Goal: Task Accomplishment & Management: Manage account settings

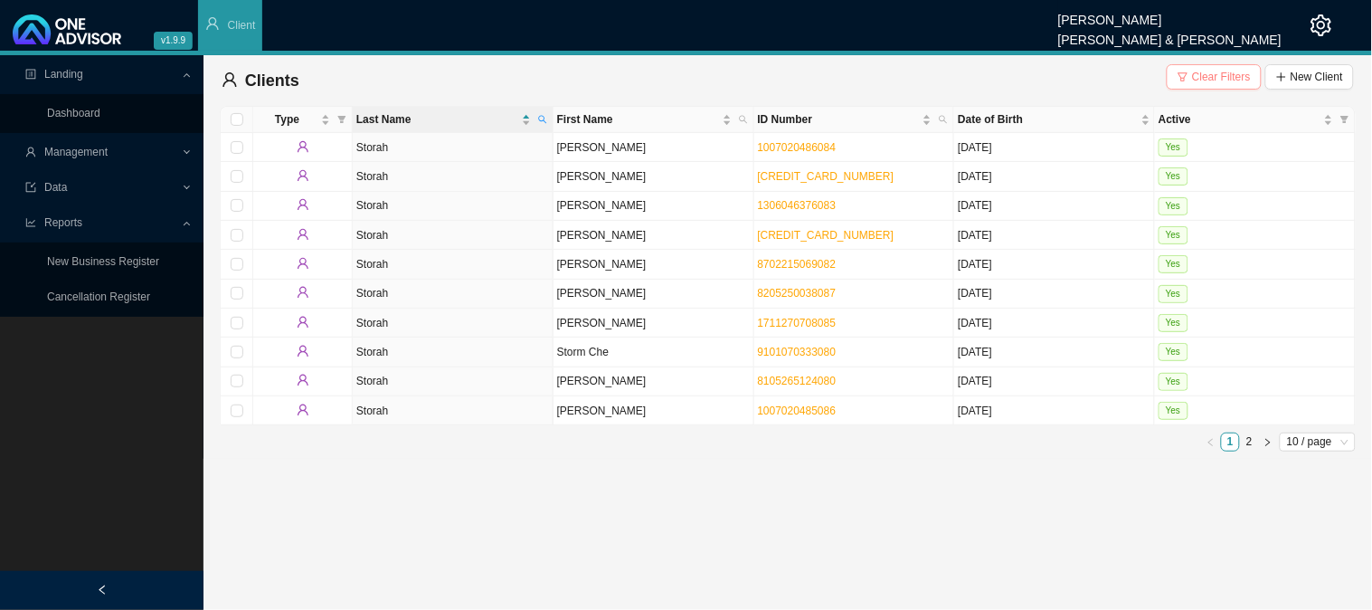
click at [1207, 77] on span "Clear Filters" at bounding box center [1221, 77] width 59 height 18
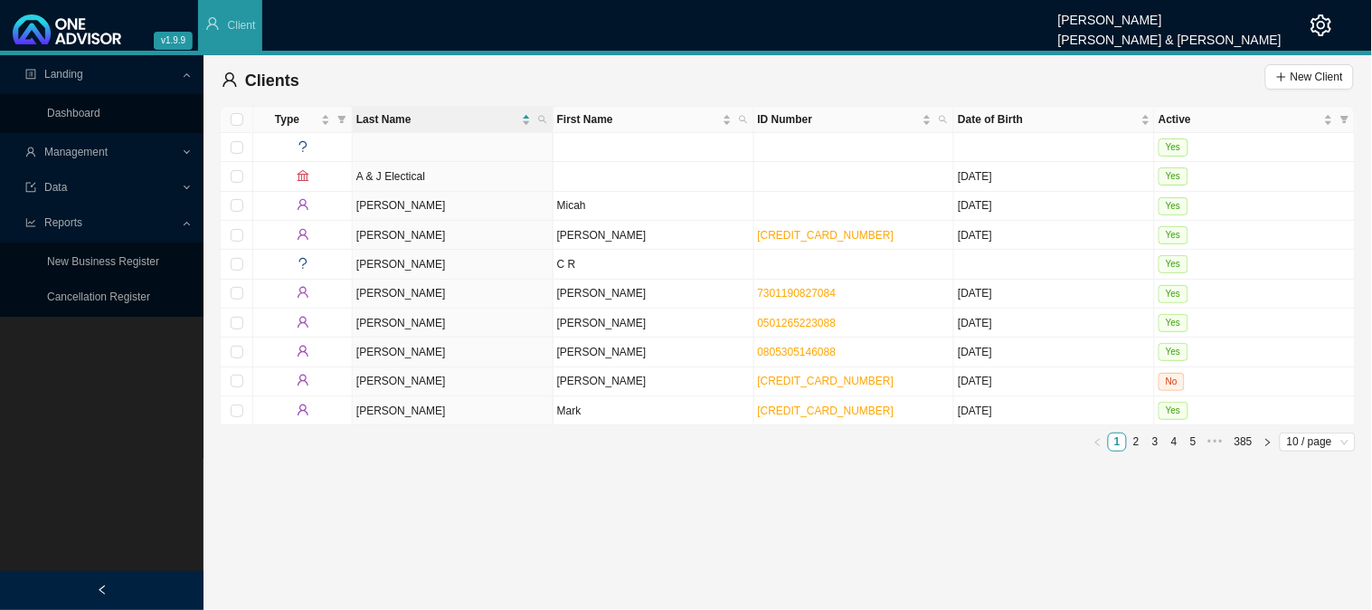
click at [185, 148] on div "Management" at bounding box center [102, 153] width 196 height 32
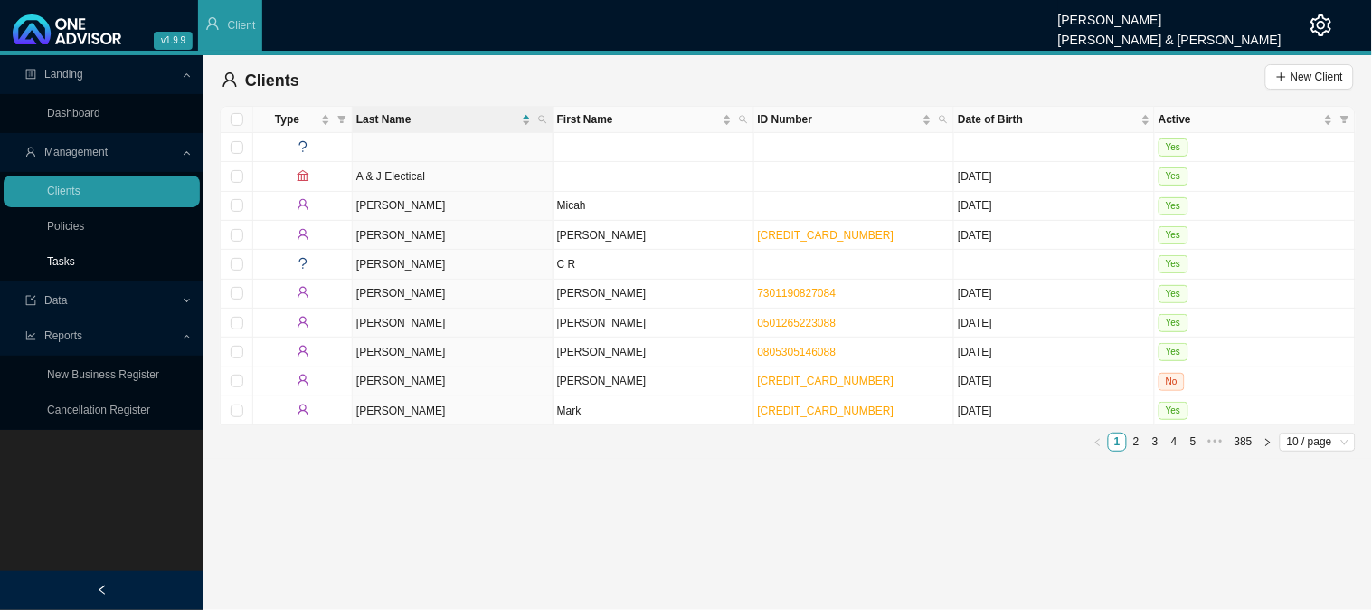
click at [63, 261] on link "Tasks" at bounding box center [61, 261] width 28 height 13
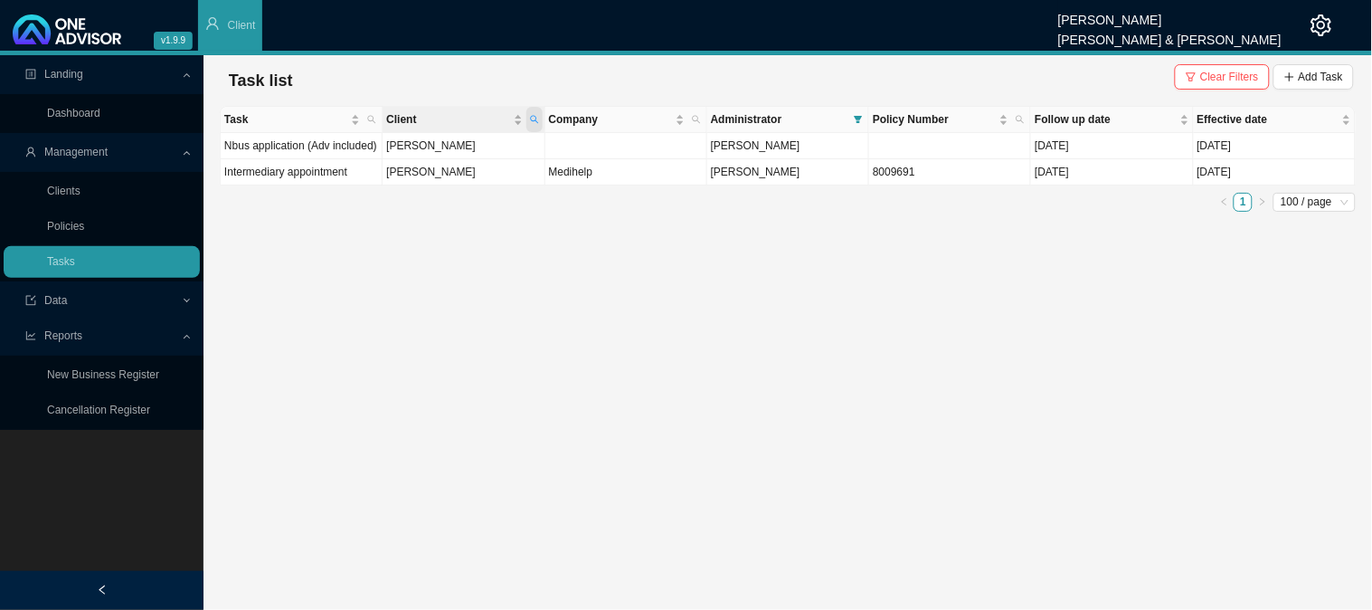
click at [539, 115] on span "Client" at bounding box center [535, 119] width 16 height 25
type input "estment"
click at [411, 186] on span "Search" at bounding box center [412, 185] width 34 height 18
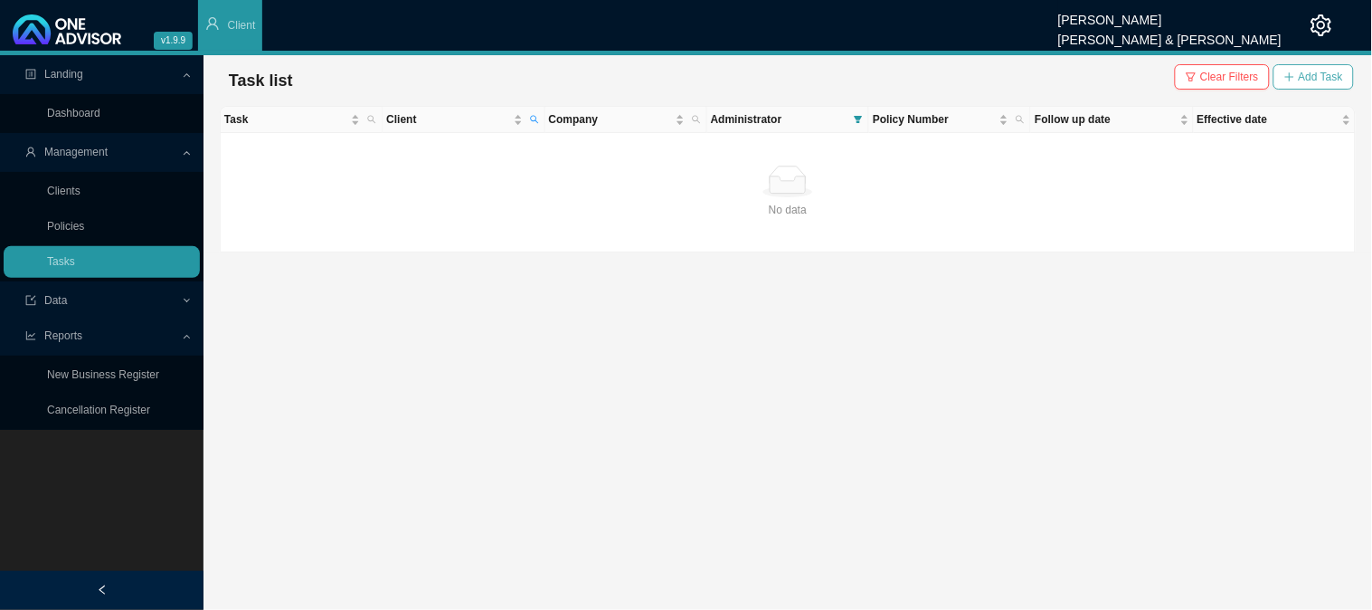
click at [1304, 74] on span "Add Task" at bounding box center [1321, 77] width 44 height 18
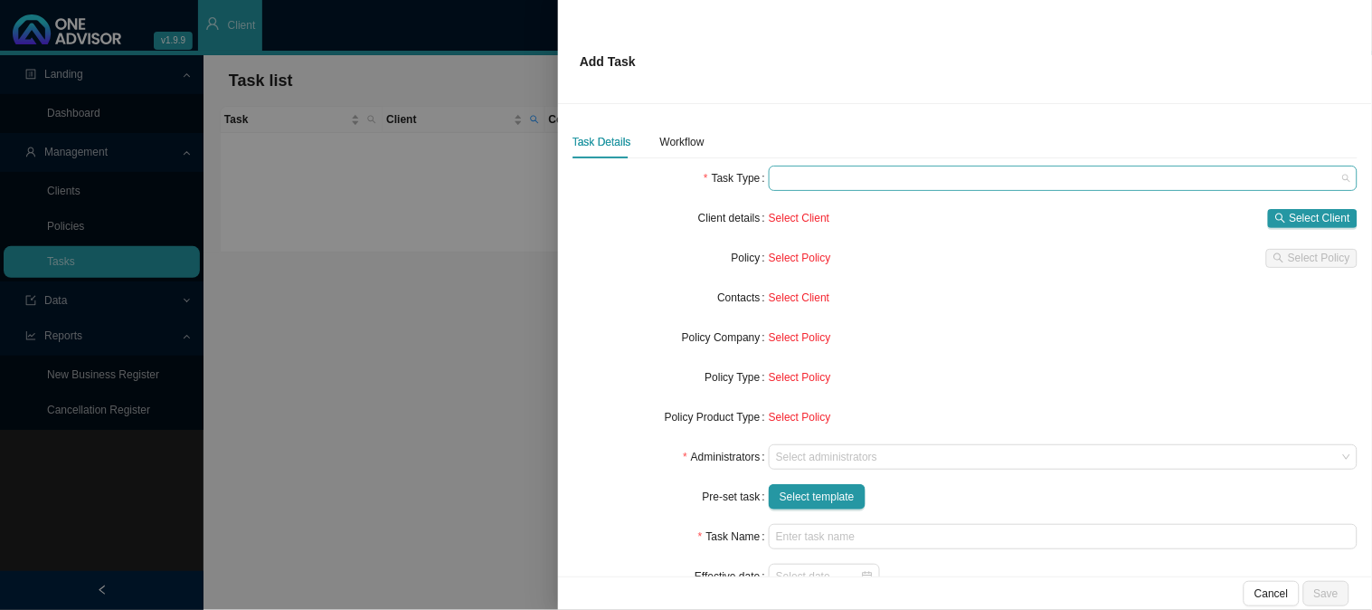
click at [793, 170] on span at bounding box center [1063, 178] width 574 height 24
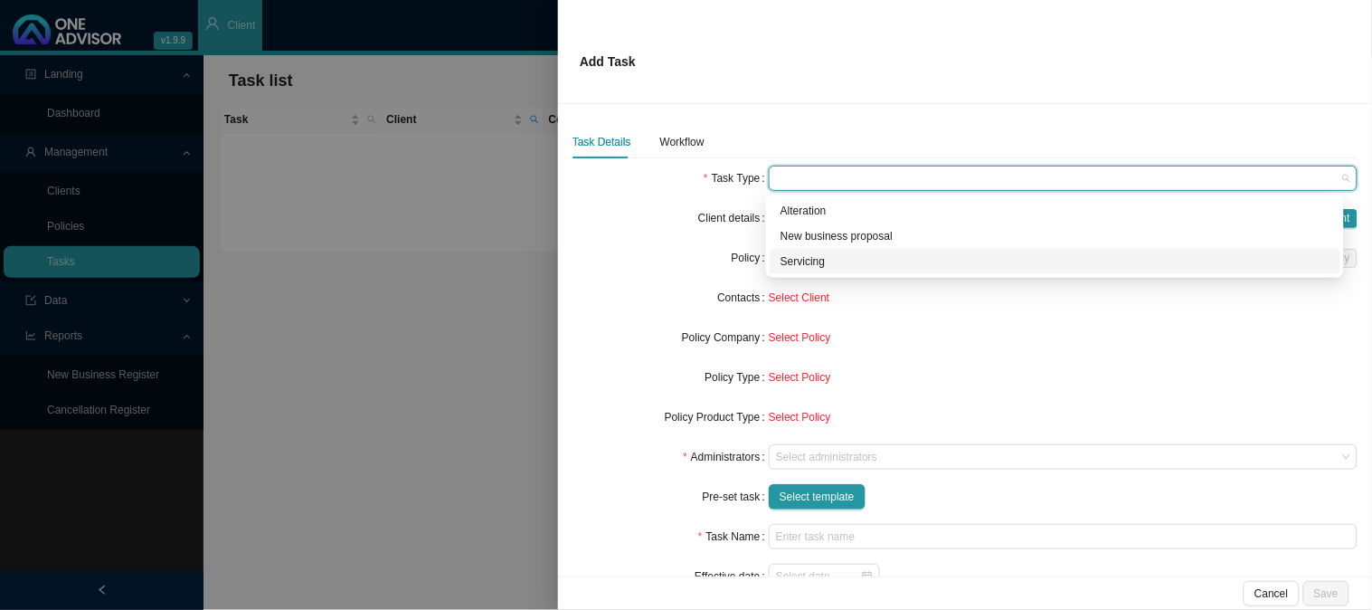
click at [803, 256] on div "Servicing" at bounding box center [1055, 261] width 549 height 18
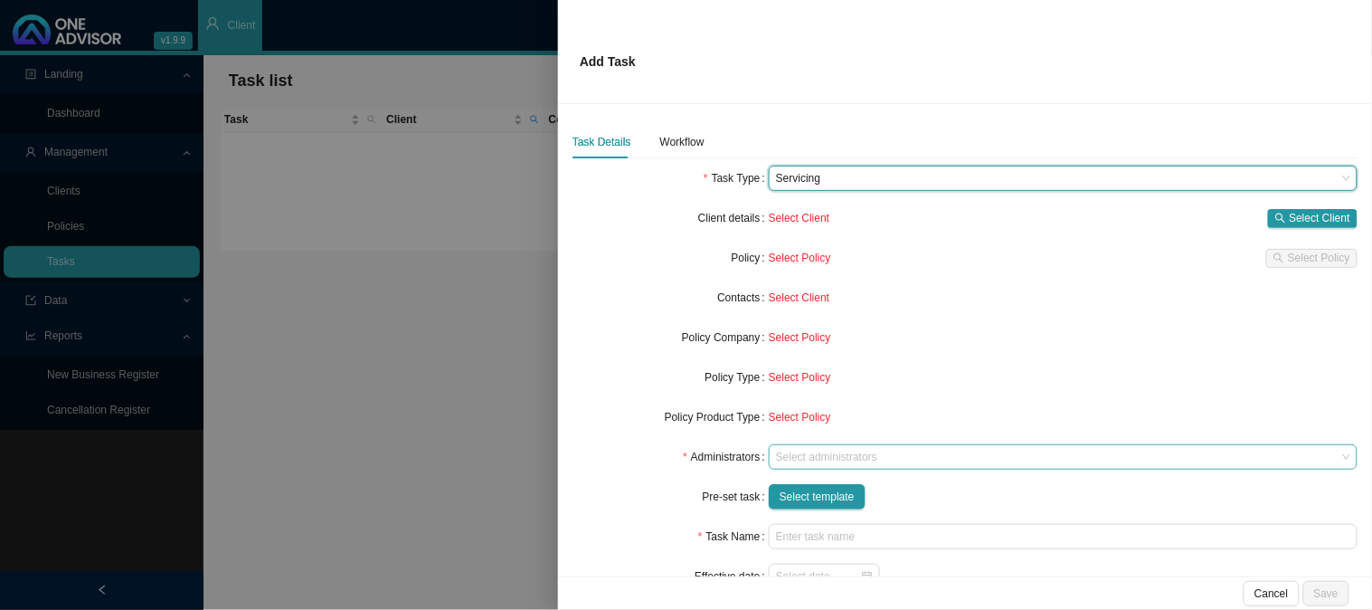
click at [821, 462] on div at bounding box center [1055, 458] width 565 height 14
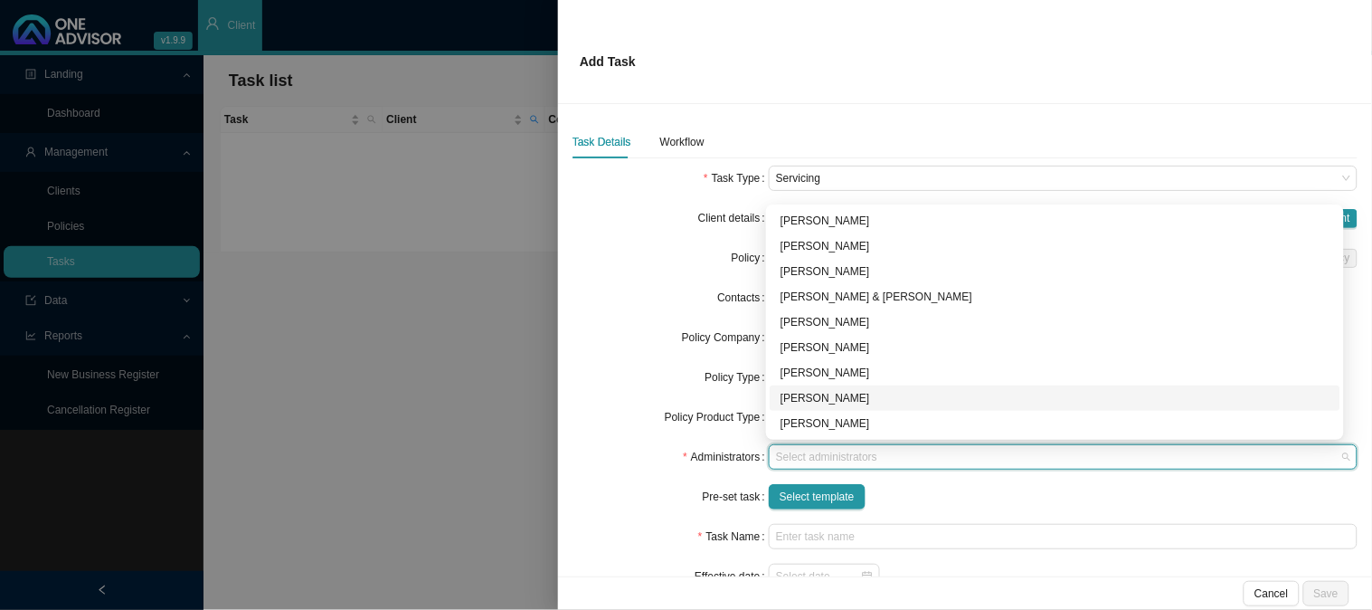
click at [816, 394] on div "[PERSON_NAME]" at bounding box center [1055, 398] width 549 height 18
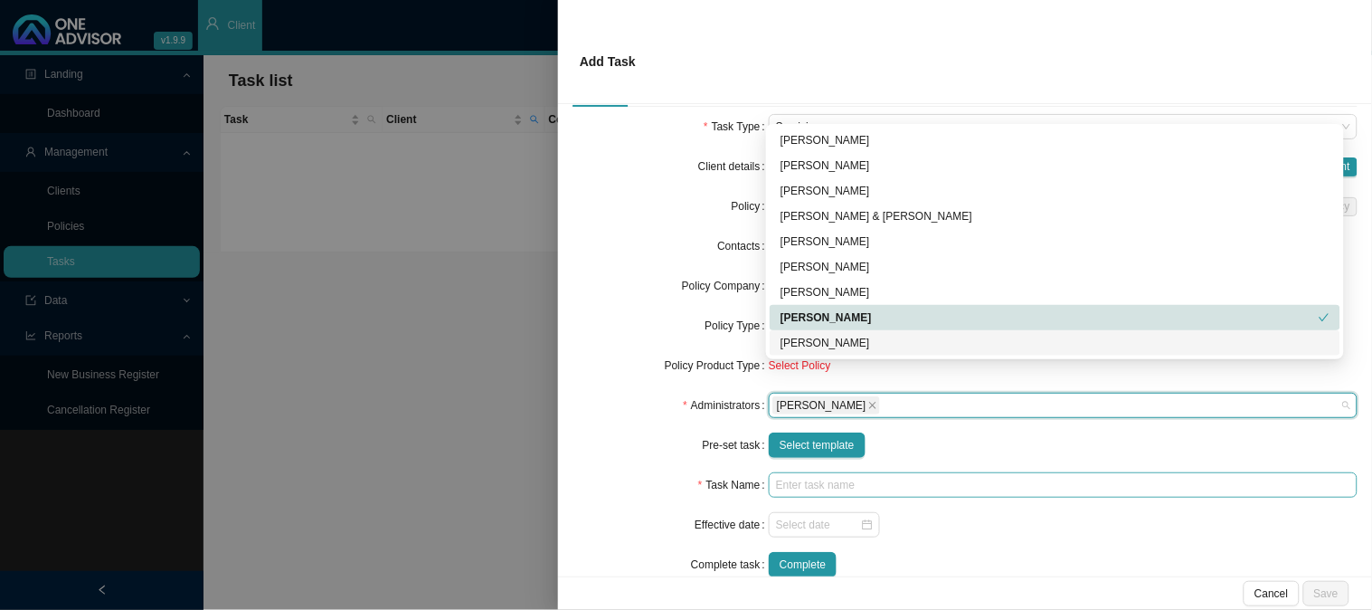
scroll to position [81, 0]
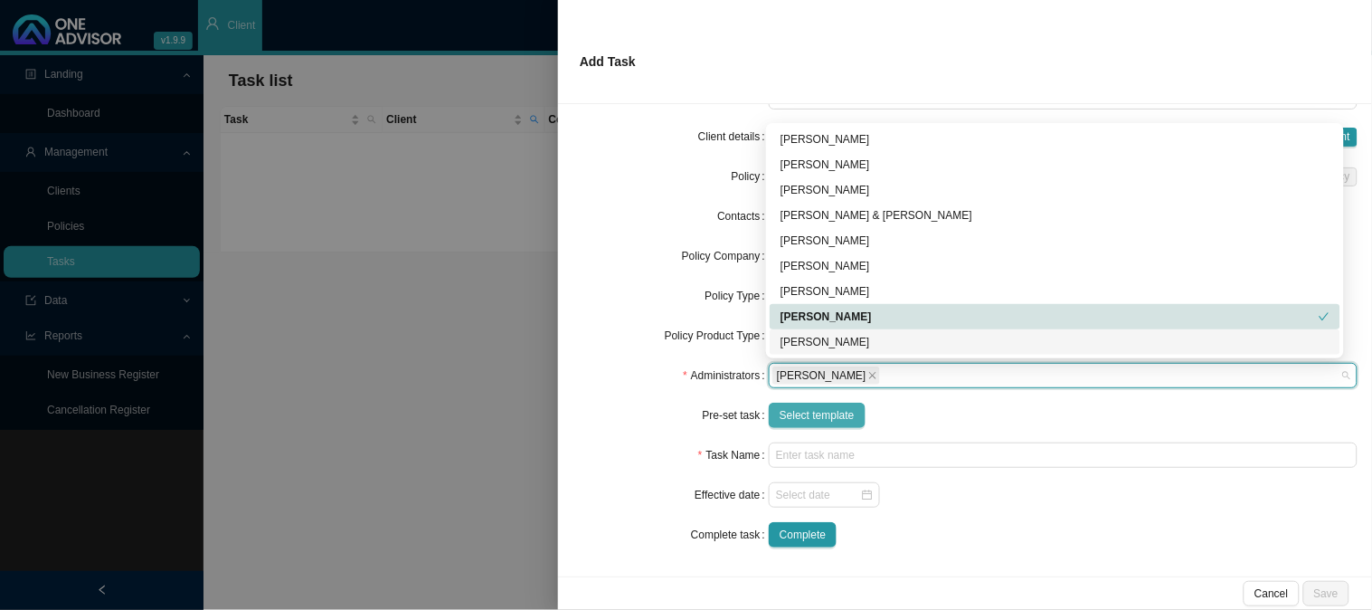
click at [821, 418] on span "Select template" at bounding box center [817, 415] width 75 height 18
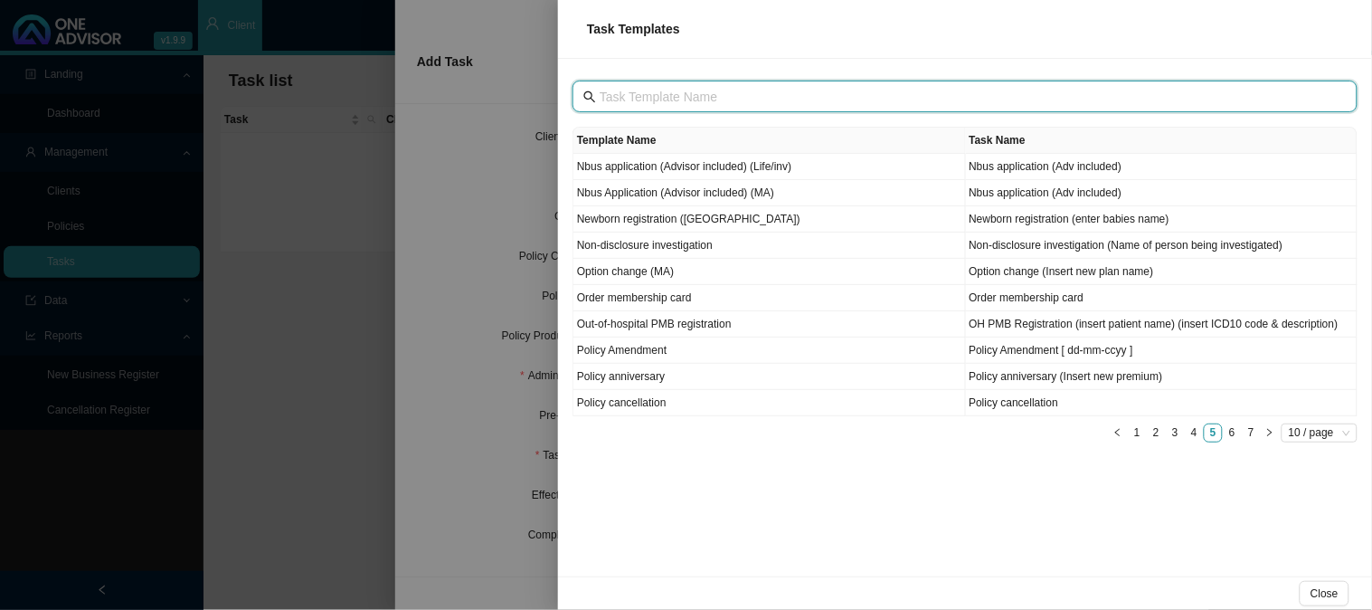
click at [634, 88] on input "text" at bounding box center [967, 97] width 735 height 20
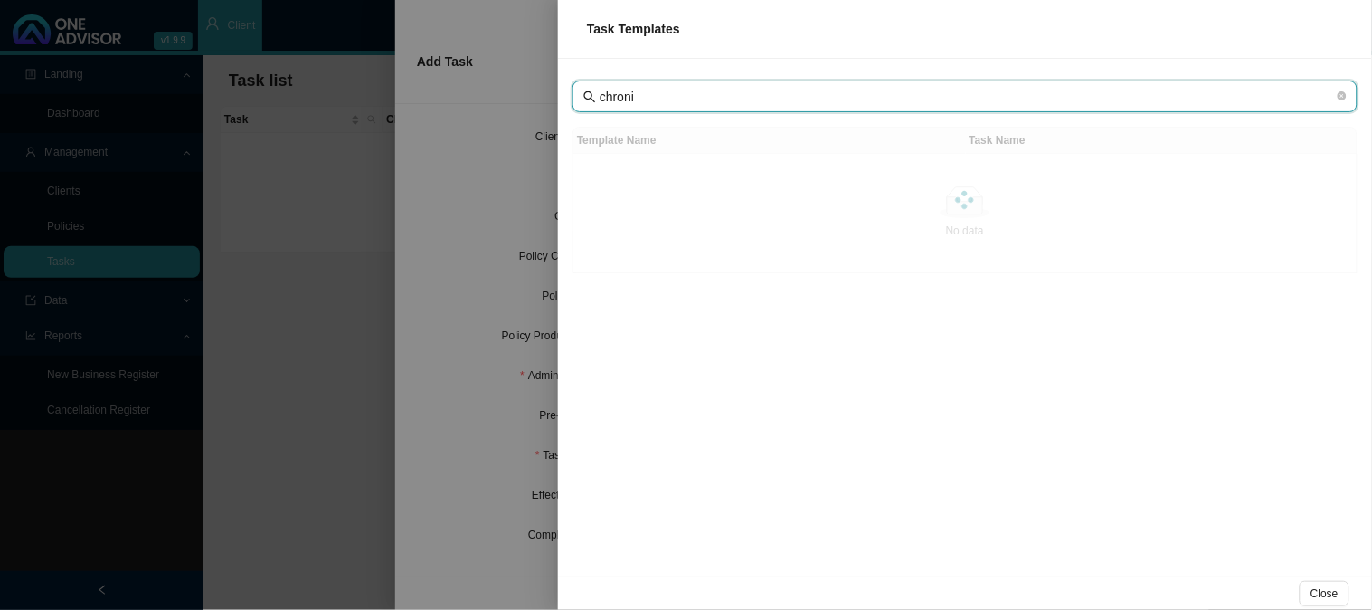
type input "chronic"
drag, startPoint x: 671, startPoint y: 92, endPoint x: 591, endPoint y: 97, distance: 80.6
click at [591, 97] on span "chronic" at bounding box center [965, 97] width 785 height 32
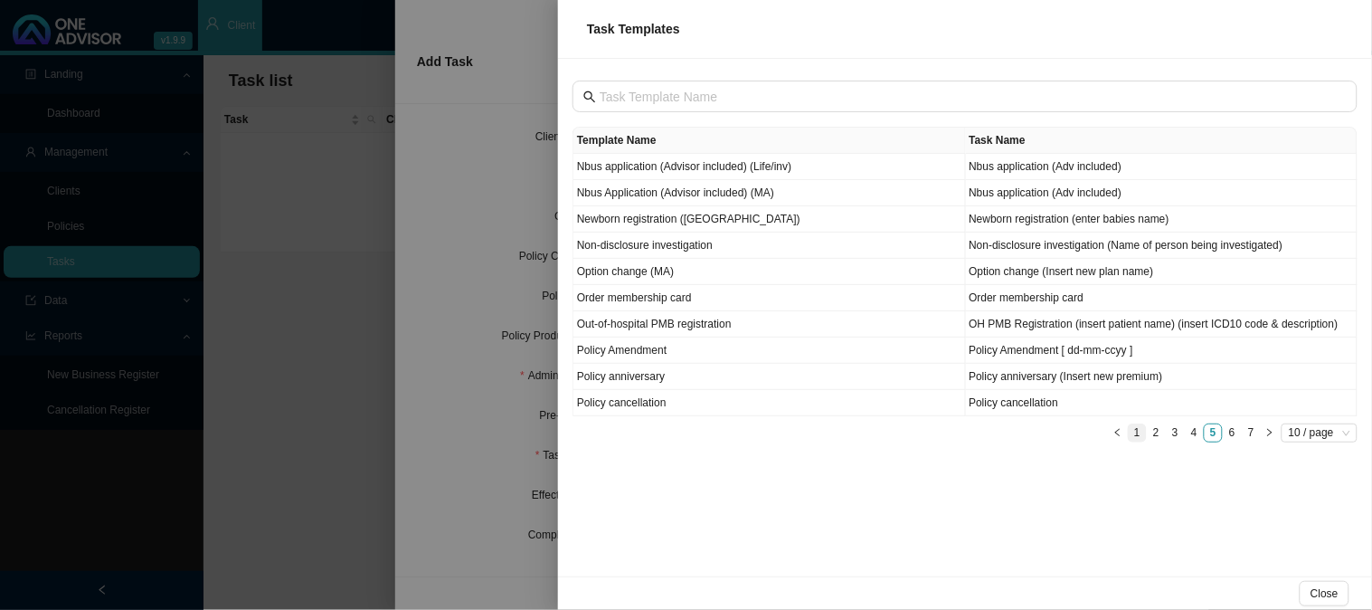
click at [1137, 431] on link "1" at bounding box center [1137, 432] width 17 height 17
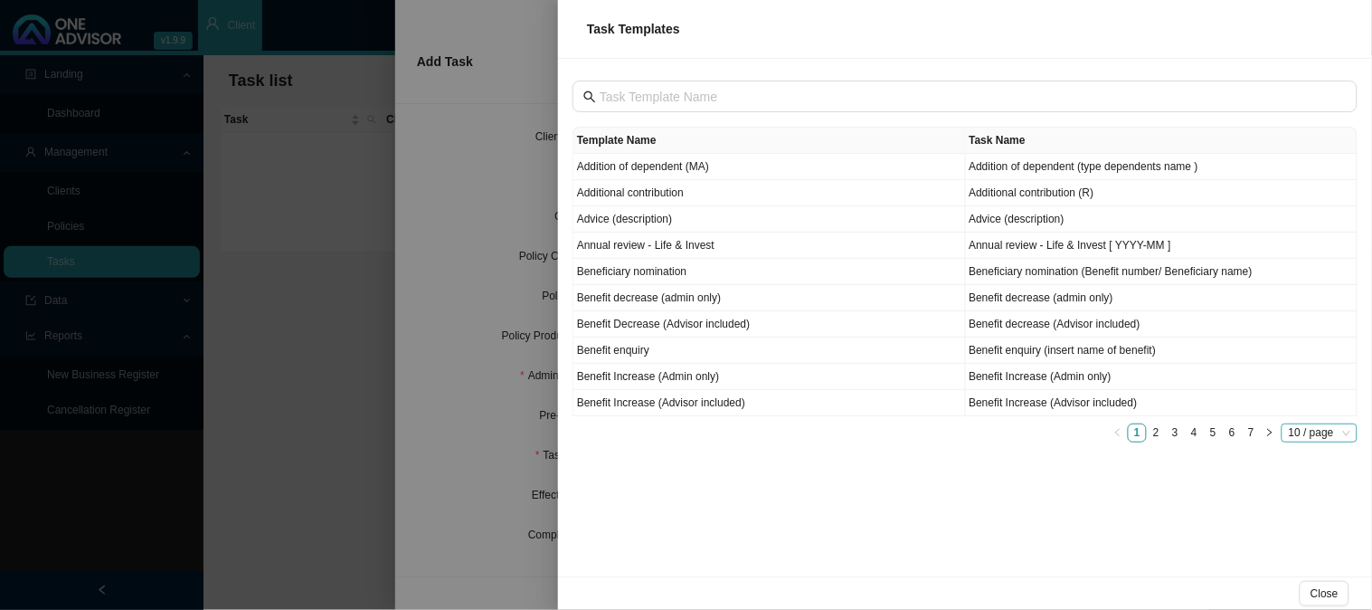
click at [1317, 437] on span "10 / page" at bounding box center [1320, 432] width 62 height 17
click at [1319, 537] on div "100 / page" at bounding box center [1322, 538] width 52 height 18
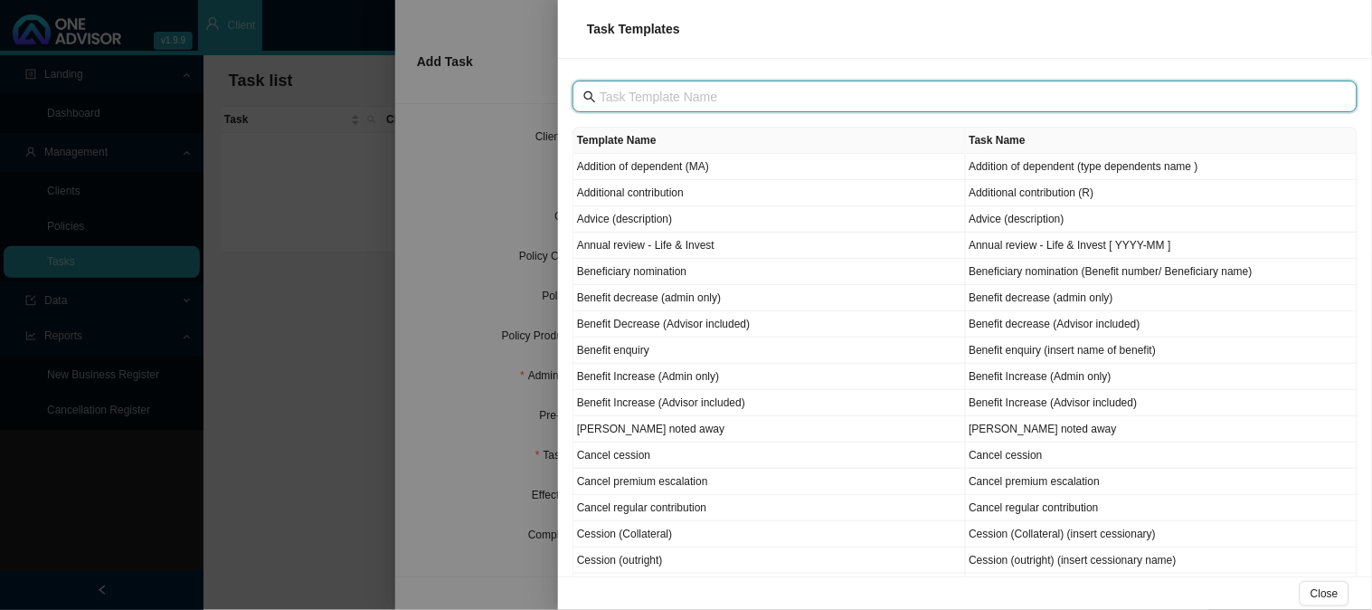
click at [646, 100] on input "text" at bounding box center [967, 97] width 735 height 20
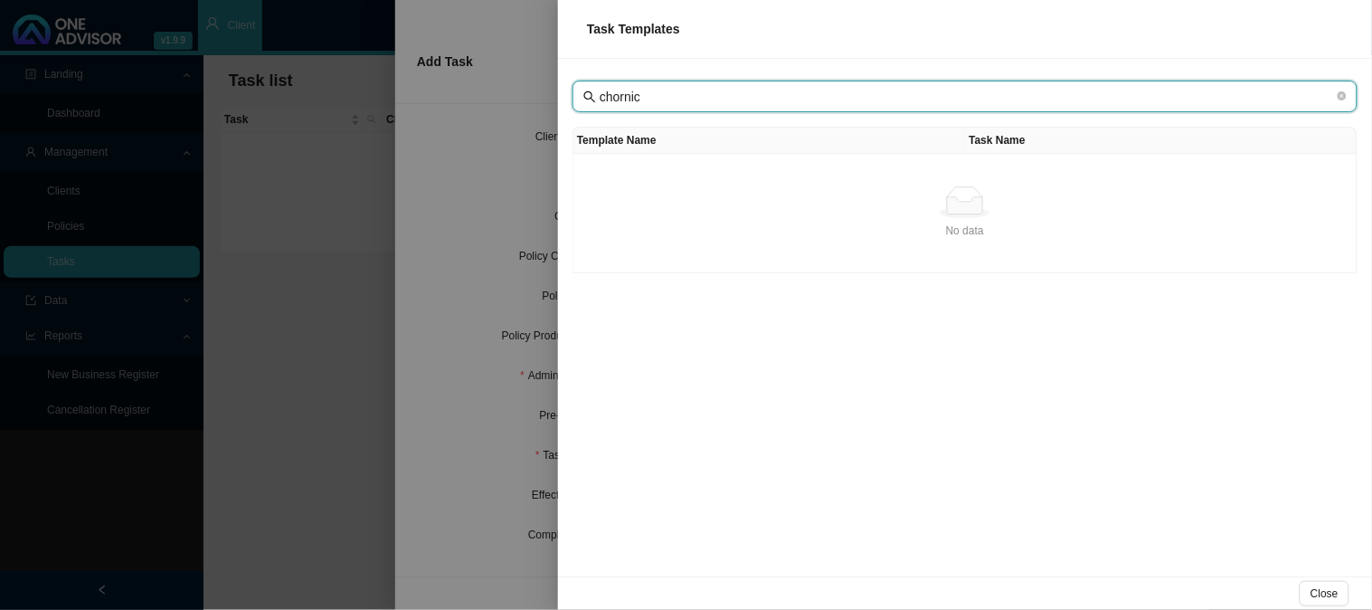
click at [621, 102] on input "chornic" at bounding box center [967, 97] width 735 height 20
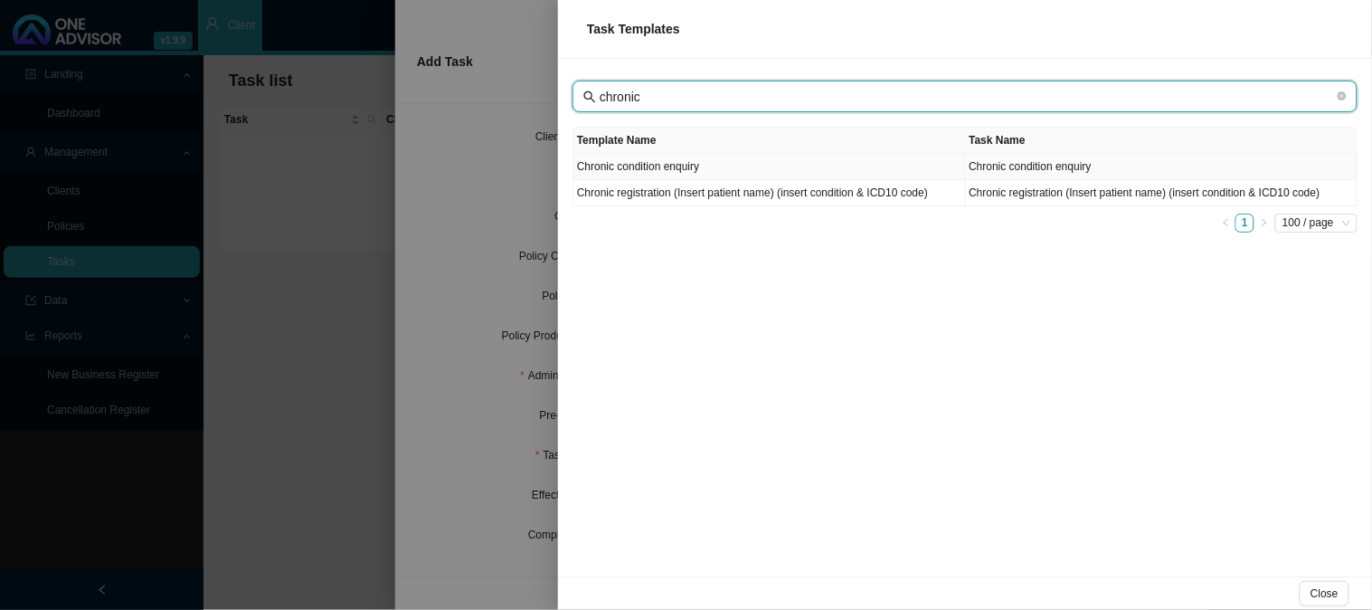
type input "chronic"
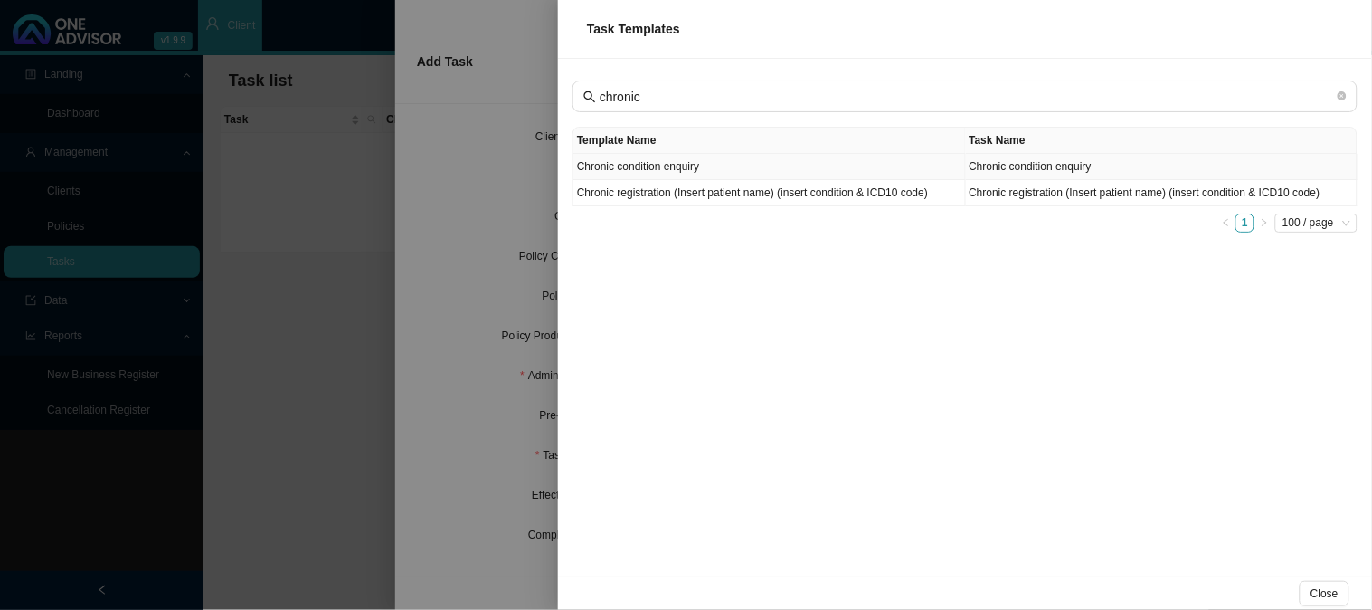
click at [694, 166] on td "Chronic condition enquiry" at bounding box center [770, 167] width 393 height 26
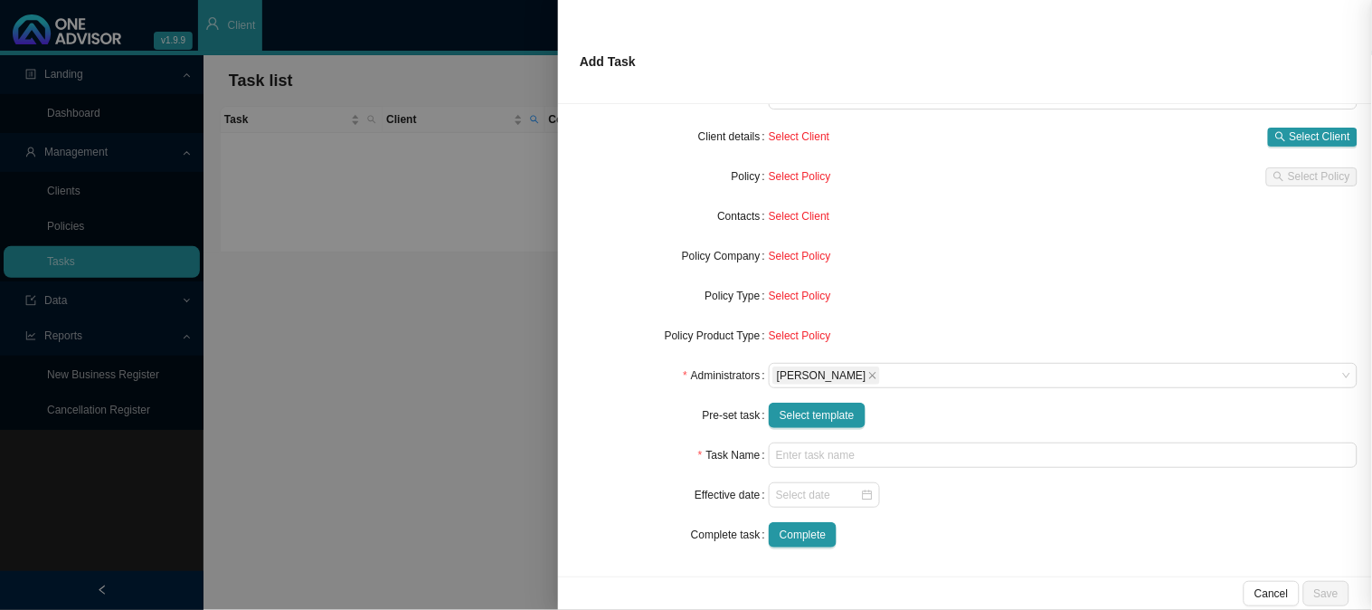
type input "Chronic condition enquiry"
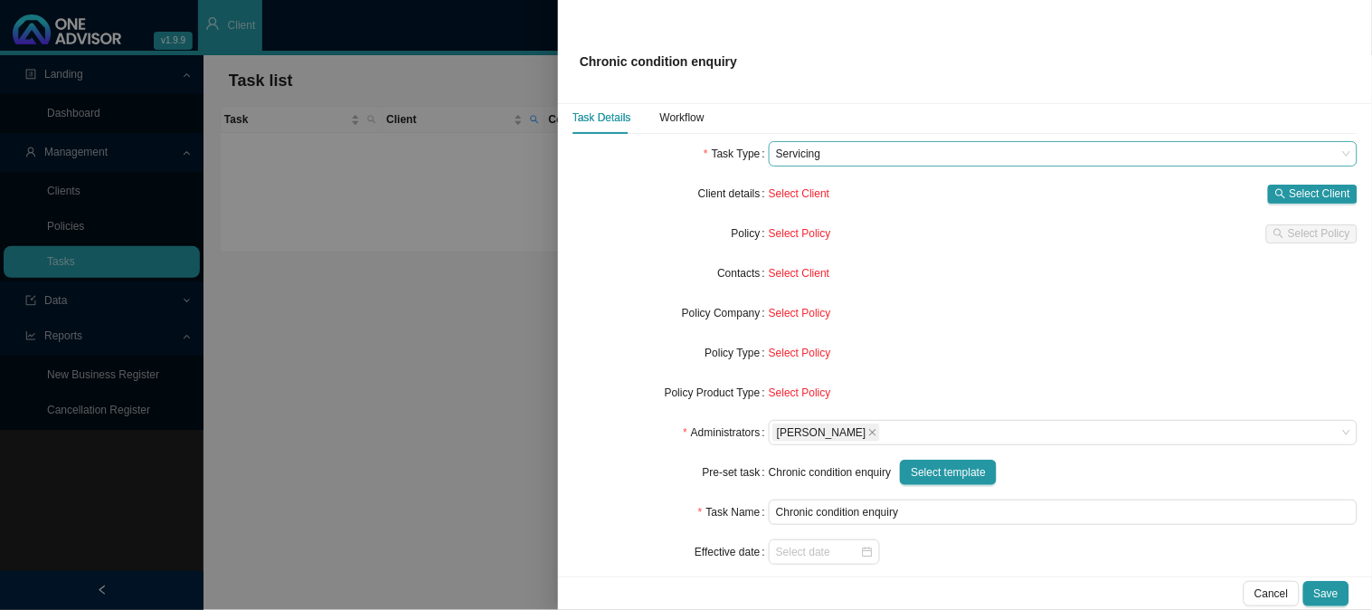
scroll to position [0, 0]
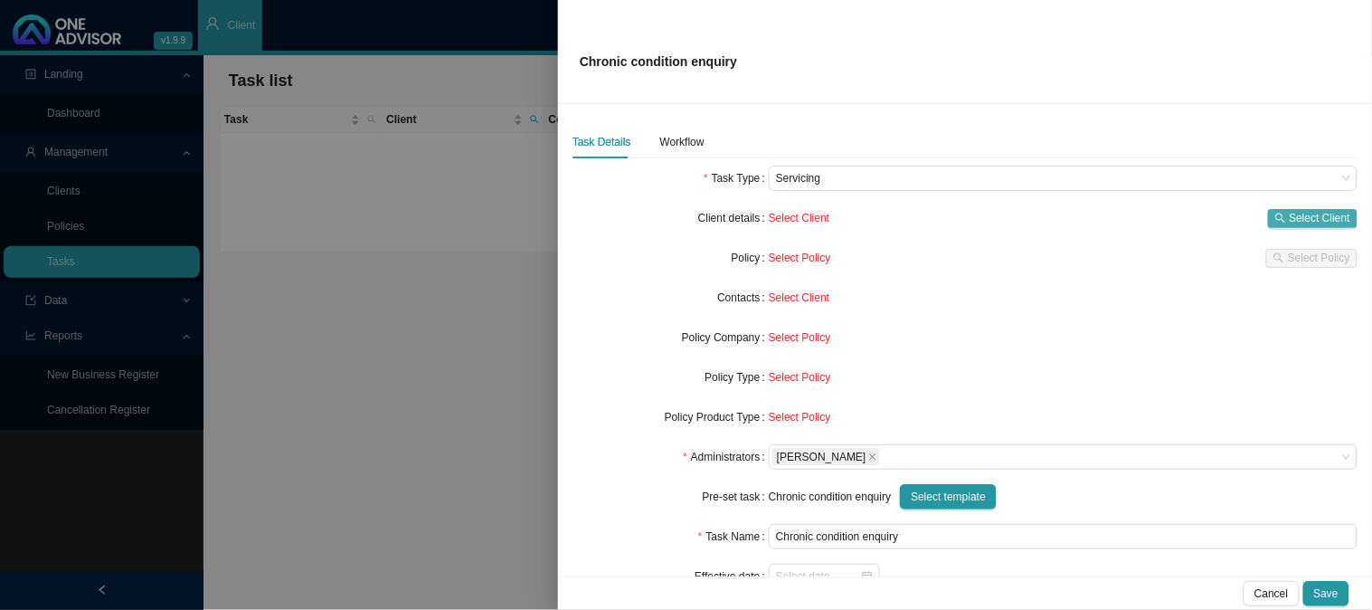
click at [1290, 217] on span "Select Client" at bounding box center [1320, 218] width 61 height 18
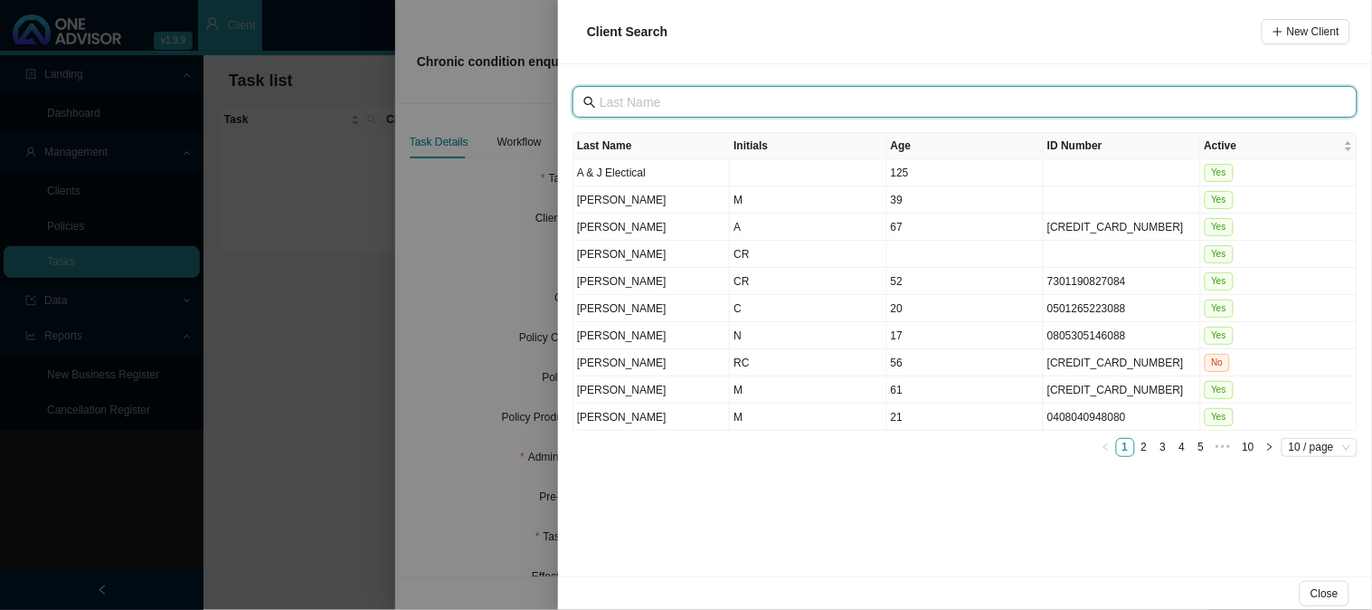
click at [646, 103] on input "text" at bounding box center [967, 102] width 735 height 20
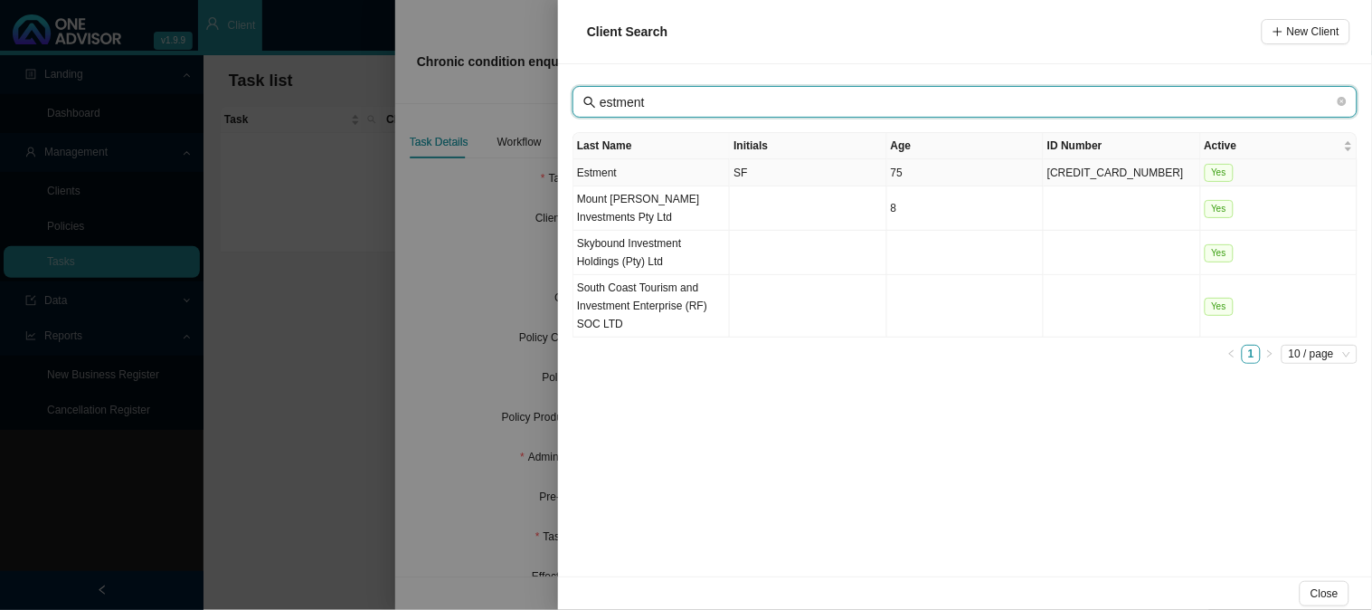
type input "estment"
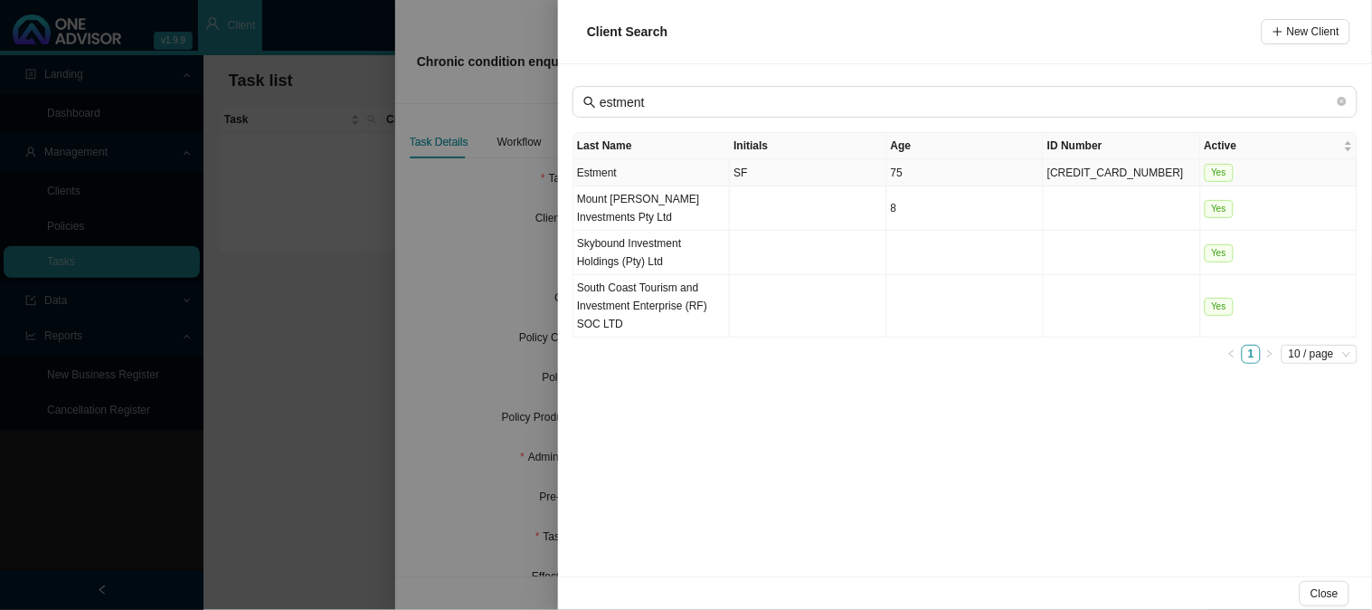
click at [773, 174] on td "SF" at bounding box center [808, 172] width 157 height 27
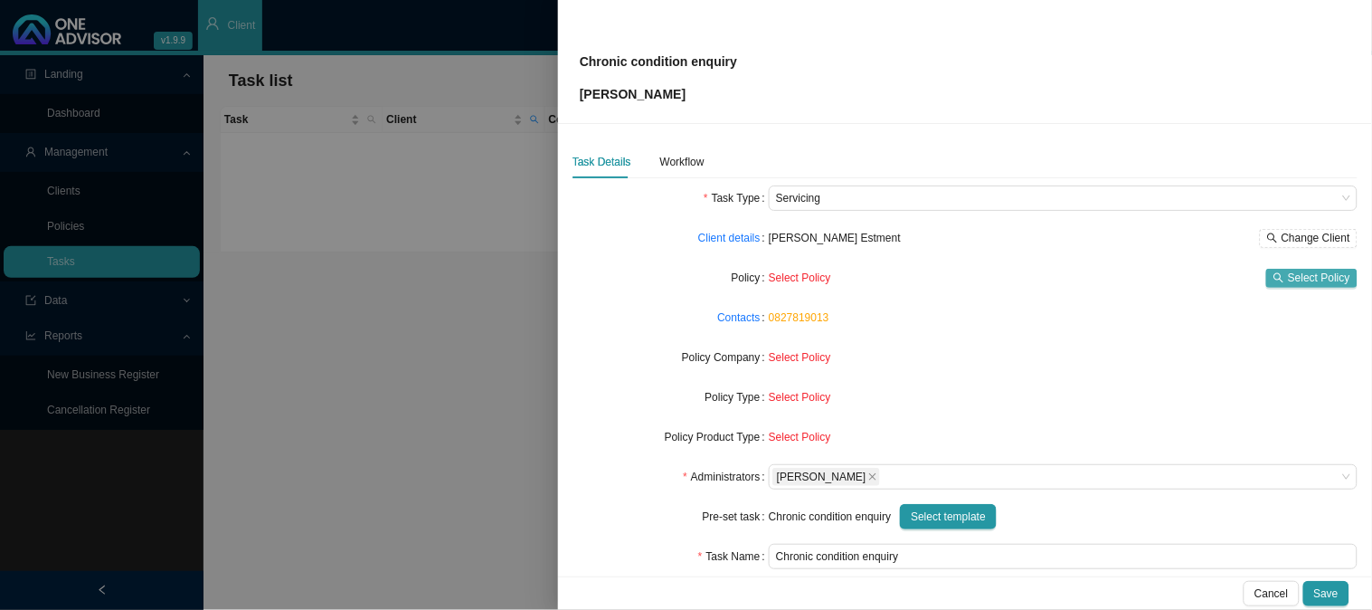
click at [1297, 281] on span "Select Policy" at bounding box center [1319, 278] width 62 height 18
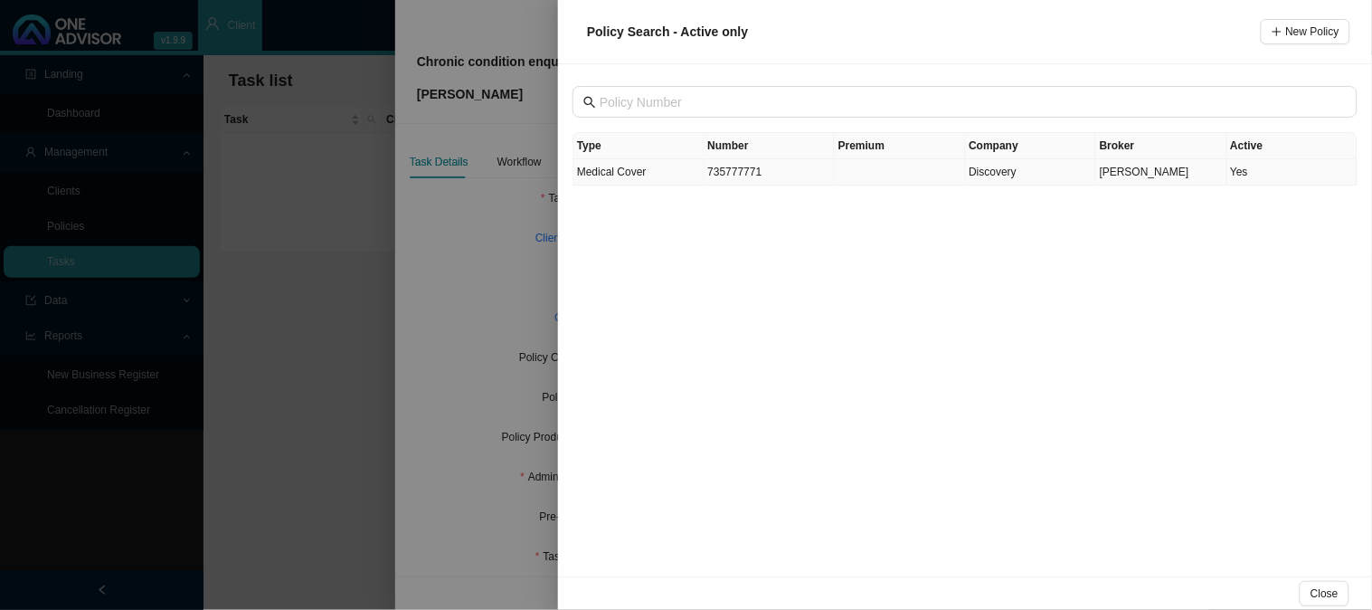
click at [730, 173] on td "735777771" at bounding box center [770, 172] width 131 height 26
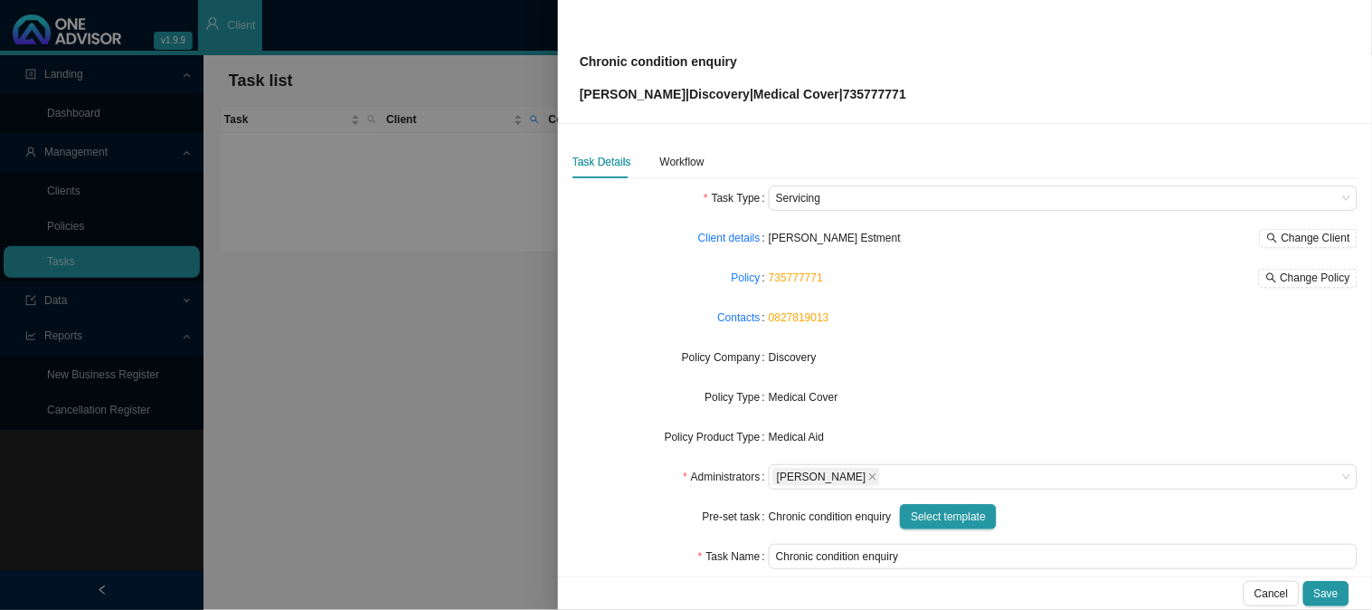
scroll to position [100, 0]
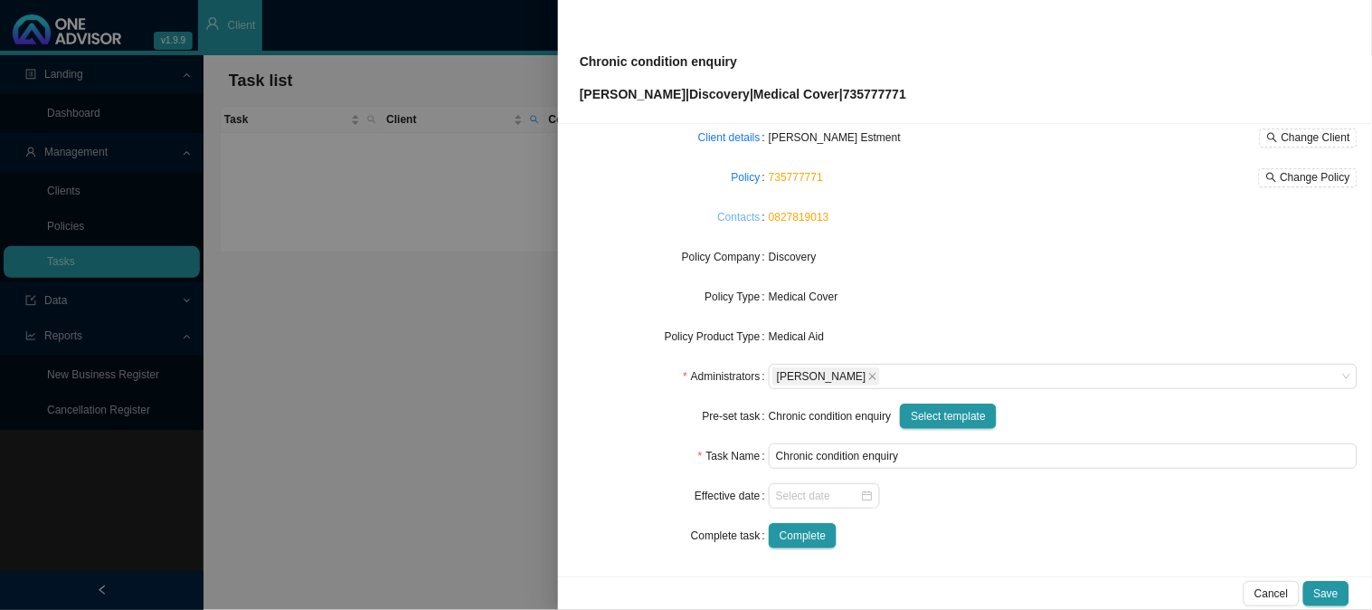
click at [726, 215] on link "Contacts" at bounding box center [738, 217] width 43 height 18
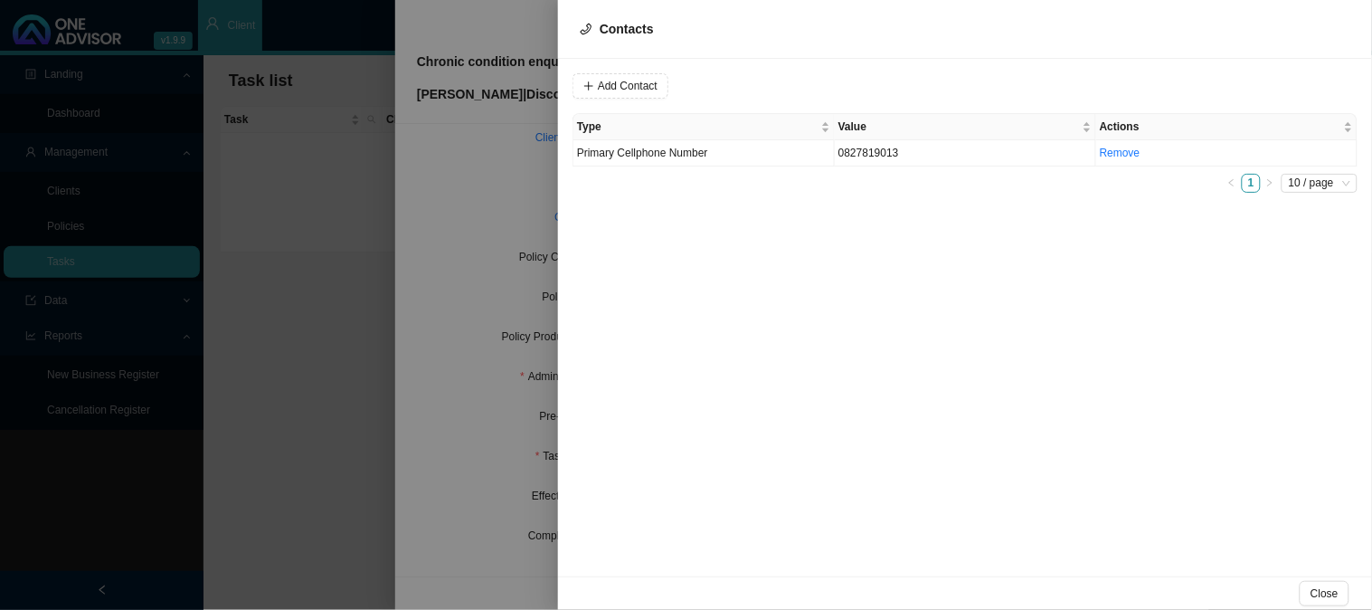
click at [453, 182] on div at bounding box center [686, 305] width 1372 height 610
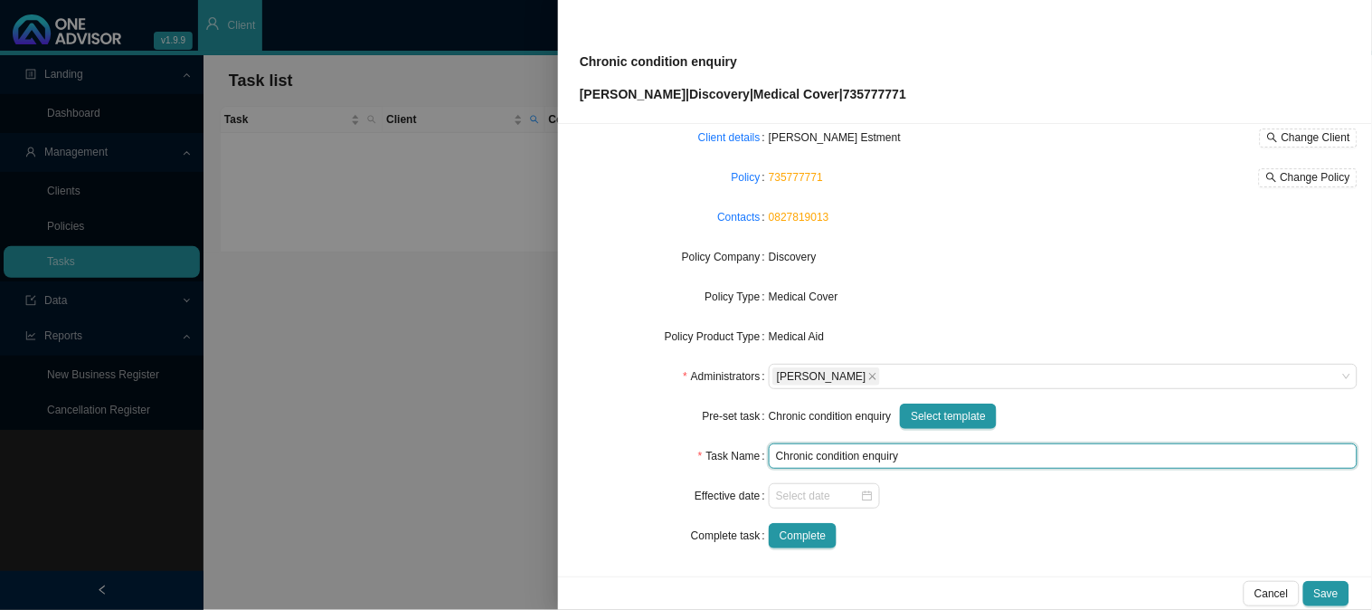
click at [925, 452] on input "Chronic condition enquiry" at bounding box center [1063, 455] width 589 height 25
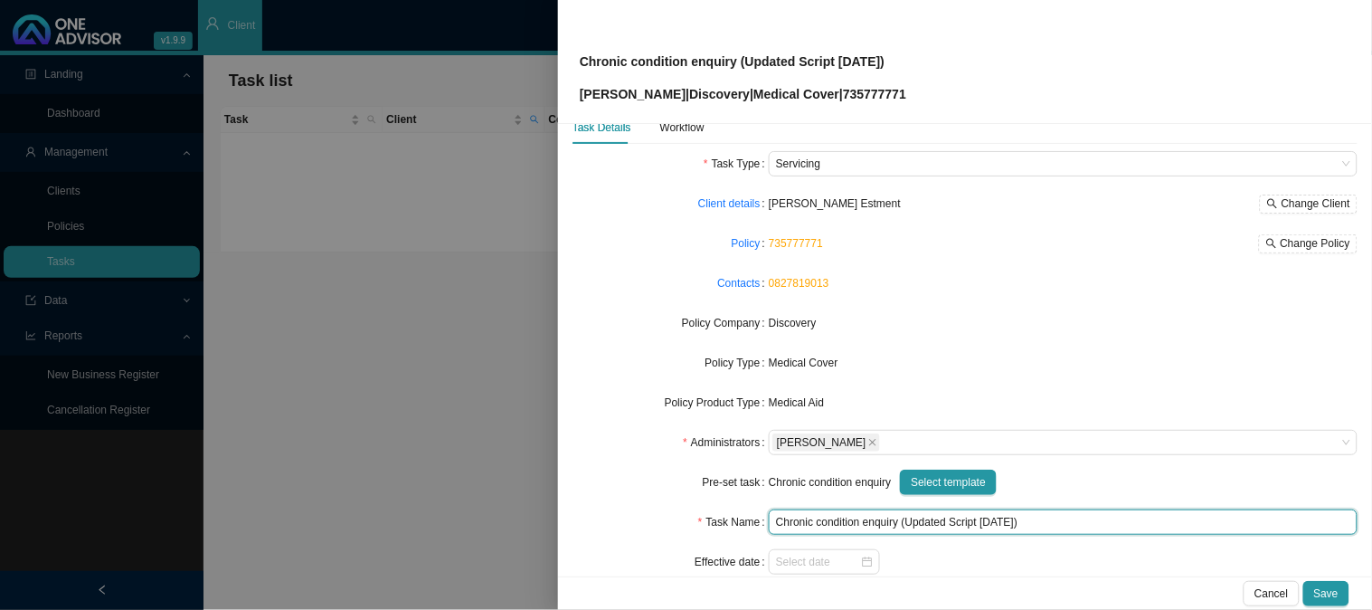
scroll to position [0, 0]
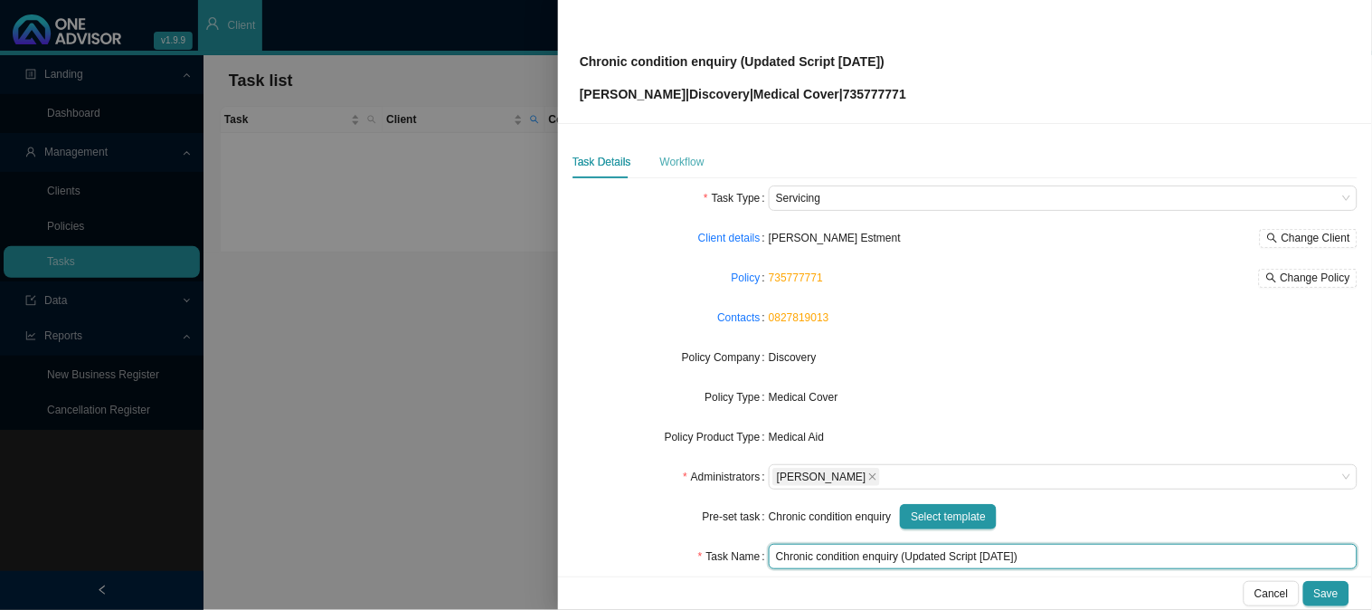
type input "Chronic condition enquiry (Updated Script [DATE])"
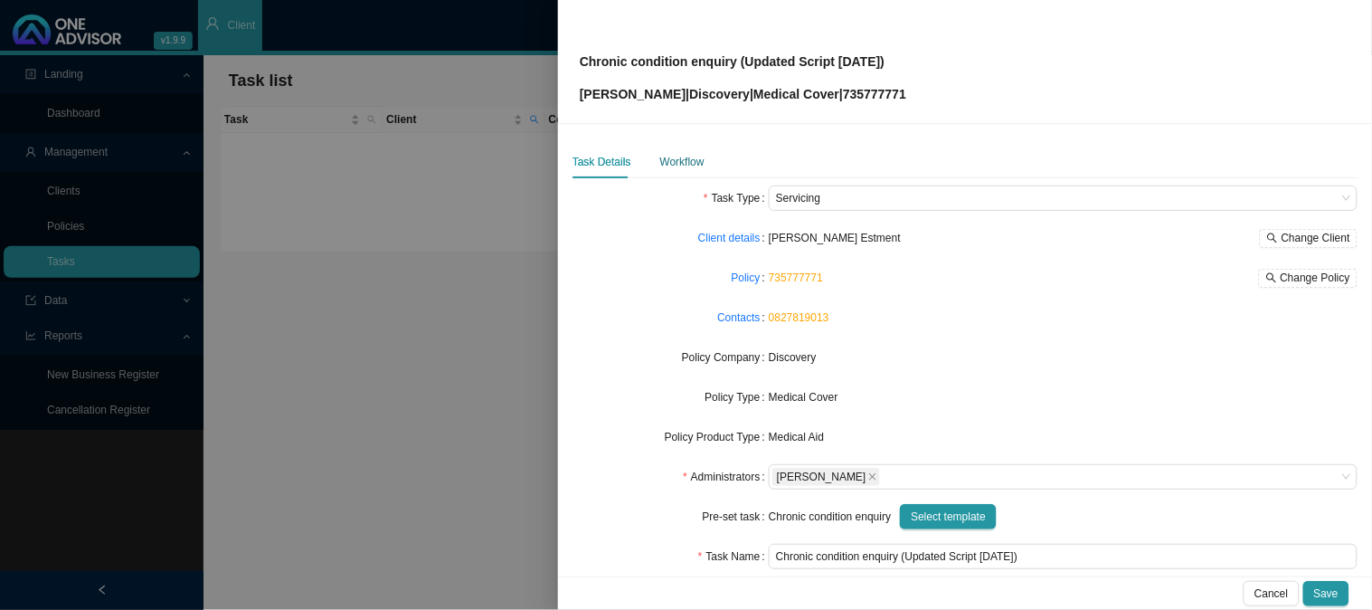
click at [685, 158] on div "Workflow" at bounding box center [682, 162] width 44 height 18
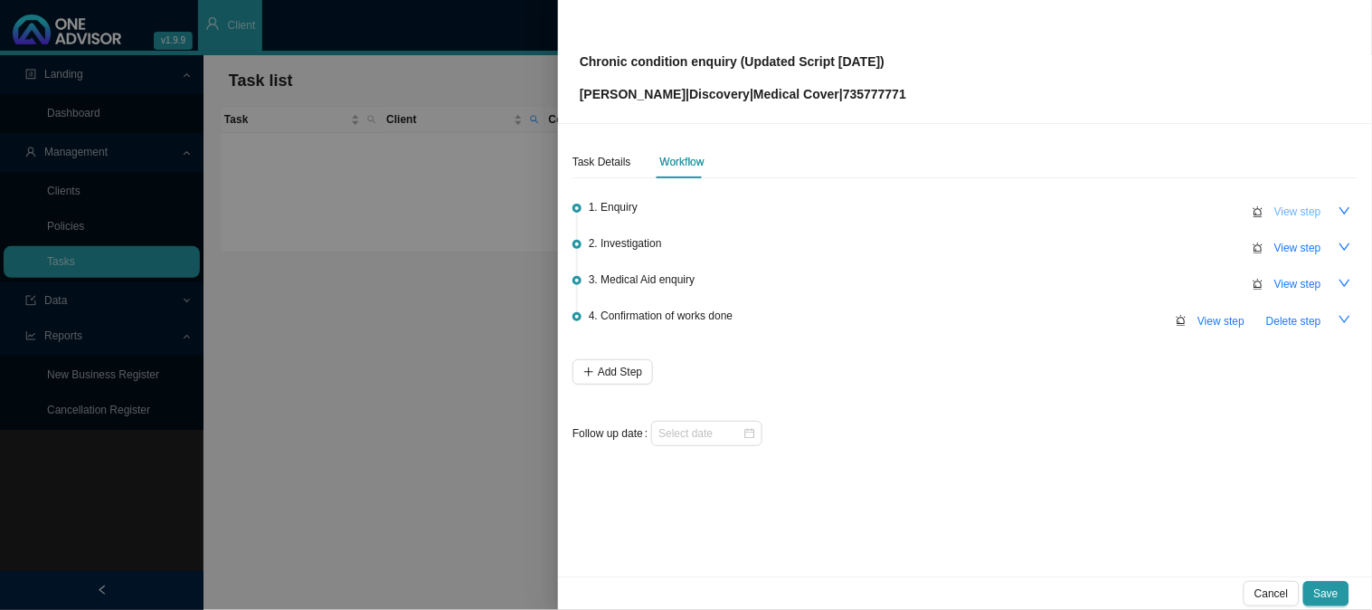
click at [1292, 208] on span "View step" at bounding box center [1298, 212] width 47 height 18
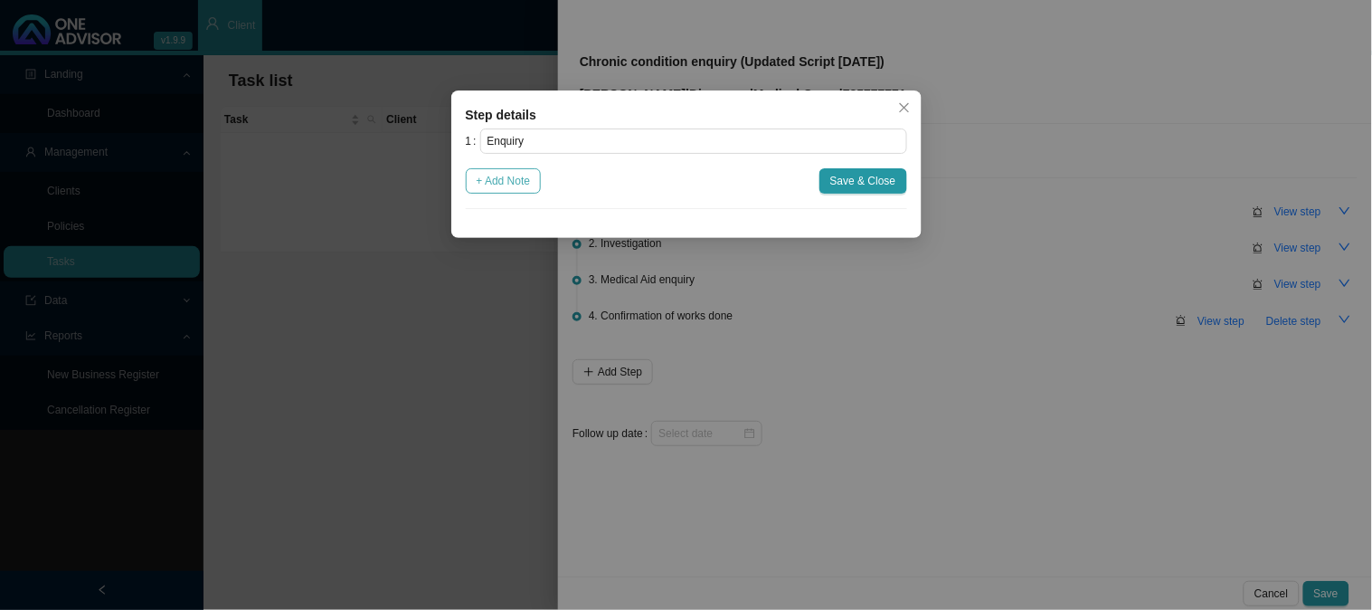
click at [534, 187] on button "+ Add Note" at bounding box center [504, 180] width 76 height 25
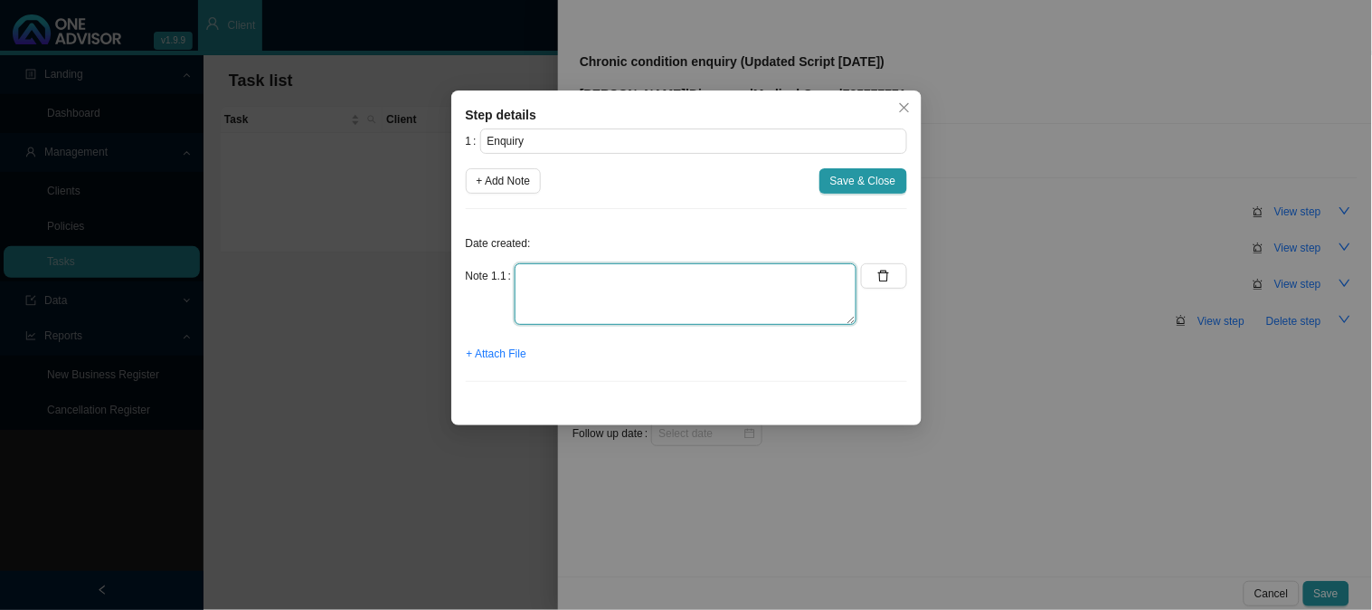
click at [612, 265] on textarea at bounding box center [686, 294] width 342 height 62
type textarea "Received an updated script from [PERSON_NAME]"
click at [492, 355] on span "+ Attach File" at bounding box center [497, 354] width 60 height 18
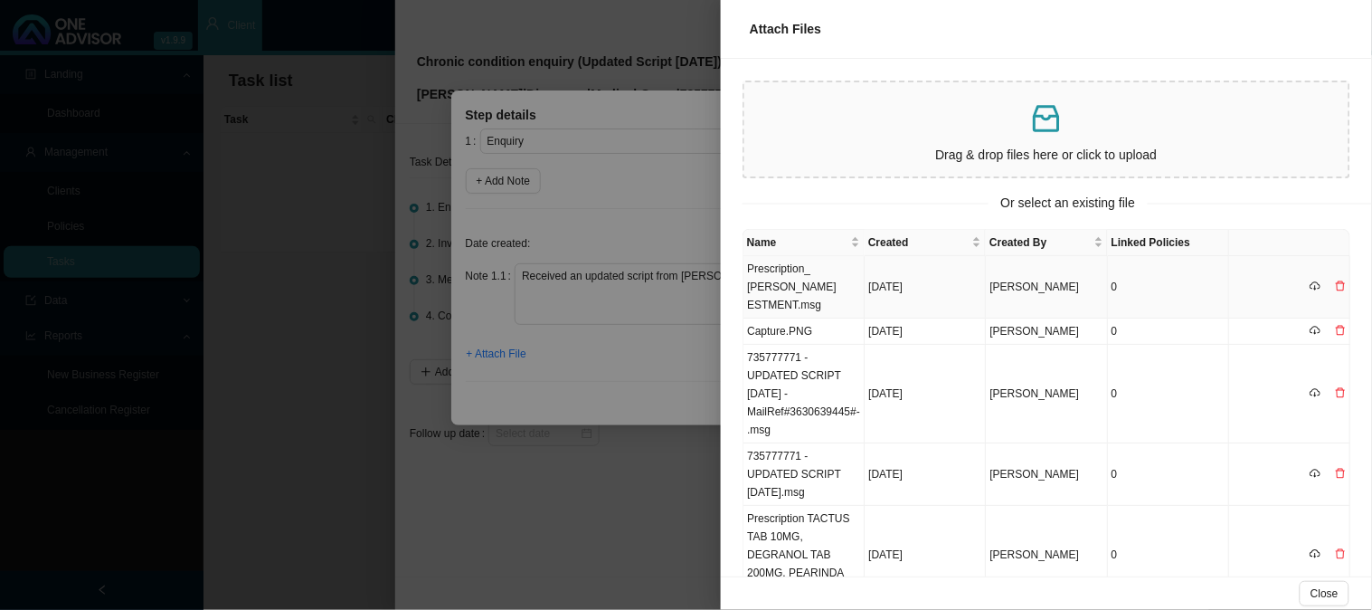
click at [821, 283] on td "Prescription_ [PERSON_NAME] ESTMENT.msg" at bounding box center [804, 287] width 121 height 62
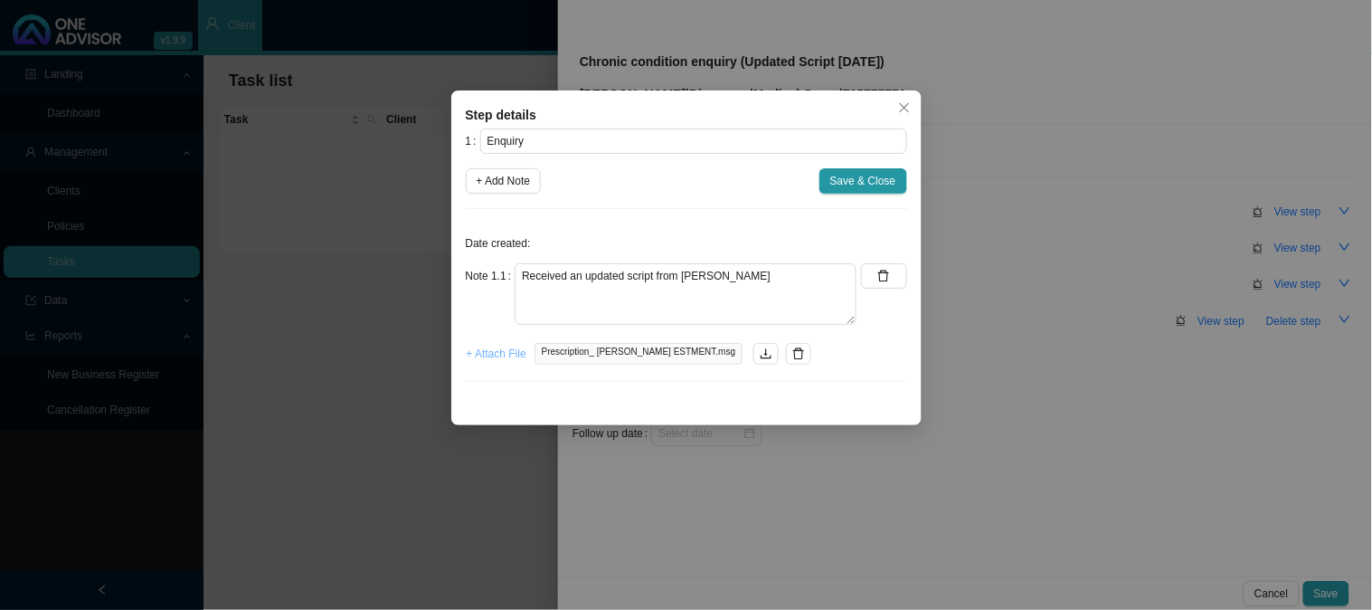
click at [516, 360] on span "+ Attach File" at bounding box center [497, 354] width 60 height 18
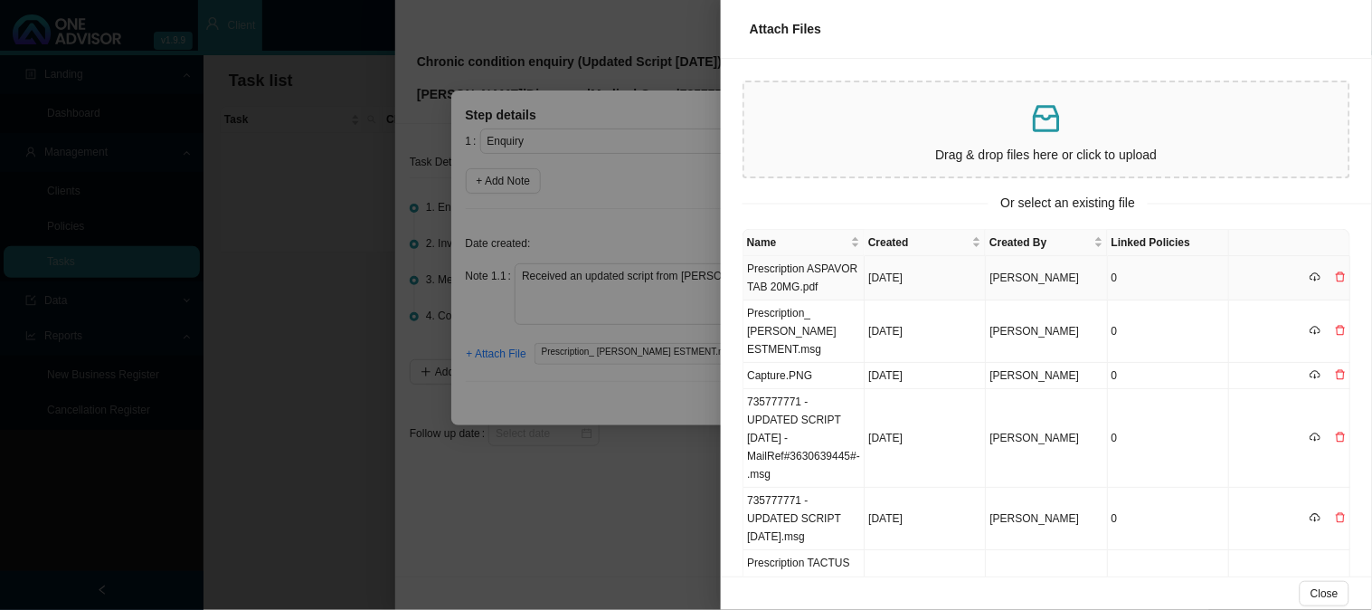
click at [797, 275] on td "Prescription ASPAVOR TAB 20MG.pdf" at bounding box center [804, 278] width 121 height 44
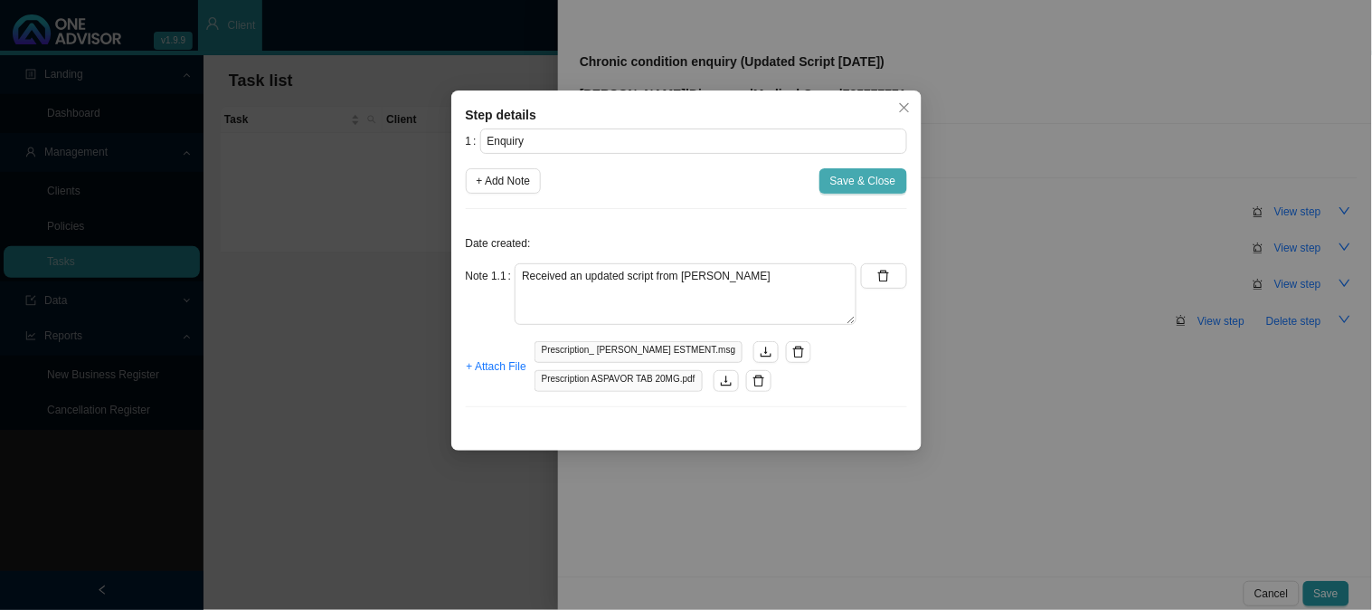
click at [867, 184] on span "Save & Close" at bounding box center [863, 181] width 66 height 18
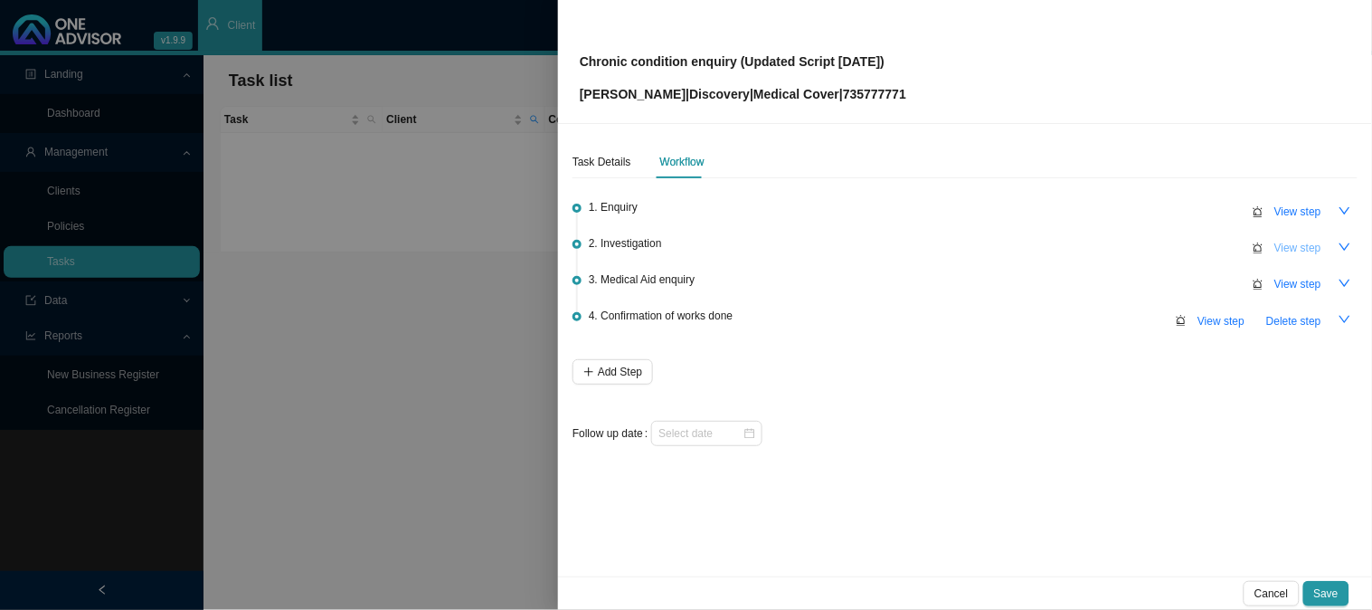
click at [1289, 246] on span "View step" at bounding box center [1298, 248] width 47 height 18
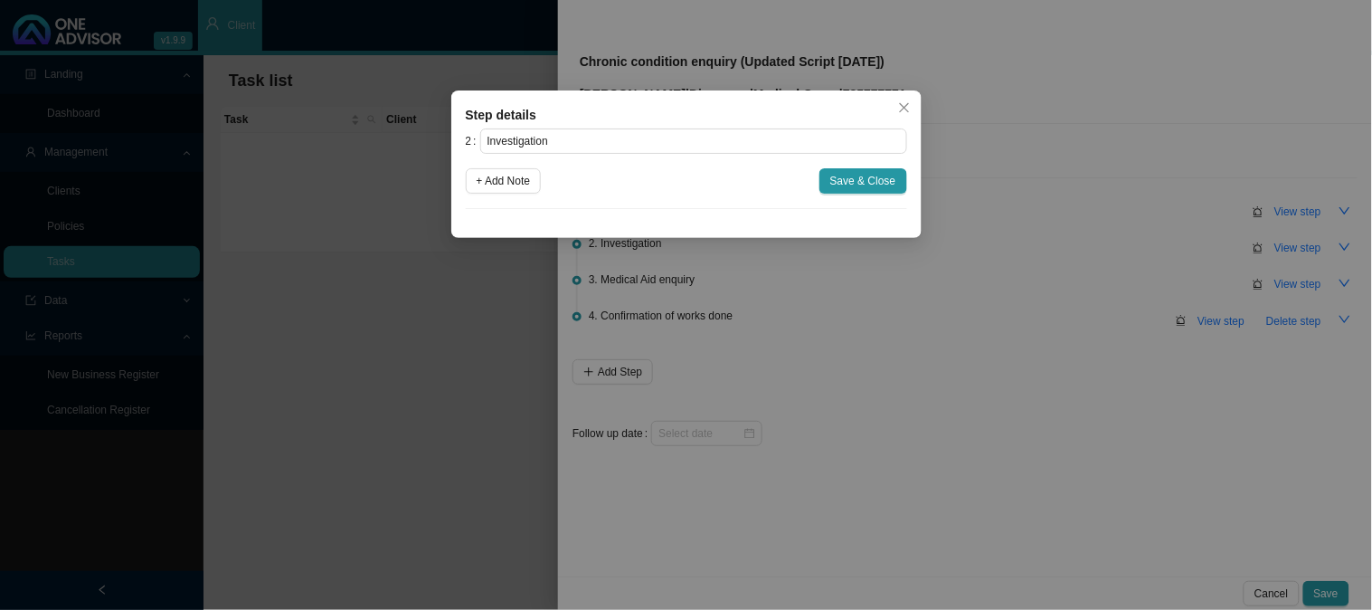
click at [920, 327] on div "Step details 2 Investigation + Add Note Save & Close Cancel OK" at bounding box center [686, 305] width 1372 height 610
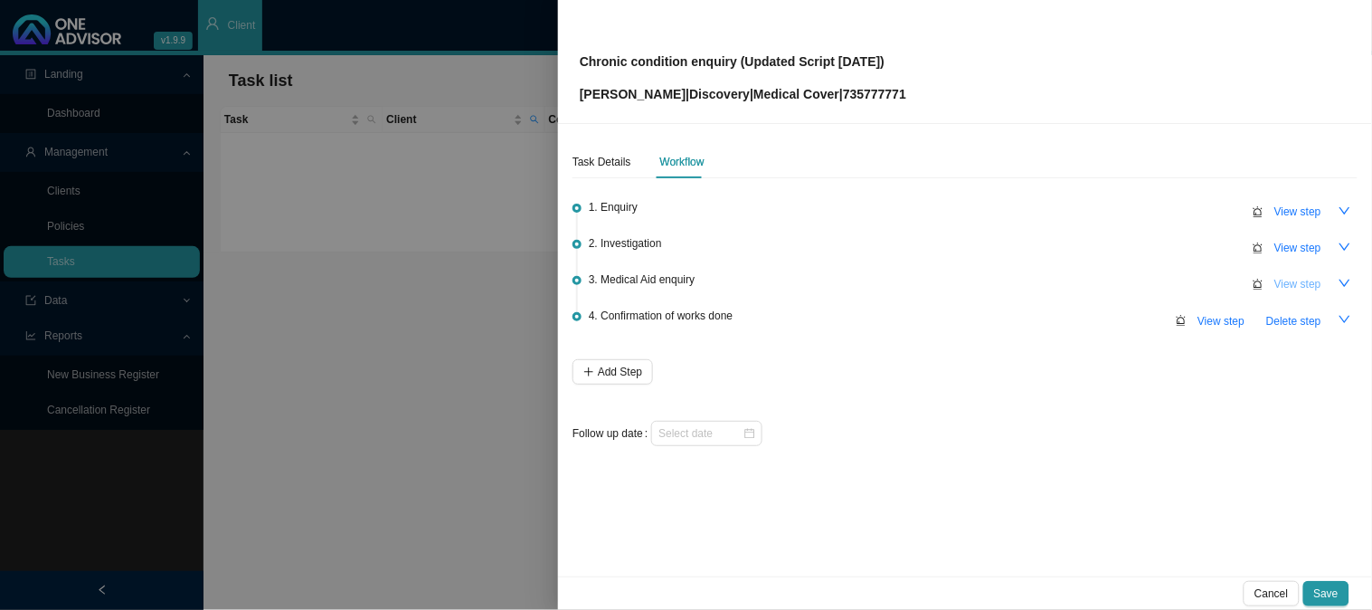
click at [1289, 283] on span "View step" at bounding box center [1298, 284] width 47 height 18
type input "Medical Aid enquiry"
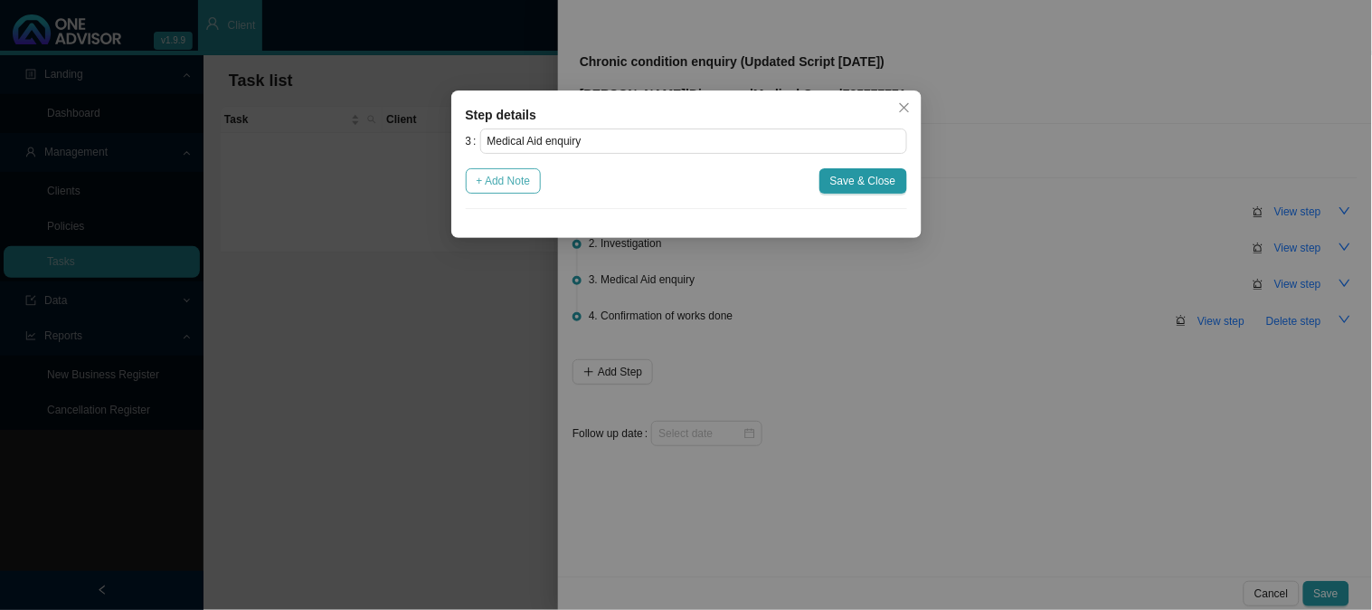
click at [523, 190] on span "+ Add Note" at bounding box center [504, 181] width 54 height 18
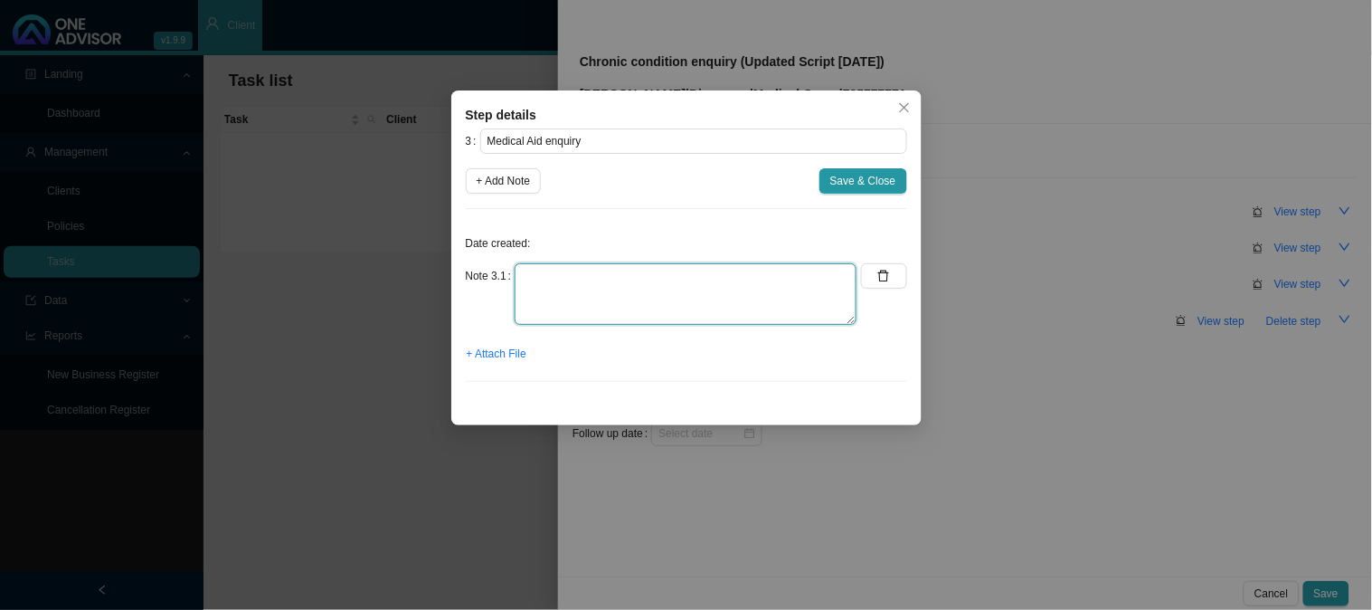
click at [594, 277] on textarea at bounding box center [686, 294] width 342 height 62
type textarea "Submitted script"
click at [494, 347] on span "+ Attach File" at bounding box center [497, 354] width 60 height 18
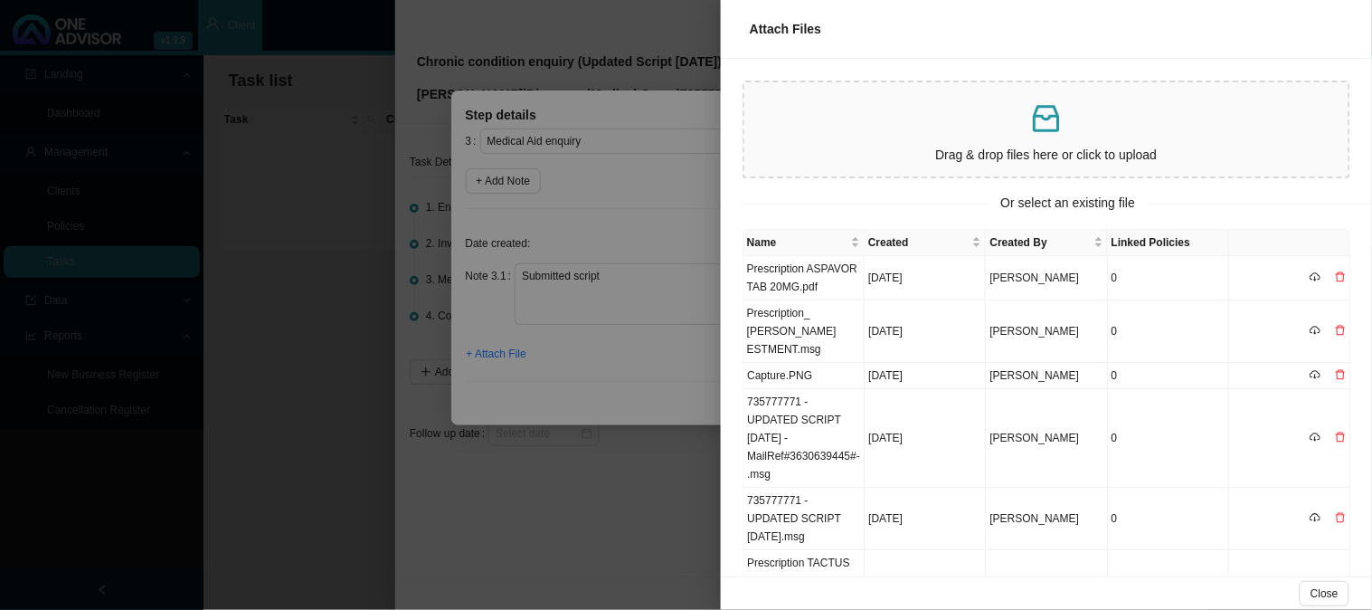
click at [641, 223] on div at bounding box center [686, 305] width 1372 height 610
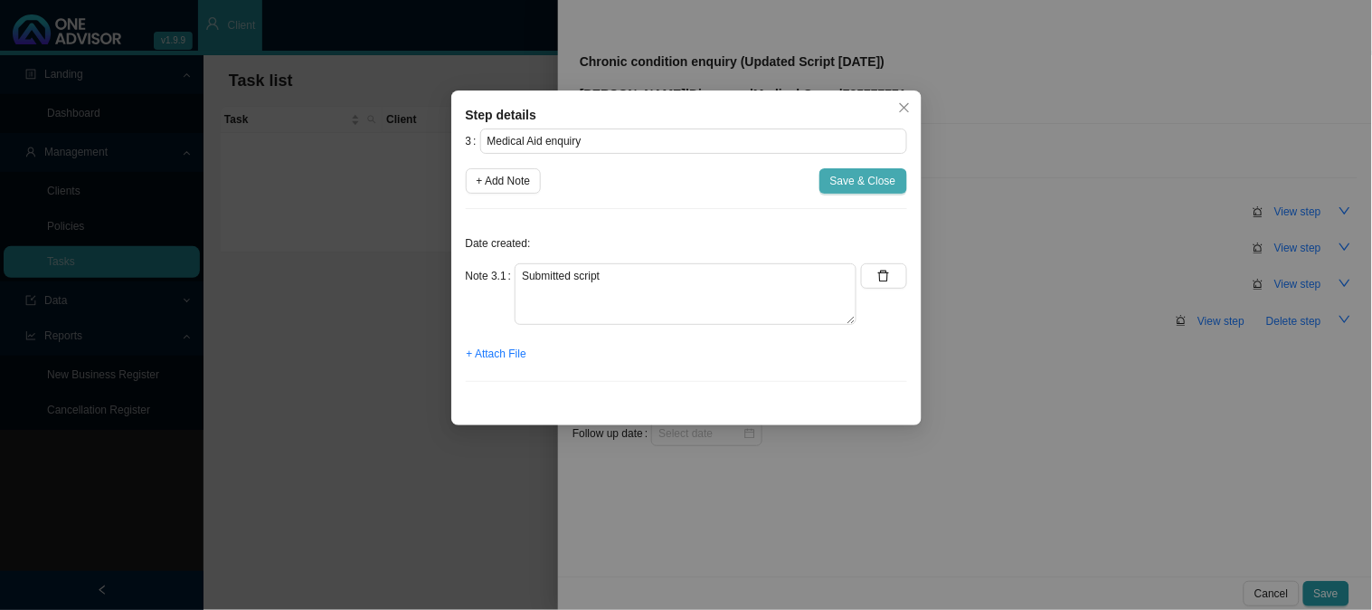
click at [839, 184] on span "Save & Close" at bounding box center [863, 181] width 66 height 18
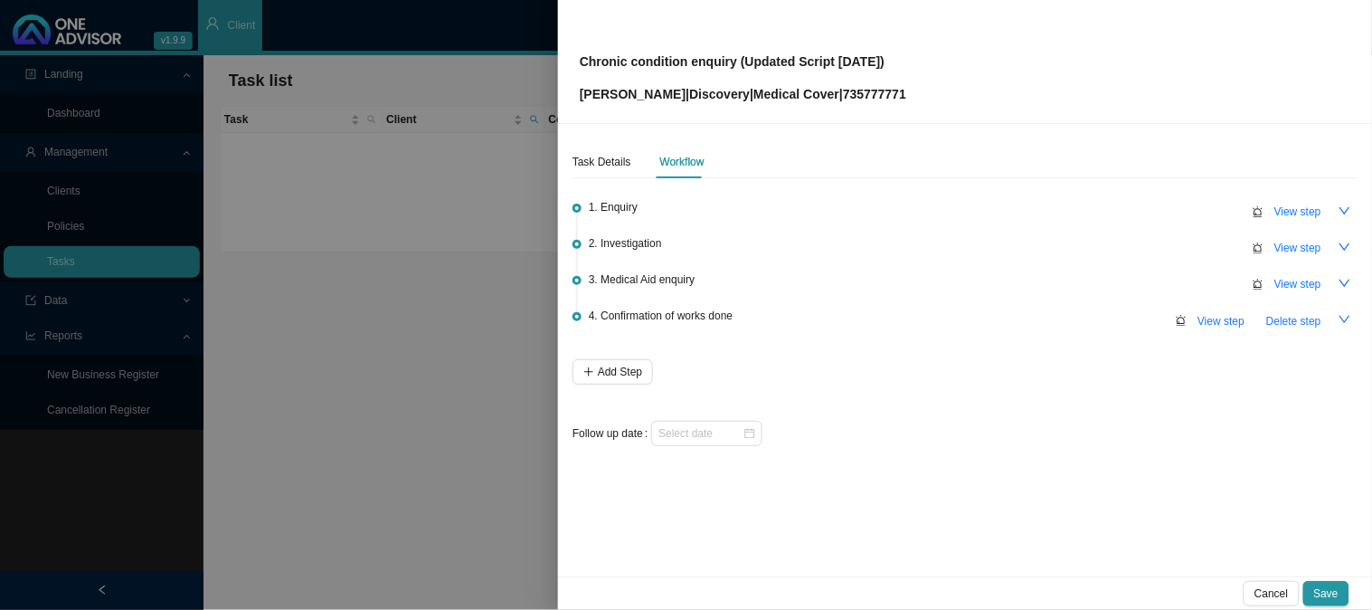
click at [897, 60] on p "Chronic condition enquiry (Updated Script [DATE])" at bounding box center [743, 62] width 327 height 20
drag, startPoint x: 897, startPoint y: 60, endPoint x: 787, endPoint y: 54, distance: 110.5
click at [787, 54] on p "Chronic condition enquiry (Updated Script [DATE])" at bounding box center [743, 62] width 327 height 20
click at [867, 89] on p "[PERSON_NAME] | Discovery | Medical Cover | 735777771" at bounding box center [743, 94] width 327 height 20
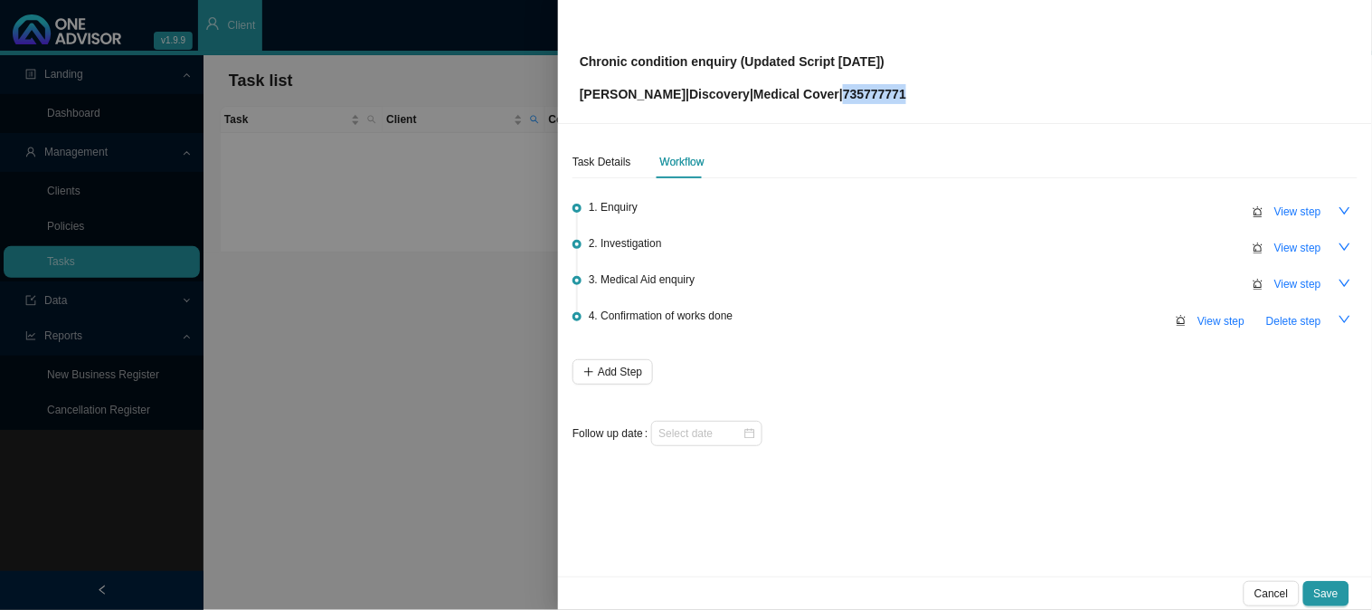
copy p "735777771"
click at [914, 61] on div "Chronic condition enquiry (Updated Script [DATE]) [PERSON_NAME] | Discovery | M…" at bounding box center [965, 61] width 771 height 85
drag, startPoint x: 911, startPoint y: 58, endPoint x: 577, endPoint y: 58, distance: 333.8
click at [577, 58] on div "Chronic condition enquiry (Updated Script [DATE]) [PERSON_NAME] | Discovery | M…" at bounding box center [965, 62] width 814 height 124
copy p "Chronic condition enquiry (Updated Script [DATE])"
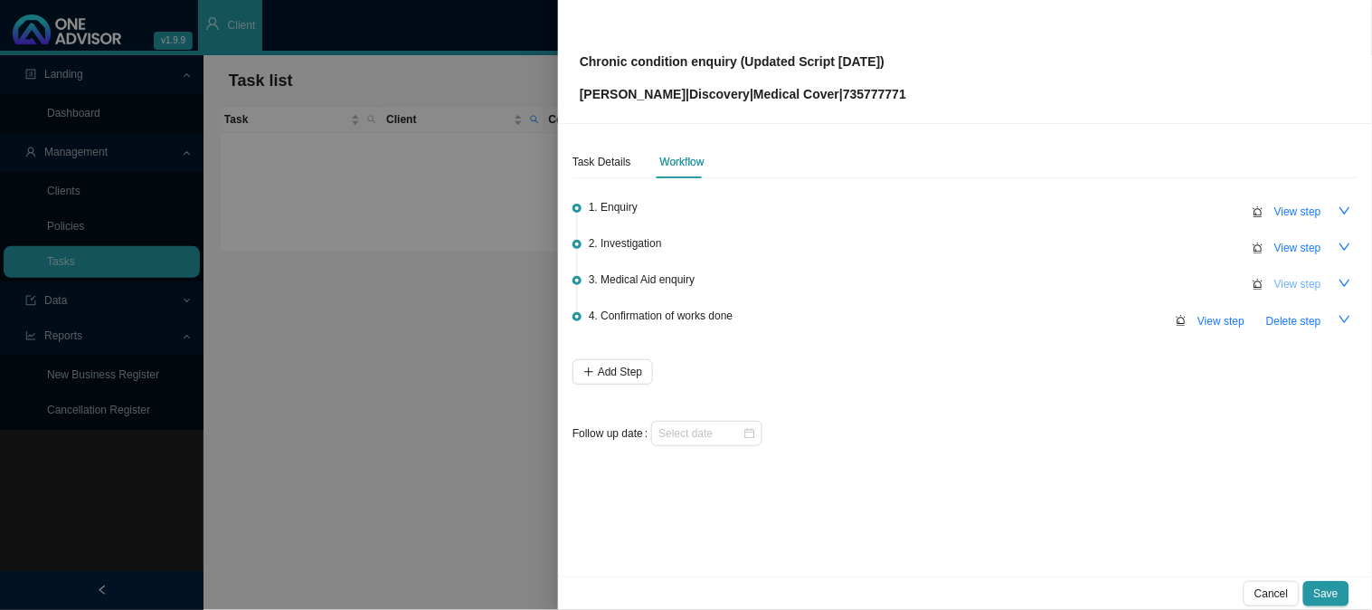
click at [1298, 278] on span "View step" at bounding box center [1298, 284] width 47 height 18
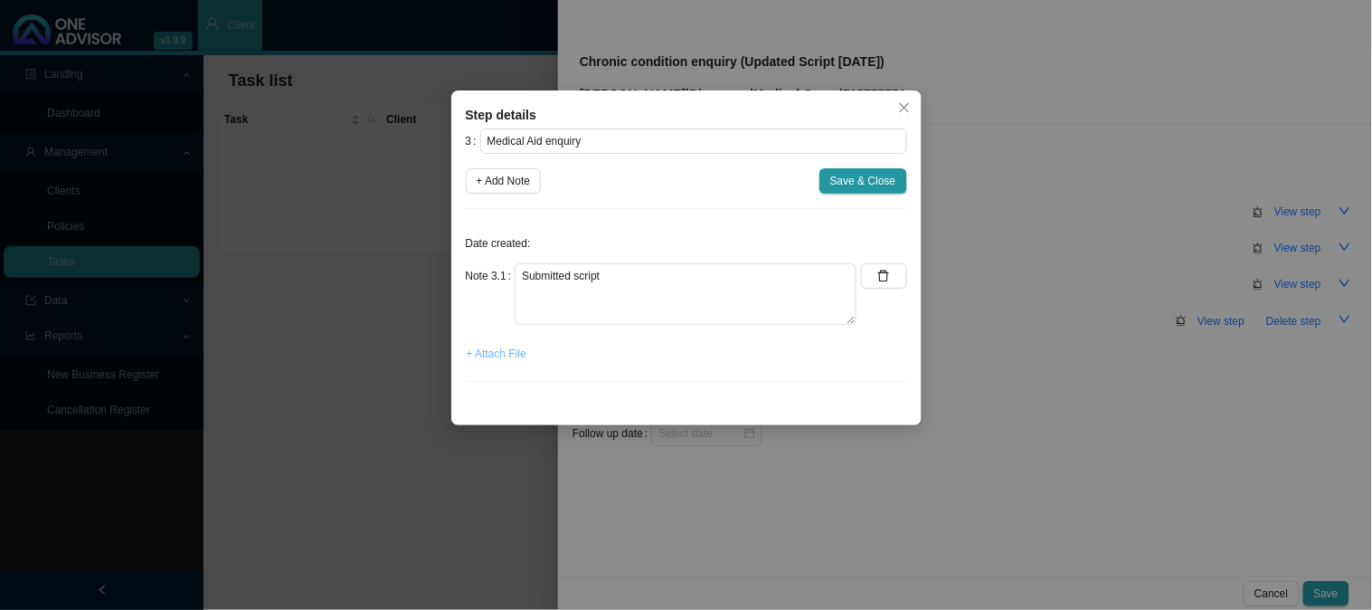
click at [517, 356] on span "+ Attach File" at bounding box center [497, 354] width 60 height 18
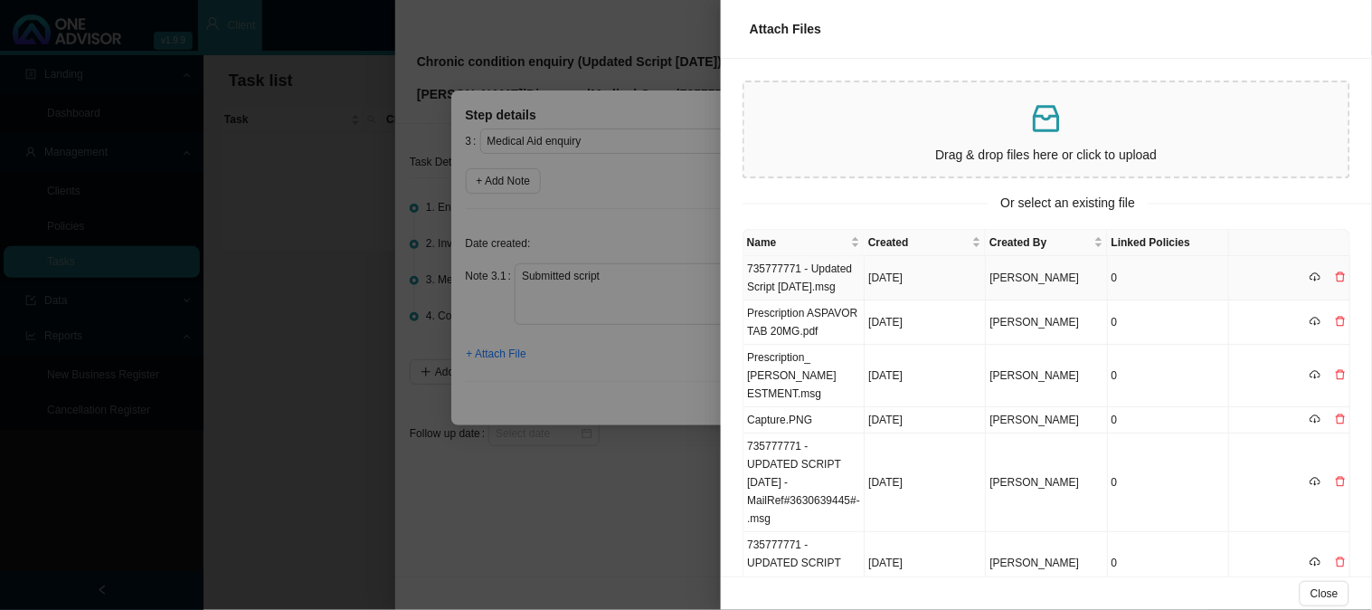
click at [821, 278] on td "735777771 - Updated Script [DATE].msg" at bounding box center [804, 278] width 121 height 44
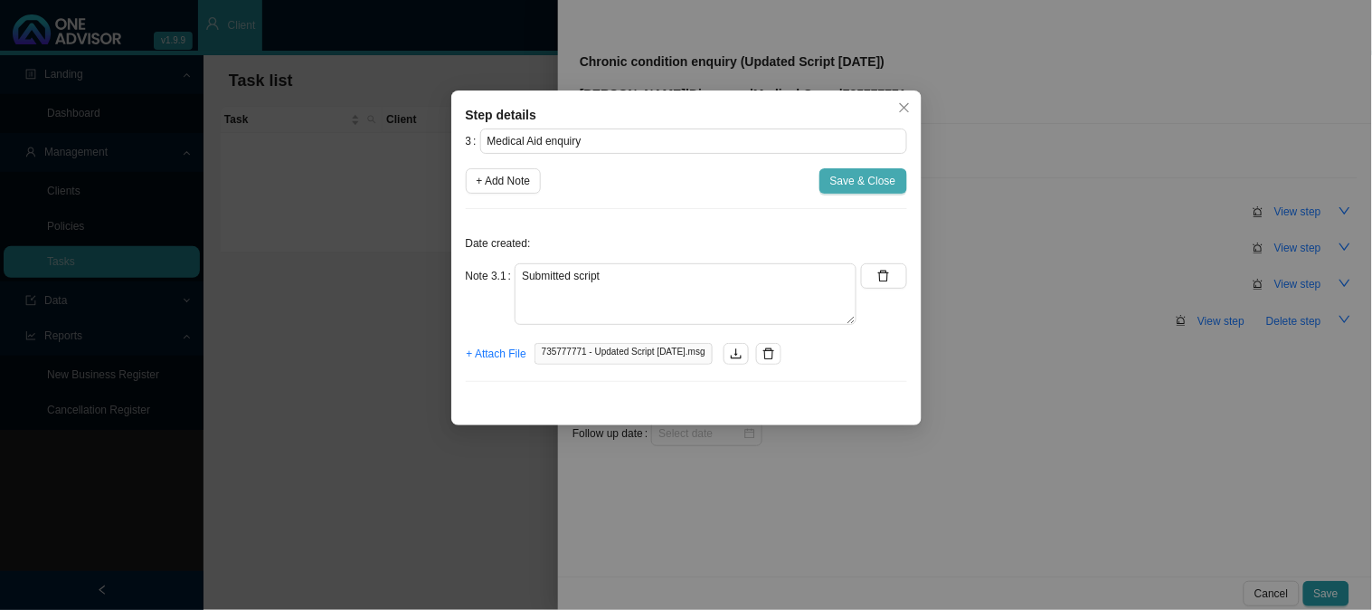
click at [860, 179] on span "Save & Close" at bounding box center [863, 181] width 66 height 18
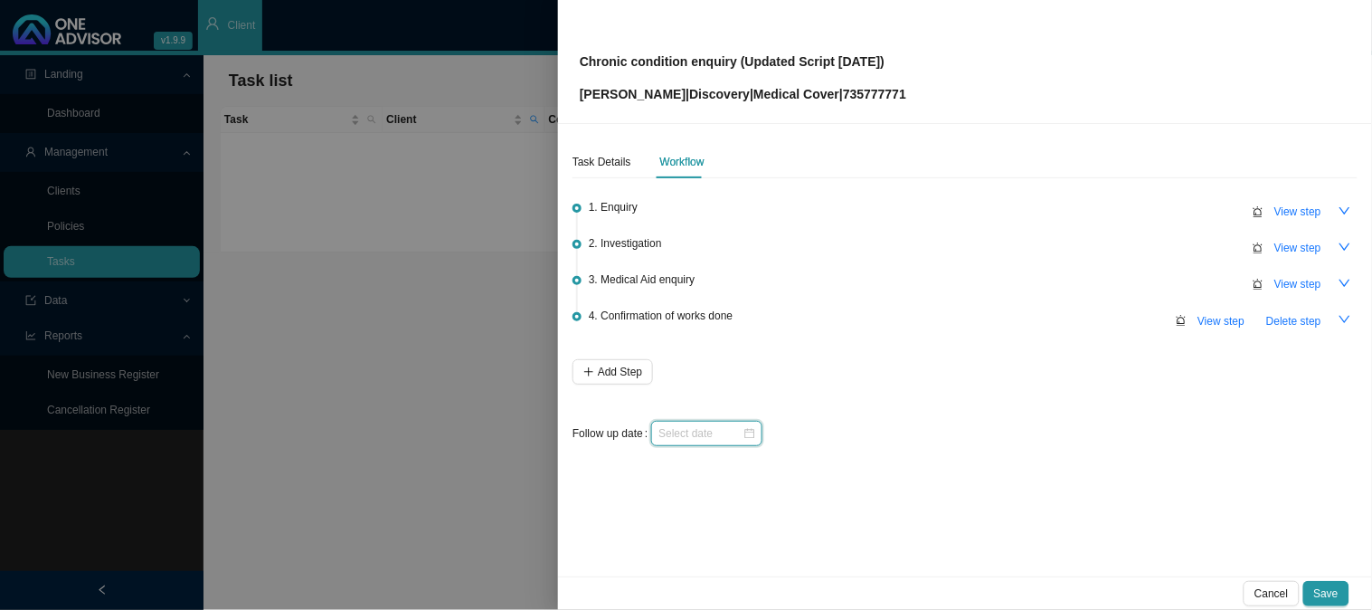
click at [726, 432] on input at bounding box center [701, 433] width 84 height 18
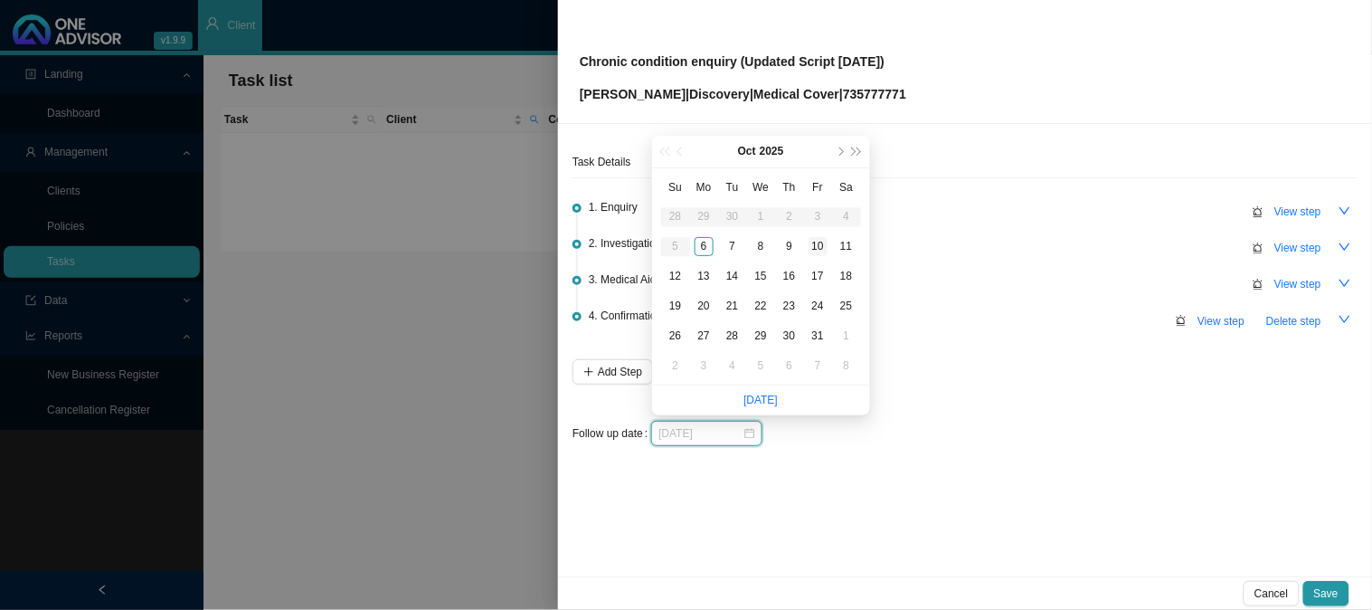
type input "[DATE]"
click at [821, 242] on div "10" at bounding box center [818, 246] width 19 height 19
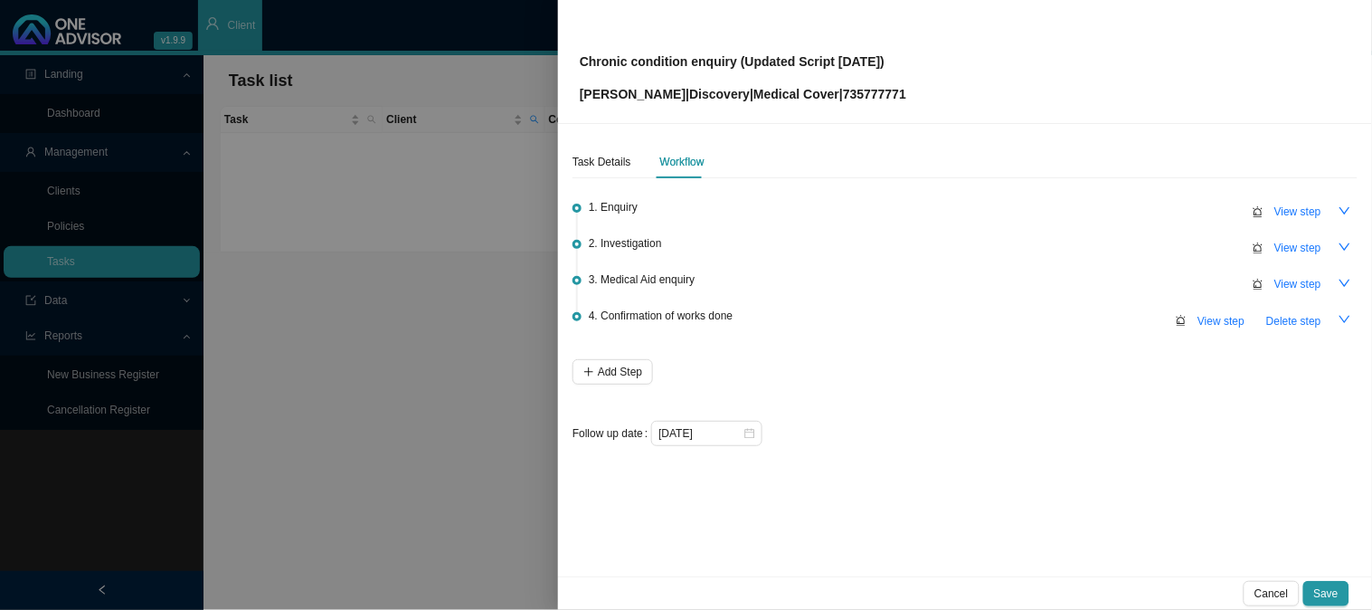
click at [1038, 356] on li "4. Confirmation of works done View step Delete step" at bounding box center [965, 335] width 785 height 47
click at [1304, 277] on span "View step" at bounding box center [1298, 284] width 47 height 18
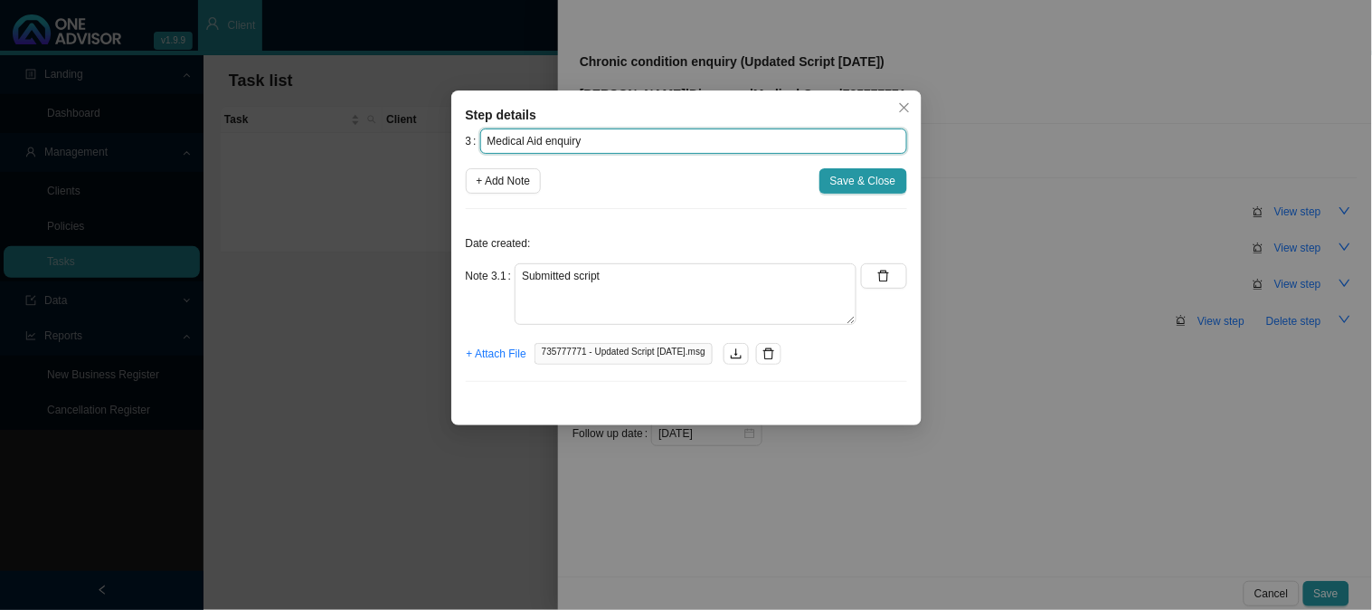
click at [679, 141] on input "Medical Aid enquiry" at bounding box center [693, 140] width 427 height 25
type input "Medical Aid enquiry (REF:"
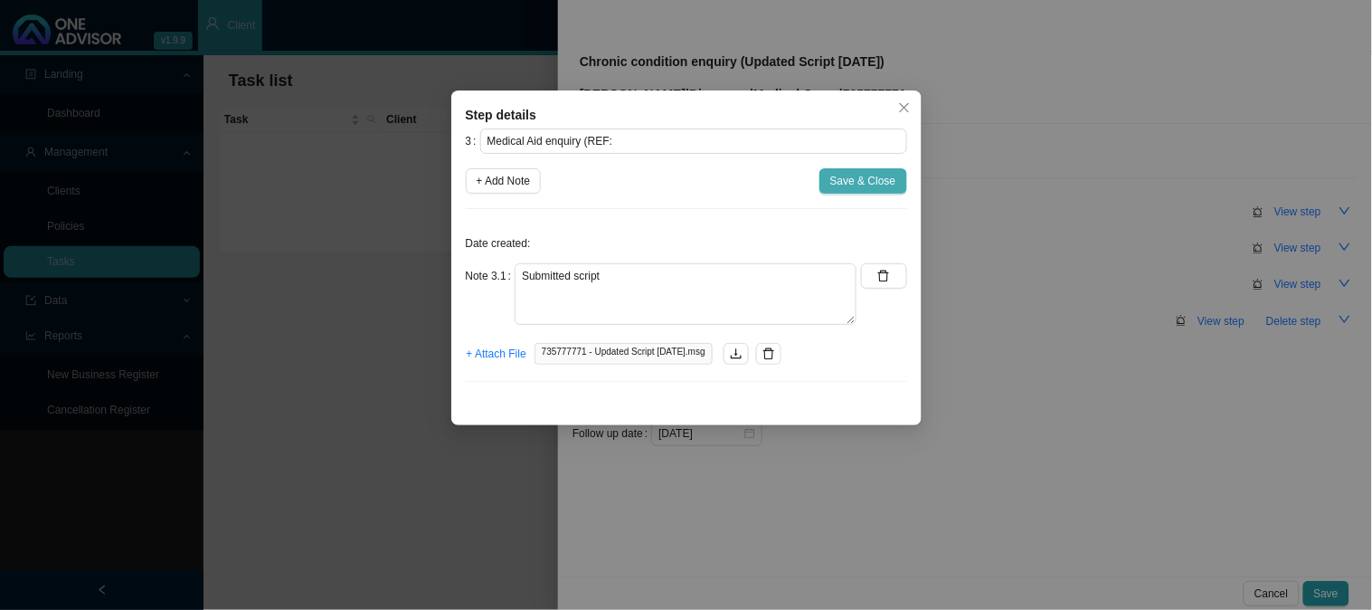
click at [884, 182] on span "Save & Close" at bounding box center [863, 181] width 66 height 18
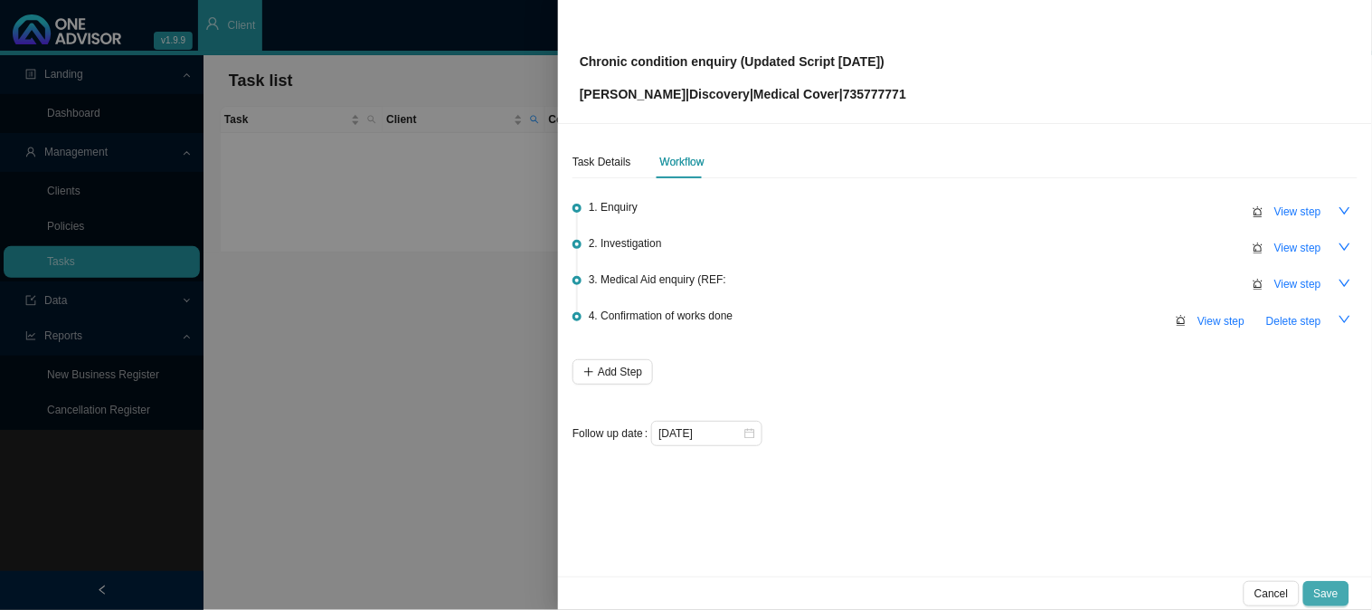
click at [1321, 595] on span "Save" at bounding box center [1326, 593] width 24 height 18
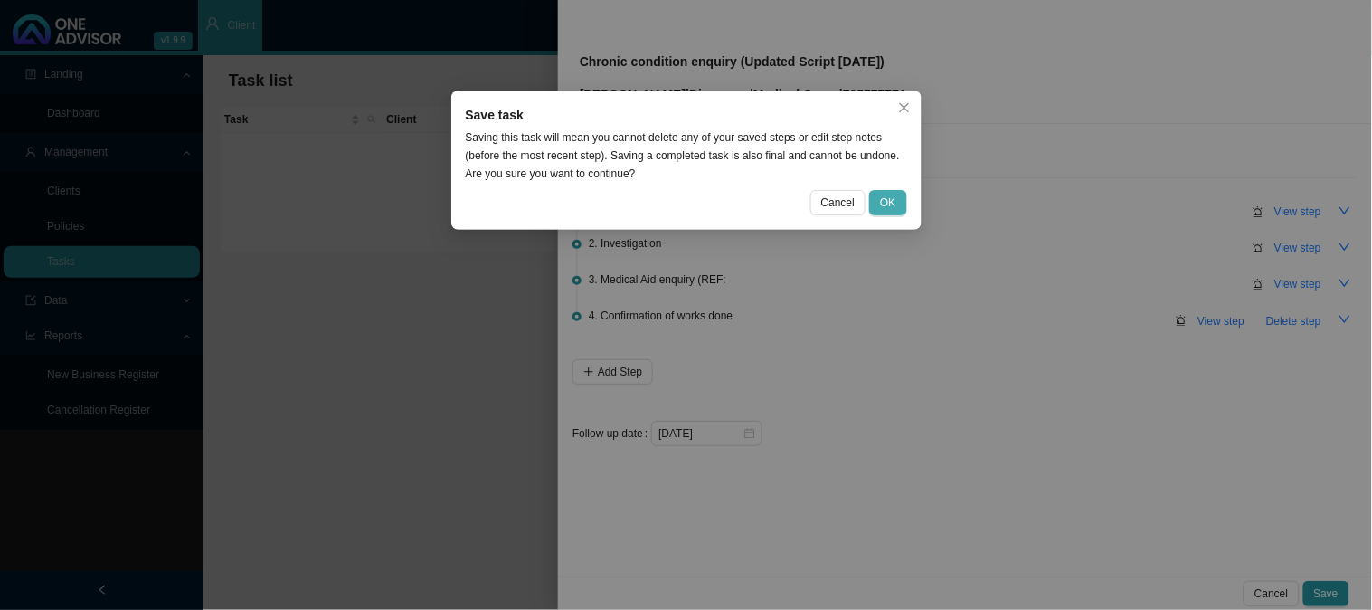
click at [882, 201] on span "OK" at bounding box center [887, 203] width 15 height 18
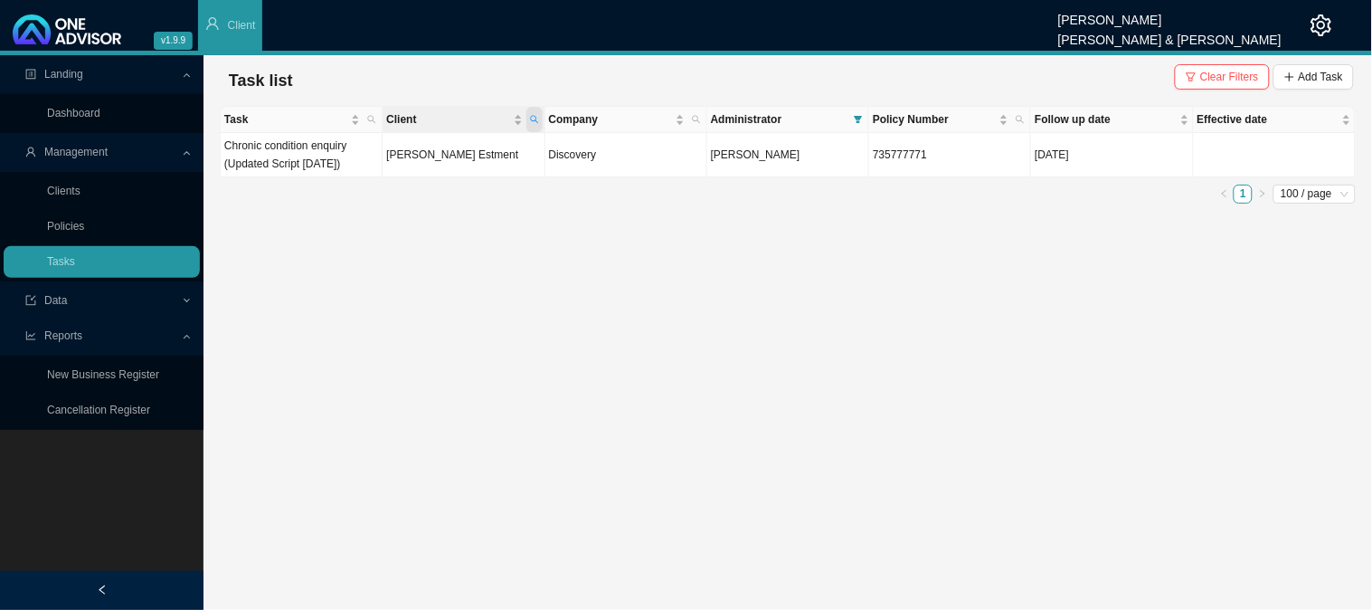
click at [532, 115] on icon "search" at bounding box center [534, 119] width 9 height 9
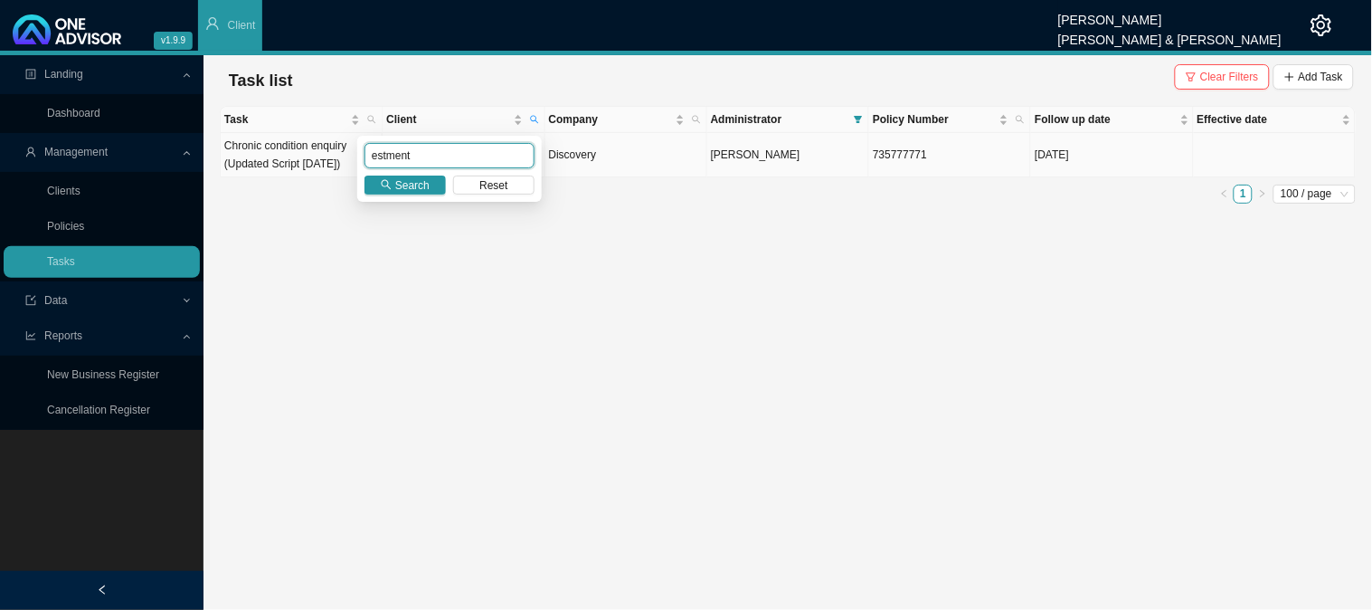
drag, startPoint x: 432, startPoint y: 150, endPoint x: 295, endPoint y: 150, distance: 137.5
click at [295, 150] on body "v1.9.9 [PERSON_NAME] [PERSON_NAME] & [PERSON_NAME] Client Landing Dashboard Man…" at bounding box center [686, 305] width 1372 height 610
type input "w"
type input "eweg"
click at [407, 192] on span "Search" at bounding box center [412, 185] width 34 height 18
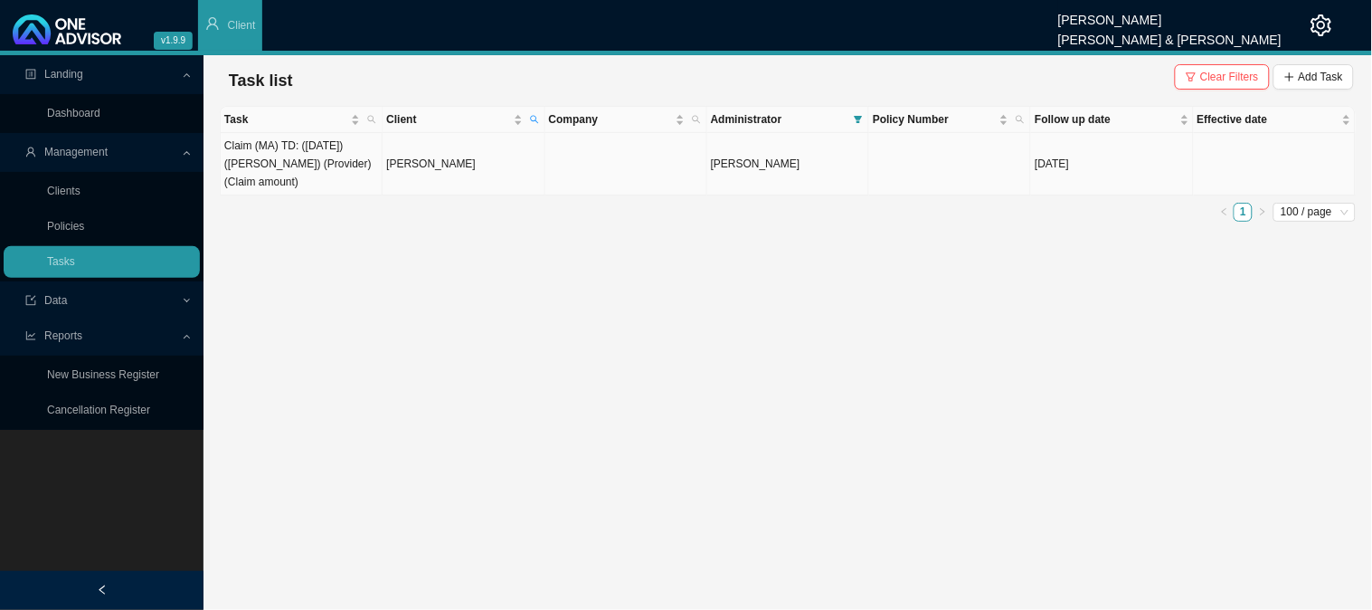
click at [438, 164] on td "[PERSON_NAME]" at bounding box center [464, 164] width 162 height 62
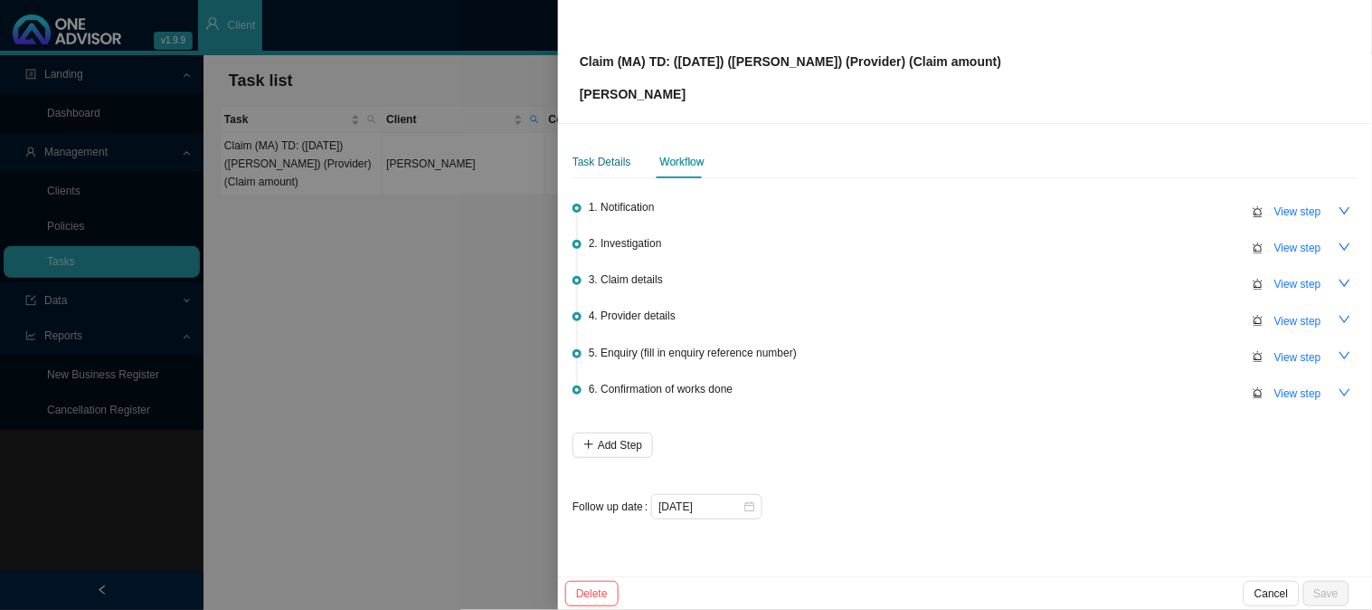
click at [592, 166] on div "Task Details" at bounding box center [602, 162] width 59 height 18
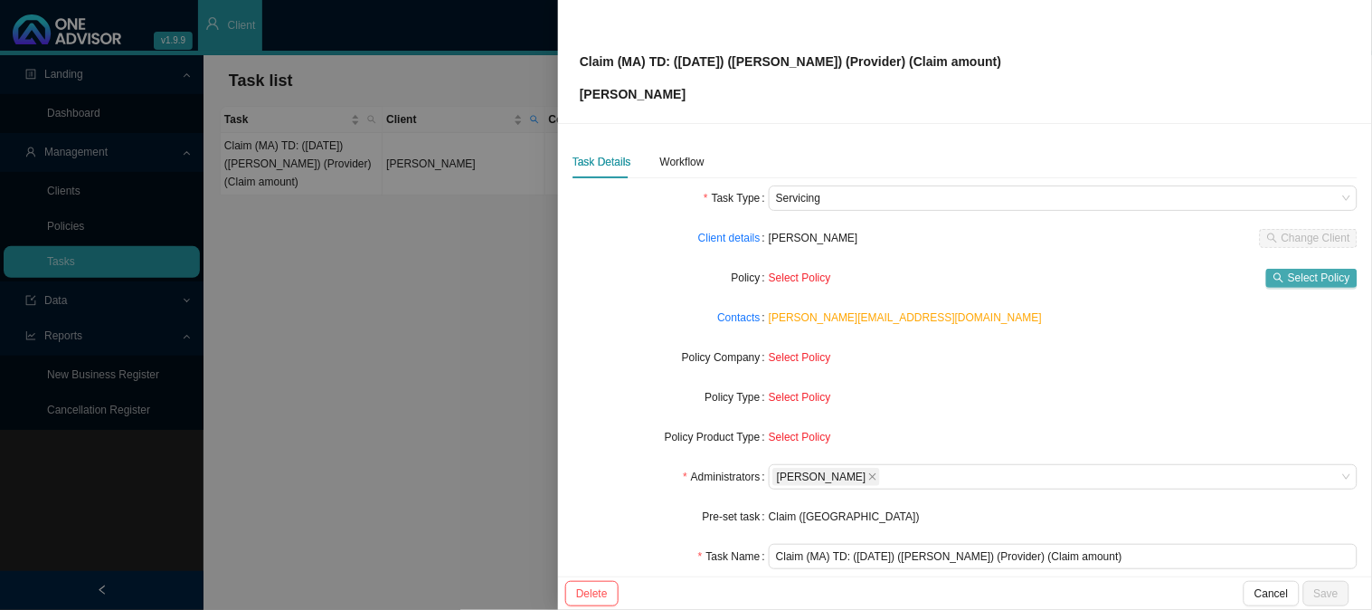
click at [1290, 279] on span "Select Policy" at bounding box center [1319, 278] width 62 height 18
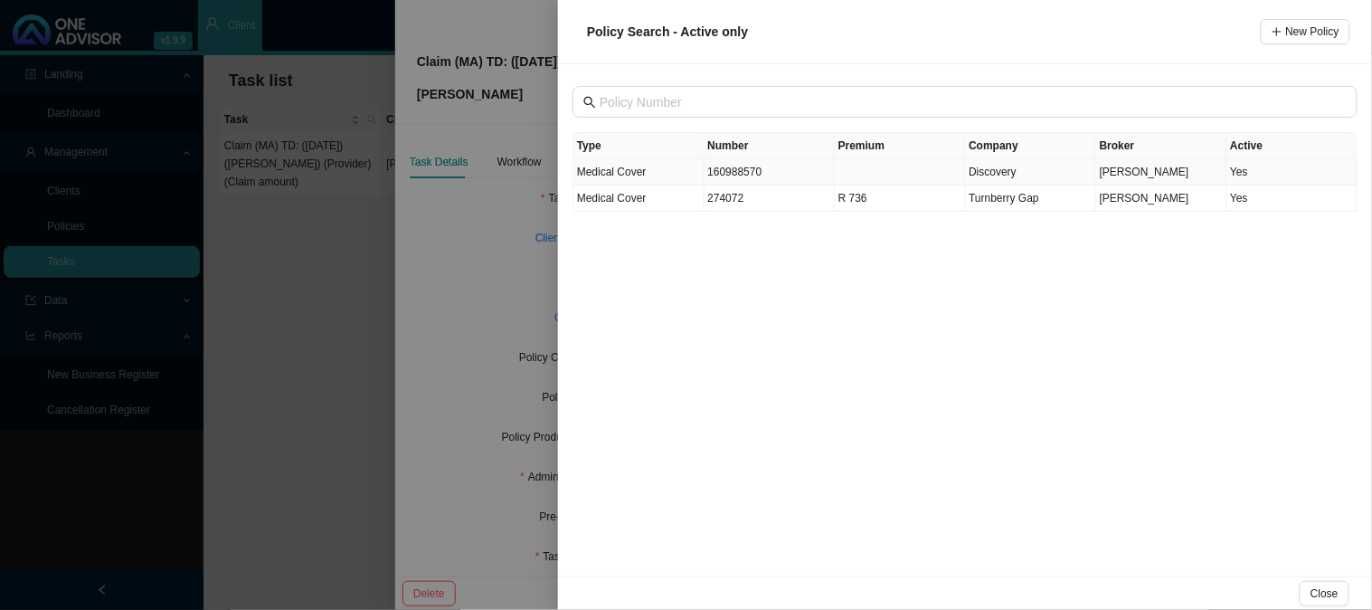
click at [740, 169] on td "160988570" at bounding box center [770, 172] width 131 height 26
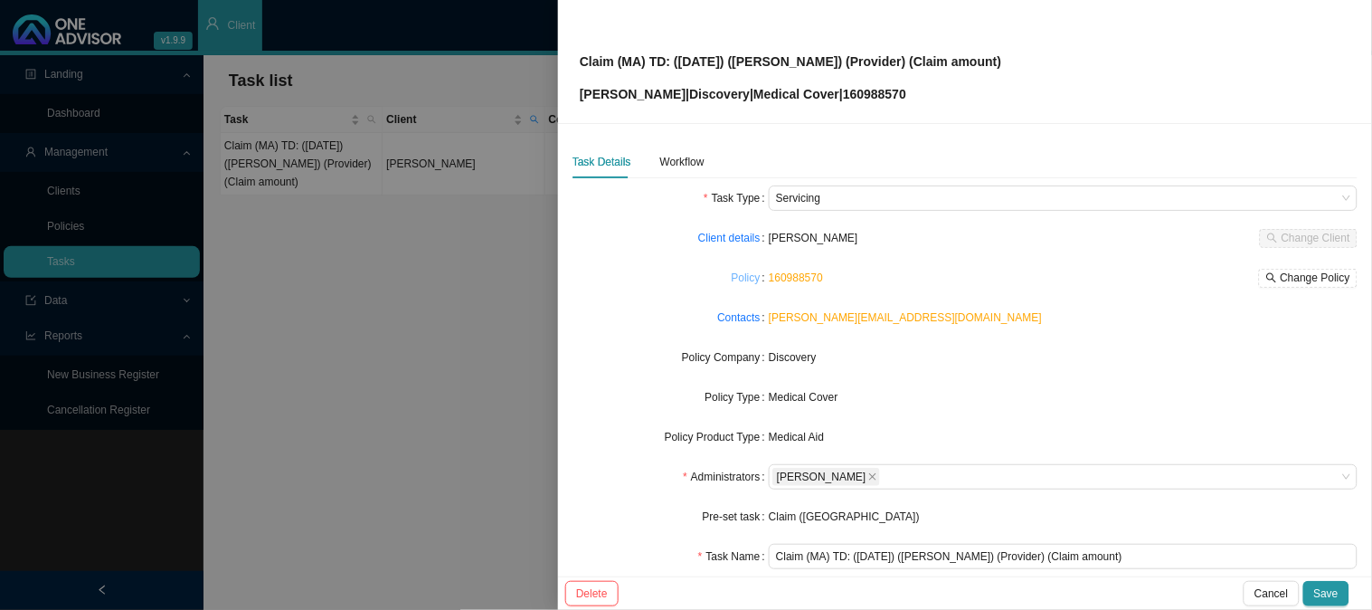
click at [735, 281] on link "Policy" at bounding box center [746, 278] width 29 height 18
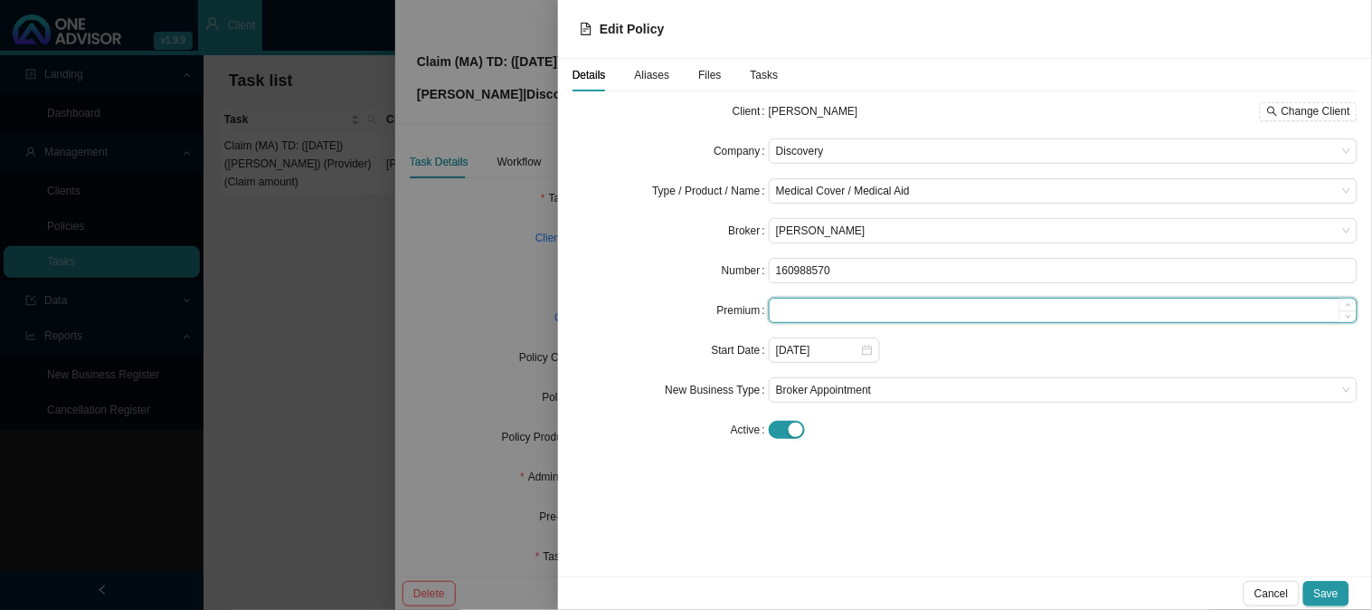
click at [830, 306] on input at bounding box center [1063, 311] width 587 height 24
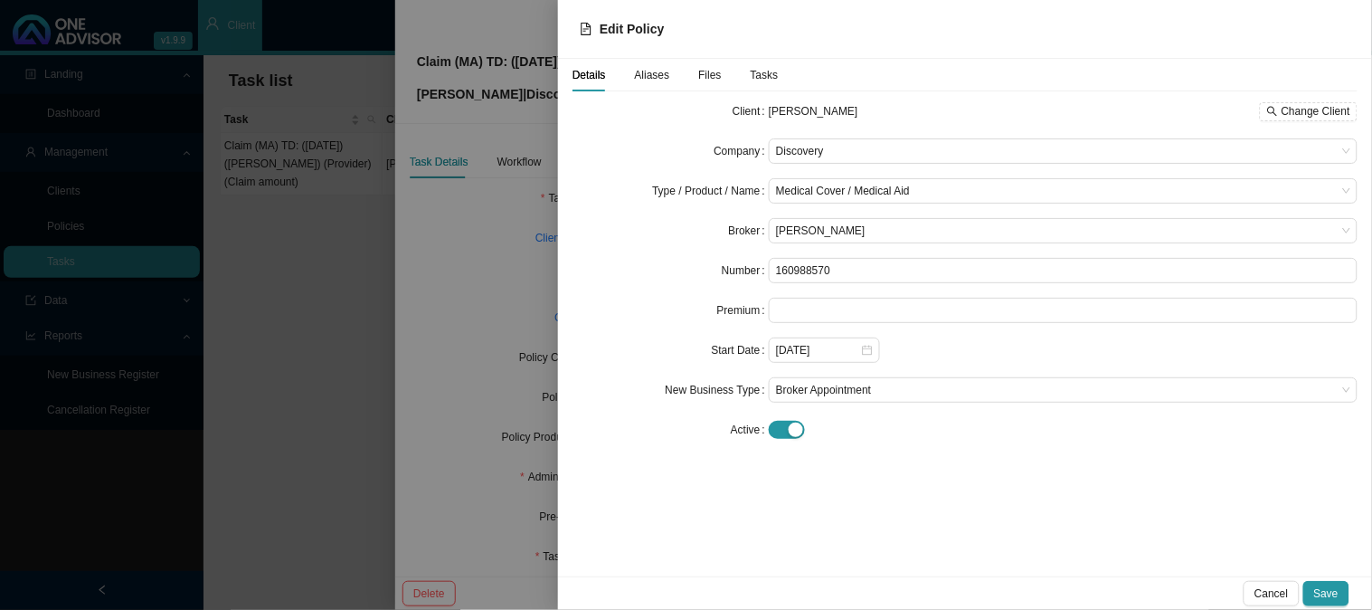
click at [659, 79] on span "Aliases" at bounding box center [652, 75] width 35 height 11
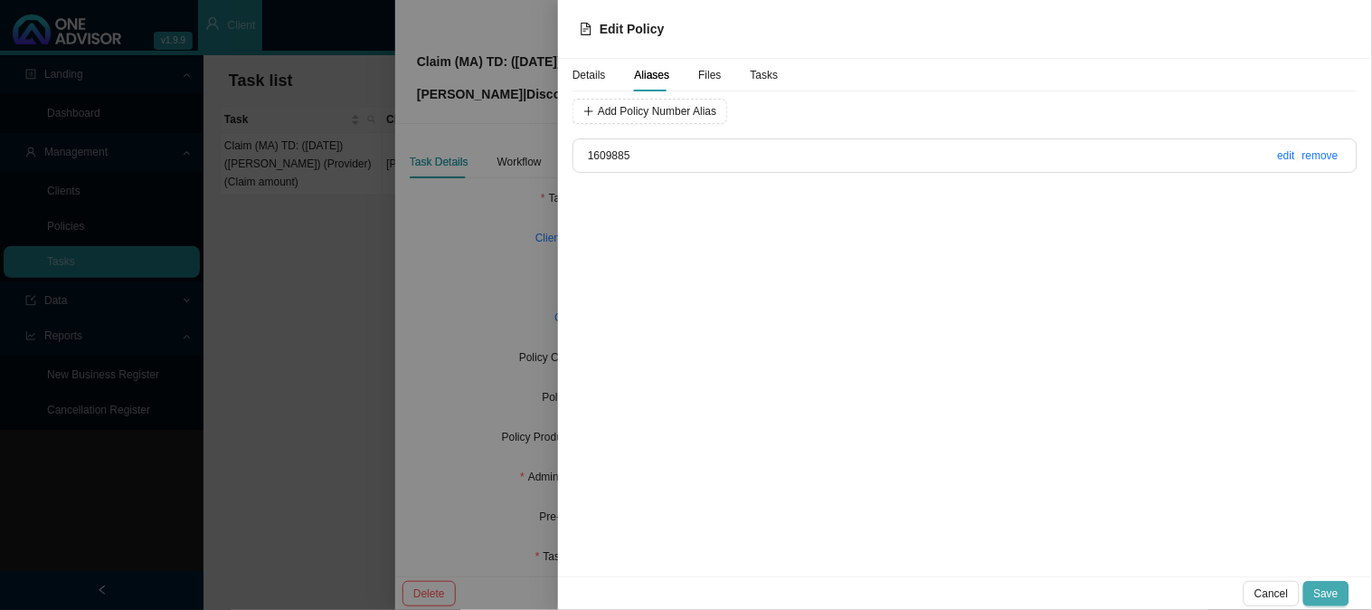
click at [1319, 584] on span "Save" at bounding box center [1326, 593] width 24 height 18
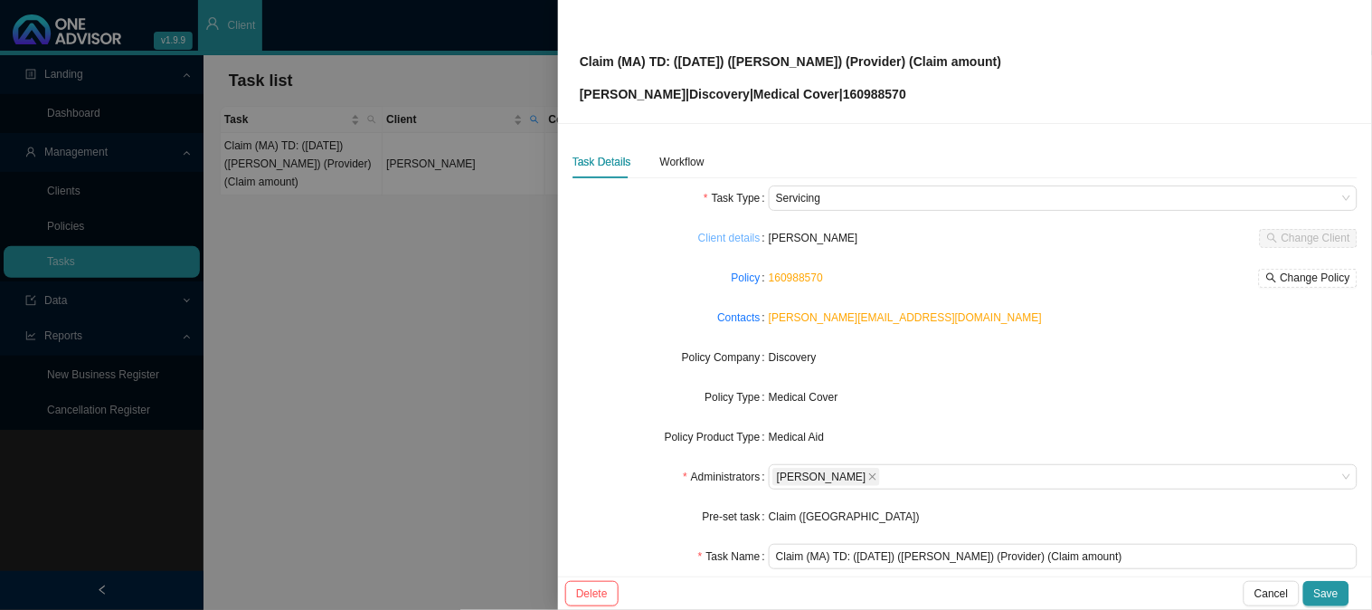
click at [721, 235] on link "Client details" at bounding box center [729, 238] width 62 height 18
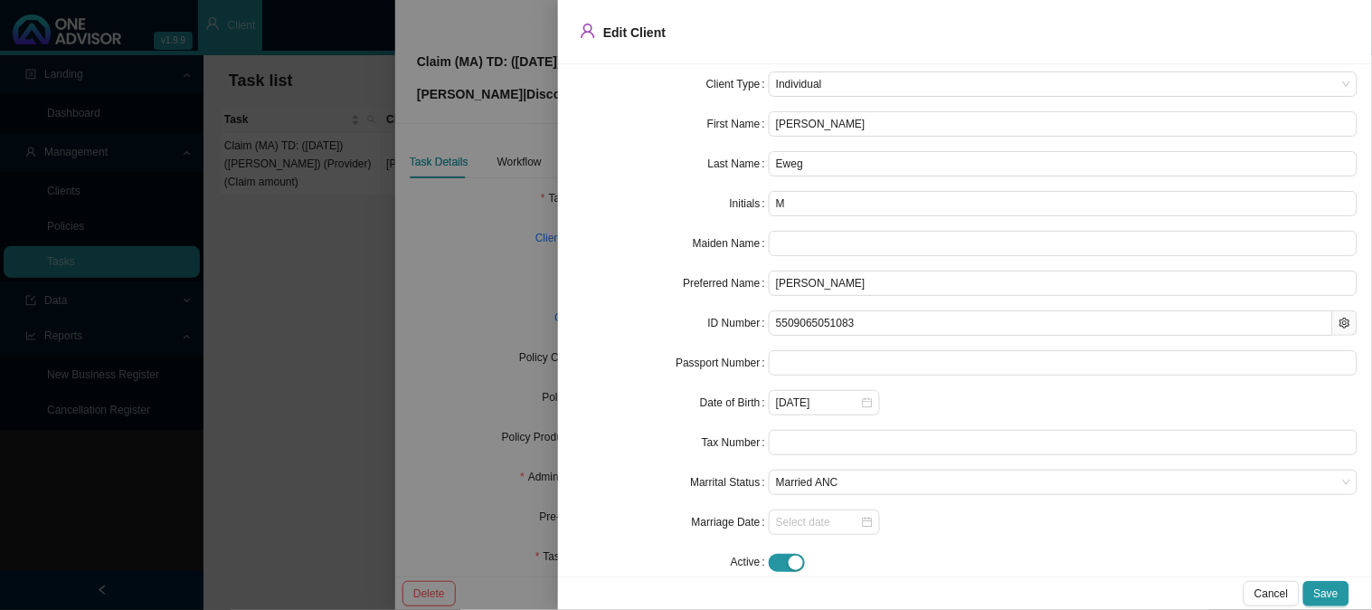
scroll to position [42, 0]
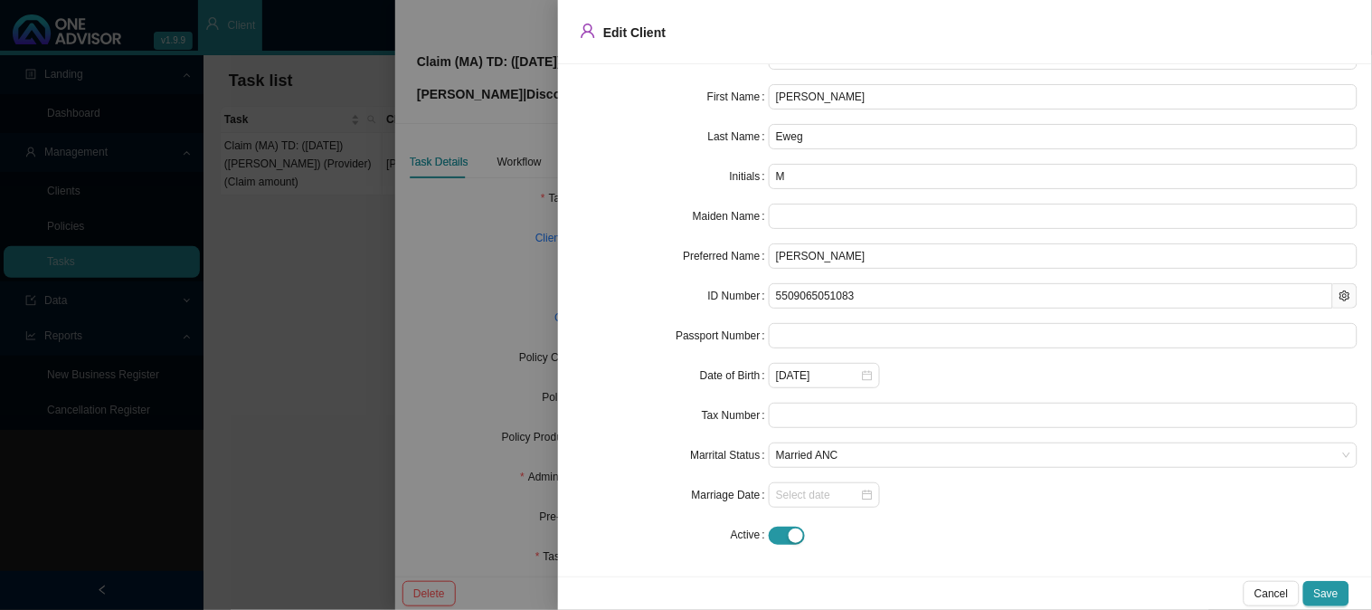
click at [485, 276] on div at bounding box center [686, 305] width 1372 height 610
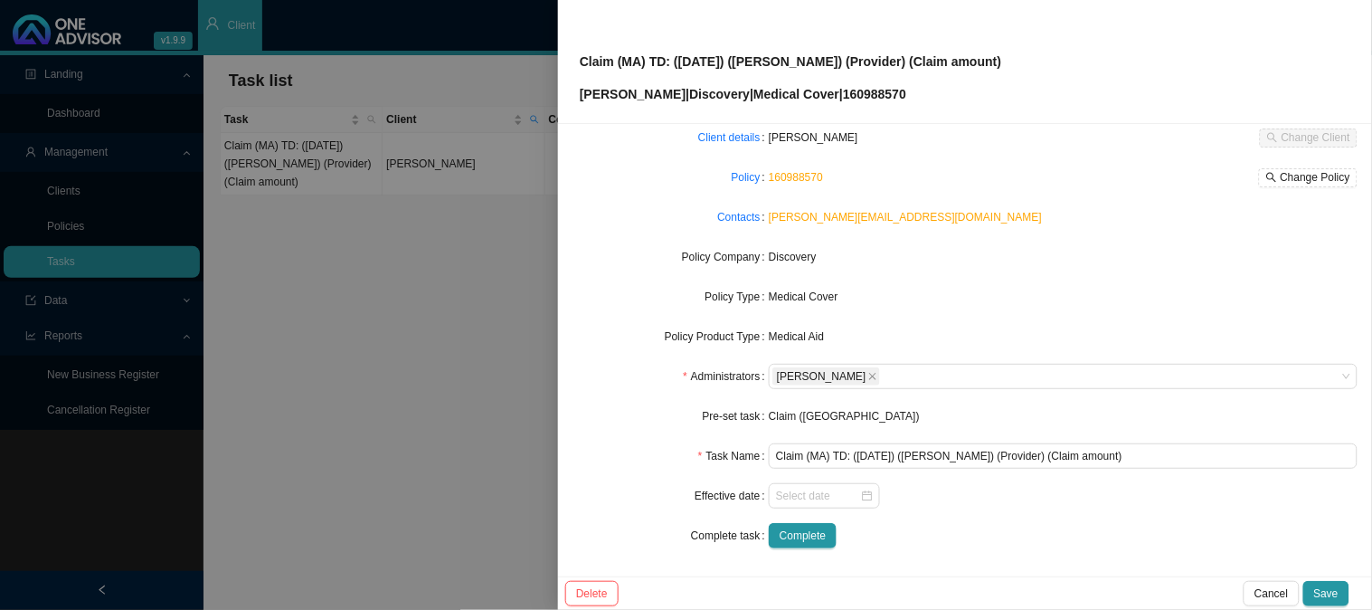
scroll to position [0, 0]
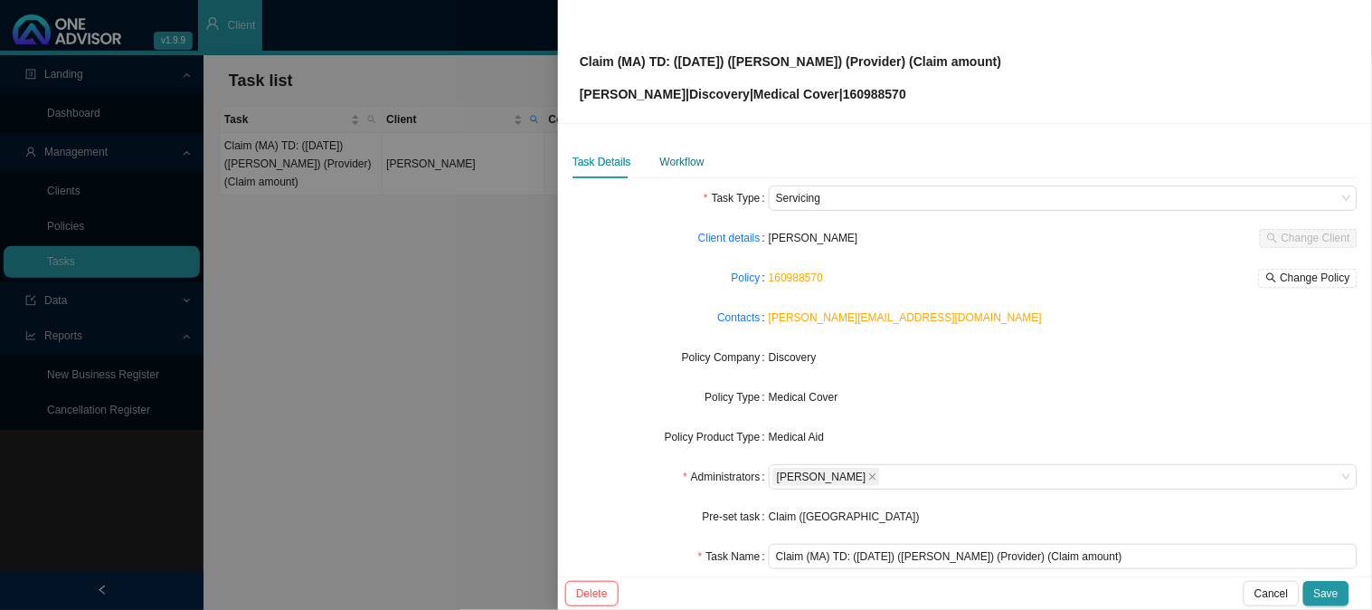
click at [679, 158] on div "Workflow" at bounding box center [682, 162] width 44 height 18
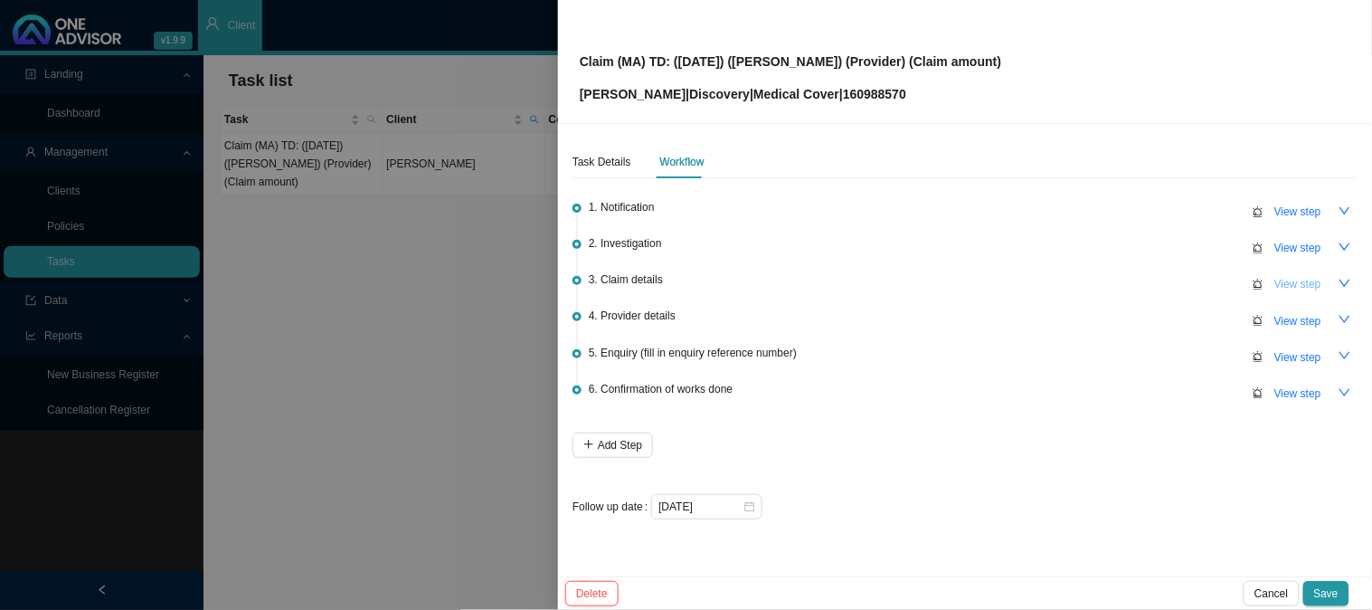
click at [1295, 278] on span "View step" at bounding box center [1298, 284] width 47 height 18
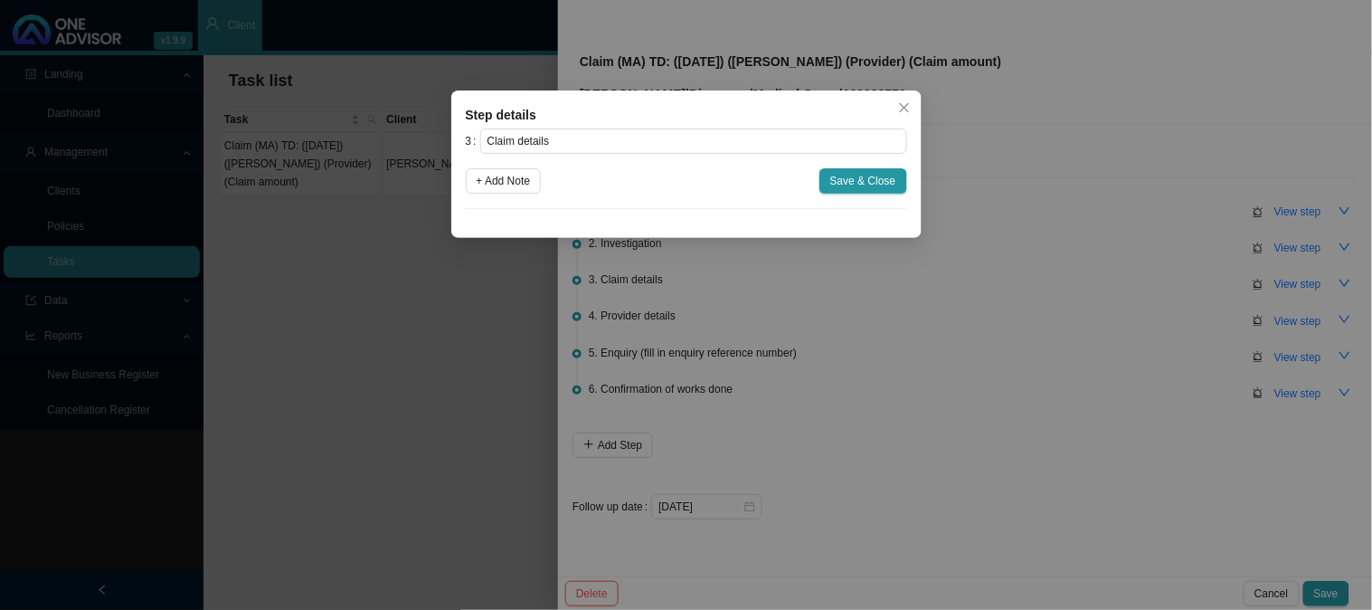
click at [1160, 284] on div "Step details 3 Claim details + Add Note Save & Close Cancel OK" at bounding box center [686, 305] width 1372 height 610
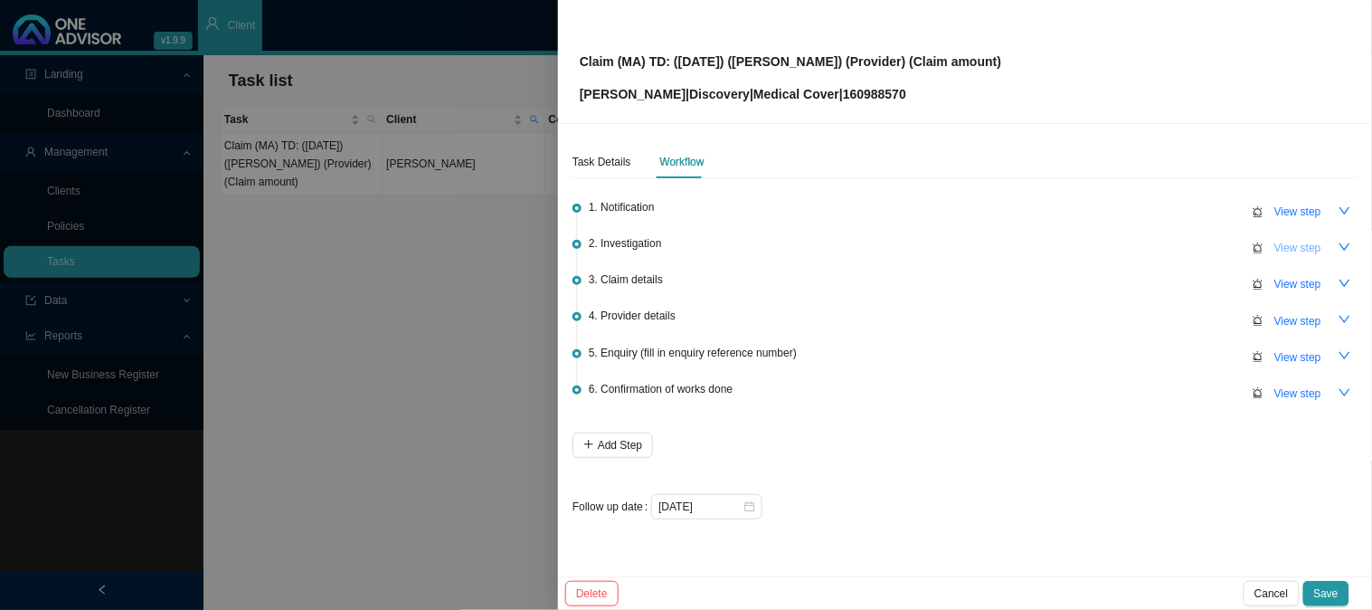
click at [1313, 242] on span "View step" at bounding box center [1298, 248] width 47 height 18
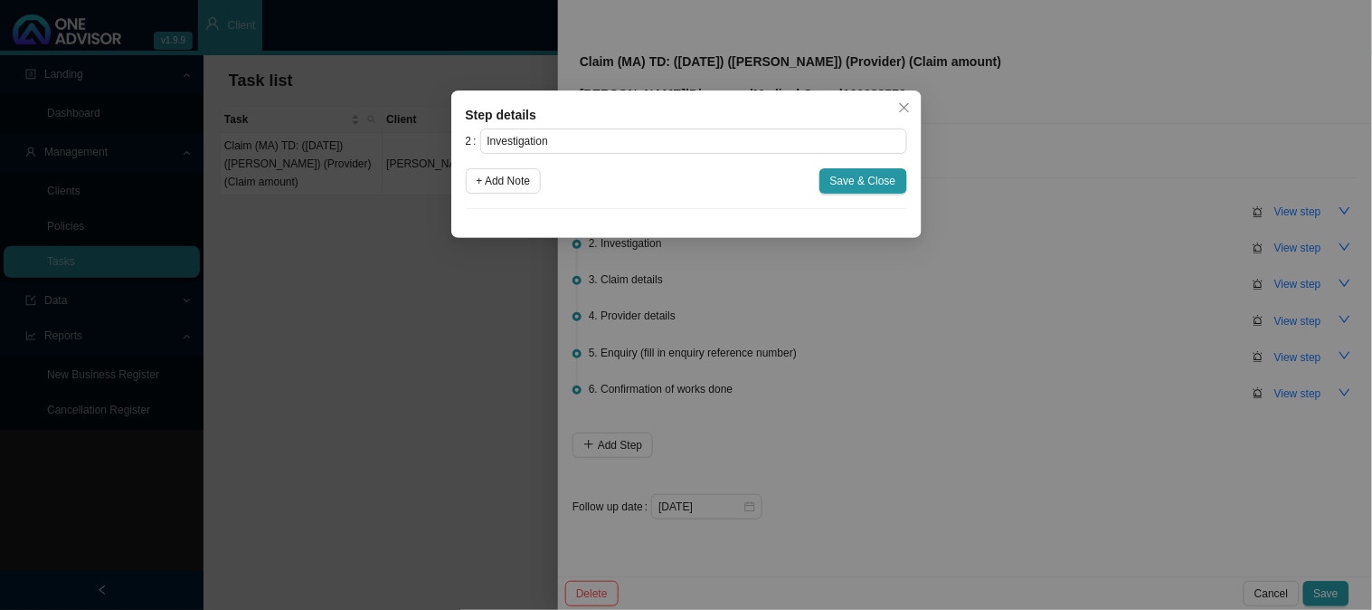
click at [1096, 208] on div "Step details 2 Investigation + Add Note Save & Close Cancel OK" at bounding box center [686, 305] width 1372 height 610
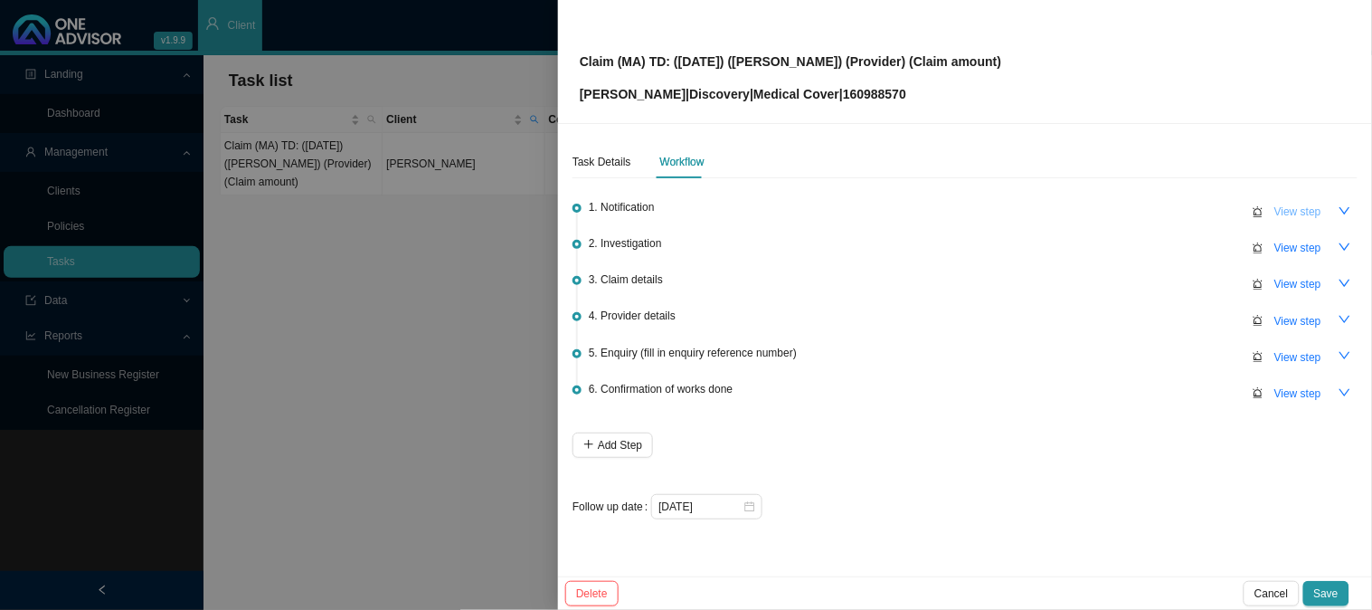
click at [1299, 214] on span "View step" at bounding box center [1298, 212] width 47 height 18
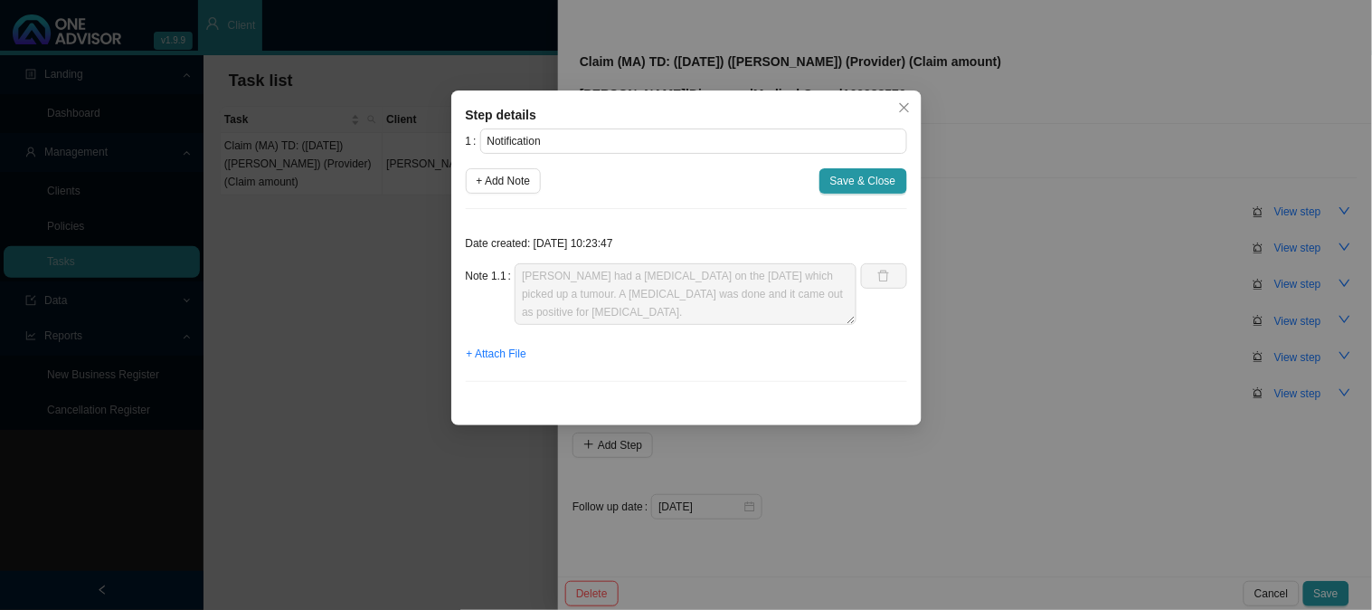
click at [991, 308] on div "Step details 1 Notification + Add Note Save & Close Date created: [DATE] 10:23:…" at bounding box center [686, 305] width 1372 height 610
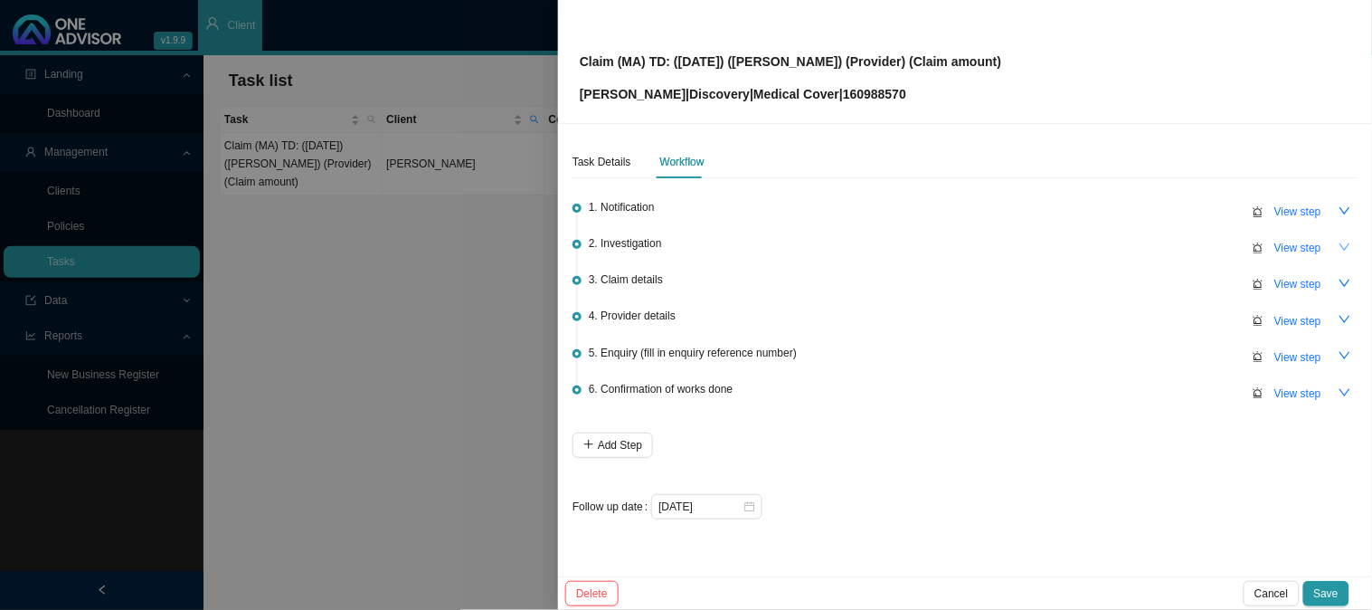
click at [1341, 247] on icon "down" at bounding box center [1345, 247] width 13 height 13
click at [1307, 247] on span "View step" at bounding box center [1298, 248] width 47 height 18
type input "Investigation"
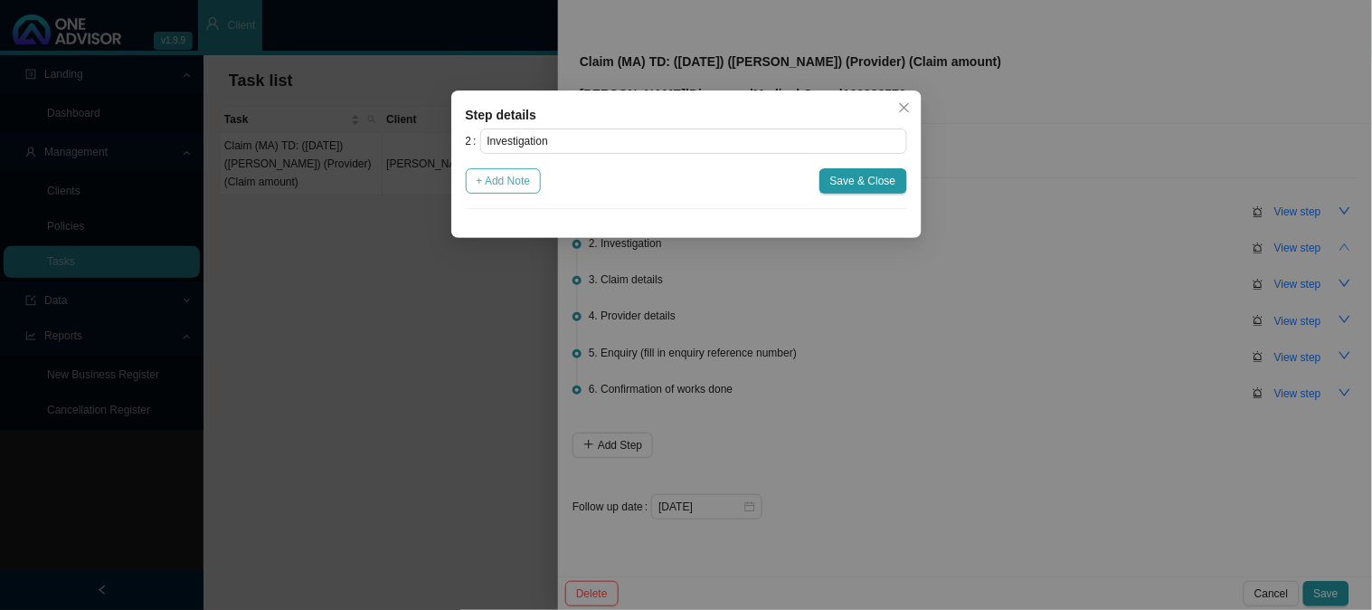
click at [496, 173] on span "+ Add Note" at bounding box center [504, 181] width 54 height 18
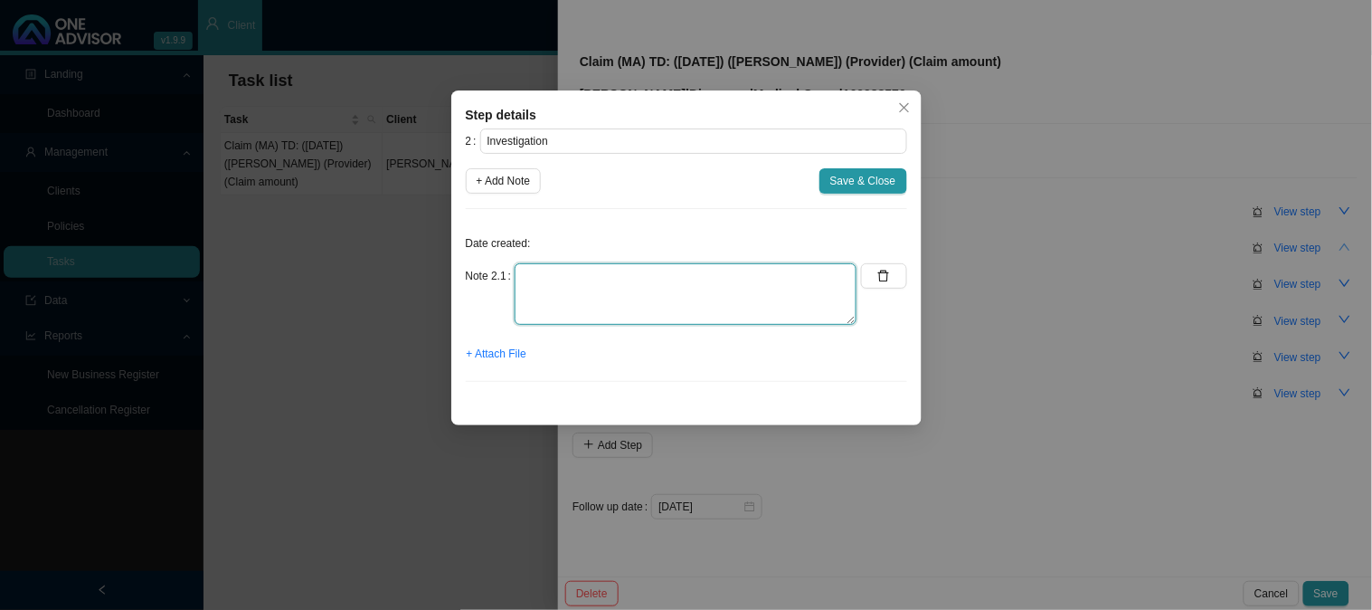
click at [617, 279] on textarea at bounding box center [686, 294] width 342 height 62
type textarea "Received the oncology approval from [PERSON_NAME]"
click at [482, 355] on span "+ Attach File" at bounding box center [497, 354] width 60 height 18
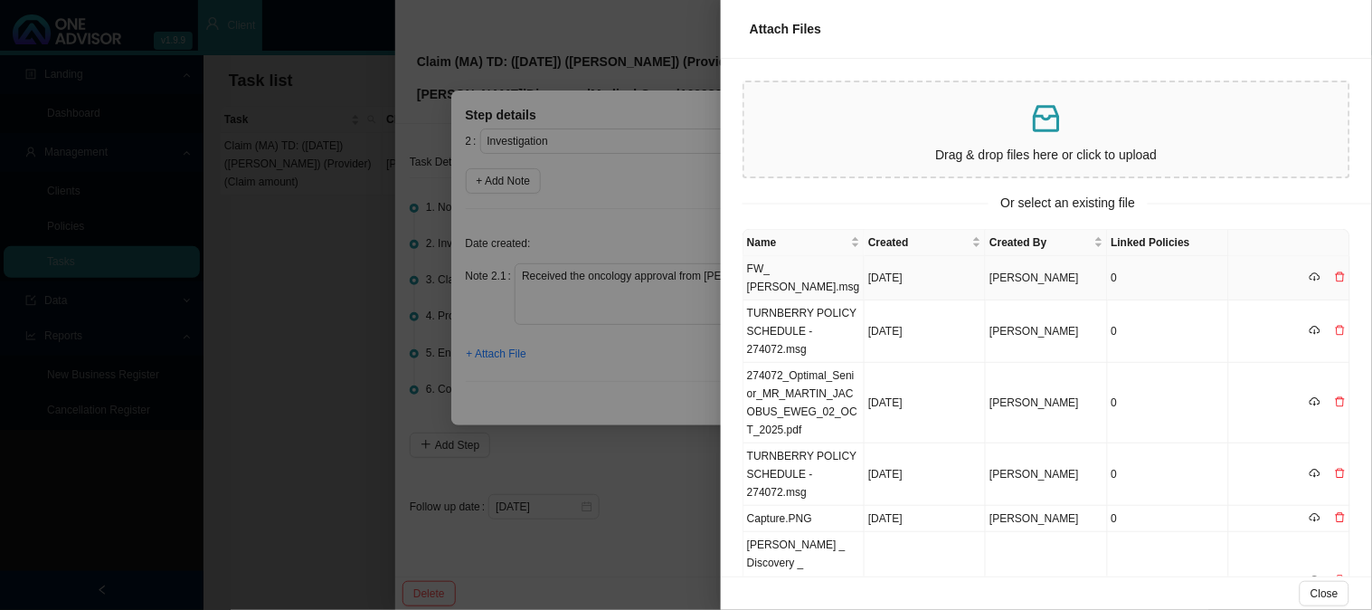
click at [801, 262] on td "FW_ [PERSON_NAME].msg" at bounding box center [804, 278] width 121 height 44
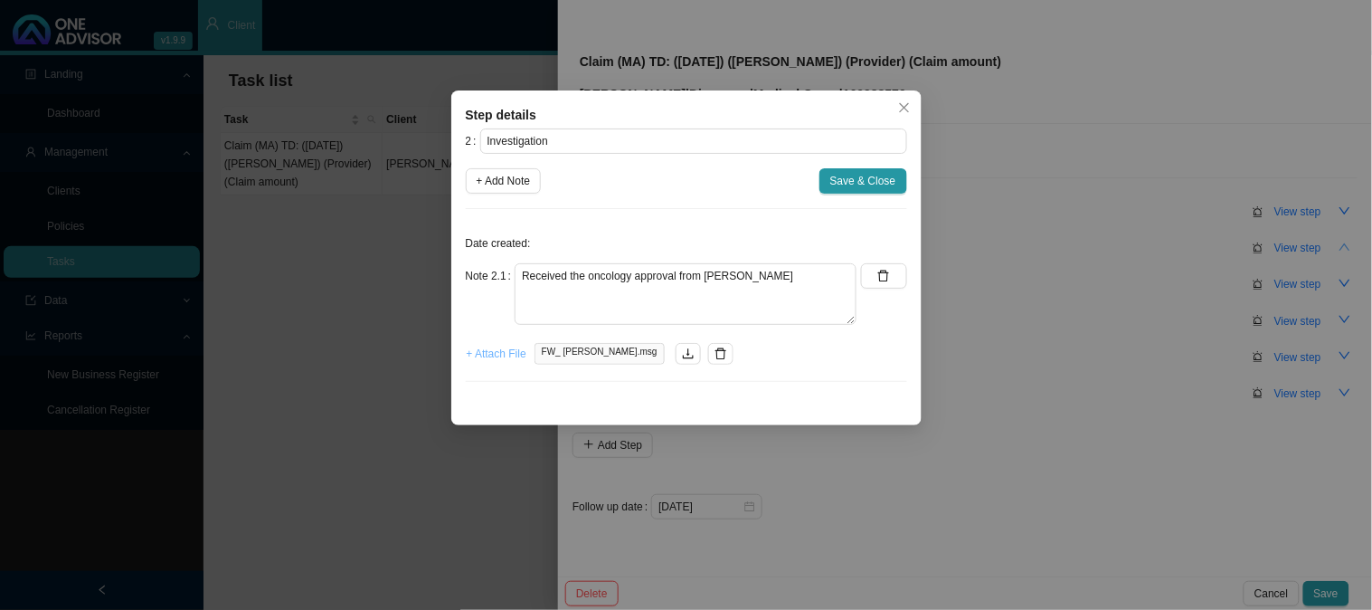
click at [496, 358] on span "+ Attach File" at bounding box center [497, 354] width 60 height 18
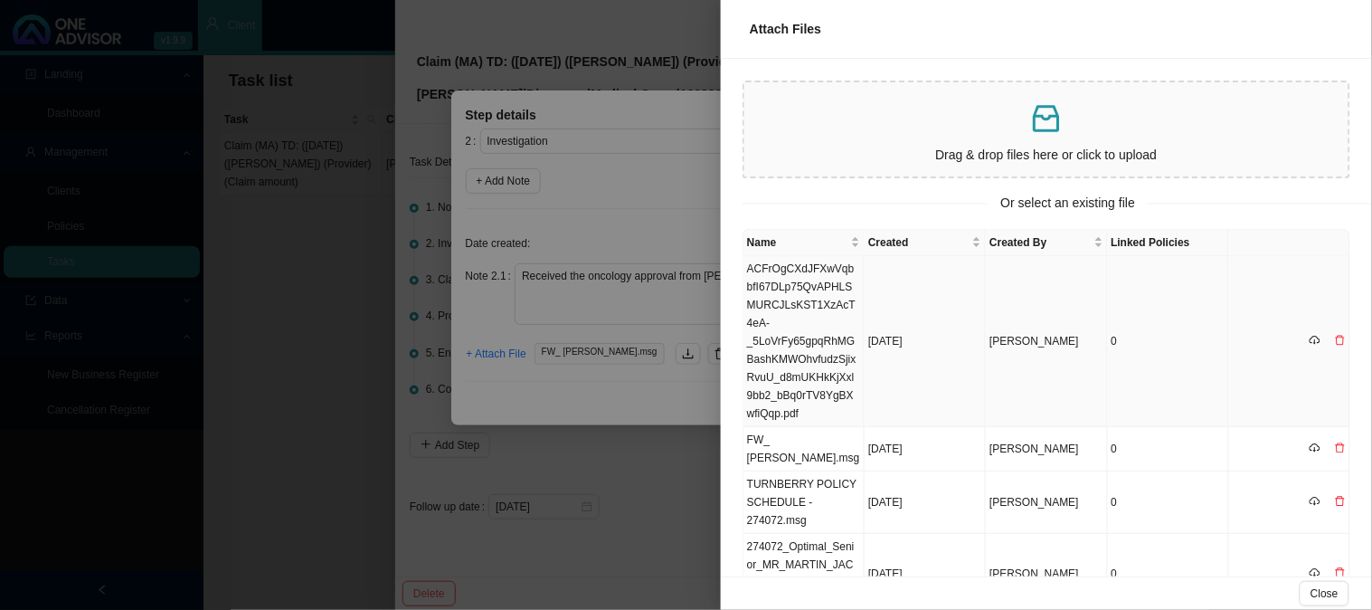
click at [815, 319] on td "ACFrOgCXdJFXwVqbbfI67DLp75QvAPHLSMURCJLsKST1XzAcT4eA-_5LoVrFy65gpqRhMGBashKMWOh…" at bounding box center [804, 341] width 121 height 171
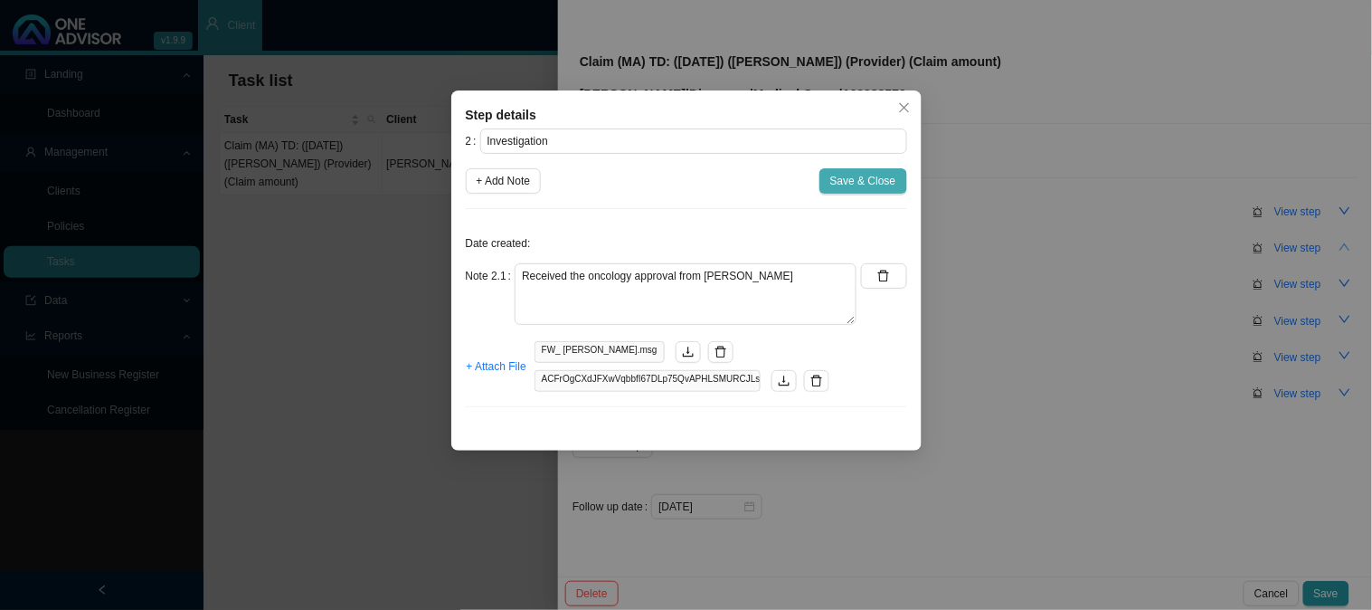
click at [864, 182] on span "Save & Close" at bounding box center [863, 181] width 66 height 18
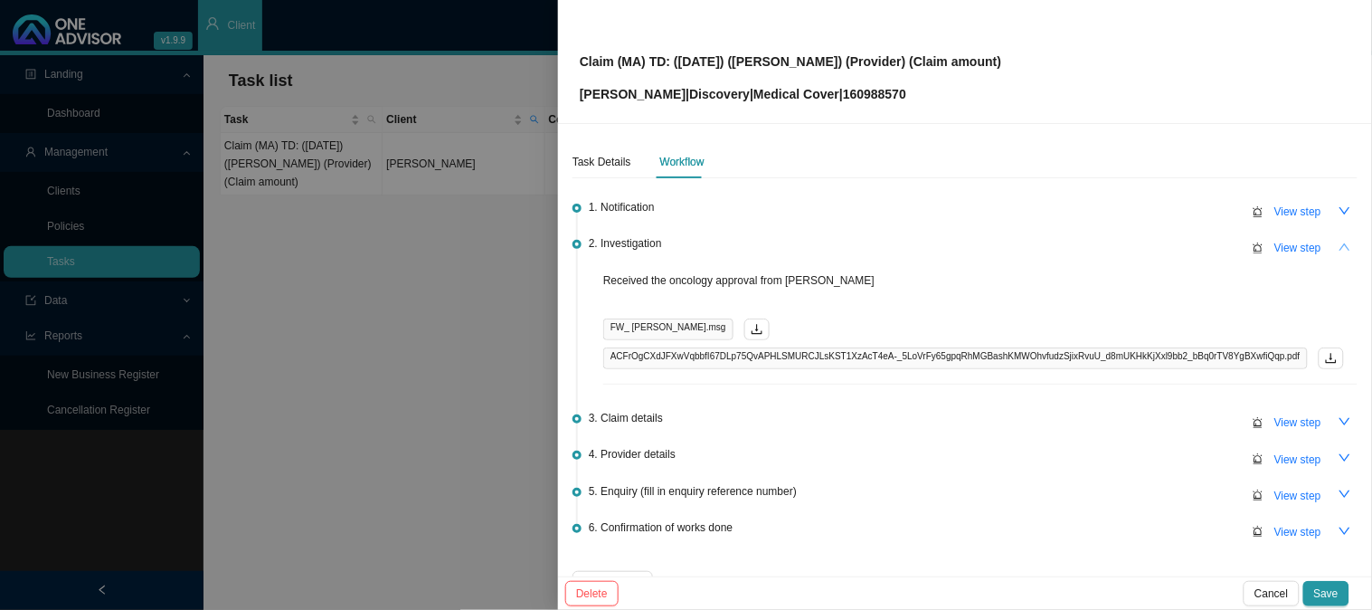
click at [1339, 245] on icon "up" at bounding box center [1345, 247] width 13 height 13
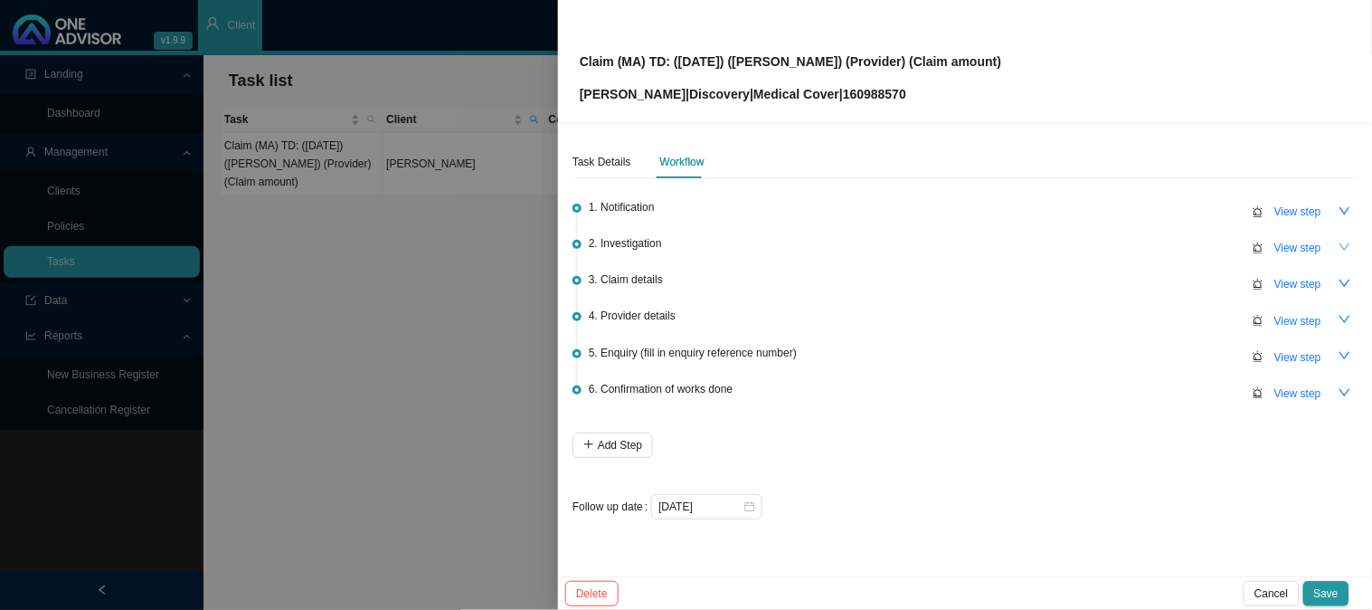
click at [1348, 251] on icon "down" at bounding box center [1345, 247] width 13 height 13
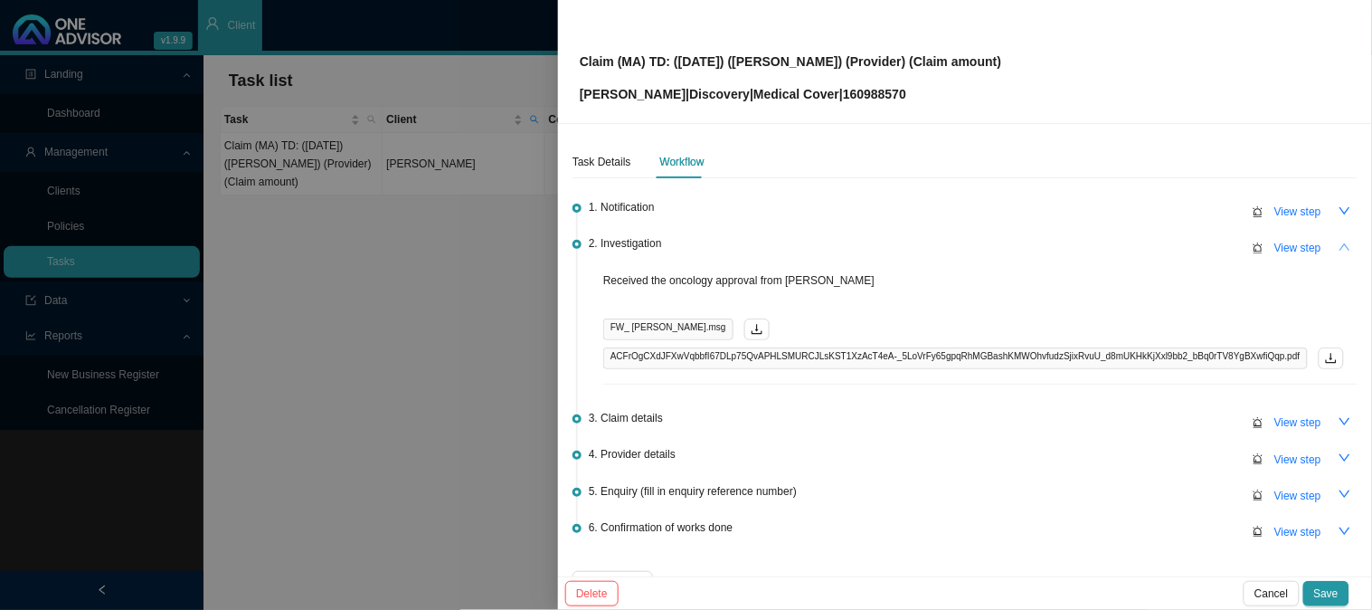
click at [1348, 251] on div "Task Details Workflow 1. Notification View step 2. Investigation View step Rece…" at bounding box center [965, 350] width 814 height 452
click at [1296, 246] on span "View step" at bounding box center [1298, 248] width 47 height 18
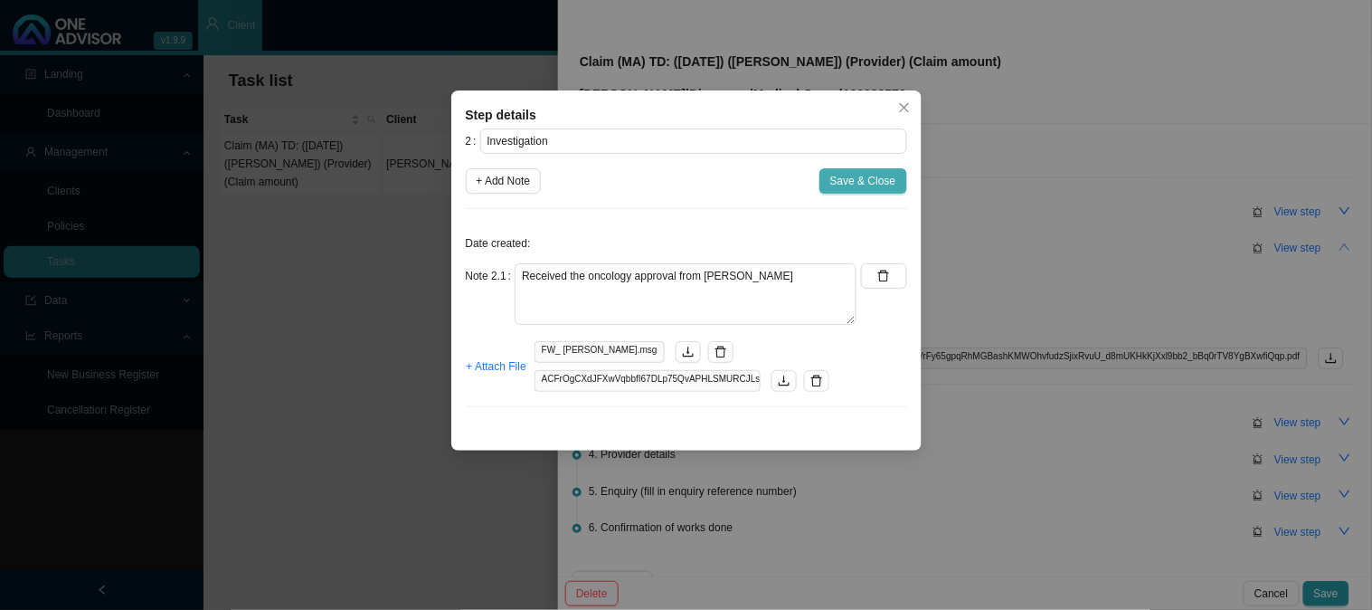
click at [876, 183] on span "Save & Close" at bounding box center [863, 181] width 66 height 18
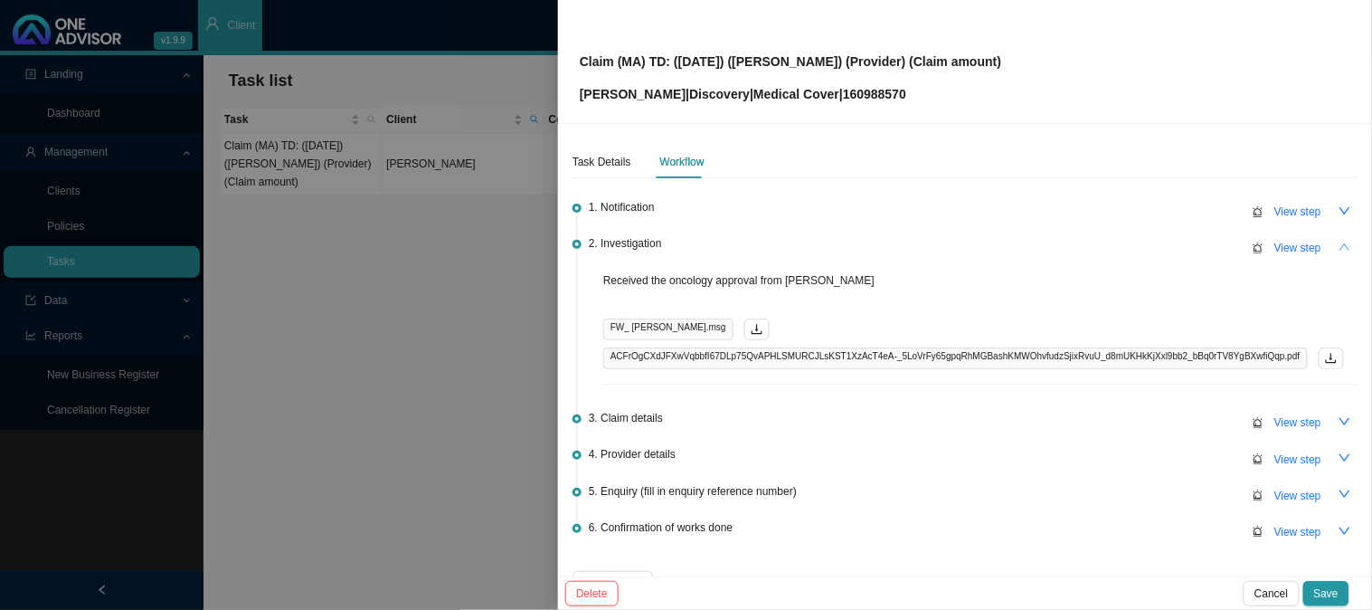
click at [1339, 246] on button "button" at bounding box center [1345, 246] width 25 height 25
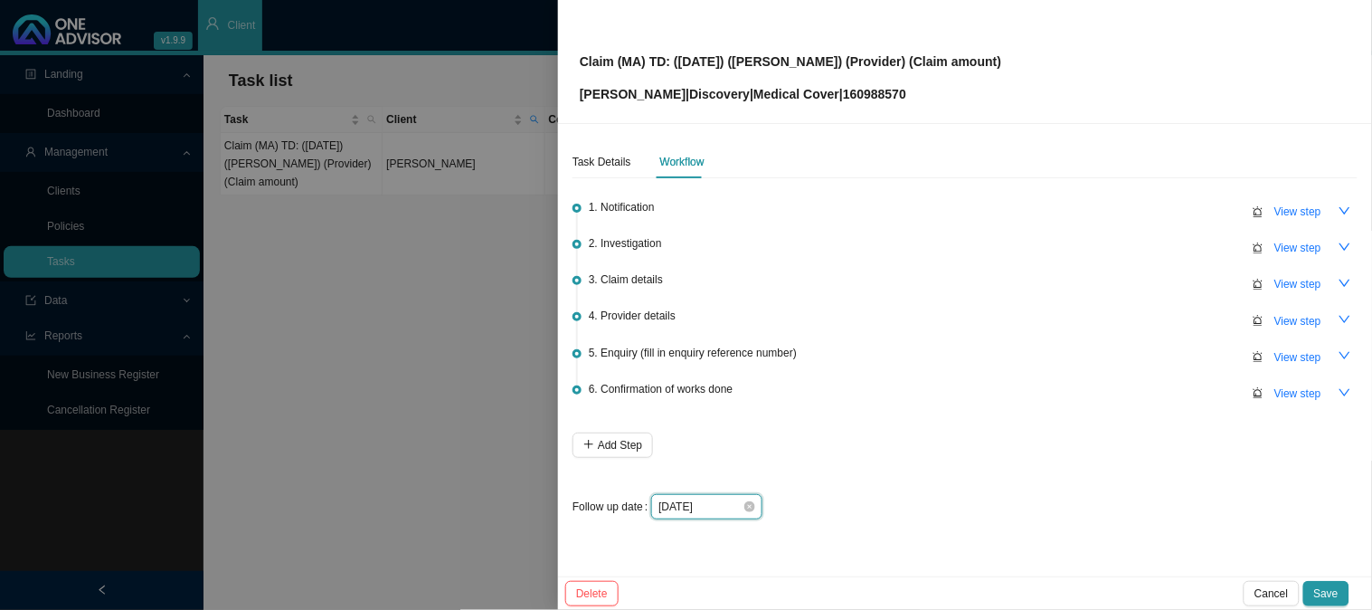
click at [717, 502] on input "[DATE]" at bounding box center [701, 507] width 84 height 18
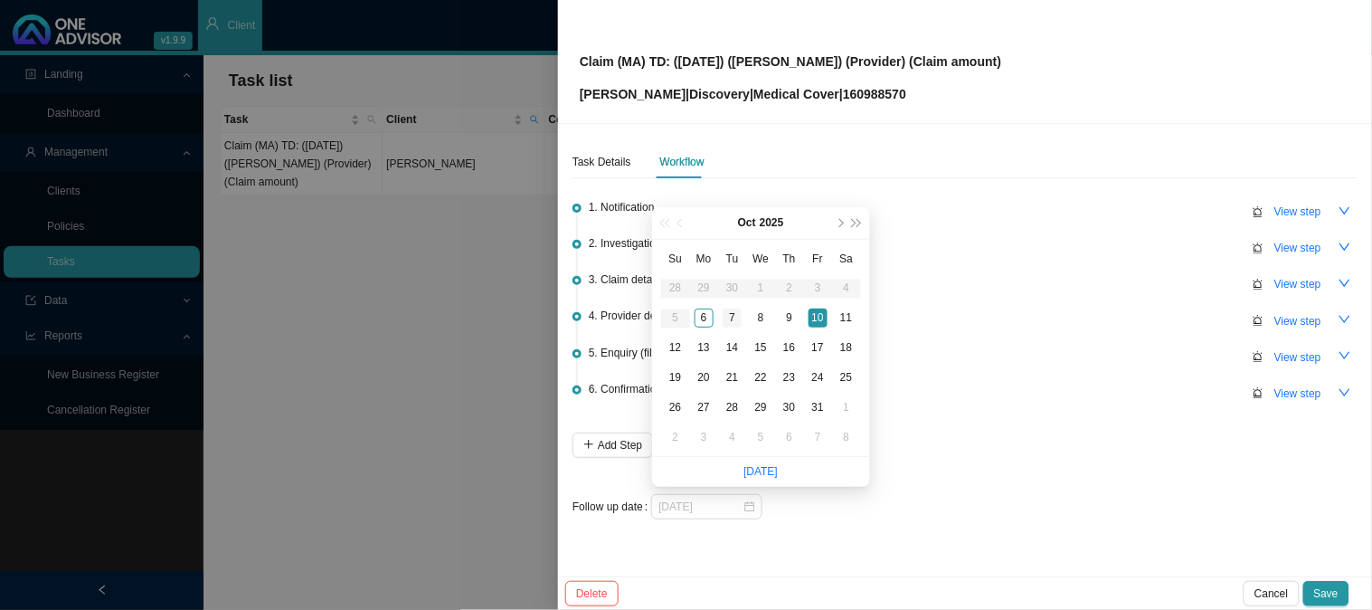
click at [729, 323] on div "7" at bounding box center [732, 317] width 19 height 19
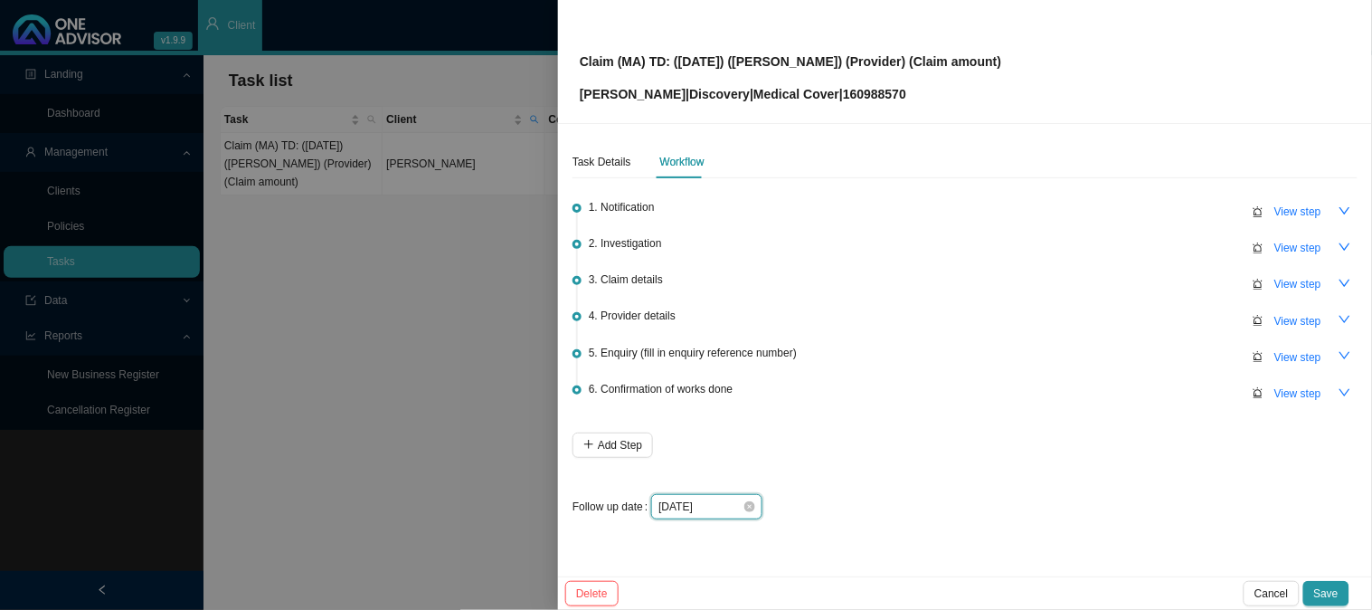
click at [725, 508] on input "[DATE]" at bounding box center [701, 507] width 84 height 18
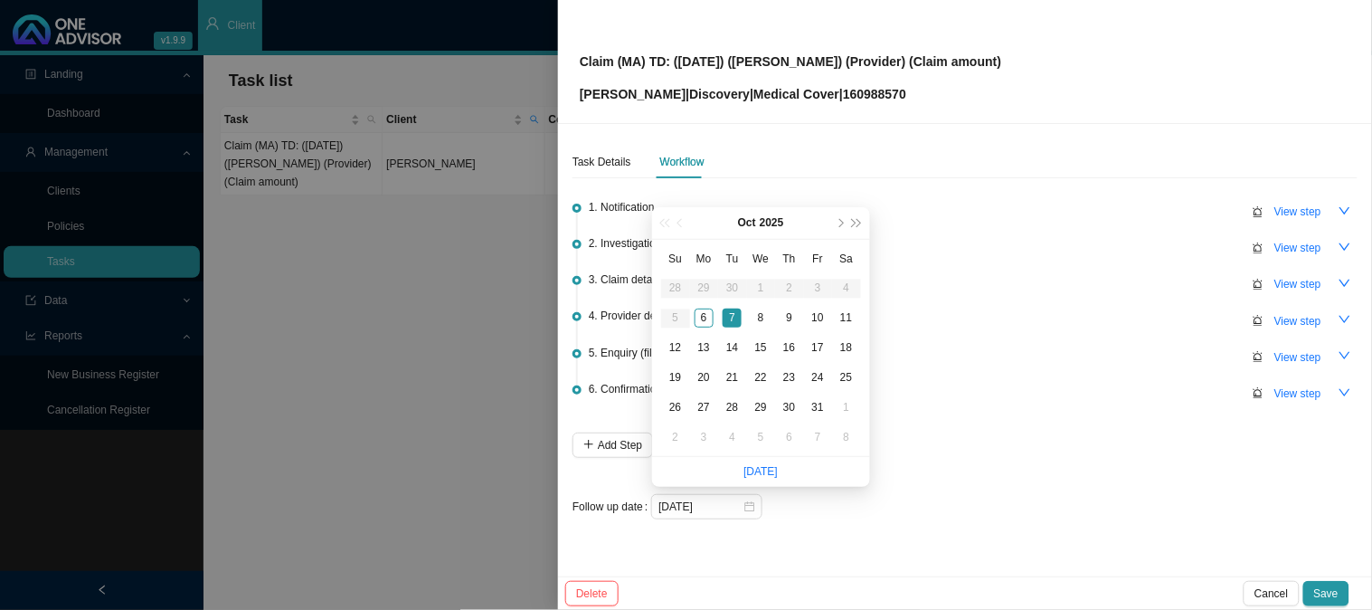
click at [767, 482] on li "[DATE]" at bounding box center [761, 472] width 34 height 30
click at [770, 474] on link "[DATE]" at bounding box center [761, 471] width 34 height 13
type input "[DATE]"
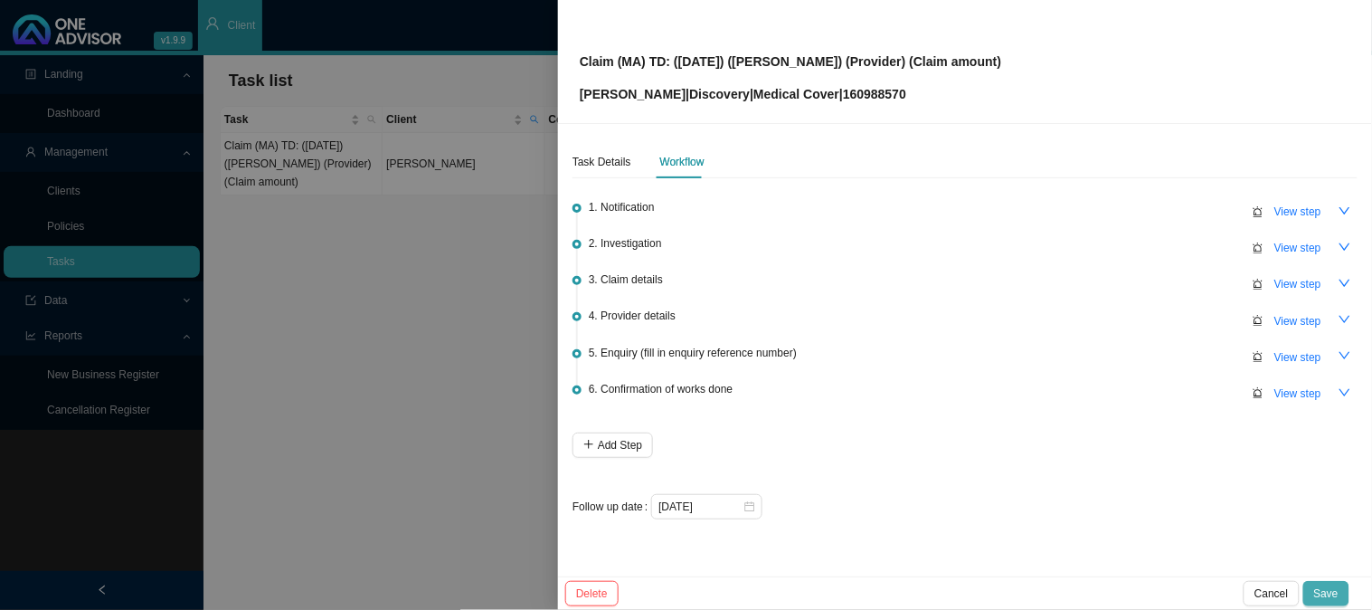
click at [1328, 592] on span "Save" at bounding box center [1326, 593] width 24 height 18
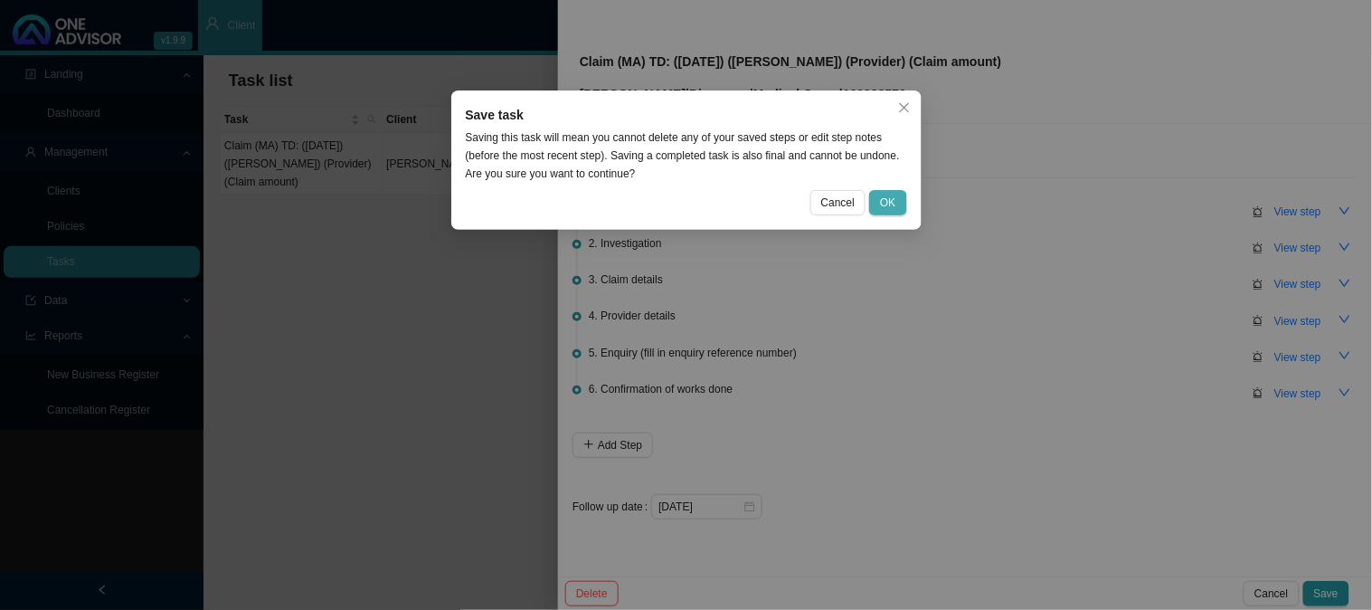
click at [888, 190] on button "OK" at bounding box center [887, 202] width 37 height 25
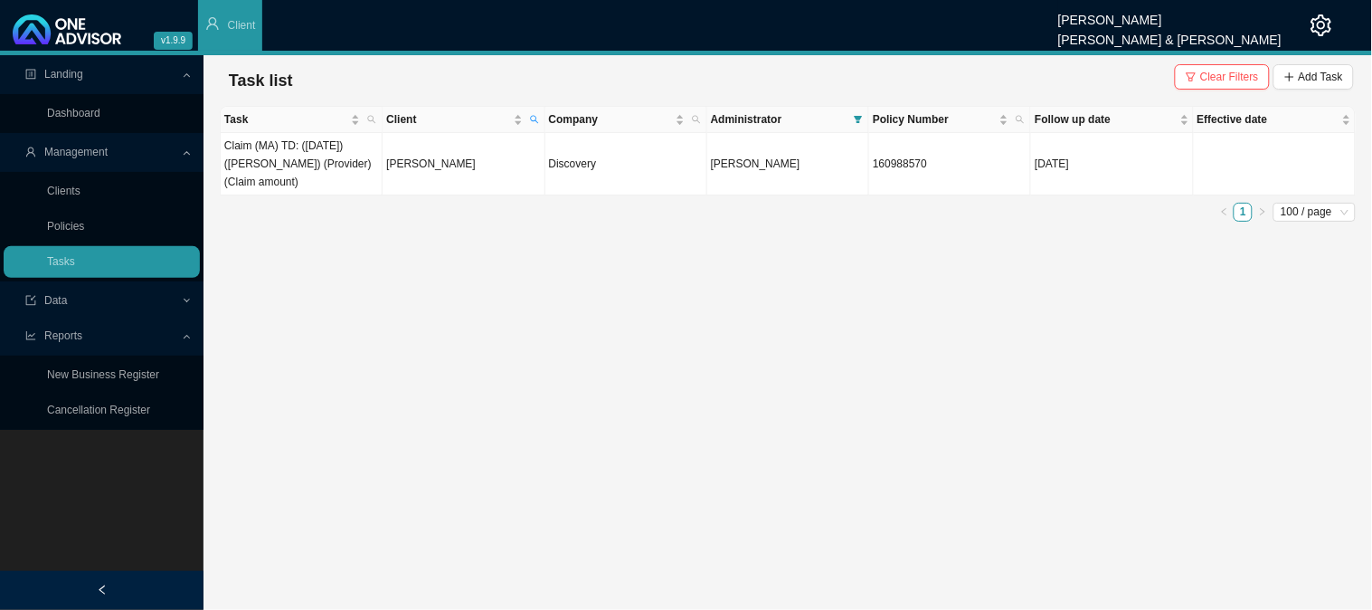
drag, startPoint x: 636, startPoint y: 281, endPoint x: 631, endPoint y: 265, distance: 17.2
click at [636, 281] on main "Landing Dashboard Management Clients Policies Tasks Data Reports New Business R…" at bounding box center [686, 332] width 1372 height 555
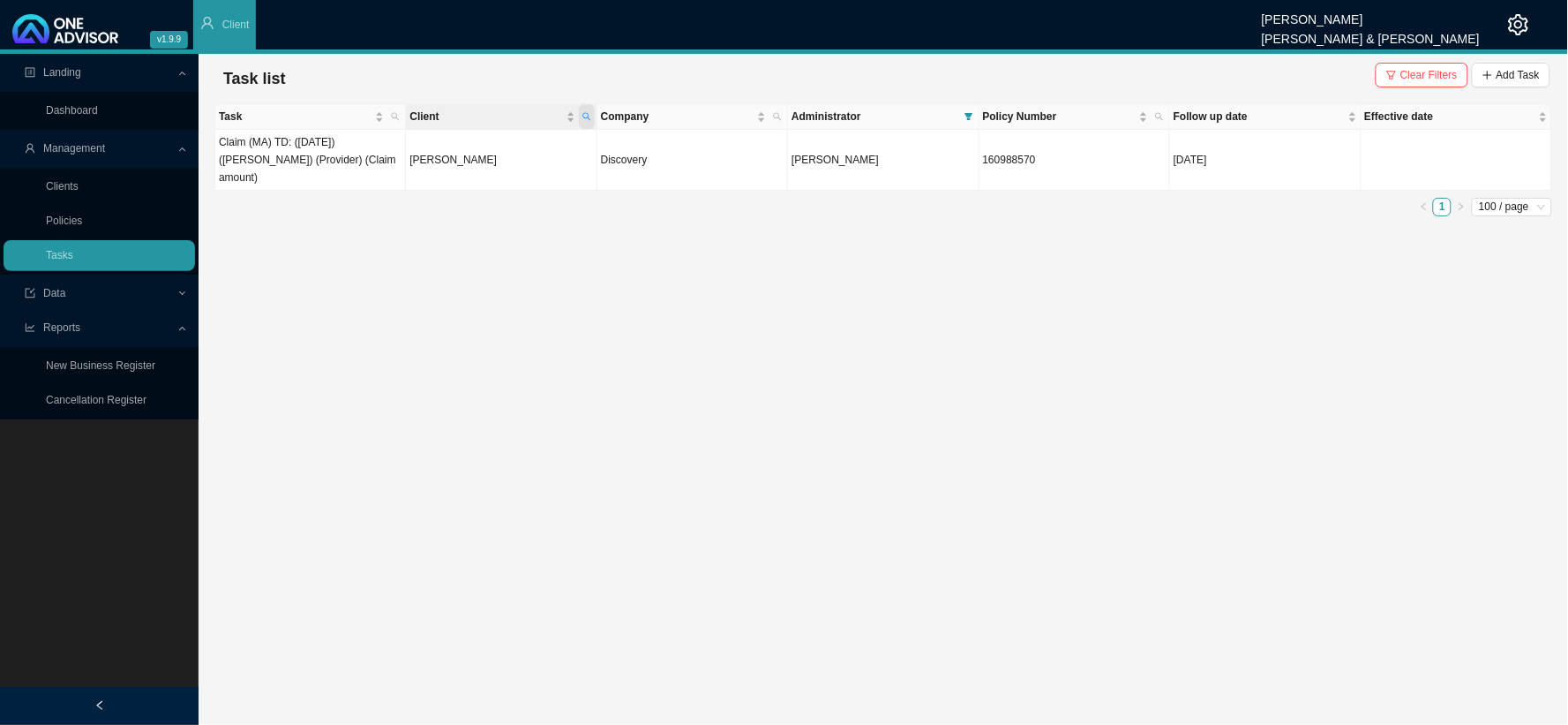
click at [589, 110] on span "Client" at bounding box center [586, 116] width 16 height 24
drag, startPoint x: 470, startPoint y: 153, endPoint x: 400, endPoint y: 153, distance: 70.0
click at [400, 153] on body "v1.9.9 [PERSON_NAME] [PERSON_NAME] & [PERSON_NAME] Client Landing Dashboard Man…" at bounding box center [784, 362] width 1568 height 725
click at [483, 181] on span "Search" at bounding box center [467, 181] width 33 height 18
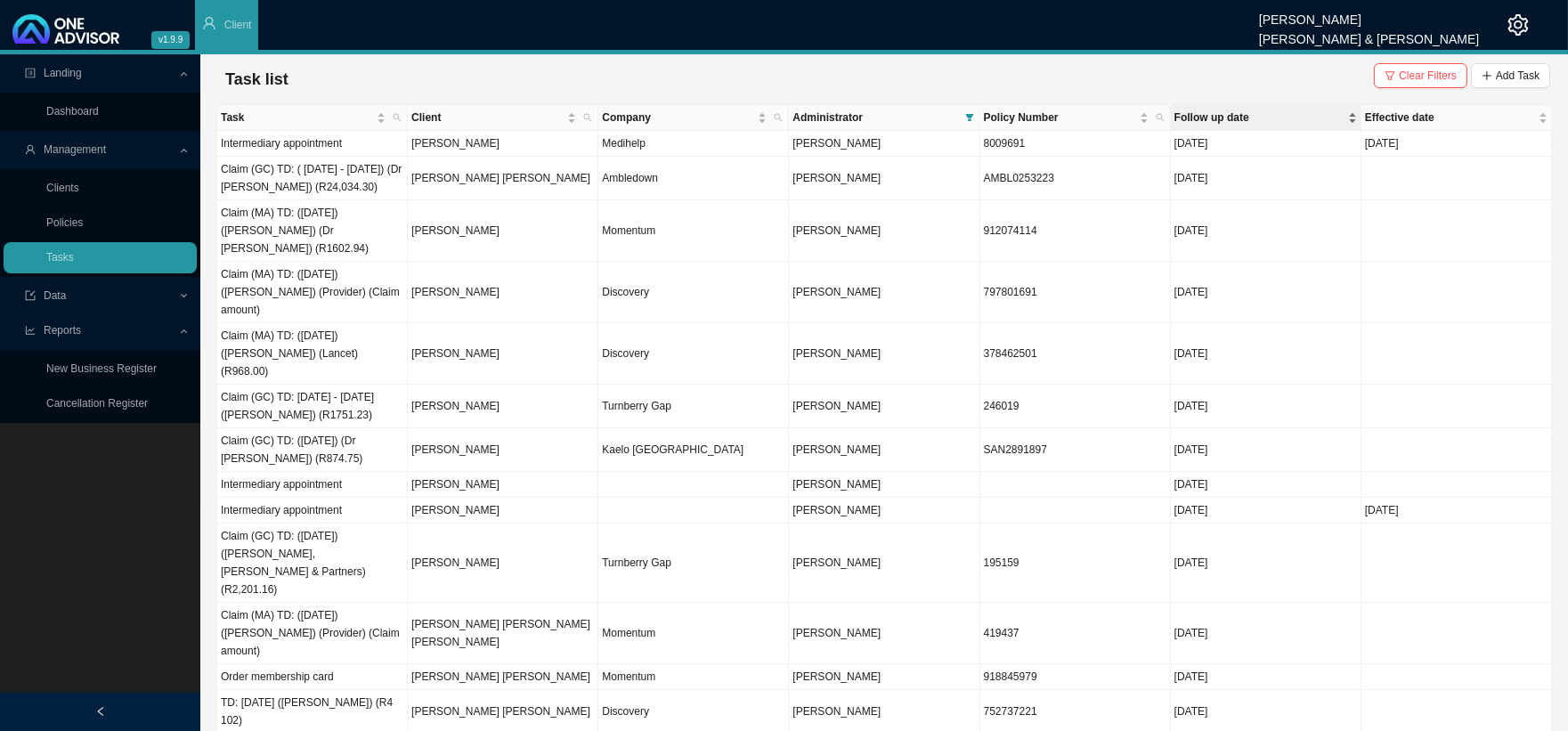
click at [1235, 117] on span "Follow up date" at bounding box center [1259, 117] width 170 height 18
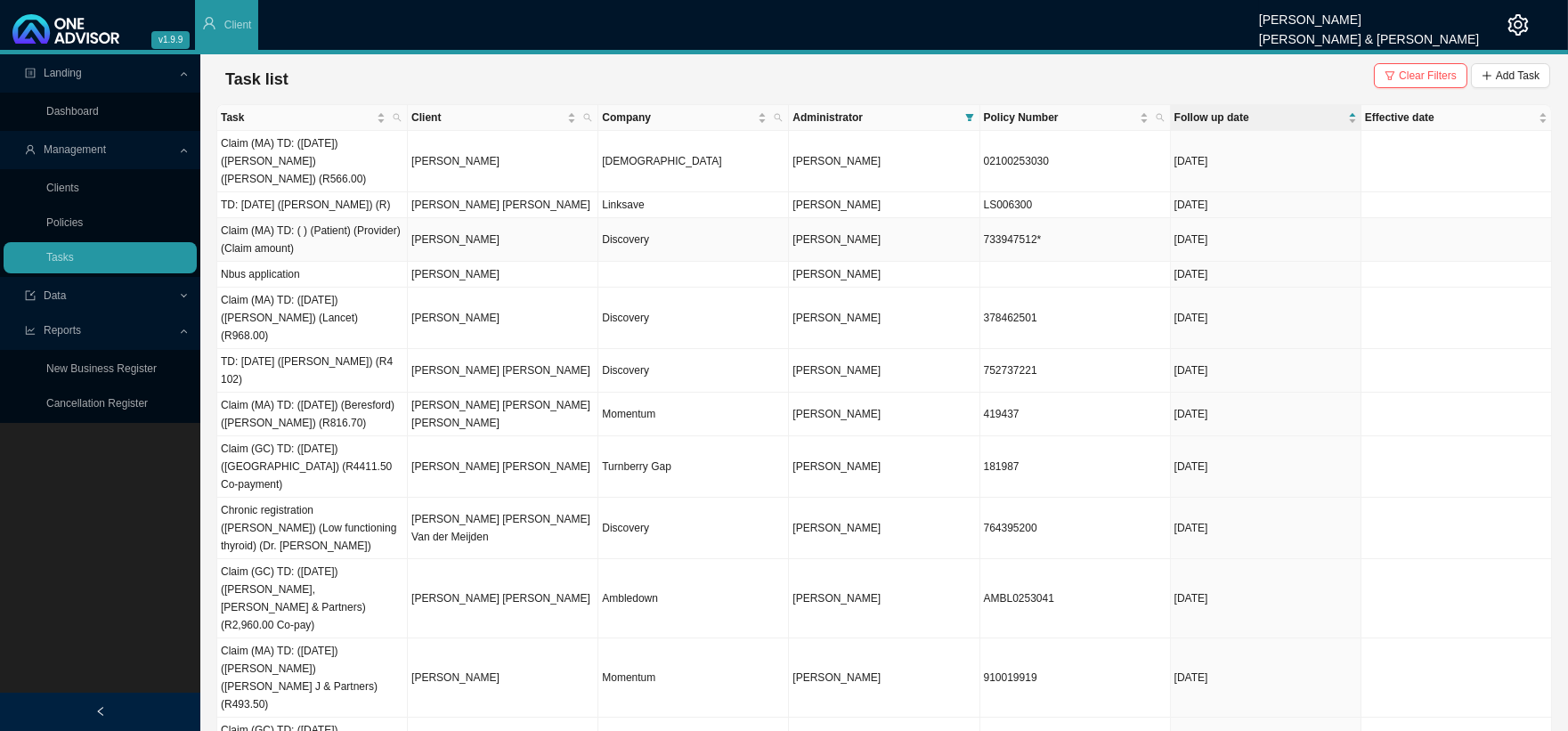
click at [670, 218] on td "Discovery" at bounding box center [694, 240] width 191 height 43
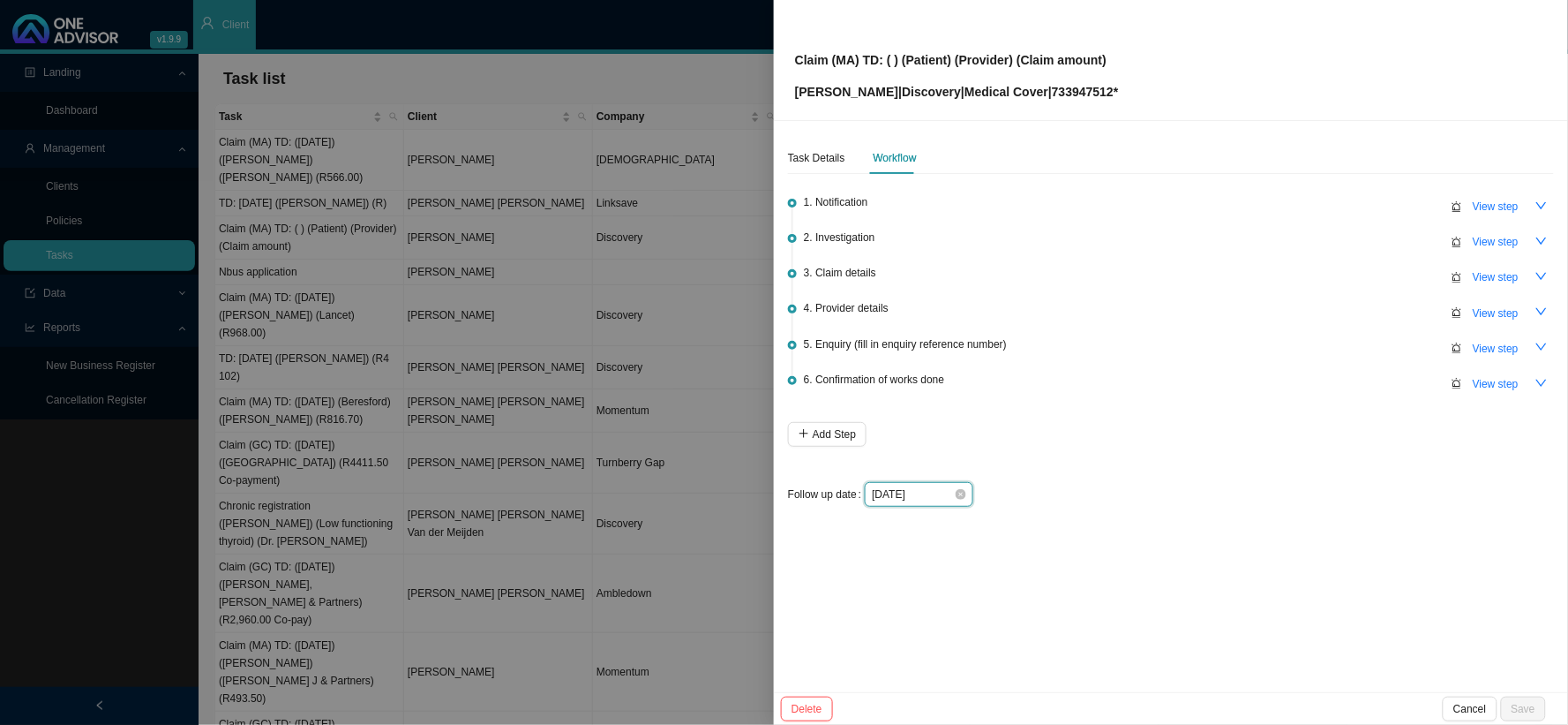
click at [949, 498] on input "[DATE]" at bounding box center [913, 495] width 82 height 18
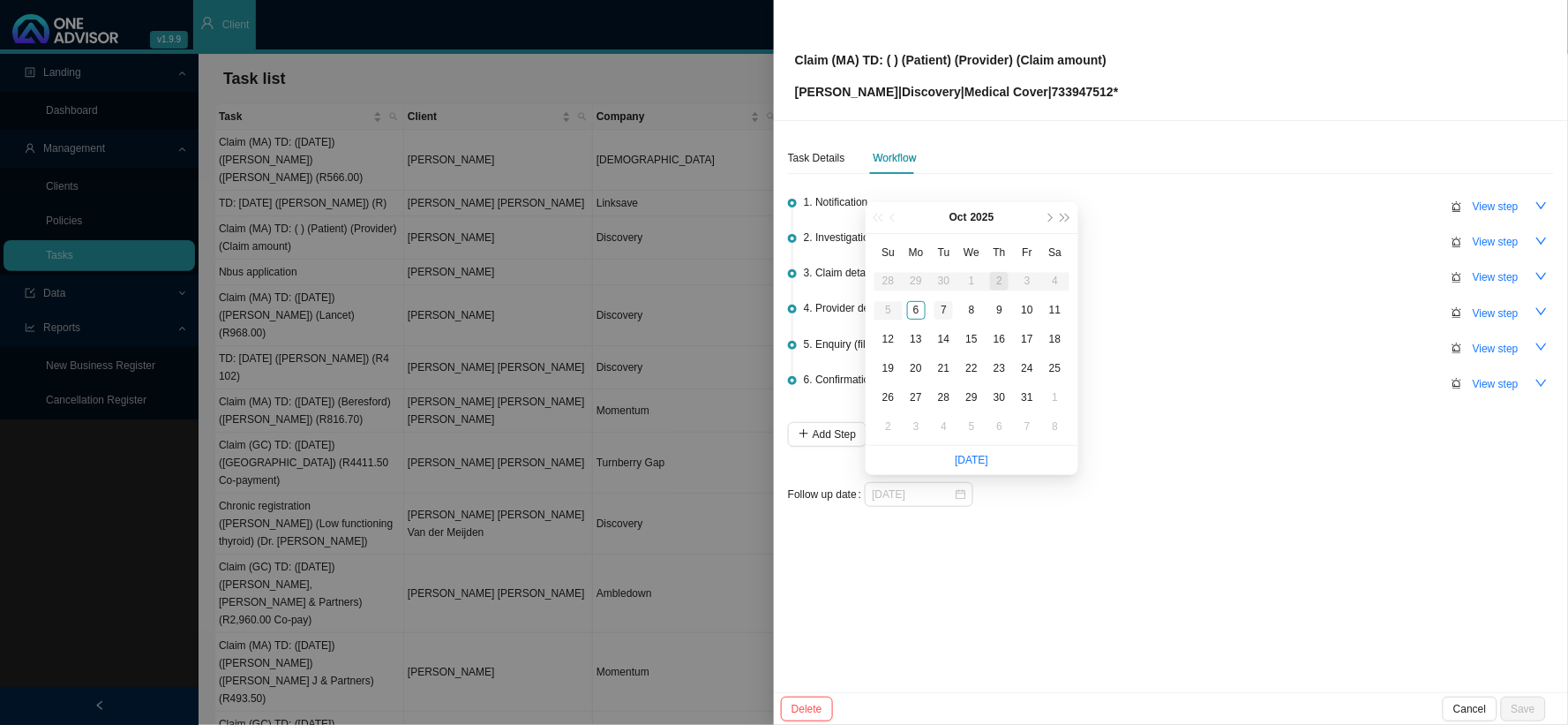
click at [947, 313] on div "7" at bounding box center [943, 309] width 19 height 19
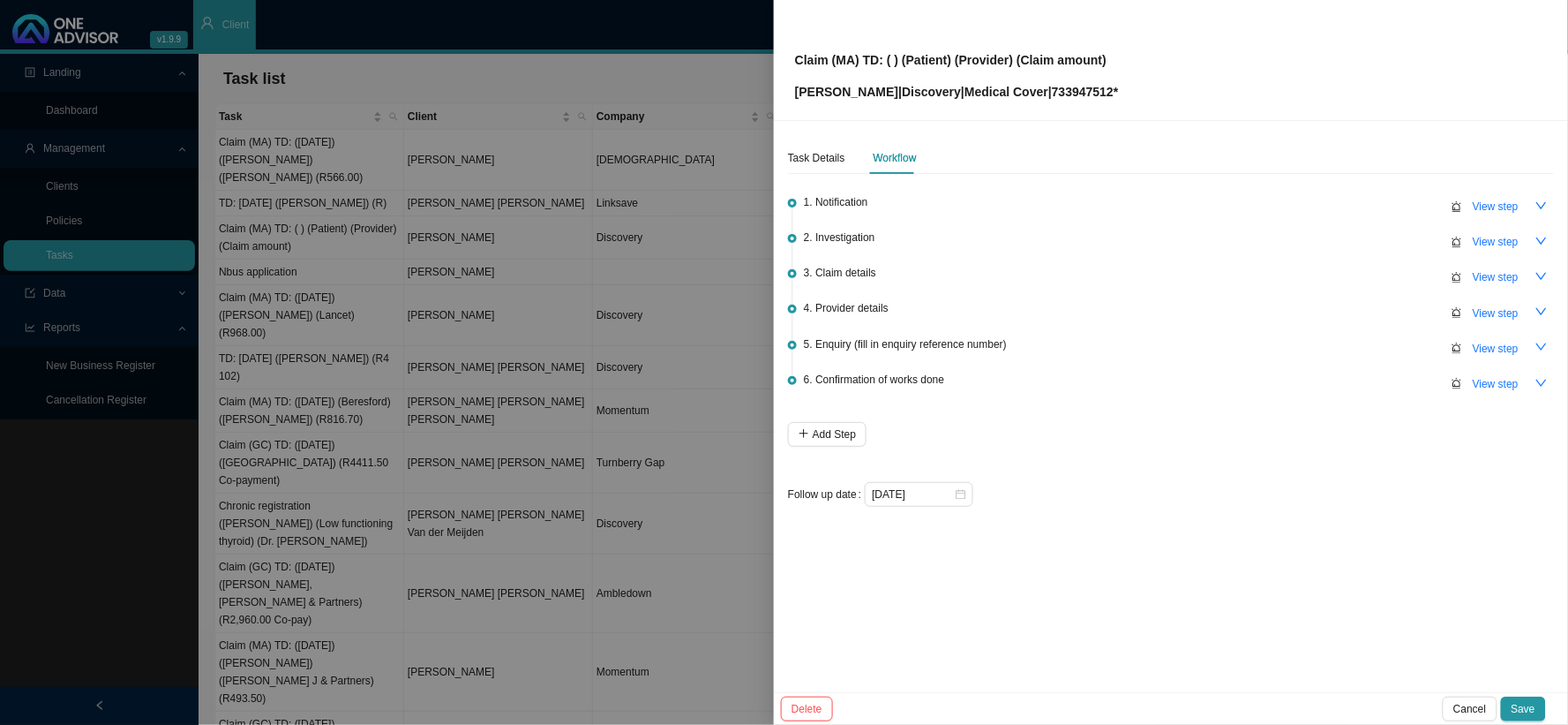
click at [702, 339] on div at bounding box center [784, 362] width 1568 height 725
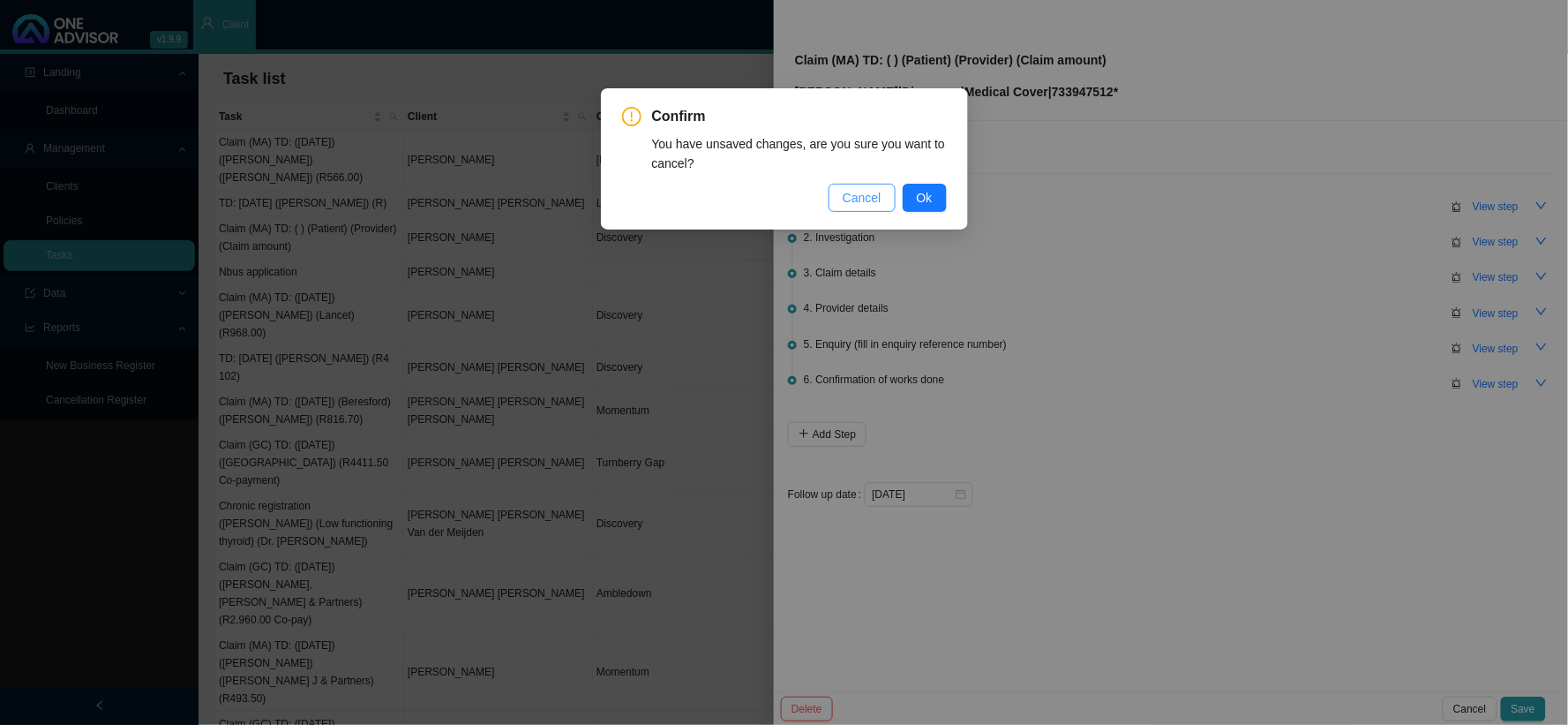
click at [849, 209] on button "Cancel" at bounding box center [861, 197] width 67 height 28
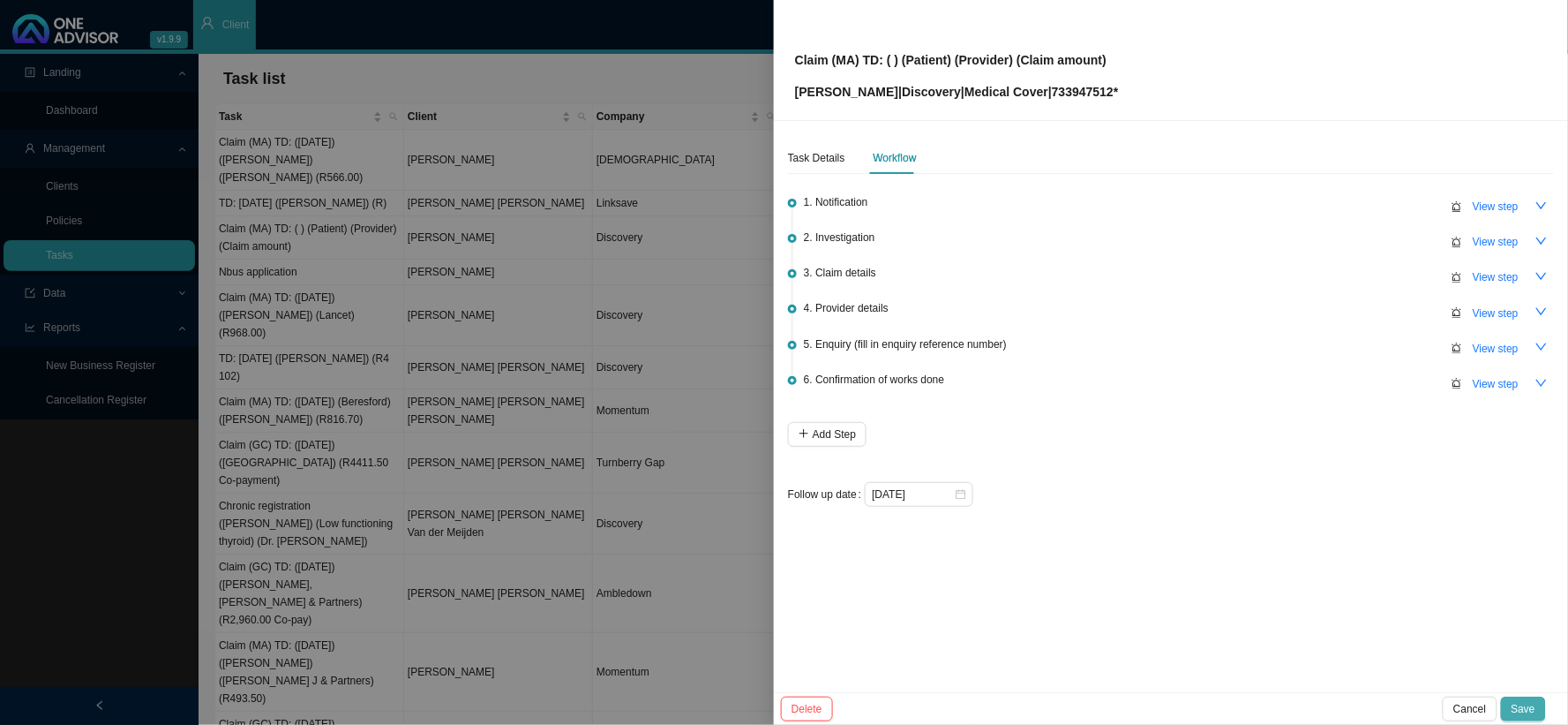
click at [1337, 594] on span "Save" at bounding box center [1523, 708] width 23 height 18
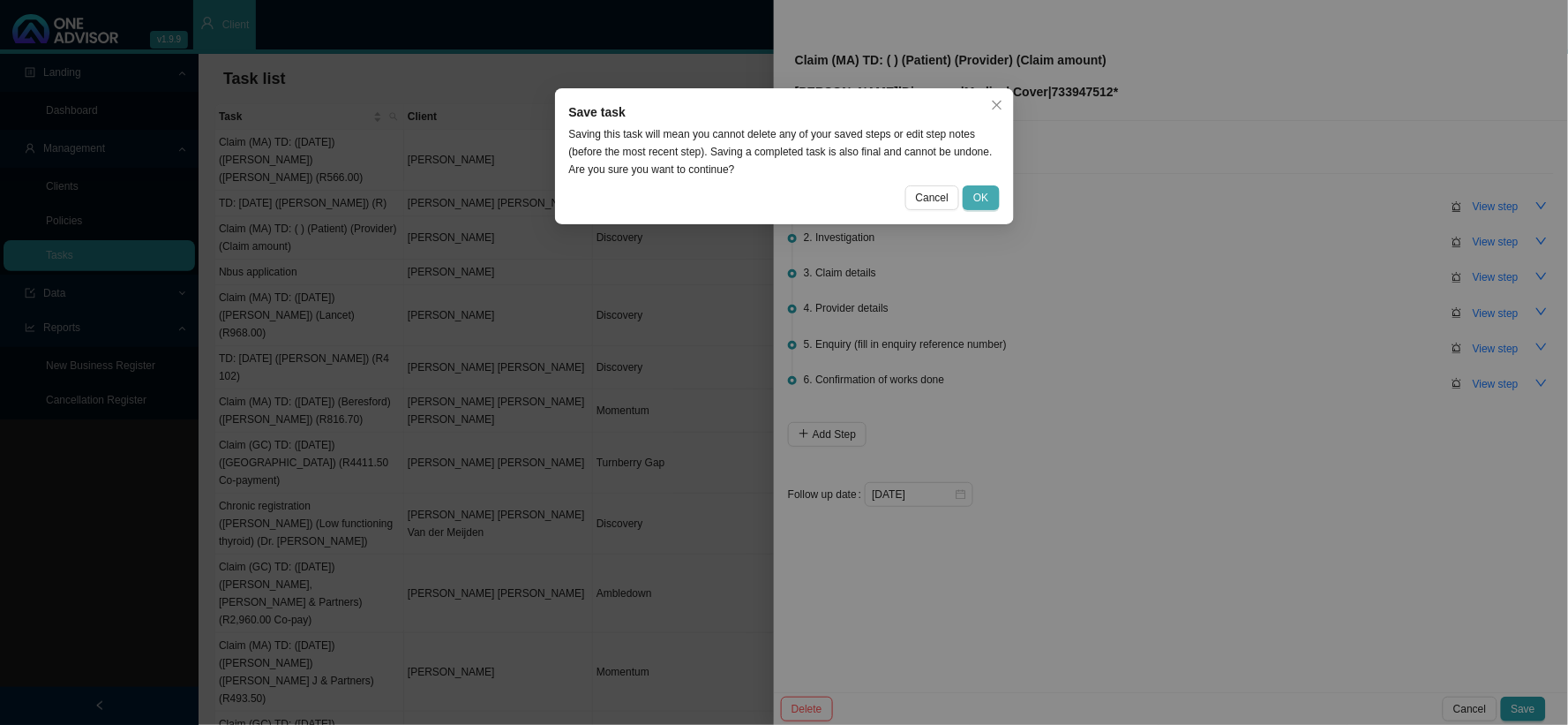
click at [992, 190] on button "OK" at bounding box center [980, 197] width 36 height 24
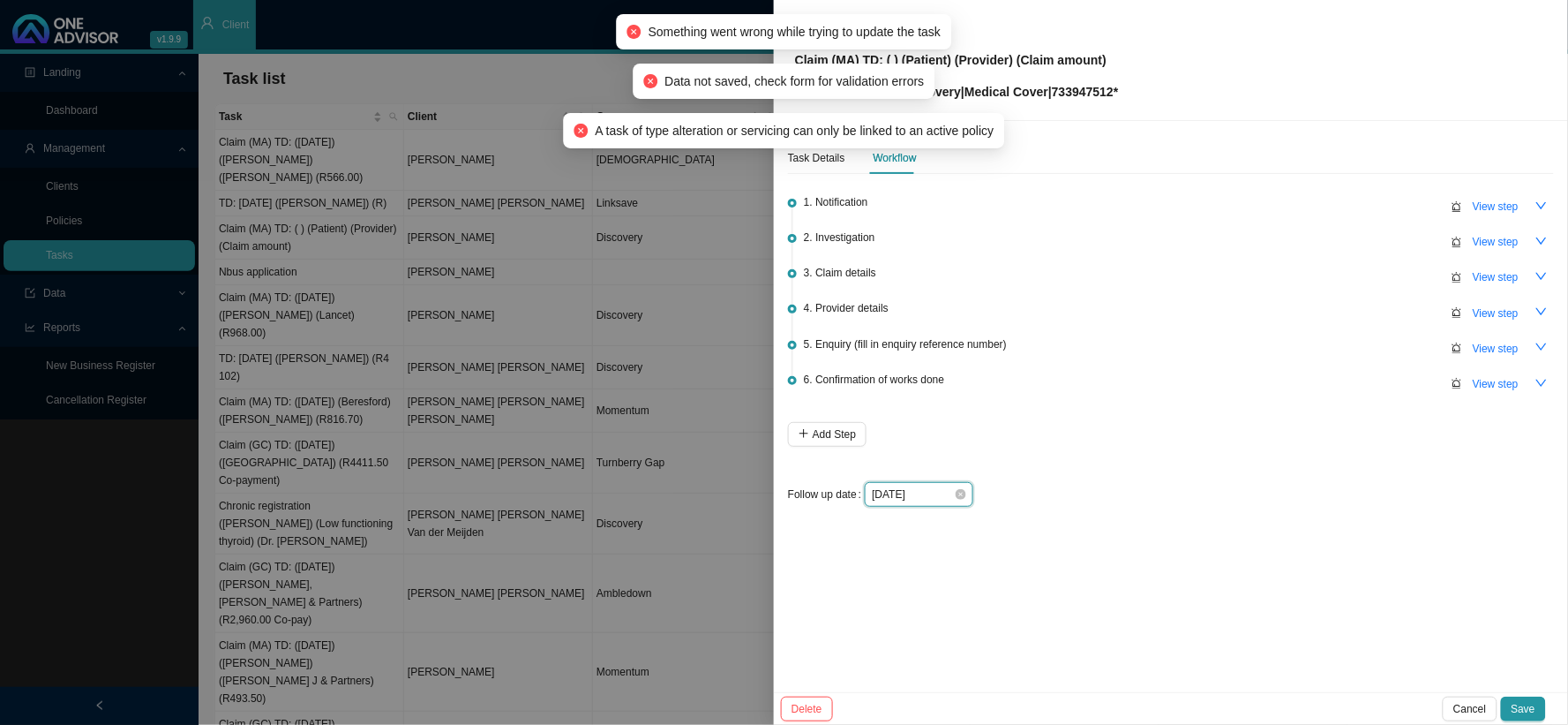
click at [930, 492] on input "[DATE]" at bounding box center [913, 495] width 82 height 18
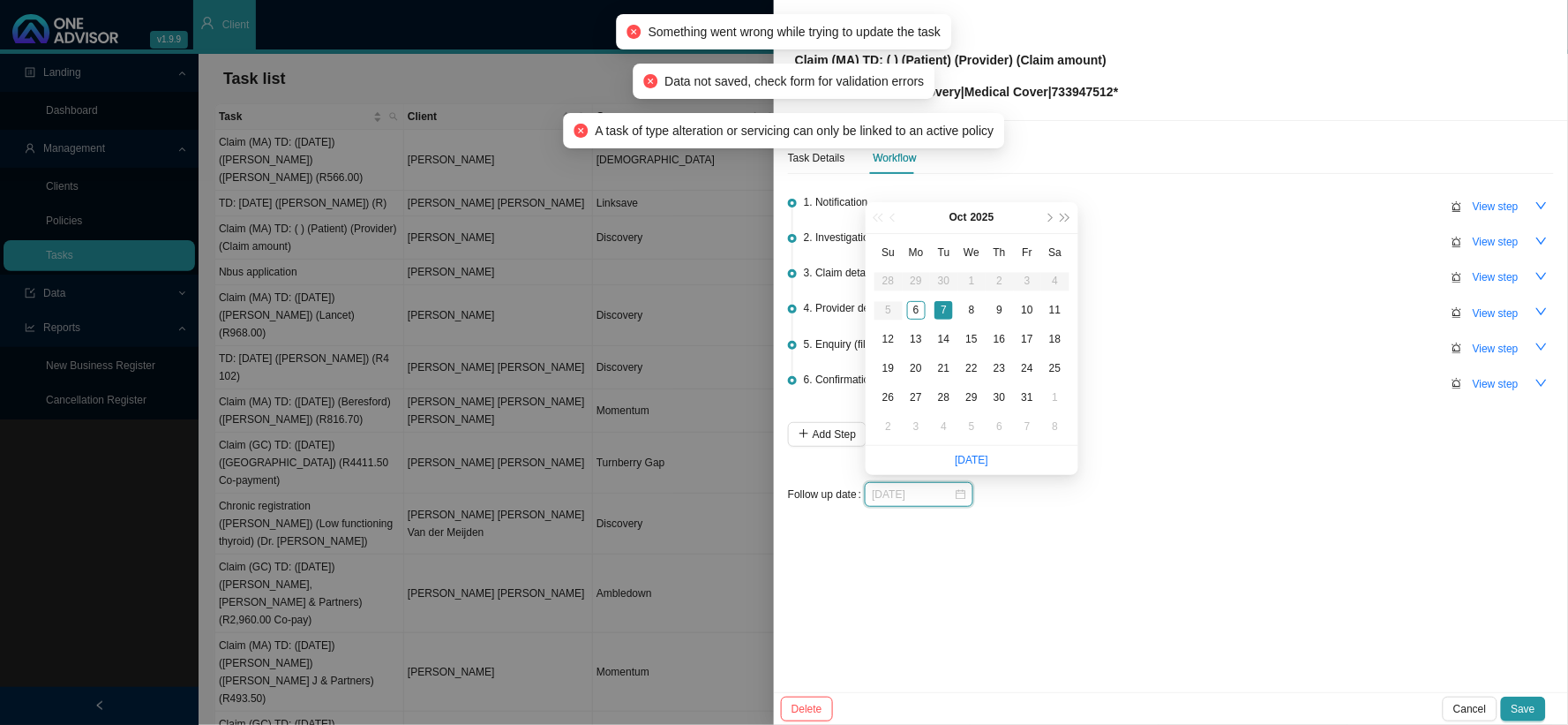
type input "[DATE]"
click at [941, 309] on div "7" at bounding box center [943, 309] width 19 height 19
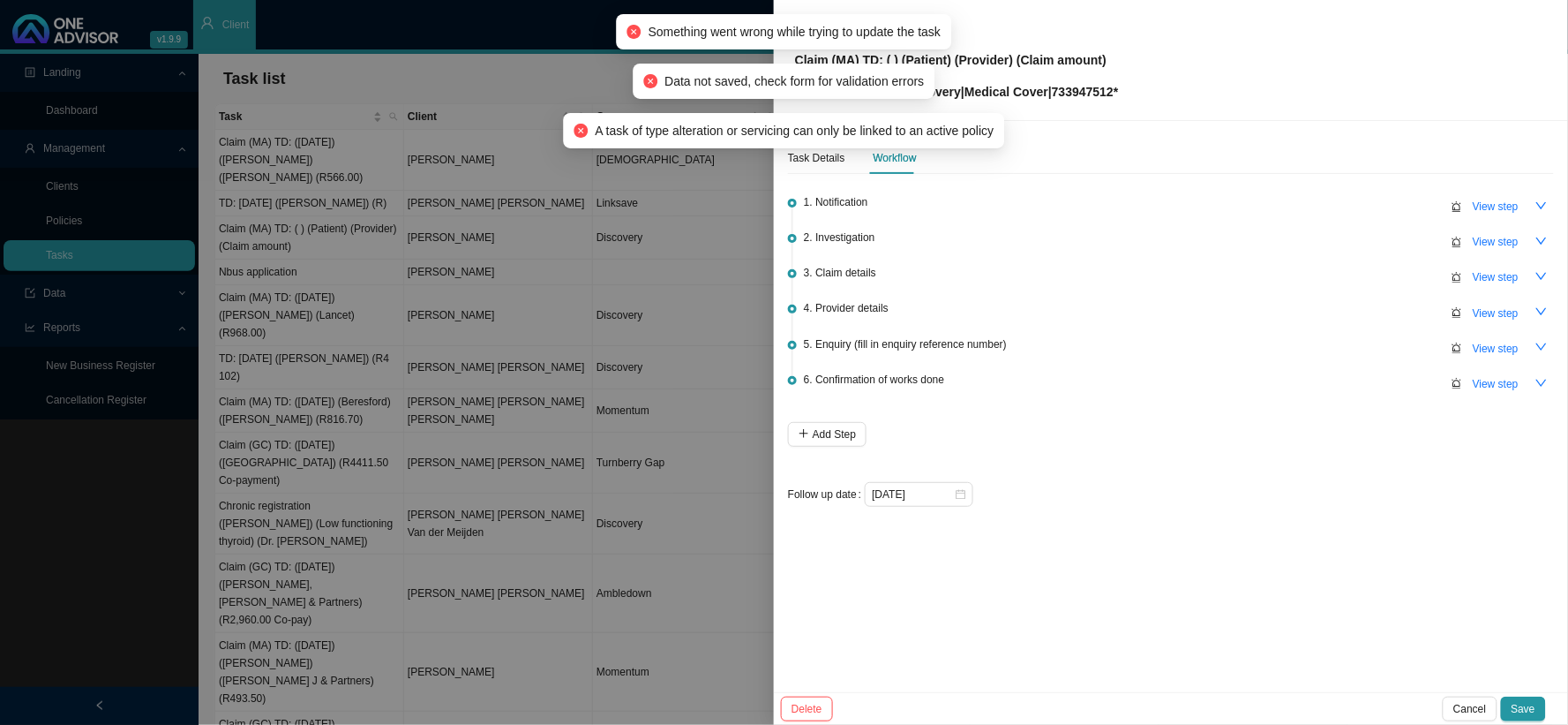
click at [1309, 465] on div "1. Notification View step 2. Investigation View step 3. Claim details View step…" at bounding box center [1170, 343] width 765 height 326
click at [698, 560] on div at bounding box center [784, 362] width 1568 height 725
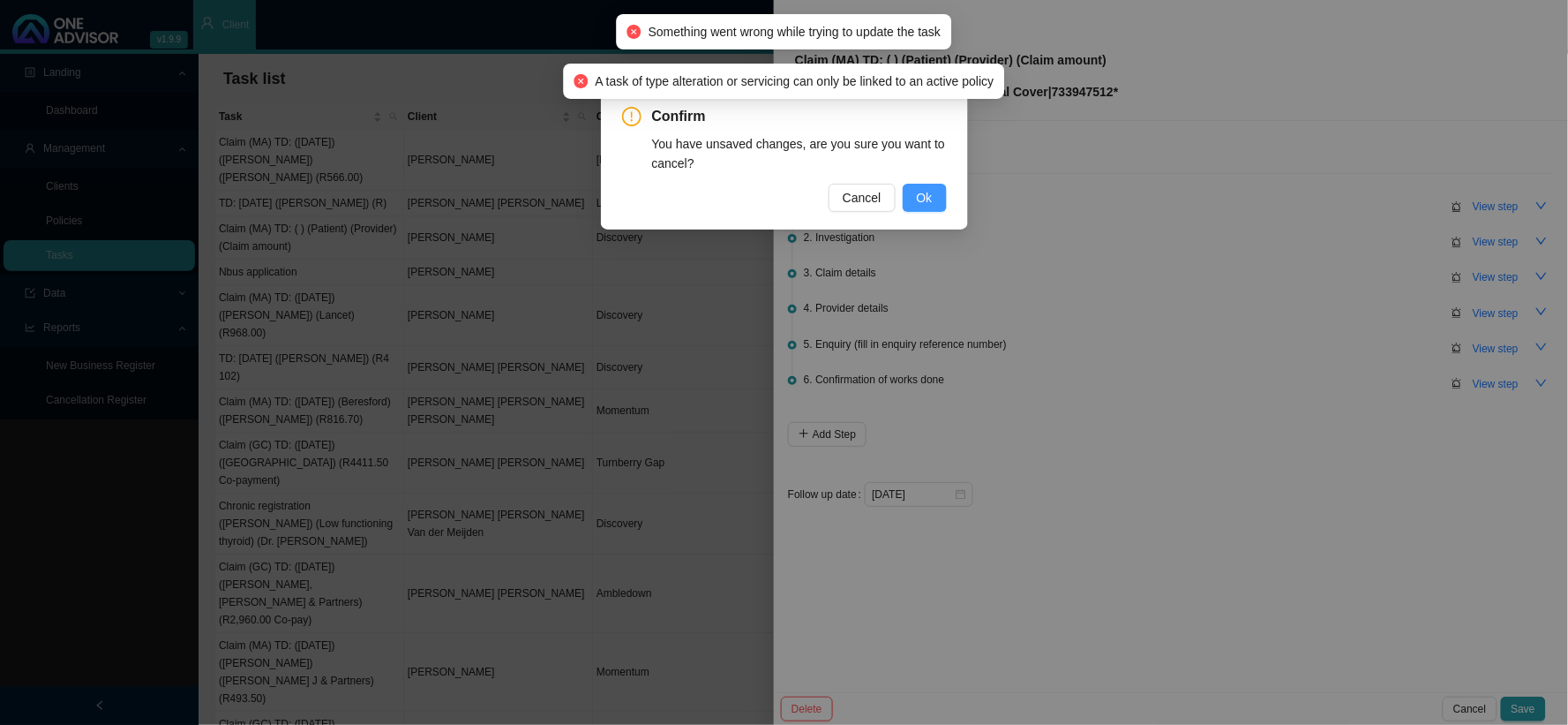
click at [919, 197] on span "Ok" at bounding box center [924, 198] width 16 height 20
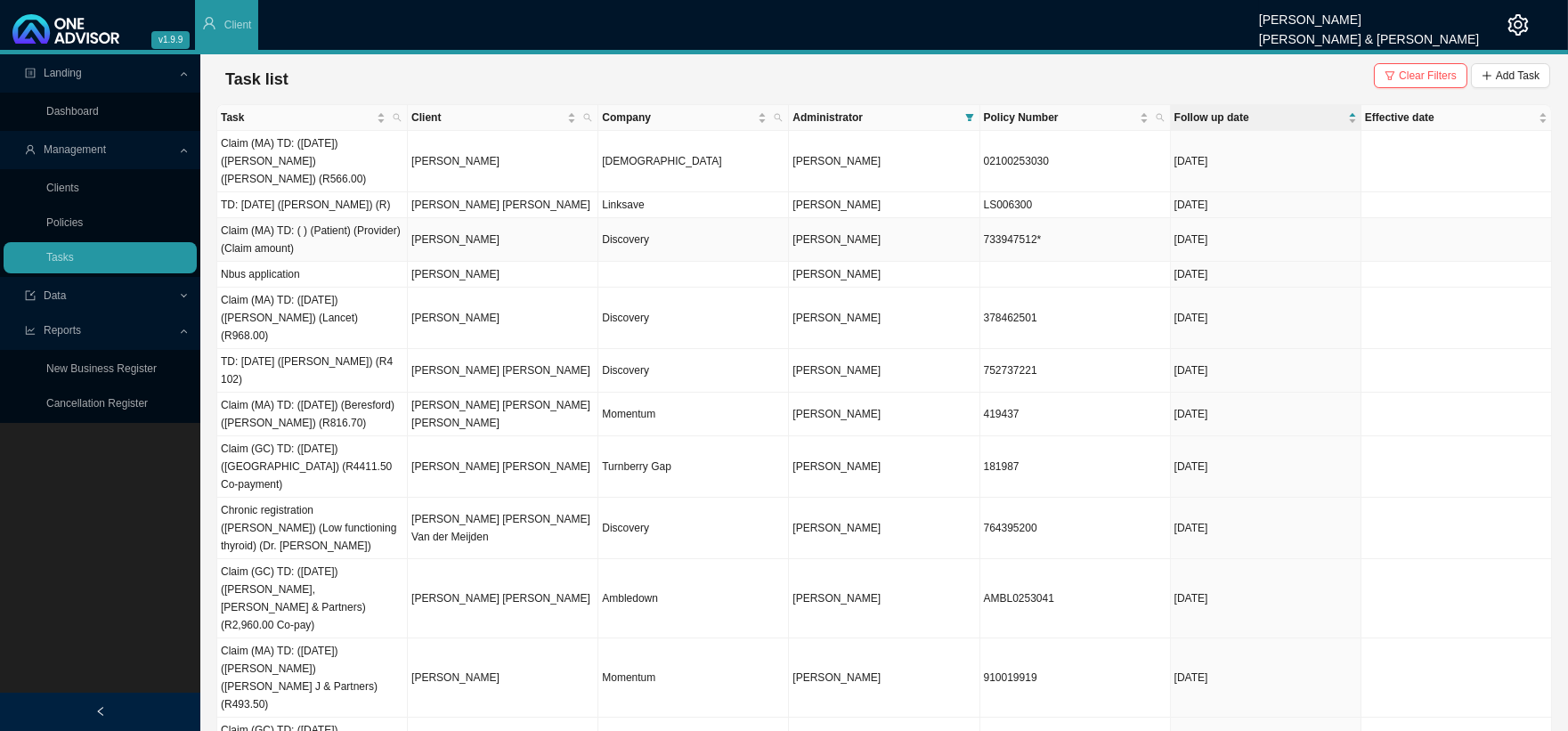
click at [646, 227] on td "Discovery" at bounding box center [694, 240] width 191 height 43
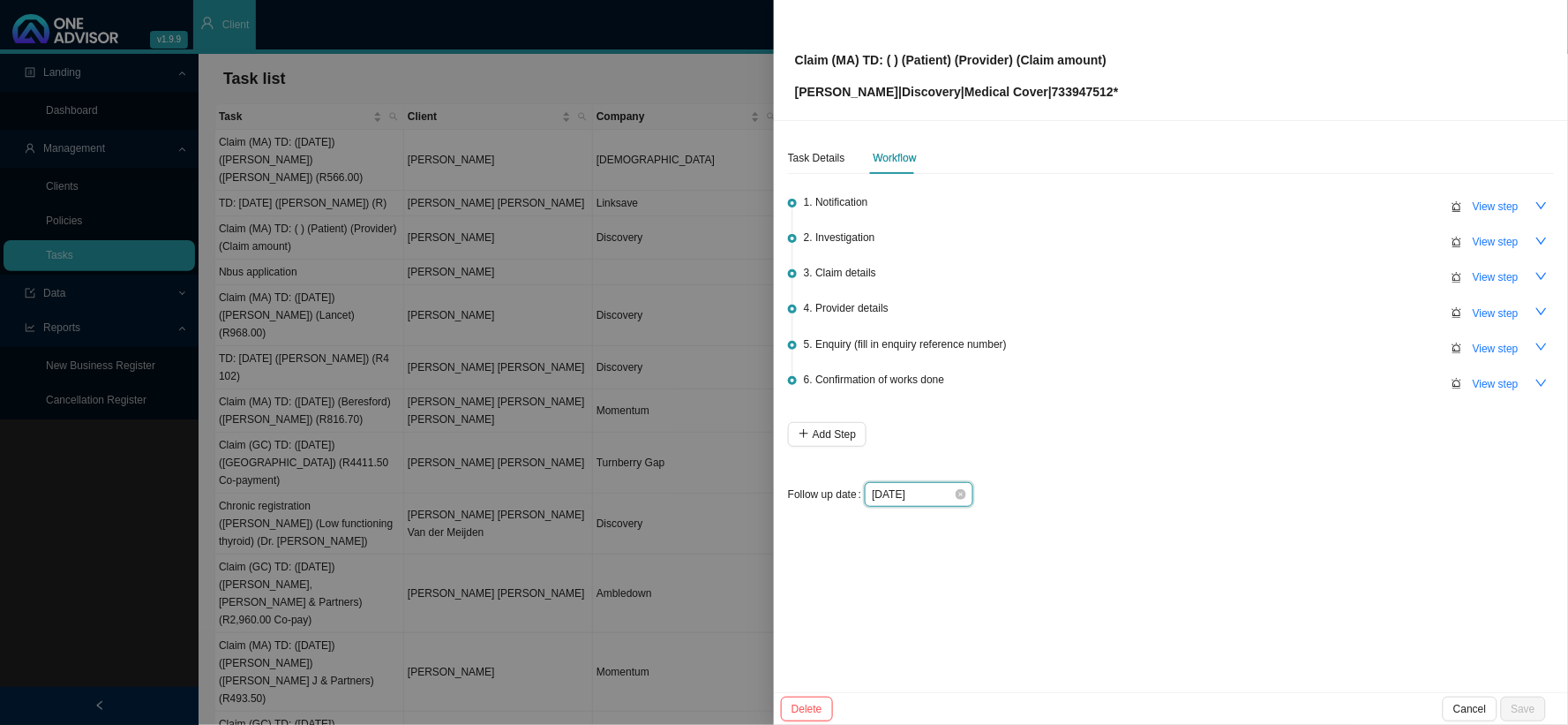
click at [933, 489] on input "[DATE]" at bounding box center [913, 495] width 82 height 18
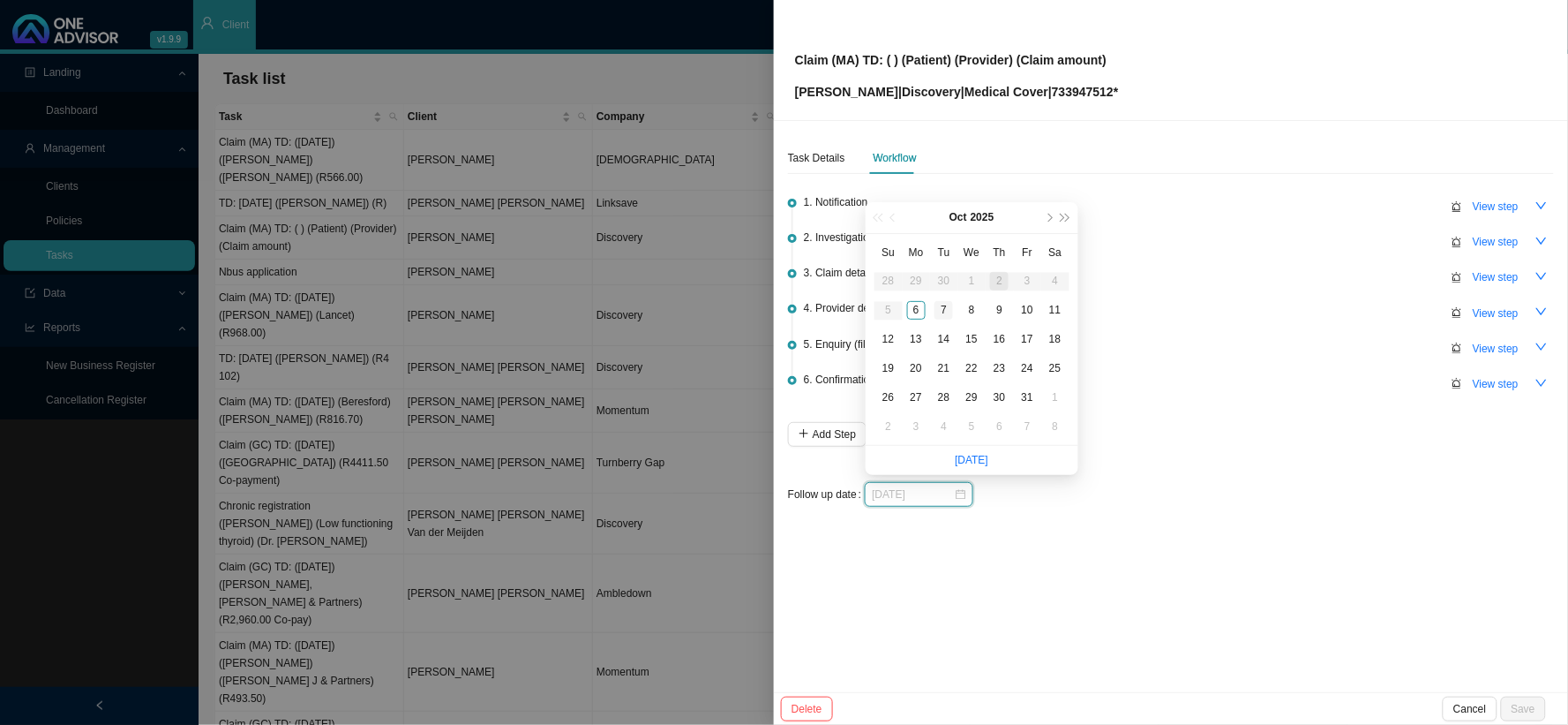
type input "[DATE]"
click at [939, 309] on div "7" at bounding box center [943, 309] width 19 height 19
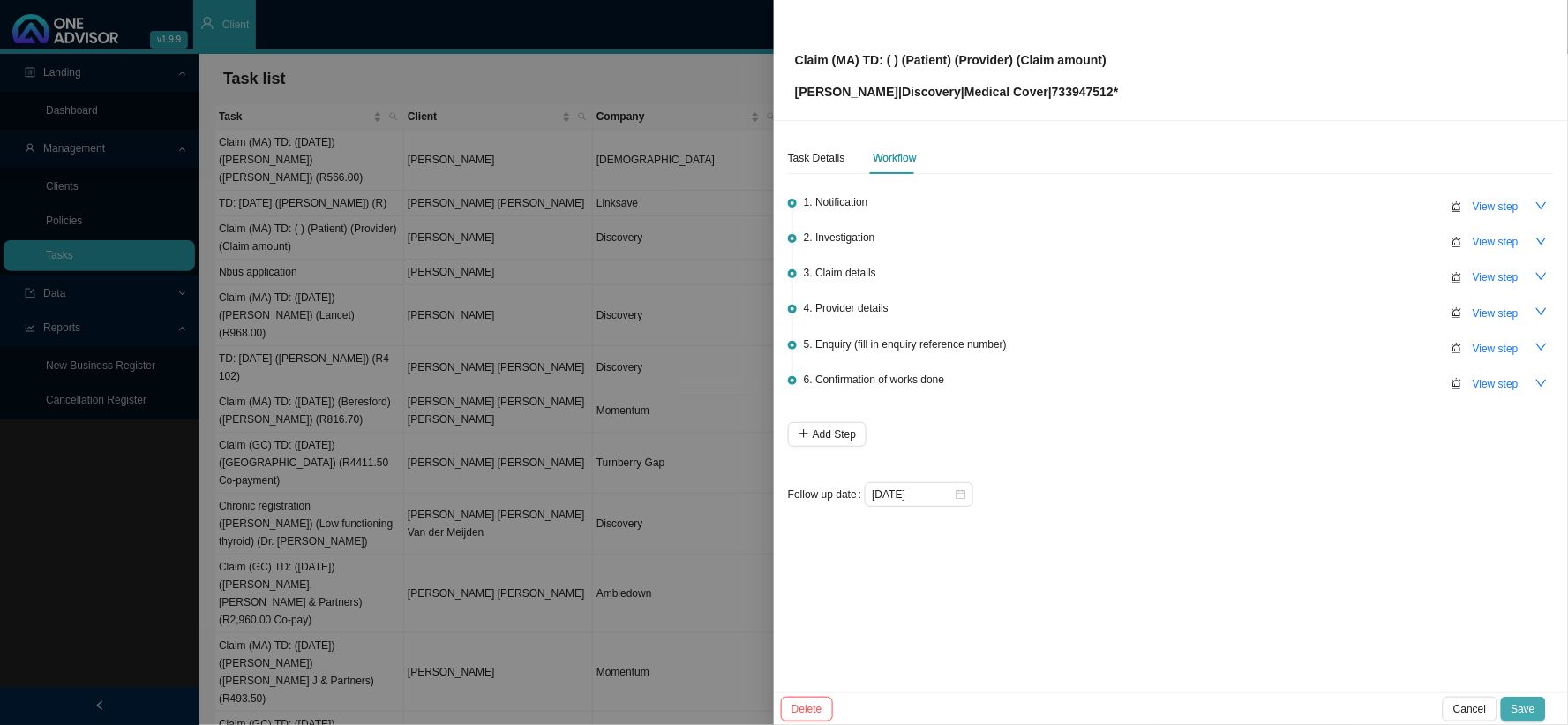
click at [1337, 594] on span "Save" at bounding box center [1523, 708] width 23 height 18
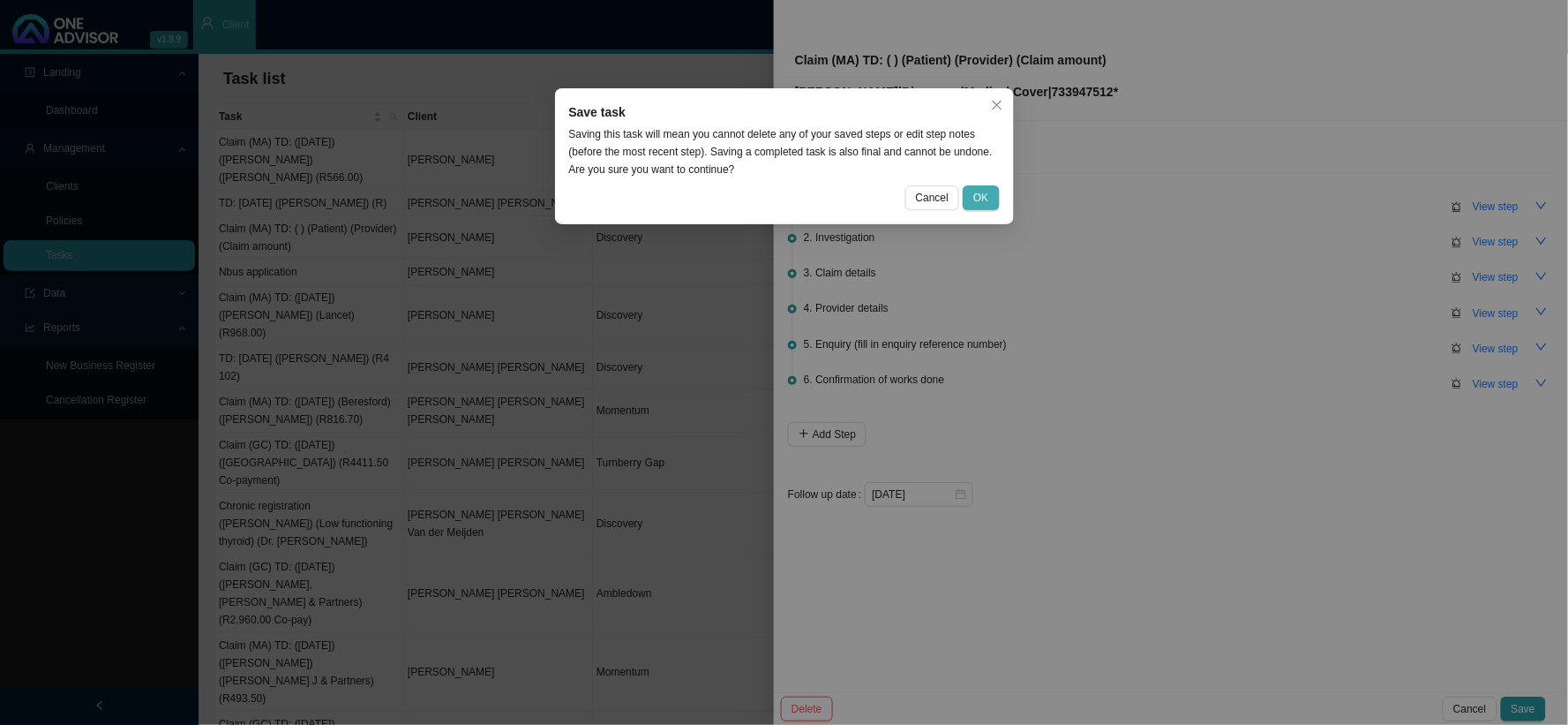
click at [979, 194] on span "OK" at bounding box center [980, 198] width 15 height 18
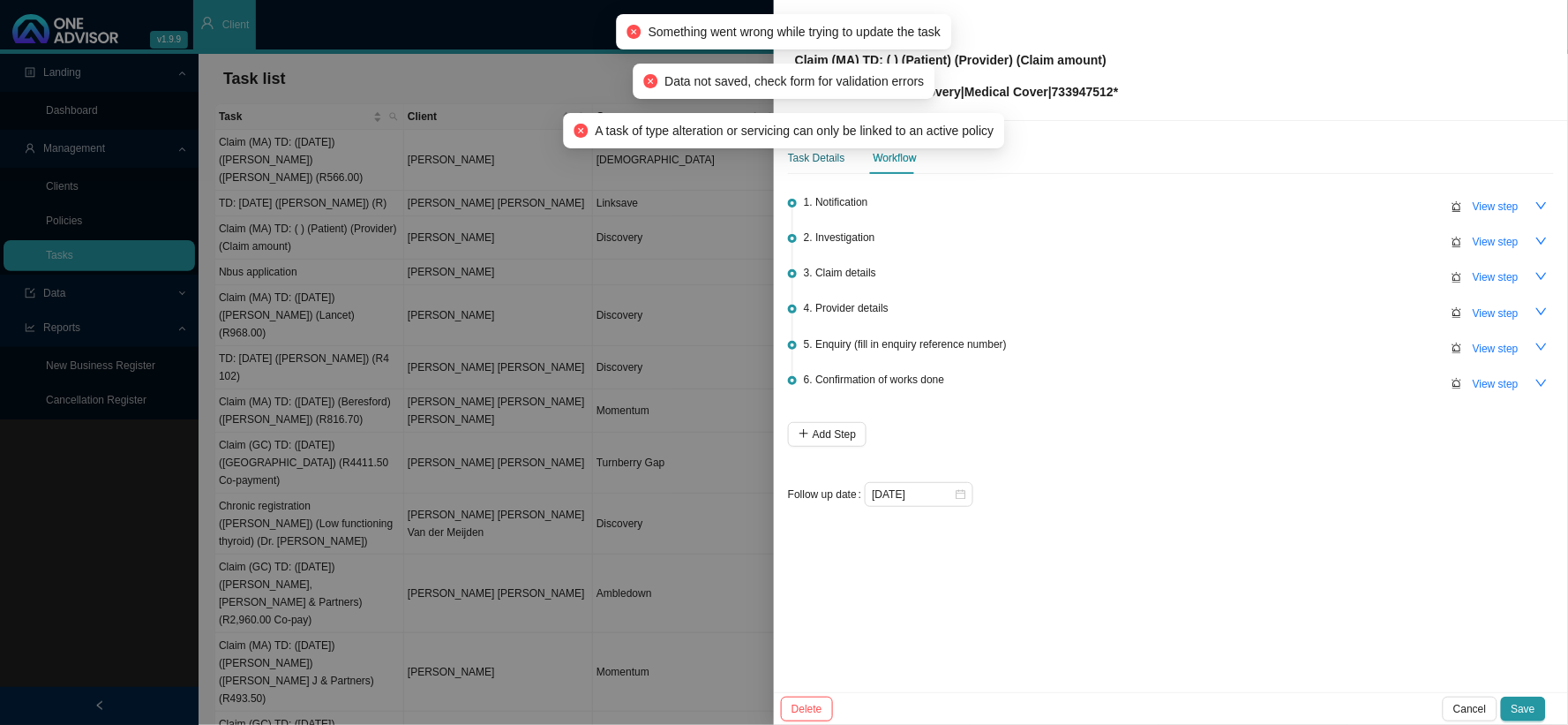
click at [815, 162] on div "Task Details" at bounding box center [816, 158] width 58 height 18
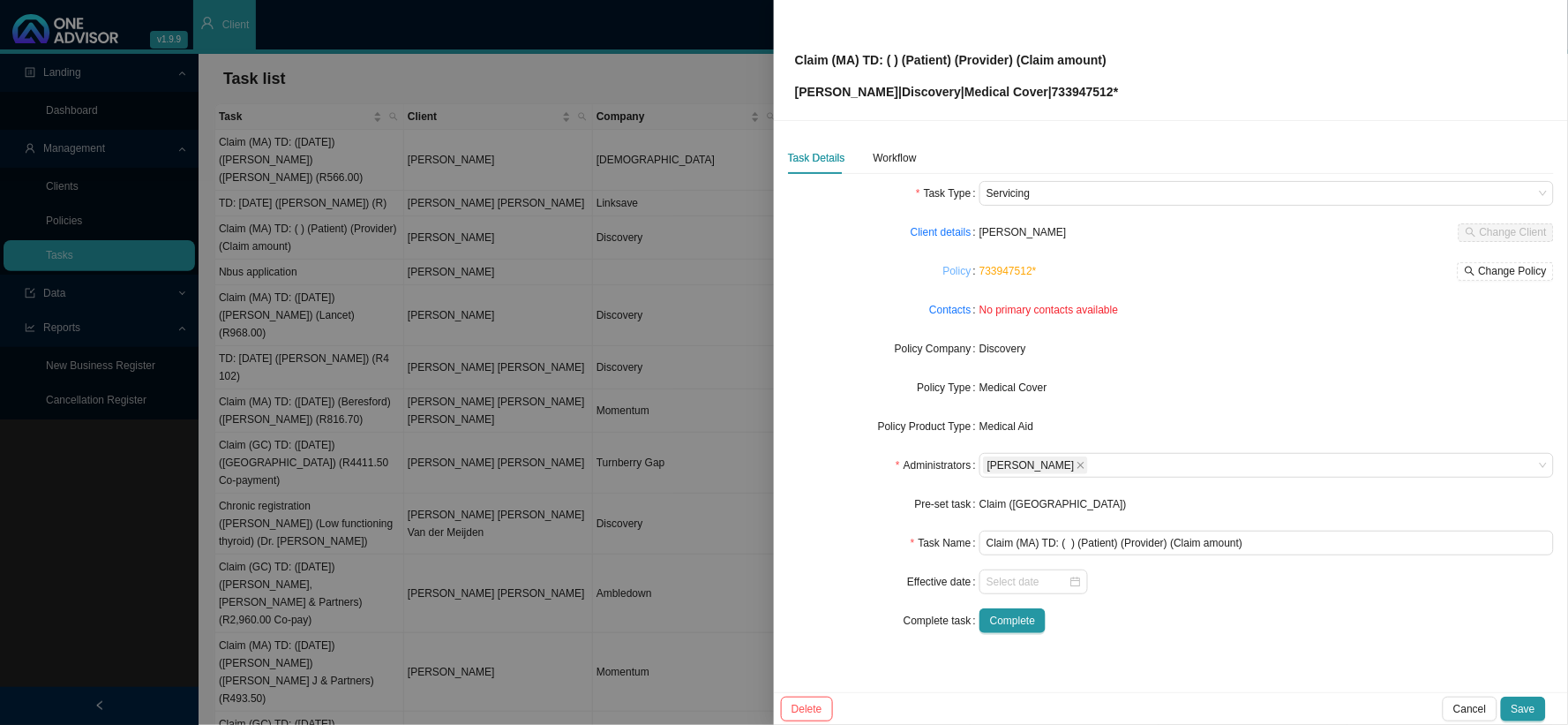
click at [958, 271] on link "Policy" at bounding box center [957, 271] width 28 height 18
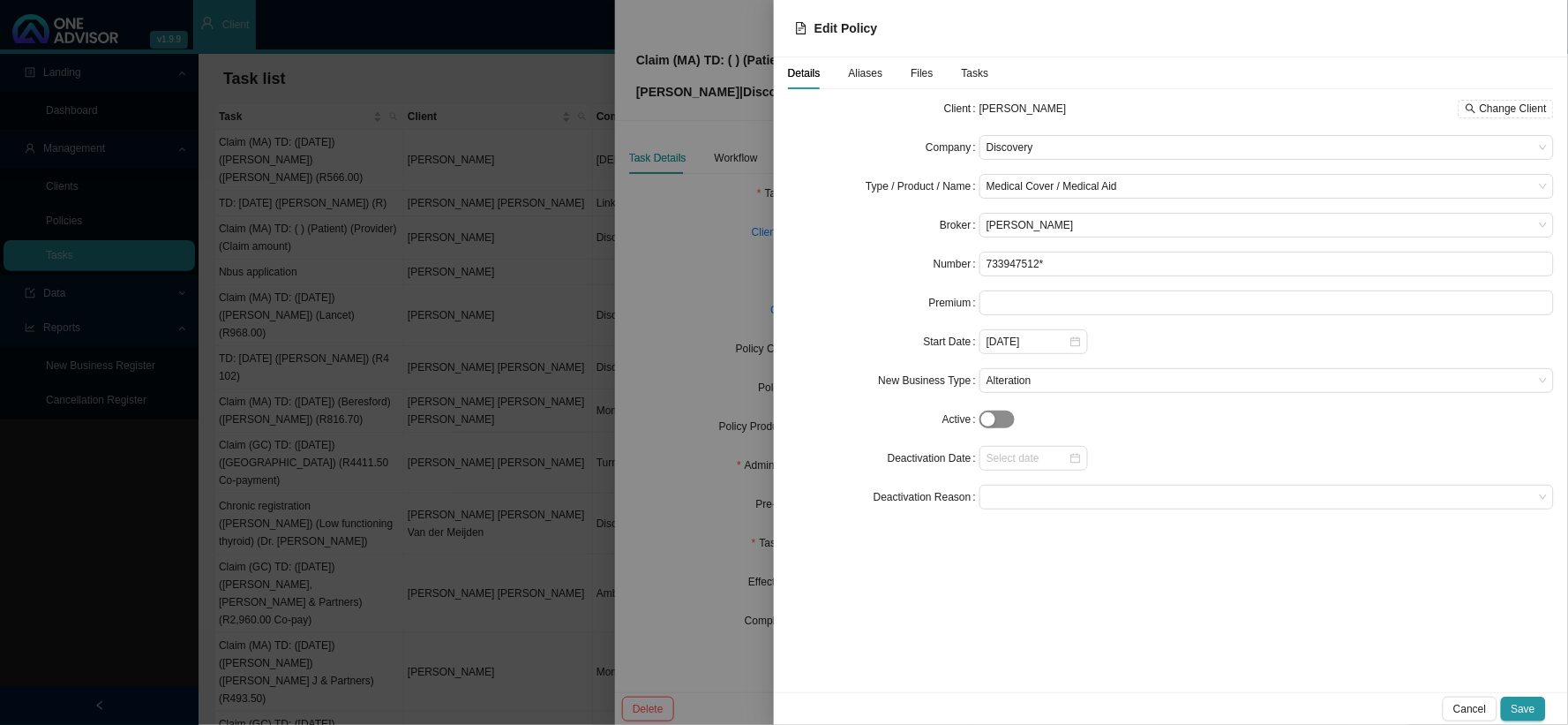
click at [1001, 428] on span "button" at bounding box center [997, 420] width 35 height 18
click at [1337, 594] on span "Save" at bounding box center [1523, 708] width 23 height 18
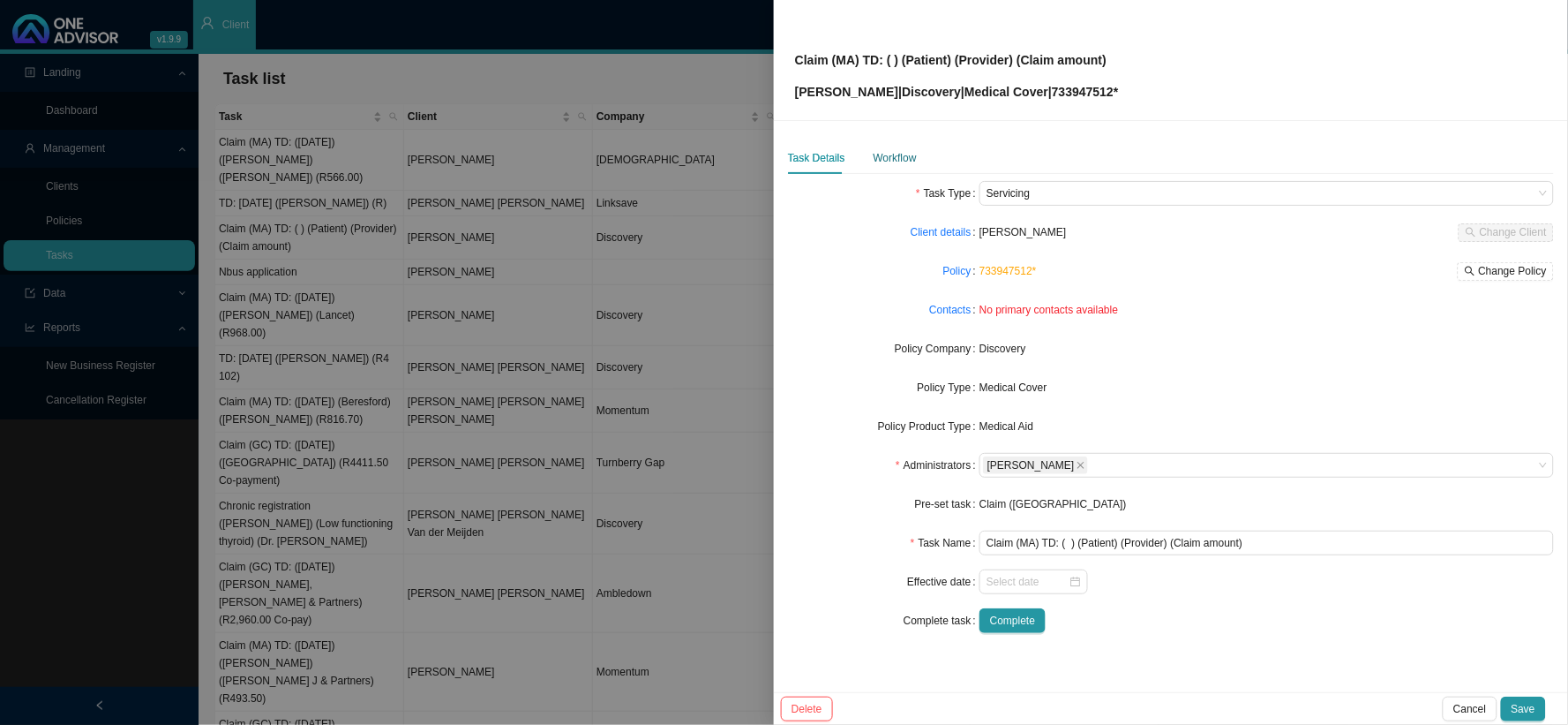
click at [885, 156] on div "Workflow" at bounding box center [895, 158] width 43 height 18
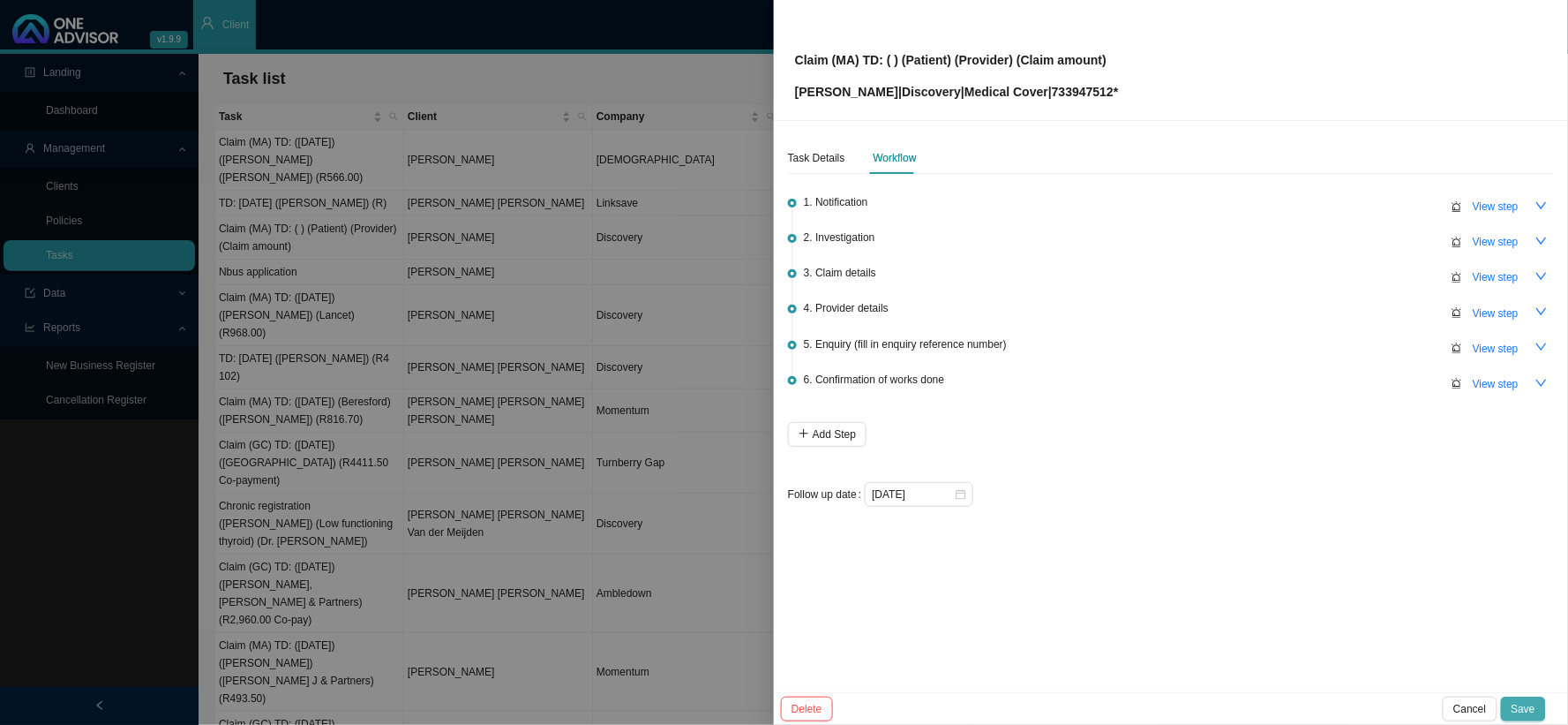
click at [1337, 594] on span "Save" at bounding box center [1523, 708] width 23 height 18
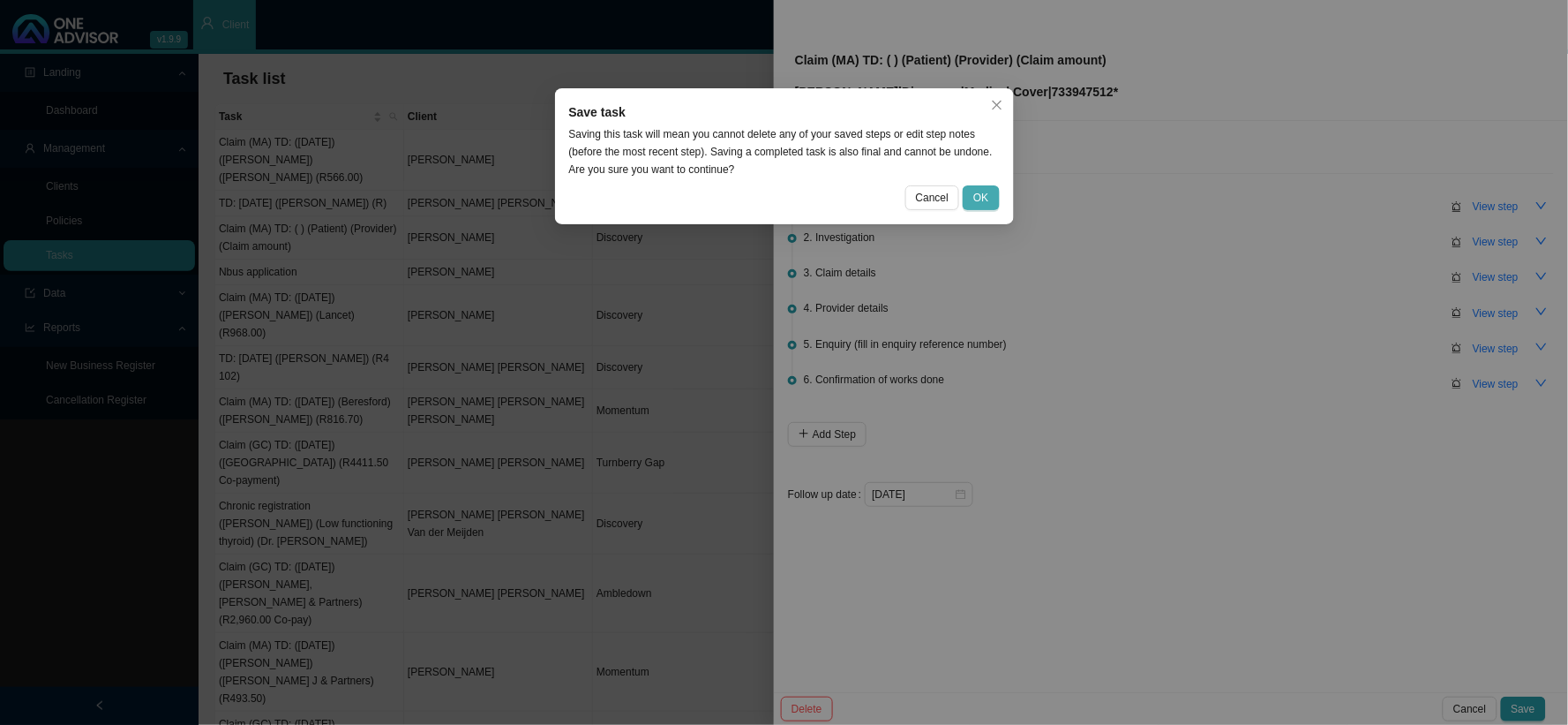
click at [986, 196] on span "OK" at bounding box center [980, 198] width 15 height 18
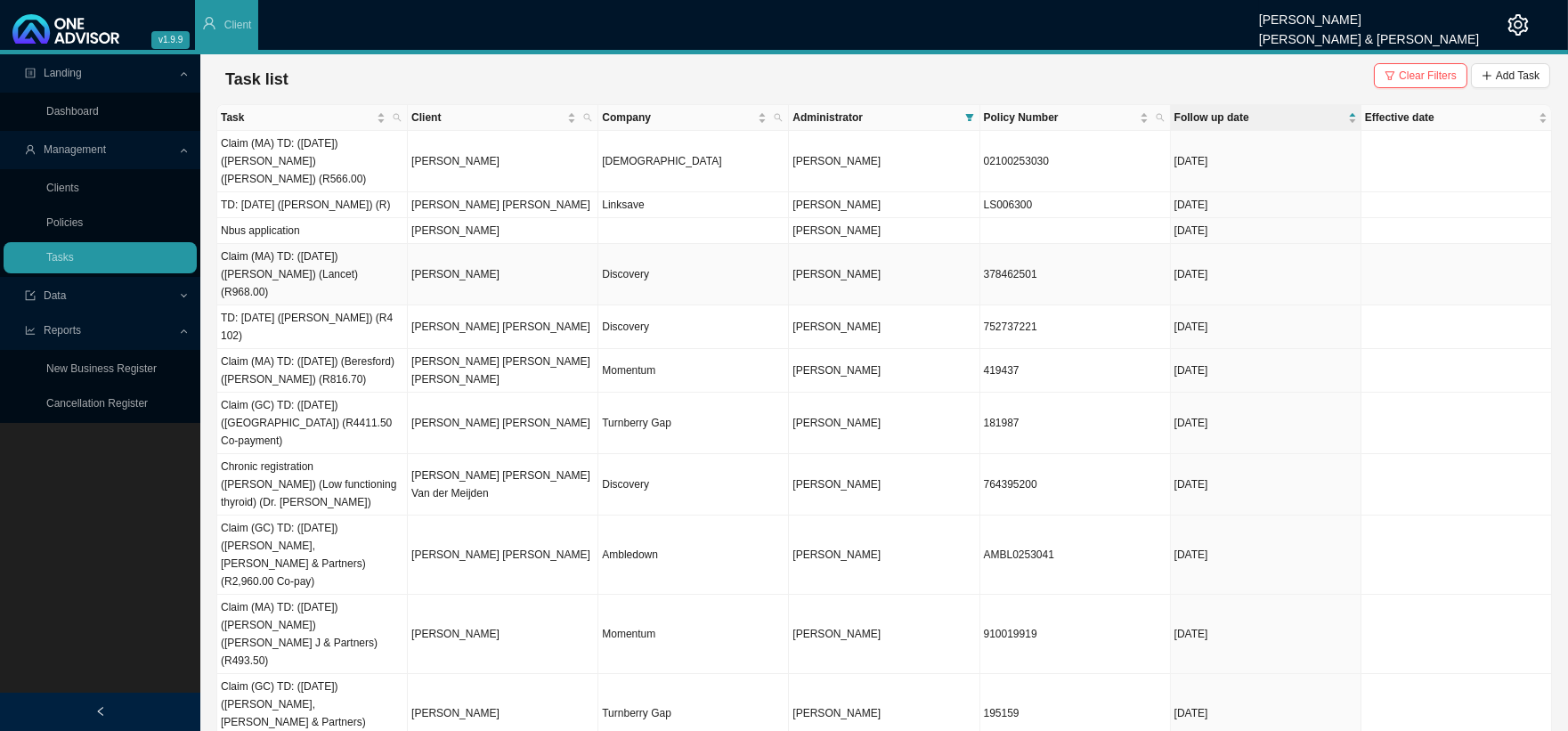
click at [649, 251] on td "Discovery" at bounding box center [694, 274] width 191 height 61
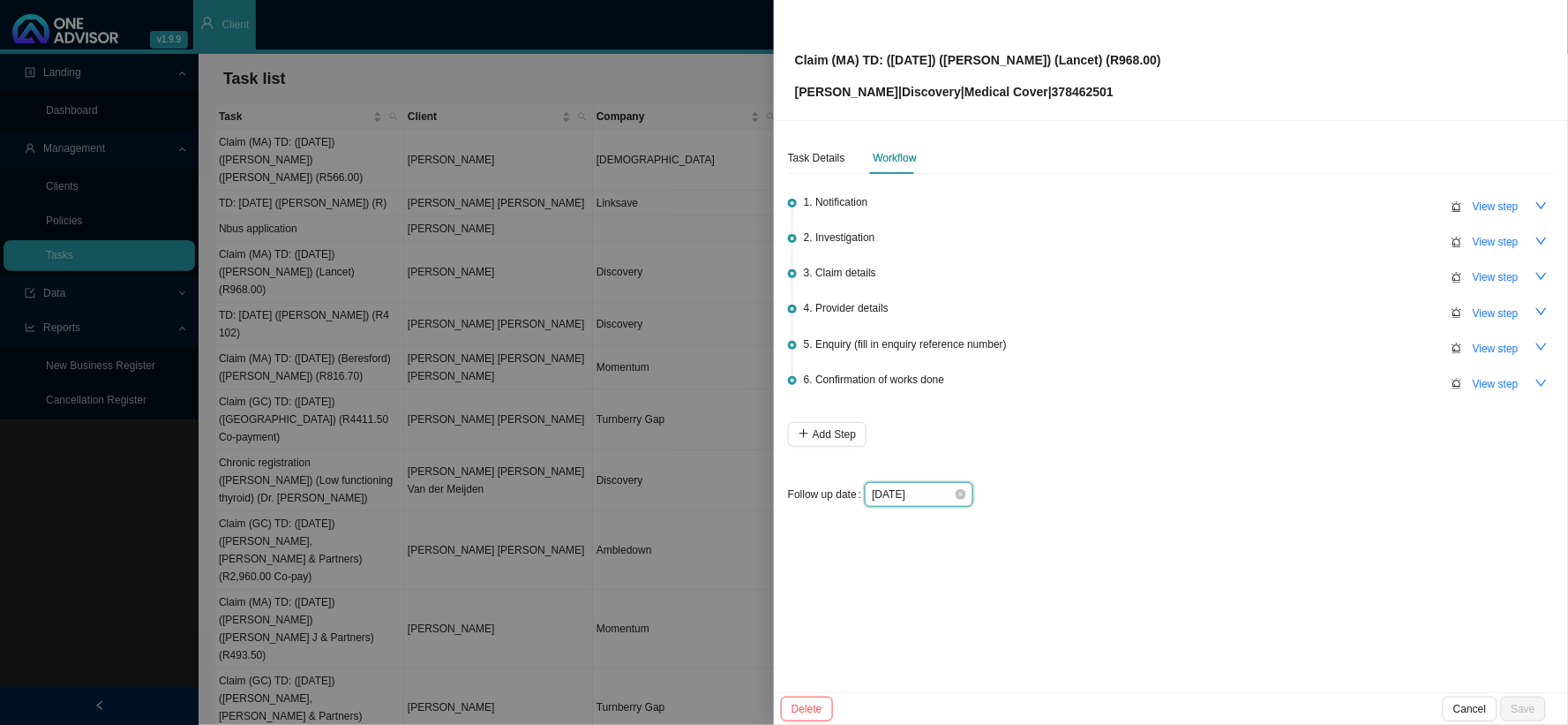
click at [935, 496] on input "[DATE]" at bounding box center [913, 495] width 82 height 18
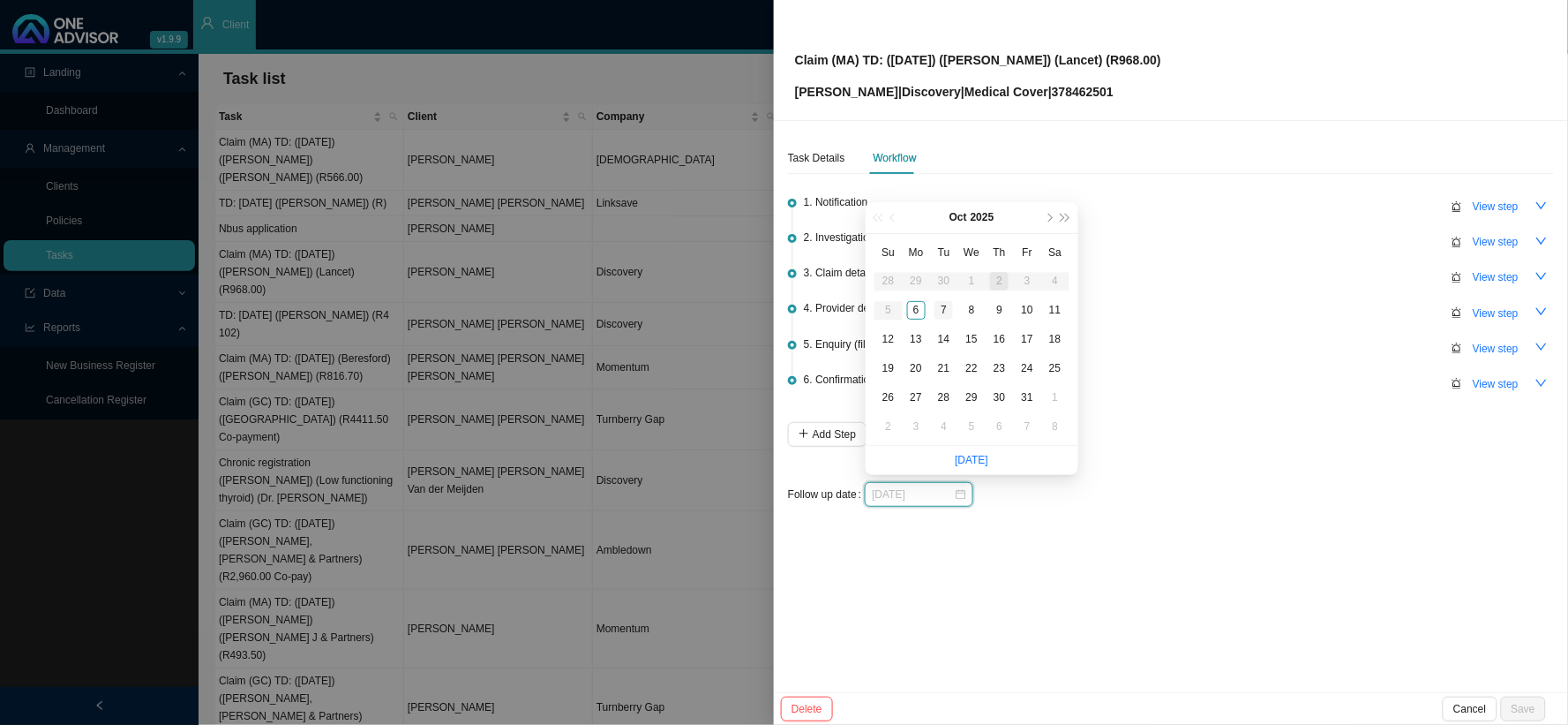
type input "[DATE]"
click at [942, 310] on div "7" at bounding box center [943, 309] width 19 height 19
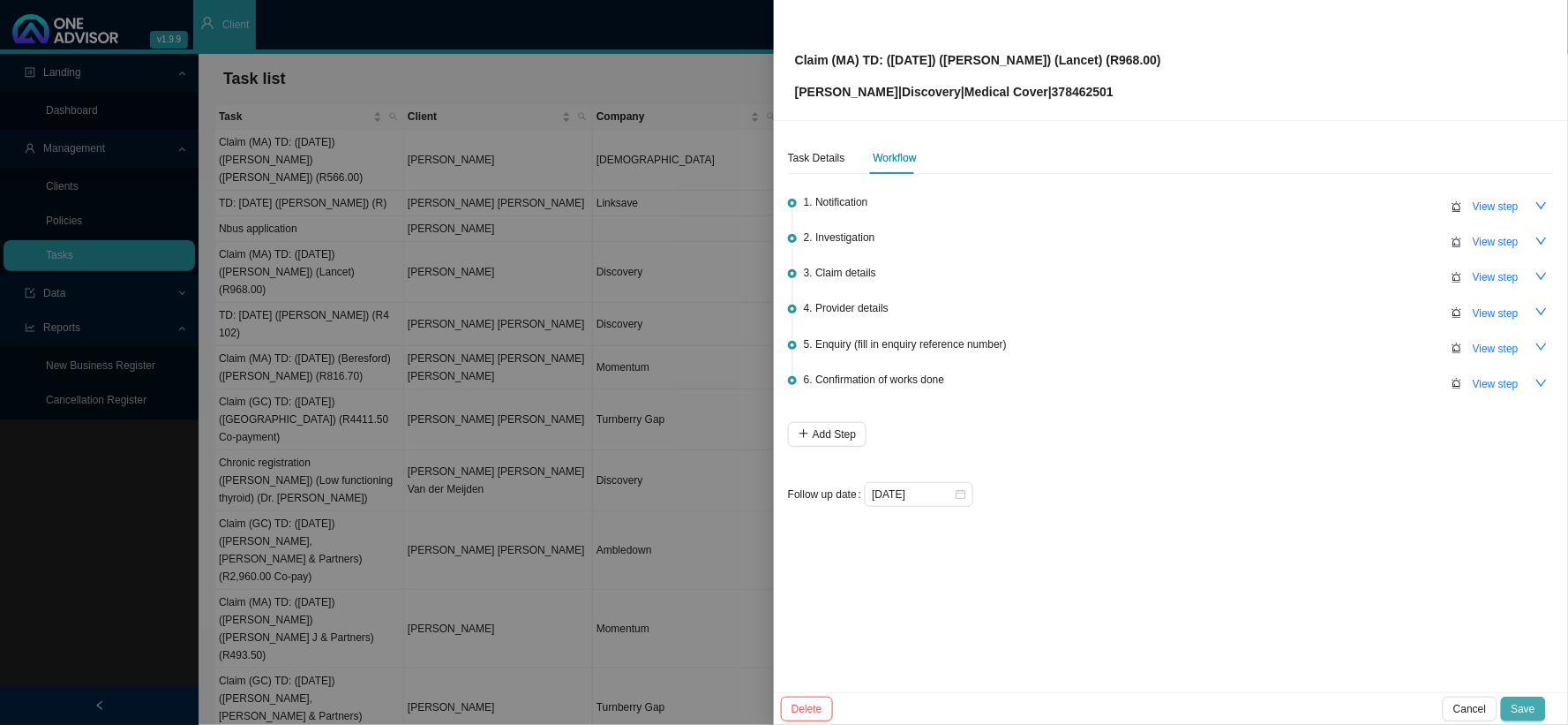
click at [1337, 594] on span "Save" at bounding box center [1523, 708] width 23 height 18
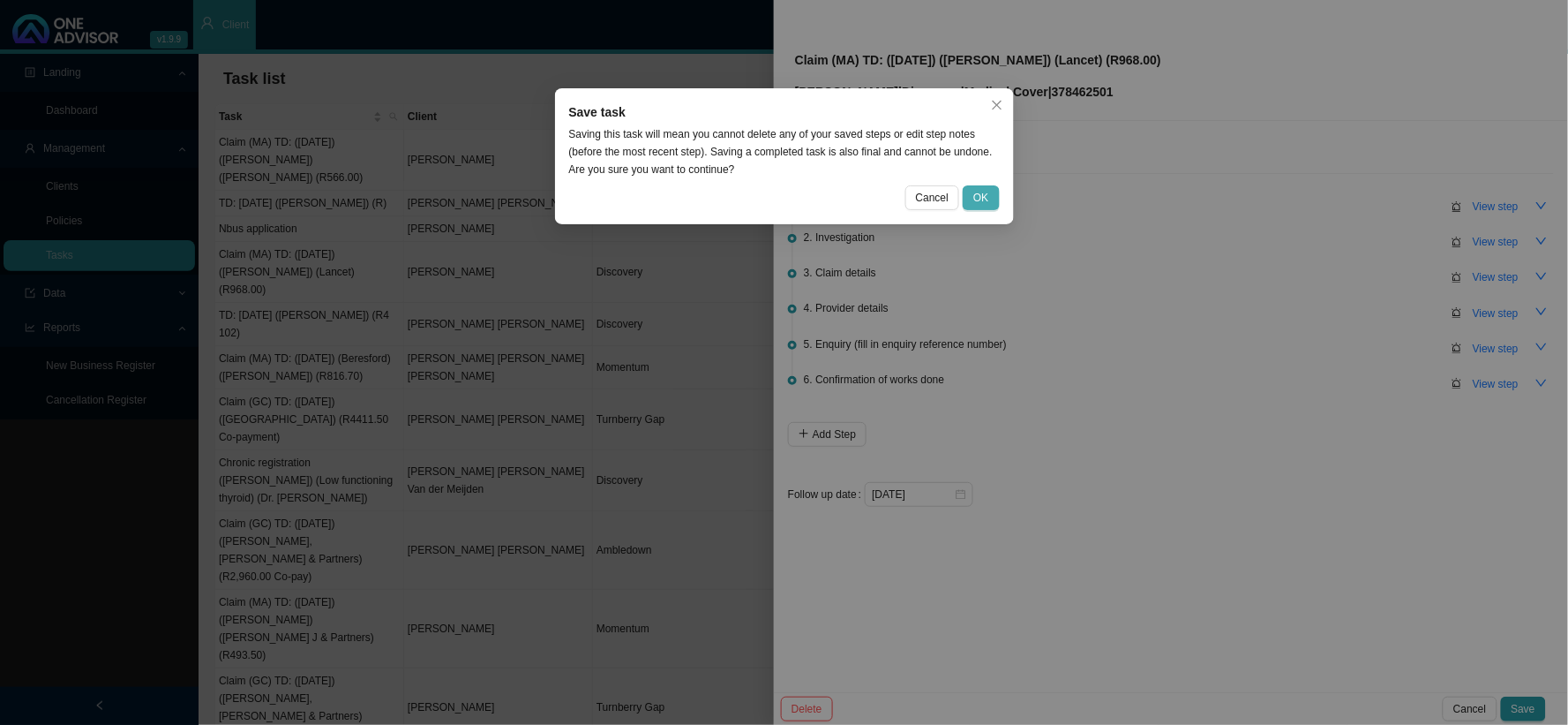
click at [979, 196] on span "OK" at bounding box center [980, 198] width 15 height 18
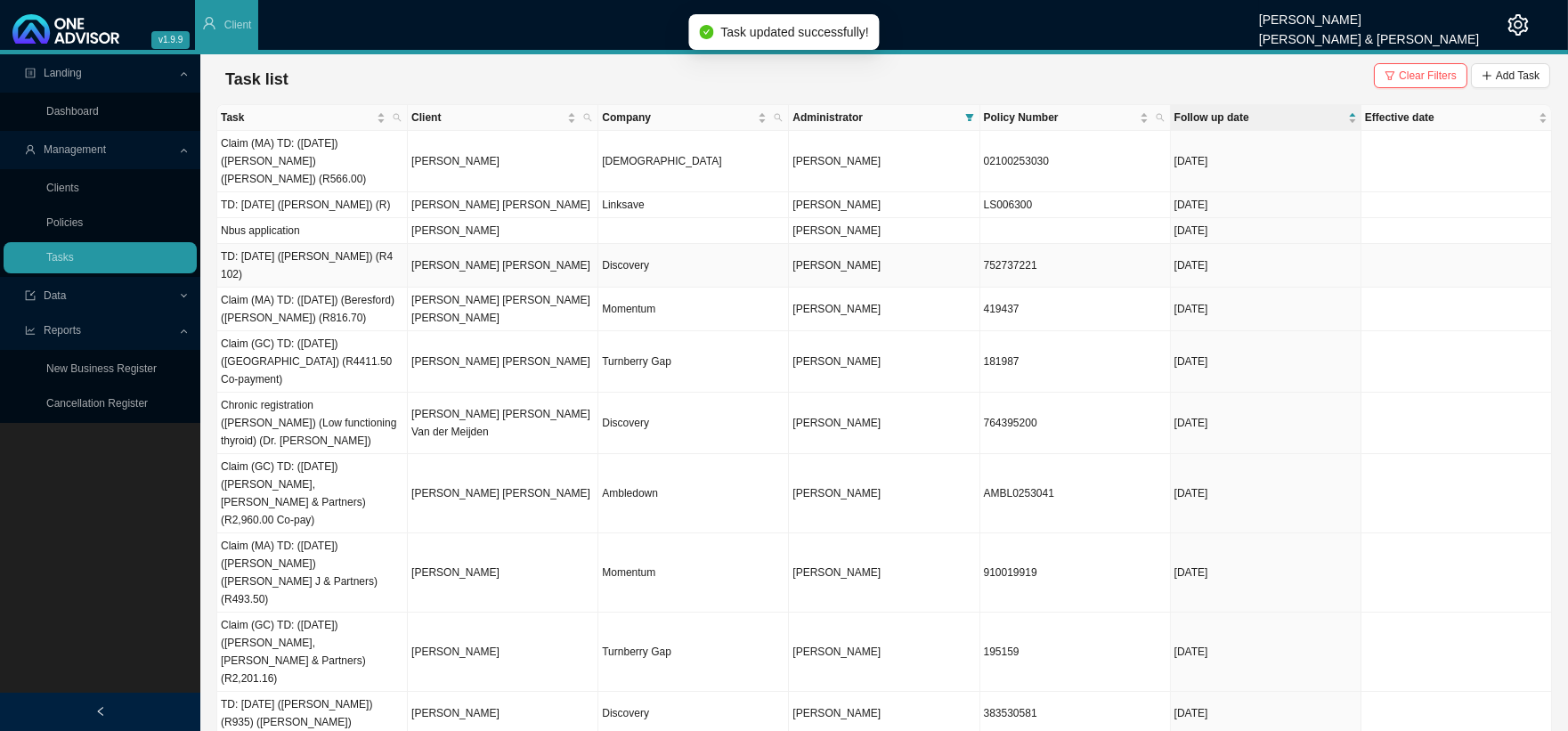
click at [662, 250] on td "Discovery" at bounding box center [694, 266] width 191 height 43
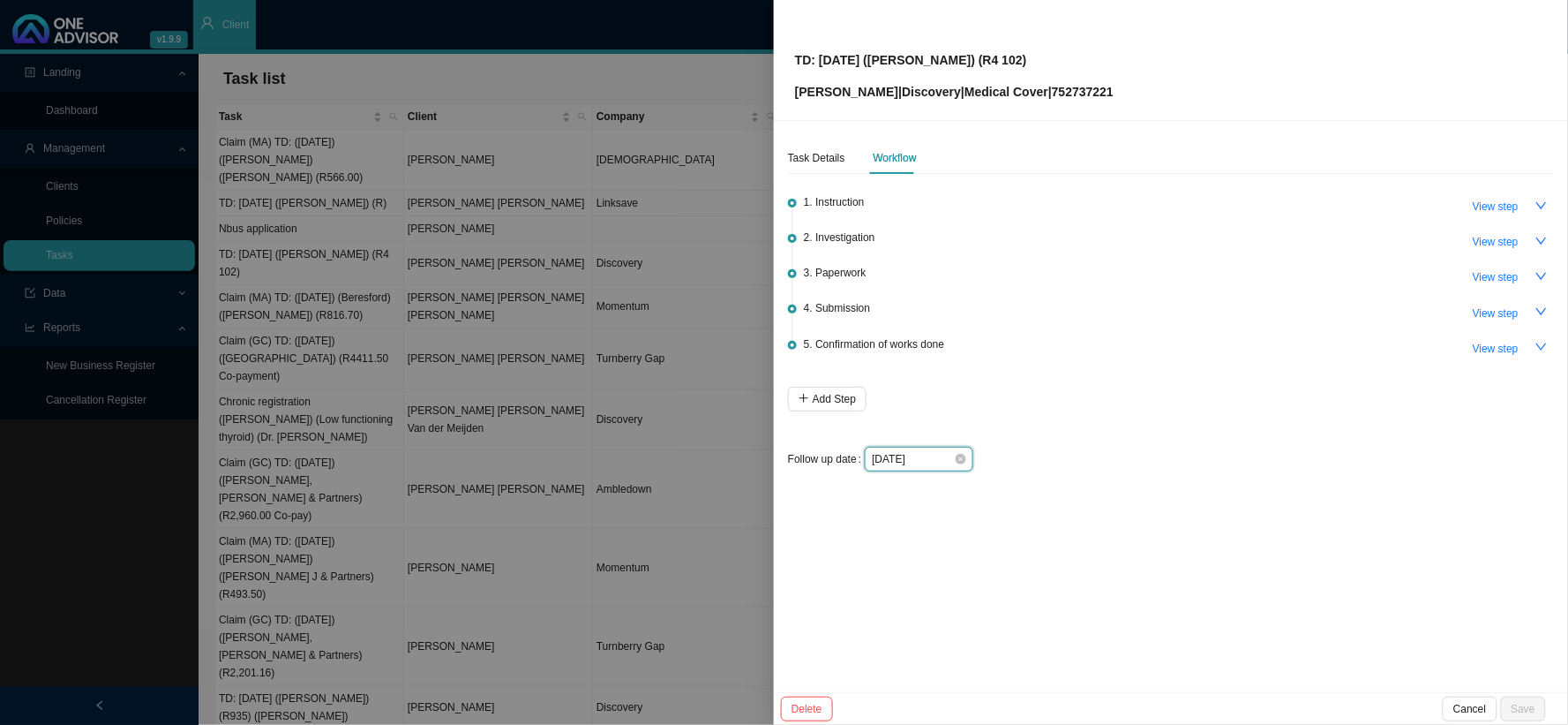
click at [938, 457] on input "[DATE]" at bounding box center [913, 459] width 82 height 18
type input "[DATE]"
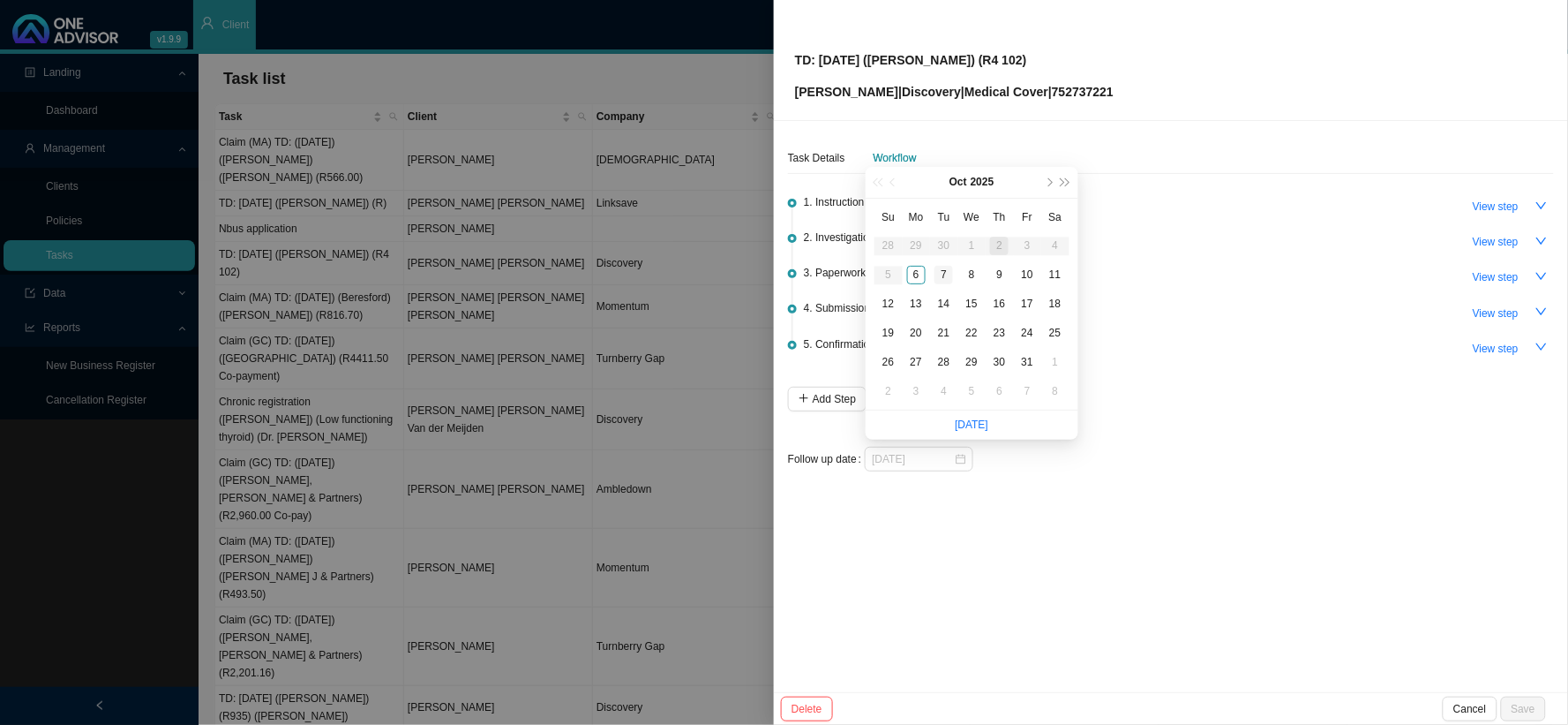
click at [936, 272] on div "7" at bounding box center [943, 274] width 19 height 19
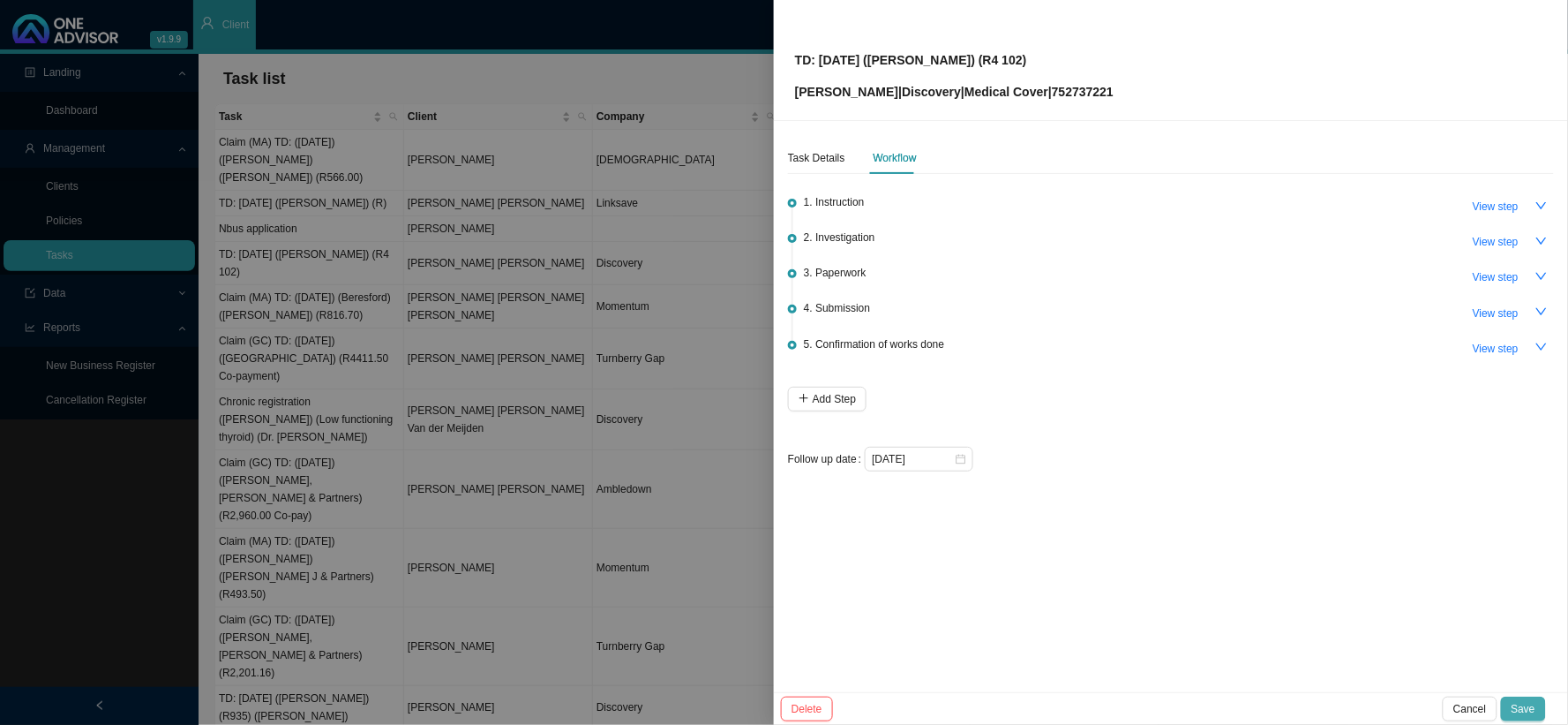
click at [1337, 594] on span "Save" at bounding box center [1523, 708] width 23 height 18
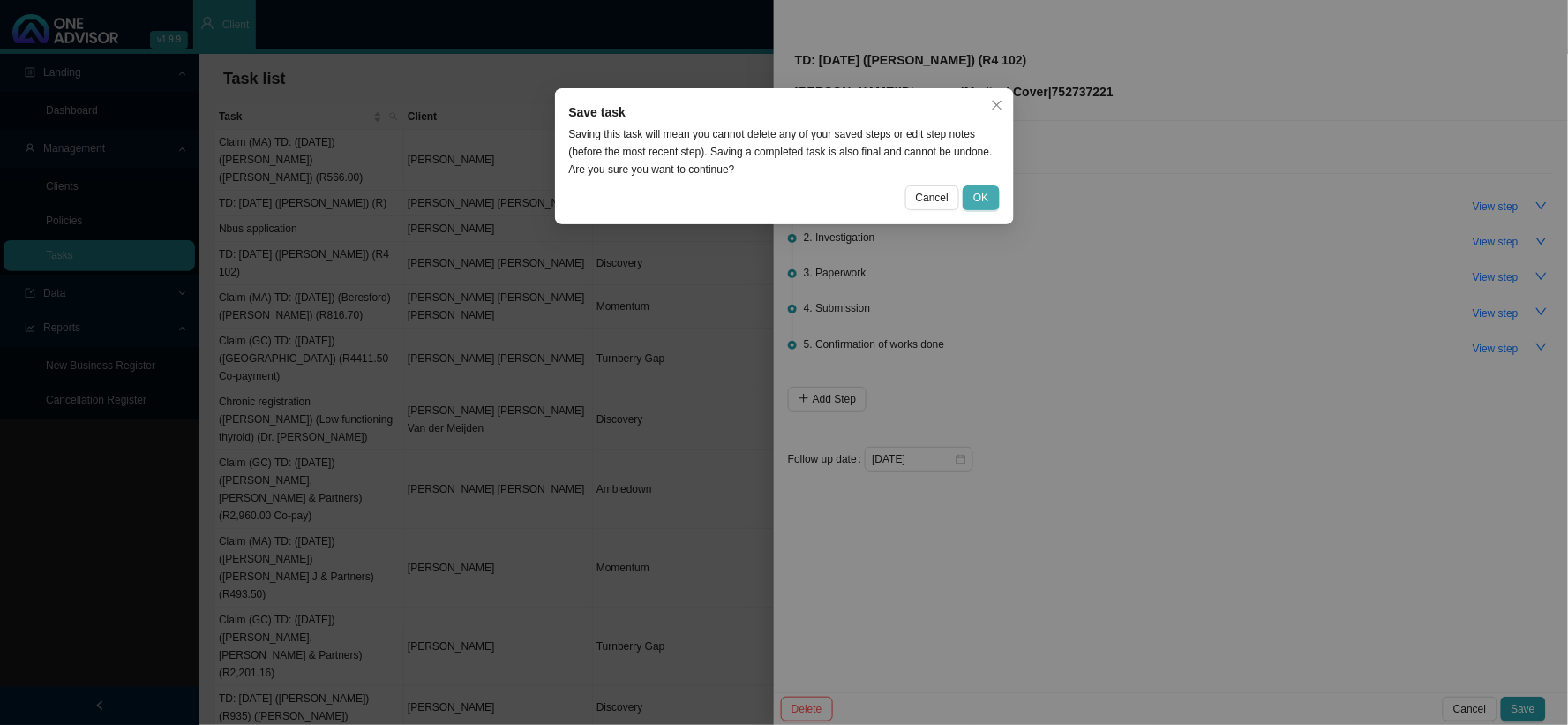
click at [981, 198] on span "OK" at bounding box center [980, 198] width 15 height 18
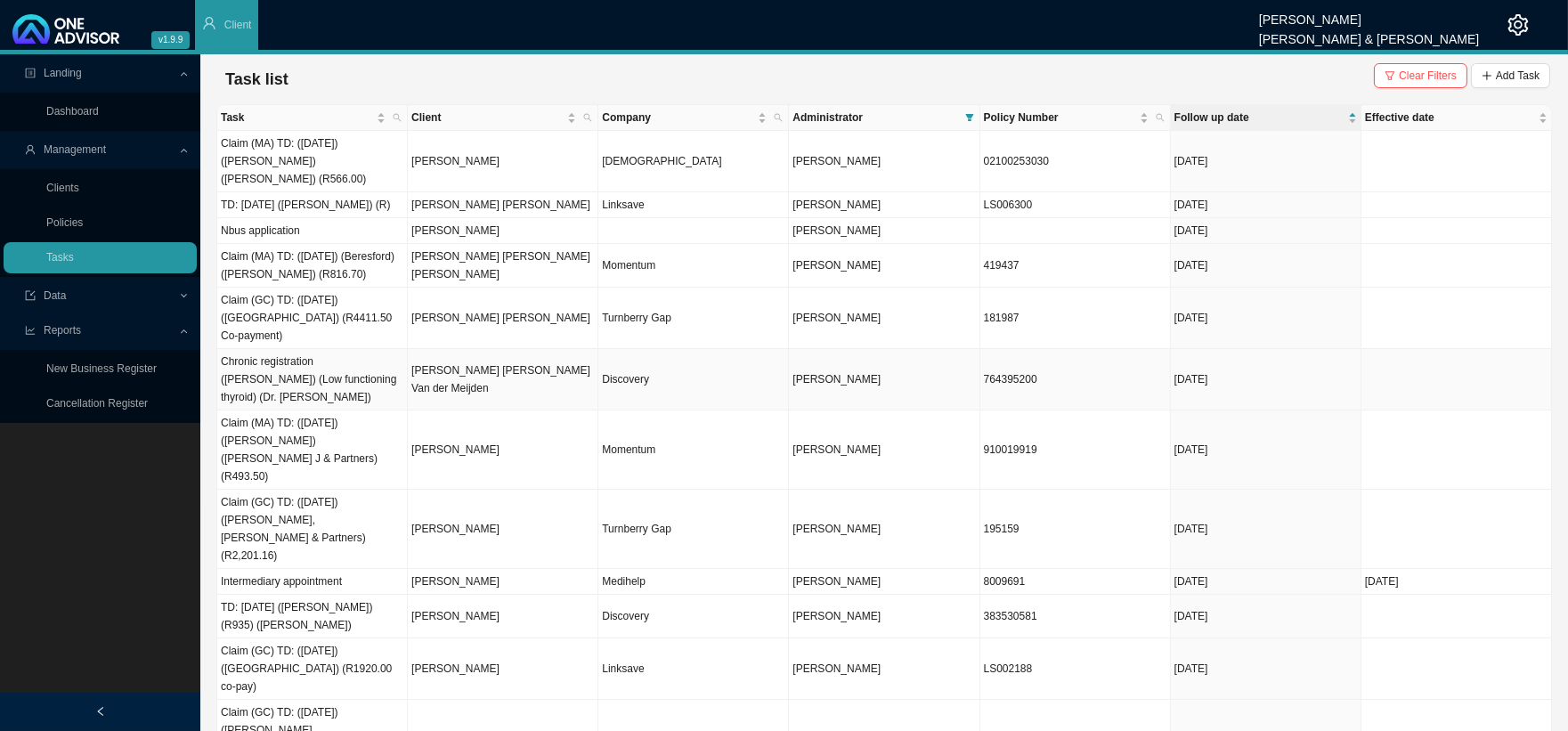
click at [646, 357] on td "Discovery" at bounding box center [694, 380] width 191 height 61
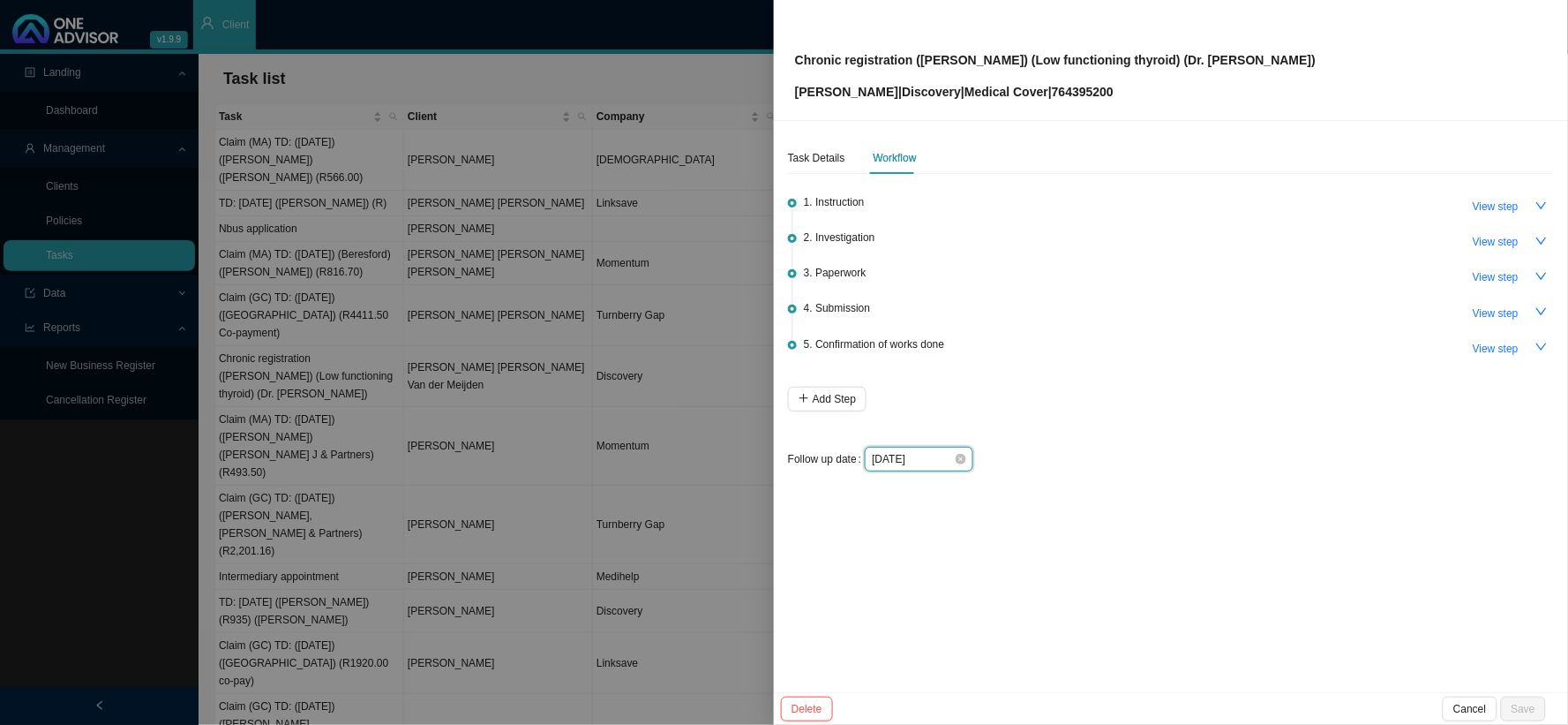
click at [933, 458] on input "[DATE]" at bounding box center [913, 459] width 82 height 18
type input "[DATE]"
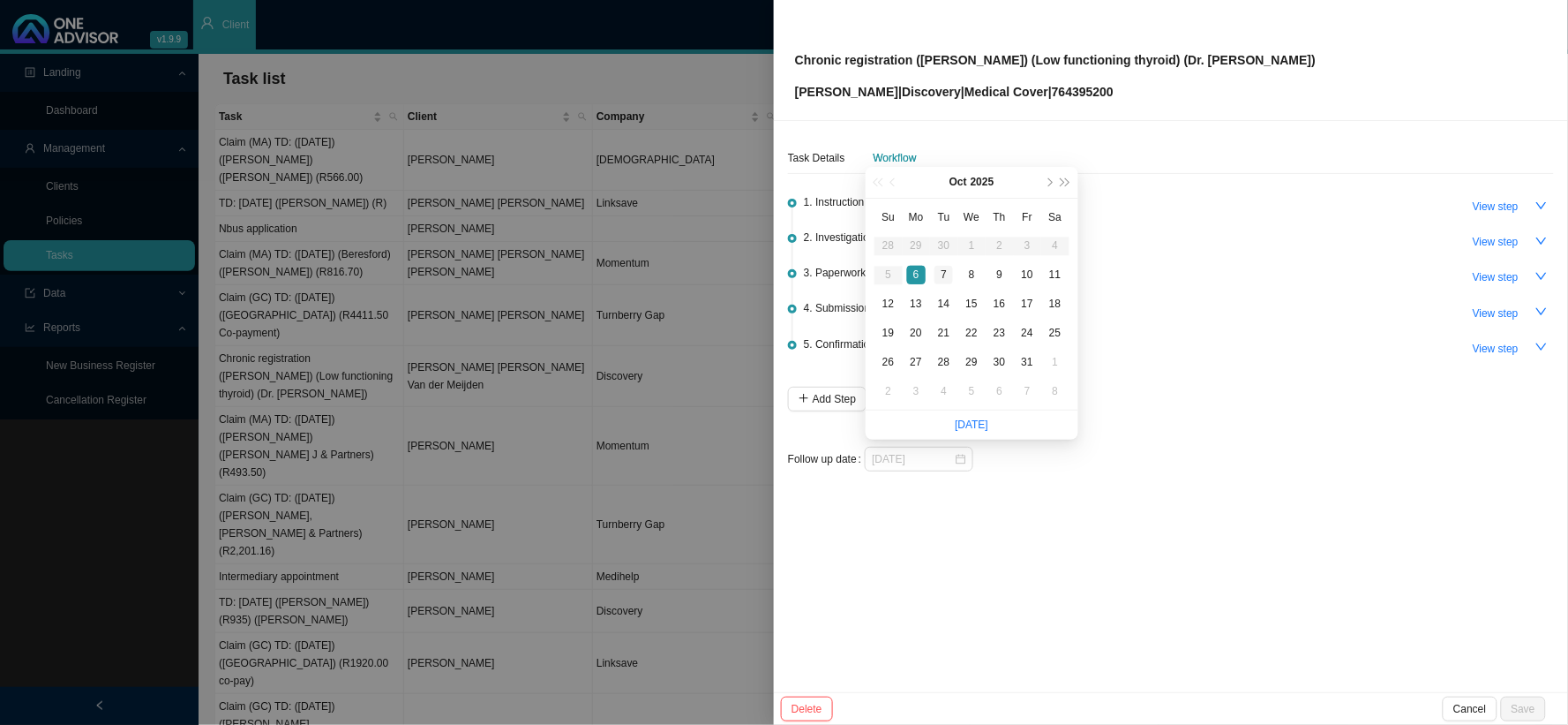
click at [941, 277] on div "7" at bounding box center [943, 274] width 19 height 19
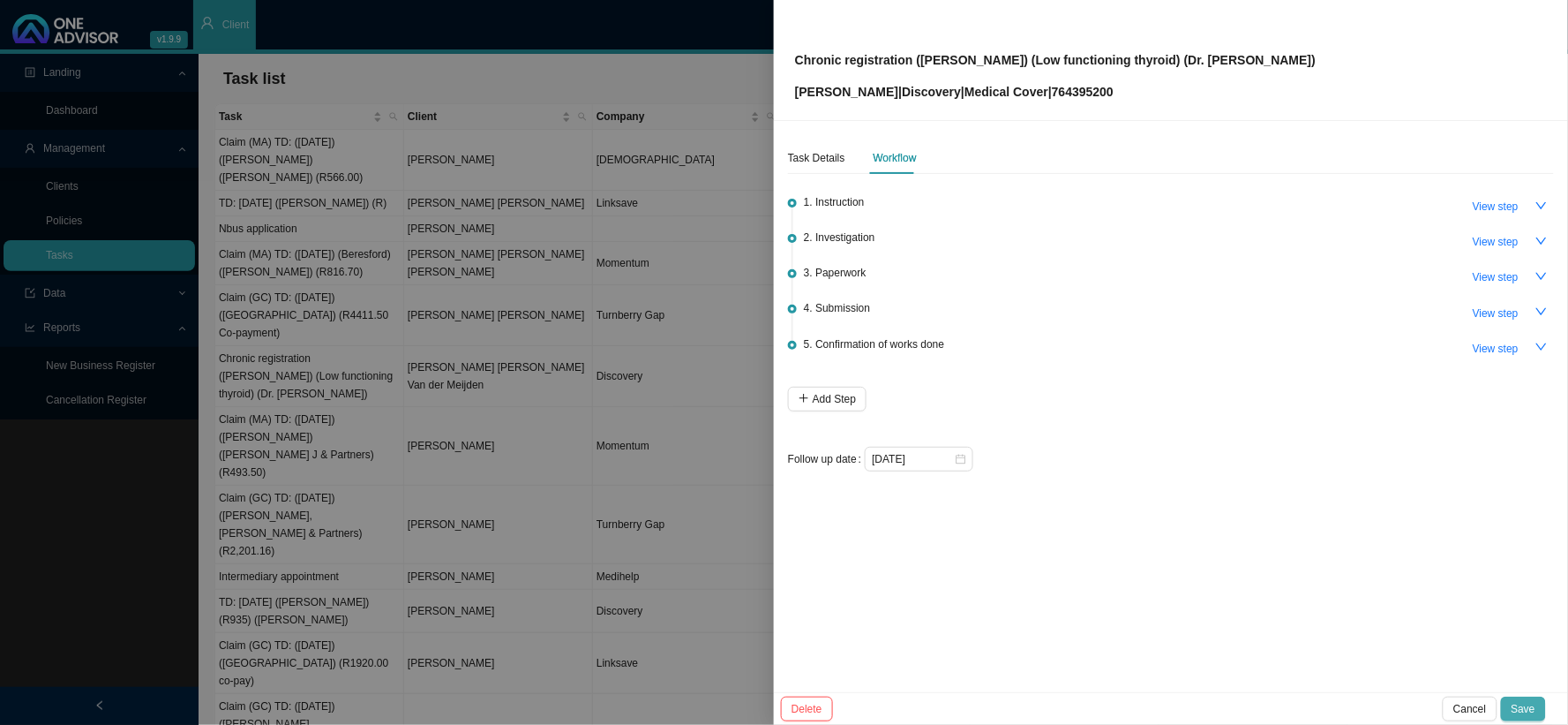
click at [1337, 594] on span "Save" at bounding box center [1523, 708] width 23 height 18
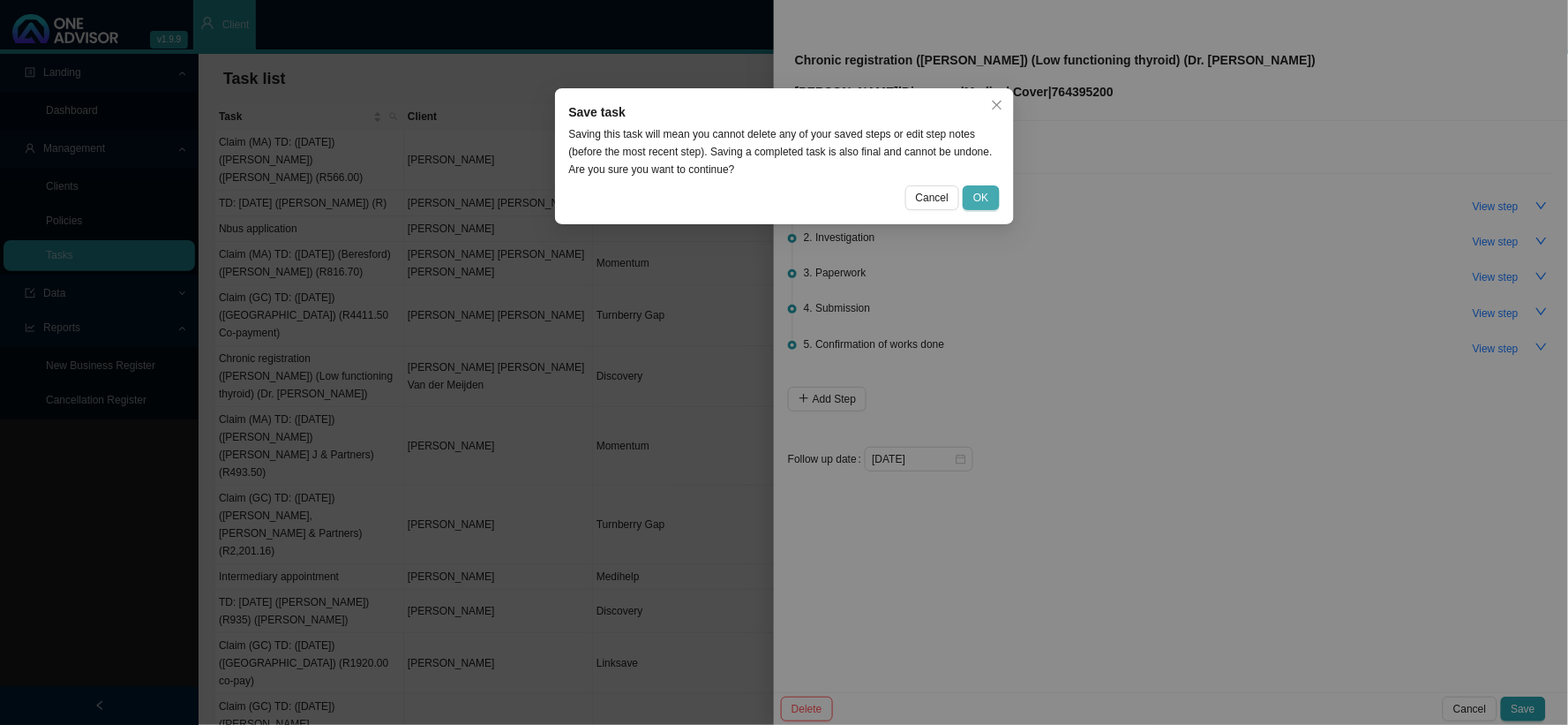
click at [988, 195] on span "OK" at bounding box center [980, 198] width 15 height 18
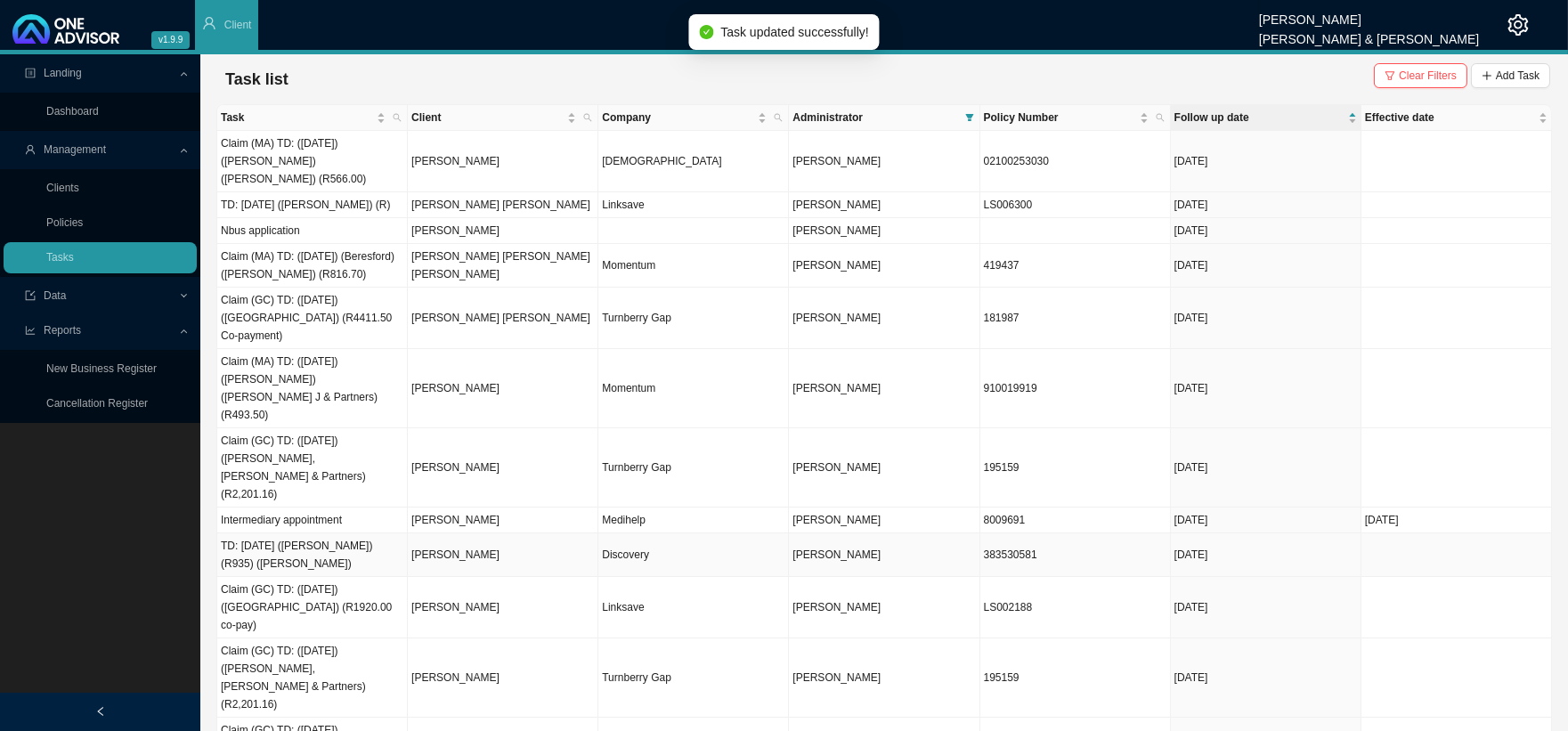
click at [654, 533] on td "Discovery" at bounding box center [694, 555] width 191 height 43
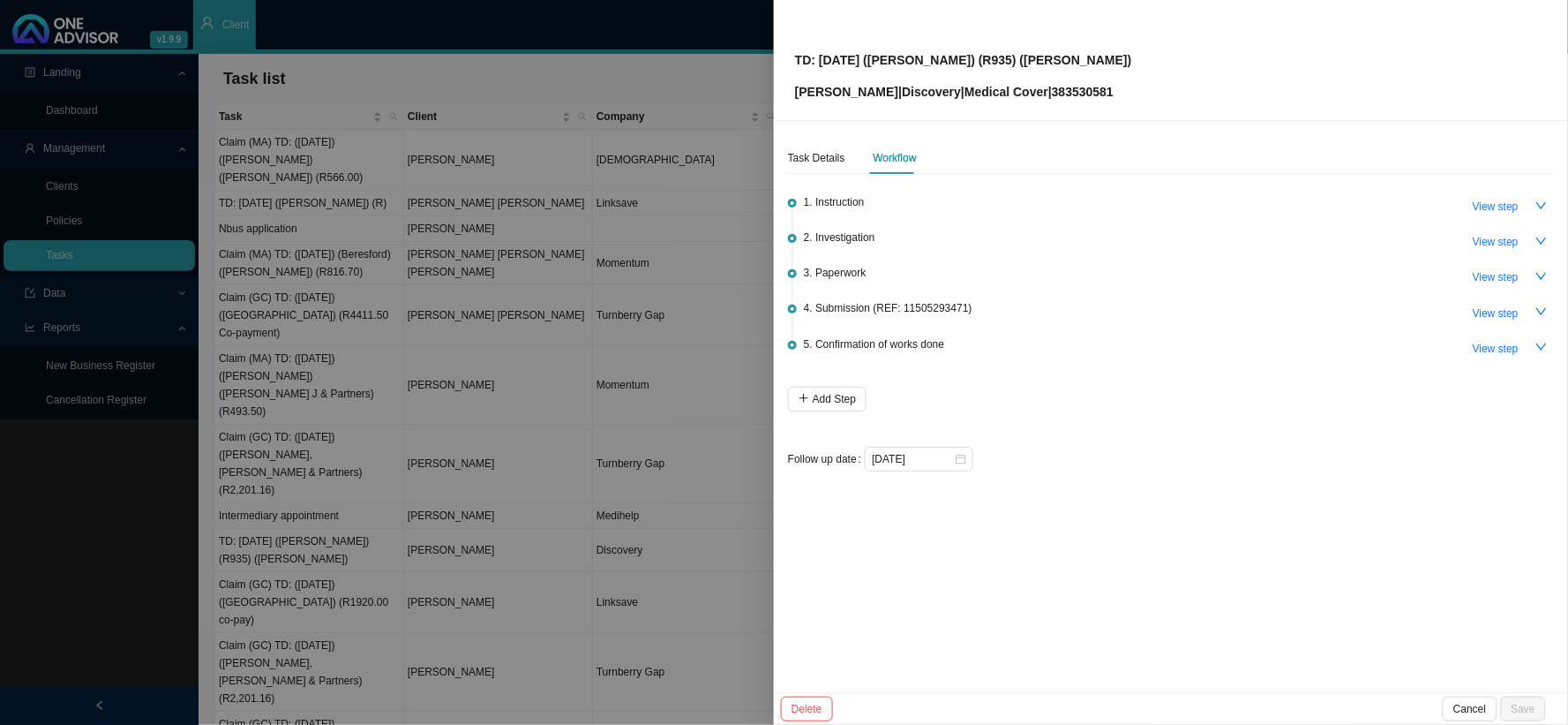
click at [690, 342] on div at bounding box center [784, 362] width 1568 height 725
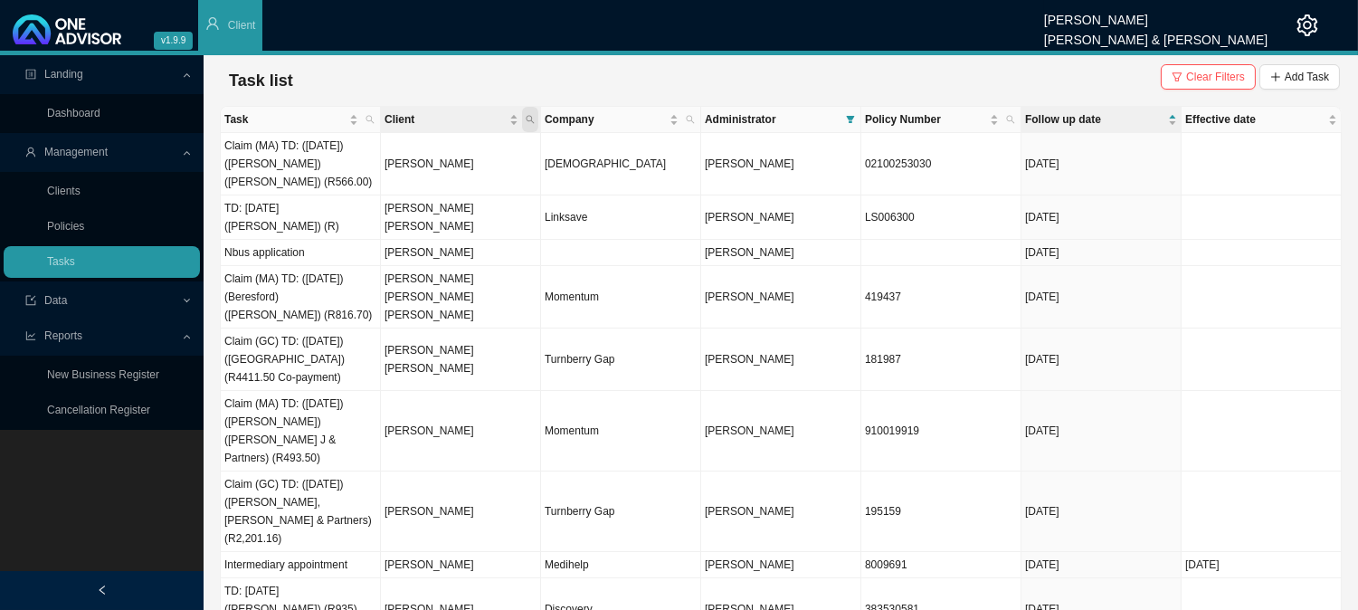
click at [531, 123] on icon "search" at bounding box center [530, 119] width 9 height 9
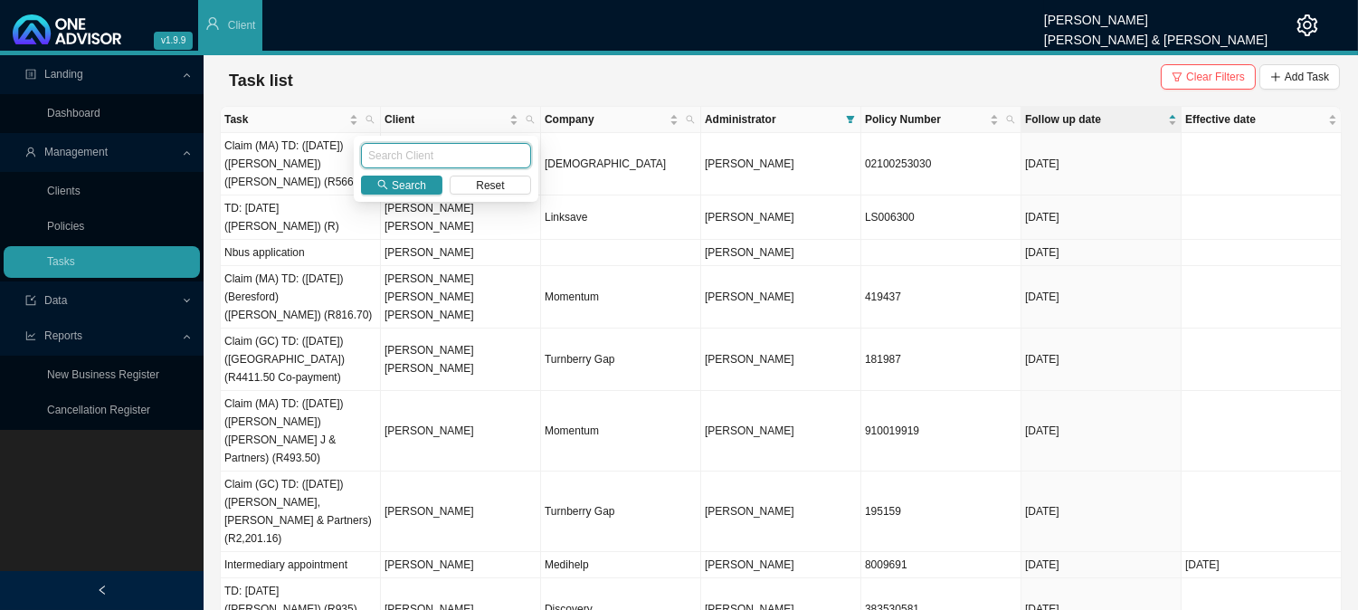
click at [435, 147] on input "text" at bounding box center [446, 155] width 170 height 25
type input "[PERSON_NAME]"
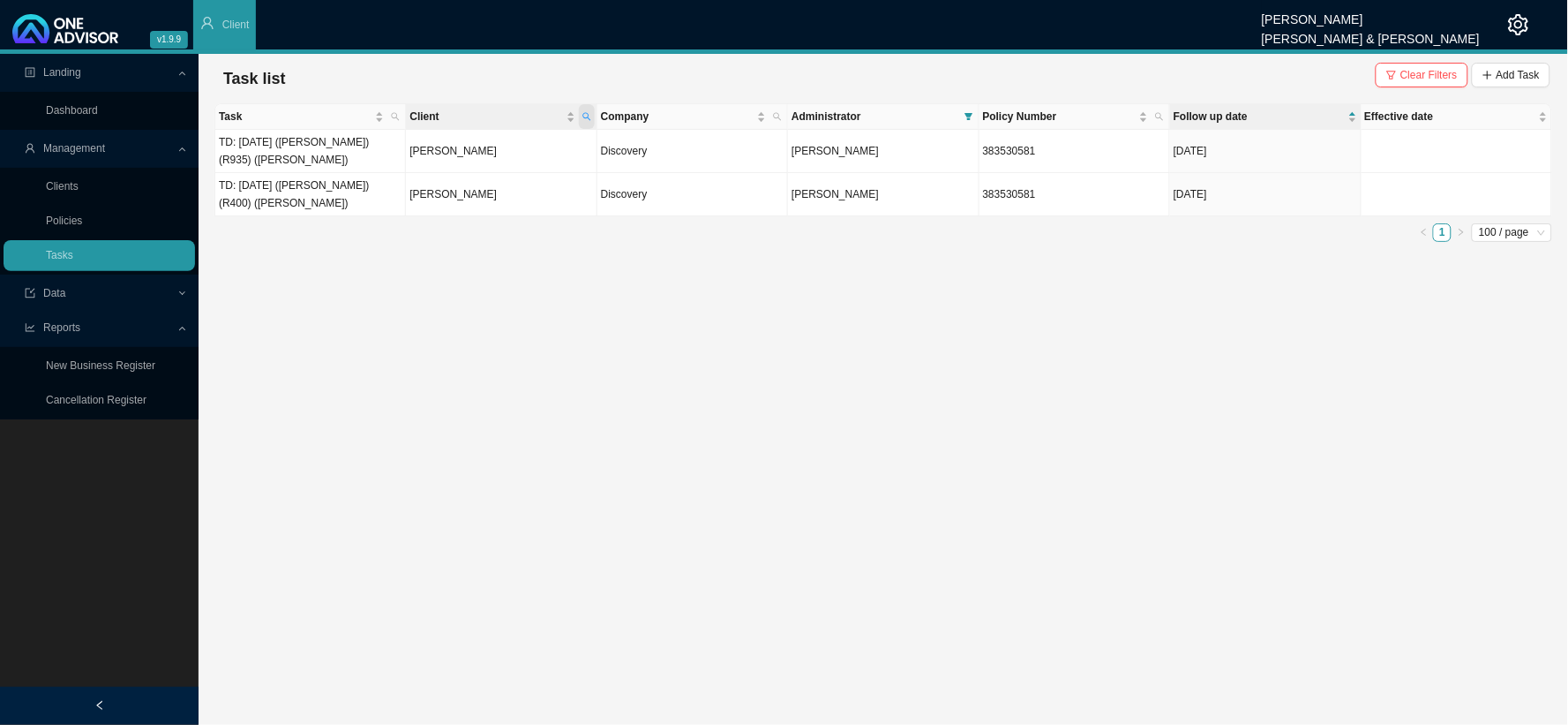
click at [588, 118] on icon "search" at bounding box center [586, 116] width 9 height 9
drag, startPoint x: 499, startPoint y: 152, endPoint x: 321, endPoint y: 135, distance: 178.8
click at [321, 135] on body "v1.9.9 [PERSON_NAME] [PERSON_NAME] & [PERSON_NAME] Client Landing Dashboard Man…" at bounding box center [784, 362] width 1568 height 725
click at [457, 180] on span "Search" at bounding box center [467, 181] width 33 height 18
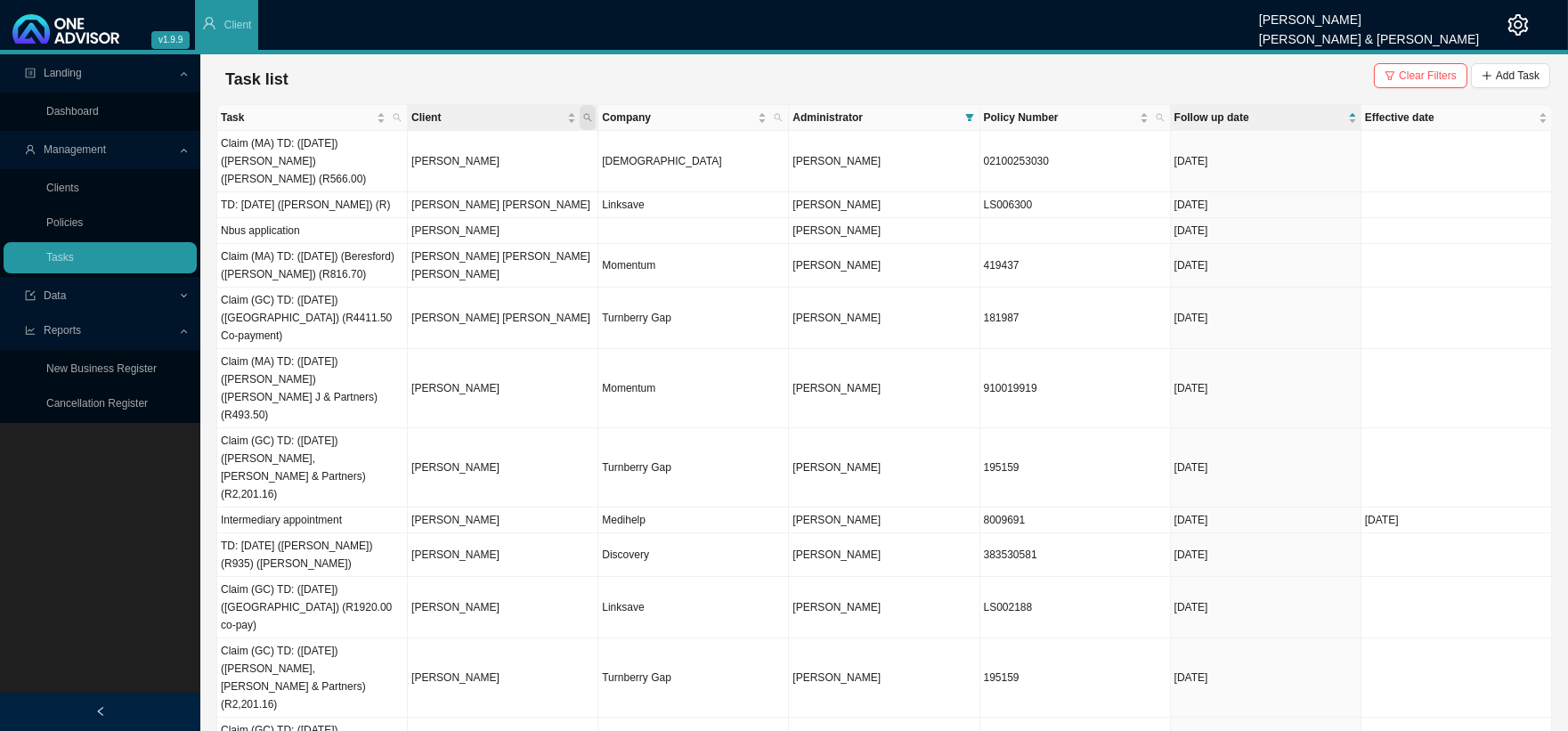
click at [584, 116] on icon "search" at bounding box center [588, 117] width 9 height 9
click at [472, 141] on input "text" at bounding box center [505, 152] width 167 height 25
type input "[PERSON_NAME]"
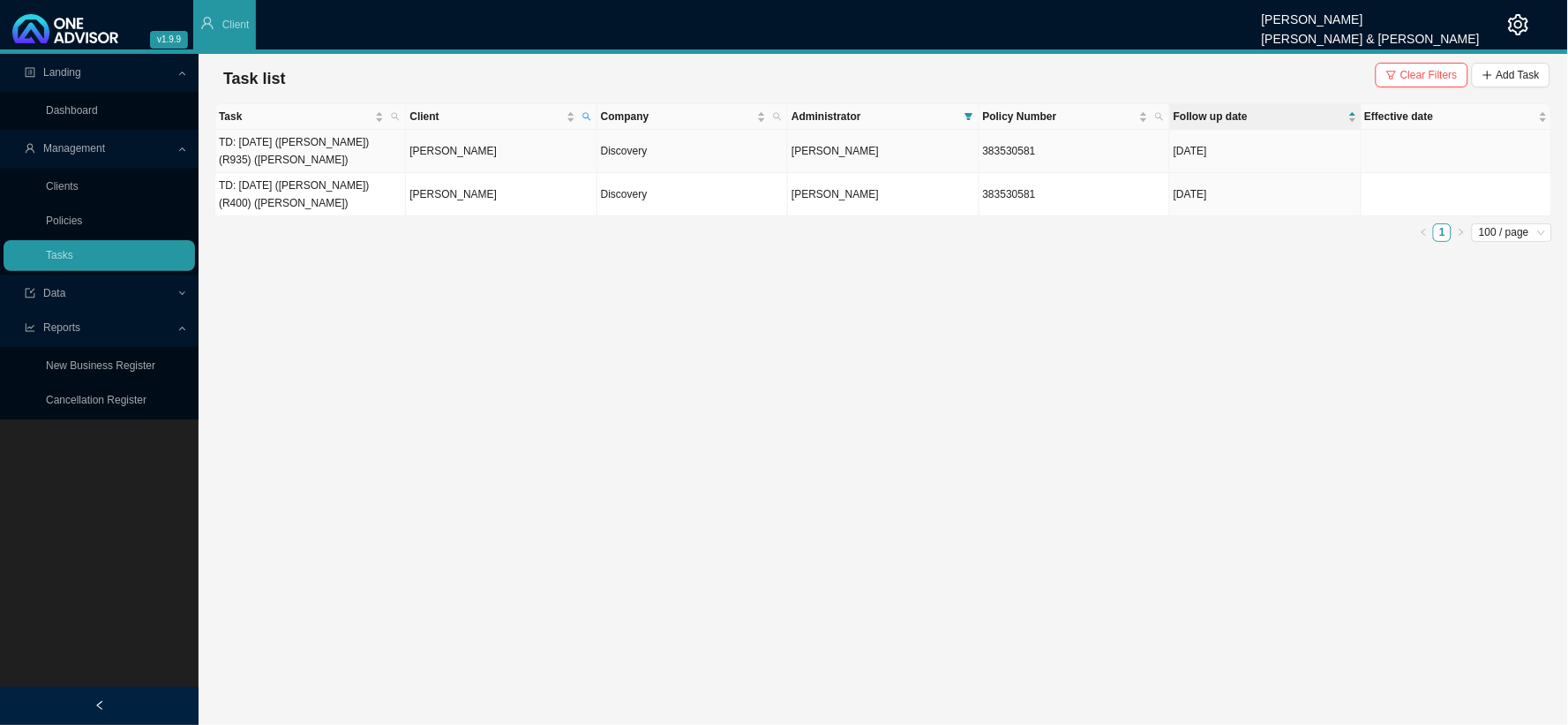
click at [671, 143] on td "Discovery" at bounding box center [691, 151] width 190 height 43
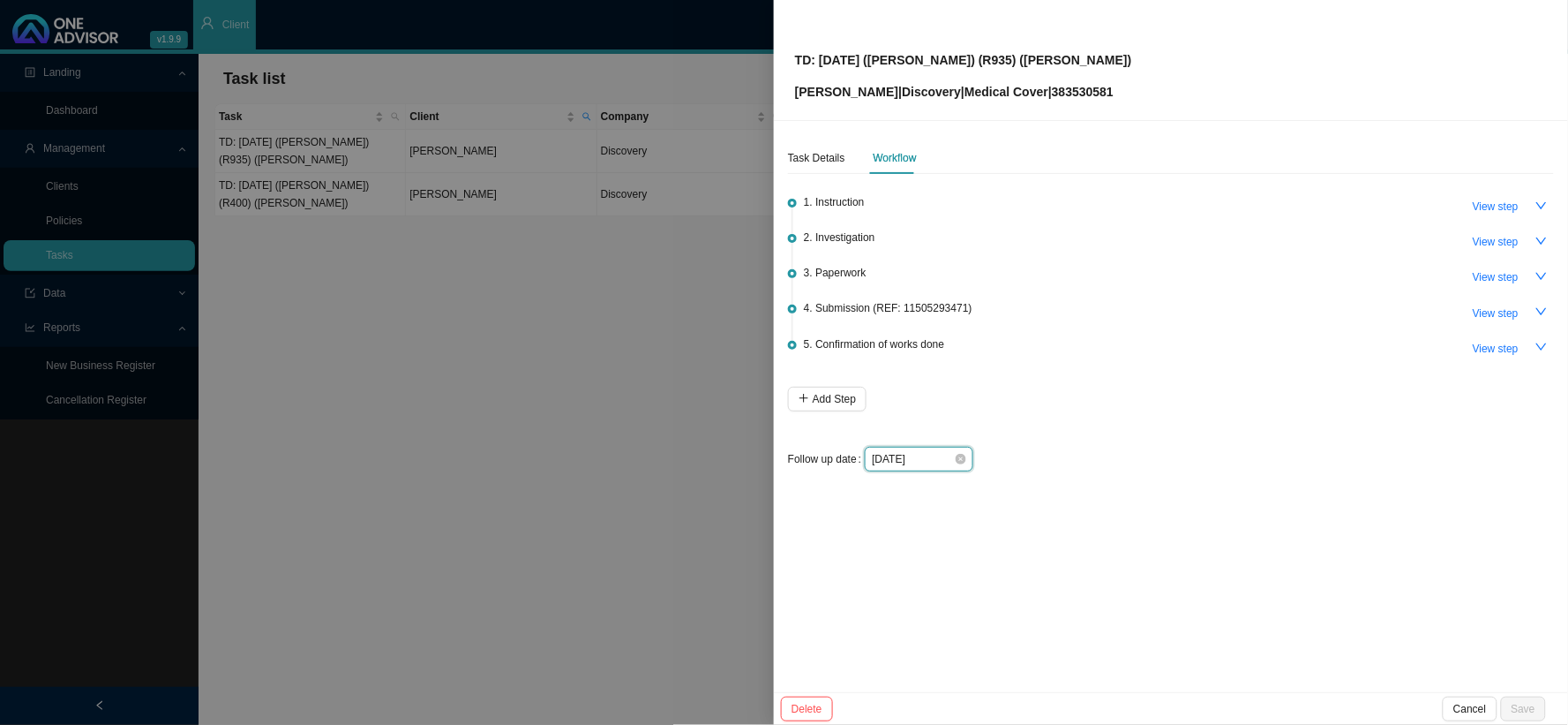
click at [941, 461] on input "[DATE]" at bounding box center [913, 459] width 82 height 18
type input "[DATE]"
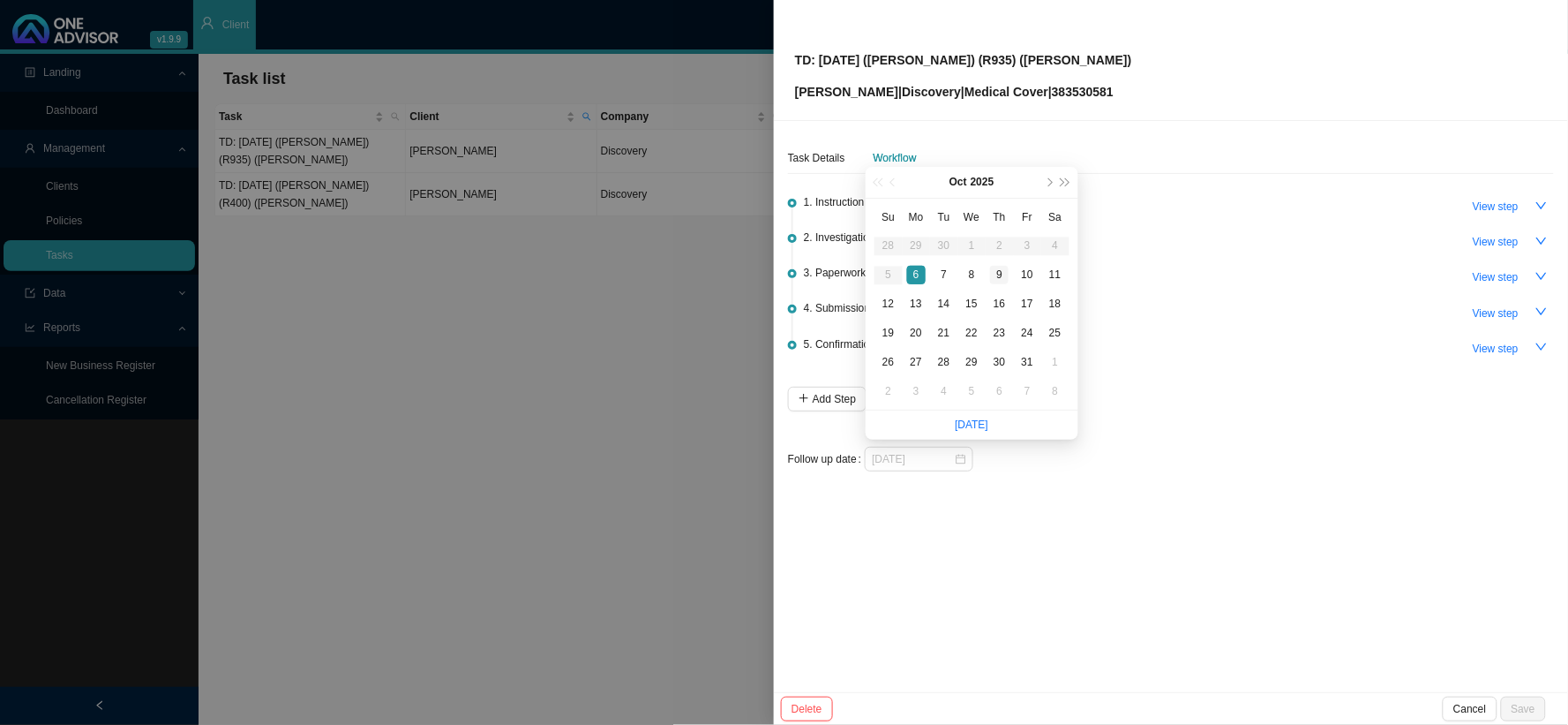
click at [995, 274] on div "9" at bounding box center [999, 274] width 19 height 19
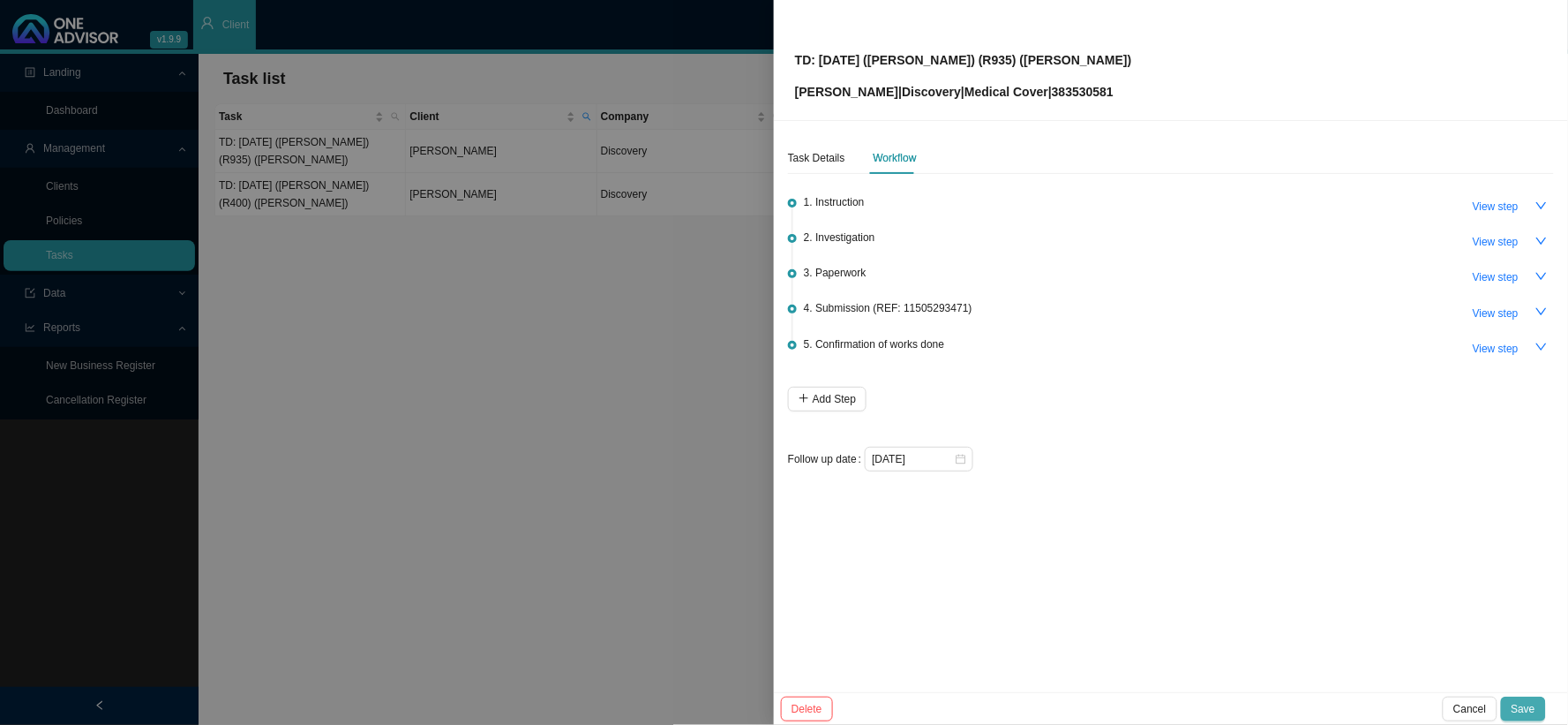
click at [1337, 594] on span "Save" at bounding box center [1523, 708] width 23 height 18
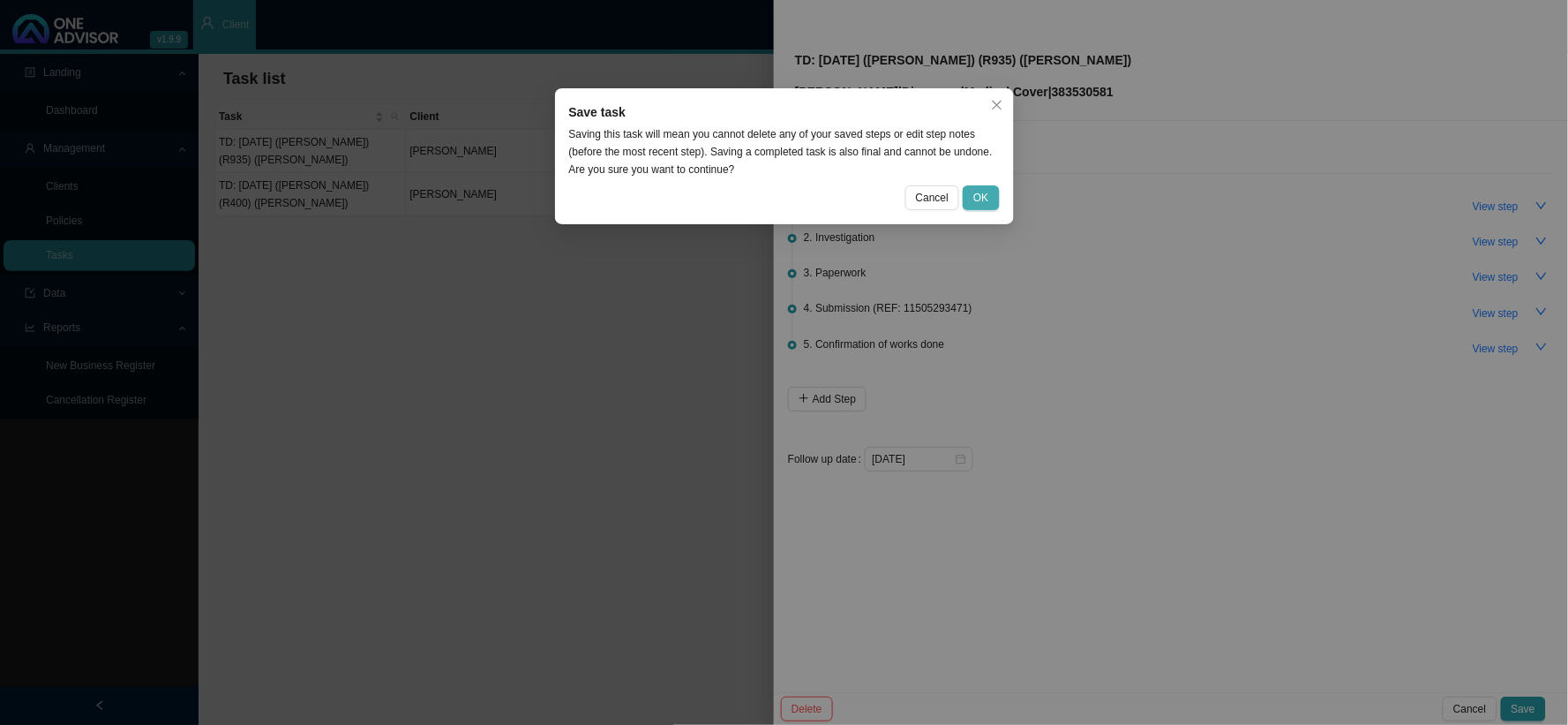
click at [990, 189] on button "OK" at bounding box center [980, 197] width 36 height 24
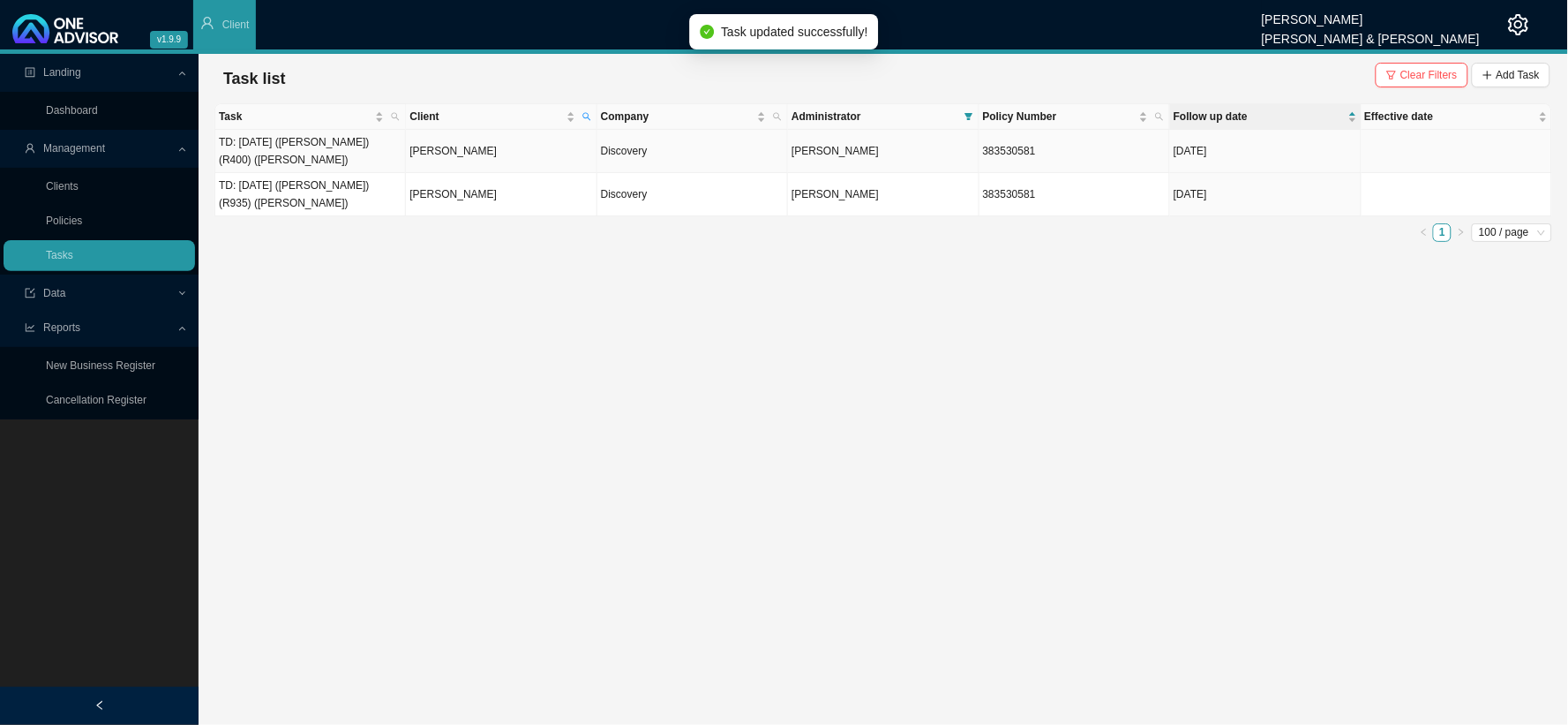
click at [697, 136] on td "Discovery" at bounding box center [691, 151] width 190 height 43
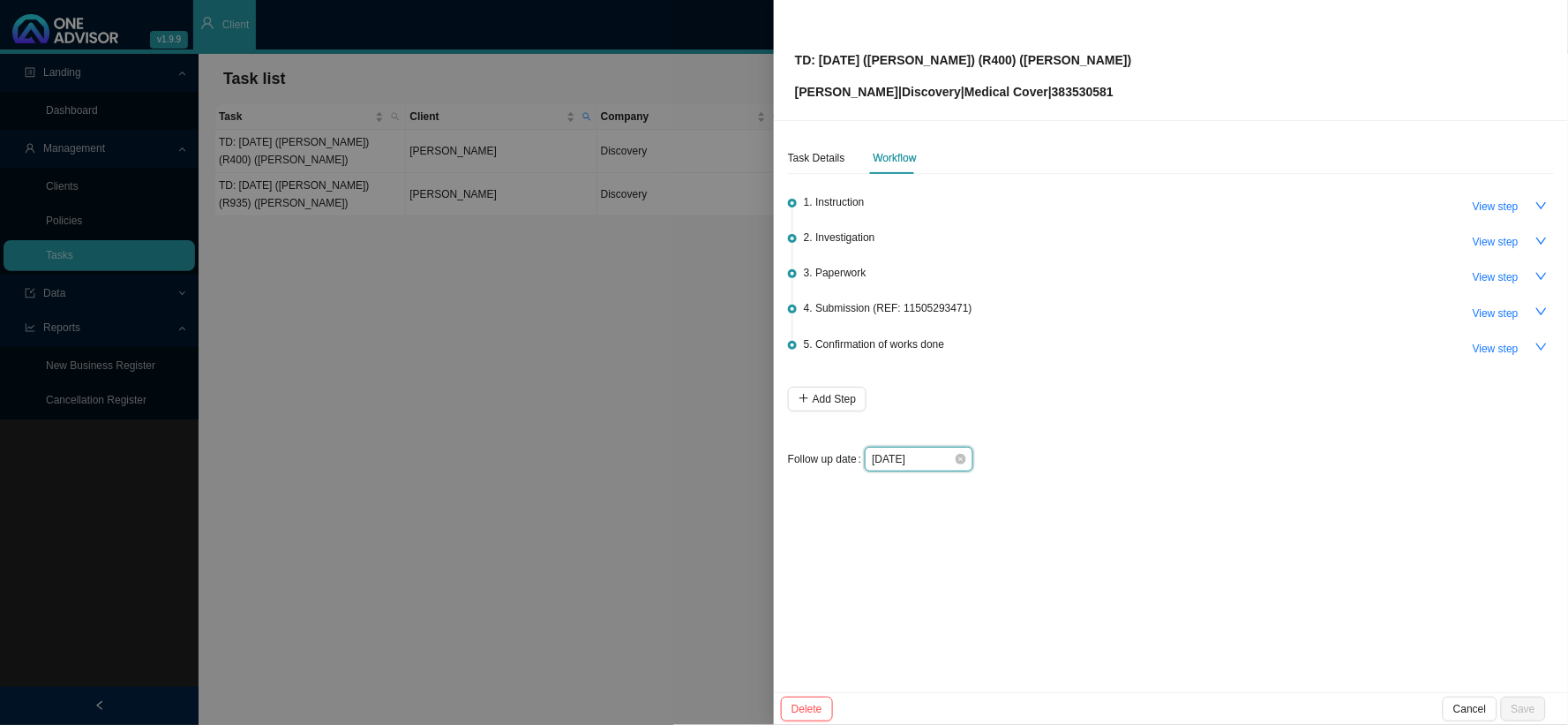
click at [944, 454] on input "[DATE]" at bounding box center [913, 459] width 82 height 18
type input "[DATE]"
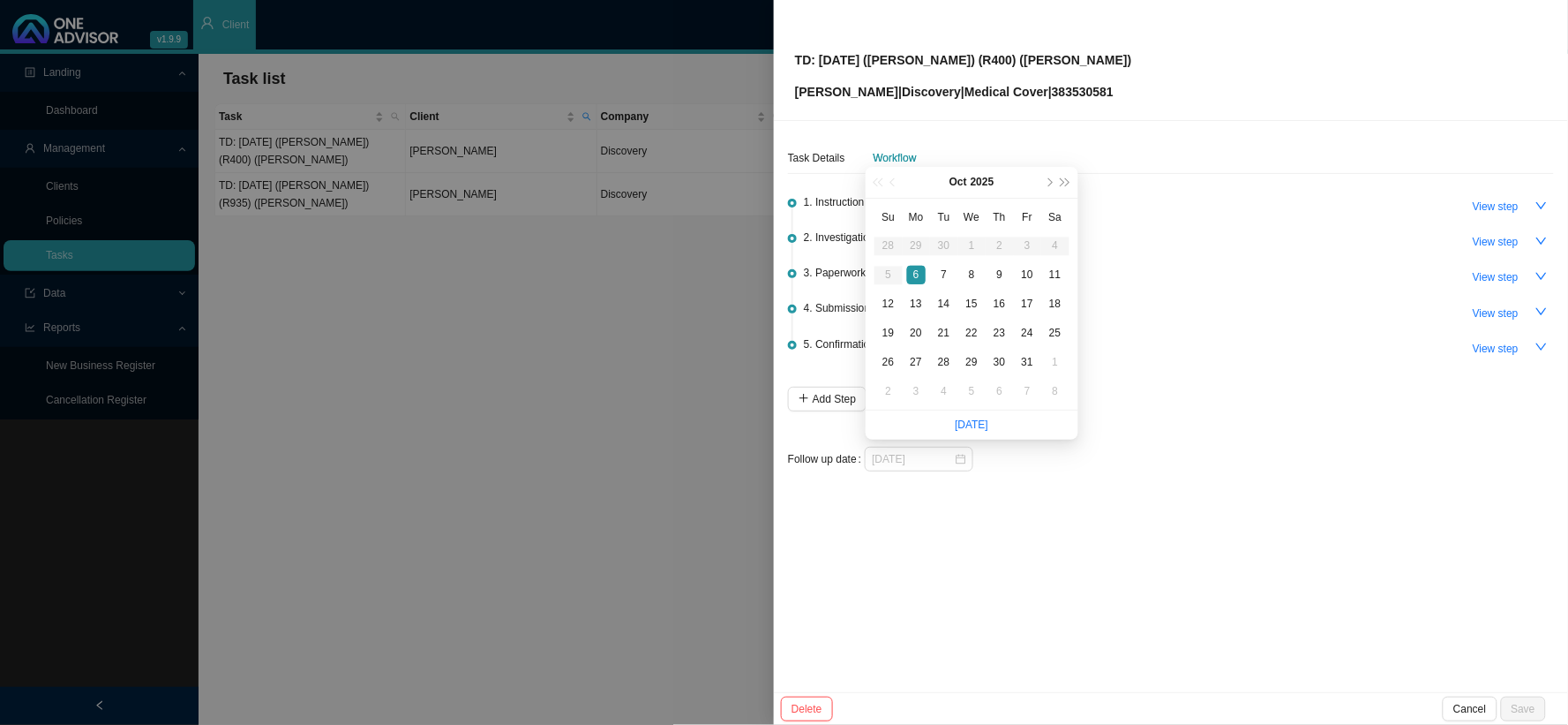
drag, startPoint x: 1002, startPoint y: 273, endPoint x: 1013, endPoint y: 282, distance: 14.2
click at [1002, 273] on div "9" at bounding box center [999, 274] width 19 height 19
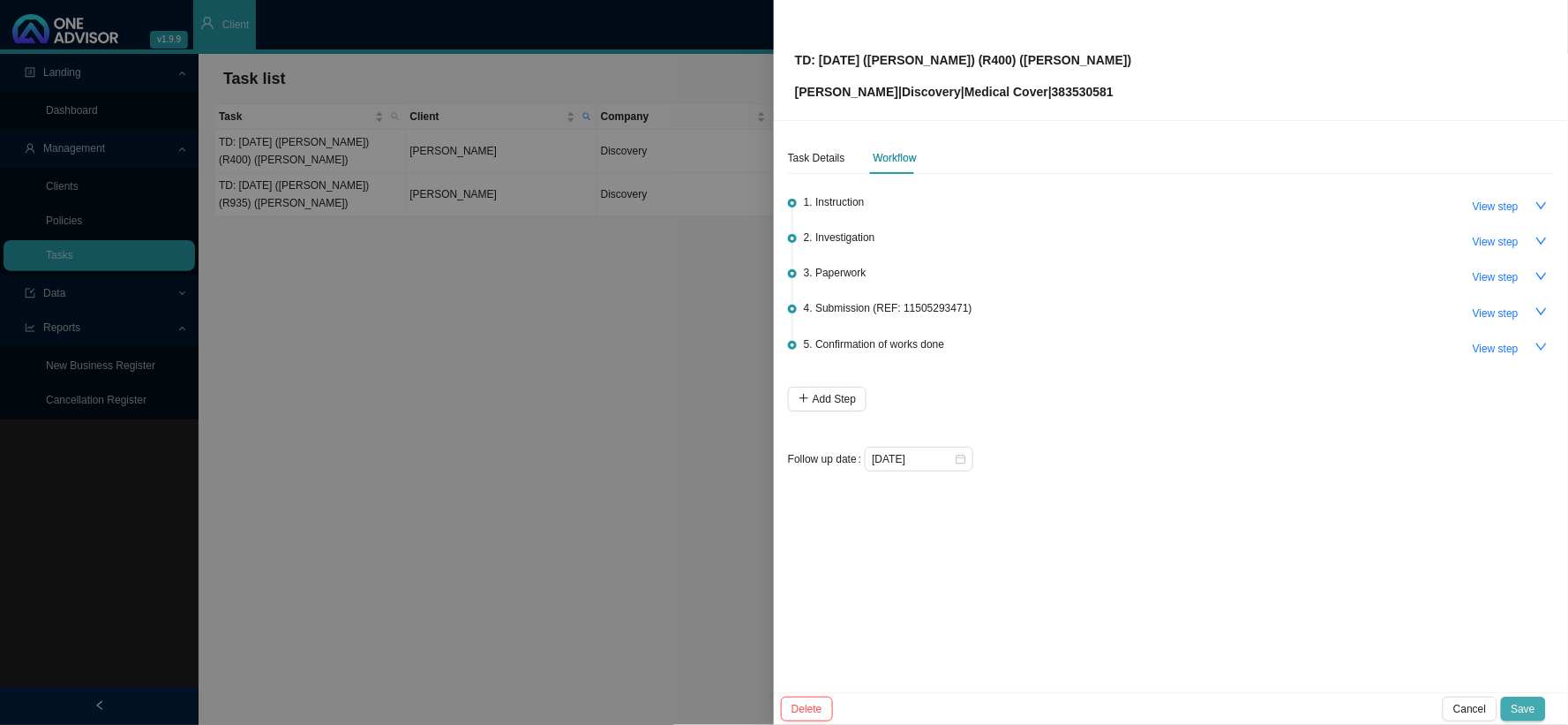
click at [1337, 594] on span "Save" at bounding box center [1523, 708] width 23 height 18
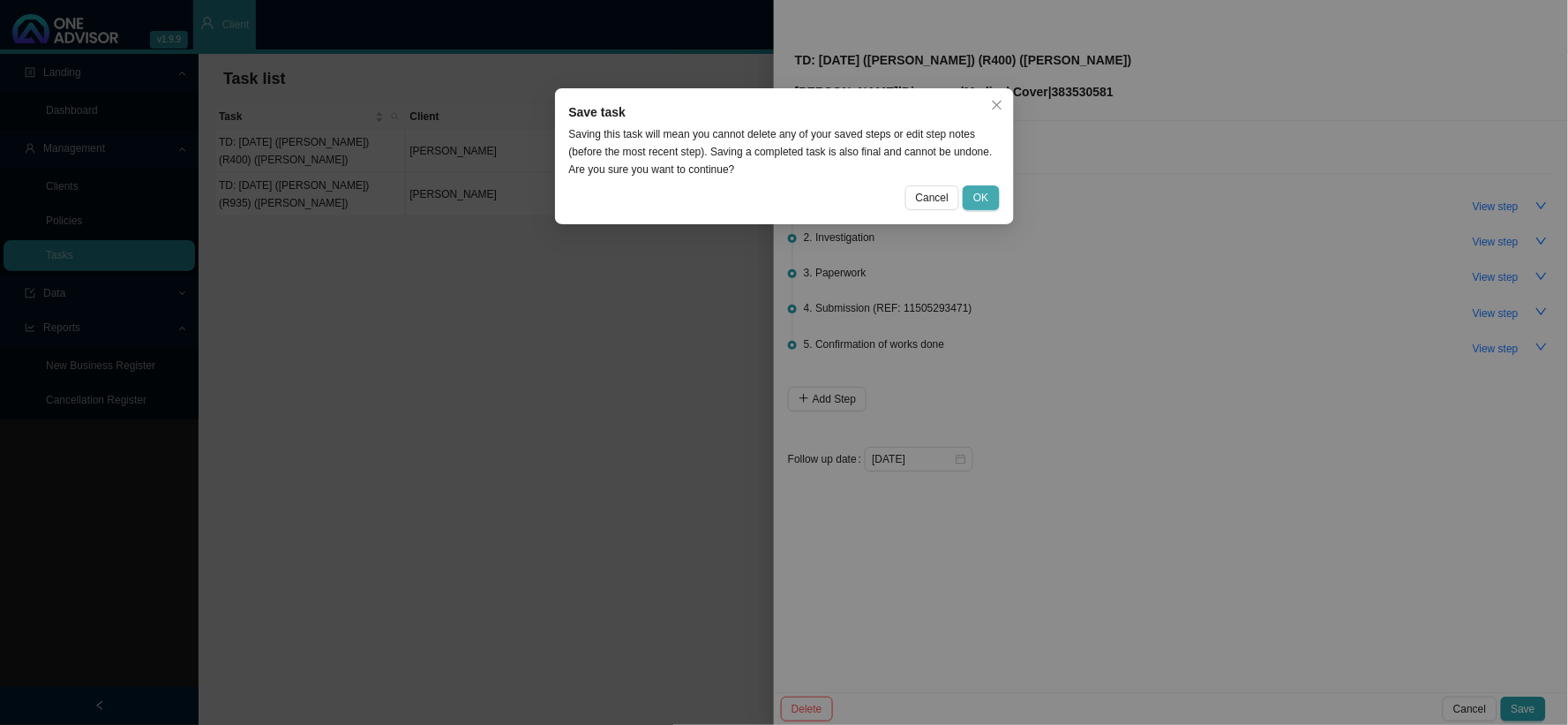
click at [986, 191] on span "OK" at bounding box center [980, 198] width 15 height 18
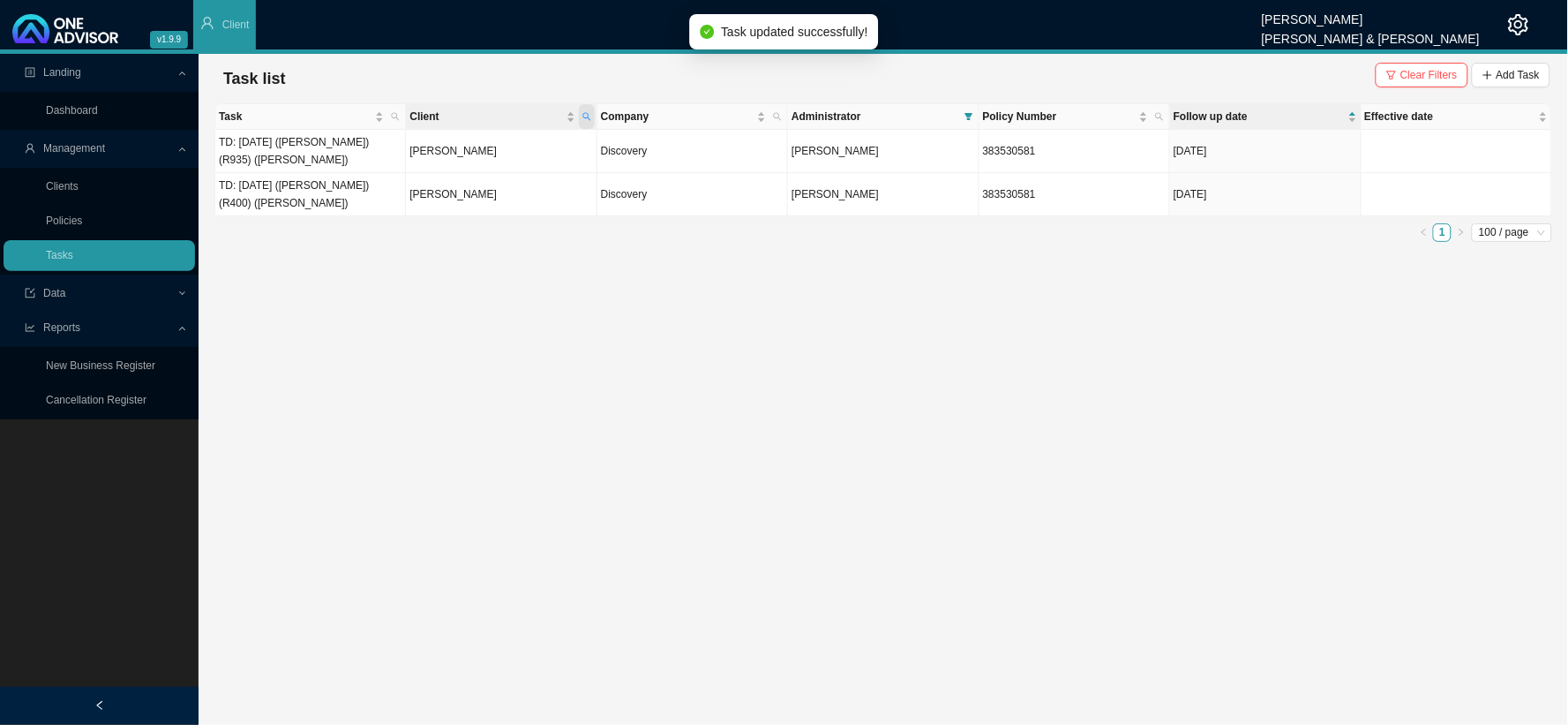
click at [587, 110] on span "Client" at bounding box center [586, 116] width 16 height 24
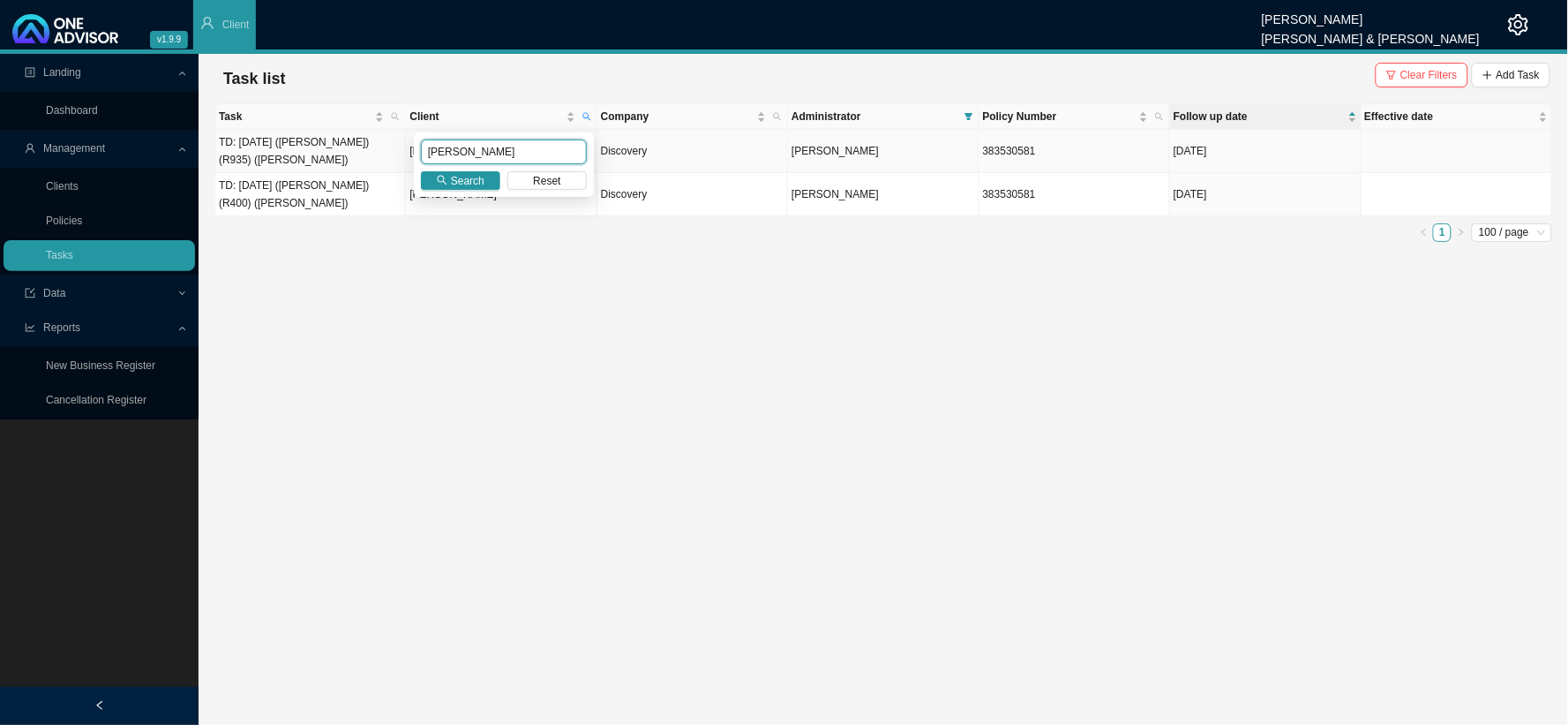
drag, startPoint x: 505, startPoint y: 142, endPoint x: 412, endPoint y: 144, distance: 93.0
click at [412, 144] on body "v1.9.9 [PERSON_NAME] [PERSON_NAME] & [PERSON_NAME] Client Landing Dashboard Man…" at bounding box center [784, 362] width 1568 height 725
click at [477, 179] on span "Search" at bounding box center [467, 181] width 33 height 18
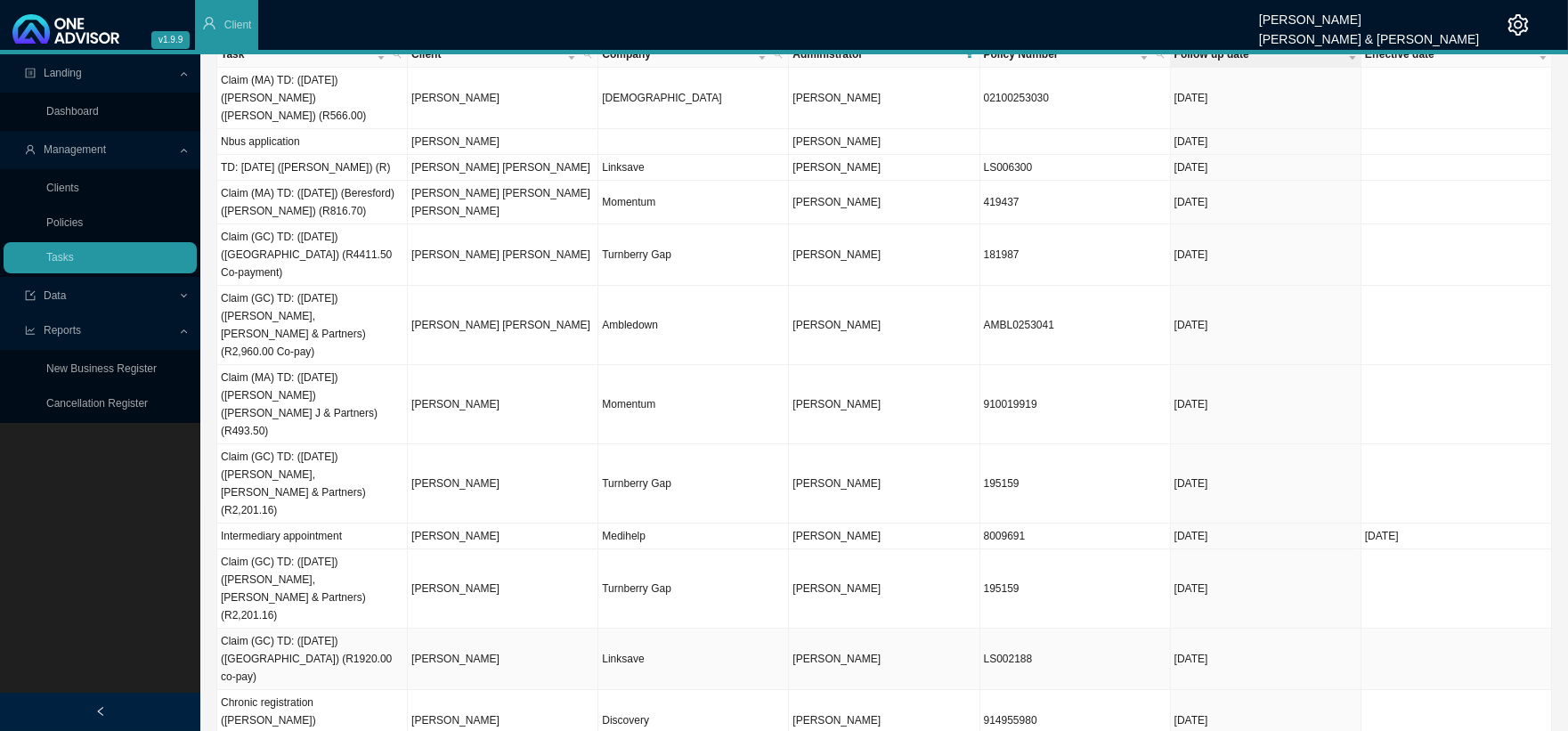
scroll to position [98, 0]
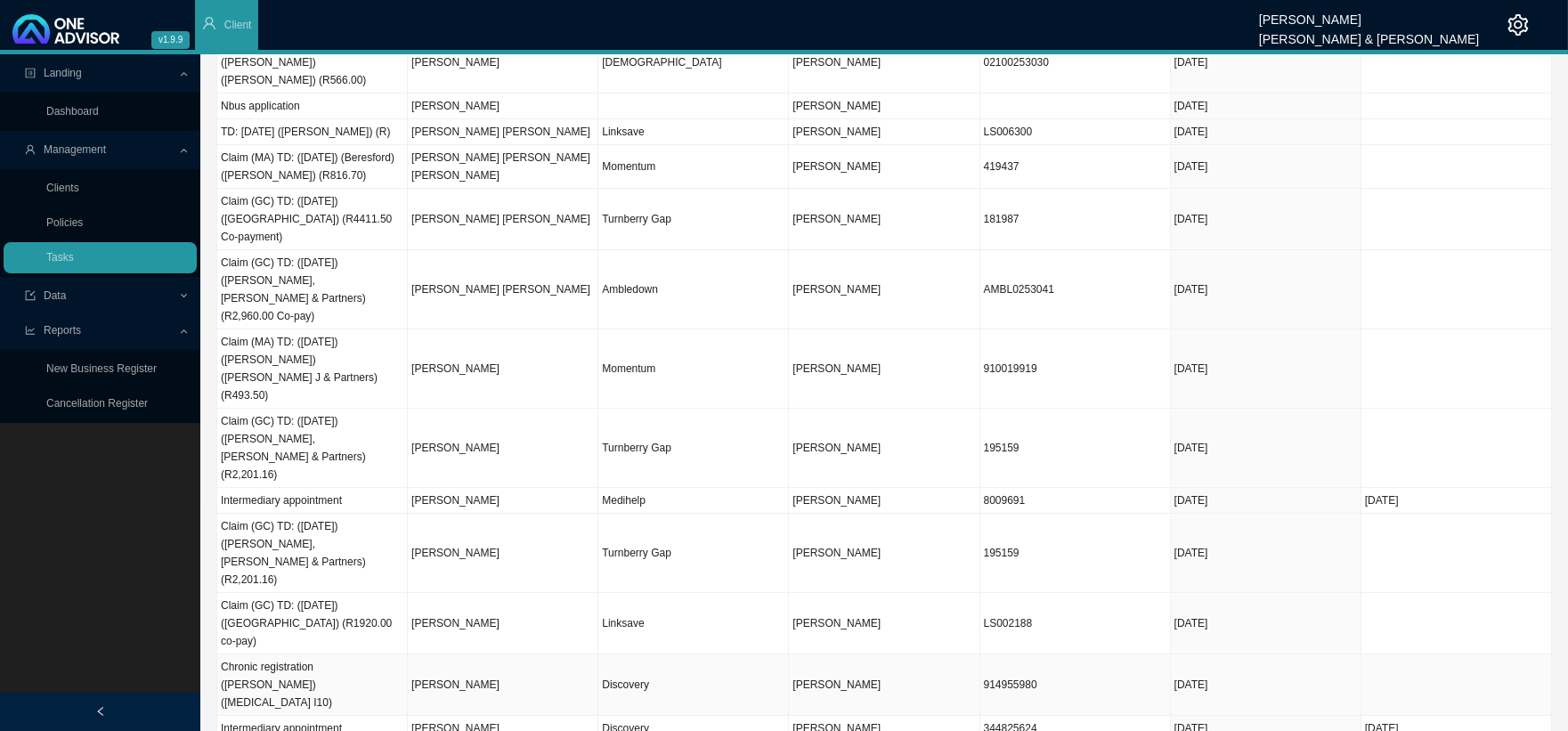
click at [643, 599] on td "Discovery" at bounding box center [694, 685] width 191 height 61
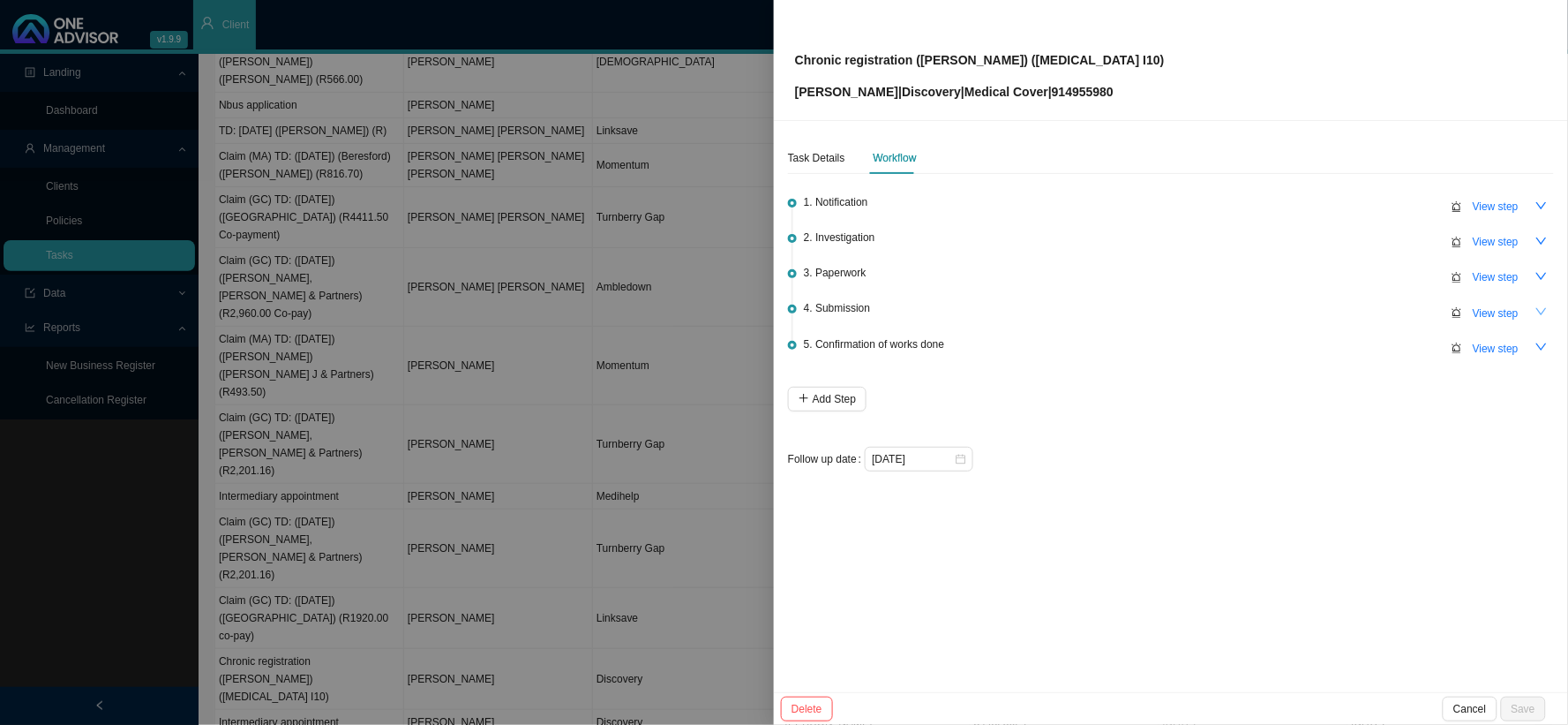
click at [1337, 307] on icon "down" at bounding box center [1541, 311] width 13 height 13
click at [1337, 310] on span "View step" at bounding box center [1495, 313] width 46 height 18
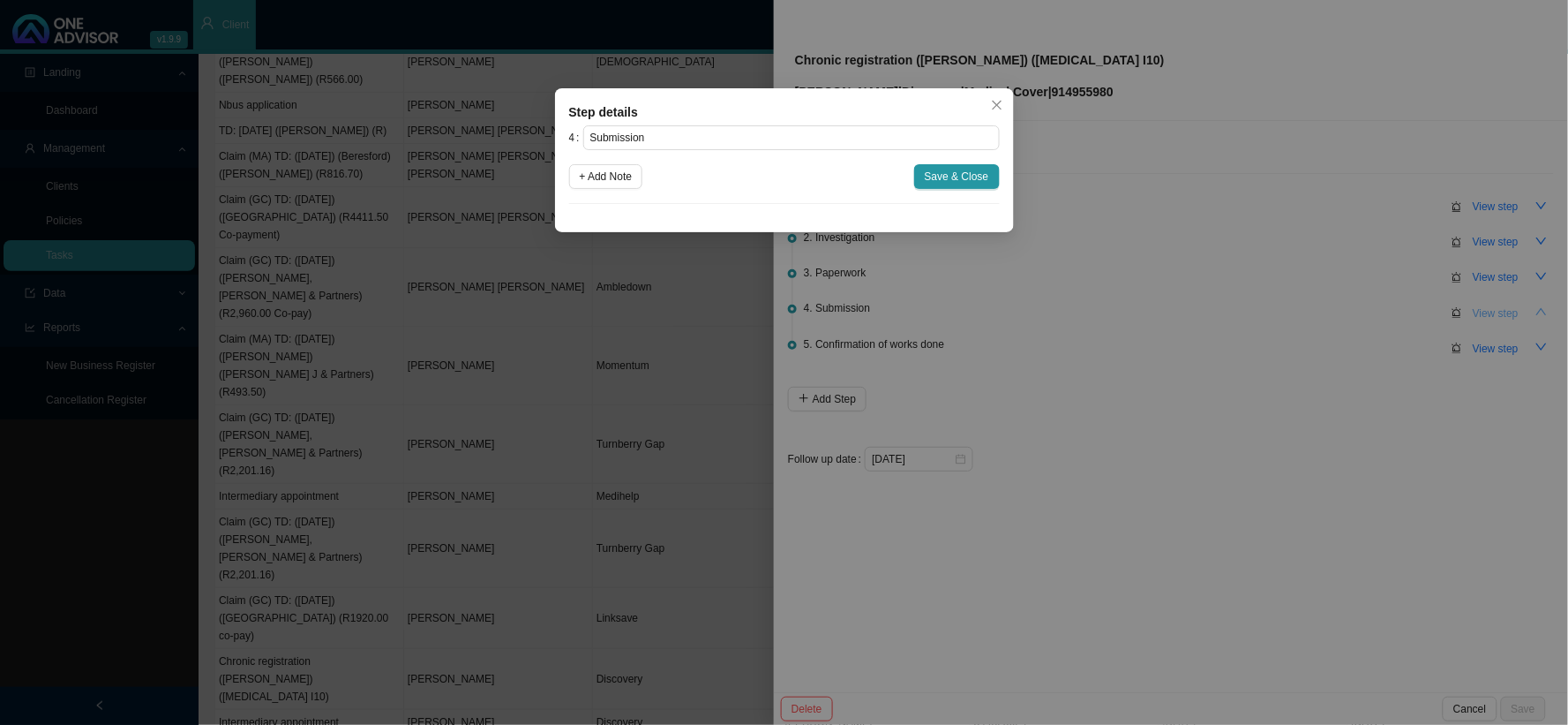
click at [1337, 310] on div "Step details 4 Submission + Add Note Save & Close Cancel OK" at bounding box center [784, 362] width 1568 height 725
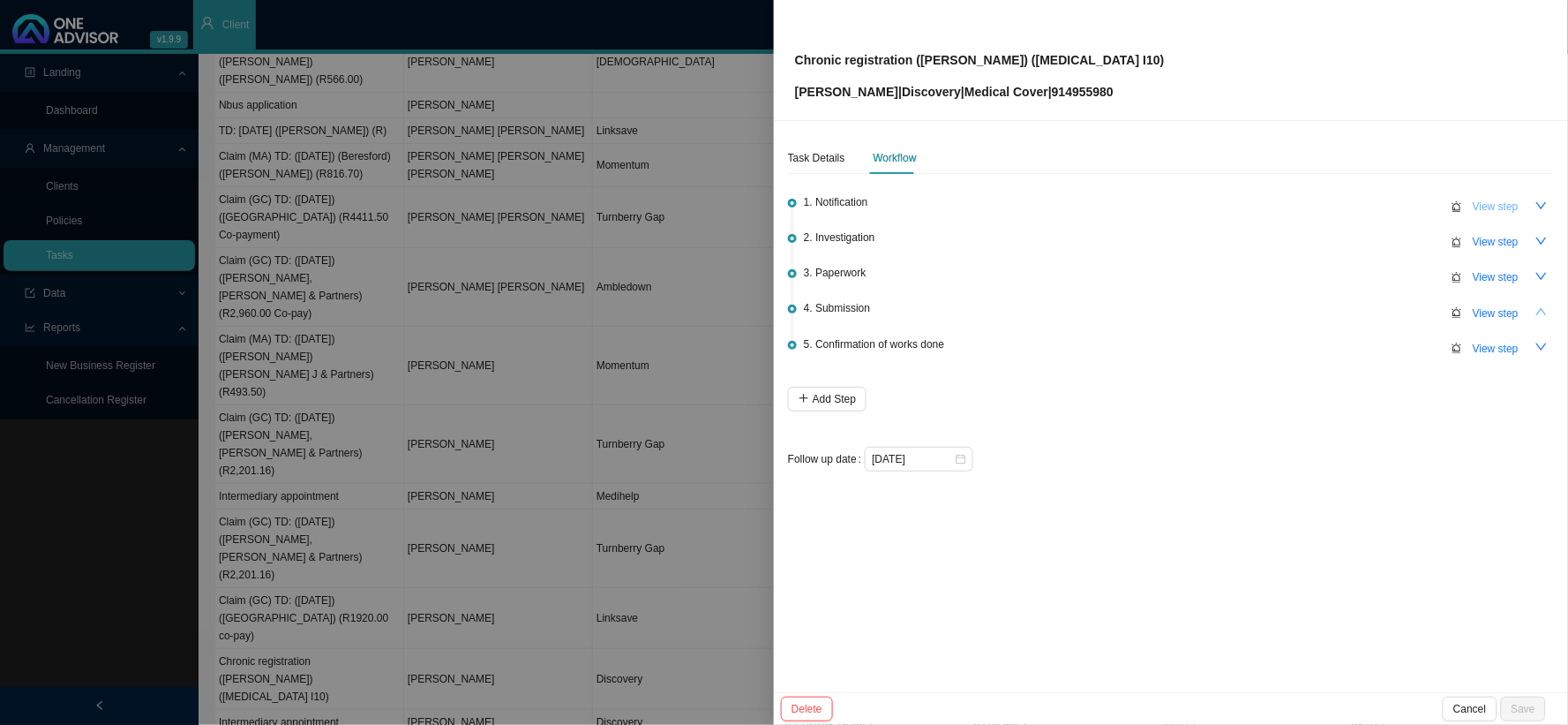
click at [1337, 209] on span "View step" at bounding box center [1495, 207] width 46 height 18
type input "Notification"
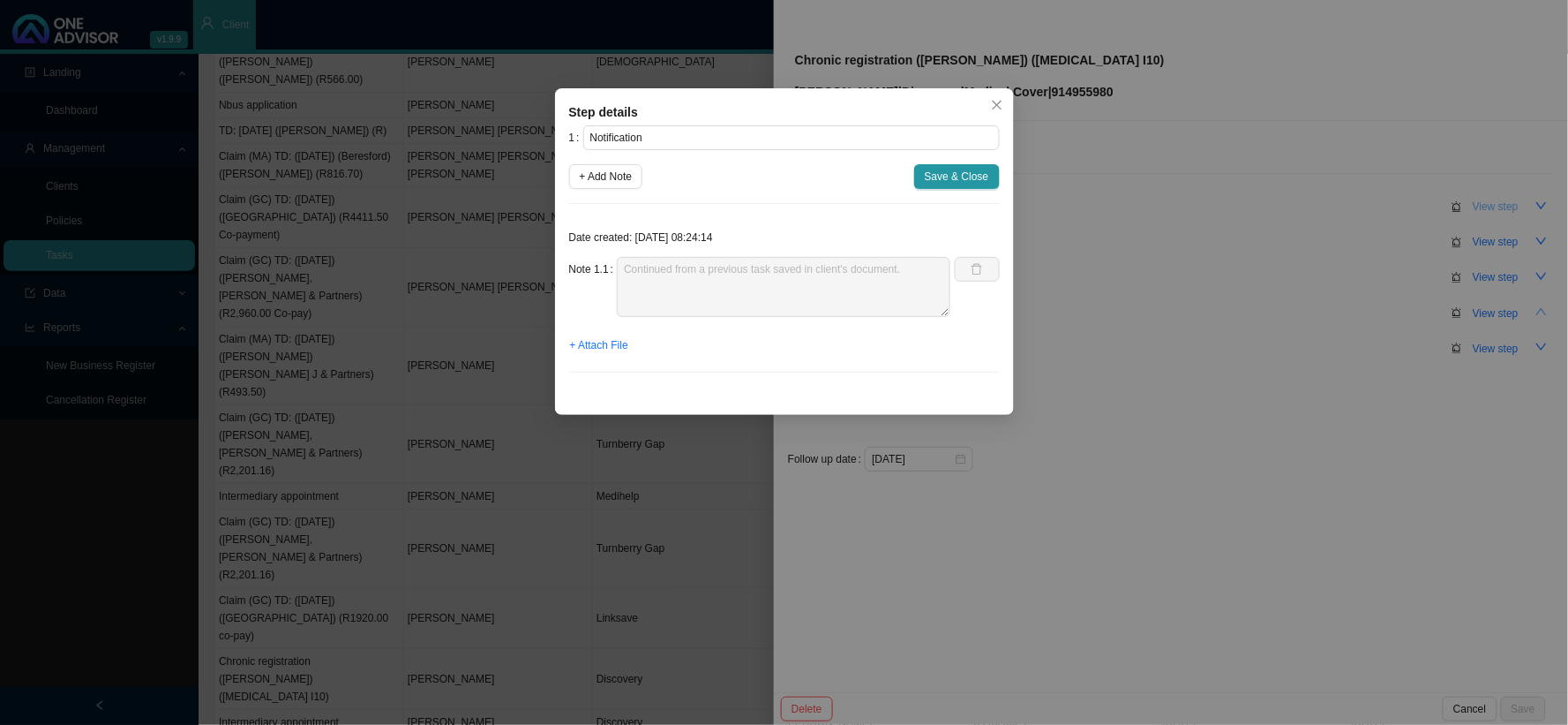
click at [1337, 209] on div "Step details 1 Notification + Add Note Save & Close Date created: [DATE] 08:24:…" at bounding box center [784, 362] width 1568 height 725
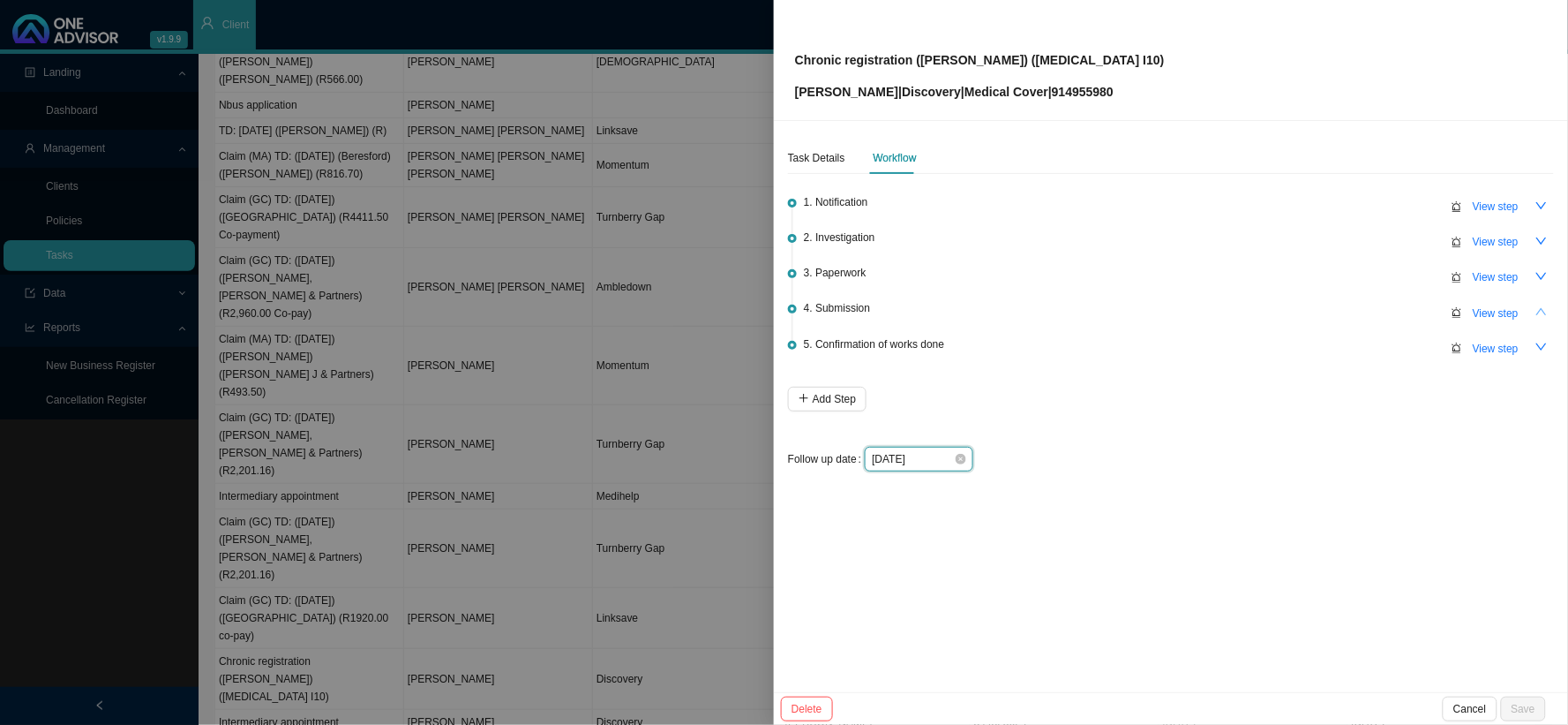
click at [937, 460] on input "[DATE]" at bounding box center [913, 459] width 82 height 18
type input "[DATE]"
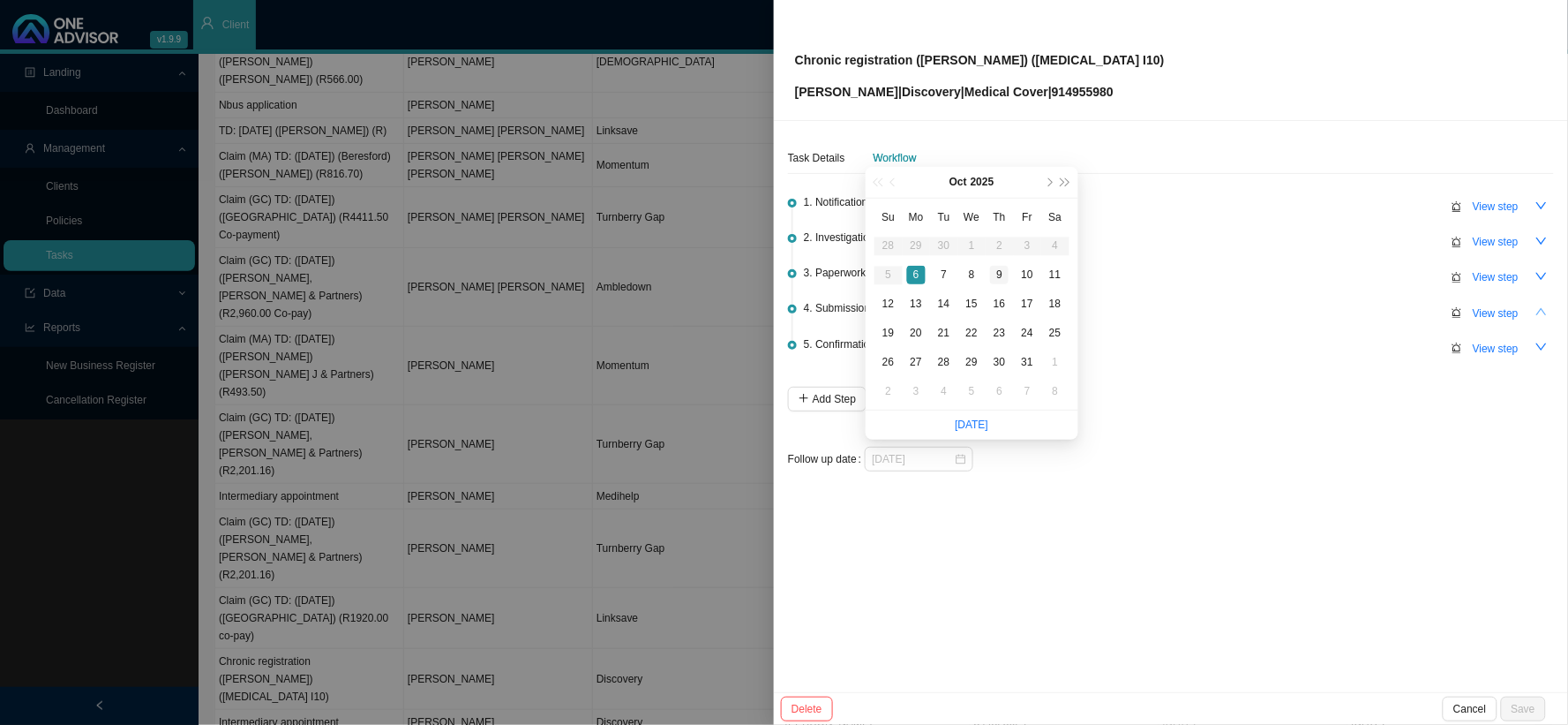
click at [1002, 274] on div "9" at bounding box center [999, 274] width 19 height 19
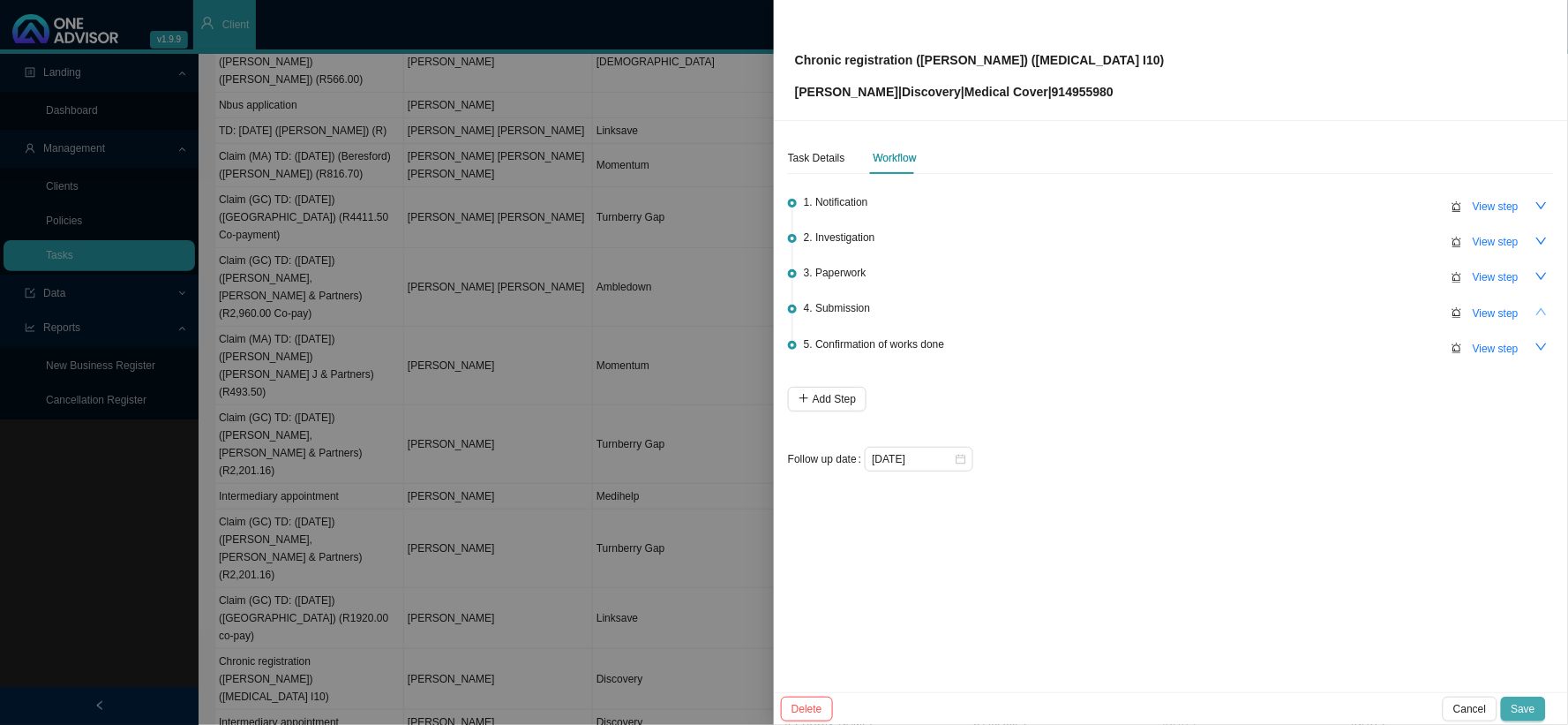
click at [1337, 594] on button "Save" at bounding box center [1523, 708] width 45 height 24
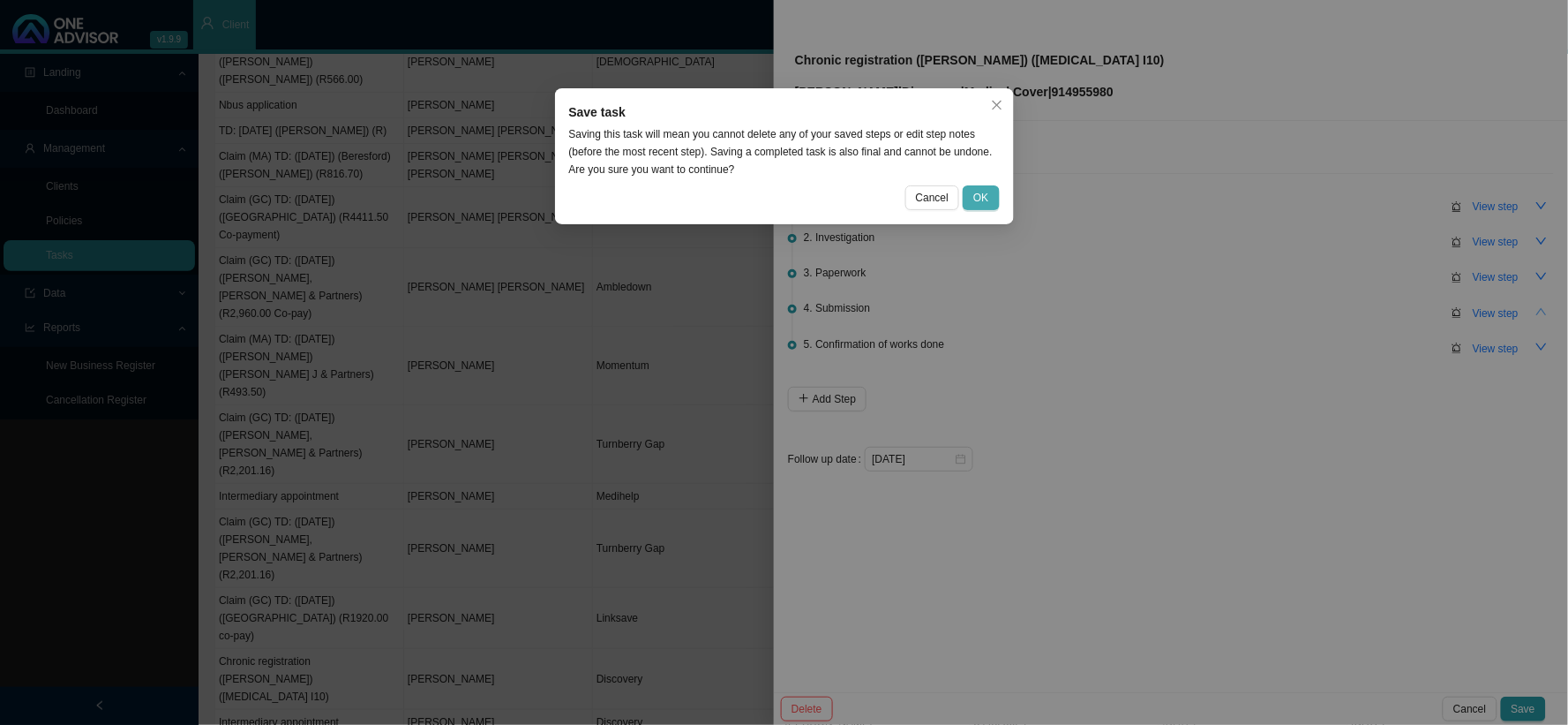
click at [985, 198] on span "OK" at bounding box center [980, 198] width 15 height 18
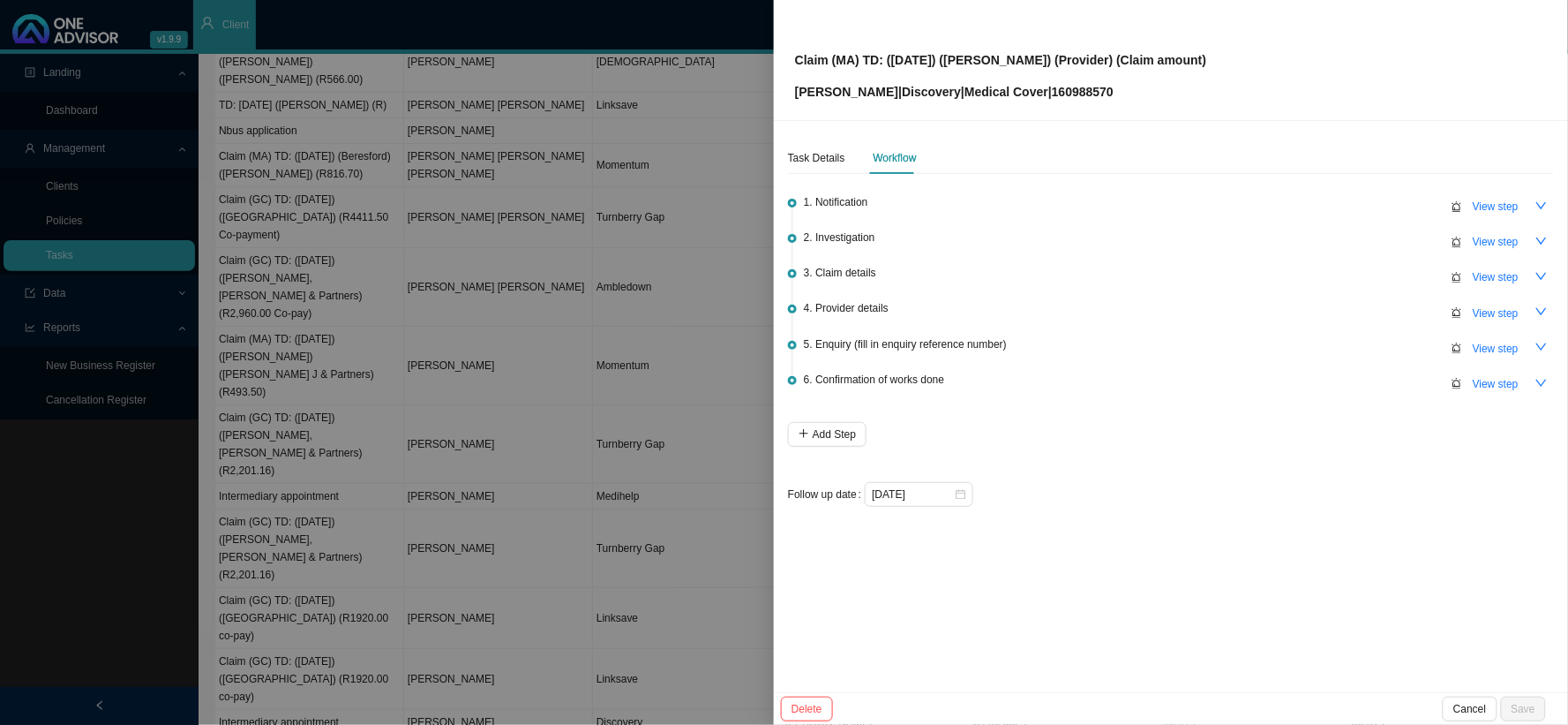
click at [669, 518] on div at bounding box center [784, 362] width 1568 height 725
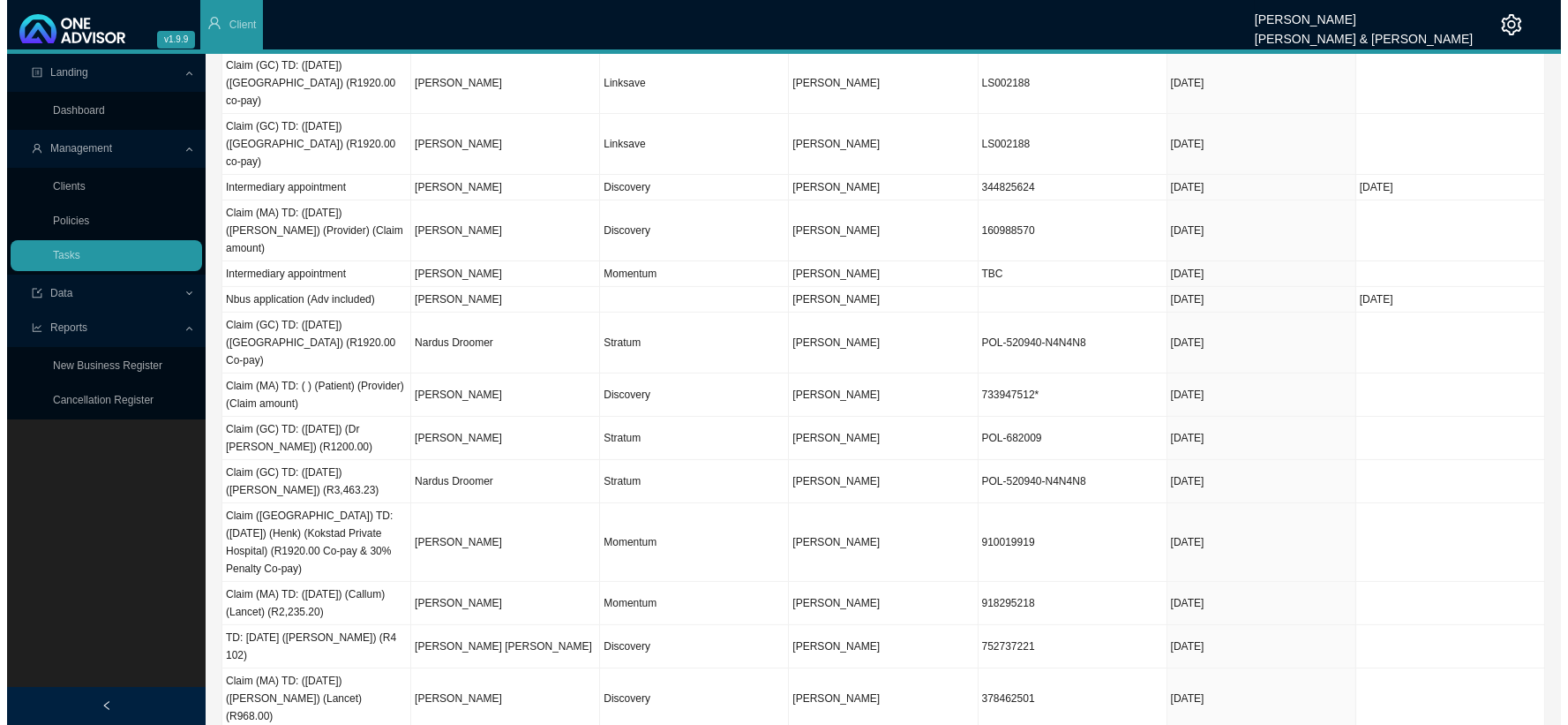
scroll to position [294, 0]
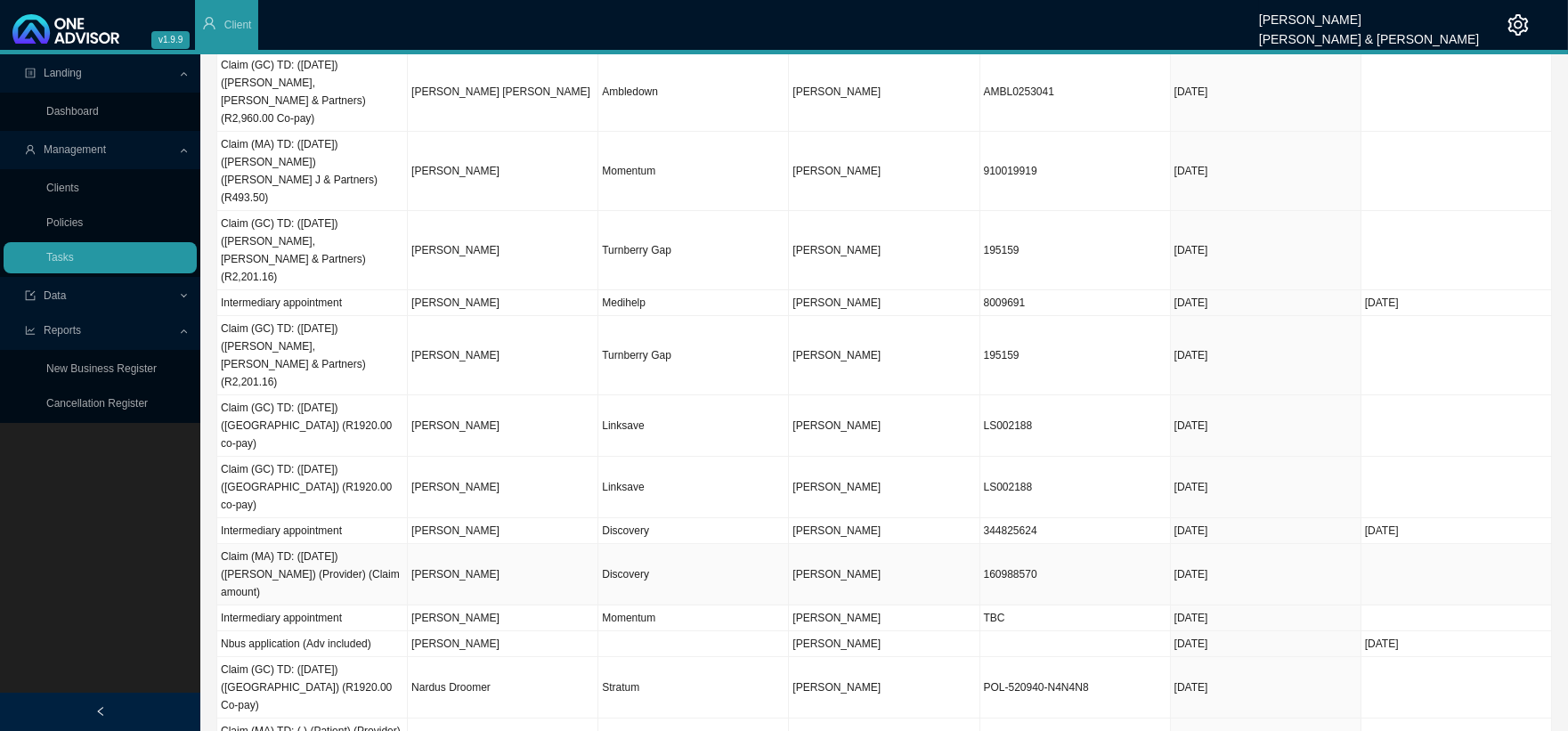
click at [643, 544] on td "Discovery" at bounding box center [694, 575] width 191 height 61
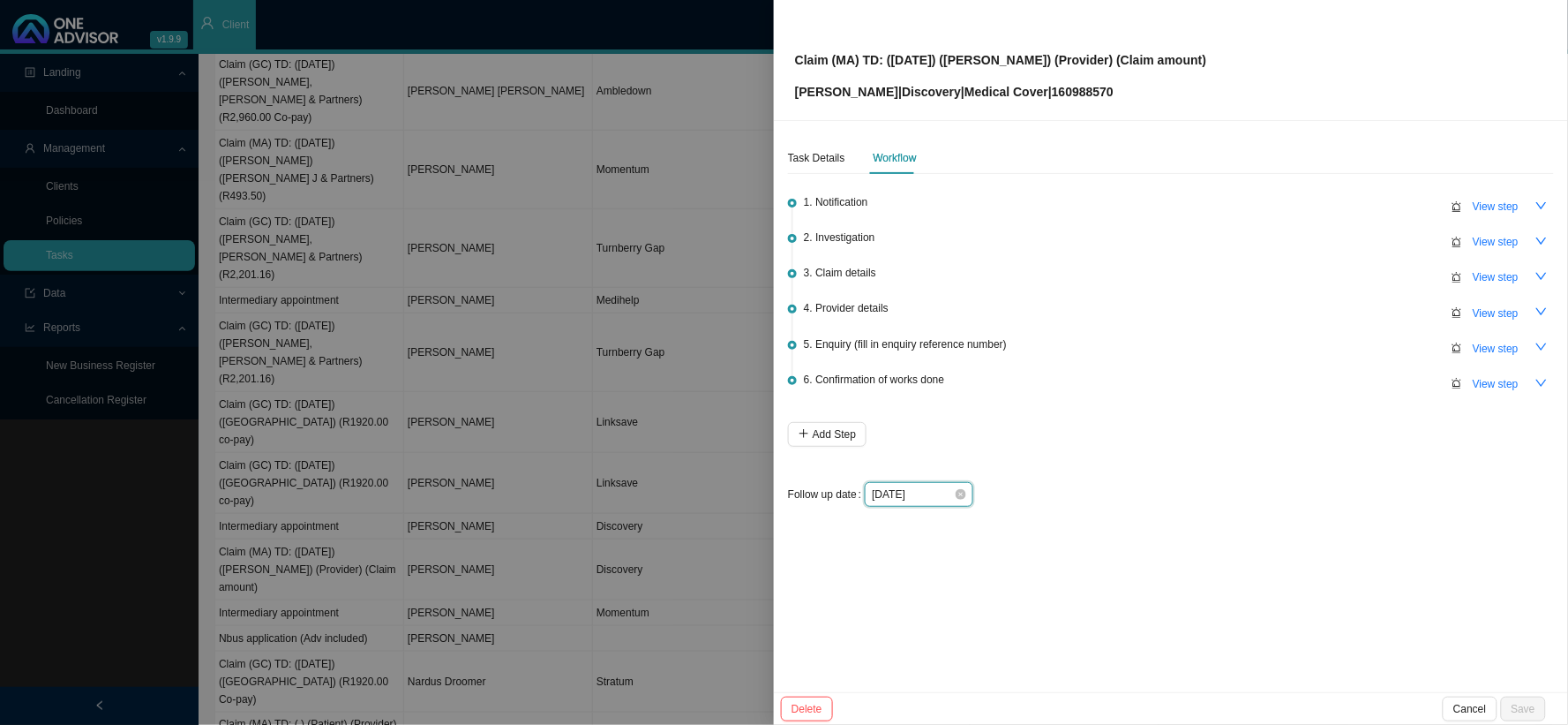
click at [930, 486] on input "[DATE]" at bounding box center [913, 495] width 82 height 18
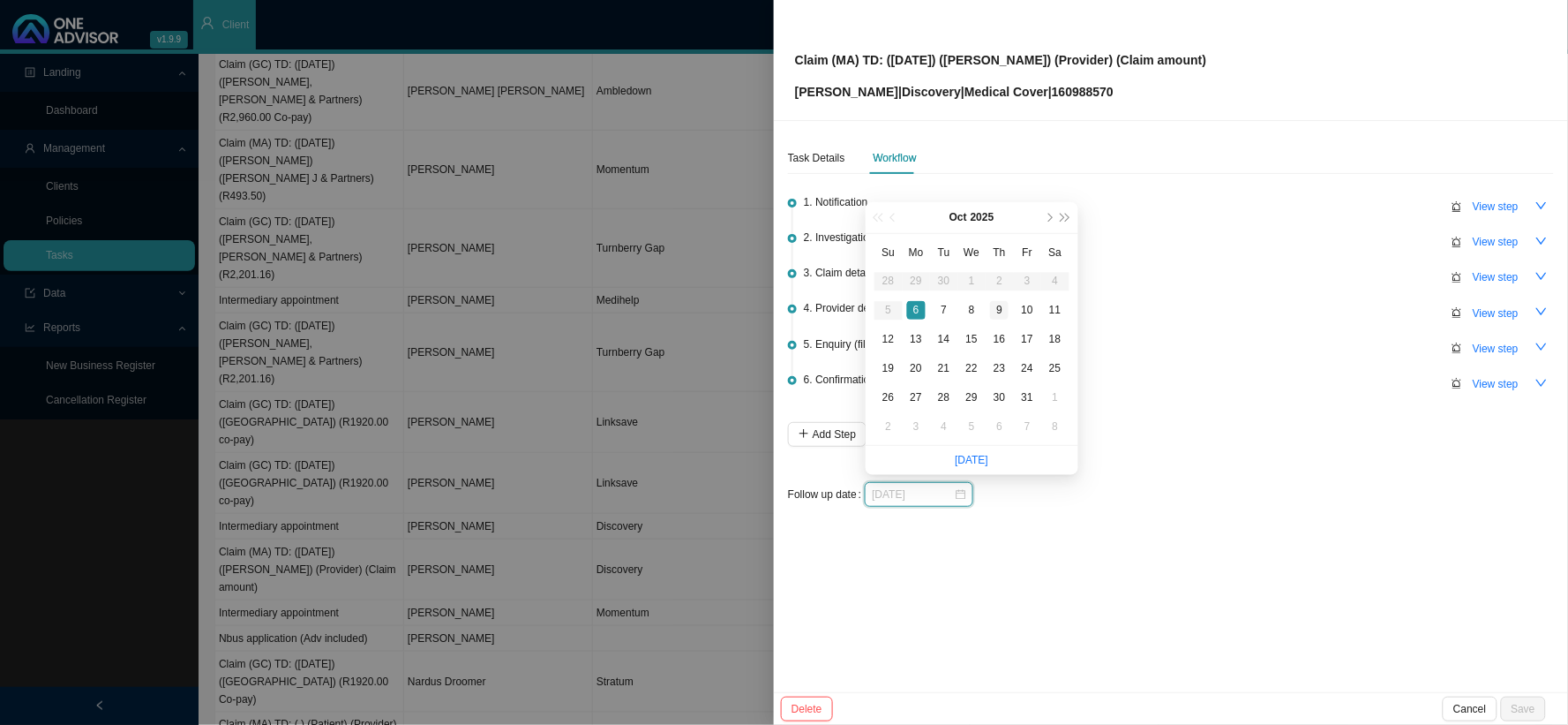
type input "[DATE]"
click at [997, 314] on div "9" at bounding box center [999, 309] width 19 height 19
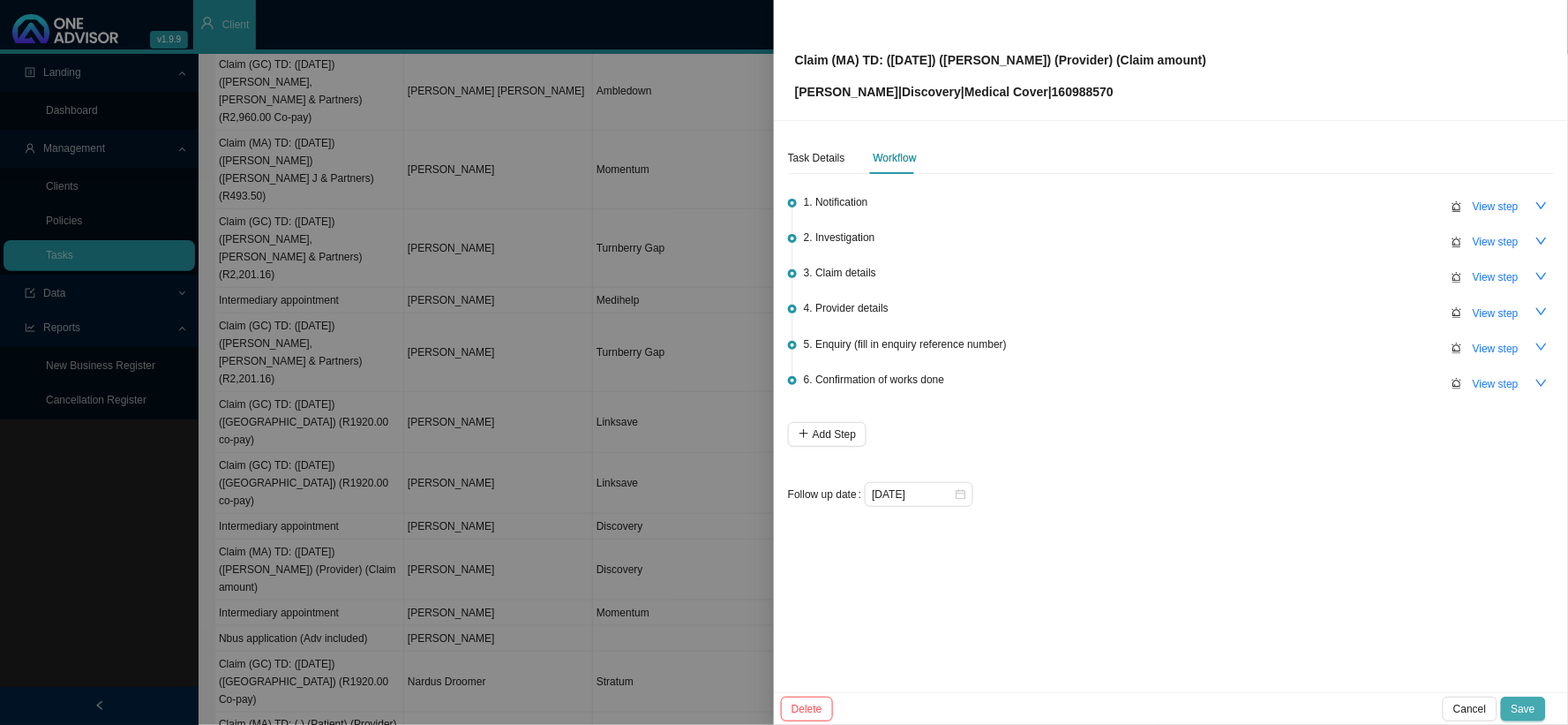
click at [1337, 594] on span "Save" at bounding box center [1523, 708] width 23 height 18
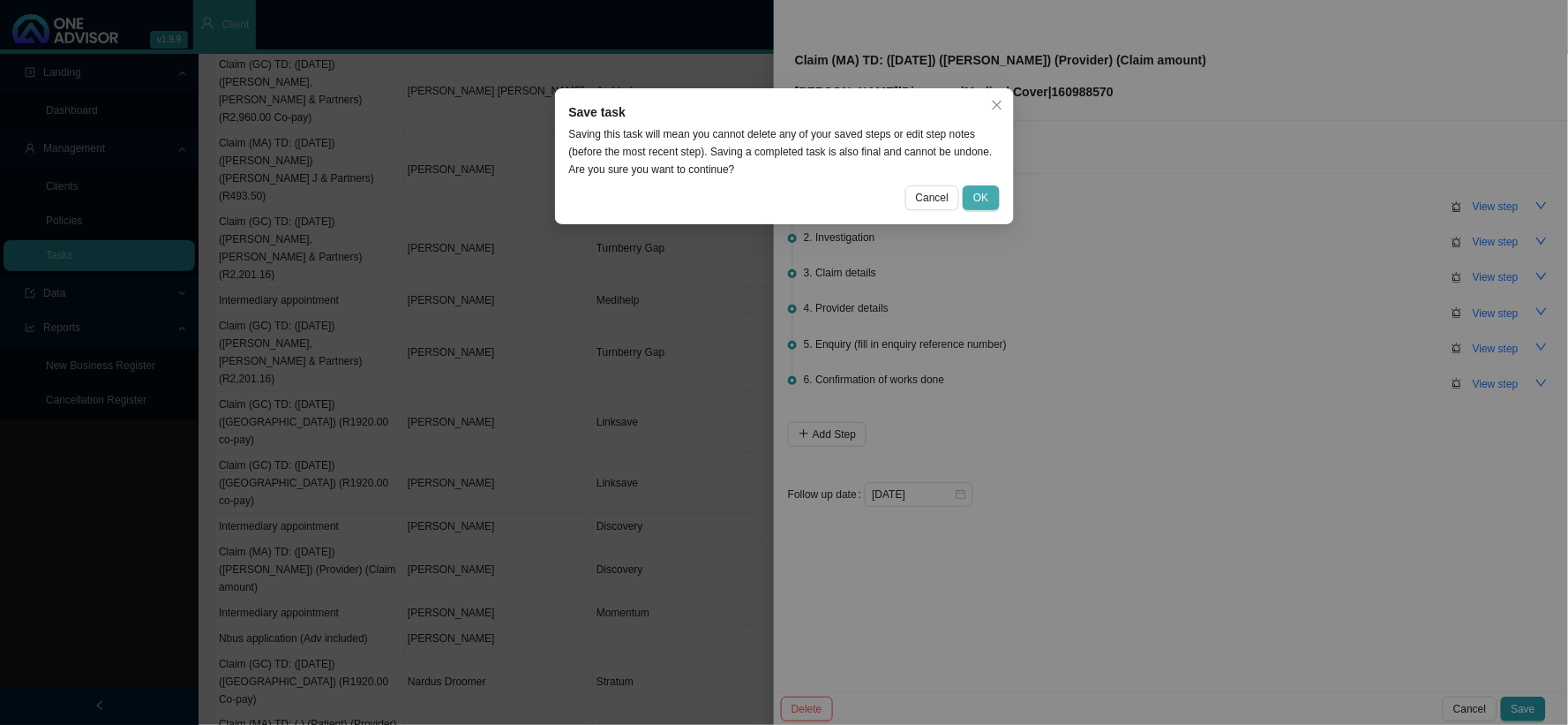
click at [981, 204] on span "OK" at bounding box center [980, 198] width 15 height 18
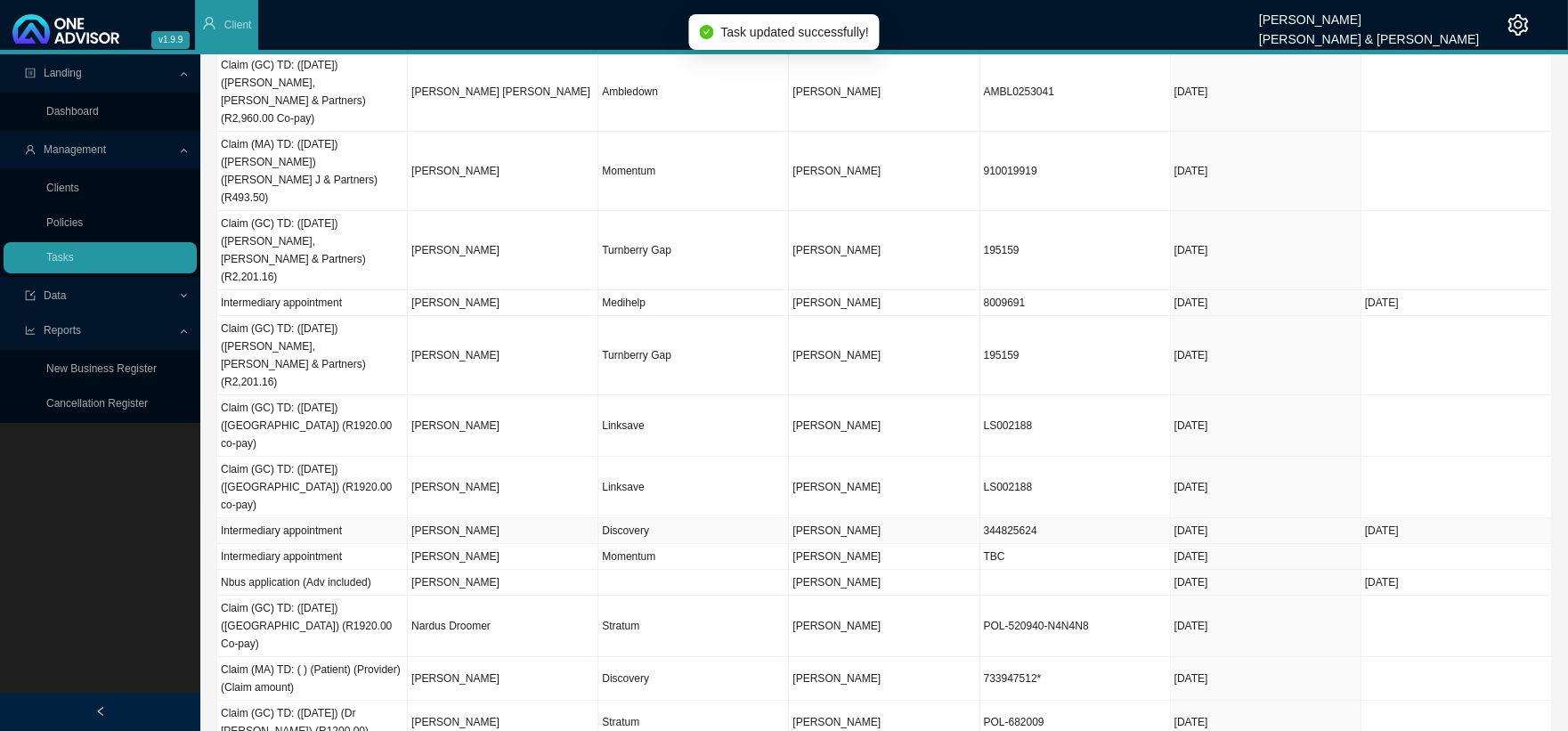
click at [658, 518] on td "Discovery" at bounding box center [694, 531] width 191 height 26
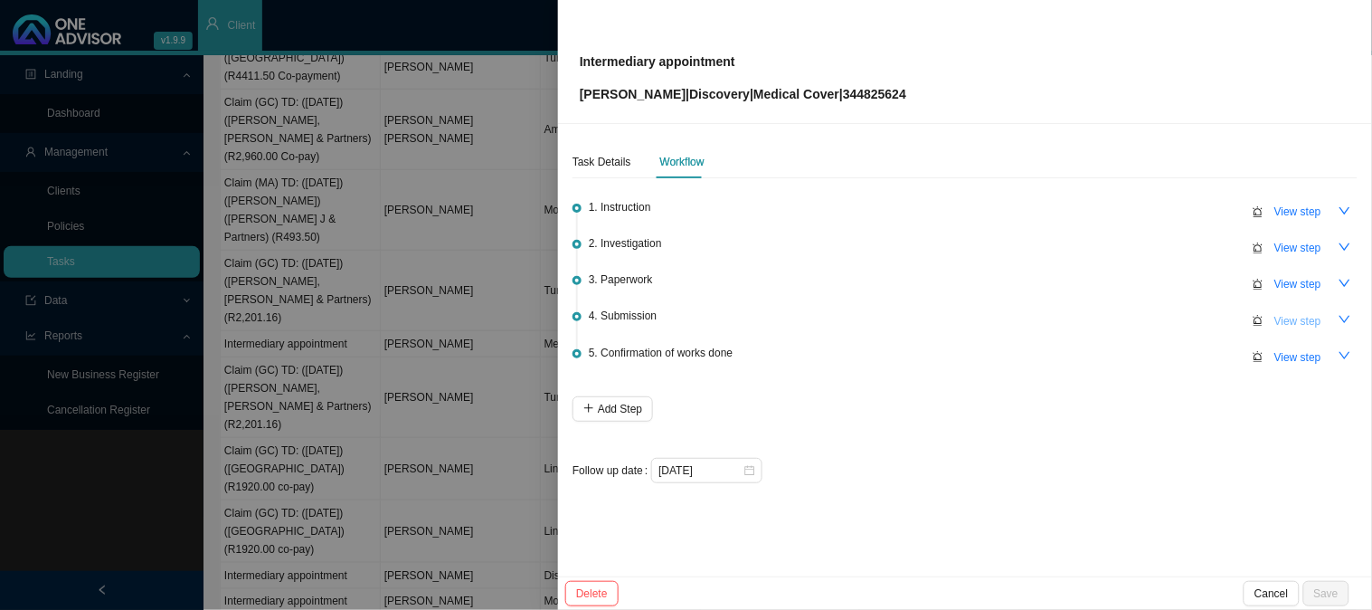
click at [1282, 315] on span "View step" at bounding box center [1298, 321] width 47 height 18
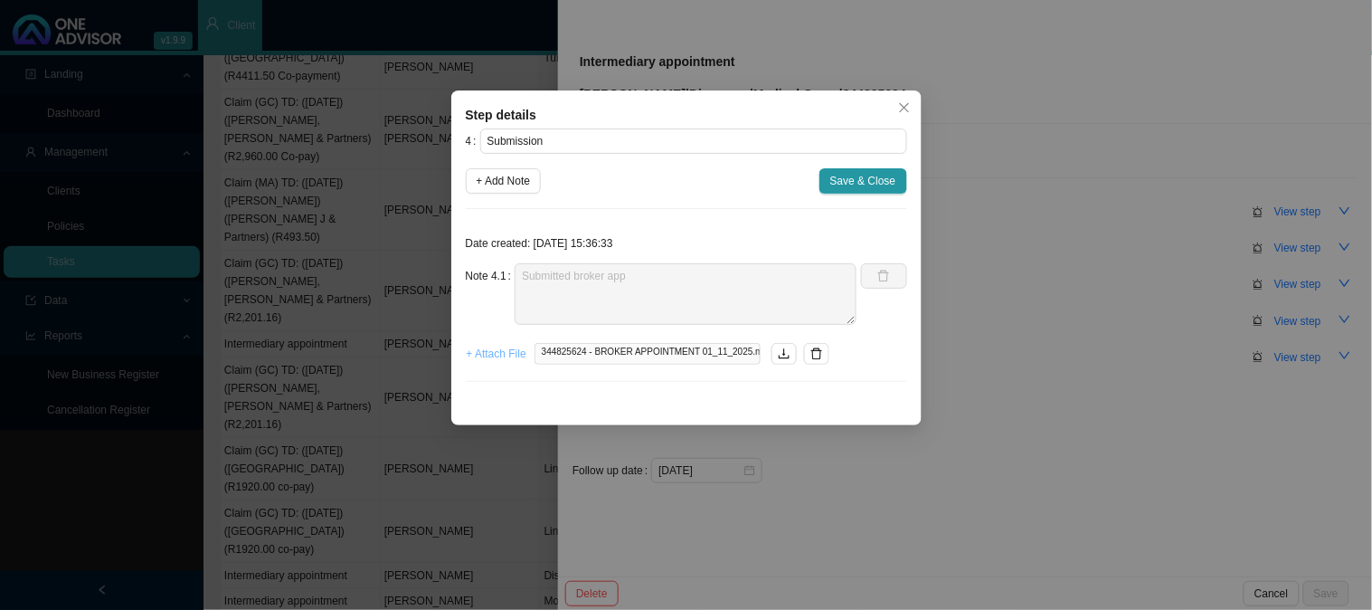
click at [486, 347] on span "+ Attach File" at bounding box center [497, 354] width 60 height 18
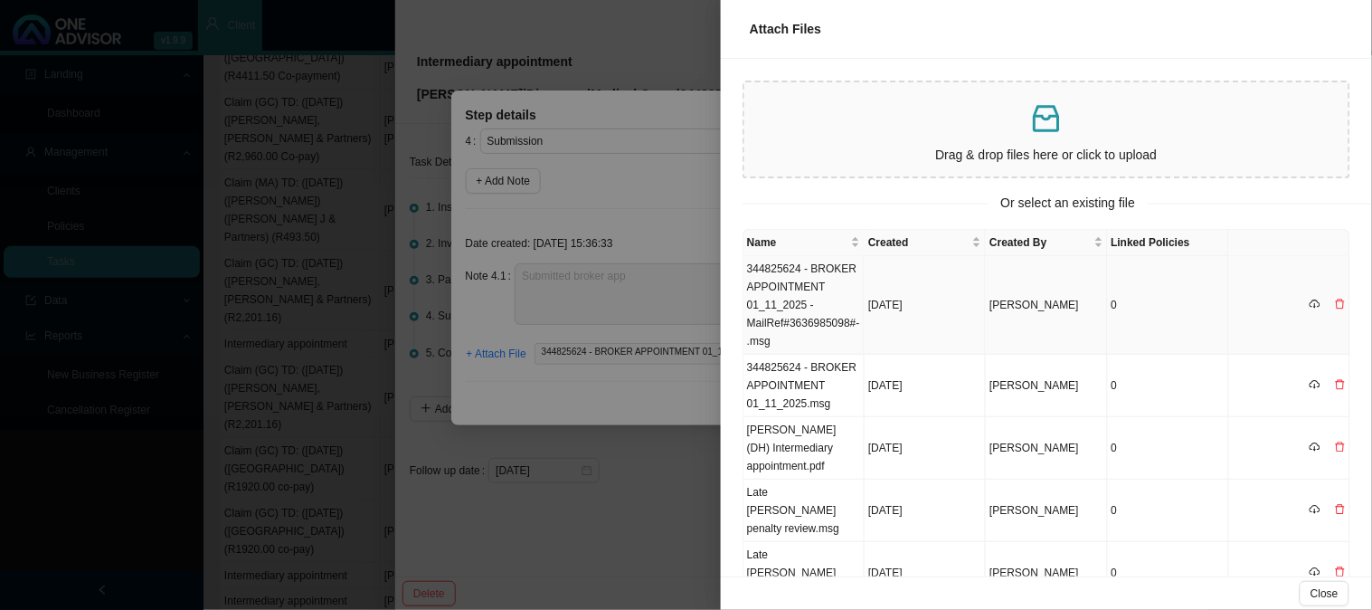
click at [812, 291] on td "344825624 - BROKER APPOINTMENT 01_11_2025 -MailRef#3636985098#-.msg" at bounding box center [804, 305] width 121 height 99
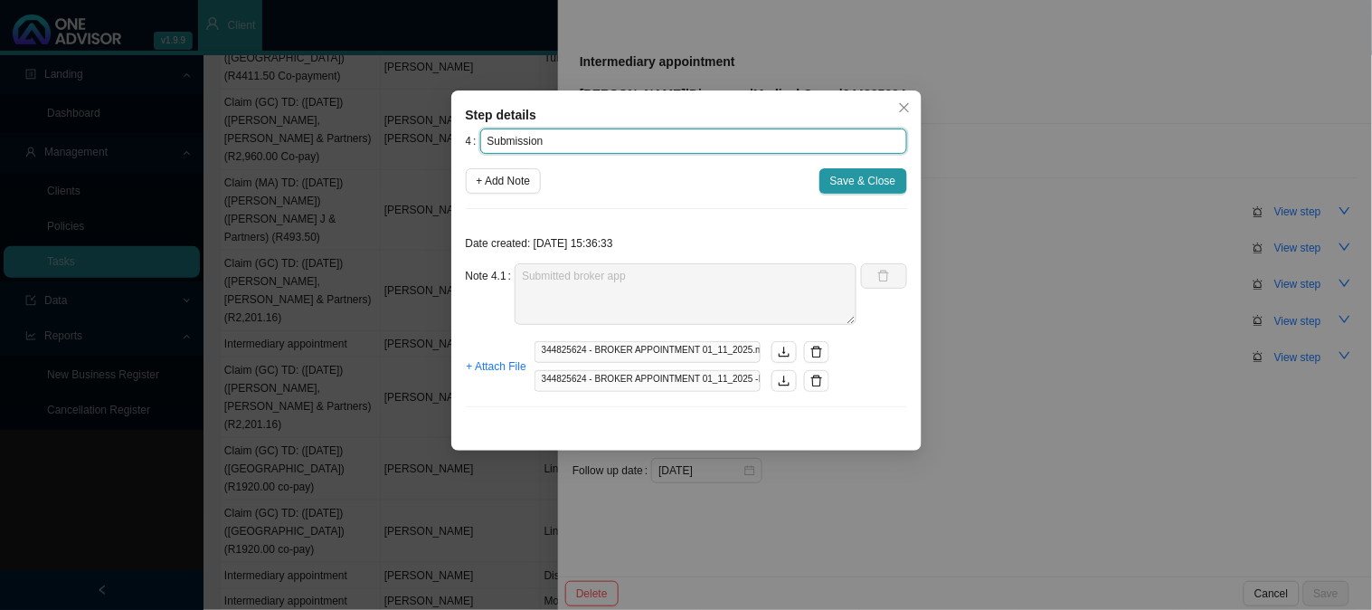
click at [582, 138] on input "Submission" at bounding box center [693, 140] width 427 height 25
paste input "3636985098"
type input "Submission (REF: 3636985098)"
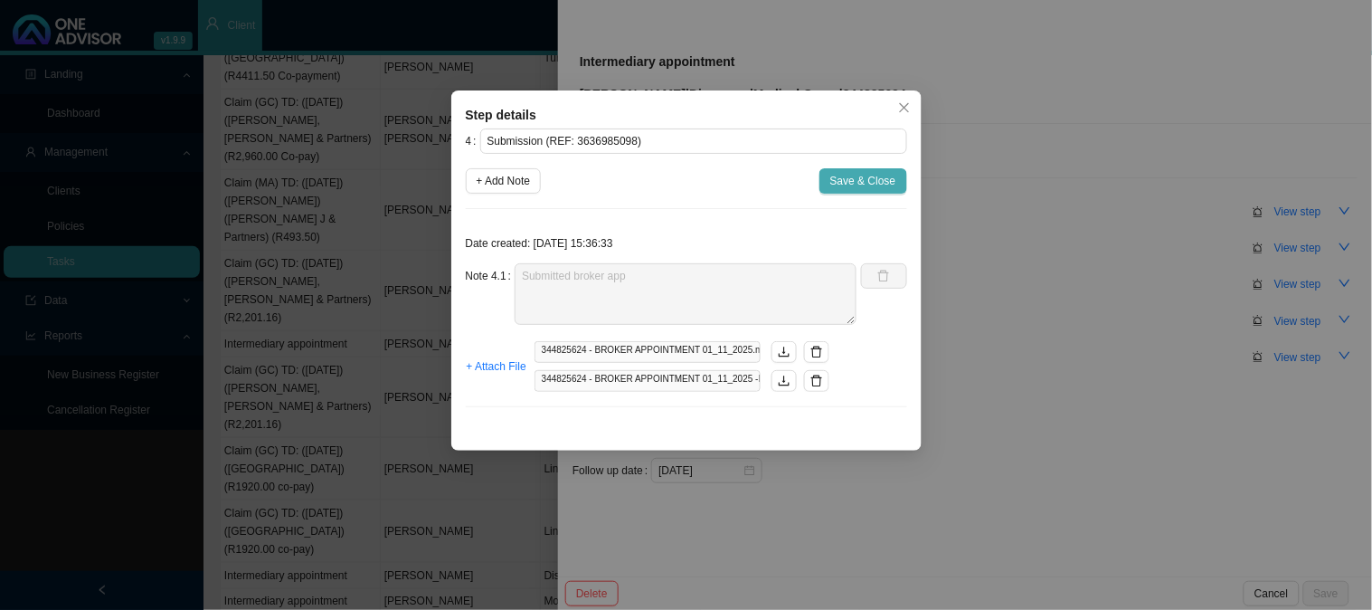
click at [875, 183] on span "Save & Close" at bounding box center [863, 181] width 66 height 18
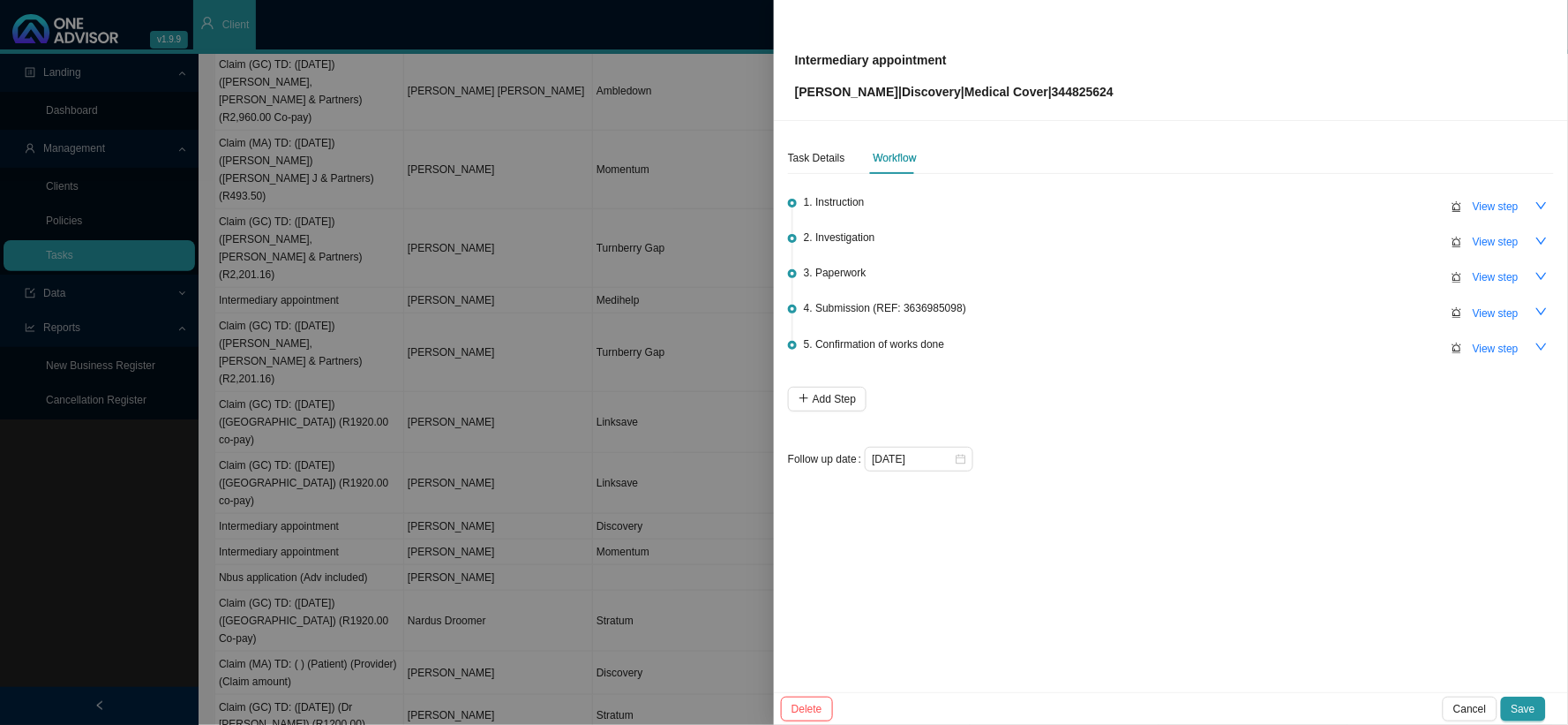
click at [907, 307] on span "4. Submission (REF: 3636985098)" at bounding box center [884, 308] width 162 height 18
click at [1337, 313] on span "View step" at bounding box center [1495, 313] width 46 height 18
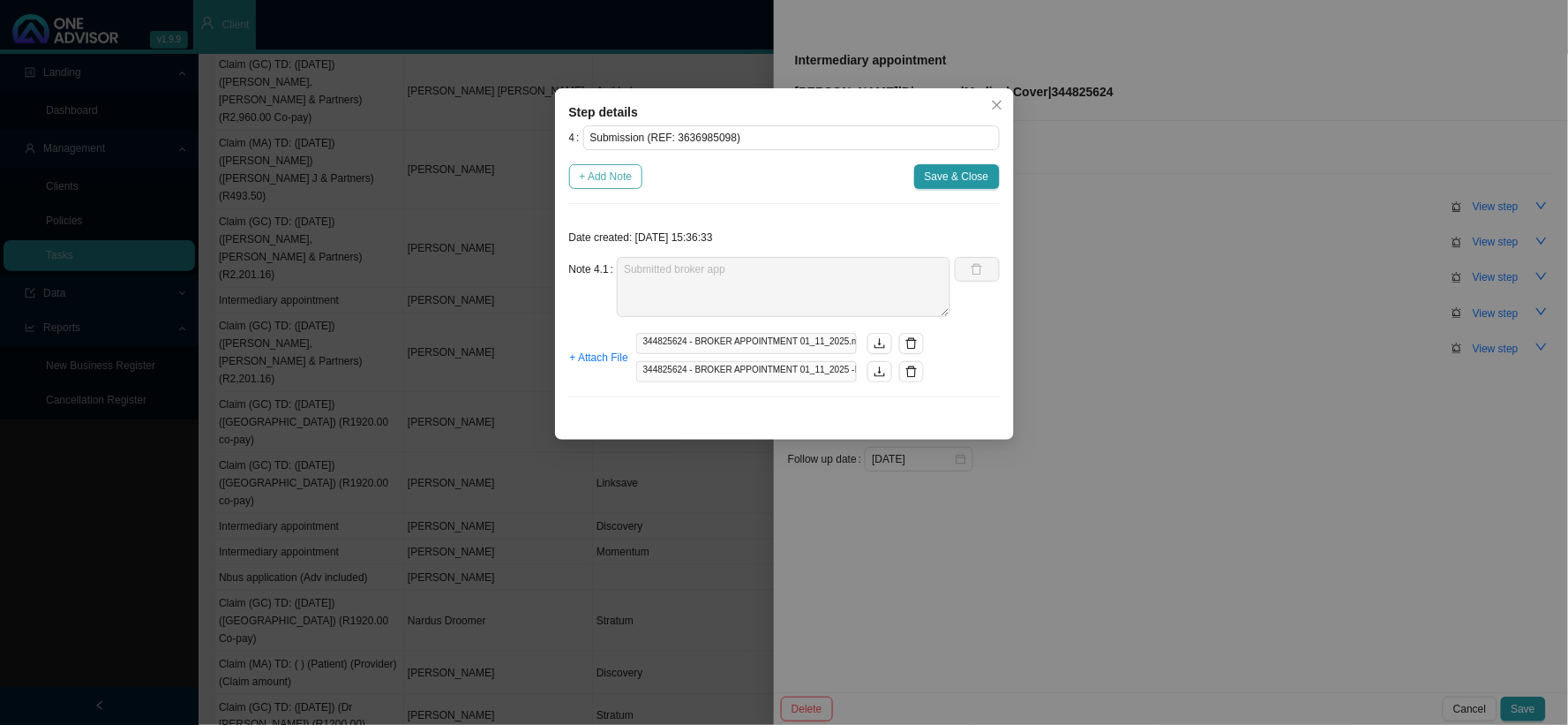
click at [630, 183] on span "+ Add Note" at bounding box center [606, 177] width 53 height 18
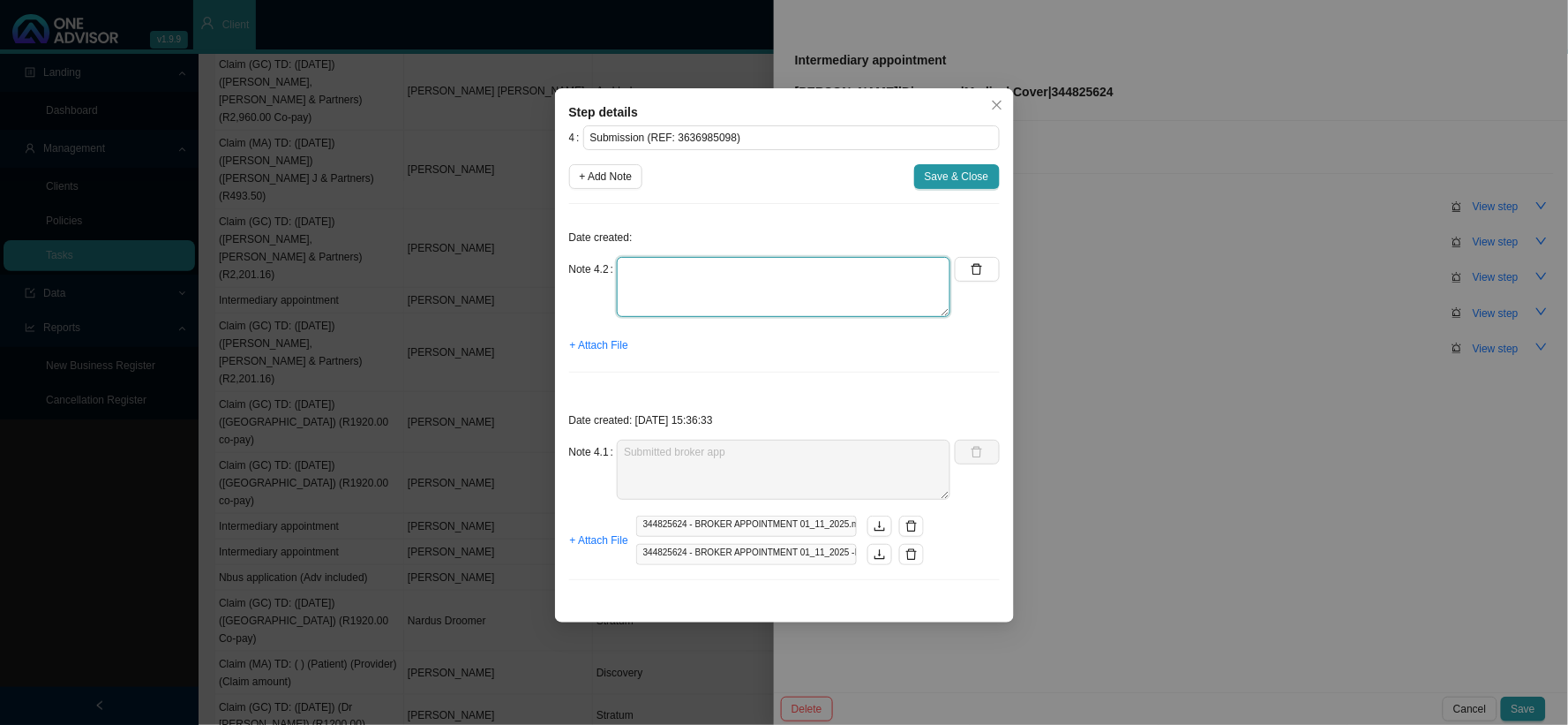
click at [683, 260] on textarea at bounding box center [783, 287] width 333 height 60
type textarea "w"
type textarea "We have been appointed brokers effective the [DATE]"
click at [944, 172] on span "Save & Close" at bounding box center [957, 177] width 64 height 18
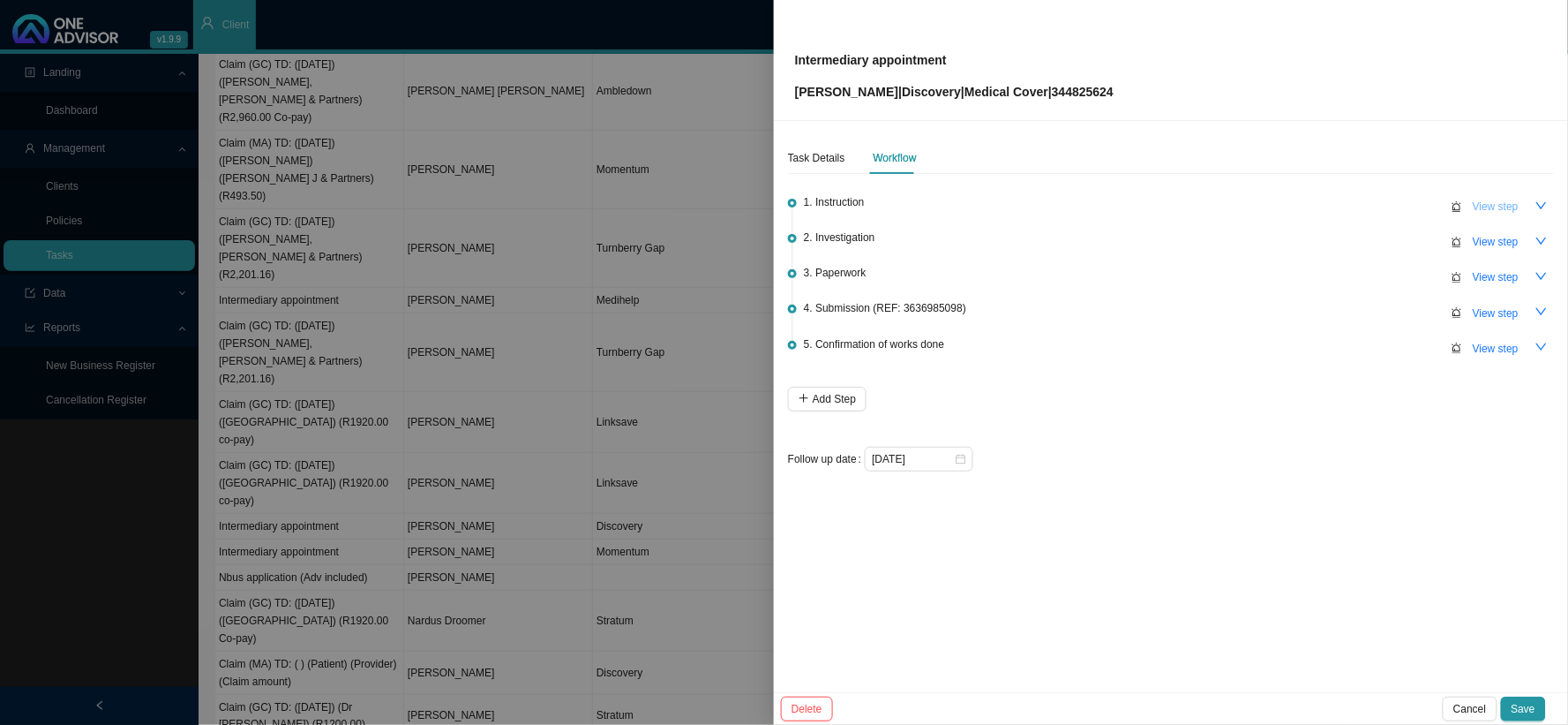
click at [1337, 208] on span "View step" at bounding box center [1495, 207] width 46 height 18
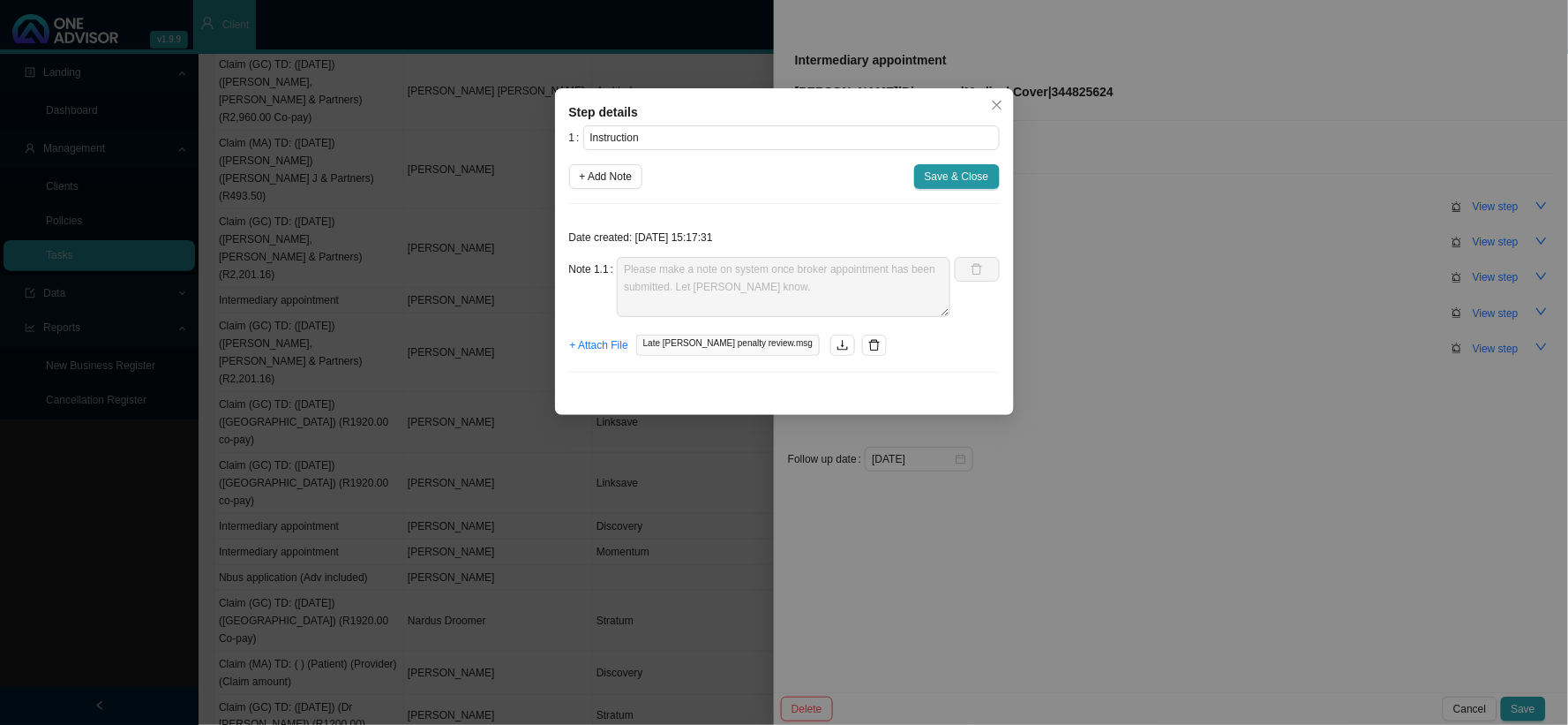
click at [1246, 269] on div "Step details 1 Instruction + Add Note Save & Close Date created: [DATE] 15:17:3…" at bounding box center [784, 362] width 1568 height 725
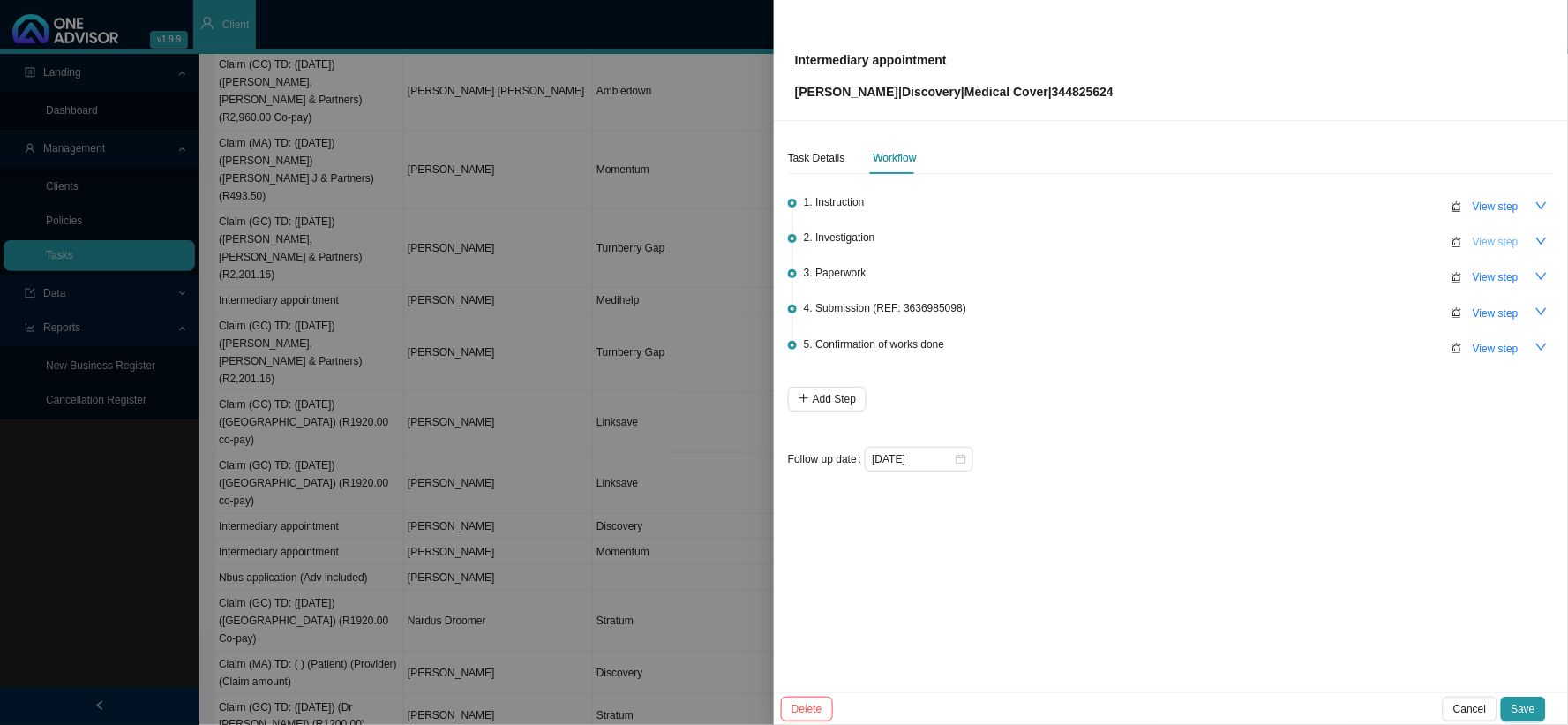
click at [1337, 240] on span "View step" at bounding box center [1495, 242] width 46 height 18
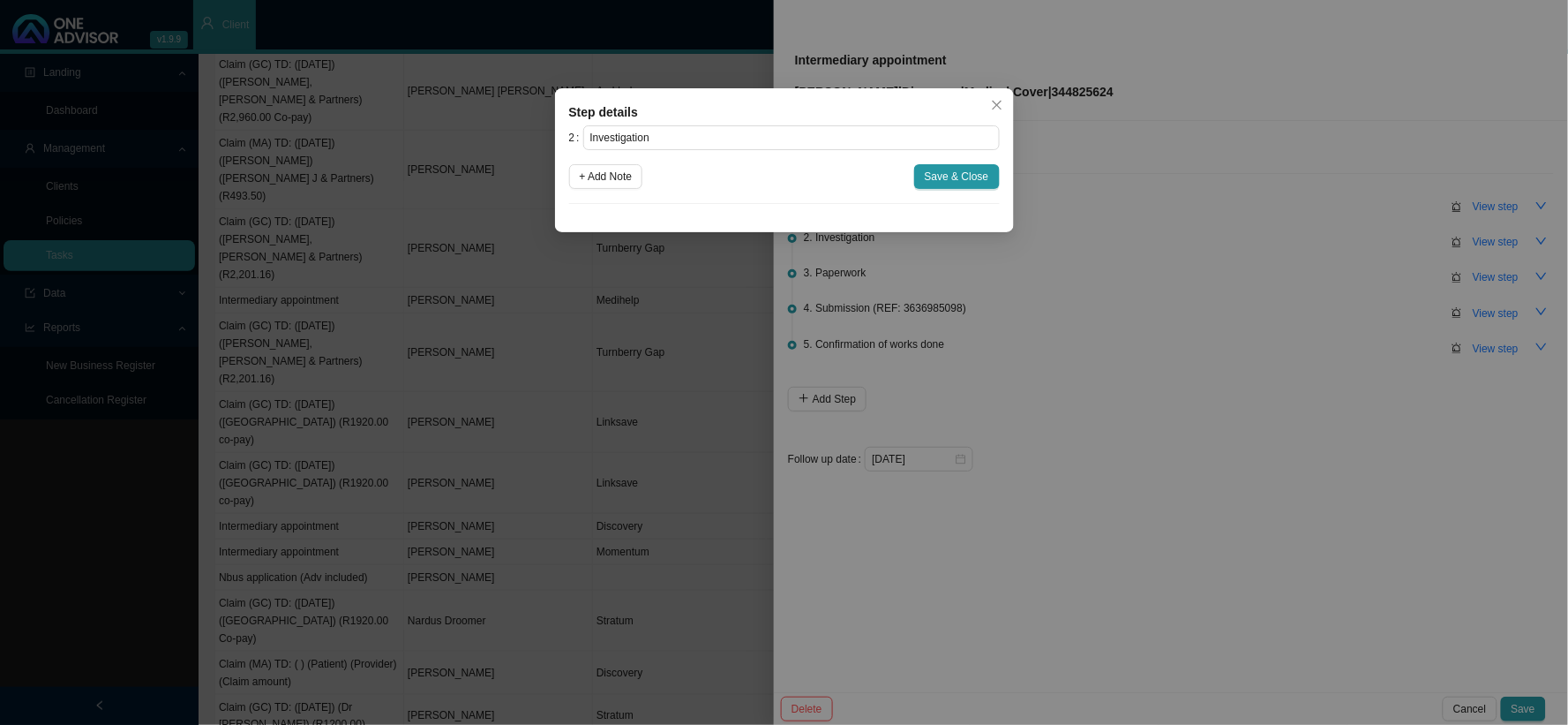
click at [1246, 260] on div "Step details 2 Investigation + Add Note Save & Close Cancel OK" at bounding box center [784, 362] width 1568 height 725
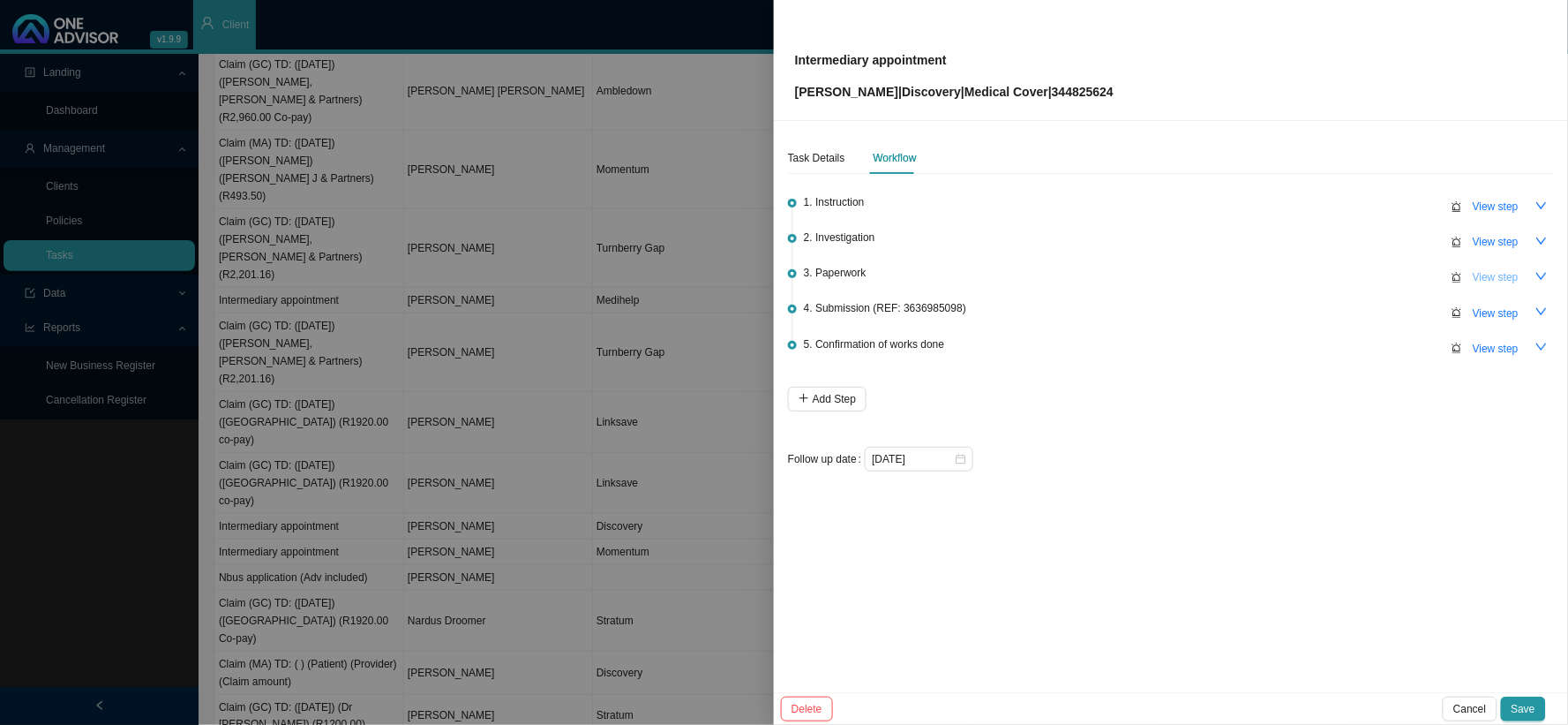
click at [1337, 276] on span "View step" at bounding box center [1495, 277] width 46 height 18
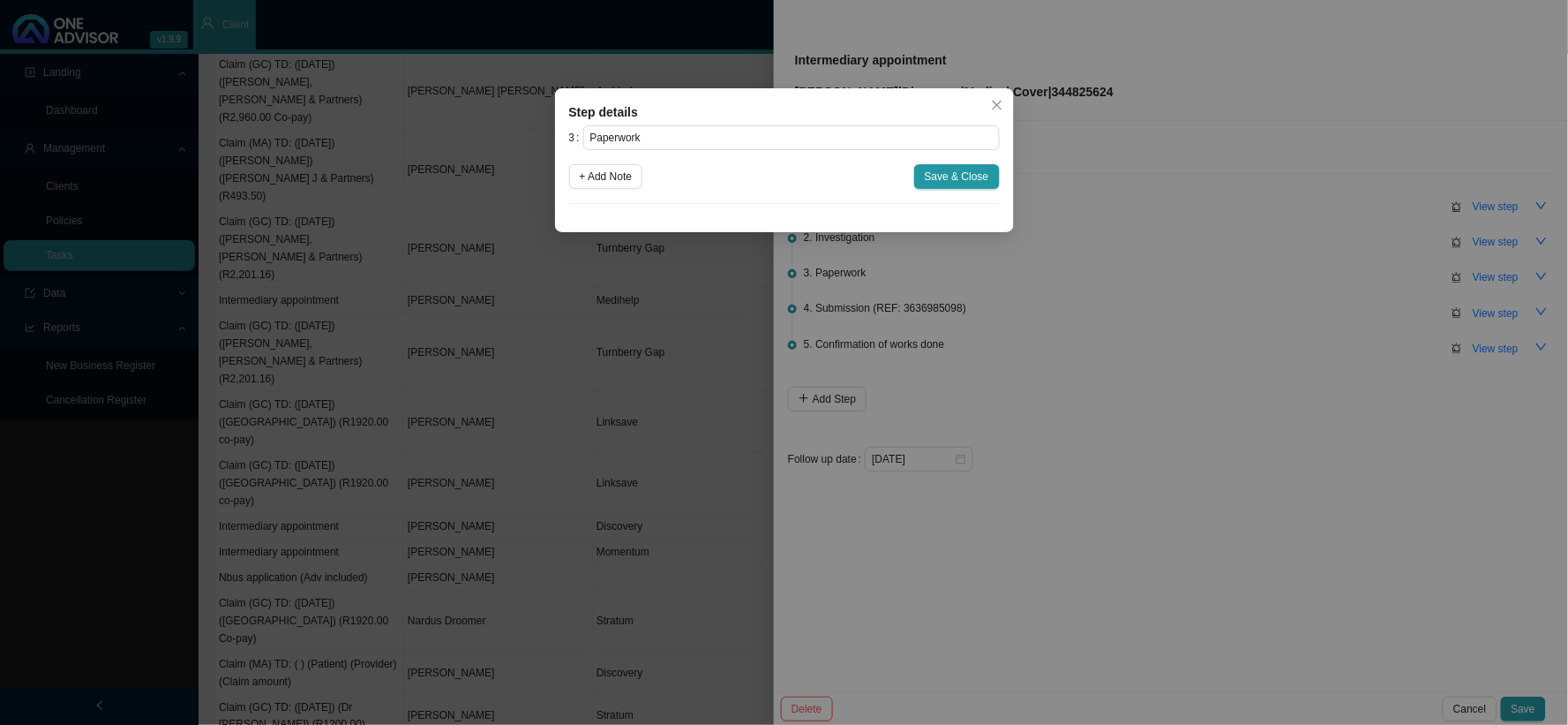
click at [1306, 305] on div "Step details 3 Paperwork + Add Note Save & Close Cancel OK" at bounding box center [784, 362] width 1568 height 725
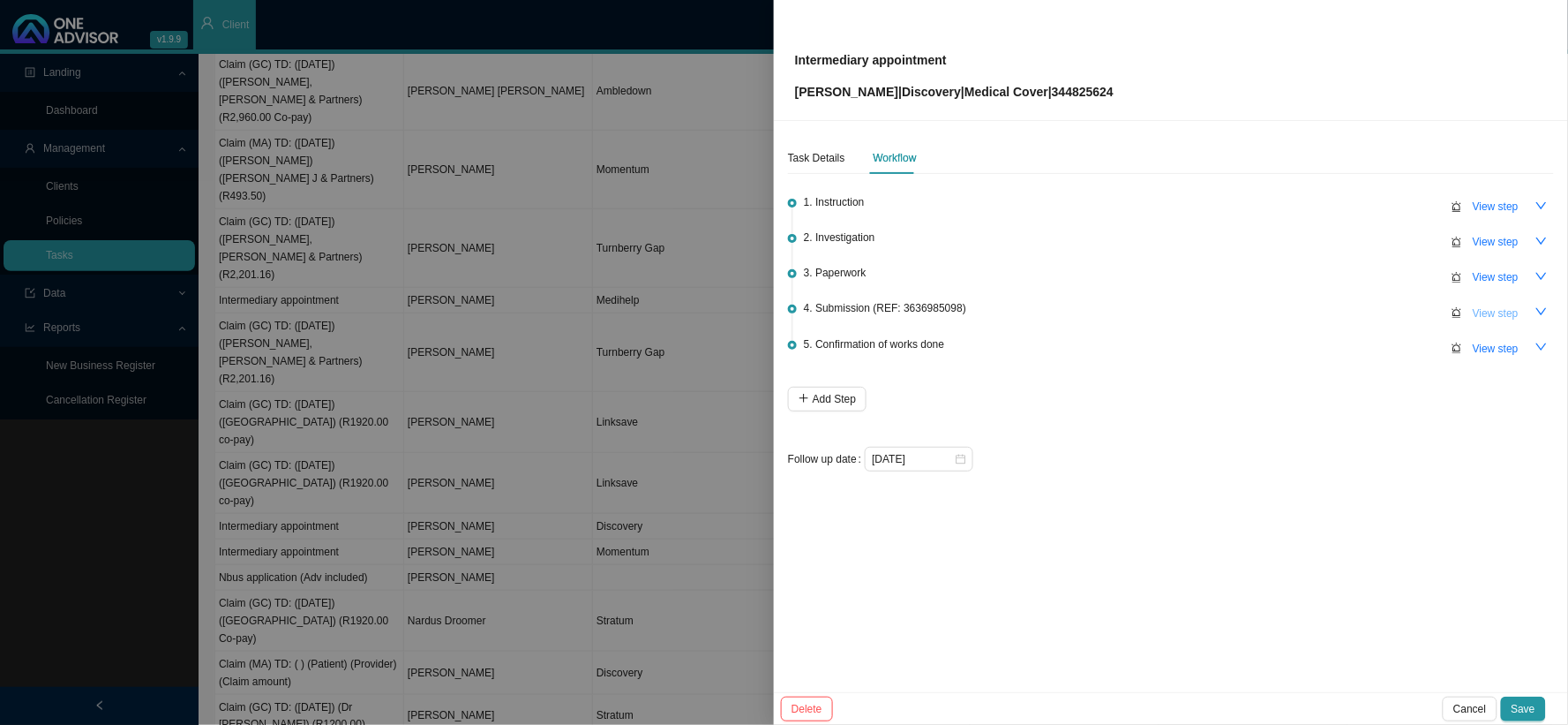
click at [1337, 311] on span "View step" at bounding box center [1495, 313] width 46 height 18
type input "Submission (REF: 3636985098)"
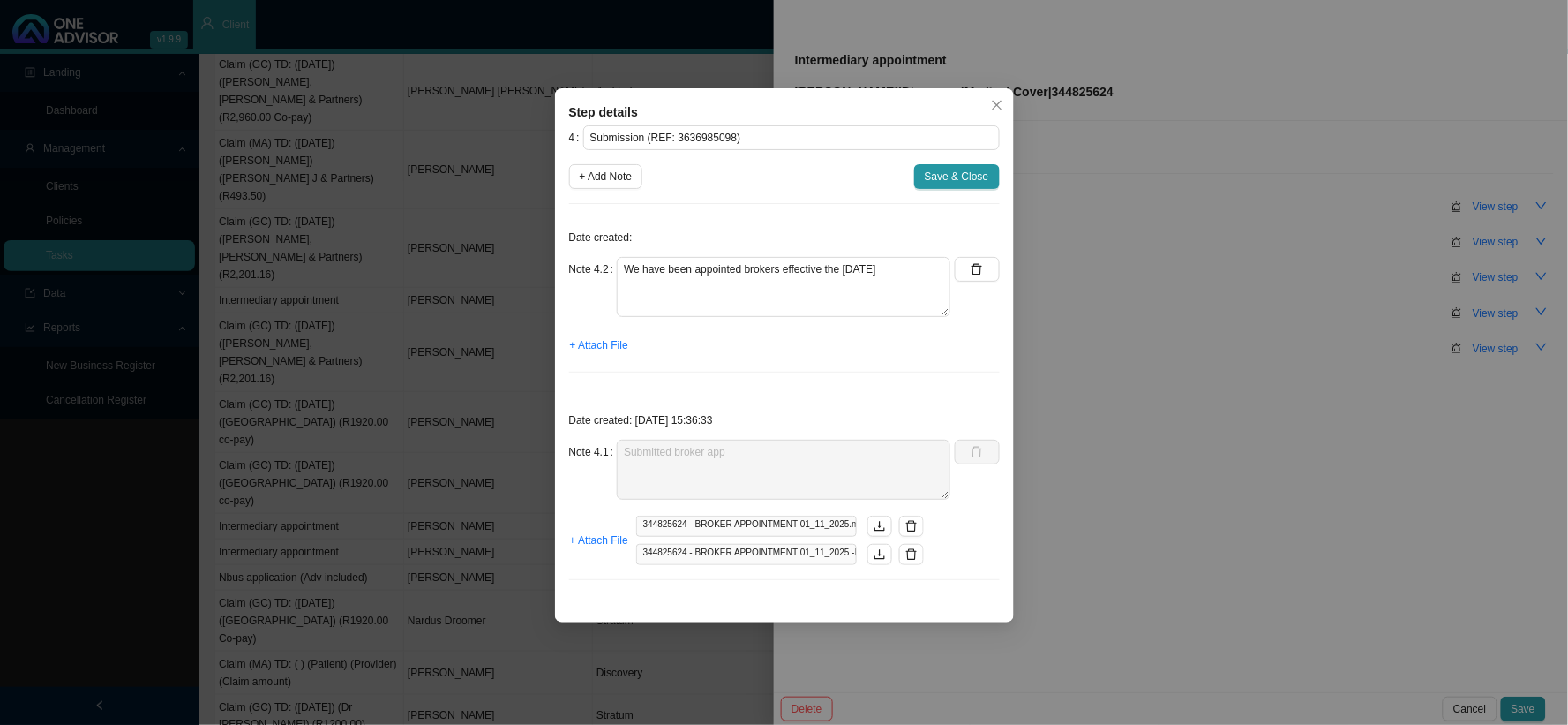
click at [1101, 344] on div "Step details 4 Submission (REF: 3636985098) + Add Note Save & Close Date create…" at bounding box center [784, 362] width 1568 height 725
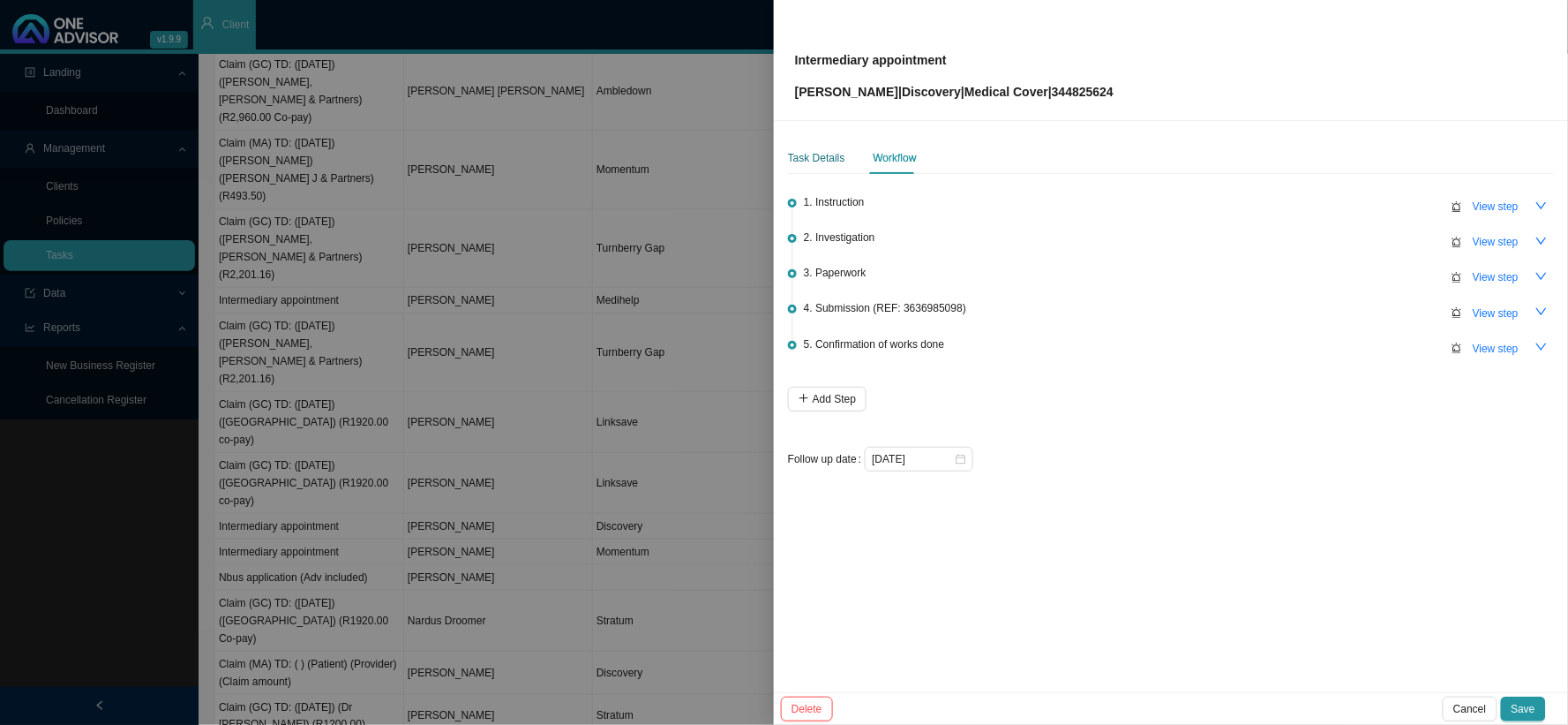
click at [809, 166] on div "Task Details" at bounding box center [816, 158] width 58 height 18
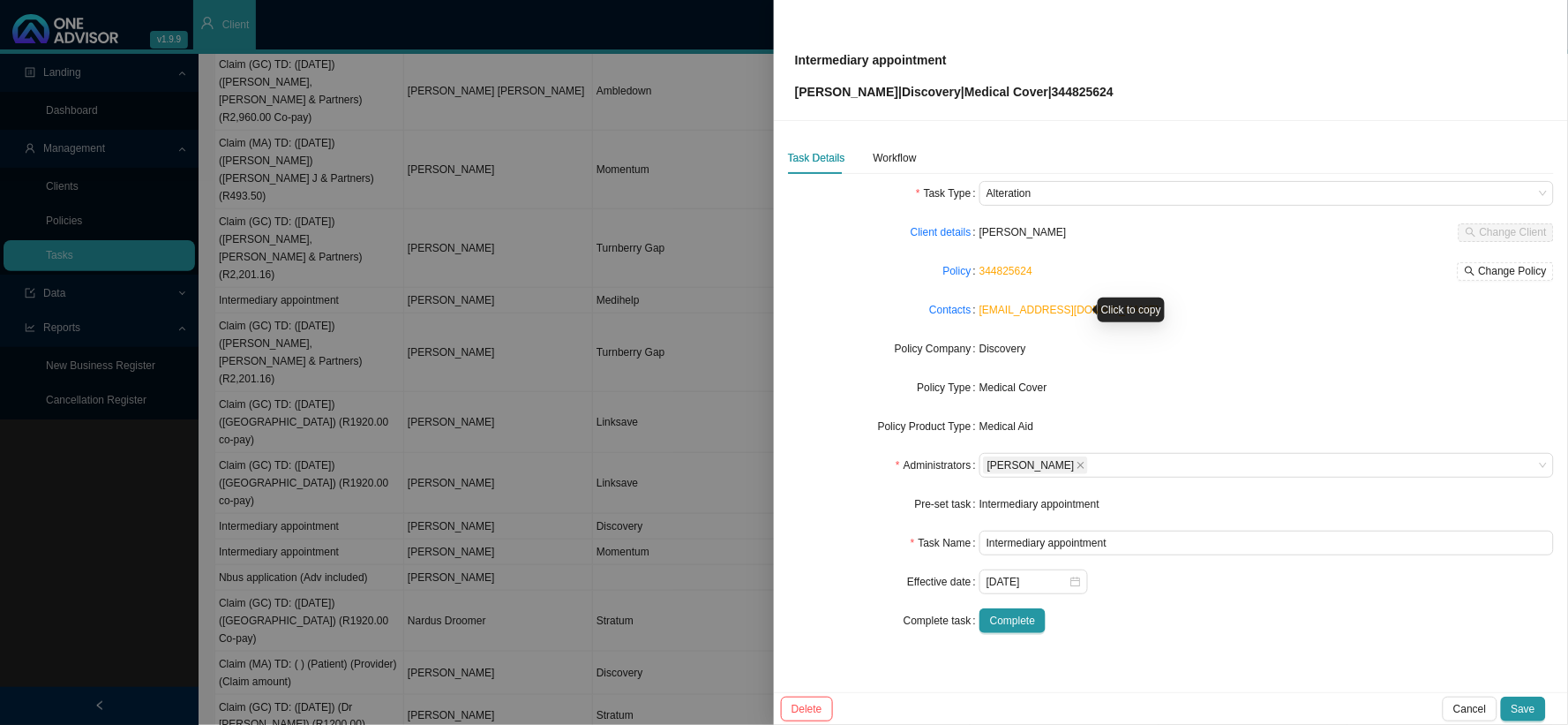
click at [1016, 305] on link "[EMAIL_ADDRESS][DOMAIN_NAME]" at bounding box center [1069, 309] width 179 height 13
click at [951, 310] on link "Contacts" at bounding box center [950, 309] width 42 height 18
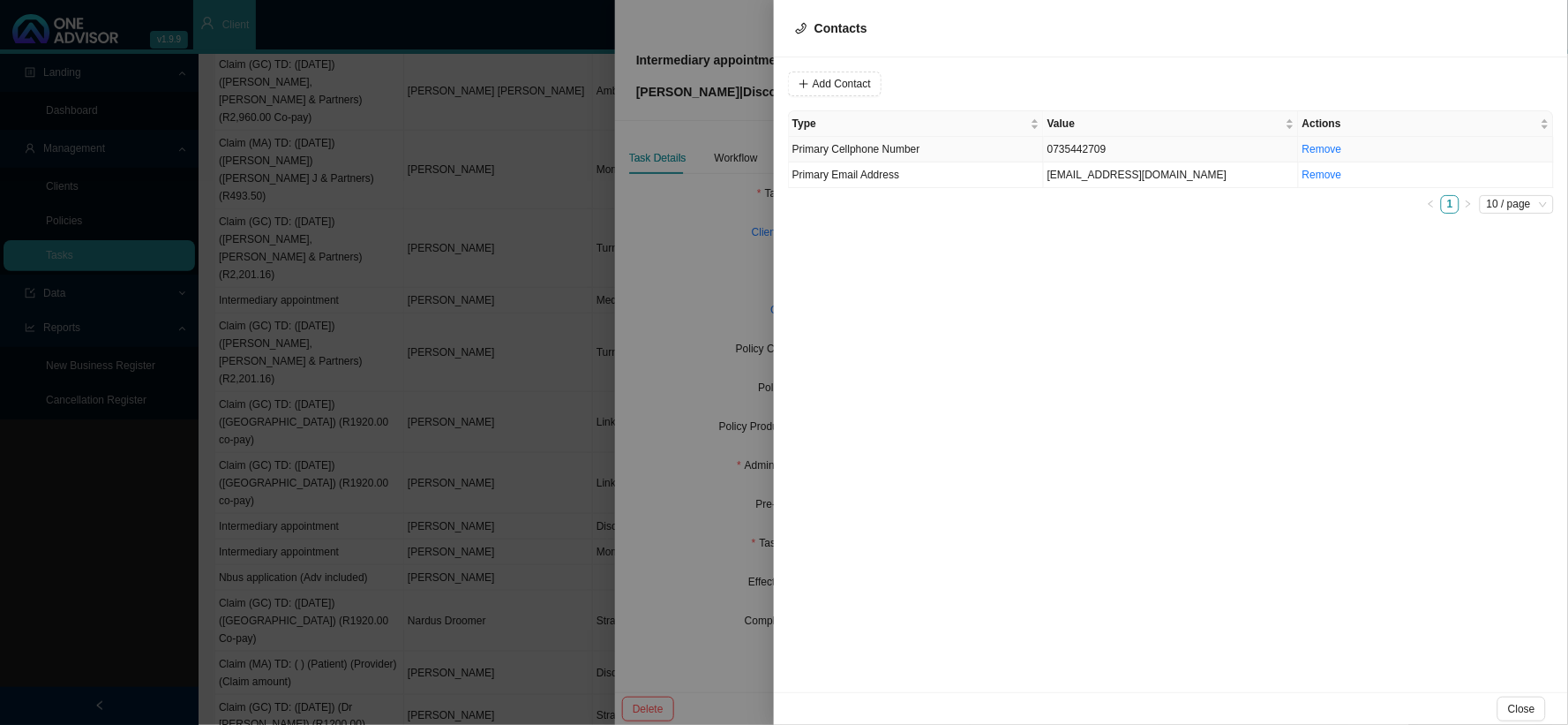
click at [907, 148] on span "Primary Cellphone Number" at bounding box center [855, 149] width 128 height 13
click at [865, 78] on input "0735442709" at bounding box center [895, 83] width 146 height 24
click at [754, 210] on div at bounding box center [784, 362] width 1568 height 725
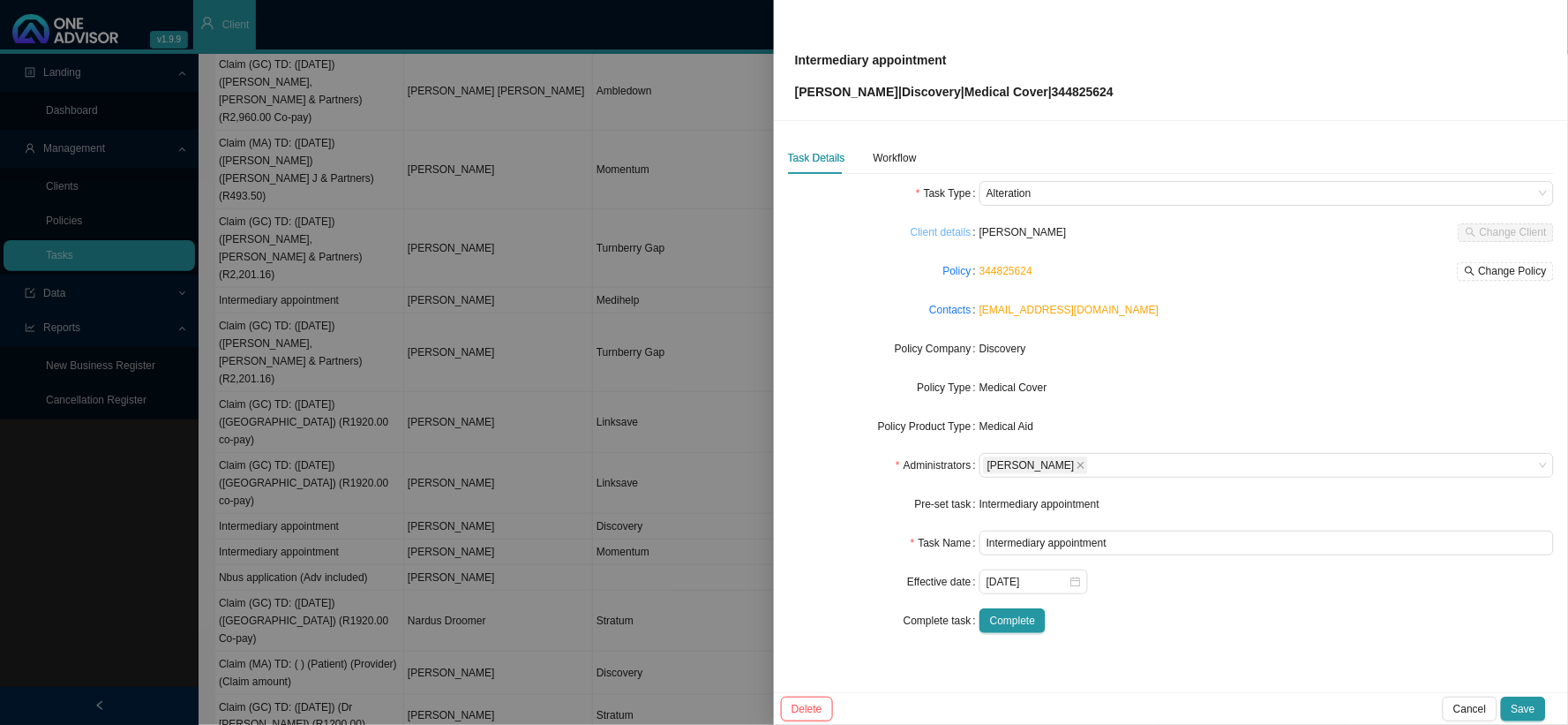
click at [956, 235] on link "Client details" at bounding box center [941, 232] width 60 height 18
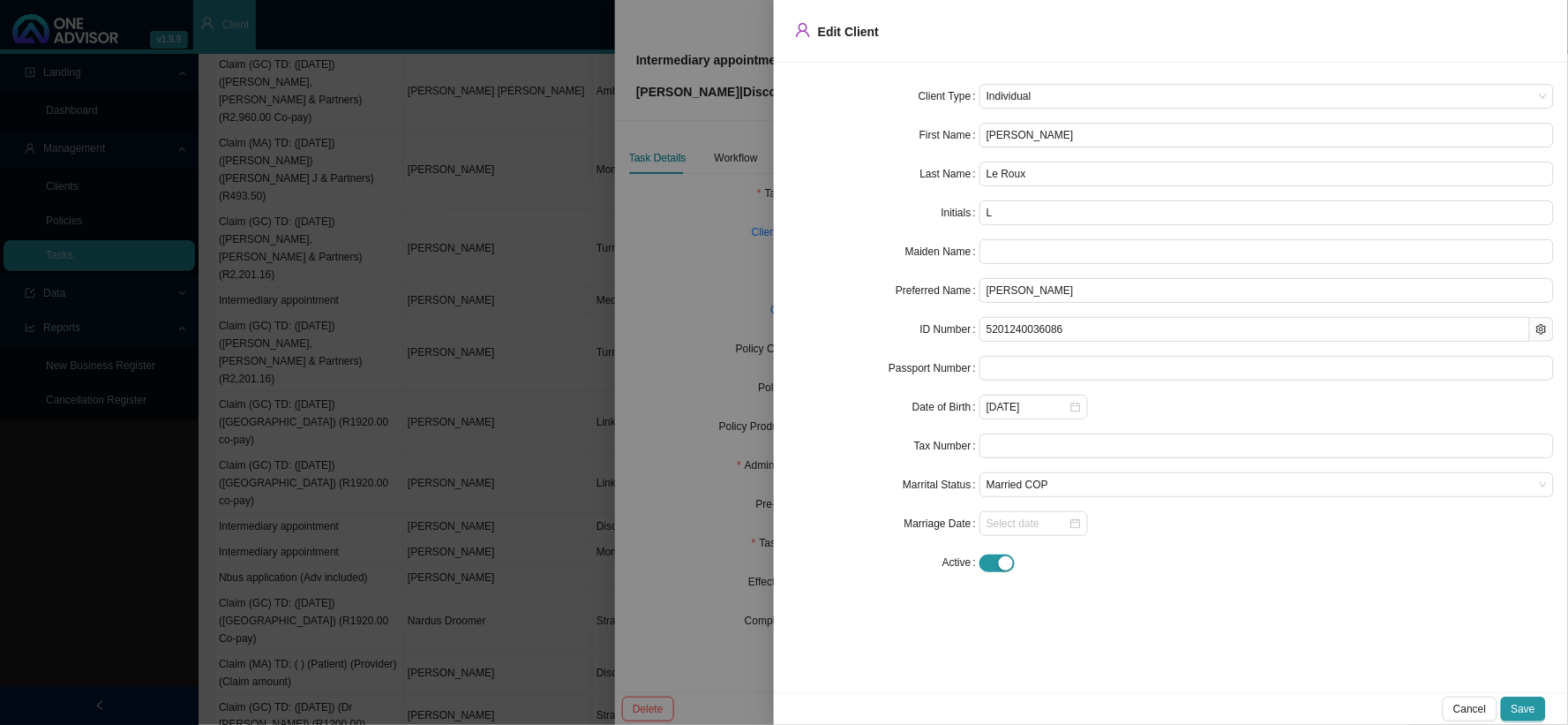
click at [656, 218] on div at bounding box center [784, 362] width 1568 height 725
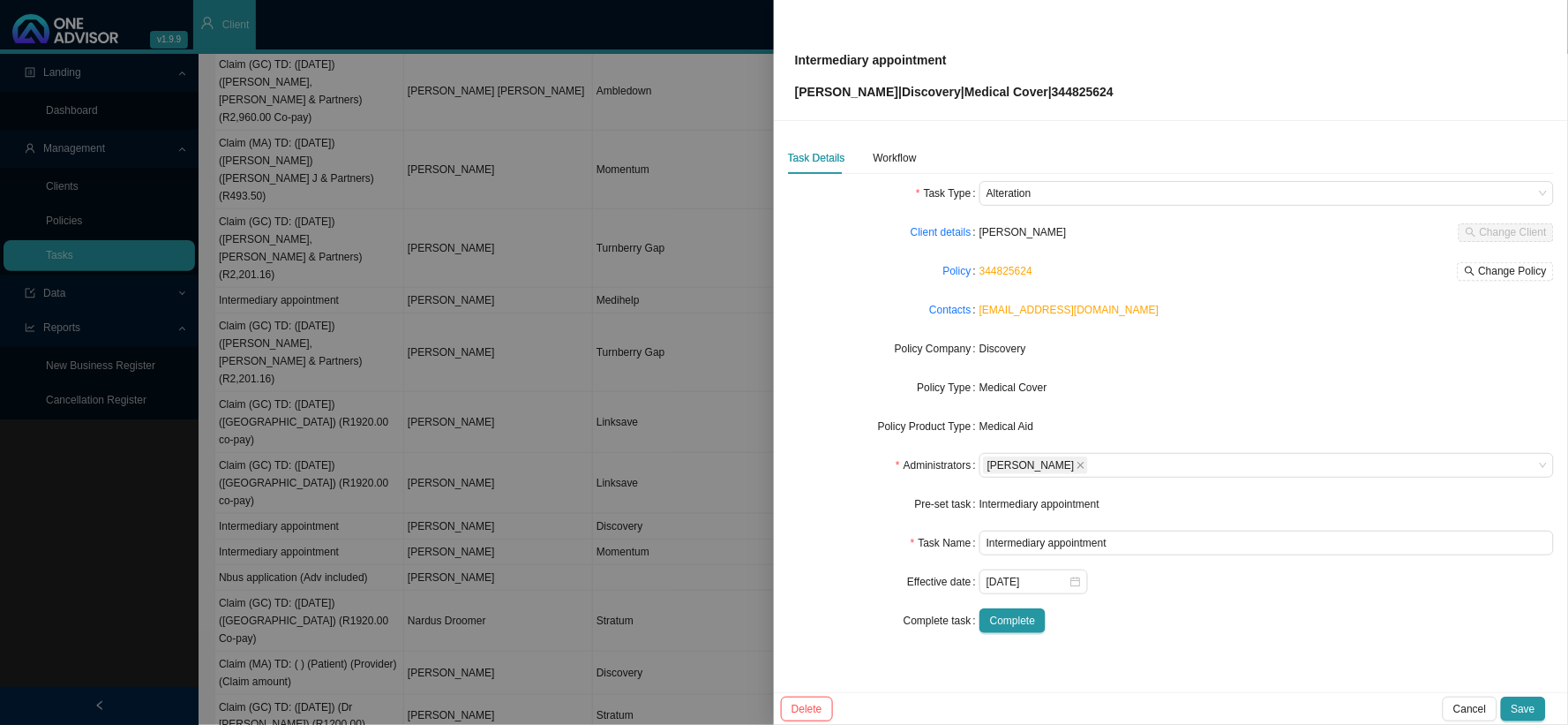
click at [1013, 269] on link "344825624" at bounding box center [1005, 270] width 53 height 13
click at [962, 265] on link "Policy" at bounding box center [957, 271] width 28 height 18
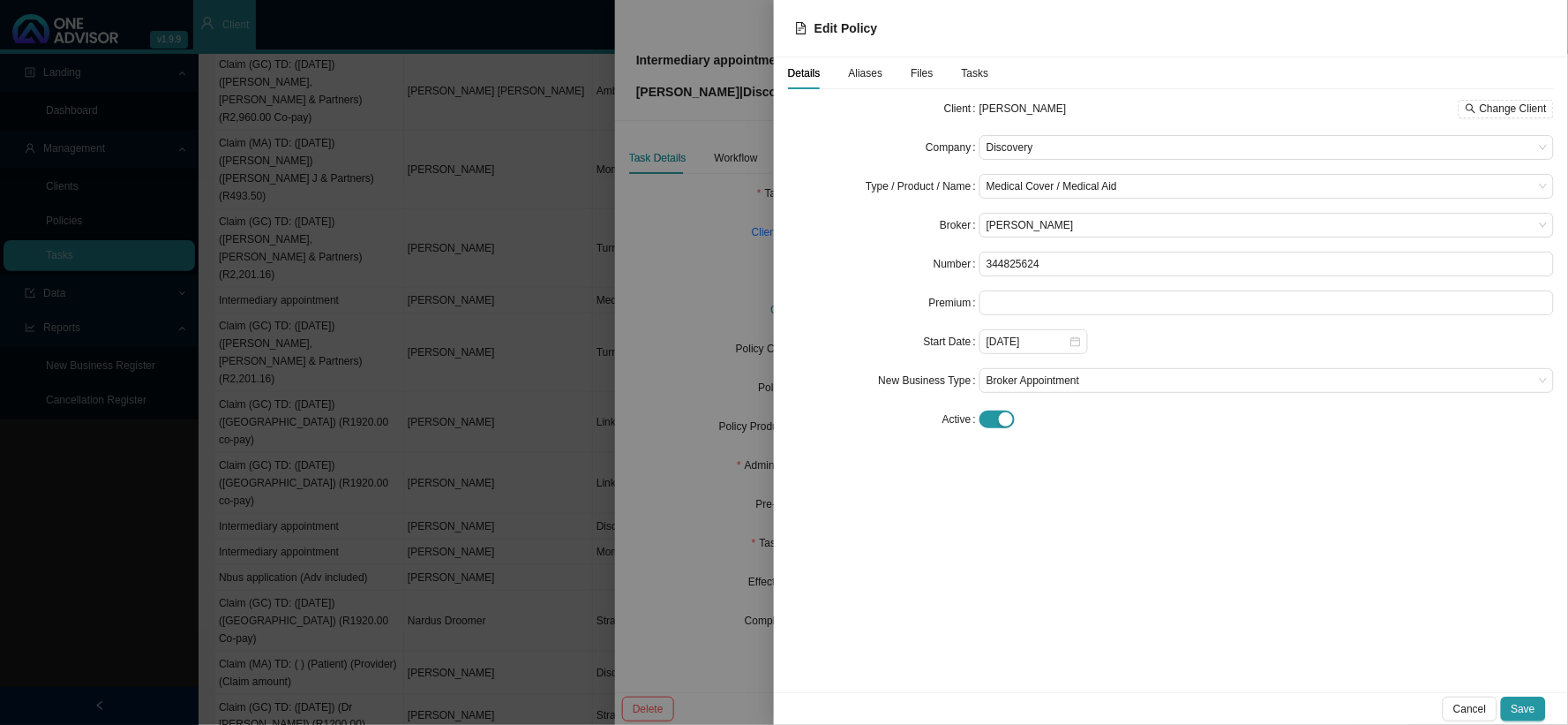
click at [878, 73] on span "Aliases" at bounding box center [865, 73] width 34 height 11
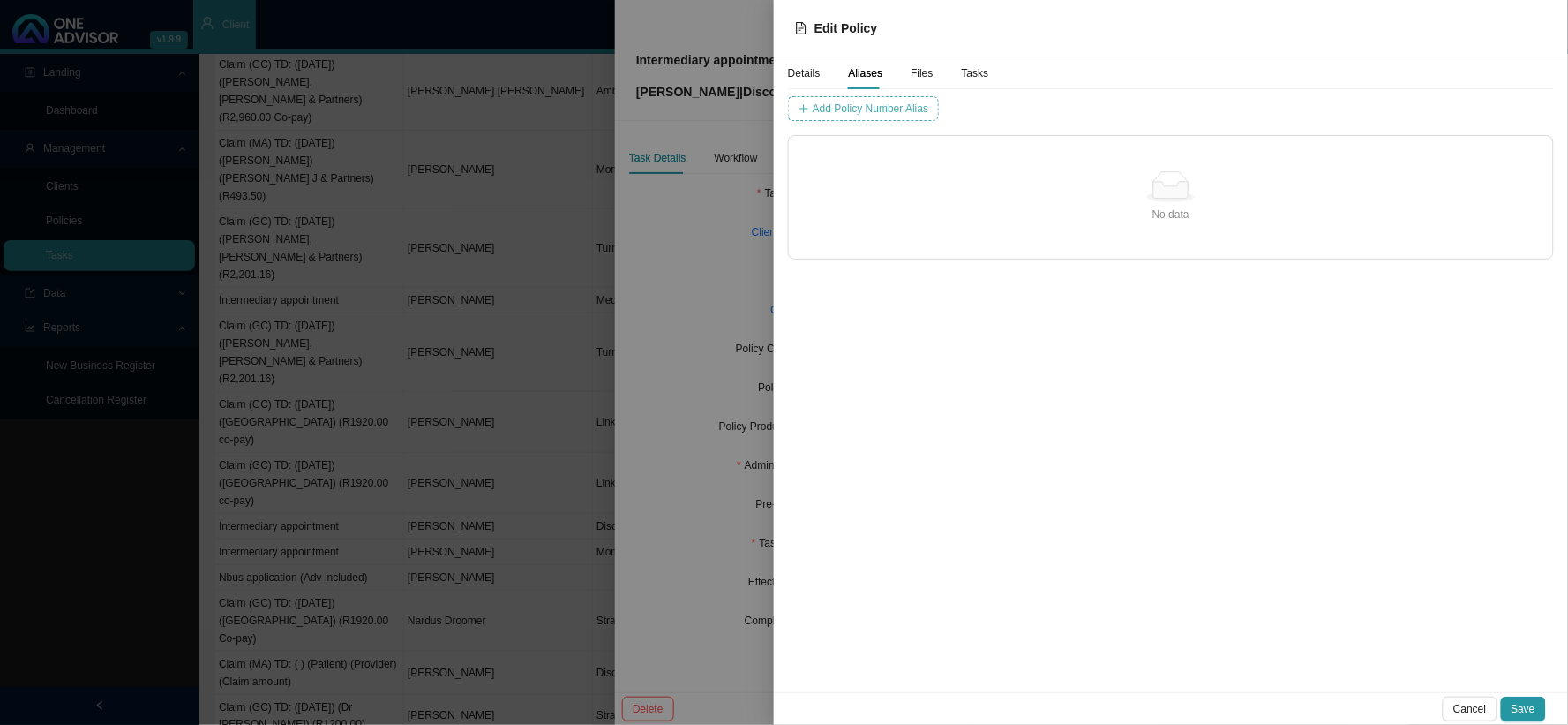
click at [875, 111] on span "Add Policy Number Alias" at bounding box center [870, 108] width 116 height 18
click at [955, 104] on input "text" at bounding box center [1028, 108] width 146 height 24
type input "3448256"
click at [1177, 112] on span "Add Policy Number Alias" at bounding box center [1235, 108] width 116 height 18
click at [1337, 594] on span "Save" at bounding box center [1523, 708] width 23 height 18
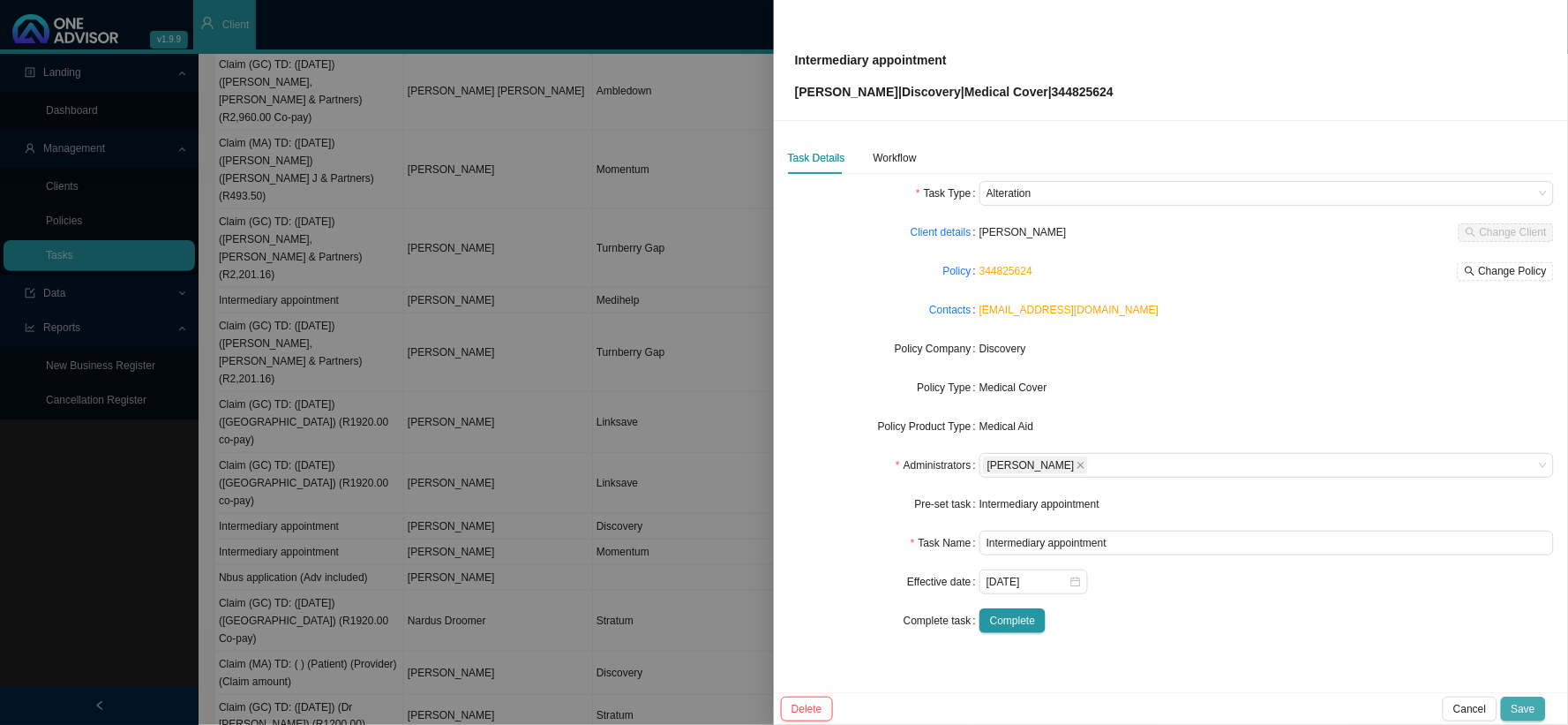
click at [1337, 594] on span "Save" at bounding box center [1523, 708] width 23 height 18
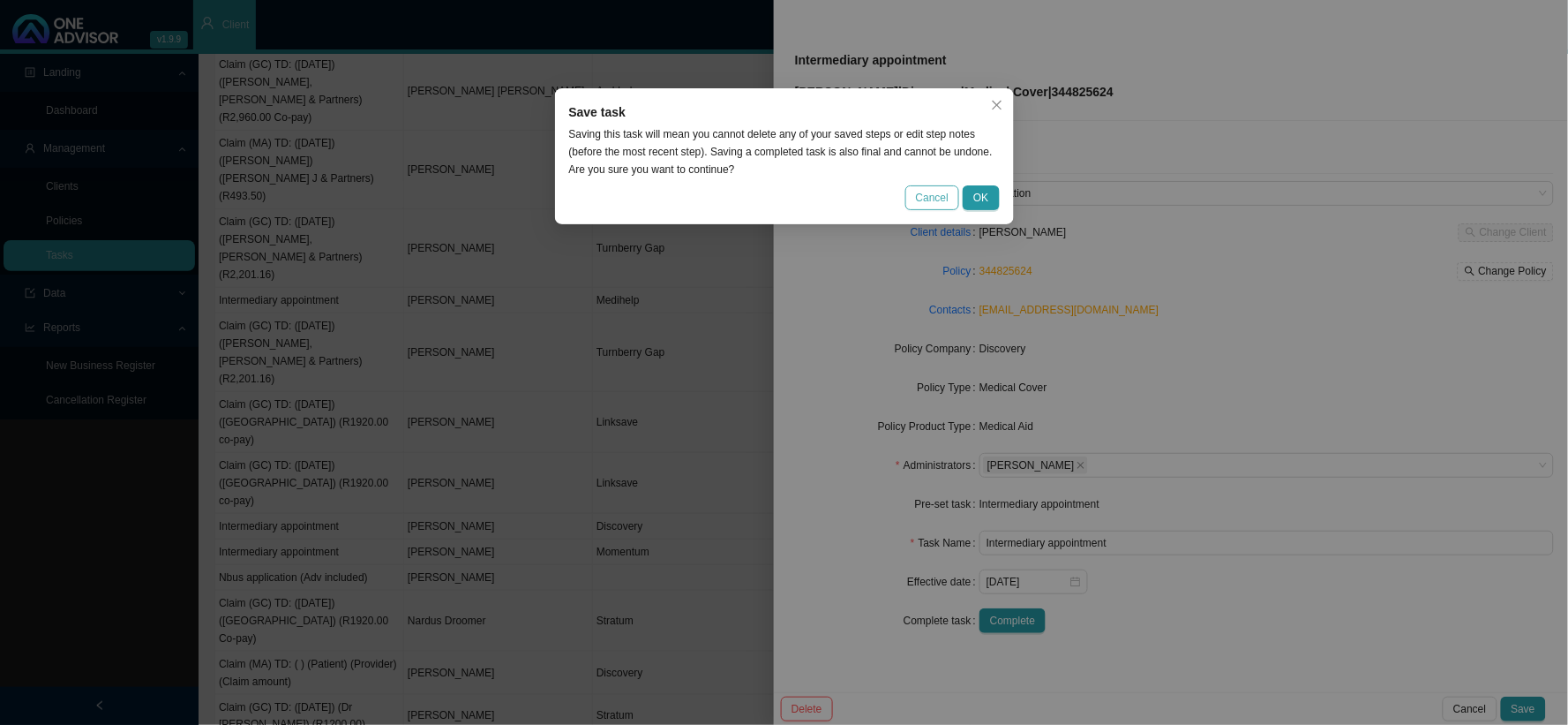
click at [930, 204] on span "Cancel" at bounding box center [931, 198] width 32 height 18
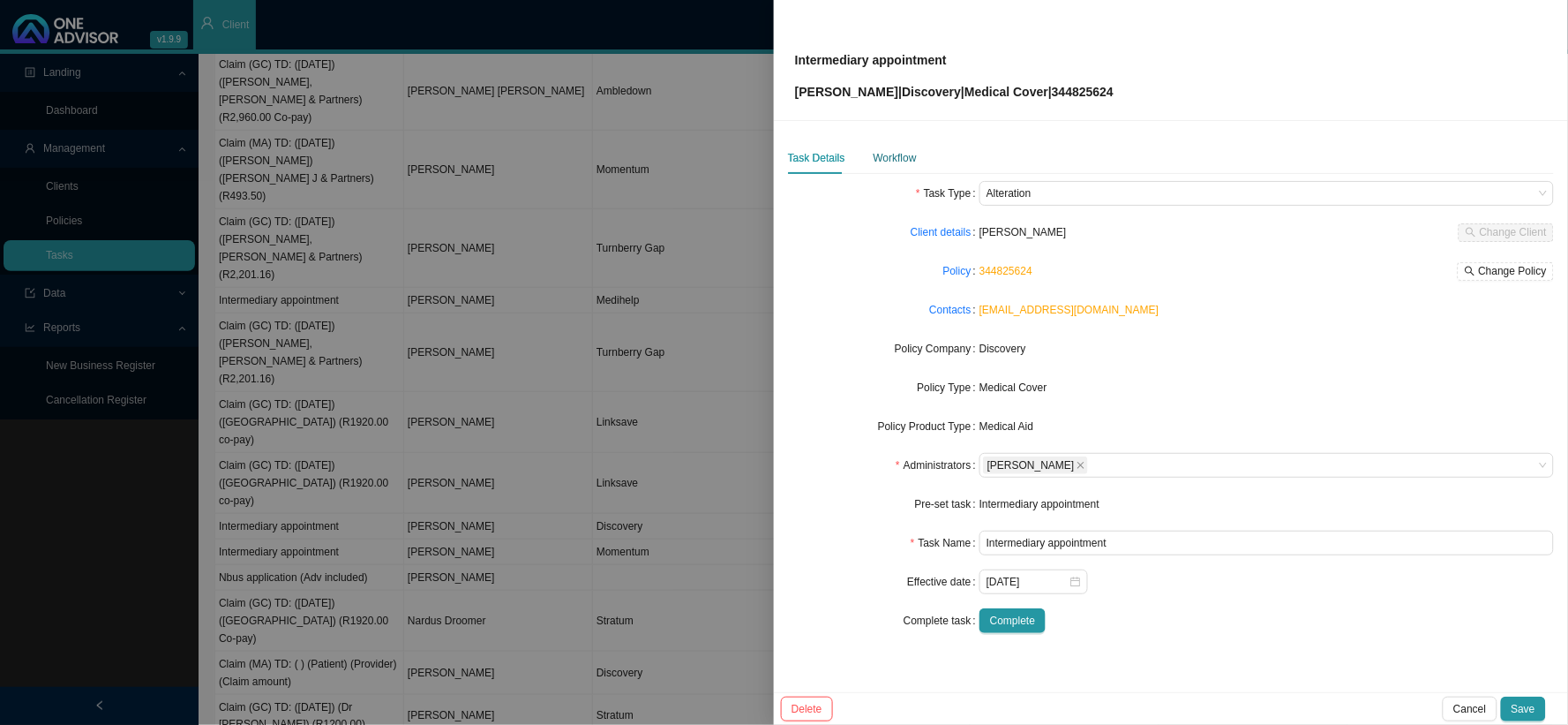
click at [911, 157] on div "Workflow" at bounding box center [895, 158] width 43 height 18
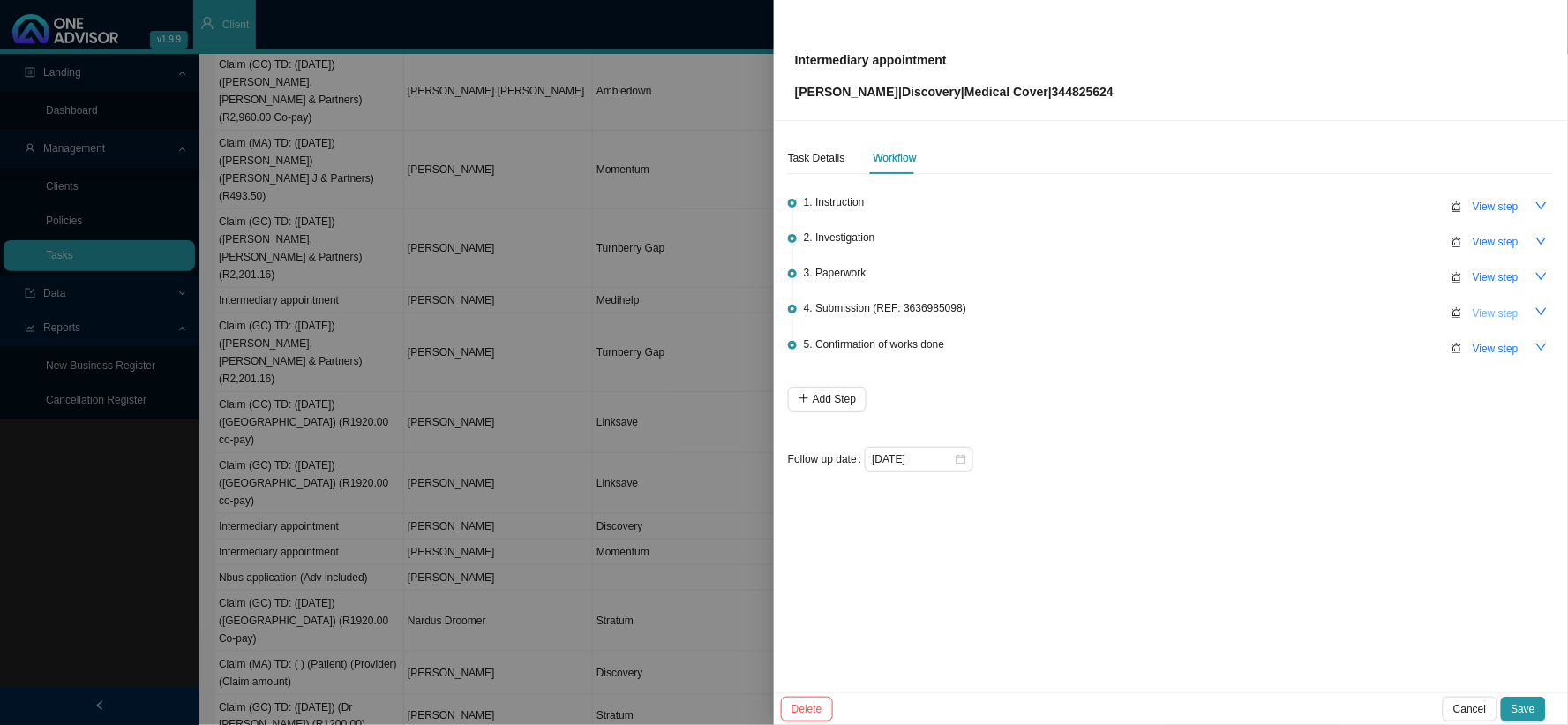
click at [1337, 304] on span "View step" at bounding box center [1495, 313] width 46 height 18
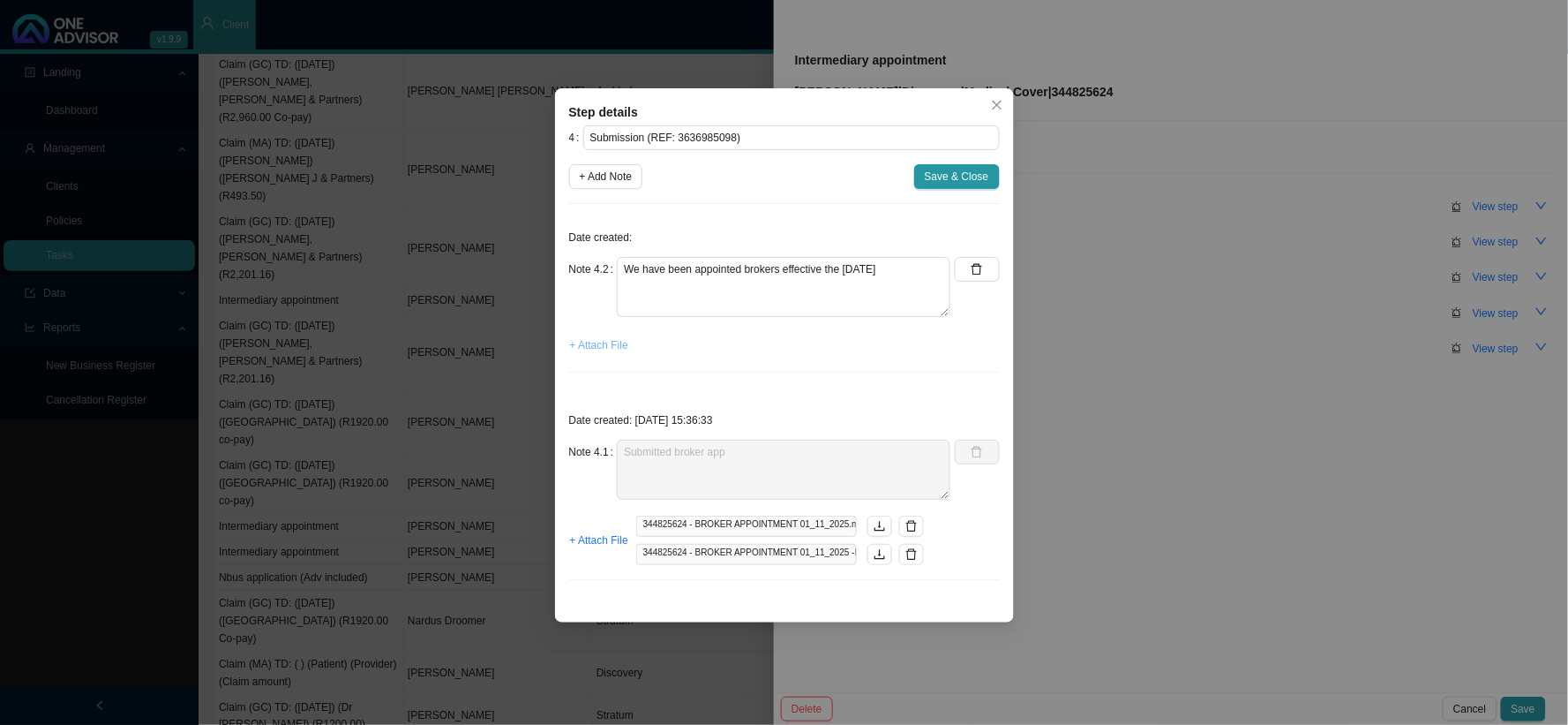
click at [583, 340] on span "+ Attach File" at bounding box center [599, 345] width 59 height 18
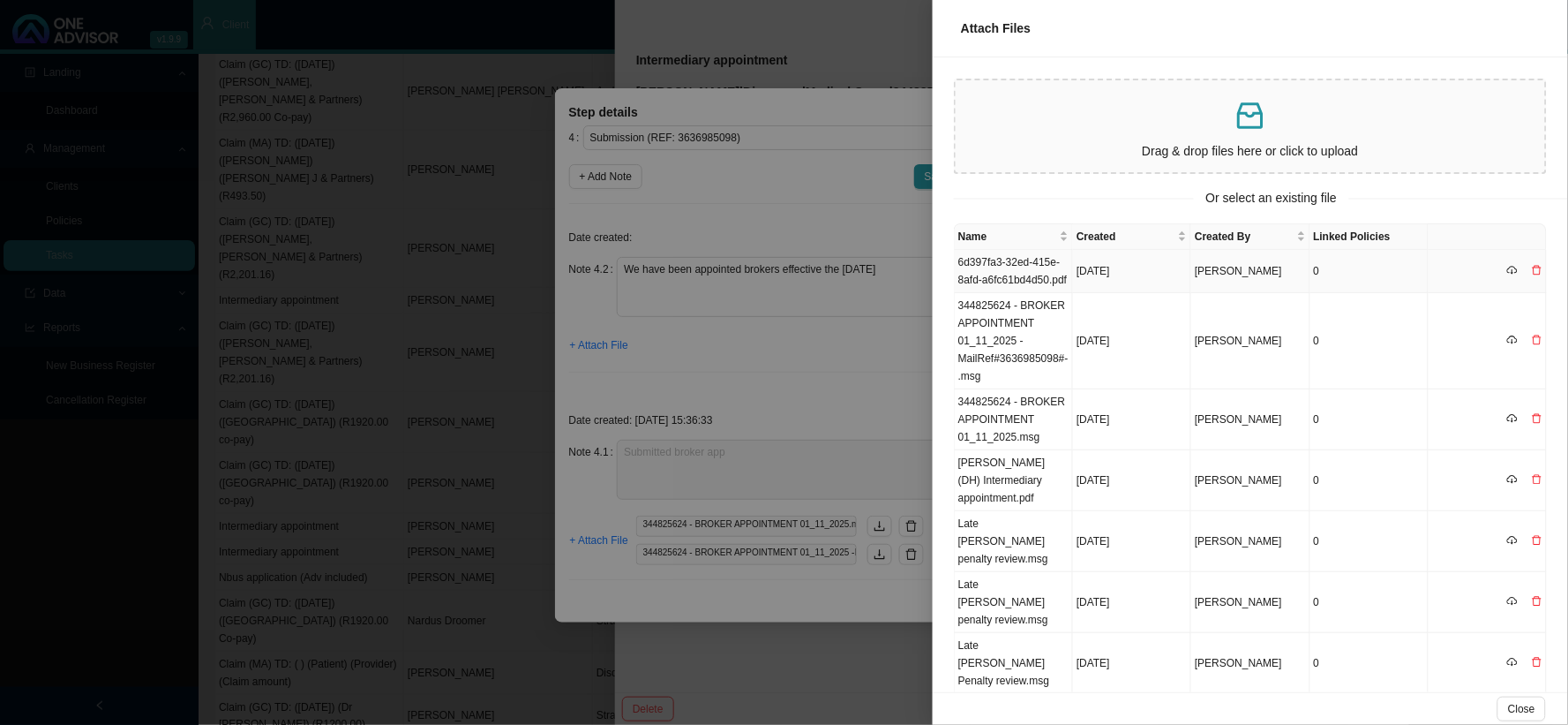
click at [1012, 272] on td "6d397fa3-32ed-415e-8afd-a6fc61bd4d50.pdf" at bounding box center [1013, 271] width 118 height 43
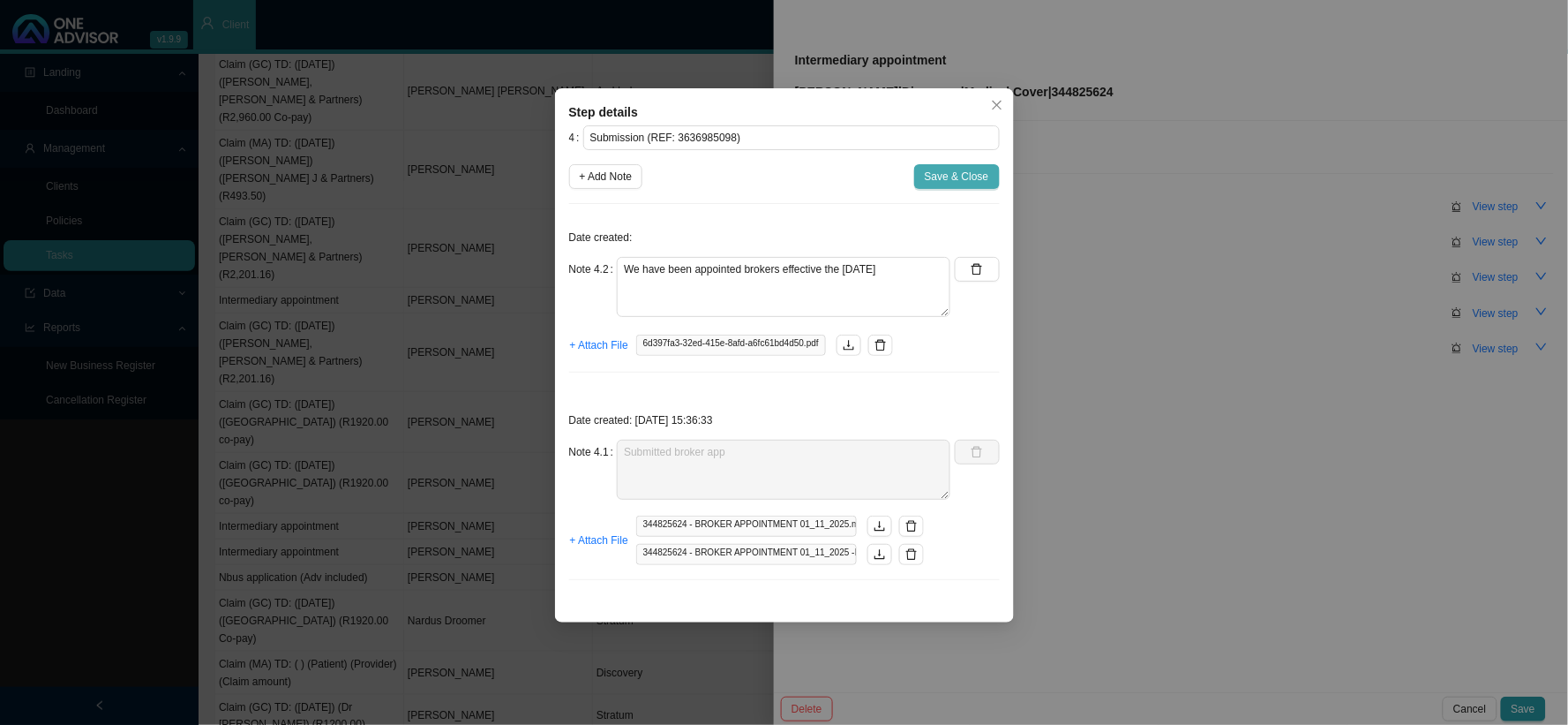
click at [947, 180] on span "Save & Close" at bounding box center [957, 177] width 64 height 18
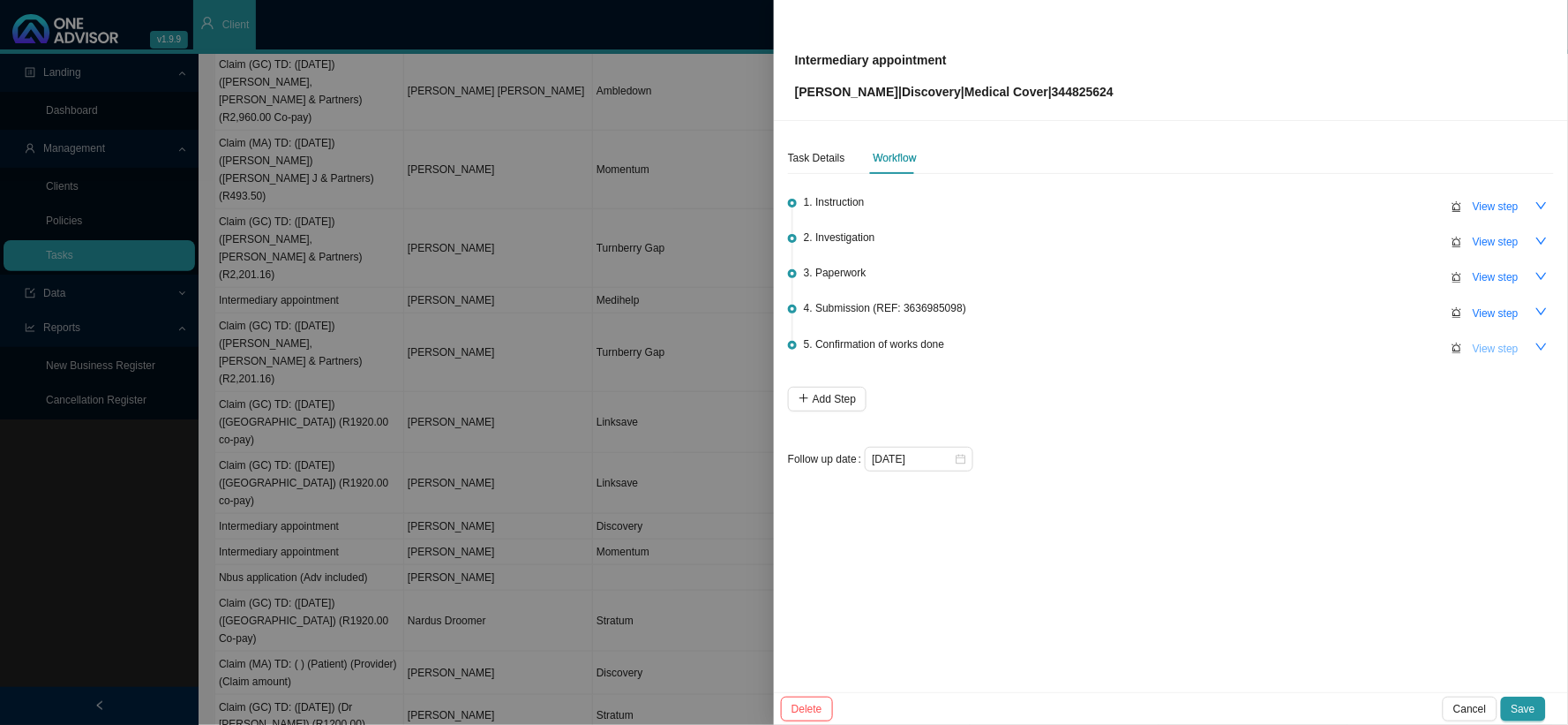
click at [1337, 344] on span "View step" at bounding box center [1495, 348] width 46 height 18
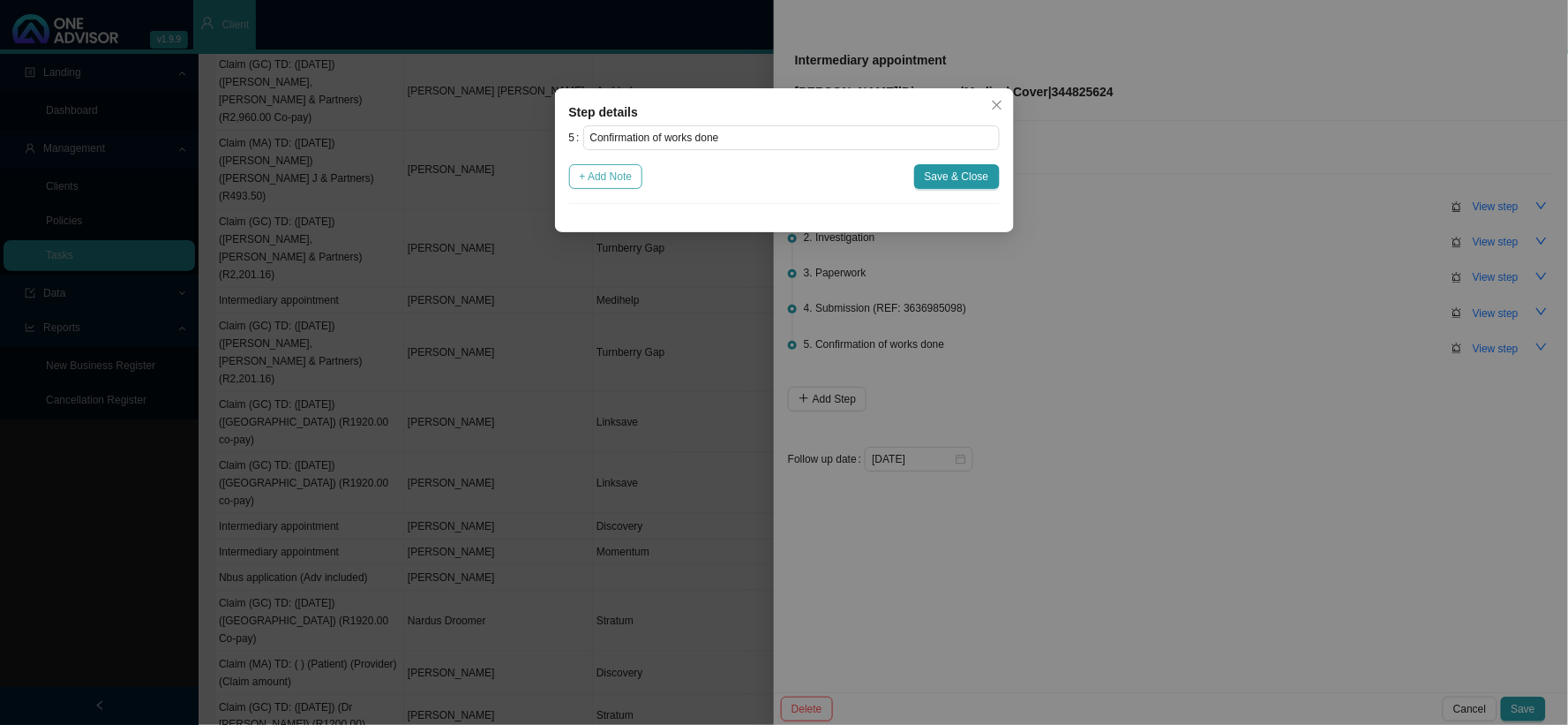
click at [624, 169] on span "+ Add Note" at bounding box center [606, 177] width 53 height 18
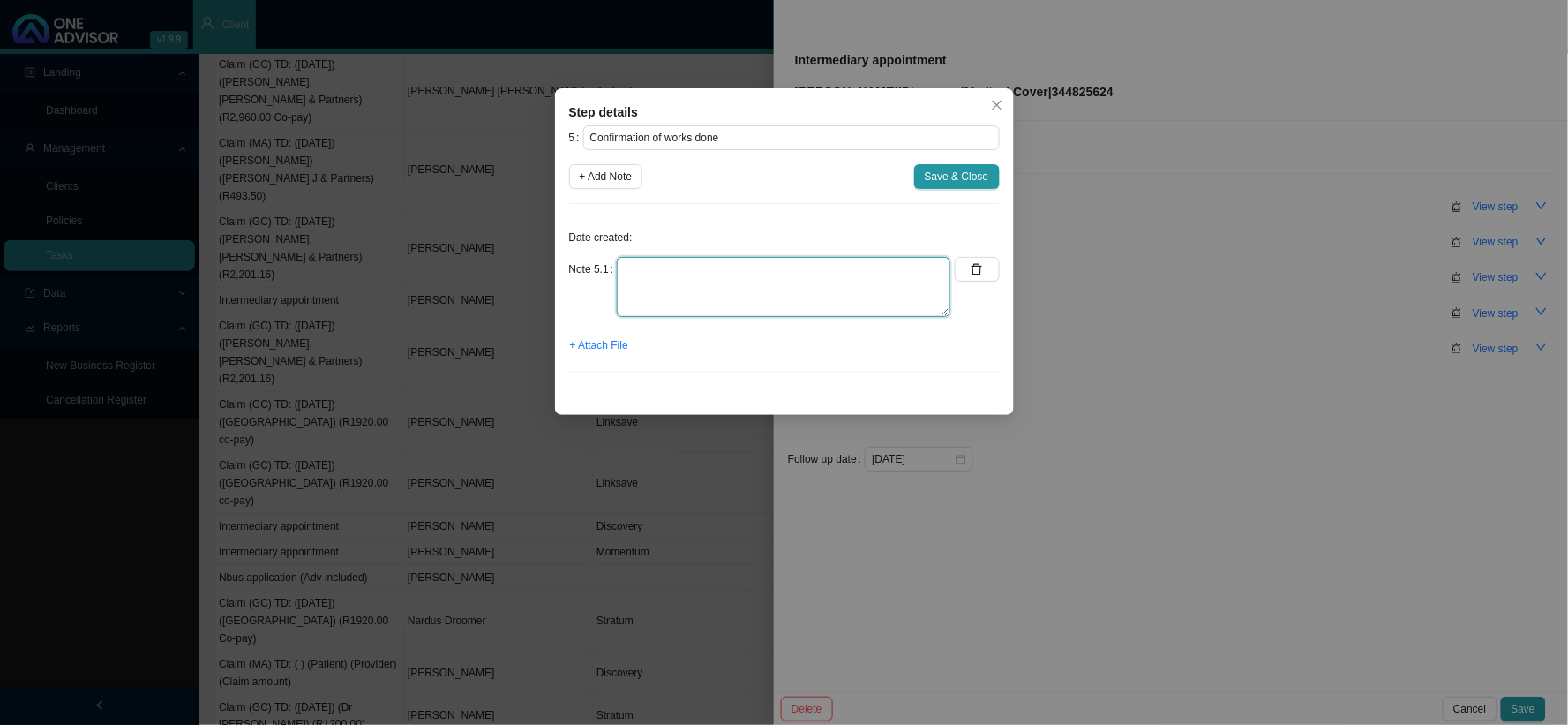
click at [790, 271] on textarea at bounding box center [783, 287] width 333 height 60
type textarea "Sent confirmation of works done"
click at [619, 344] on span "+ Attach File" at bounding box center [599, 345] width 59 height 18
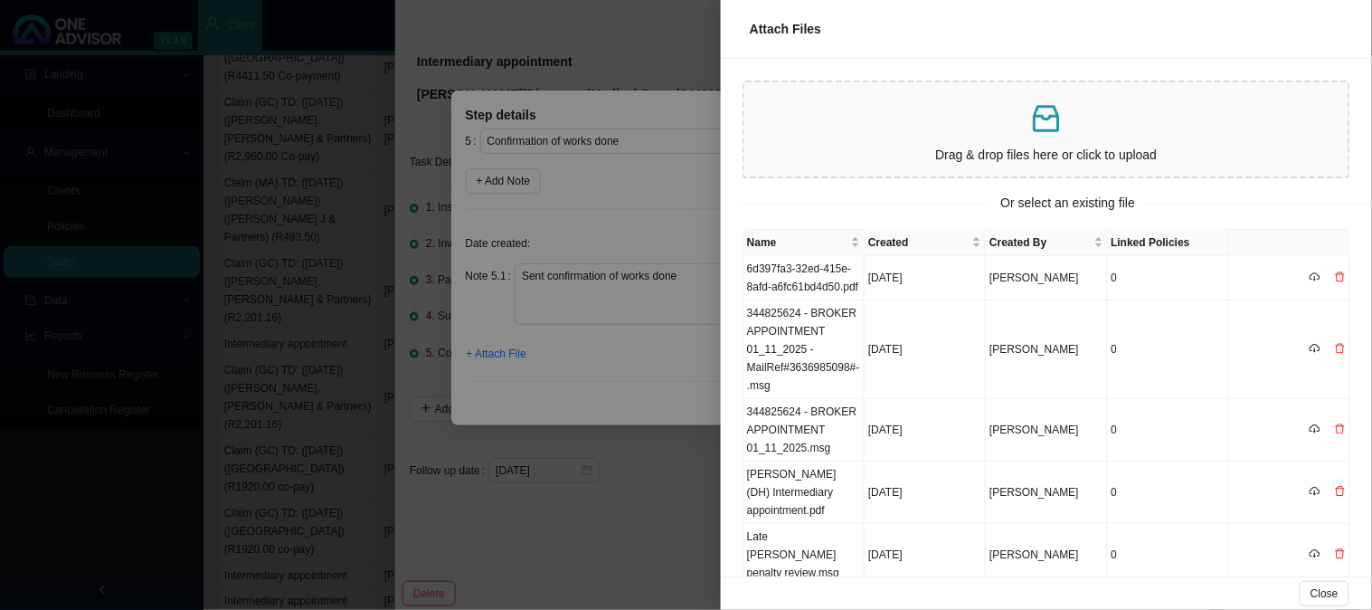
click at [622, 203] on div at bounding box center [686, 305] width 1372 height 610
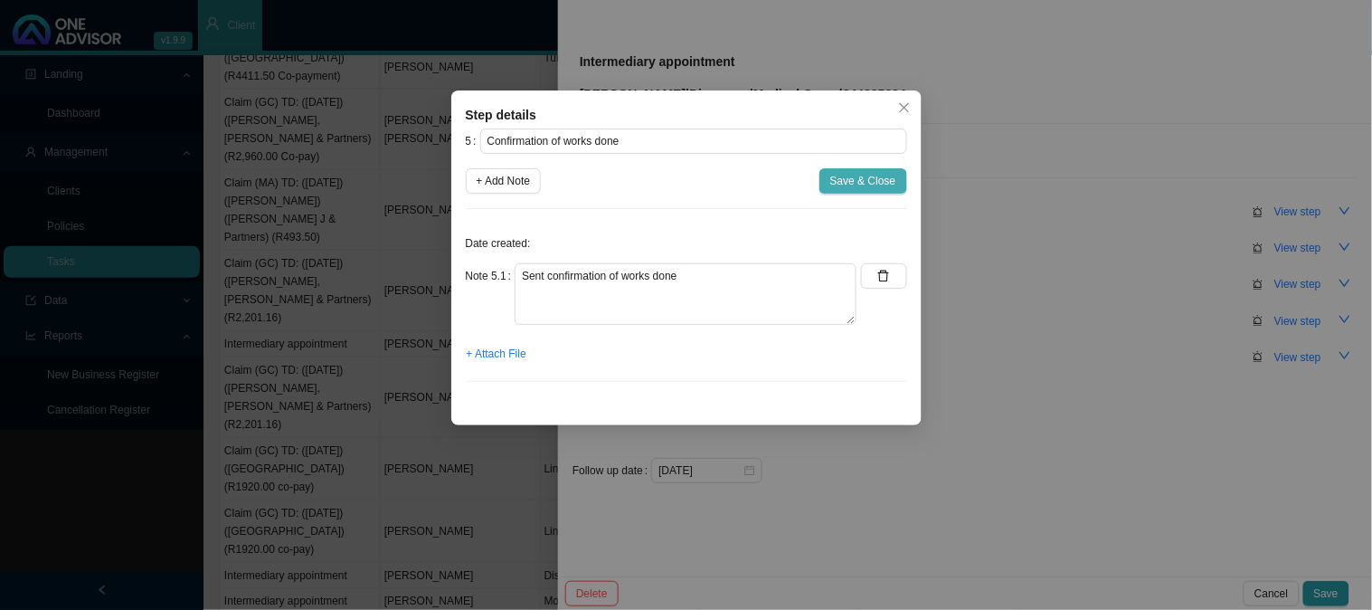
click at [846, 182] on span "Save & Close" at bounding box center [863, 181] width 66 height 18
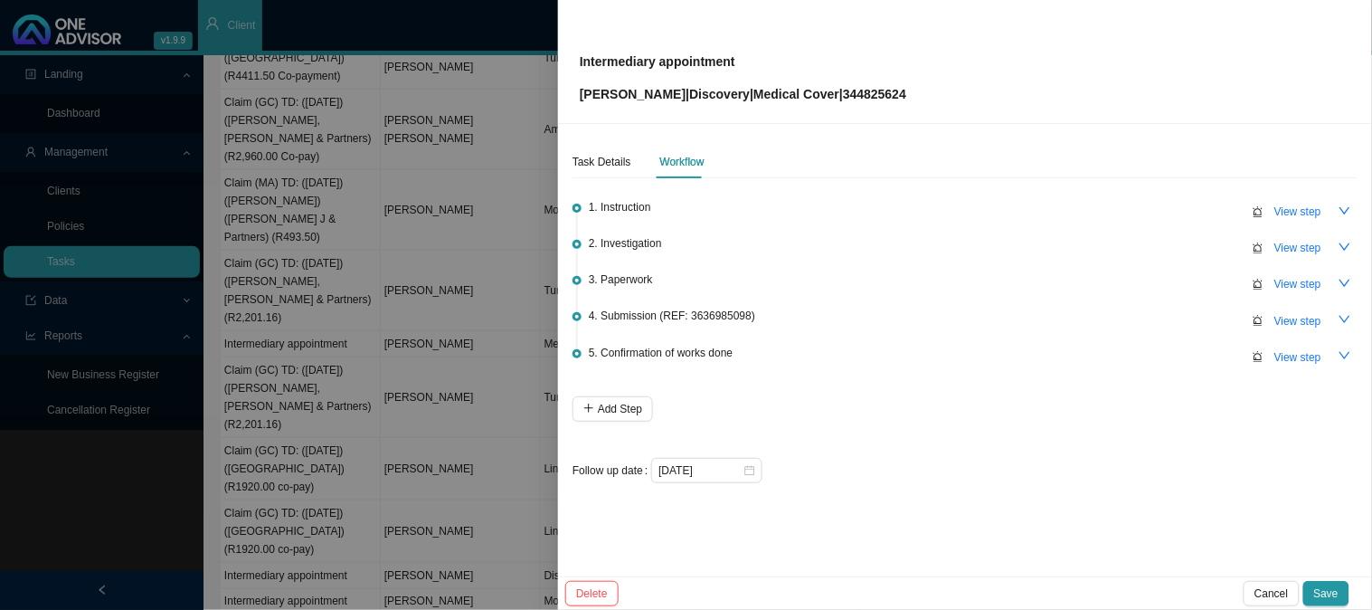
click at [889, 94] on p "[PERSON_NAME] | Discovery | Medical Cover | 344825624" at bounding box center [743, 94] width 327 height 20
click at [947, 95] on div "Intermediary appointment [PERSON_NAME] | Discovery | Medical Cover | 344825624" at bounding box center [965, 61] width 771 height 85
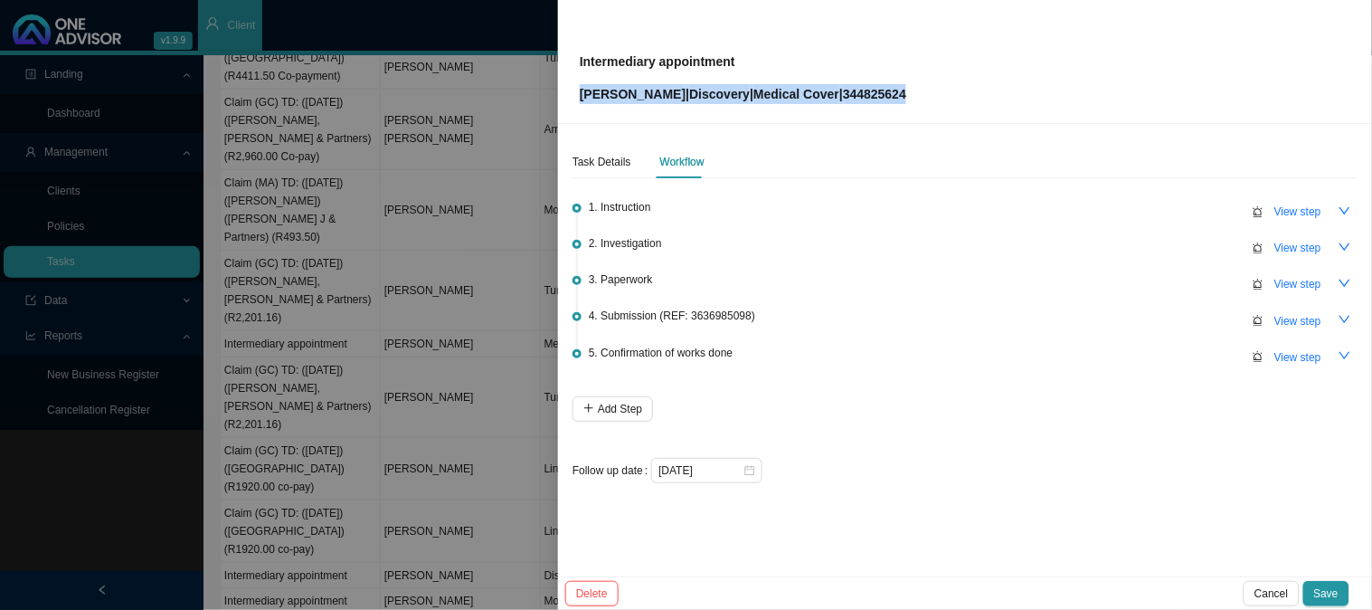
drag, startPoint x: 937, startPoint y: 84, endPoint x: 577, endPoint y: 101, distance: 360.5
click at [577, 101] on div "Intermediary appointment [PERSON_NAME] | Discovery | Medical Cover | 344825624" at bounding box center [965, 62] width 814 height 124
copy p "[PERSON_NAME] | Discovery | Medical Cover | 344825624"
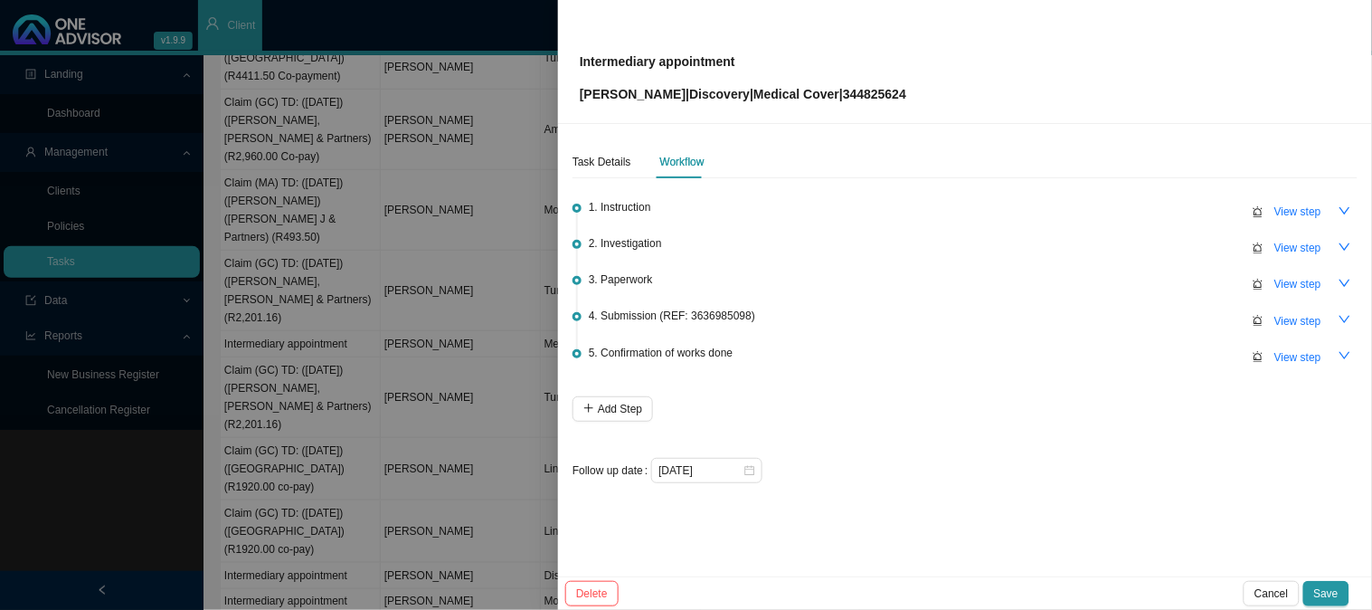
click at [751, 59] on p "Intermediary appointment" at bounding box center [743, 62] width 327 height 20
drag, startPoint x: 751, startPoint y: 59, endPoint x: 574, endPoint y: 52, distance: 176.5
click at [574, 52] on div "Intermediary appointment [PERSON_NAME] | Discovery | Medical Cover | 344825624" at bounding box center [965, 62] width 814 height 124
drag, startPoint x: 724, startPoint y: 54, endPoint x: 742, endPoint y: 62, distance: 19.5
click at [724, 54] on p "Intermediary appointment" at bounding box center [743, 62] width 327 height 20
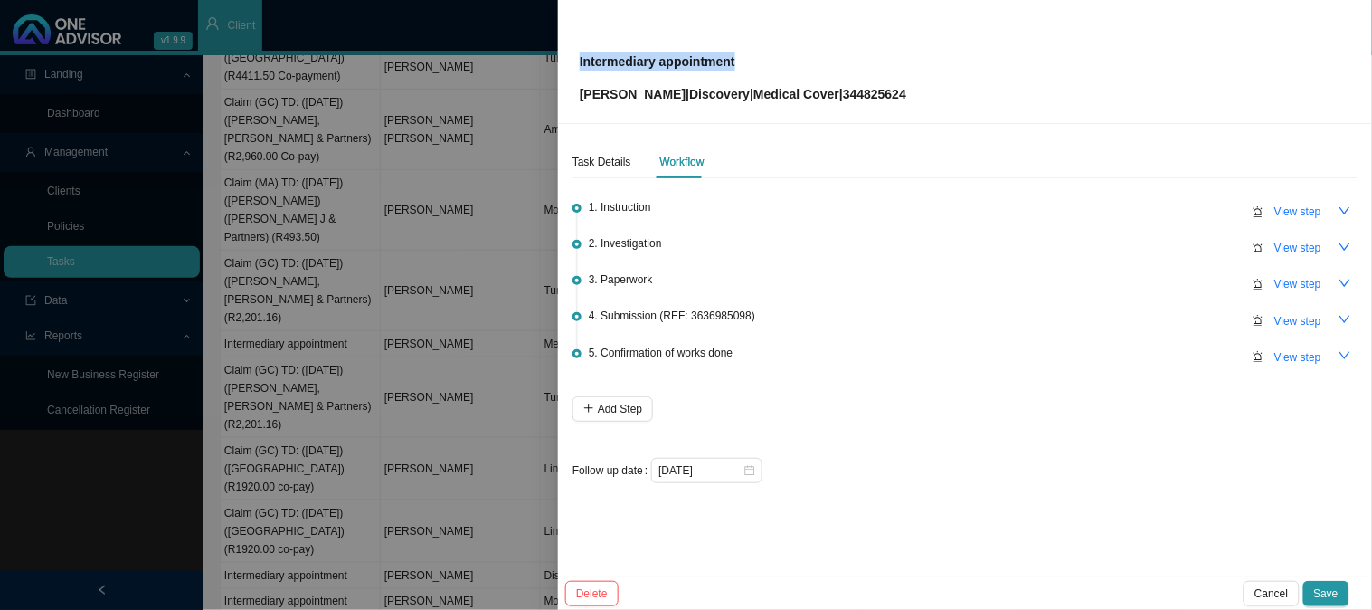
drag, startPoint x: 735, startPoint y: 60, endPoint x: 576, endPoint y: 61, distance: 159.2
click at [576, 61] on div "Intermediary appointment [PERSON_NAME] | Discovery | Medical Cover | 344825624" at bounding box center [965, 62] width 814 height 124
copy p "Intermediary appointment"
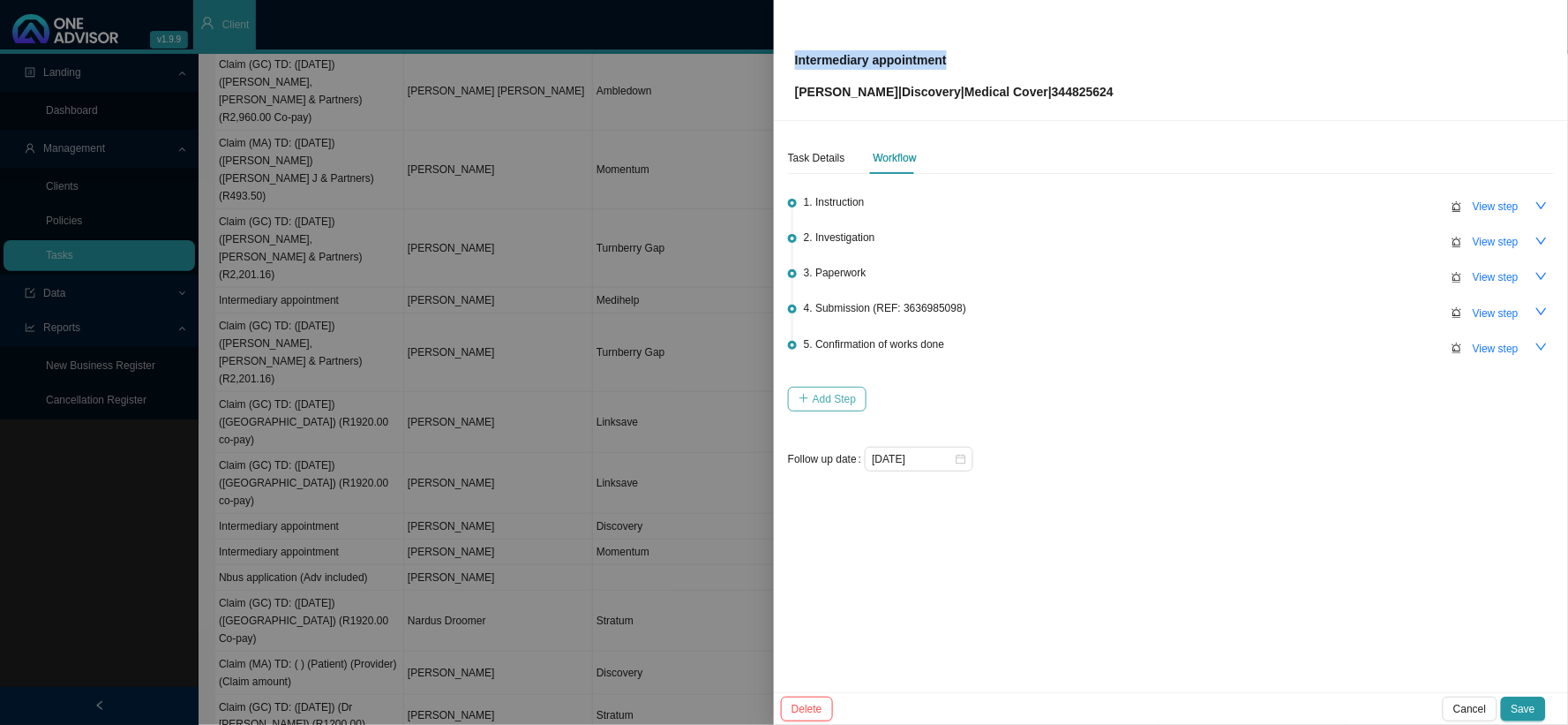
click at [838, 402] on span "Add Step" at bounding box center [834, 399] width 43 height 18
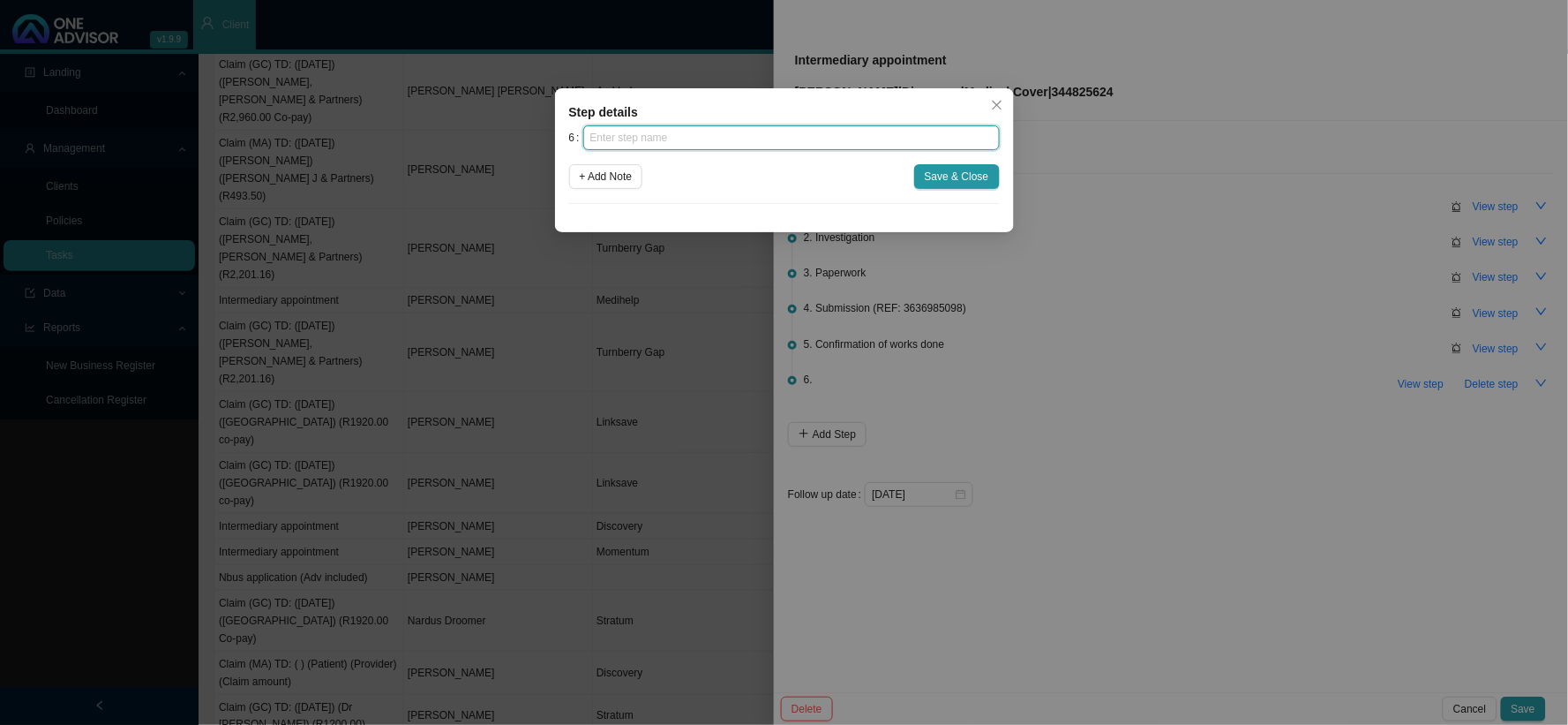
click at [673, 138] on input "text" at bounding box center [791, 137] width 416 height 24
type input "Update schedule"
click at [608, 178] on span "+ Add Note" at bounding box center [606, 177] width 53 height 18
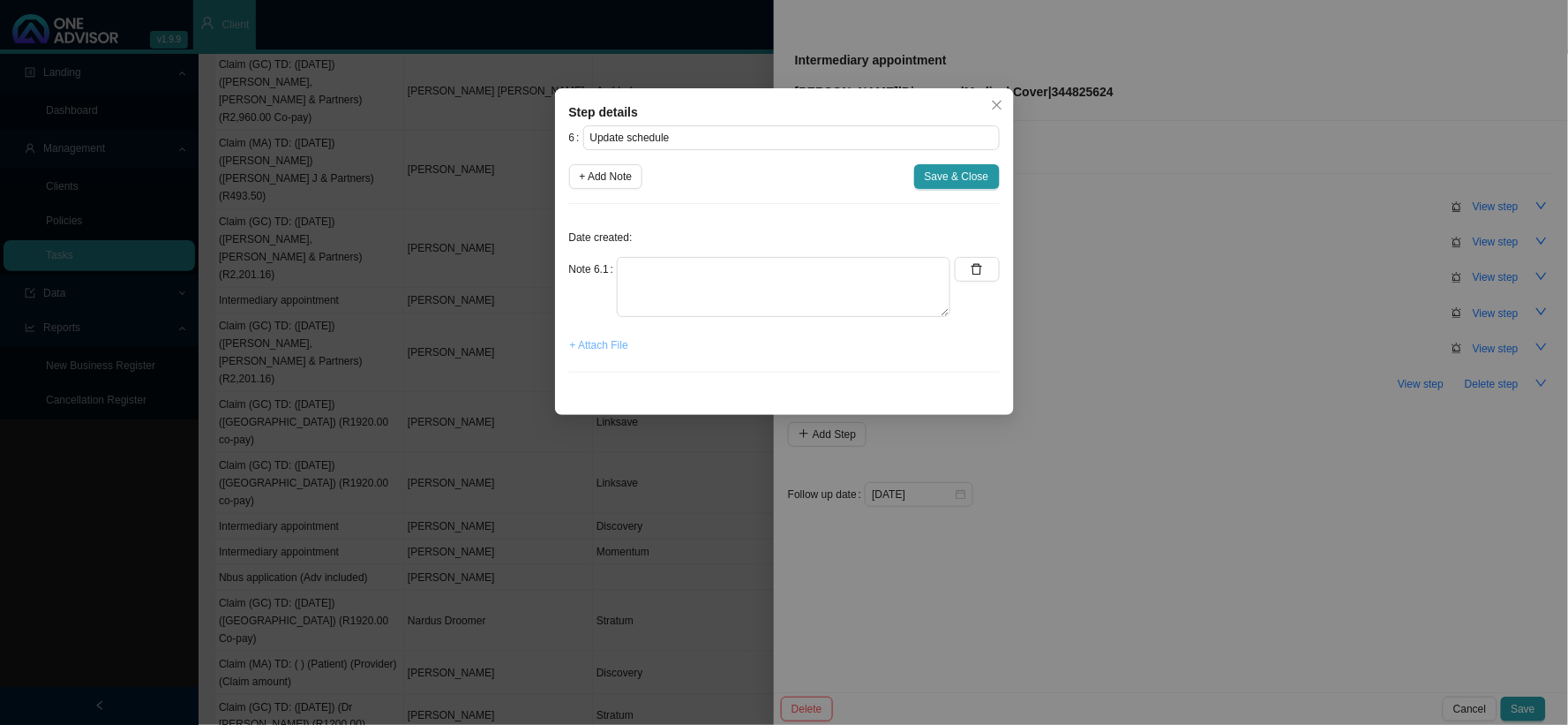
click at [617, 348] on span "+ Attach File" at bounding box center [599, 345] width 59 height 18
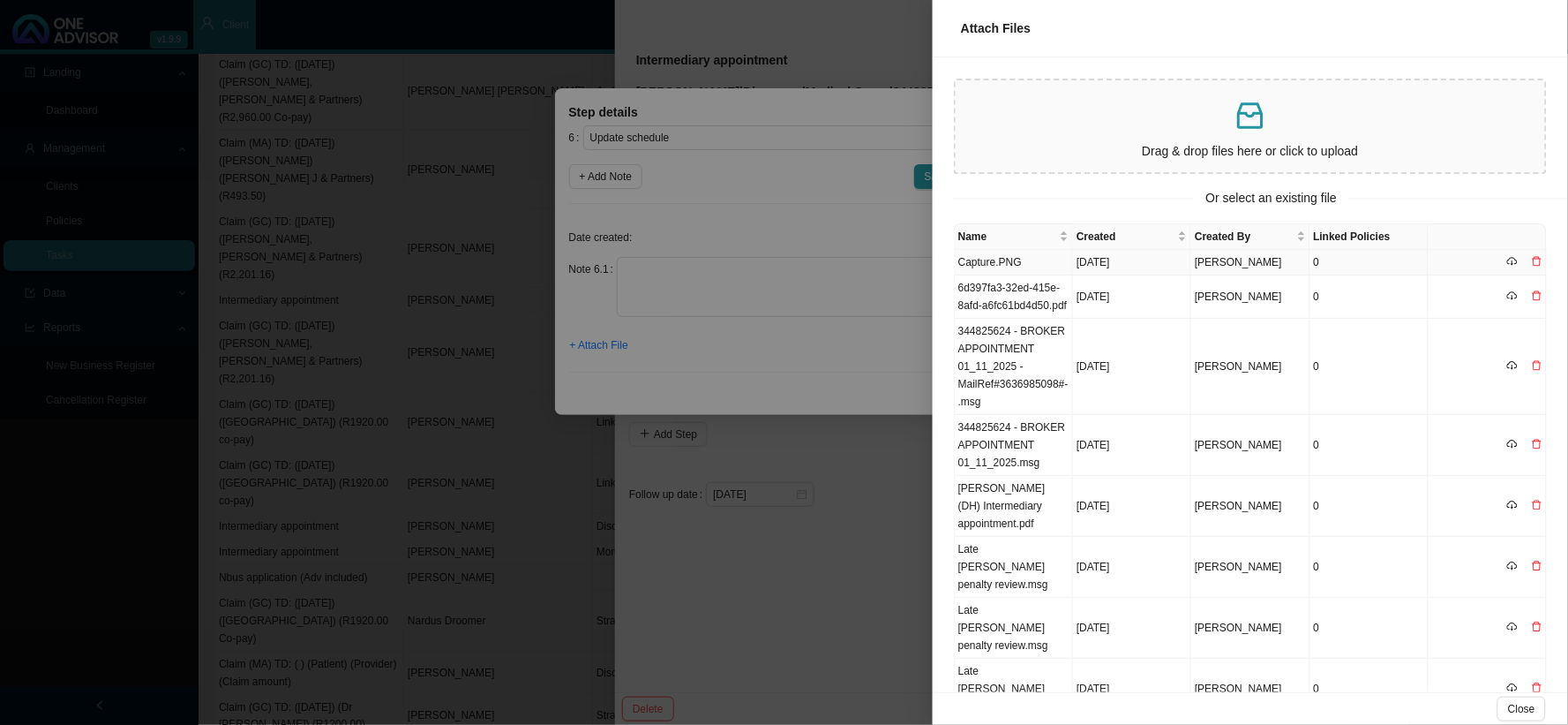
click at [1004, 260] on td "Capture.PNG" at bounding box center [1013, 262] width 118 height 25
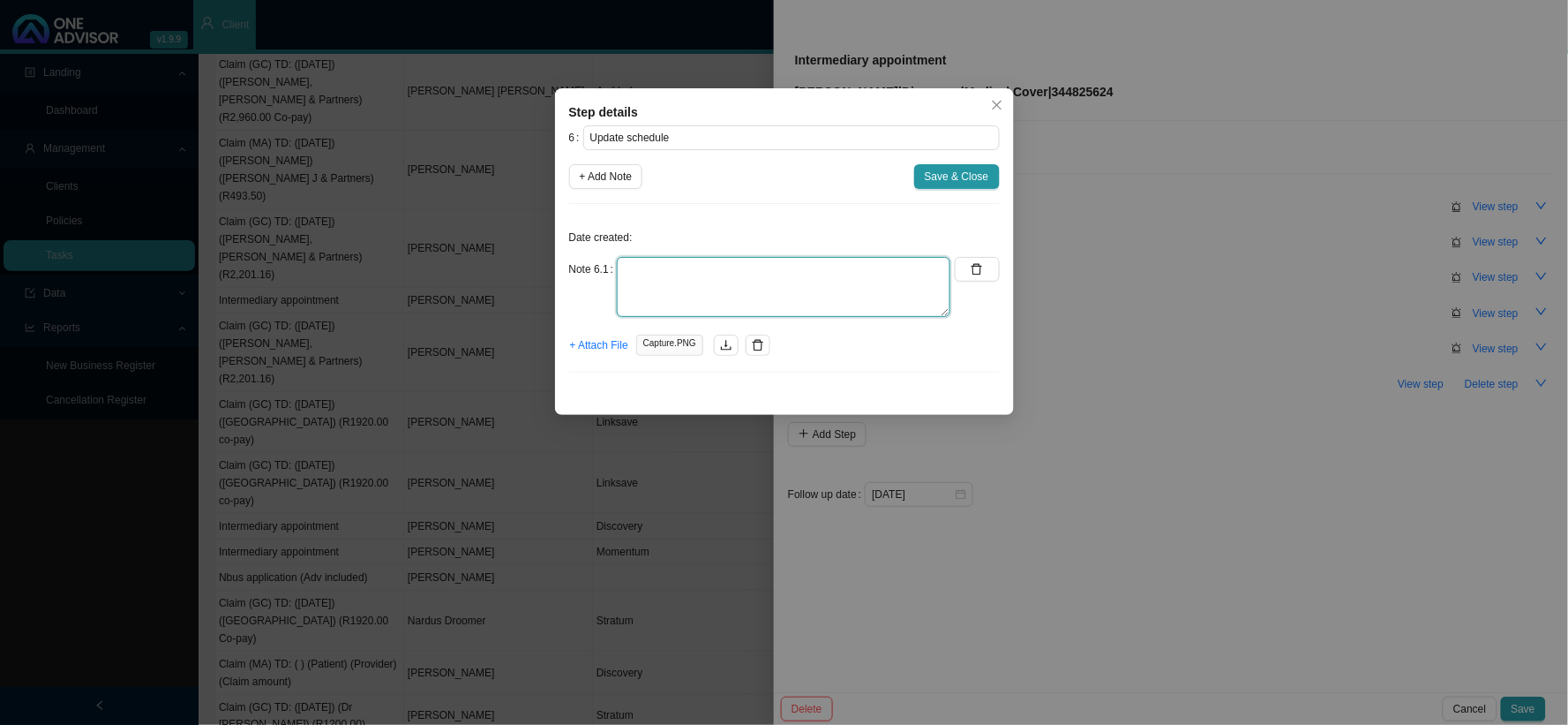
click at [811, 274] on textarea at bounding box center [783, 287] width 333 height 60
type textarea "Updated MA & GAP list"
click at [947, 177] on span "Save & Close" at bounding box center [957, 177] width 64 height 18
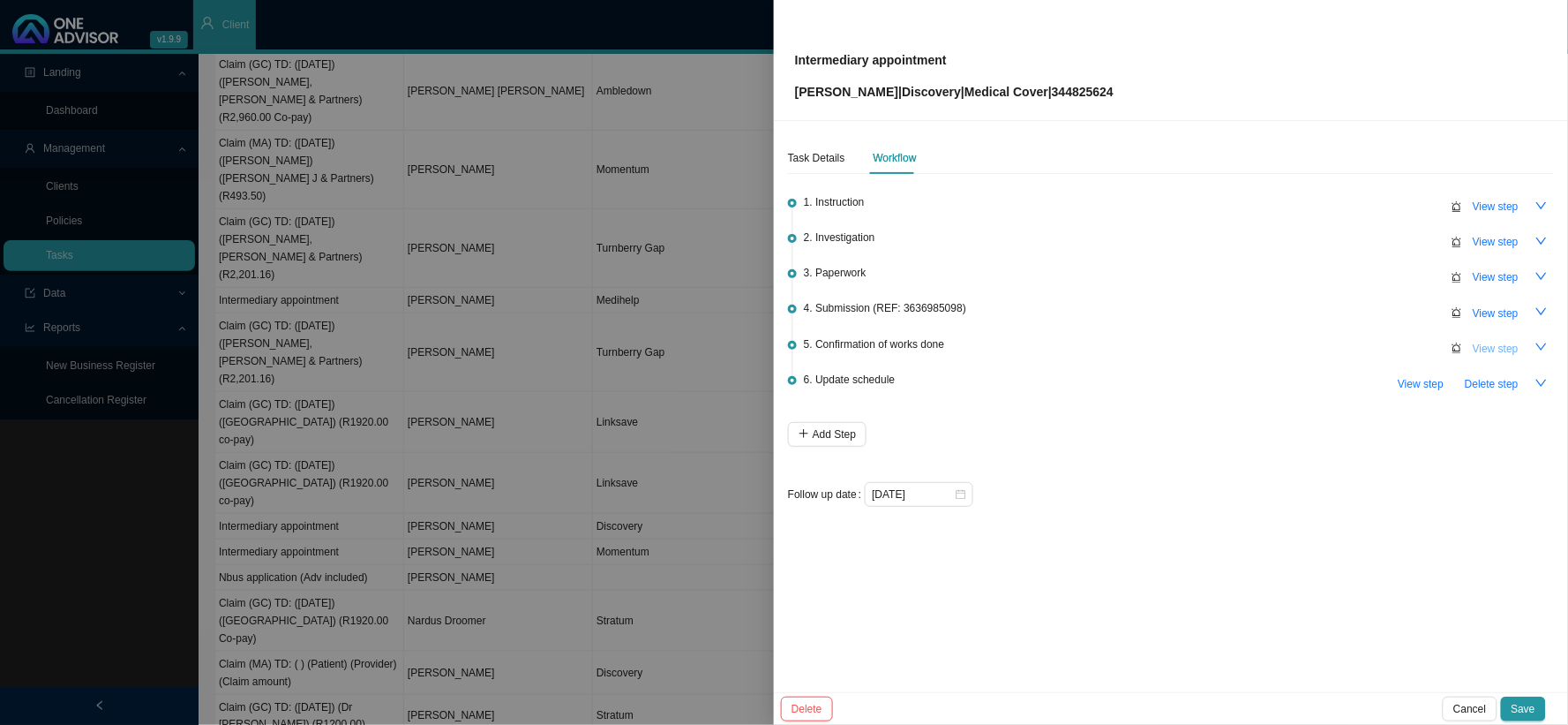
click at [1337, 345] on span "View step" at bounding box center [1495, 348] width 46 height 18
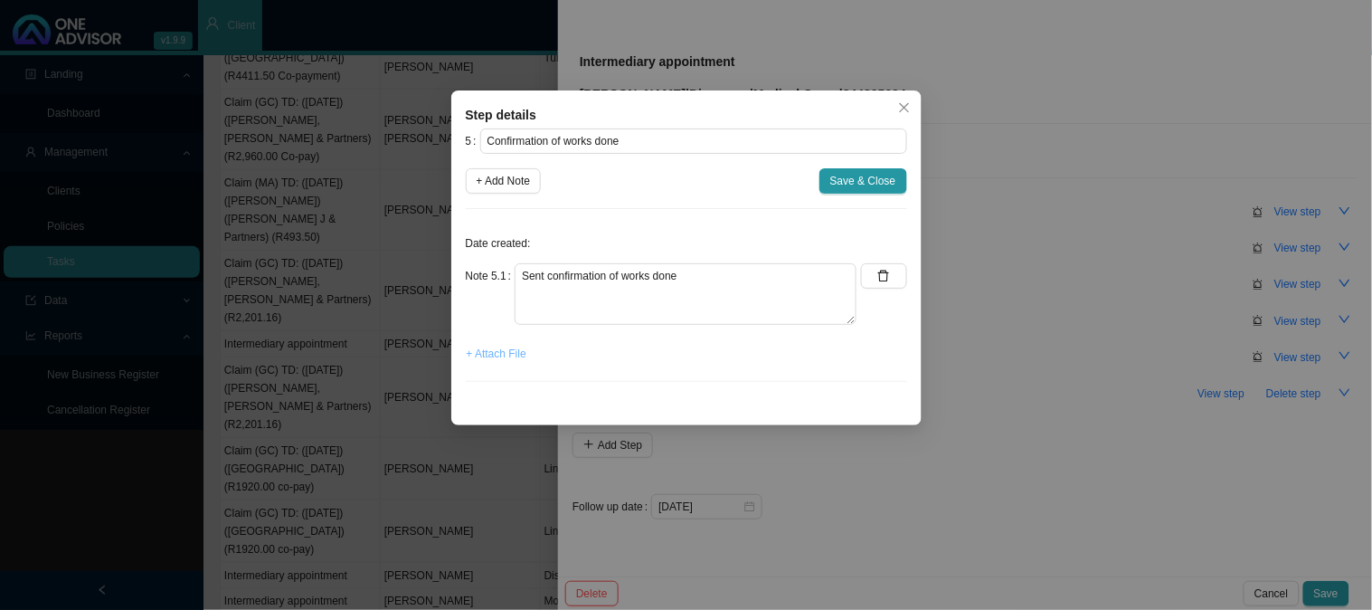
click at [518, 357] on span "+ Attach File" at bounding box center [497, 354] width 60 height 18
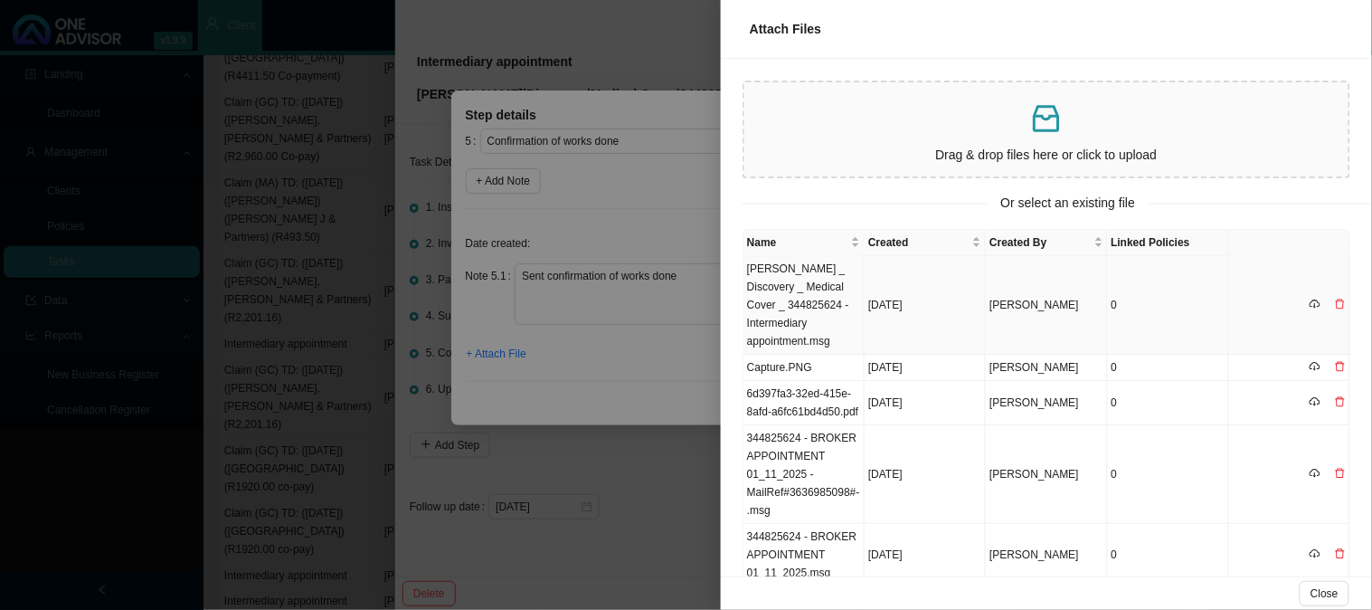
click at [819, 279] on td "[PERSON_NAME] _ Discovery _ Medical Cover _ 344825624 - Intermediary appointmen…" at bounding box center [804, 305] width 121 height 99
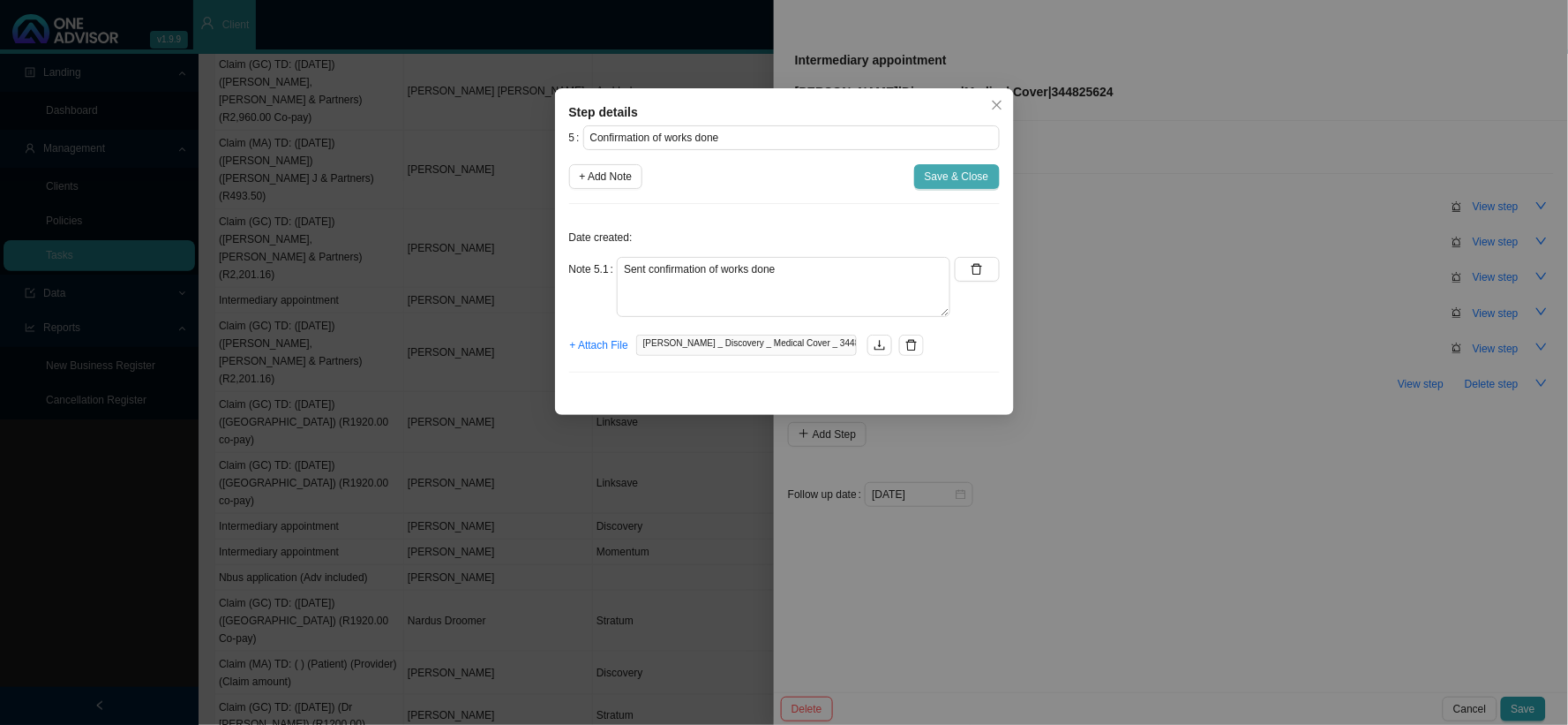
click at [939, 173] on span "Save & Close" at bounding box center [957, 177] width 64 height 18
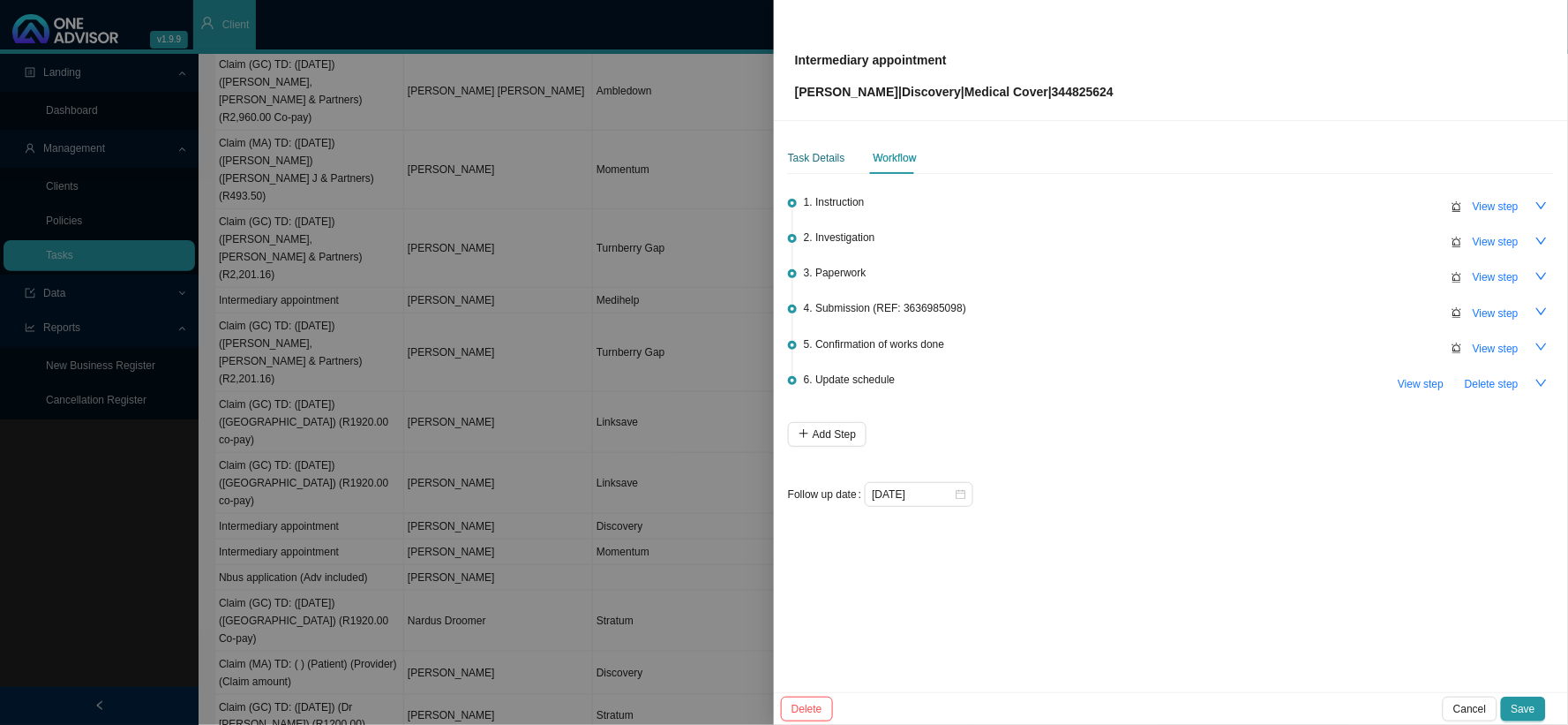
click at [822, 157] on div "Task Details" at bounding box center [816, 158] width 58 height 18
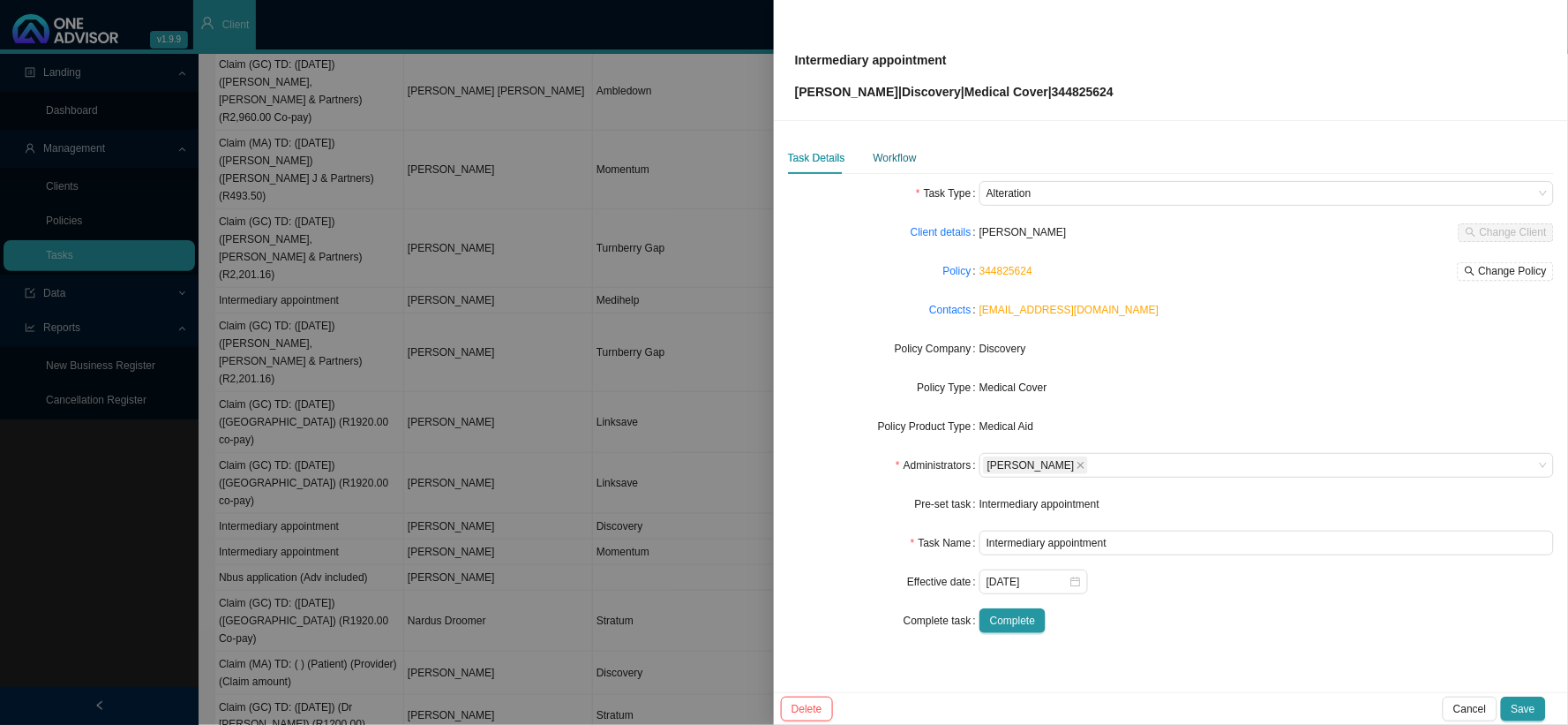
click at [891, 155] on div "Workflow" at bounding box center [895, 158] width 43 height 18
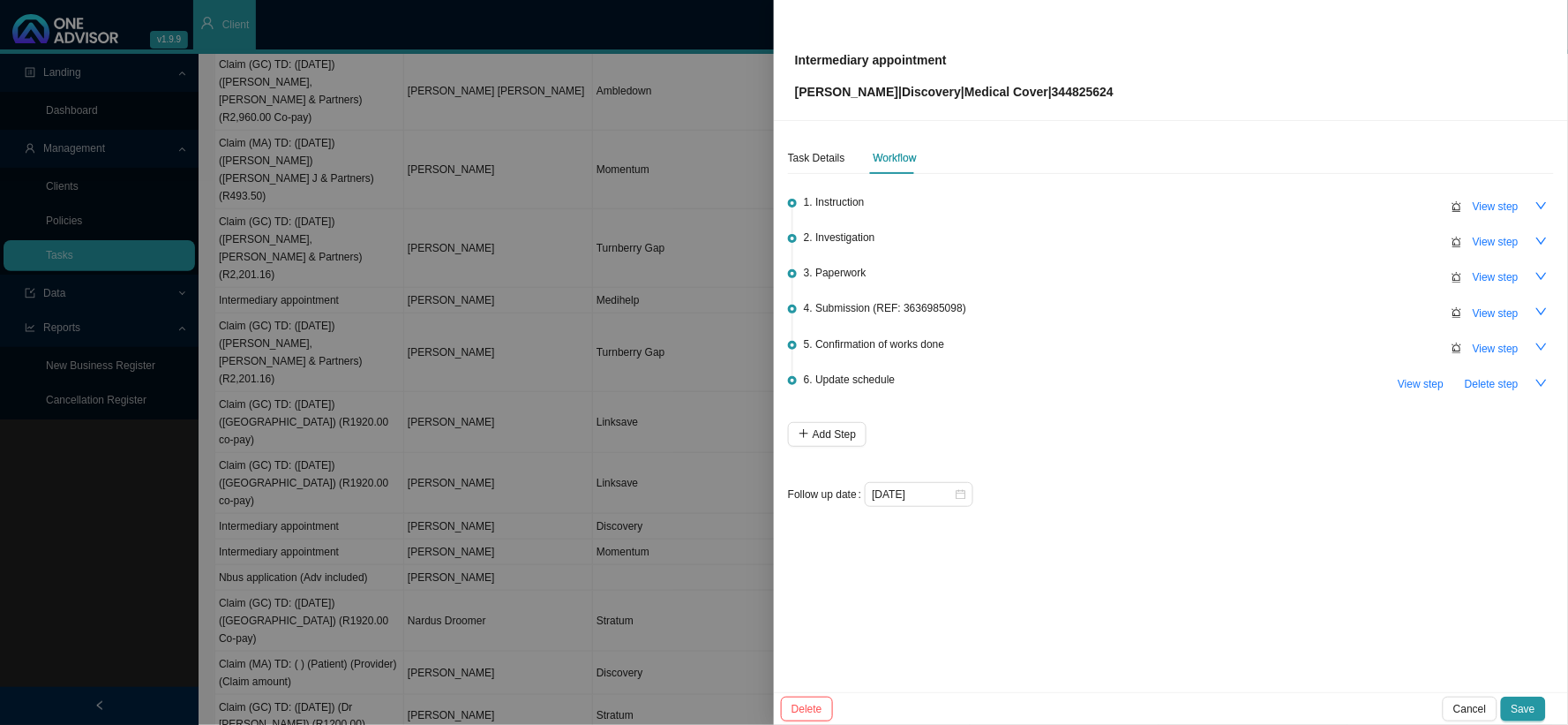
drag, startPoint x: 1531, startPoint y: 707, endPoint x: 1152, endPoint y: 583, distance: 398.8
click at [1213, 594] on div "Intermediary appointment [PERSON_NAME] | Discovery | Medical Cover | 344825624 …" at bounding box center [1170, 362] width 794 height 725
click at [1337, 594] on span "Save" at bounding box center [1523, 708] width 23 height 18
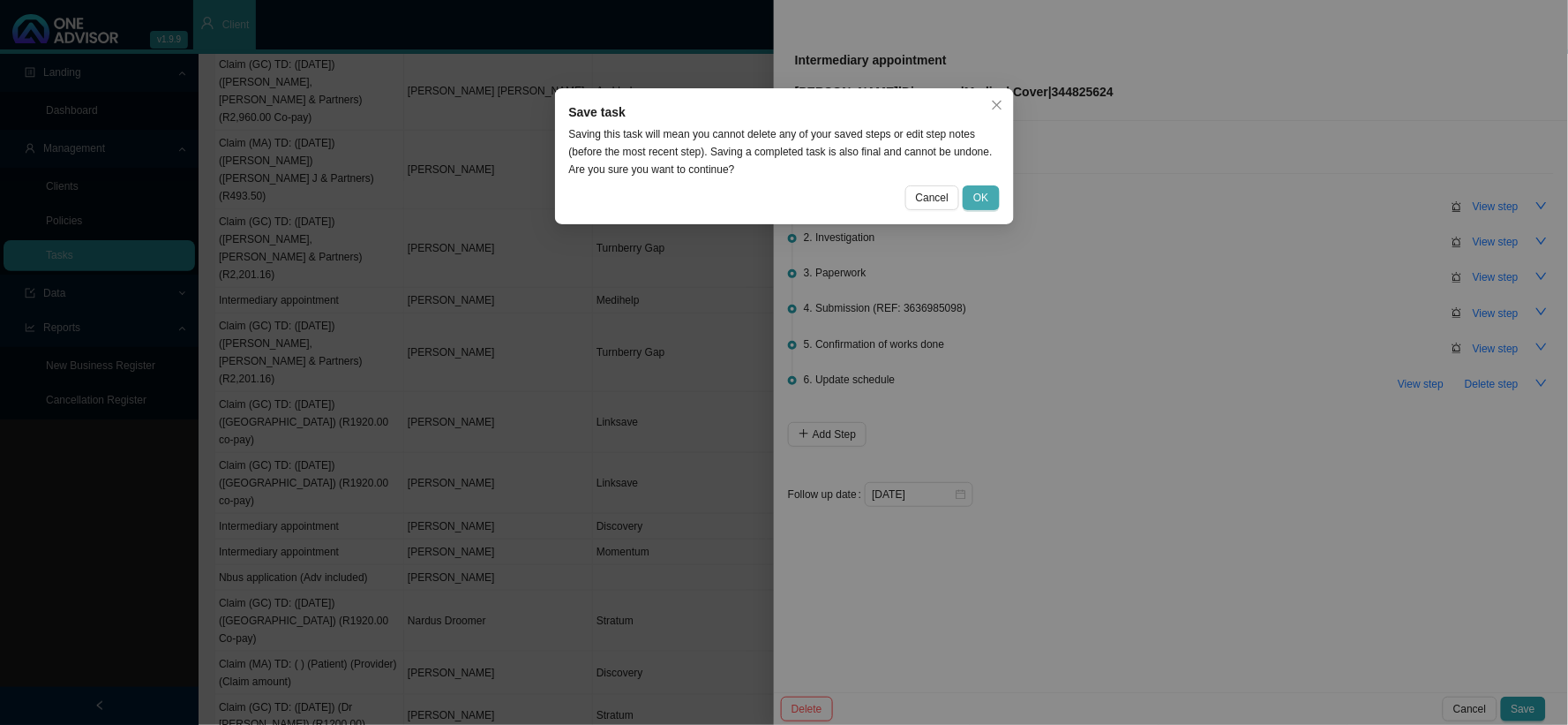
click at [981, 194] on span "OK" at bounding box center [980, 198] width 15 height 18
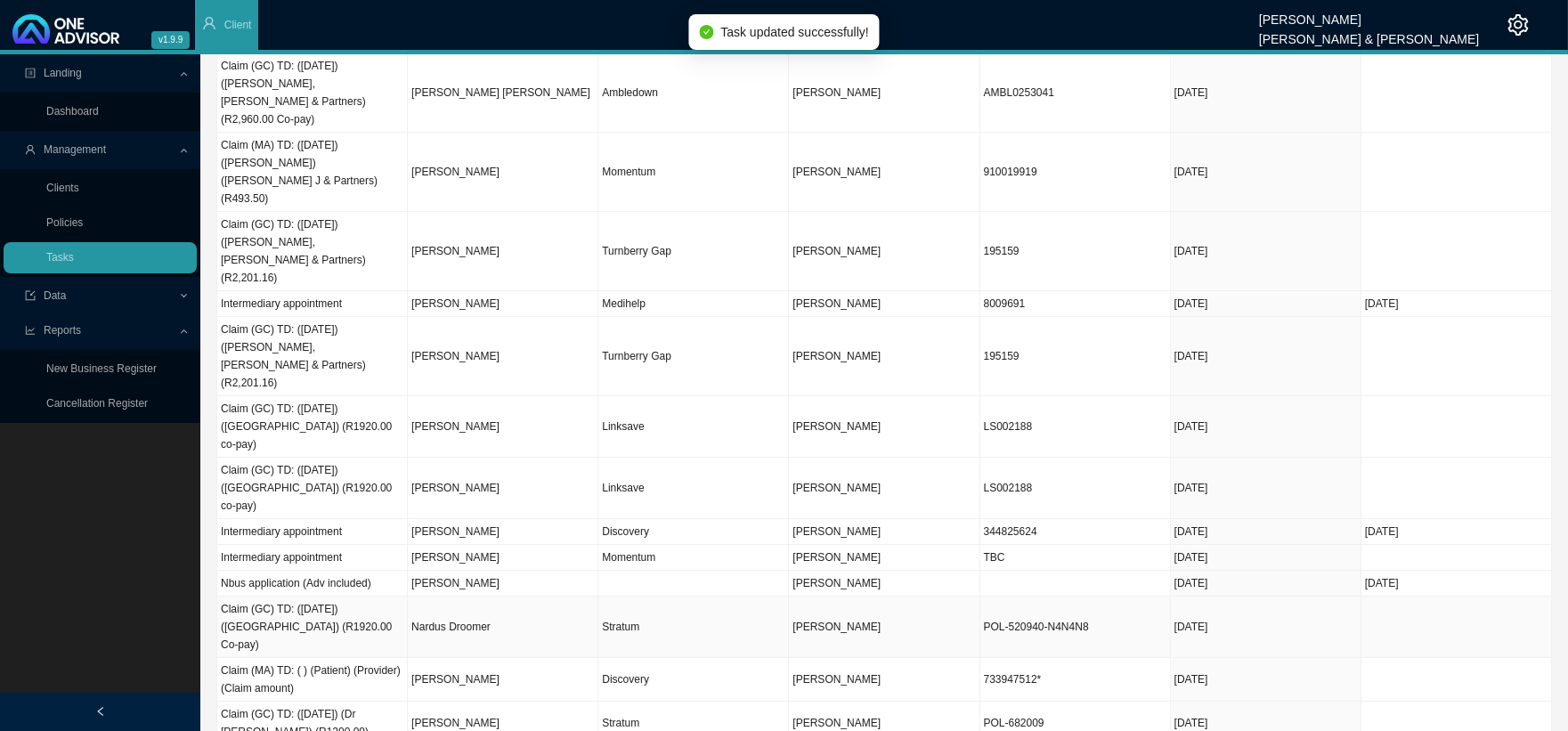
scroll to position [0, 0]
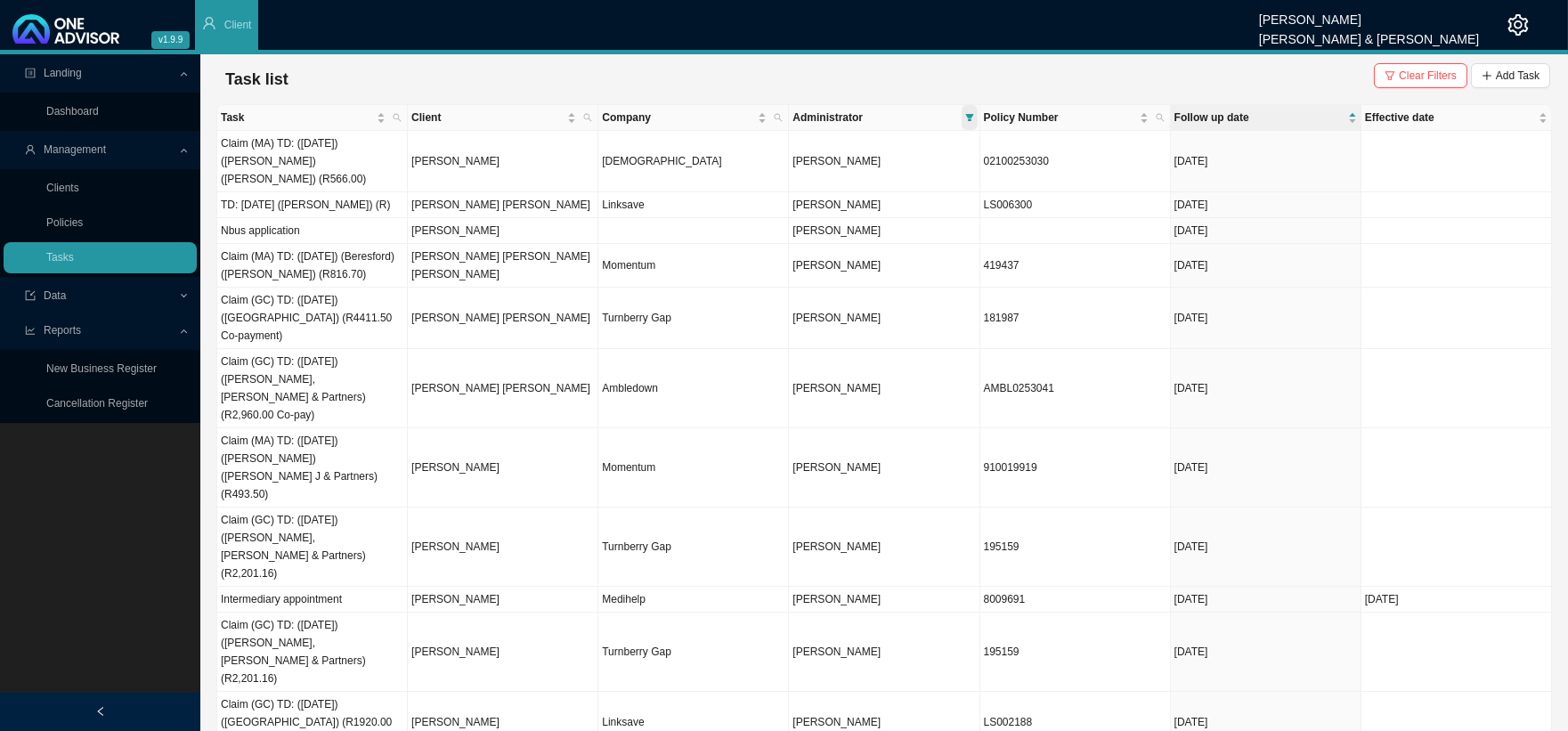
click at [973, 114] on icon "filter" at bounding box center [970, 117] width 9 height 9
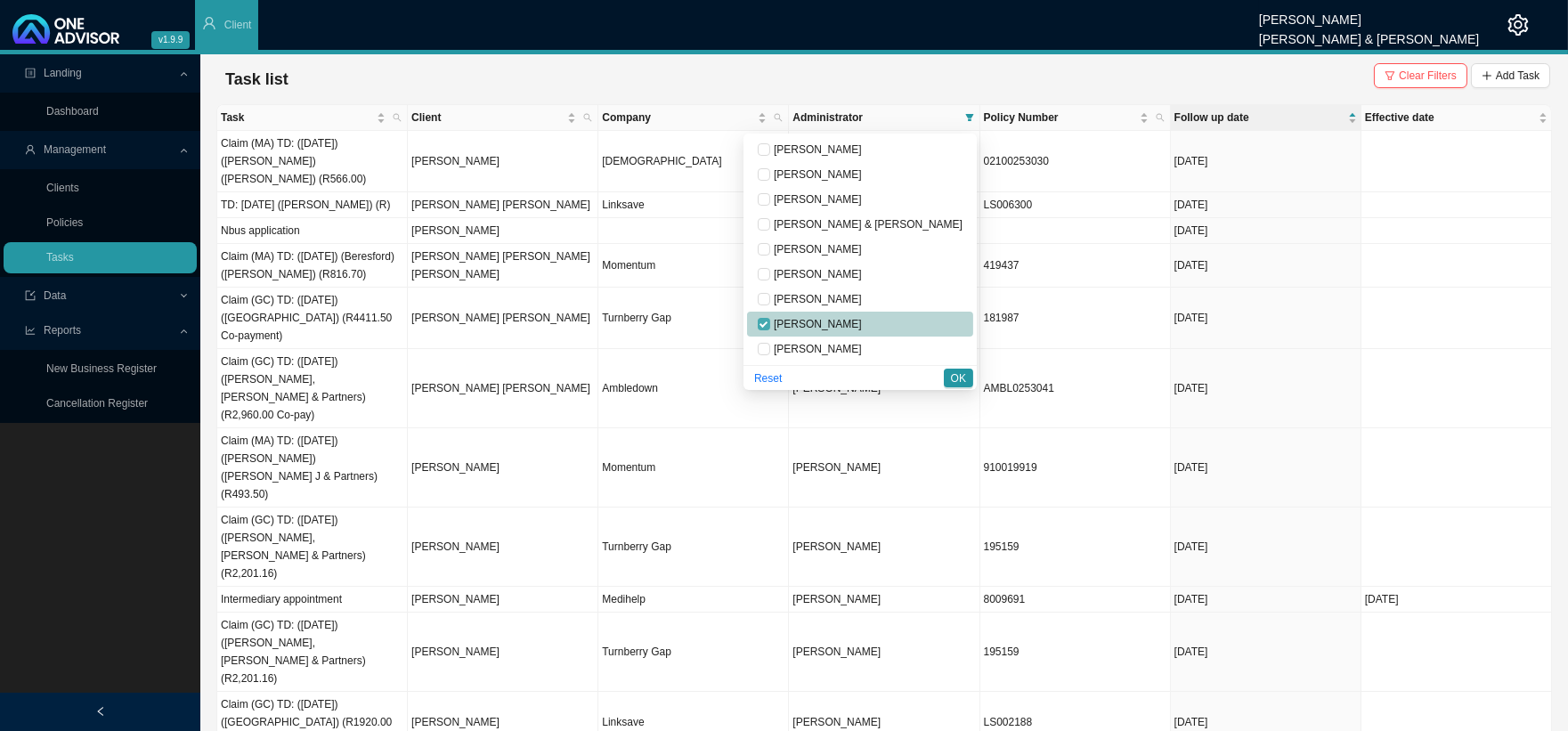
click at [771, 323] on input "checkbox" at bounding box center [764, 324] width 13 height 13
checkbox input "false"
click at [771, 274] on input "checkbox" at bounding box center [764, 274] width 13 height 13
checkbox input "true"
click at [953, 369] on span "OK" at bounding box center [958, 378] width 15 height 18
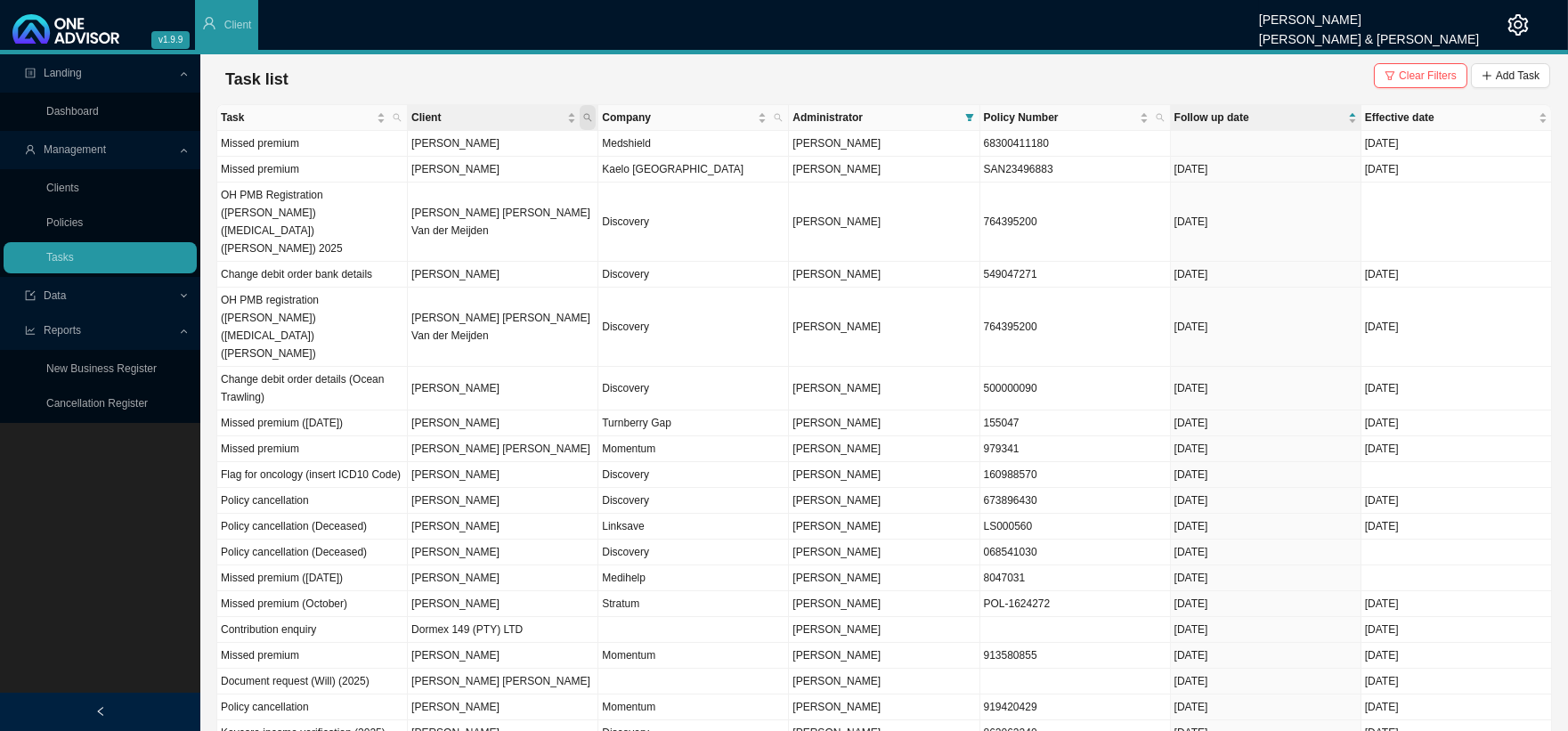
click at [588, 114] on icon "search" at bounding box center [588, 117] width 9 height 9
click at [482, 152] on input "text" at bounding box center [505, 152] width 167 height 25
type input "le roux"
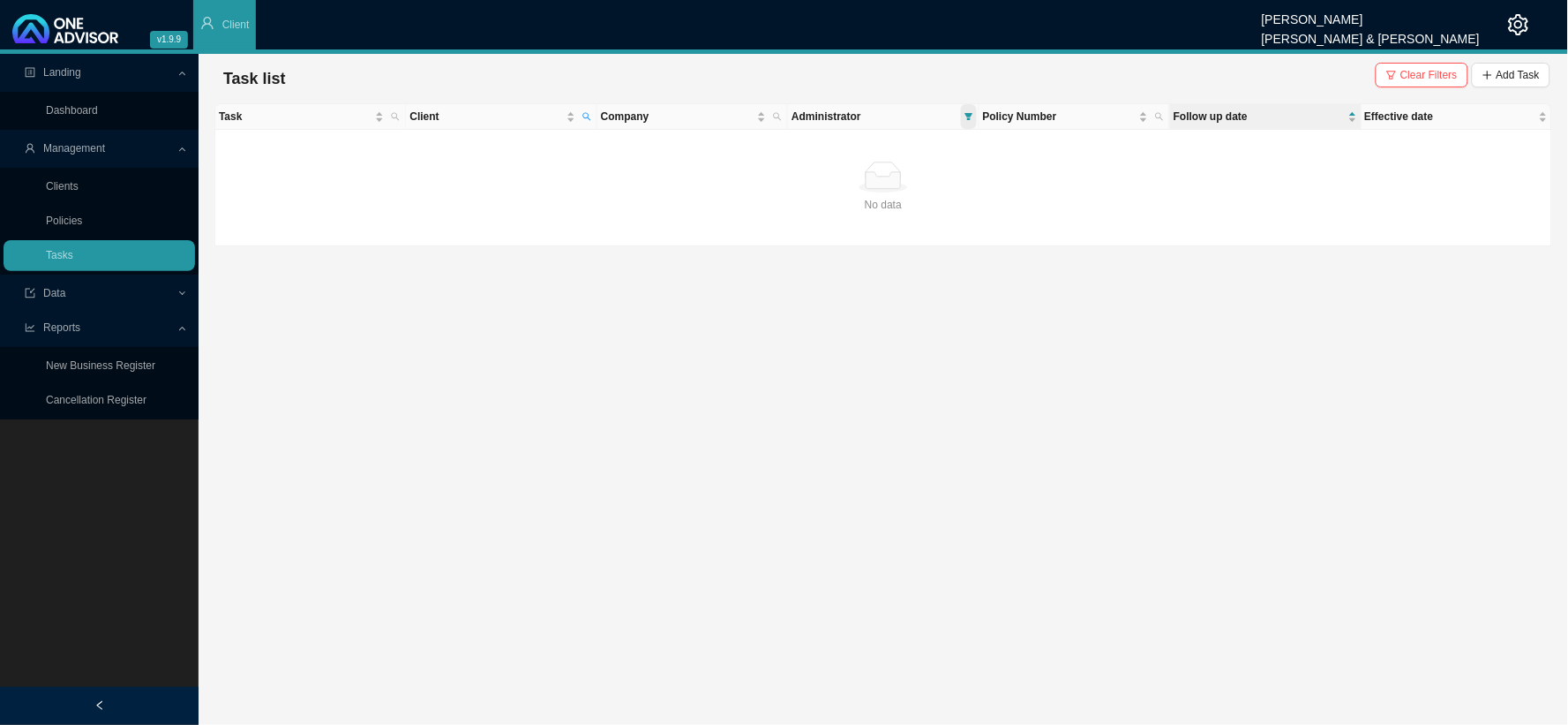
click at [967, 117] on icon "filter" at bounding box center [968, 116] width 9 height 9
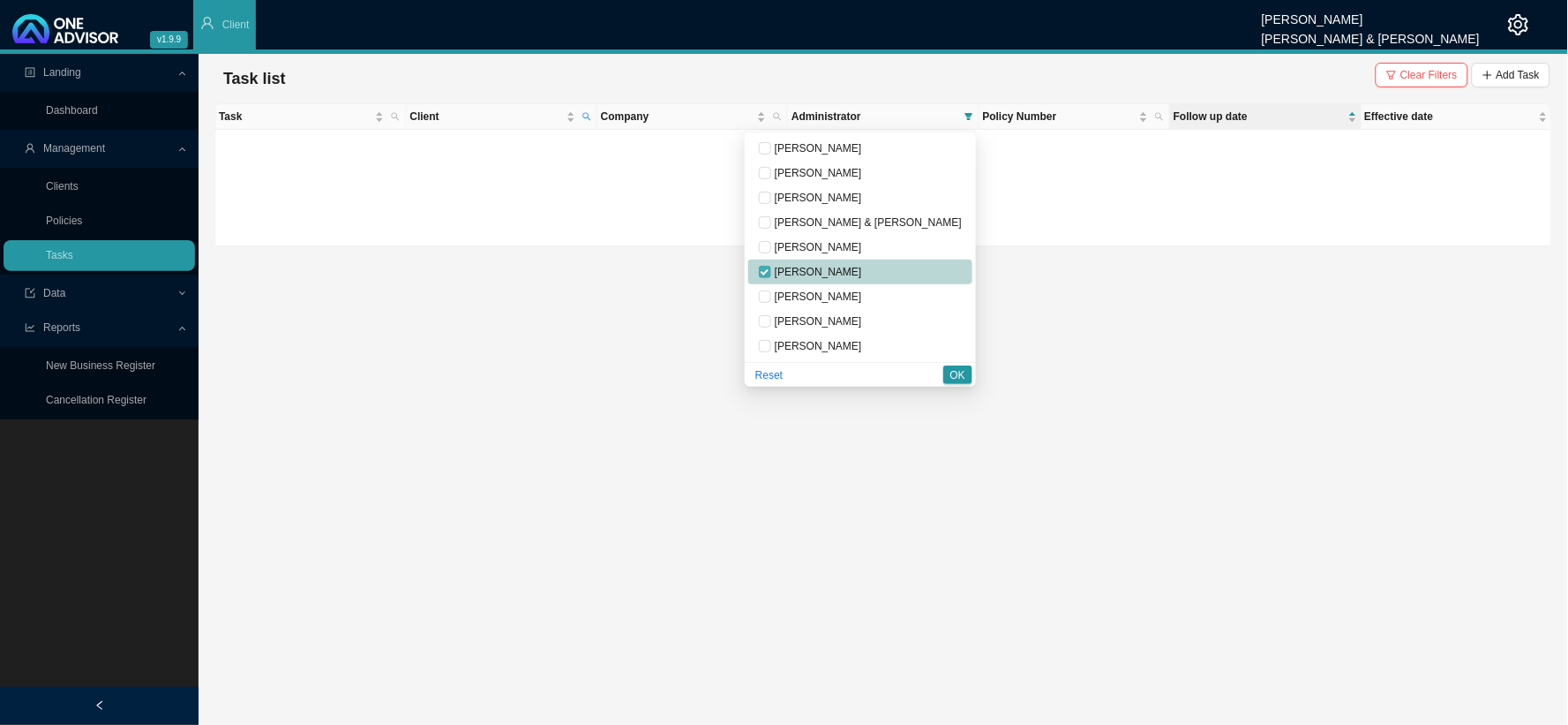
click at [771, 267] on input "checkbox" at bounding box center [764, 271] width 13 height 13
checkbox input "false"
click at [771, 172] on input "checkbox" at bounding box center [764, 173] width 13 height 13
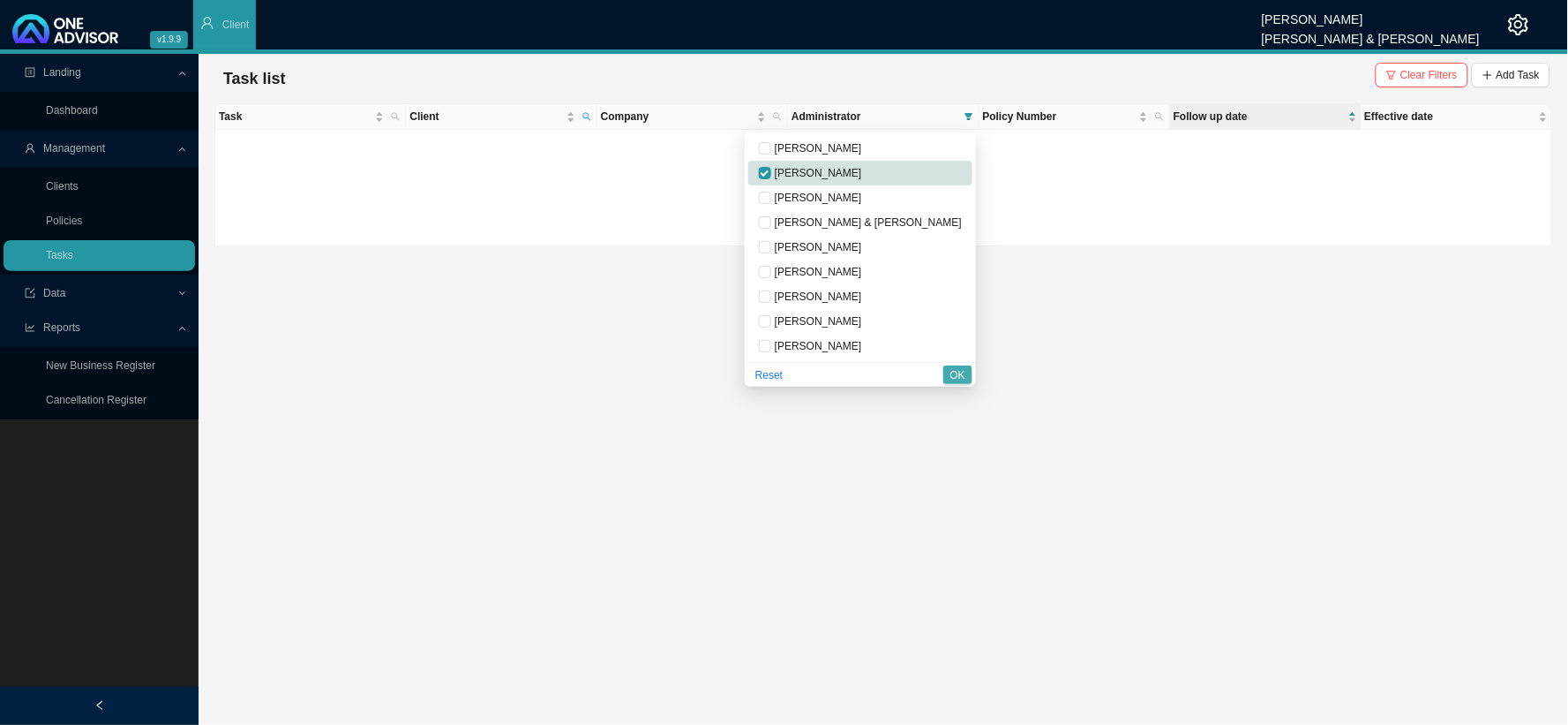
click at [958, 373] on span "OK" at bounding box center [957, 375] width 15 height 18
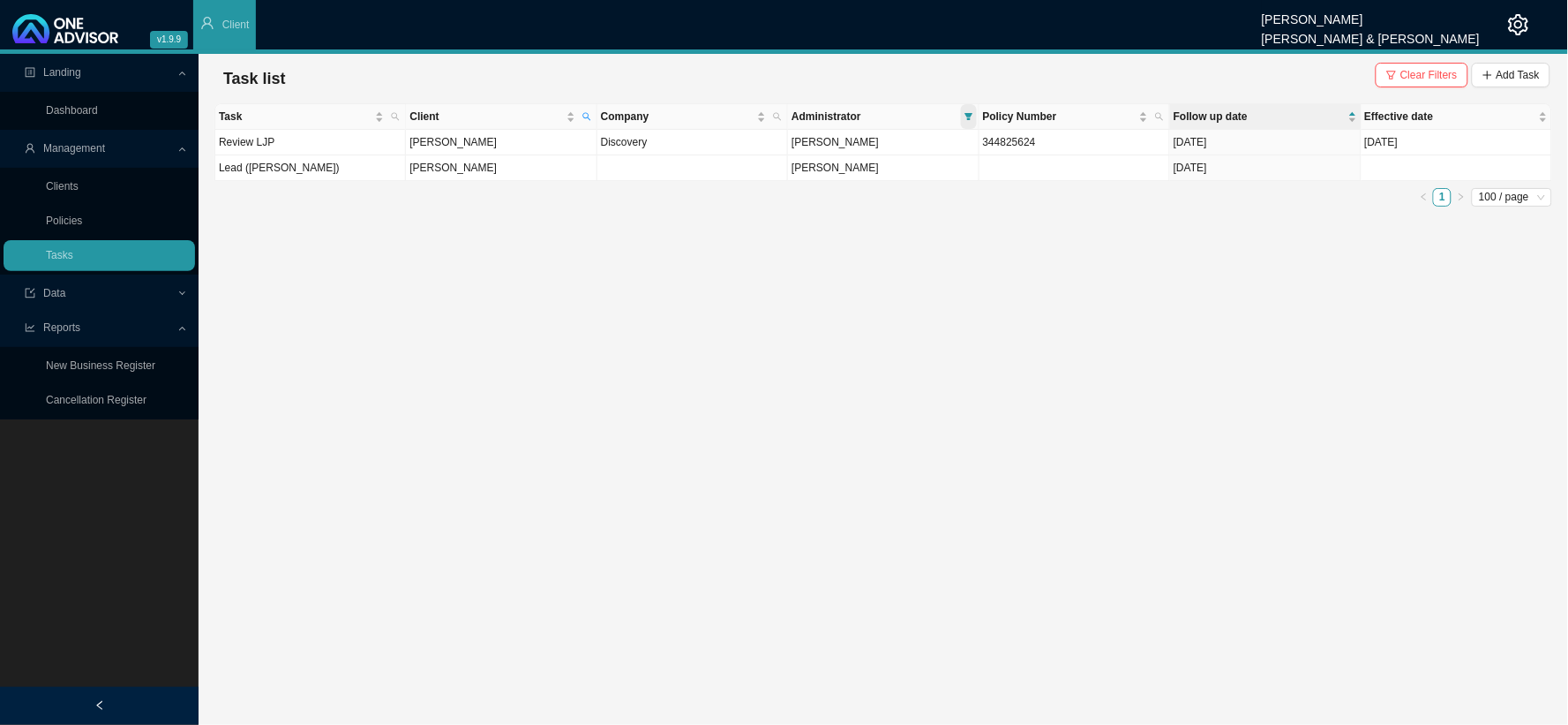
click at [964, 115] on icon "filter" at bounding box center [968, 116] width 9 height 9
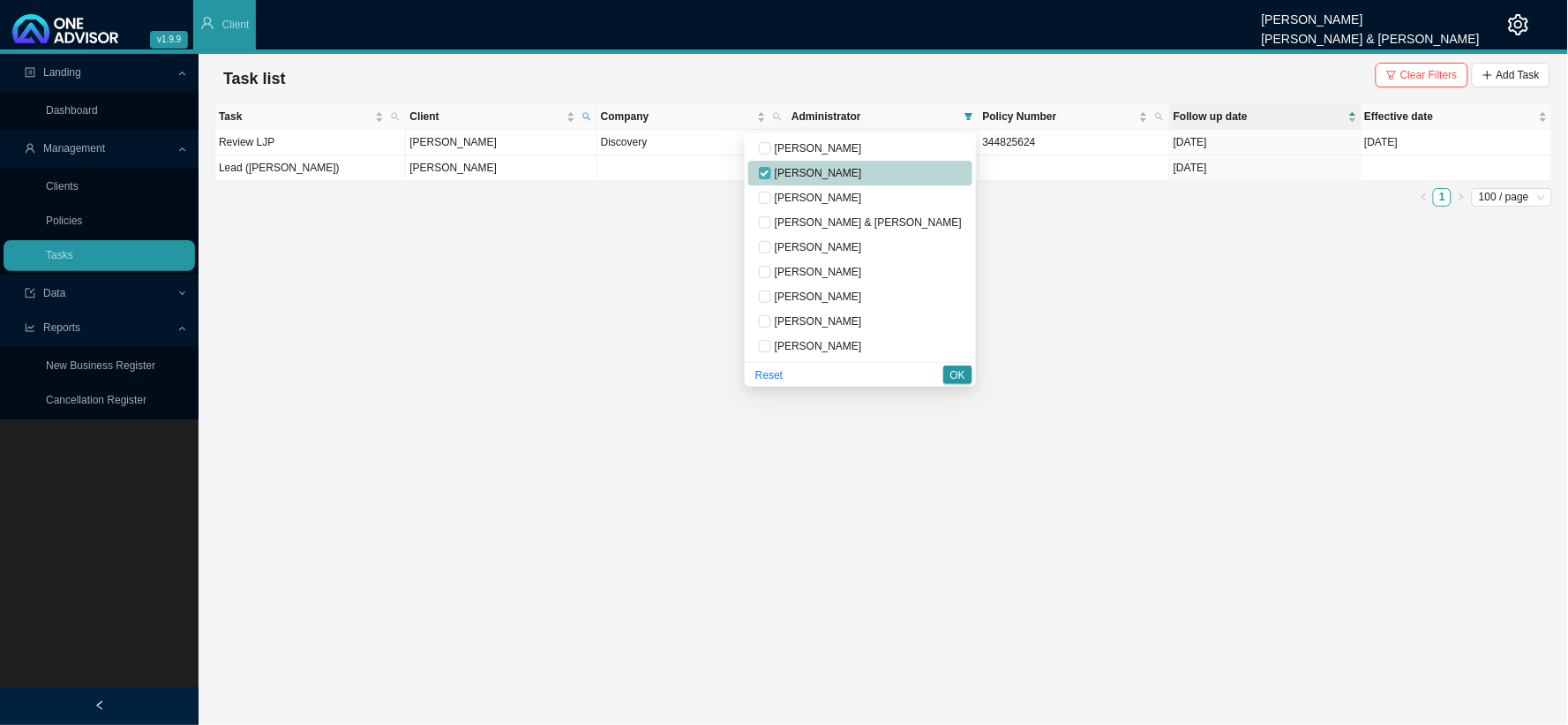
click at [771, 170] on input "checkbox" at bounding box center [764, 173] width 13 height 13
checkbox input "false"
click at [771, 320] on input "checkbox" at bounding box center [764, 321] width 13 height 13
checkbox input "true"
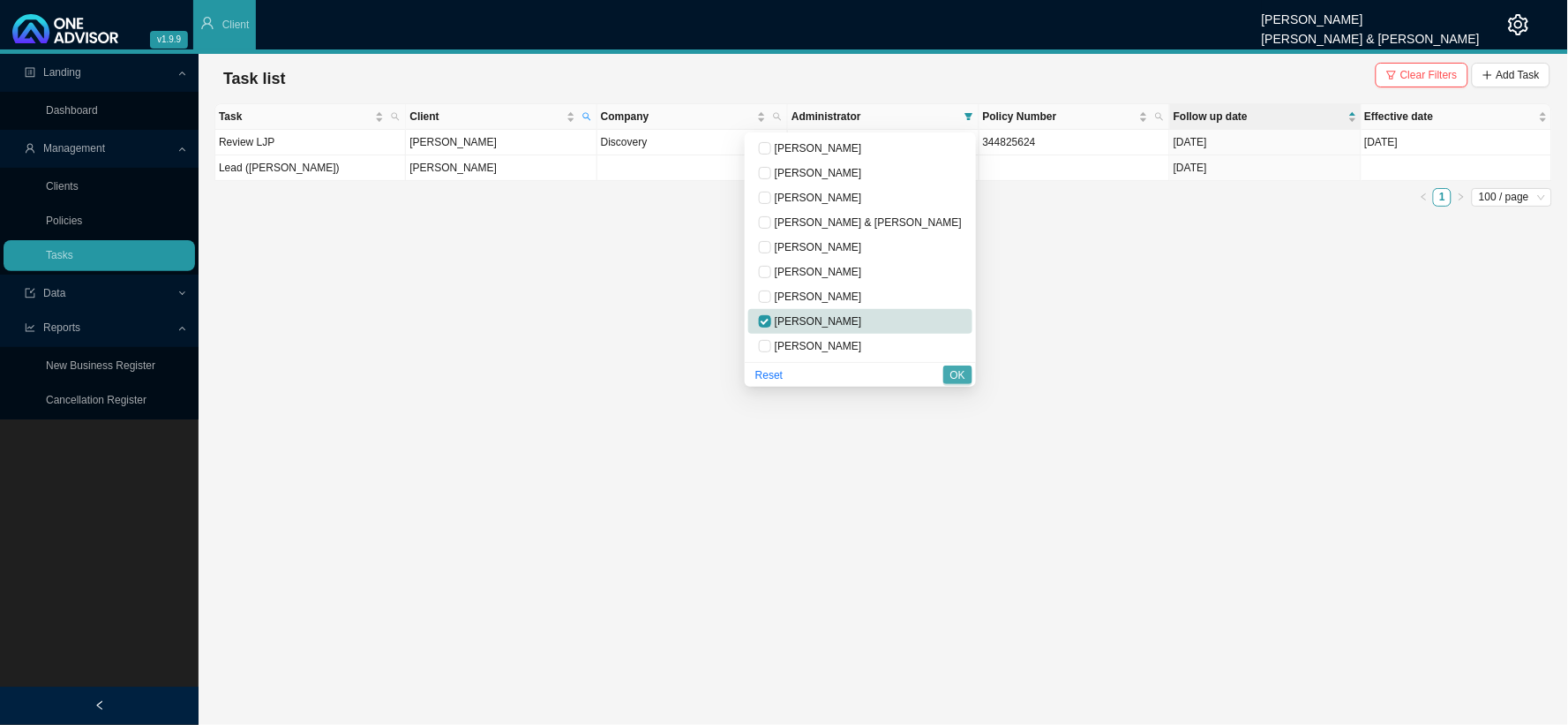
click at [949, 367] on button "OK" at bounding box center [958, 375] width 29 height 19
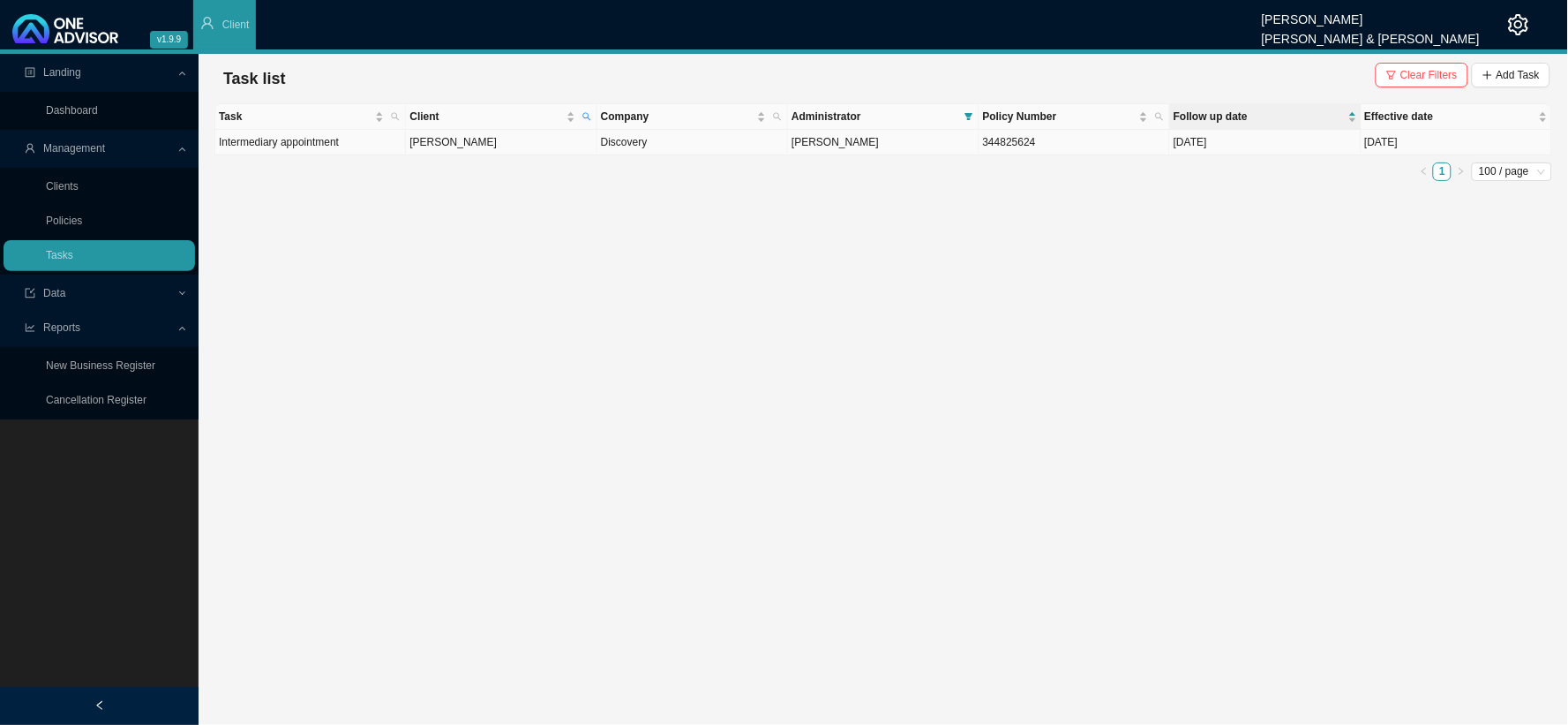
click at [461, 147] on td "[PERSON_NAME]" at bounding box center [500, 142] width 190 height 25
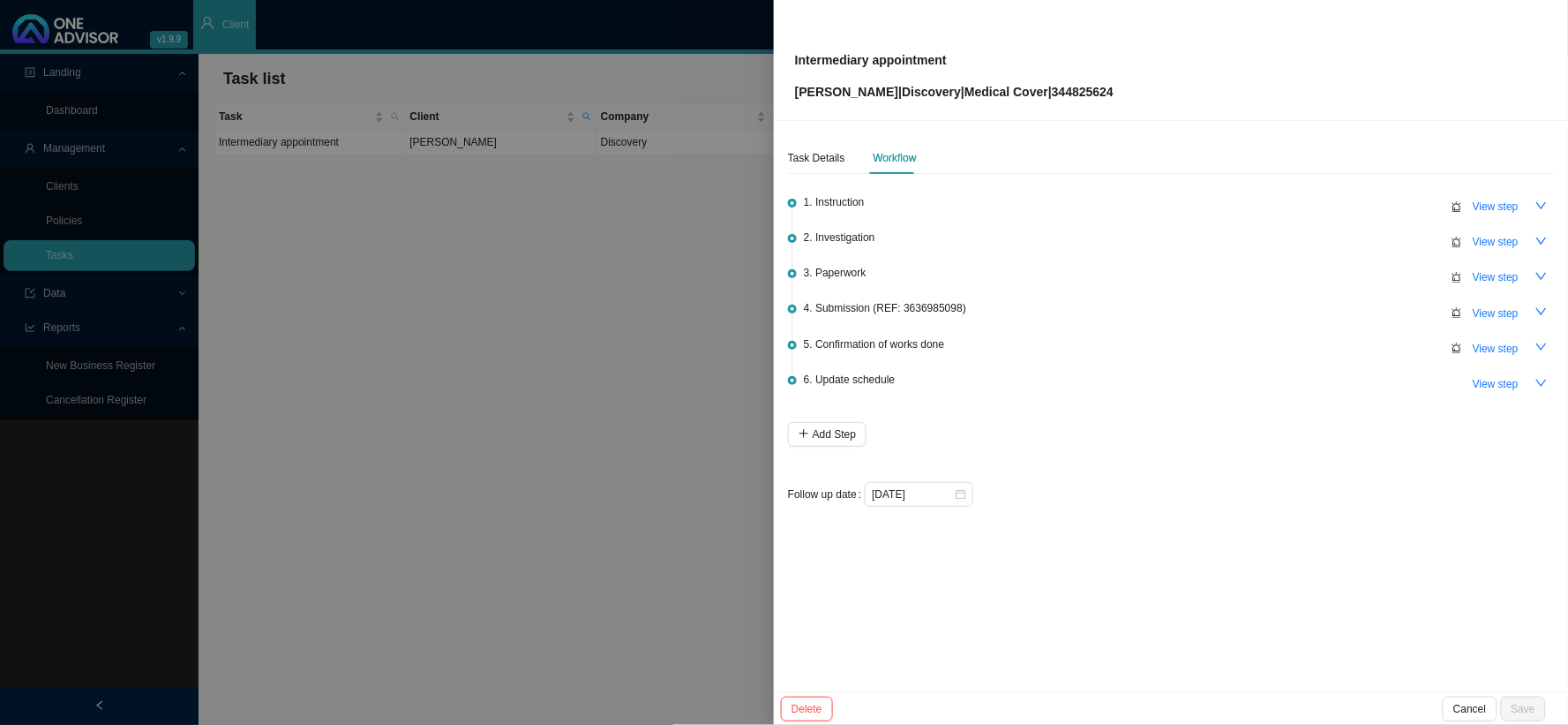
click at [892, 382] on span "6. Update schedule" at bounding box center [848, 380] width 91 height 18
click at [1337, 375] on span "View step" at bounding box center [1495, 383] width 46 height 18
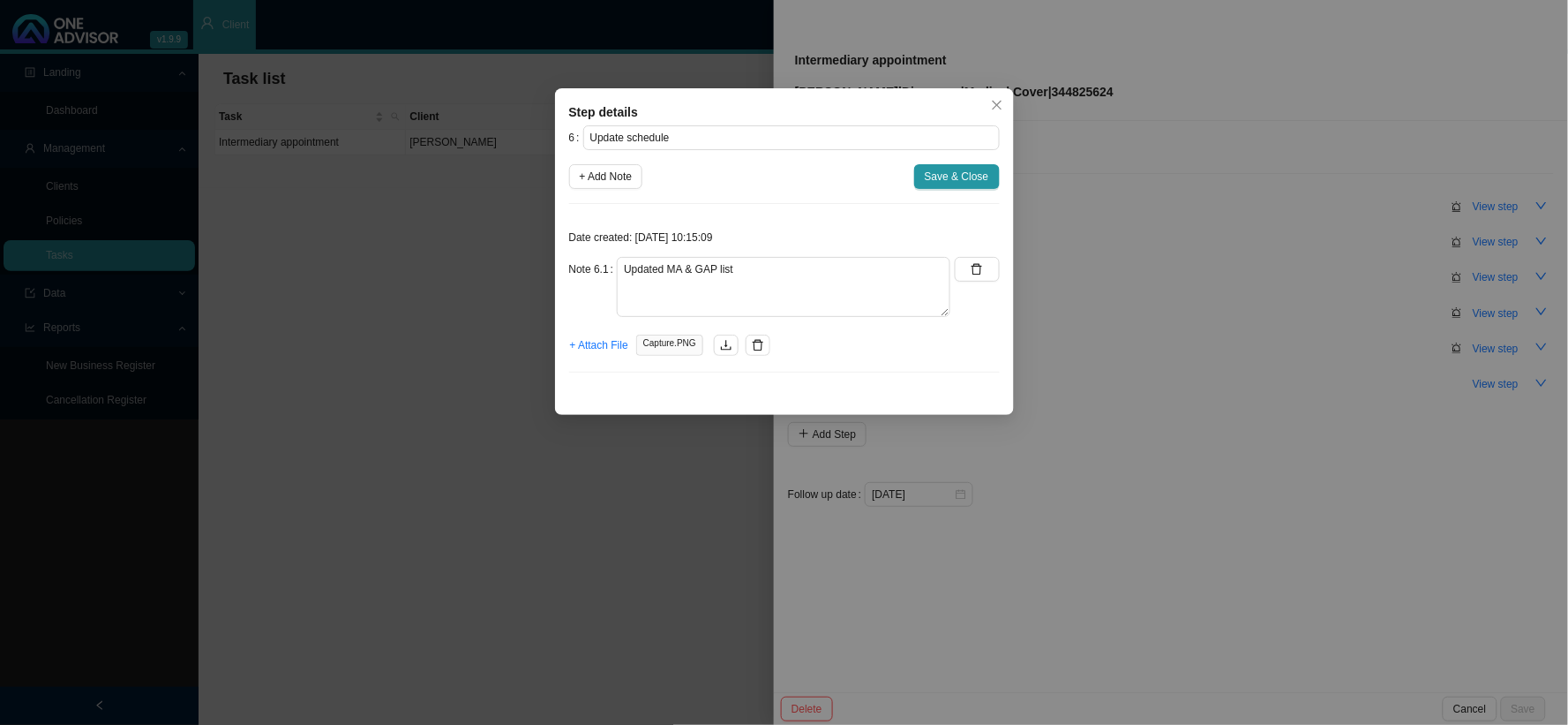
click at [1337, 375] on div "Step details 6 Update schedule + Add Note Save & Close Date created: [DATE] 10:…" at bounding box center [784, 362] width 1568 height 725
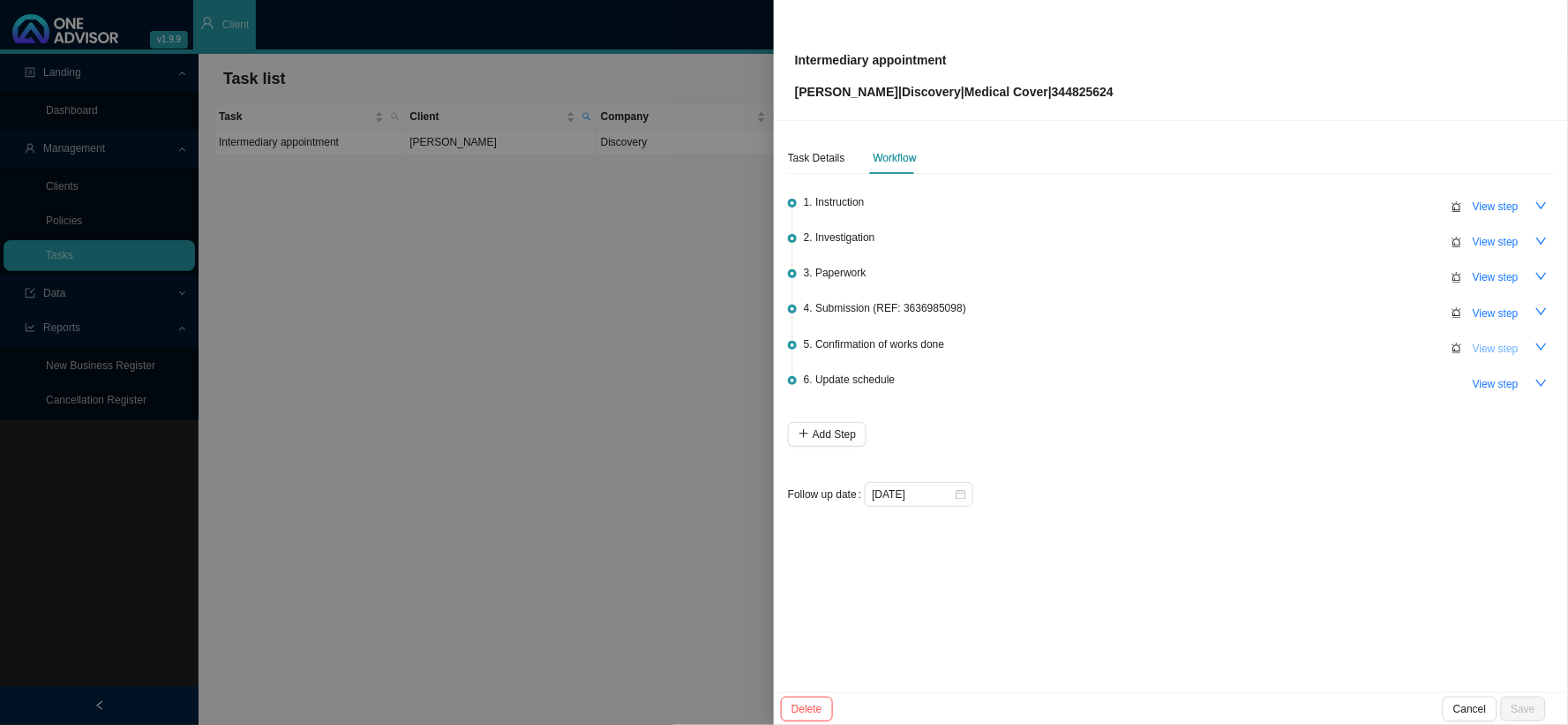
click at [1337, 347] on span "View step" at bounding box center [1495, 348] width 46 height 18
type input "Confirmation of works done"
type textarea "Sent confirmation of works done"
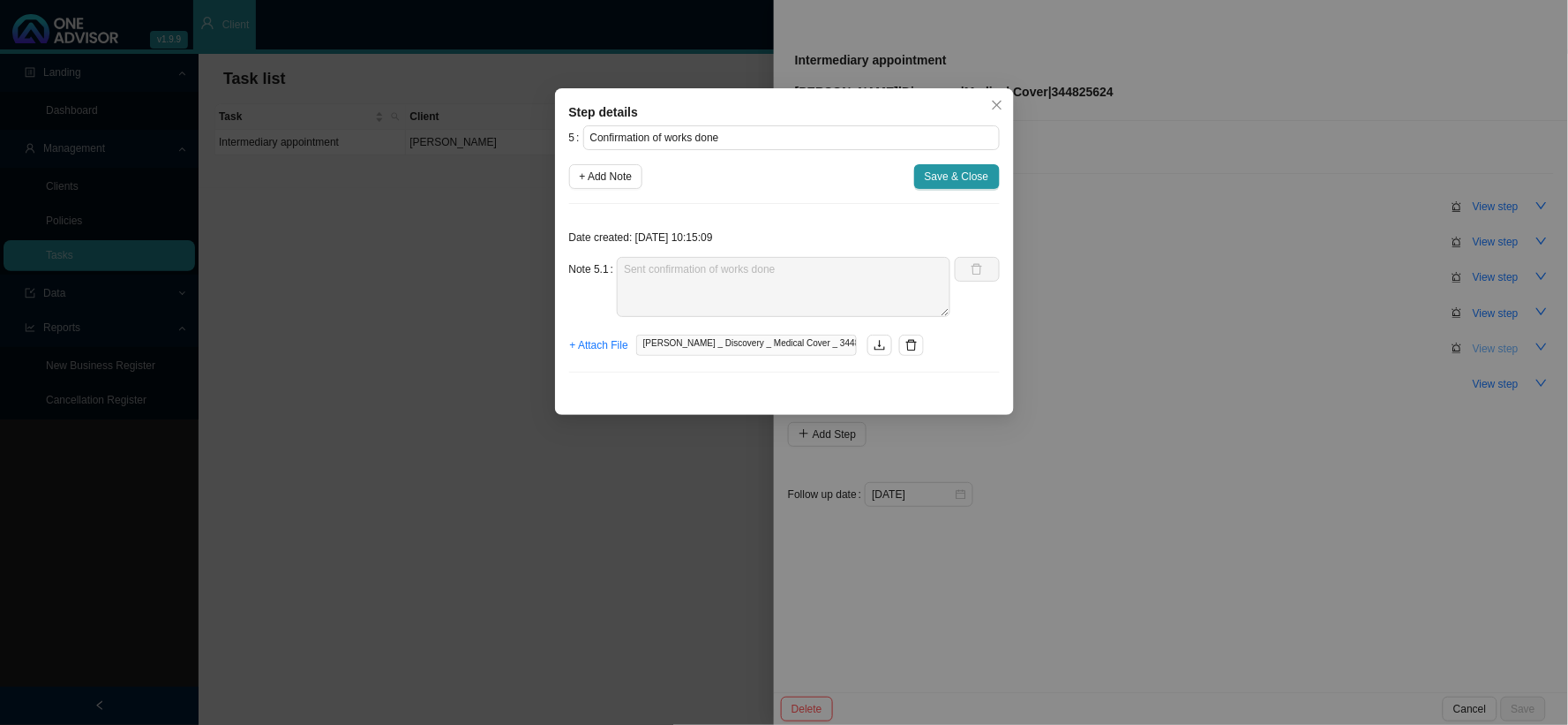
click at [1337, 347] on div "Step details 5 Confirmation of works done + Add Note Save & Close Date created:…" at bounding box center [784, 362] width 1568 height 725
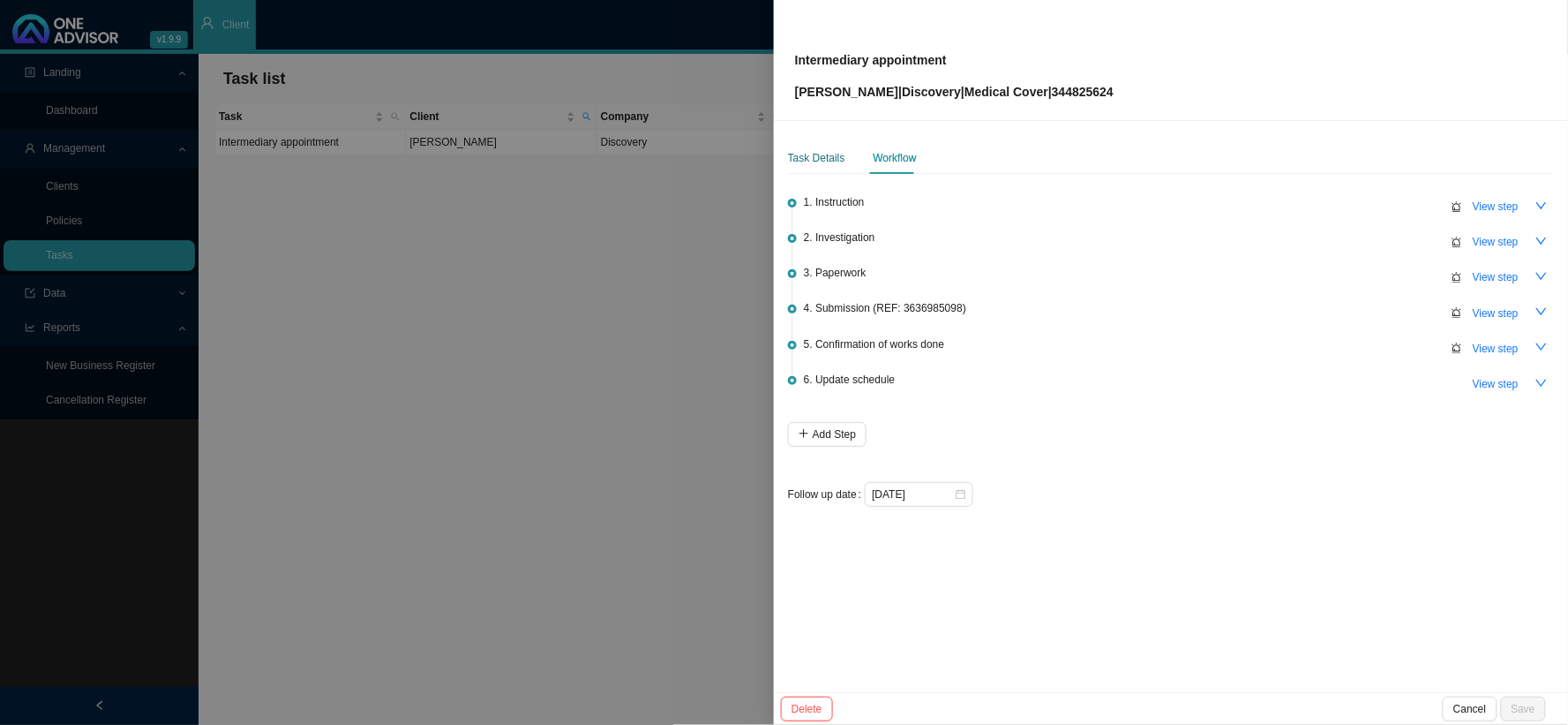
click at [826, 161] on div "Task Details" at bounding box center [816, 158] width 58 height 18
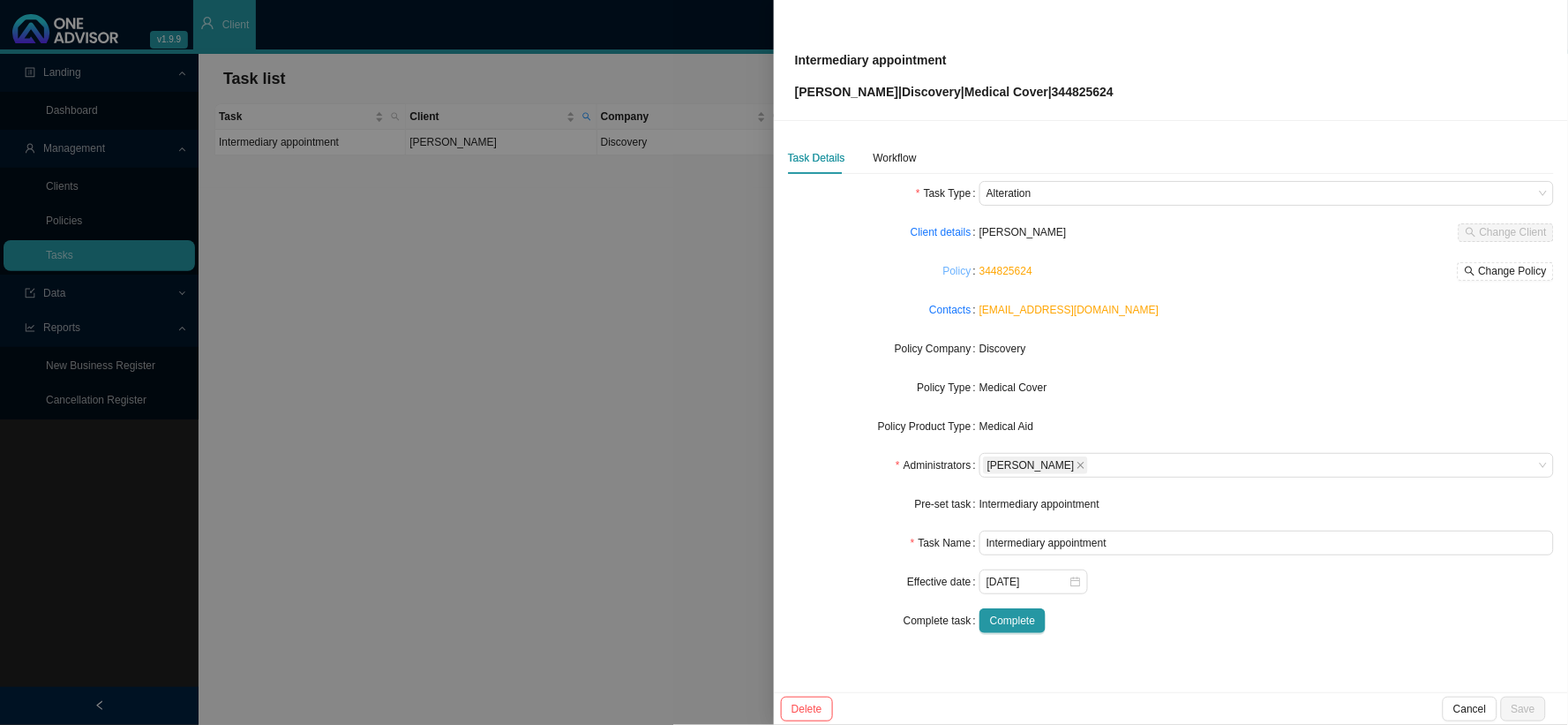
click at [957, 276] on link "Policy" at bounding box center [957, 271] width 28 height 18
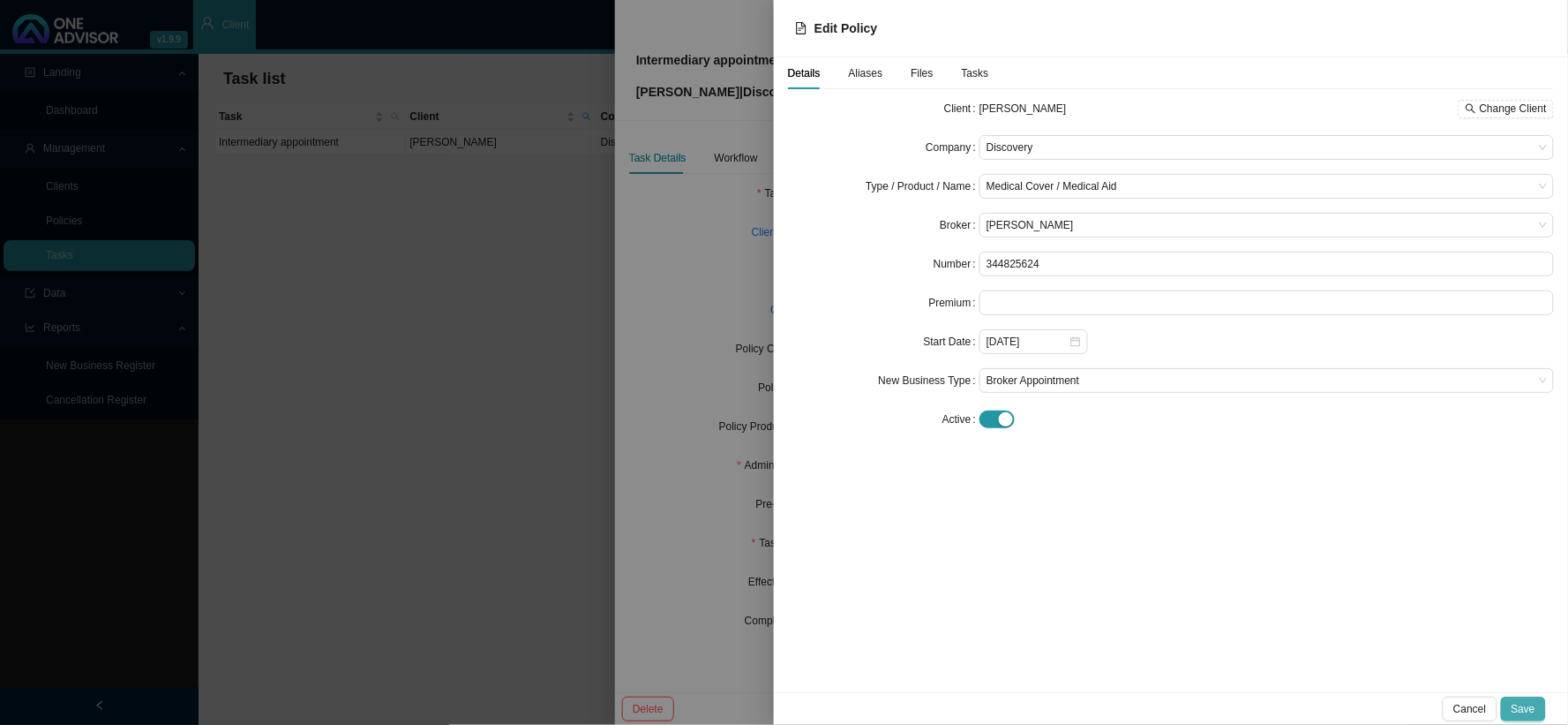
click at [1337, 594] on button "Save" at bounding box center [1523, 708] width 45 height 24
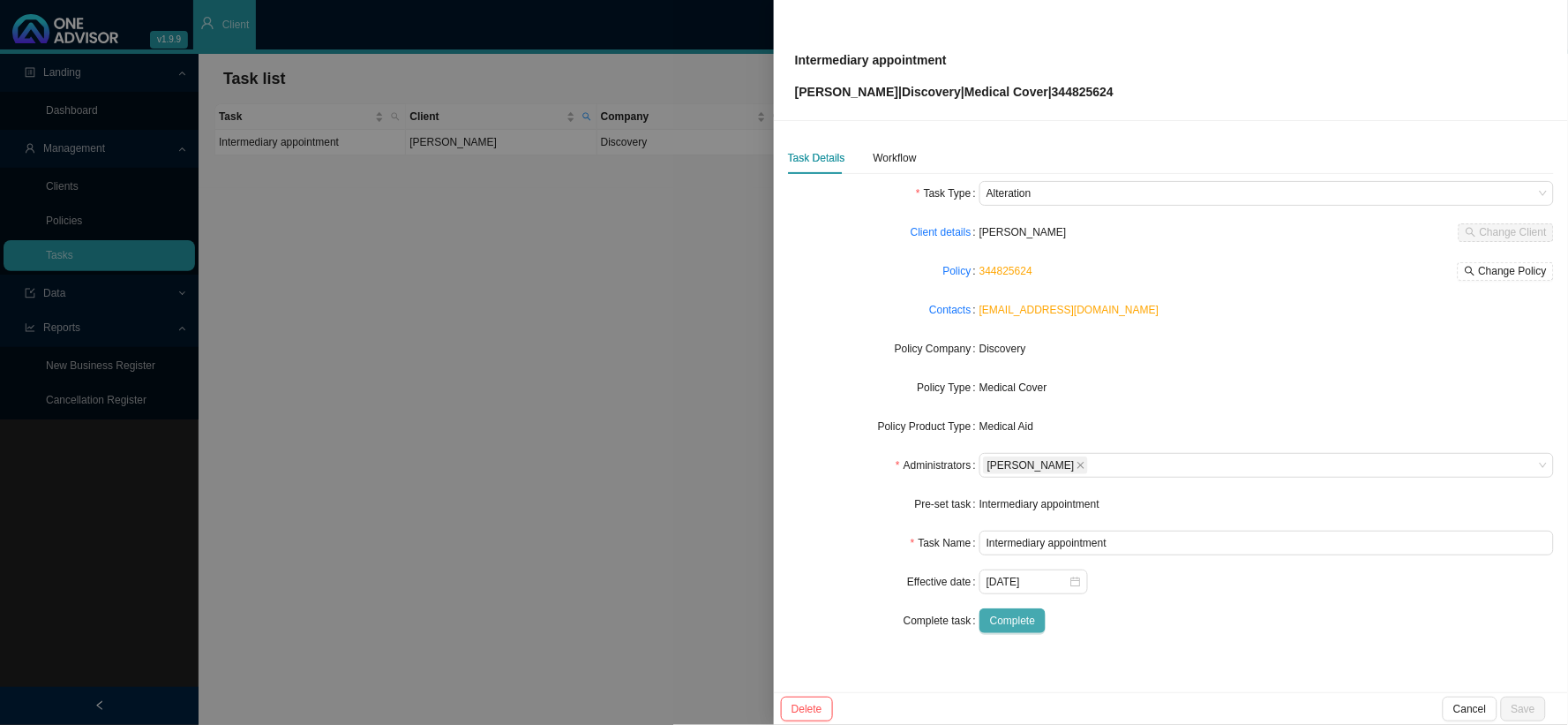
click at [1031, 594] on span "Complete" at bounding box center [1012, 621] width 45 height 18
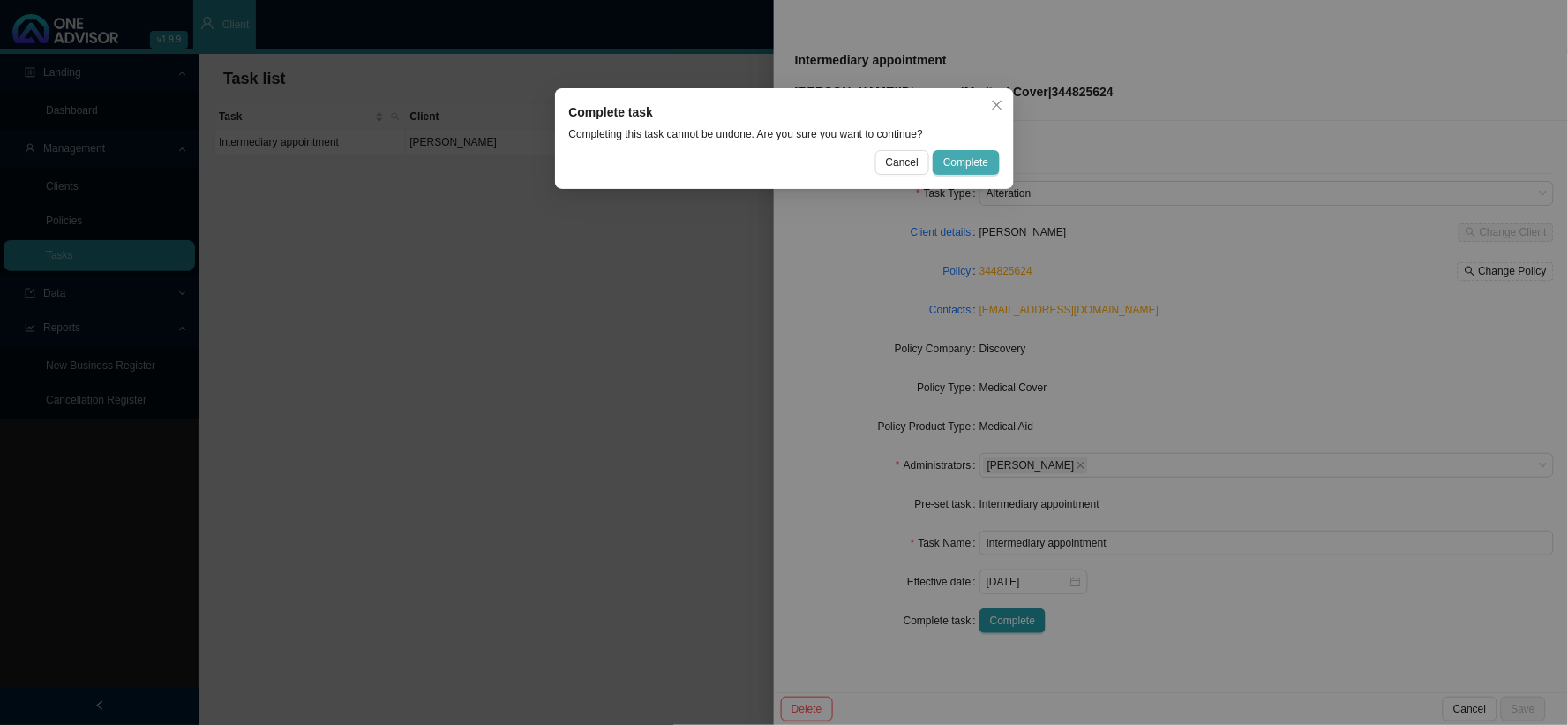
click at [964, 168] on span "Complete" at bounding box center [965, 162] width 45 height 18
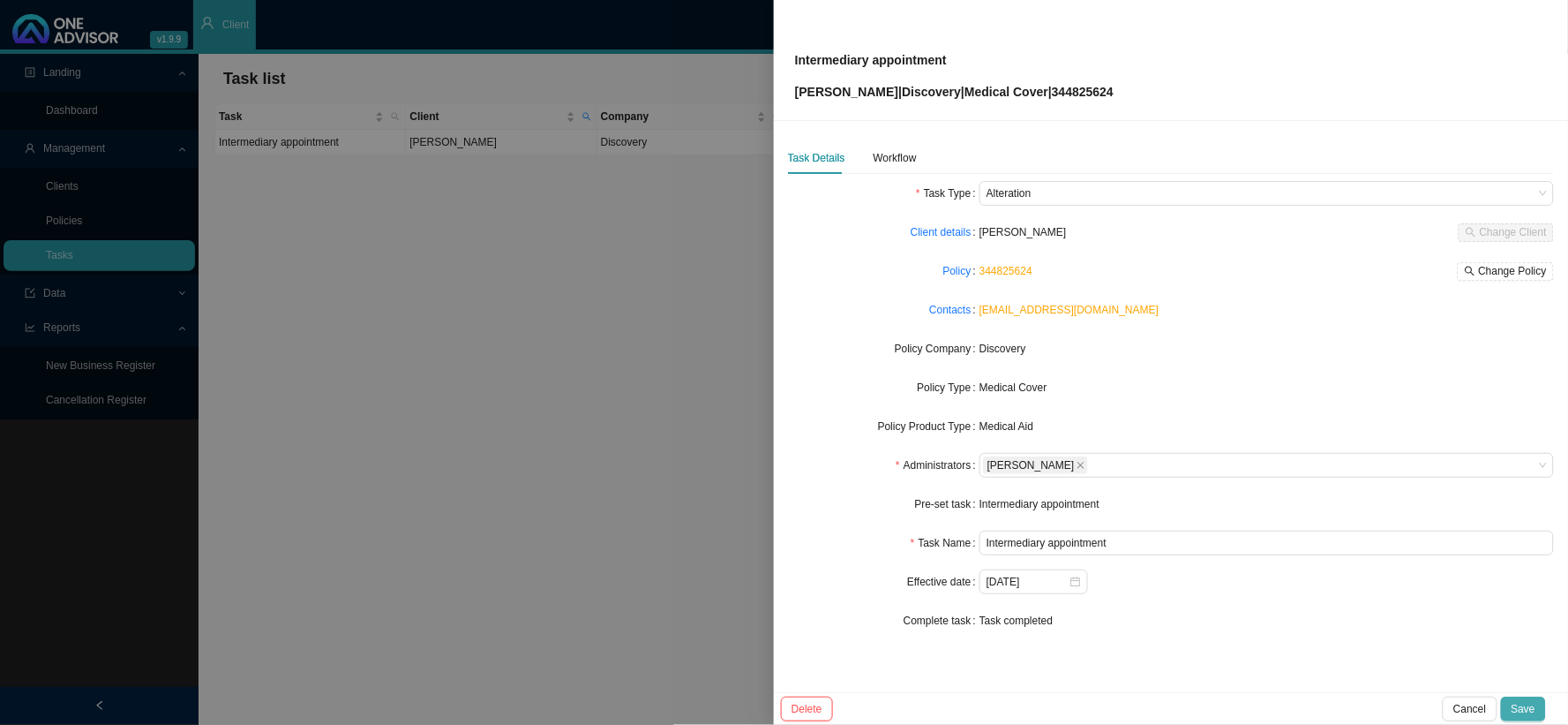
click at [1337, 594] on span "Save" at bounding box center [1523, 708] width 23 height 18
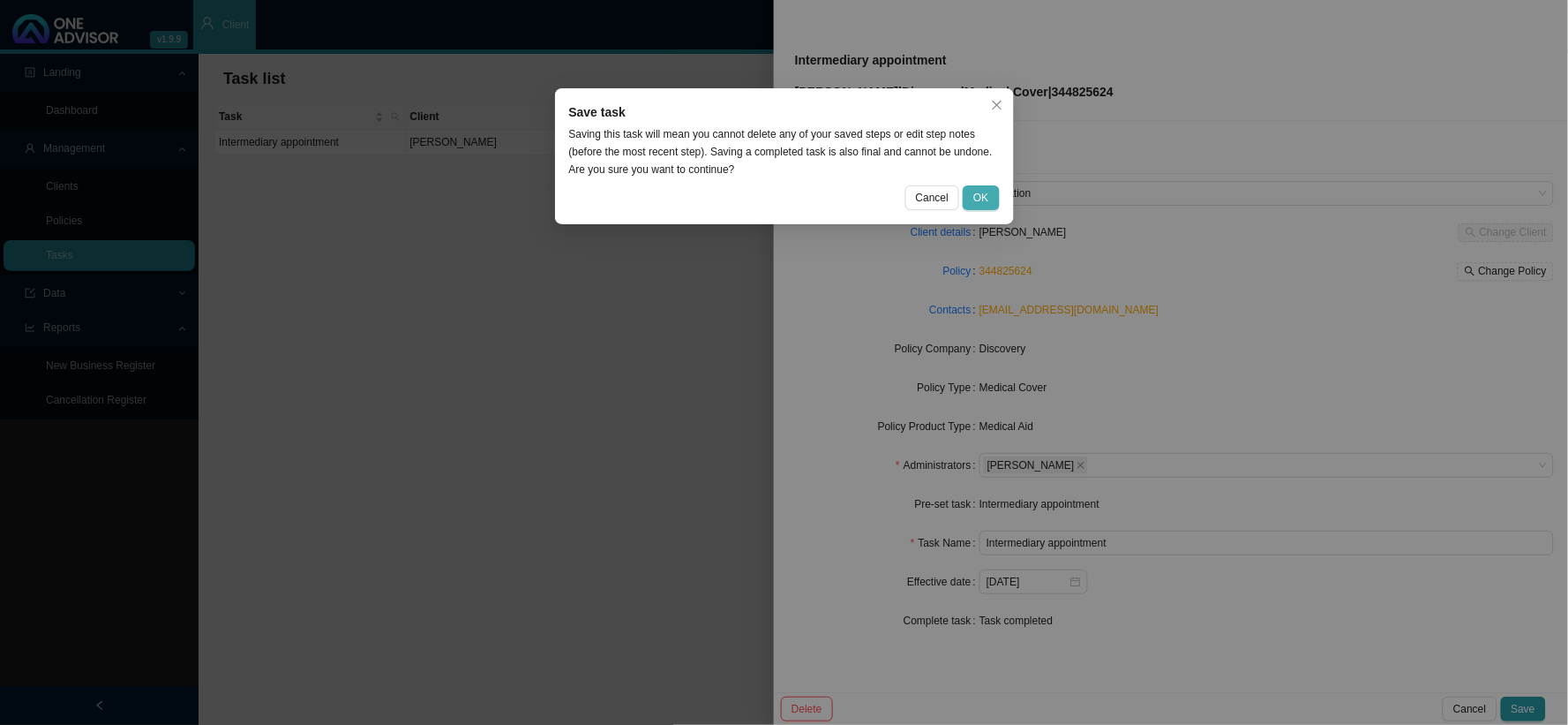
click at [976, 195] on span "OK" at bounding box center [980, 198] width 15 height 18
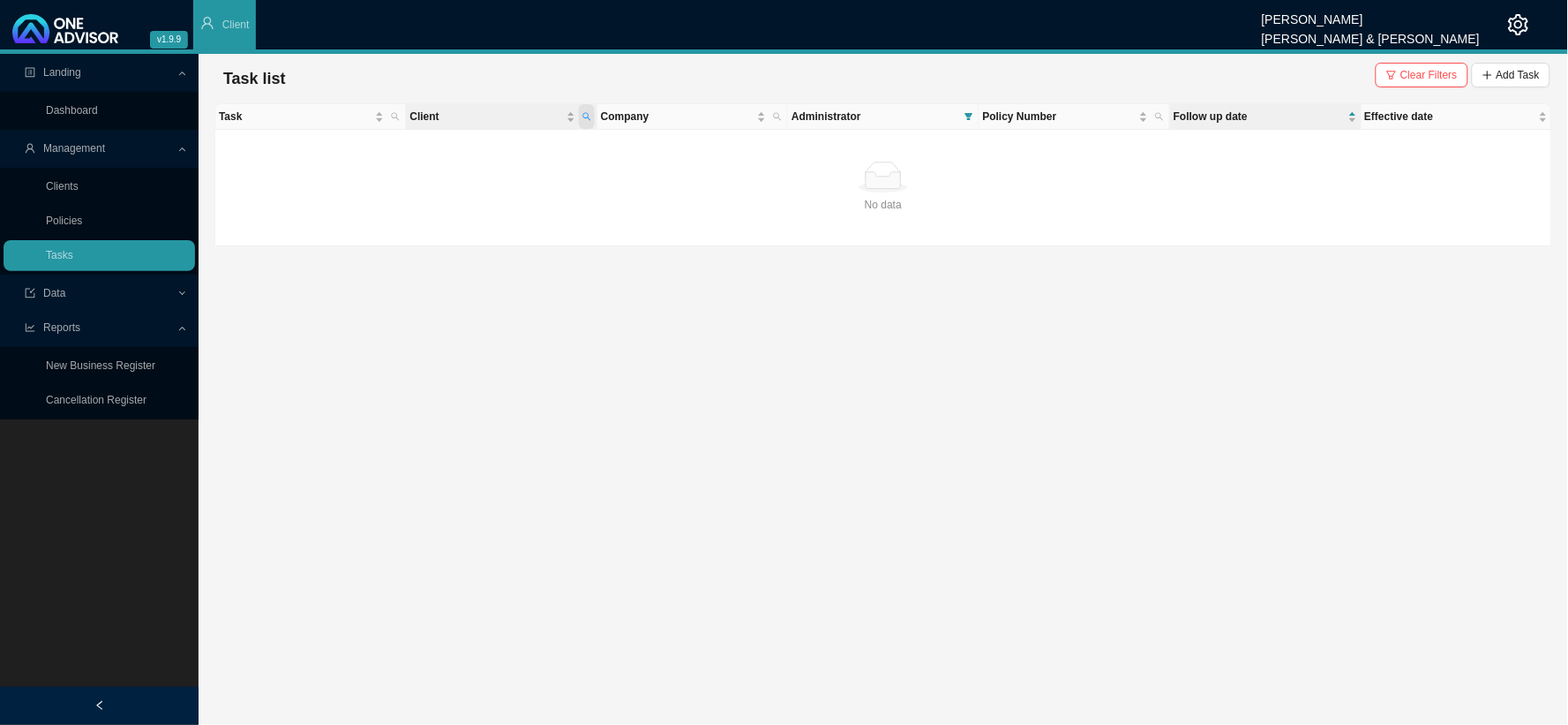
click at [587, 116] on icon "search" at bounding box center [586, 116] width 9 height 9
drag, startPoint x: 497, startPoint y: 156, endPoint x: 403, endPoint y: 150, distance: 94.2
click at [403, 150] on body "v1.9.9 [PERSON_NAME] [PERSON_NAME] & [PERSON_NAME] Client Landing Dashboard Man…" at bounding box center [784, 362] width 1568 height 725
click at [454, 181] on span "Search" at bounding box center [467, 181] width 33 height 18
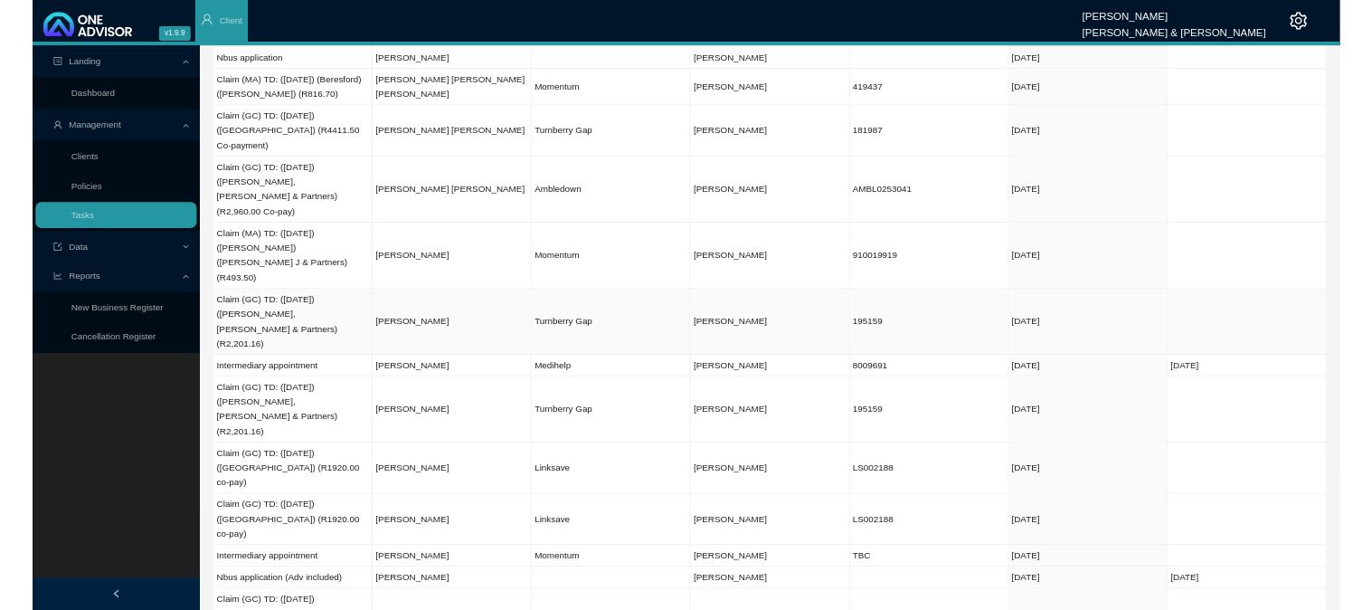
scroll to position [201, 0]
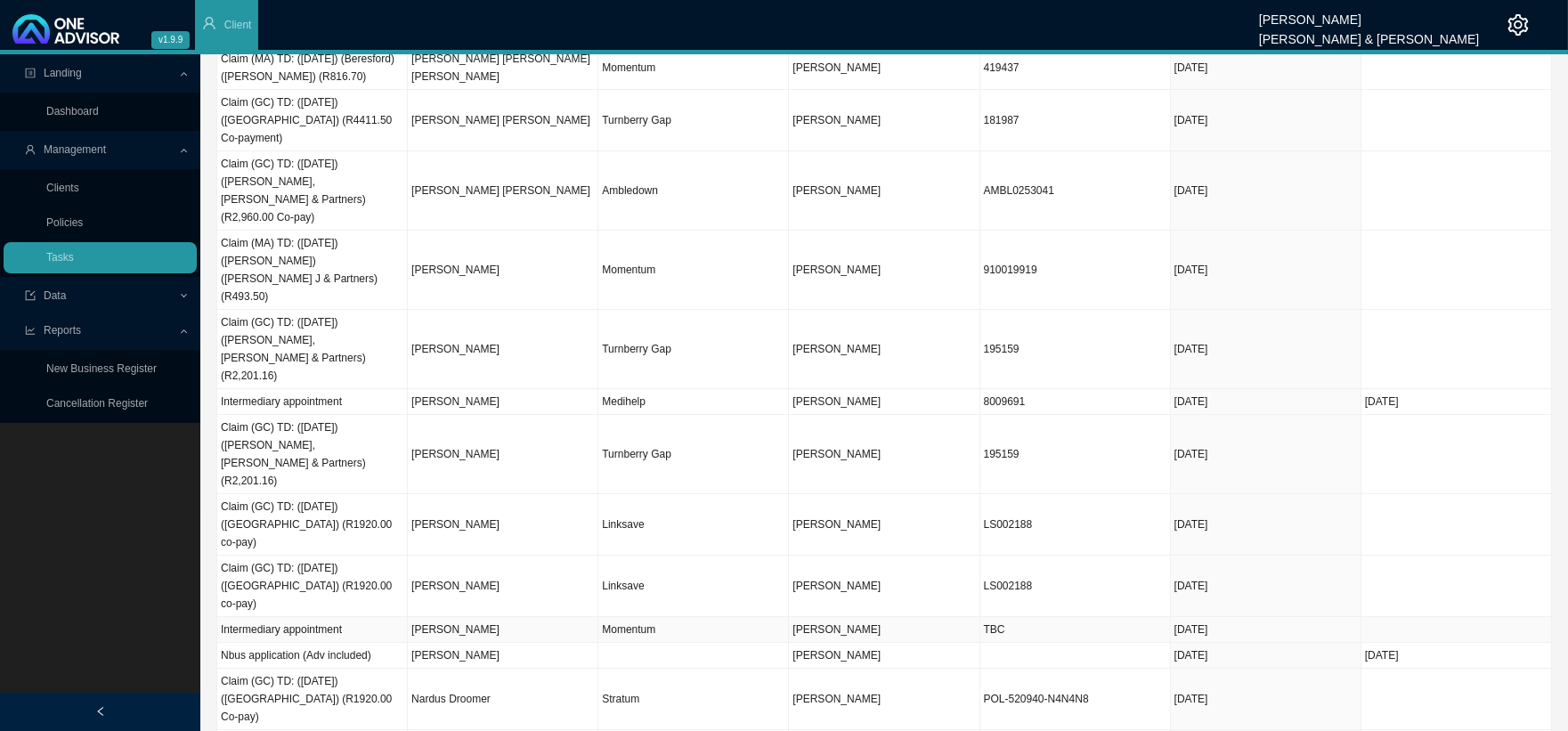
click at [651, 599] on td "Momentum" at bounding box center [694, 630] width 191 height 26
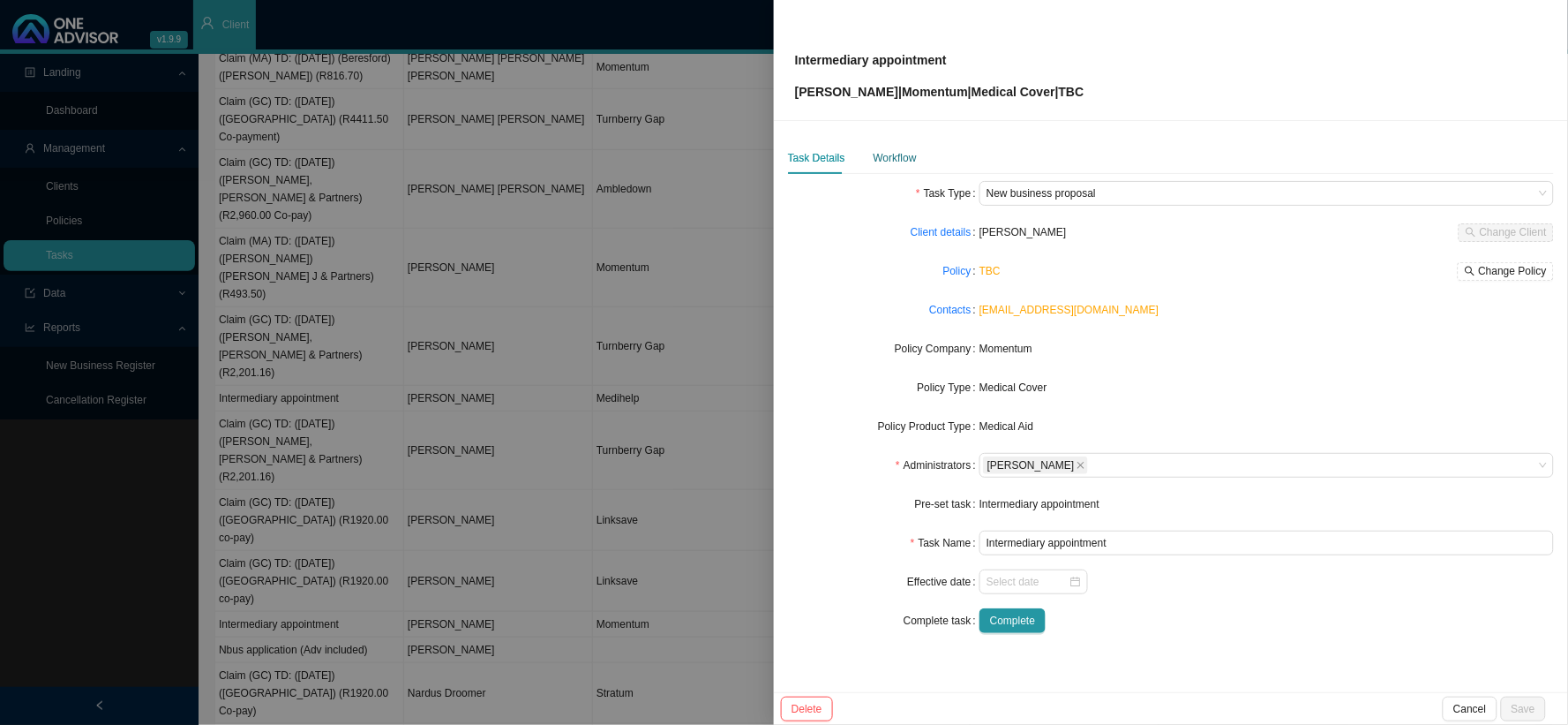
click at [892, 149] on div "Workflow" at bounding box center [895, 158] width 43 height 18
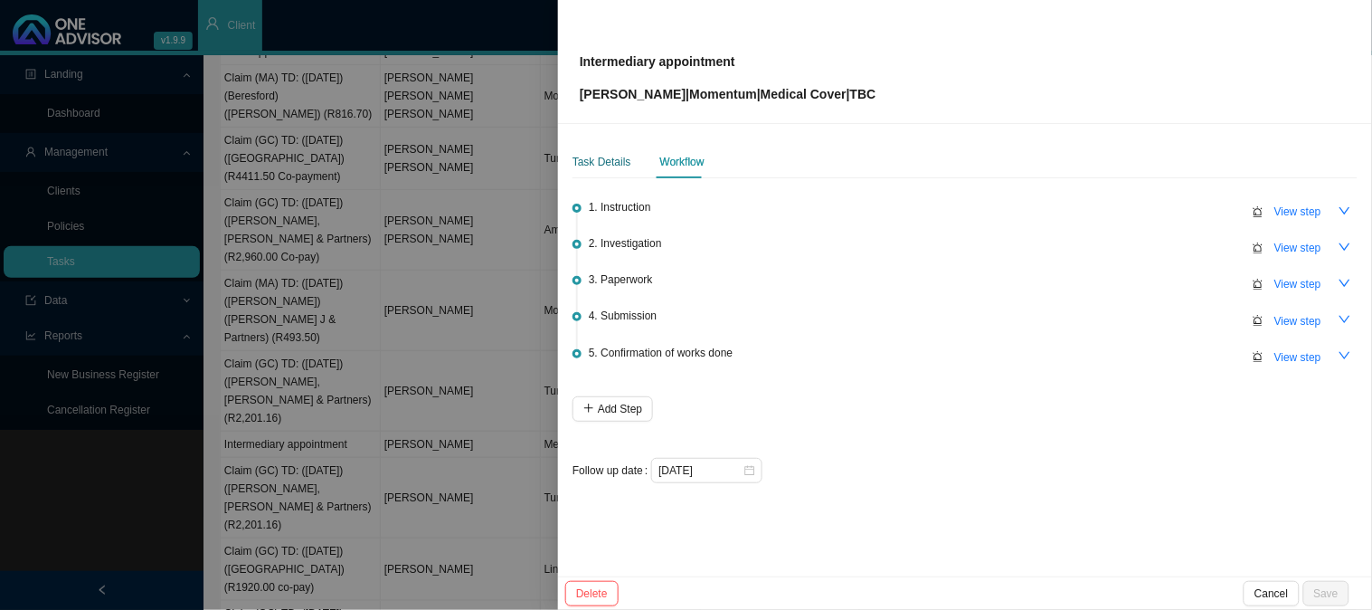
click at [579, 159] on div "Task Details" at bounding box center [602, 162] width 59 height 18
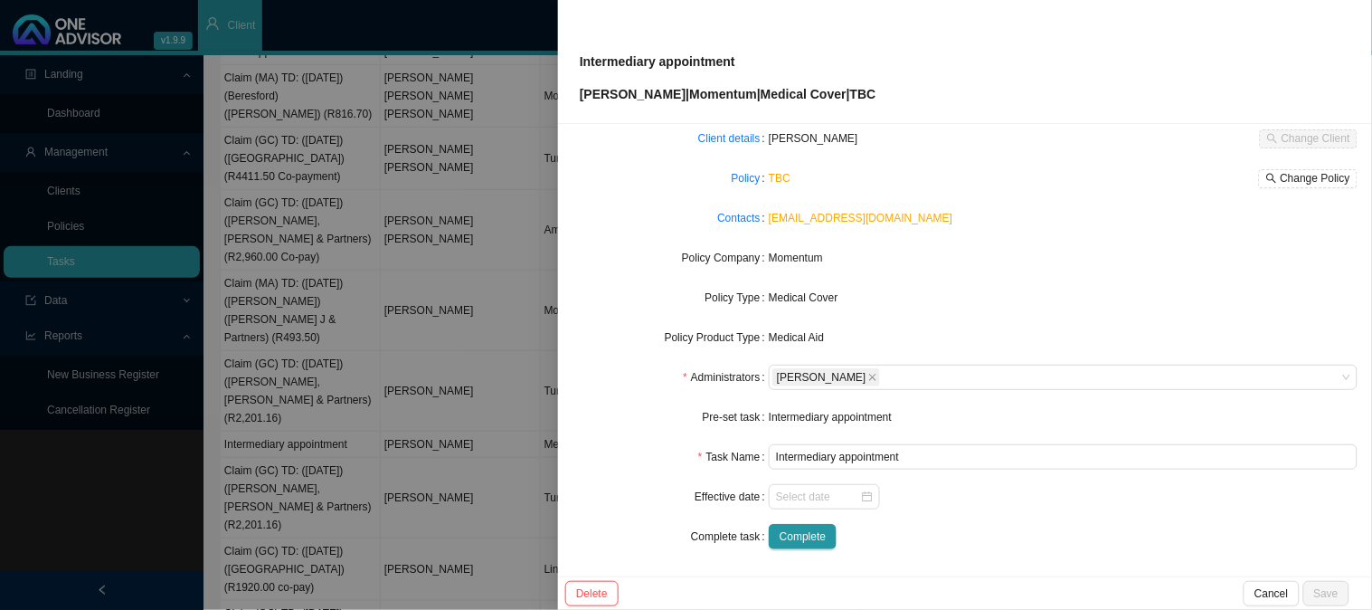
scroll to position [100, 0]
click at [828, 503] on input at bounding box center [818, 496] width 84 height 18
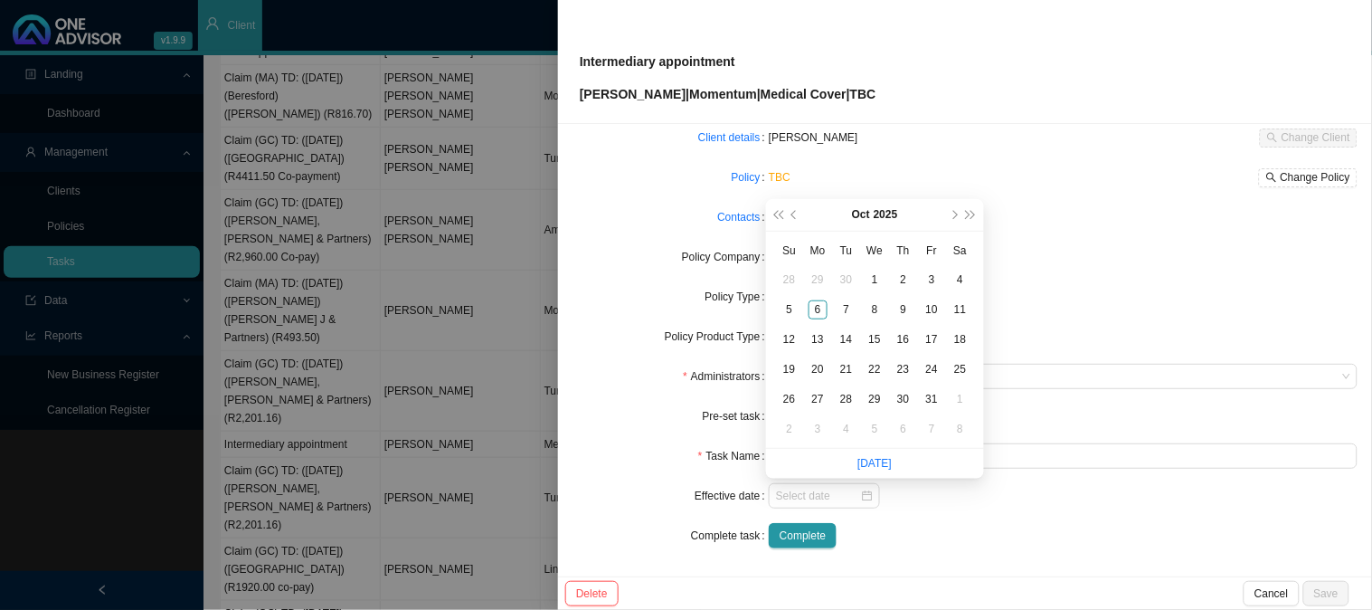
click at [954, 518] on form "Task Type New business proposal Client details [PERSON_NAME] Change Client Poli…" at bounding box center [965, 316] width 785 height 463
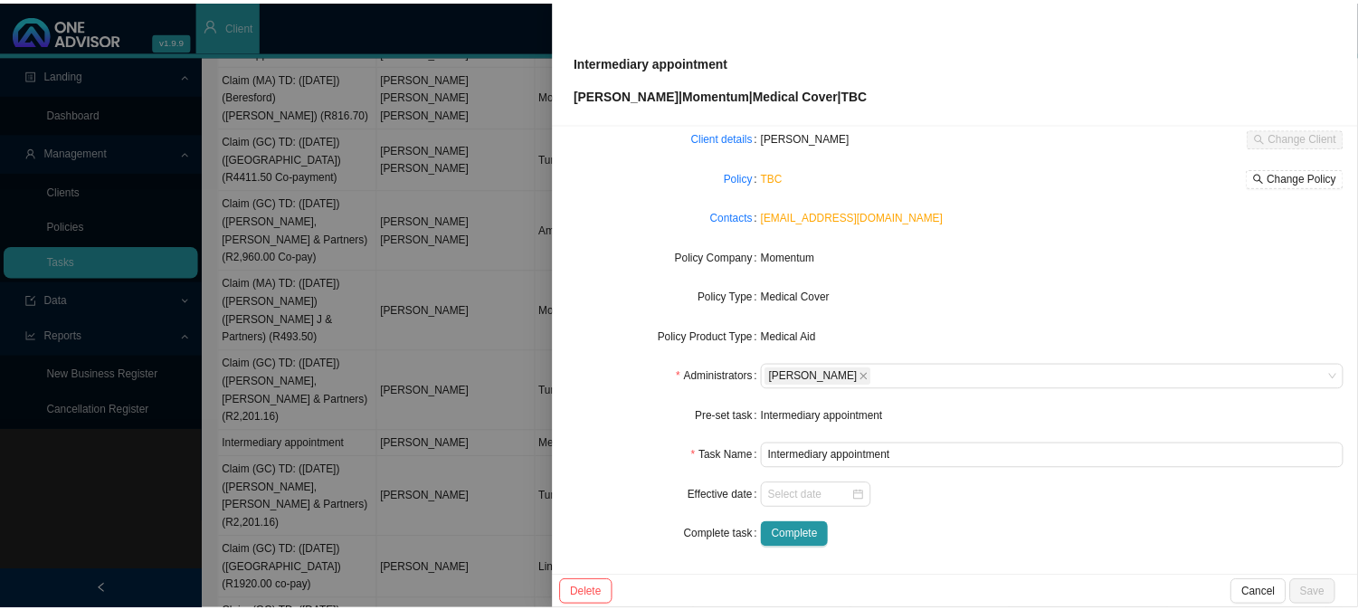
scroll to position [0, 0]
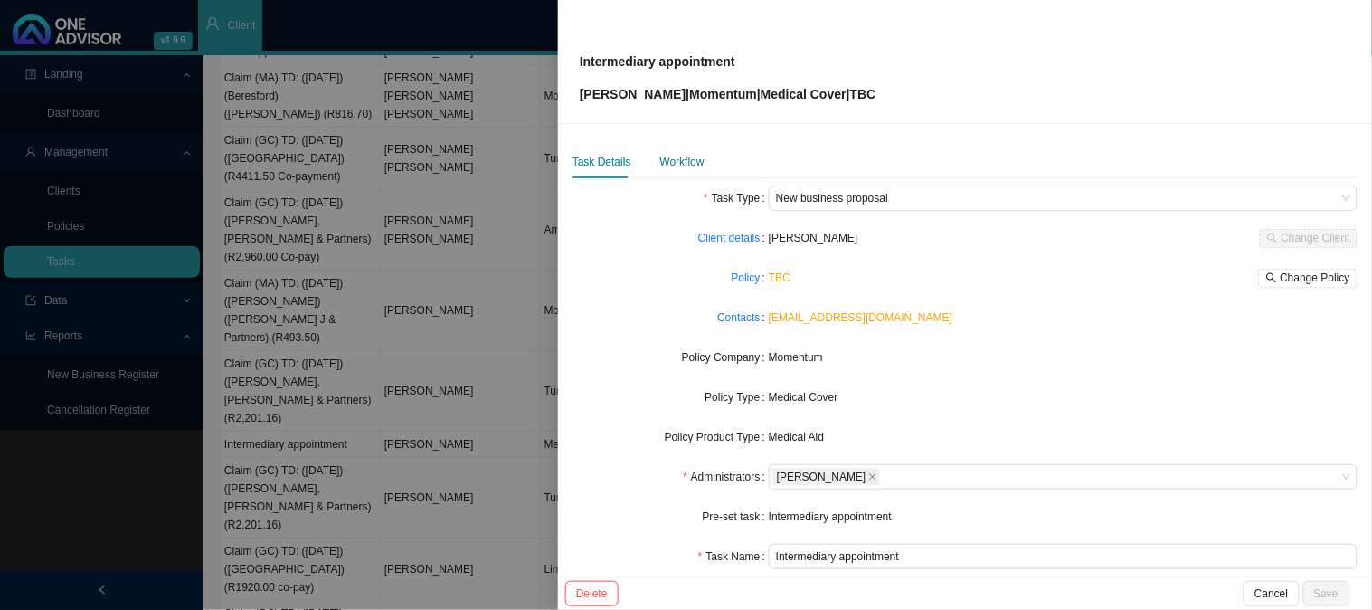
click at [668, 166] on div "Workflow" at bounding box center [682, 162] width 44 height 18
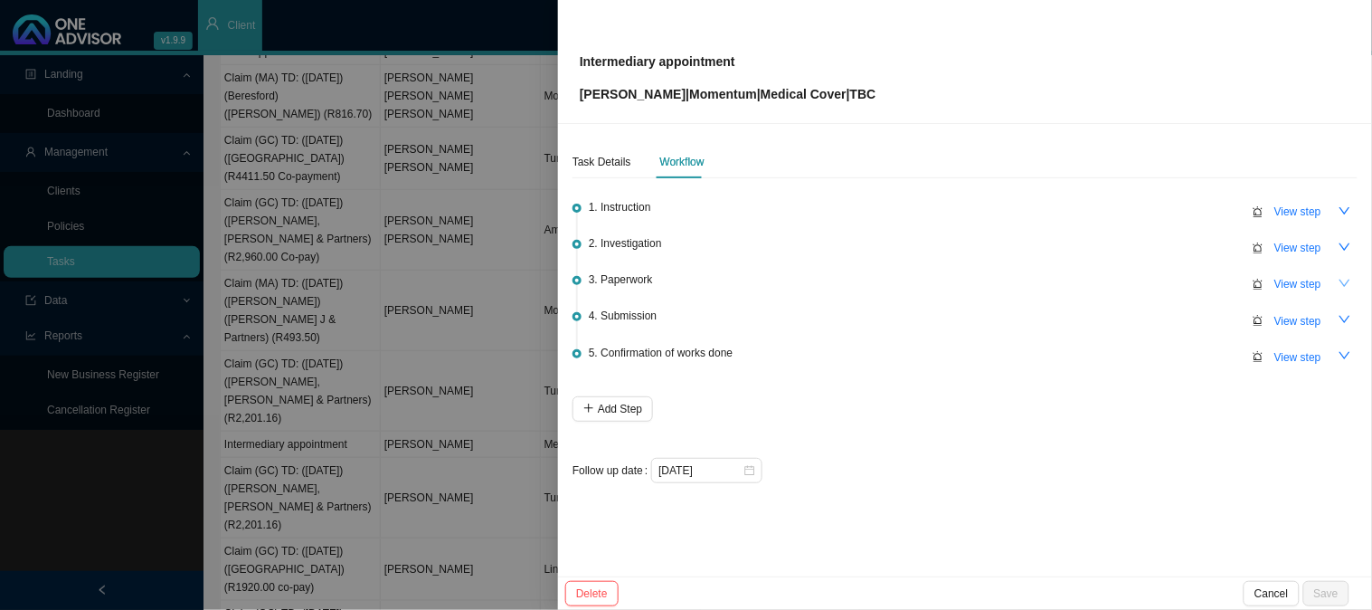
click at [1341, 285] on icon "down" at bounding box center [1345, 283] width 13 height 13
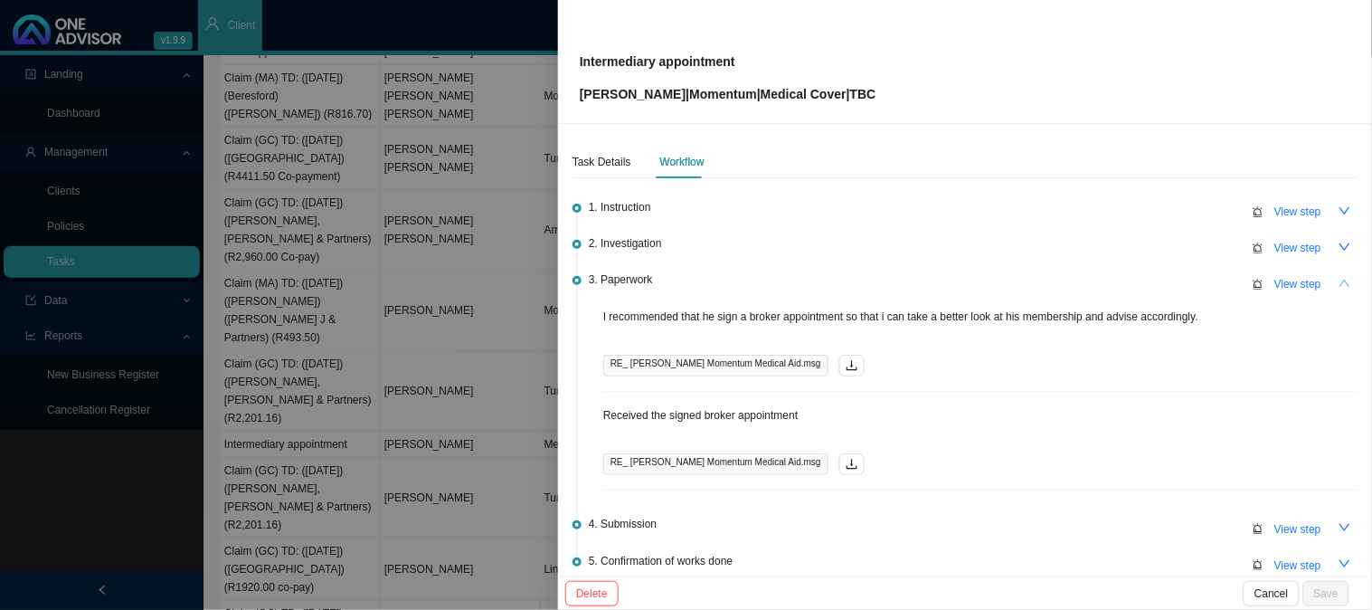
click at [1341, 285] on button "button" at bounding box center [1345, 282] width 25 height 25
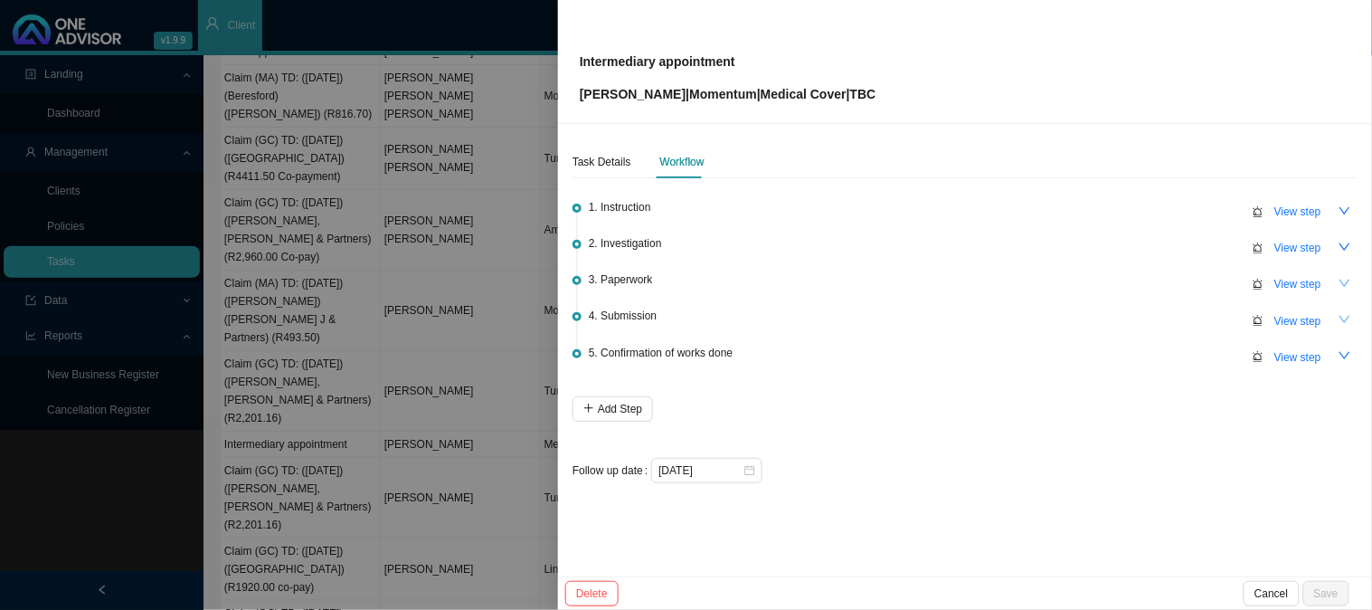
click at [1342, 318] on icon "down" at bounding box center [1345, 319] width 13 height 13
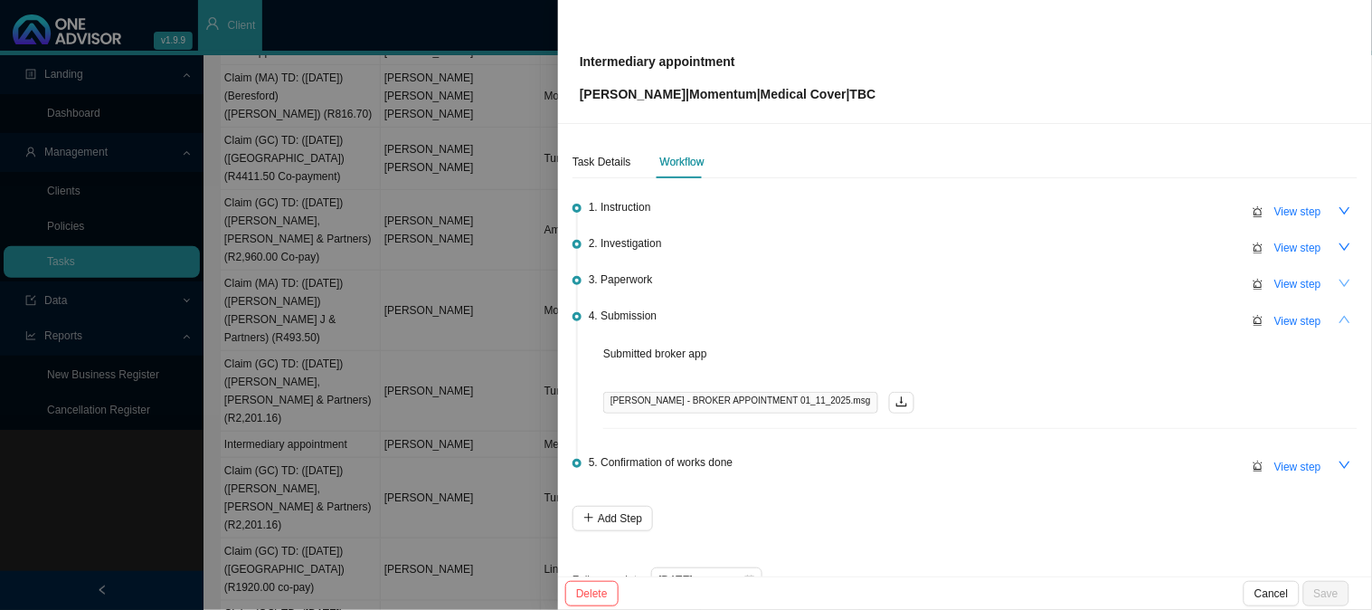
click at [1342, 318] on button "button" at bounding box center [1345, 319] width 25 height 25
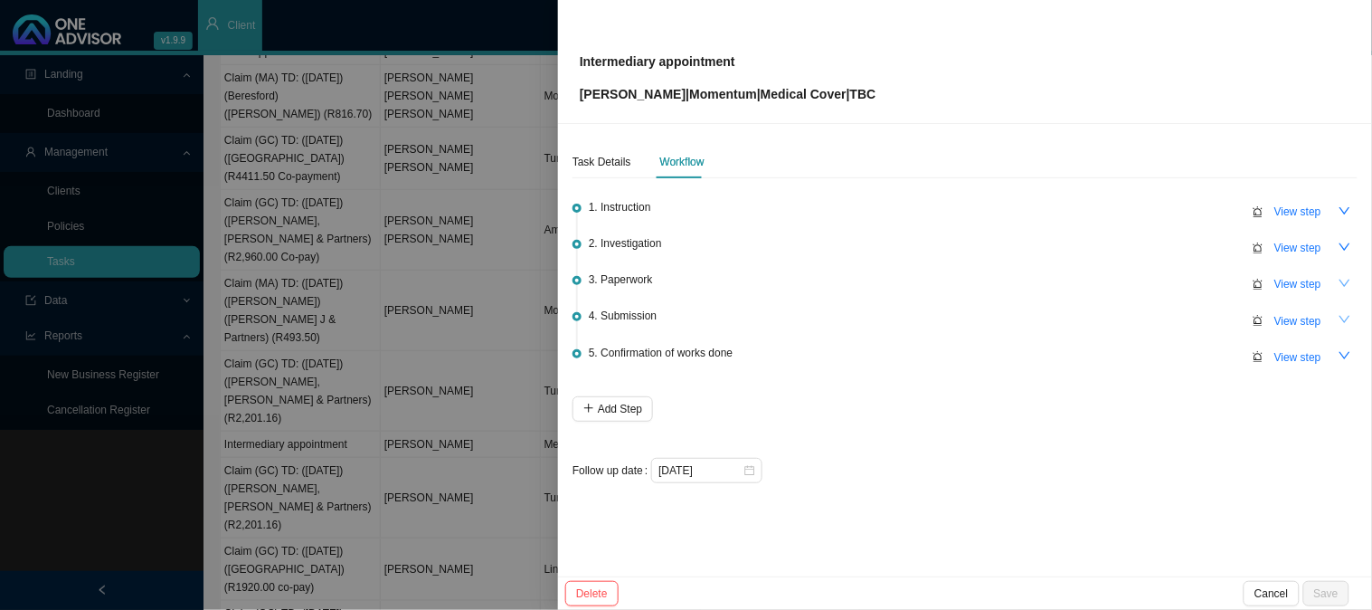
click at [358, 185] on div at bounding box center [686, 305] width 1372 height 610
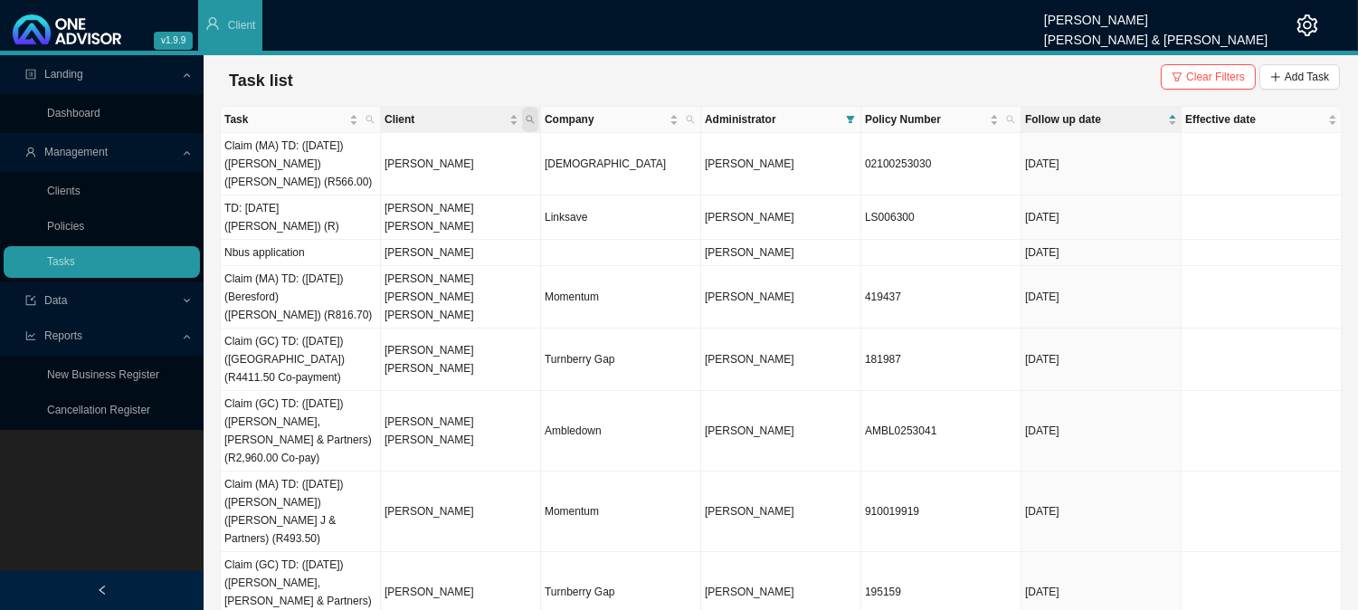
click at [535, 116] on span "Client" at bounding box center [530, 119] width 16 height 25
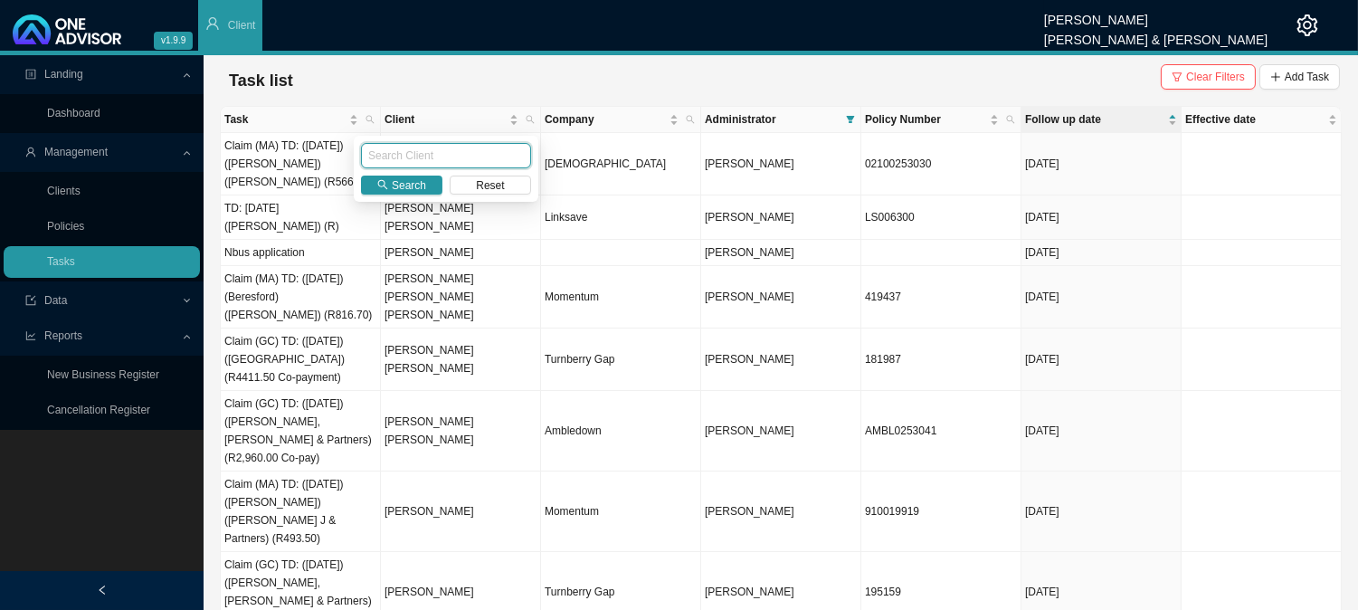
click at [436, 145] on input "text" at bounding box center [446, 155] width 170 height 25
type input "estment"
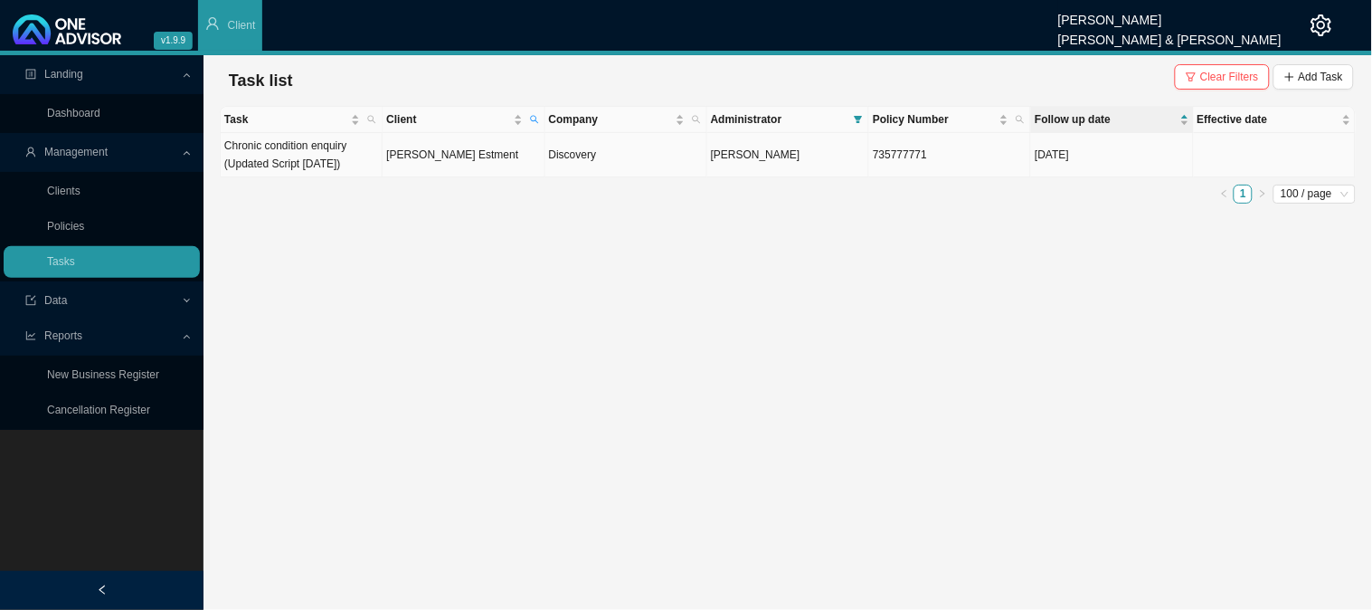
click at [468, 160] on td "[PERSON_NAME] Estment" at bounding box center [464, 155] width 162 height 44
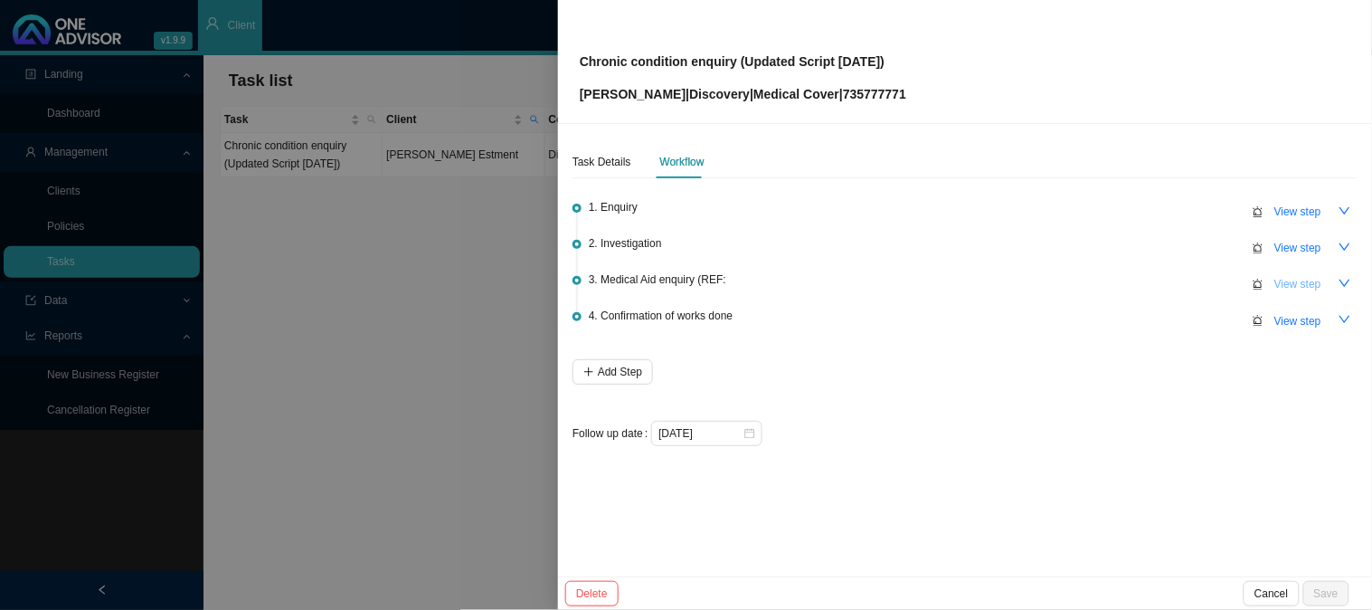
click at [1300, 283] on span "View step" at bounding box center [1298, 284] width 47 height 18
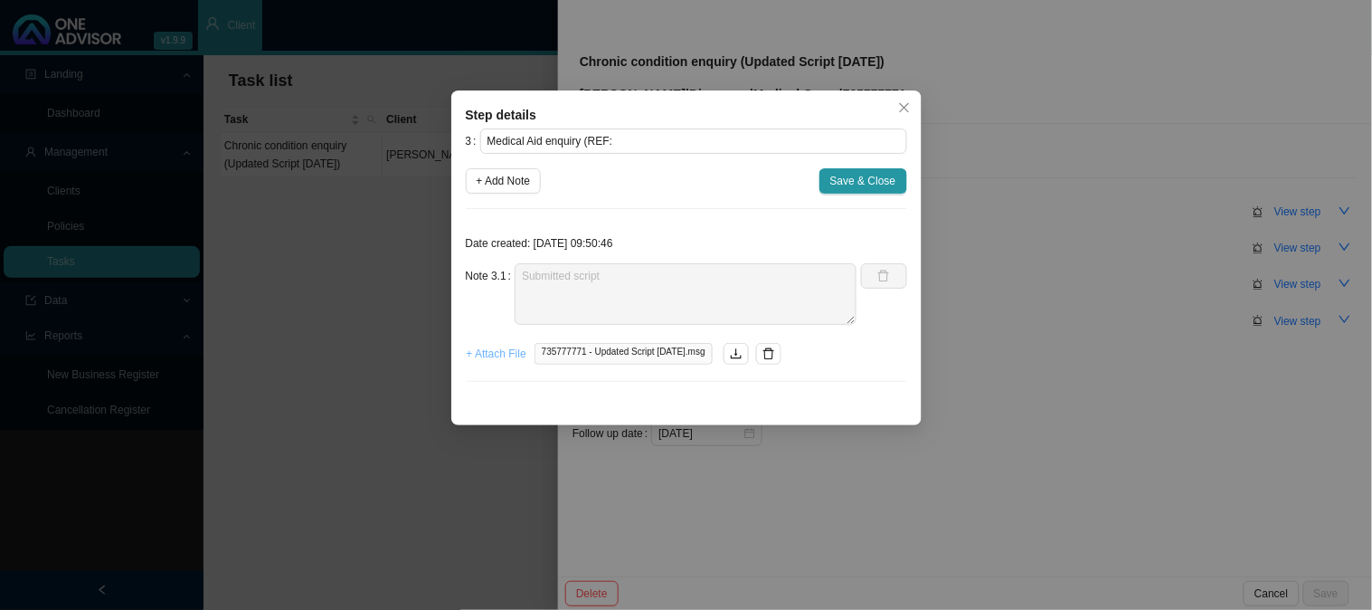
click at [493, 346] on span "+ Attach File" at bounding box center [497, 354] width 60 height 18
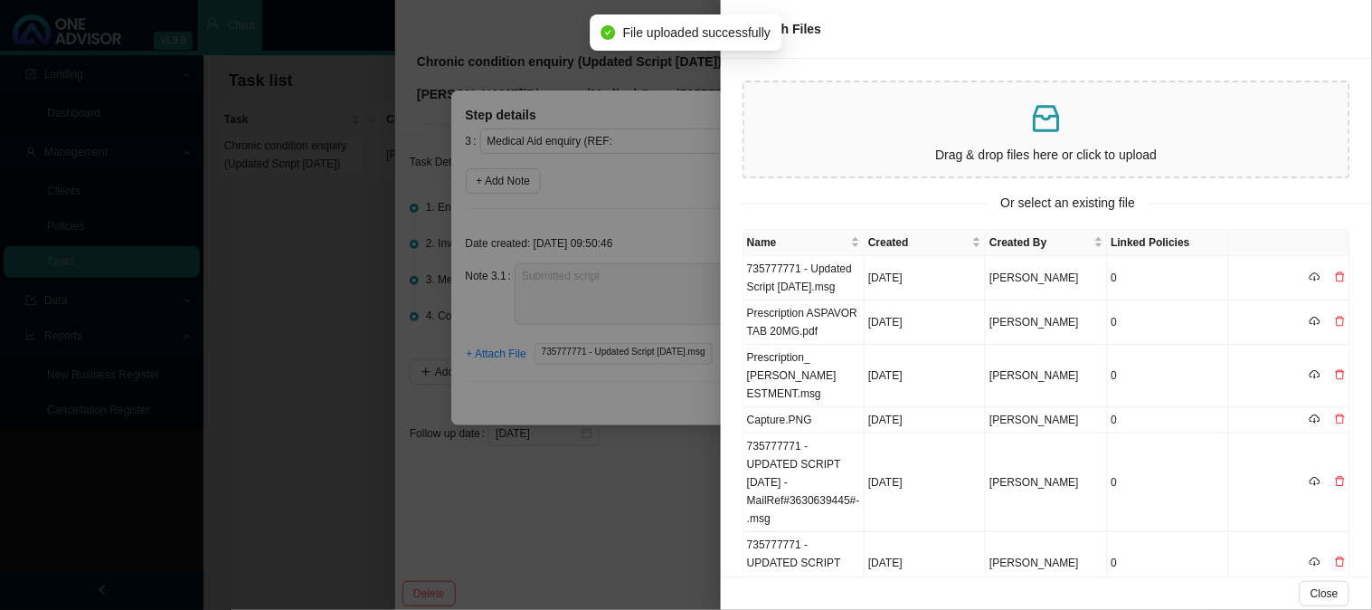
click at [635, 204] on div at bounding box center [686, 305] width 1372 height 610
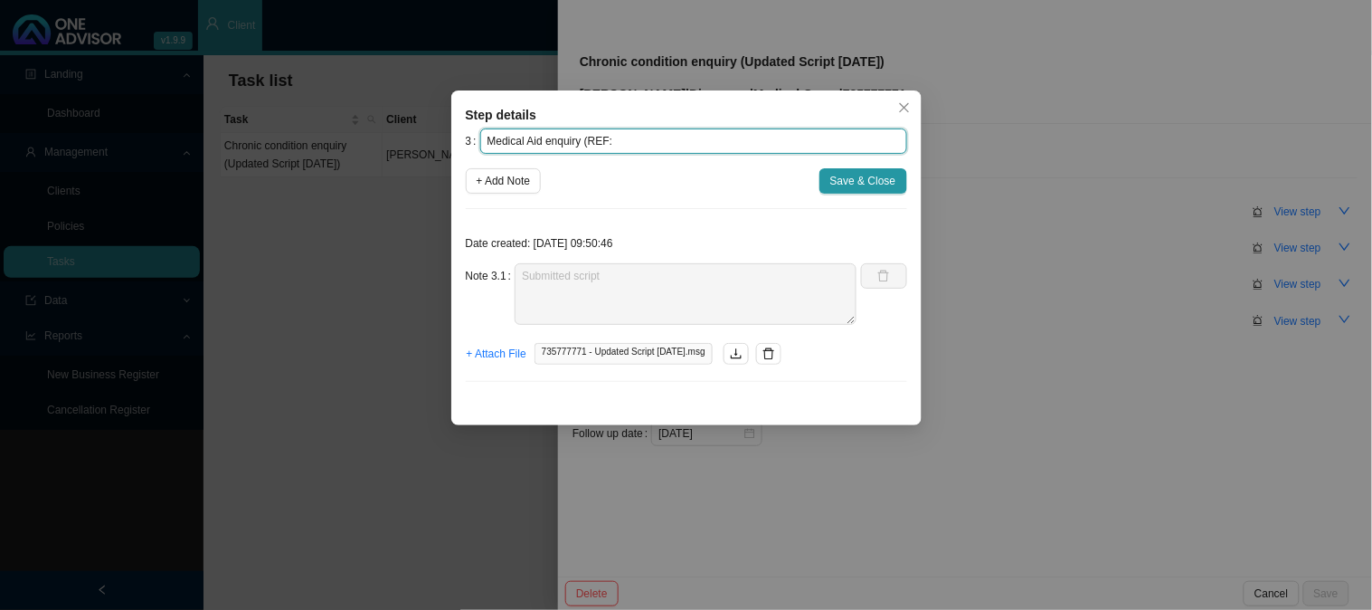
click at [626, 136] on input "Medical Aid enquiry (REF:" at bounding box center [693, 140] width 427 height 25
paste input "11518027596"
type input "Medical Aid enquiry (REF: 11518027596)"
click at [481, 359] on span "+ Attach File" at bounding box center [497, 354] width 60 height 18
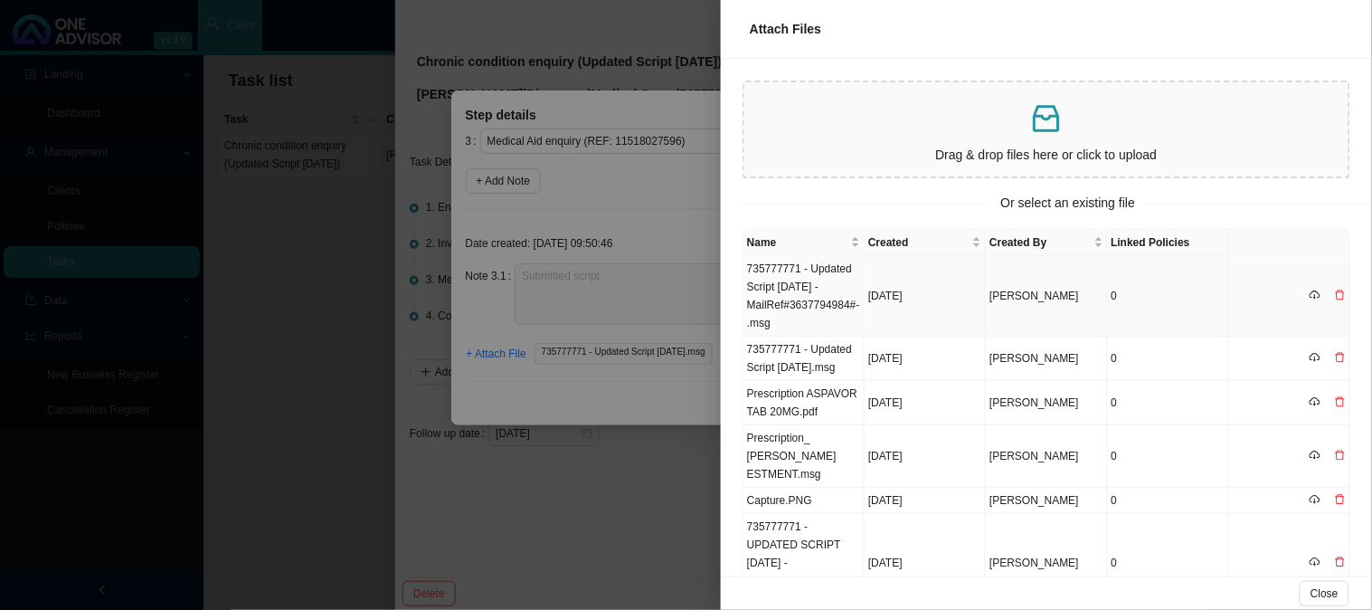
click at [832, 285] on td "735777771 - Updated Script [DATE] -MailRef#3637794984#-.msg" at bounding box center [804, 296] width 121 height 81
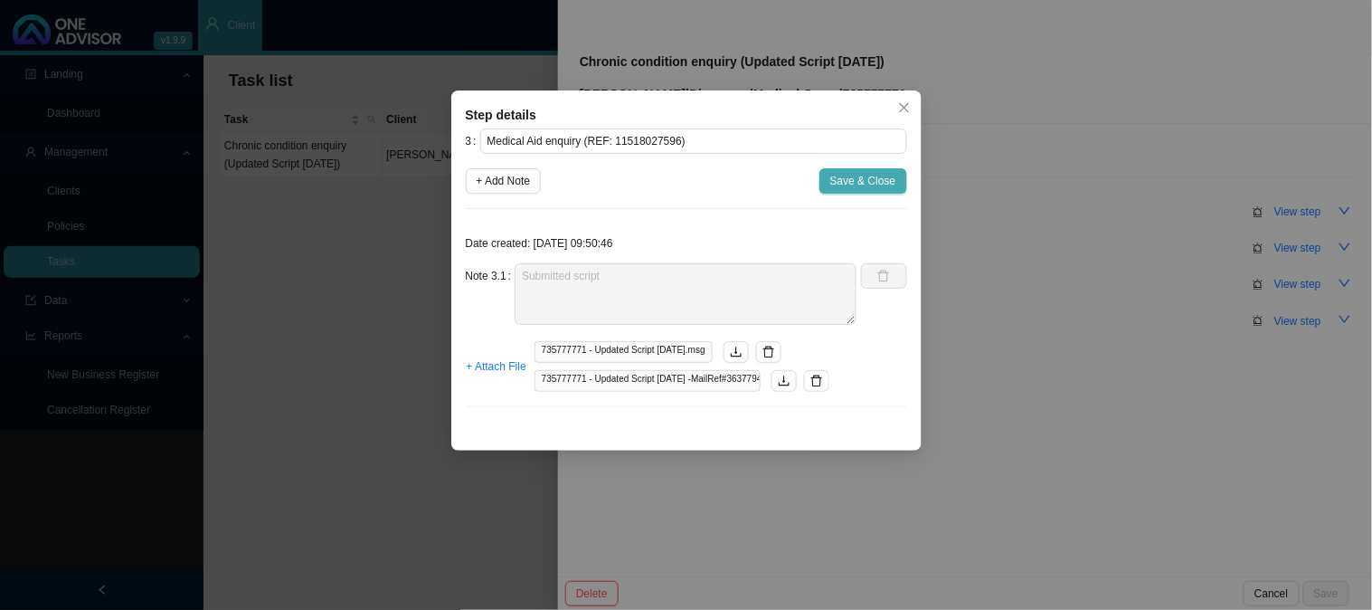
click at [864, 183] on span "Save & Close" at bounding box center [863, 181] width 66 height 18
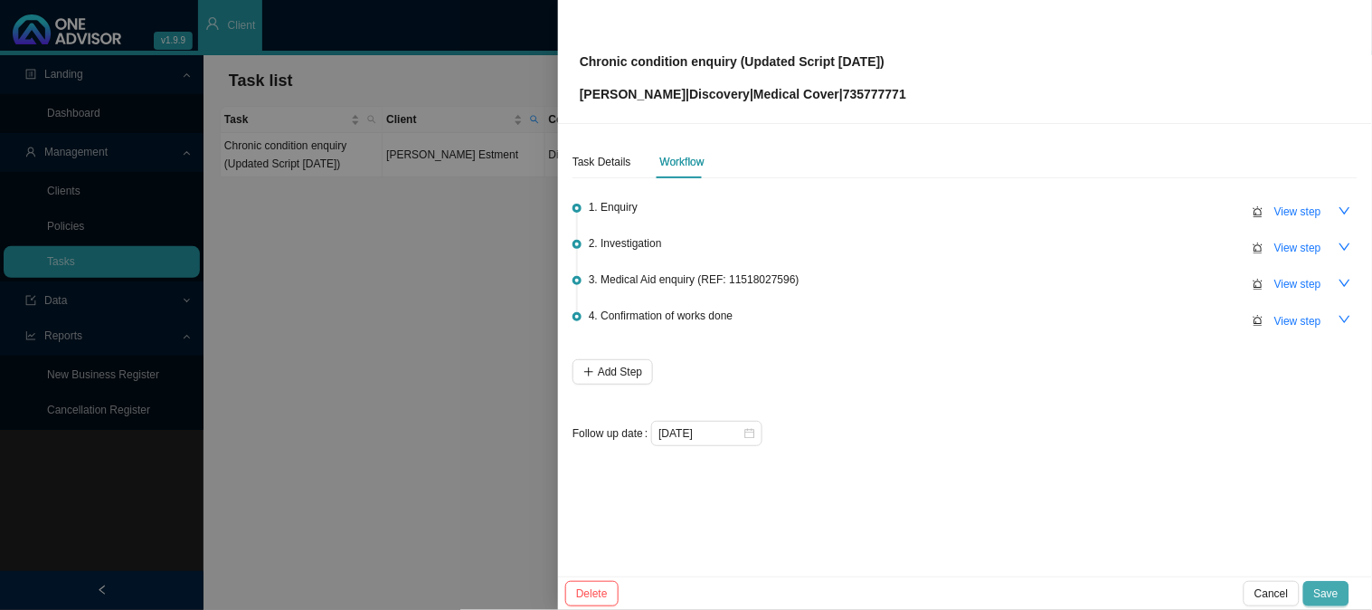
click at [1333, 590] on span "Save" at bounding box center [1326, 593] width 24 height 18
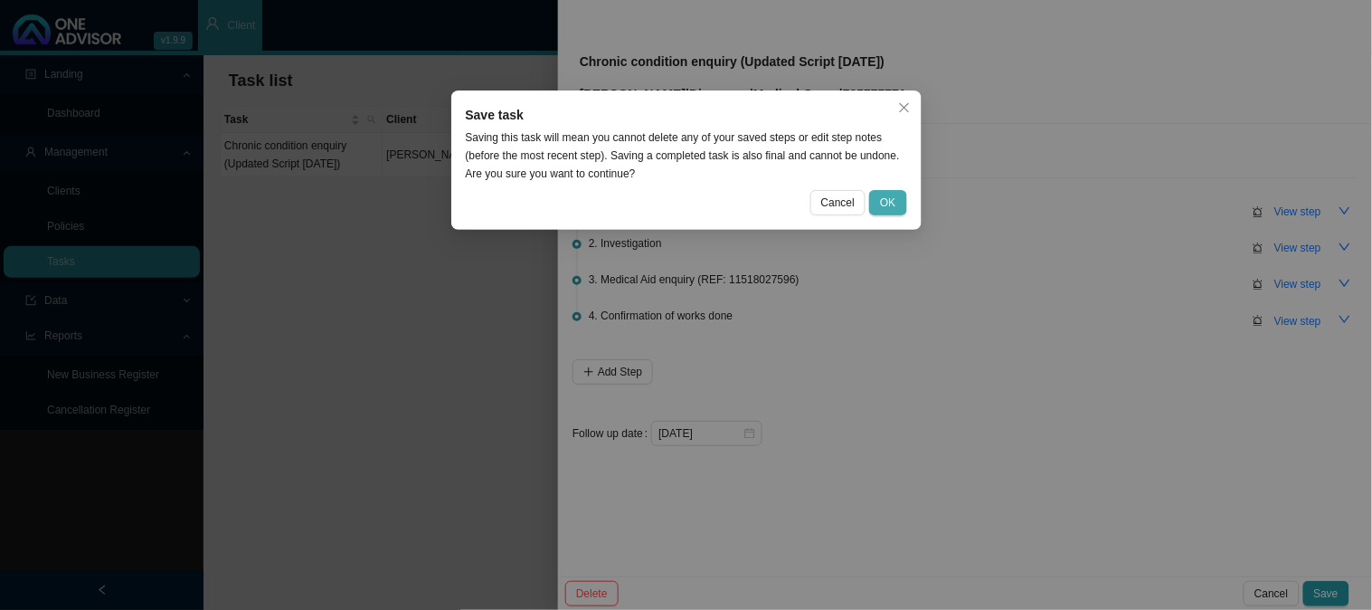
click at [894, 204] on span "OK" at bounding box center [887, 203] width 15 height 18
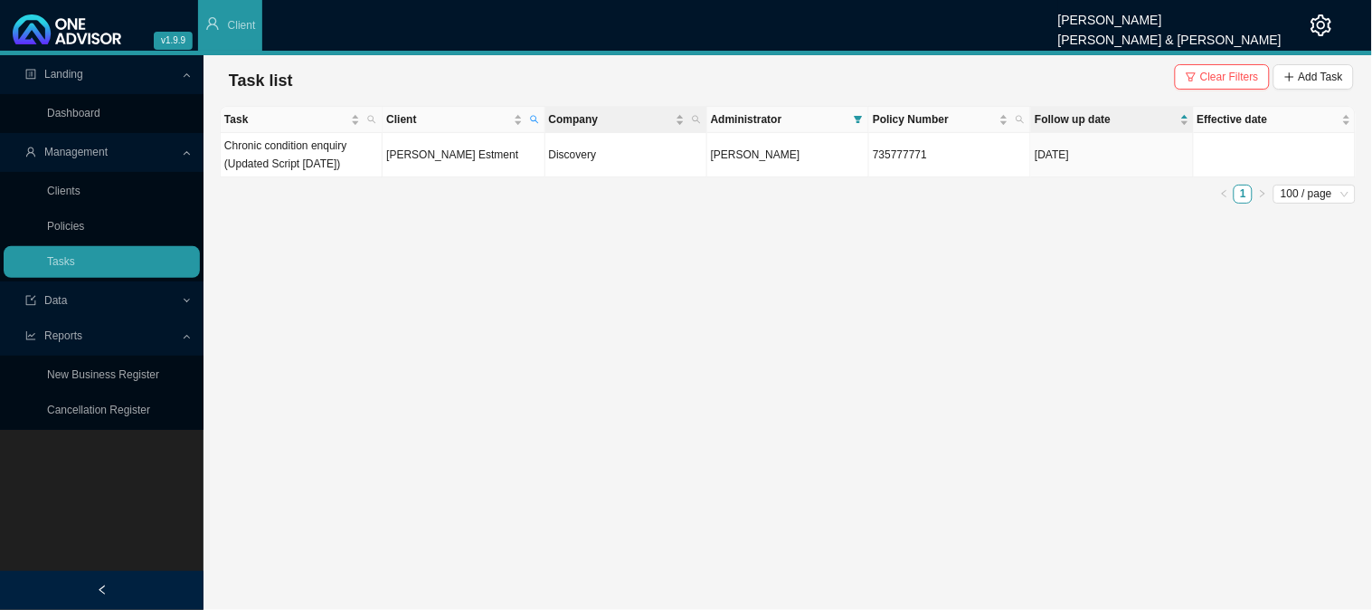
click at [546, 112] on th "Company" at bounding box center [627, 120] width 162 height 26
click at [538, 116] on icon "search" at bounding box center [534, 119] width 9 height 9
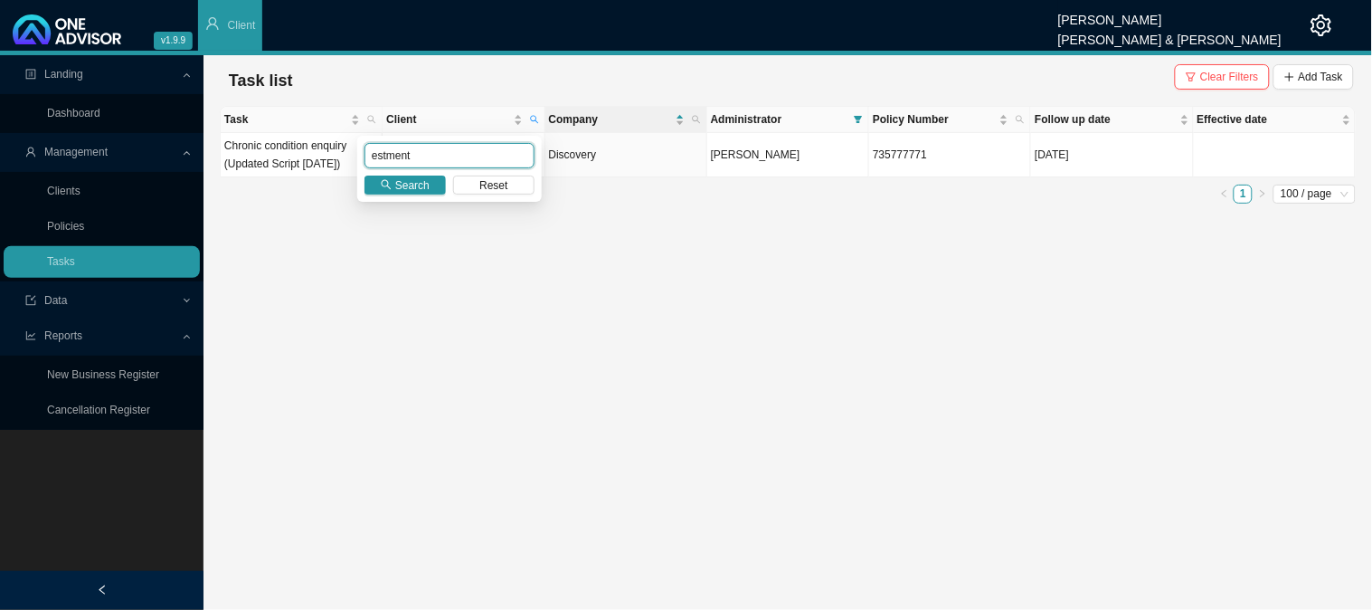
drag, startPoint x: 434, startPoint y: 155, endPoint x: 314, endPoint y: 158, distance: 120.4
click at [314, 158] on body "v1.9.9 [PERSON_NAME] [PERSON_NAME] & [PERSON_NAME] Client Landing Dashboard Man…" at bounding box center [686, 305] width 1372 height 610
type input "bam"
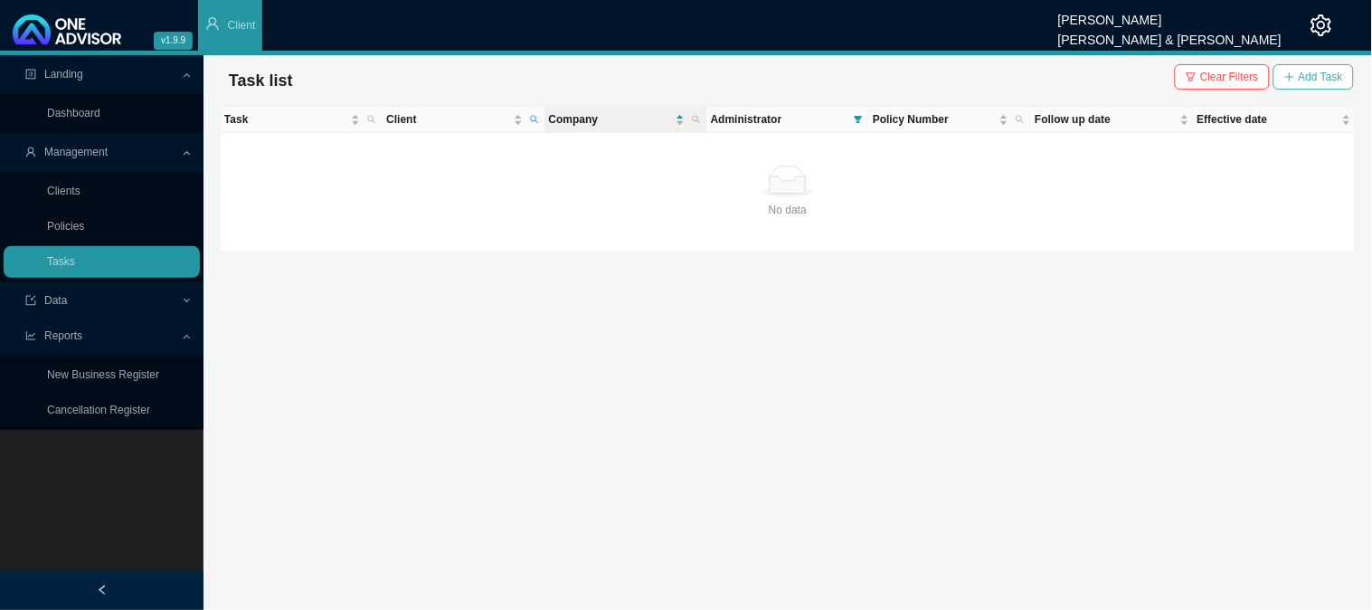
click at [1289, 74] on icon "plus" at bounding box center [1290, 76] width 11 height 11
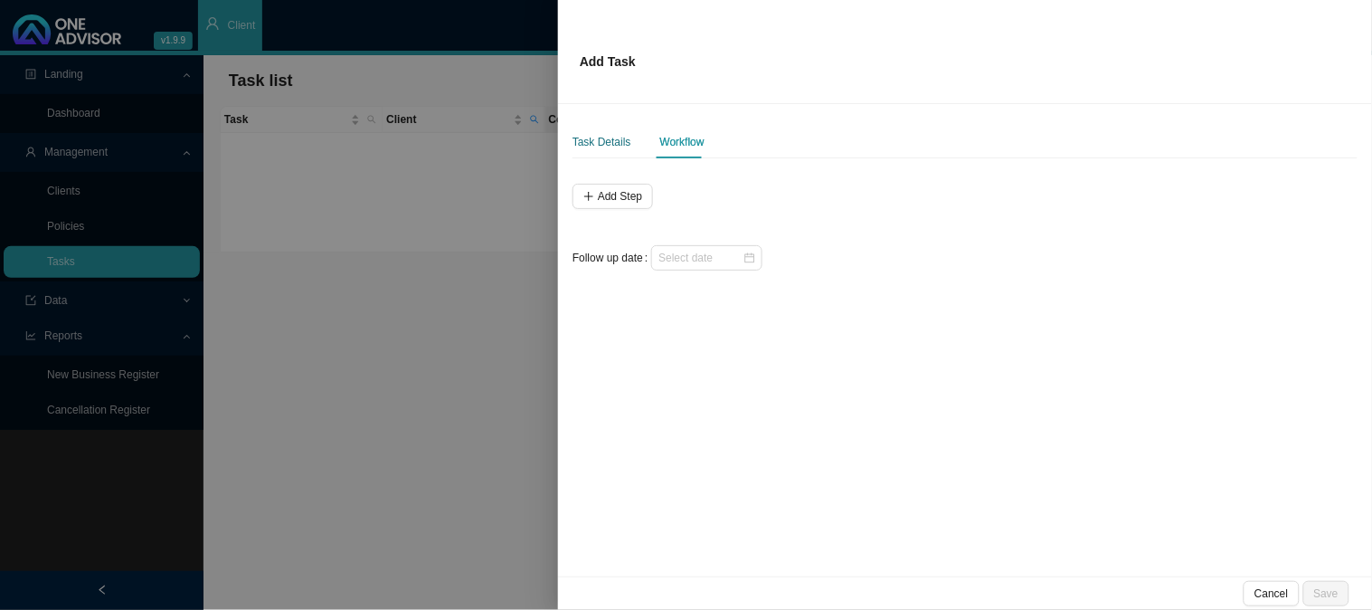
click at [613, 142] on div "Task Details" at bounding box center [602, 142] width 59 height 18
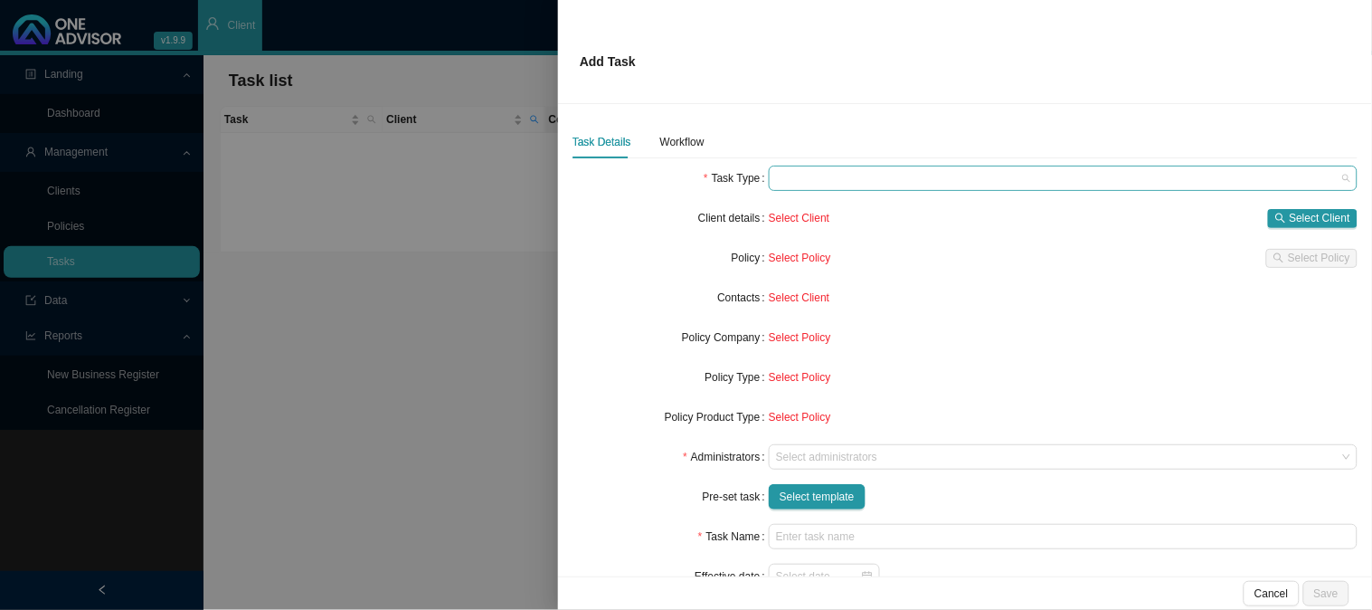
click at [802, 177] on span at bounding box center [1063, 178] width 574 height 24
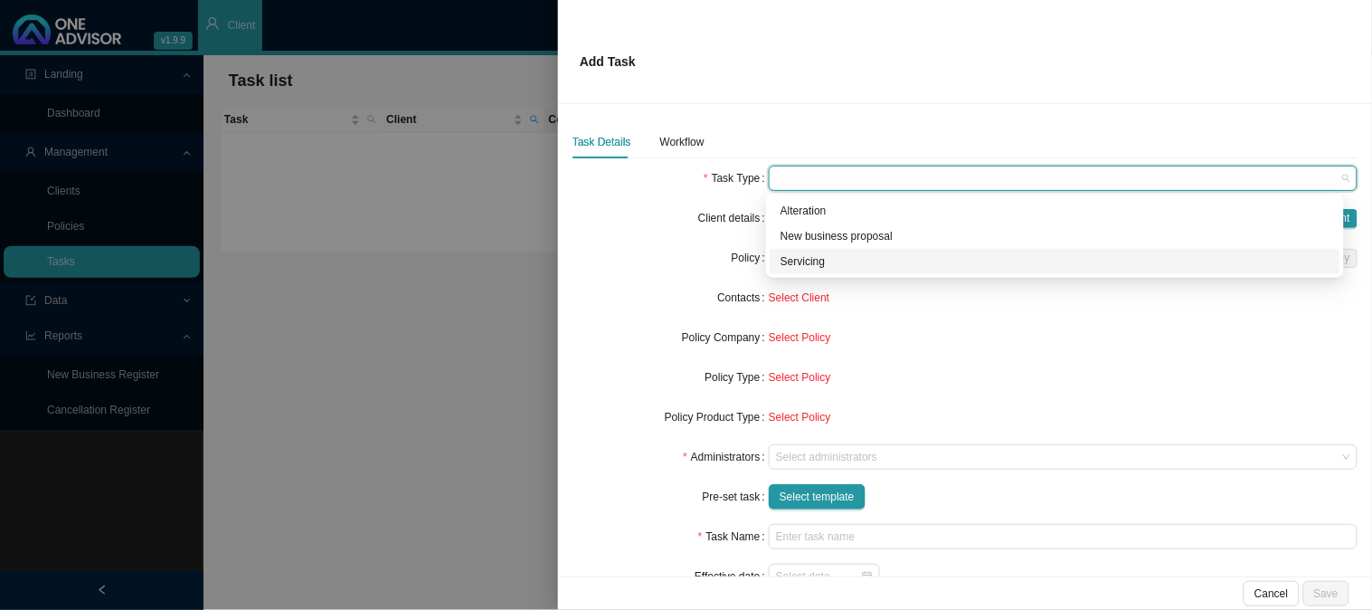
click at [796, 255] on div "Servicing" at bounding box center [1055, 261] width 549 height 18
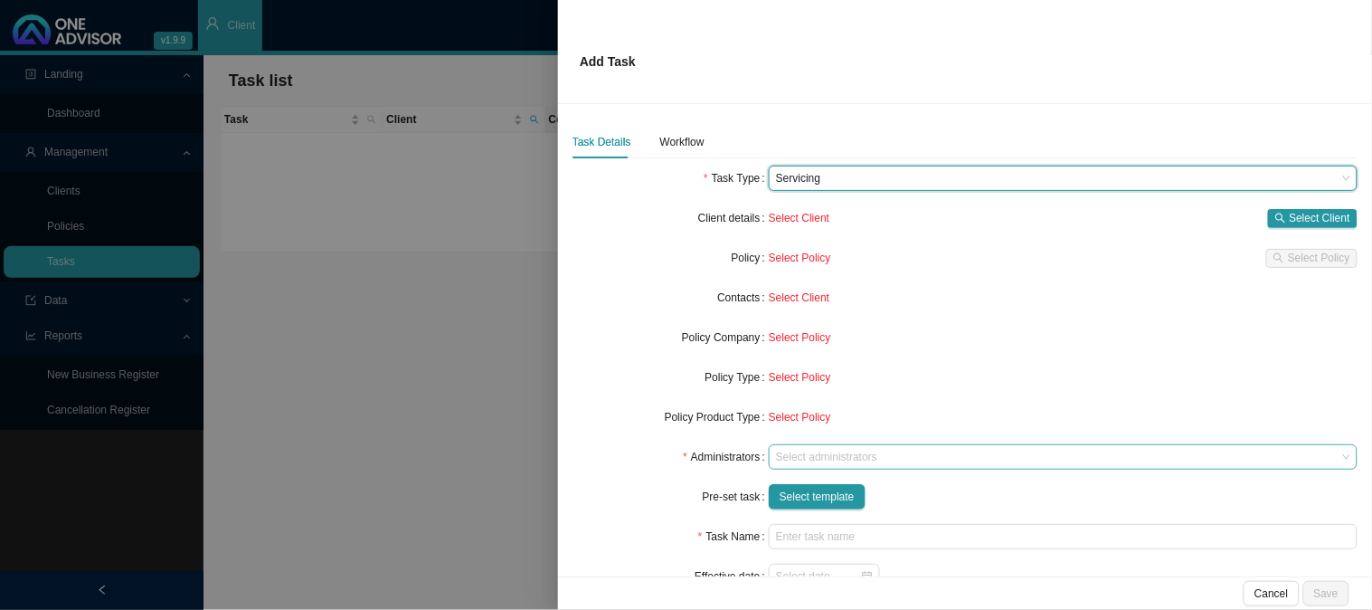
click at [791, 452] on div at bounding box center [1055, 458] width 565 height 14
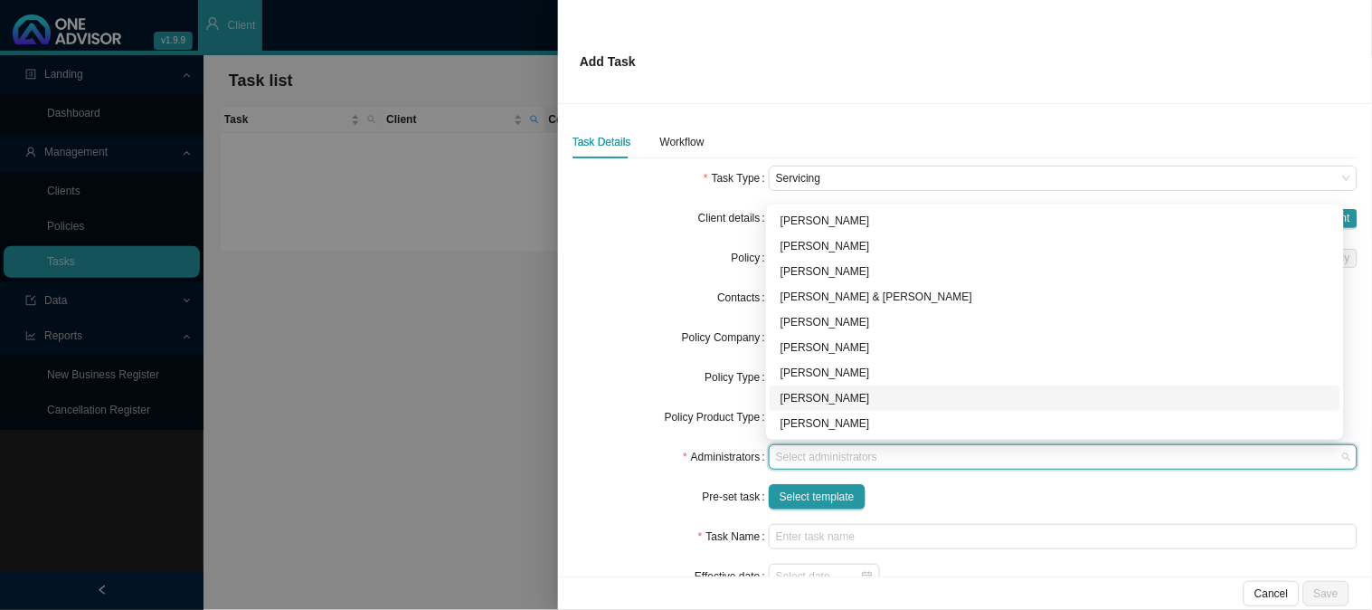
click at [807, 394] on div "[PERSON_NAME]" at bounding box center [1055, 398] width 549 height 18
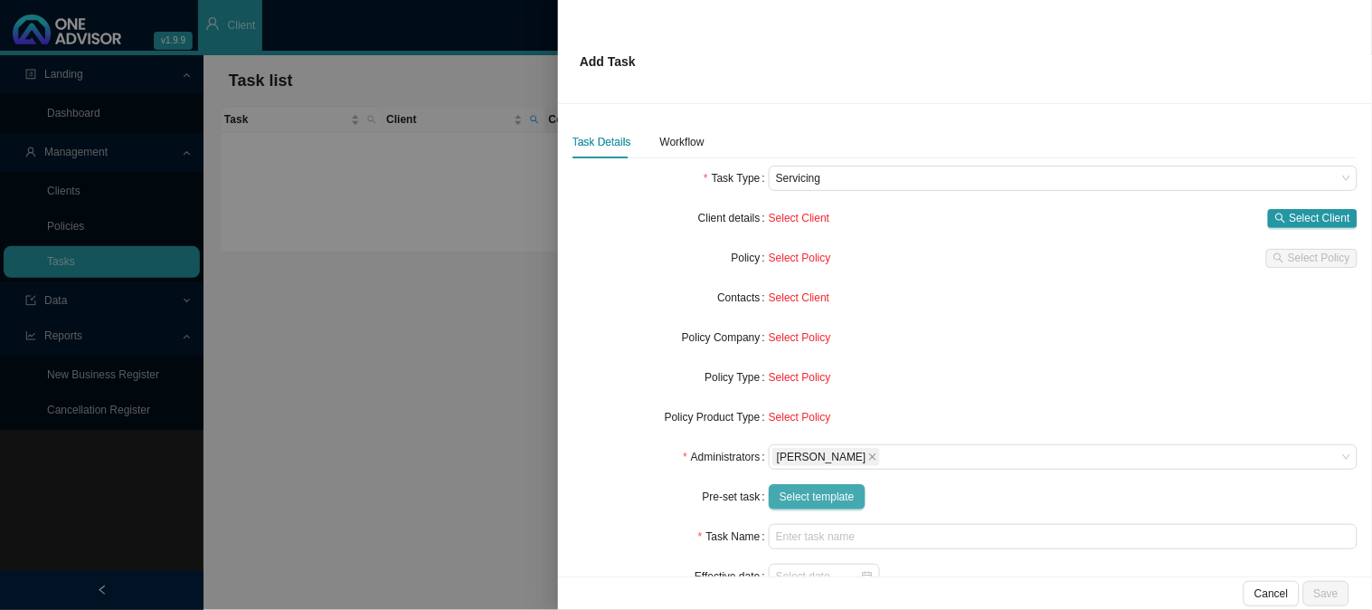
click at [811, 500] on span "Select template" at bounding box center [817, 497] width 75 height 18
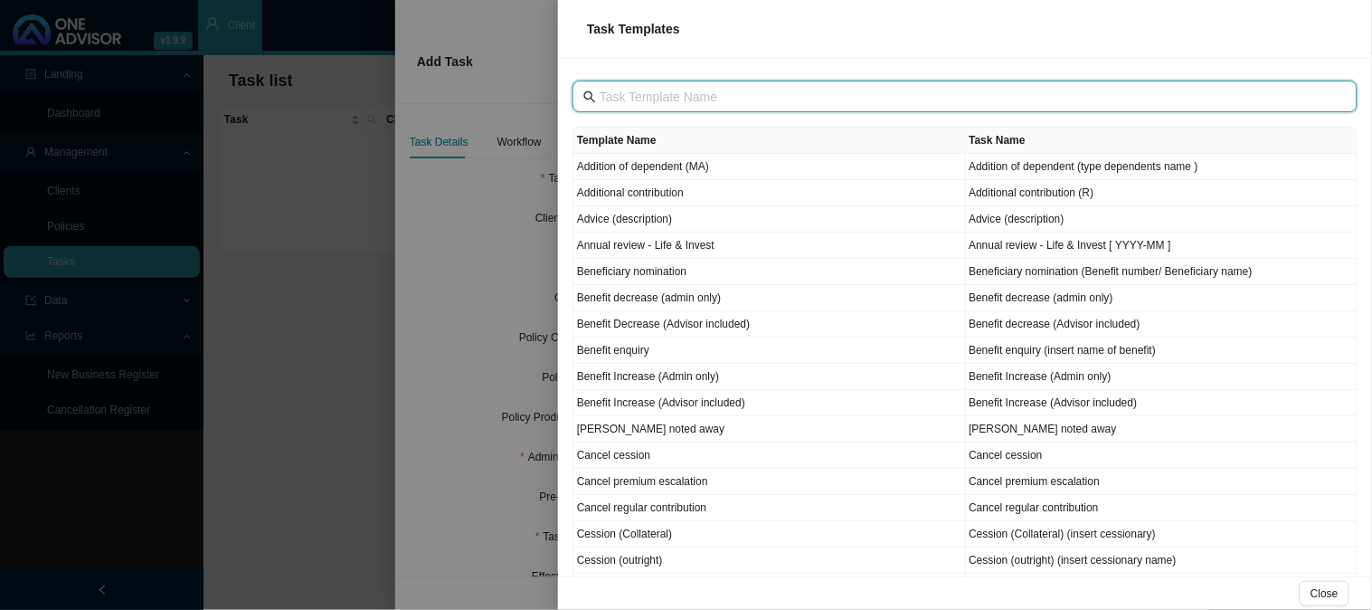
click at [648, 98] on input "text" at bounding box center [967, 97] width 735 height 20
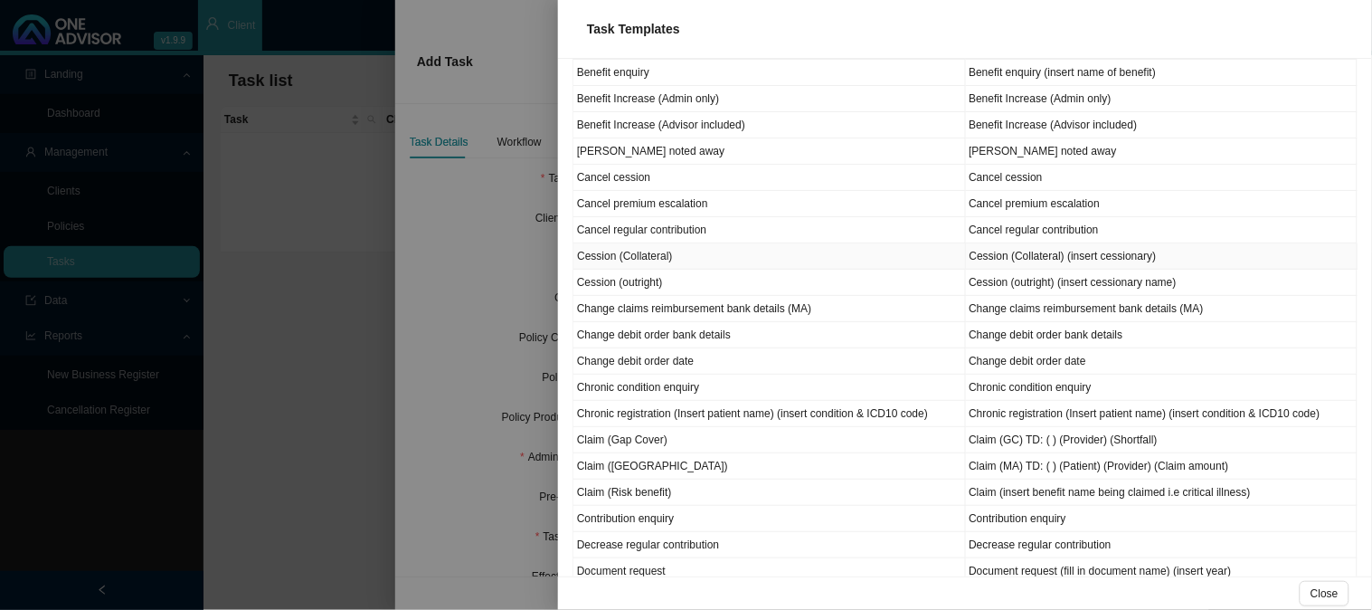
scroll to position [301, 0]
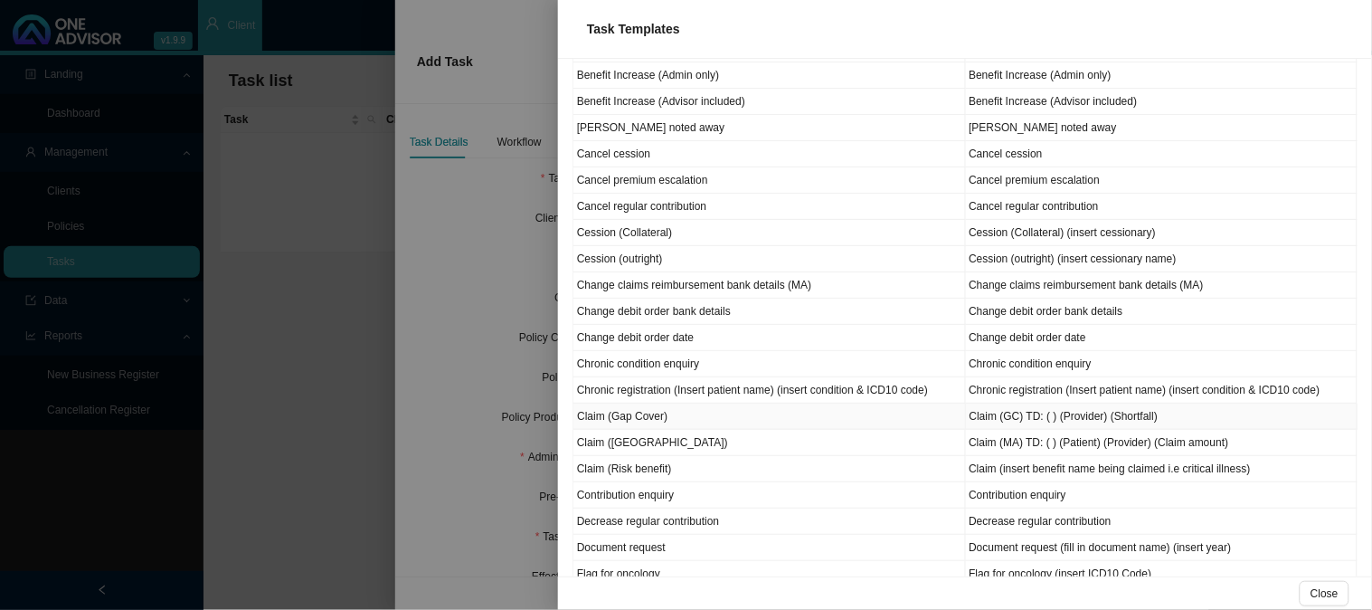
click at [631, 423] on td "Claim (Gap Cover)" at bounding box center [770, 416] width 393 height 26
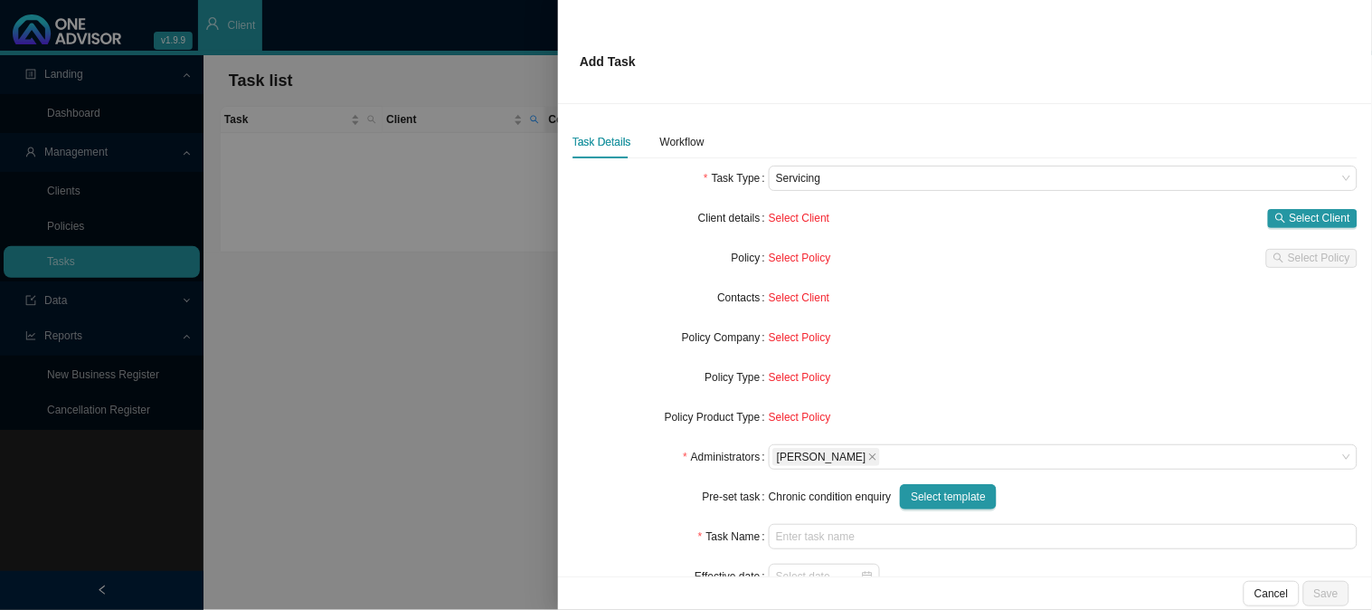
type input "Claim (GC) TD: ( ) (Provider) (Shortfall)"
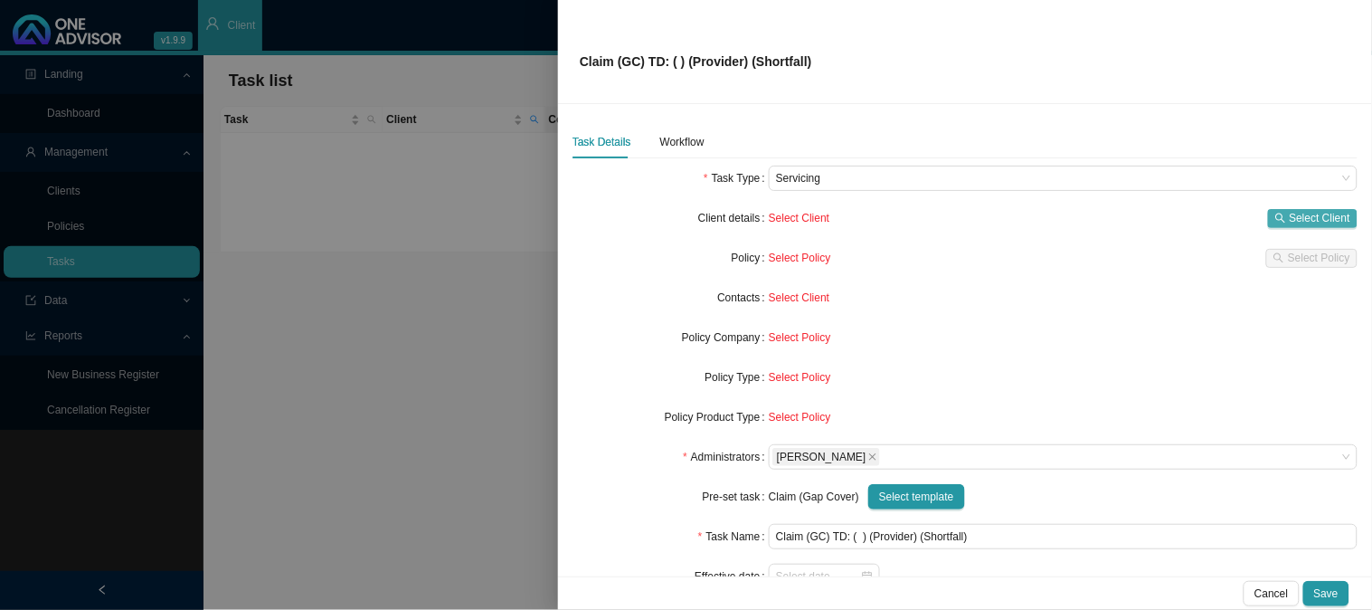
click at [1290, 212] on span "Select Client" at bounding box center [1320, 218] width 61 height 18
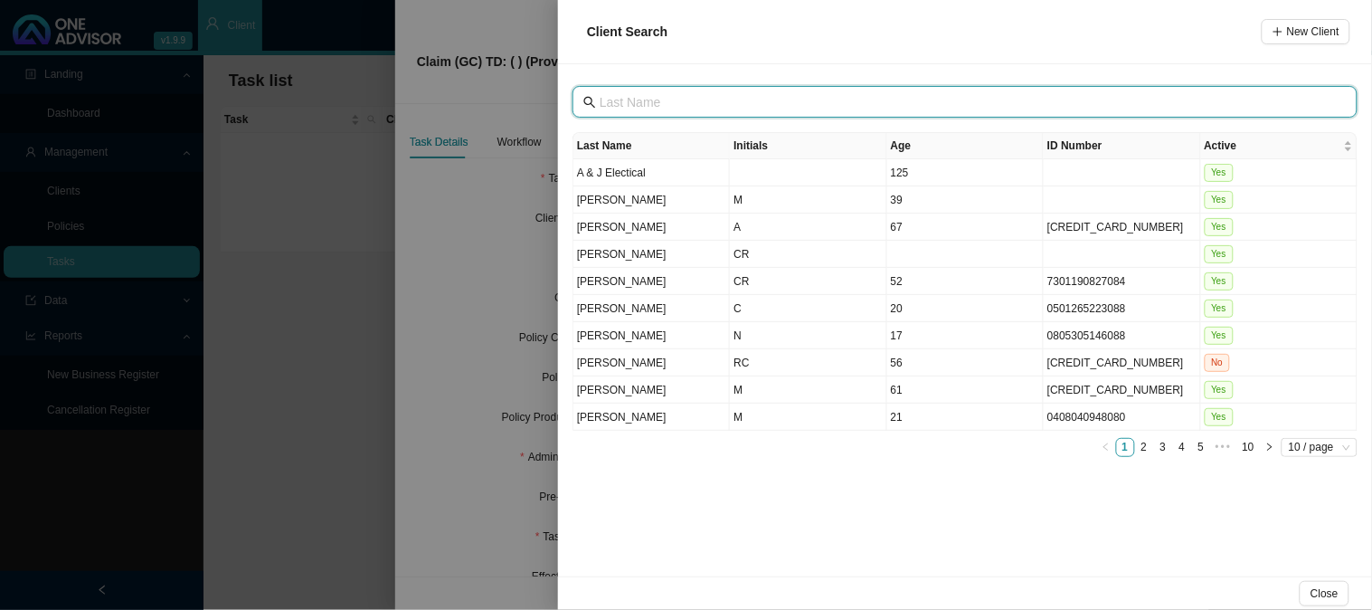
click at [667, 100] on input "text" at bounding box center [967, 102] width 735 height 20
type input "bam"
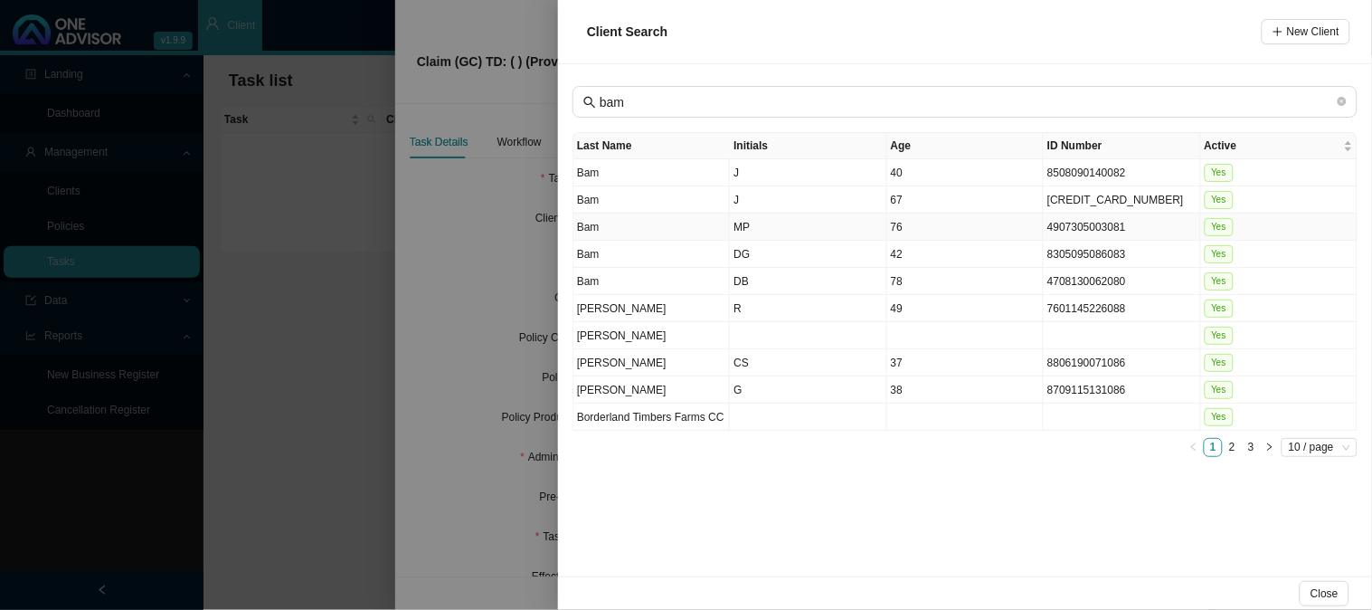
click at [664, 223] on td "Bam" at bounding box center [652, 227] width 157 height 27
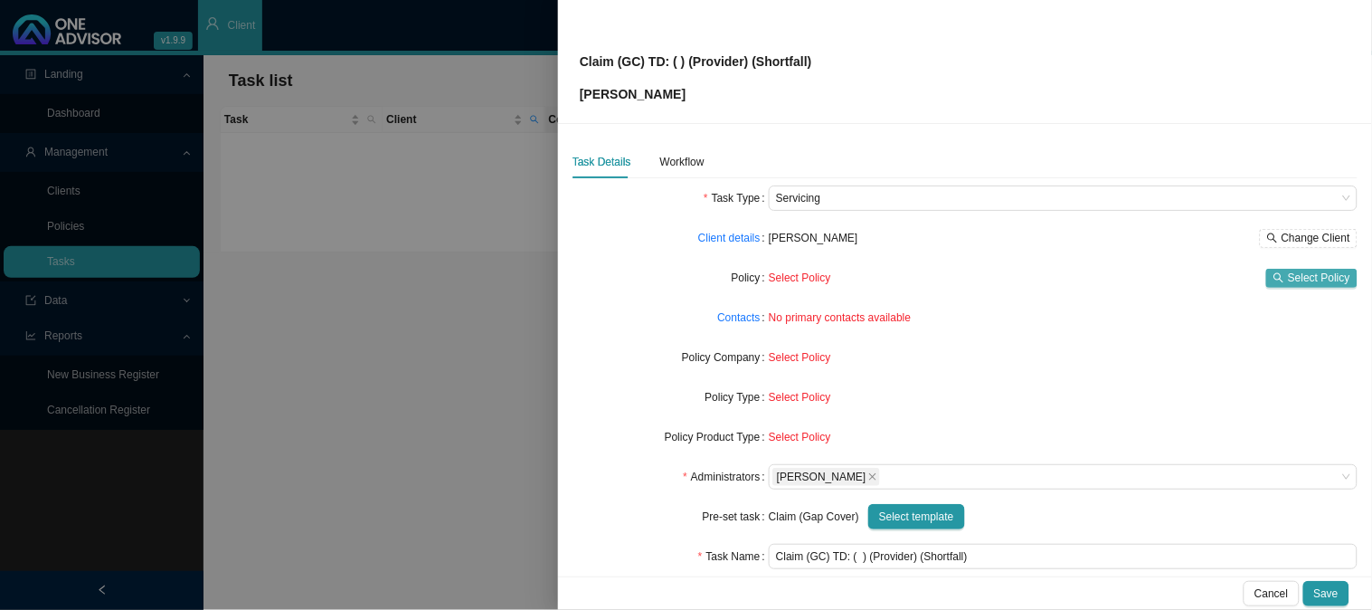
click at [1319, 278] on span "Select Policy" at bounding box center [1319, 278] width 62 height 18
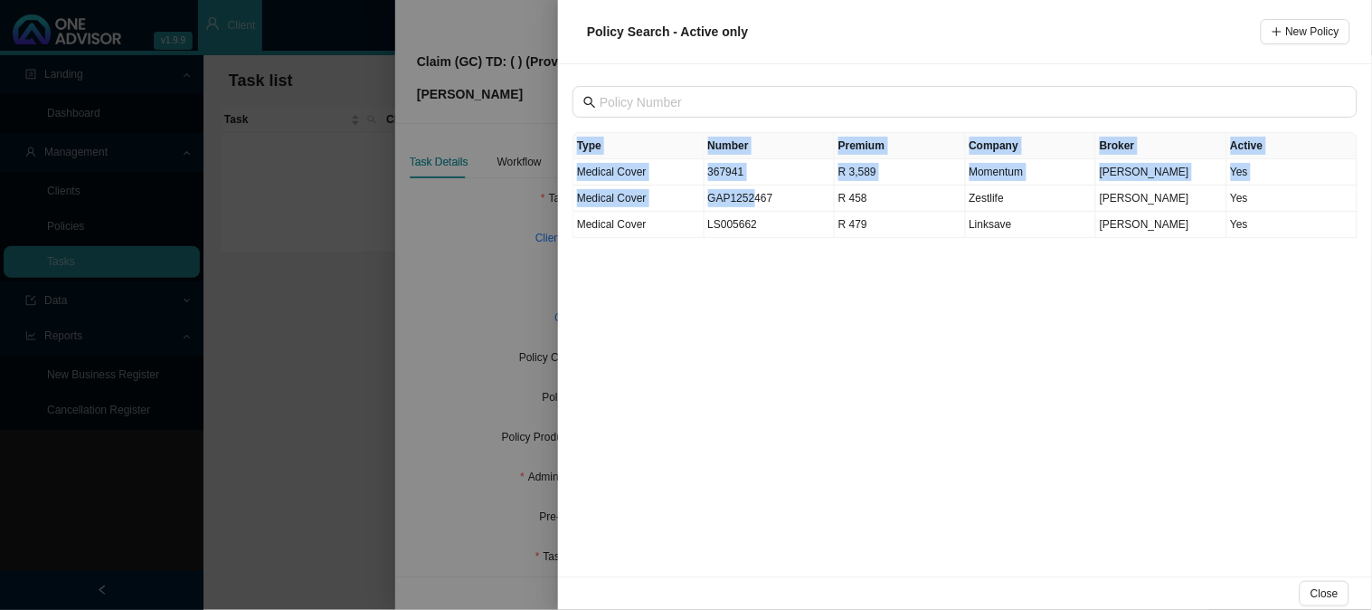
drag, startPoint x: 752, startPoint y: 197, endPoint x: 794, endPoint y: 306, distance: 116.6
click at [794, 306] on div "Type Number Premium Company Broker Active Medical Cover 367941 R 3,589 Momentum…" at bounding box center [965, 320] width 814 height 512
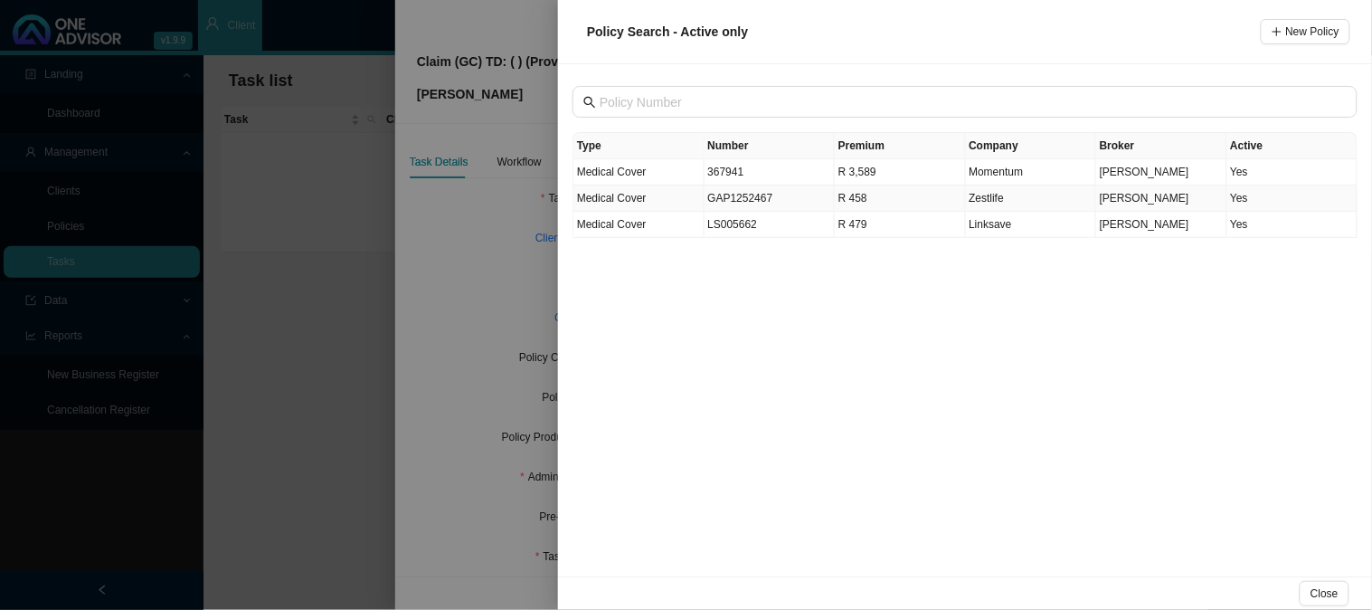
click at [688, 197] on td "Medical Cover" at bounding box center [639, 198] width 131 height 26
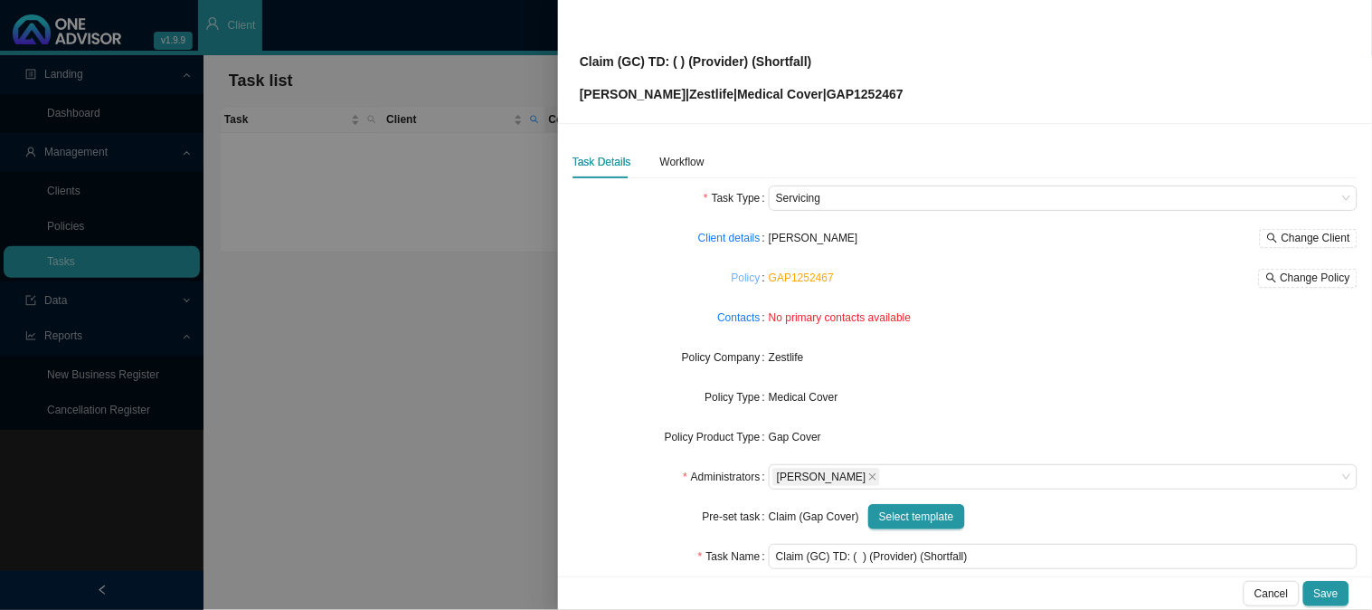
click at [738, 283] on link "Policy" at bounding box center [746, 278] width 29 height 18
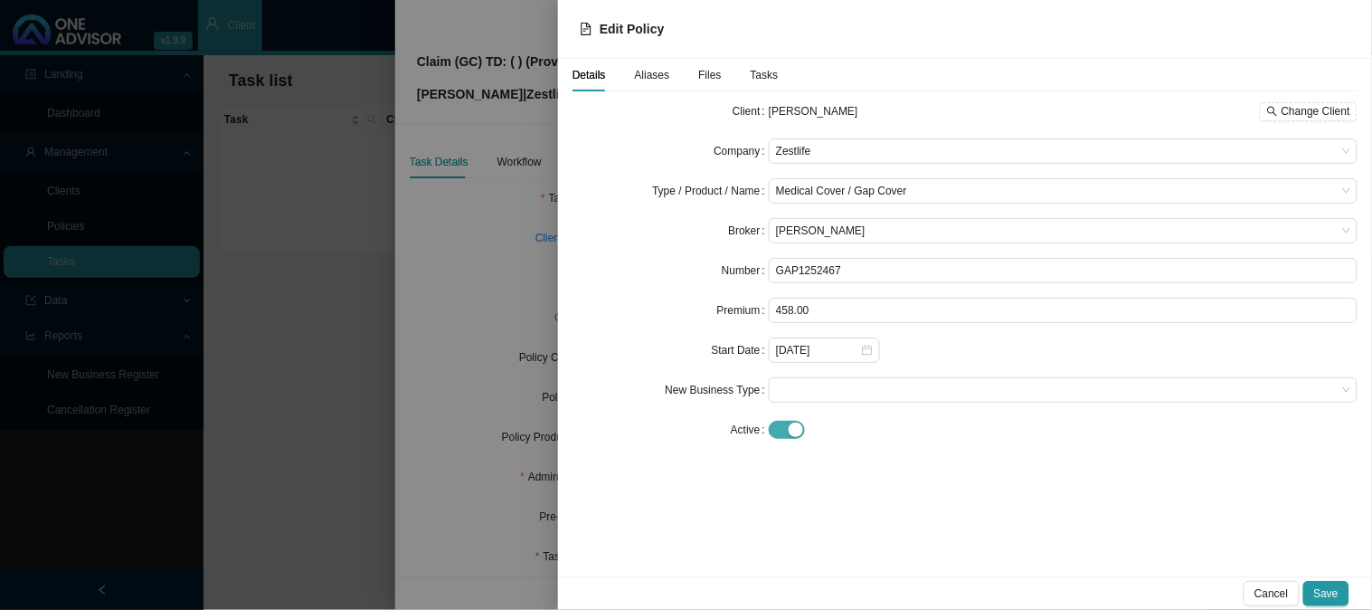
click at [787, 425] on span "button" at bounding box center [787, 430] width 36 height 18
click at [1331, 593] on span "Save" at bounding box center [1326, 593] width 24 height 18
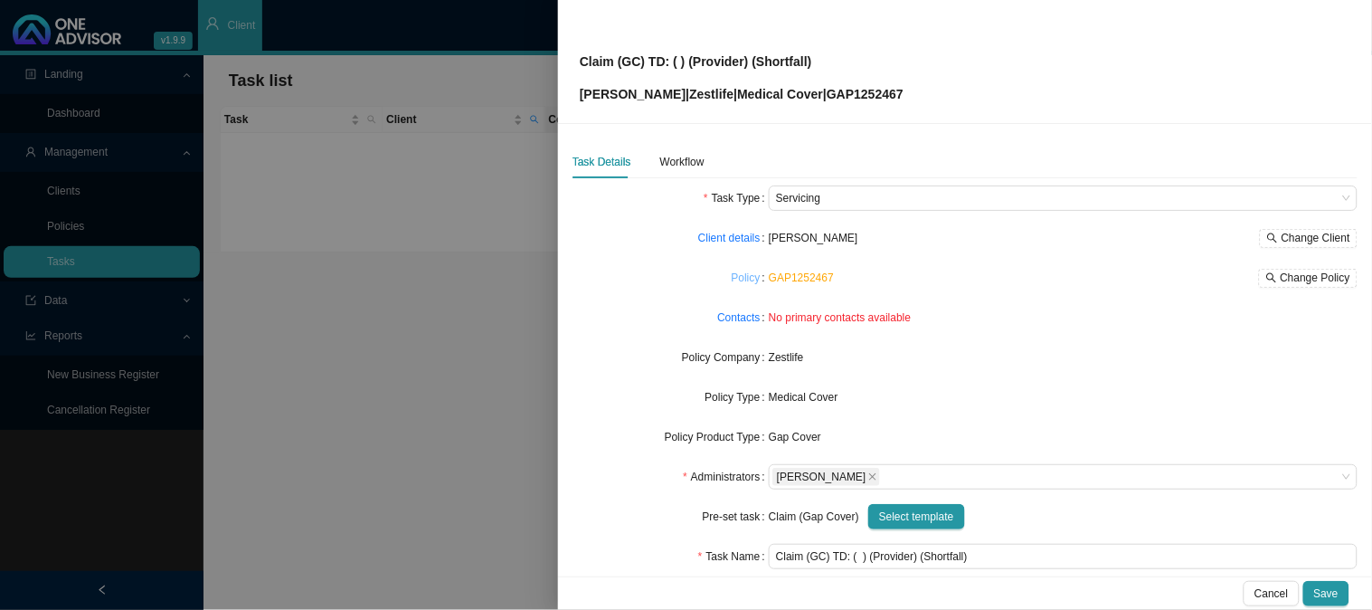
click at [739, 274] on link "Policy" at bounding box center [746, 278] width 29 height 18
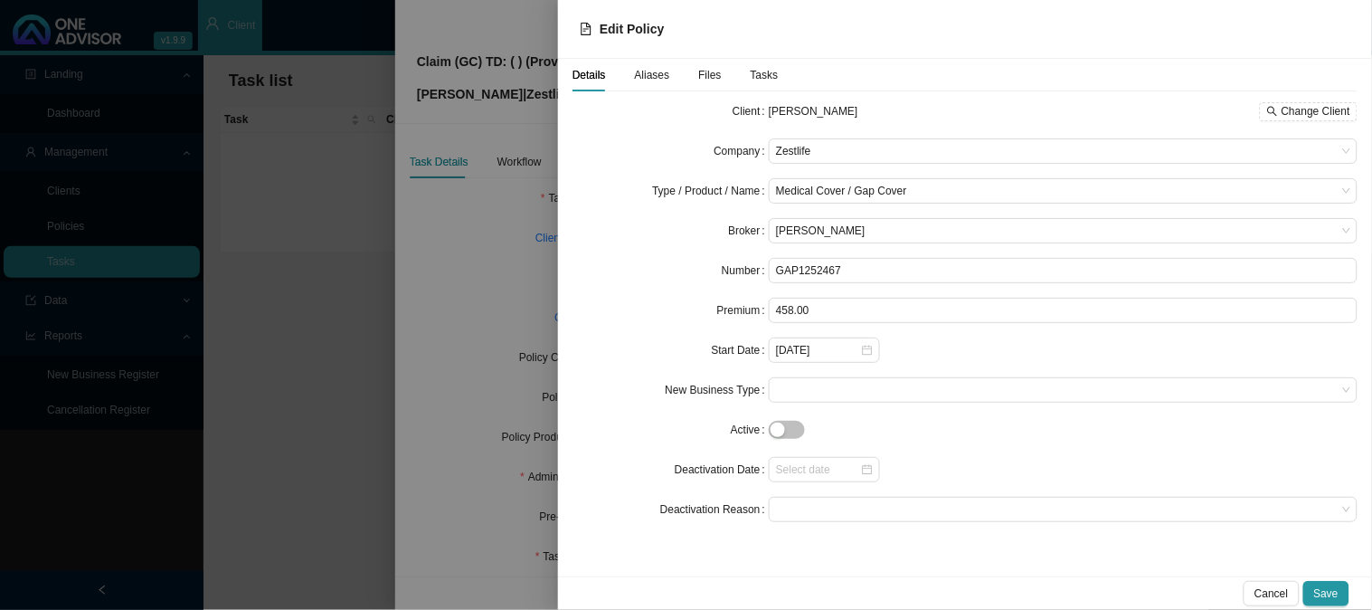
click at [538, 241] on div at bounding box center [686, 305] width 1372 height 610
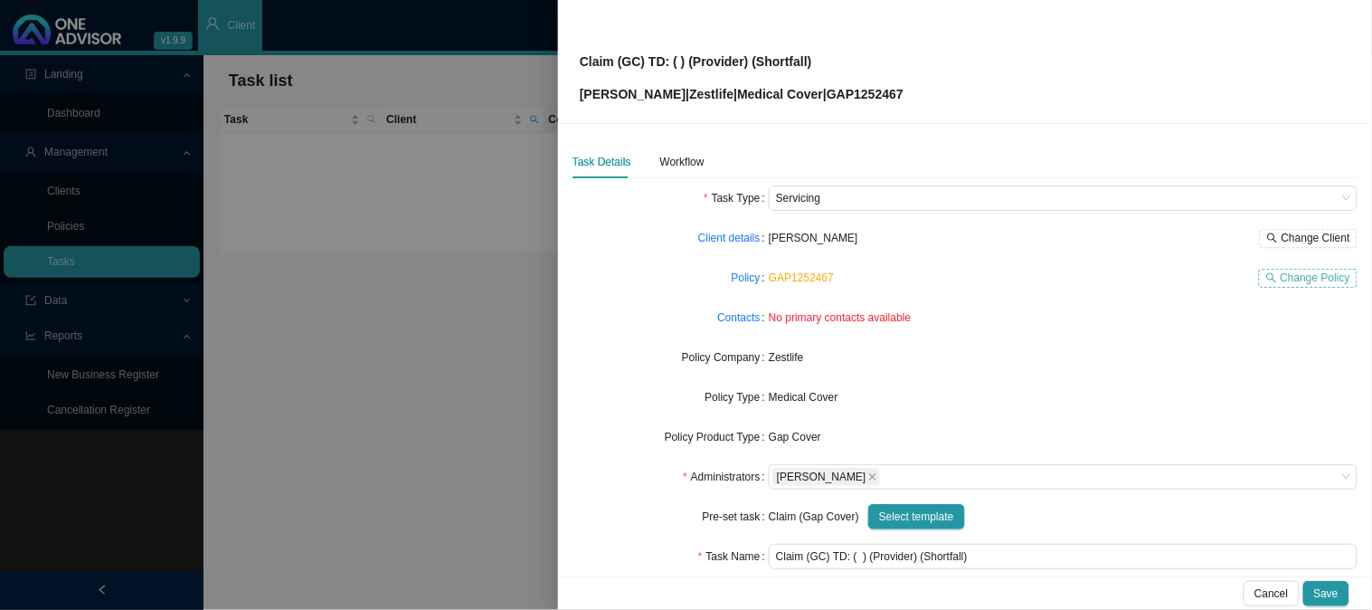
click at [1322, 275] on span "Change Policy" at bounding box center [1316, 278] width 70 height 18
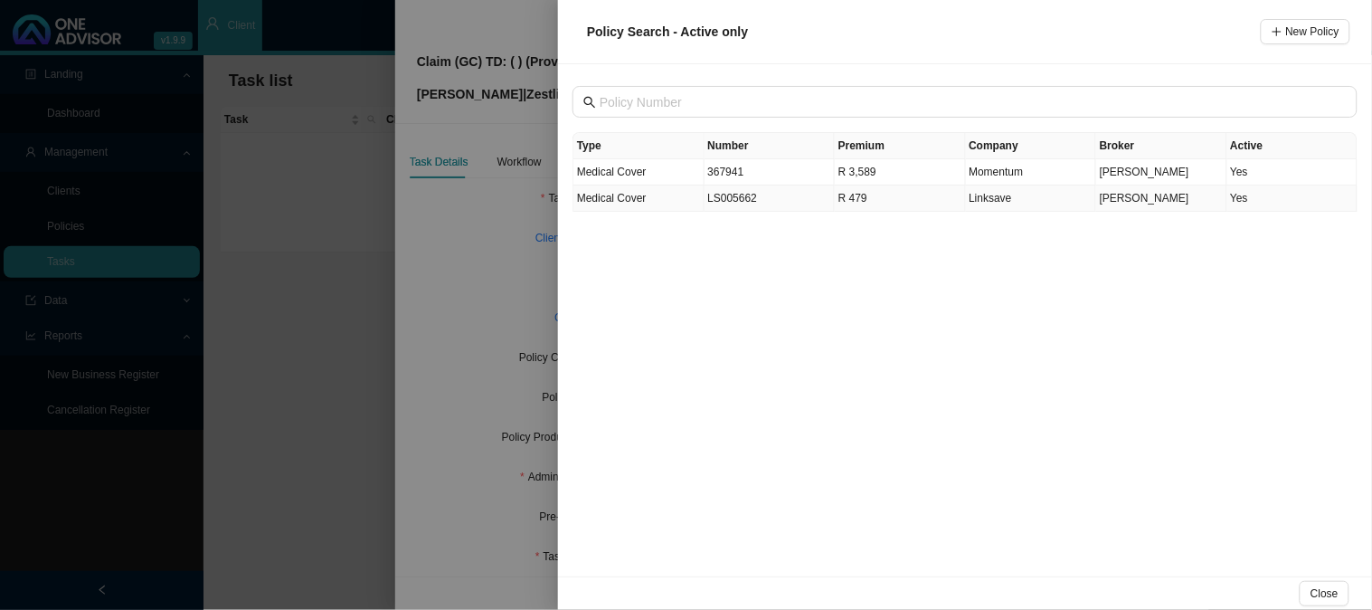
click at [731, 204] on td "LS005662" at bounding box center [770, 198] width 131 height 26
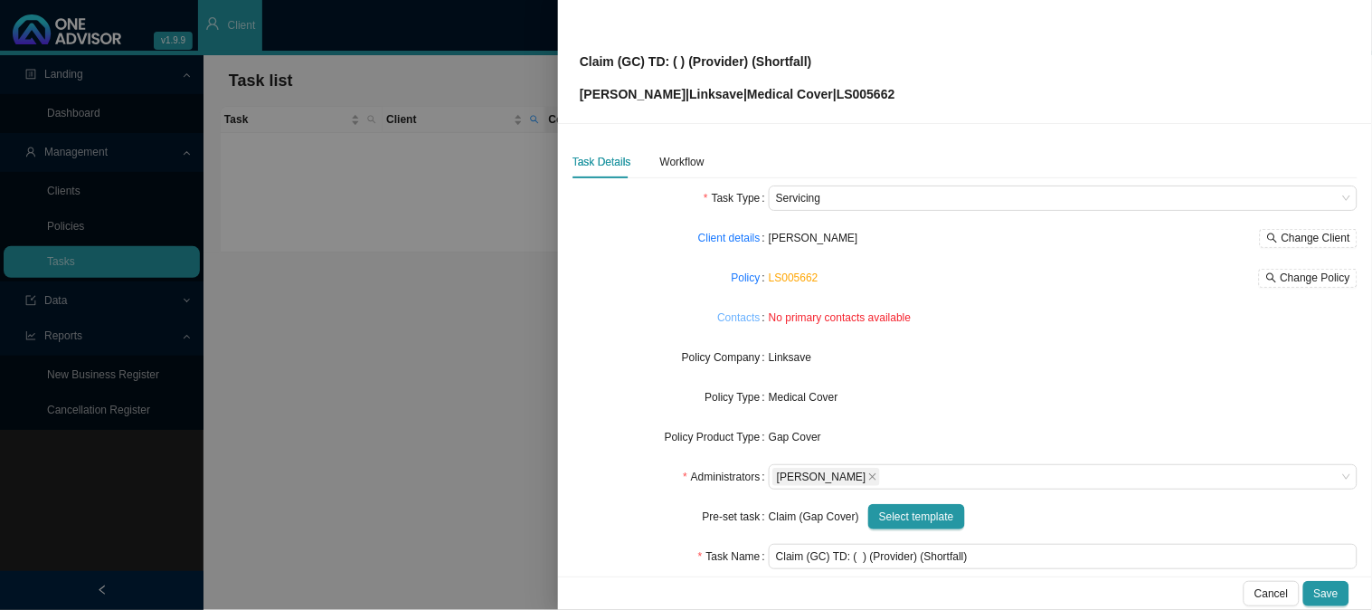
click at [742, 318] on link "Contacts" at bounding box center [738, 317] width 43 height 18
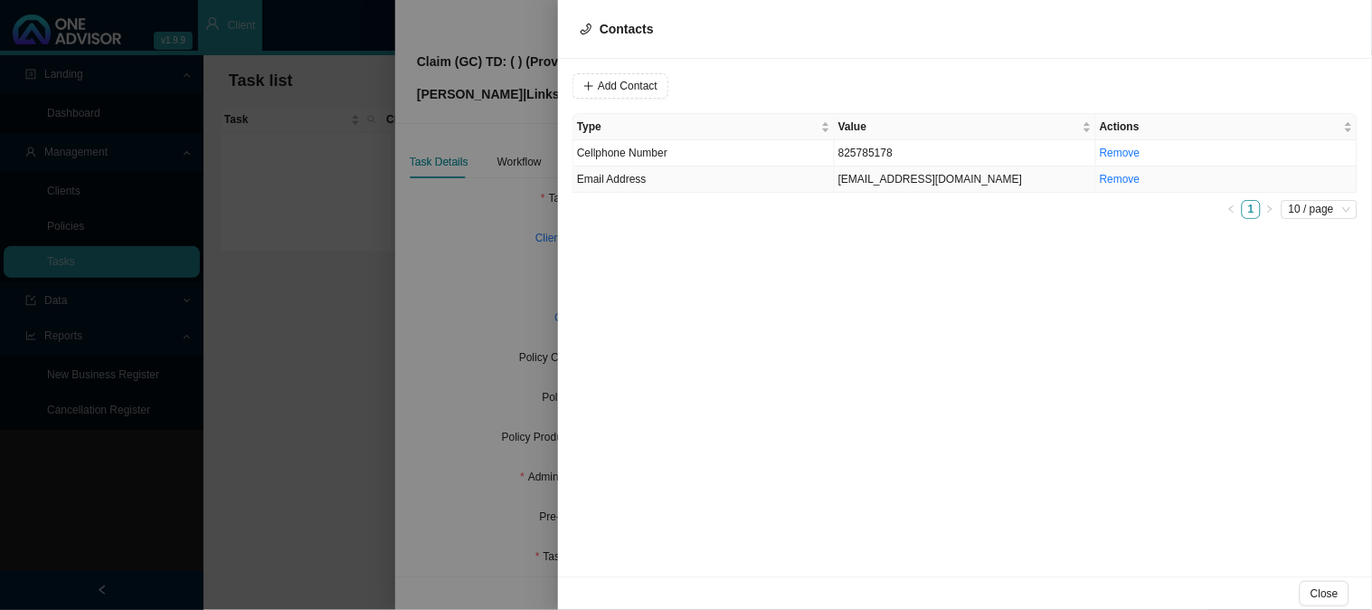
click at [734, 175] on td "Email Address" at bounding box center [704, 179] width 261 height 26
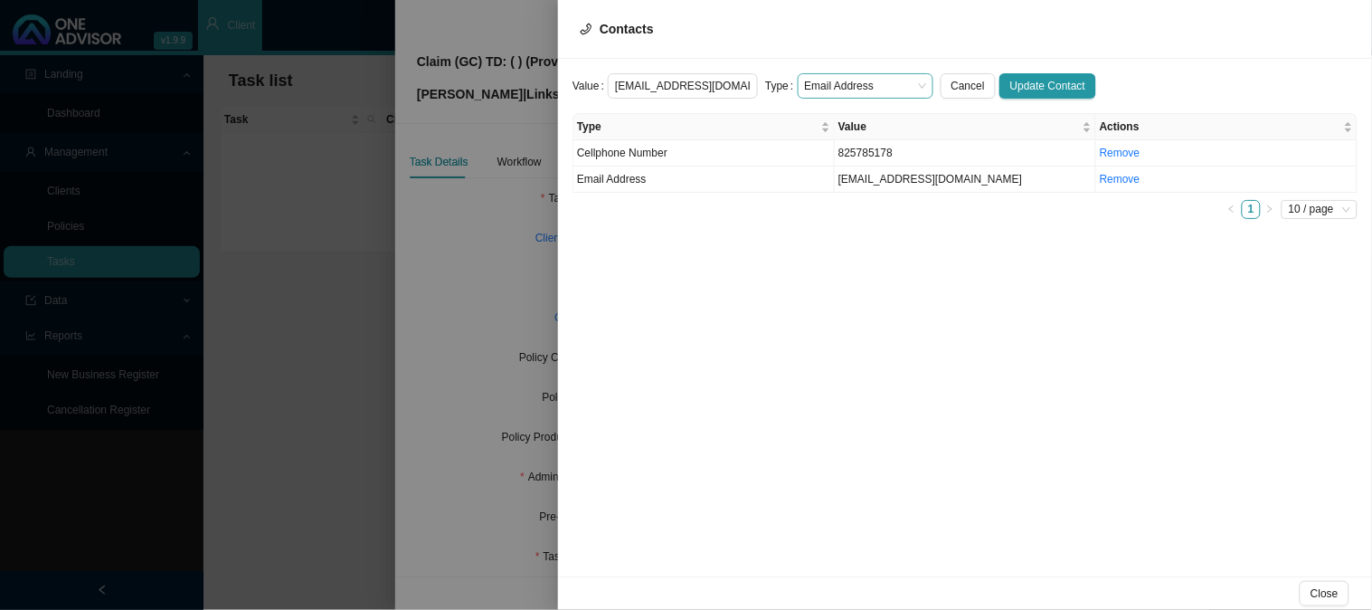
click at [916, 81] on div "Email Address" at bounding box center [866, 85] width 136 height 25
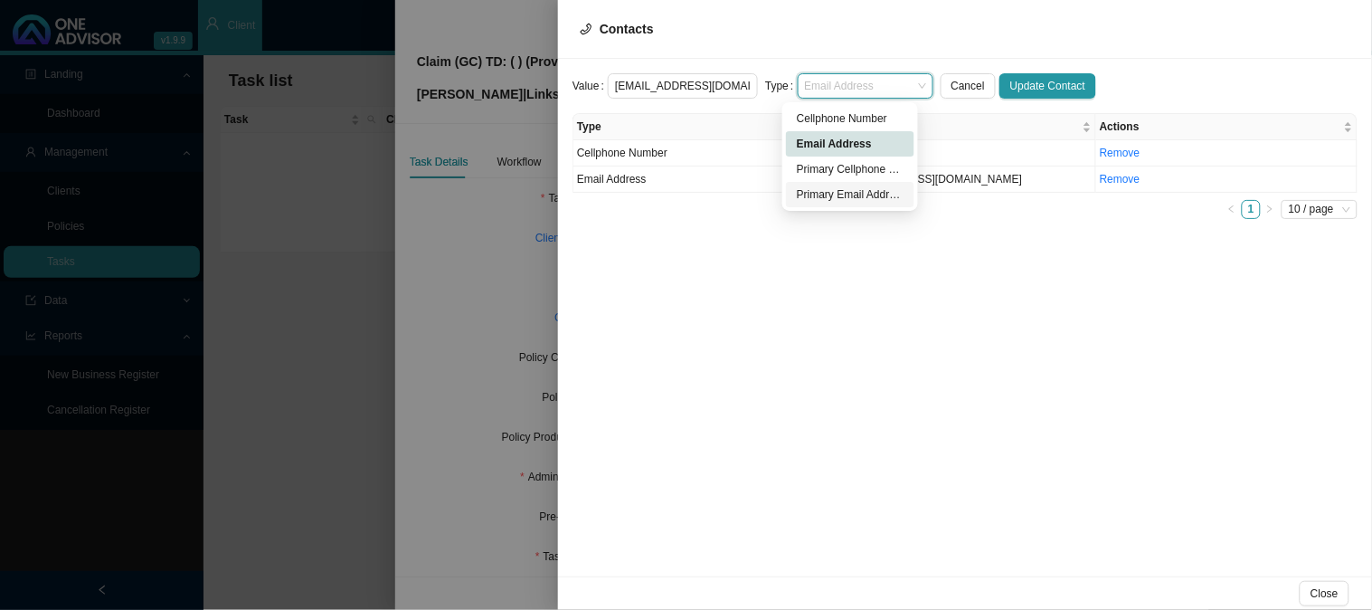
click at [881, 193] on div "Primary Email Address" at bounding box center [850, 194] width 107 height 18
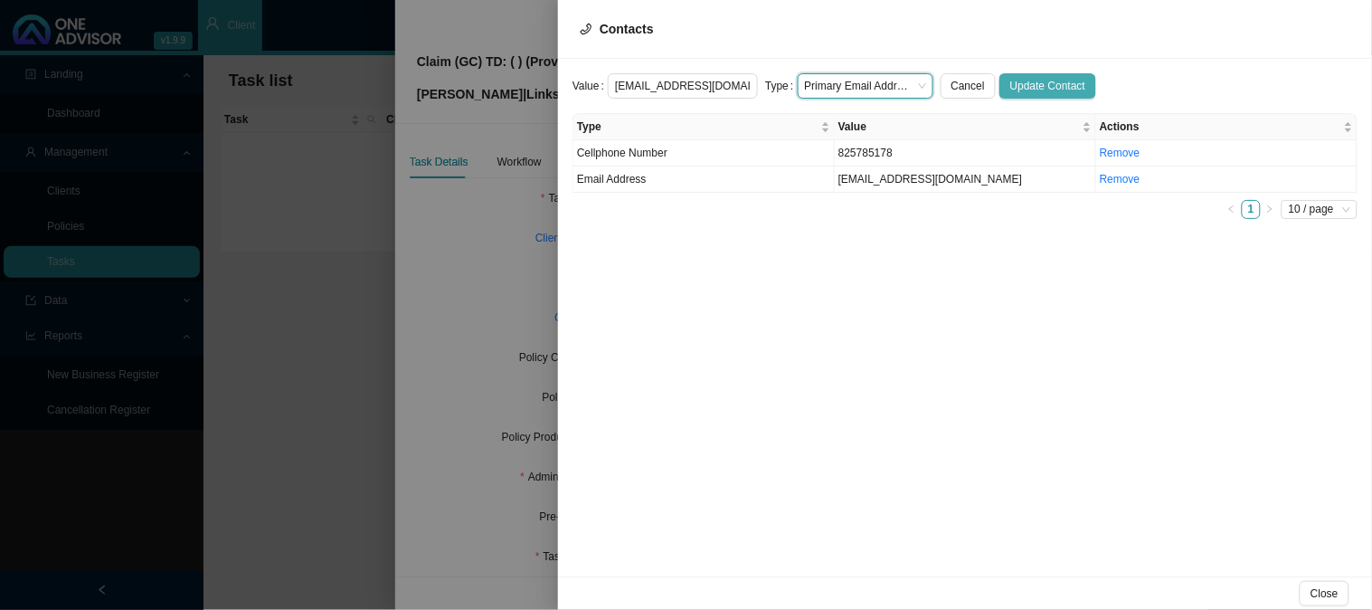
click at [1035, 83] on span "Update Contact" at bounding box center [1048, 86] width 75 height 18
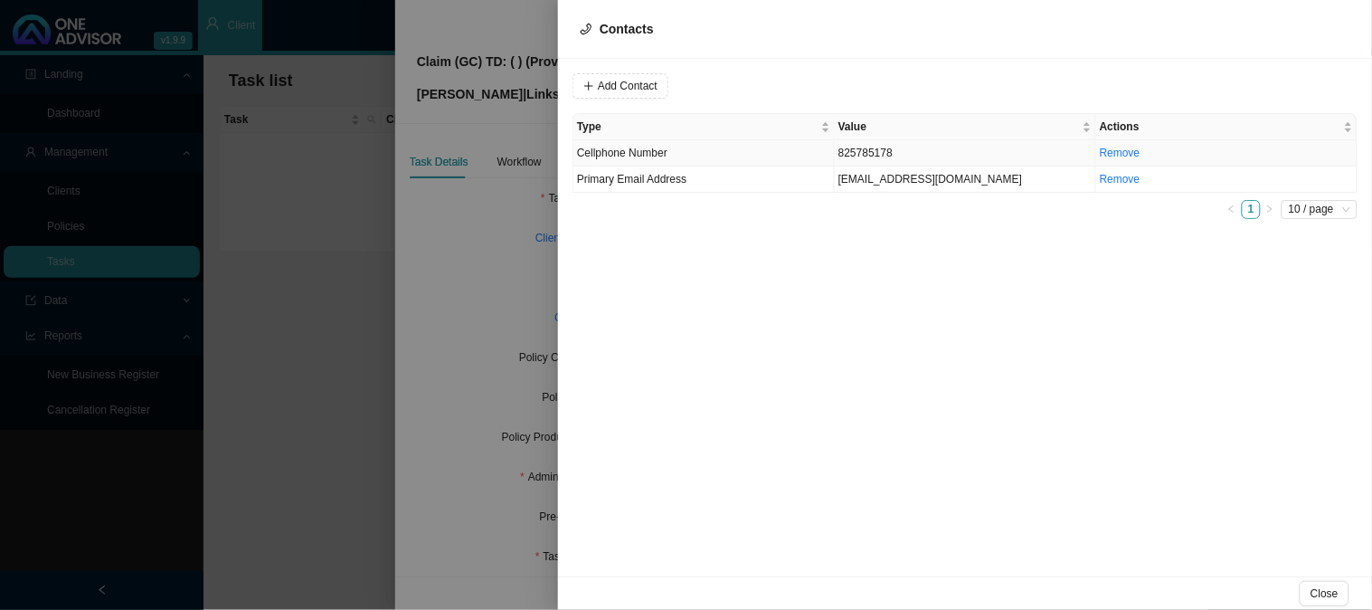
click at [733, 158] on td "Cellphone Number" at bounding box center [704, 153] width 261 height 26
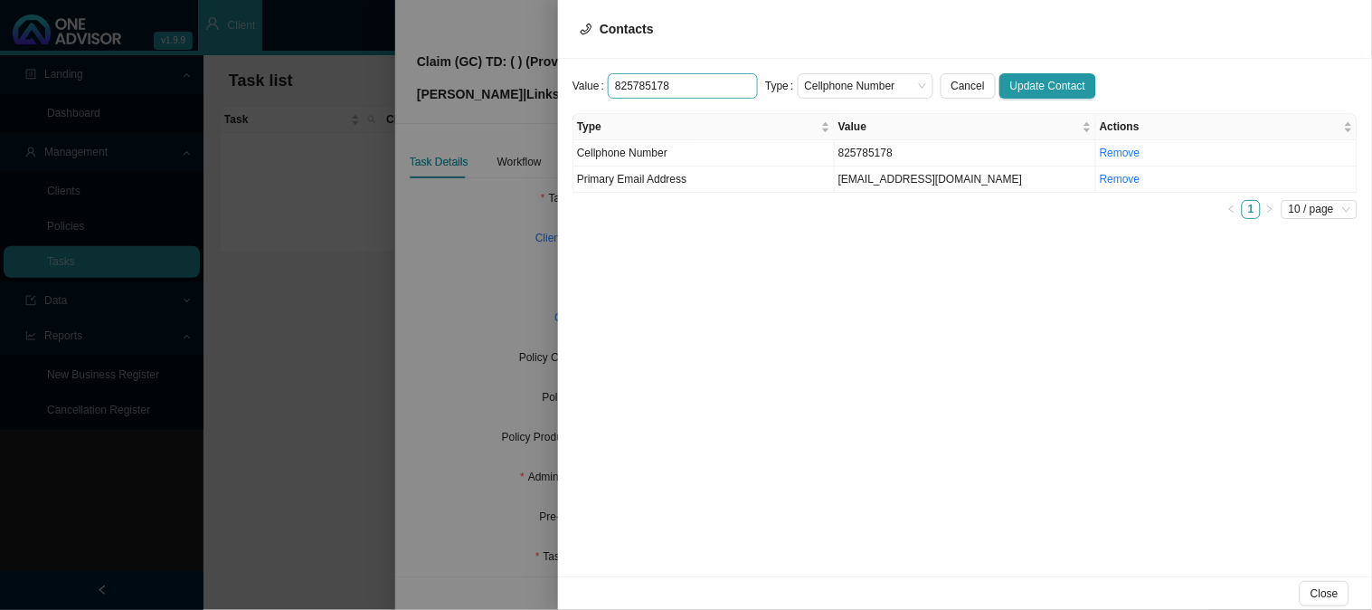
click at [612, 78] on input "825785178" at bounding box center [683, 85] width 150 height 25
click at [887, 80] on span "Cellphone Number" at bounding box center [865, 86] width 121 height 24
type input "0825785178"
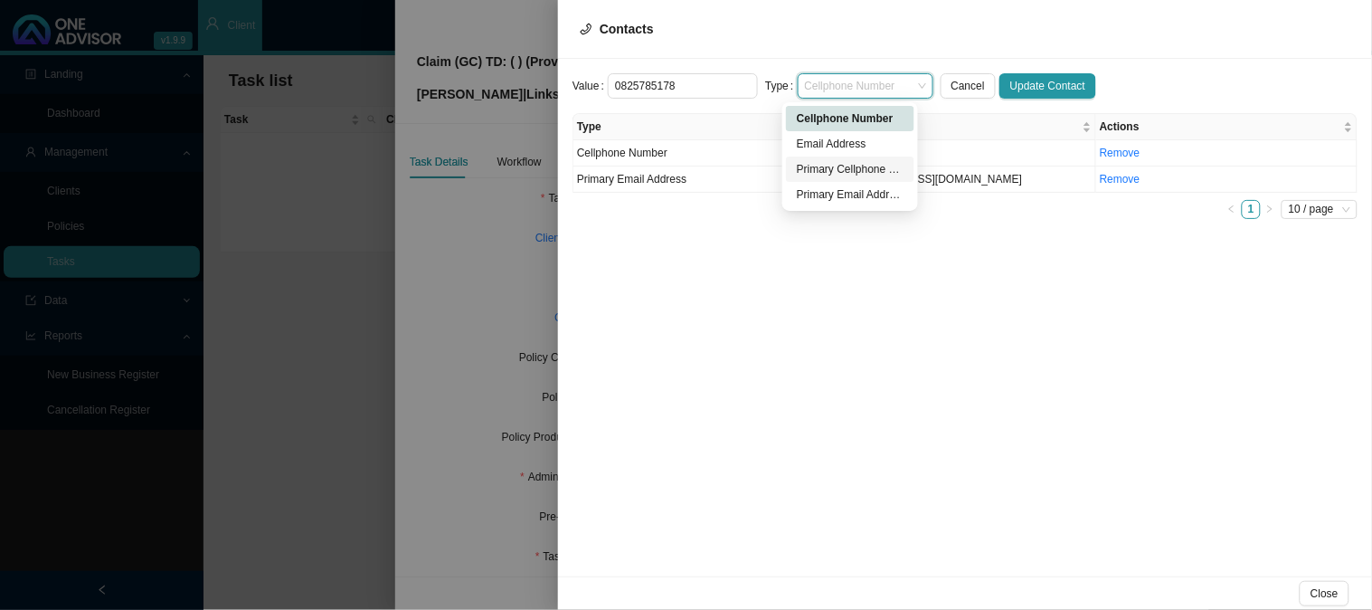
click at [847, 169] on div "Primary Cellphone Number" at bounding box center [850, 169] width 107 height 18
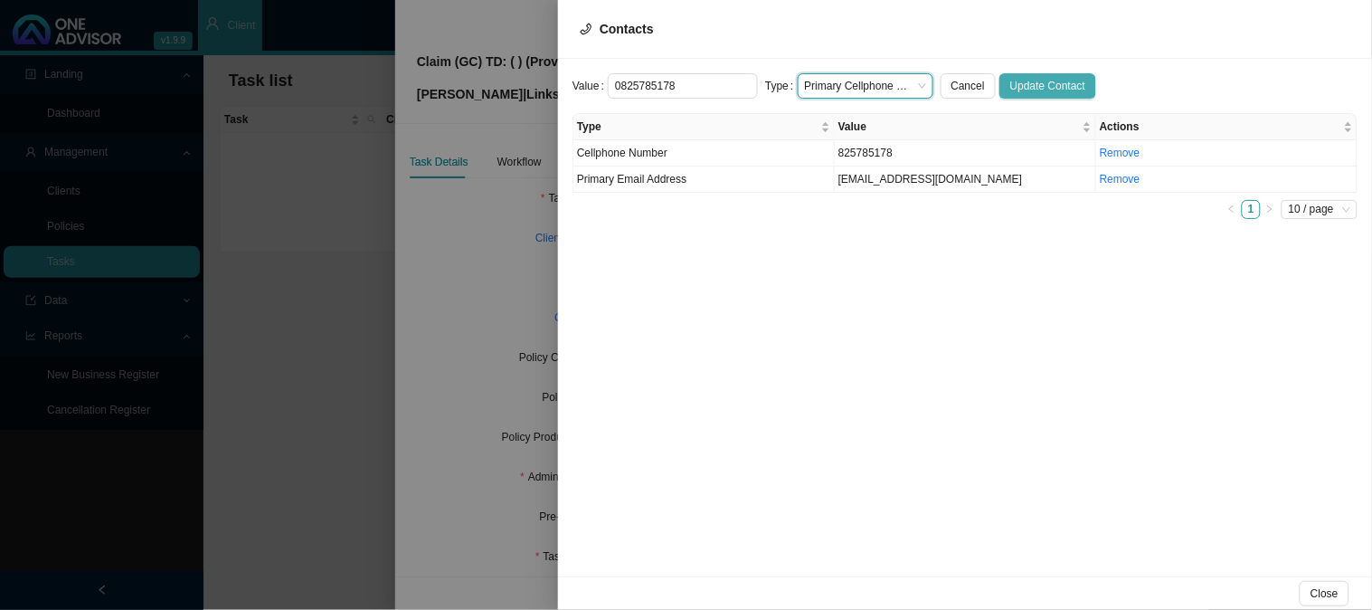
click at [1046, 77] on span "Update Contact" at bounding box center [1048, 86] width 75 height 18
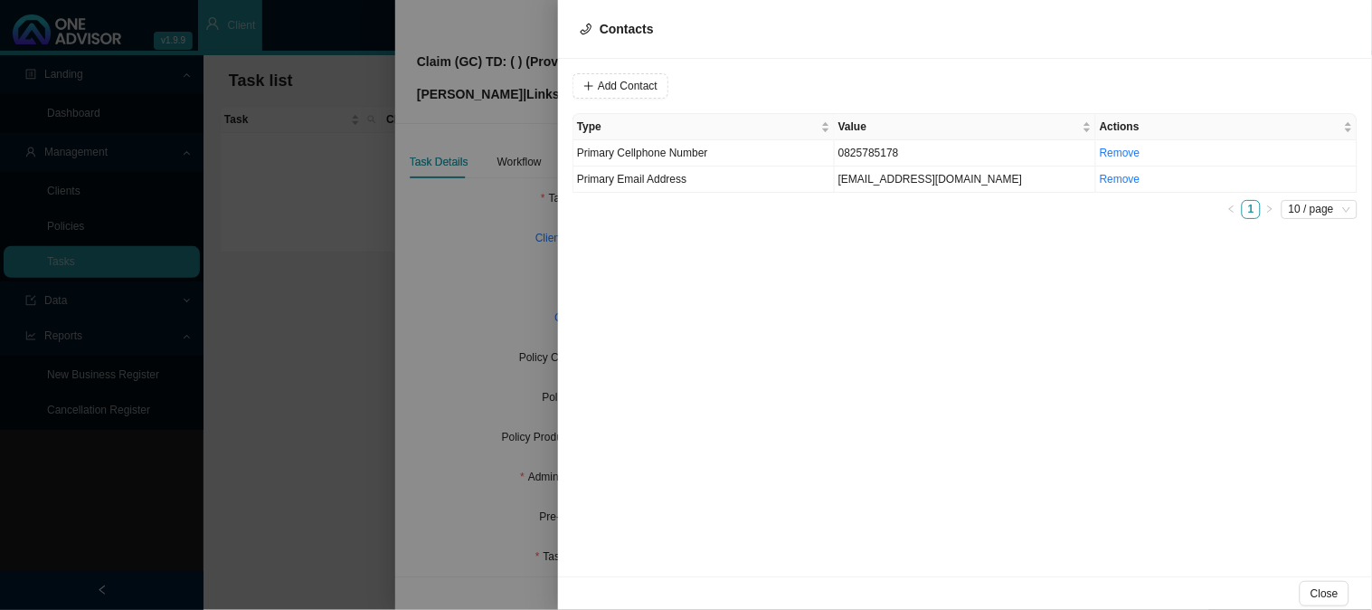
click at [517, 277] on div at bounding box center [686, 305] width 1372 height 610
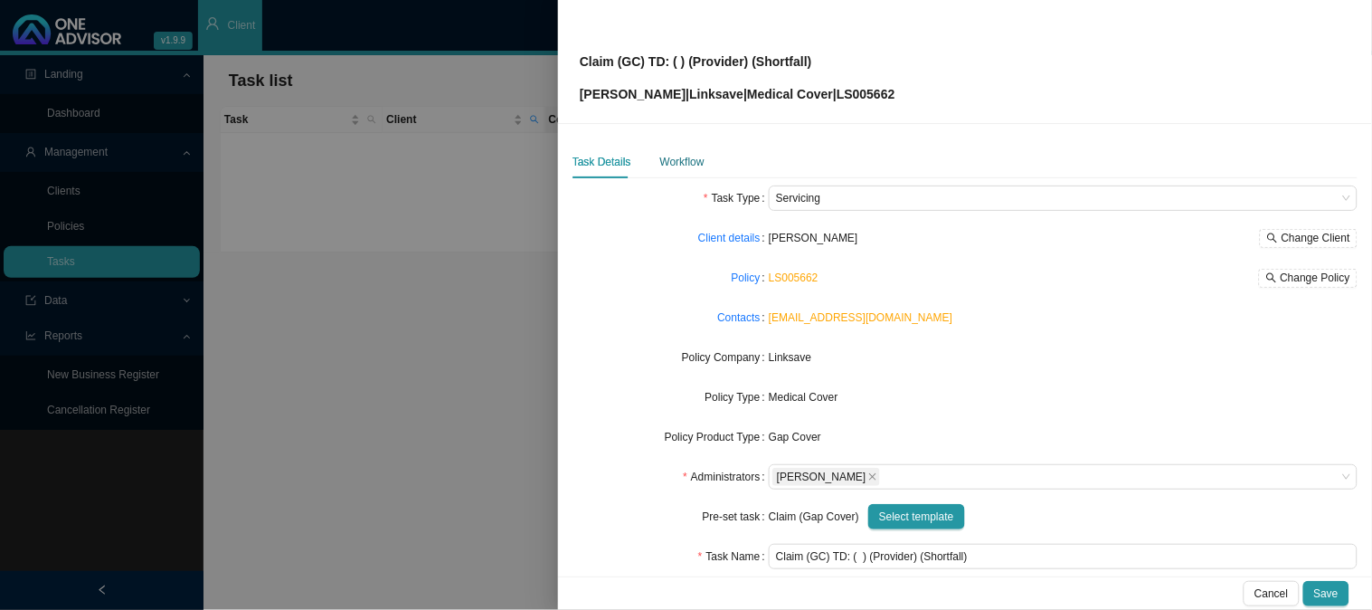
click at [694, 160] on div "Workflow" at bounding box center [682, 162] width 44 height 18
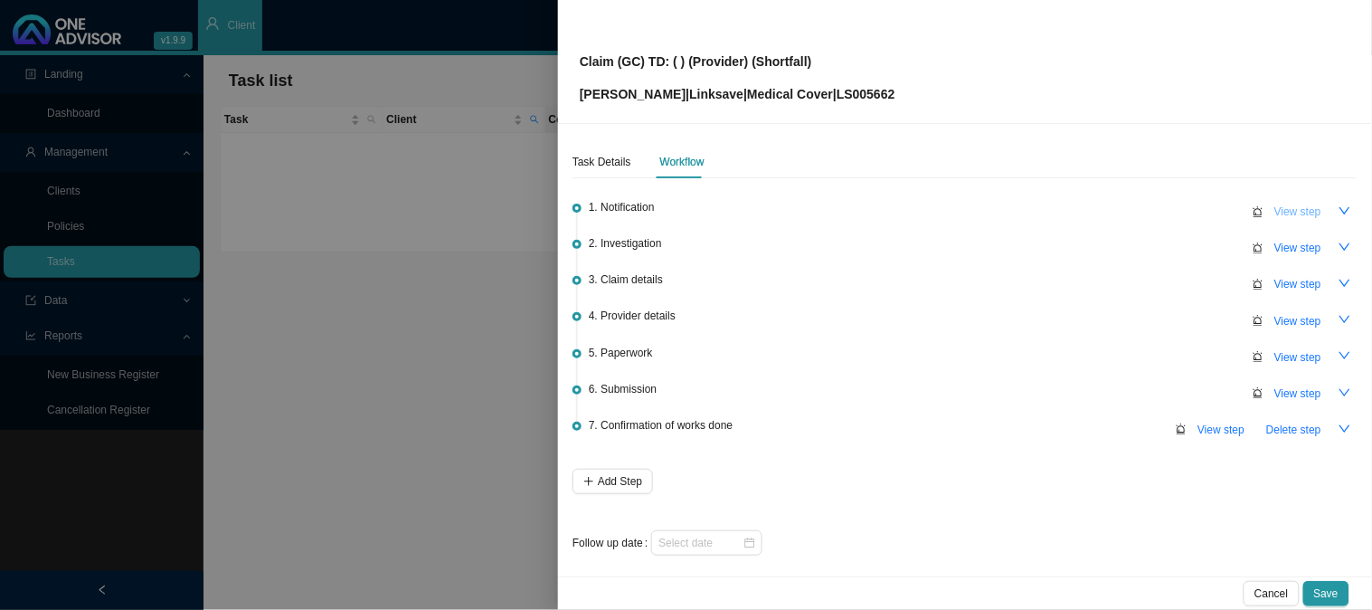
click at [1275, 214] on span "View step" at bounding box center [1298, 212] width 47 height 18
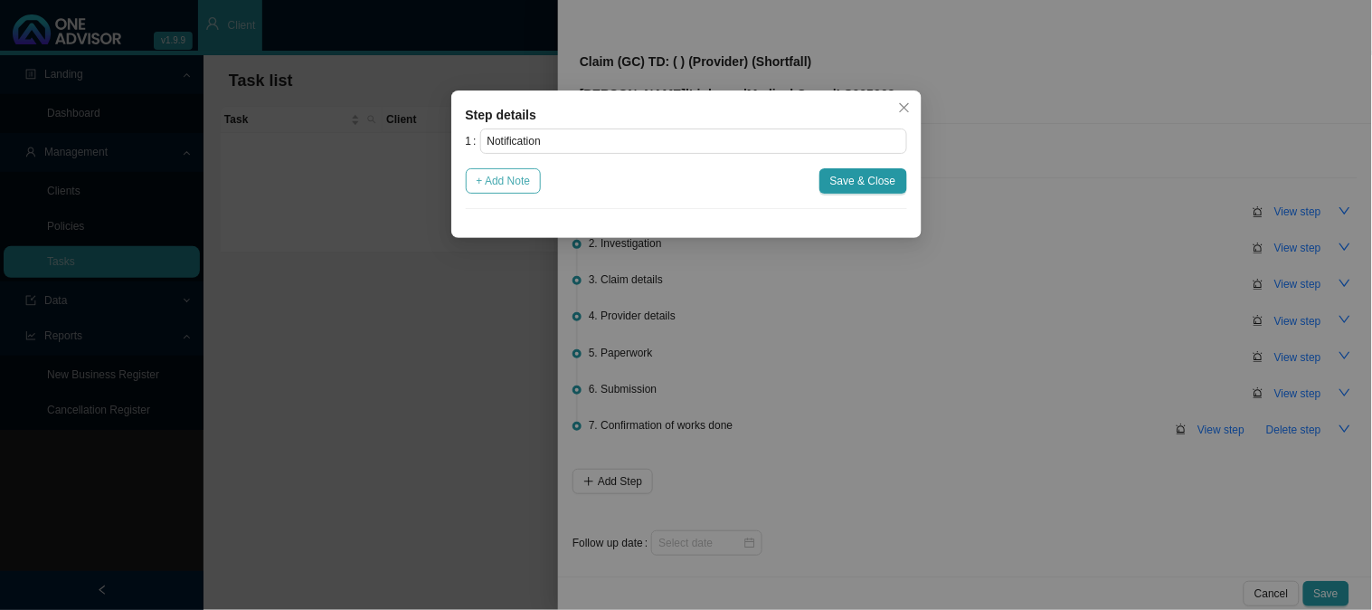
click at [503, 188] on span "+ Add Note" at bounding box center [504, 181] width 54 height 18
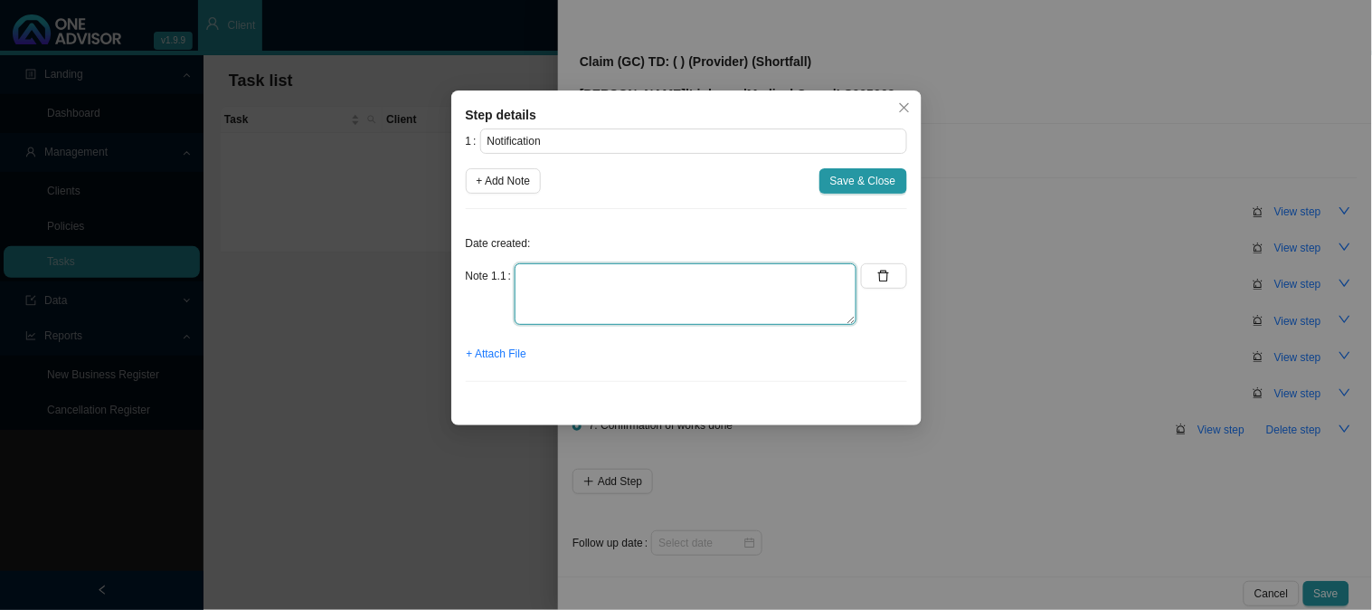
click at [586, 268] on textarea at bounding box center [686, 294] width 342 height 62
click at [636, 282] on textarea "Received a co-payment claim" at bounding box center [686, 294] width 342 height 62
click at [496, 353] on span "+ Attach File" at bounding box center [497, 354] width 60 height 18
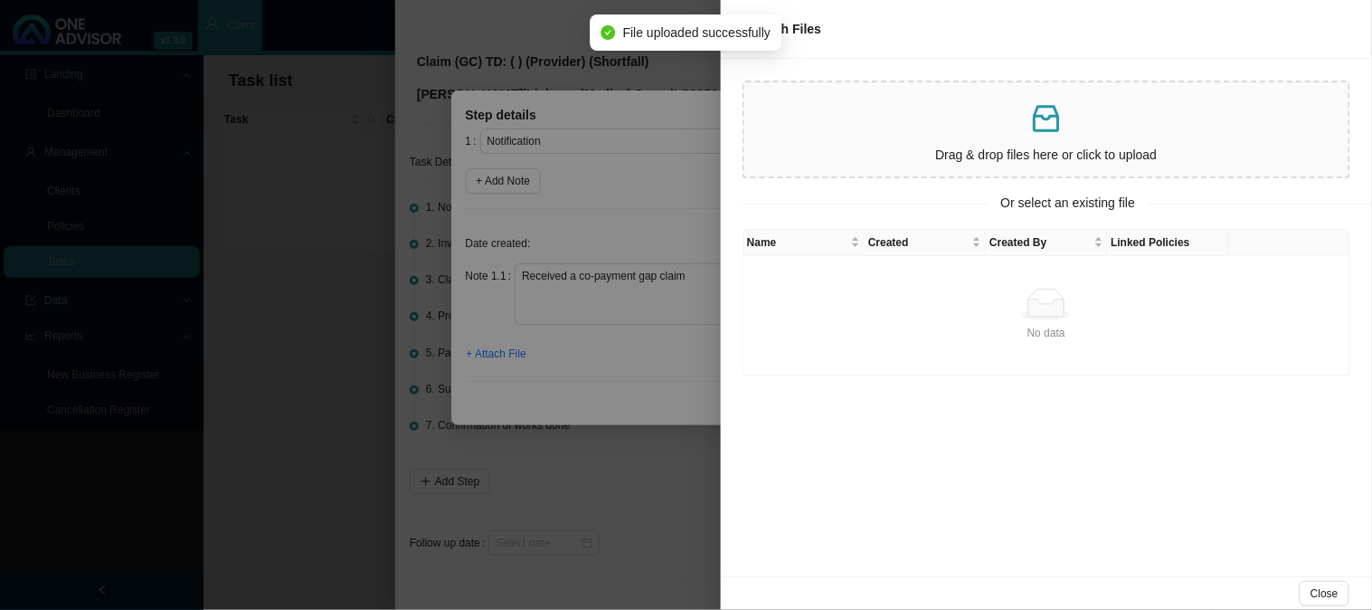
click at [686, 300] on div at bounding box center [686, 305] width 1372 height 610
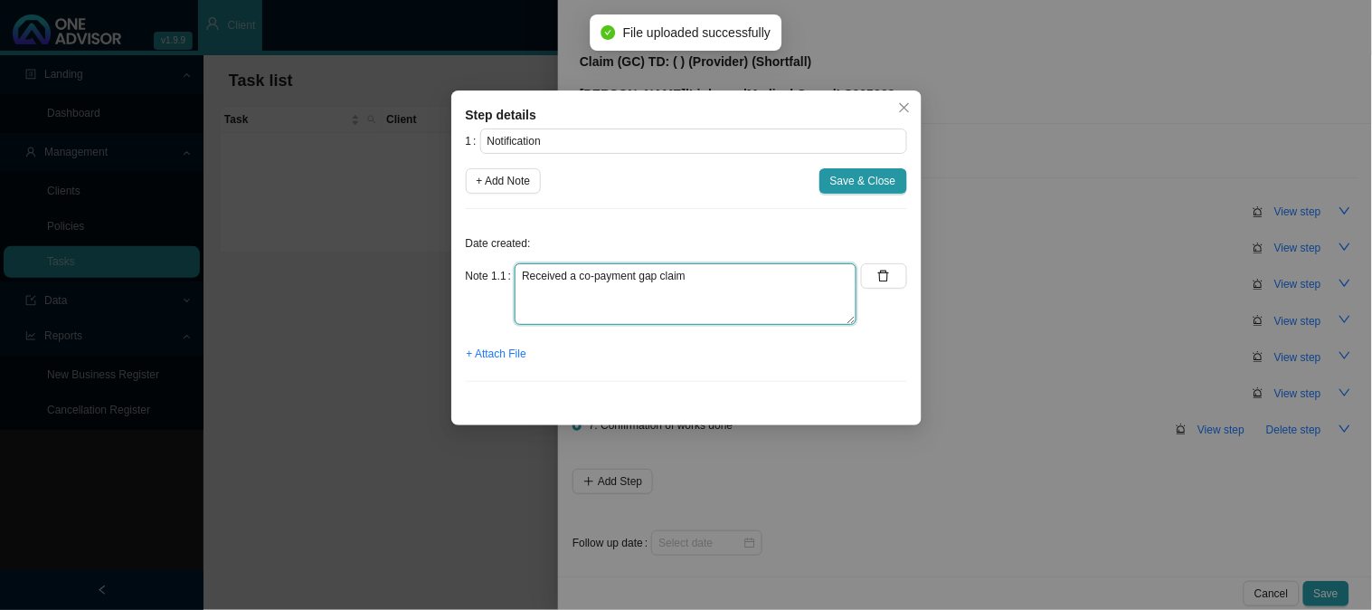
drag, startPoint x: 634, startPoint y: 276, endPoint x: 576, endPoint y: 275, distance: 57.9
click at [576, 275] on textarea "Received a co-payment gap claim" at bounding box center [686, 294] width 342 height 62
type textarea "Received a gap claim"
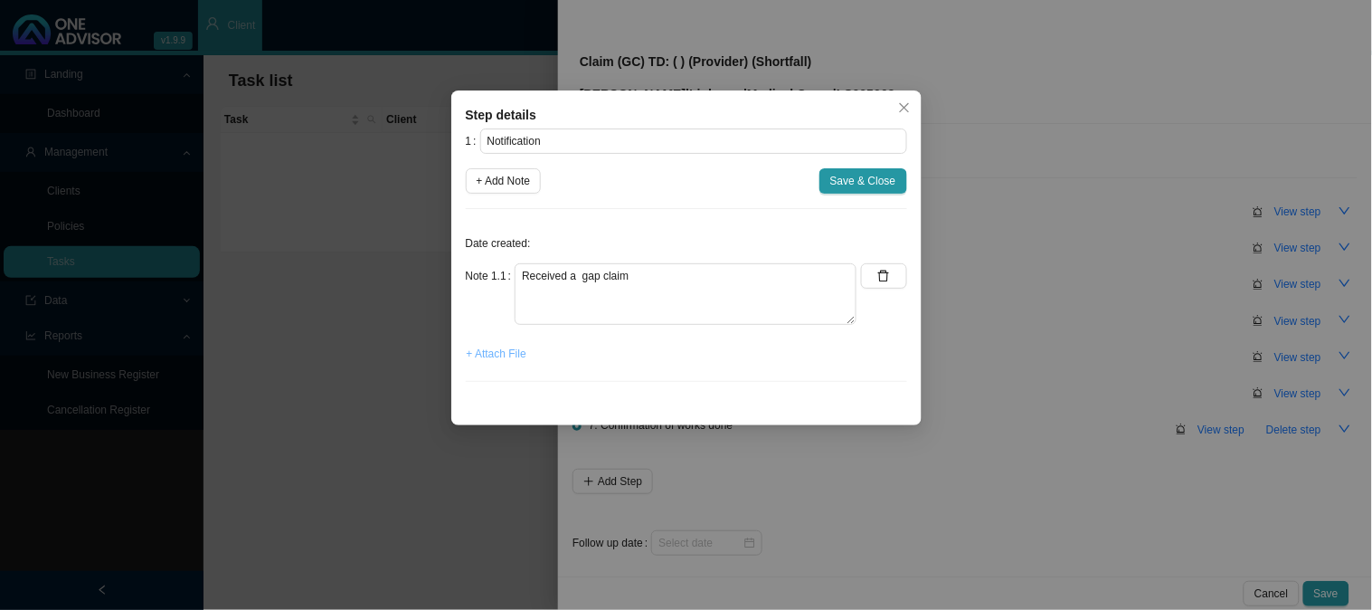
click at [502, 351] on span "+ Attach File" at bounding box center [497, 354] width 60 height 18
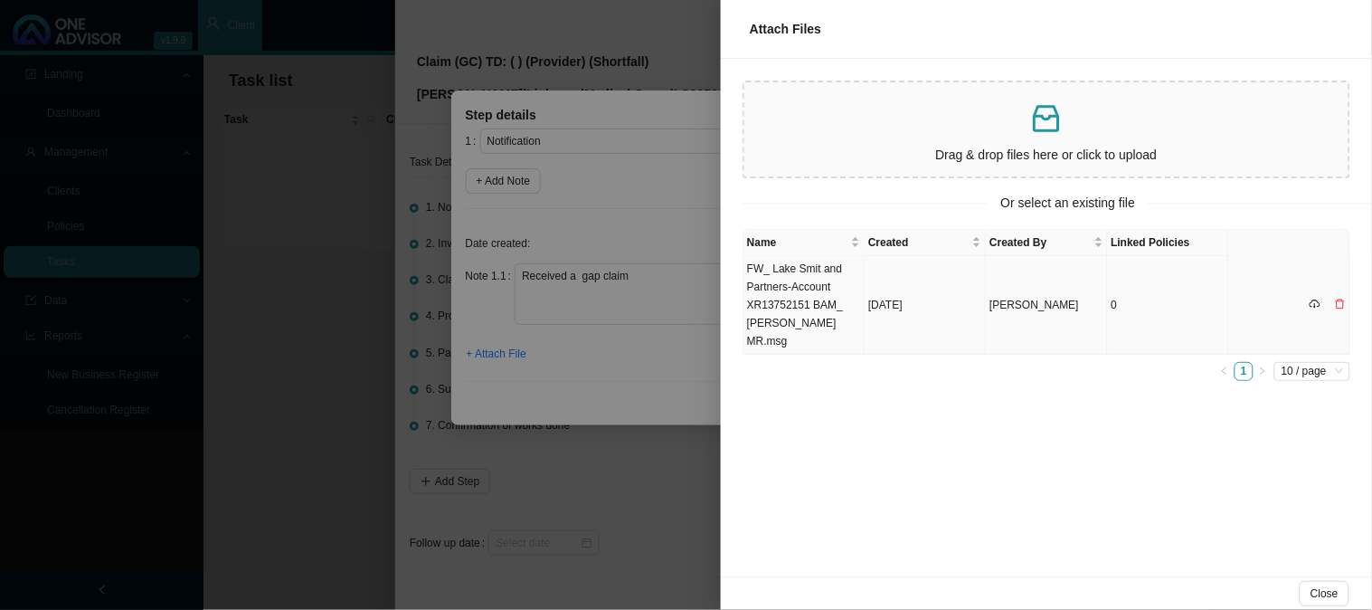
click at [806, 275] on td "FW_ Lake Smit and Partners-Account XR13752151 BAM_ [PERSON_NAME] MR.msg" at bounding box center [804, 305] width 121 height 99
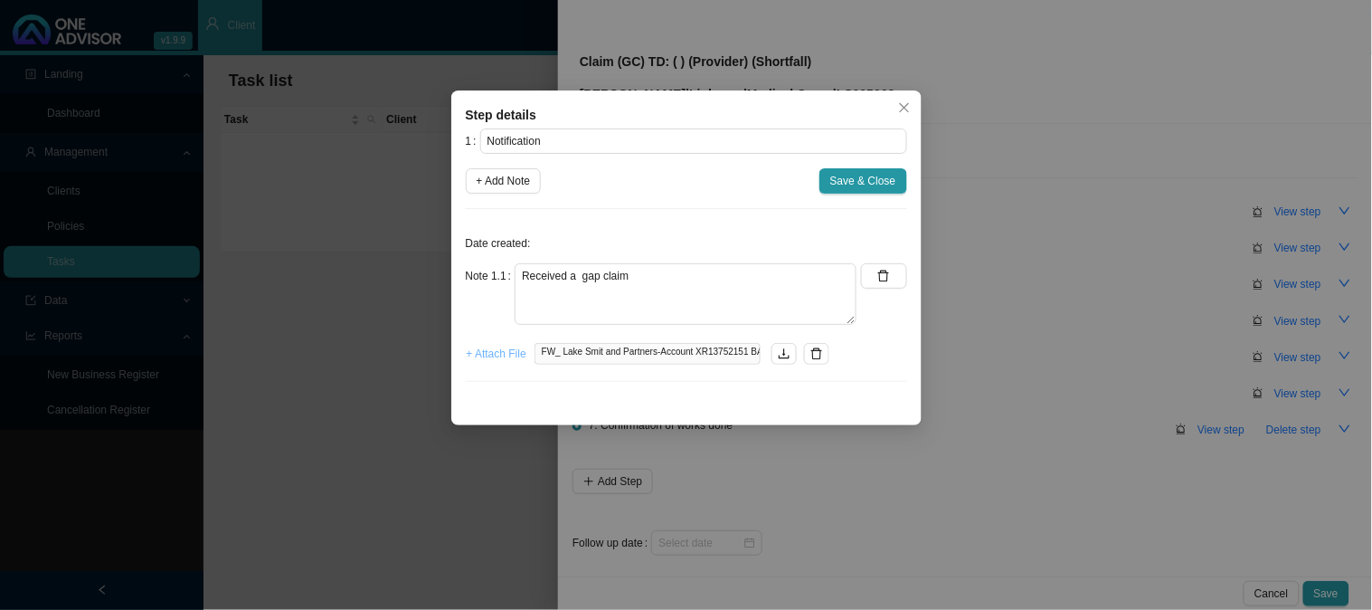
click at [489, 357] on span "+ Attach File" at bounding box center [497, 354] width 60 height 18
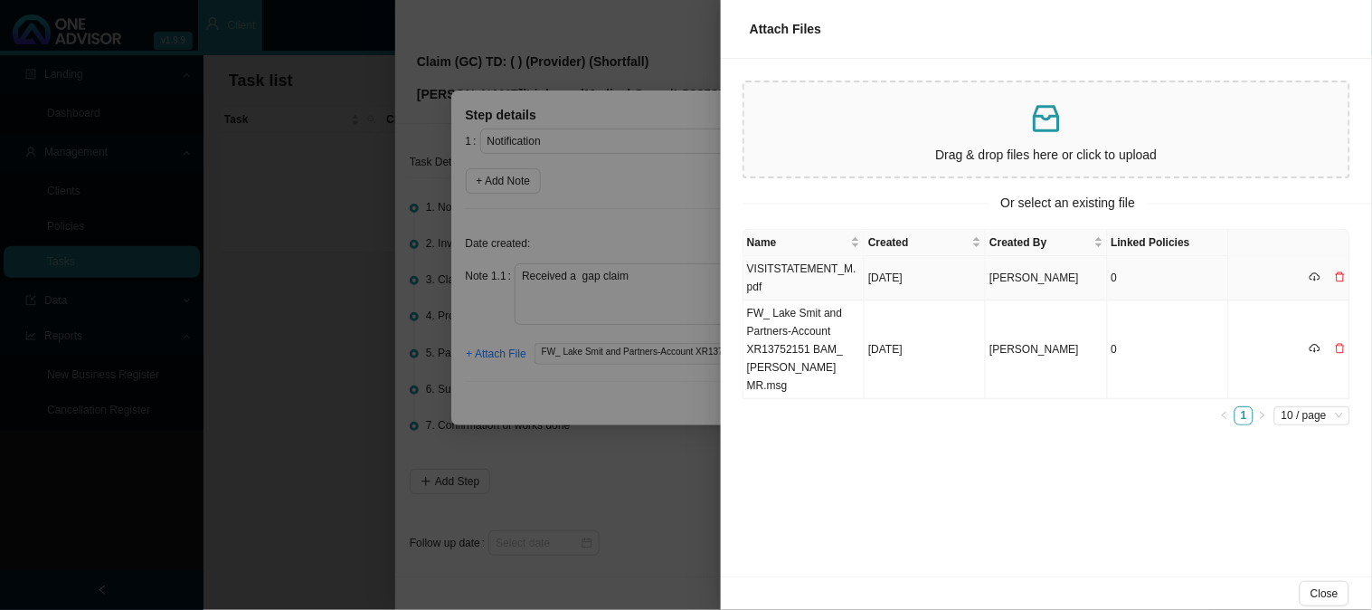
click at [815, 269] on td "VISITSTATEMENT_M.pdf" at bounding box center [804, 278] width 121 height 44
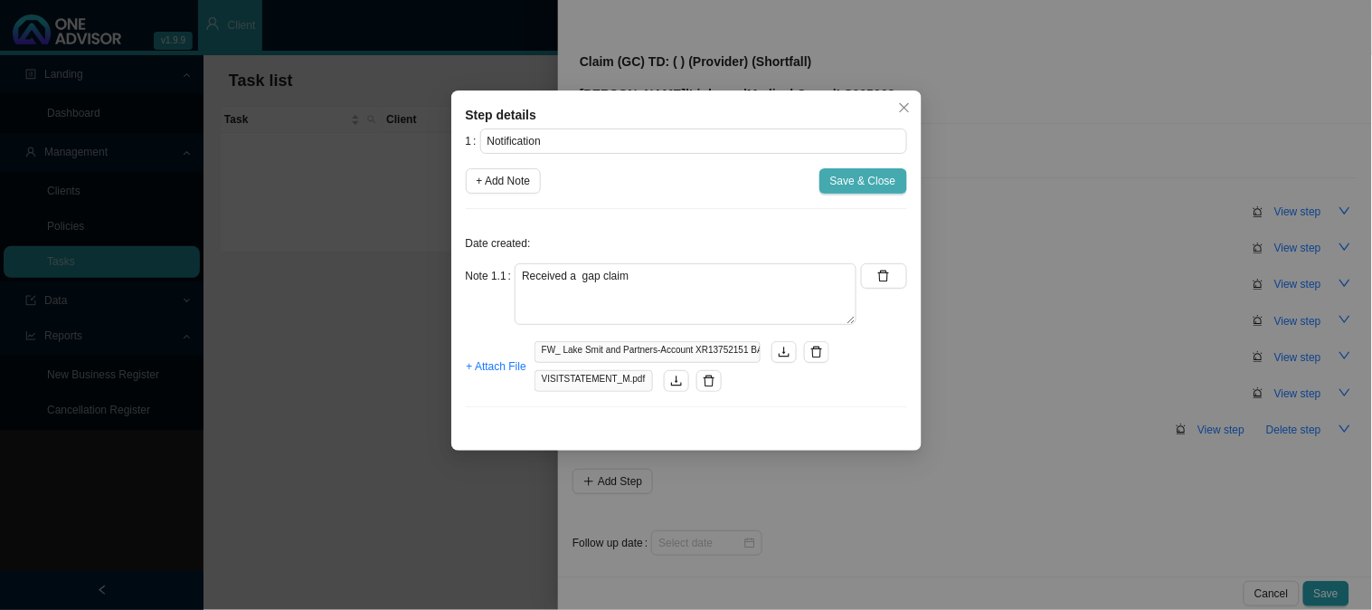
click at [864, 172] on span "Save & Close" at bounding box center [863, 181] width 66 height 18
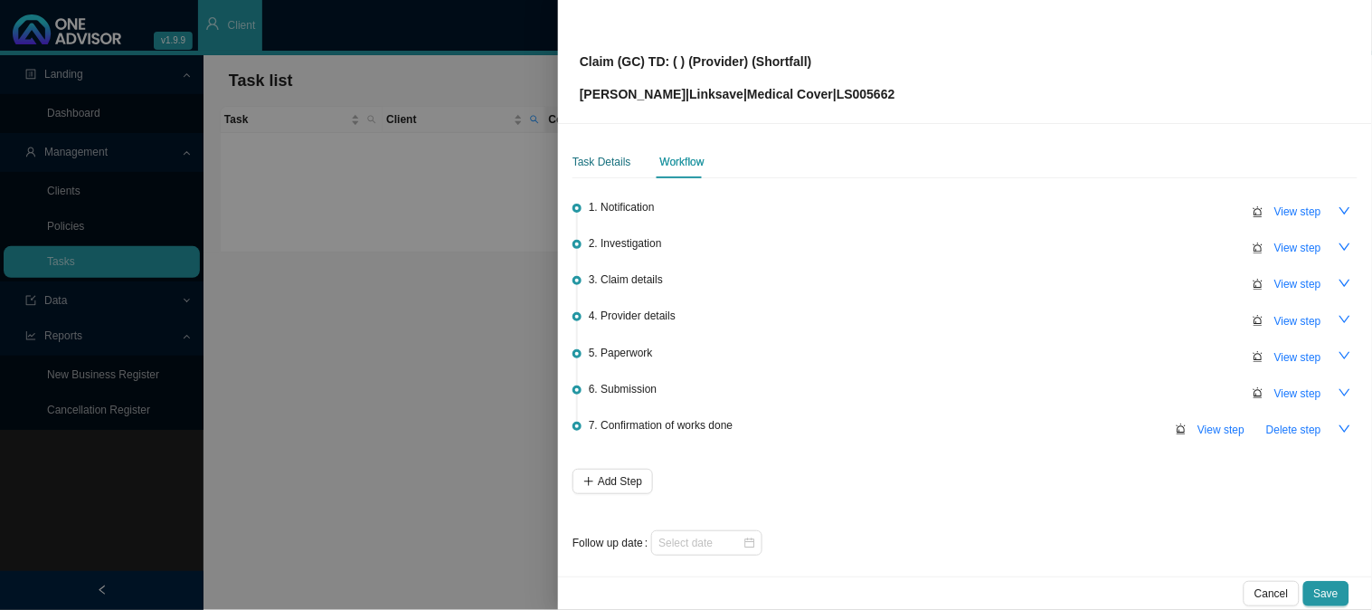
click at [607, 160] on div "Task Details" at bounding box center [602, 162] width 59 height 18
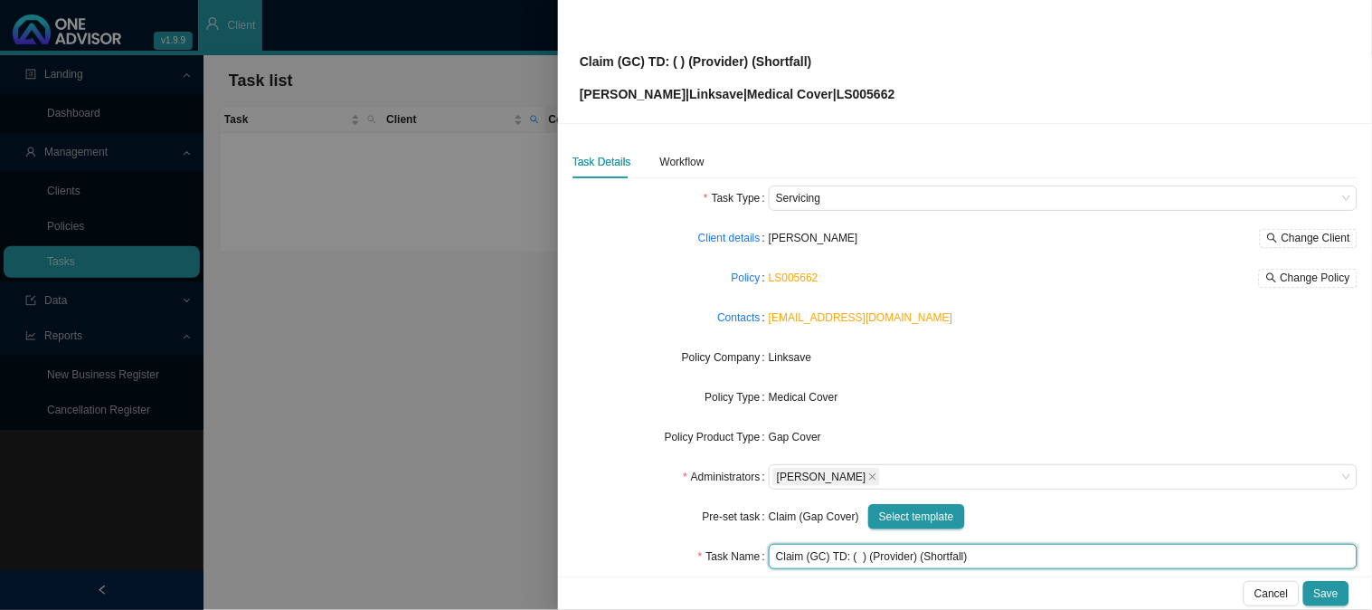
click at [854, 555] on input "Claim (GC) TD: ( ) (Provider) (Shortfall)" at bounding box center [1063, 556] width 589 height 25
click at [859, 558] on input "Claim (GC) TD: ( ) (Provider) (Shortfall)" at bounding box center [1063, 556] width 589 height 25
click at [927, 556] on input "Claim (GC) TD: [DATE] (Provider) (Shortfall)" at bounding box center [1063, 556] width 589 height 25
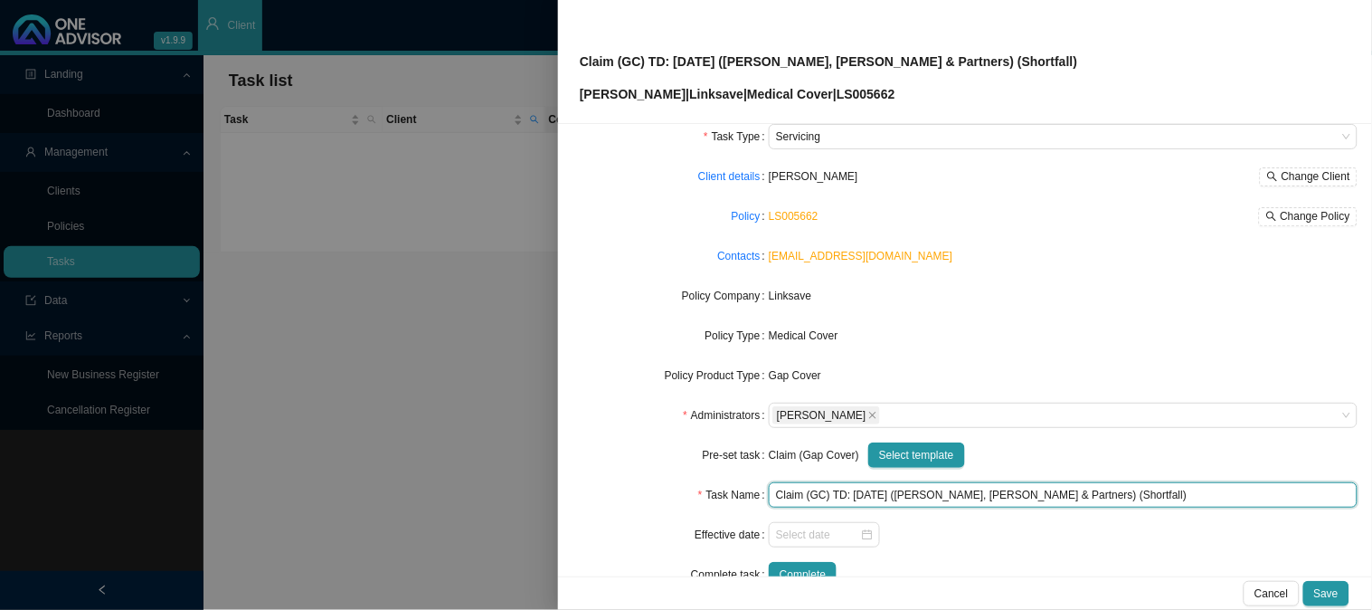
scroll to position [0, 0]
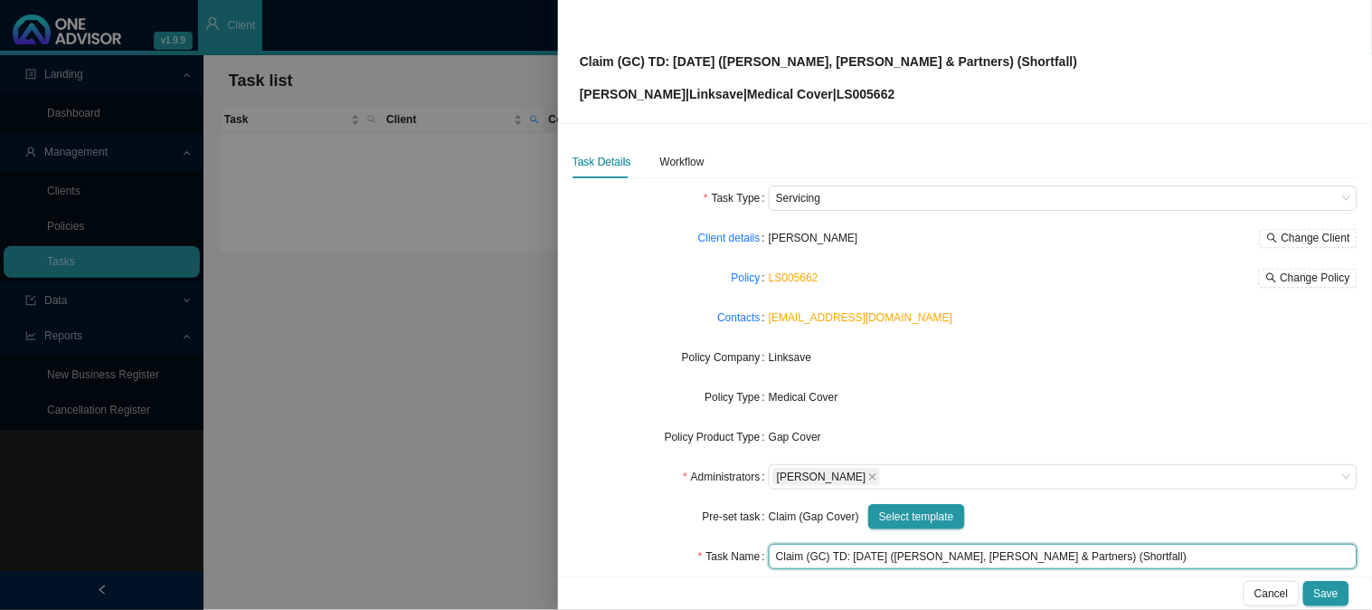
click at [1052, 558] on input "Claim (GC) TD: [DATE] ([PERSON_NAME], [PERSON_NAME] & Partners) (Shortfall)" at bounding box center [1063, 556] width 589 height 25
type input "Claim (GC) TD: [DATE] (Dr Lake, Smit & Partners) (R3200.00)"
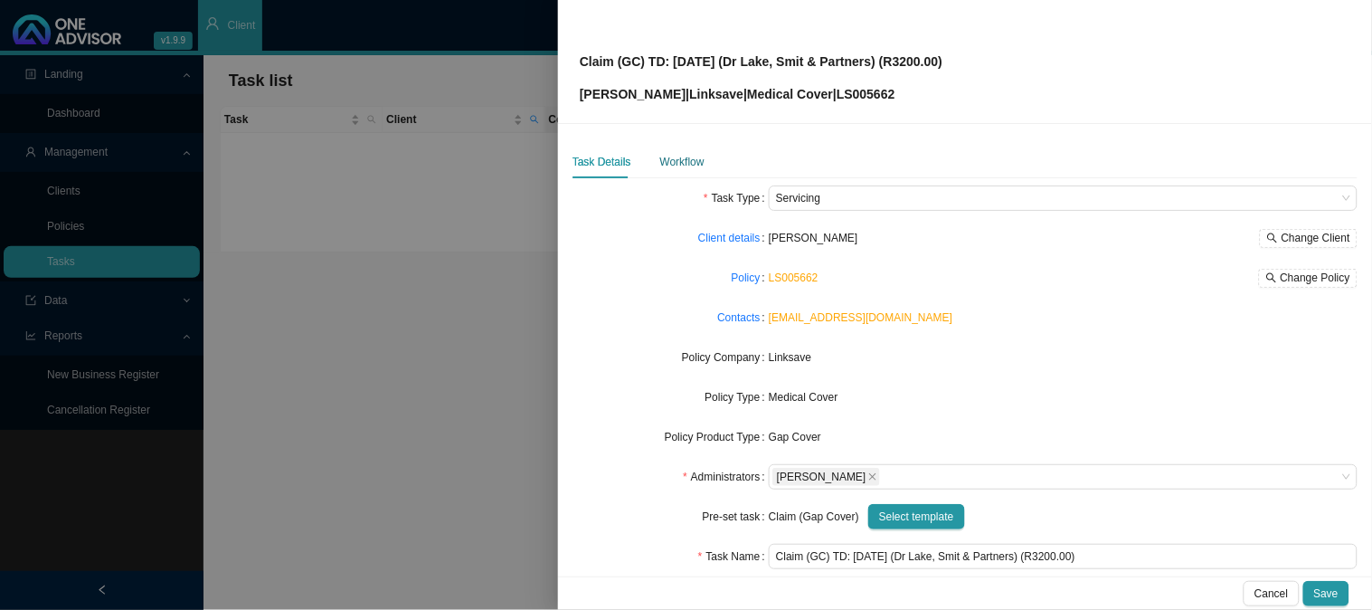
click at [688, 163] on div "Workflow" at bounding box center [682, 162] width 44 height 18
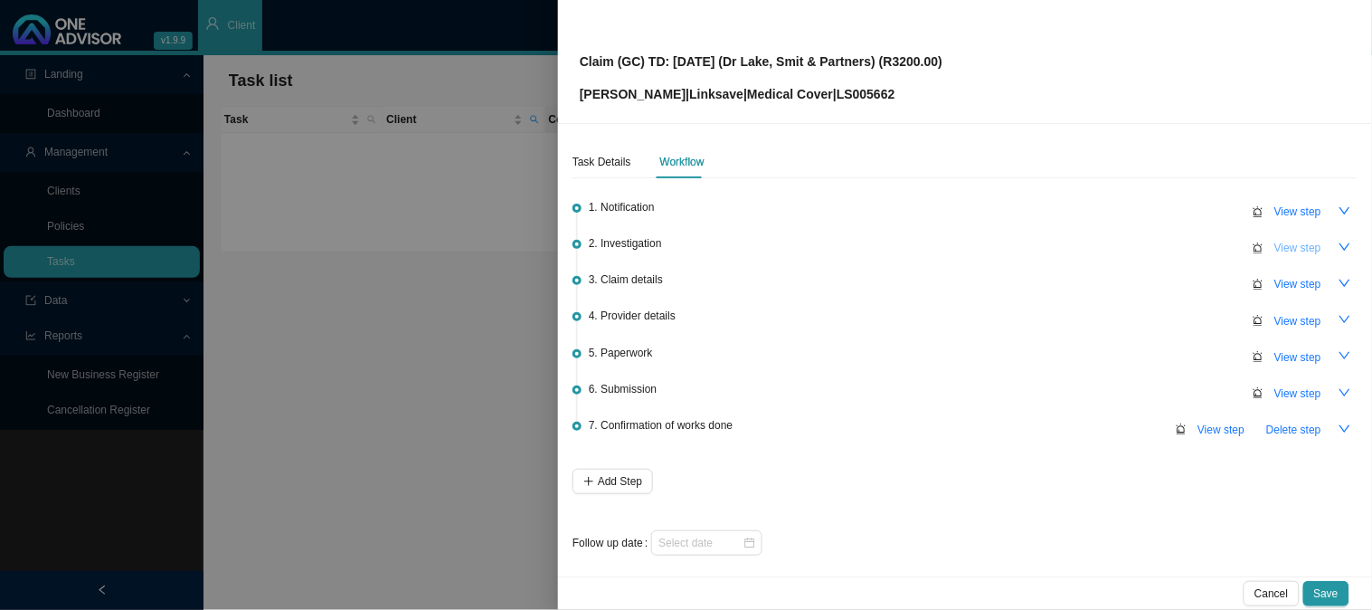
click at [1314, 235] on button "View step" at bounding box center [1298, 247] width 69 height 25
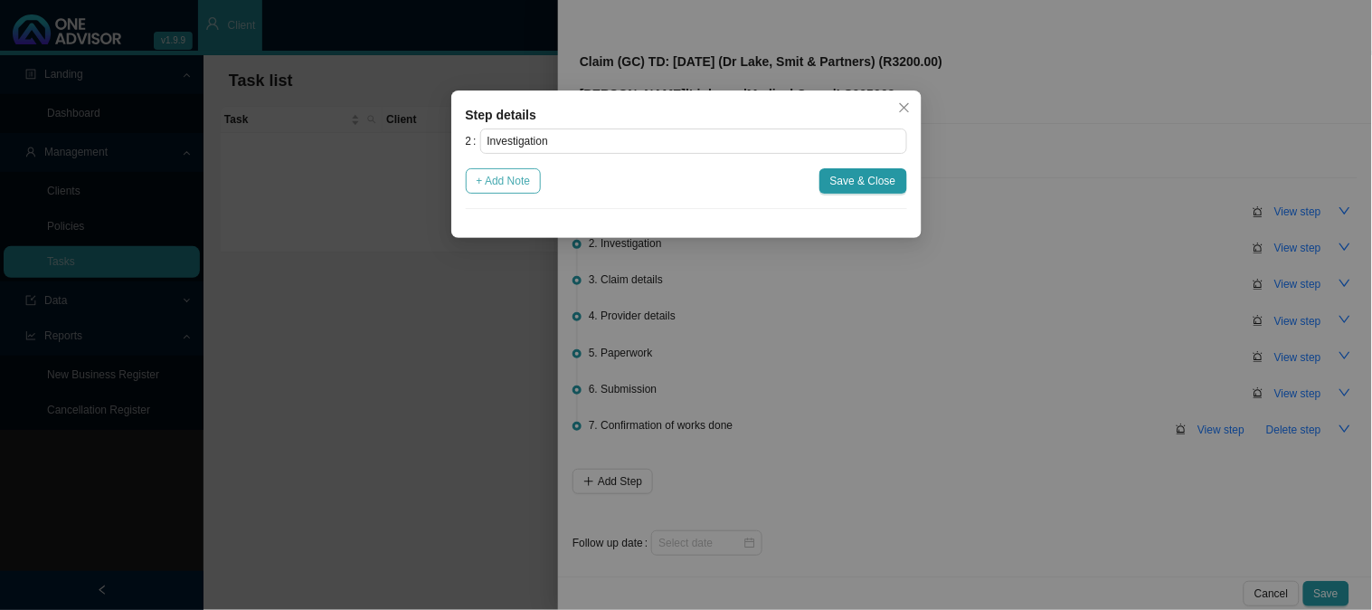
click at [526, 190] on span "+ Add Note" at bounding box center [504, 181] width 54 height 18
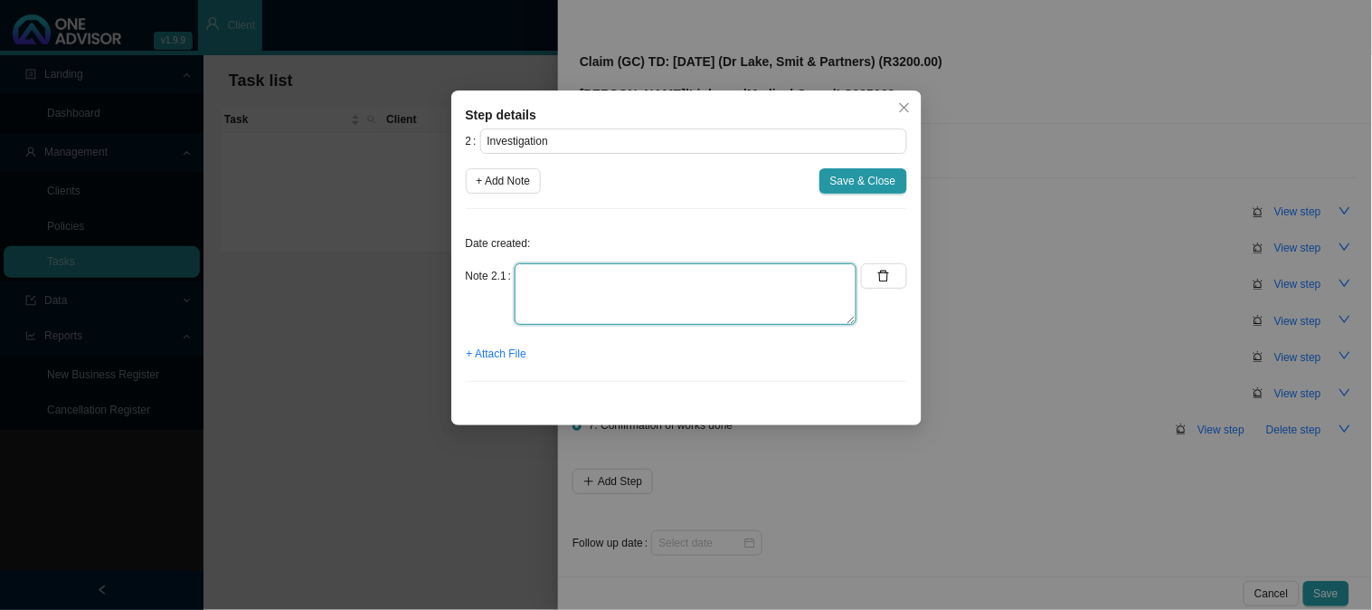
click at [584, 272] on textarea at bounding box center [686, 294] width 342 height 62
click at [621, 265] on textarea at bounding box center [686, 294] width 342 height 62
paste textarea "[MEDICAL_DATA], [GEOGRAPHIC_DATA]~M5422"
click at [683, 276] on textarea "[MEDICAL_DATA], [GEOGRAPHIC_DATA]~M5422" at bounding box center [686, 294] width 342 height 62
drag, startPoint x: 744, startPoint y: 276, endPoint x: 466, endPoint y: 275, distance: 277.7
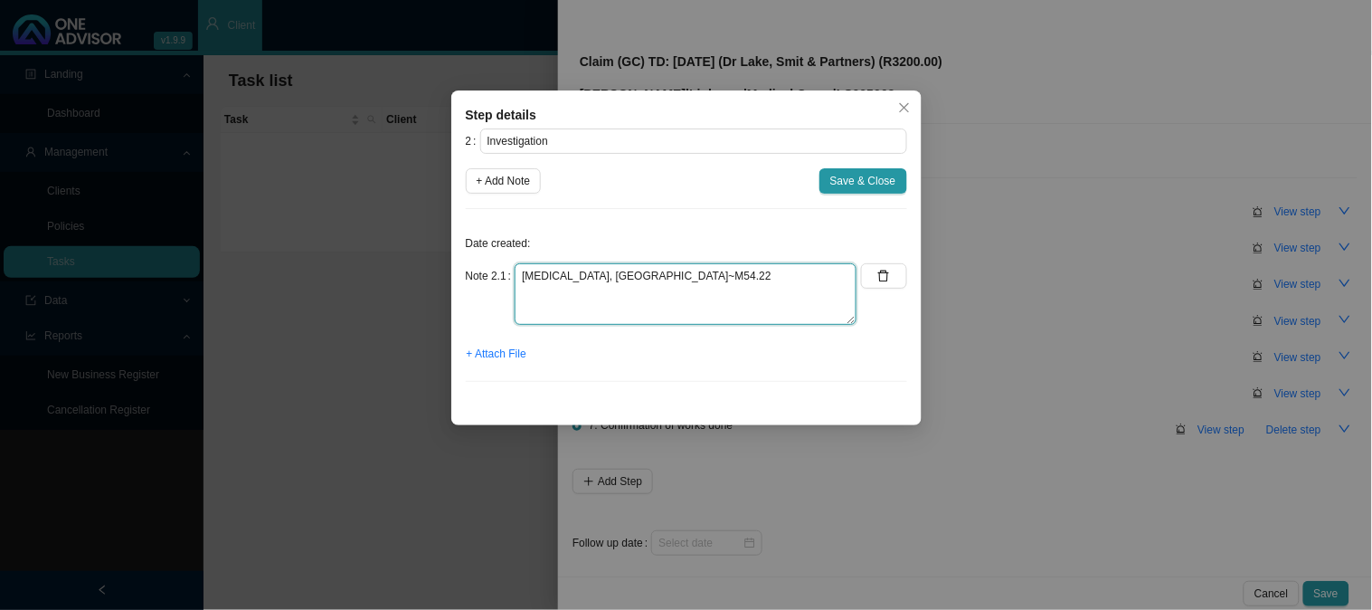
click at [466, 275] on div "Note 2.1 [MEDICAL_DATA], [GEOGRAPHIC_DATA]~M54.22" at bounding box center [662, 294] width 392 height 62
paste textarea "[MEDICAL_DATA], a condition encompassing general [MEDICAL_DATA], [MEDICAL_DATA]…"
click at [518, 275] on textarea "[MEDICAL_DATA], a condition encompassing general [MEDICAL_DATA], [MEDICAL_DATA]…" at bounding box center [686, 294] width 342 height 62
type textarea "M54.22 [MEDICAL_DATA], a condition encompassing general [MEDICAL_DATA], [MEDICA…"
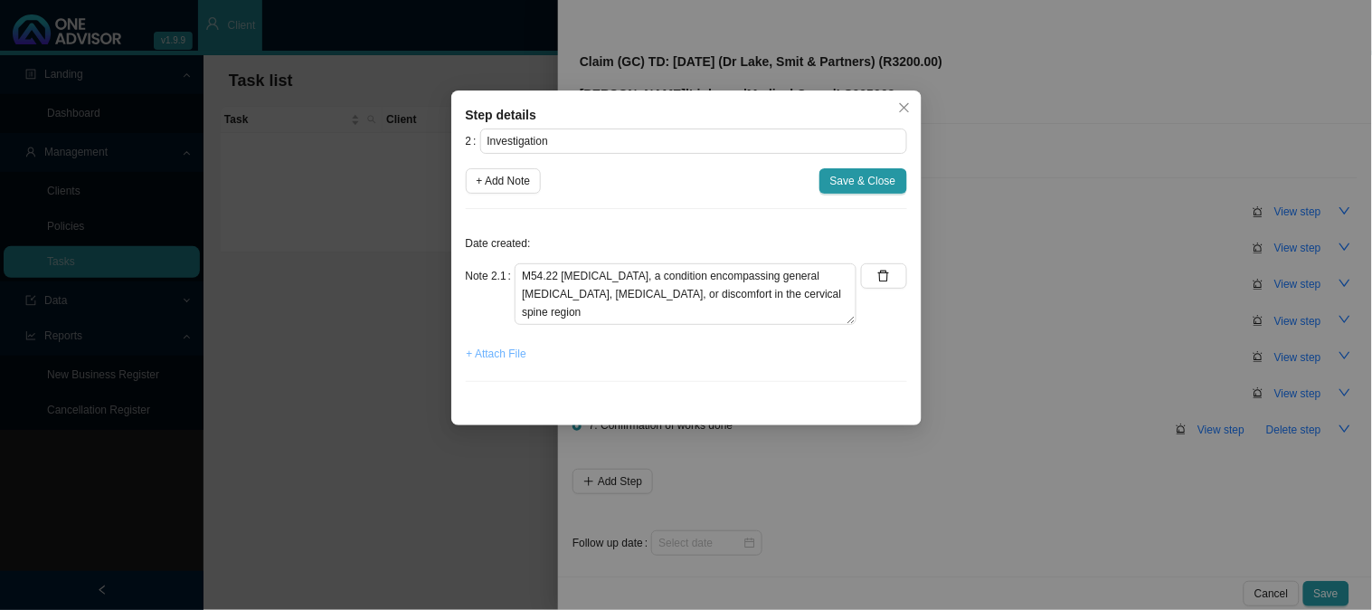
click at [490, 354] on span "+ Attach File" at bounding box center [497, 354] width 60 height 18
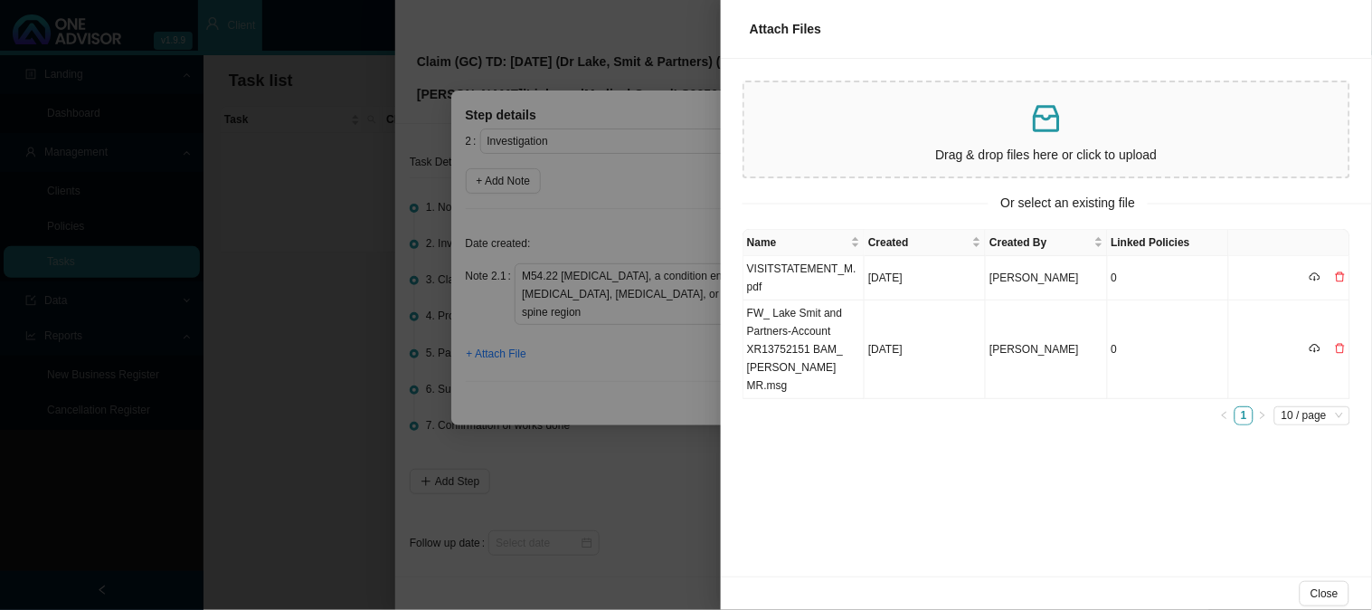
click at [952, 128] on p at bounding box center [1047, 118] width 590 height 37
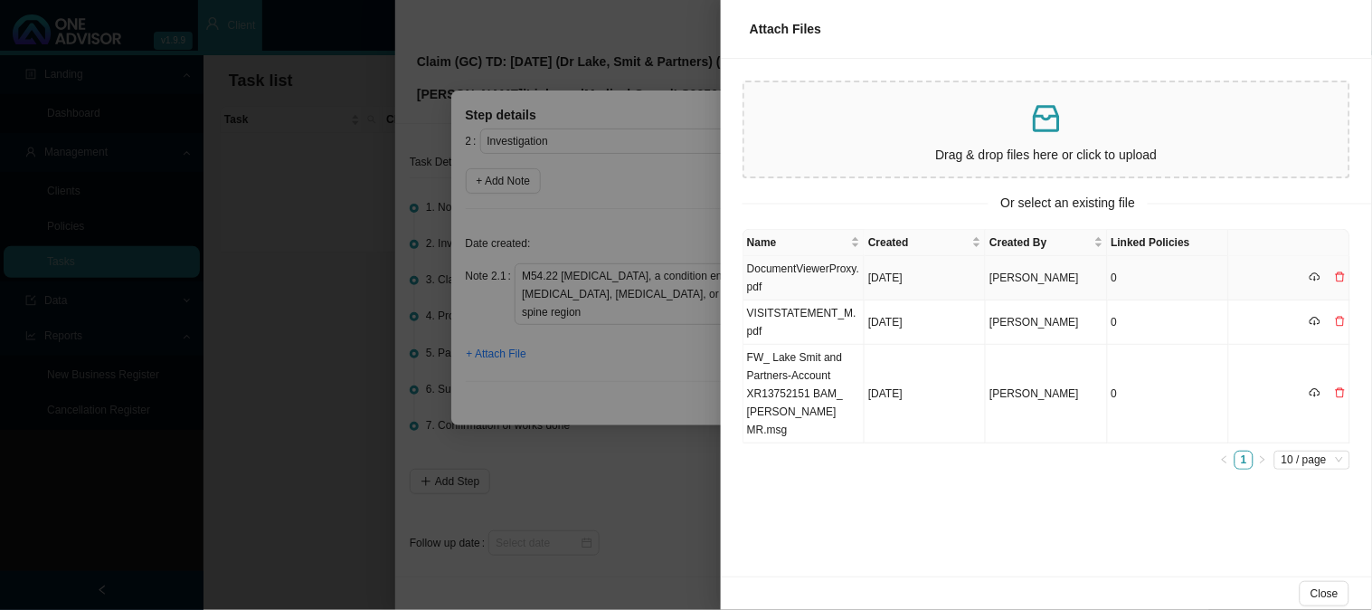
click at [828, 269] on td "DocumentViewerProxy.pdf" at bounding box center [804, 278] width 121 height 44
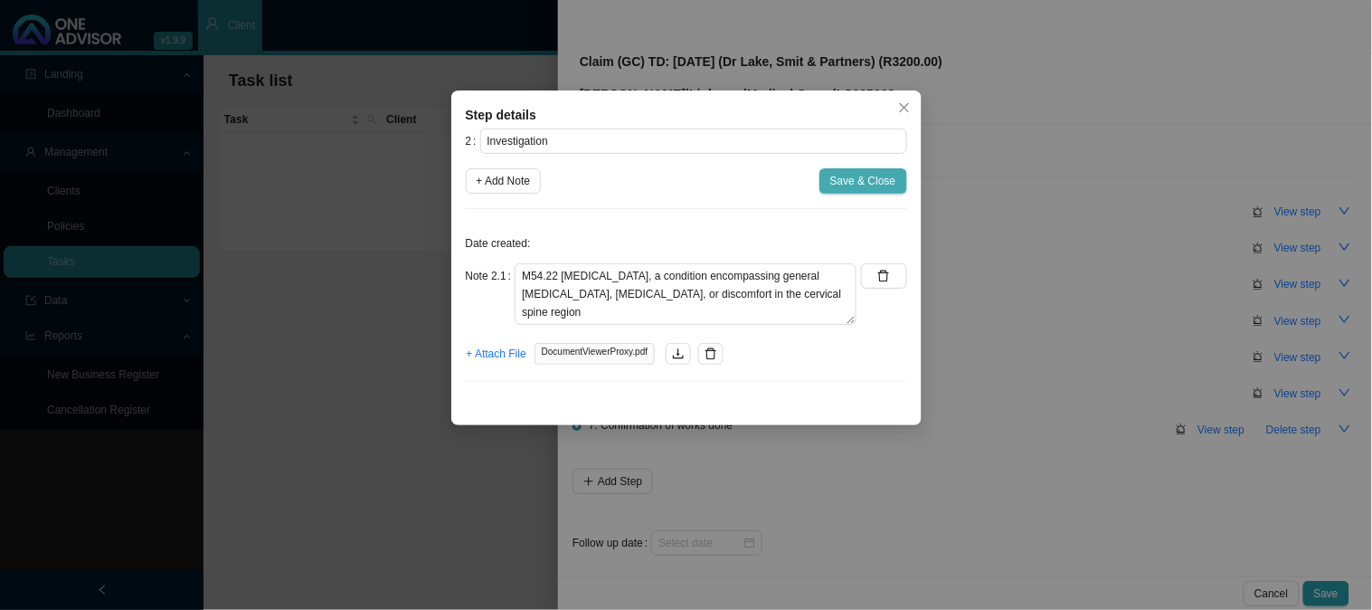
click at [856, 181] on span "Save & Close" at bounding box center [863, 181] width 66 height 18
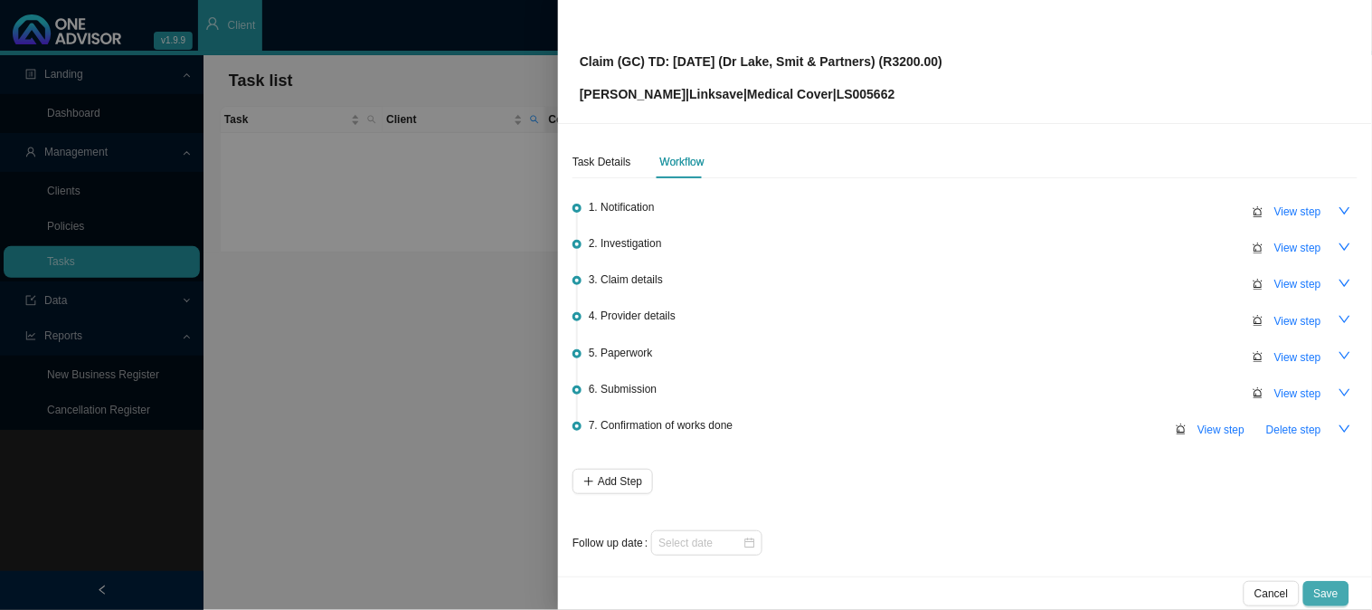
click at [1324, 590] on span "Save" at bounding box center [1326, 593] width 24 height 18
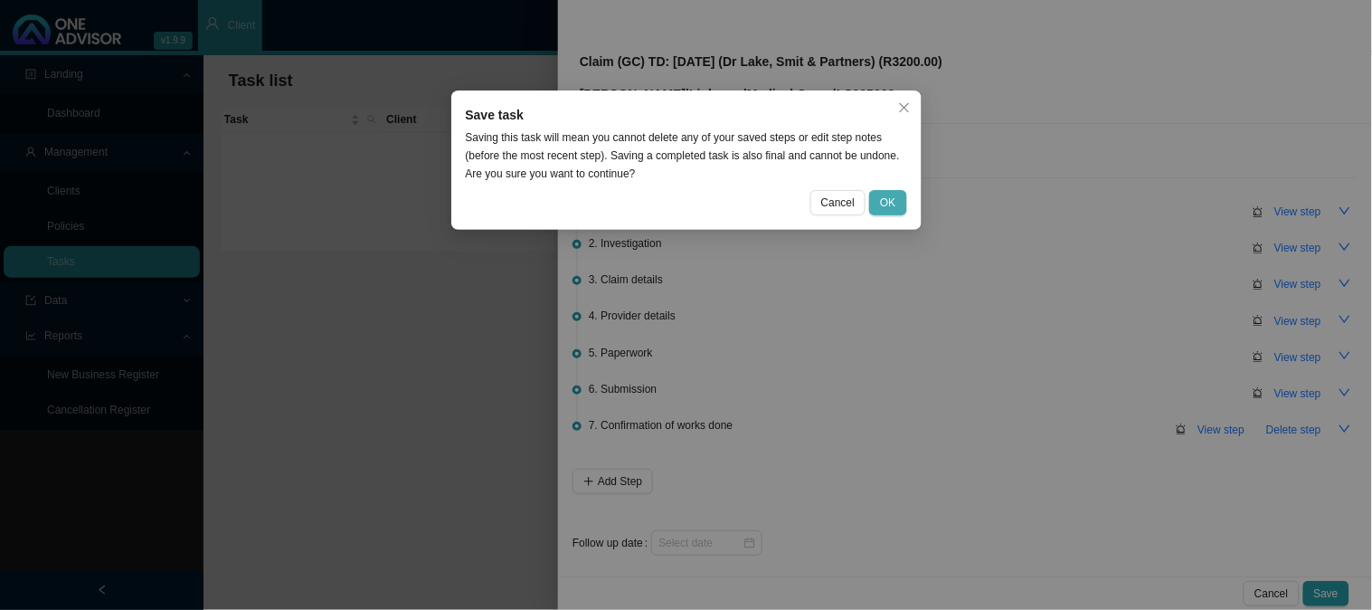
click at [883, 190] on button "OK" at bounding box center [887, 202] width 37 height 25
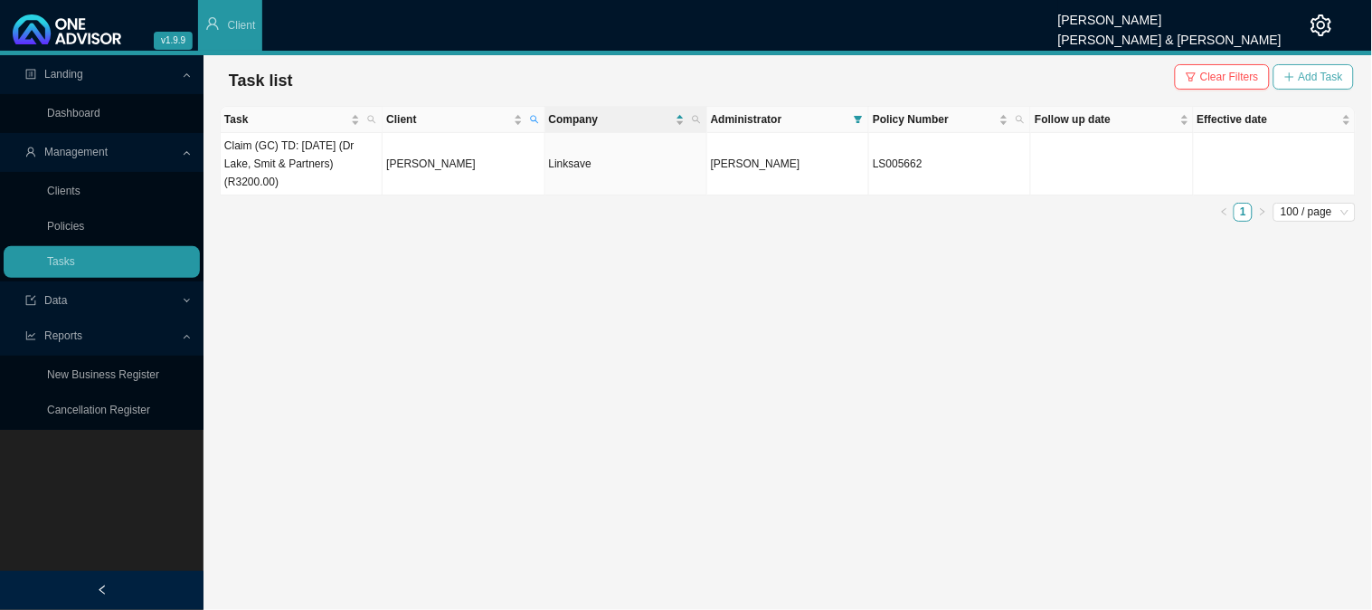
click at [1330, 76] on span "Add Task" at bounding box center [1321, 77] width 44 height 18
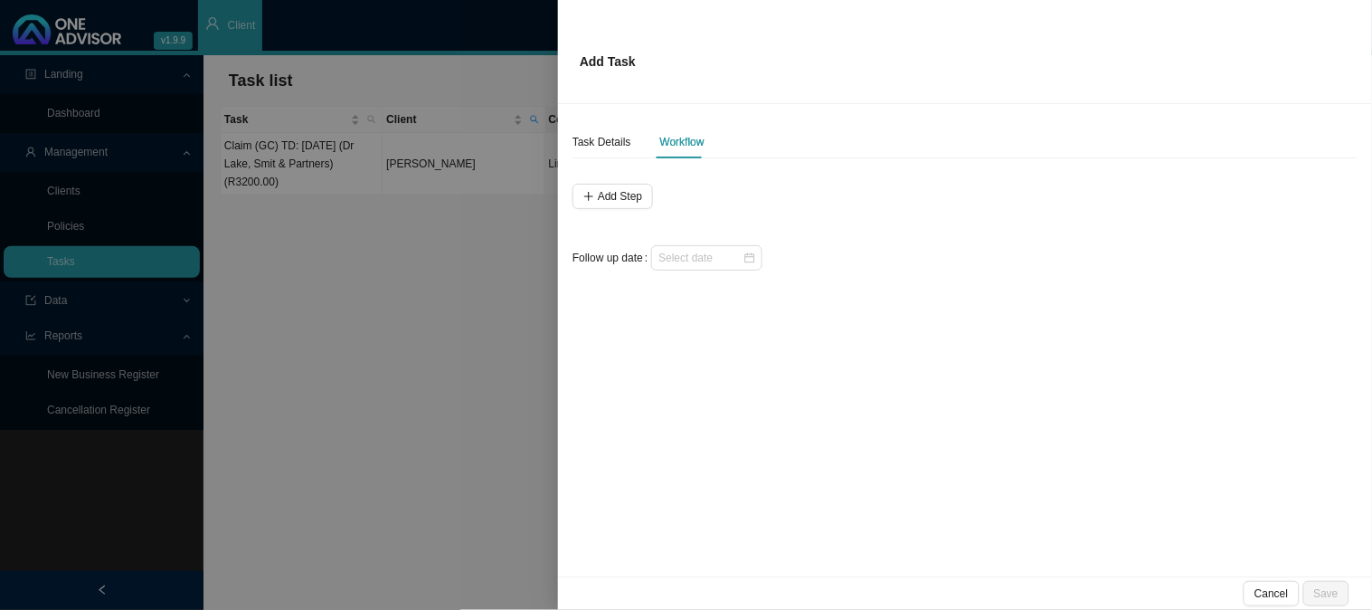
drag, startPoint x: 358, startPoint y: 318, endPoint x: 377, endPoint y: 297, distance: 28.9
click at [358, 318] on div at bounding box center [686, 305] width 1372 height 610
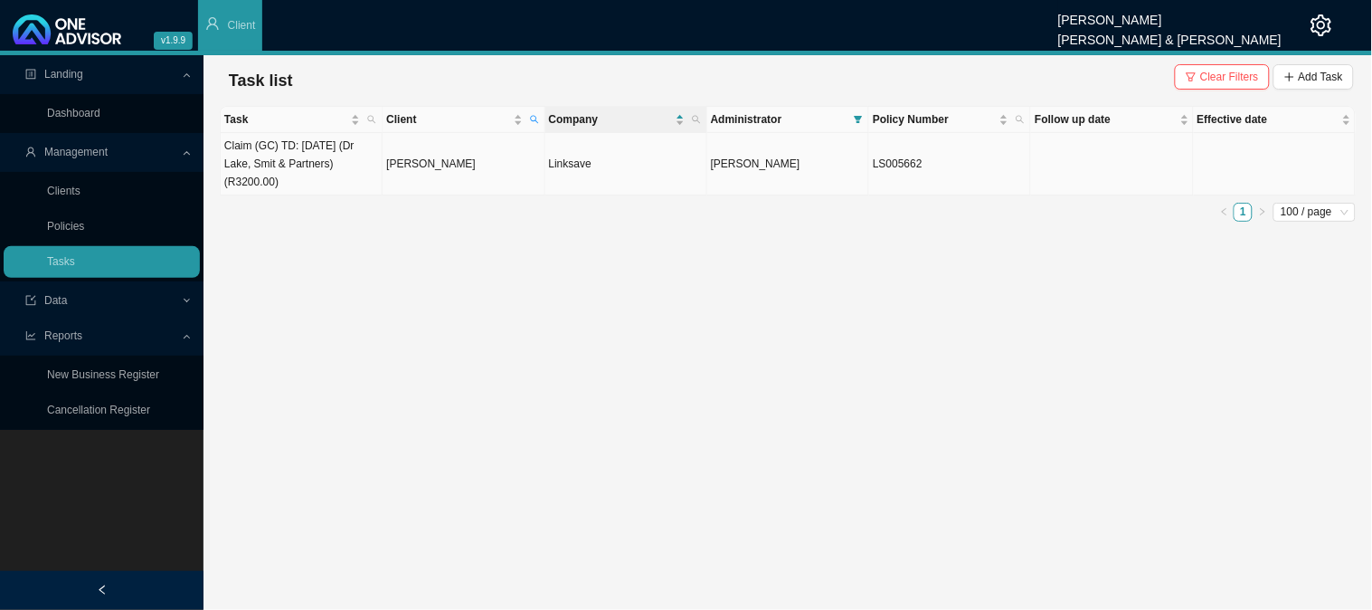
click at [416, 166] on td "[PERSON_NAME]" at bounding box center [464, 164] width 162 height 62
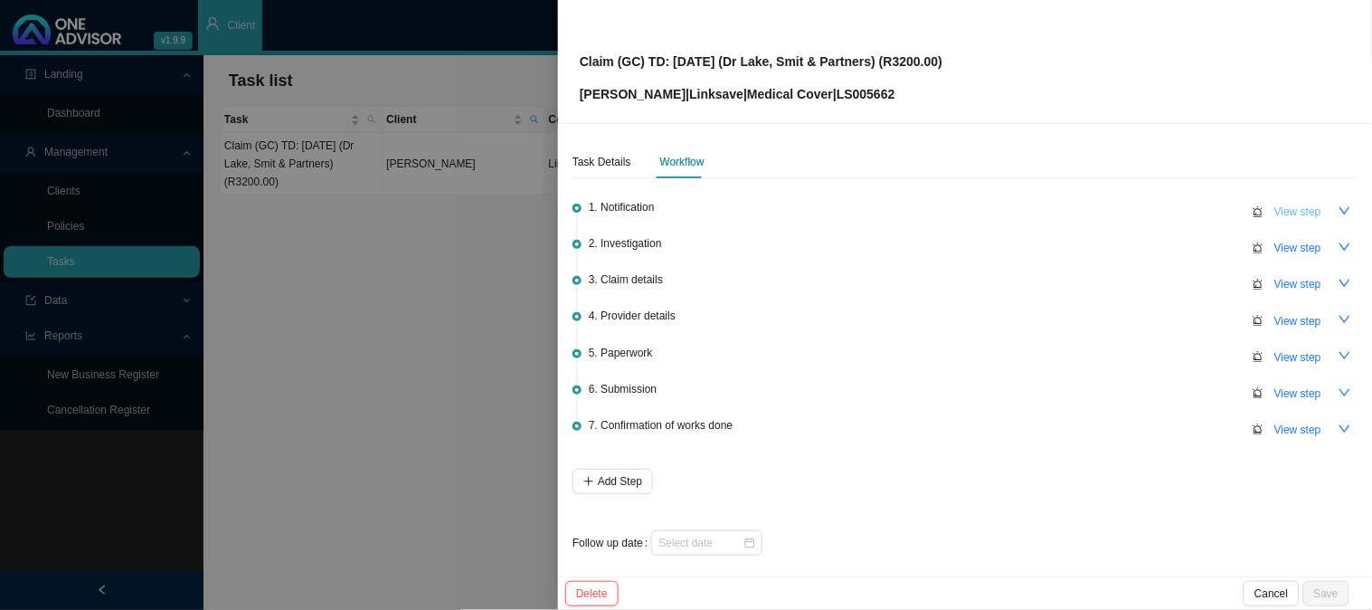
click at [1279, 211] on span "View step" at bounding box center [1298, 212] width 47 height 18
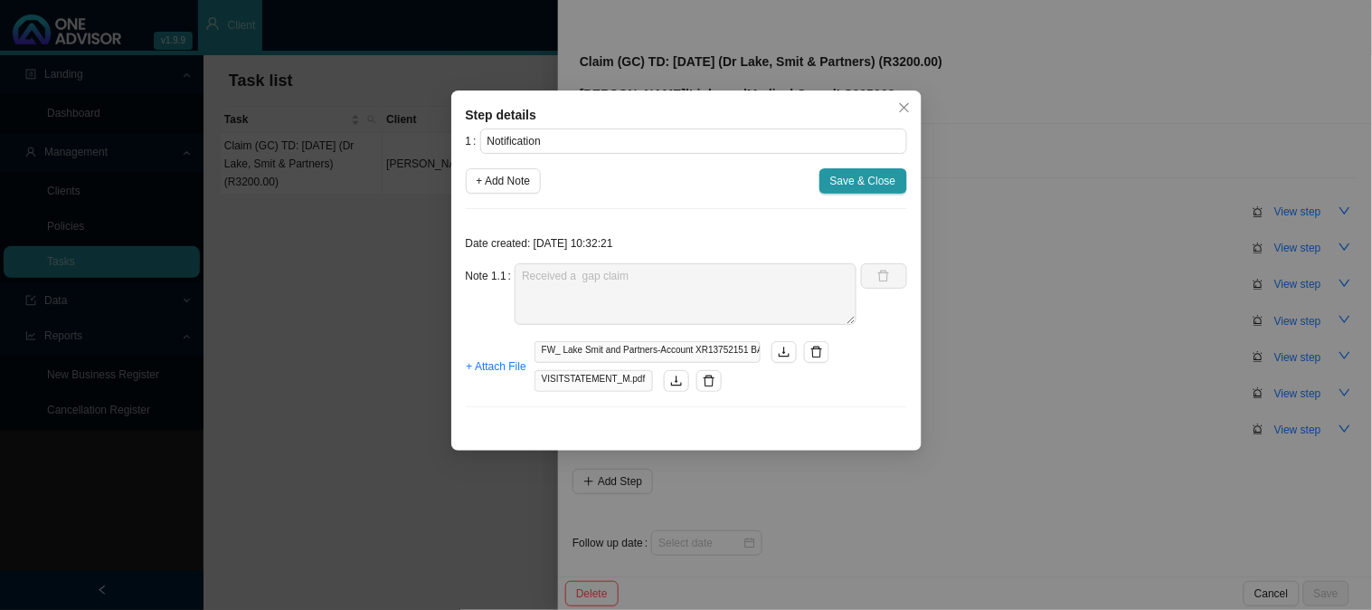
click at [1109, 416] on div "Step details 1 Notification + Add Note Save & Close Date created: [DATE] 10:32:…" at bounding box center [686, 305] width 1372 height 610
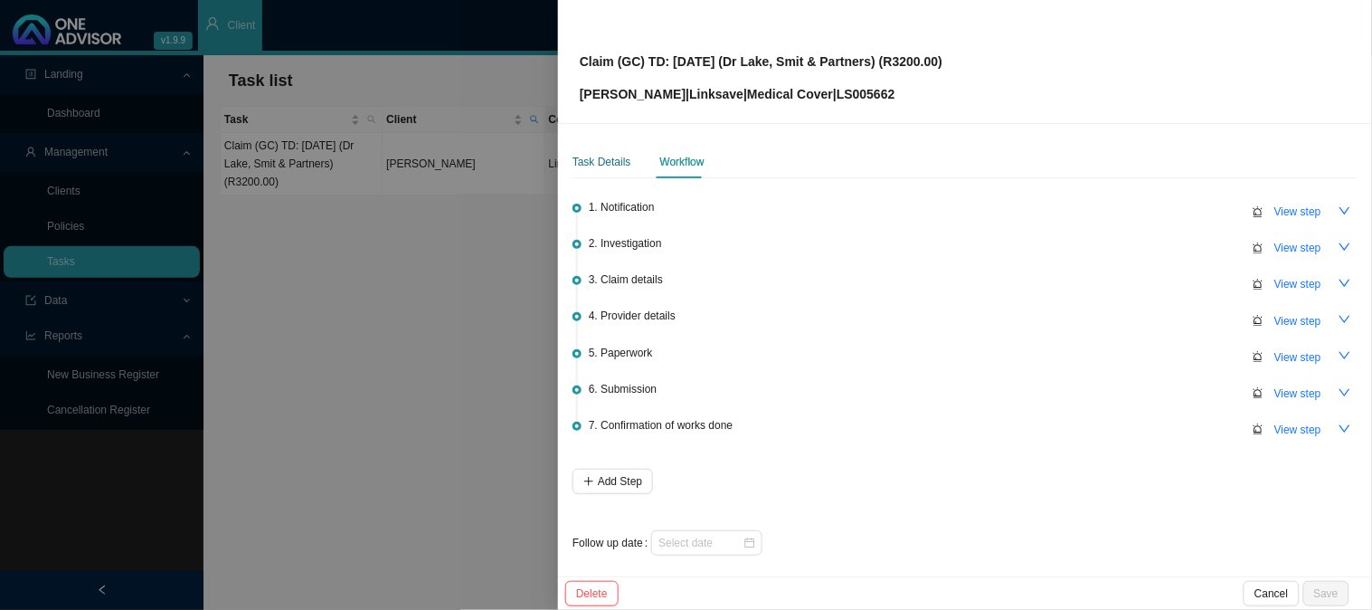
click at [591, 160] on div "Task Details" at bounding box center [602, 162] width 59 height 18
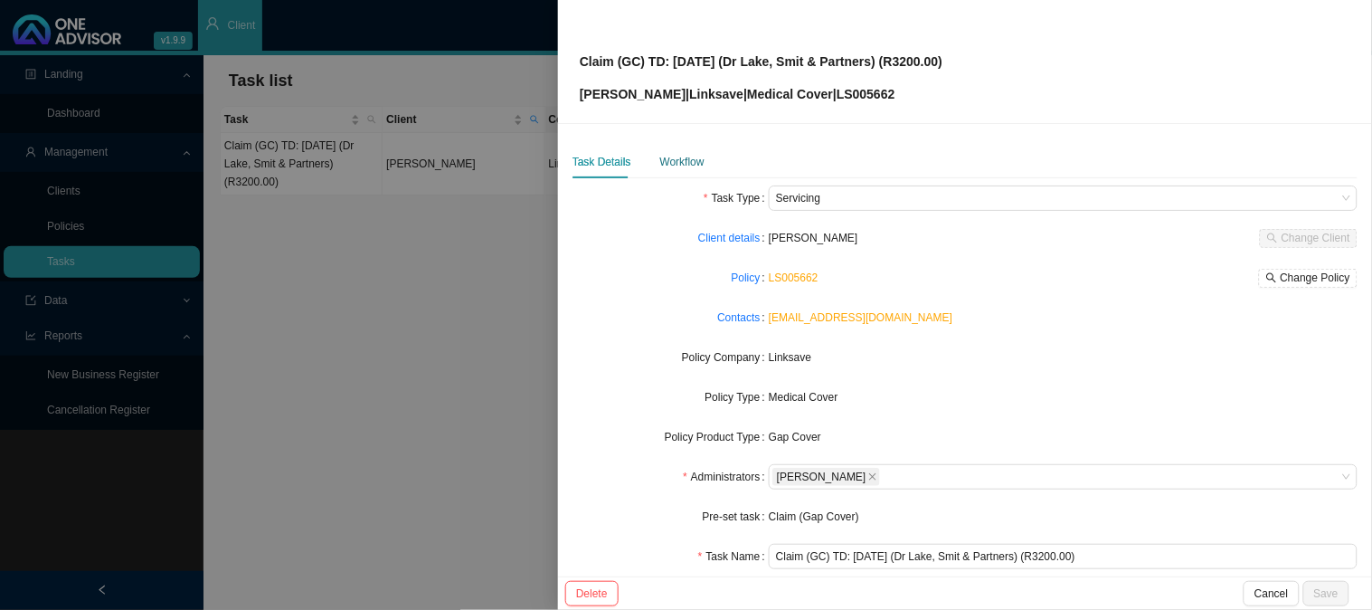
click at [668, 159] on div "Workflow" at bounding box center [682, 162] width 44 height 18
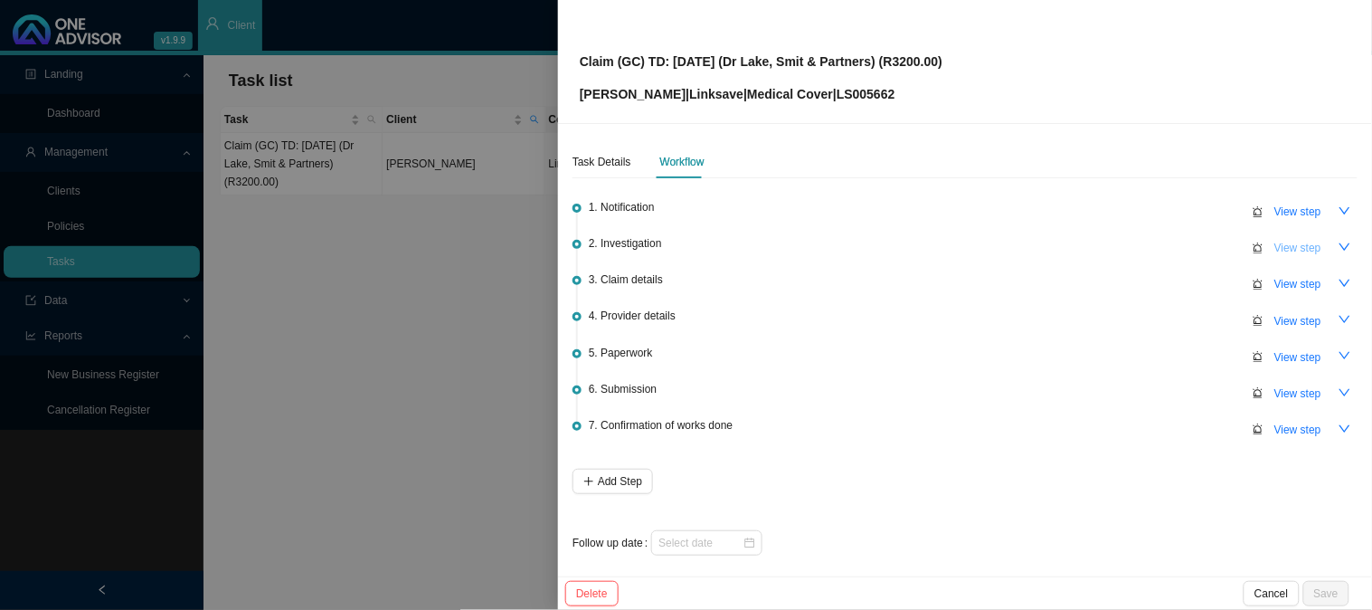
click at [1286, 241] on span "View step" at bounding box center [1298, 248] width 47 height 18
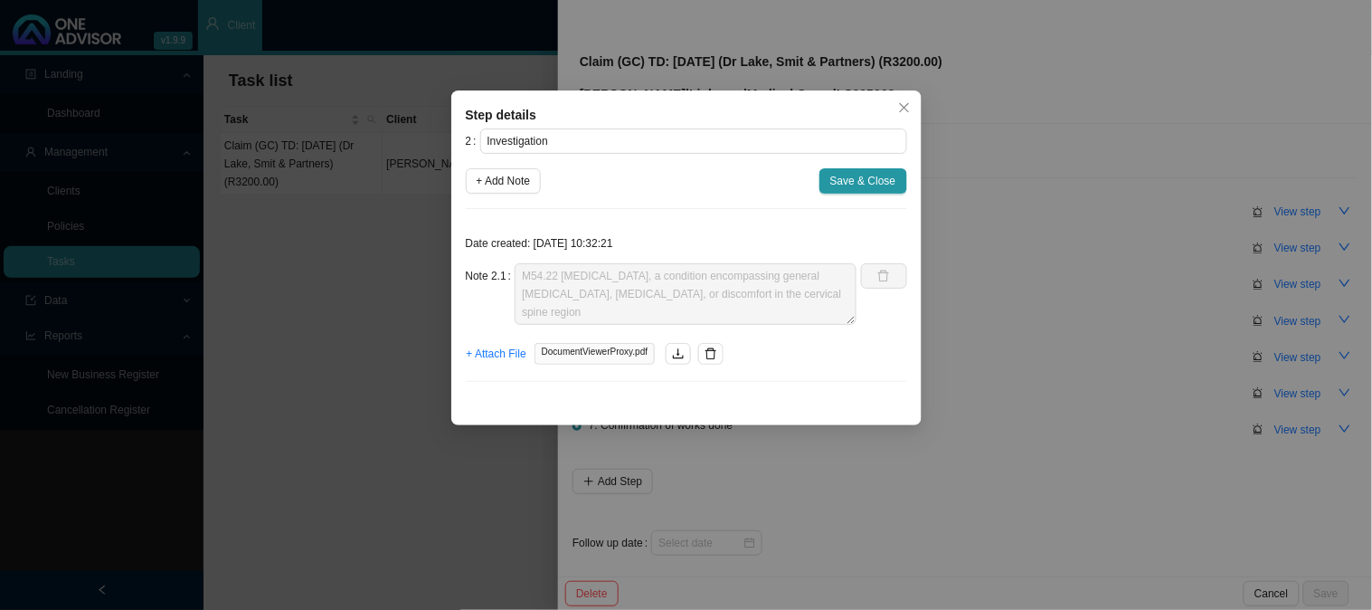
drag, startPoint x: 905, startPoint y: 101, endPoint x: 905, endPoint y: 111, distance: 10.0
click at [905, 101] on icon "close" at bounding box center [904, 107] width 13 height 13
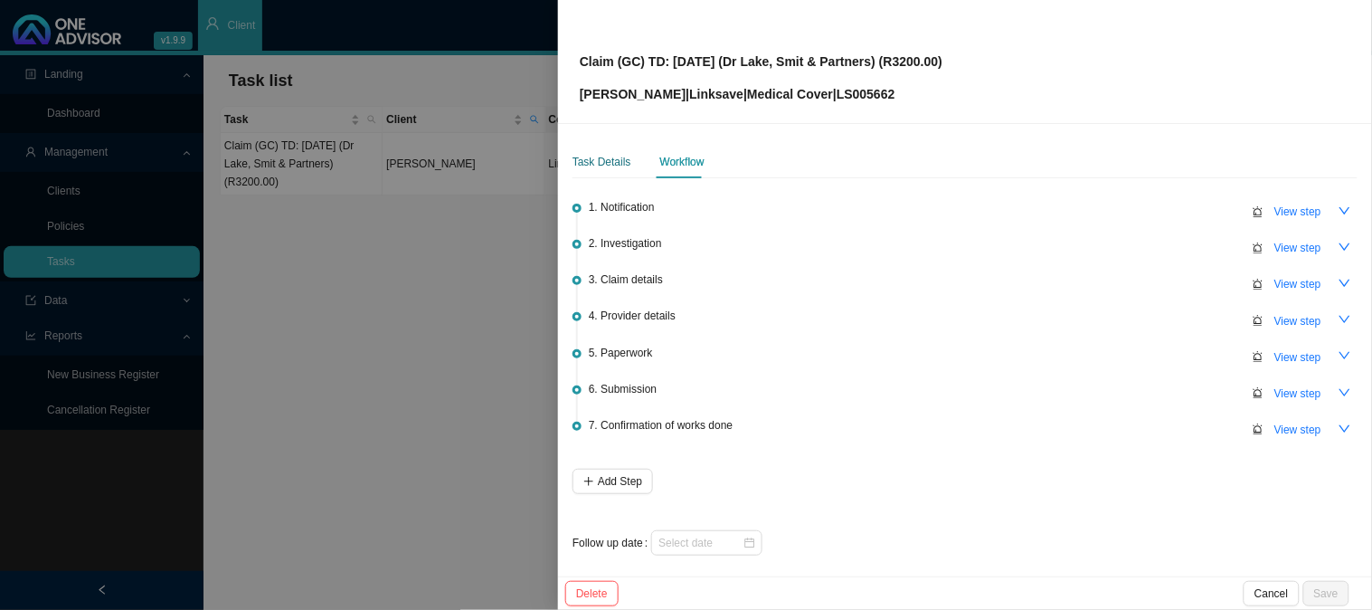
click at [612, 159] on div "Task Details" at bounding box center [602, 162] width 59 height 18
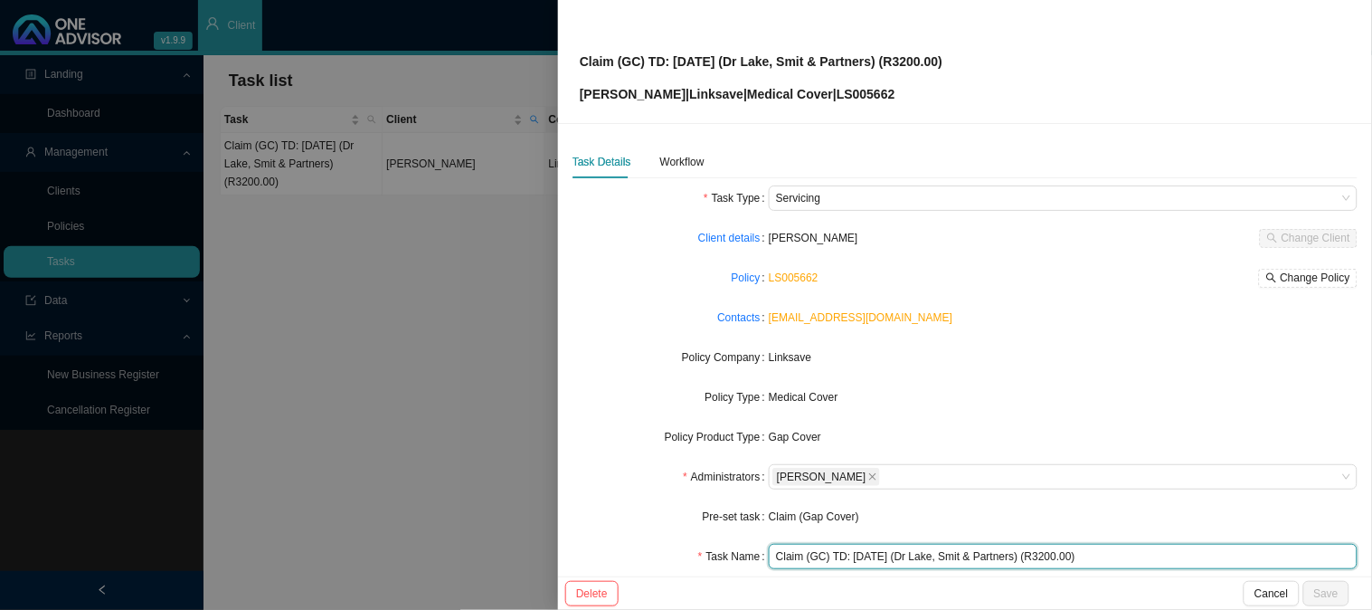
drag, startPoint x: 1023, startPoint y: 555, endPoint x: 920, endPoint y: 547, distance: 103.4
click at [920, 547] on input "Claim (GC) TD: [DATE] (Dr Lake, Smit & Partners) (R3200.00)" at bounding box center [1063, 556] width 589 height 25
type input "Claim (GC) TD: [DATE] ([PERSON_NAME] & Partners) (R3200.00)"
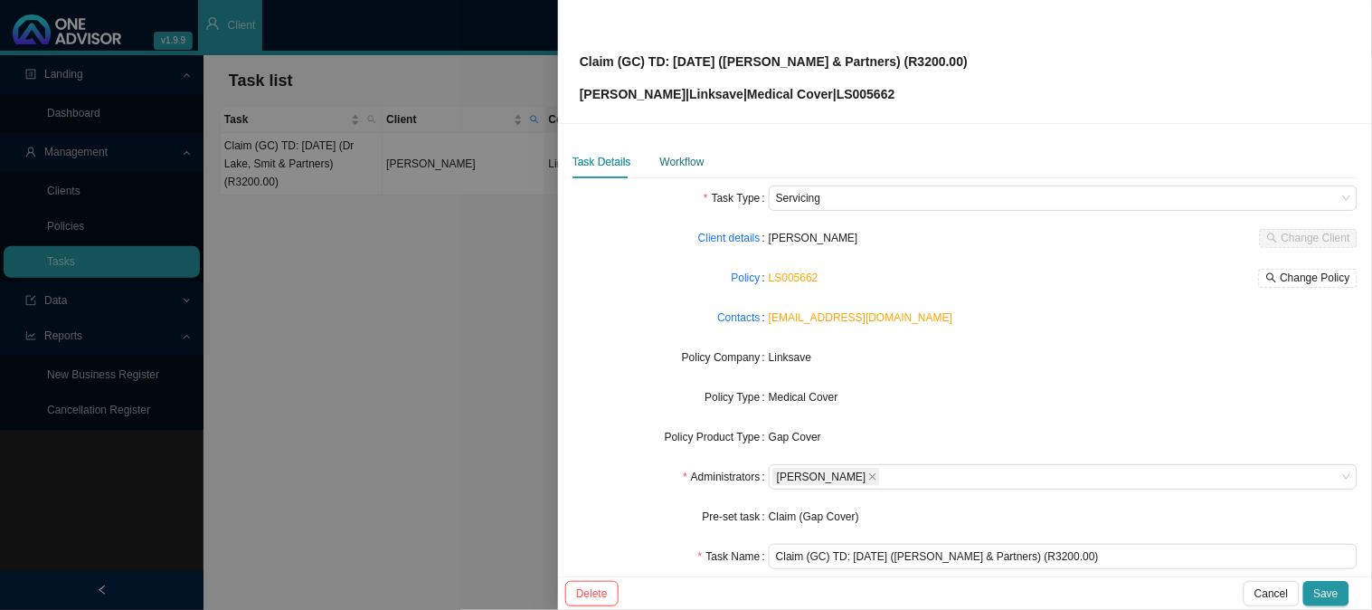
click at [697, 166] on div "Workflow" at bounding box center [682, 162] width 44 height 18
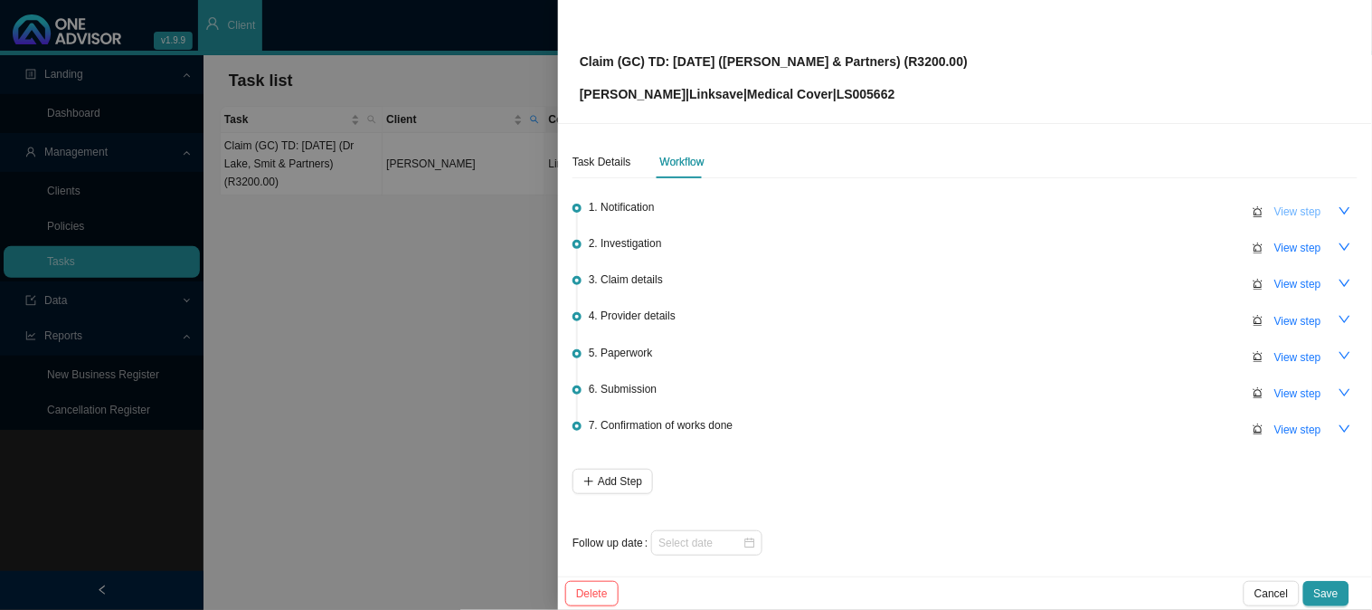
click at [1305, 214] on span "View step" at bounding box center [1298, 212] width 47 height 18
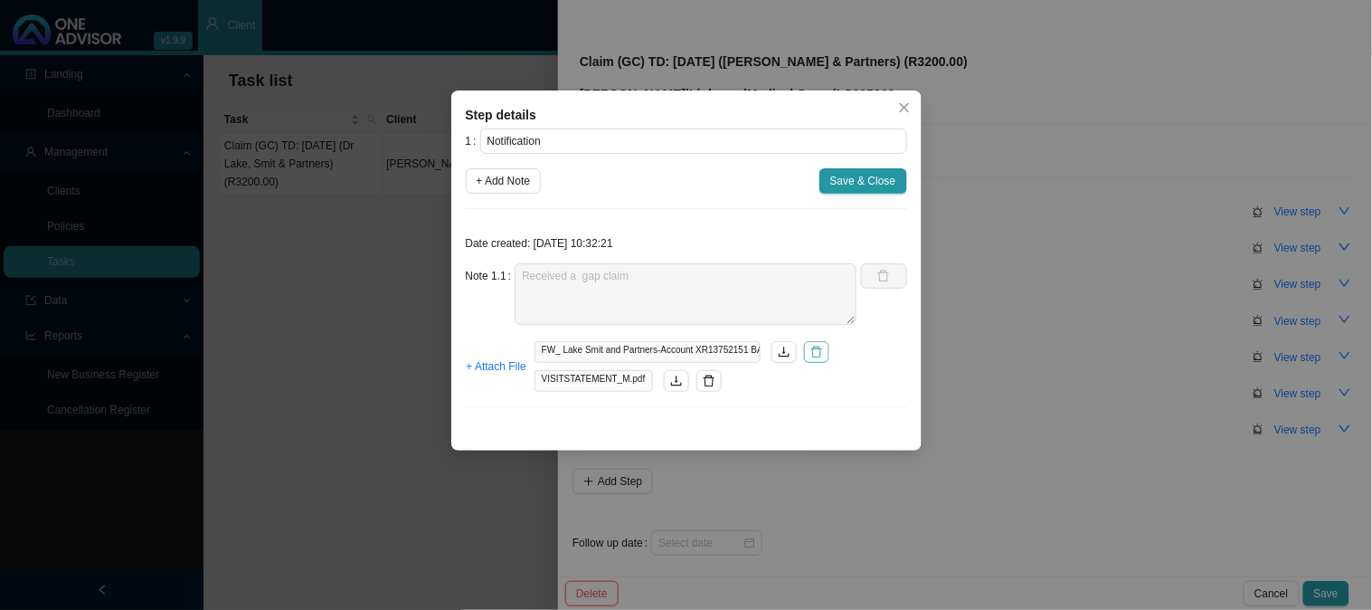
click at [820, 350] on icon "delete" at bounding box center [817, 352] width 13 height 13
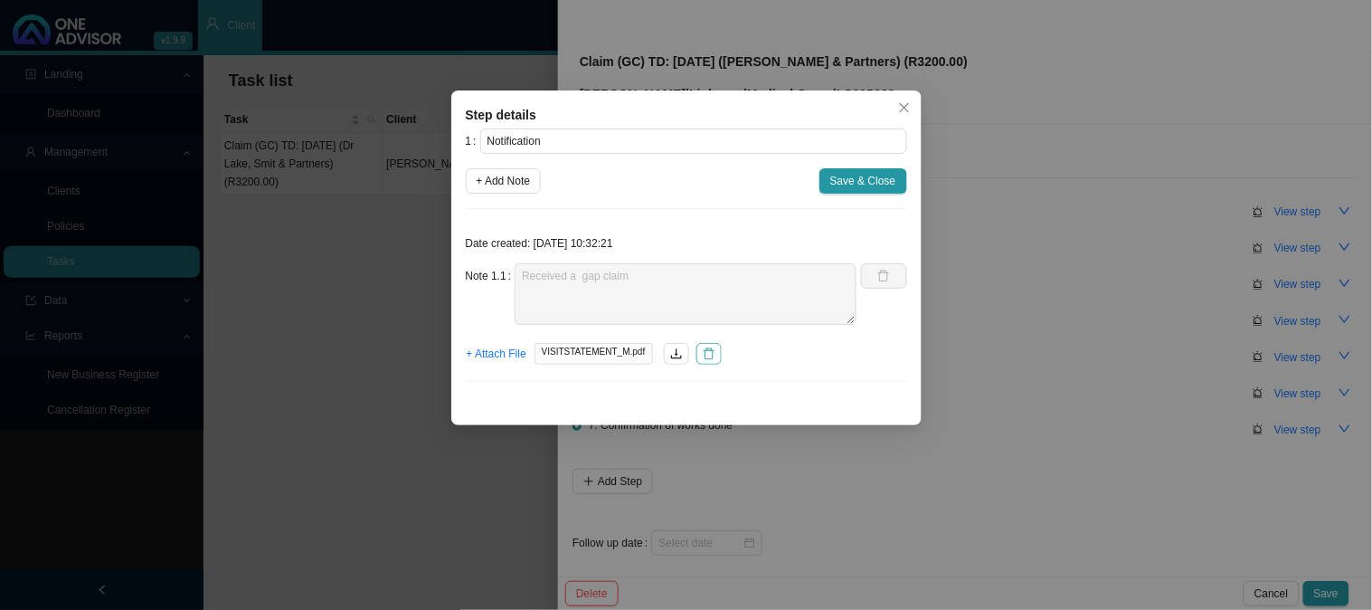
click at [703, 356] on icon "delete" at bounding box center [709, 353] width 13 height 13
click at [501, 353] on span "+ Attach File" at bounding box center [497, 354] width 60 height 18
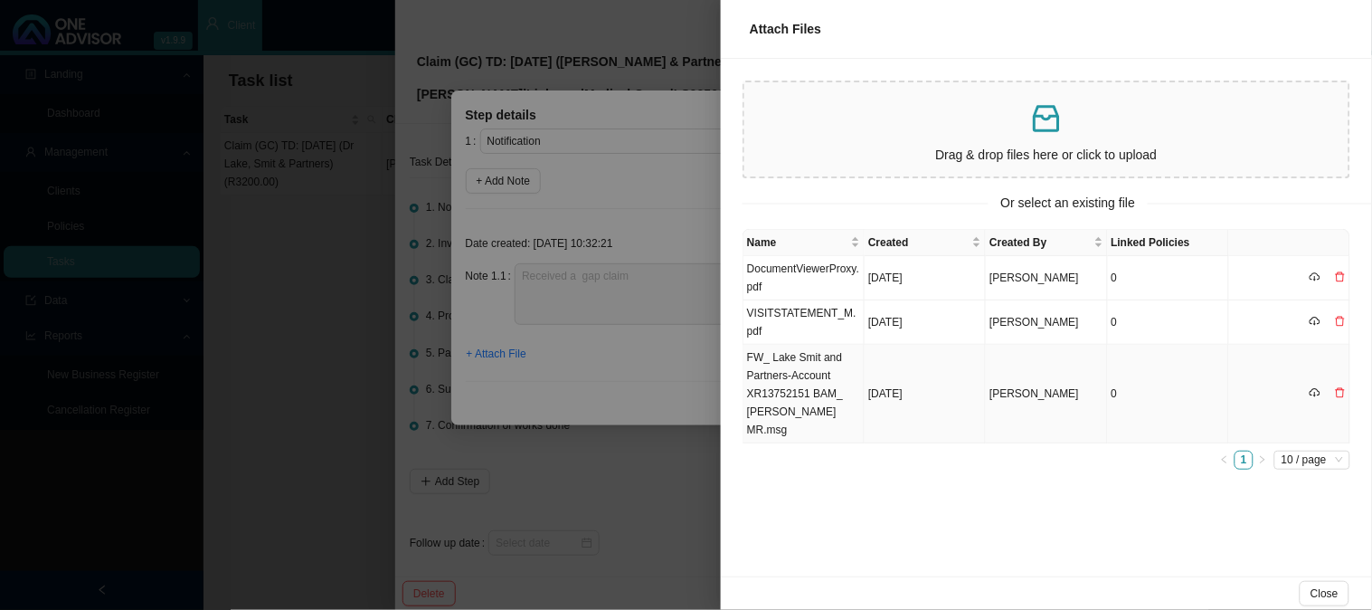
click at [1341, 387] on icon "delete" at bounding box center [1340, 392] width 11 height 11
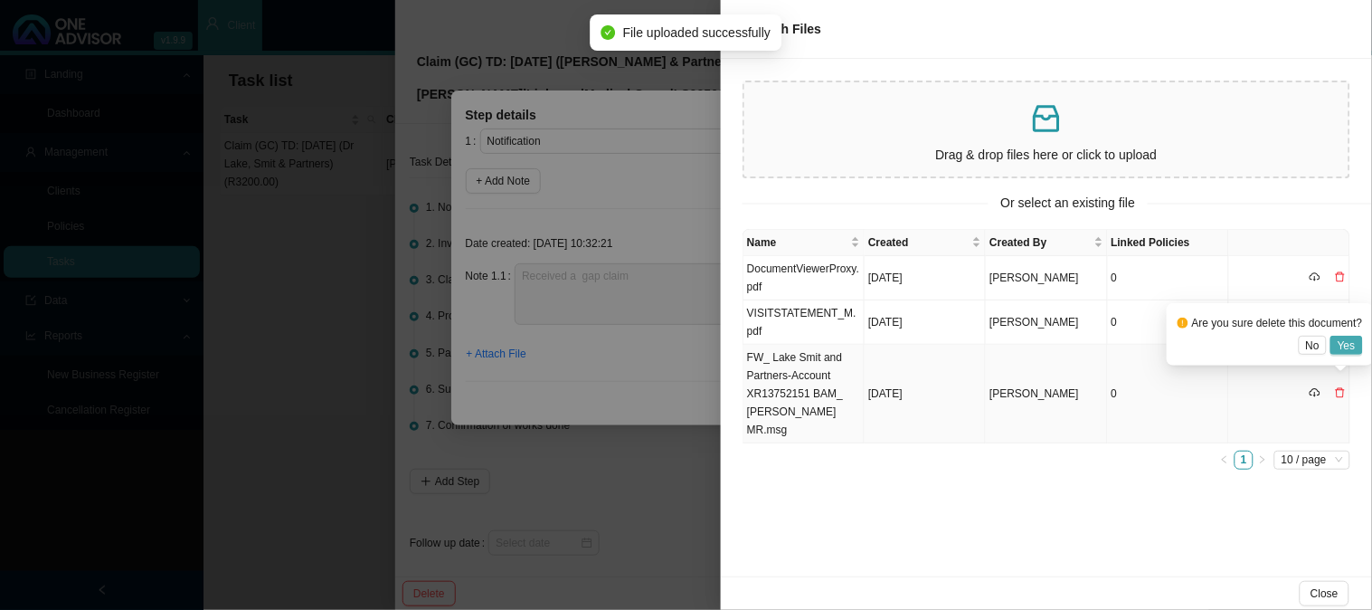
click at [1348, 341] on span "Yes" at bounding box center [1347, 346] width 18 height 18
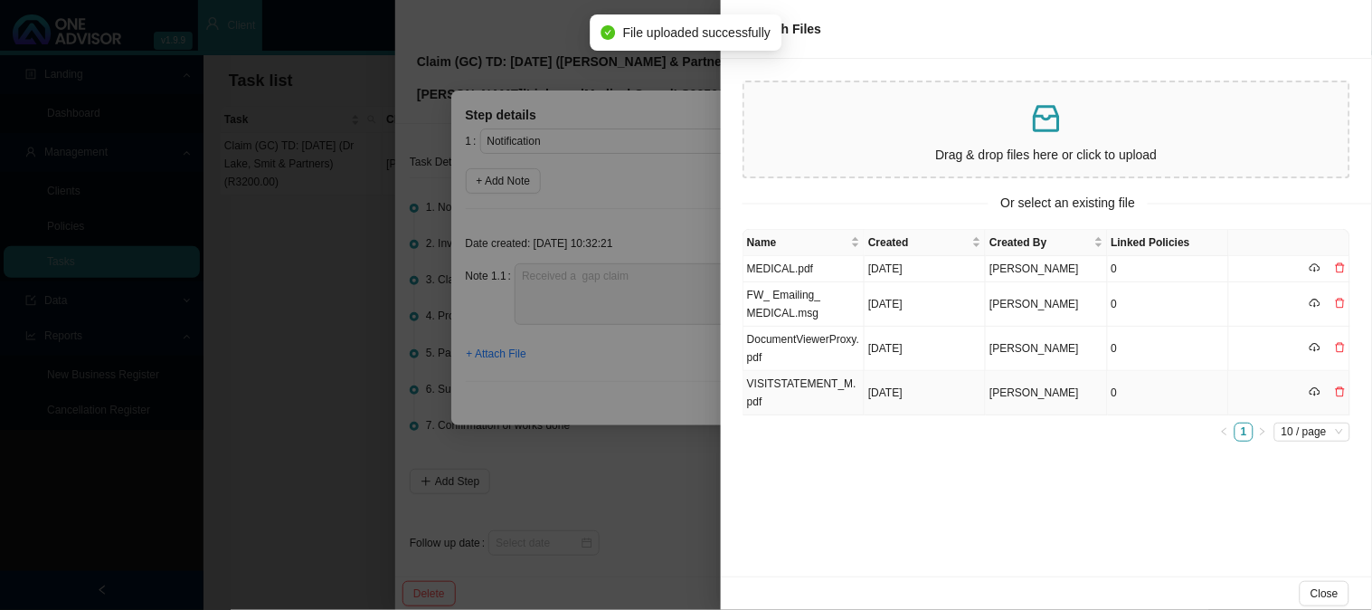
click at [1346, 385] on td at bounding box center [1289, 393] width 121 height 44
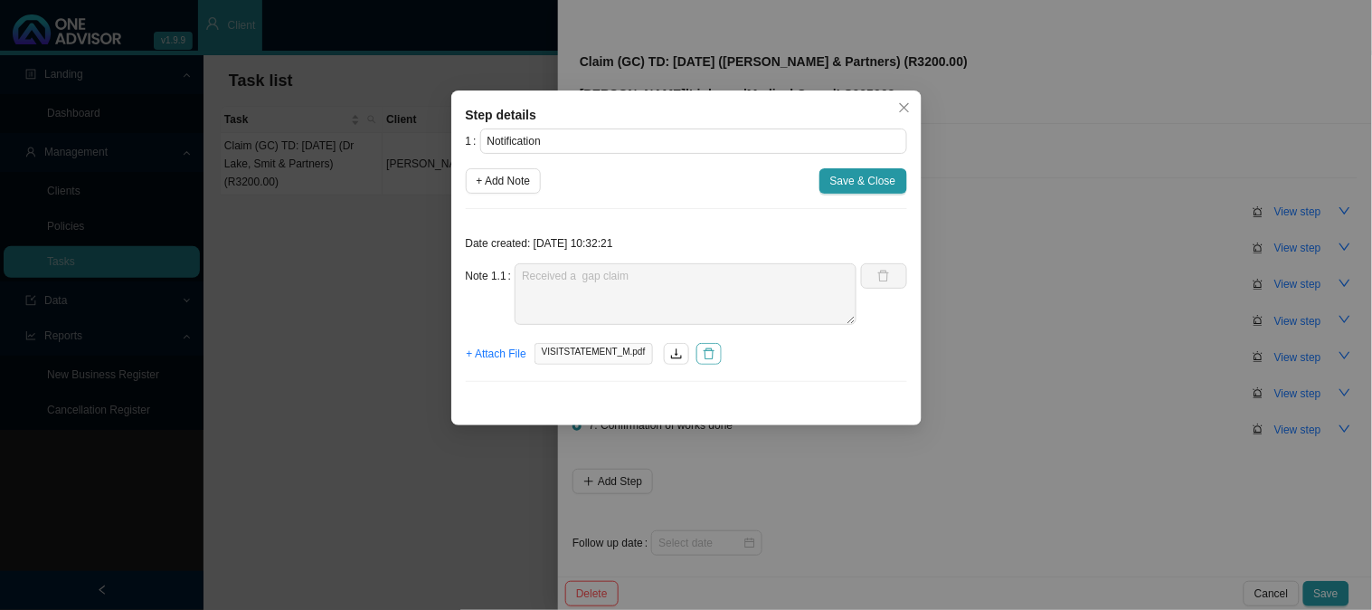
click at [697, 356] on button "button" at bounding box center [709, 354] width 25 height 22
click at [508, 354] on span "+ Attach File" at bounding box center [497, 354] width 60 height 18
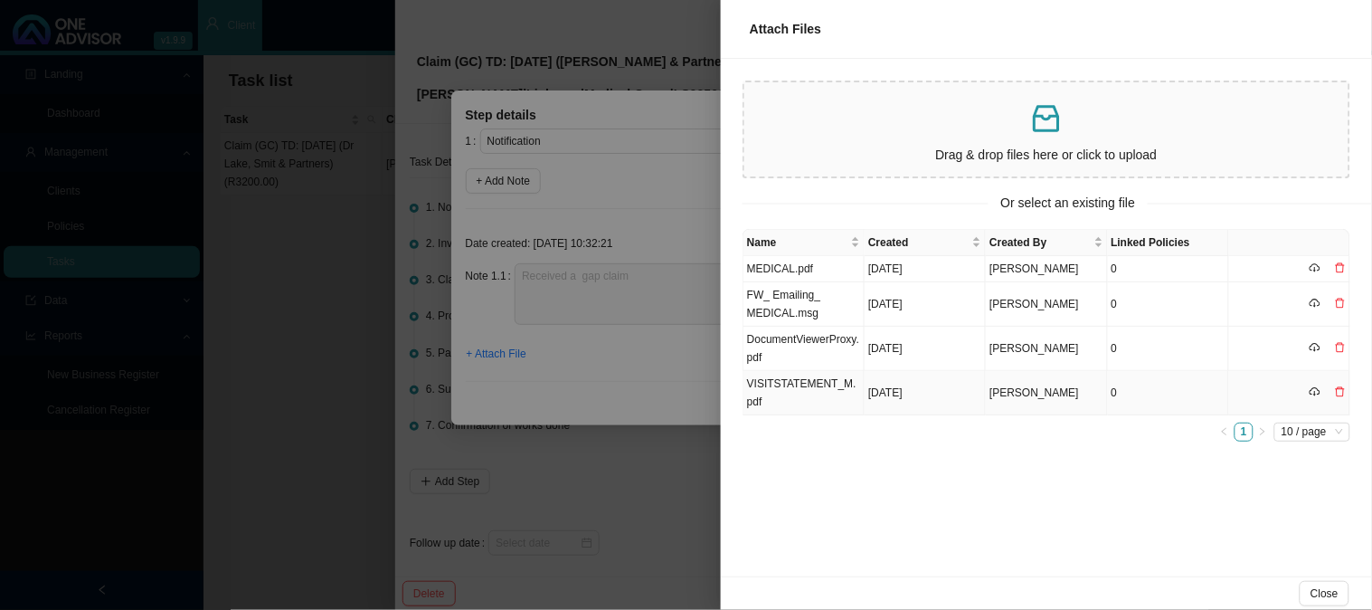
click at [1346, 394] on td at bounding box center [1289, 393] width 121 height 44
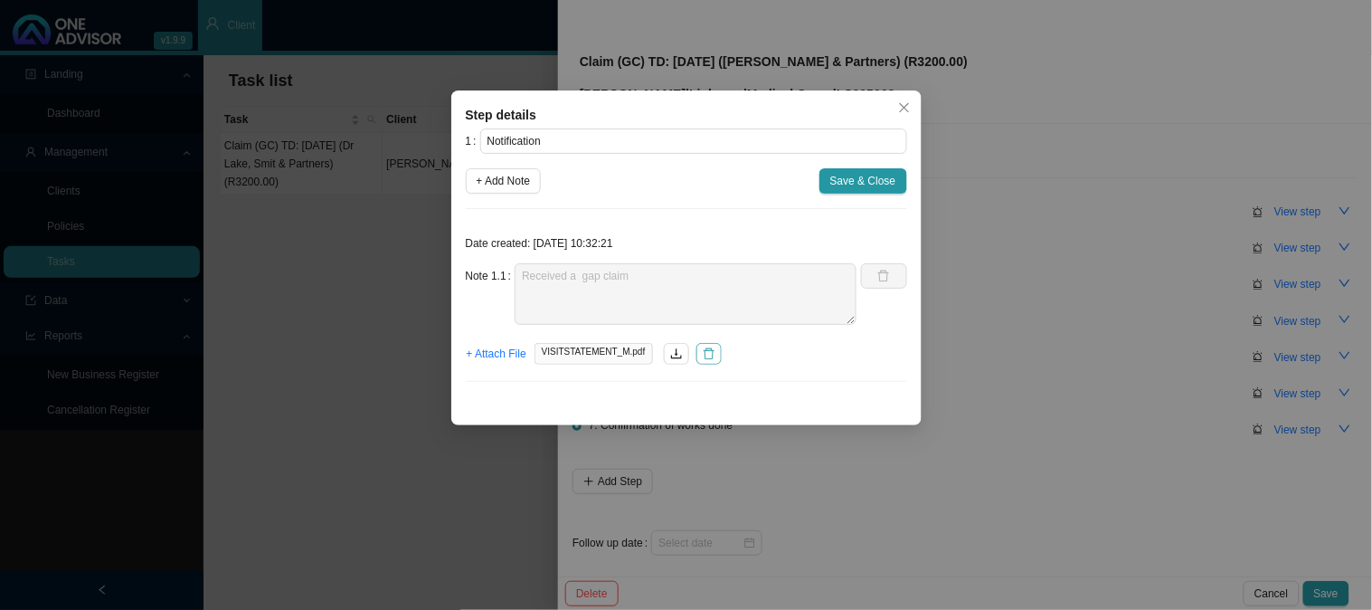
click at [707, 358] on icon "delete" at bounding box center [709, 353] width 13 height 13
click at [517, 355] on span "+ Attach File" at bounding box center [497, 354] width 60 height 18
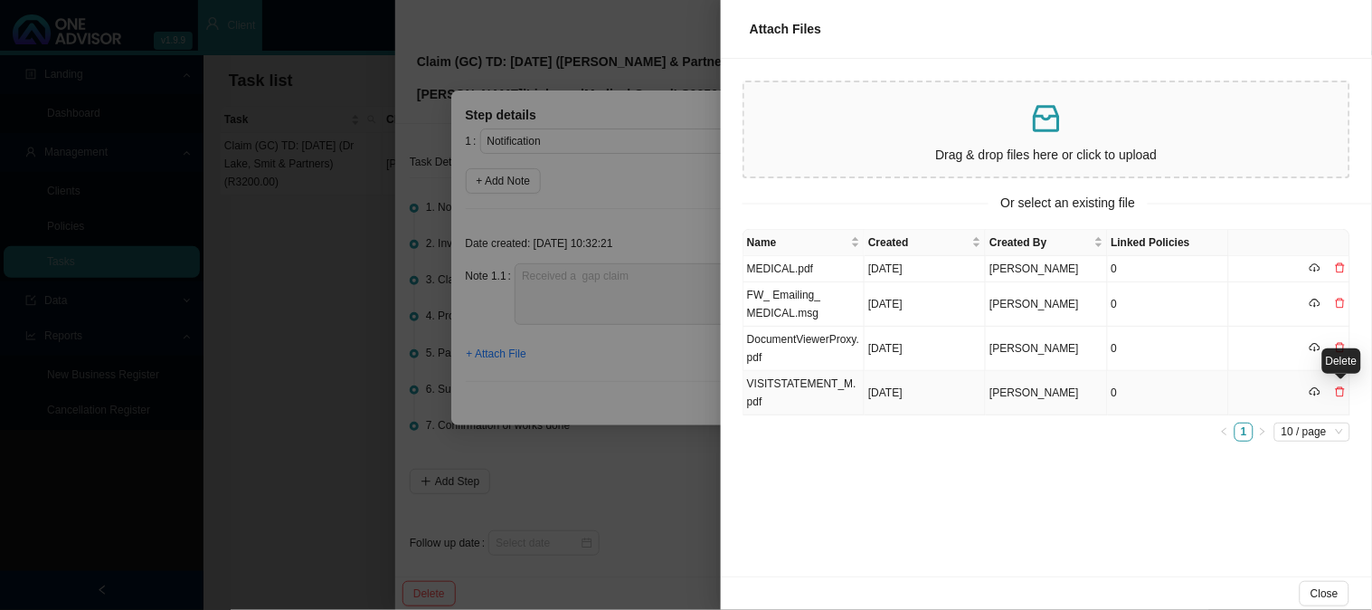
click at [1342, 389] on icon "delete" at bounding box center [1340, 391] width 11 height 11
click at [1344, 347] on span "Yes" at bounding box center [1347, 354] width 18 height 18
click at [812, 294] on td "FW_ Emailing_ MEDICAL.msg" at bounding box center [804, 304] width 121 height 44
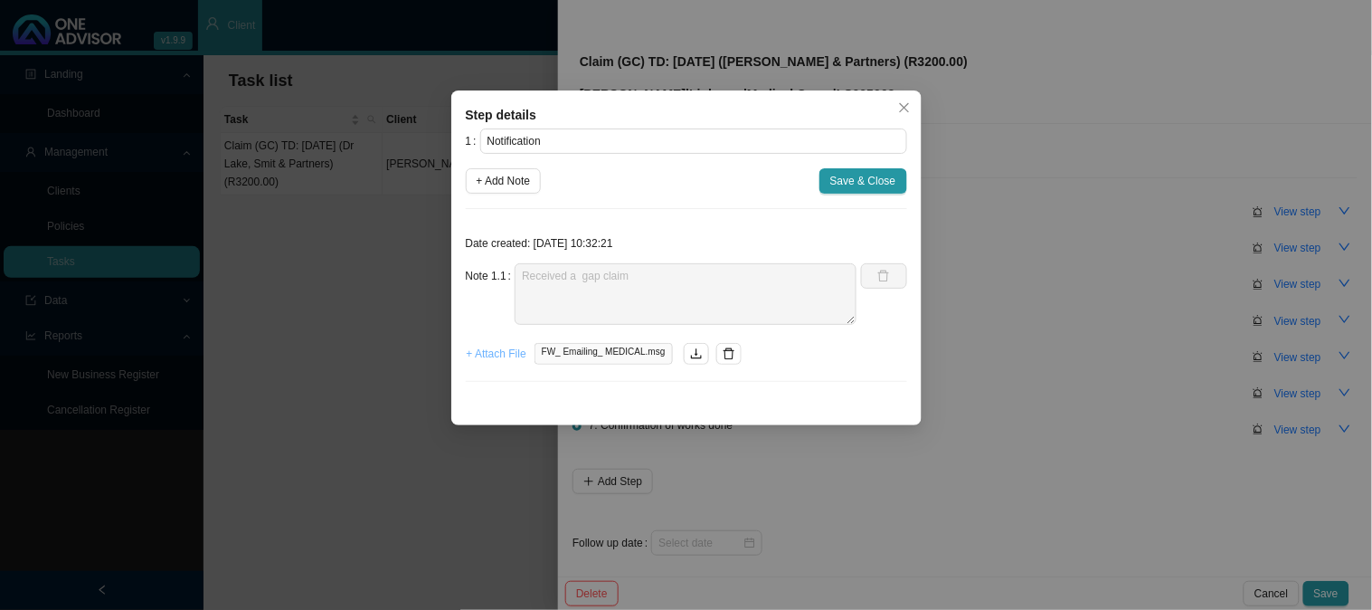
click at [487, 359] on span "+ Attach File" at bounding box center [497, 354] width 60 height 18
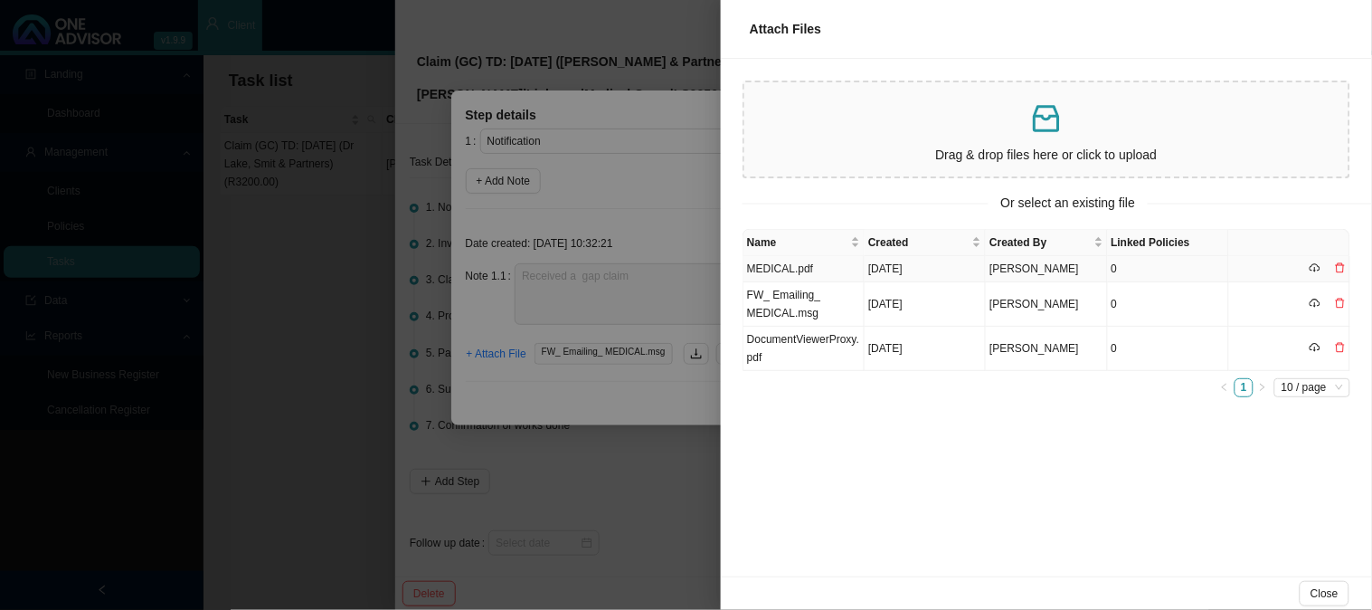
click at [811, 271] on td "MEDICAL.pdf" at bounding box center [804, 269] width 121 height 26
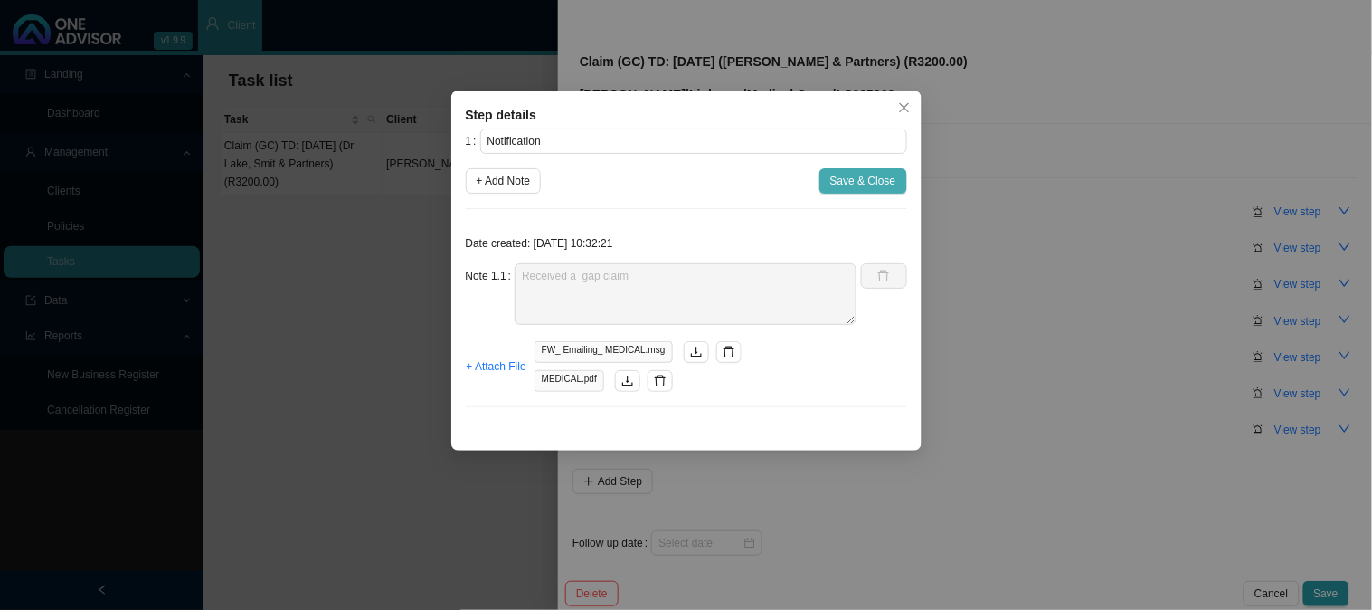
click at [866, 186] on span "Save & Close" at bounding box center [863, 181] width 66 height 18
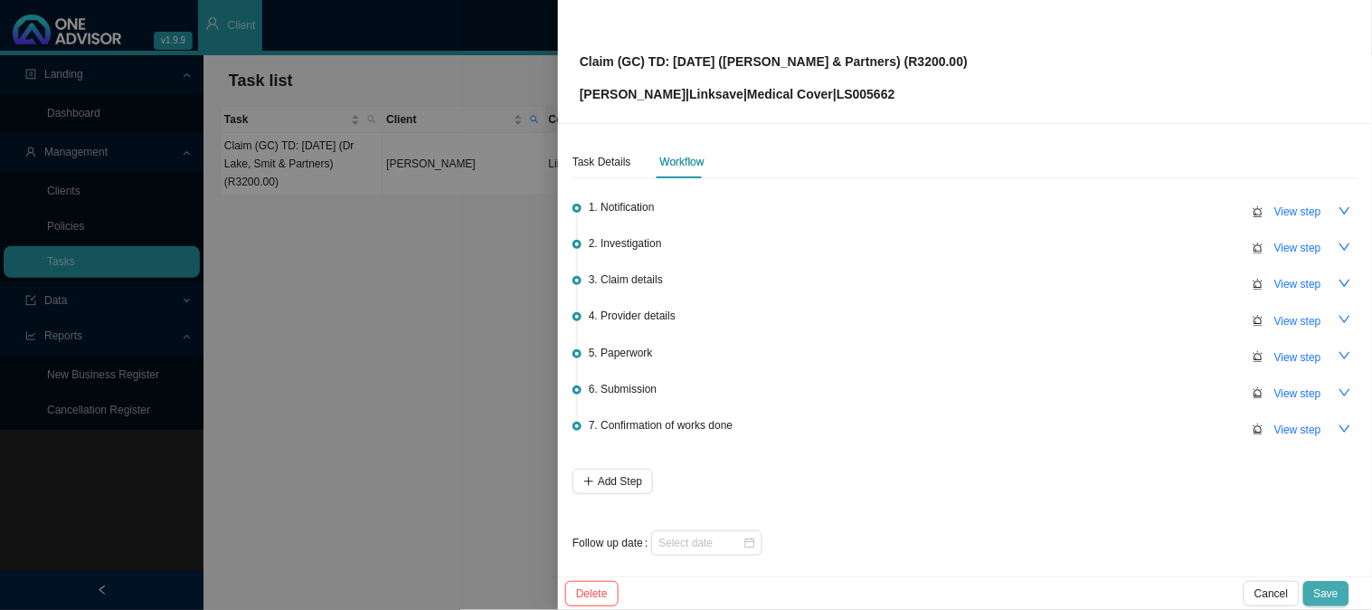
click at [1327, 593] on span "Save" at bounding box center [1326, 593] width 24 height 18
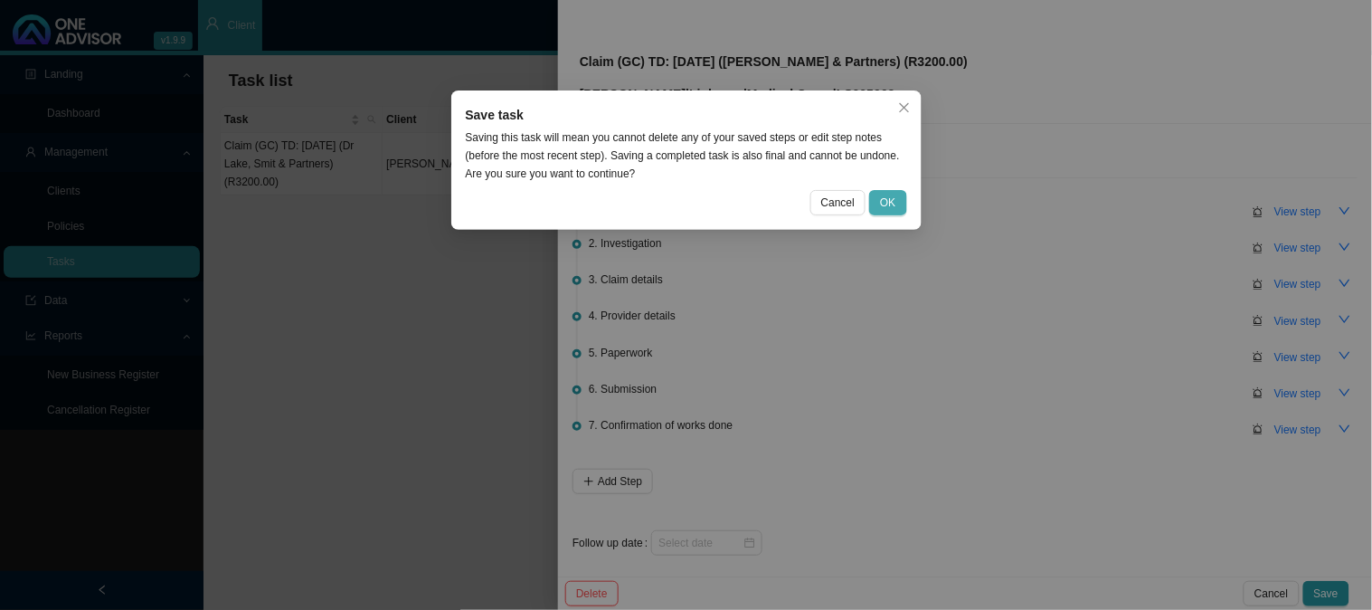
click at [887, 191] on button "OK" at bounding box center [887, 202] width 37 height 25
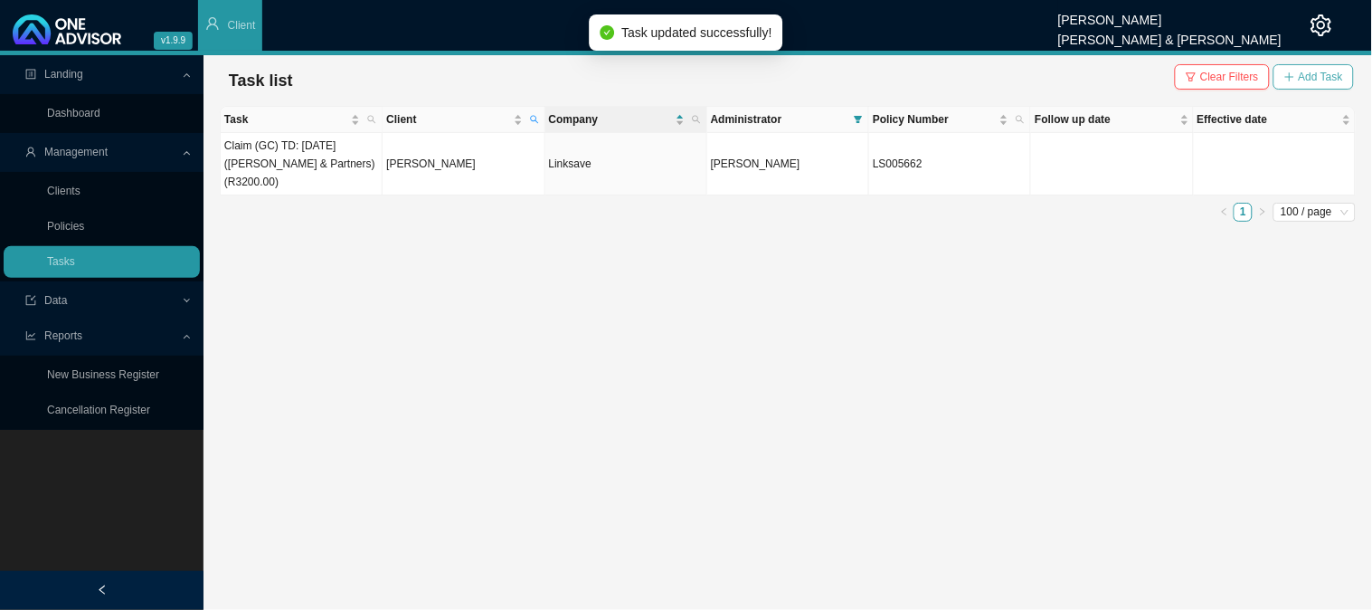
click at [1334, 75] on span "Add Task" at bounding box center [1321, 77] width 44 height 18
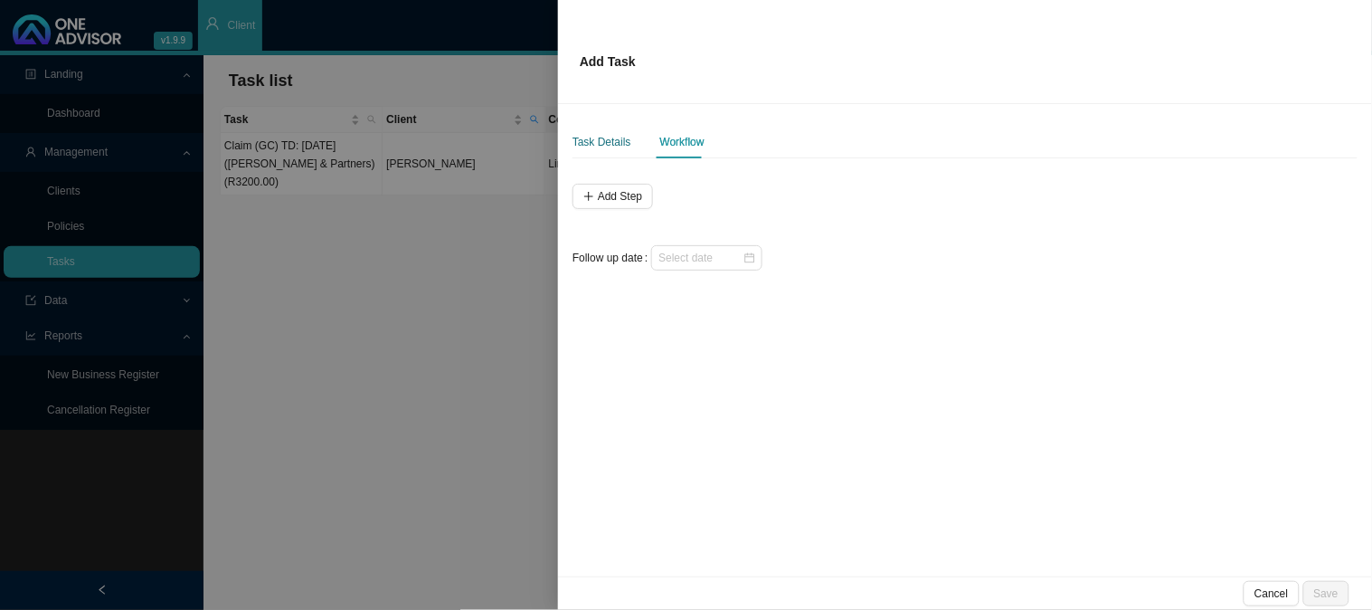
click at [612, 140] on div "Task Details" at bounding box center [602, 142] width 59 height 18
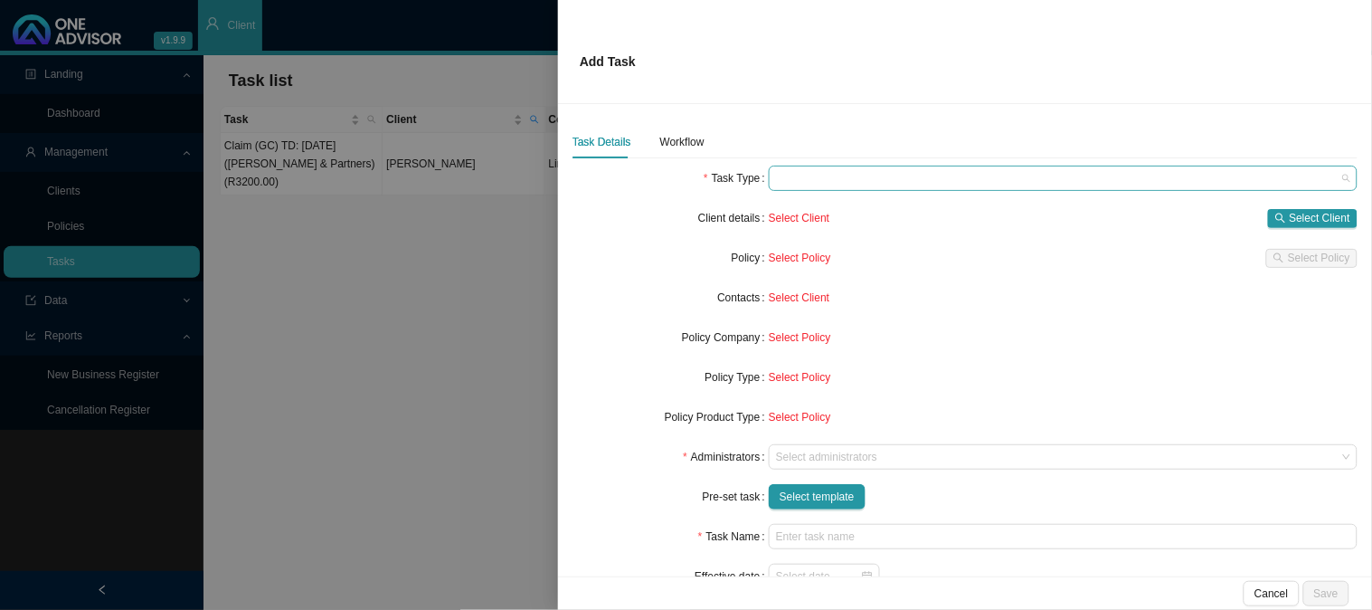
click at [816, 172] on span at bounding box center [1063, 178] width 574 height 24
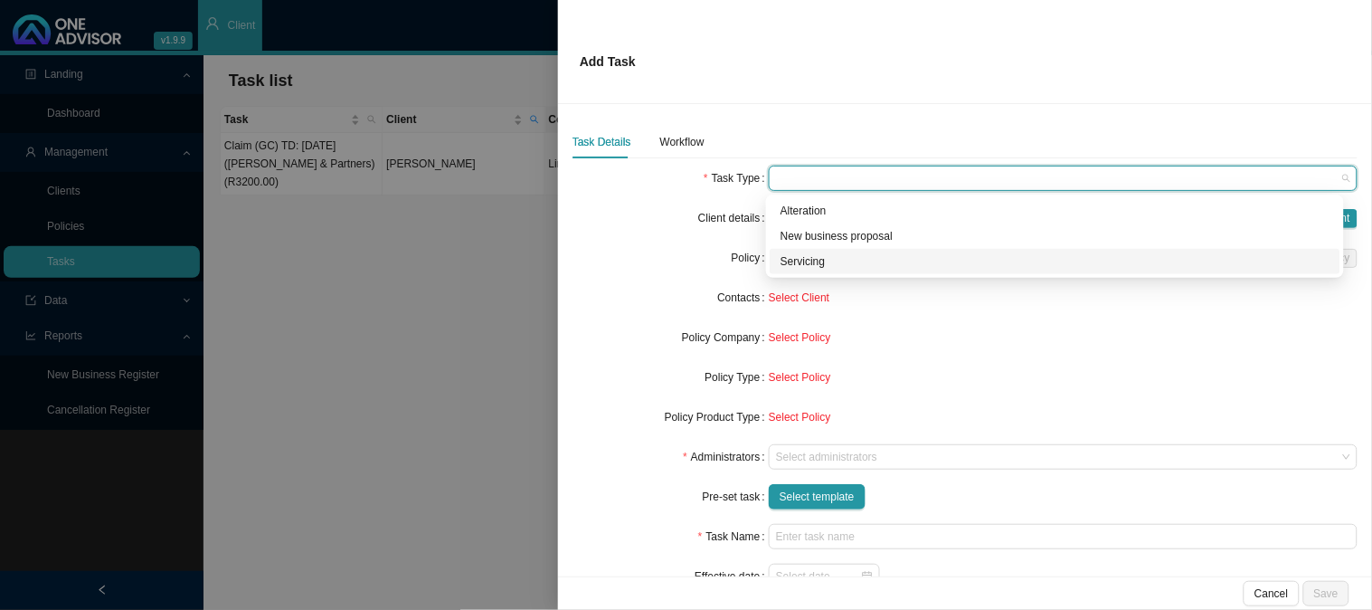
click at [800, 260] on div "Servicing" at bounding box center [1055, 261] width 549 height 18
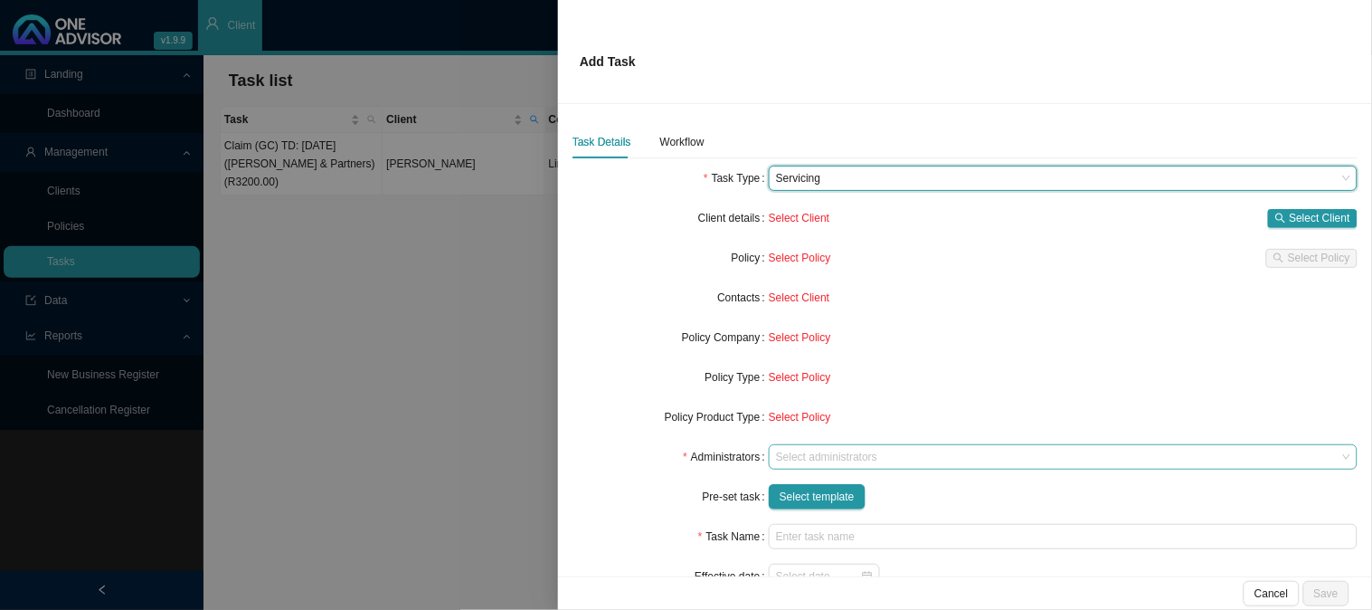
click at [793, 460] on div at bounding box center [1055, 458] width 565 height 14
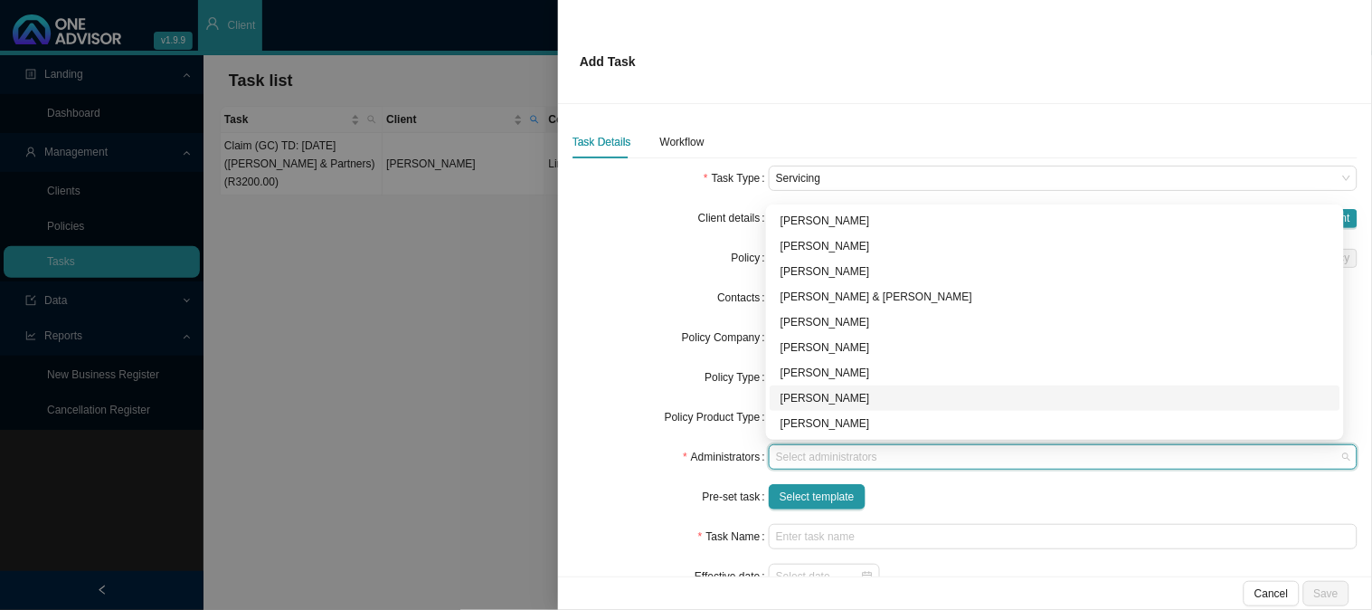
click at [807, 394] on div "[PERSON_NAME]" at bounding box center [1055, 398] width 549 height 18
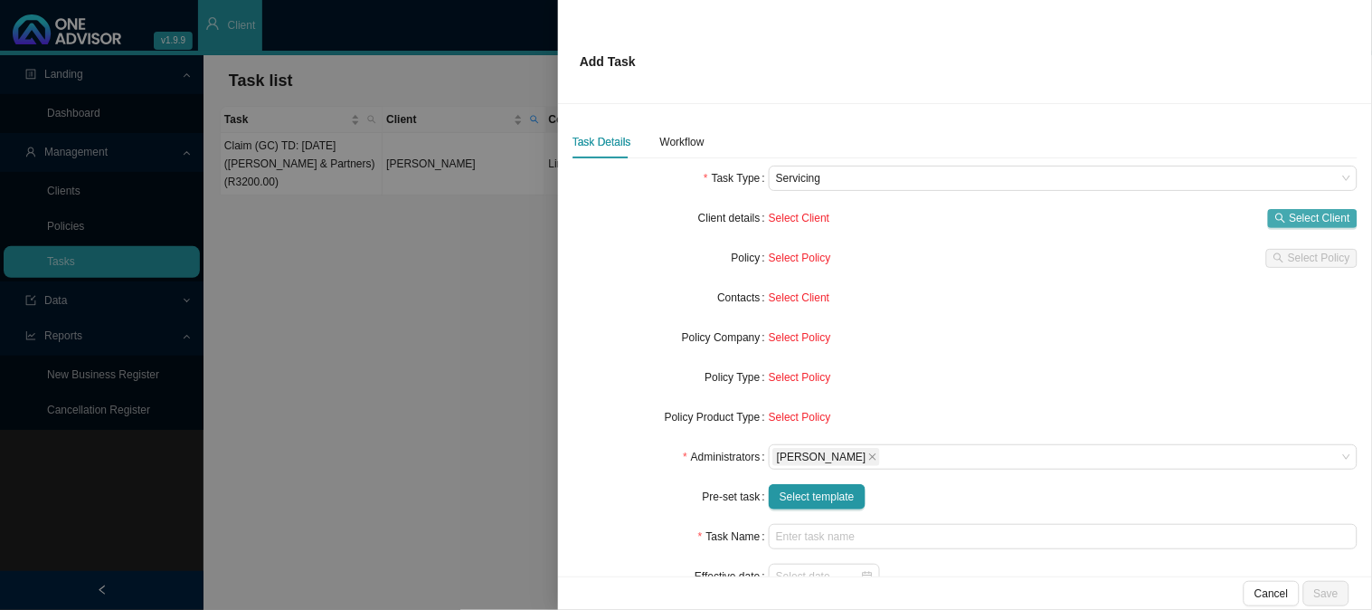
click at [1290, 212] on span "Select Client" at bounding box center [1320, 218] width 61 height 18
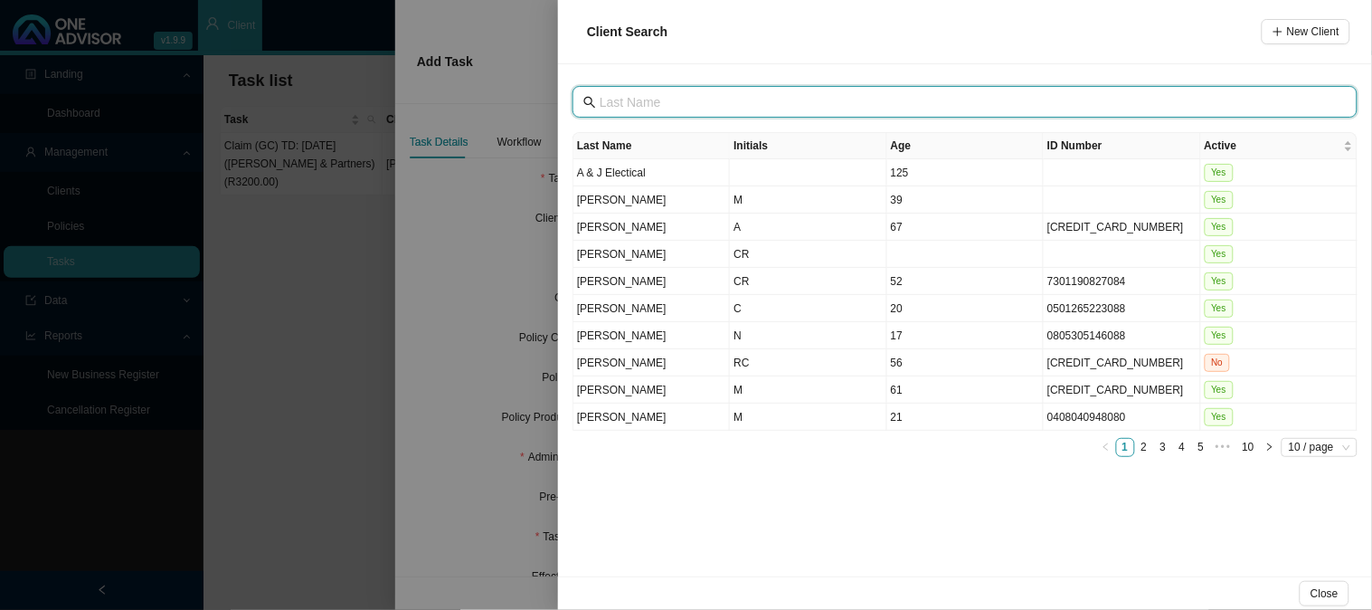
click at [654, 105] on input "text" at bounding box center [967, 102] width 735 height 20
type input "bam"
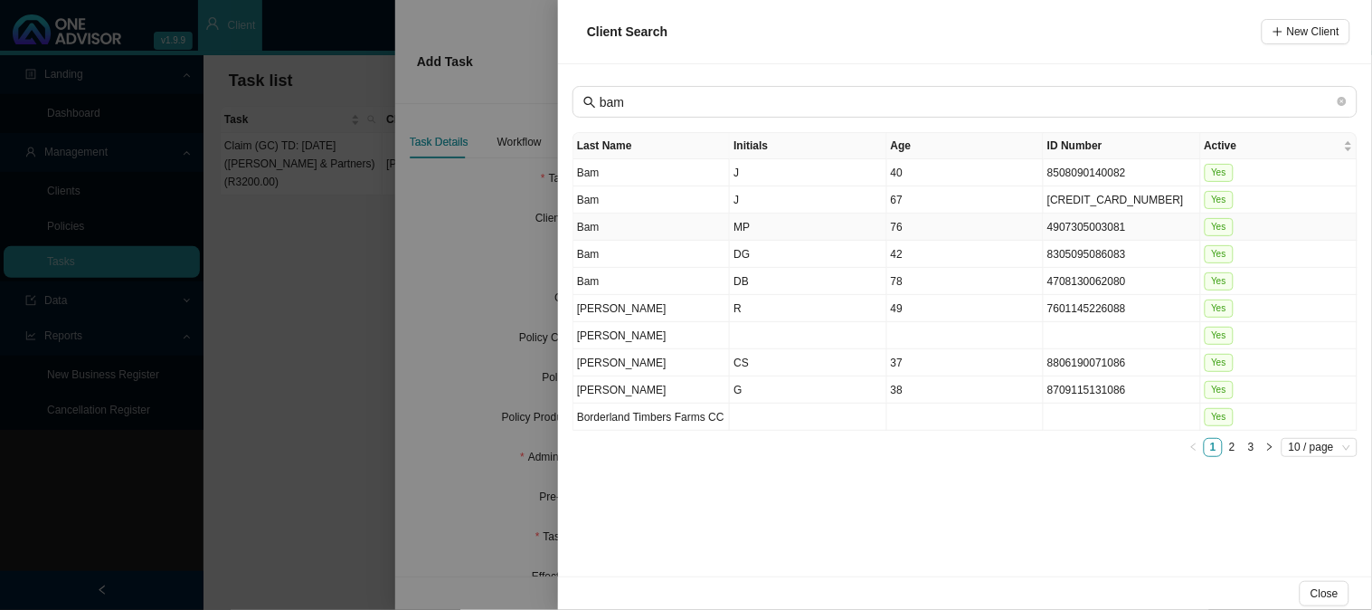
click at [747, 226] on td "MP" at bounding box center [808, 227] width 157 height 27
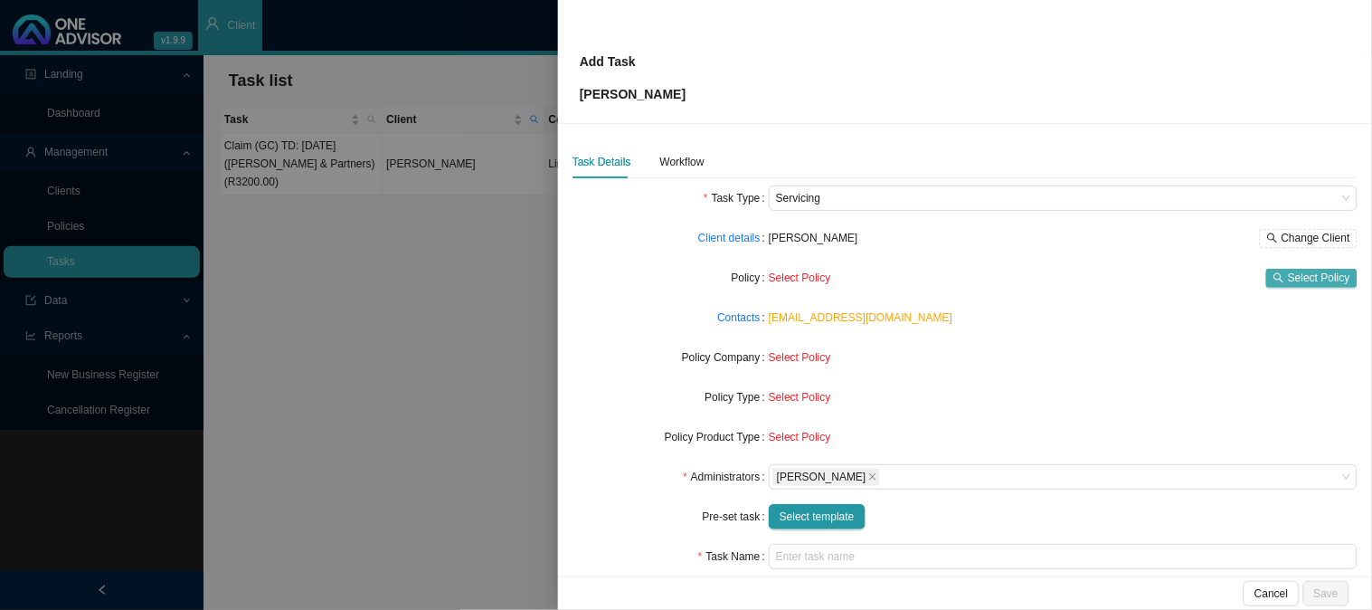
click at [1310, 275] on span "Select Policy" at bounding box center [1319, 278] width 62 height 18
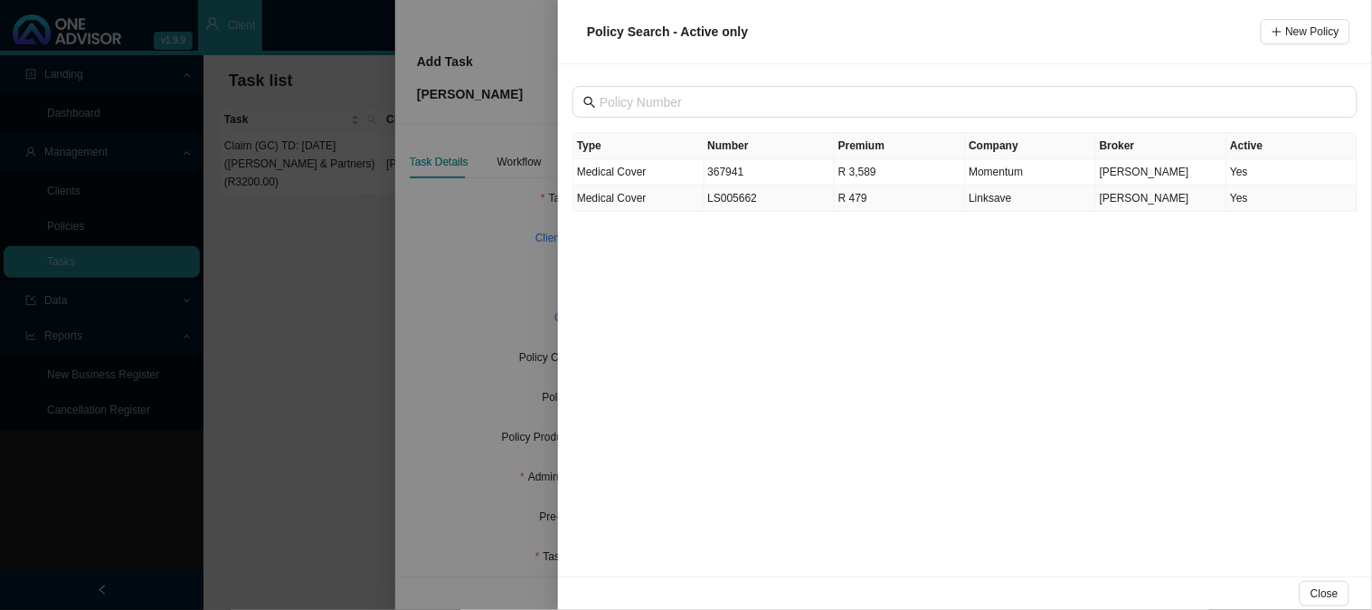
click at [733, 191] on td "LS005662" at bounding box center [770, 198] width 131 height 26
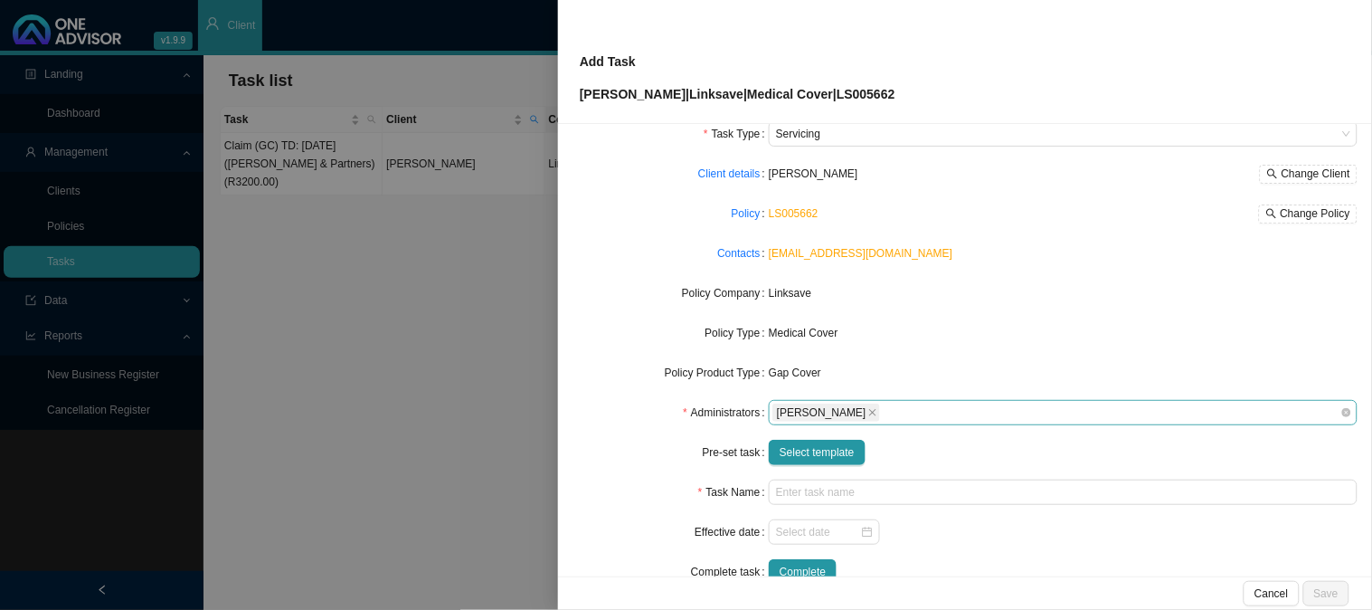
scroll to position [100, 0]
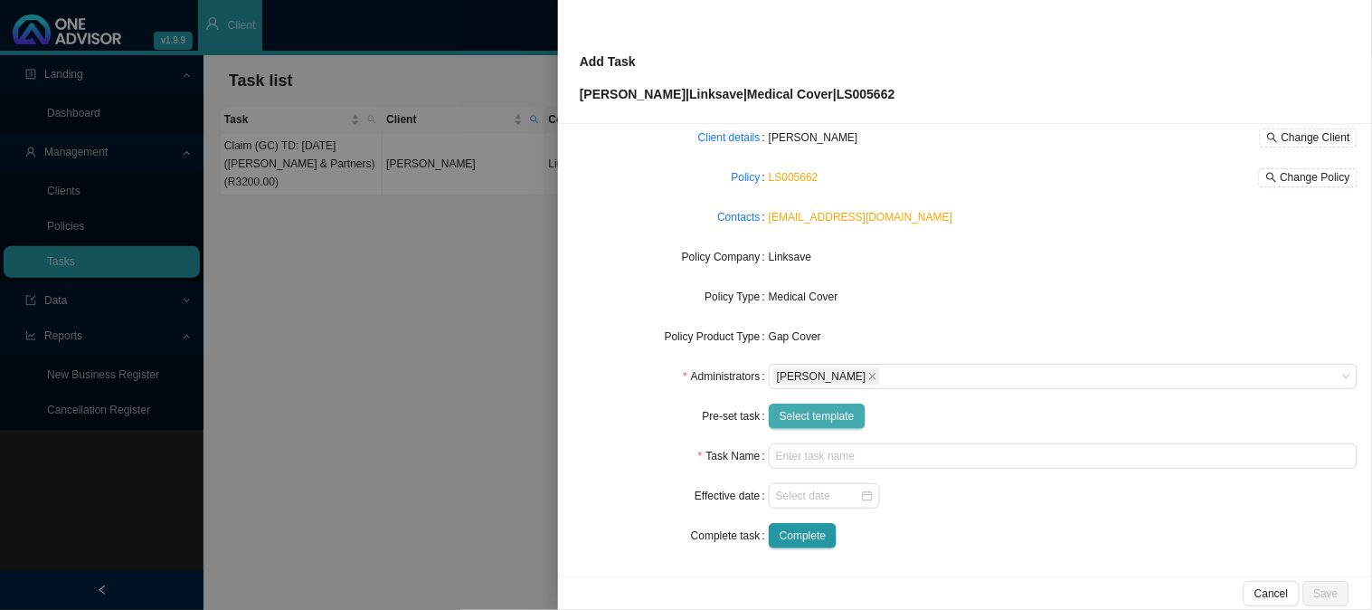
click at [829, 417] on span "Select template" at bounding box center [817, 416] width 75 height 18
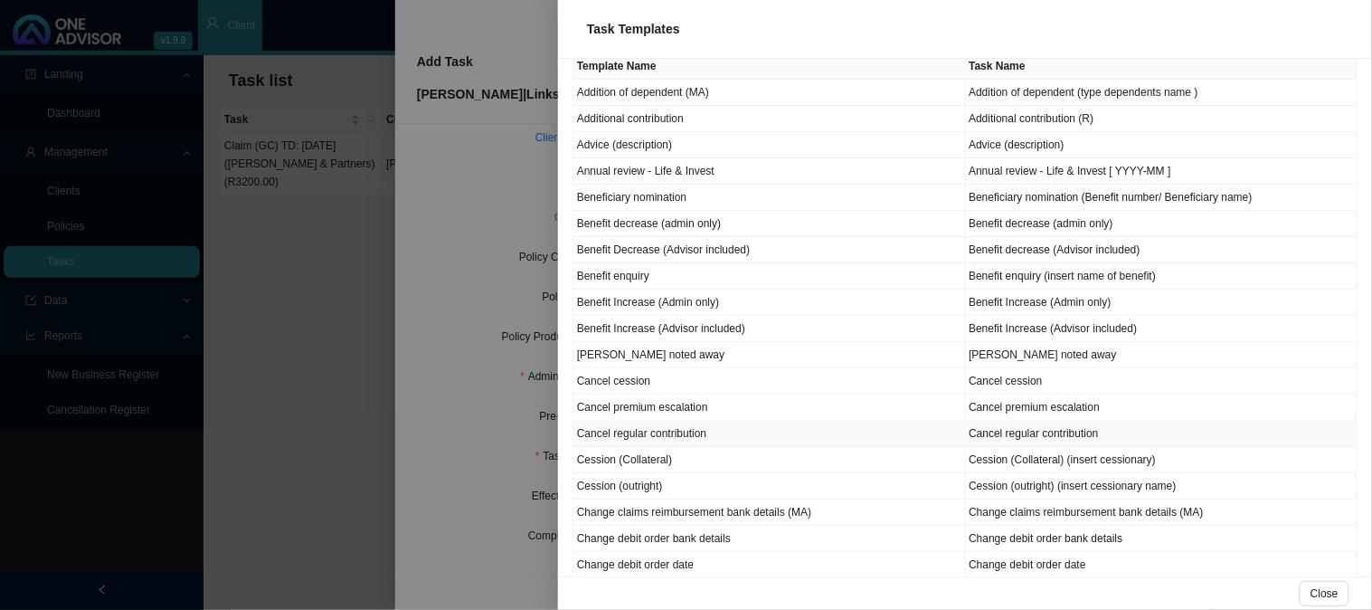
scroll to position [201, 0]
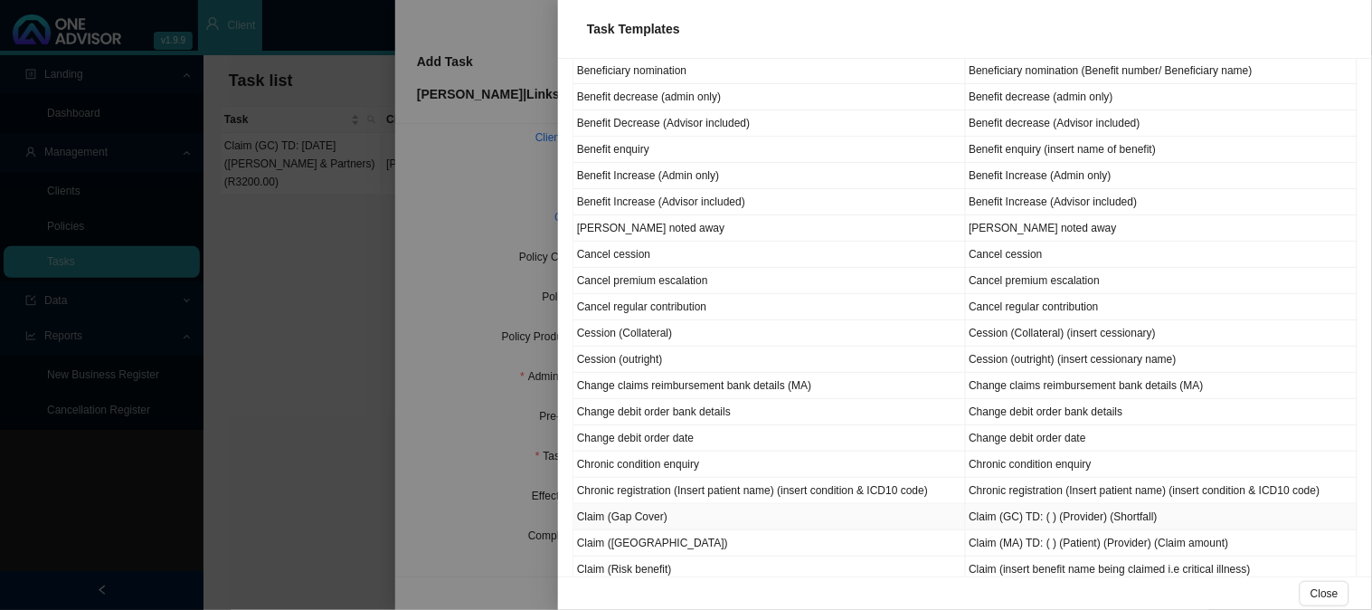
click at [641, 522] on td "Claim (Gap Cover)" at bounding box center [770, 517] width 393 height 26
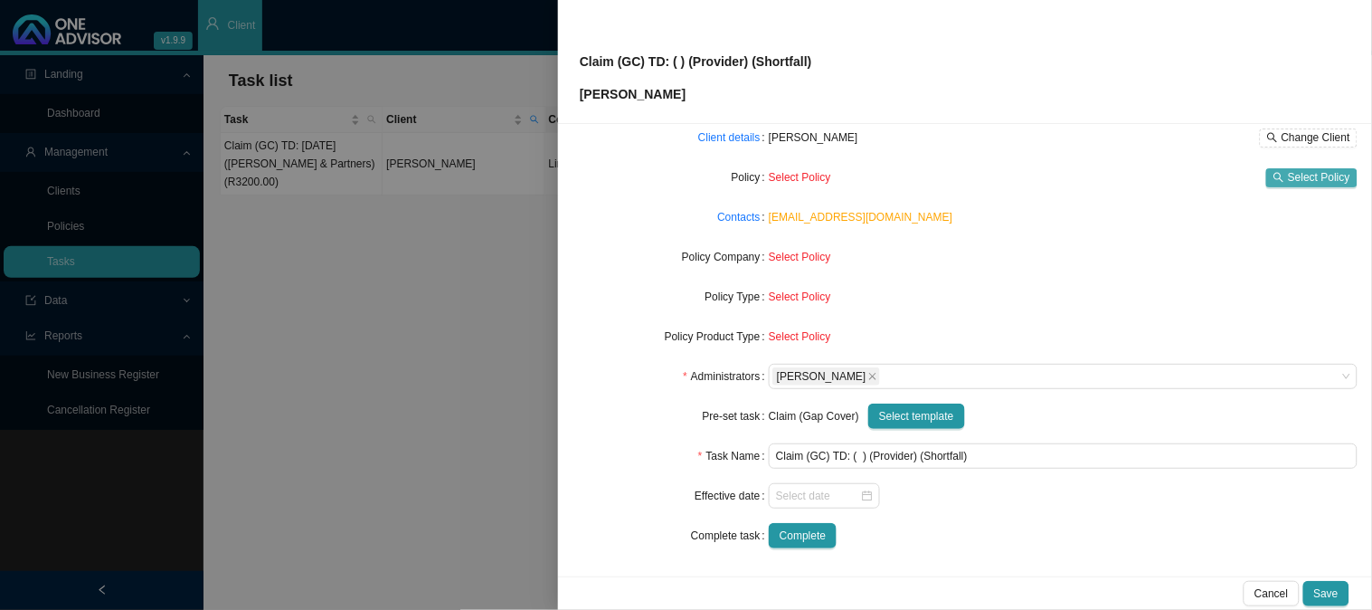
click at [1304, 179] on span "Select Policy" at bounding box center [1319, 177] width 62 height 18
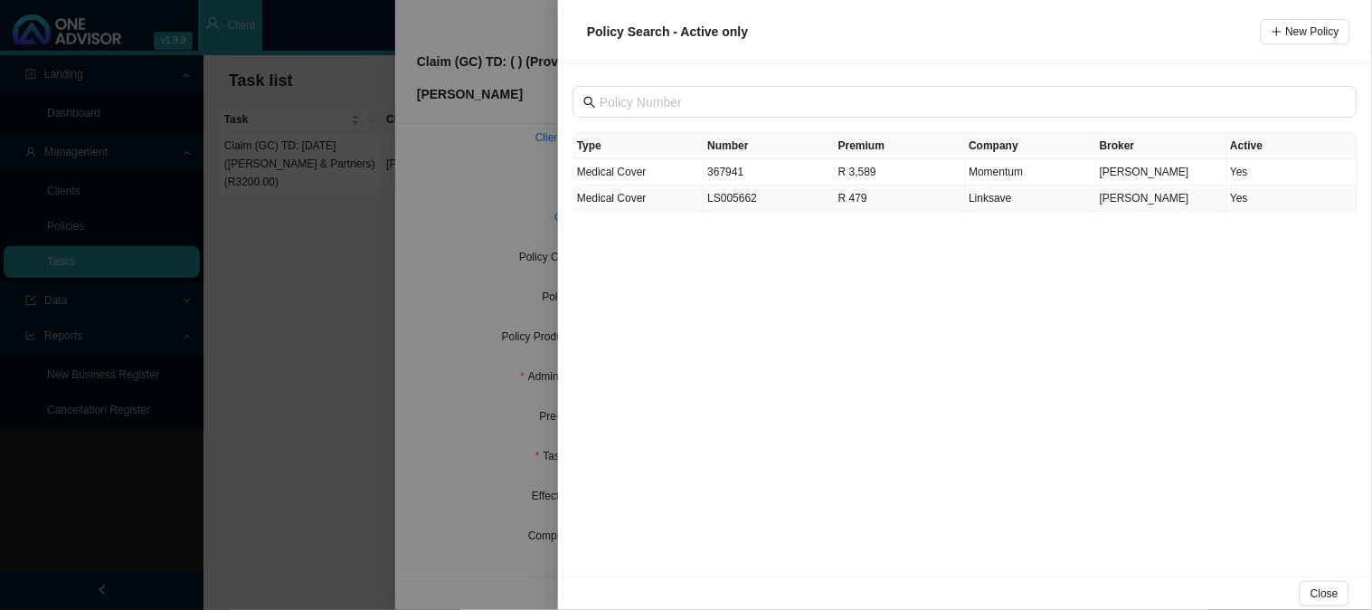
click at [737, 193] on td "LS005662" at bounding box center [770, 198] width 131 height 26
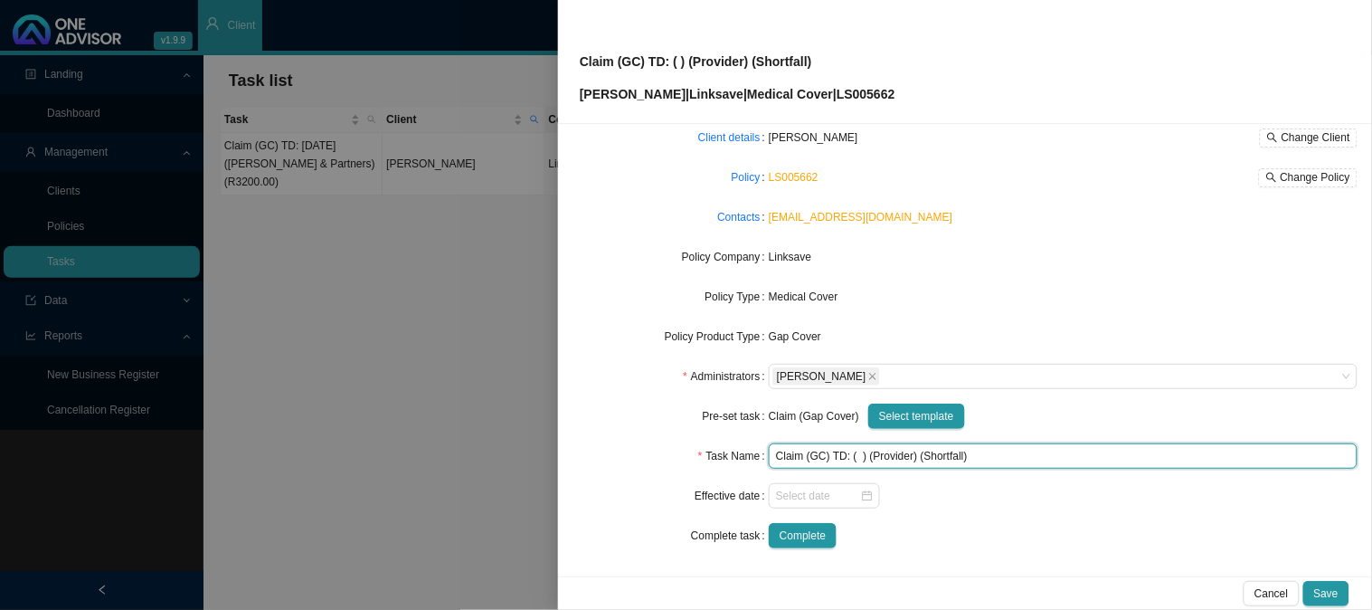
click at [858, 455] on input "Claim (GC) TD: ( ) (Provider) (Shortfall)" at bounding box center [1063, 455] width 589 height 25
click at [916, 450] on input "Claim (GC) TD: [DATE] (Provider) (Shortfall)" at bounding box center [1063, 455] width 589 height 25
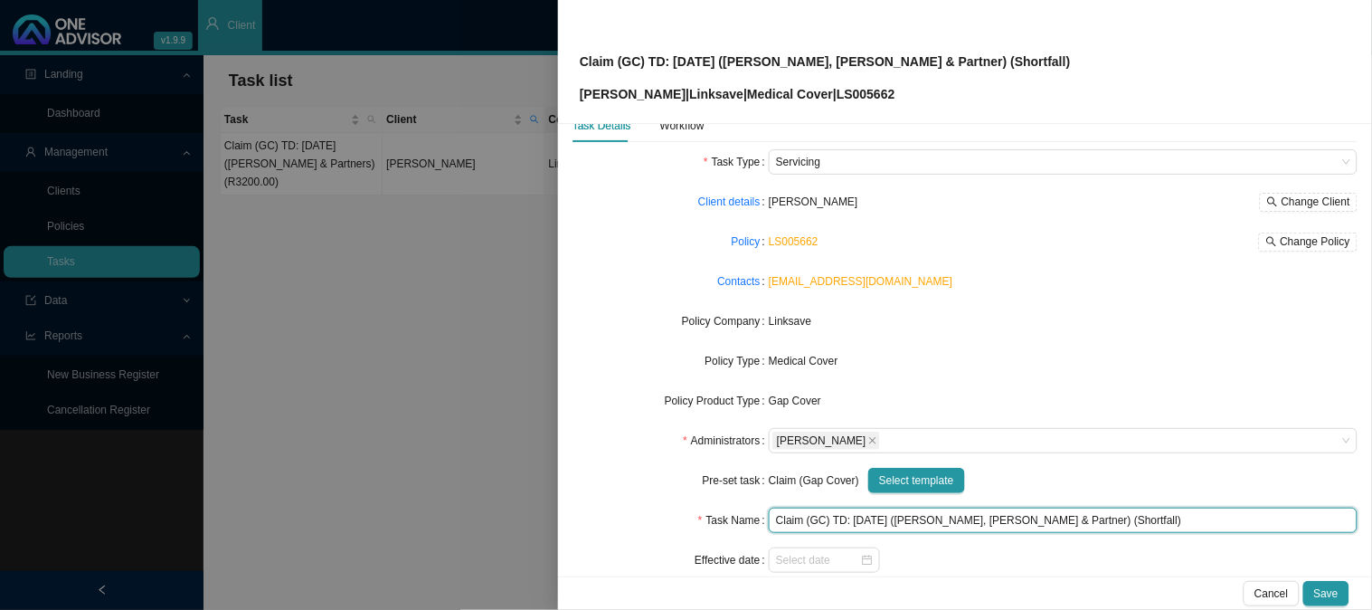
scroll to position [0, 0]
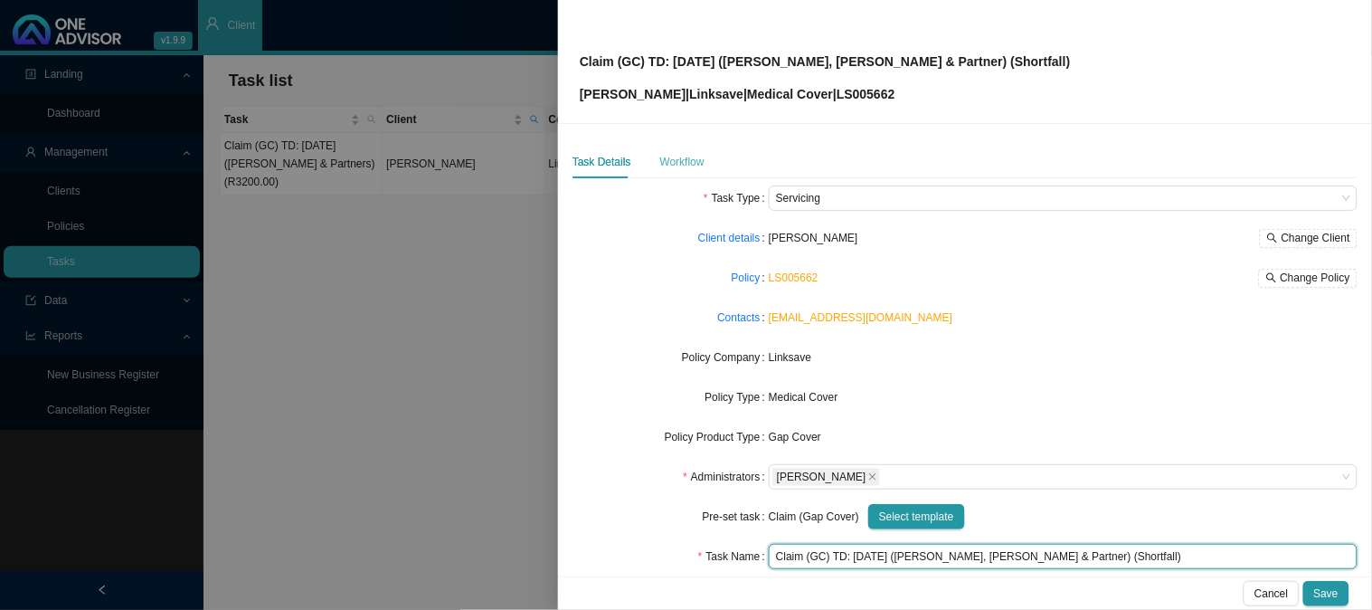
type input "Claim (GC) TD: [DATE] ([PERSON_NAME], [PERSON_NAME] & Partner) (Shortfall)"
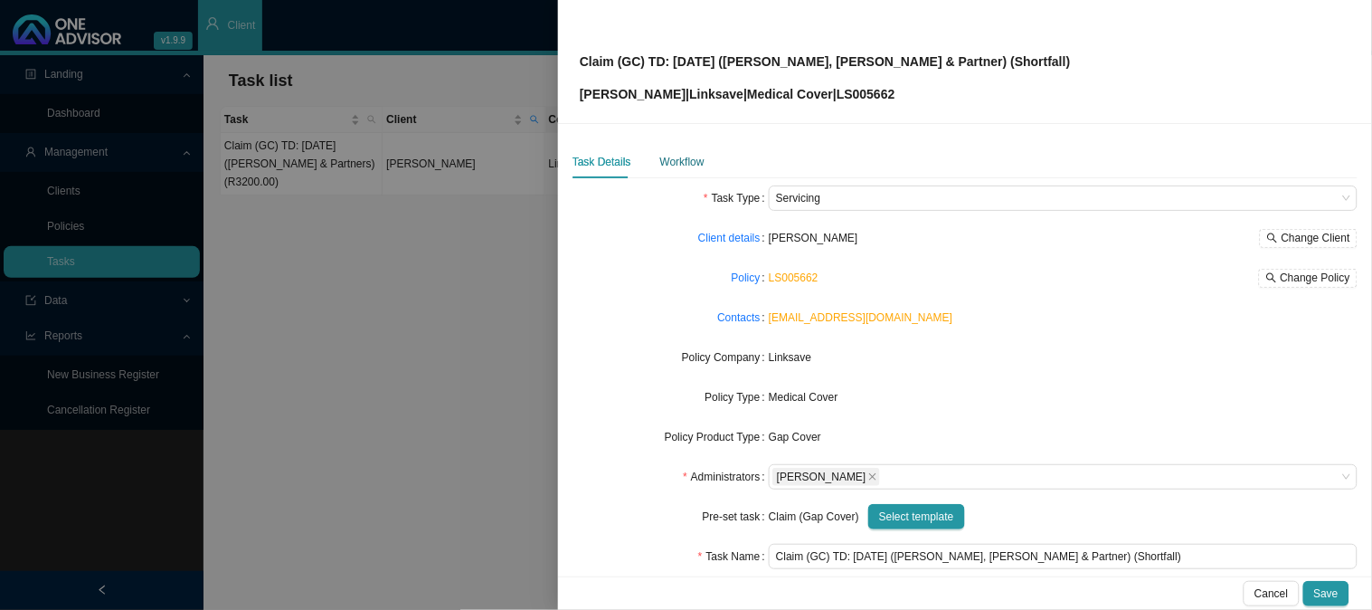
click at [679, 153] on div "Workflow" at bounding box center [682, 162] width 44 height 18
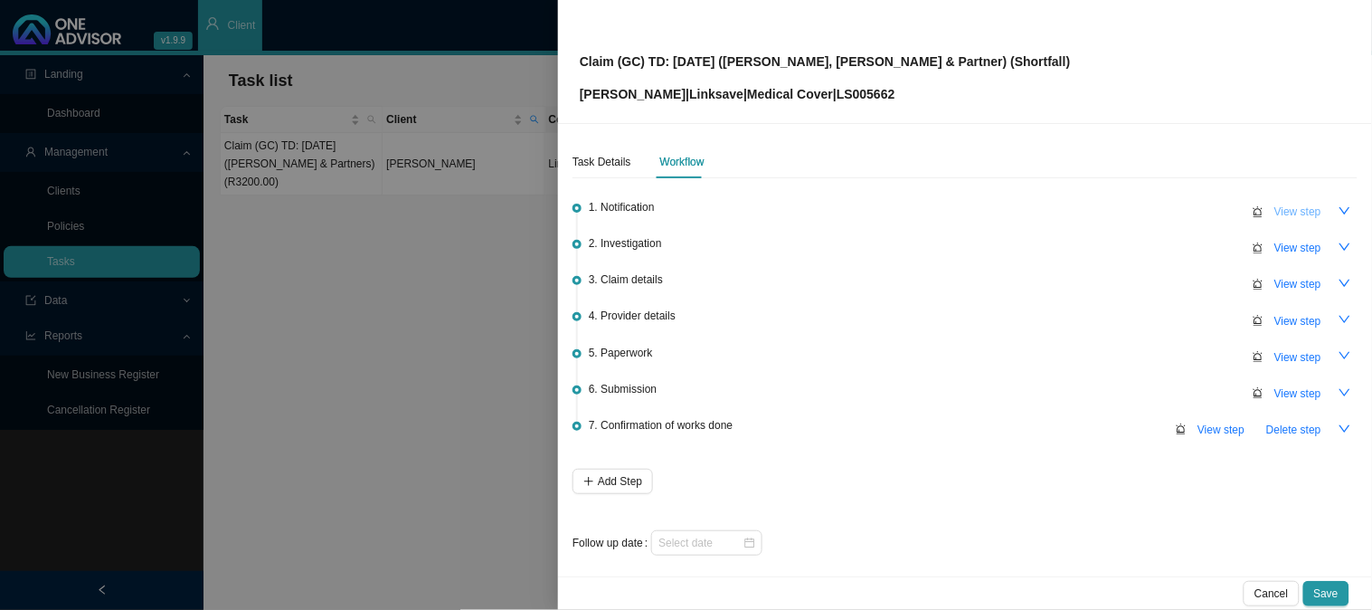
click at [1281, 214] on span "View step" at bounding box center [1298, 212] width 47 height 18
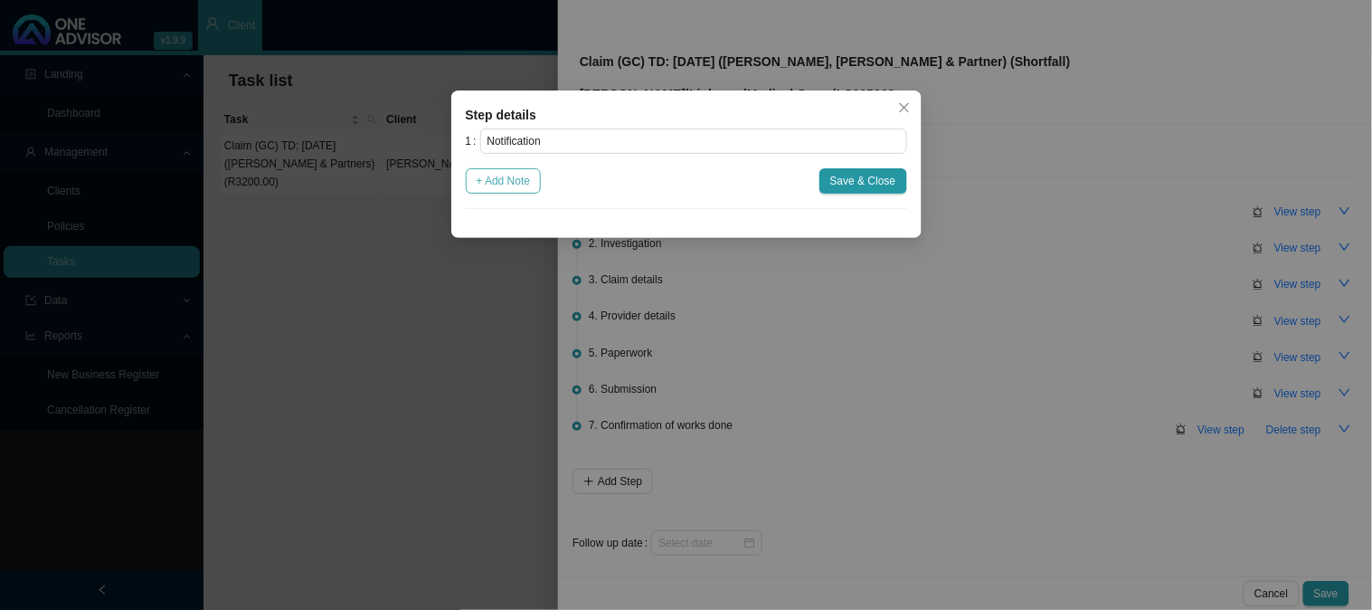
click at [492, 179] on span "+ Add Note" at bounding box center [504, 181] width 54 height 18
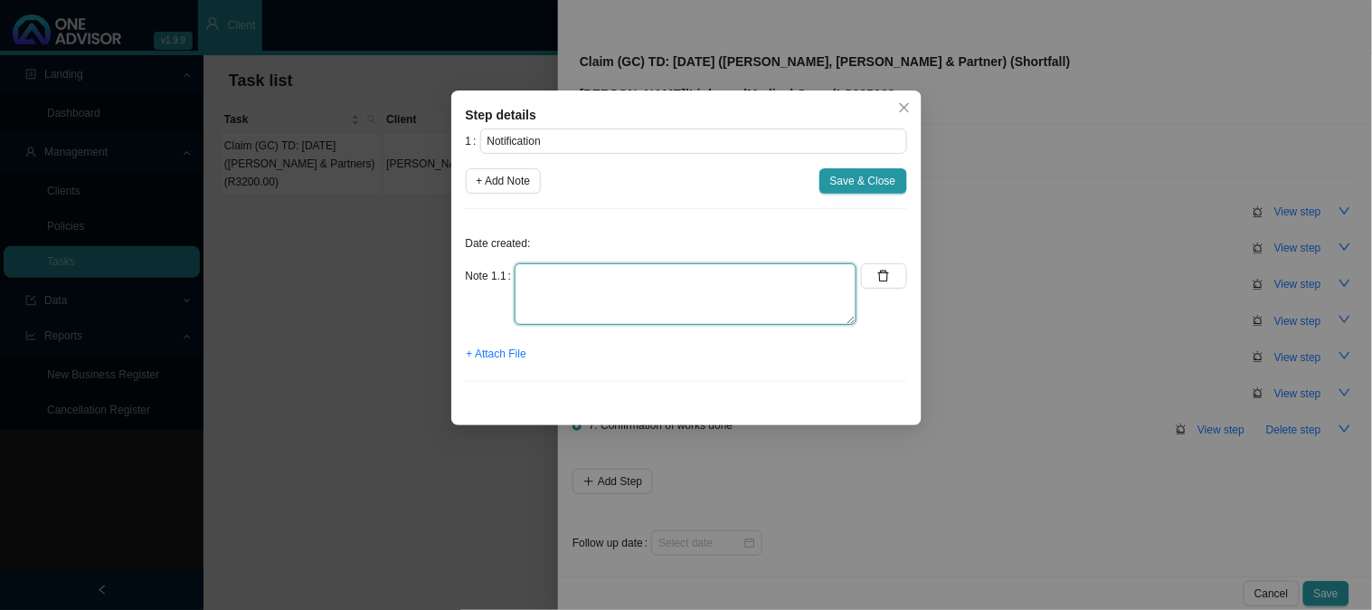
click at [604, 273] on textarea at bounding box center [686, 294] width 342 height 62
type textarea "Received a gap claim"
click at [507, 353] on span "+ Attach File" at bounding box center [497, 354] width 60 height 18
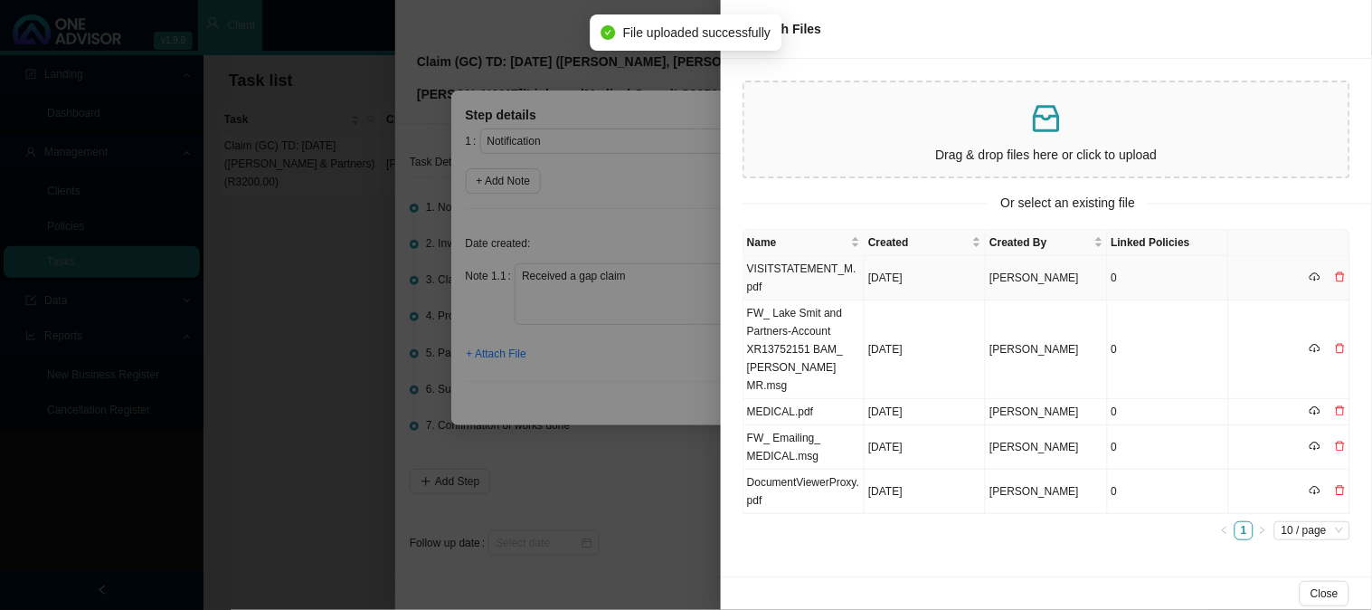
click at [814, 308] on td "FW_ Lake Smit and Partners-Account XR13752151 BAM_ [PERSON_NAME] MR.msg" at bounding box center [804, 349] width 121 height 99
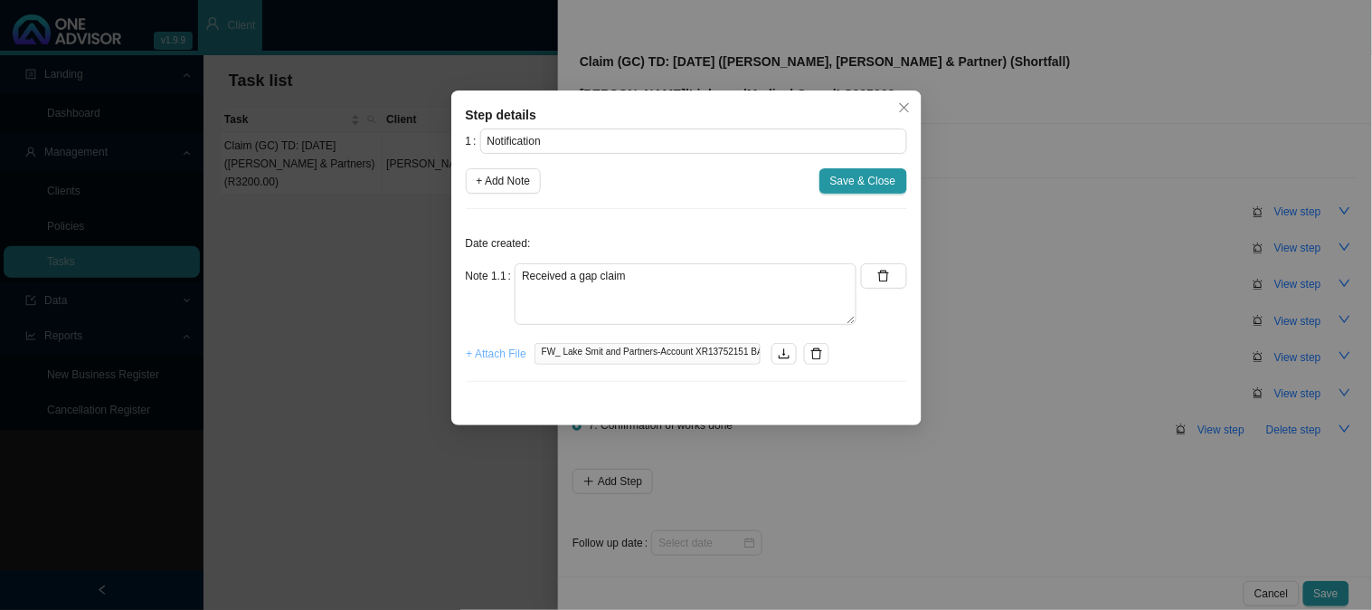
click at [479, 356] on span "+ Attach File" at bounding box center [497, 354] width 60 height 18
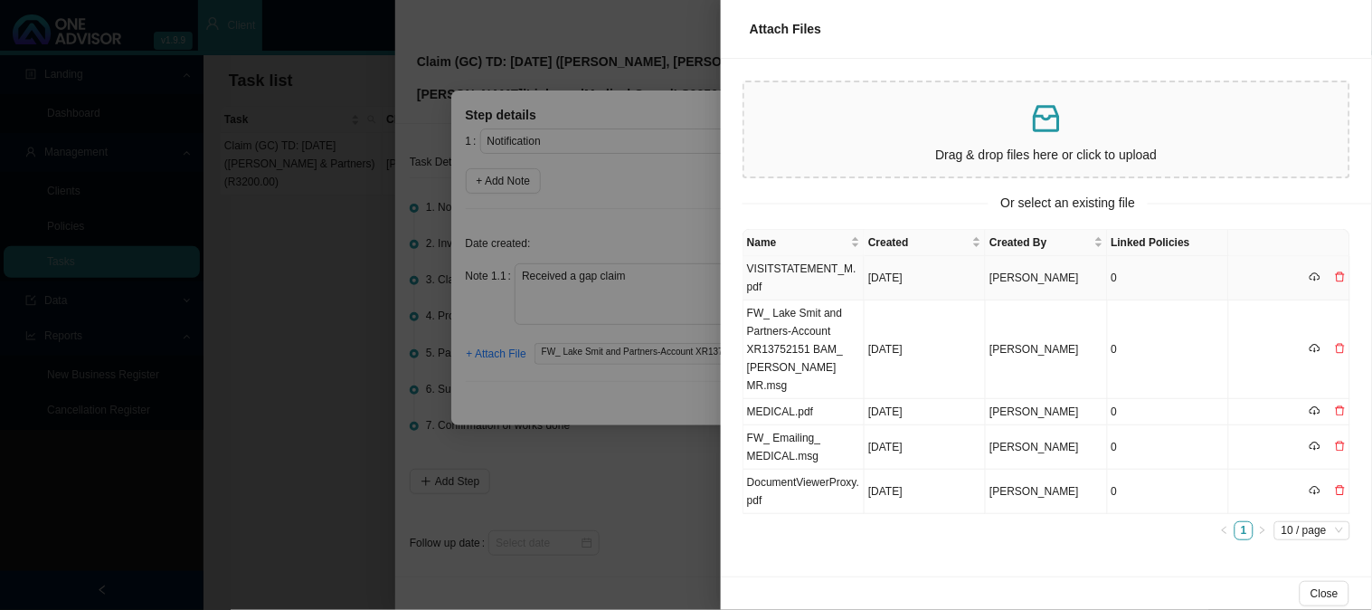
click at [832, 276] on td "VISITSTATEMENT_M.pdf" at bounding box center [804, 278] width 121 height 44
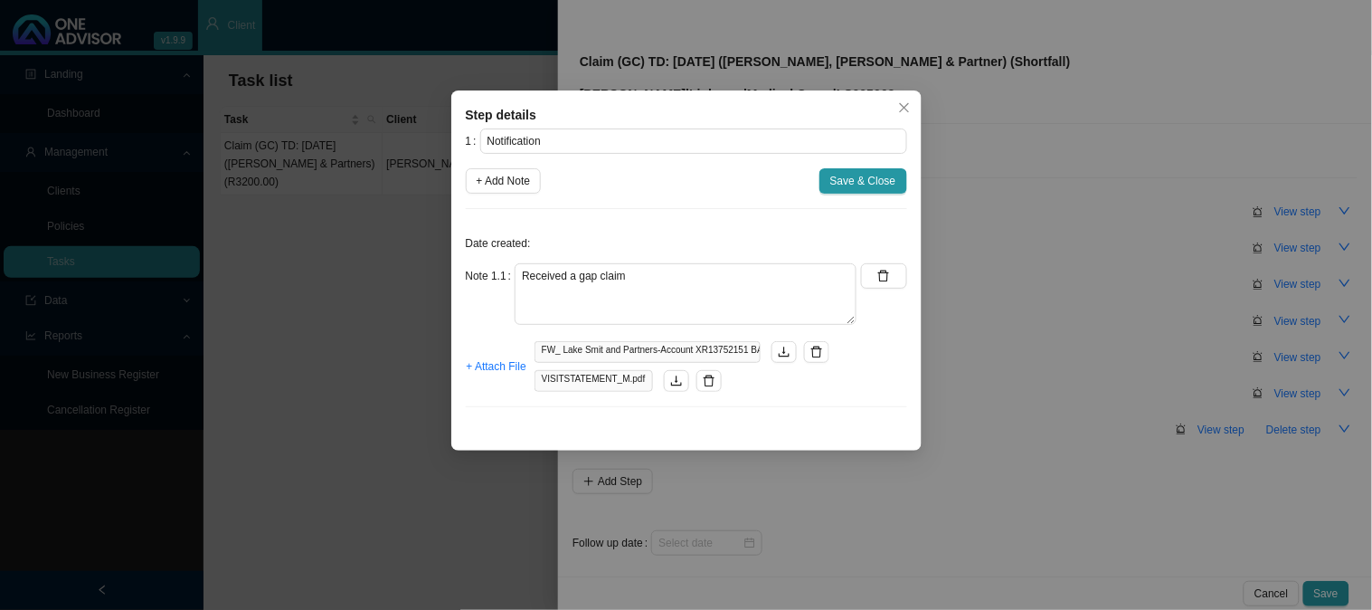
click at [992, 390] on div "Step details 1 Notification + Add Note Save & Close Date created: Note 1.1 Rece…" at bounding box center [686, 305] width 1372 height 610
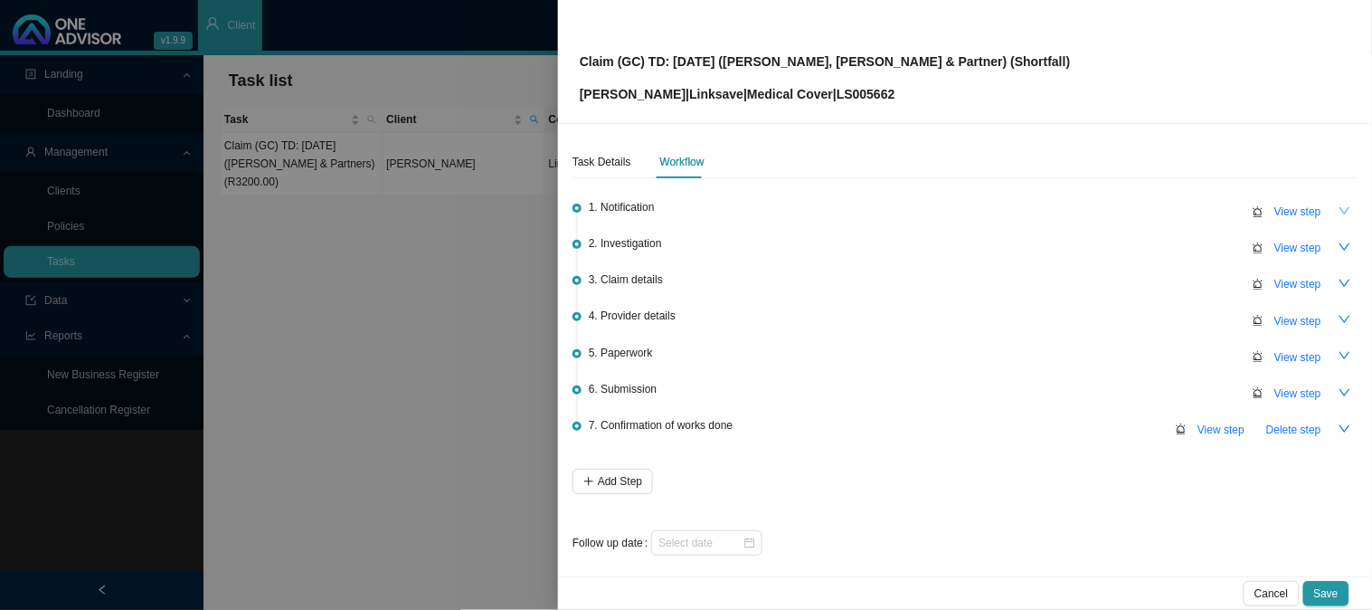
click at [1339, 206] on icon "down" at bounding box center [1345, 210] width 13 height 13
click at [1301, 206] on span "View step" at bounding box center [1298, 212] width 47 height 18
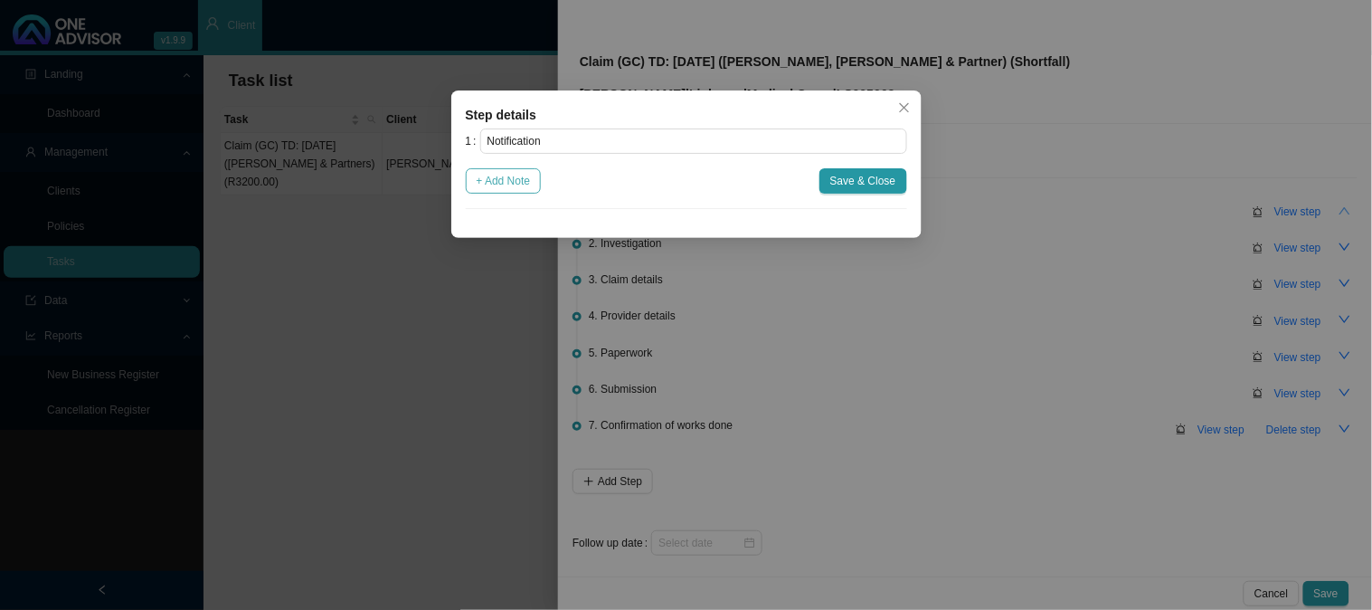
click at [508, 176] on span "+ Add Note" at bounding box center [504, 181] width 54 height 18
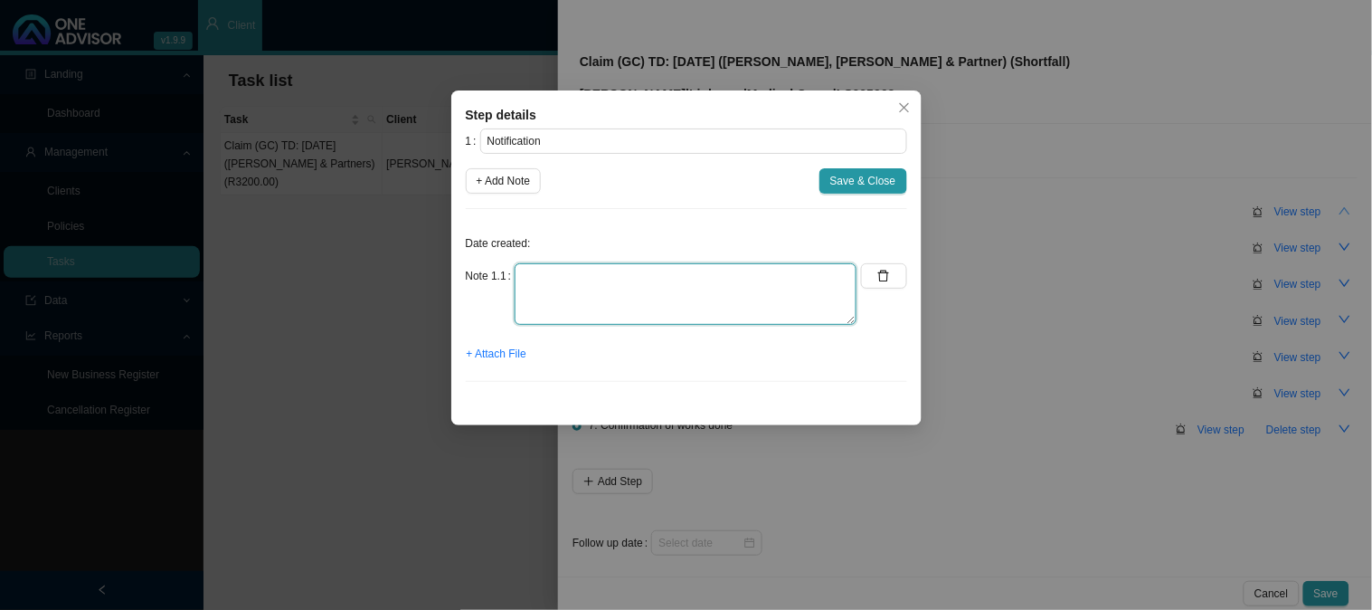
click at [600, 294] on textarea at bounding box center [686, 294] width 342 height 62
type textarea "Received gap claim"
click at [499, 356] on span "+ Attach File" at bounding box center [497, 354] width 60 height 18
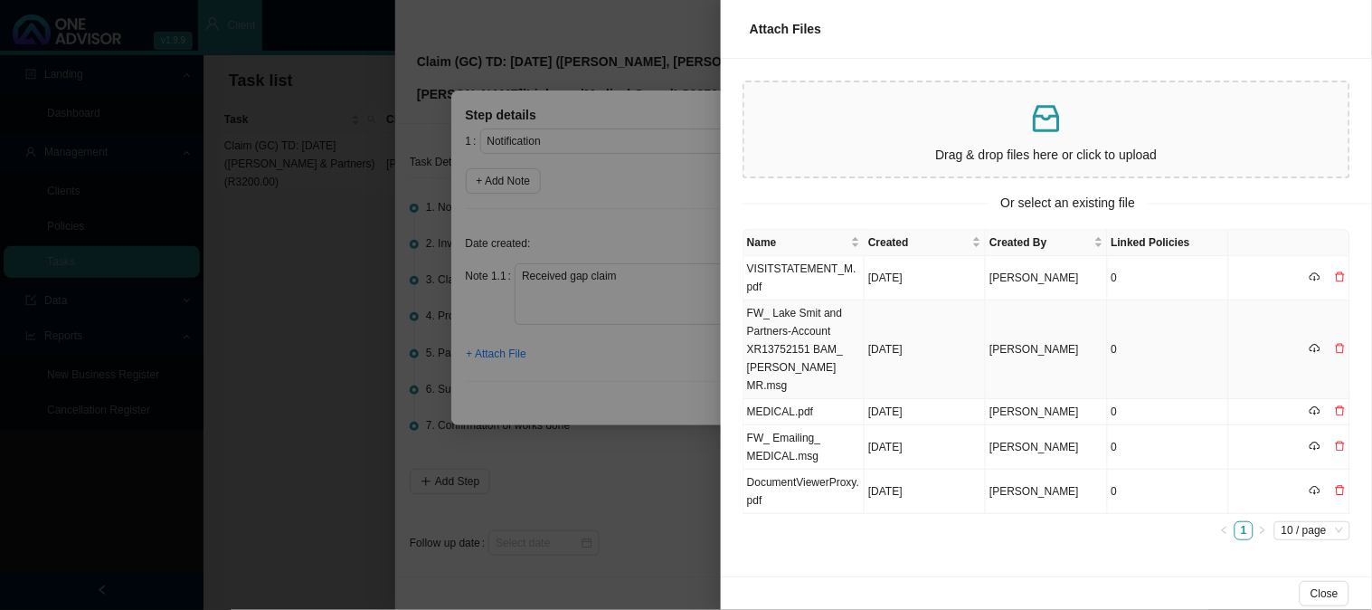
click at [810, 318] on td "FW_ Lake Smit and Partners-Account XR13752151 BAM_ [PERSON_NAME] MR.msg" at bounding box center [804, 349] width 121 height 99
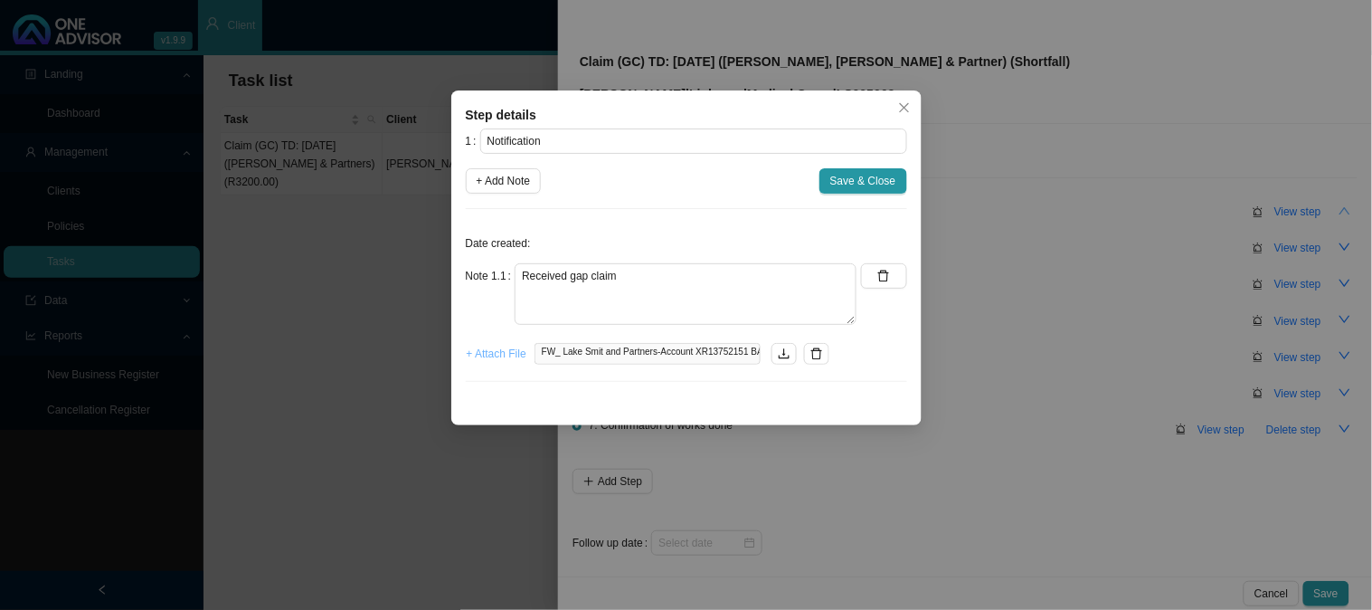
click at [494, 346] on span "+ Attach File" at bounding box center [497, 354] width 60 height 18
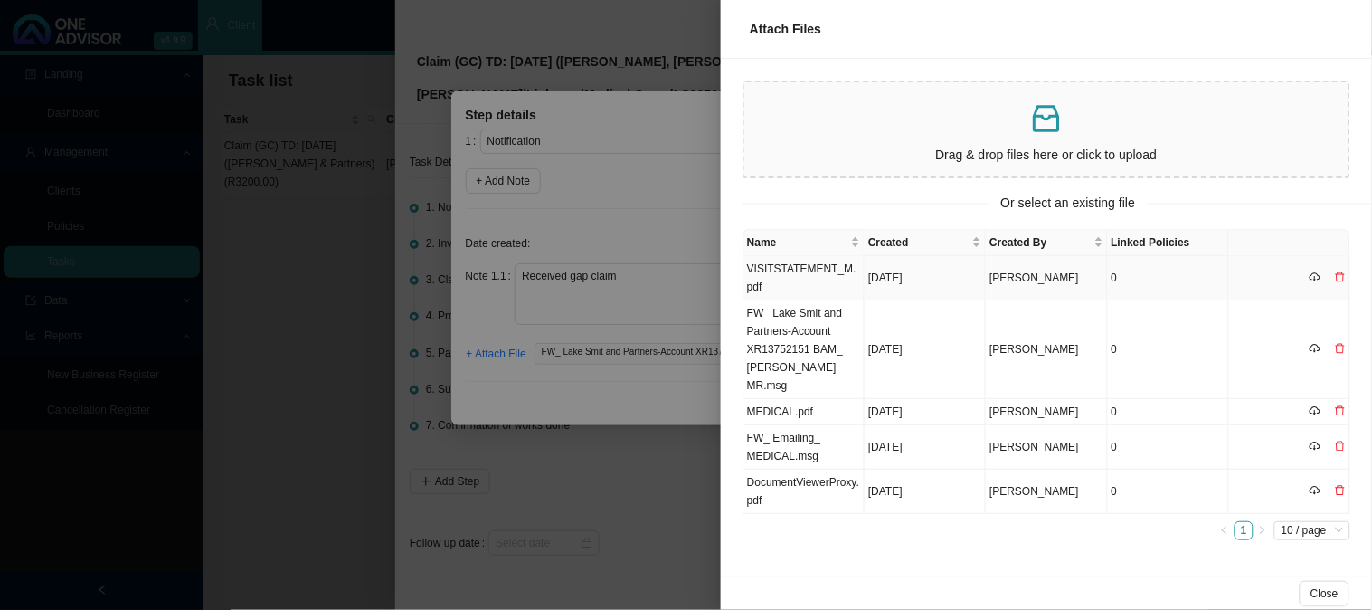
click at [802, 265] on td "VISITSTATEMENT_M.pdf" at bounding box center [804, 278] width 121 height 44
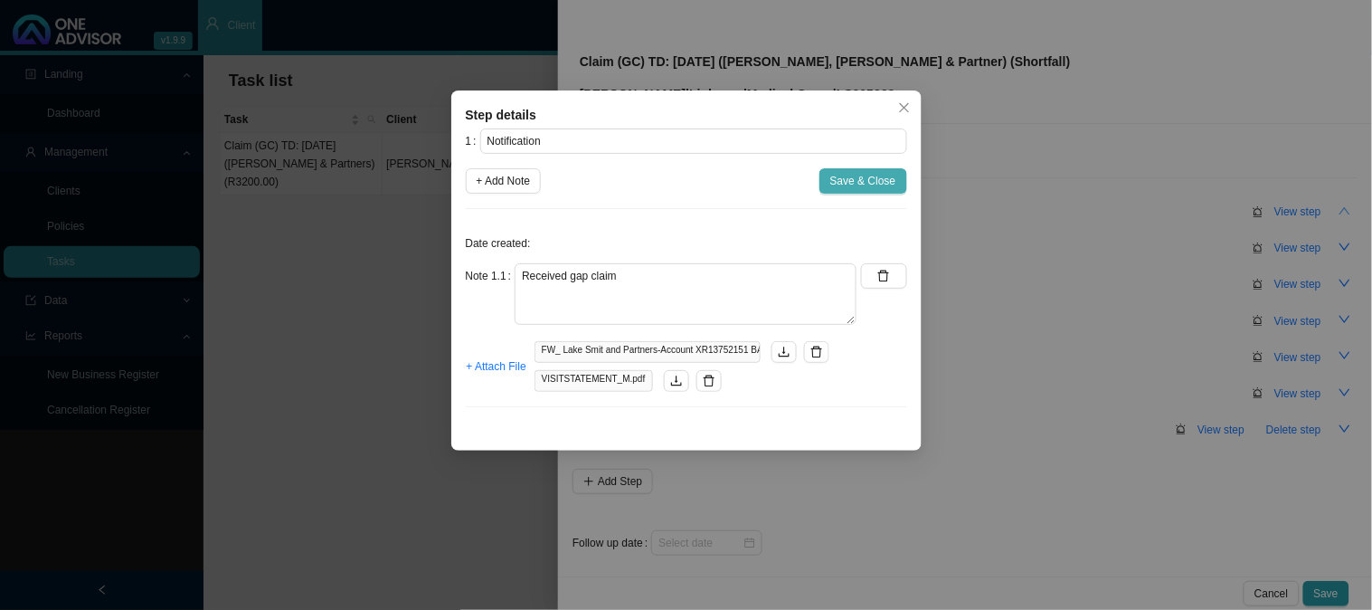
click at [861, 187] on span "Save & Close" at bounding box center [863, 181] width 66 height 18
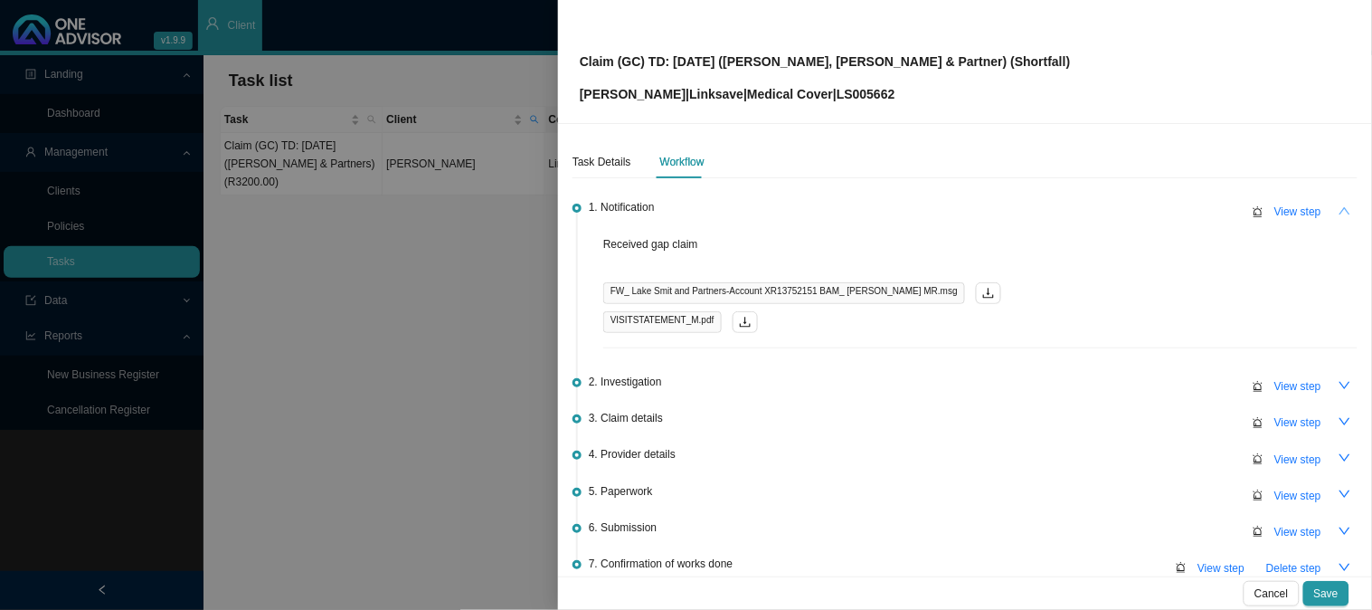
click at [1339, 210] on icon "up" at bounding box center [1345, 210] width 13 height 13
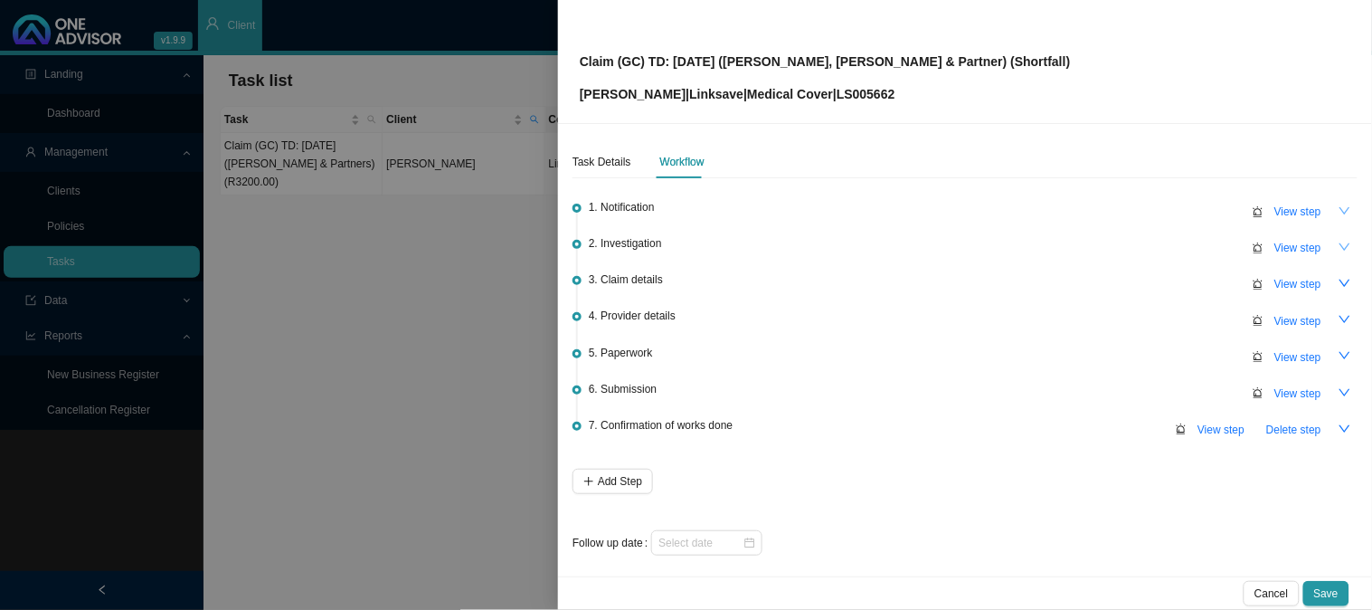
click at [1339, 245] on icon "down" at bounding box center [1345, 247] width 13 height 13
click at [1339, 249] on icon "up" at bounding box center [1345, 247] width 13 height 13
click at [1340, 353] on icon "down" at bounding box center [1345, 355] width 11 height 7
click at [1339, 356] on icon "up" at bounding box center [1345, 355] width 13 height 13
click at [1295, 353] on span "View step" at bounding box center [1298, 357] width 47 height 18
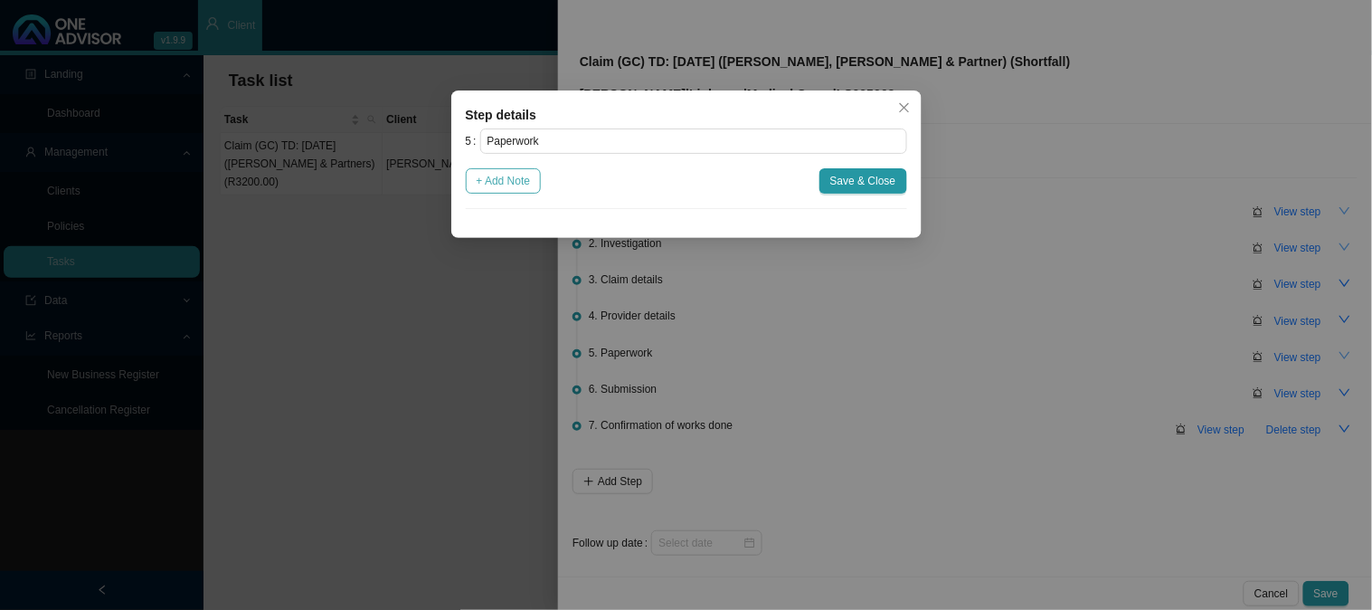
click at [527, 185] on span "+ Add Note" at bounding box center [504, 181] width 54 height 18
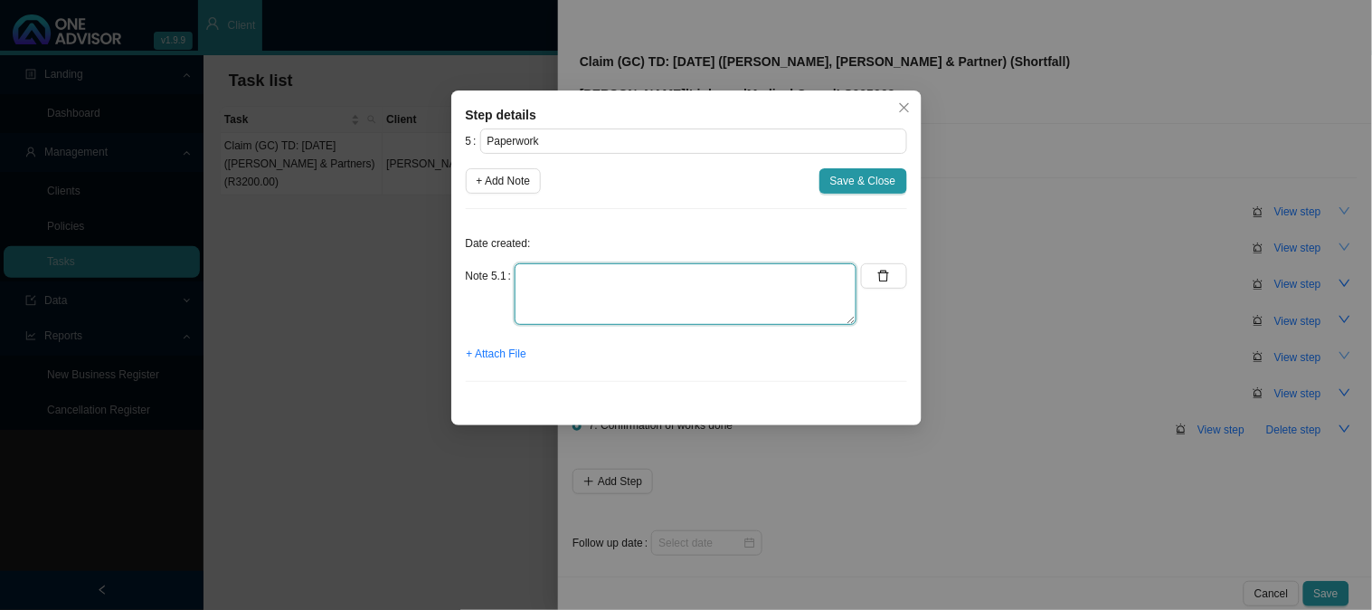
click at [574, 270] on textarea at bounding box center [686, 294] width 342 height 62
type textarea "The CTH has not been released as yet"
click at [866, 185] on span "Save & Close" at bounding box center [863, 181] width 66 height 18
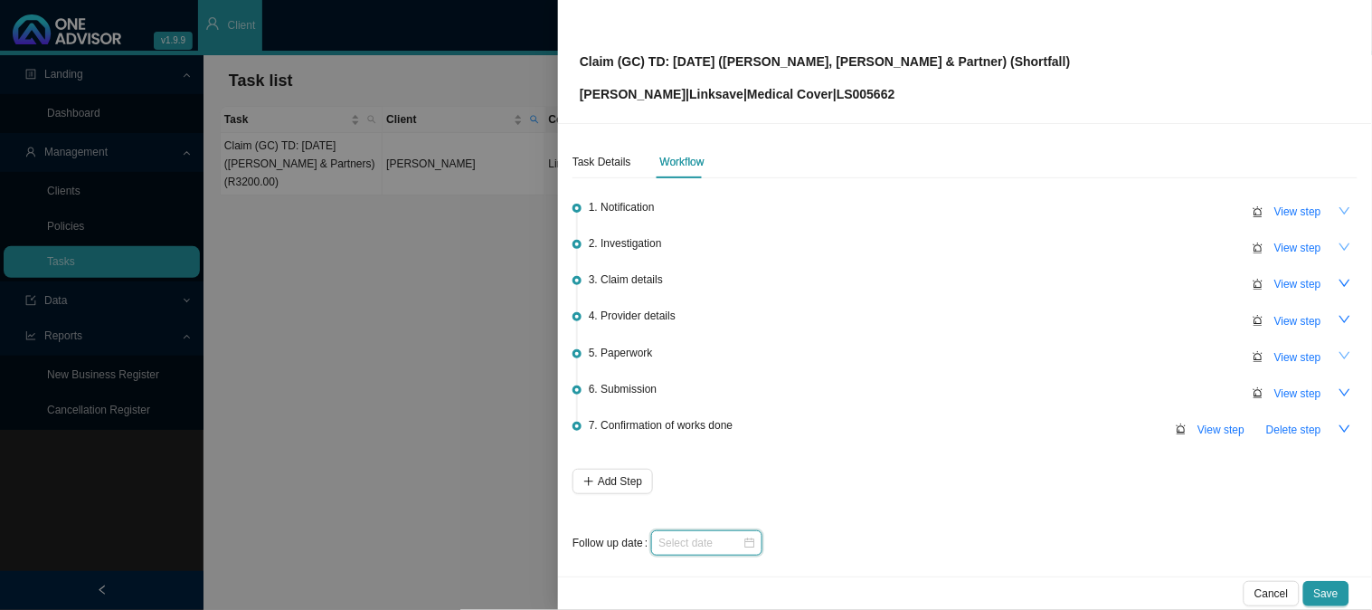
click at [722, 546] on input at bounding box center [701, 543] width 84 height 18
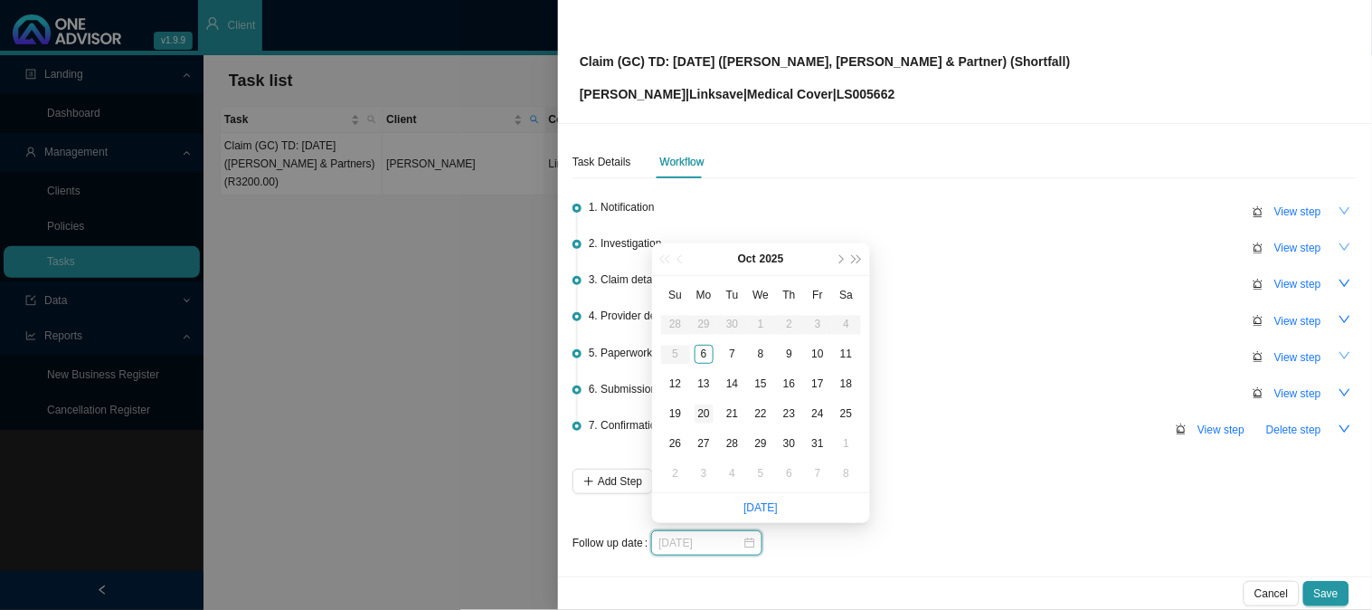
type input "[DATE]"
click at [700, 417] on div "20" at bounding box center [704, 413] width 19 height 19
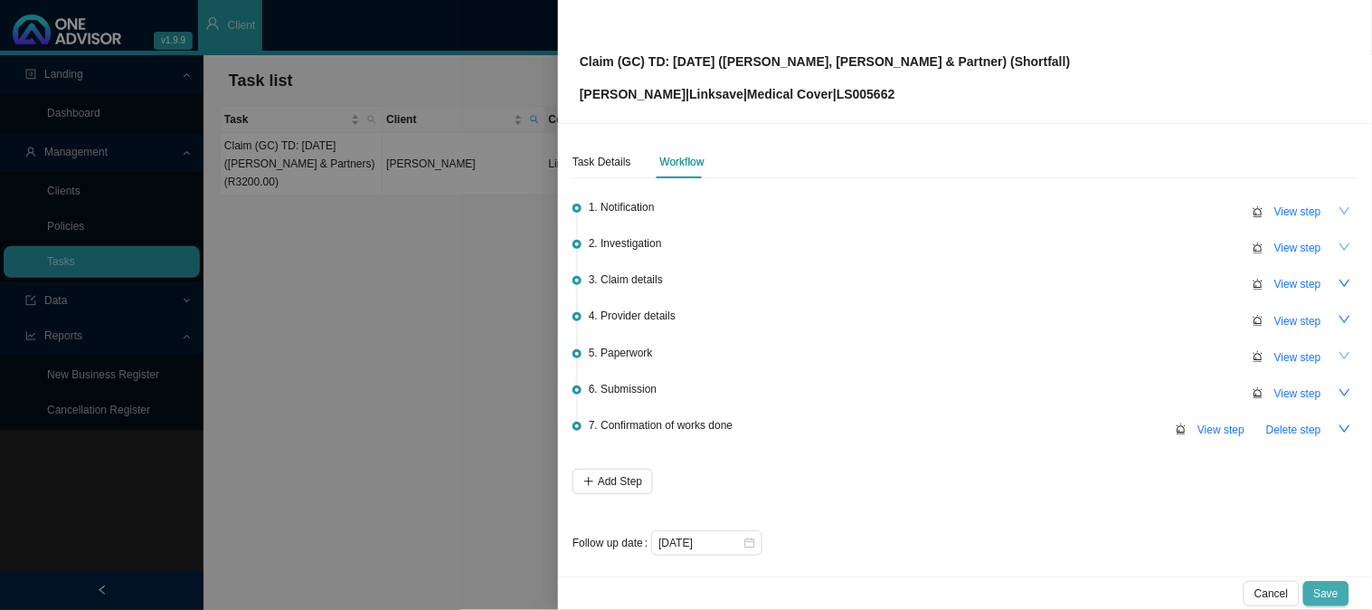
click at [1334, 584] on span "Save" at bounding box center [1326, 593] width 24 height 18
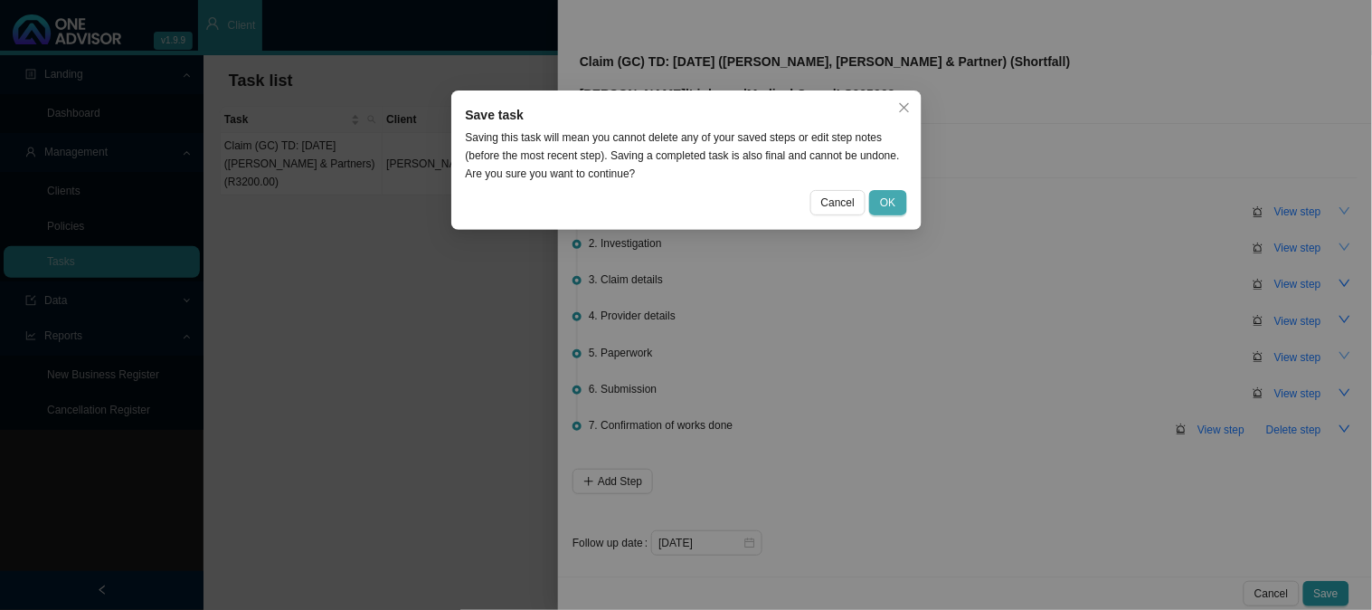
click at [879, 190] on button "OK" at bounding box center [887, 202] width 37 height 25
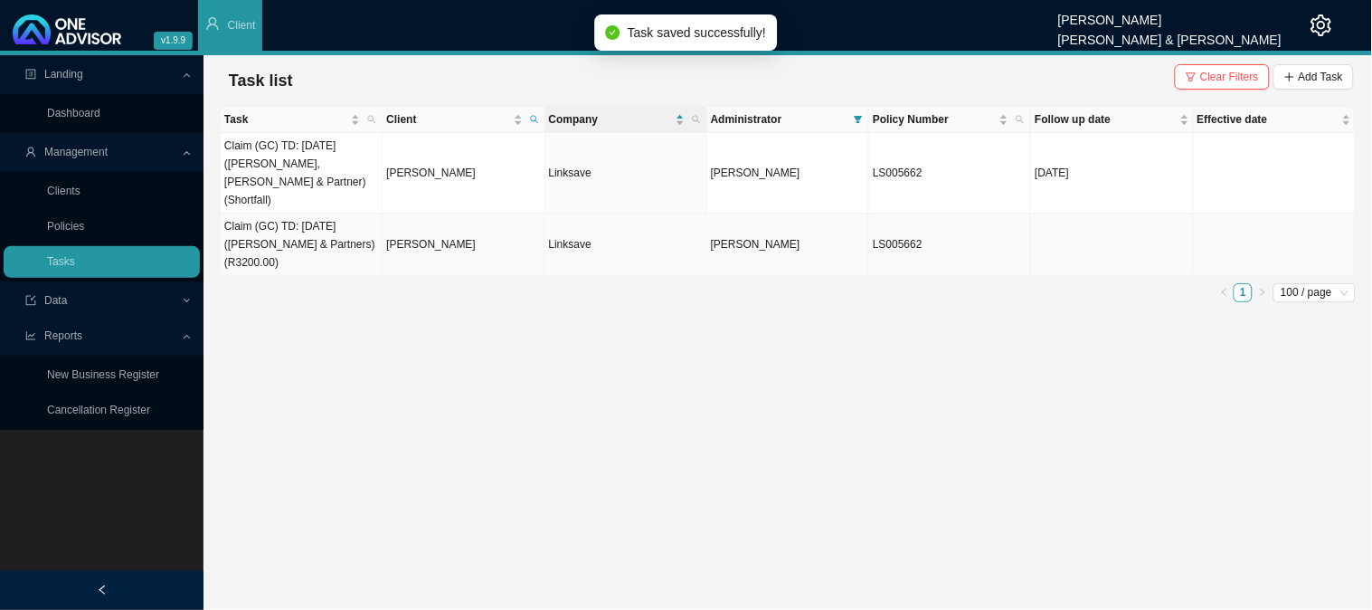
click at [436, 214] on td "[PERSON_NAME]" at bounding box center [464, 245] width 162 height 62
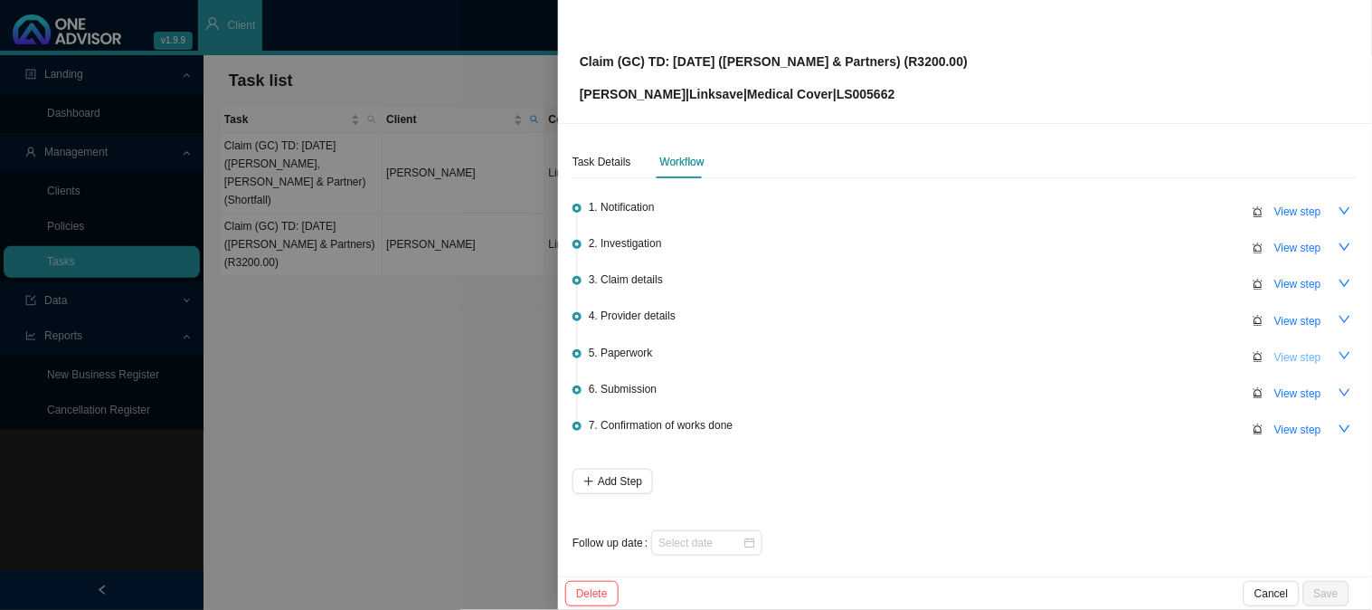
click at [1289, 357] on span "View step" at bounding box center [1298, 357] width 47 height 18
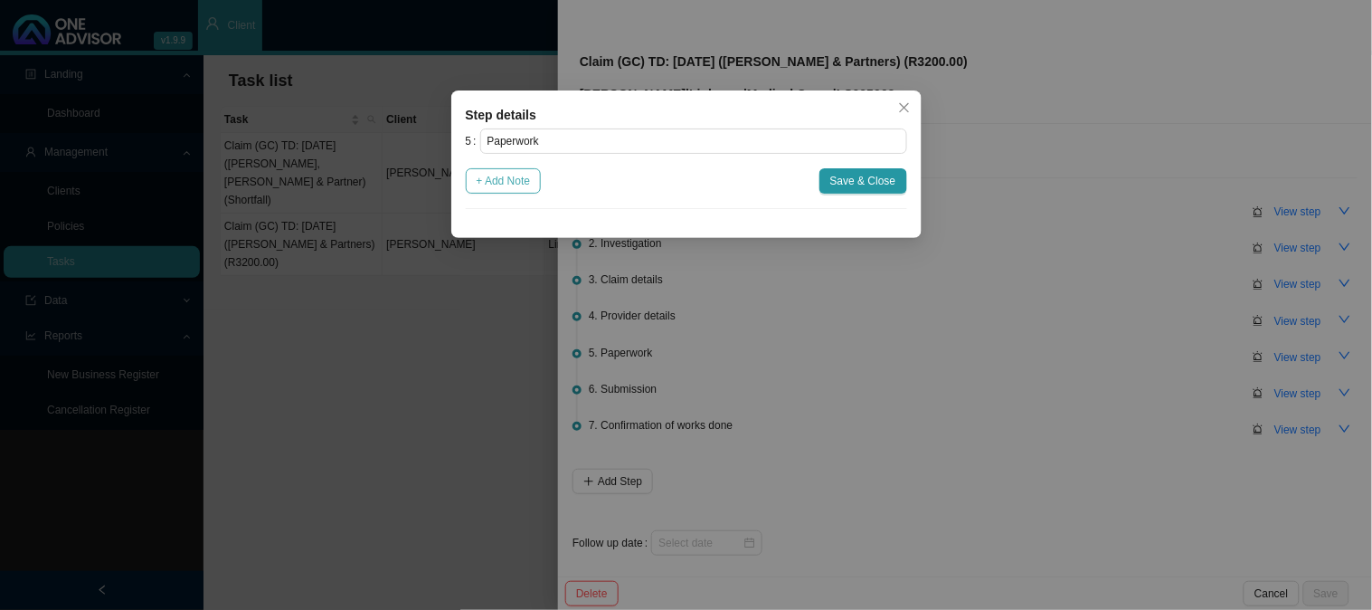
click at [513, 182] on span "+ Add Note" at bounding box center [504, 181] width 54 height 18
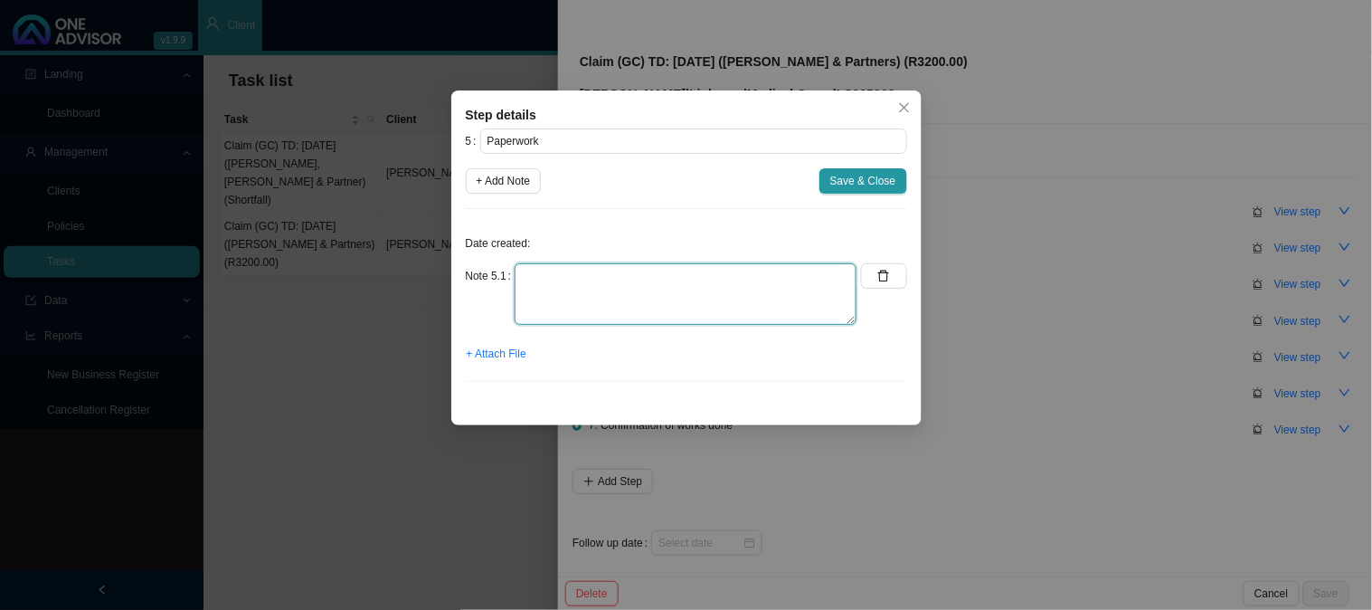
click at [580, 274] on textarea at bounding box center [686, 294] width 342 height 62
type textarea "The CTH has not been released as yet"
click at [847, 182] on span "Save & Close" at bounding box center [863, 181] width 66 height 18
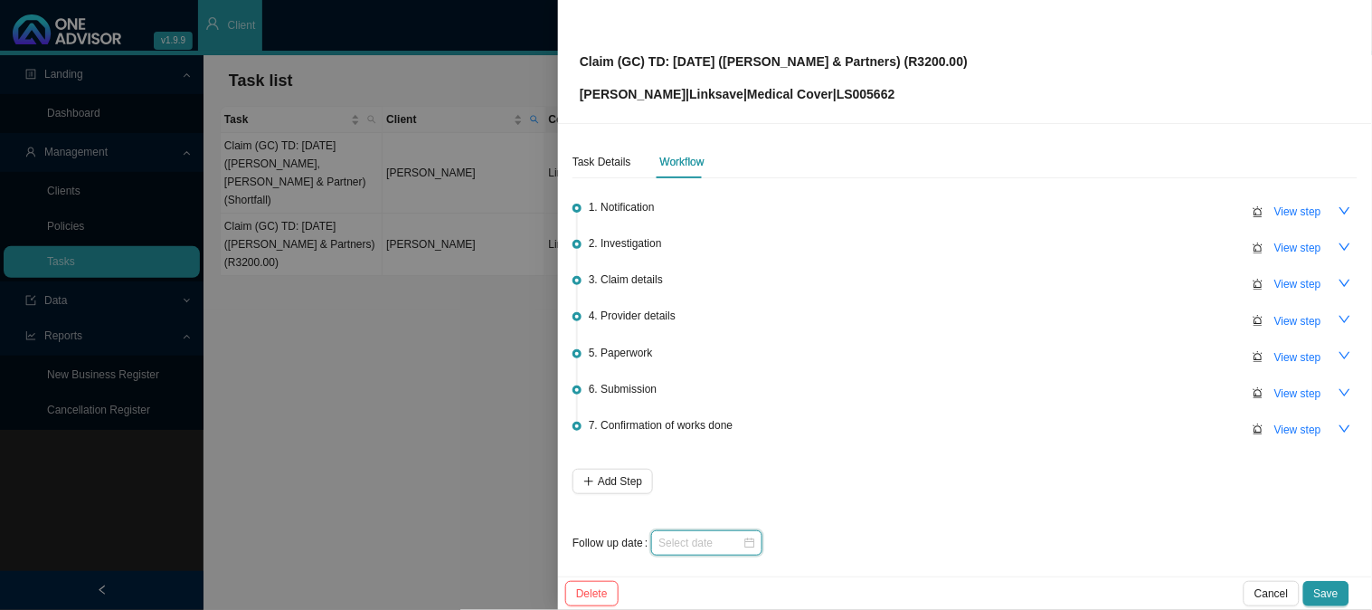
drag, startPoint x: 710, startPoint y: 535, endPoint x: 721, endPoint y: 521, distance: 17.4
click at [712, 535] on input at bounding box center [701, 543] width 84 height 18
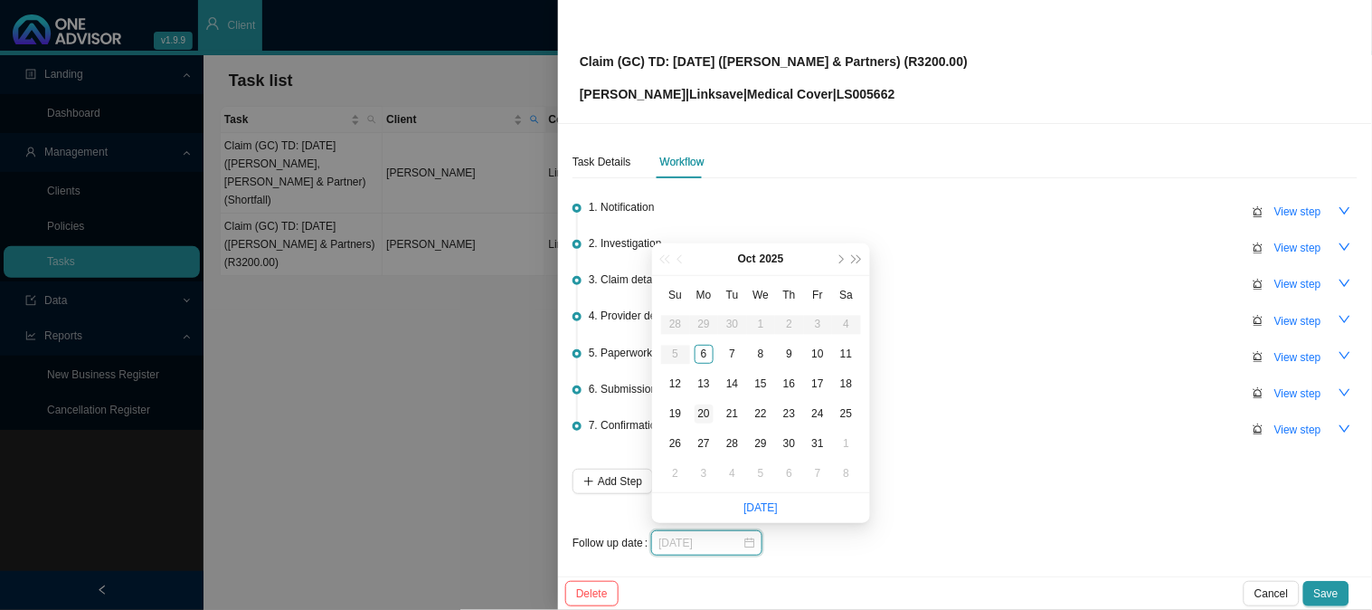
type input "[DATE]"
click at [704, 410] on div "20" at bounding box center [704, 413] width 19 height 19
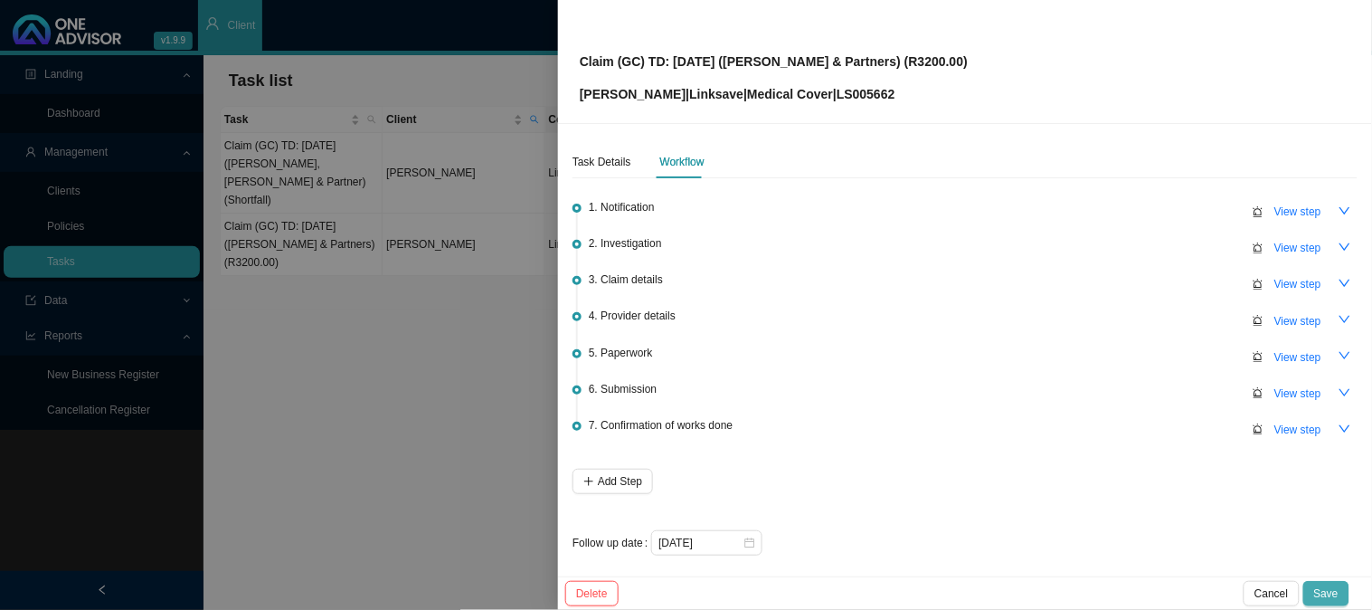
click at [1314, 586] on button "Save" at bounding box center [1327, 593] width 46 height 25
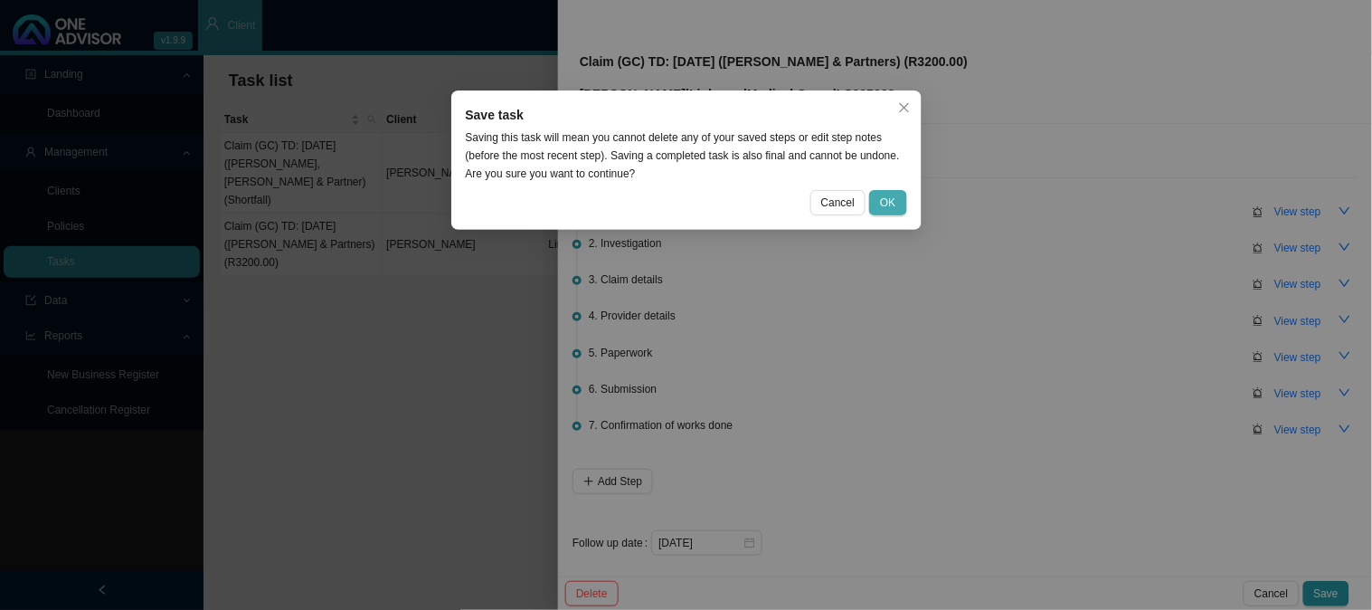
click at [894, 203] on span "OK" at bounding box center [887, 203] width 15 height 18
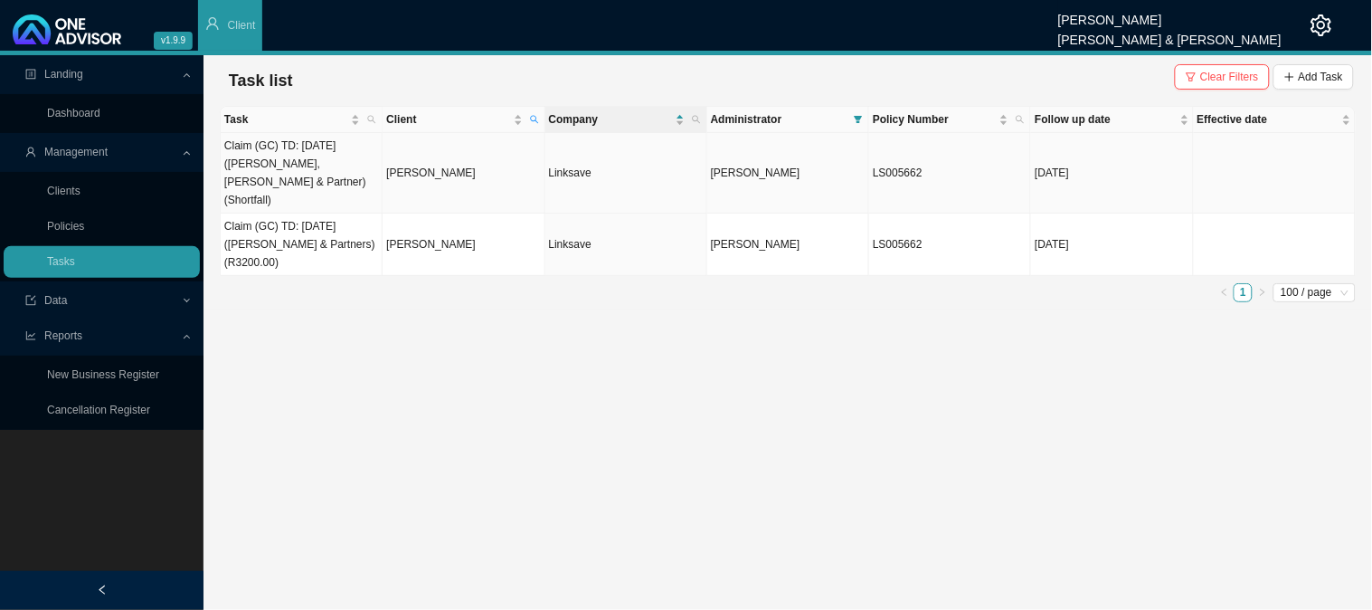
click at [403, 160] on td "[PERSON_NAME]" at bounding box center [464, 173] width 162 height 81
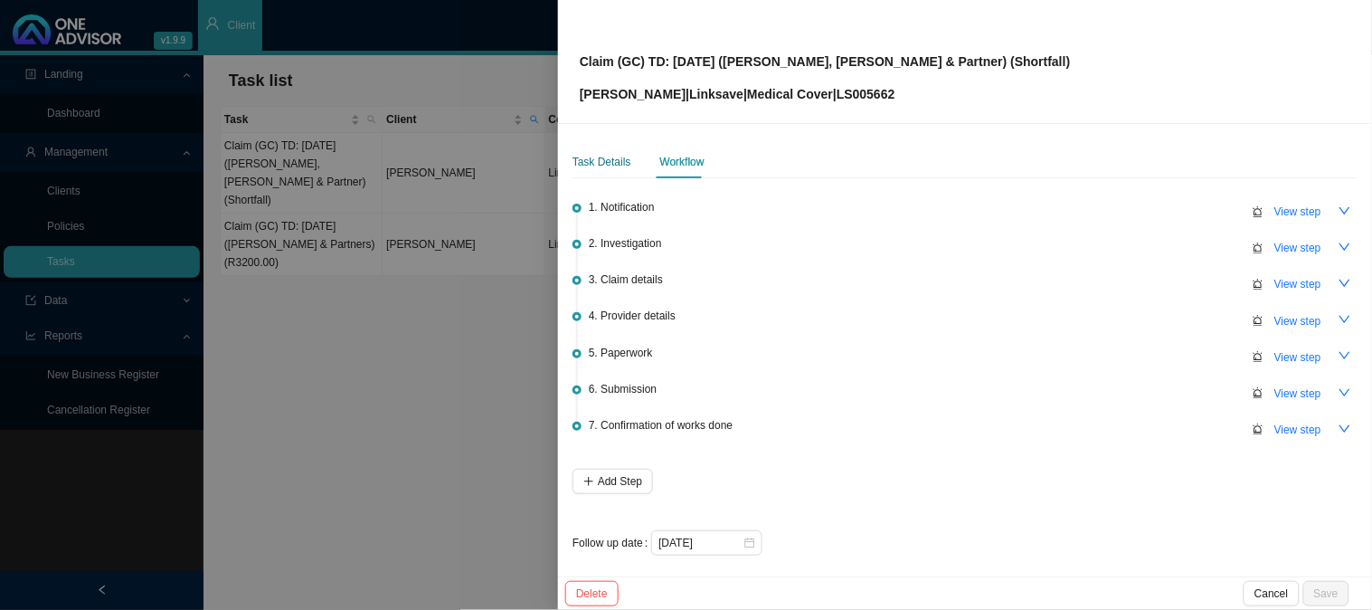
click at [588, 164] on div "Task Details" at bounding box center [602, 162] width 59 height 18
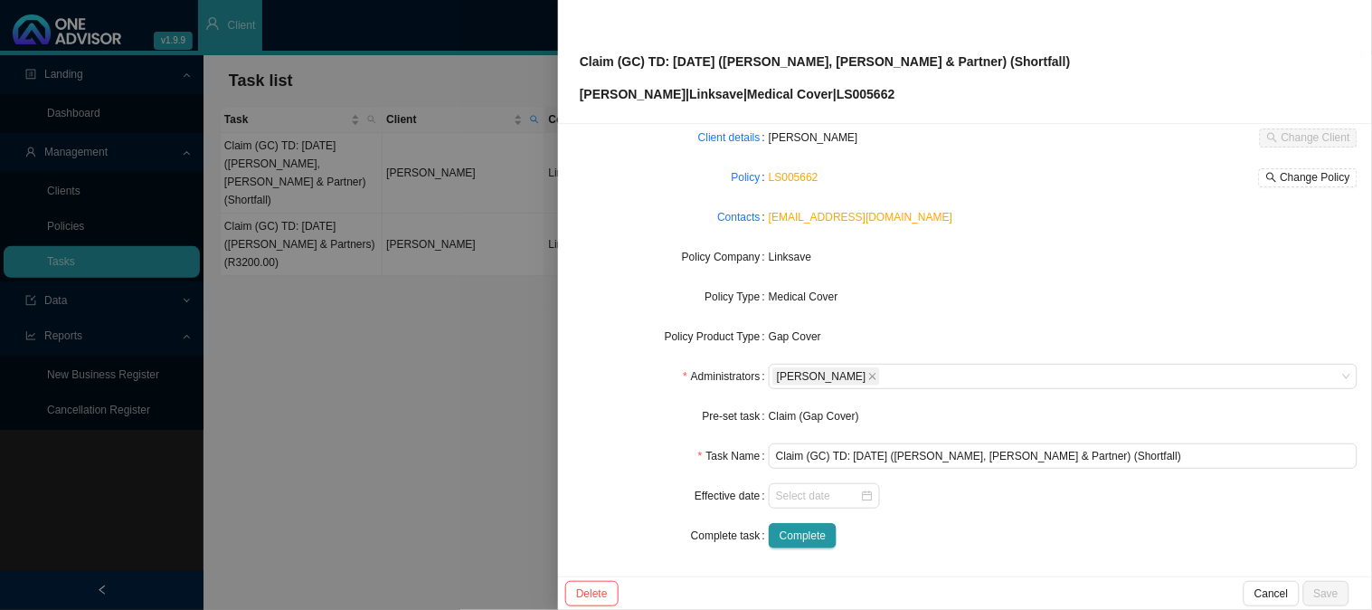
click at [489, 434] on div at bounding box center [686, 305] width 1372 height 610
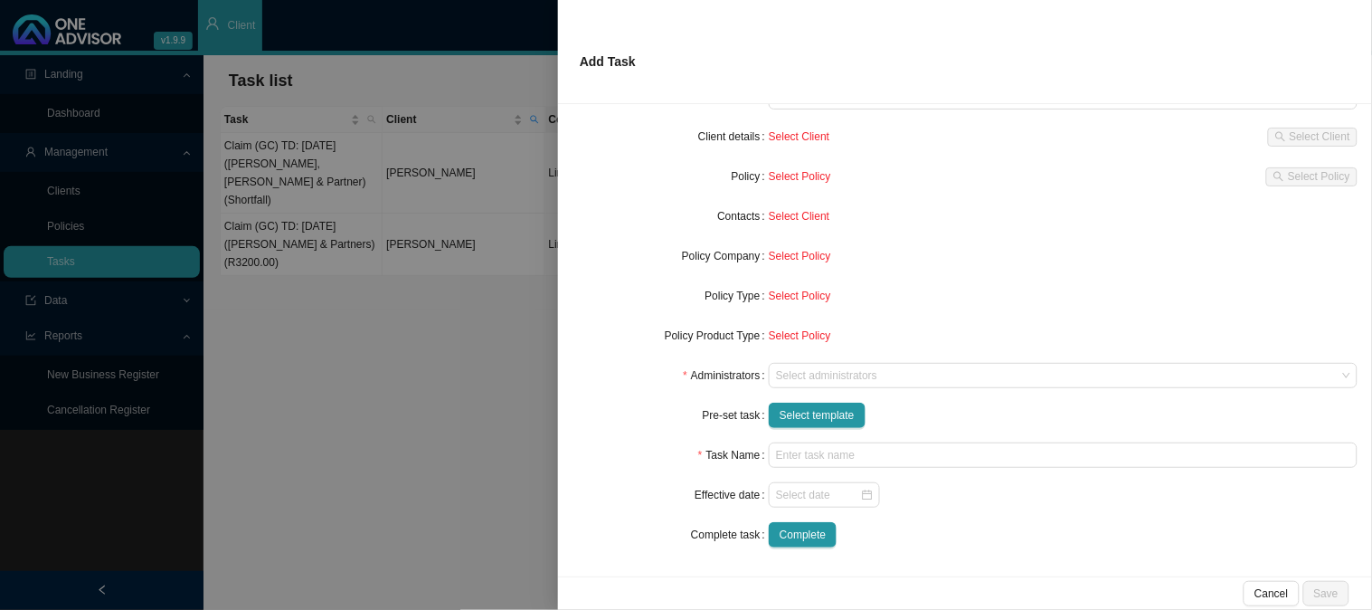
scroll to position [81, 0]
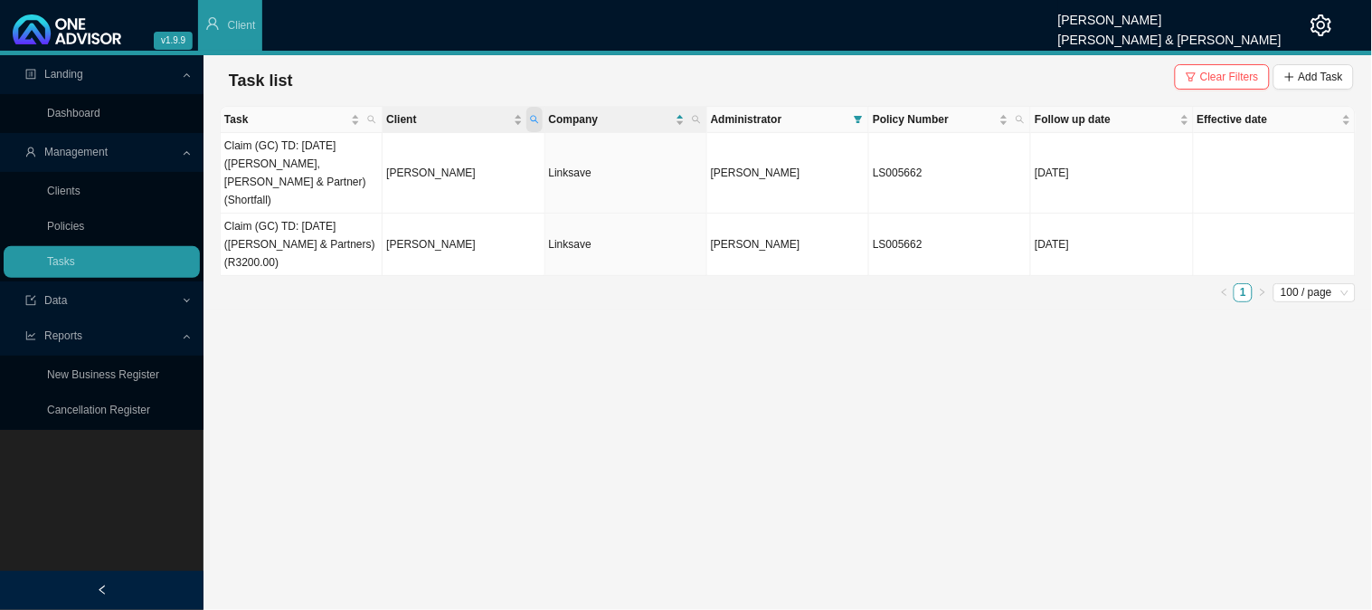
click at [534, 116] on icon "search" at bounding box center [534, 119] width 9 height 9
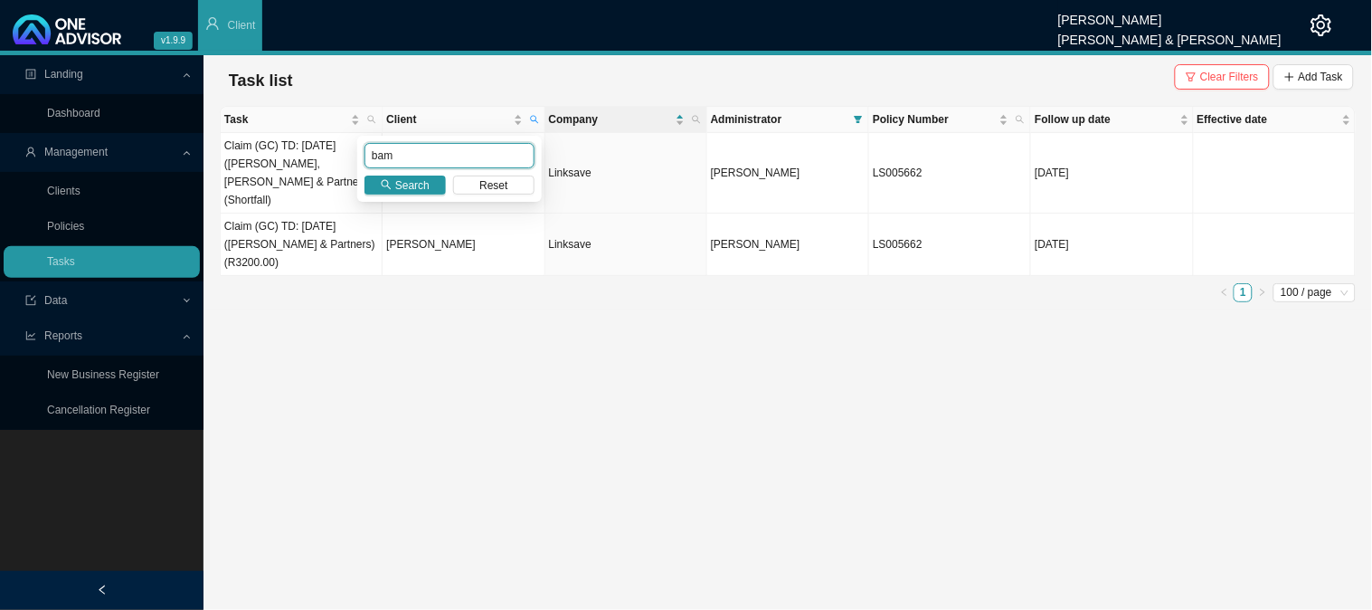
drag, startPoint x: 410, startPoint y: 157, endPoint x: 360, endPoint y: 150, distance: 50.2
click at [360, 150] on div "bam Search Reset" at bounding box center [449, 169] width 185 height 66
type input "luthuli"
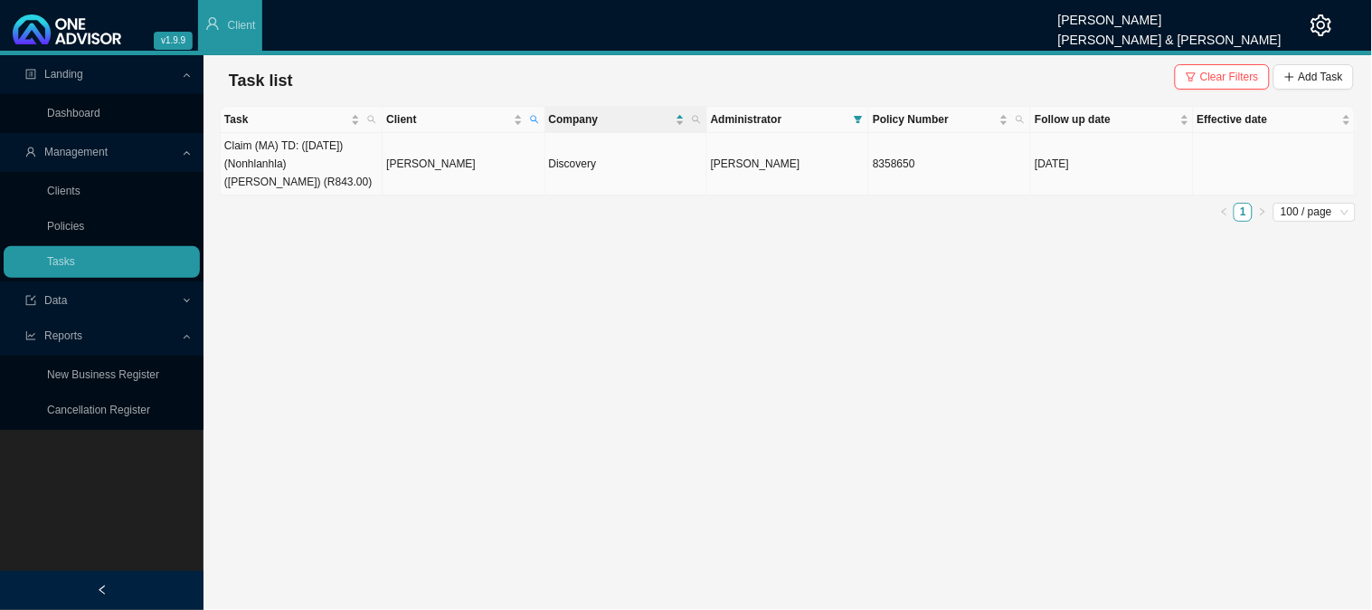
click at [453, 170] on td "[PERSON_NAME]" at bounding box center [464, 164] width 162 height 62
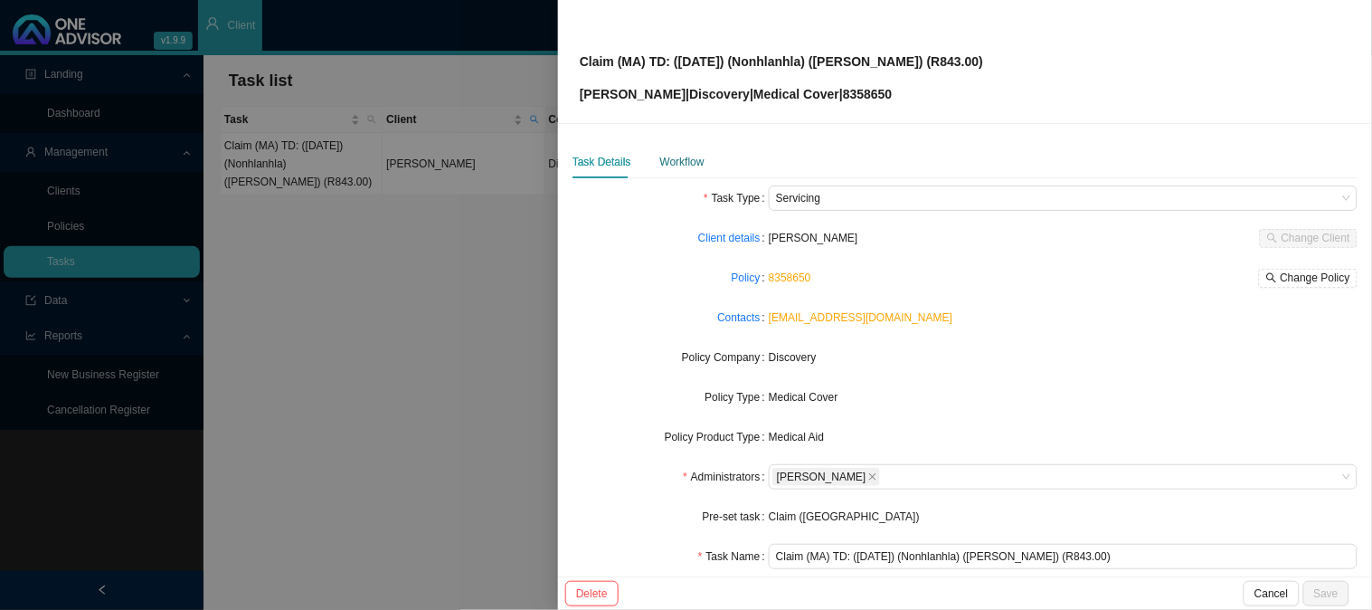
click at [666, 153] on div "Workflow" at bounding box center [682, 162] width 44 height 18
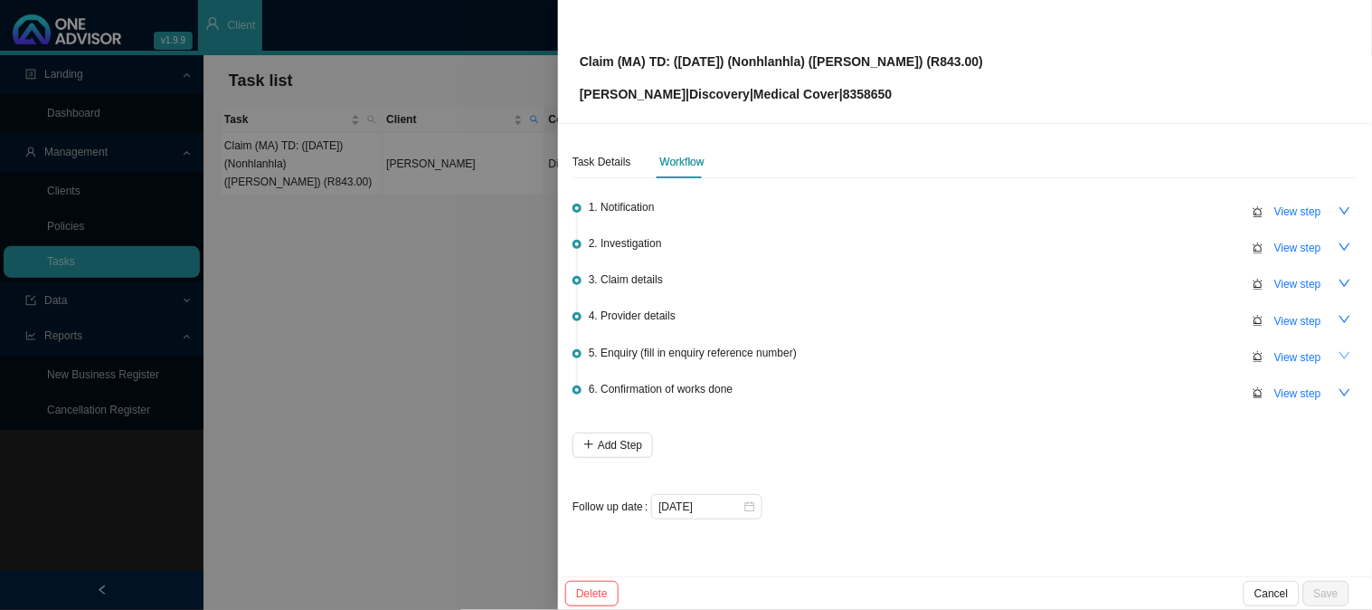
click at [1342, 349] on icon "down" at bounding box center [1345, 355] width 13 height 13
click at [1313, 354] on span "View step" at bounding box center [1298, 357] width 47 height 18
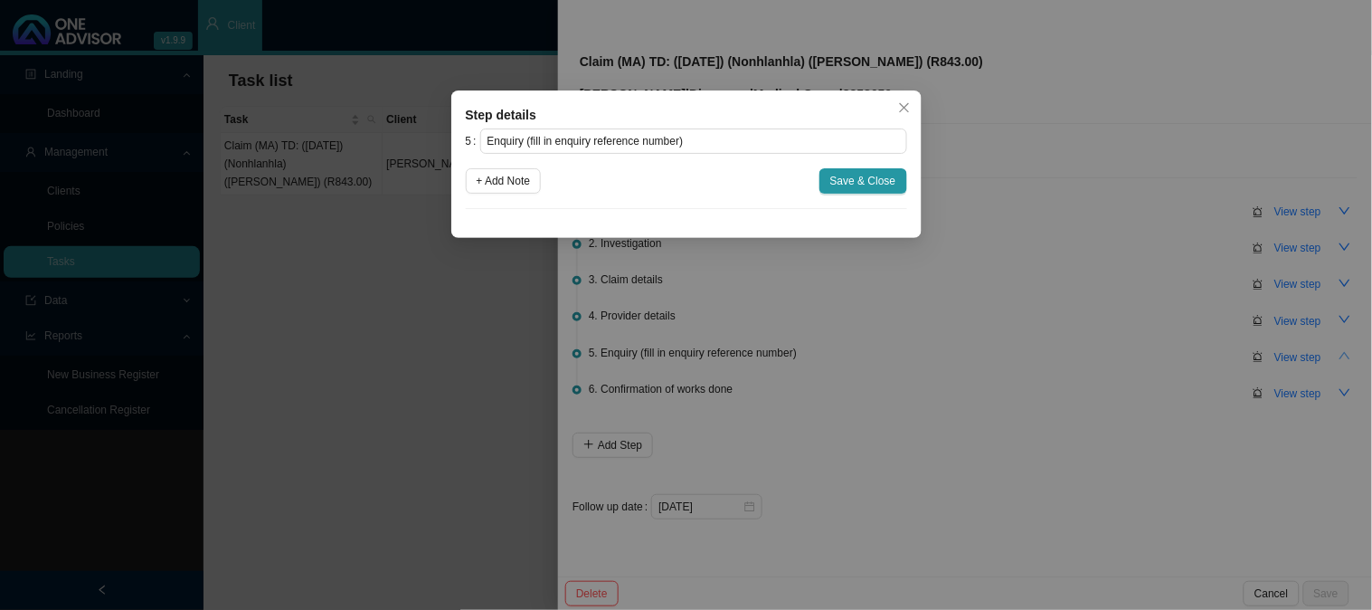
click at [1117, 348] on div "Step details 5 Enquiry (fill in enquiry reference number) + Add Note Save & Clo…" at bounding box center [686, 305] width 1372 height 610
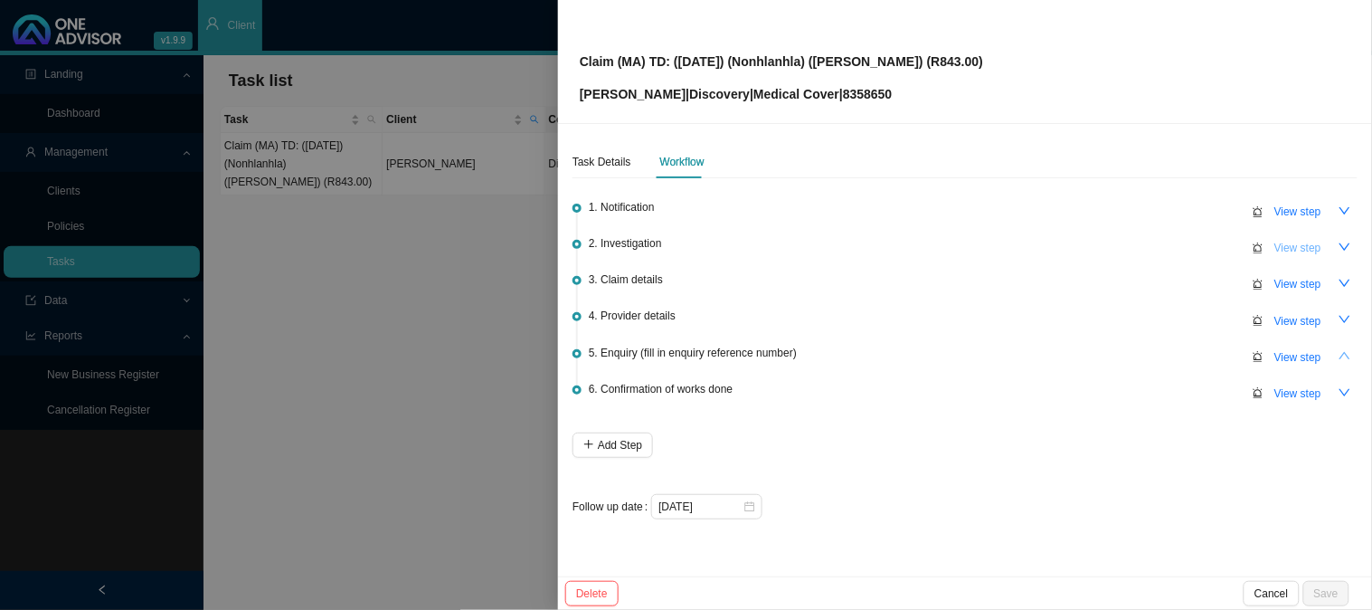
click at [1305, 250] on span "View step" at bounding box center [1298, 248] width 47 height 18
type input "Investigation"
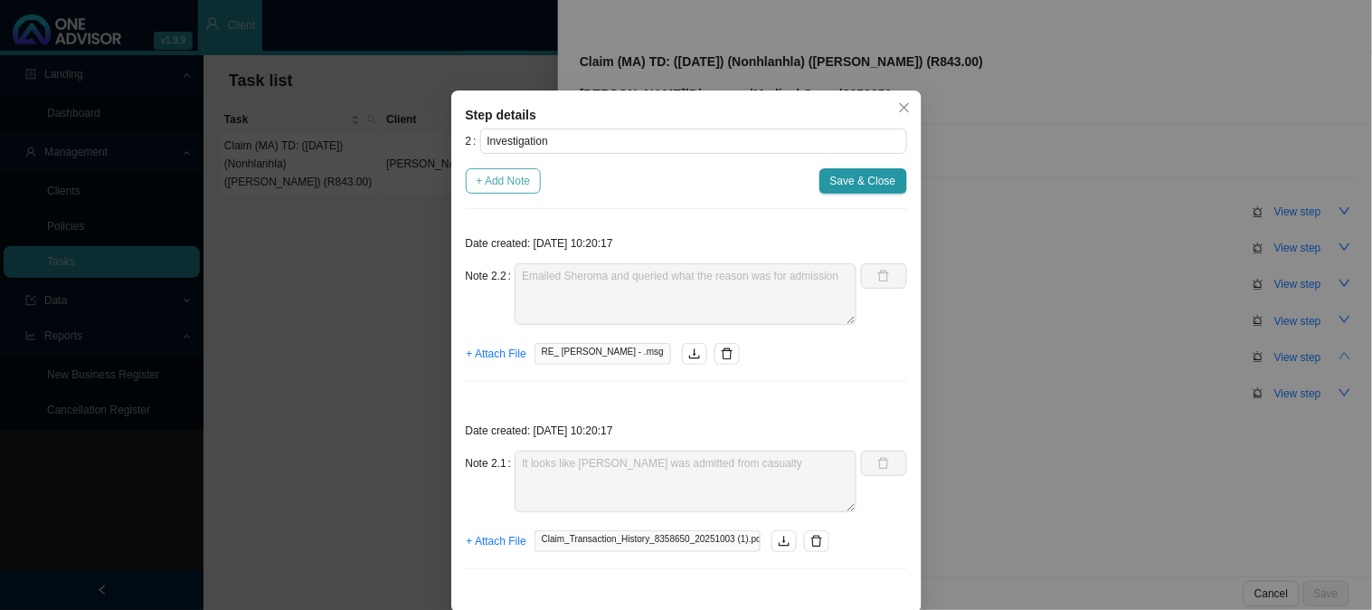
click at [509, 183] on span "+ Add Note" at bounding box center [504, 181] width 54 height 18
type textarea "Emailed Sheroma and queried what the reason was for admission"
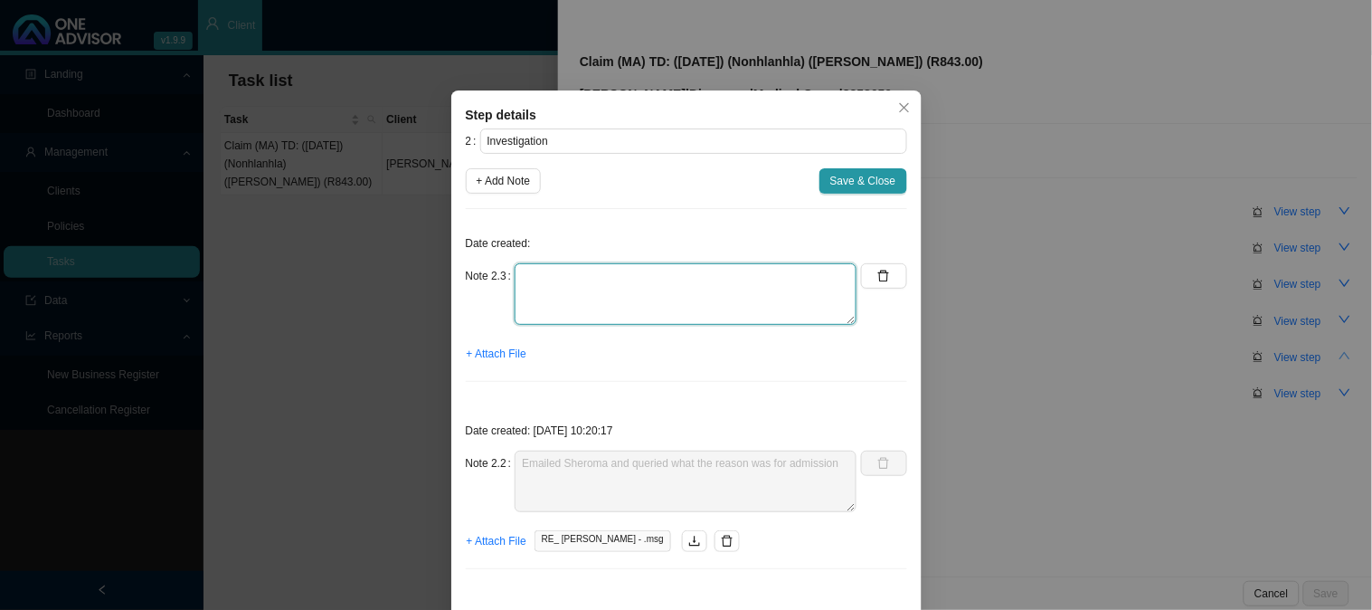
click at [557, 280] on textarea at bounding box center [686, 294] width 342 height 62
click at [574, 272] on textarea at bounding box center [686, 294] width 342 height 62
type textarea "Injury to the knee"
click at [496, 353] on span "+ Attach File" at bounding box center [497, 354] width 60 height 18
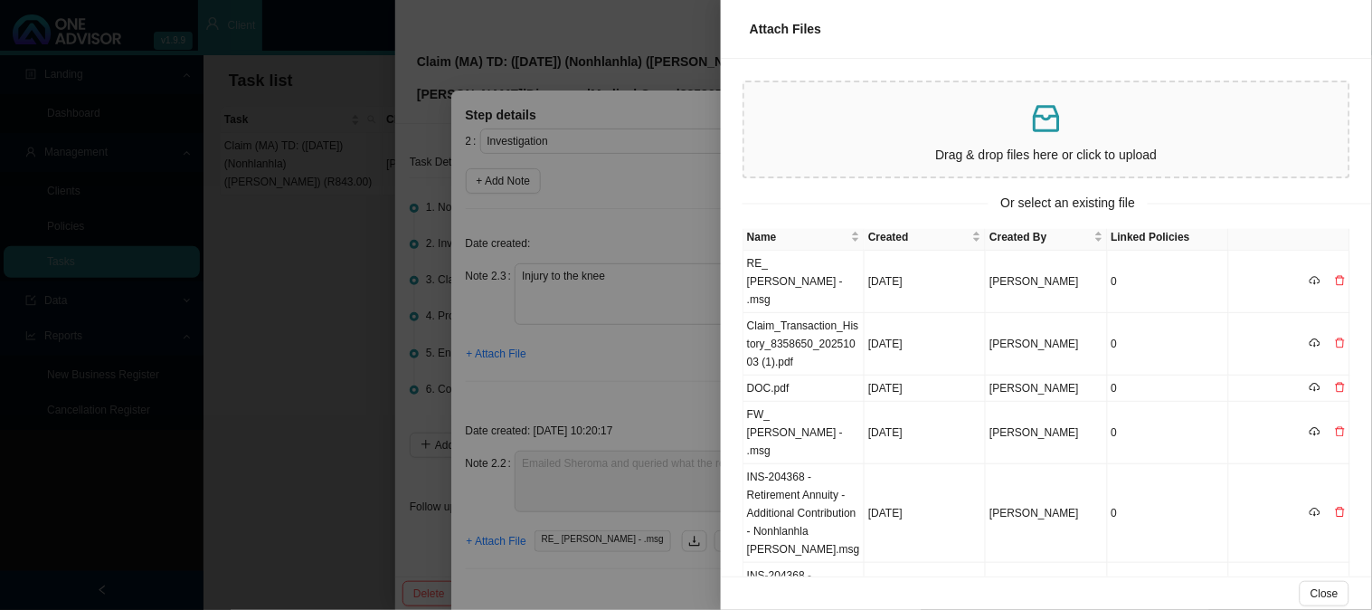
scroll to position [0, 0]
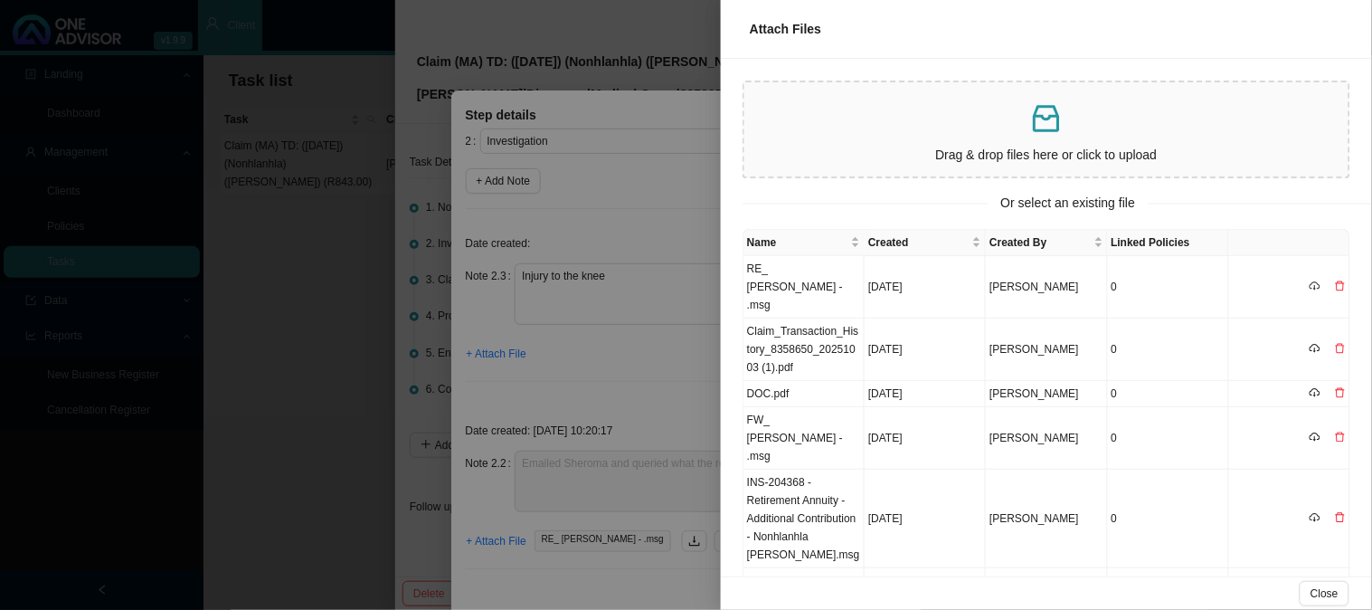
click at [629, 357] on div at bounding box center [686, 305] width 1372 height 610
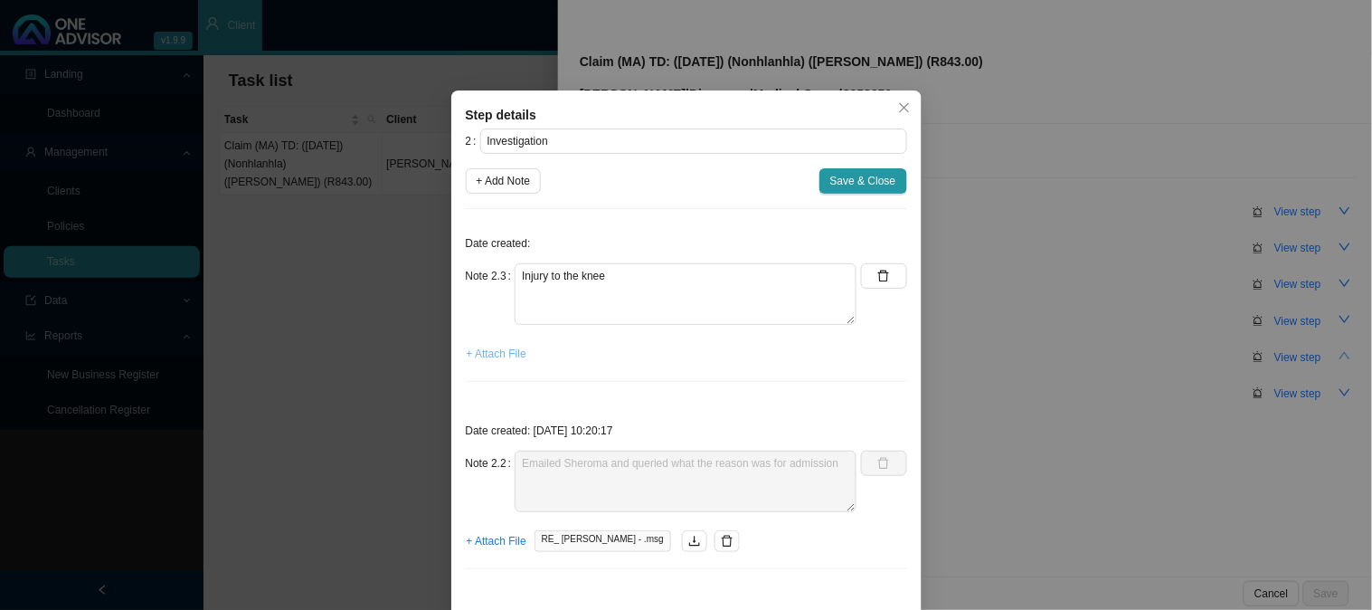
click at [502, 347] on span "+ Attach File" at bounding box center [497, 354] width 60 height 18
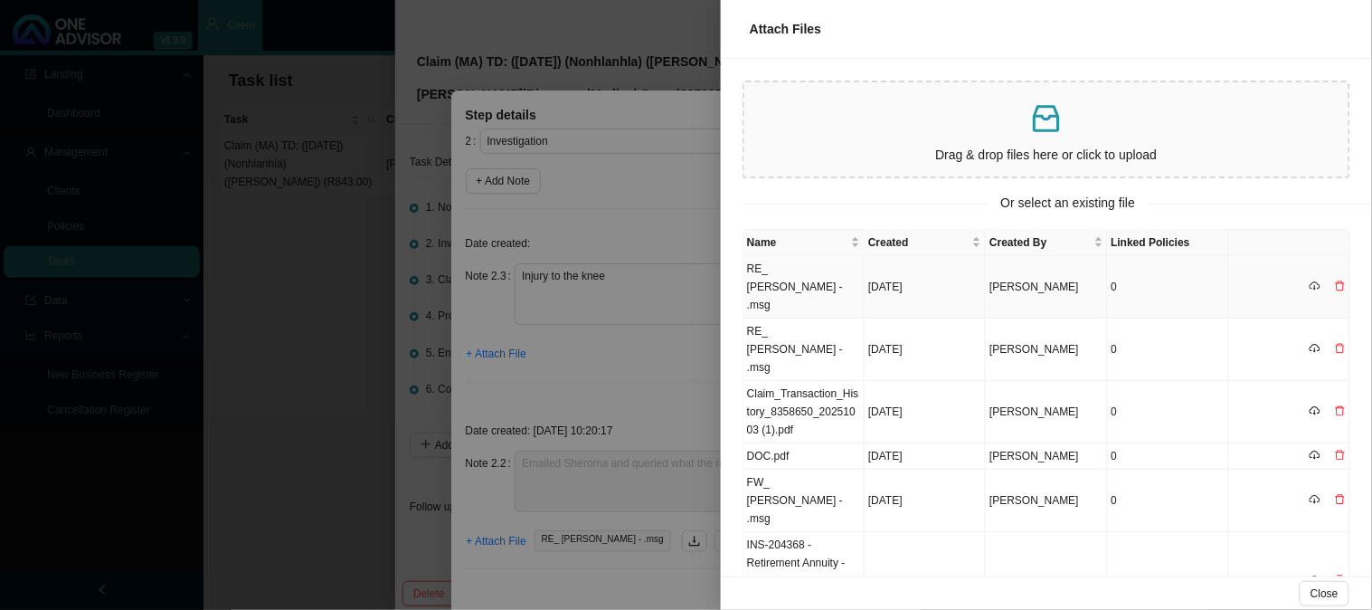
click at [907, 273] on td "[DATE]" at bounding box center [925, 287] width 121 height 62
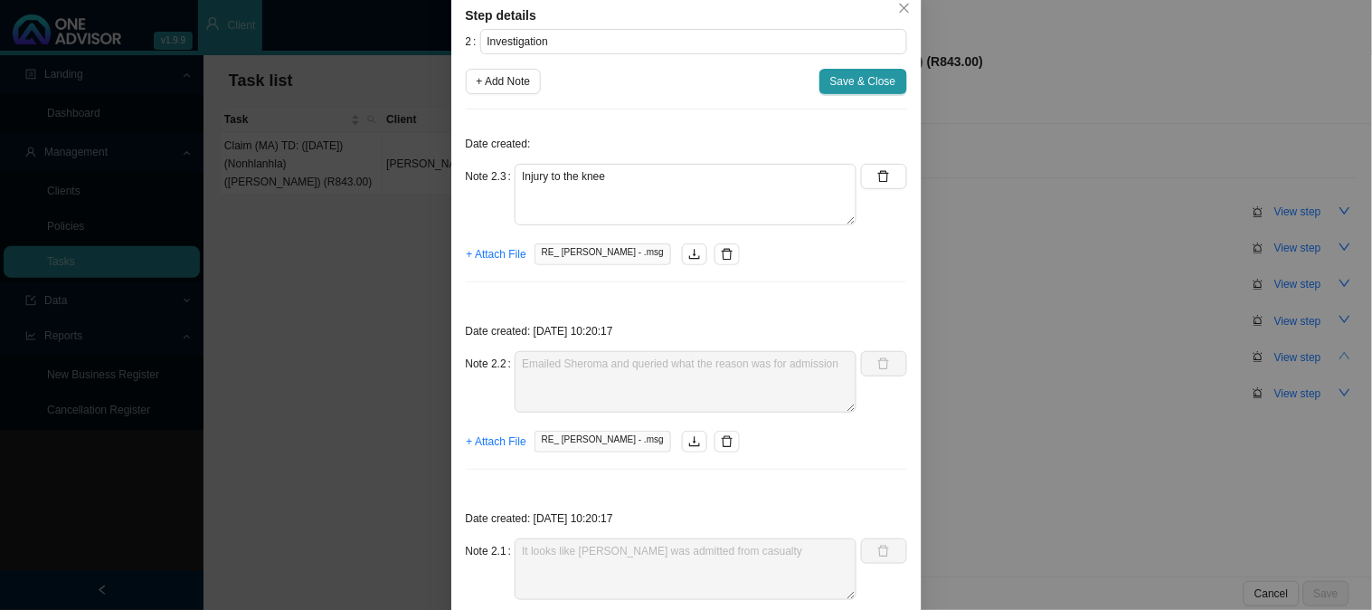
scroll to position [204, 0]
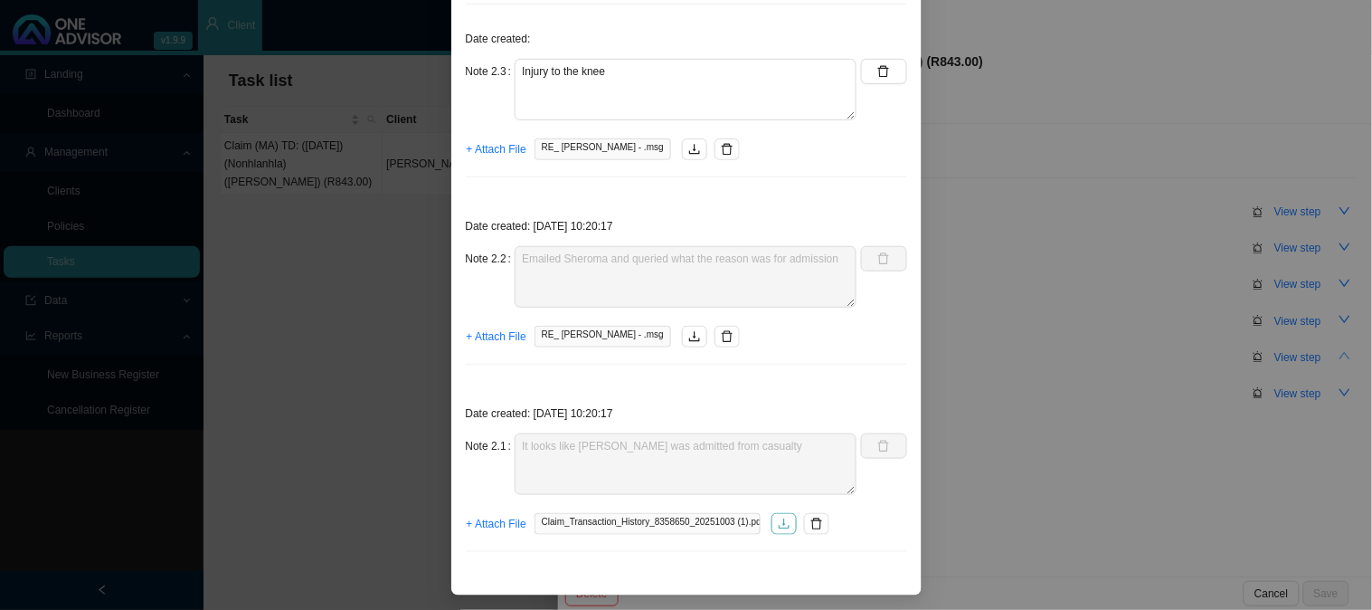
click at [779, 527] on icon "download" at bounding box center [784, 523] width 11 height 10
click at [366, 204] on div "Step details 2 Investigation + Add Note Save & Close Date created: Note 2.3 Inj…" at bounding box center [686, 305] width 1372 height 610
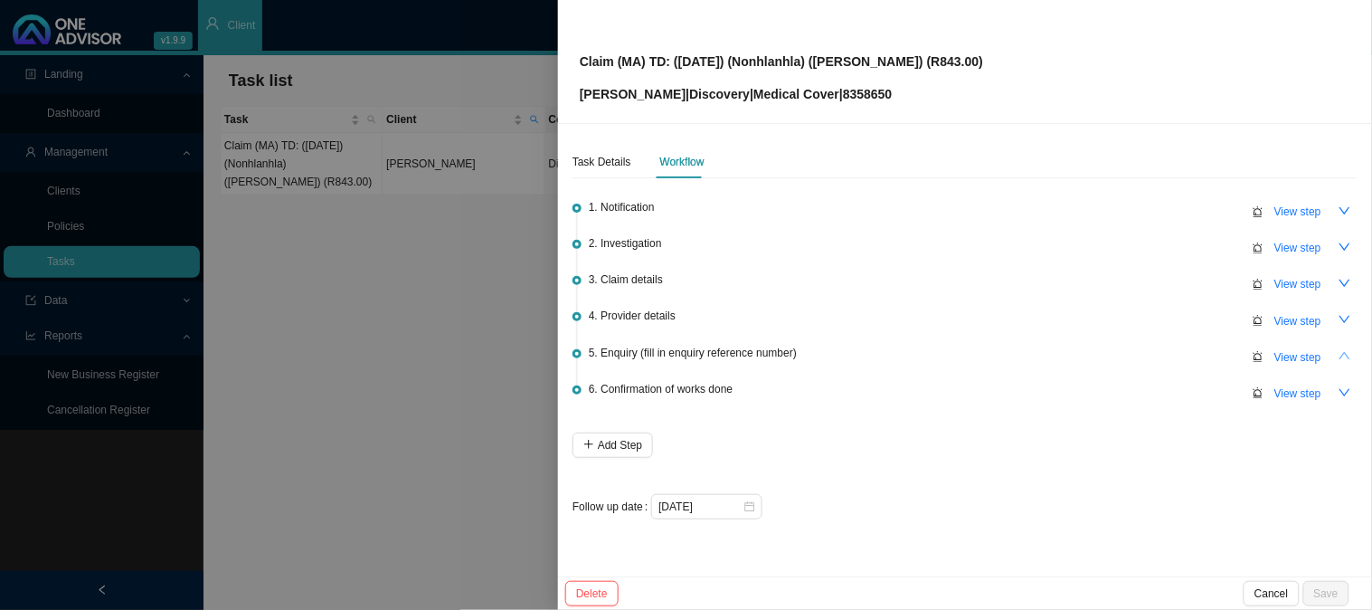
scroll to position [114, 0]
click at [591, 603] on button "Delete" at bounding box center [591, 593] width 53 height 25
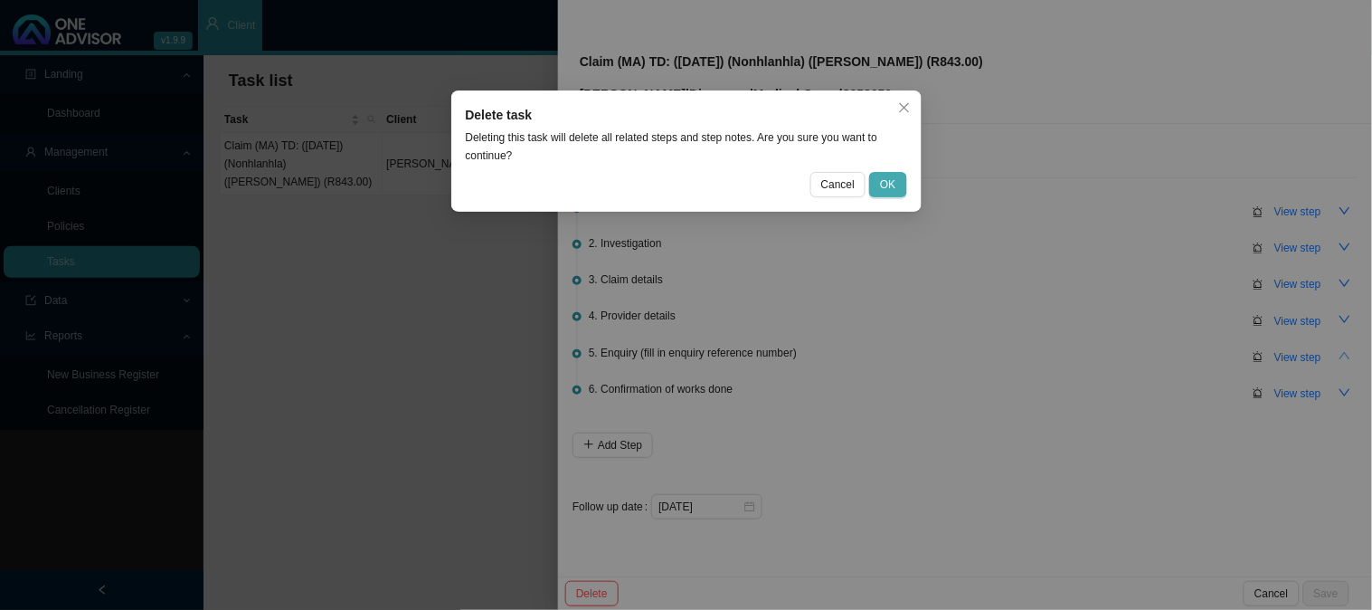
click at [894, 182] on span "OK" at bounding box center [887, 185] width 15 height 18
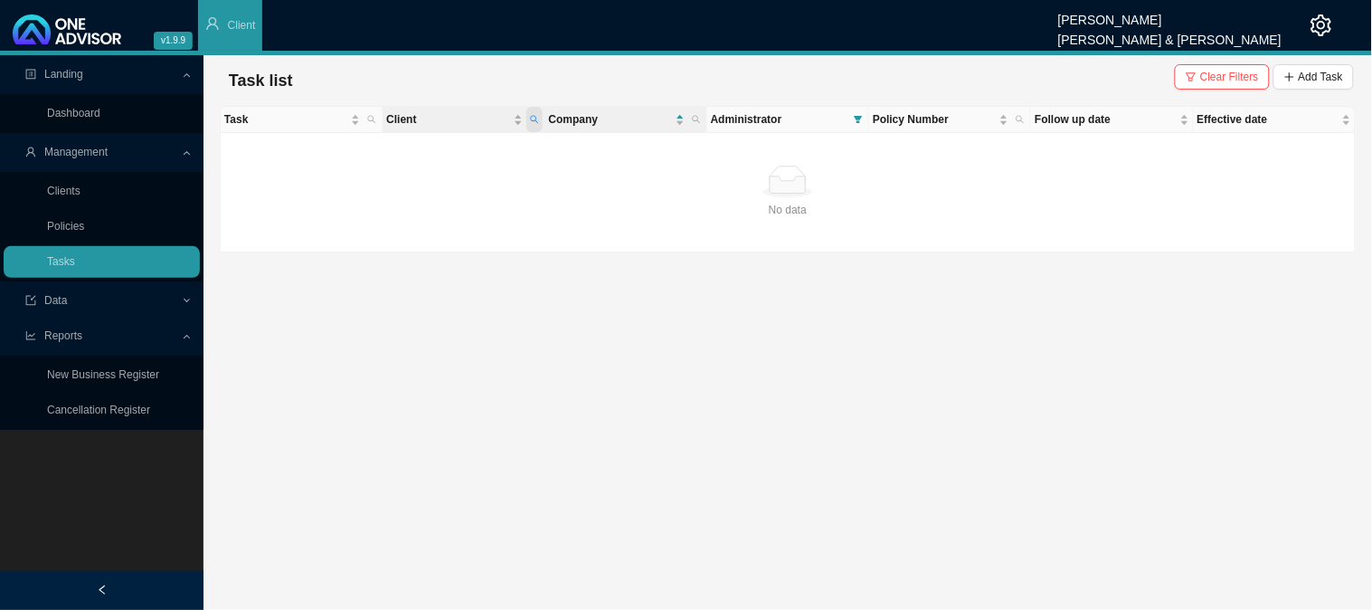
click at [530, 115] on icon "search" at bounding box center [534, 119] width 9 height 9
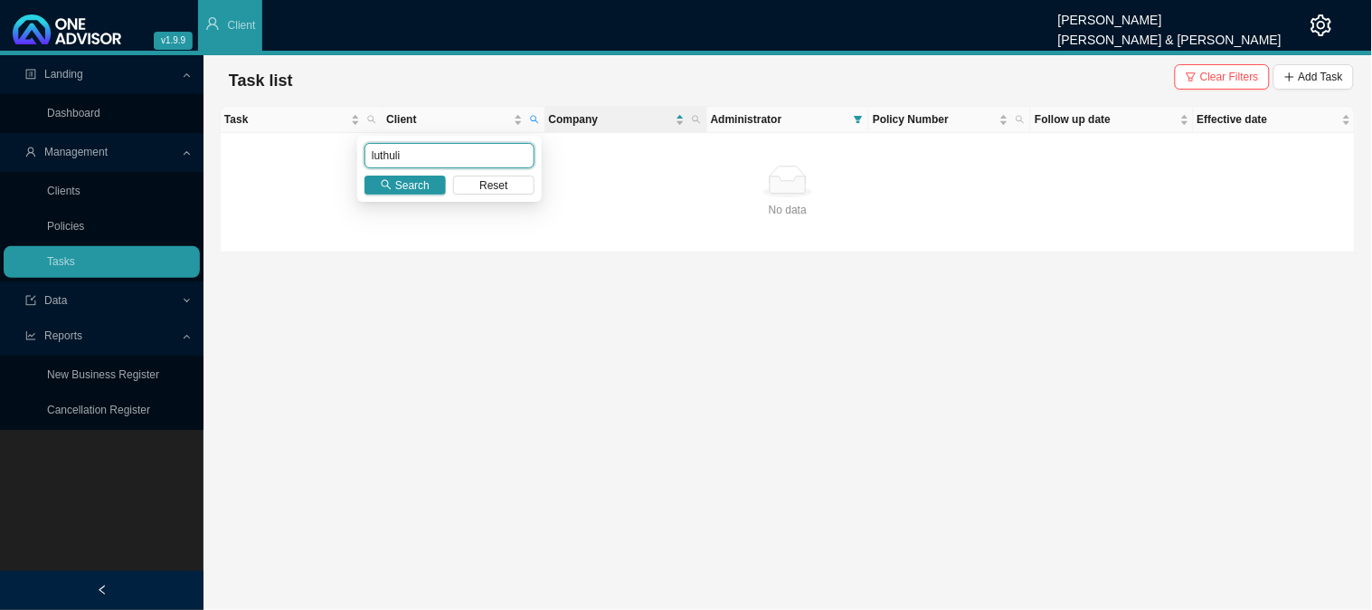
drag, startPoint x: 422, startPoint y: 148, endPoint x: 308, endPoint y: 166, distance: 114.4
click at [308, 166] on body "v1.9.9 [PERSON_NAME] [PERSON_NAME] & [PERSON_NAME] Client Landing Dashboard Man…" at bounding box center [686, 305] width 1372 height 610
click at [414, 188] on span "Search" at bounding box center [412, 185] width 34 height 18
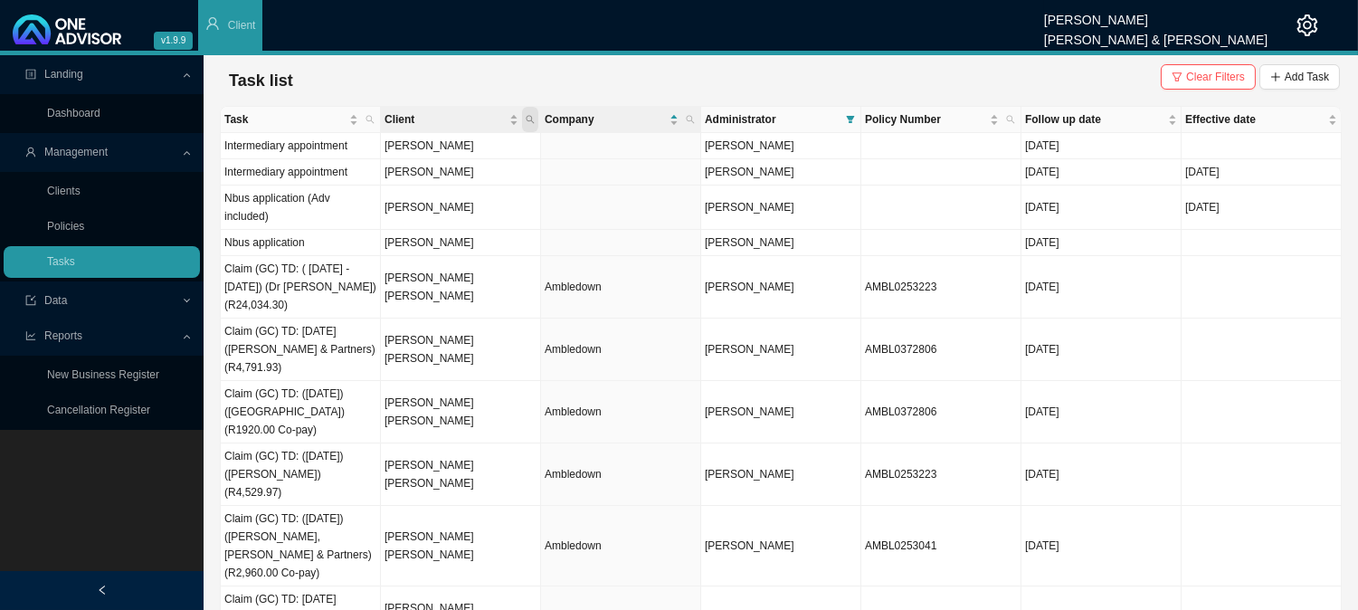
click at [534, 119] on icon "search" at bounding box center [530, 119] width 9 height 9
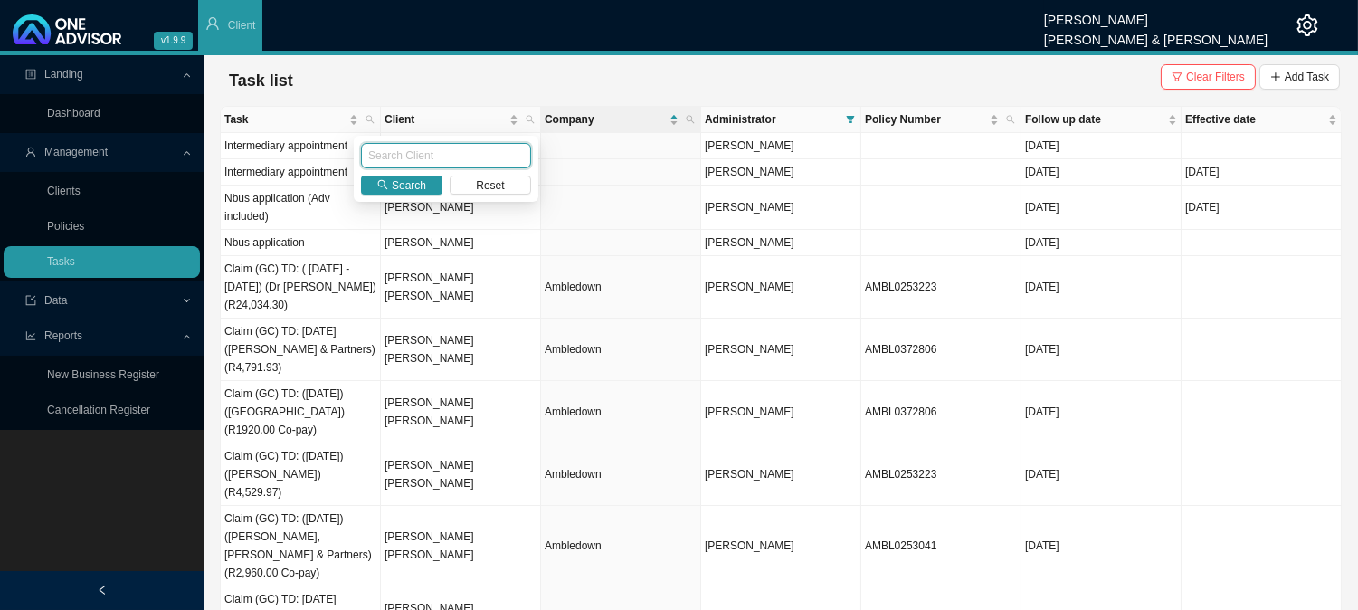
click at [436, 160] on input "text" at bounding box center [446, 155] width 170 height 25
type input "[PERSON_NAME]"
click at [402, 184] on span "Search" at bounding box center [409, 185] width 34 height 18
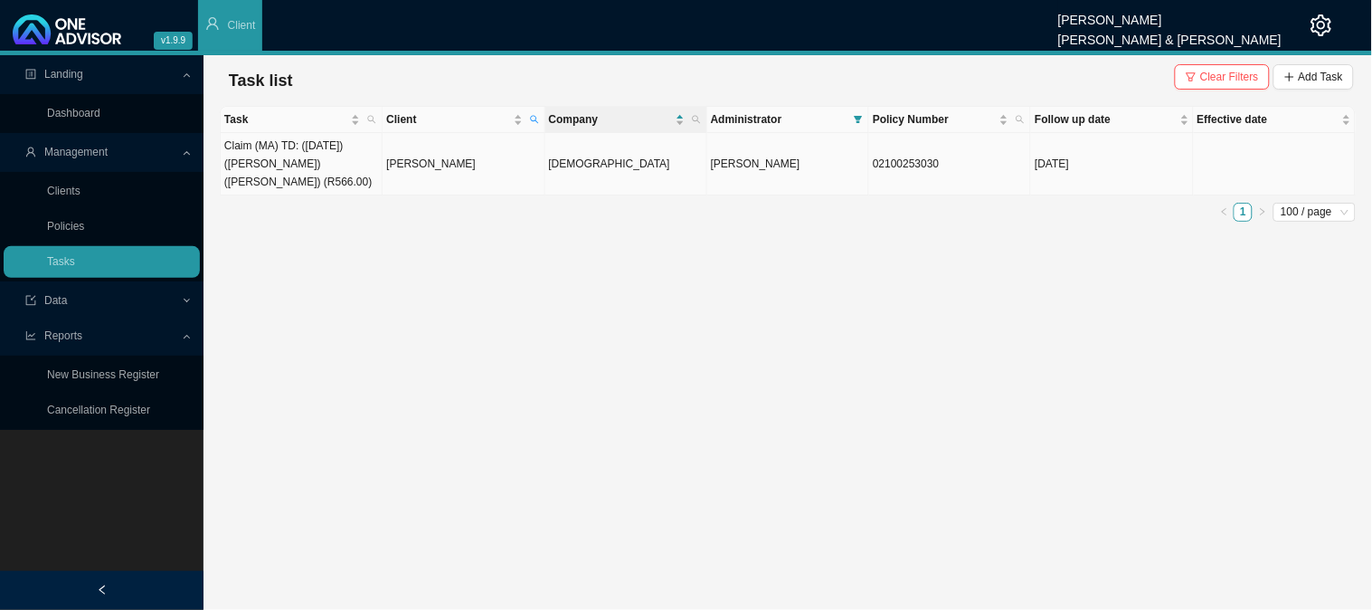
click at [422, 169] on td "[PERSON_NAME]" at bounding box center [464, 164] width 162 height 62
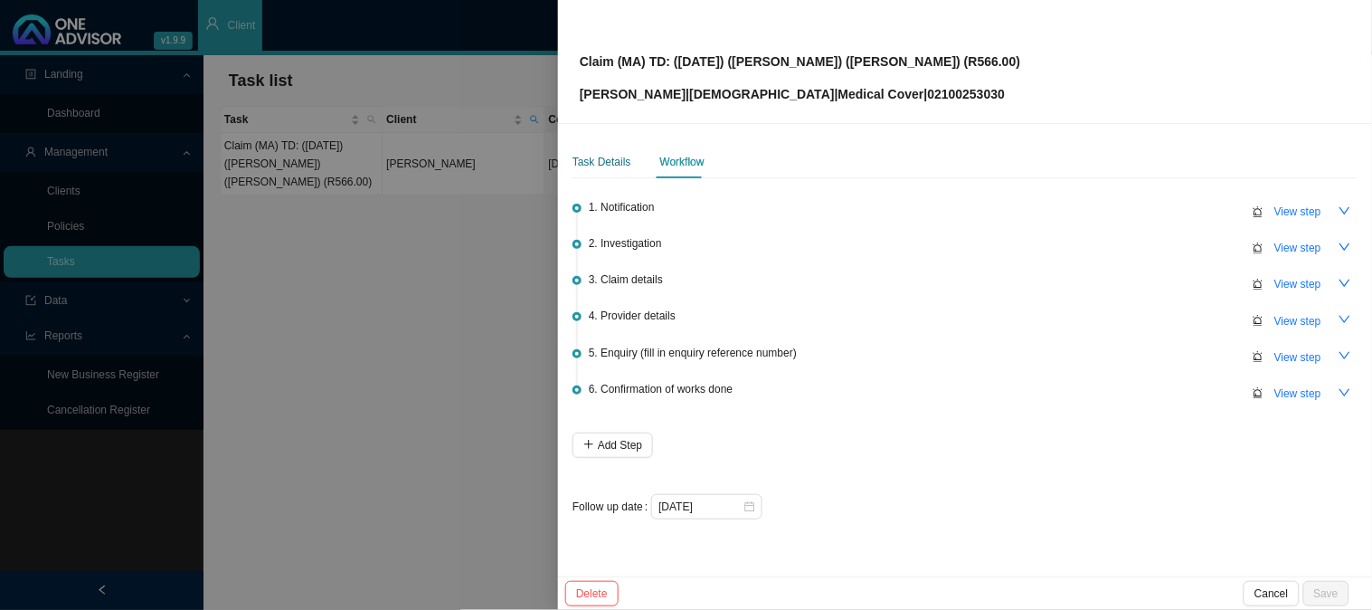
click at [593, 159] on div "Task Details" at bounding box center [602, 162] width 59 height 18
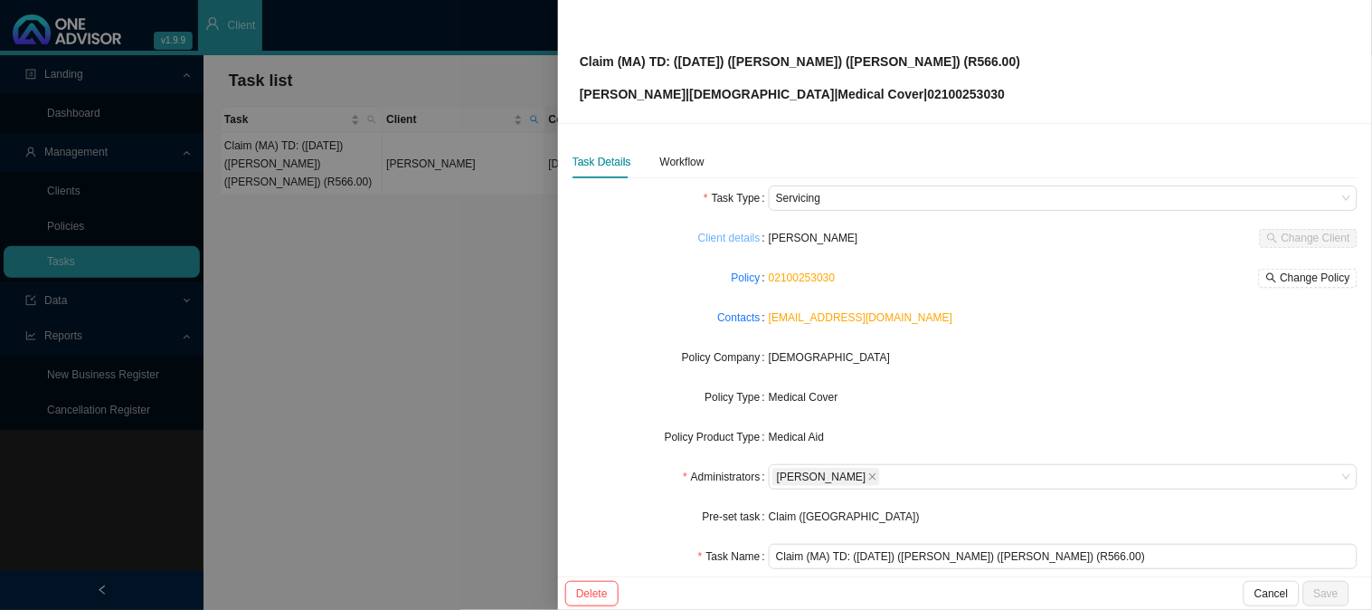
click at [746, 240] on link "Client details" at bounding box center [729, 238] width 62 height 18
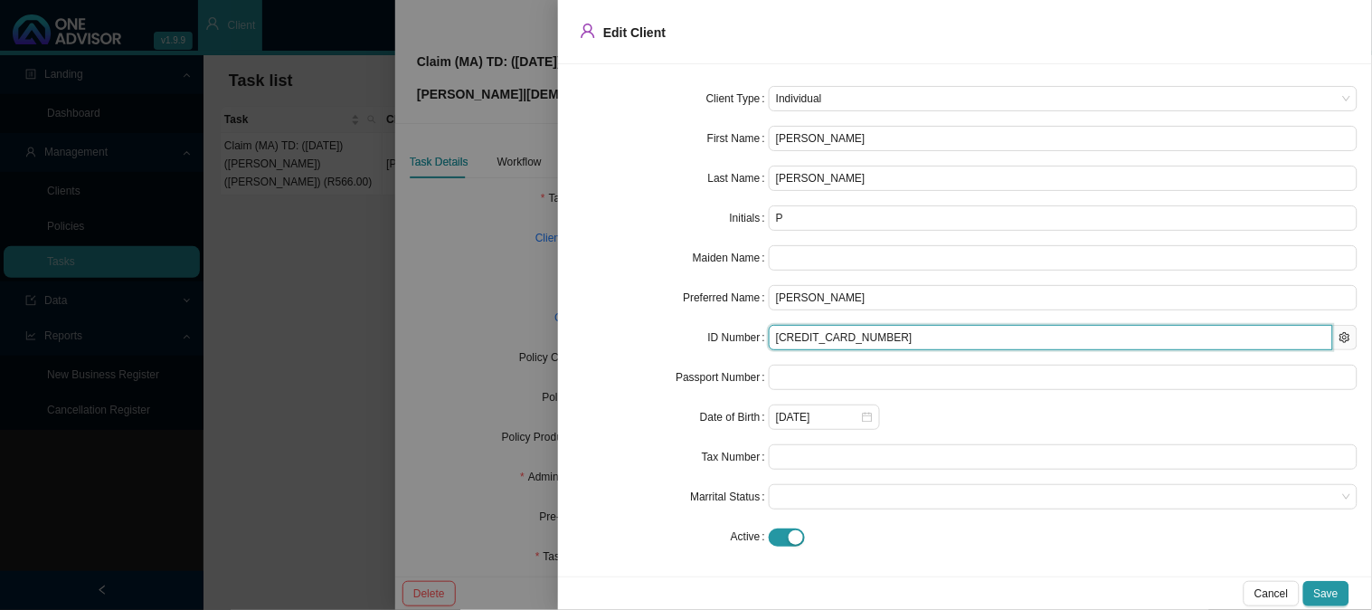
drag, startPoint x: 841, startPoint y: 341, endPoint x: 763, endPoint y: 342, distance: 78.7
click at [763, 342] on div "ID Number [CREDIT_CARD_NUMBER]" at bounding box center [965, 337] width 785 height 25
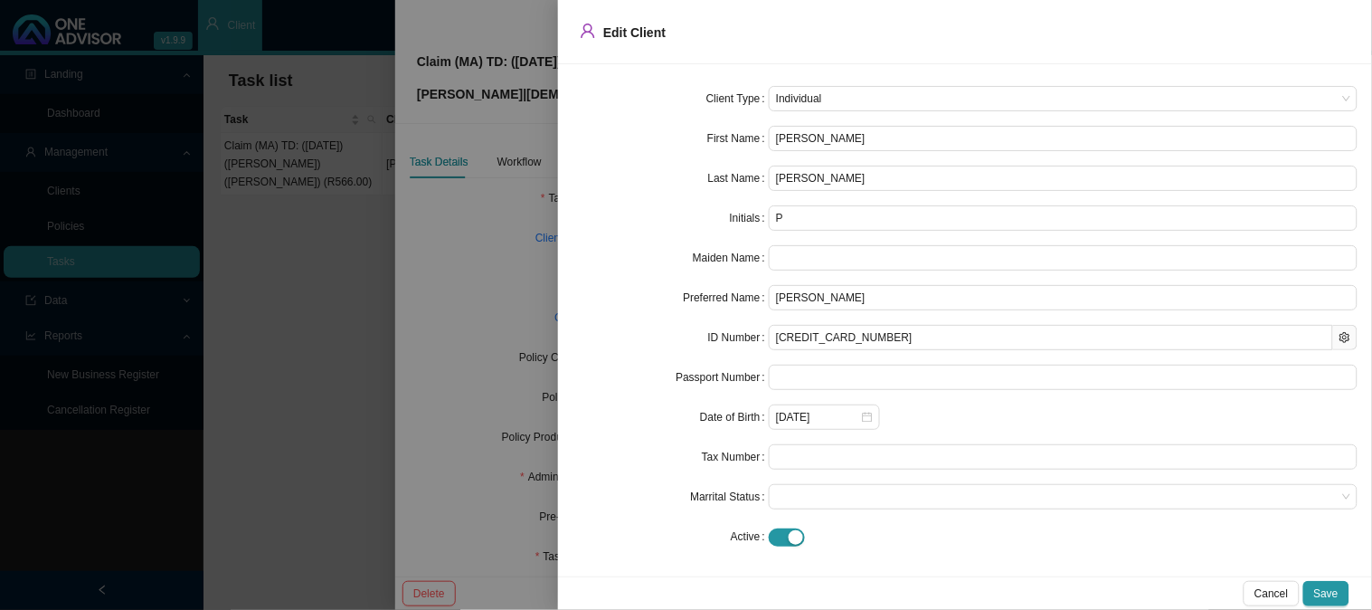
click at [514, 199] on div at bounding box center [686, 305] width 1372 height 610
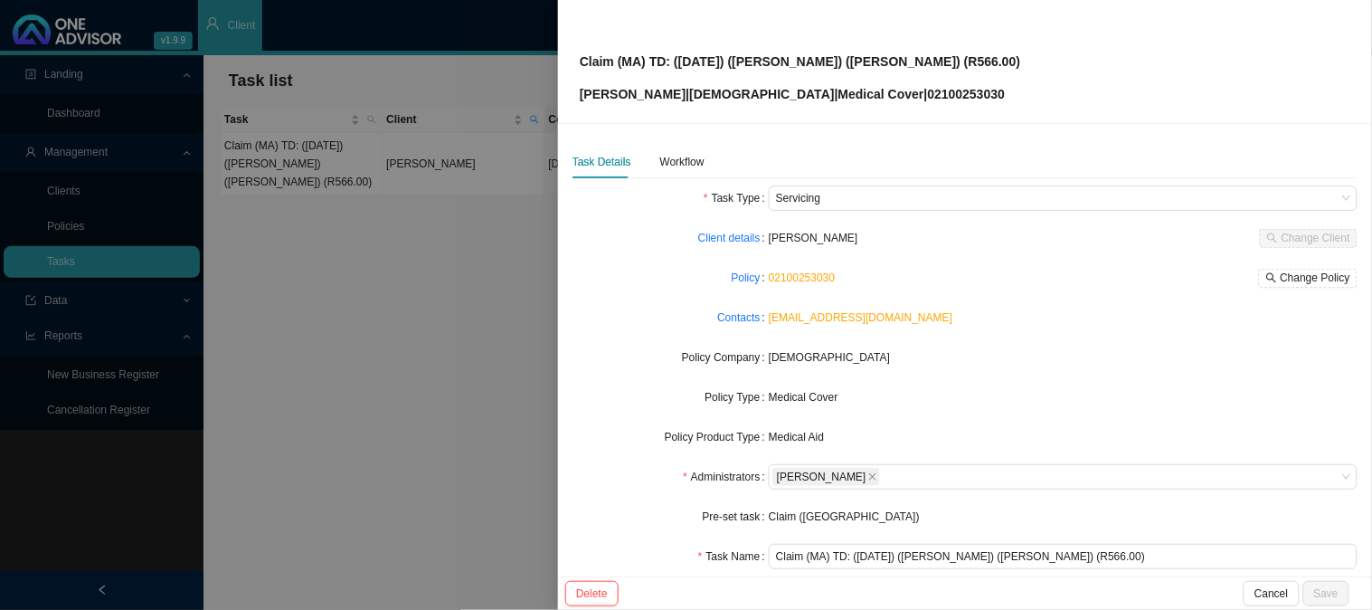
drag, startPoint x: 318, startPoint y: 268, endPoint x: 317, endPoint y: 306, distance: 38.0
click at [318, 268] on div at bounding box center [686, 305] width 1372 height 610
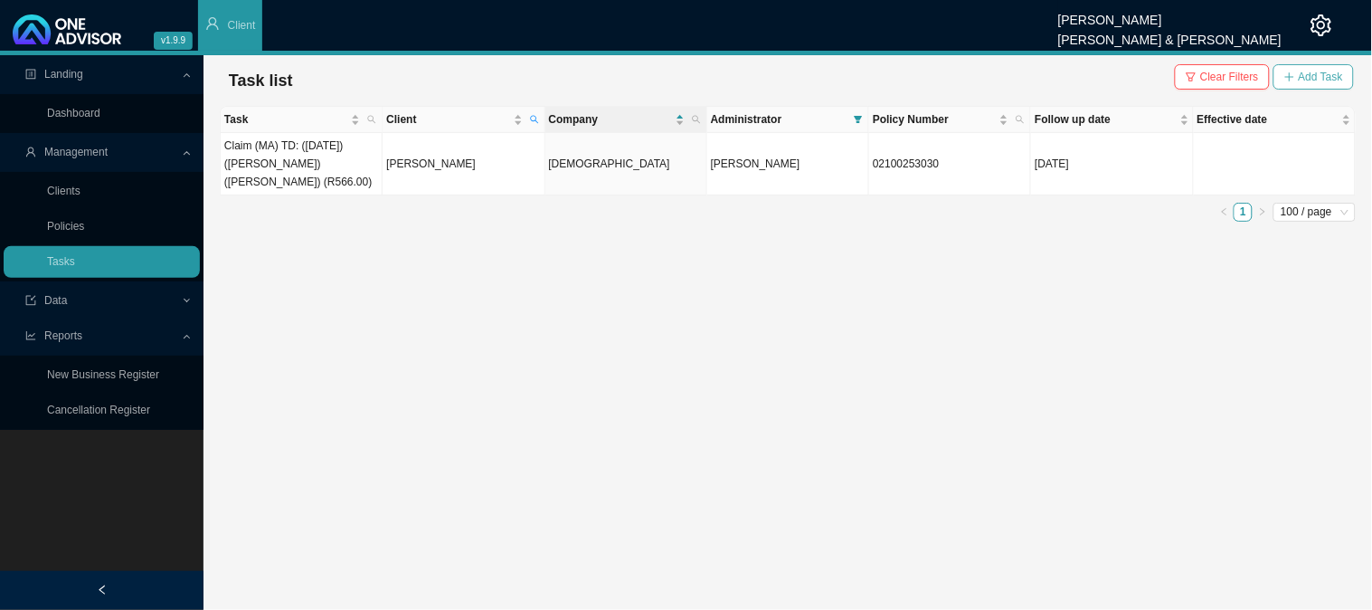
click at [1300, 71] on span "Add Task" at bounding box center [1321, 77] width 44 height 18
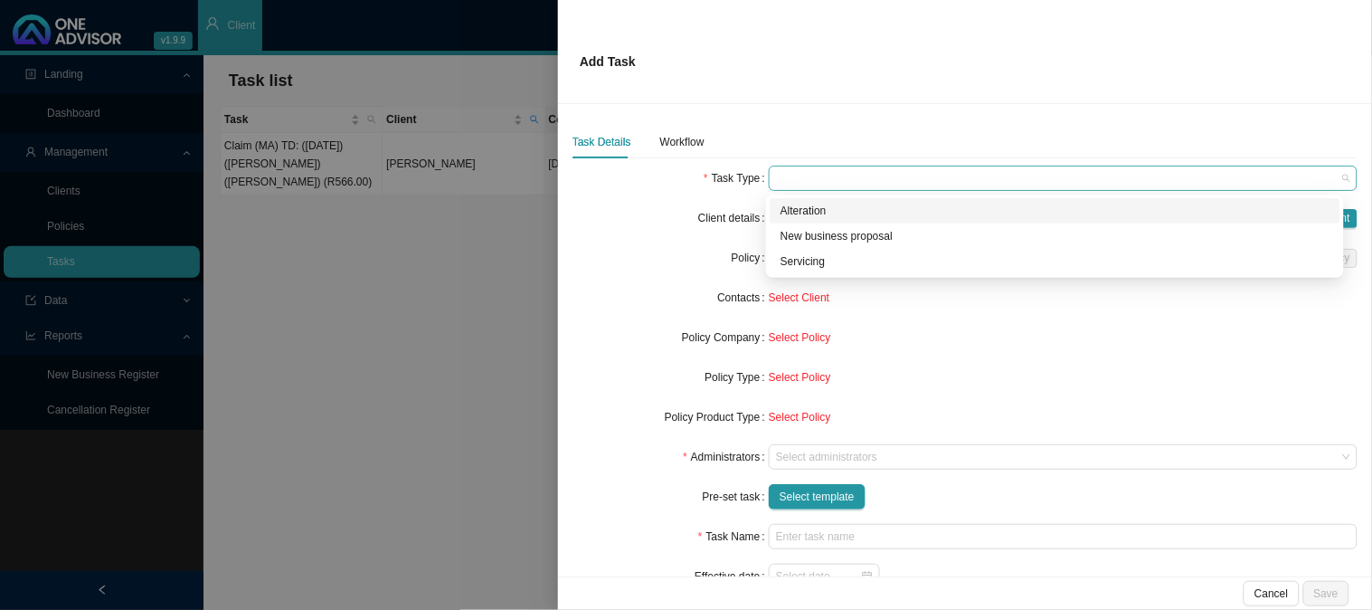
click at [791, 176] on span at bounding box center [1063, 178] width 574 height 24
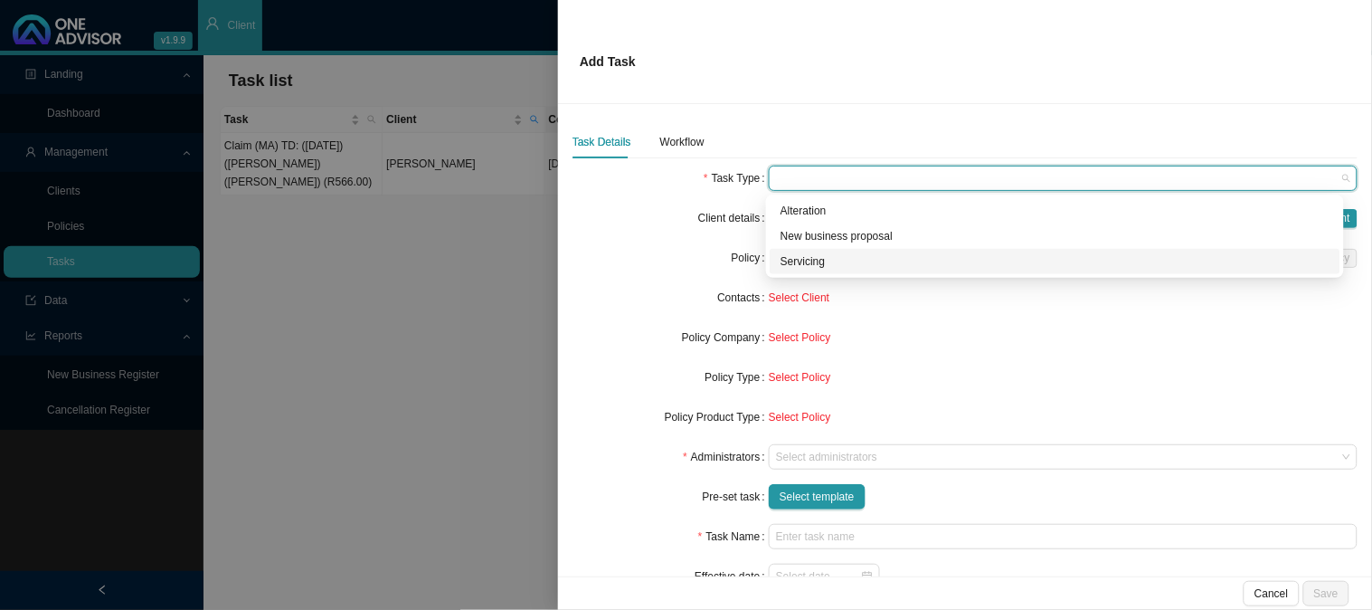
click at [918, 380] on div "Select Policy" at bounding box center [1063, 377] width 589 height 18
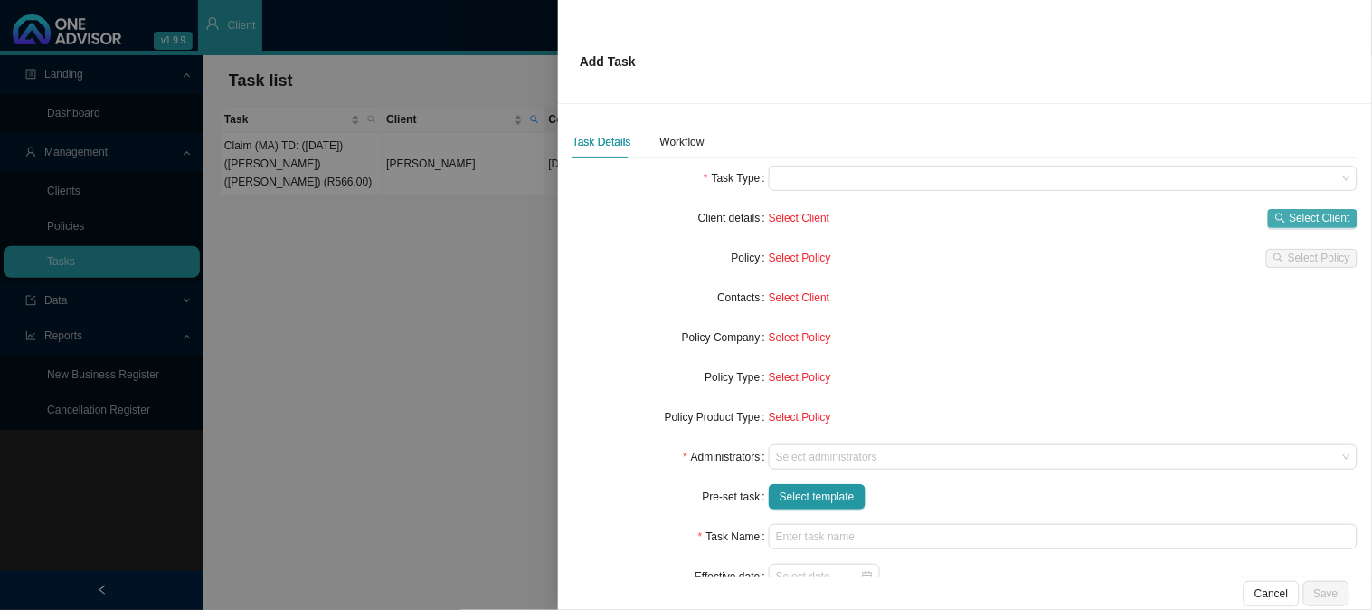
click at [1290, 217] on span "Select Client" at bounding box center [1320, 218] width 61 height 18
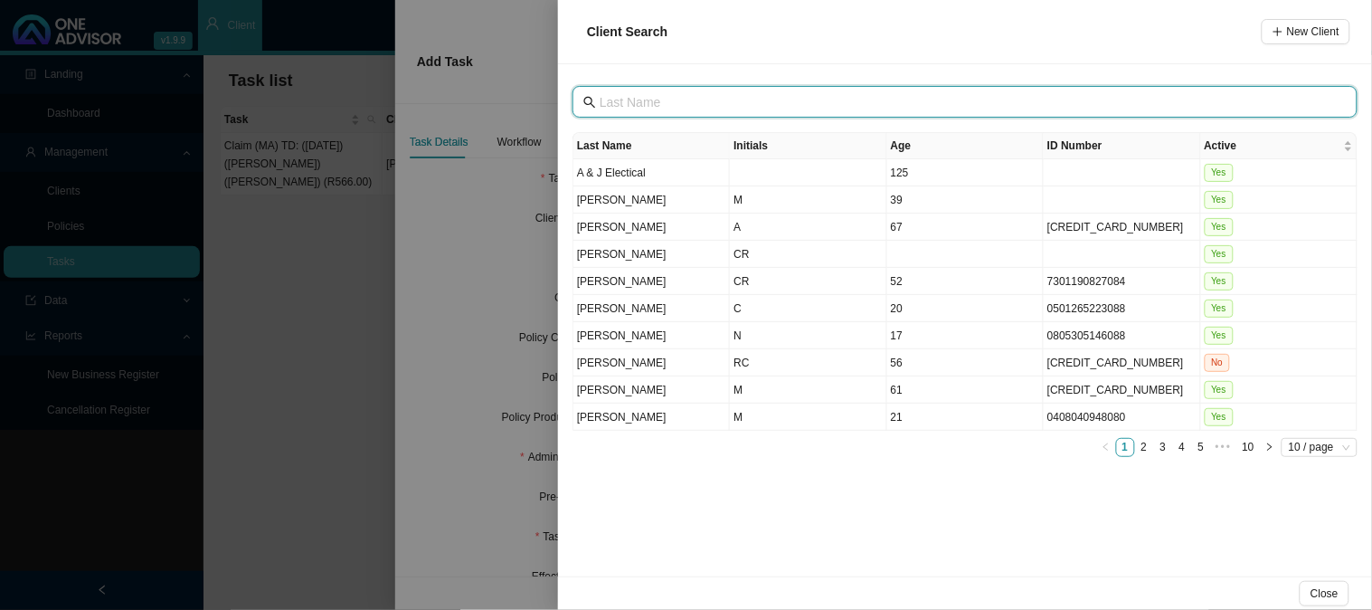
click at [688, 100] on input "text" at bounding box center [967, 102] width 735 height 20
type input "[PERSON_NAME]"
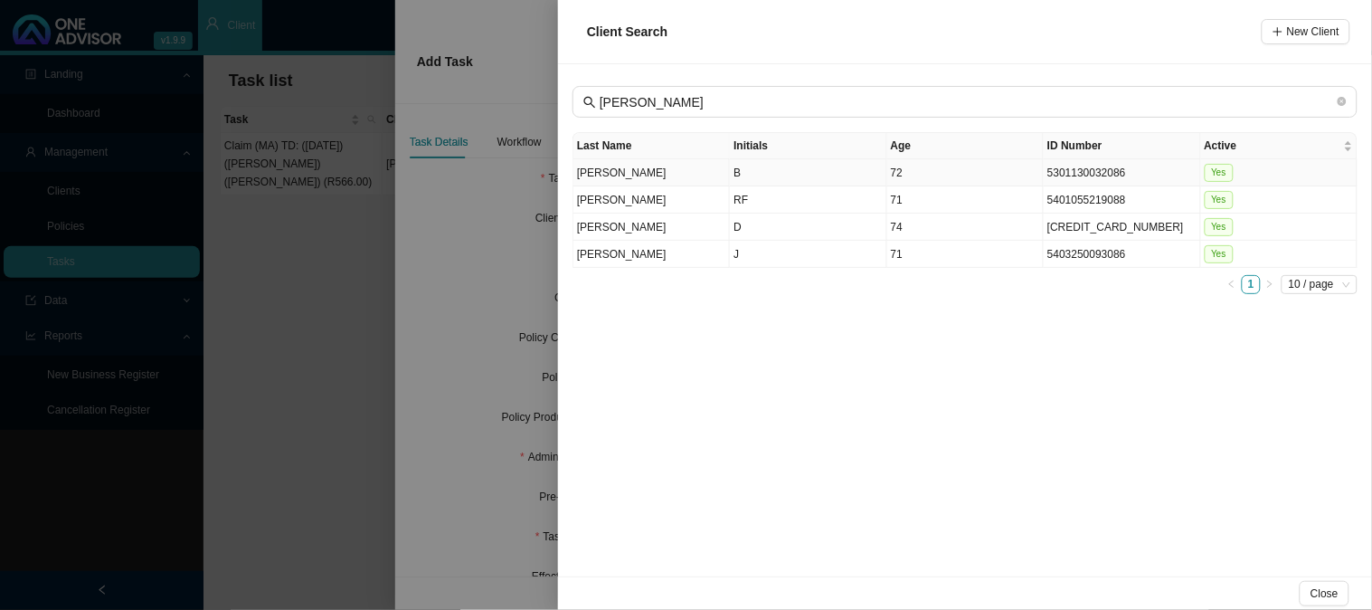
click at [677, 176] on td "[PERSON_NAME]" at bounding box center [652, 172] width 157 height 27
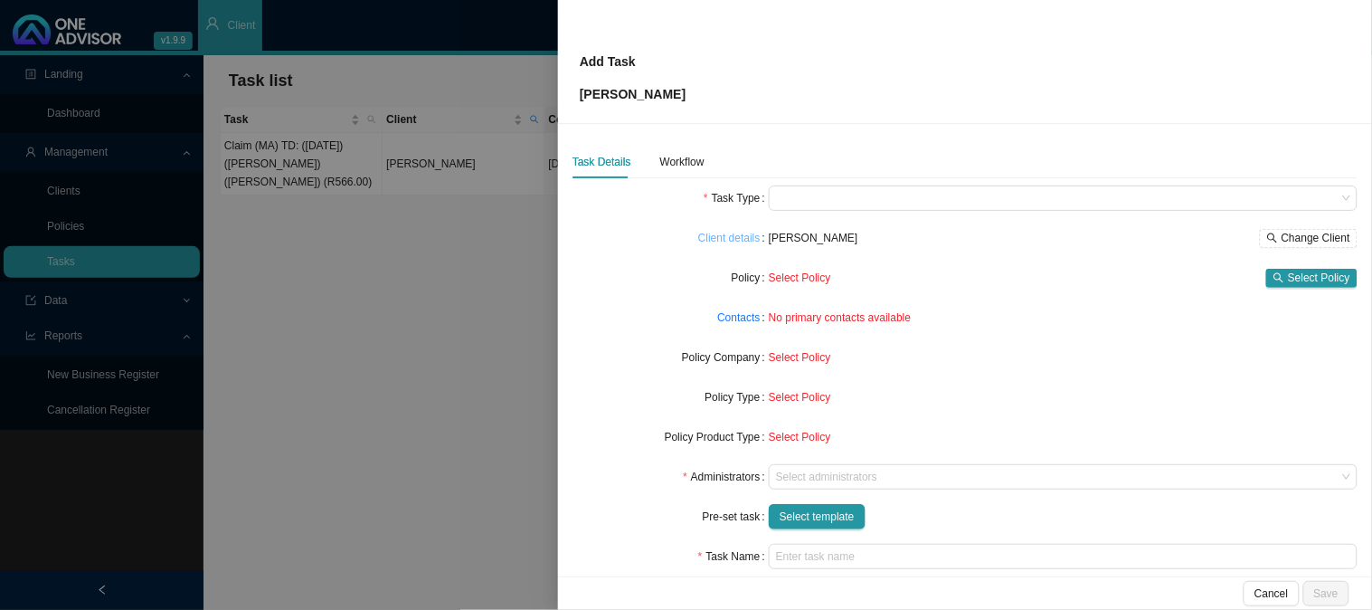
click at [736, 237] on link "Client details" at bounding box center [729, 238] width 62 height 18
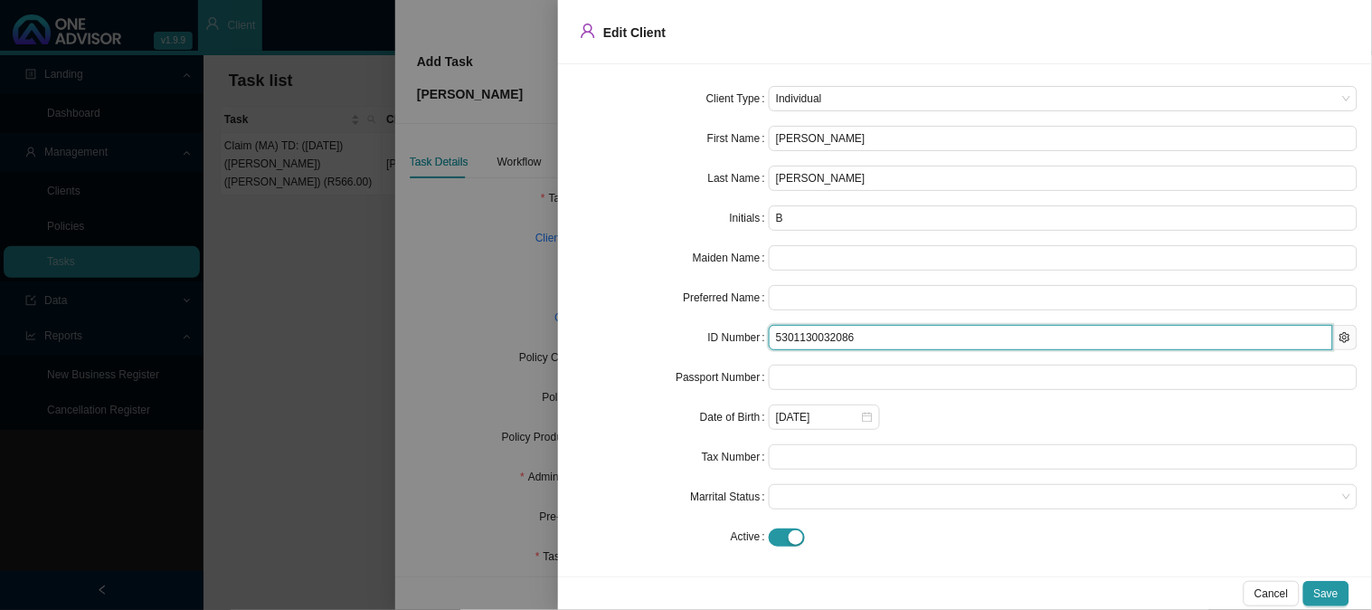
drag, startPoint x: 860, startPoint y: 337, endPoint x: 722, endPoint y: 337, distance: 138.4
click at [722, 337] on div "ID Number 5301130032086" at bounding box center [965, 337] width 785 height 25
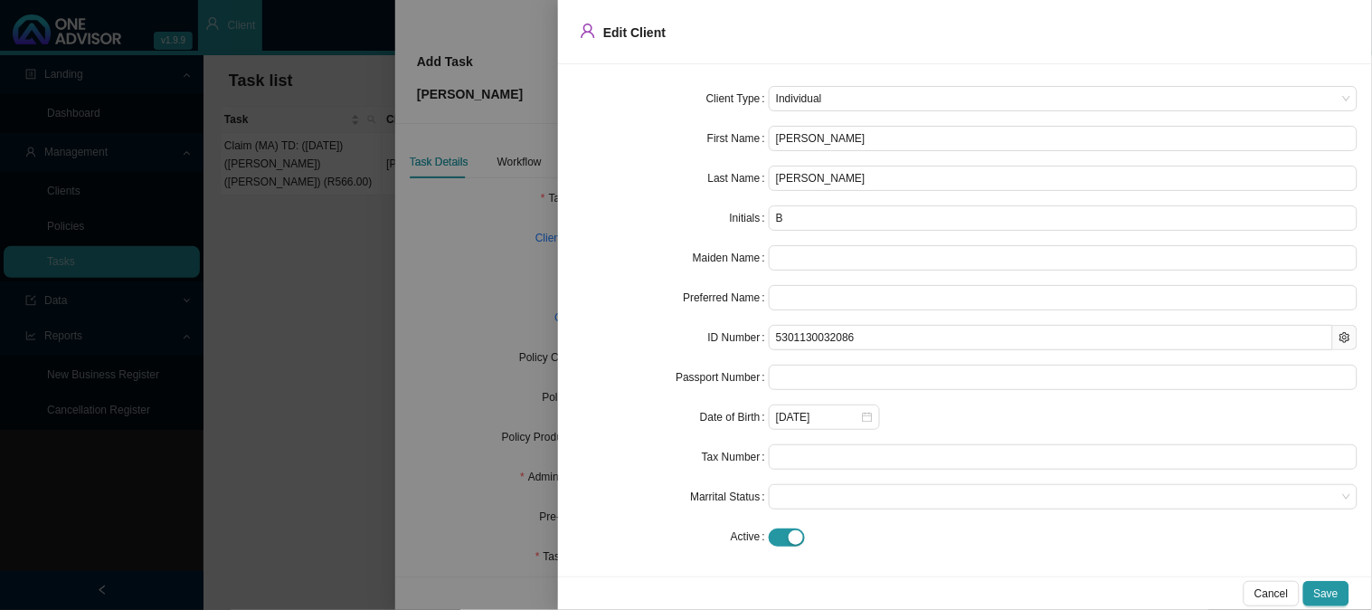
click at [384, 196] on div at bounding box center [686, 305] width 1372 height 610
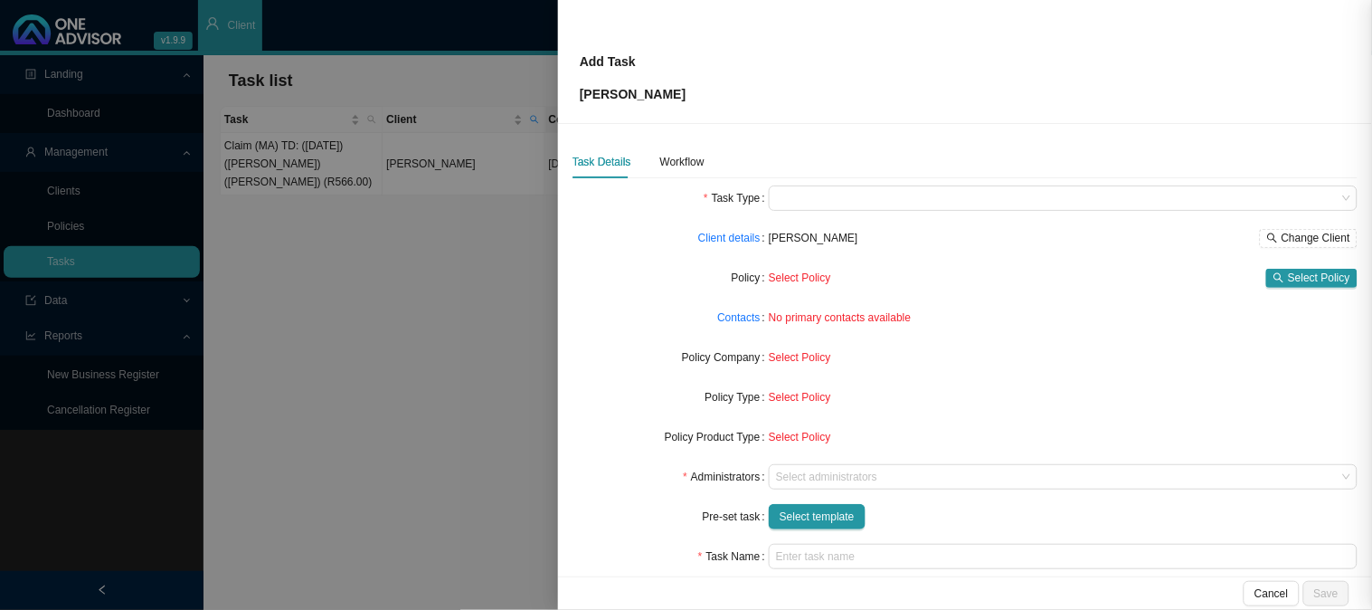
click at [346, 265] on div at bounding box center [686, 305] width 1372 height 610
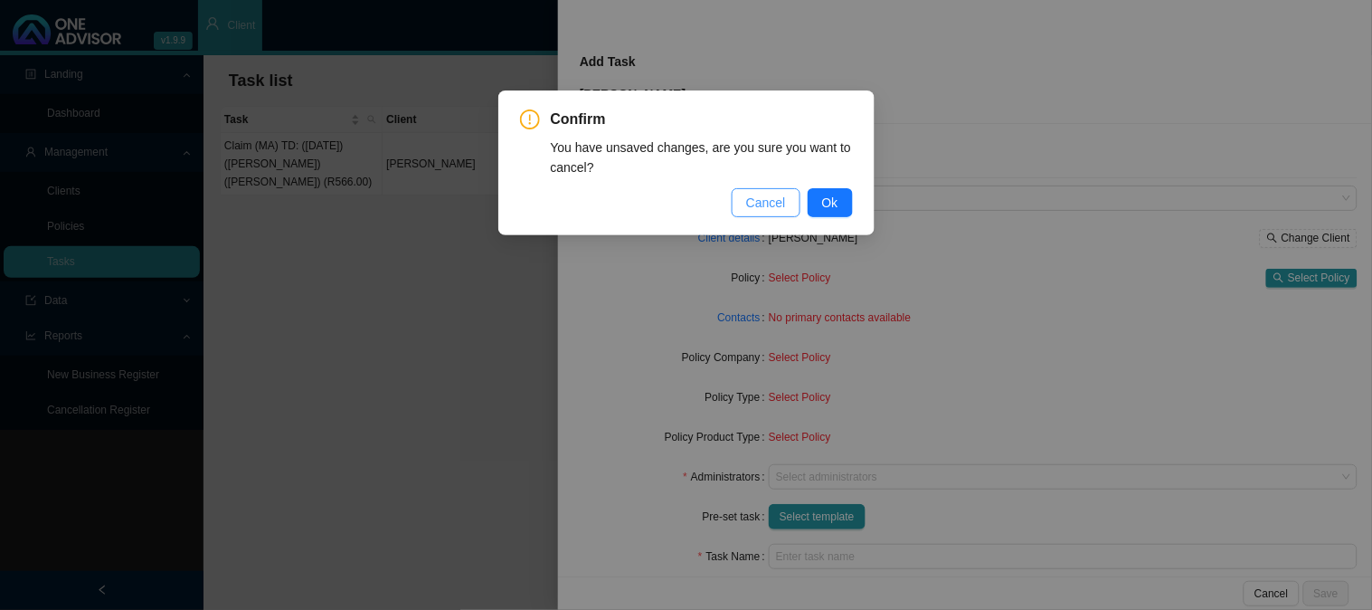
click at [787, 201] on button "Cancel" at bounding box center [766, 202] width 69 height 29
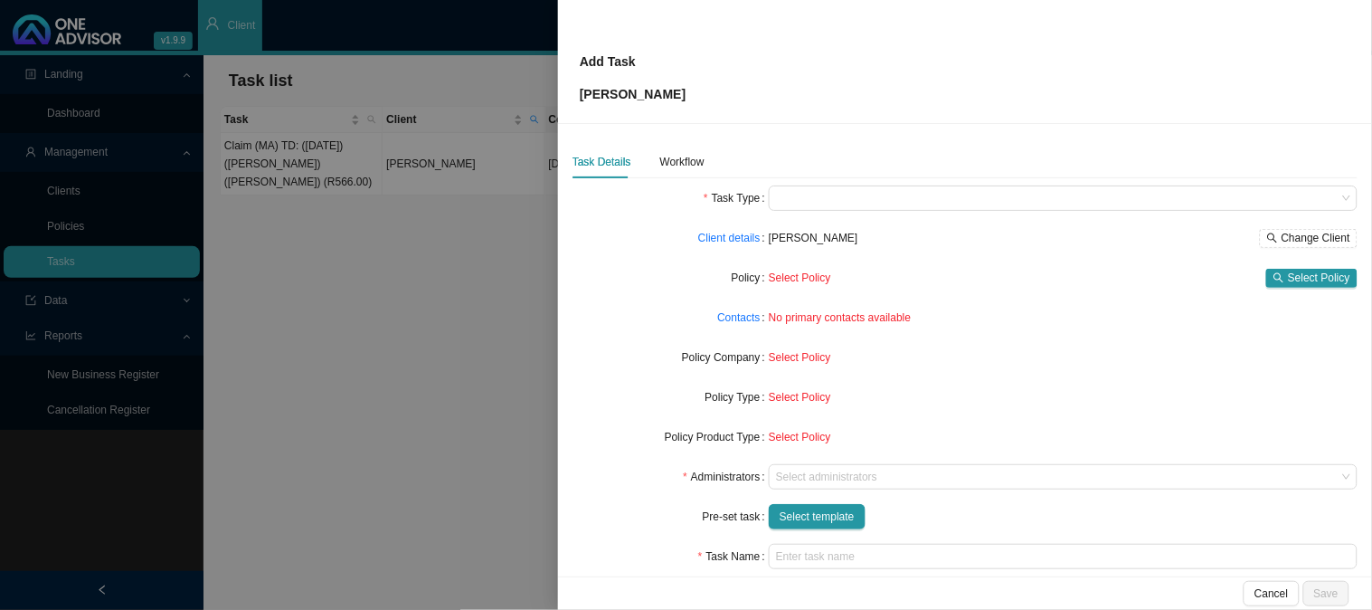
click at [304, 170] on div at bounding box center [686, 305] width 1372 height 610
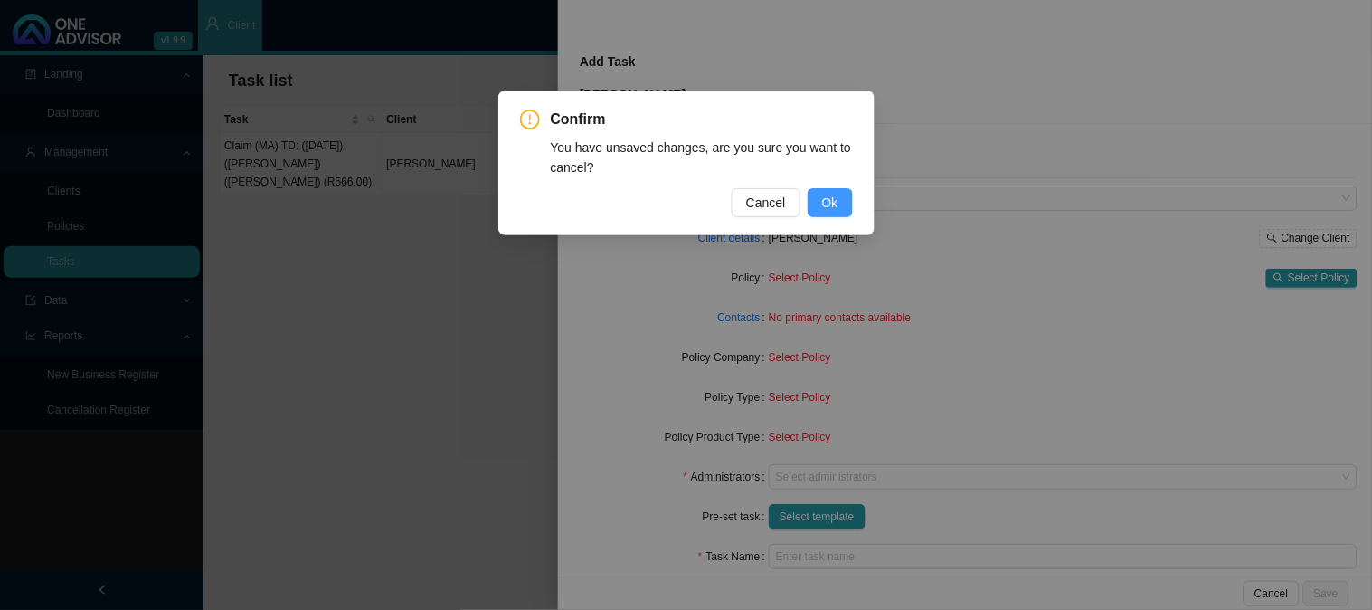
click at [830, 196] on span "Ok" at bounding box center [830, 203] width 16 height 20
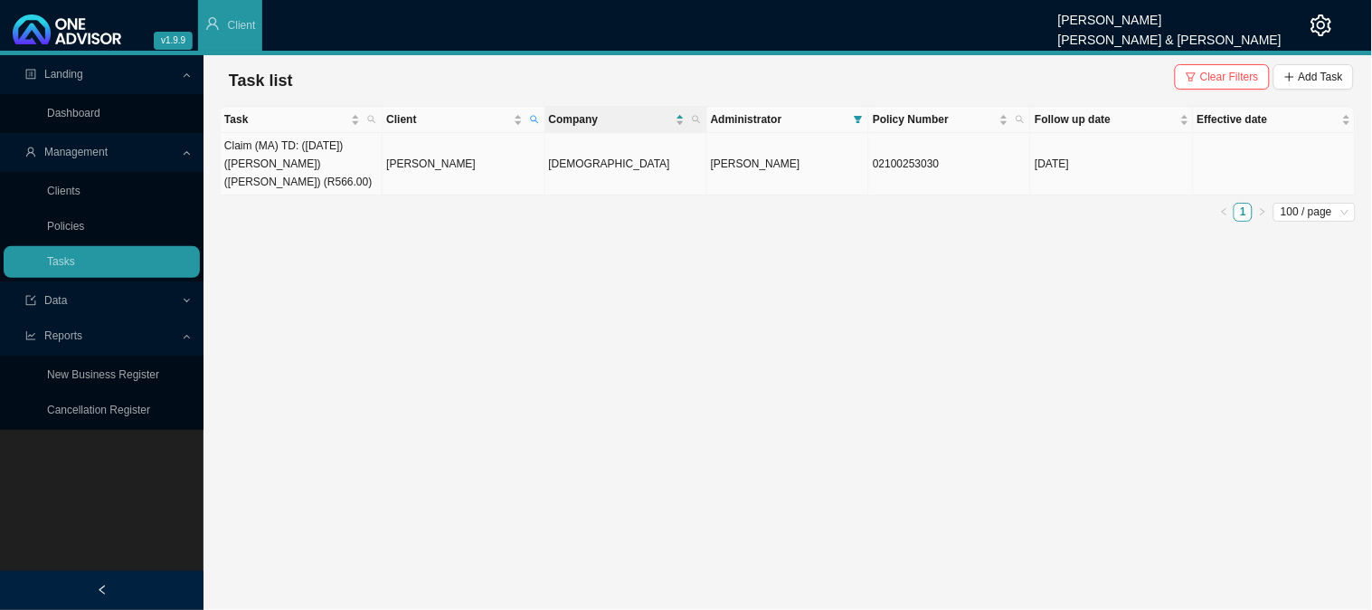
click at [313, 159] on td "Claim (MA) TD: ([DATE]) ([PERSON_NAME]) ([PERSON_NAME]) (R566.00)" at bounding box center [302, 164] width 162 height 62
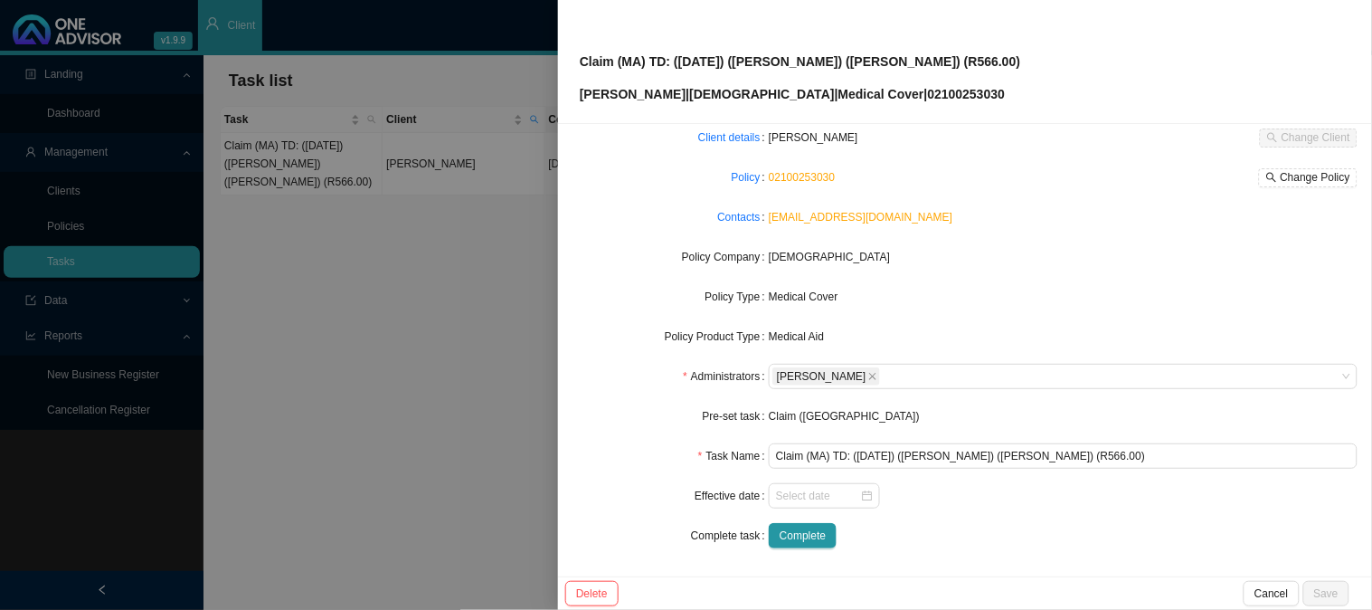
scroll to position [0, 0]
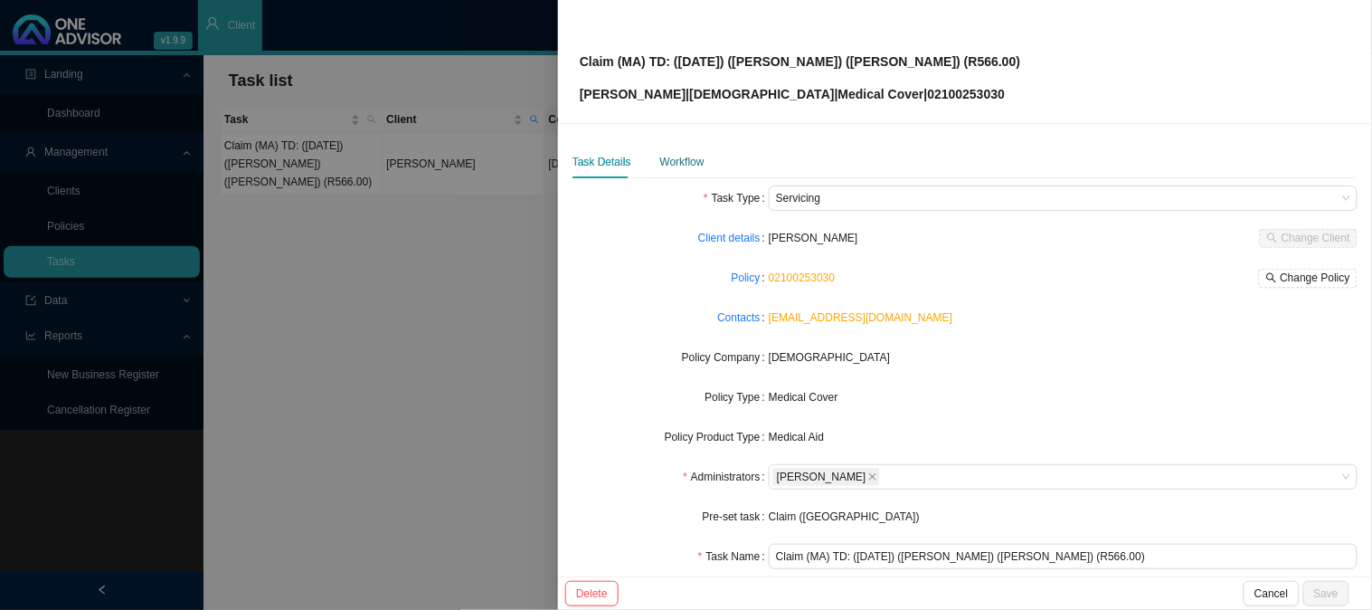
click at [665, 159] on div "Workflow" at bounding box center [682, 162] width 44 height 18
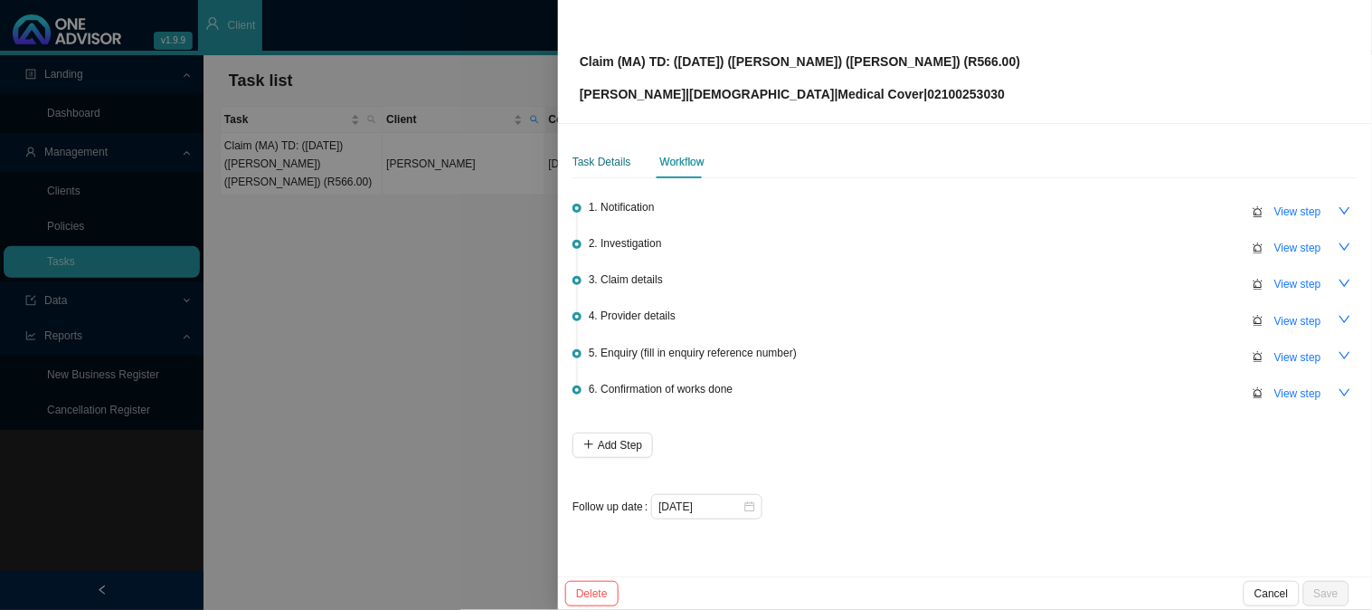
click at [585, 160] on div "Task Details" at bounding box center [602, 162] width 59 height 18
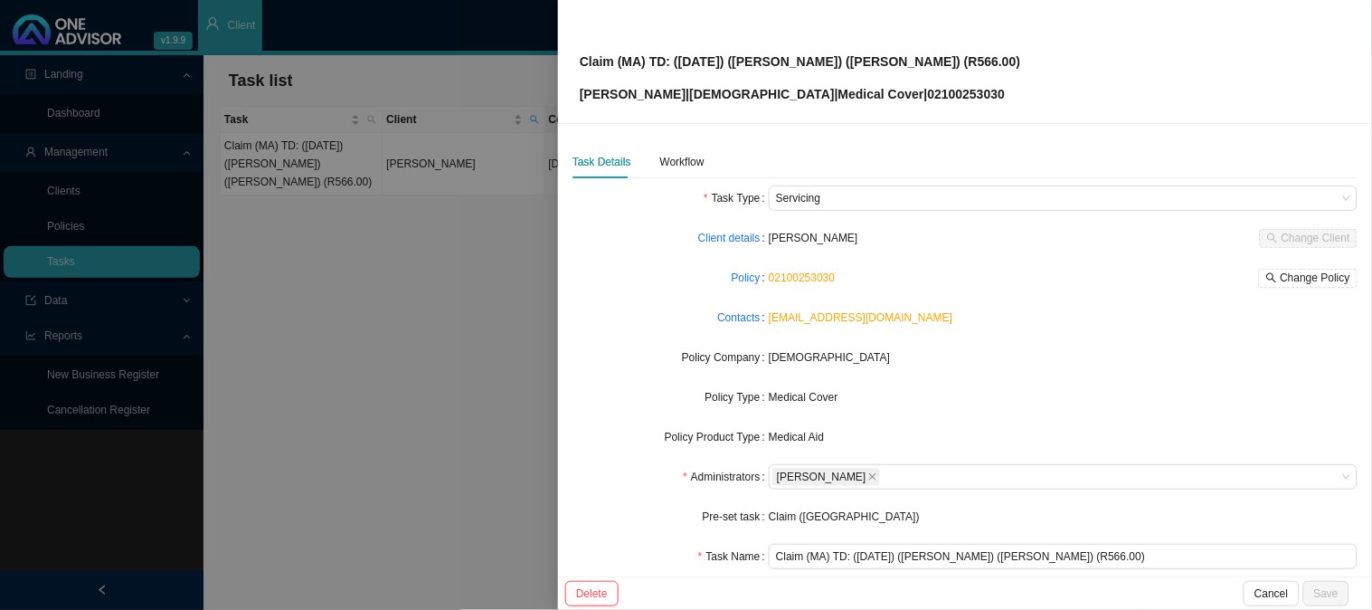
click at [807, 278] on link "02100253030" at bounding box center [802, 277] width 66 height 13
click at [689, 161] on div "Workflow" at bounding box center [682, 162] width 44 height 18
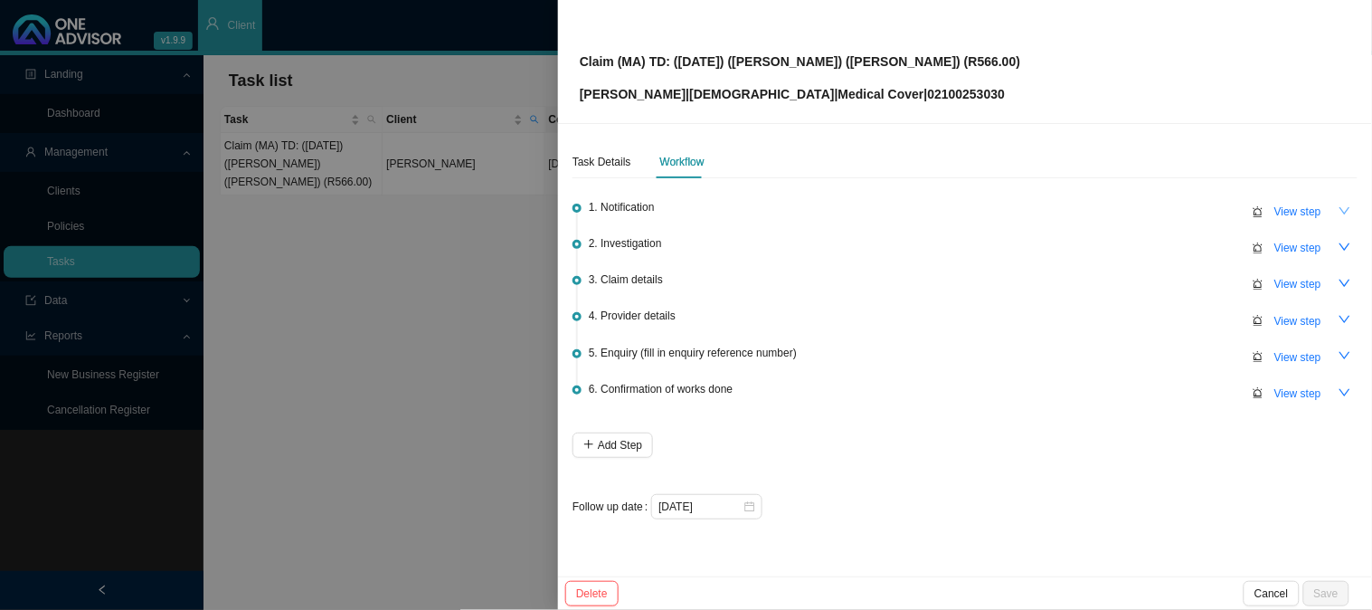
click at [1344, 206] on icon "down" at bounding box center [1345, 210] width 13 height 13
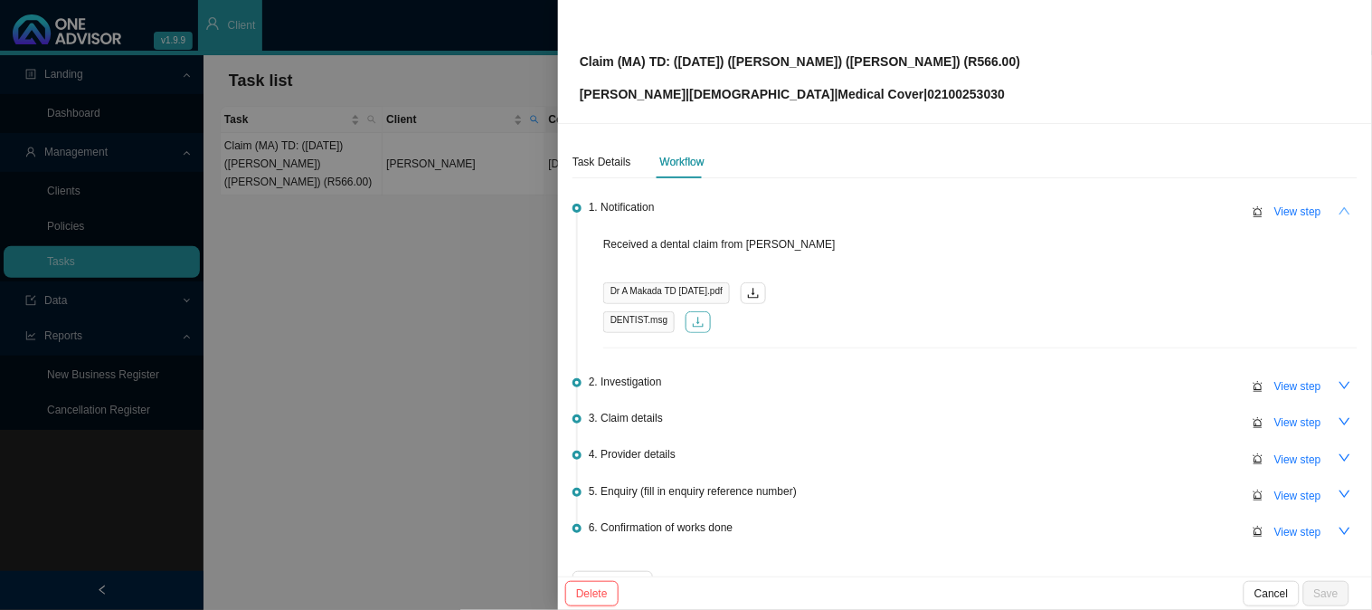
click at [698, 322] on icon "download" at bounding box center [698, 322] width 13 height 13
click at [1282, 208] on span "View step" at bounding box center [1298, 212] width 47 height 18
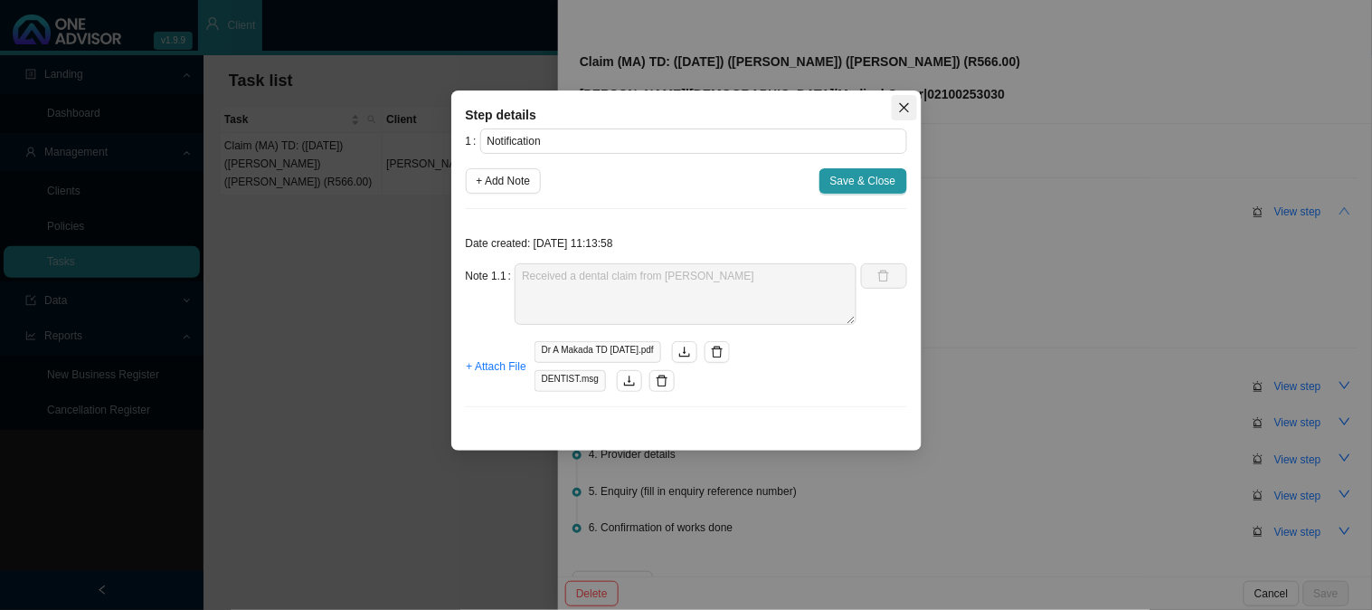
click at [916, 111] on span "Close" at bounding box center [904, 107] width 25 height 13
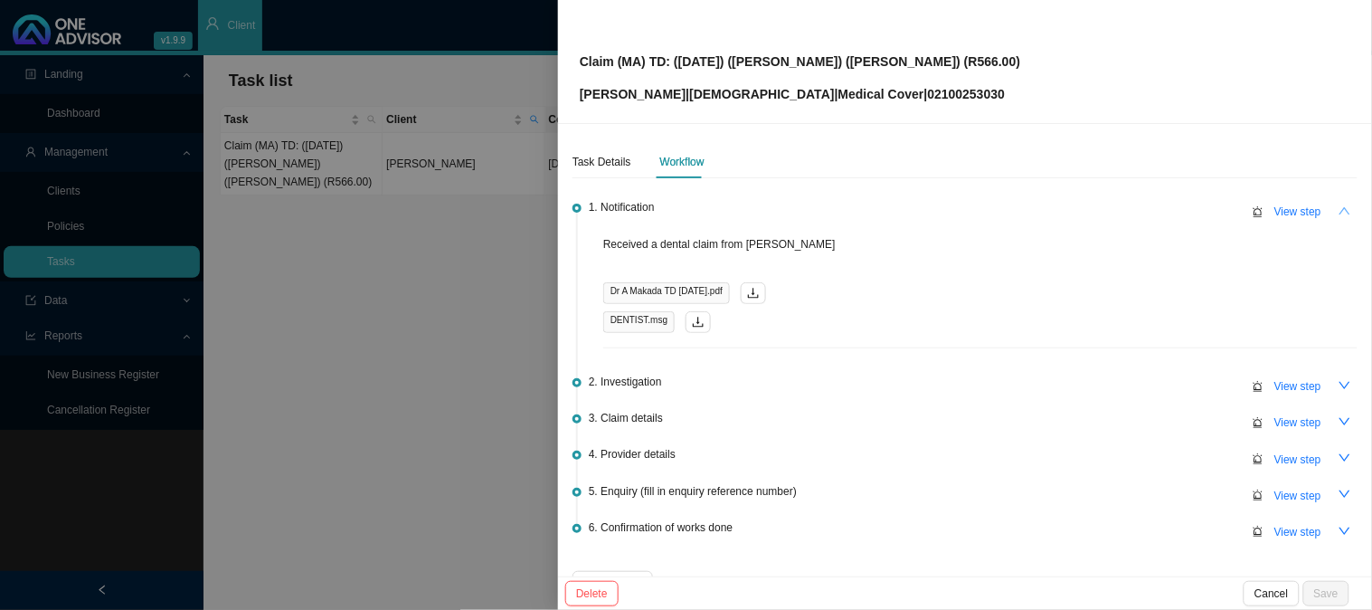
click at [1339, 209] on icon "up" at bounding box center [1345, 210] width 13 height 13
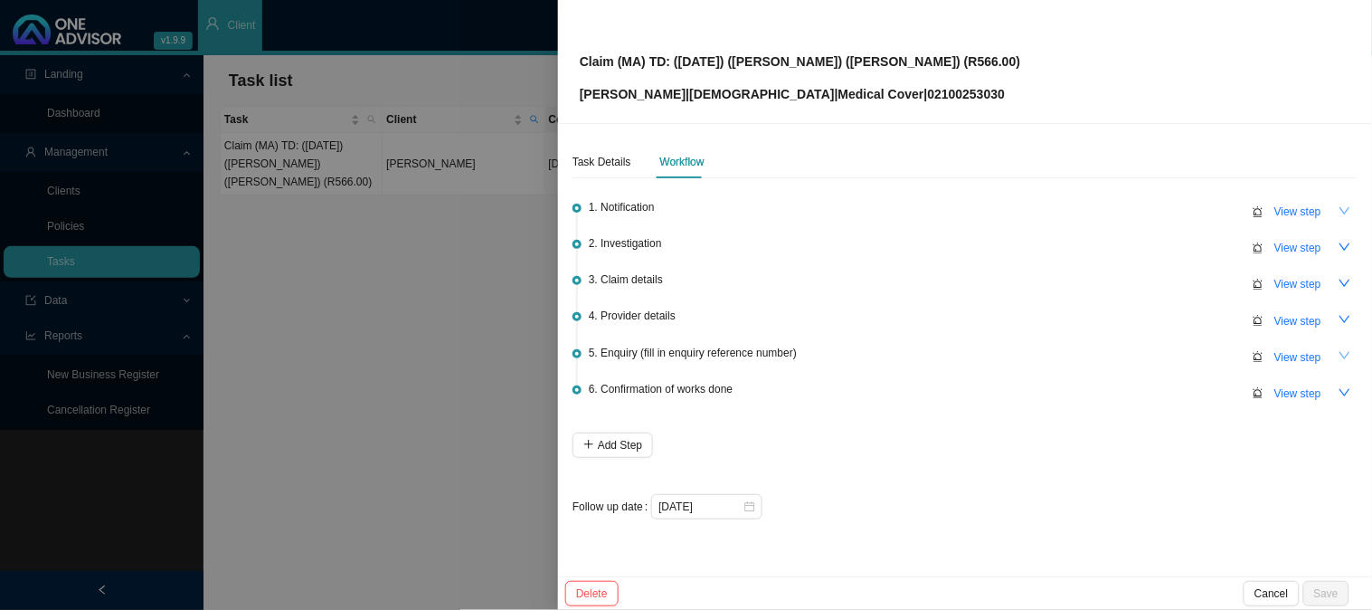
click at [1341, 354] on icon "down" at bounding box center [1345, 355] width 13 height 13
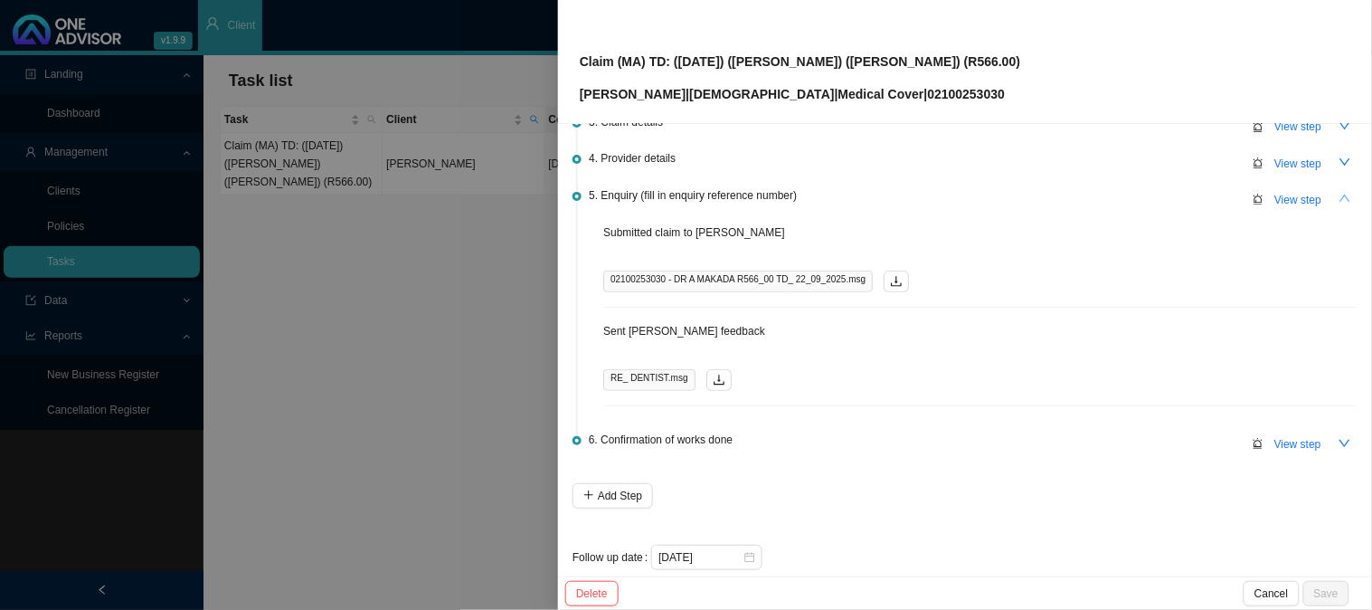
scroll to position [176, 0]
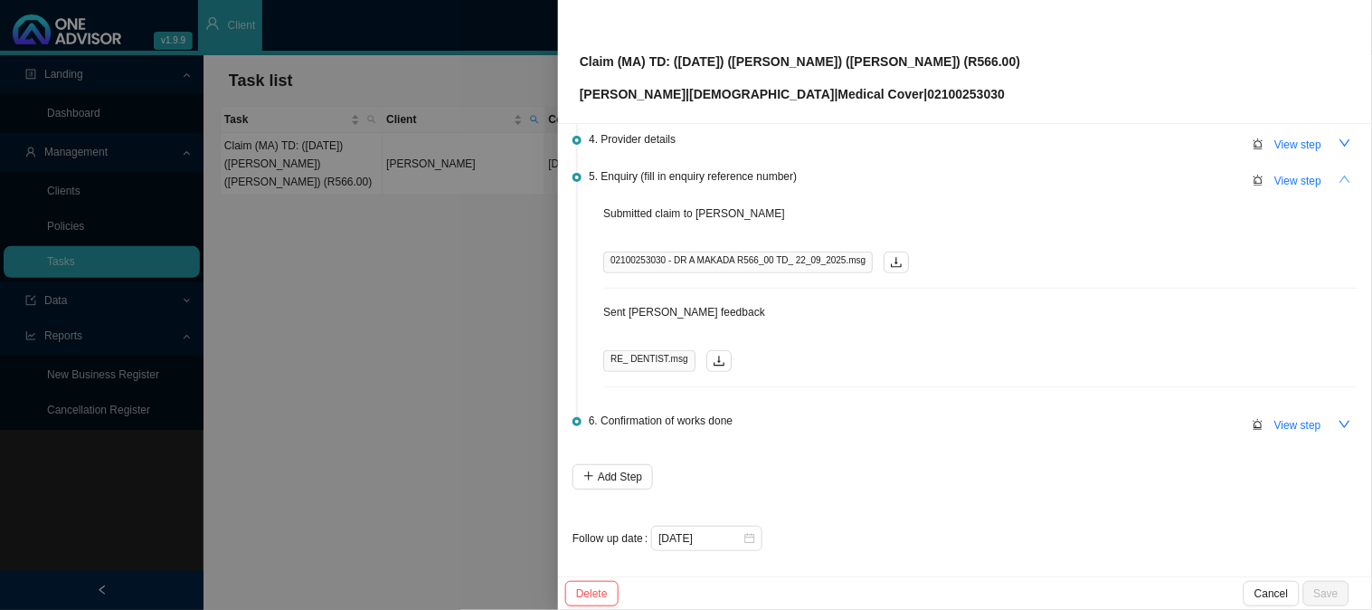
click at [1339, 179] on icon "up" at bounding box center [1345, 179] width 13 height 13
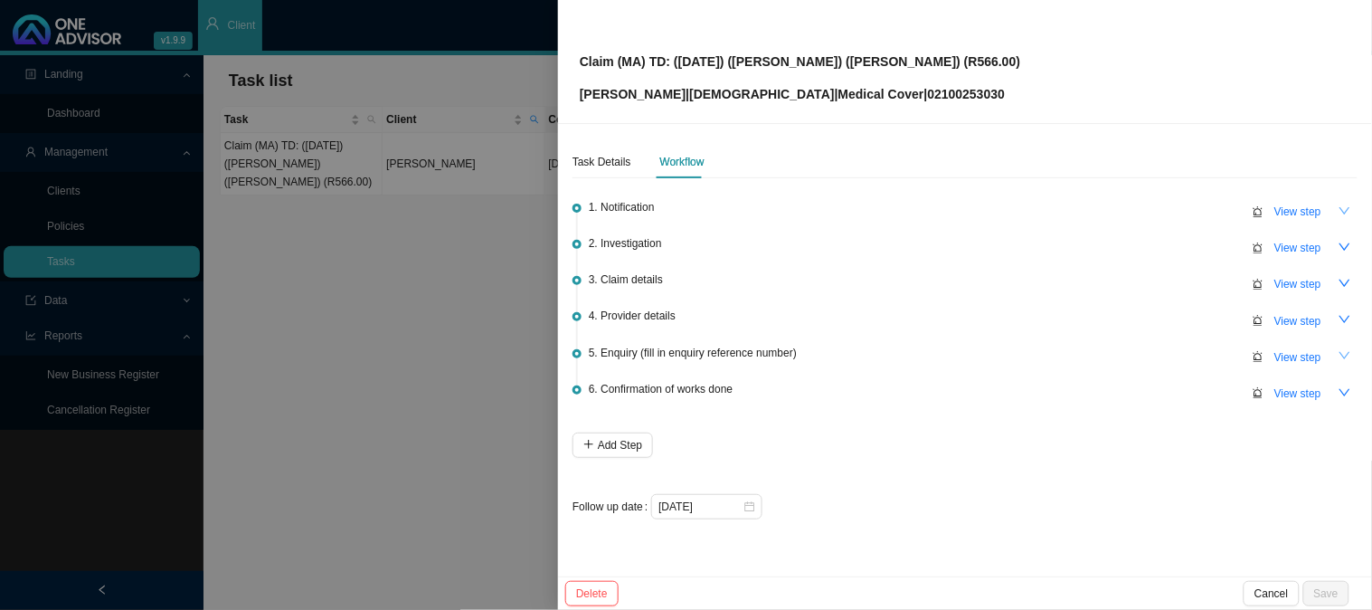
scroll to position [0, 0]
click at [1294, 353] on span "View step" at bounding box center [1298, 357] width 47 height 18
type input "Enquiry (fill in enquiry reference number)"
type textarea "Sent [PERSON_NAME] feedback"
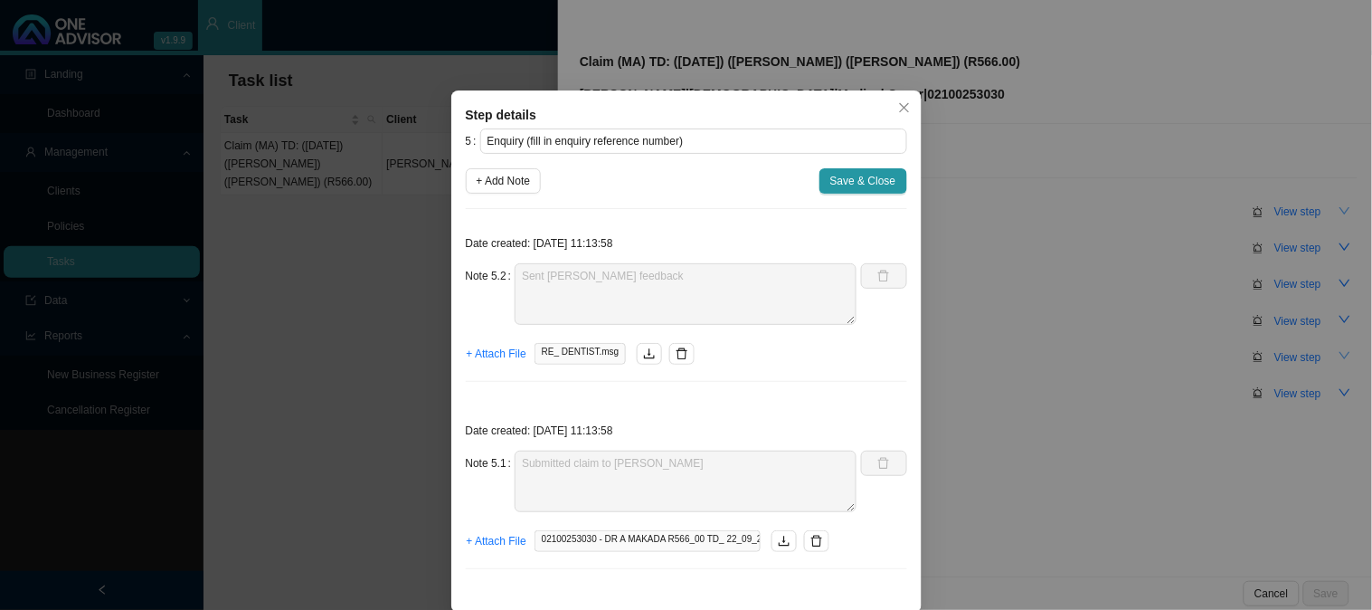
click at [510, 195] on div "5 Enquiry (fill in enquiry reference number) + Add Note Save & Close Date creat…" at bounding box center [686, 355] width 441 height 455
click at [531, 187] on button "+ Add Note" at bounding box center [504, 180] width 76 height 25
type textarea "Sent [PERSON_NAME] feedback"
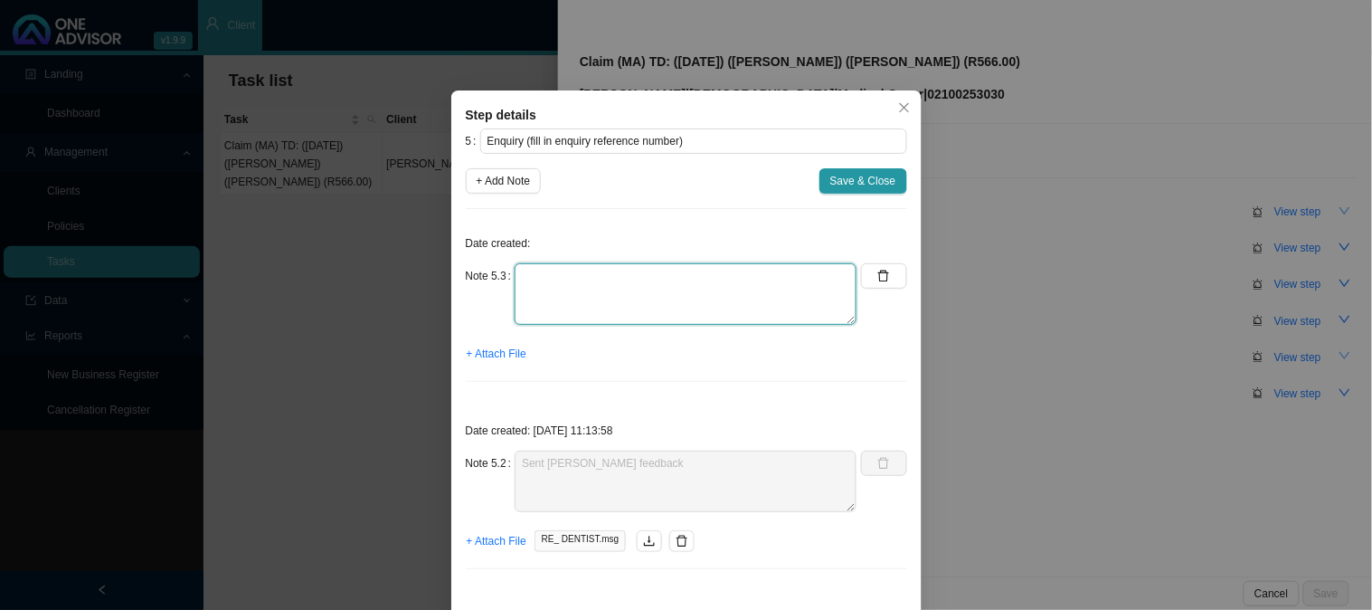
click at [561, 263] on textarea at bounding box center [686, 294] width 342 height 62
type textarea "Claim has been processed under the wrong member"
click at [495, 355] on span "+ Attach File" at bounding box center [497, 354] width 60 height 18
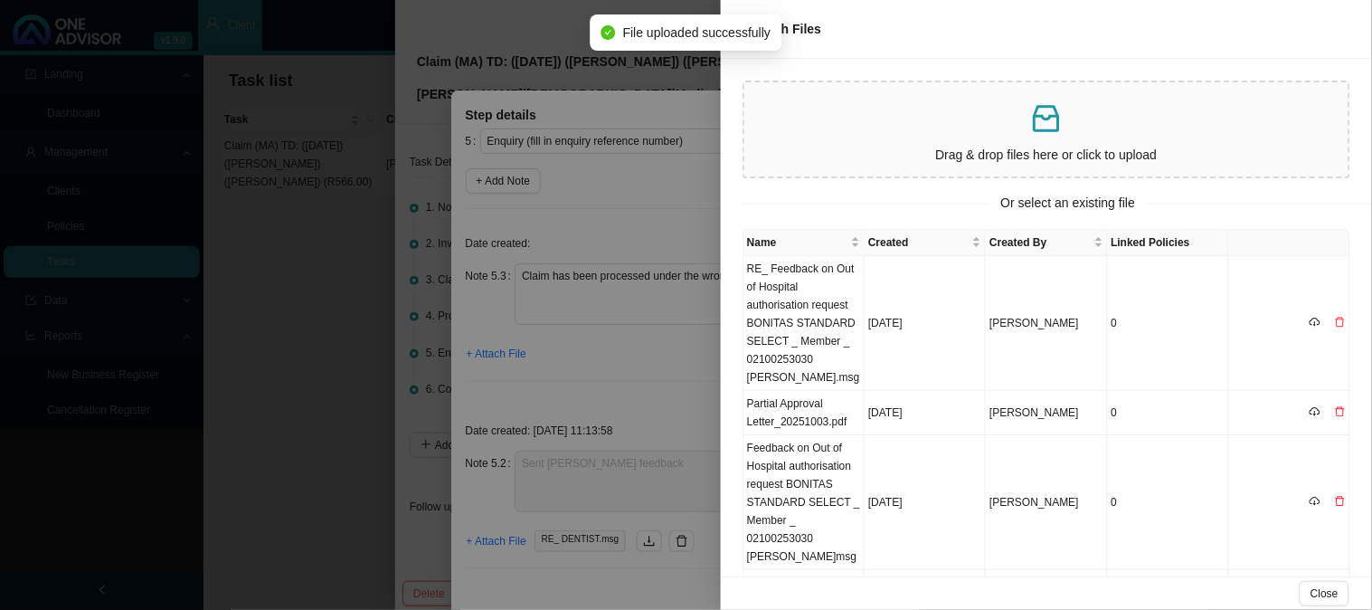
click at [631, 367] on div at bounding box center [686, 305] width 1372 height 610
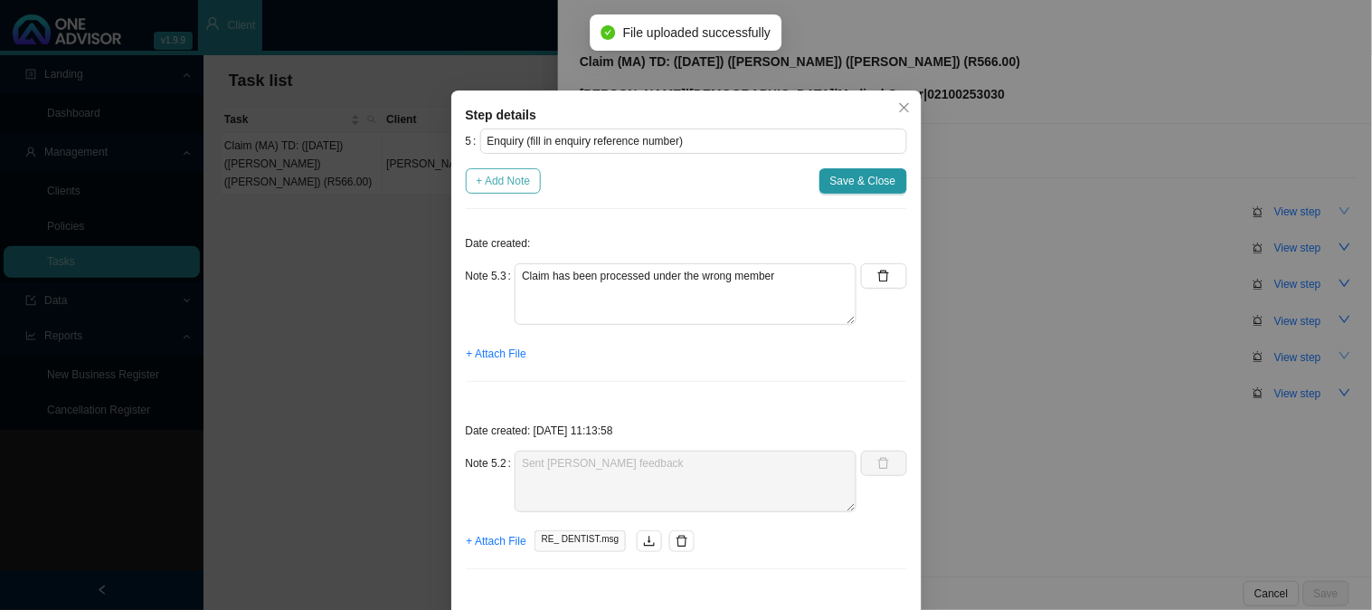
click at [507, 174] on span "+ Add Note" at bounding box center [504, 181] width 54 height 18
type textarea "Claim has been processed under the wrong member"
type textarea "Sent [PERSON_NAME] feedback"
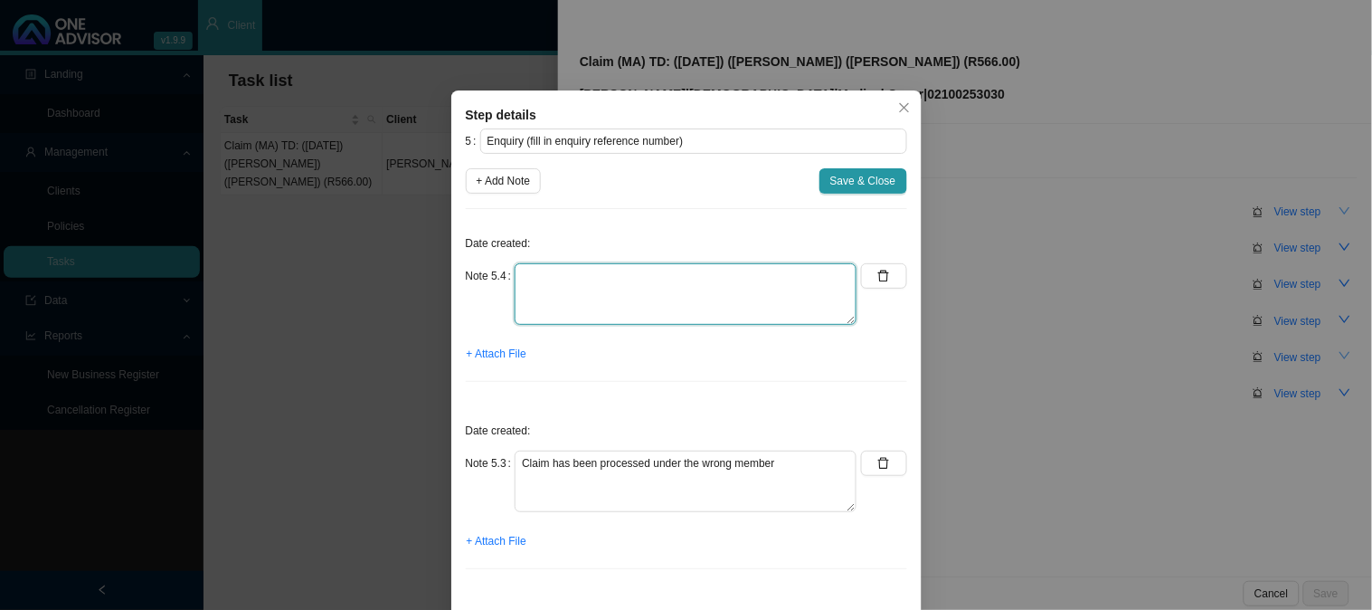
click at [552, 275] on textarea at bounding box center [686, 294] width 342 height 62
type textarea "Sent the claim back and asked for the claim to be resolved"
click at [503, 356] on span "+ Attach File" at bounding box center [497, 354] width 60 height 18
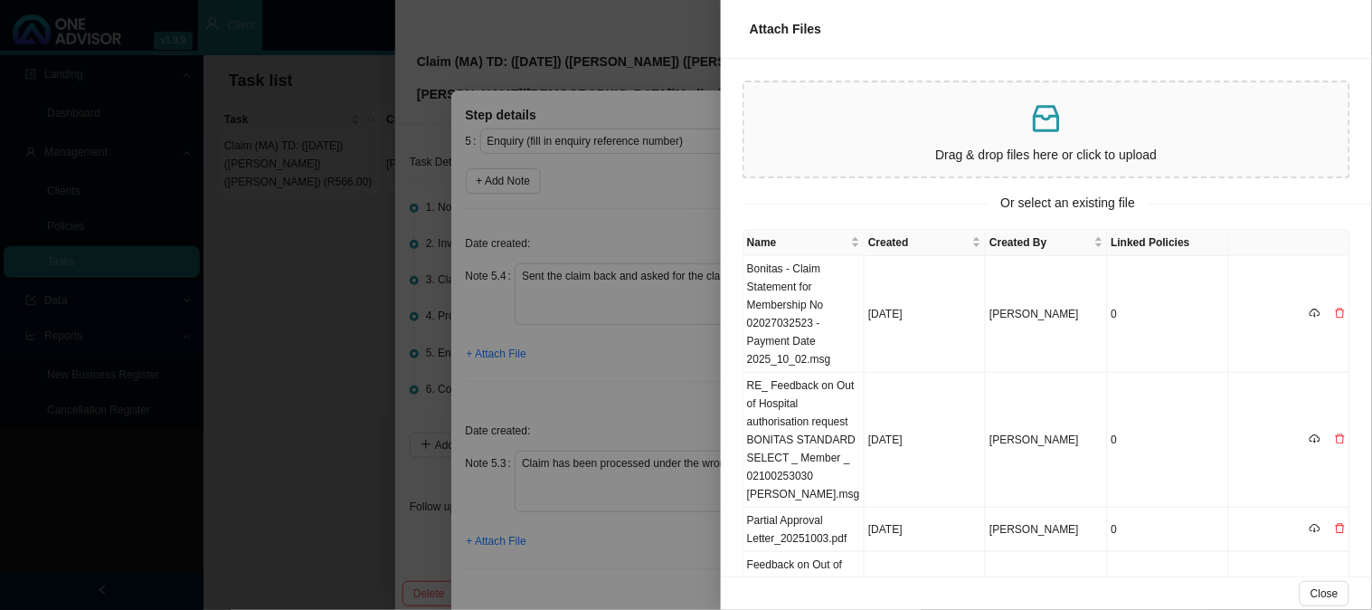
click at [621, 421] on div at bounding box center [686, 305] width 1372 height 610
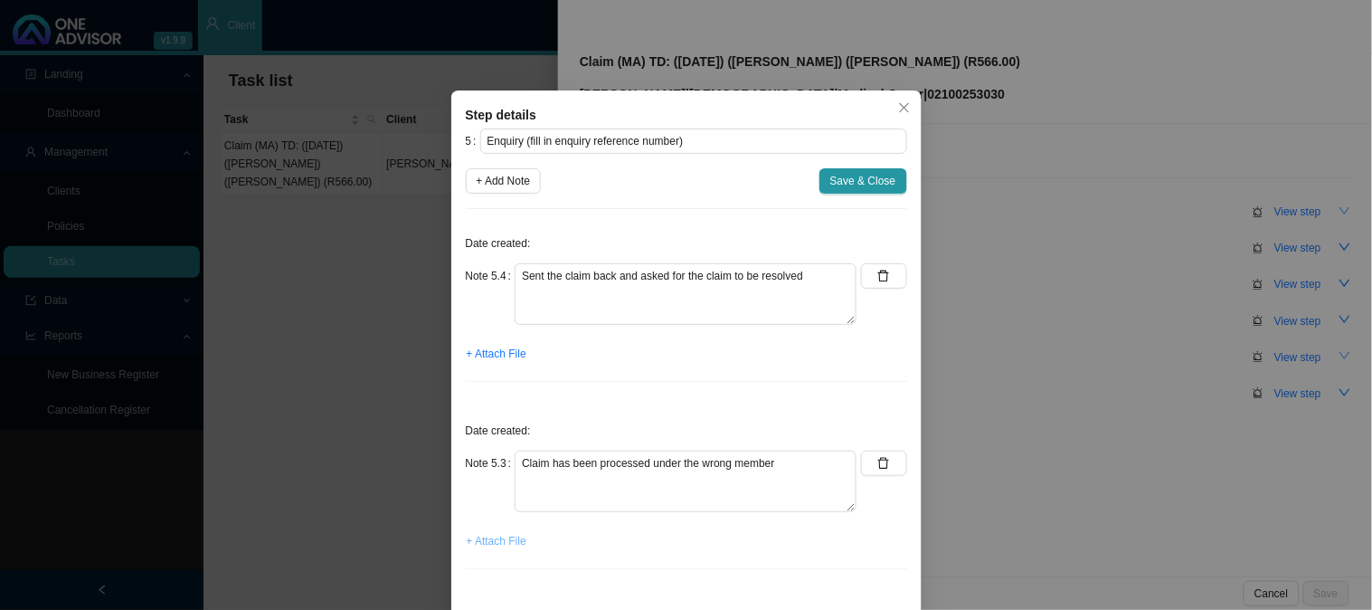
click at [480, 538] on span "+ Attach File" at bounding box center [497, 541] width 60 height 18
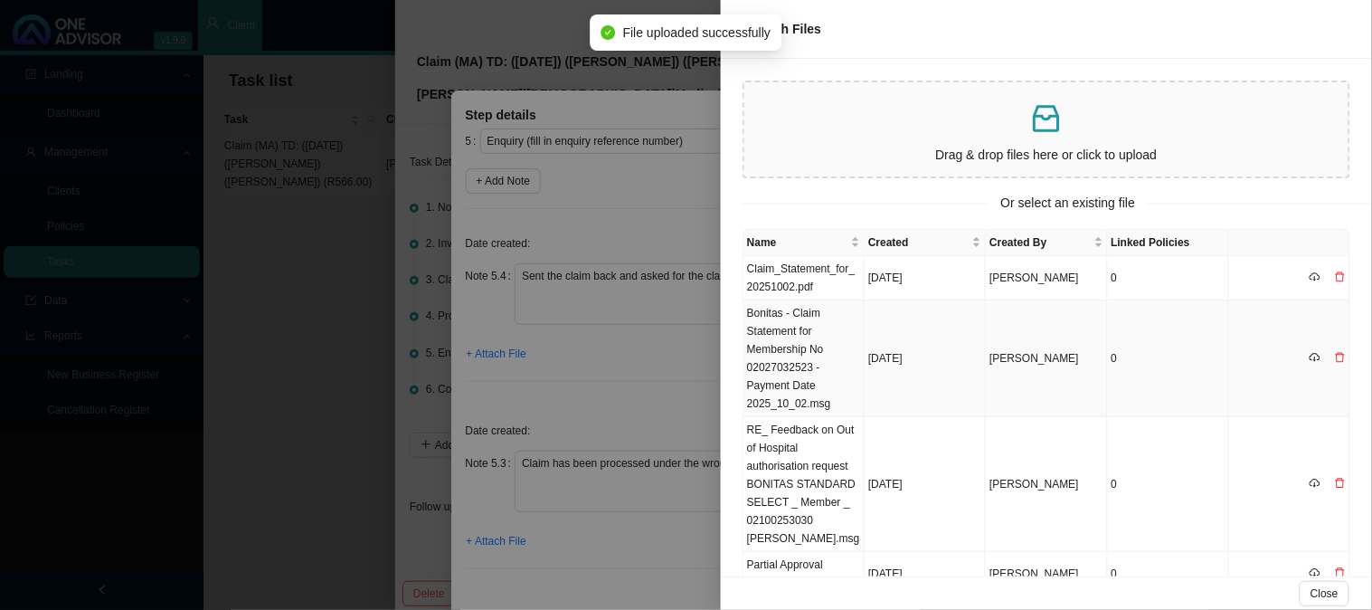
click at [789, 350] on td "Bonitas - Claim Statement for Membership No 02027032523 - Payment Date 2025_10_…" at bounding box center [804, 358] width 121 height 117
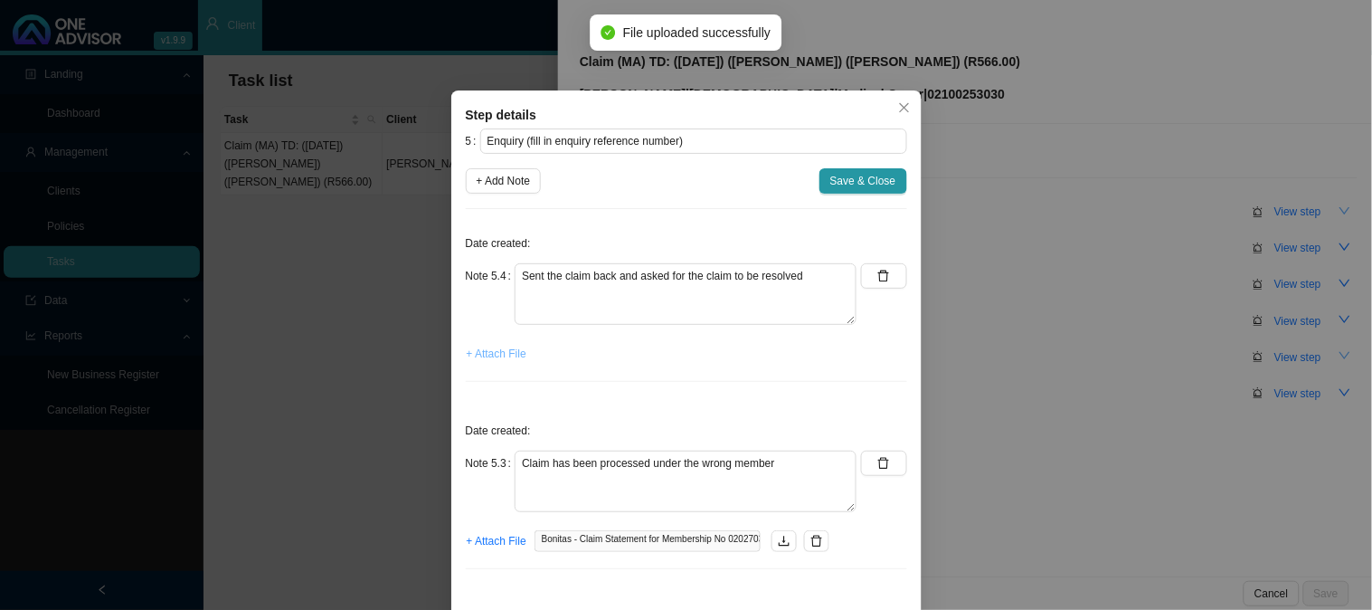
click at [475, 350] on span "+ Attach File" at bounding box center [497, 354] width 60 height 18
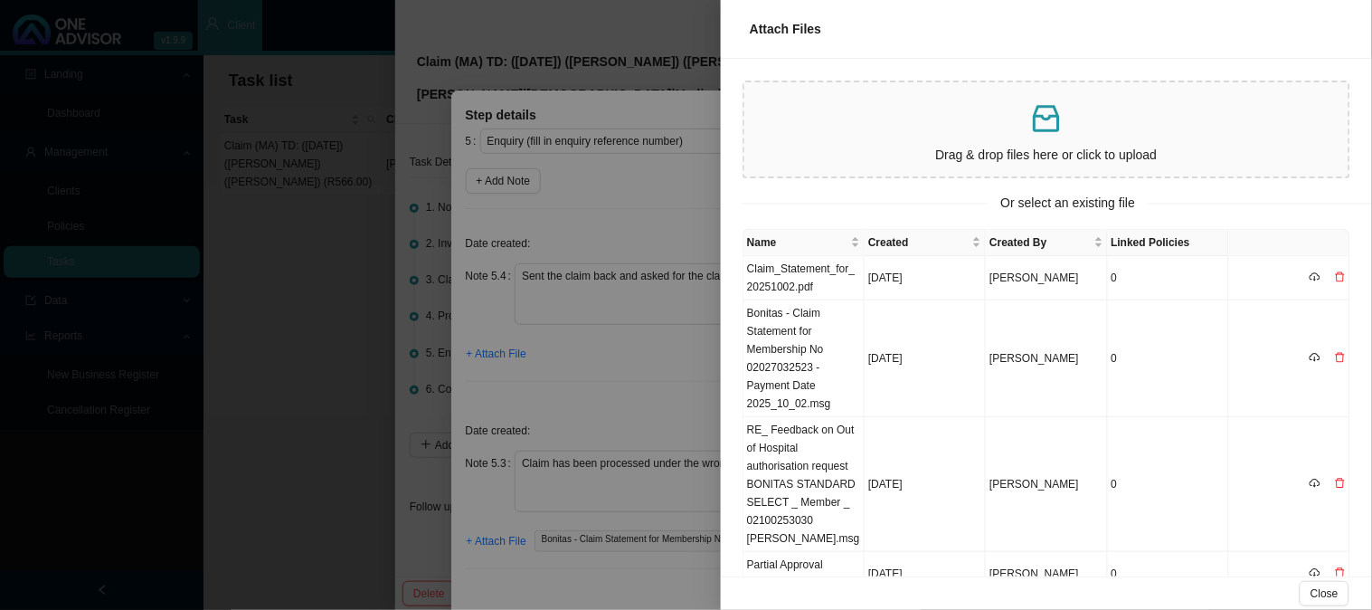
click at [688, 377] on div at bounding box center [686, 305] width 1372 height 610
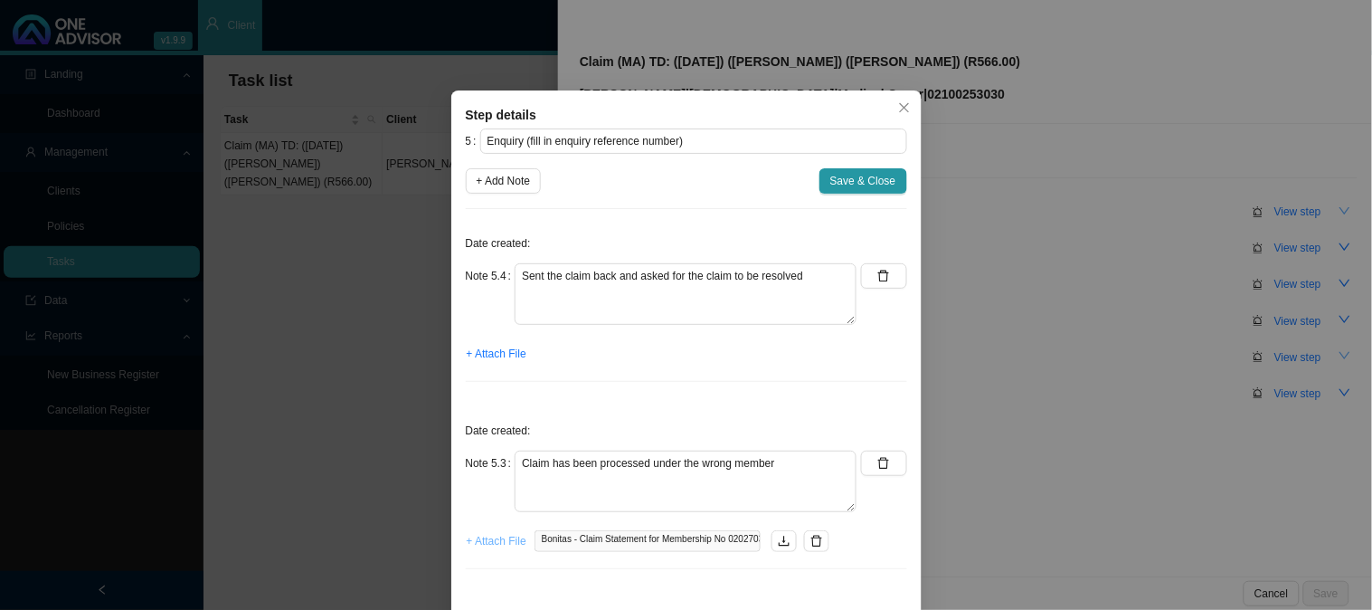
click at [477, 540] on span "+ Attach File" at bounding box center [497, 541] width 60 height 18
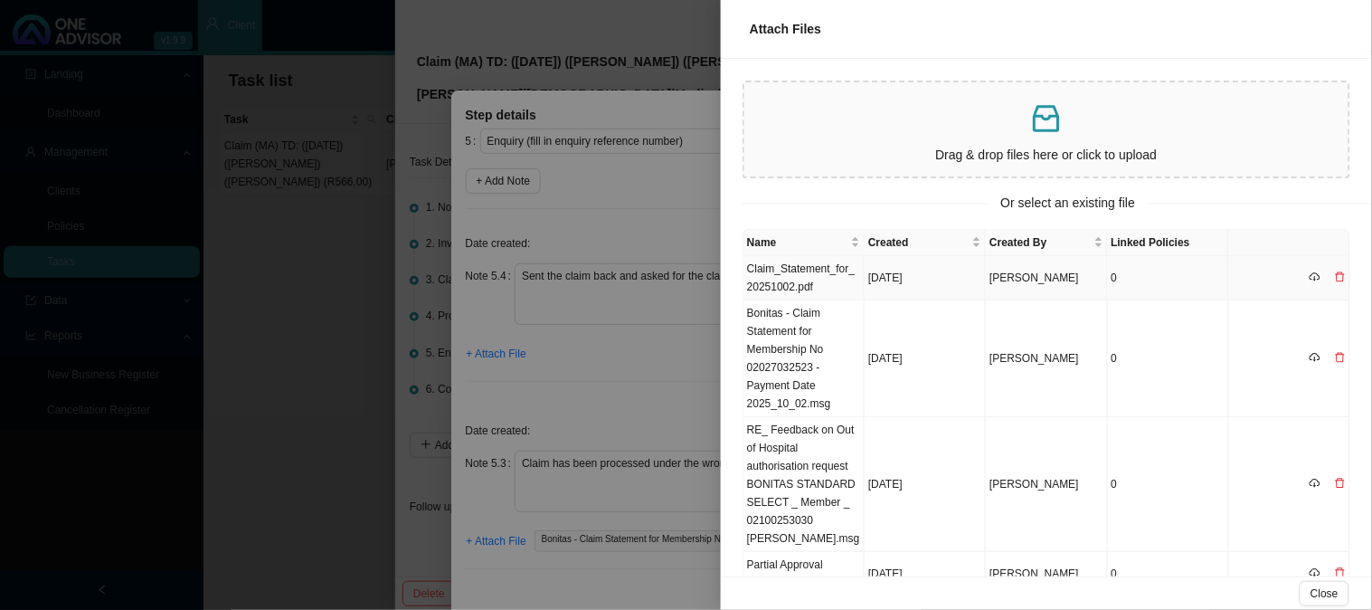
click at [814, 276] on td "Claim_Statement_for_20251002.pdf" at bounding box center [804, 278] width 121 height 44
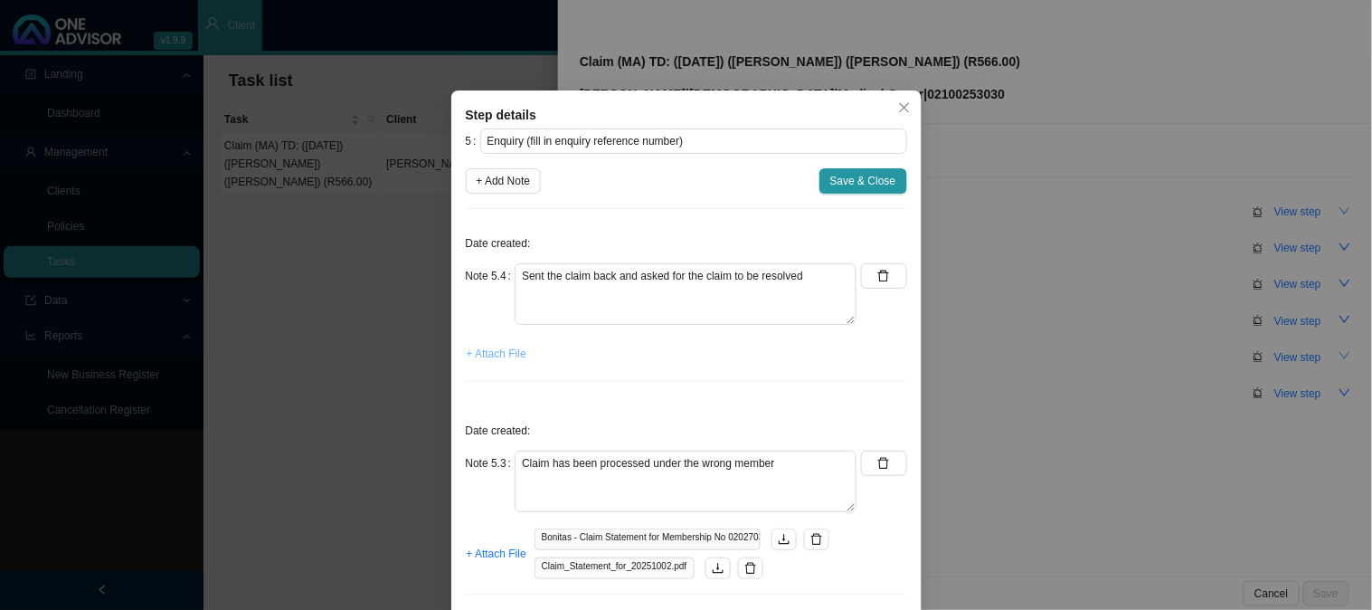
click at [467, 359] on span "+ Attach File" at bounding box center [497, 354] width 60 height 18
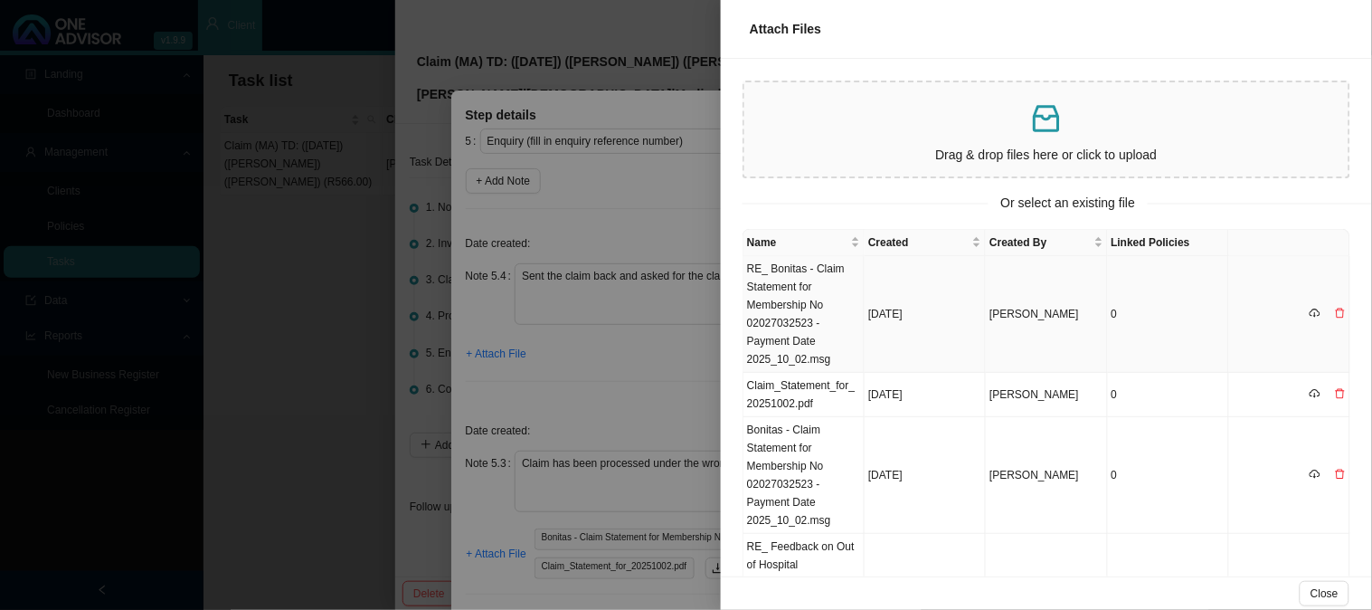
click at [815, 311] on td "RE_ Bonitas - Claim Statement for Membership No 02027032523 - Payment Date 2025…" at bounding box center [804, 314] width 121 height 117
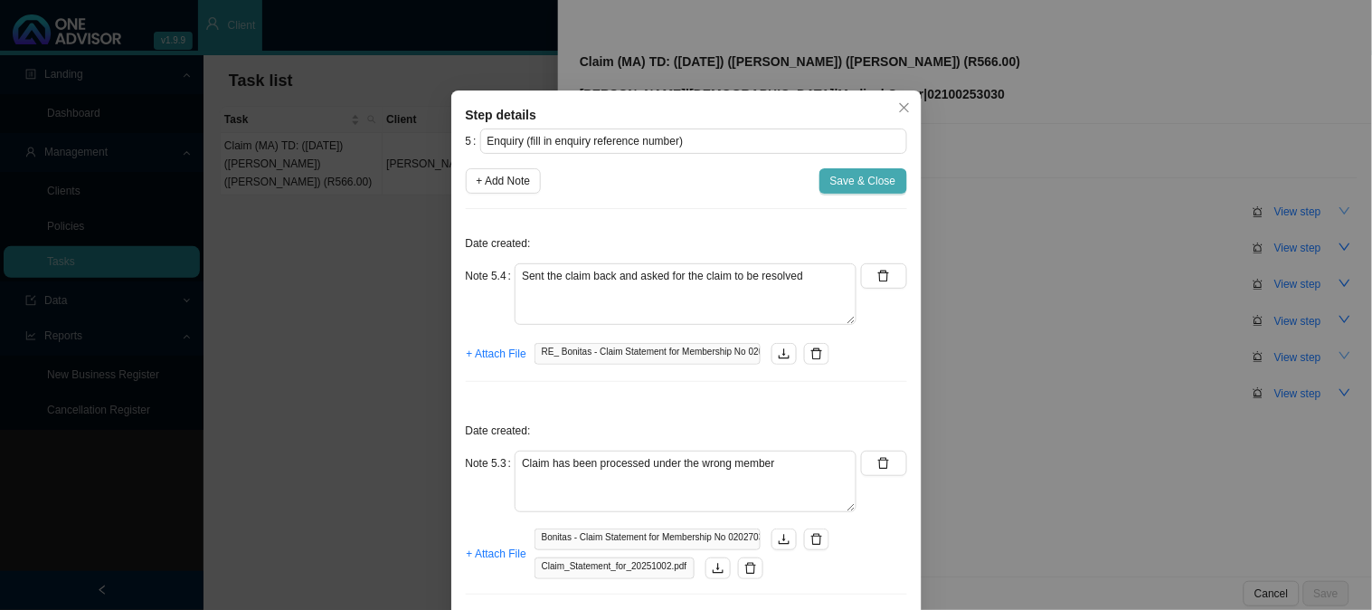
click at [855, 181] on span "Save & Close" at bounding box center [863, 181] width 66 height 18
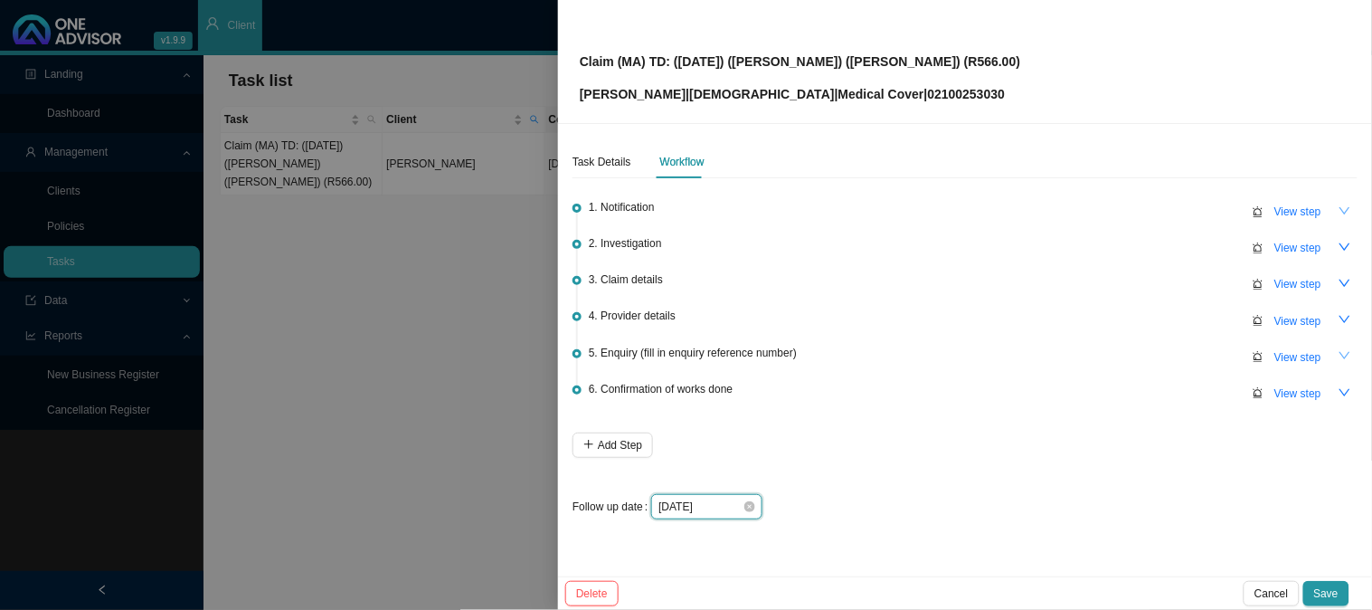
click at [726, 499] on input "[DATE]" at bounding box center [701, 507] width 84 height 18
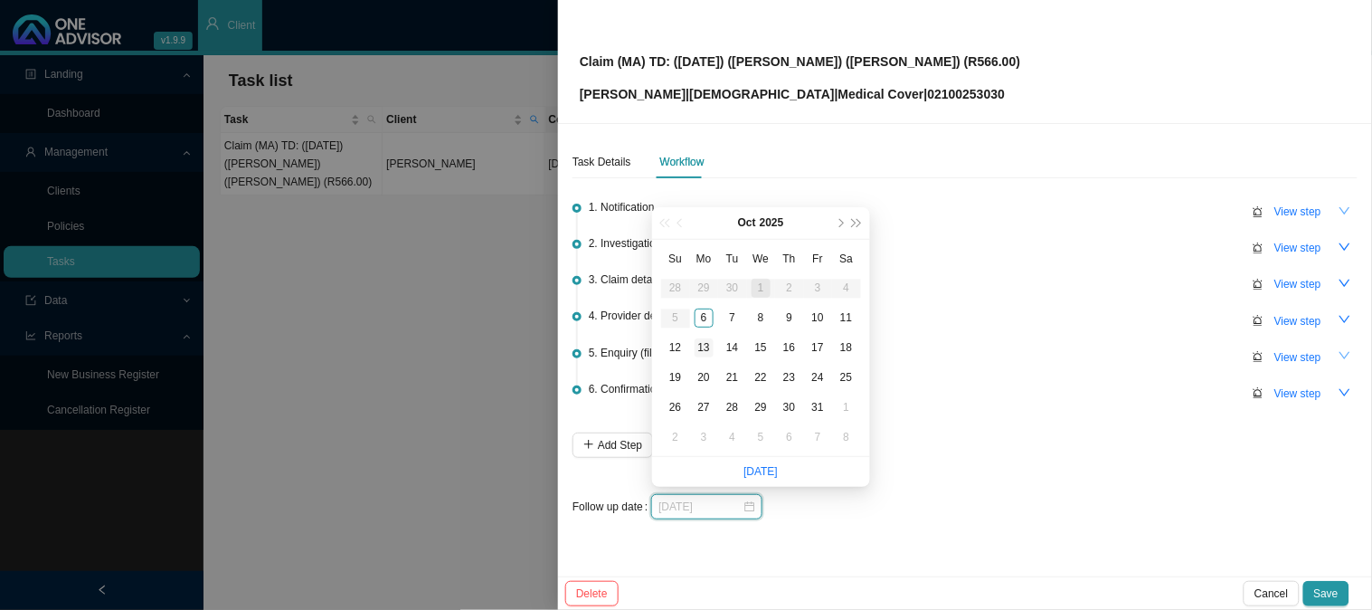
type input "[DATE]"
click at [702, 346] on div "13" at bounding box center [704, 347] width 19 height 19
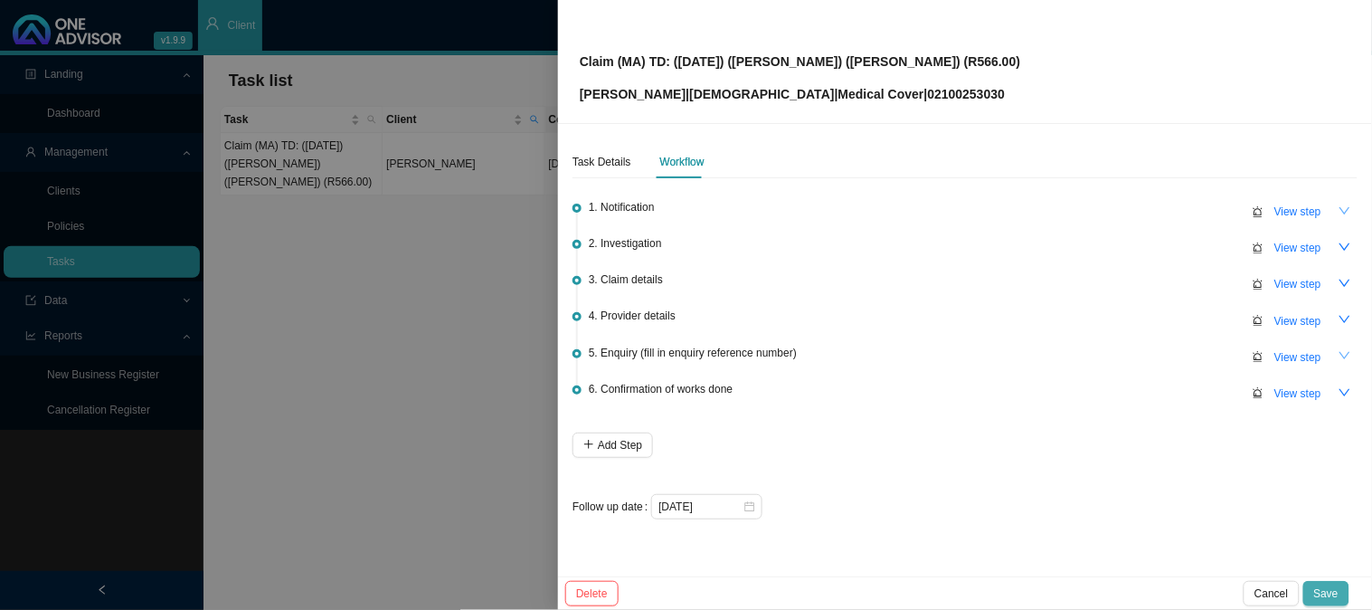
click at [1337, 593] on span "Save" at bounding box center [1326, 593] width 24 height 18
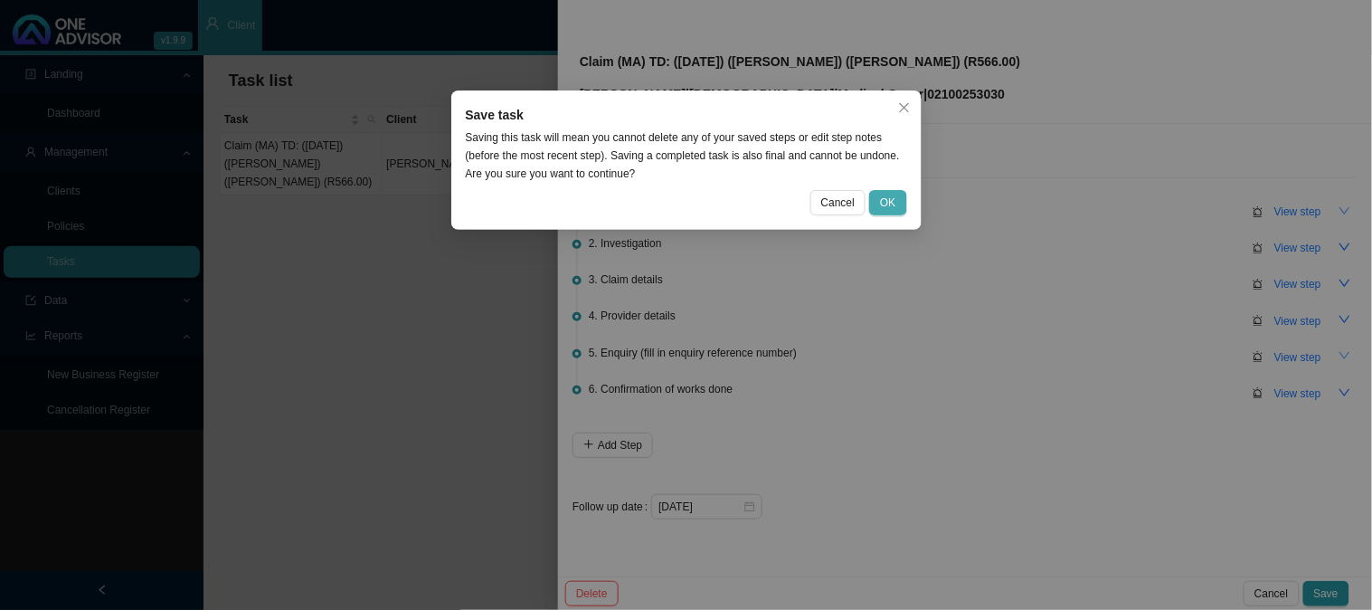
click at [897, 206] on button "OK" at bounding box center [887, 202] width 37 height 25
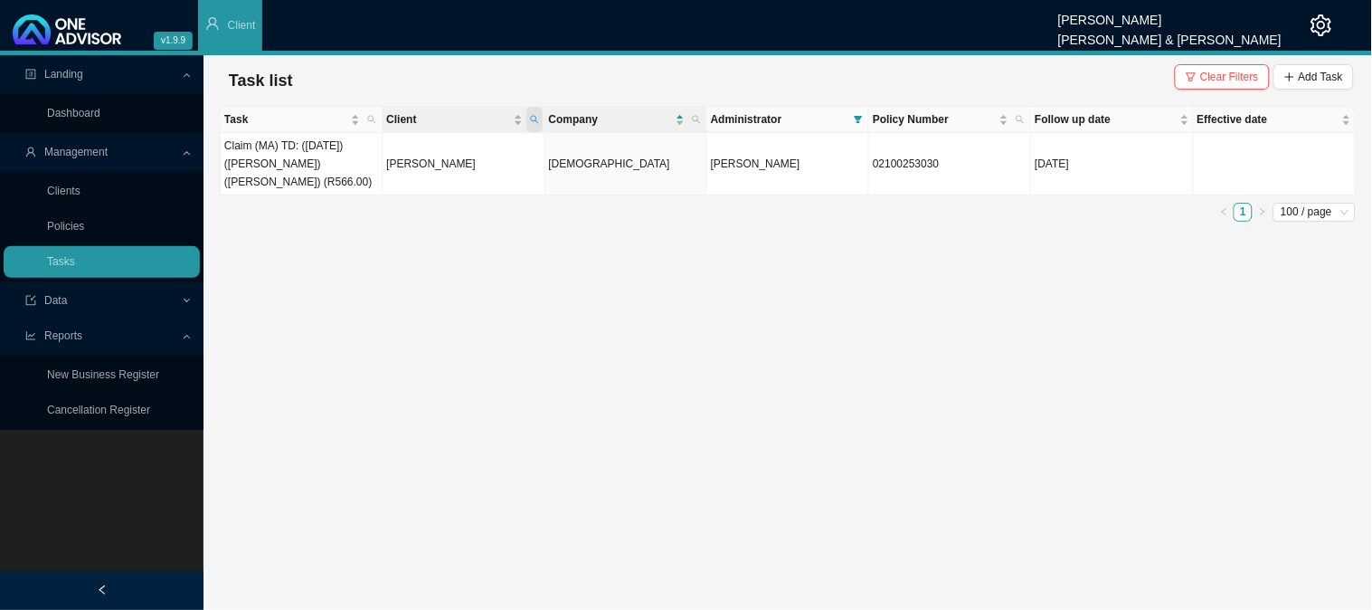
click at [536, 118] on icon "search" at bounding box center [534, 119] width 9 height 9
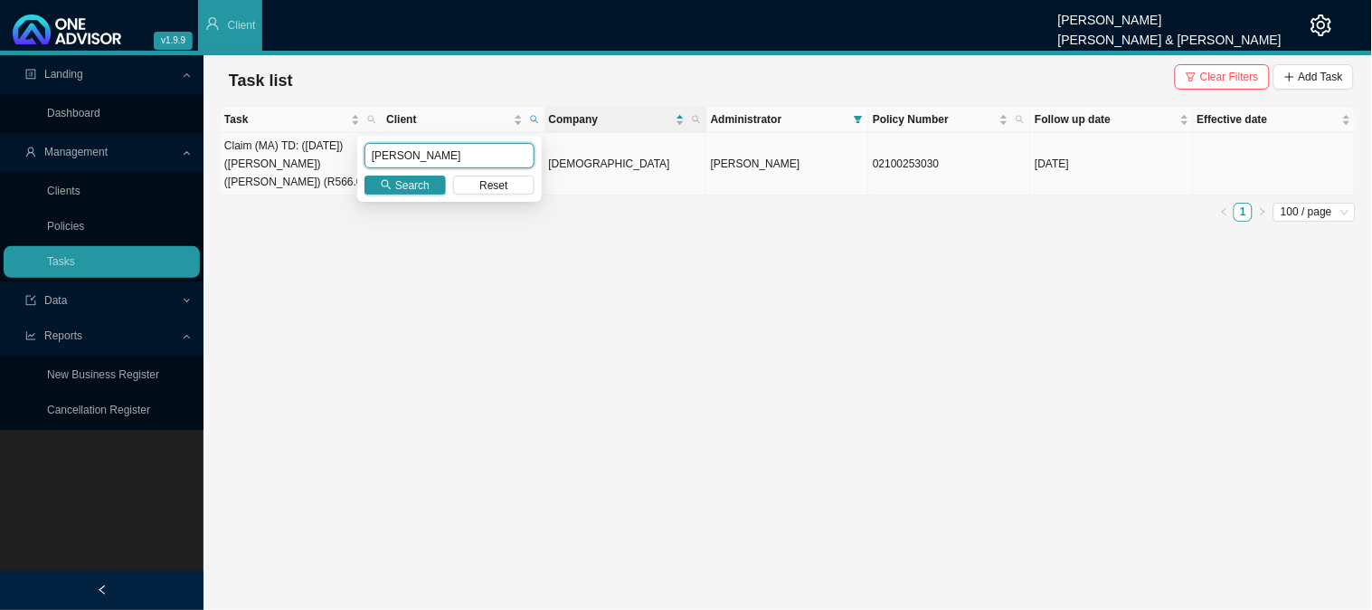
drag, startPoint x: 448, startPoint y: 158, endPoint x: 330, endPoint y: 160, distance: 117.6
click at [330, 160] on body "v1.9.9 [PERSON_NAME] [PERSON_NAME] & [PERSON_NAME] Client Landing Dashboard Man…" at bounding box center [686, 305] width 1372 height 610
type input "kidger"
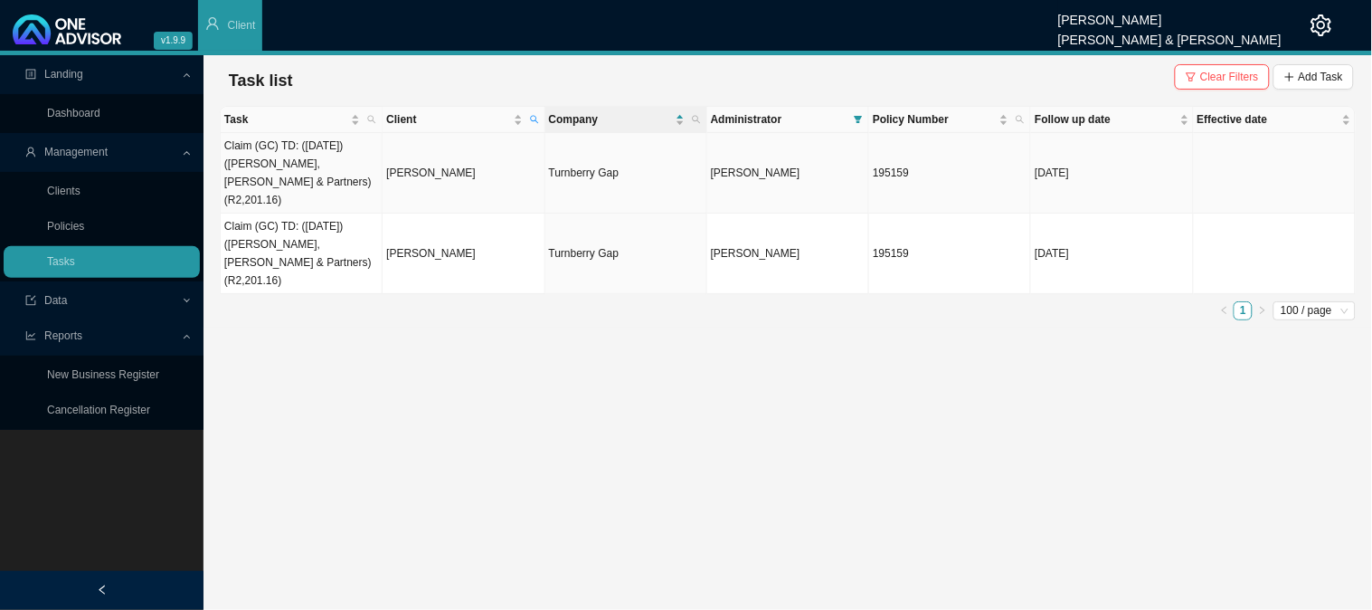
click at [330, 147] on td "Claim (GC) TD: ([DATE]) ([PERSON_NAME], [PERSON_NAME] & Partners) (R2,201.16)" at bounding box center [302, 173] width 162 height 81
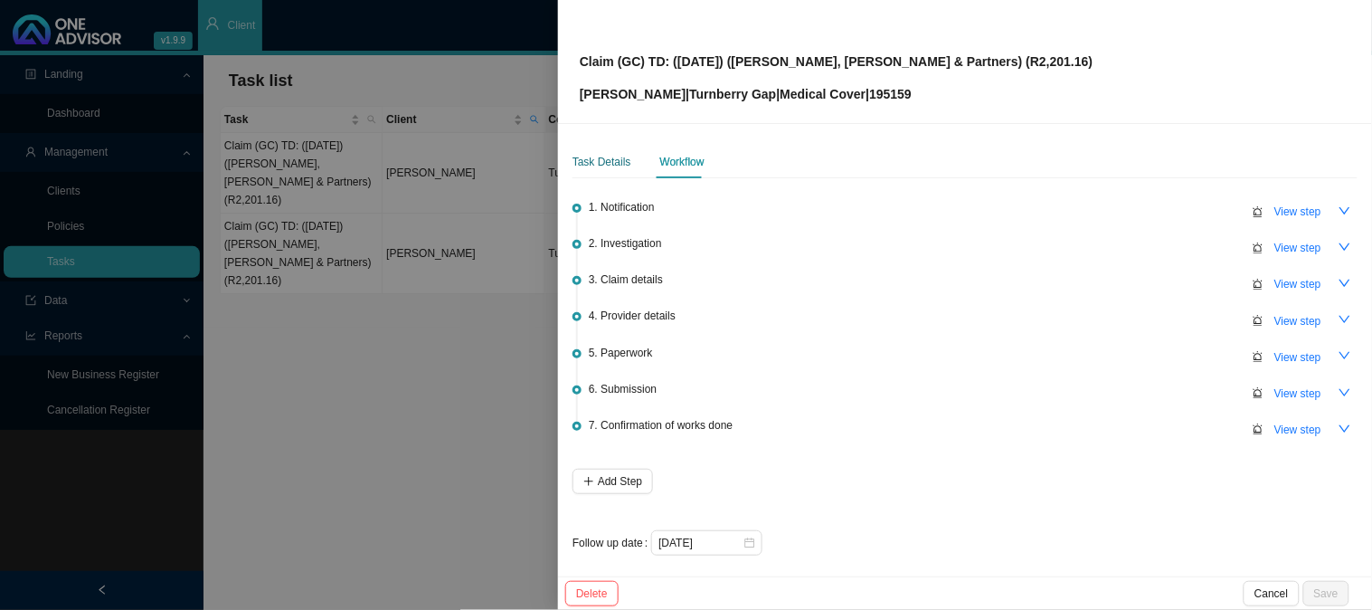
click at [603, 155] on div "Task Details" at bounding box center [602, 162] width 59 height 18
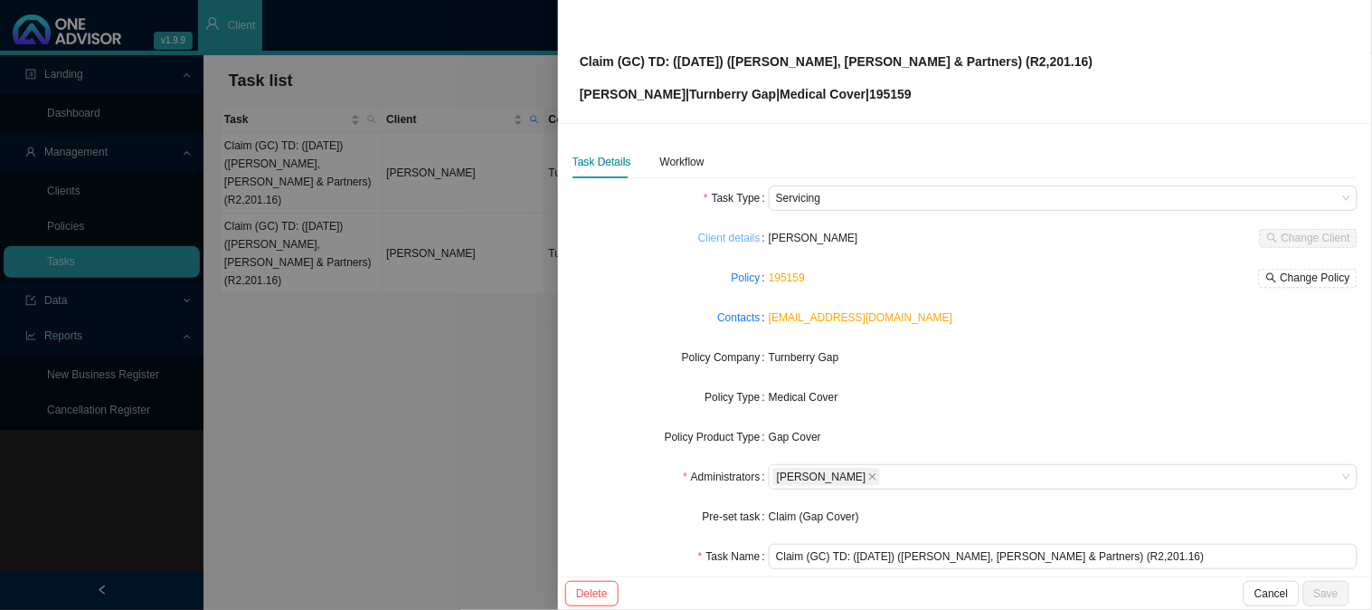
click at [737, 242] on link "Client details" at bounding box center [729, 238] width 62 height 18
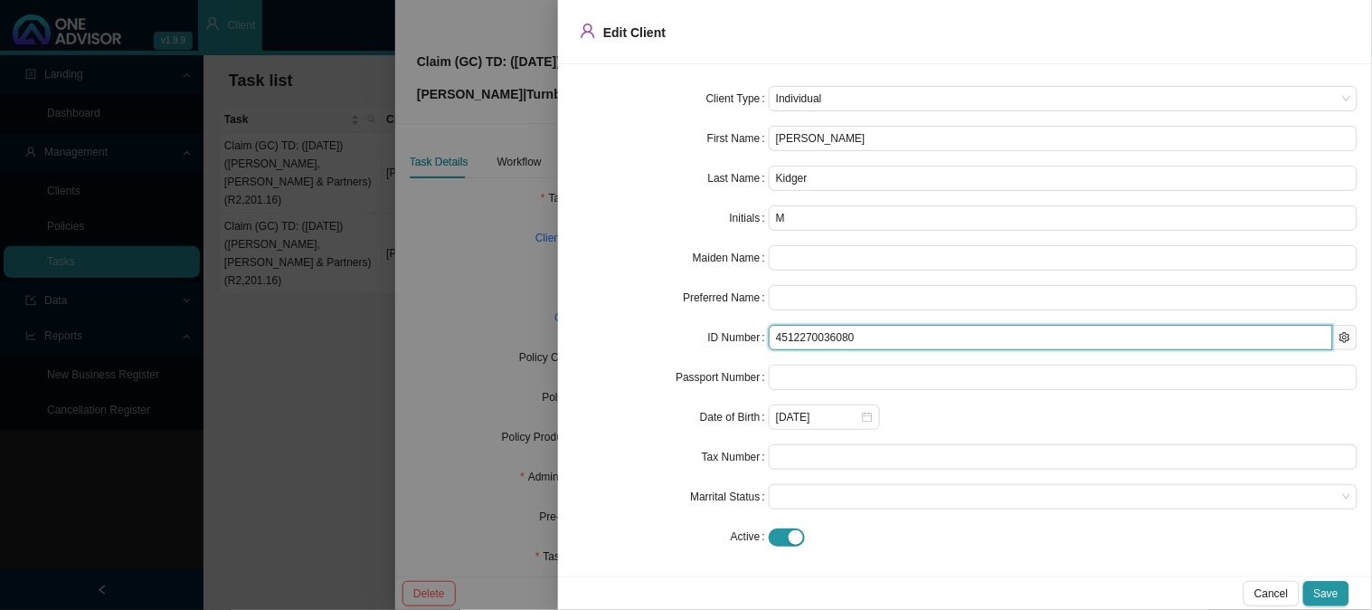
click at [797, 333] on input "4512270036080" at bounding box center [1051, 337] width 565 height 25
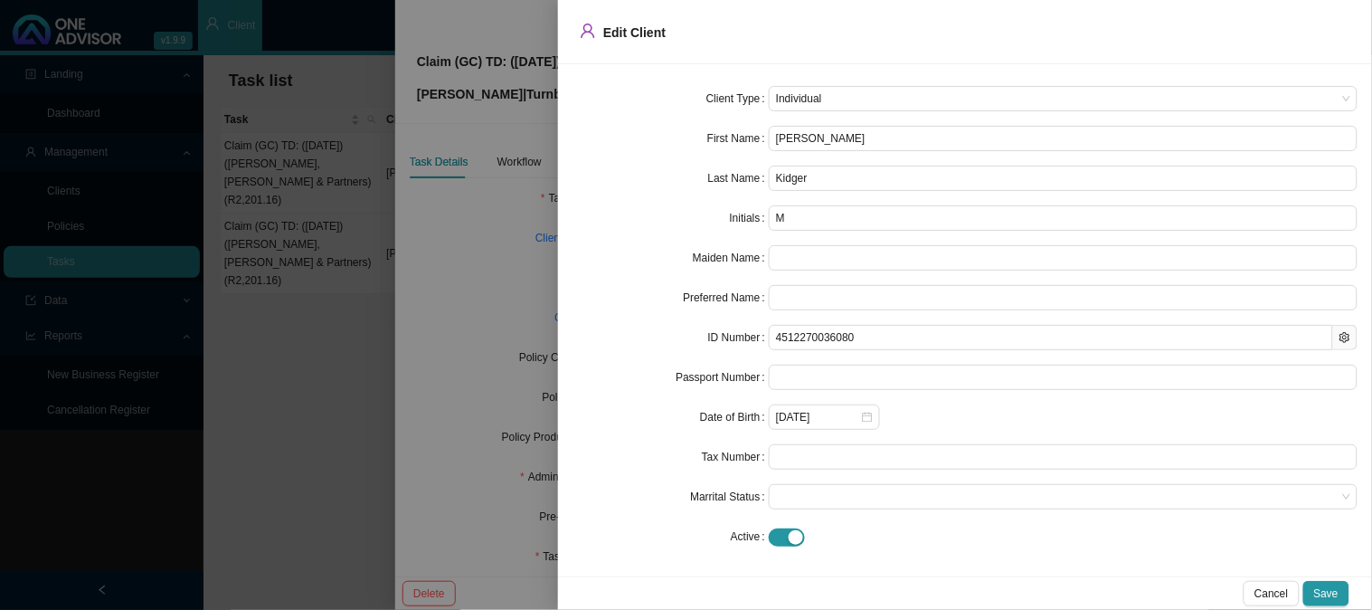
click at [599, 280] on form "Client Type Individual First Name [PERSON_NAME] Last Name Kidger Initials M Mai…" at bounding box center [965, 317] width 785 height 463
click at [304, 214] on div at bounding box center [686, 305] width 1372 height 610
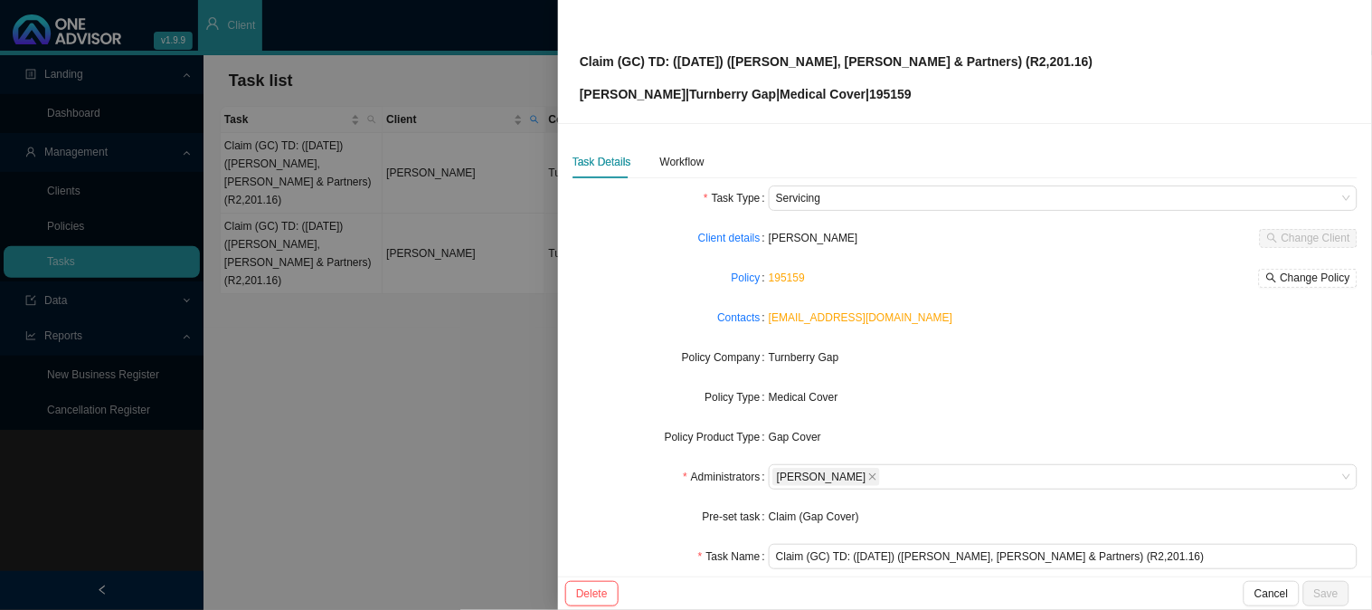
click at [324, 271] on div at bounding box center [686, 305] width 1372 height 610
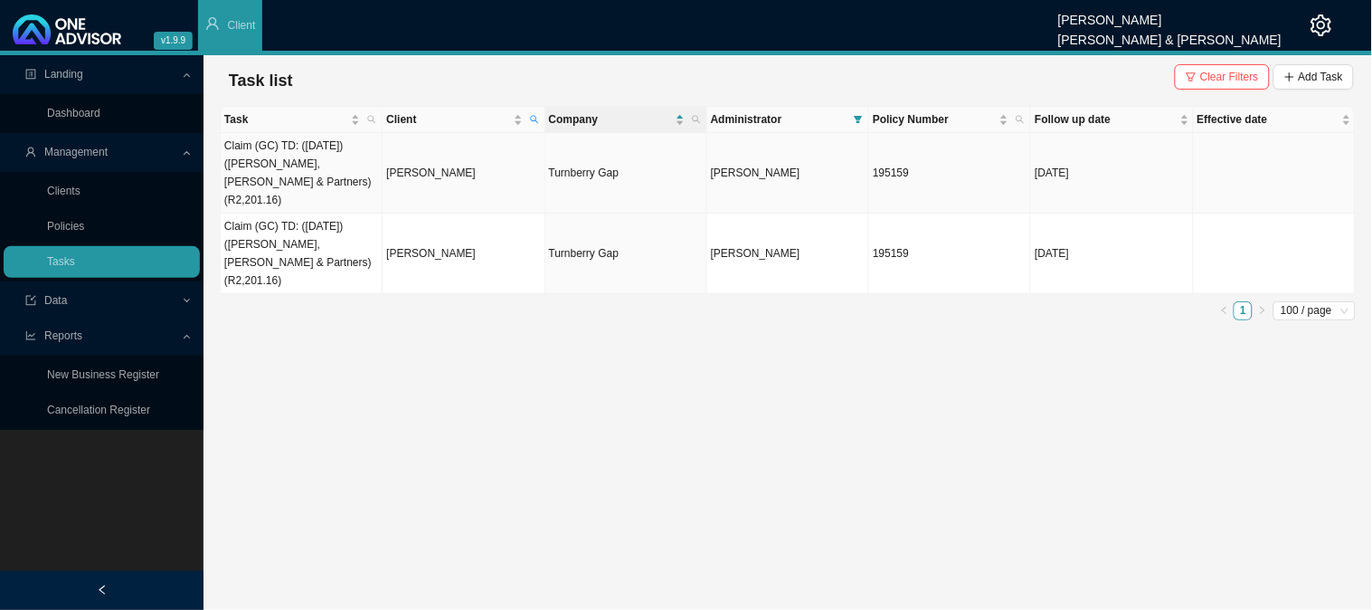
click at [465, 159] on td "[PERSON_NAME]" at bounding box center [464, 173] width 162 height 81
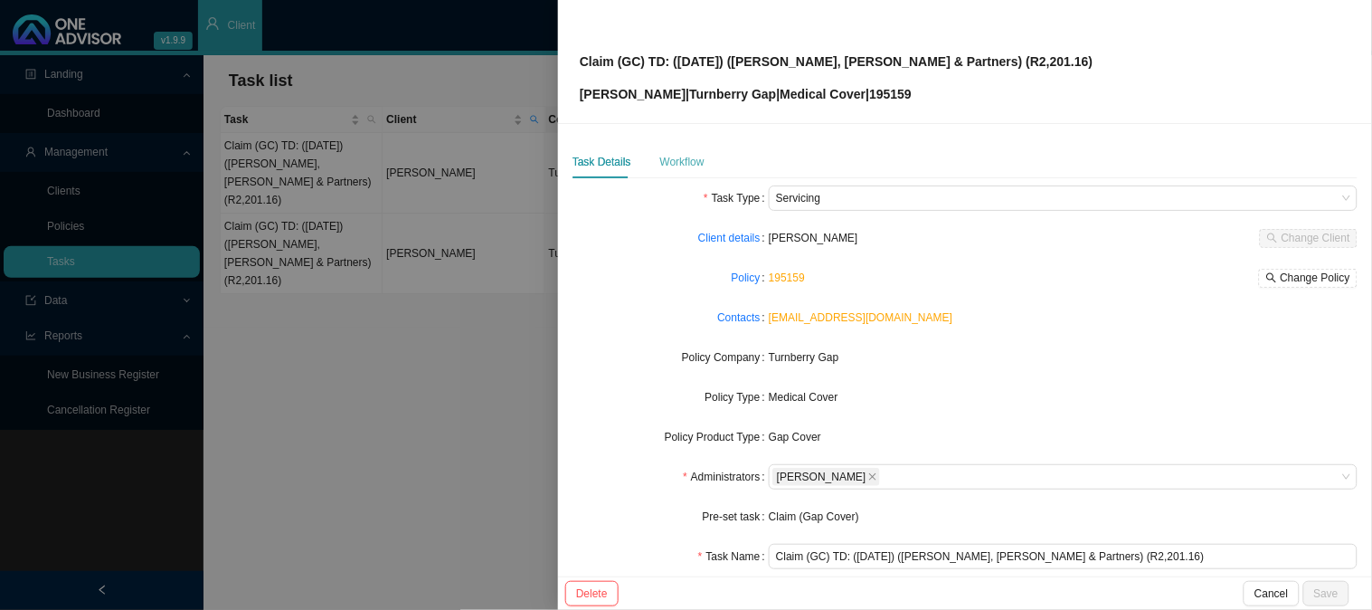
click at [681, 151] on div "Workflow" at bounding box center [682, 162] width 44 height 33
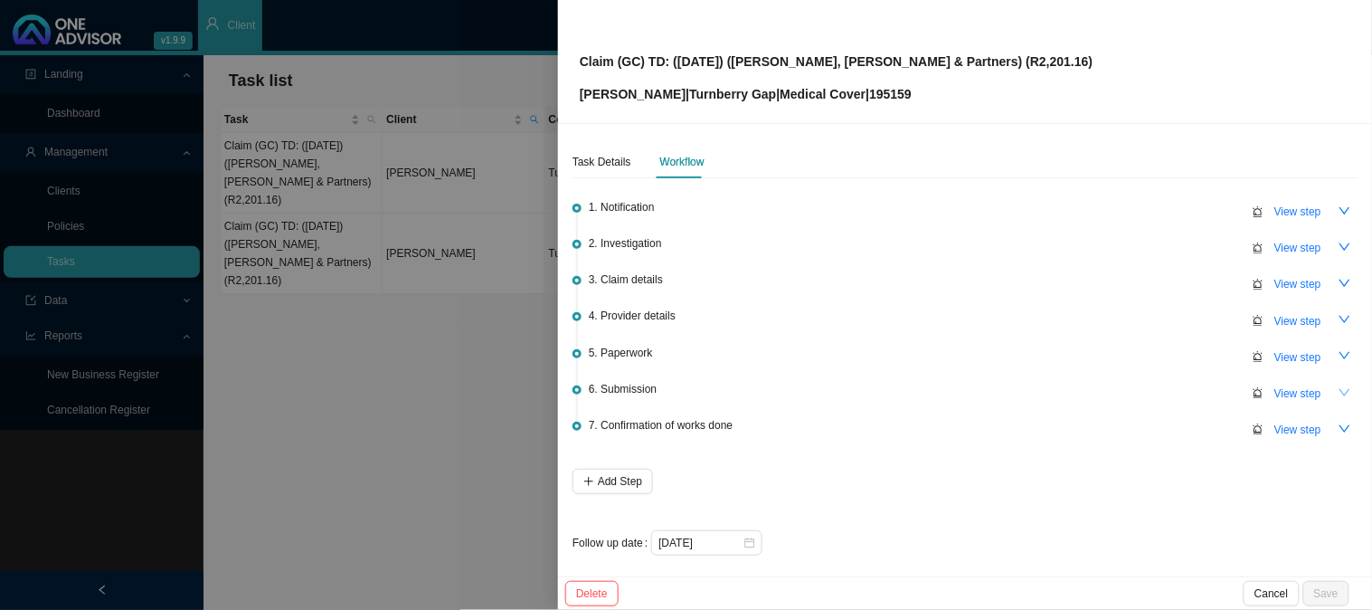
click at [1340, 389] on icon "down" at bounding box center [1345, 392] width 11 height 7
click at [1339, 351] on icon "down" at bounding box center [1345, 355] width 13 height 13
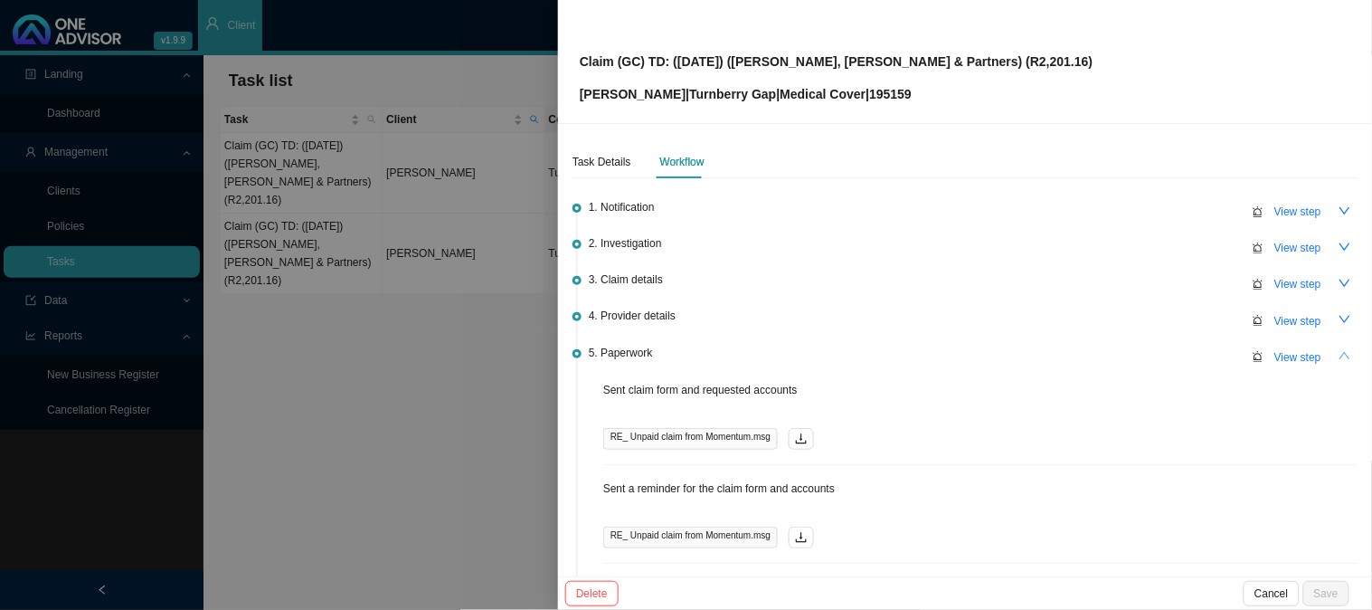
click at [1339, 350] on icon "up" at bounding box center [1345, 355] width 13 height 13
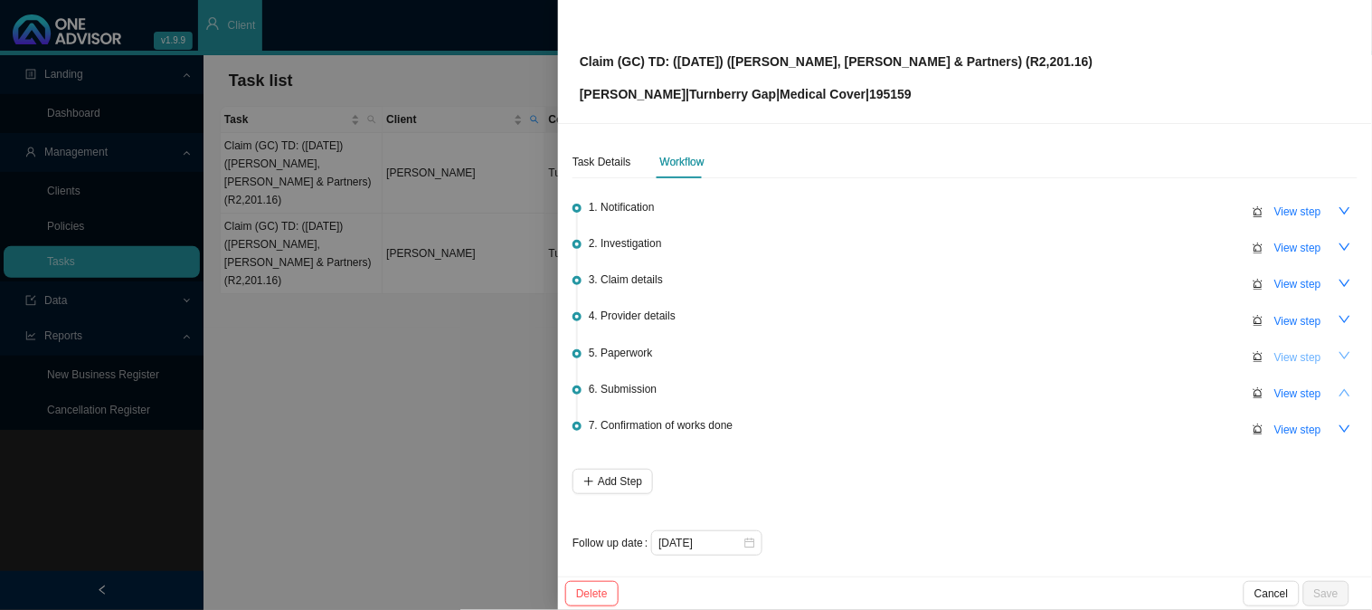
click at [1276, 350] on span "View step" at bounding box center [1298, 357] width 47 height 18
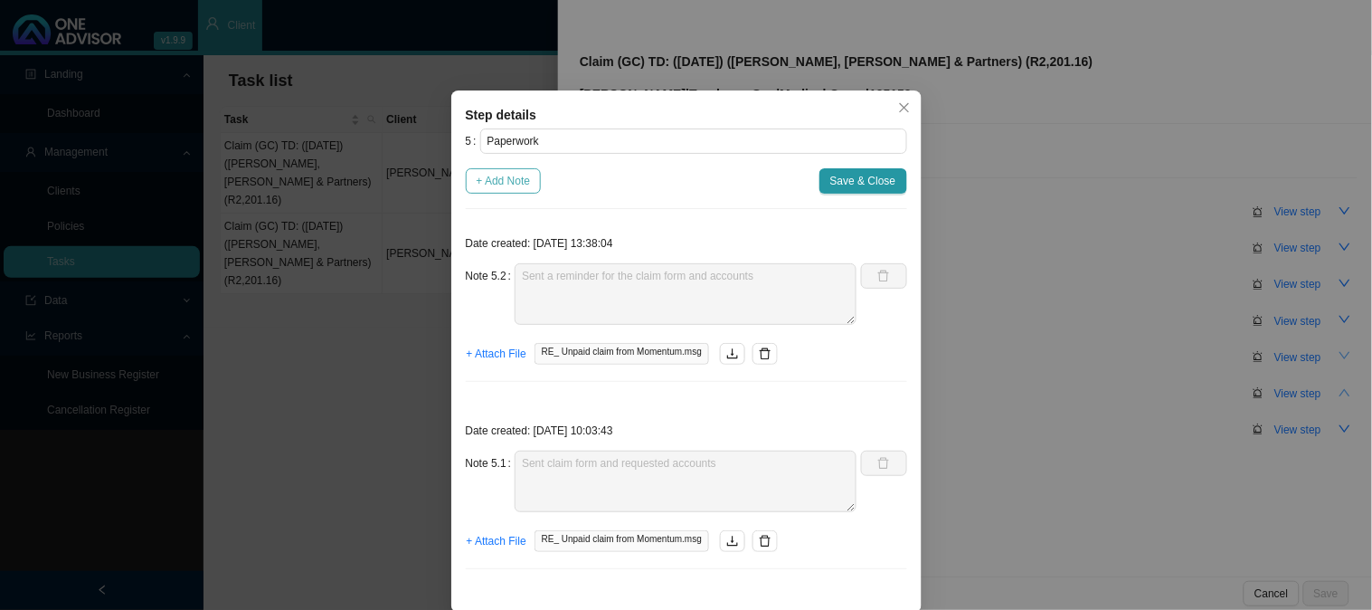
click at [481, 182] on span "+ Add Note" at bounding box center [504, 181] width 54 height 18
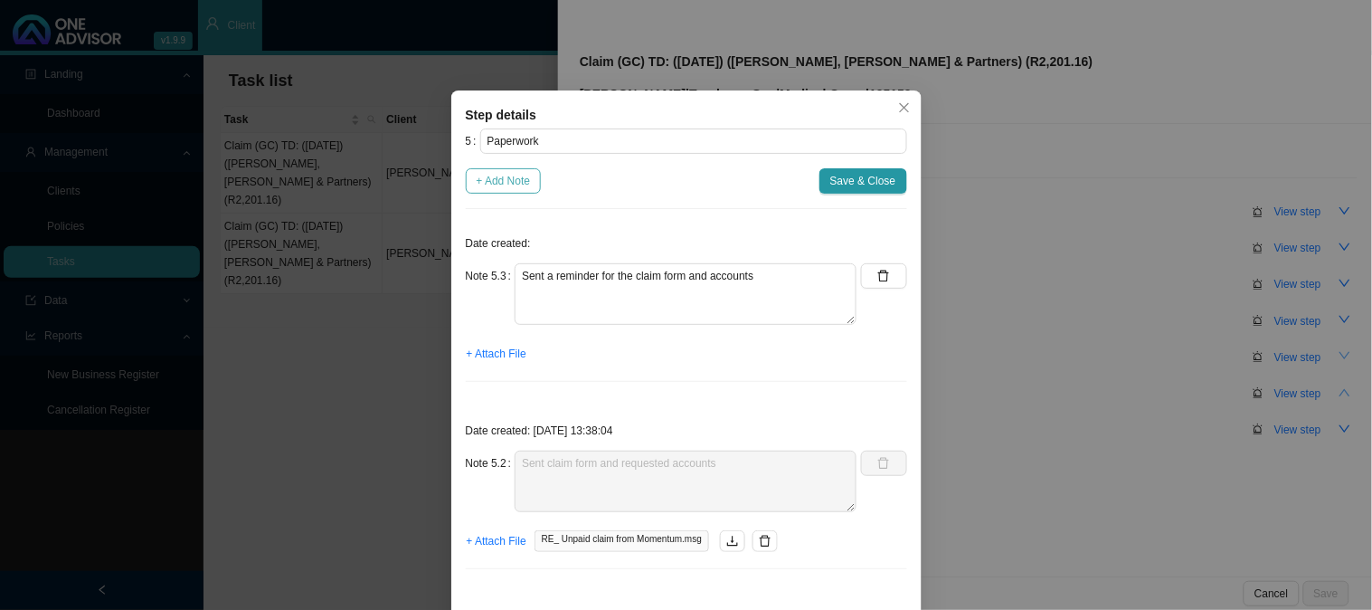
type textarea "Sent a reminder for the claim form and accounts"
click at [546, 291] on textarea at bounding box center [686, 294] width 342 height 62
type textarea "Received invoice"
click at [479, 356] on span "+ Attach File" at bounding box center [497, 354] width 60 height 18
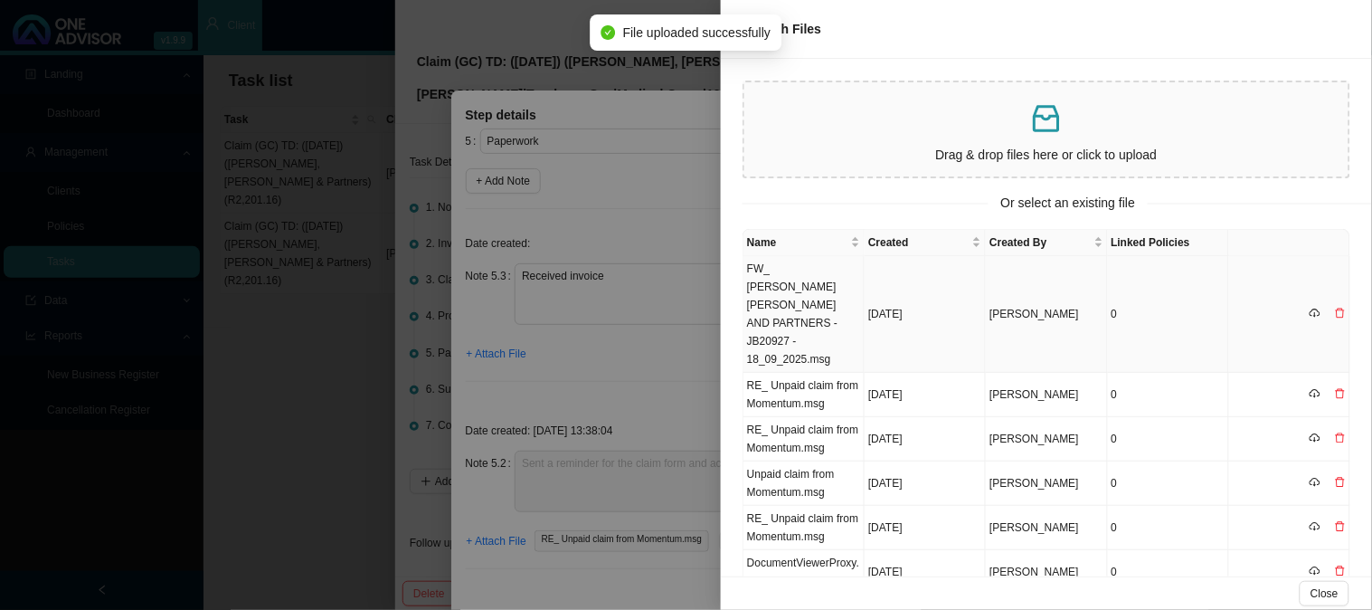
click at [821, 299] on td "FW_ [PERSON_NAME] [PERSON_NAME] AND PARTNERS - JB20927 - 18_09_2025.msg" at bounding box center [804, 314] width 121 height 117
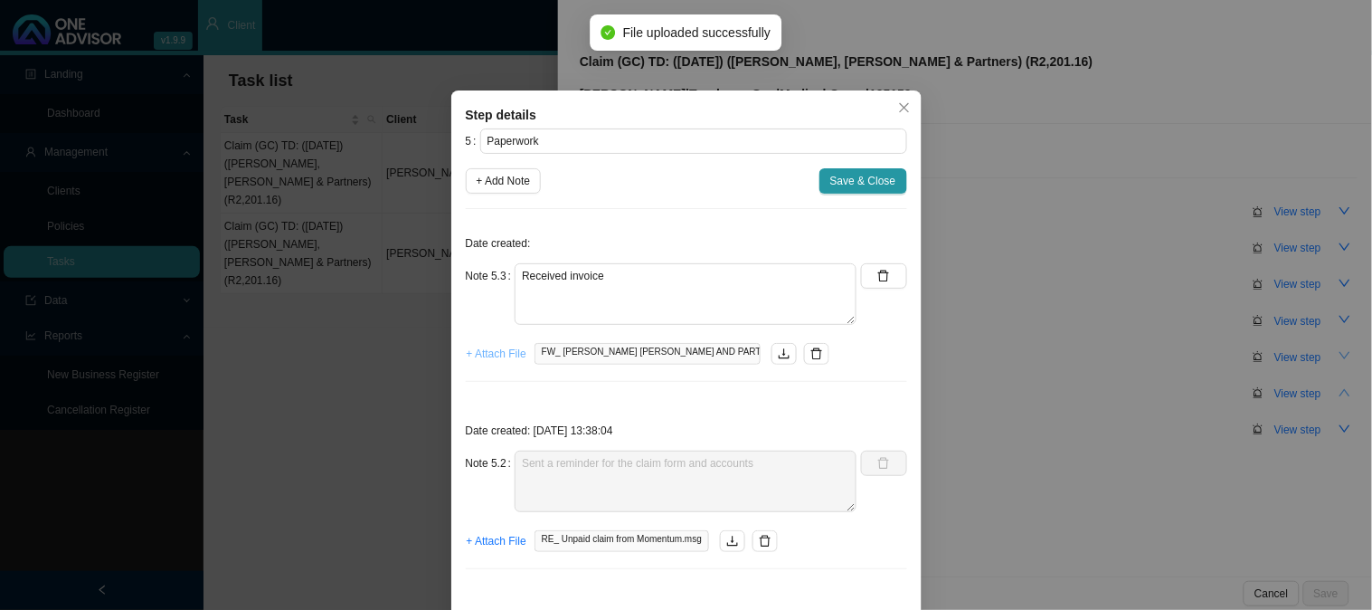
click at [499, 351] on span "+ Attach File" at bounding box center [497, 354] width 60 height 18
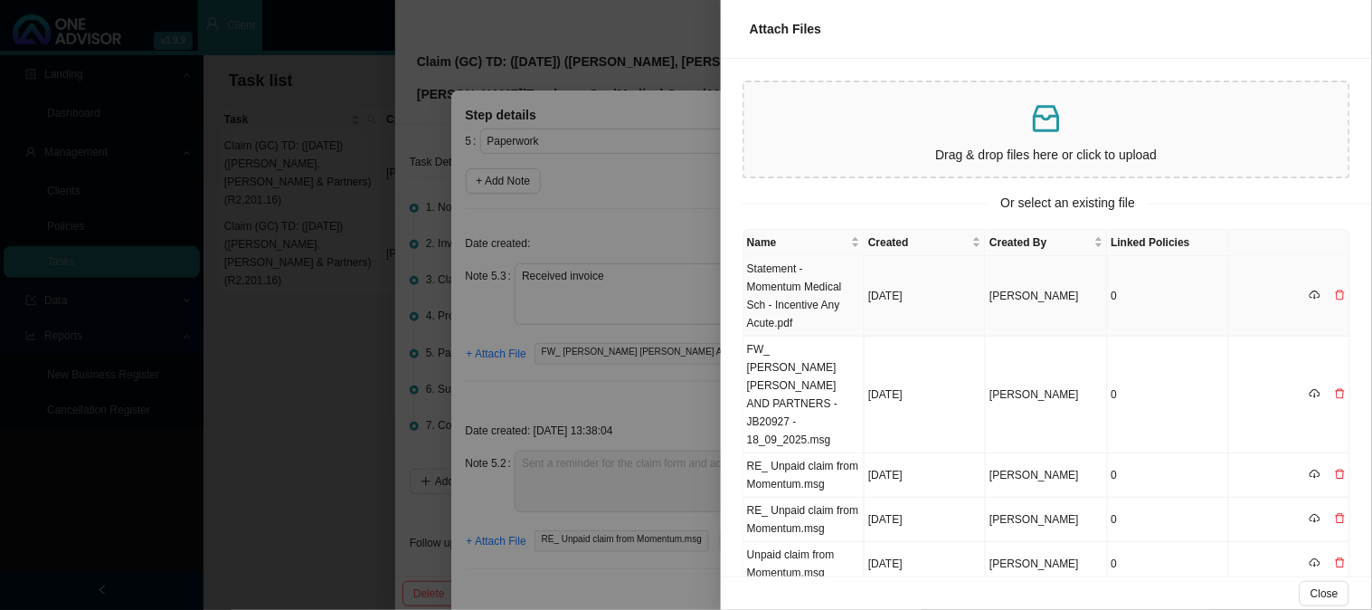
click at [805, 296] on td "Statement - Momentum Medical Sch - Incentive Any Acute.pdf" at bounding box center [804, 296] width 121 height 81
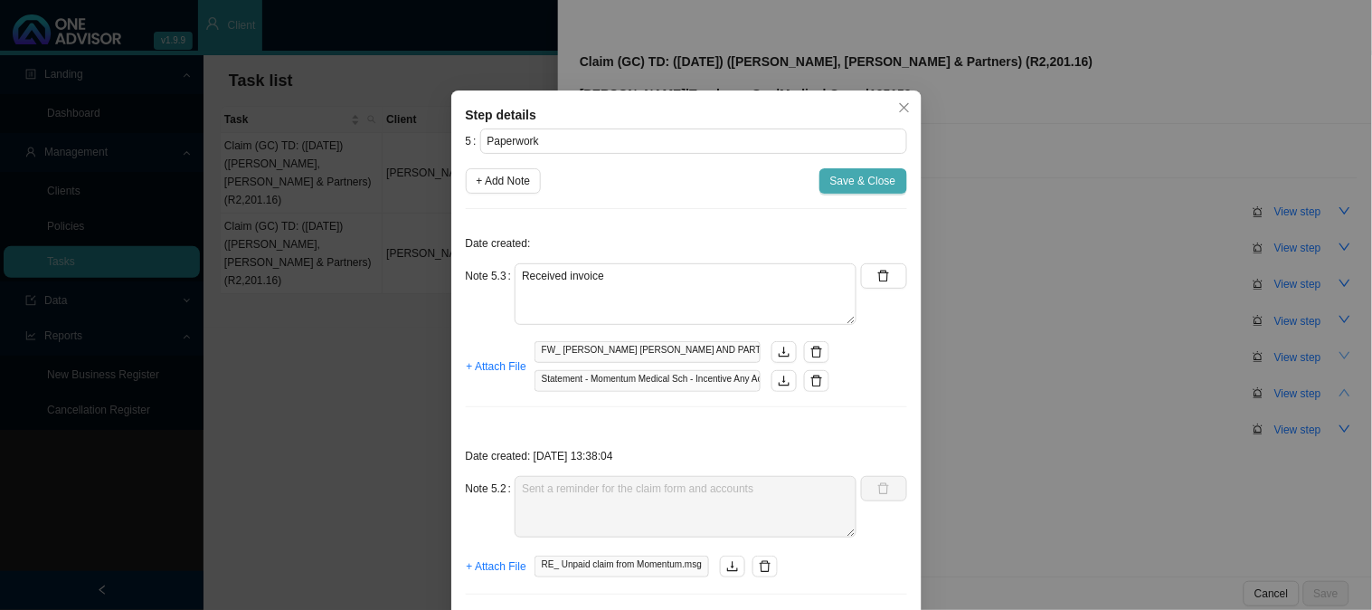
click at [834, 181] on span "Save & Close" at bounding box center [863, 181] width 66 height 18
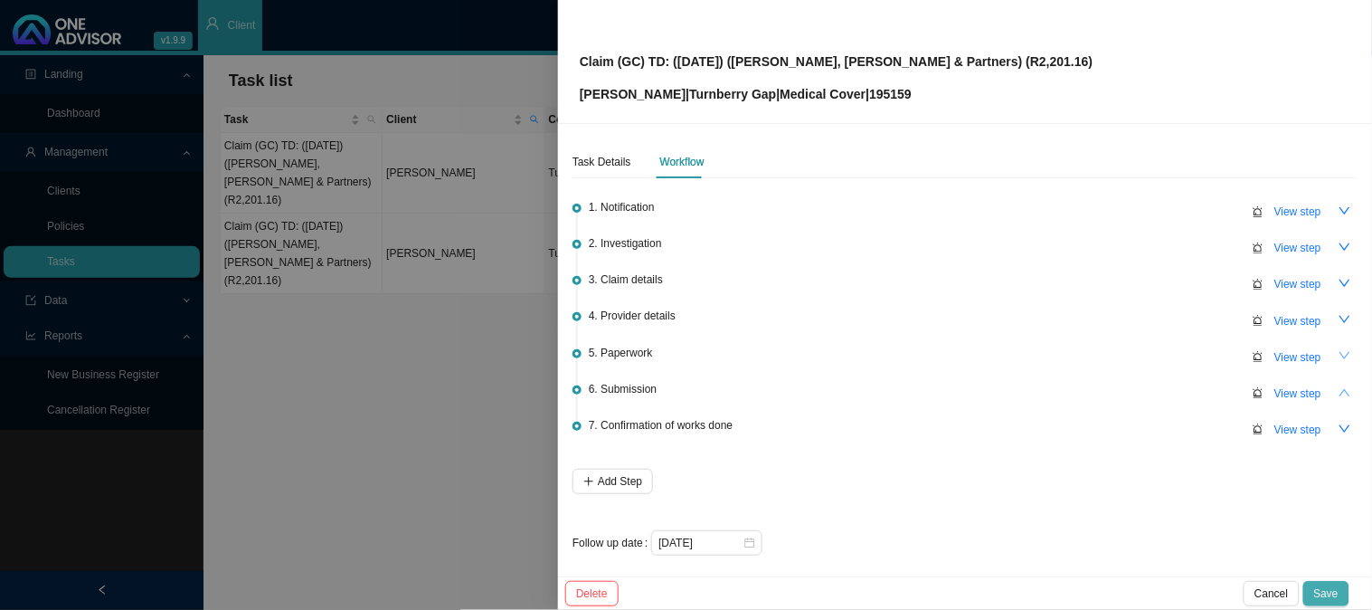
click at [1330, 592] on span "Save" at bounding box center [1326, 593] width 24 height 18
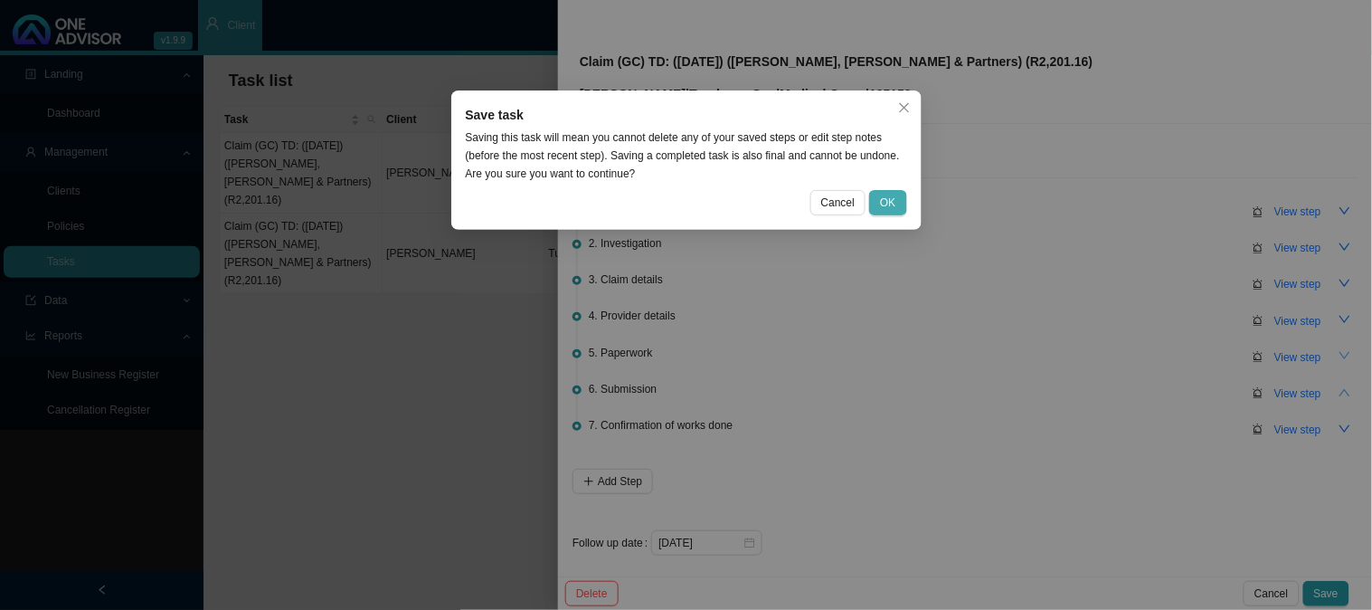
click at [891, 202] on span "OK" at bounding box center [887, 203] width 15 height 18
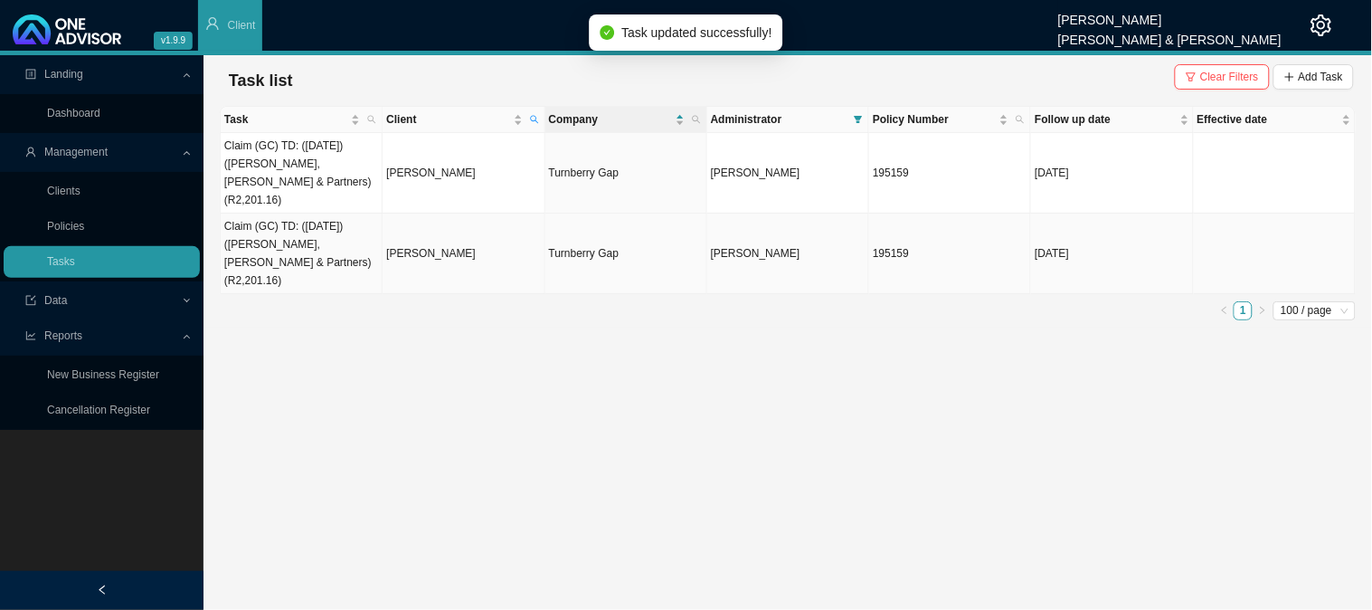
click at [376, 223] on td "Claim (GC) TD: ([DATE]) ([PERSON_NAME], [PERSON_NAME] & Partners) (R2,201.16)" at bounding box center [302, 254] width 162 height 81
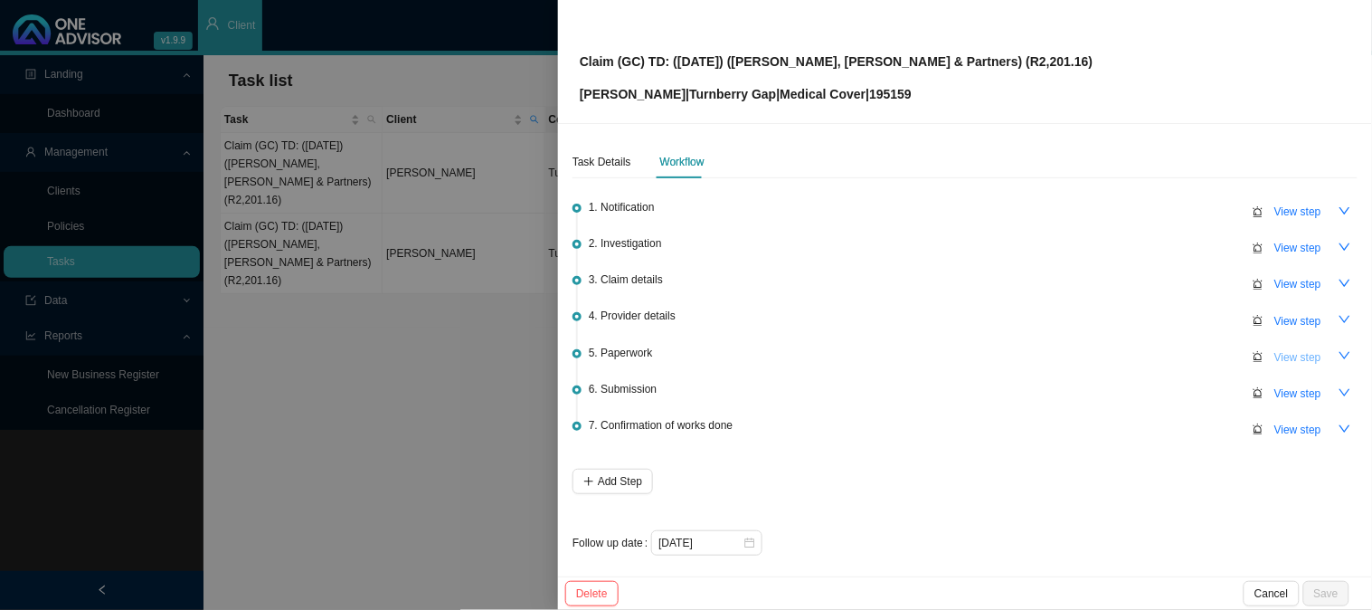
click at [1295, 356] on span "View step" at bounding box center [1298, 357] width 47 height 18
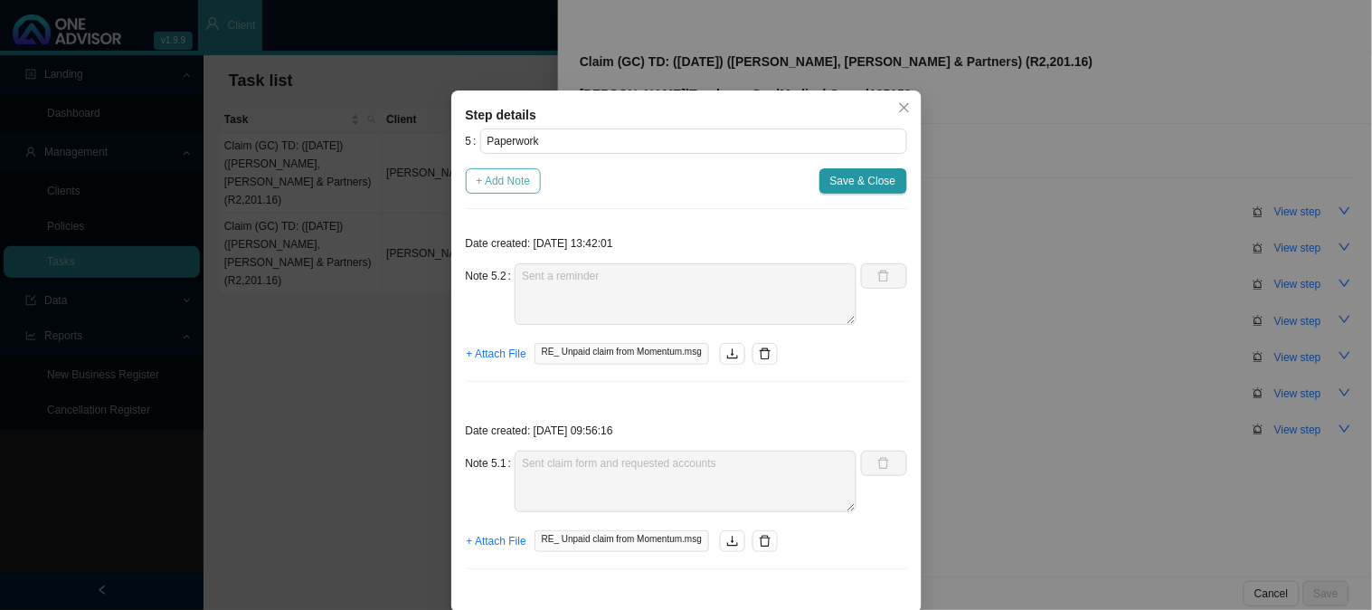
click at [502, 177] on span "+ Add Note" at bounding box center [504, 181] width 54 height 18
type textarea "Sent a reminder"
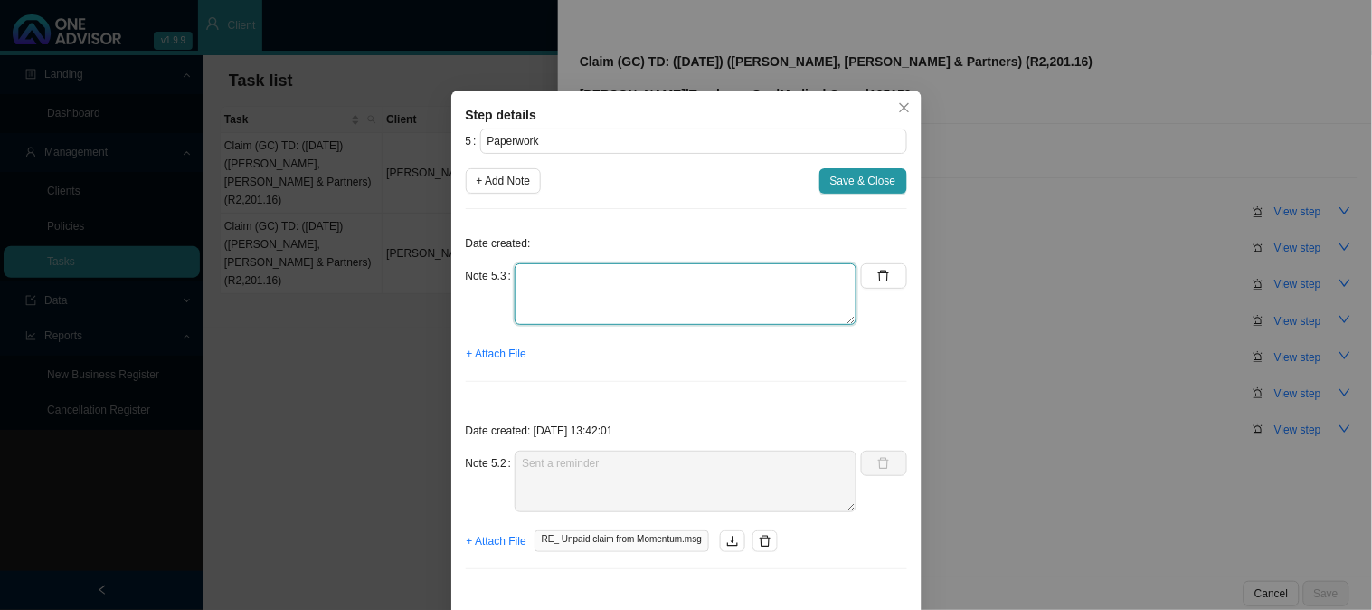
click at [574, 270] on textarea at bounding box center [686, 294] width 342 height 62
type textarea "Received invoice"
click at [468, 356] on span "+ Attach File" at bounding box center [497, 354] width 60 height 18
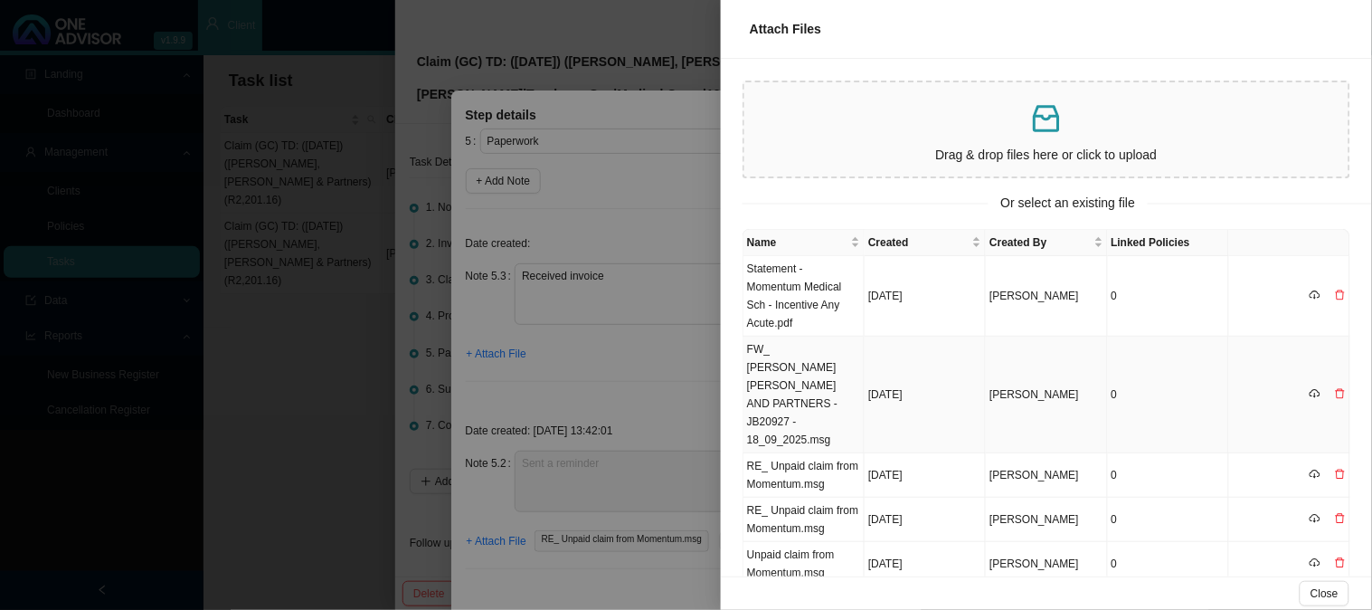
click at [815, 376] on td "FW_ [PERSON_NAME] [PERSON_NAME] AND PARTNERS - JB20927 - 18_09_2025.msg" at bounding box center [804, 395] width 121 height 117
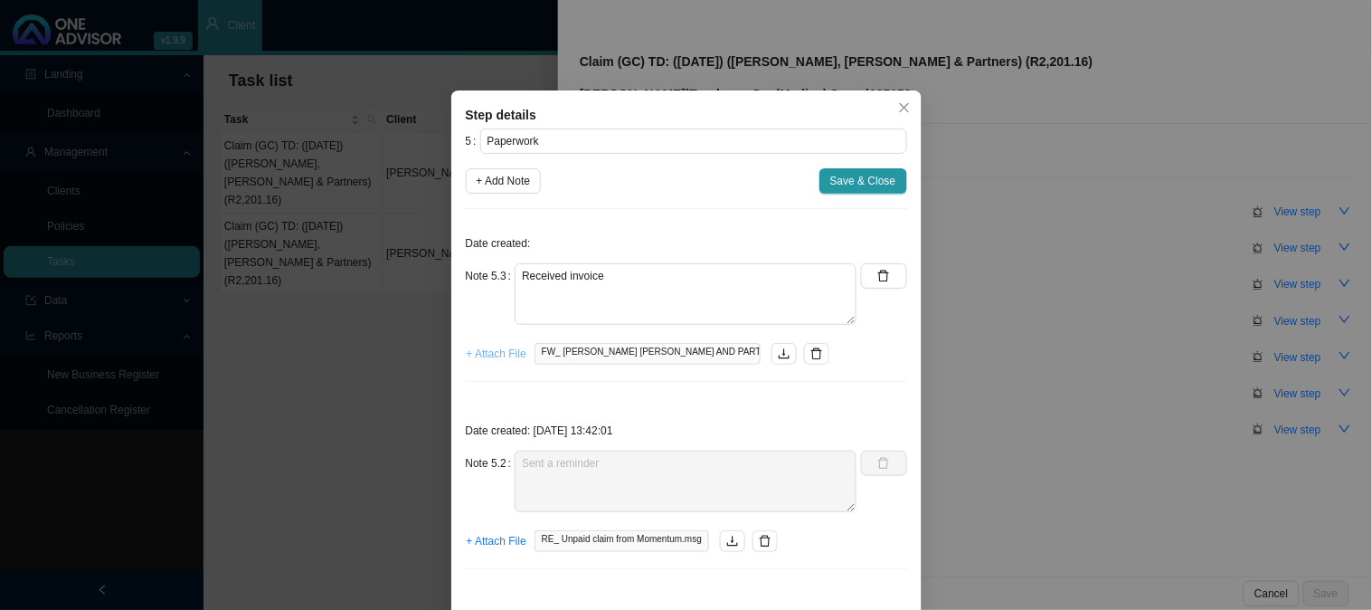
click at [495, 357] on span "+ Attach File" at bounding box center [497, 354] width 60 height 18
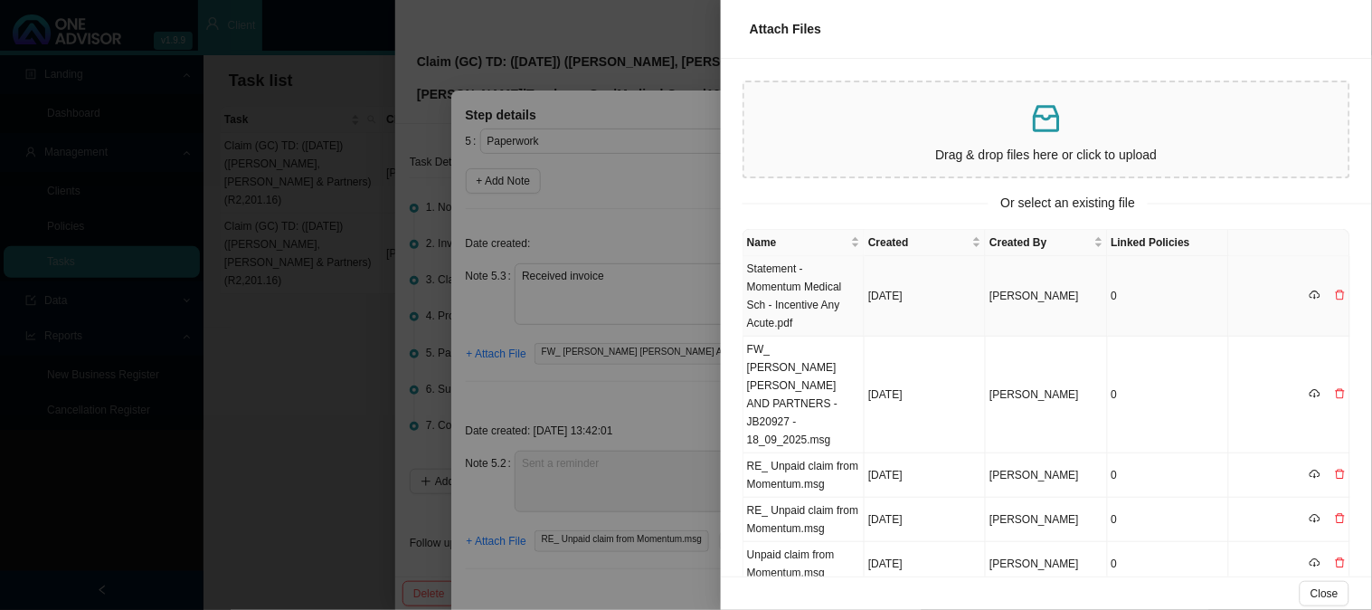
click at [812, 290] on td "Statement - Momentum Medical Sch - Incentive Any Acute.pdf" at bounding box center [804, 296] width 121 height 81
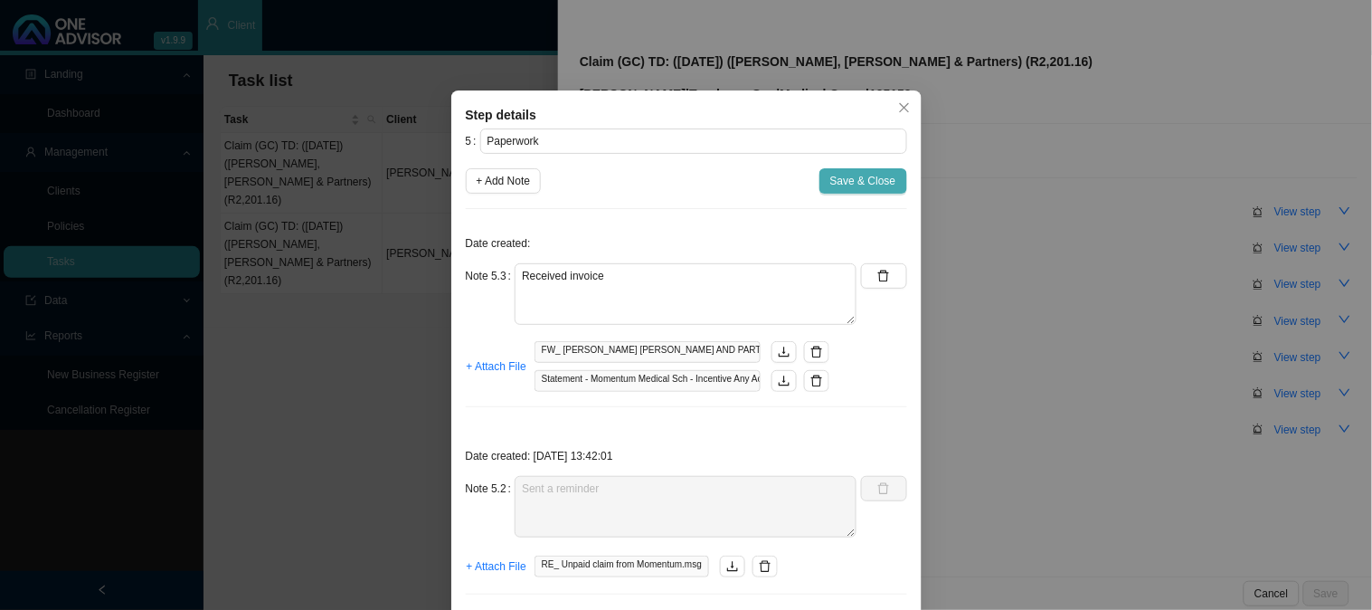
click at [875, 184] on span "Save & Close" at bounding box center [863, 181] width 66 height 18
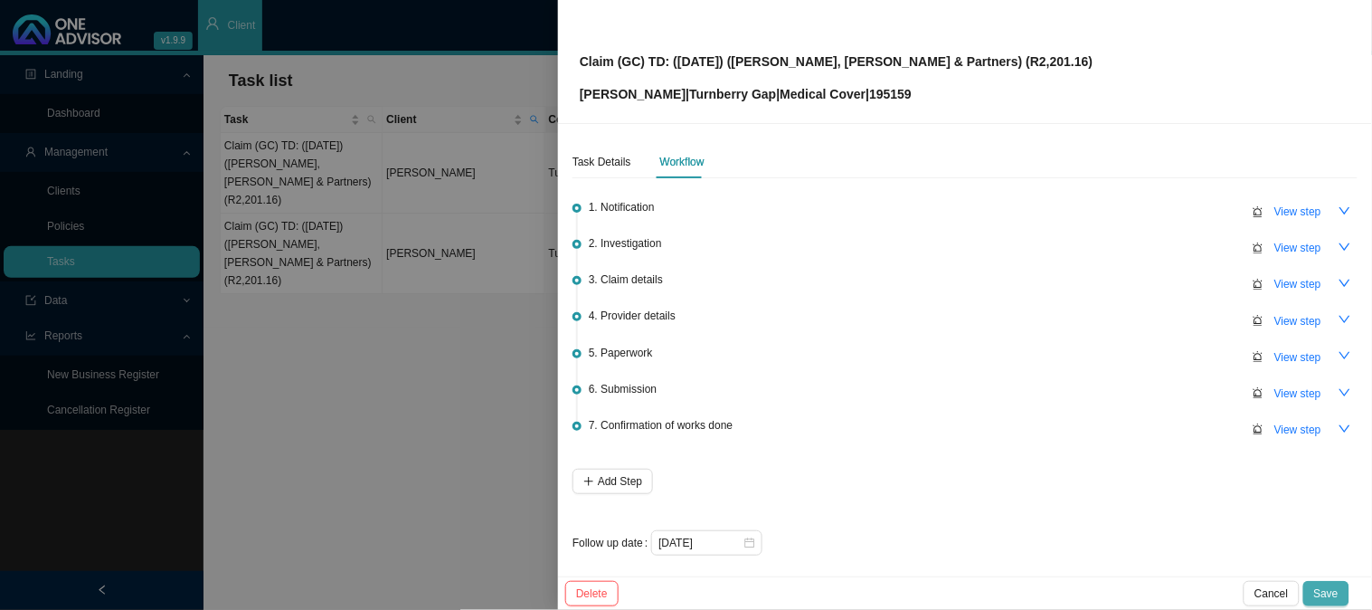
click at [1337, 592] on span "Save" at bounding box center [1326, 593] width 24 height 18
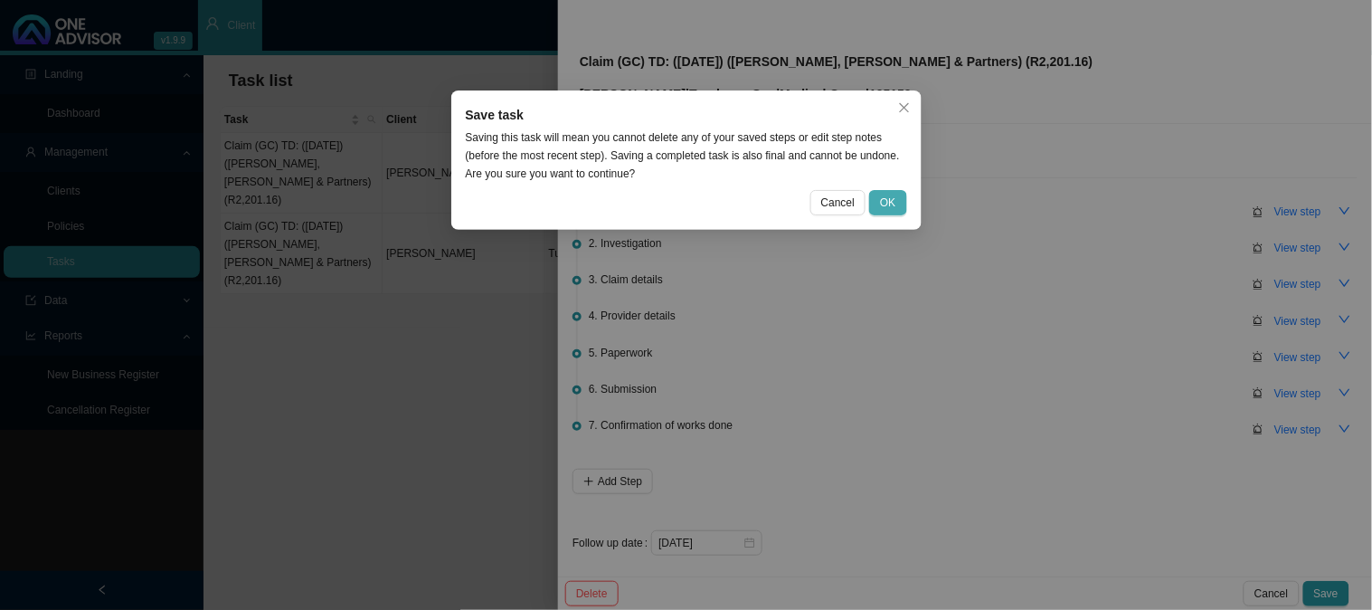
click at [889, 200] on span "OK" at bounding box center [887, 203] width 15 height 18
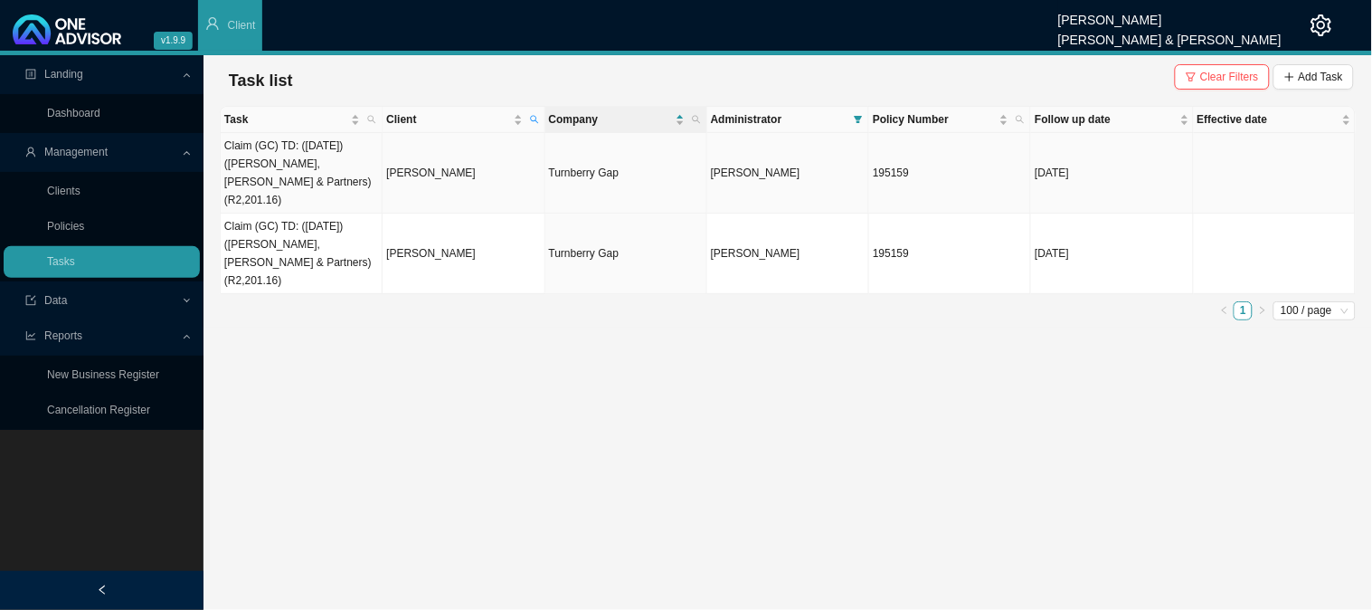
click at [435, 179] on td "[PERSON_NAME]" at bounding box center [464, 173] width 162 height 81
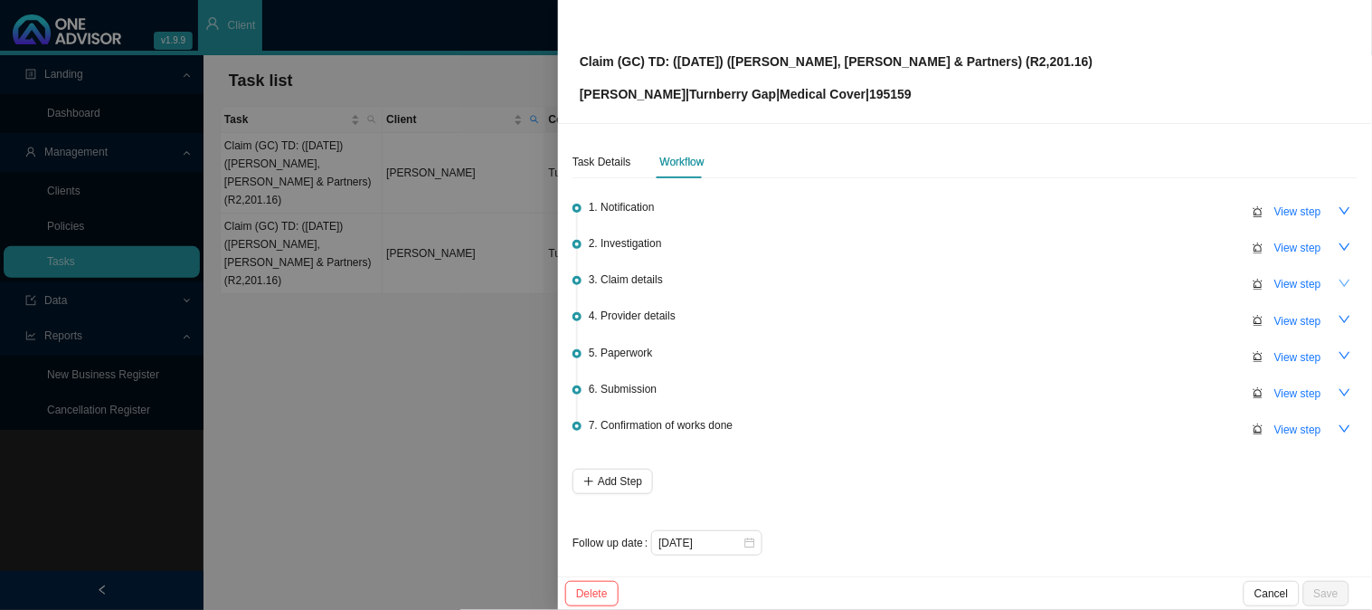
click at [1333, 277] on button "button" at bounding box center [1345, 282] width 25 height 25
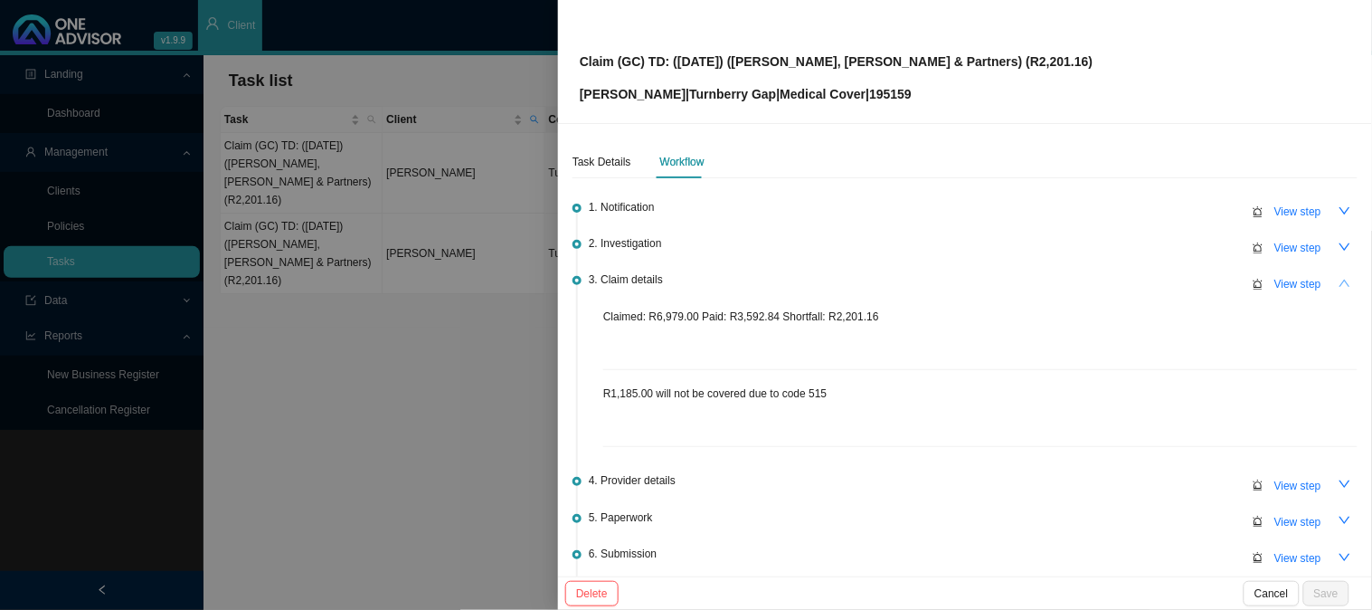
click at [1333, 277] on button "button" at bounding box center [1345, 282] width 25 height 25
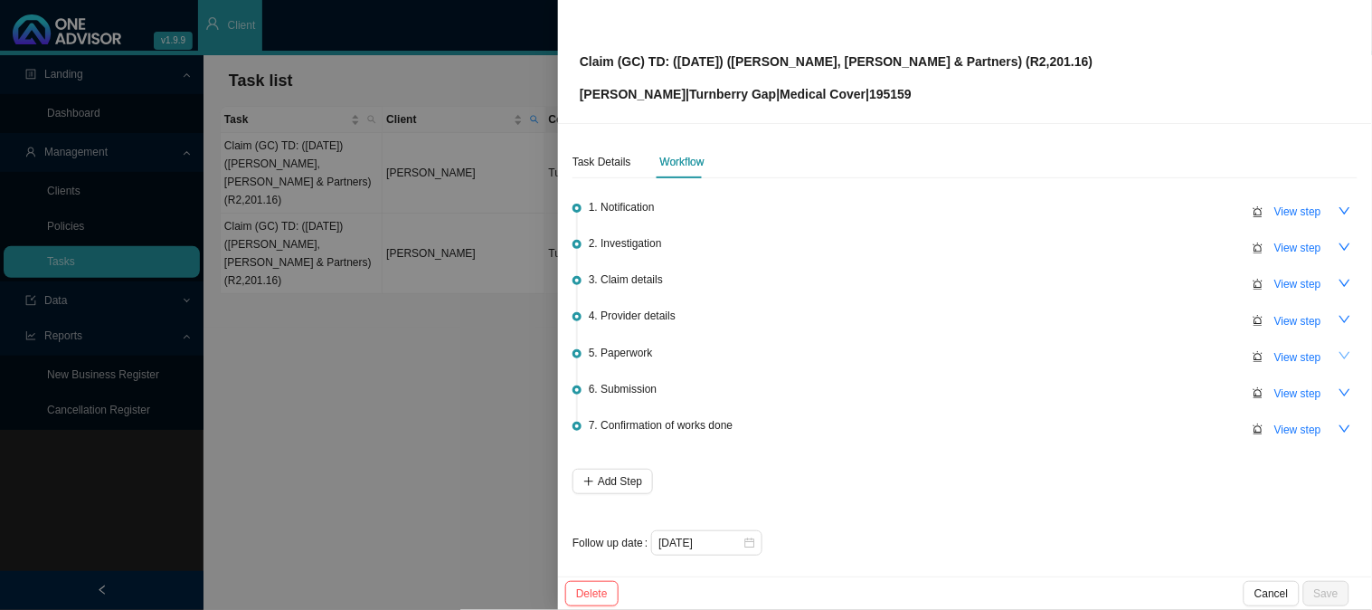
click at [1333, 356] on button "button" at bounding box center [1345, 356] width 25 height 25
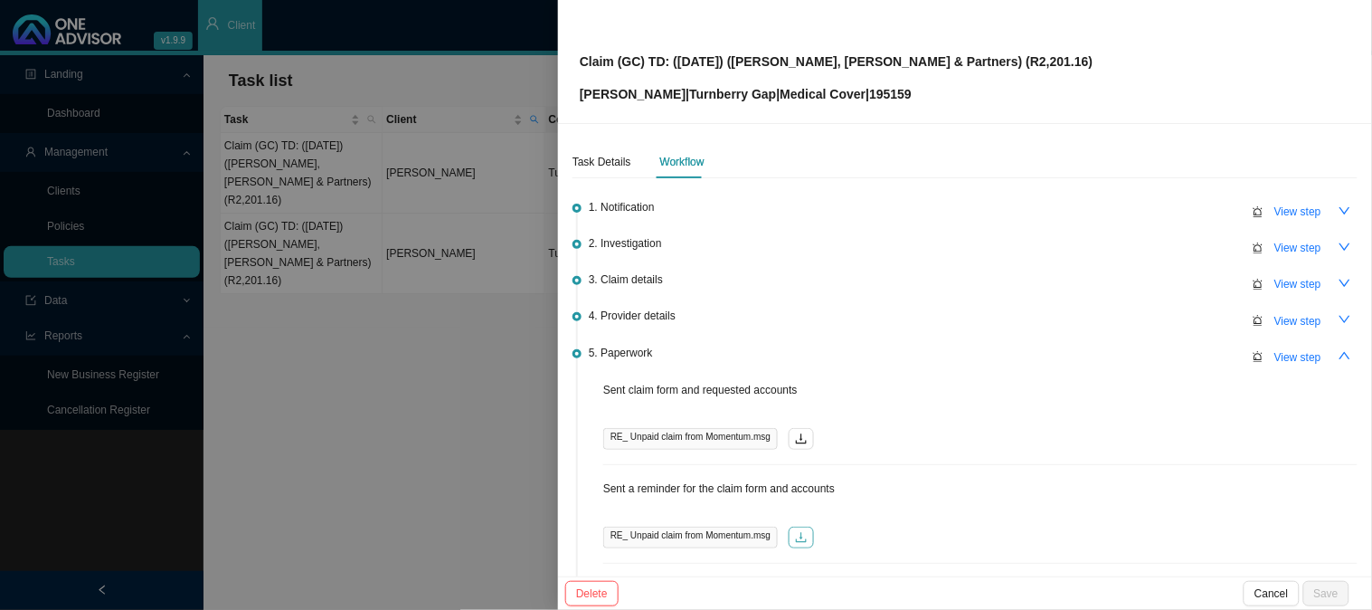
click at [800, 531] on icon "download" at bounding box center [801, 537] width 13 height 13
click at [1032, 464] on div at bounding box center [980, 464] width 754 height 1
click at [1333, 355] on button "button" at bounding box center [1345, 356] width 25 height 25
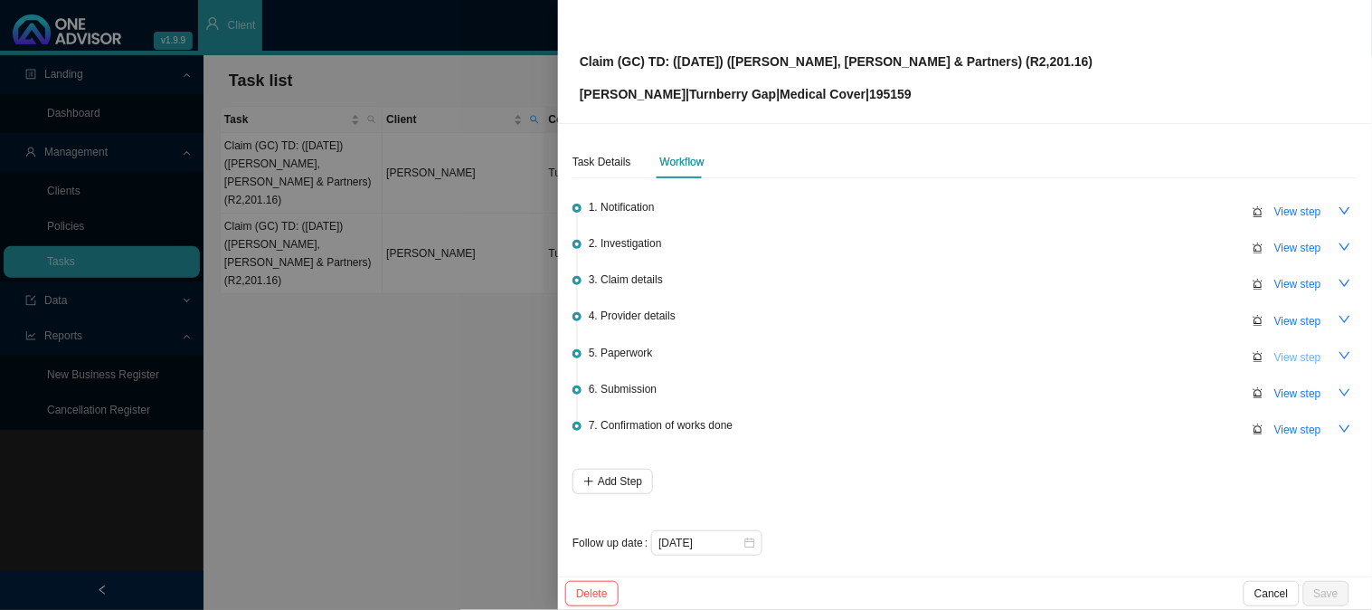
click at [1287, 351] on span "View step" at bounding box center [1298, 357] width 47 height 18
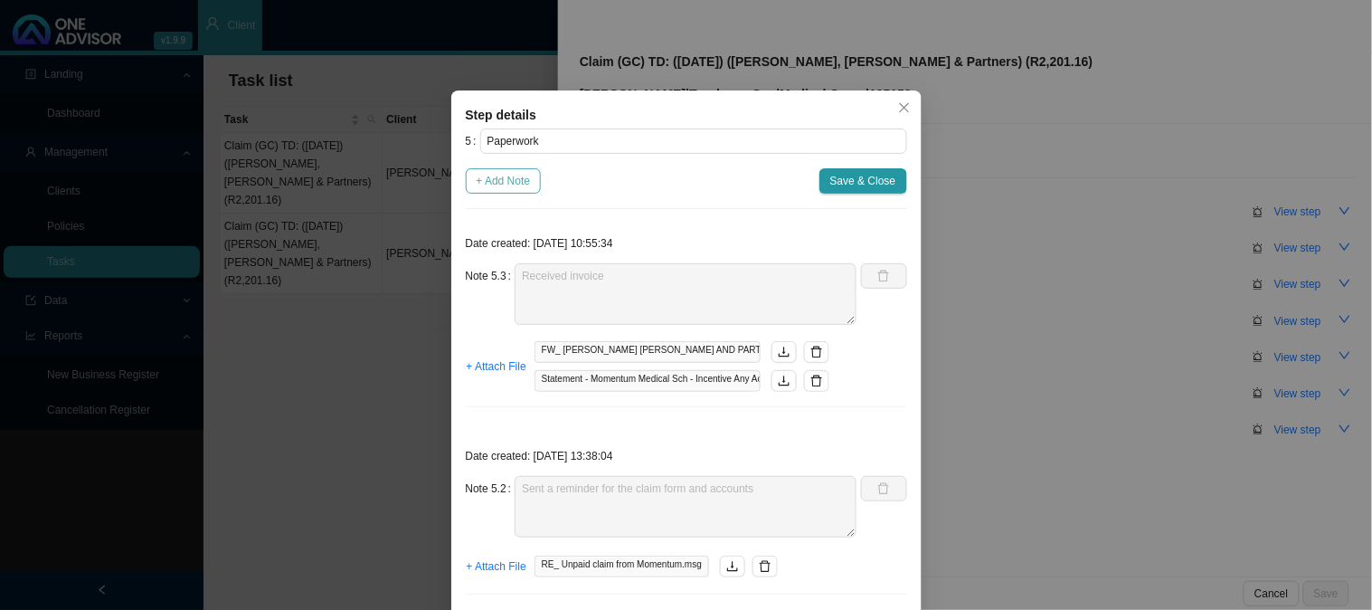
click at [513, 190] on span "+ Add Note" at bounding box center [504, 181] width 54 height 18
type textarea "Received invoice"
type textarea "Sent a reminder for the claim form and accounts"
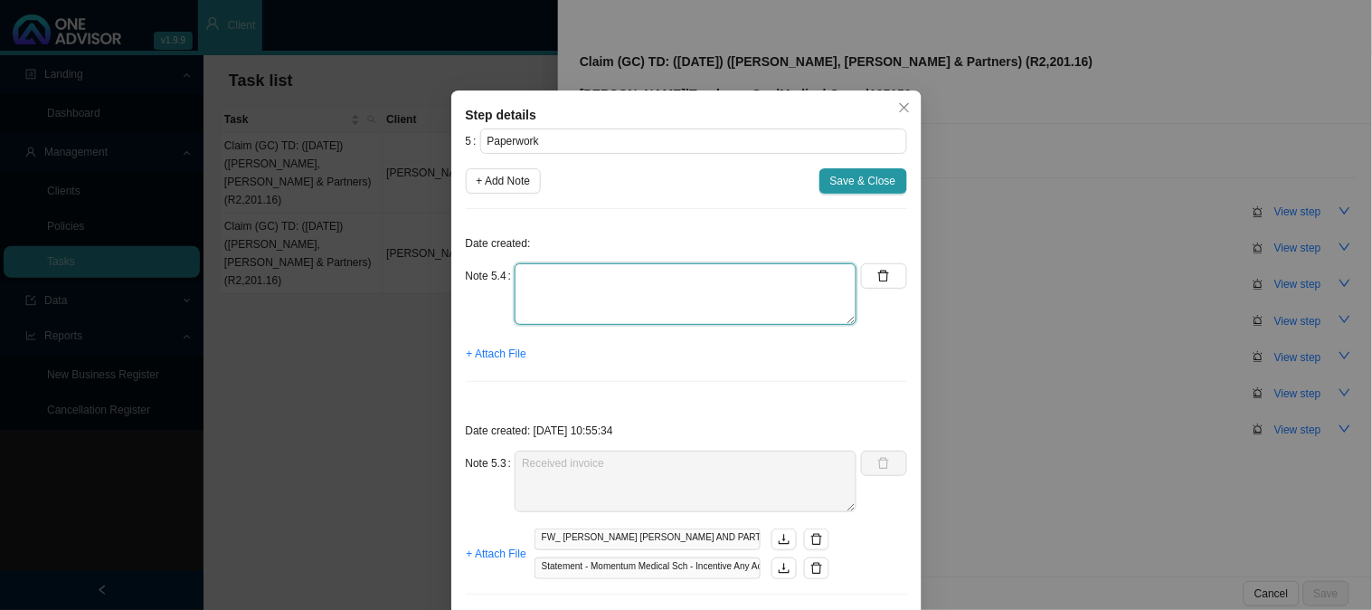
click at [565, 291] on textarea at bounding box center [686, 294] width 342 height 62
type textarea "Requested the claim form to be completed and signed"
click at [492, 362] on span "+ Attach File" at bounding box center [497, 354] width 60 height 18
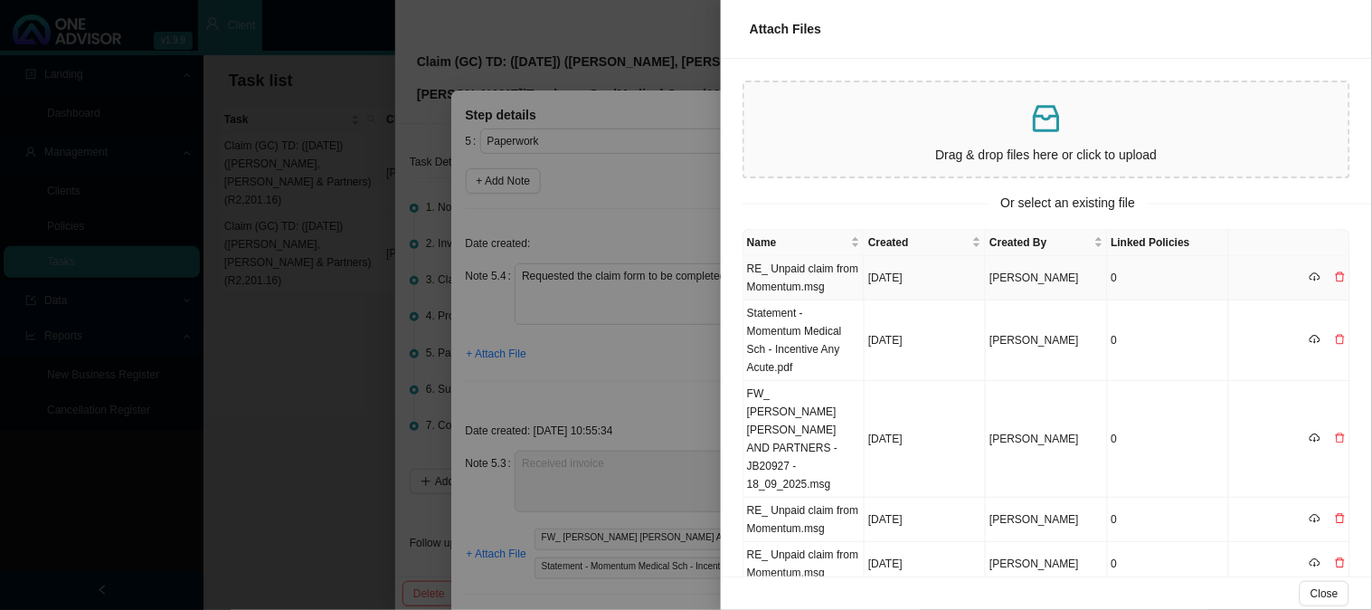
click at [805, 266] on td "RE_ Unpaid claim from Momentum.msg" at bounding box center [804, 278] width 121 height 44
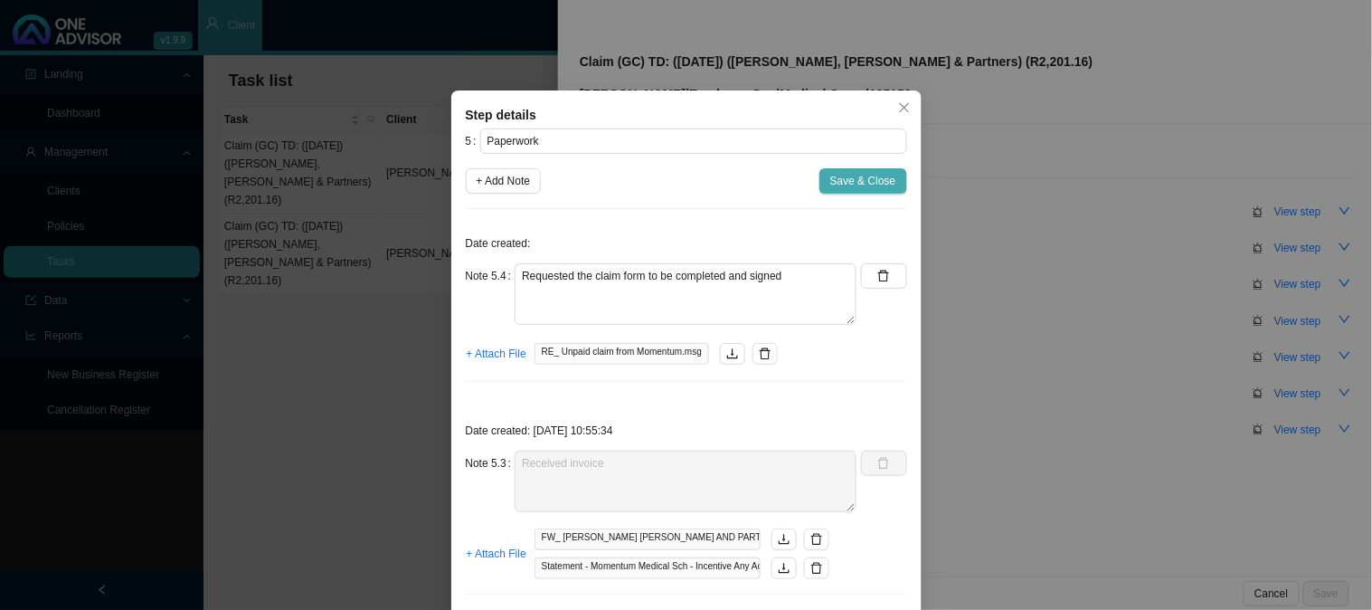
click at [850, 184] on span "Save & Close" at bounding box center [863, 181] width 66 height 18
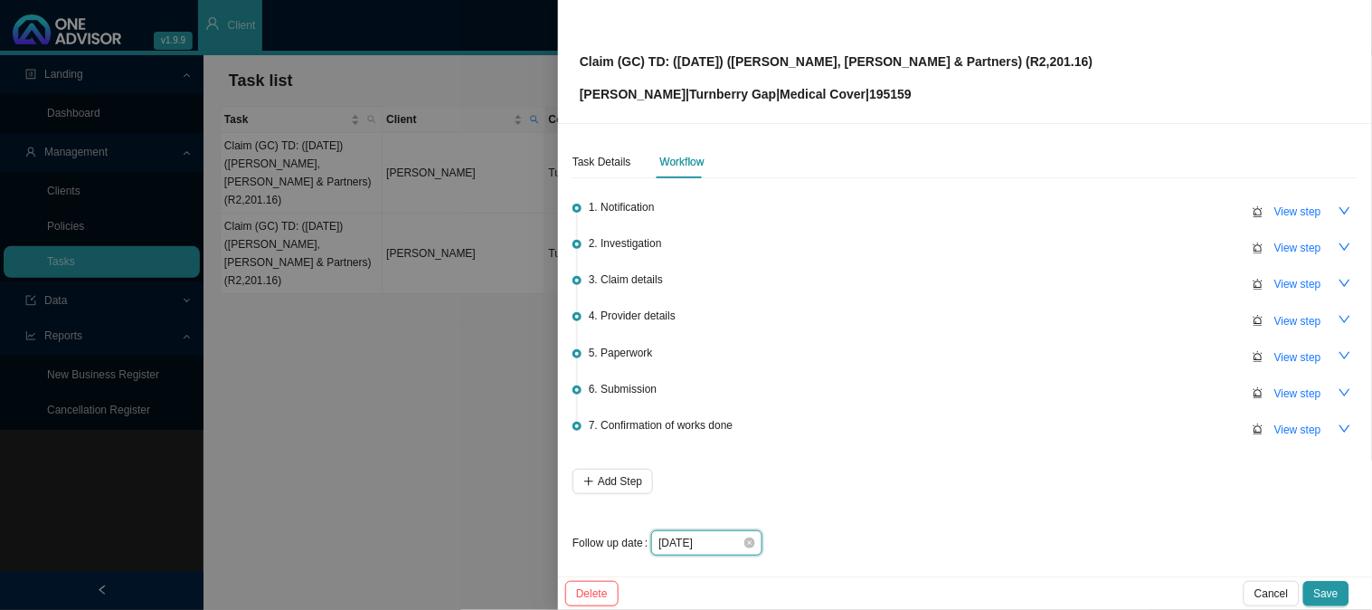
click at [726, 541] on input "[DATE]" at bounding box center [701, 543] width 84 height 18
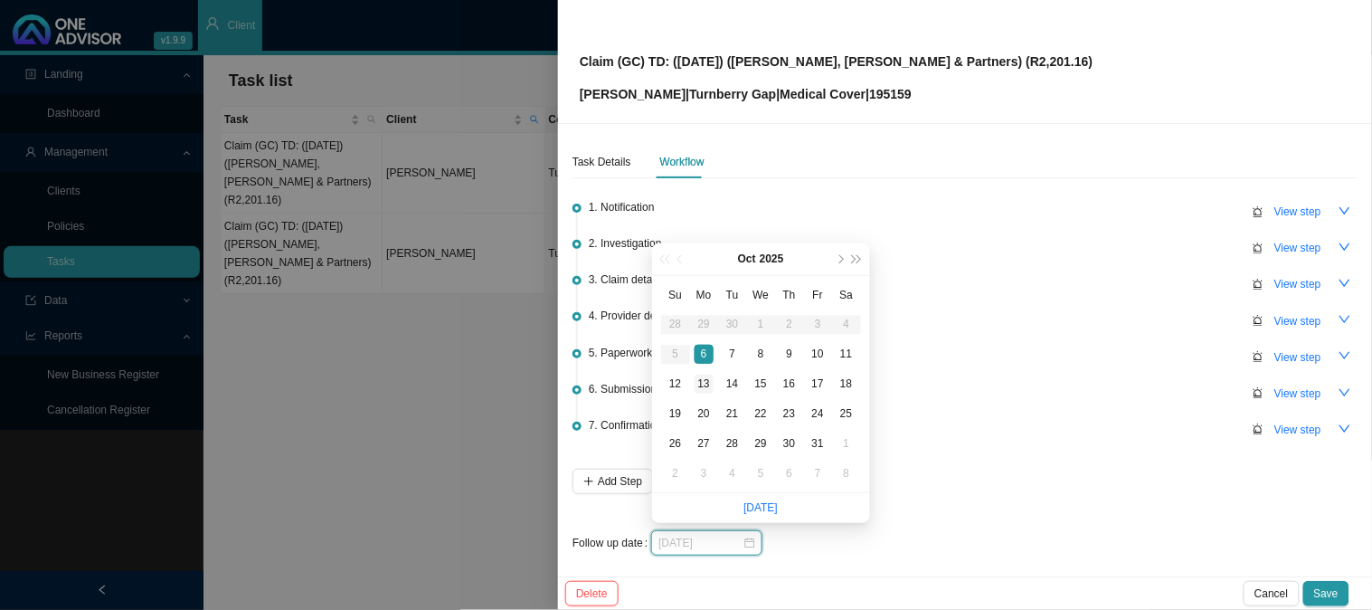
type input "[DATE]"
click at [704, 378] on div "13" at bounding box center [704, 384] width 19 height 19
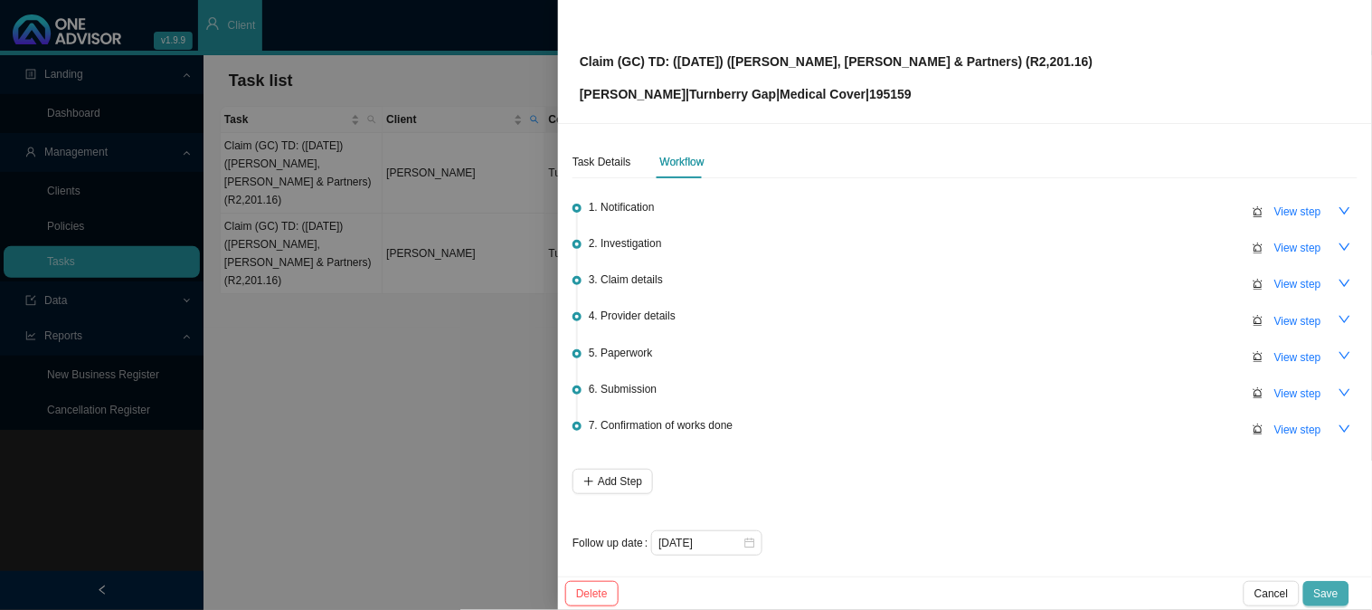
click at [1330, 581] on button "Save" at bounding box center [1327, 593] width 46 height 25
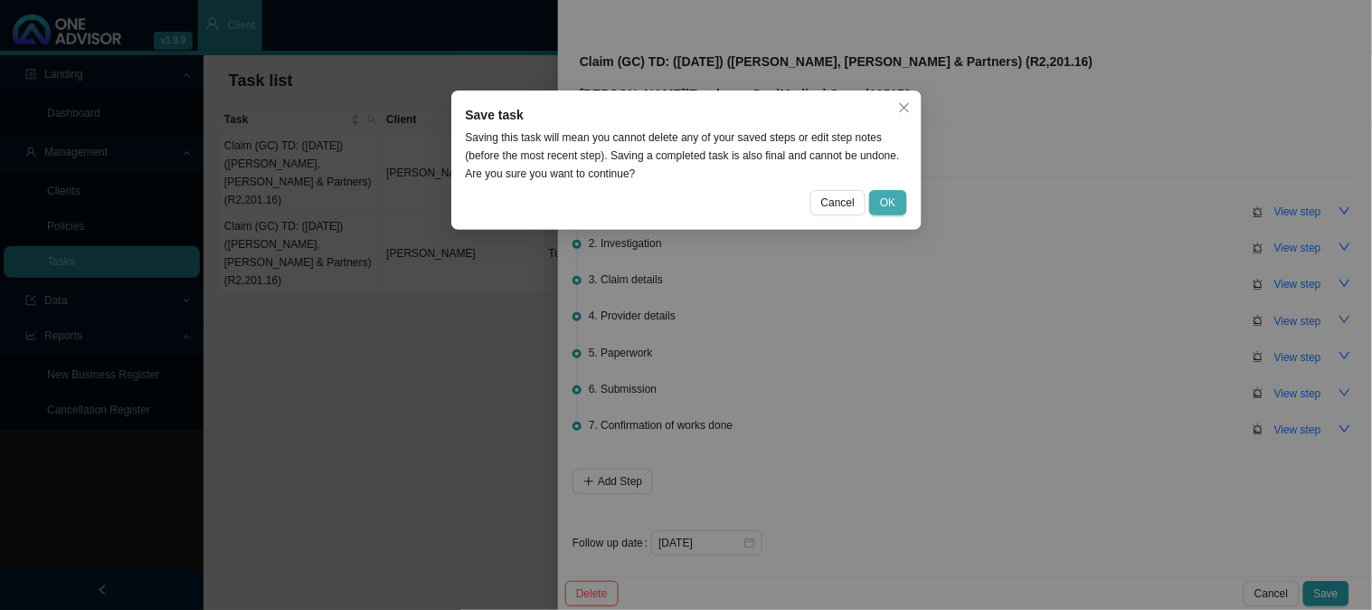
click at [898, 204] on button "OK" at bounding box center [887, 202] width 37 height 25
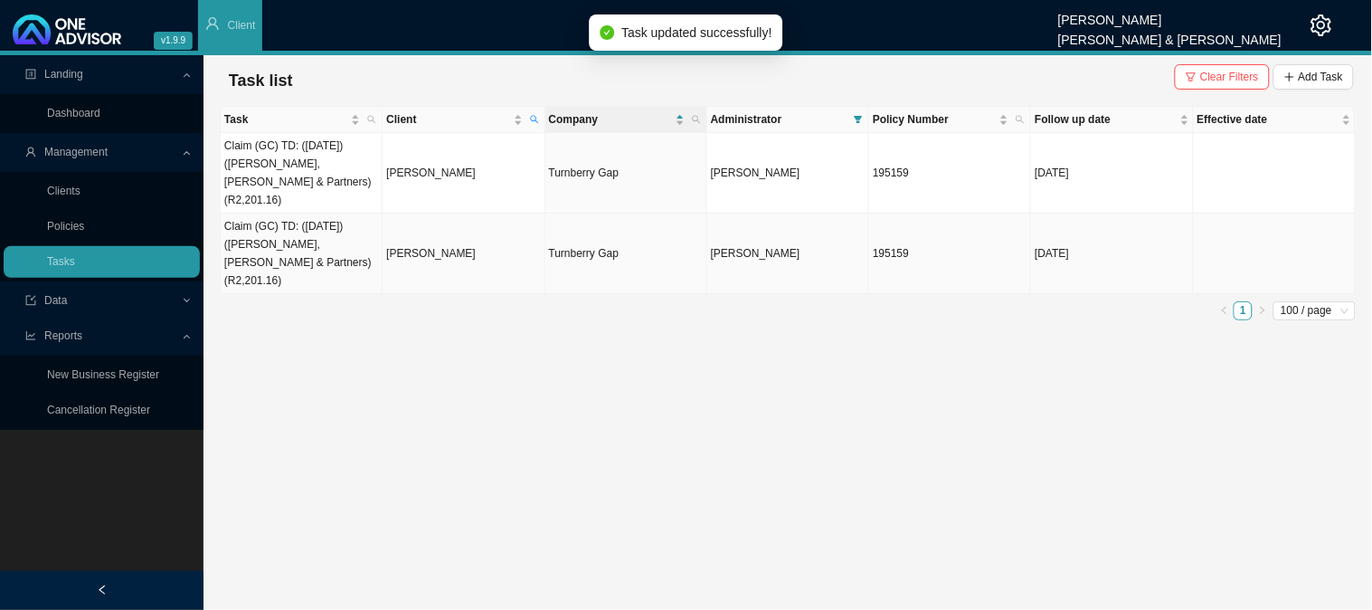
click at [439, 235] on td "[PERSON_NAME]" at bounding box center [464, 254] width 162 height 81
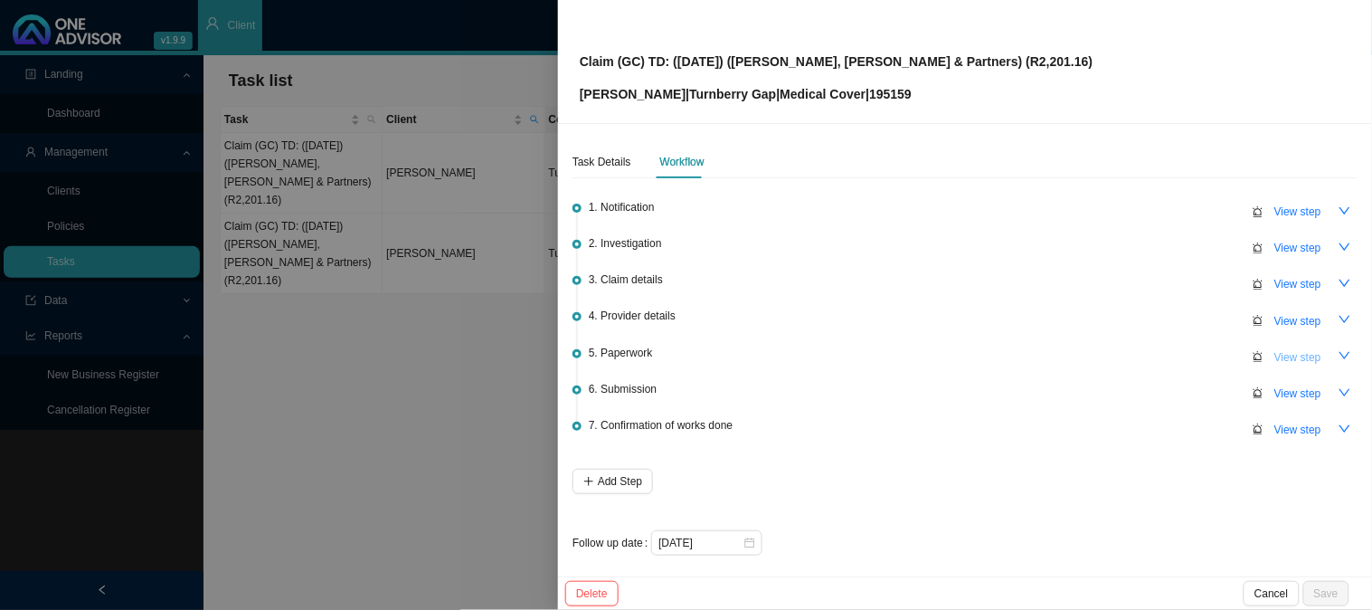
click at [1289, 351] on span "View step" at bounding box center [1298, 357] width 47 height 18
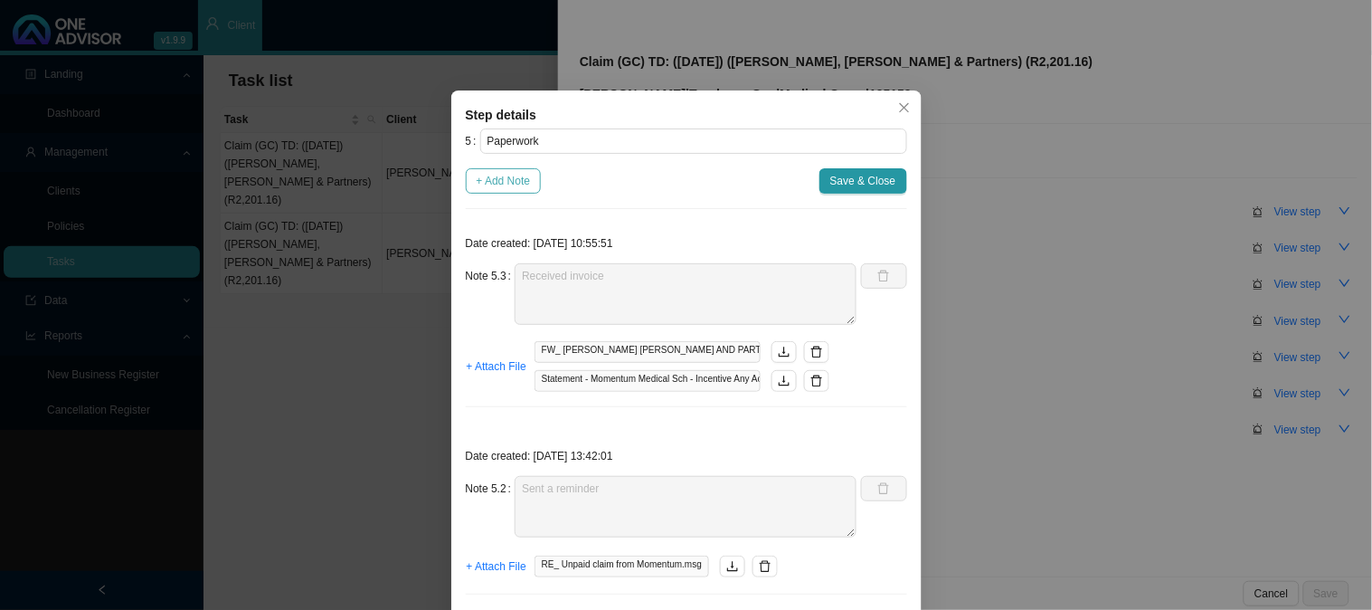
click at [504, 184] on span "+ Add Note" at bounding box center [504, 181] width 54 height 18
type textarea "Received invoice"
type textarea "Sent a reminder"
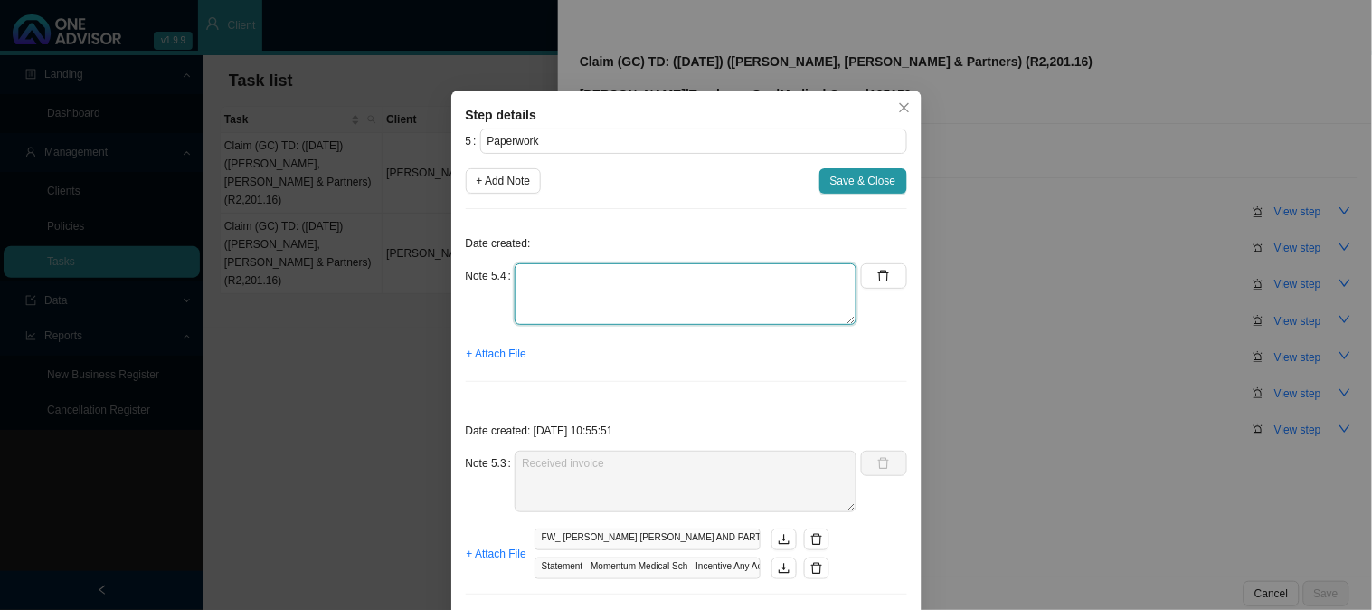
click at [539, 275] on textarea at bounding box center [686, 294] width 342 height 62
type textarea "r"
type textarea "Requested claim form"
click at [485, 349] on span "+ Attach File" at bounding box center [497, 354] width 60 height 18
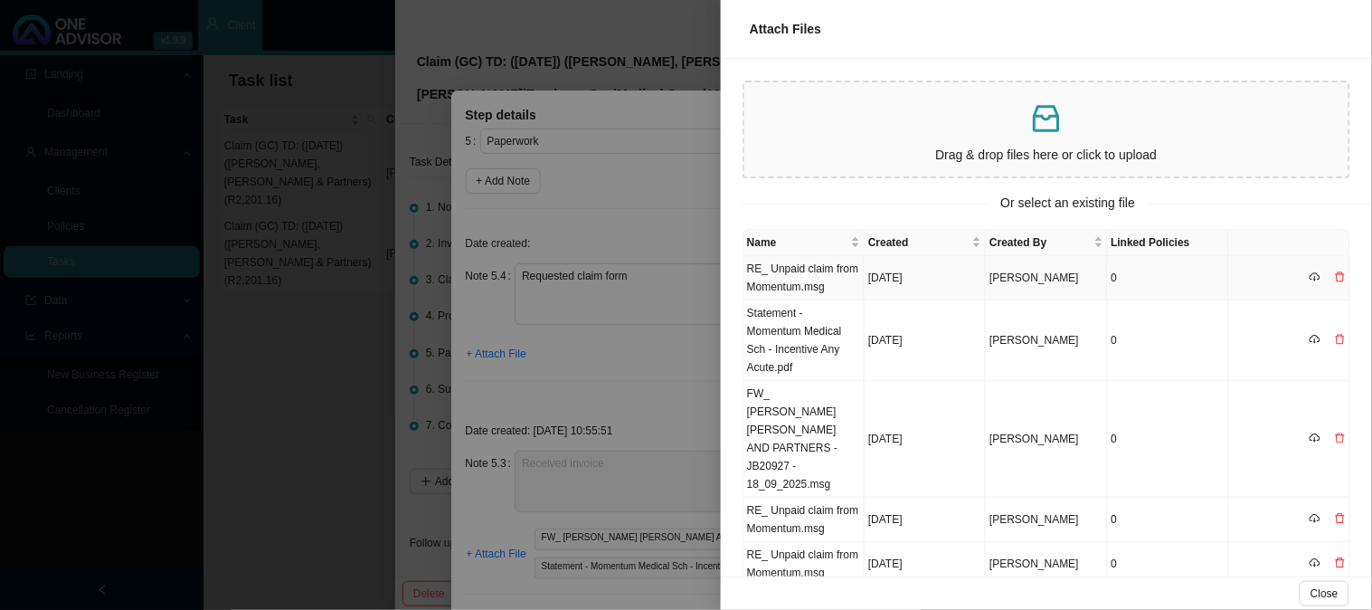
click at [774, 268] on td "RE_ Unpaid claim from Momentum.msg" at bounding box center [804, 278] width 121 height 44
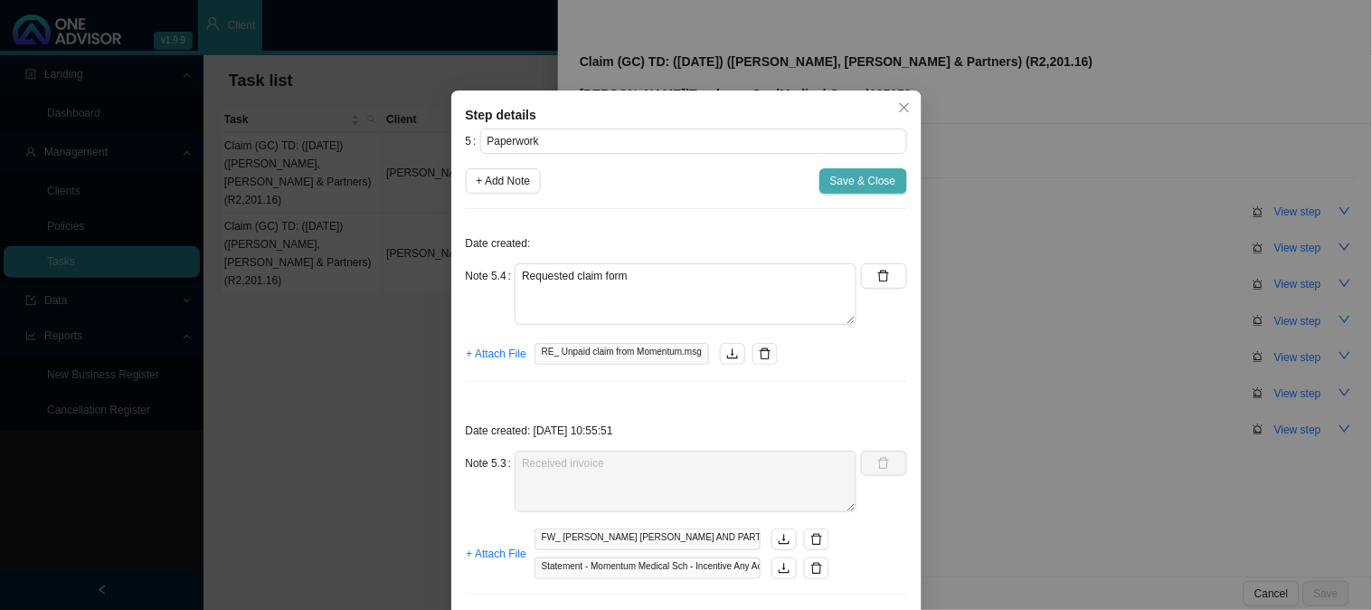
click at [856, 184] on span "Save & Close" at bounding box center [863, 181] width 66 height 18
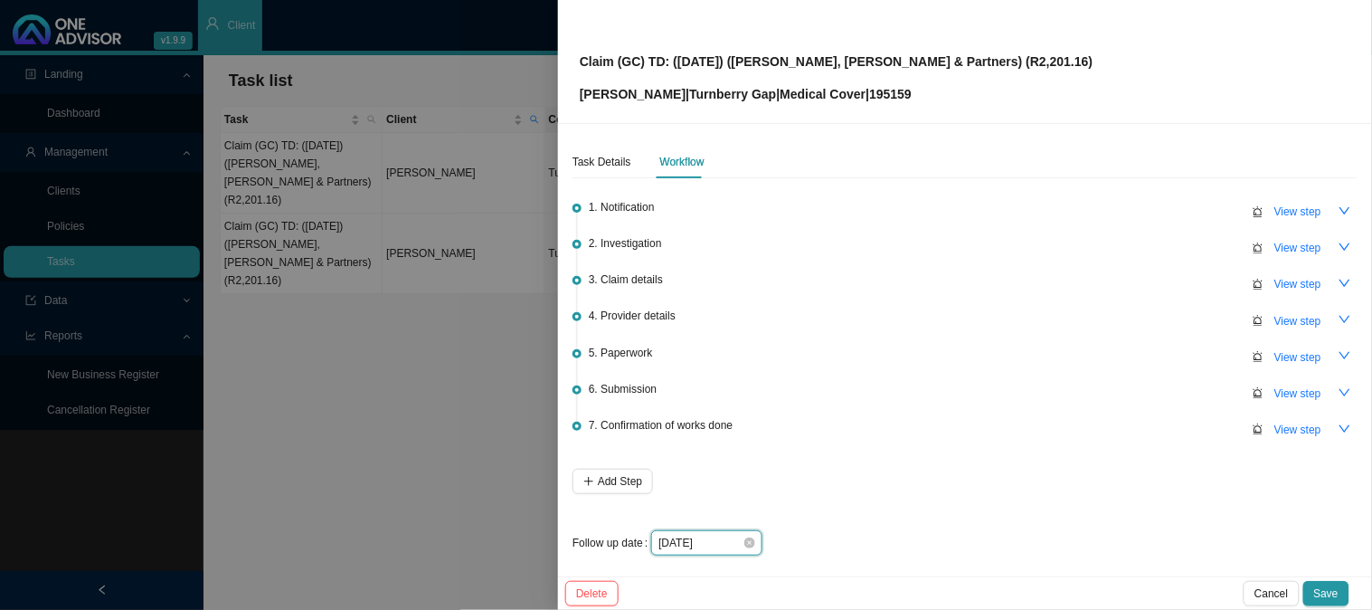
click at [715, 541] on input "[DATE]" at bounding box center [701, 543] width 84 height 18
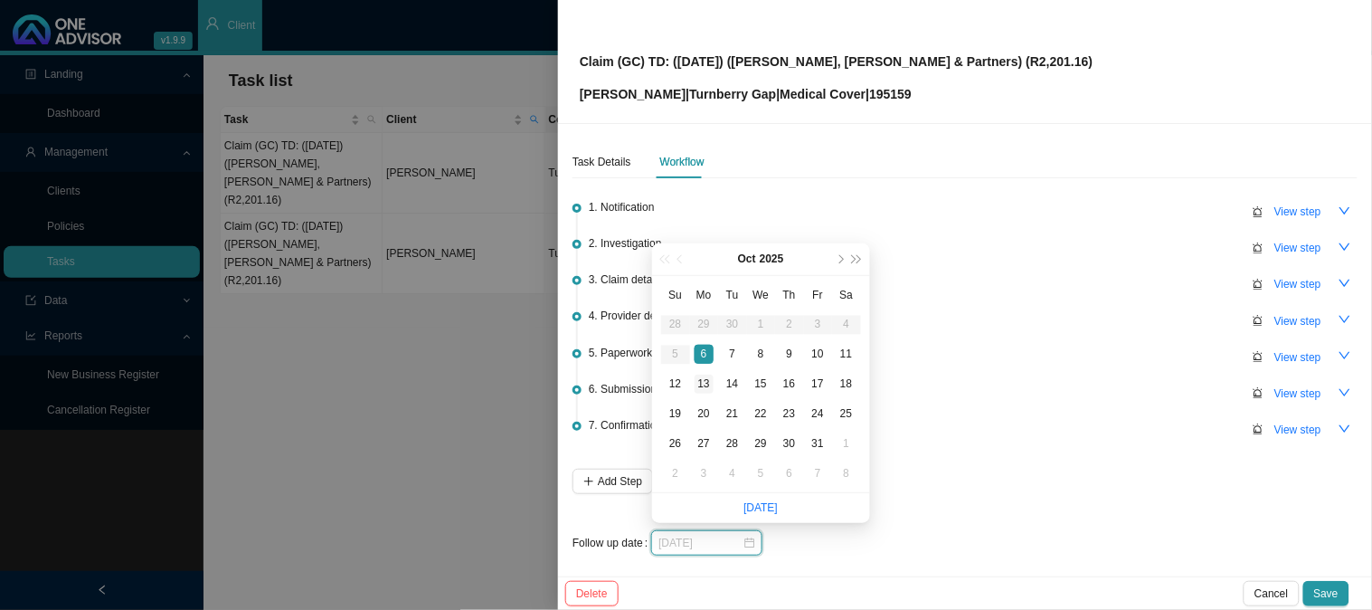
type input "[DATE]"
click at [703, 384] on div "13" at bounding box center [704, 384] width 19 height 19
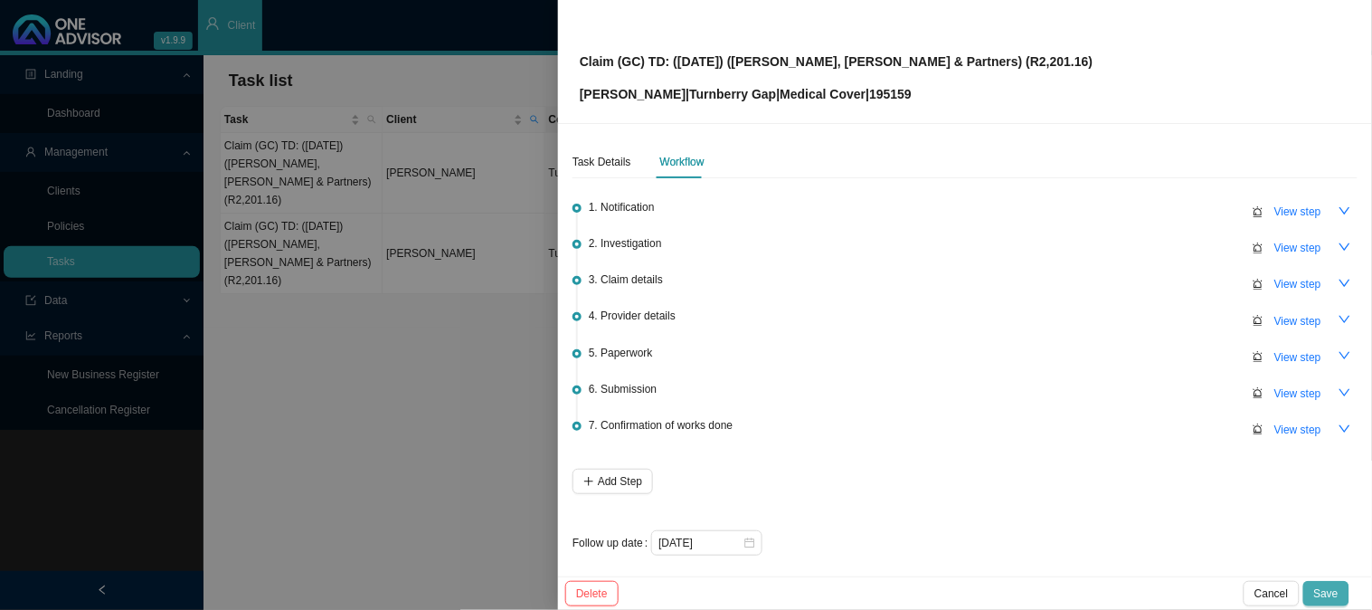
click at [1316, 591] on span "Save" at bounding box center [1326, 593] width 24 height 18
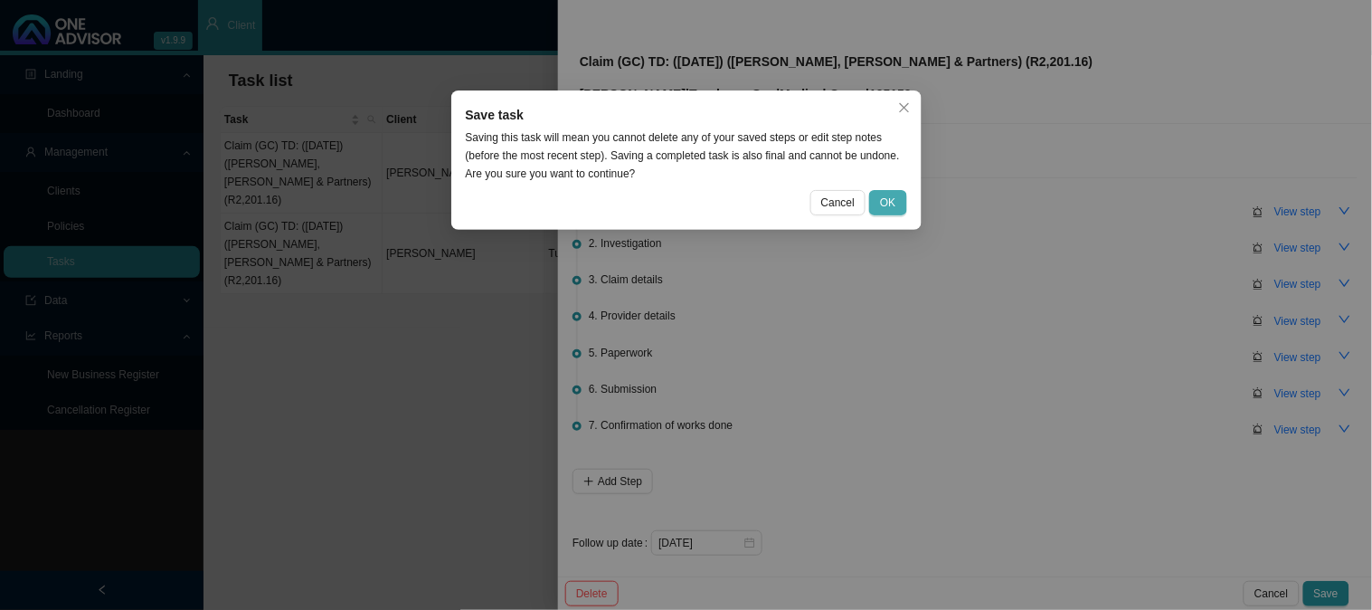
click at [883, 202] on span "OK" at bounding box center [887, 203] width 15 height 18
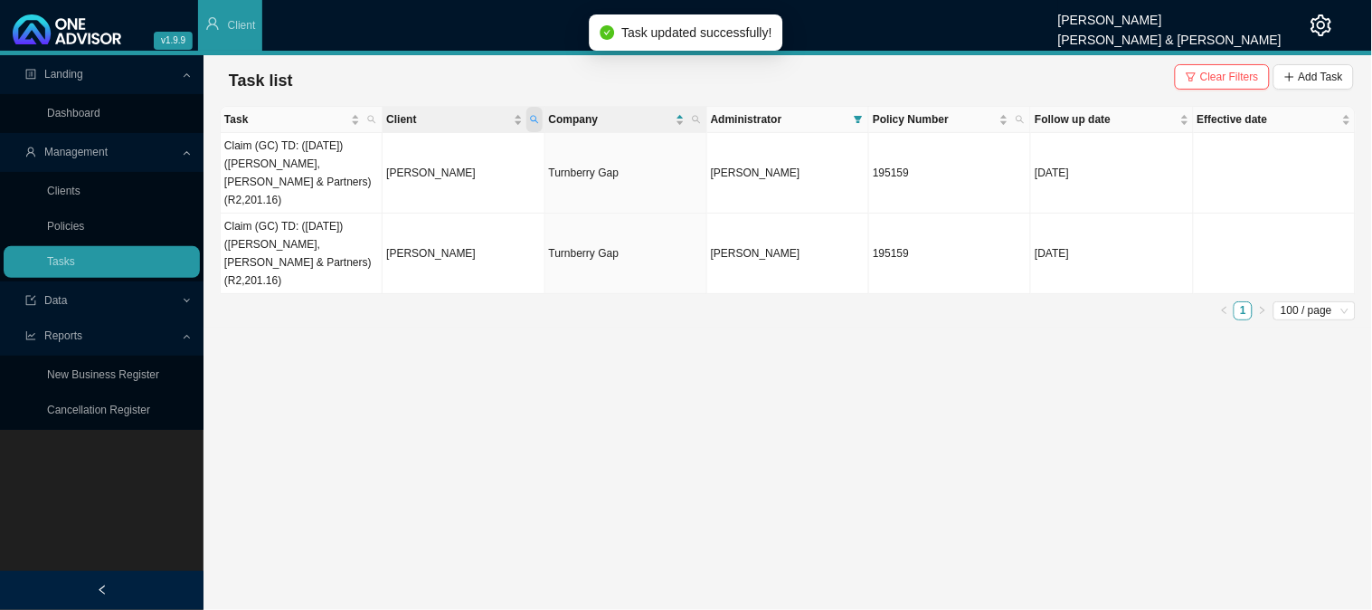
click at [536, 116] on icon "search" at bounding box center [534, 119] width 9 height 9
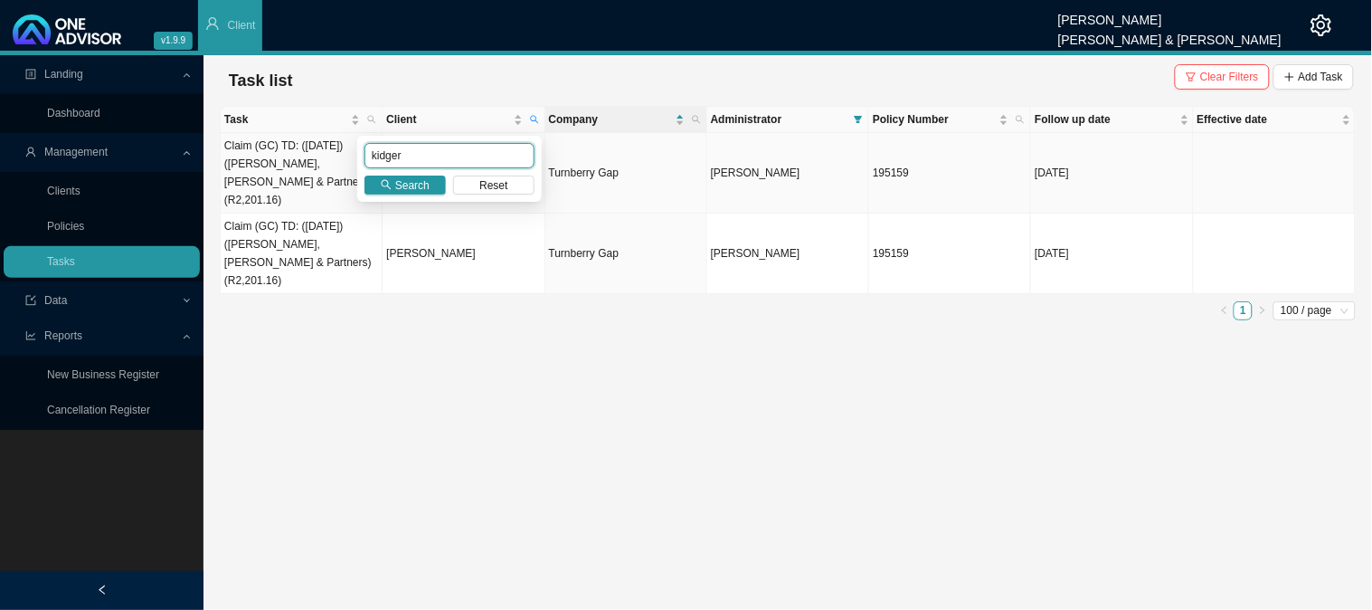
drag, startPoint x: 403, startPoint y: 158, endPoint x: 356, endPoint y: 157, distance: 47.1
click at [356, 157] on body "v1.9.9 [PERSON_NAME] [PERSON_NAME] & [PERSON_NAME] Client Landing Dashboard Man…" at bounding box center [686, 305] width 1372 height 610
click at [390, 156] on input "text" at bounding box center [450, 155] width 170 height 25
type input "schutgens"
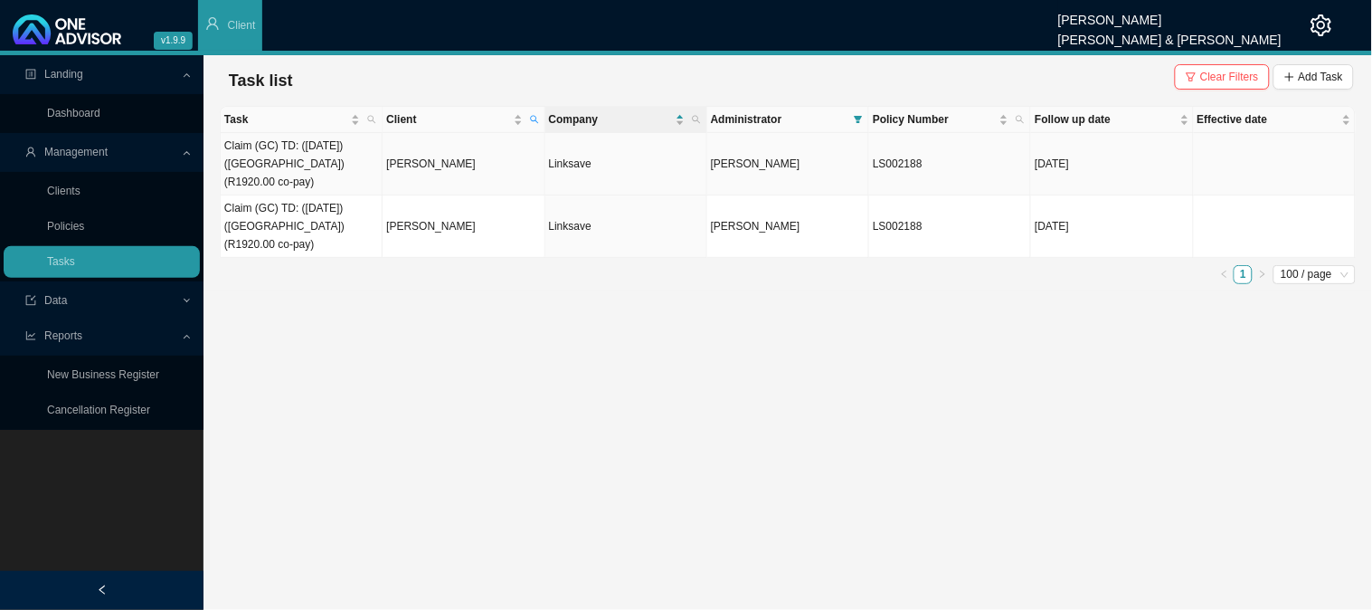
click at [344, 166] on td "Claim (GC) TD: ([DATE]) ([GEOGRAPHIC_DATA]) (R1920.00 co-pay)" at bounding box center [302, 164] width 162 height 62
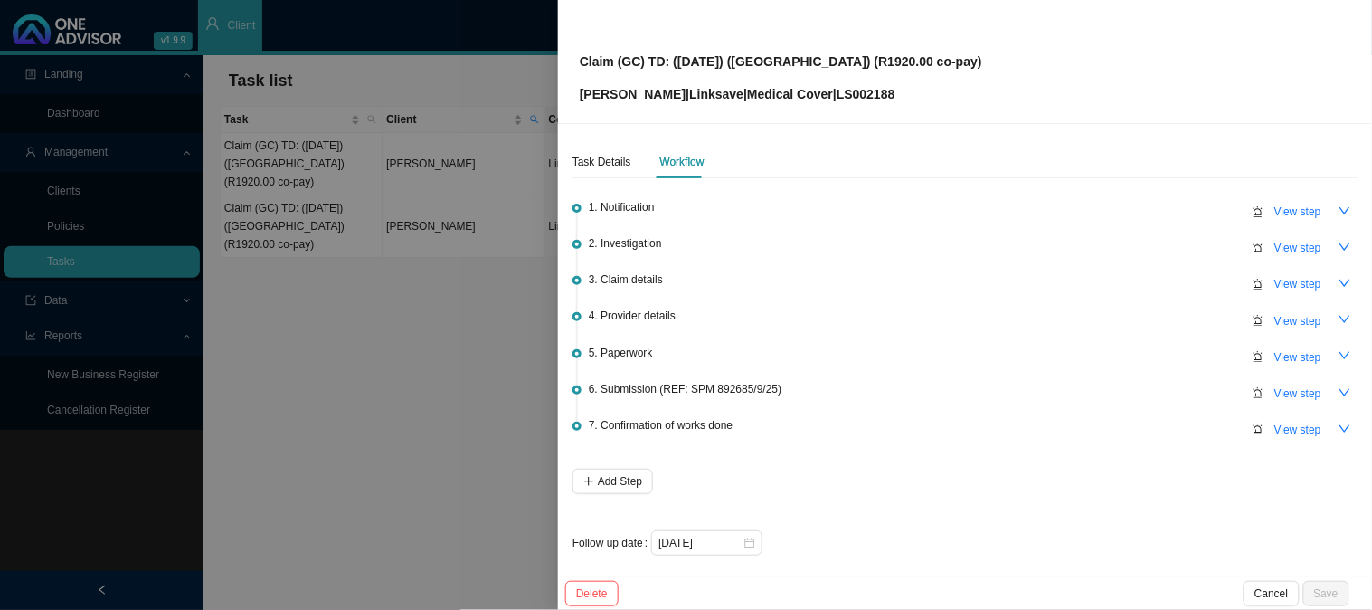
click at [405, 299] on div at bounding box center [686, 305] width 1372 height 610
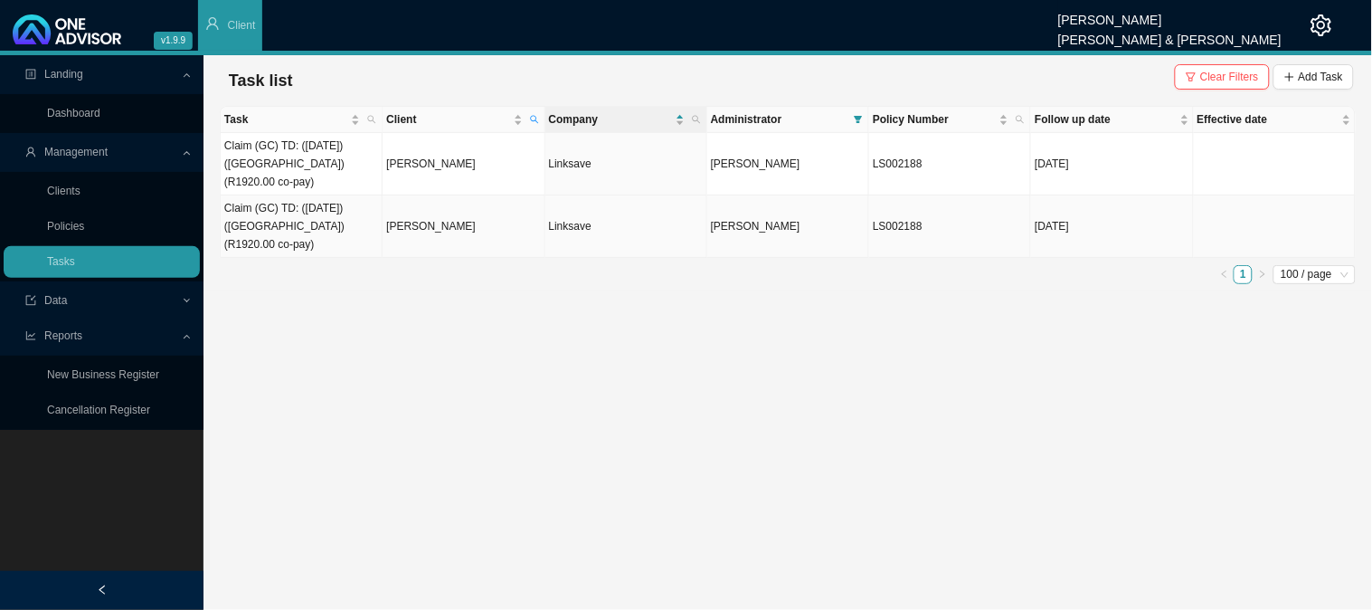
click at [326, 227] on td "Claim (GC) TD: ([DATE]) ([GEOGRAPHIC_DATA]) (R1920.00 co-pay)" at bounding box center [302, 226] width 162 height 62
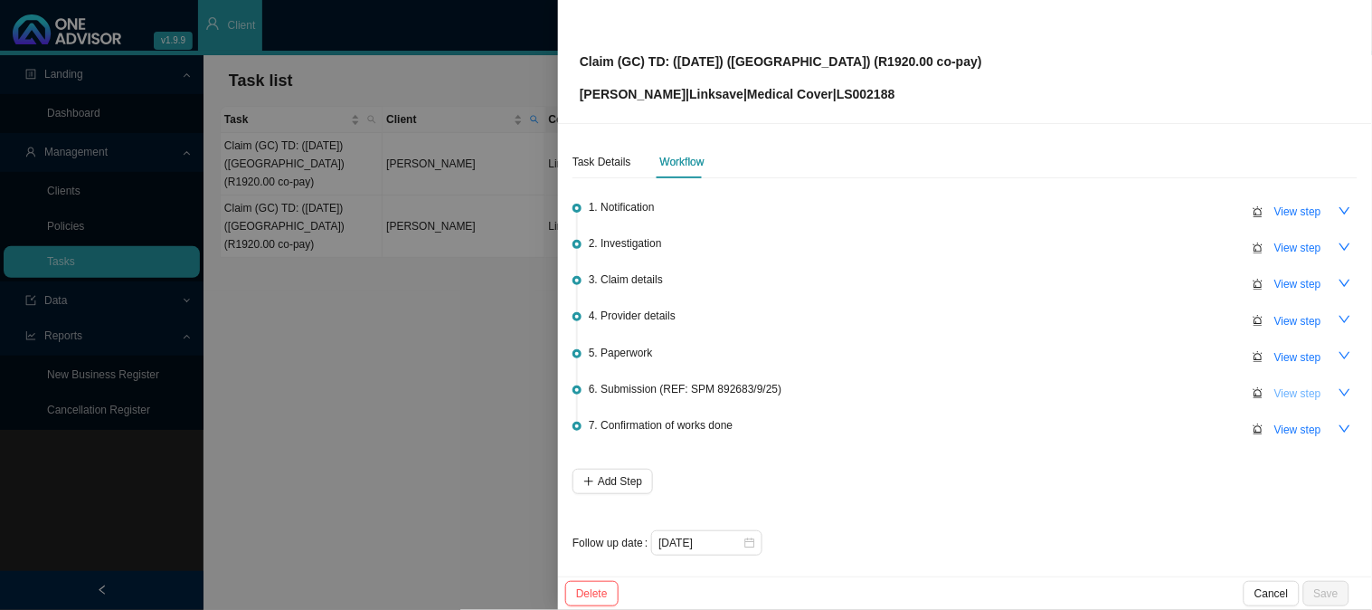
click at [1303, 387] on span "View step" at bounding box center [1298, 393] width 47 height 18
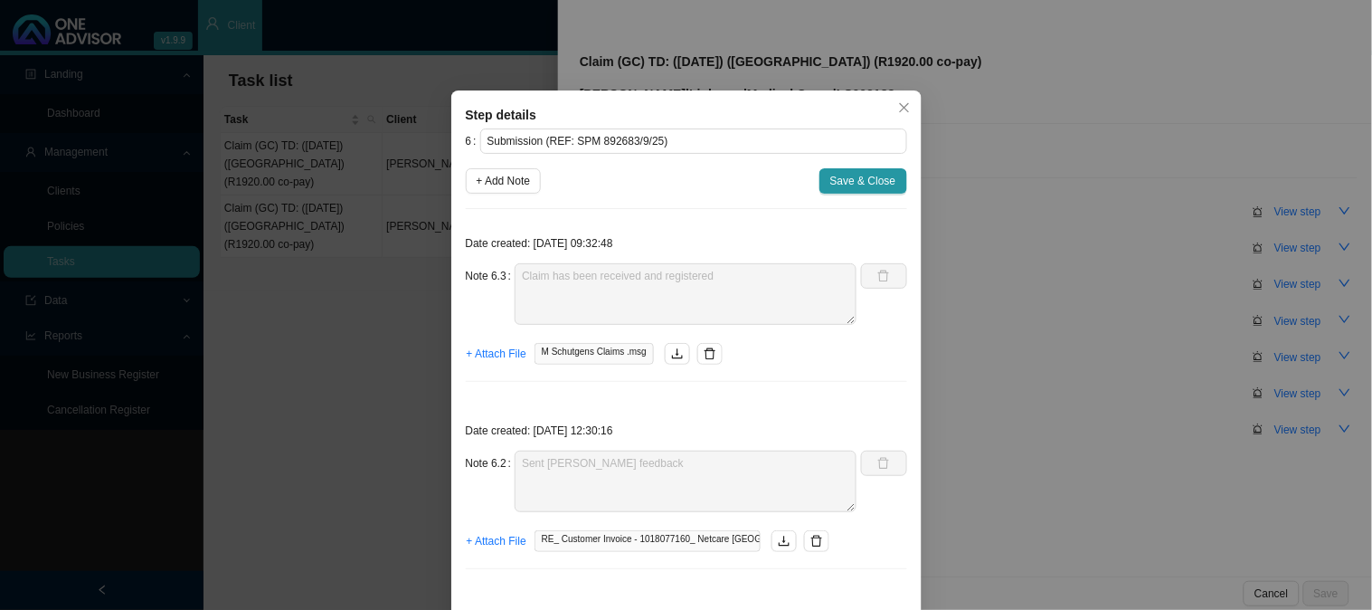
click at [1107, 357] on div "Step details 6 Submission (REF: SPM 892683/9/25) + Add Note Save & Close Date c…" at bounding box center [686, 305] width 1372 height 610
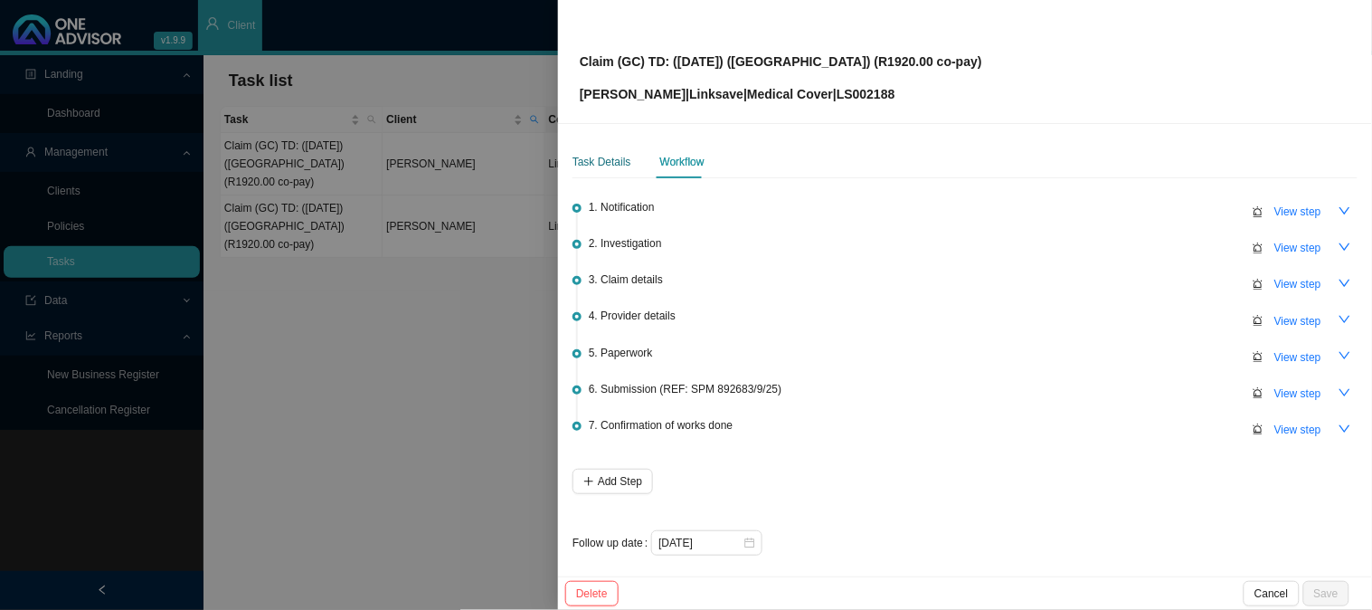
click at [603, 156] on div "Task Details" at bounding box center [602, 162] width 59 height 18
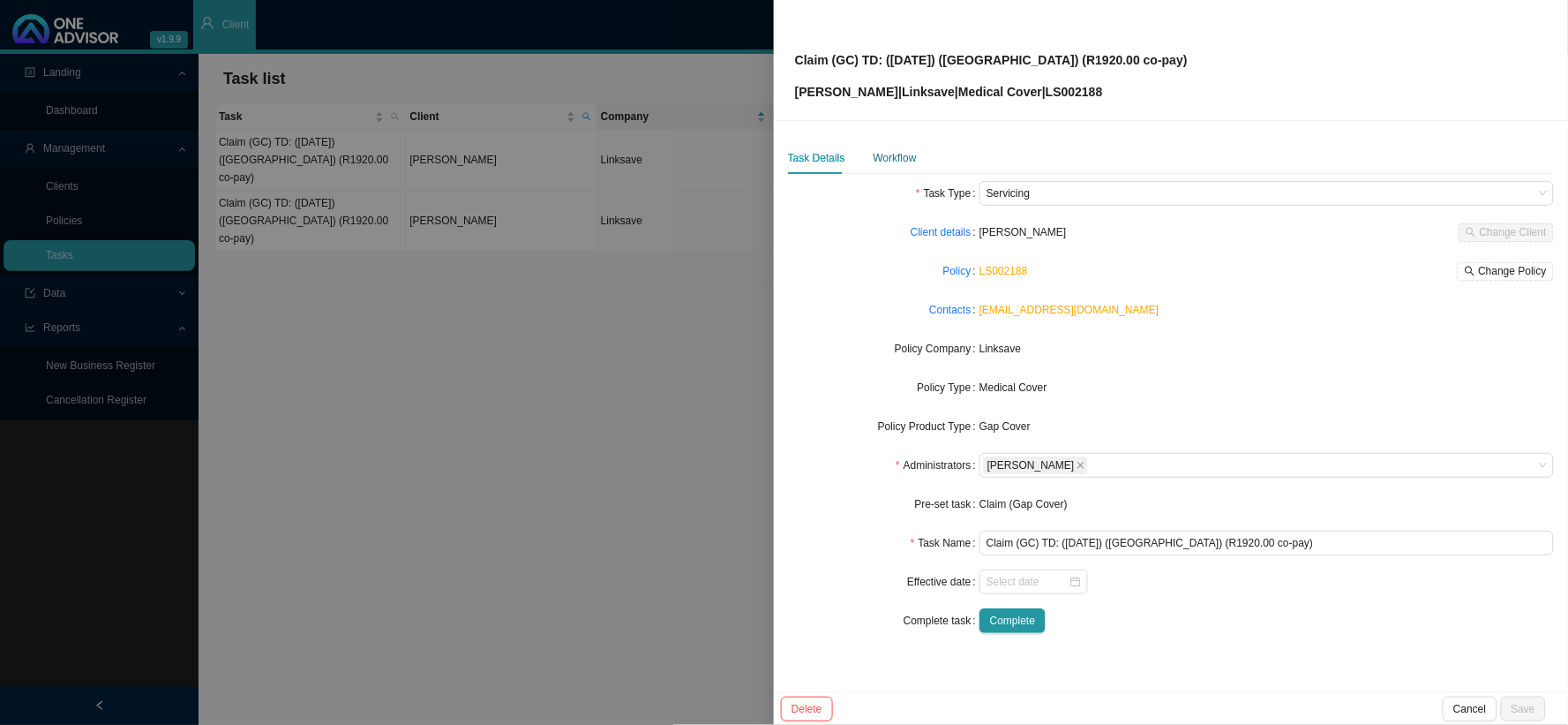
click at [883, 153] on div "Workflow" at bounding box center [895, 158] width 43 height 18
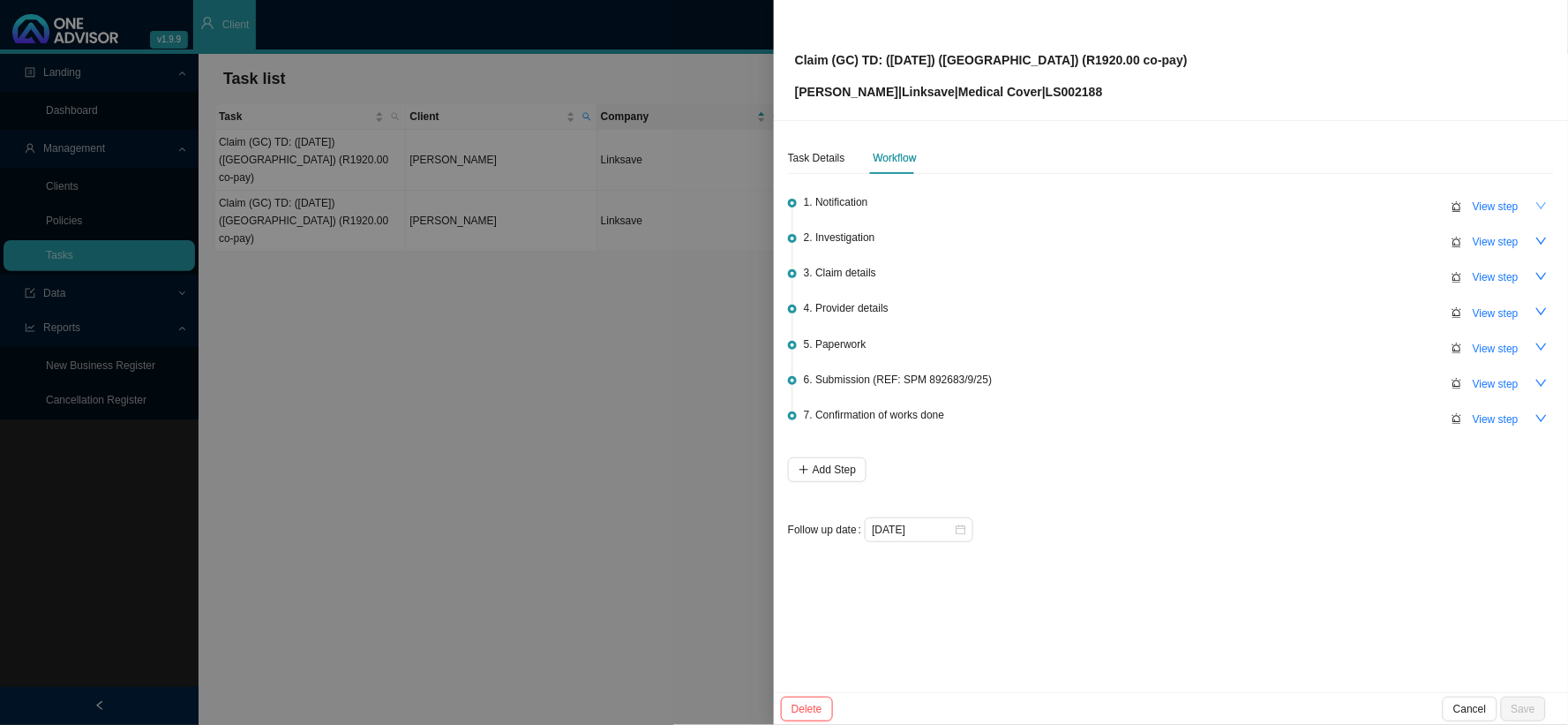
click at [1337, 200] on icon "down" at bounding box center [1541, 205] width 13 height 13
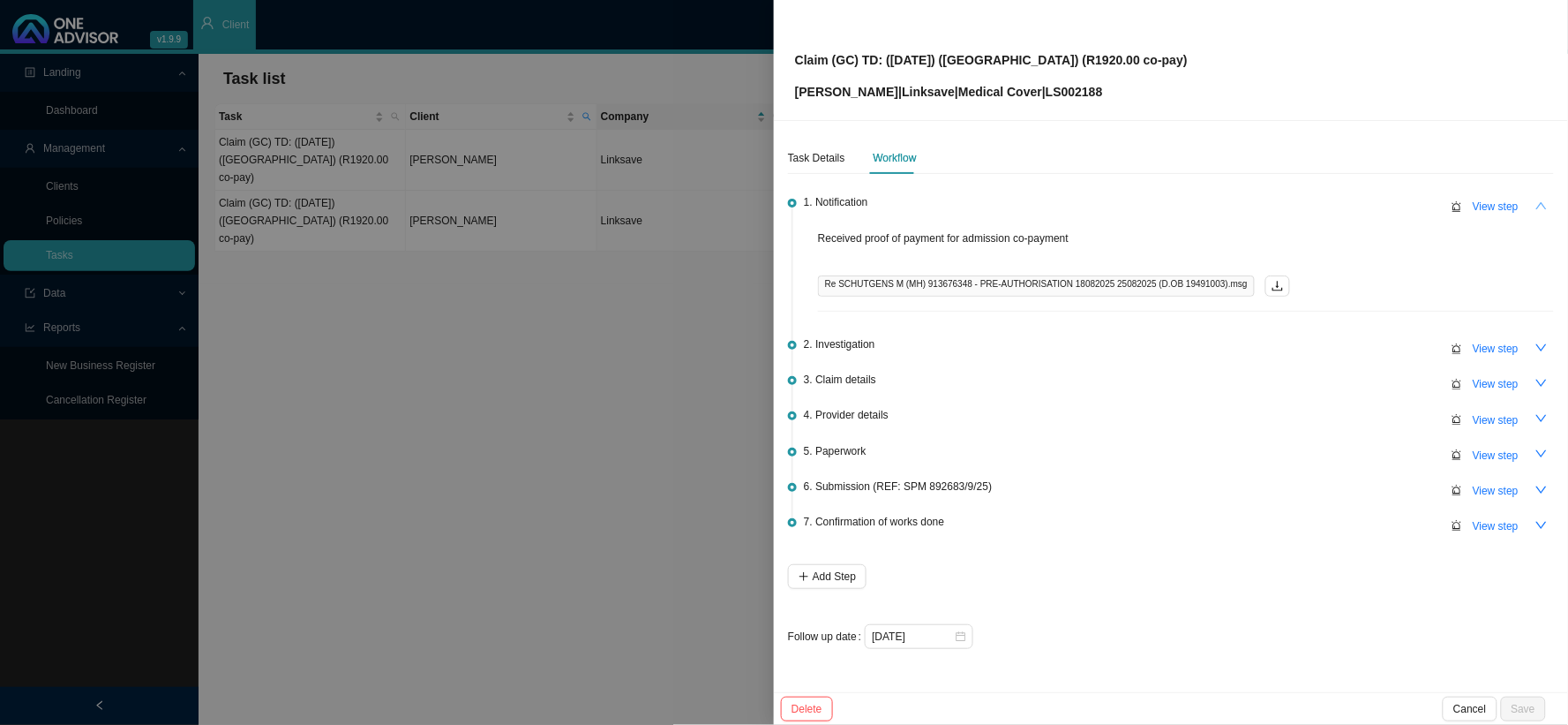
click at [1337, 200] on icon "up" at bounding box center [1541, 205] width 13 height 13
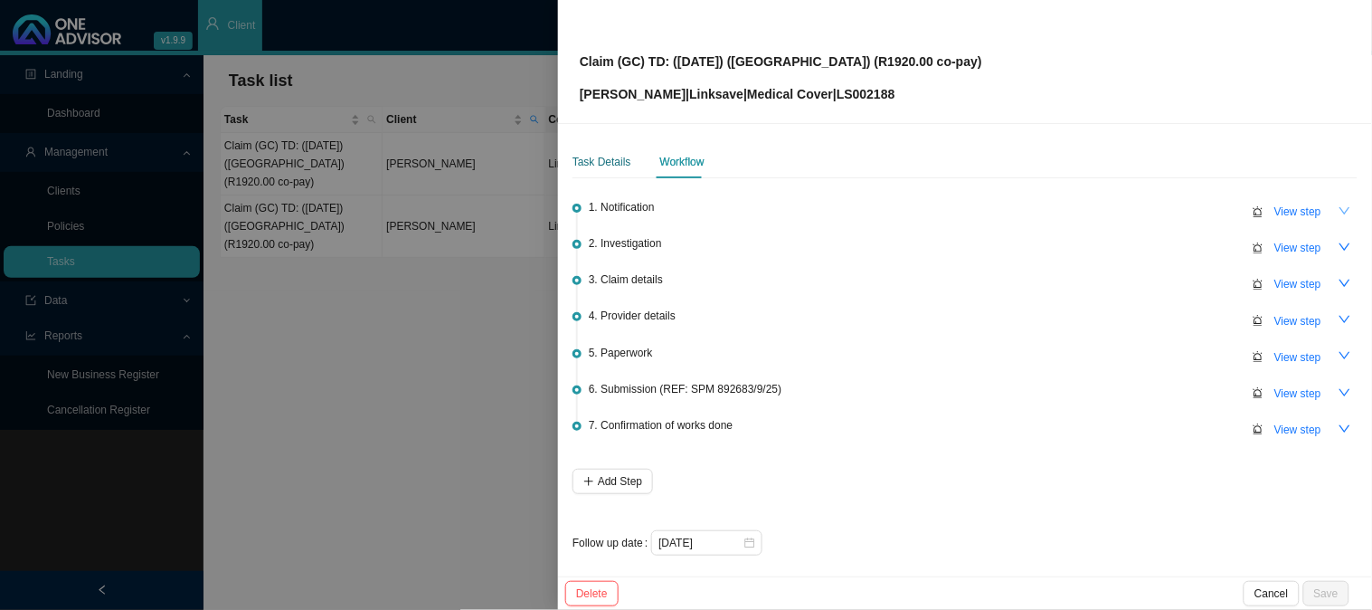
click at [615, 161] on div "Task Details" at bounding box center [602, 162] width 59 height 18
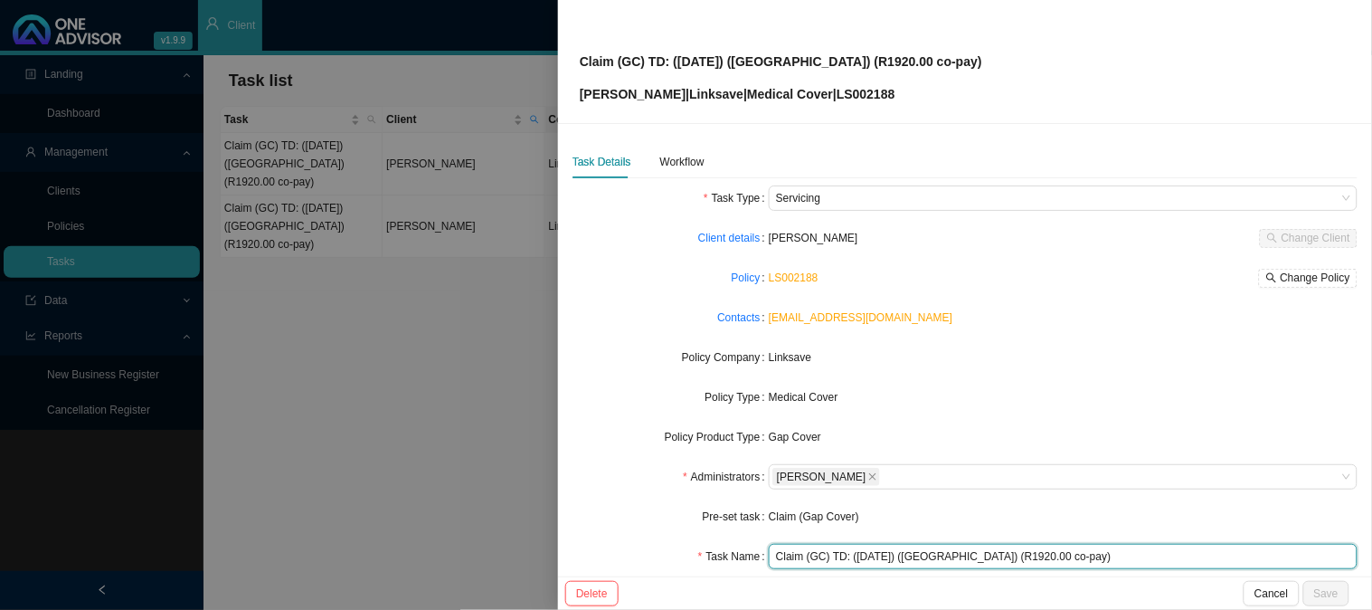
drag, startPoint x: 1048, startPoint y: 553, endPoint x: 1014, endPoint y: 553, distance: 33.5
click at [1014, 553] on input "Claim (GC) TD: ([DATE]) ([GEOGRAPHIC_DATA]) (R1920.00 co-pay)" at bounding box center [1063, 556] width 589 height 25
drag, startPoint x: 1084, startPoint y: 553, endPoint x: 1008, endPoint y: 552, distance: 76.0
click at [1008, 552] on input "Claim (GC) TD: ([DATE]) ([GEOGRAPHIC_DATA]) (R2561.00 co-pay)" at bounding box center [1063, 556] width 589 height 25
type input "Claim (GC) TD: ([DATE]) ([GEOGRAPHIC_DATA]) (R2561.00 co-pay)"
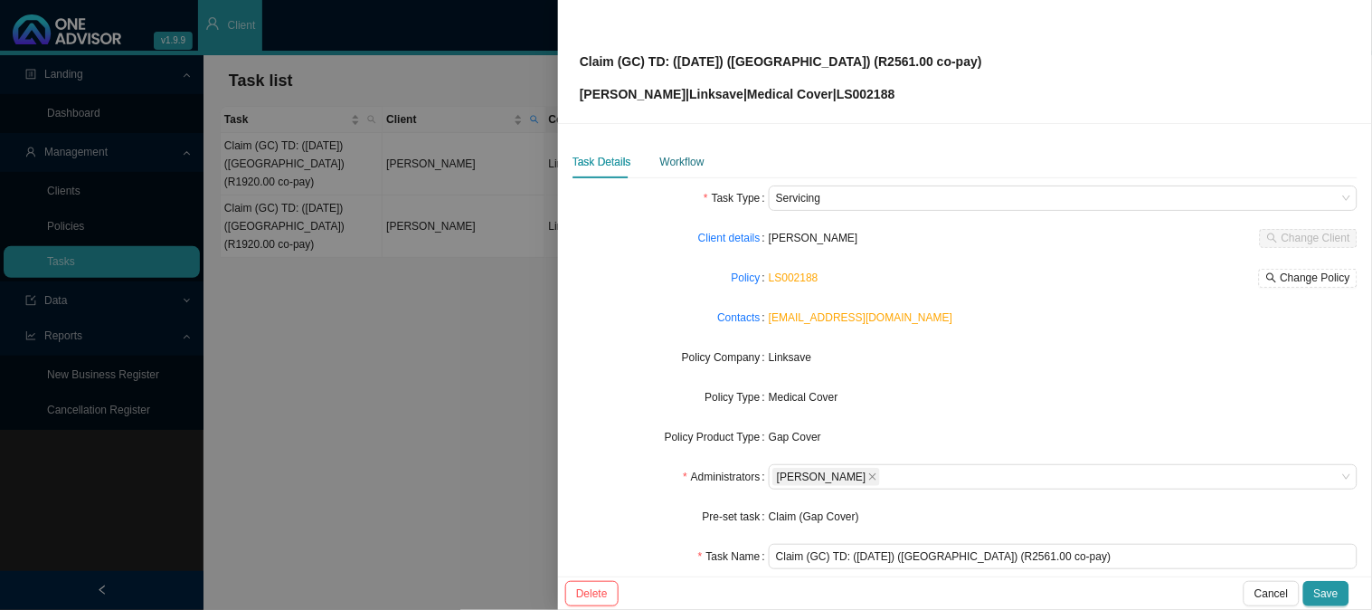
click at [688, 154] on div "Workflow" at bounding box center [682, 162] width 44 height 18
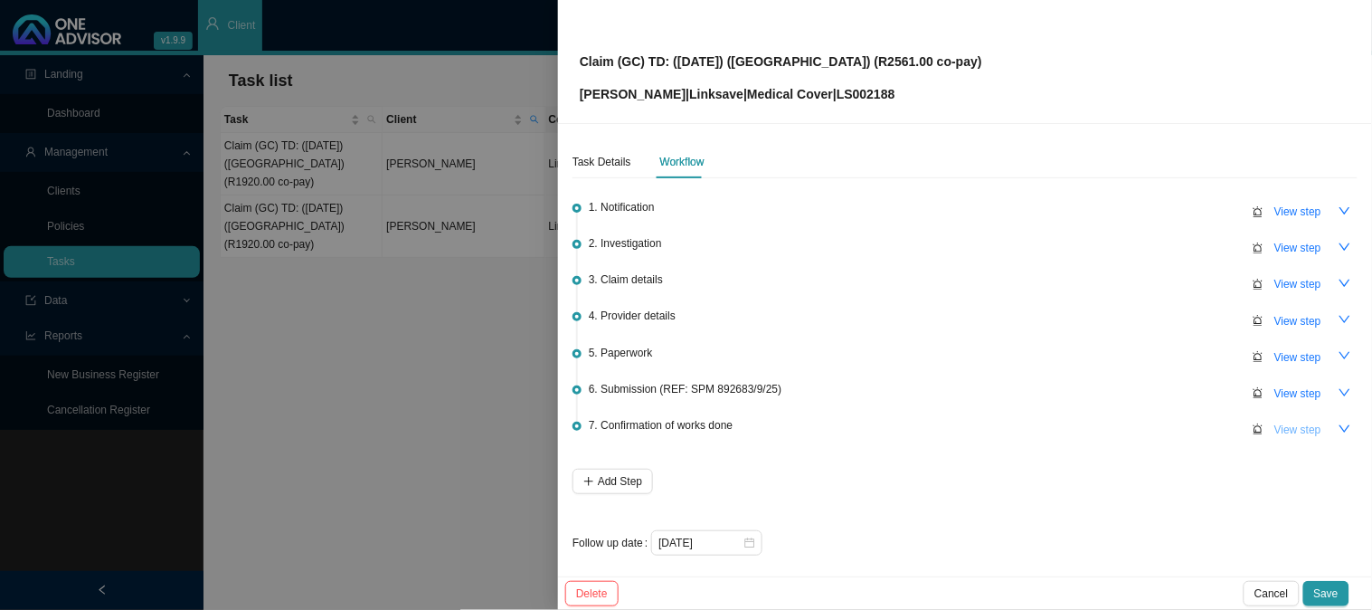
click at [1275, 421] on span "View step" at bounding box center [1298, 430] width 47 height 18
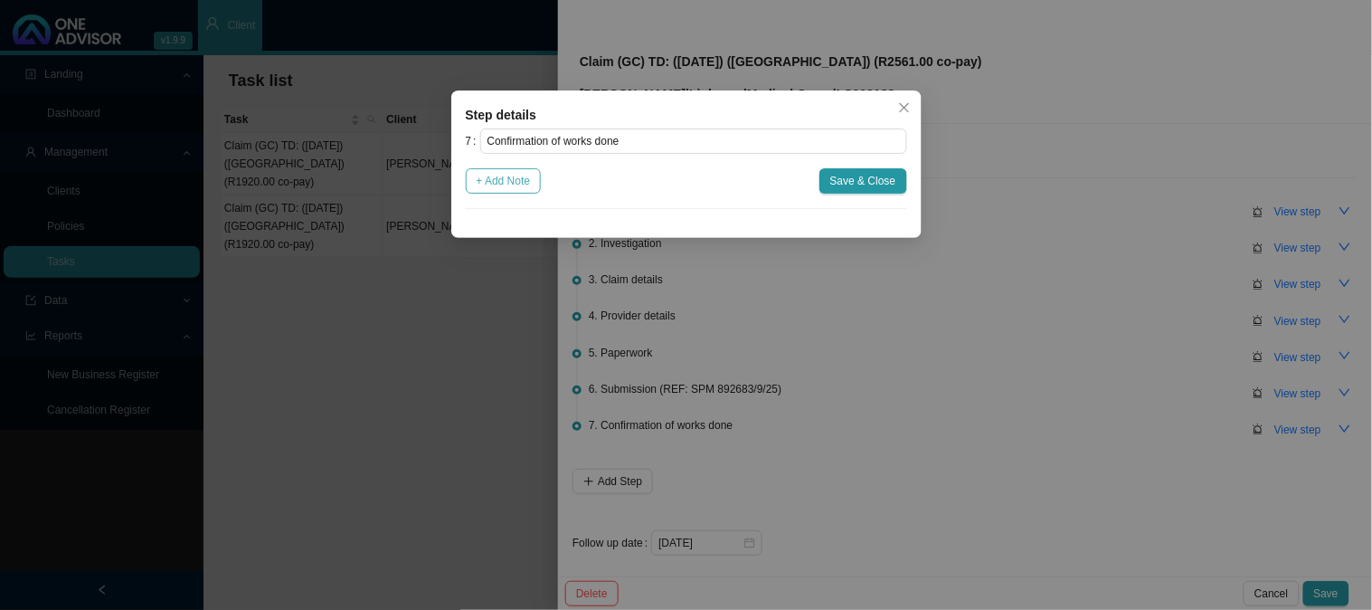
click at [504, 174] on span "+ Add Note" at bounding box center [504, 181] width 54 height 18
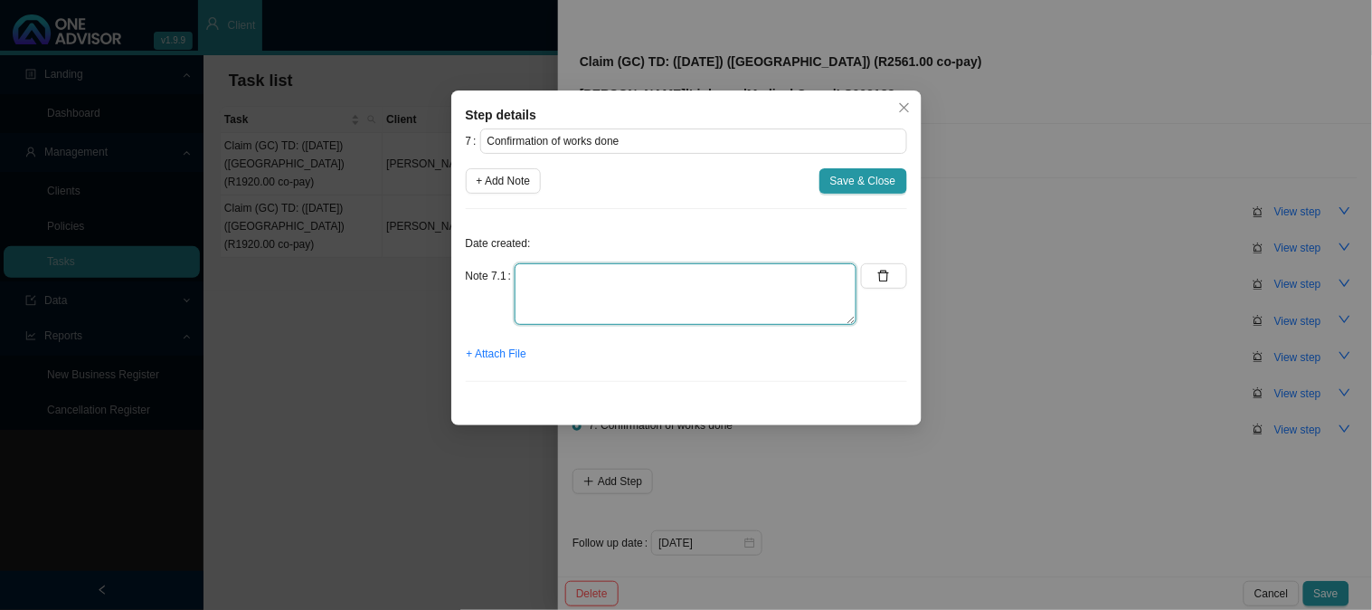
click at [626, 275] on textarea at bounding box center [686, 294] width 342 height 62
click at [574, 299] on textarea at bounding box center [686, 294] width 342 height 62
type textarea "Sent confirmation of works done"
click at [507, 356] on span "+ Attach File" at bounding box center [497, 354] width 60 height 18
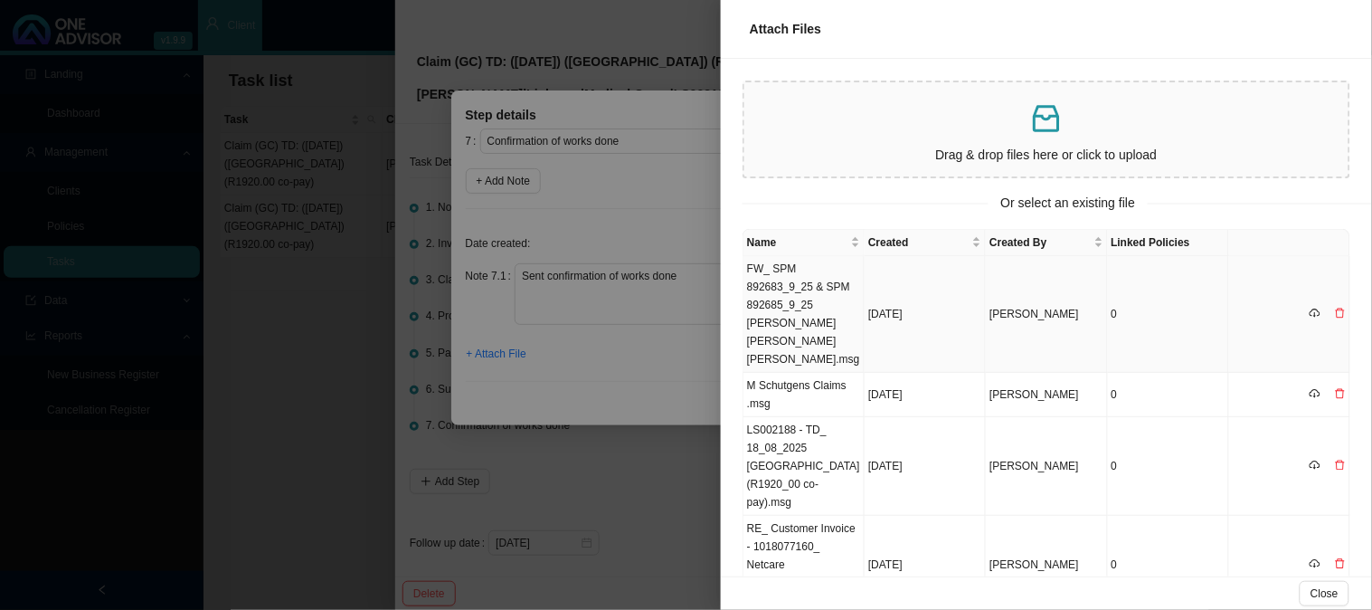
click at [833, 292] on td "FW_ SPM 892683_9_25 & SPM 892685_9_25 [PERSON_NAME] [PERSON_NAME] [PERSON_NAME]…" at bounding box center [804, 314] width 121 height 117
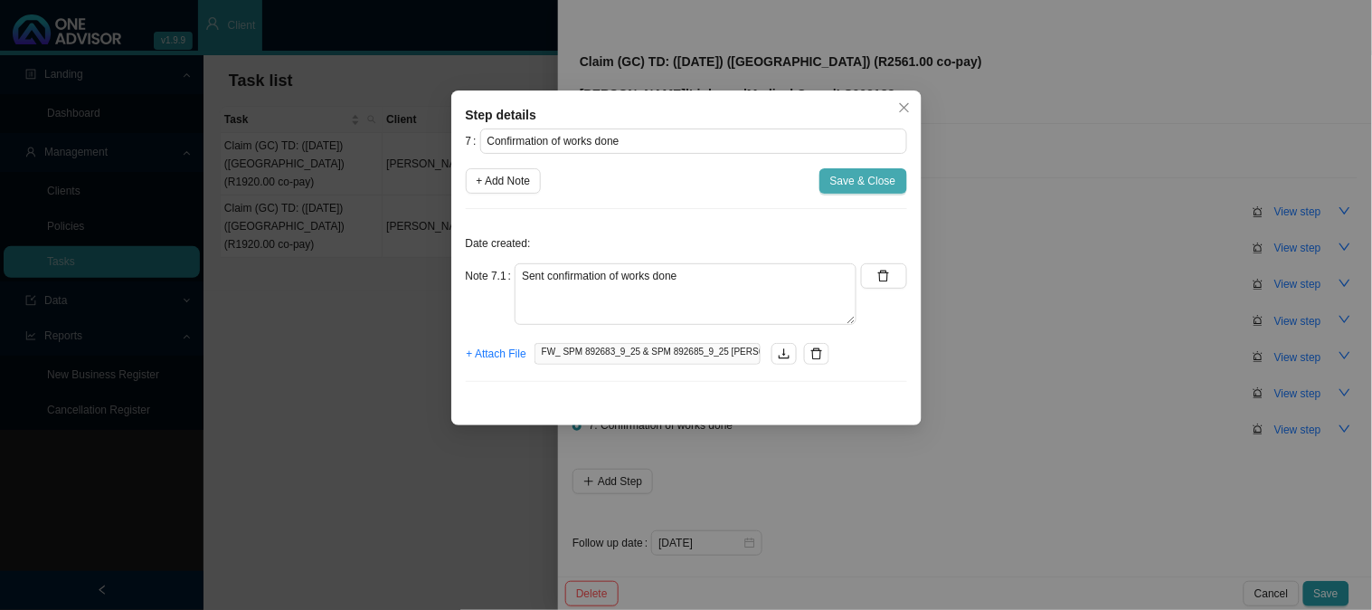
click at [890, 183] on span "Save & Close" at bounding box center [863, 181] width 66 height 18
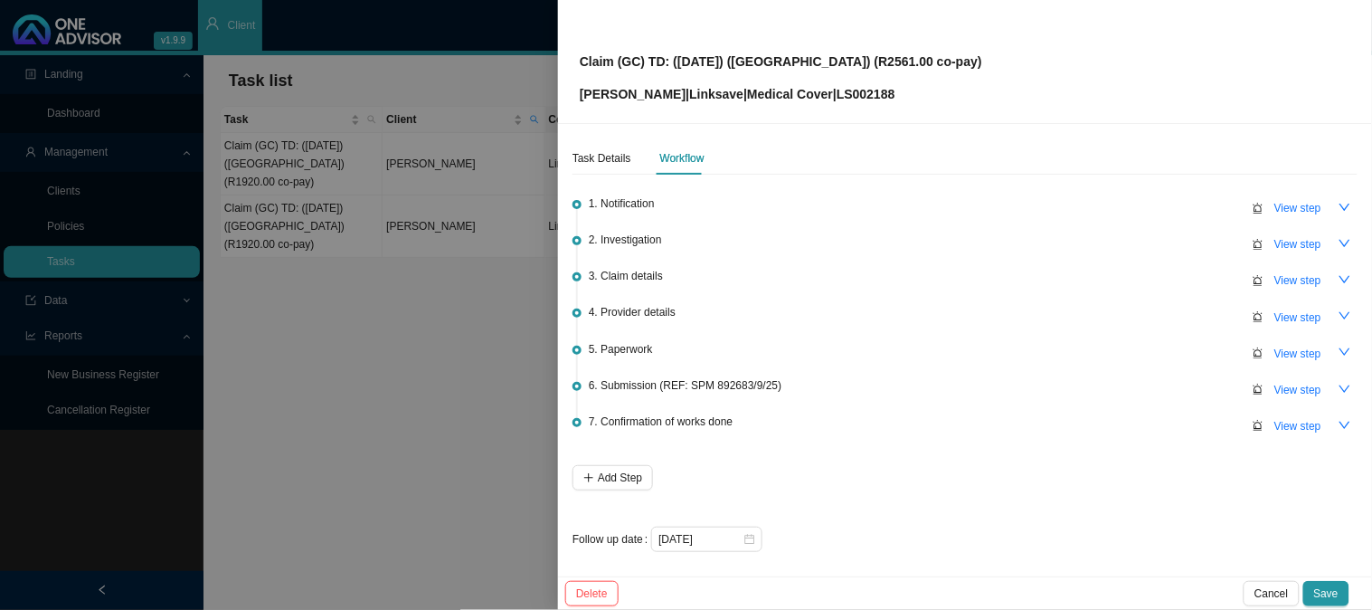
scroll to position [5, 0]
click at [1294, 417] on span "View step" at bounding box center [1298, 425] width 47 height 18
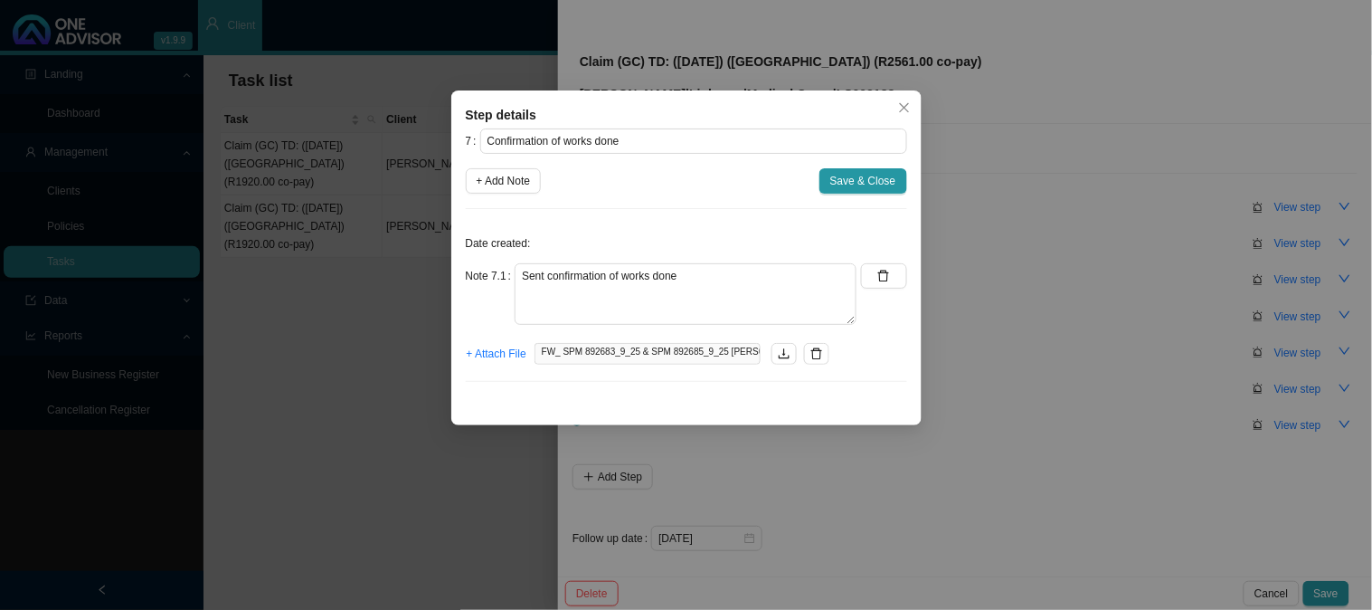
click at [1068, 398] on div "Step details 7 Confirmation of works done + Add Note Save & Close Date created:…" at bounding box center [686, 305] width 1372 height 610
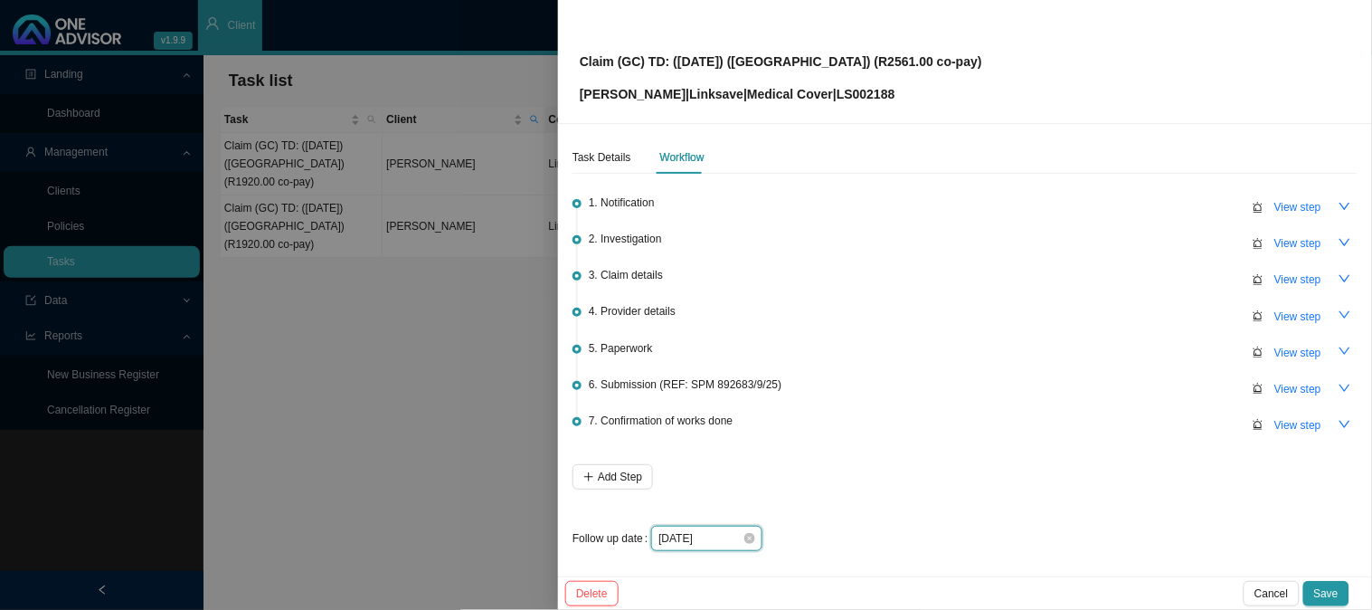
click at [727, 536] on input "[DATE]" at bounding box center [701, 538] width 84 height 18
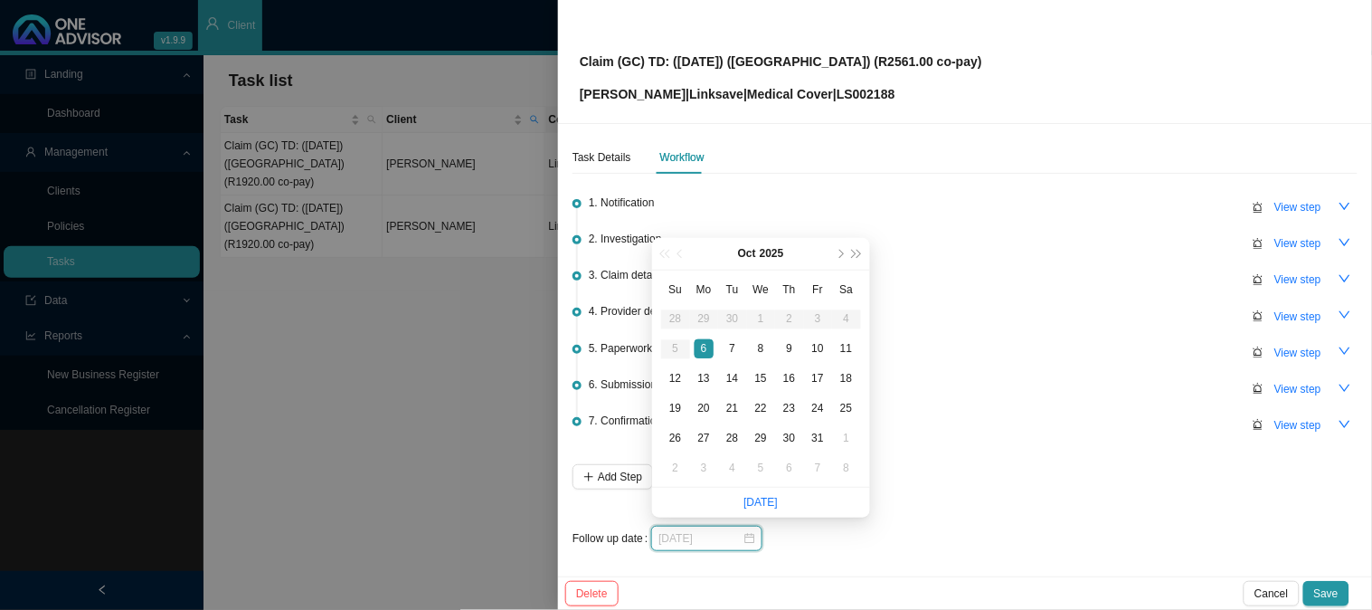
type input "[DATE]"
click at [997, 526] on div "[DATE]" at bounding box center [1004, 538] width 707 height 25
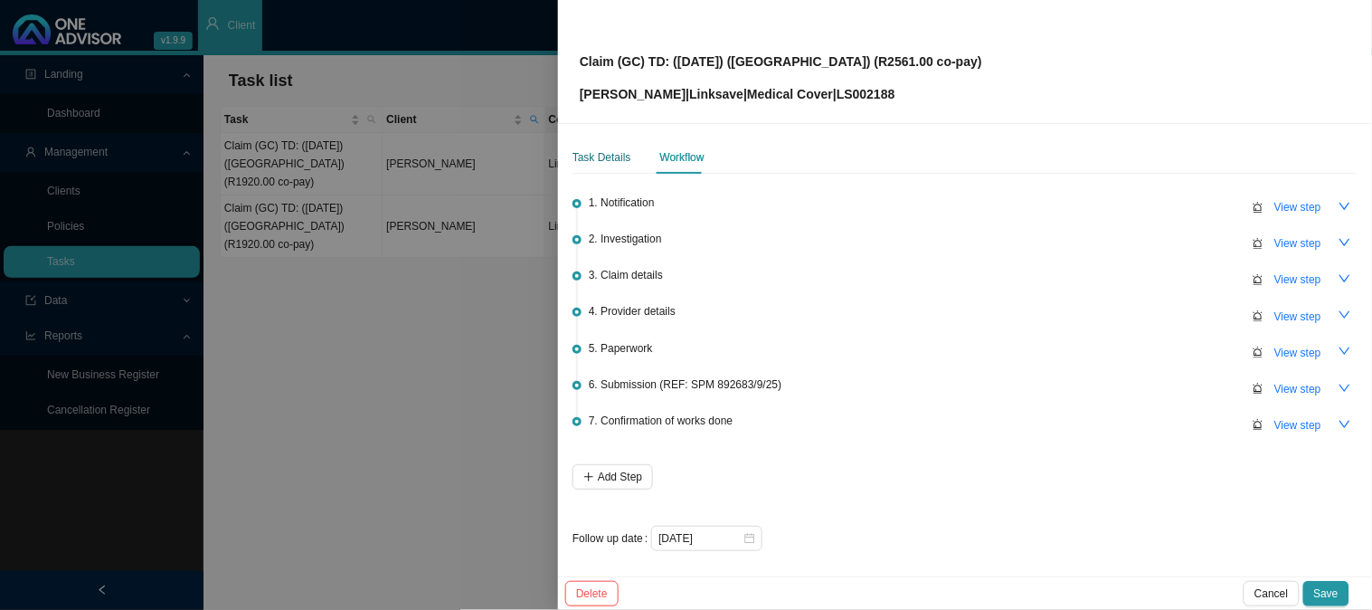
click at [607, 149] on div "Task Details" at bounding box center [602, 157] width 59 height 18
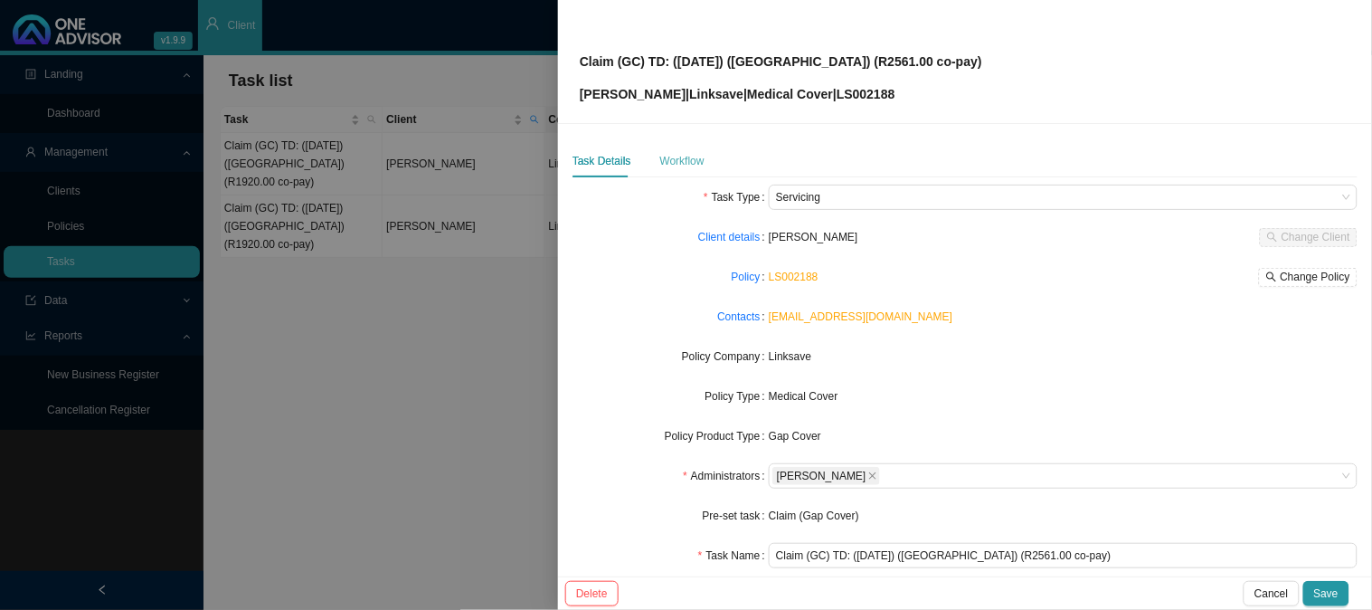
scroll to position [0, 0]
click at [688, 166] on div "Workflow" at bounding box center [682, 162] width 44 height 18
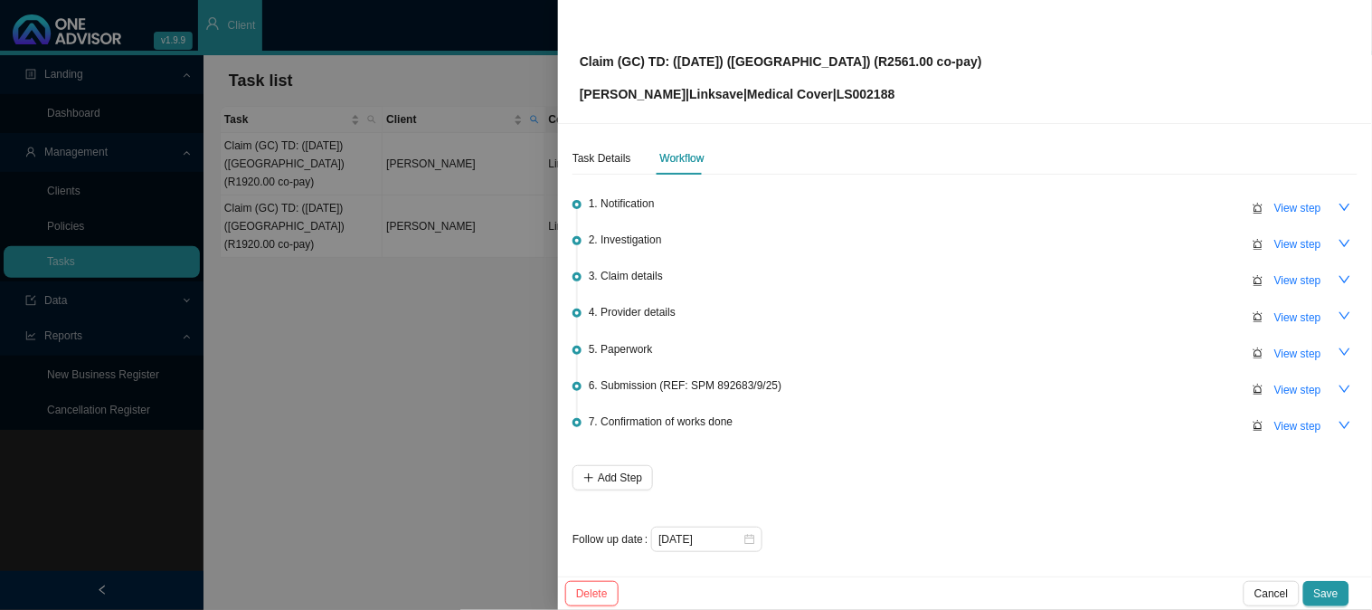
scroll to position [5, 0]
click at [1325, 593] on span "Save" at bounding box center [1326, 593] width 24 height 18
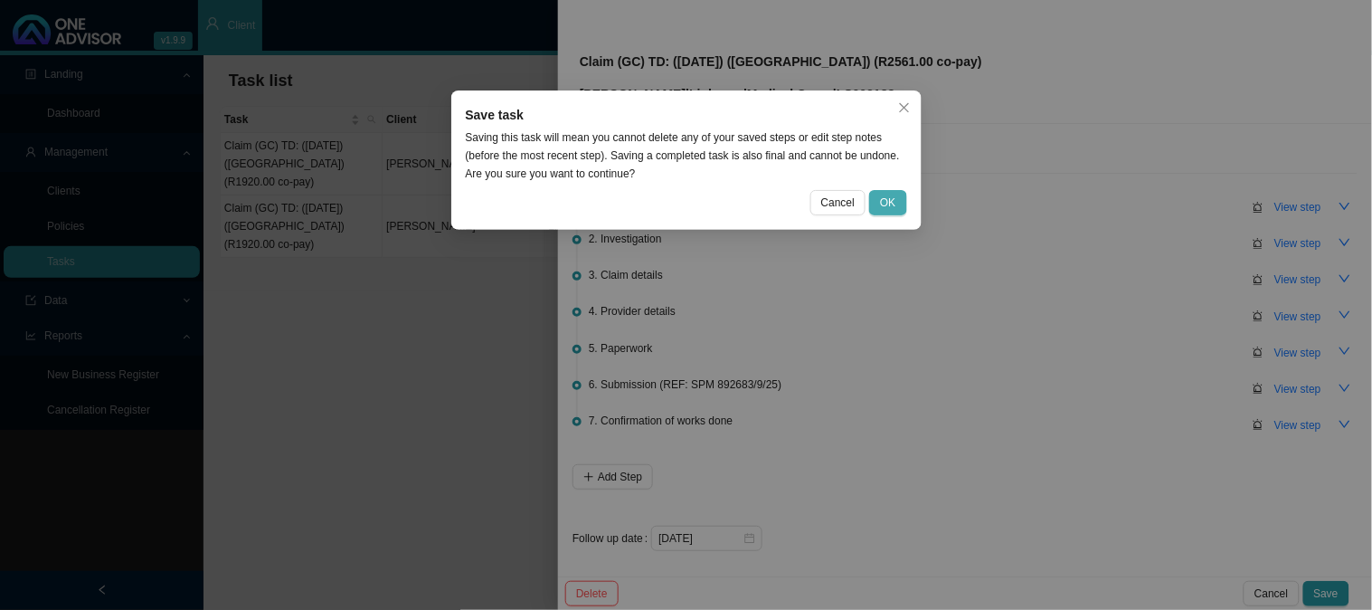
click at [898, 199] on button "OK" at bounding box center [887, 202] width 37 height 25
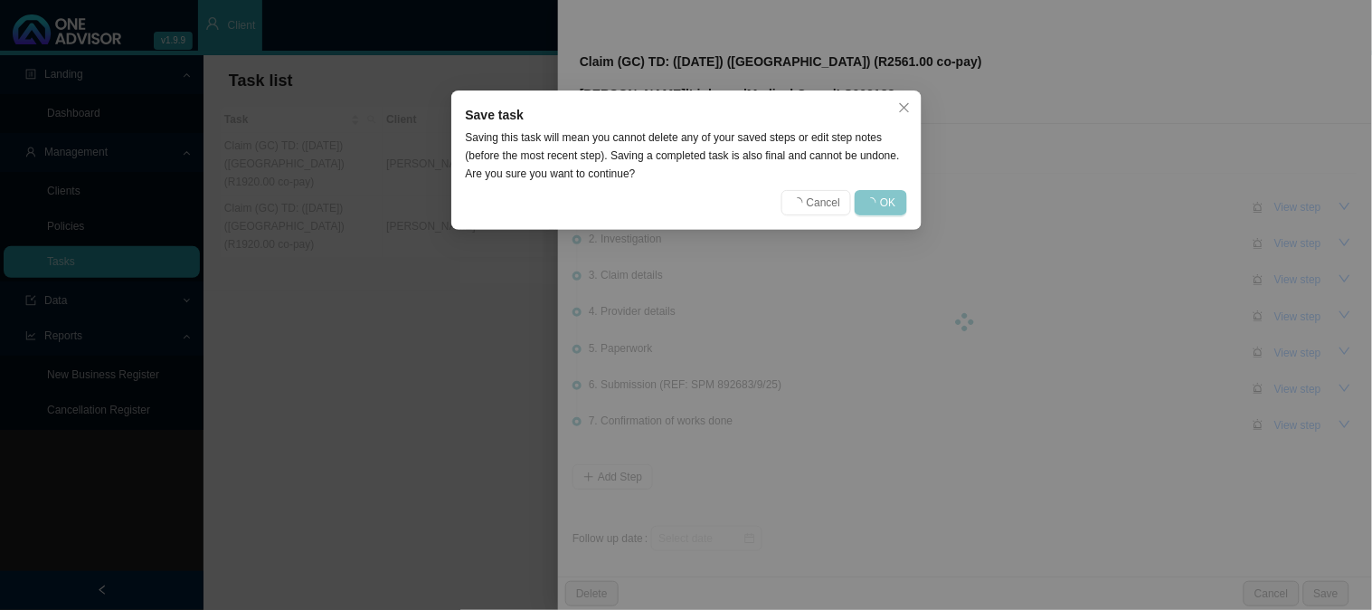
scroll to position [0, 0]
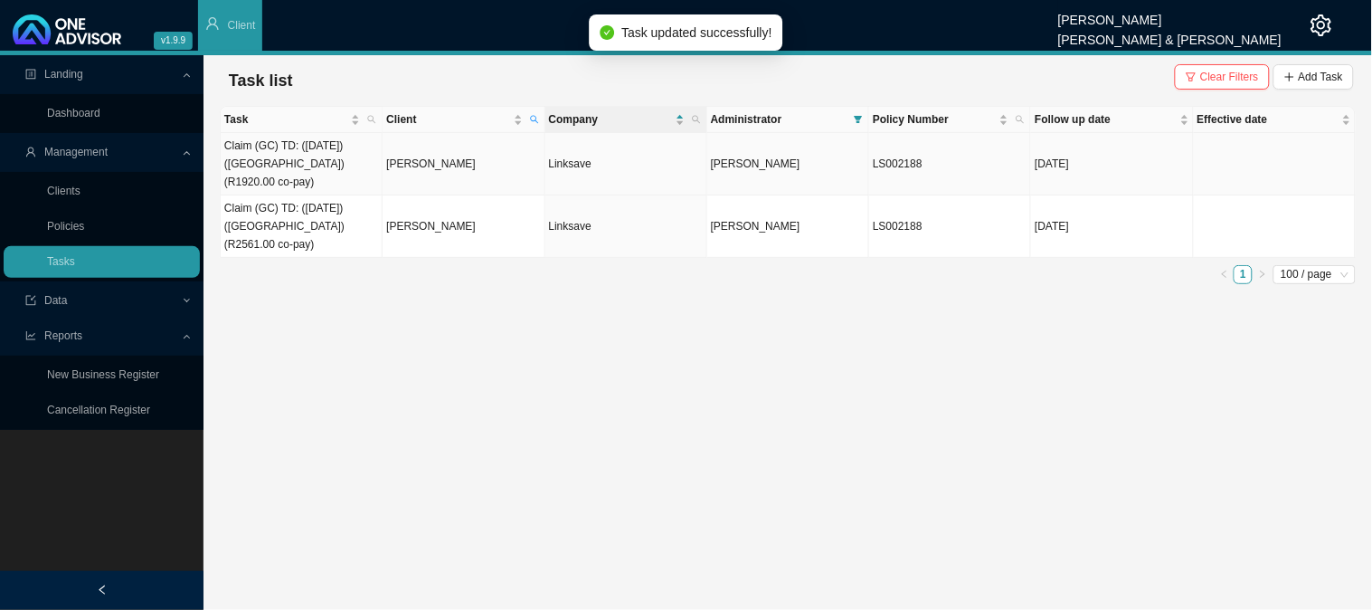
click at [438, 165] on td "[PERSON_NAME]" at bounding box center [464, 164] width 162 height 62
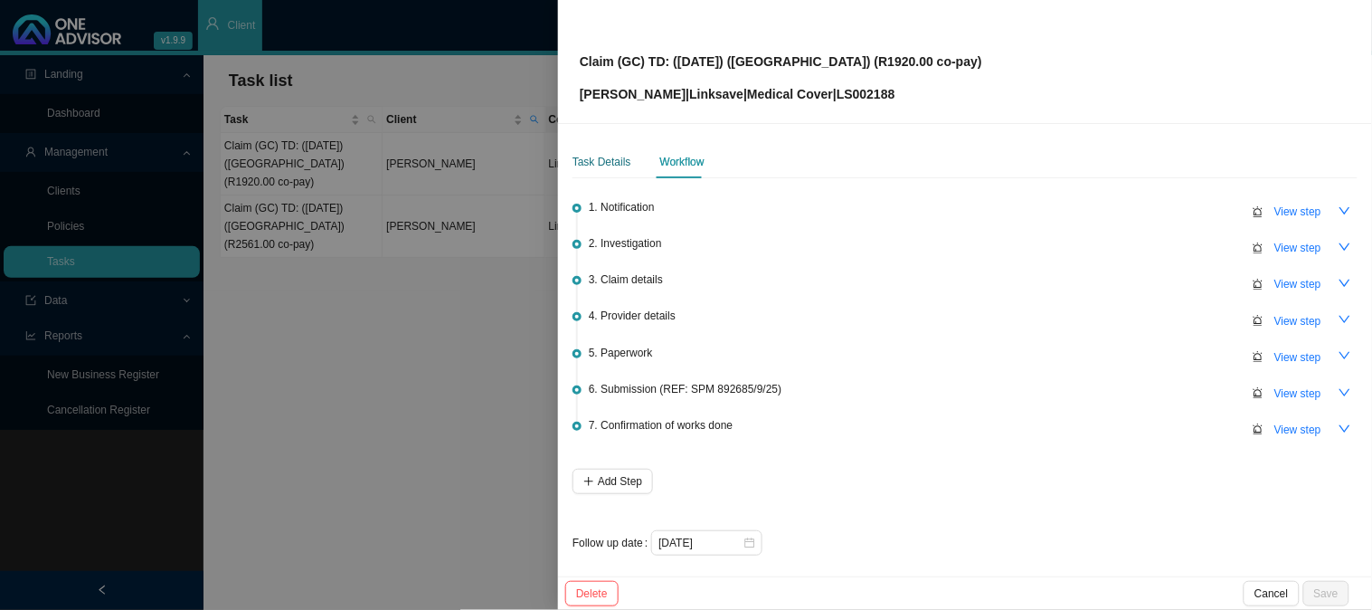
click at [608, 157] on div "Task Details" at bounding box center [602, 162] width 59 height 18
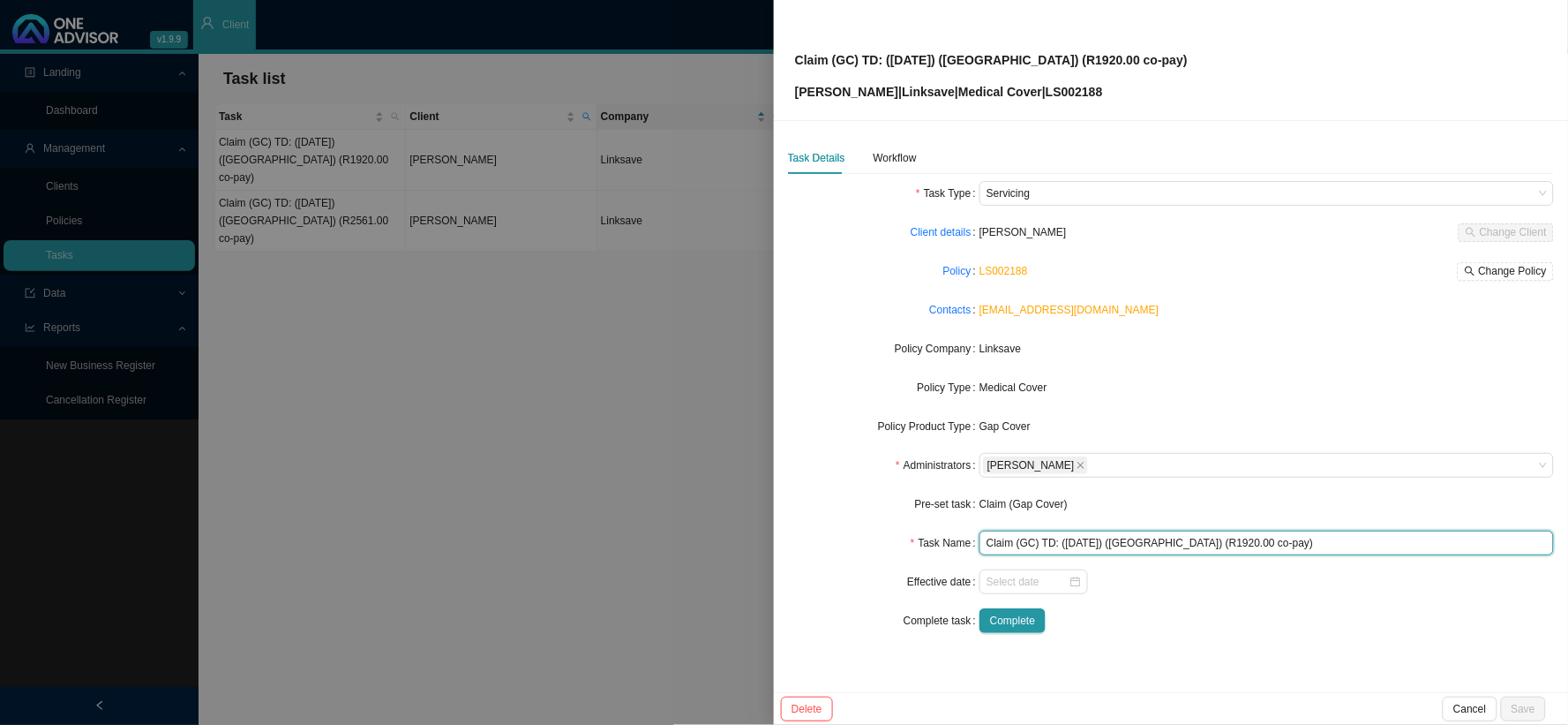
click at [1249, 545] on input "Claim (GC) TD: ([DATE]) ([GEOGRAPHIC_DATA]) (R1920.00 co-pay)" at bounding box center [1266, 543] width 574 height 24
type input "Claim (GC) TD: ([DATE]) ([GEOGRAPHIC_DATA]) (R2561.00 co-pay)"
click at [885, 156] on div "Workflow" at bounding box center [895, 158] width 43 height 18
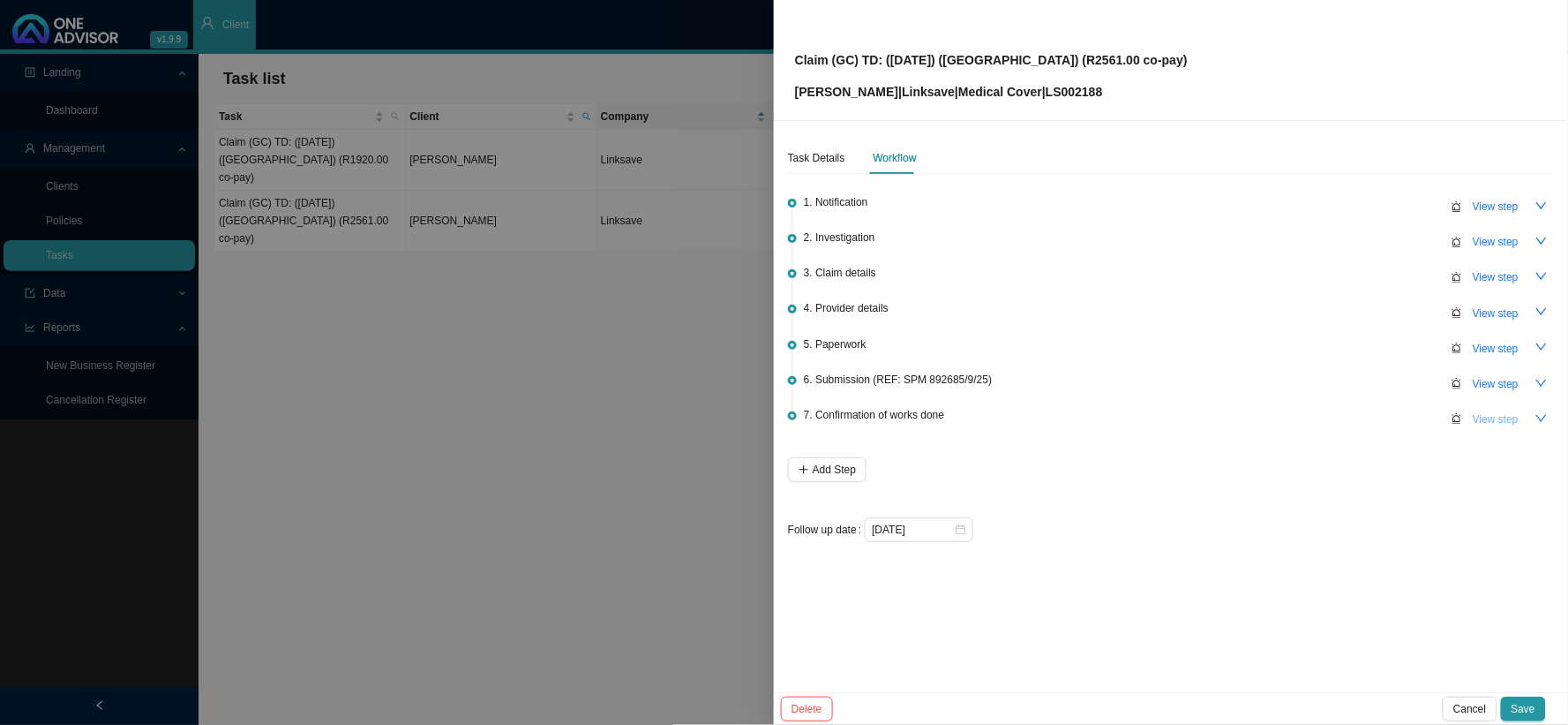
click at [1337, 417] on span "View step" at bounding box center [1495, 420] width 46 height 18
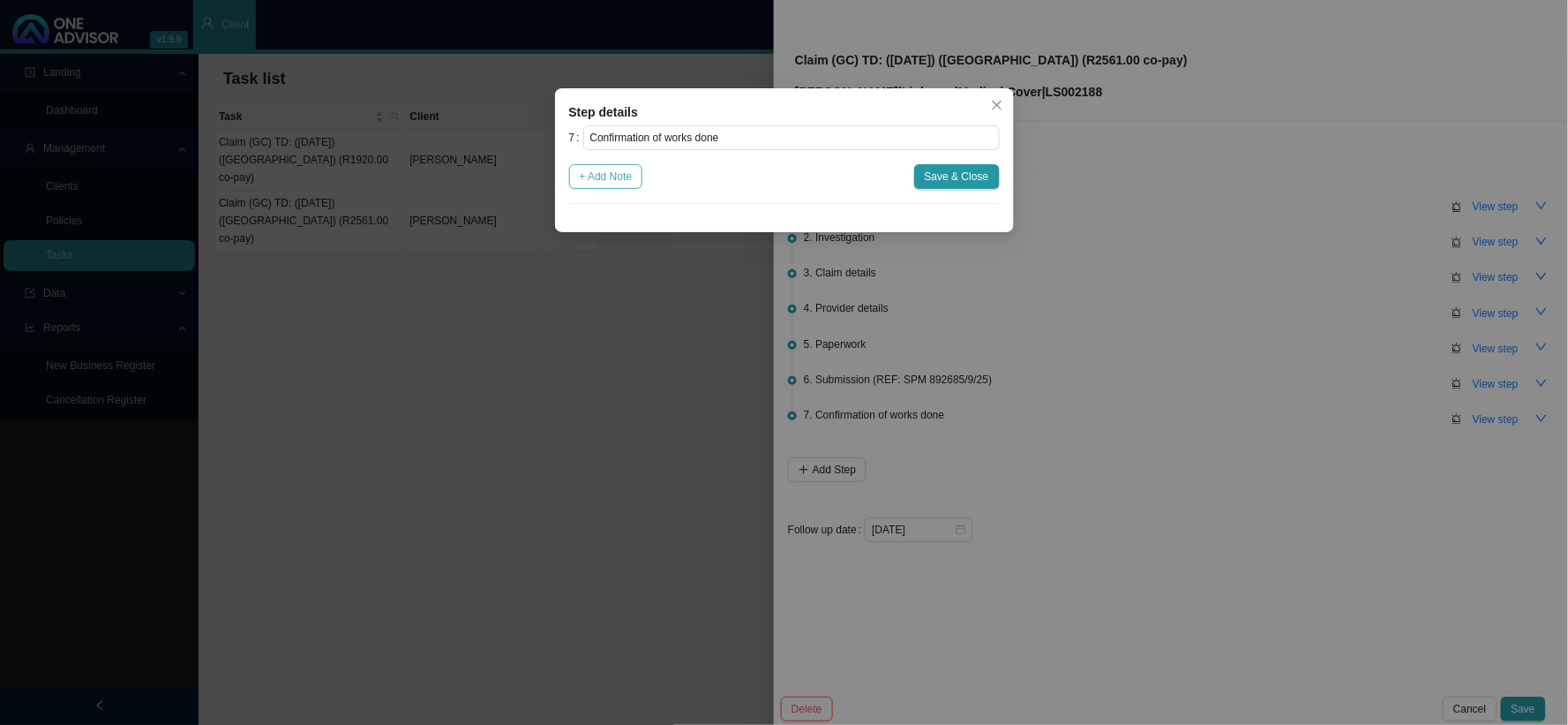
click at [605, 181] on span "+ Add Note" at bounding box center [606, 177] width 53 height 18
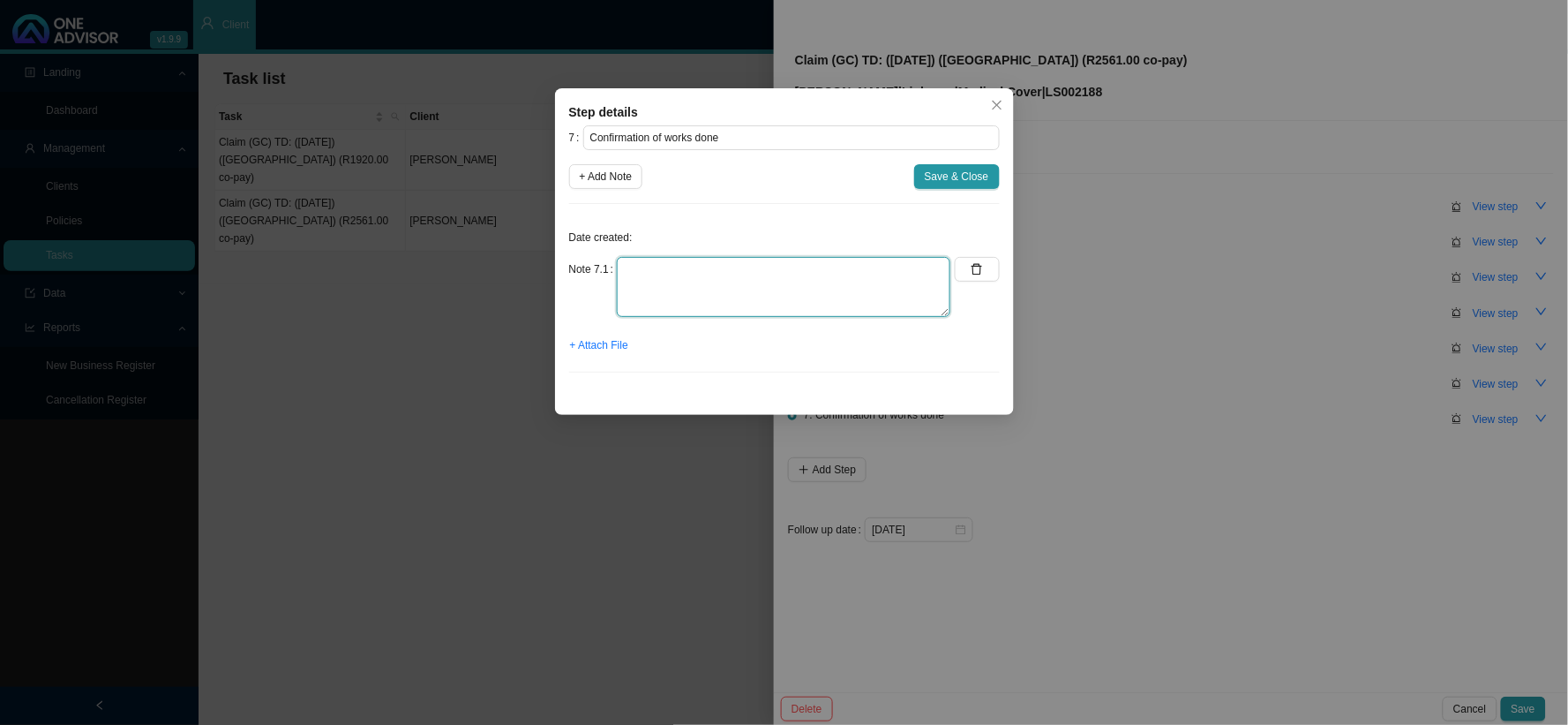
click at [701, 277] on textarea at bounding box center [783, 287] width 333 height 60
type textarea "s"
type textarea "Sent confirmation of works done"
click at [615, 356] on button "+ Attach File" at bounding box center [600, 344] width 60 height 24
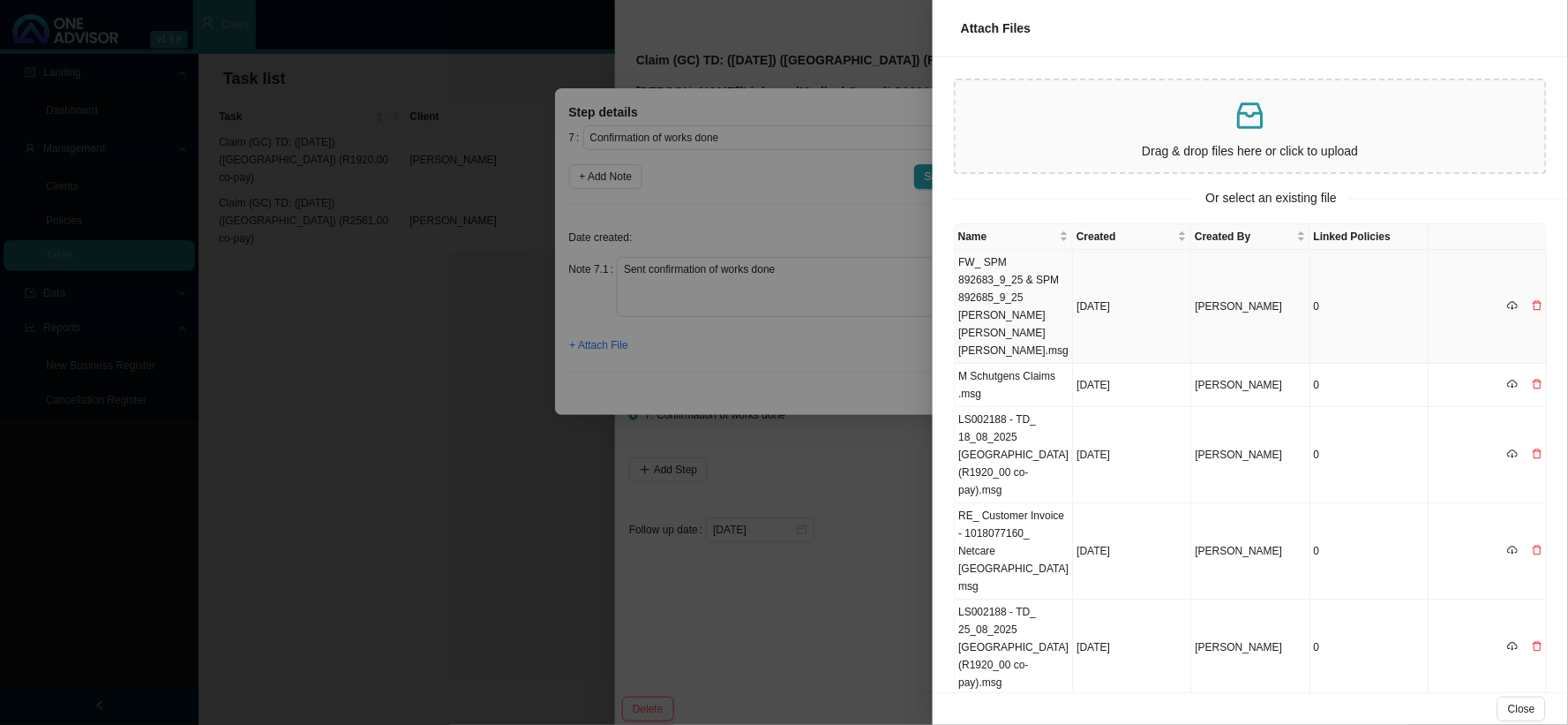
click at [1009, 284] on td "FW_ SPM 892683_9_25 & SPM 892685_9_25 [PERSON_NAME] [PERSON_NAME] [PERSON_NAME]…" at bounding box center [1013, 306] width 118 height 114
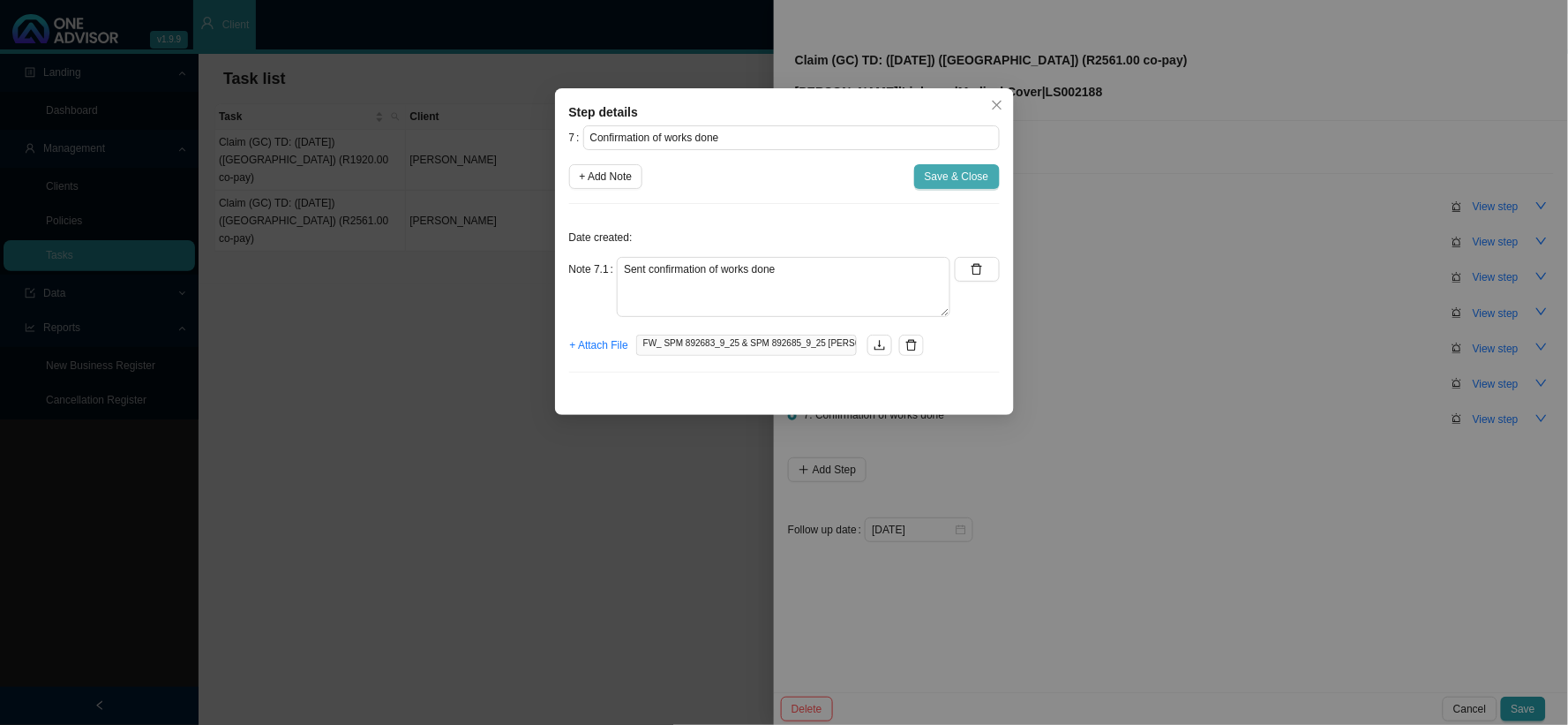
click at [967, 180] on span "Save & Close" at bounding box center [957, 177] width 64 height 18
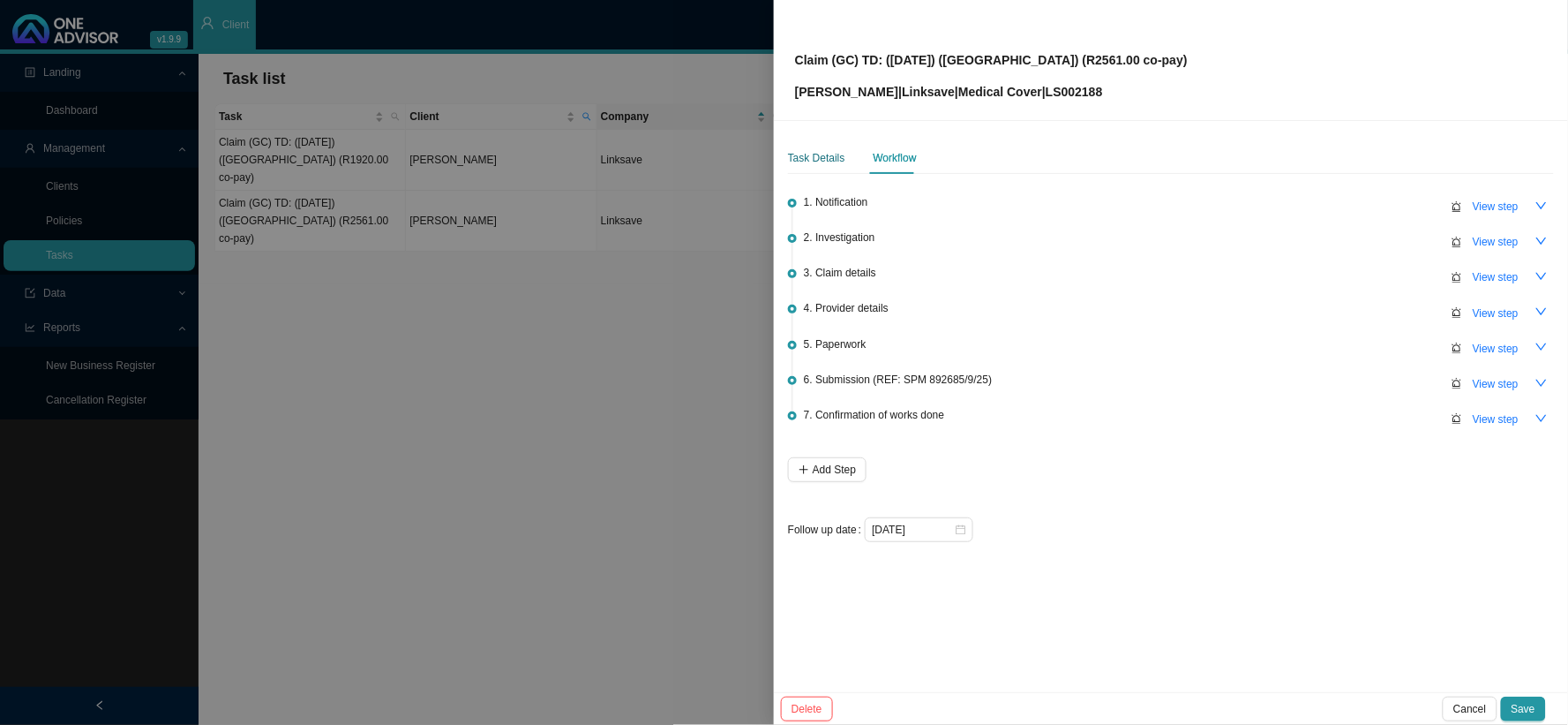
click at [824, 160] on div "Task Details" at bounding box center [816, 158] width 58 height 18
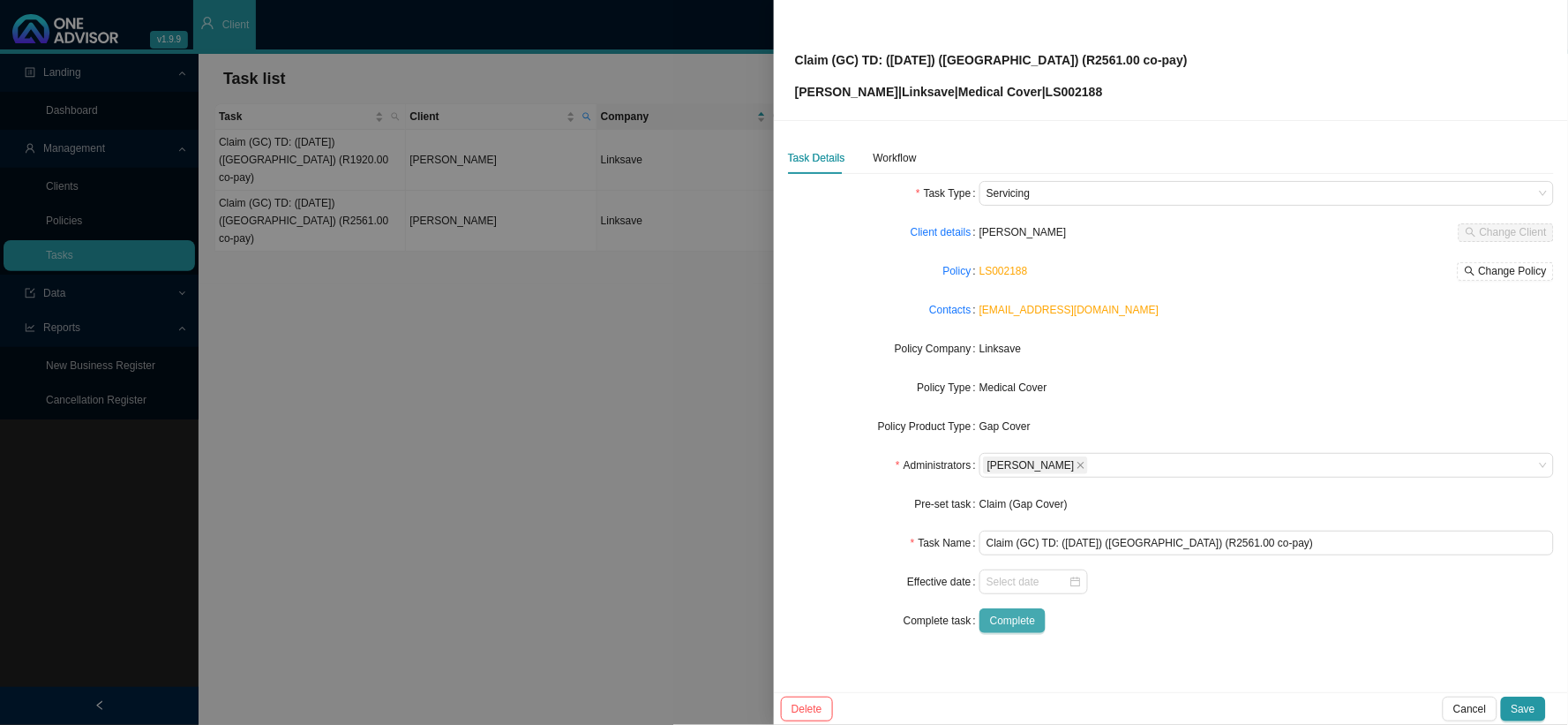
click at [1023, 594] on span "Complete" at bounding box center [1012, 621] width 45 height 18
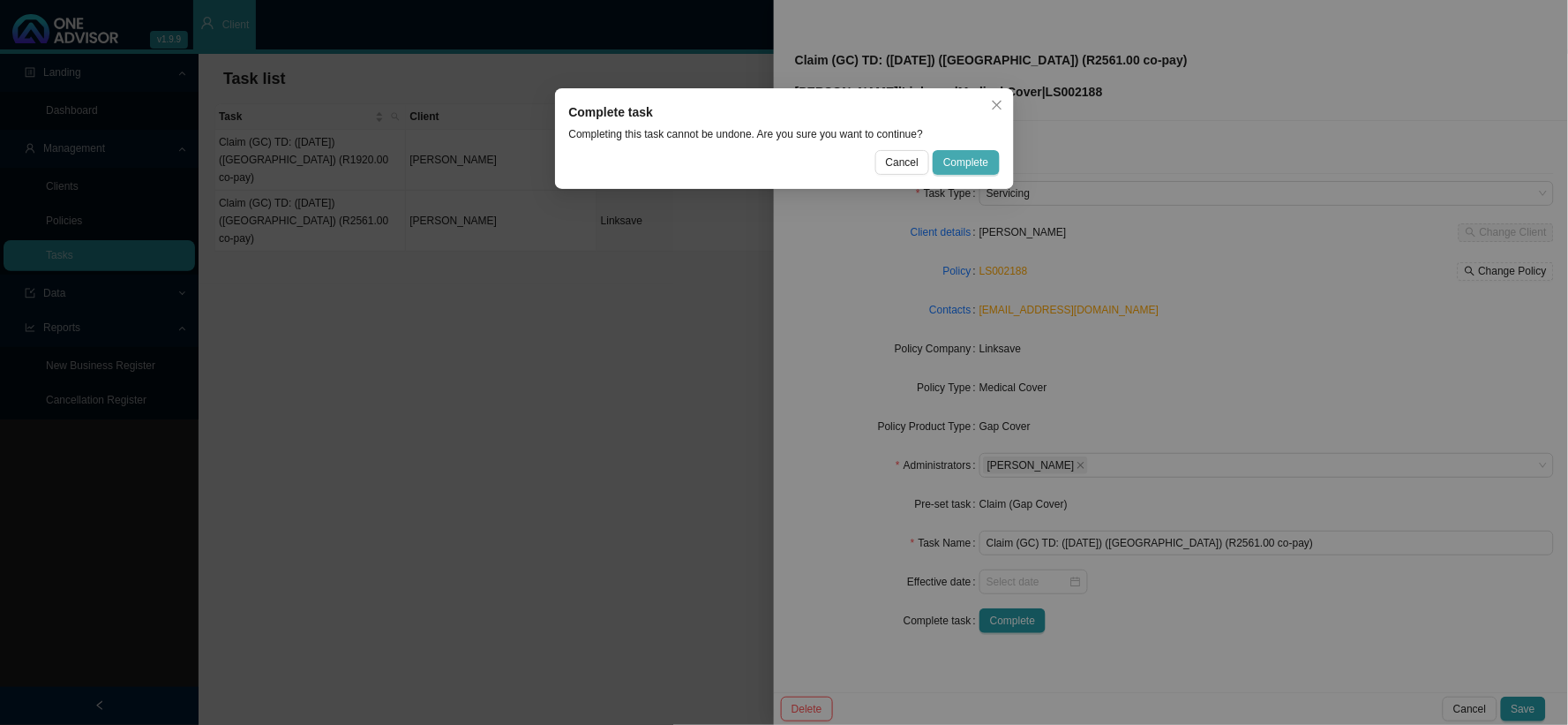
click at [959, 162] on span "Complete" at bounding box center [965, 162] width 45 height 18
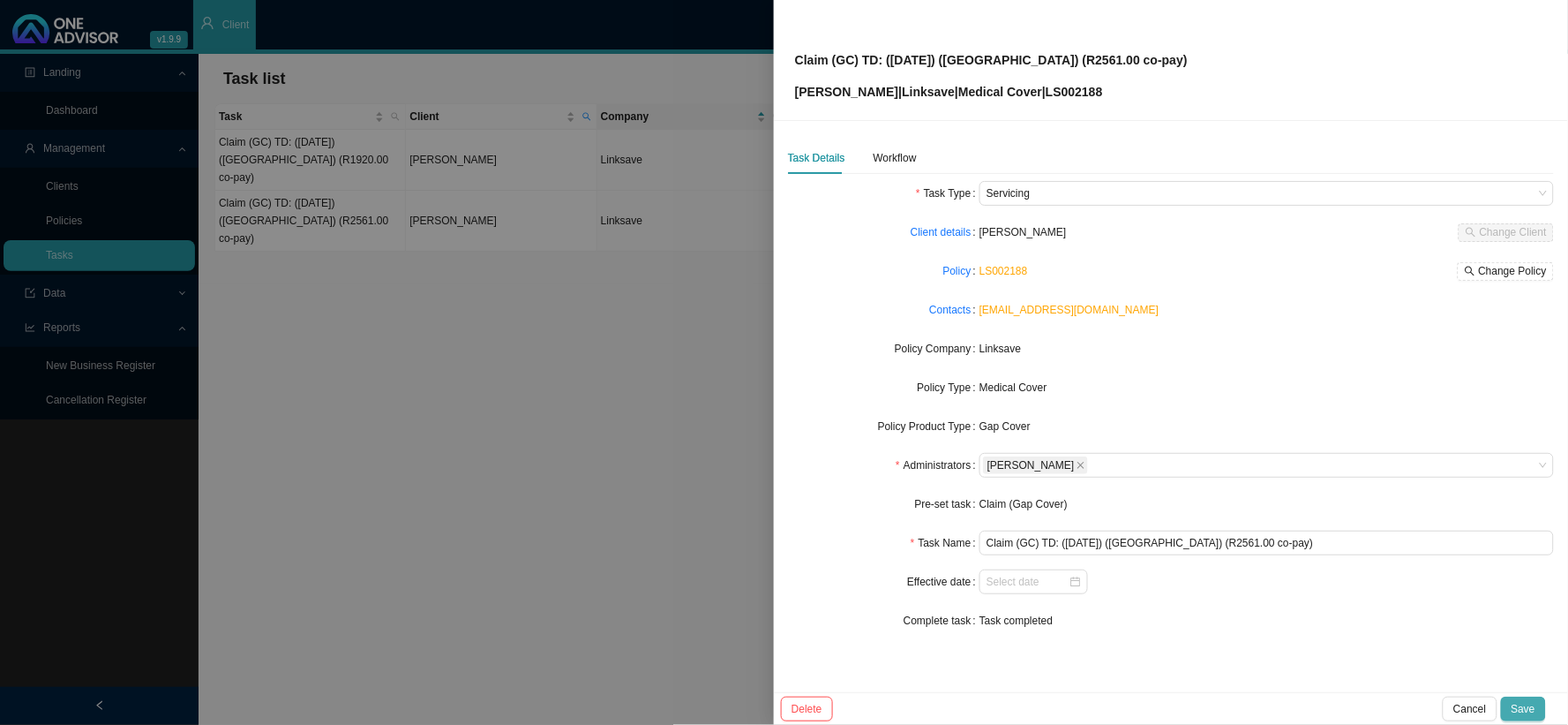
click at [1337, 594] on span "Save" at bounding box center [1523, 708] width 23 height 18
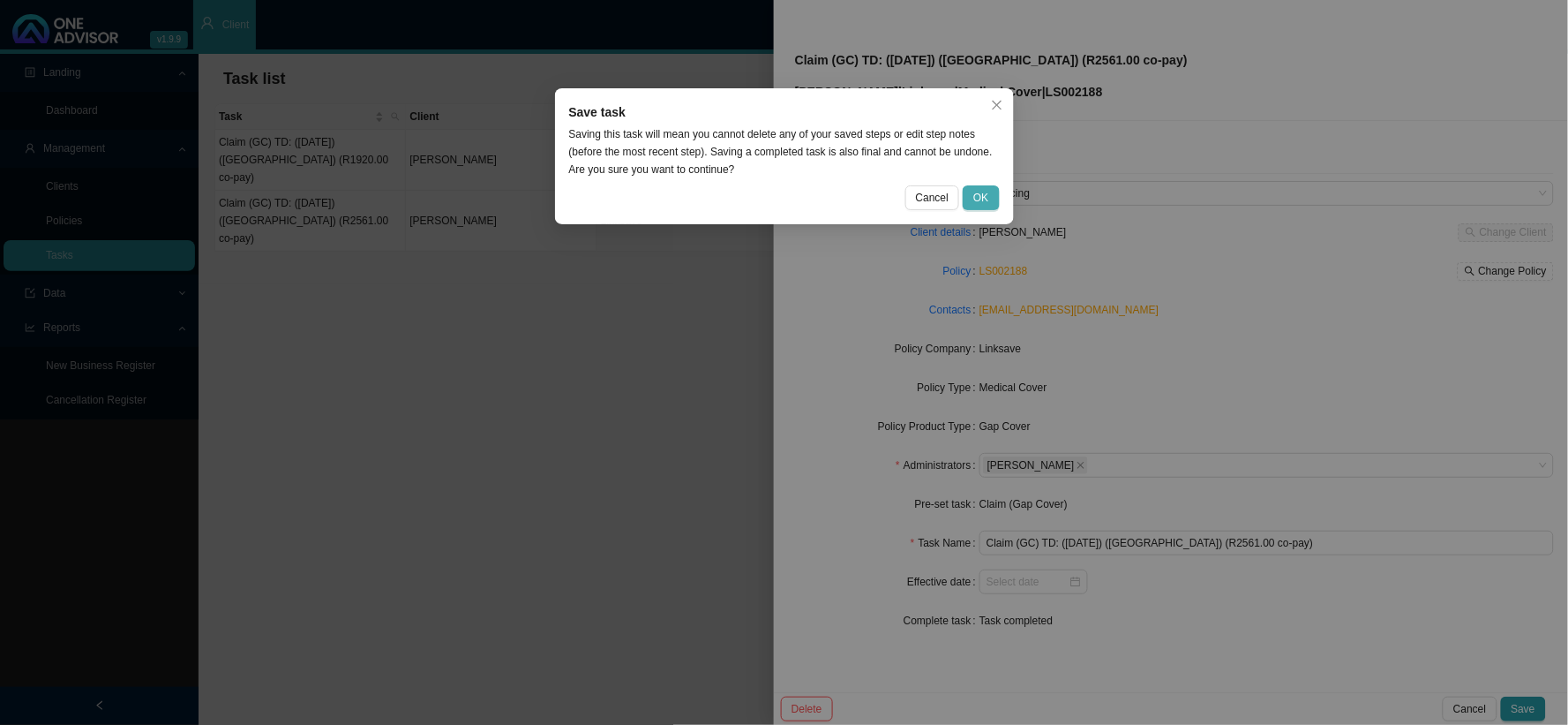
click at [976, 198] on span "OK" at bounding box center [980, 198] width 15 height 18
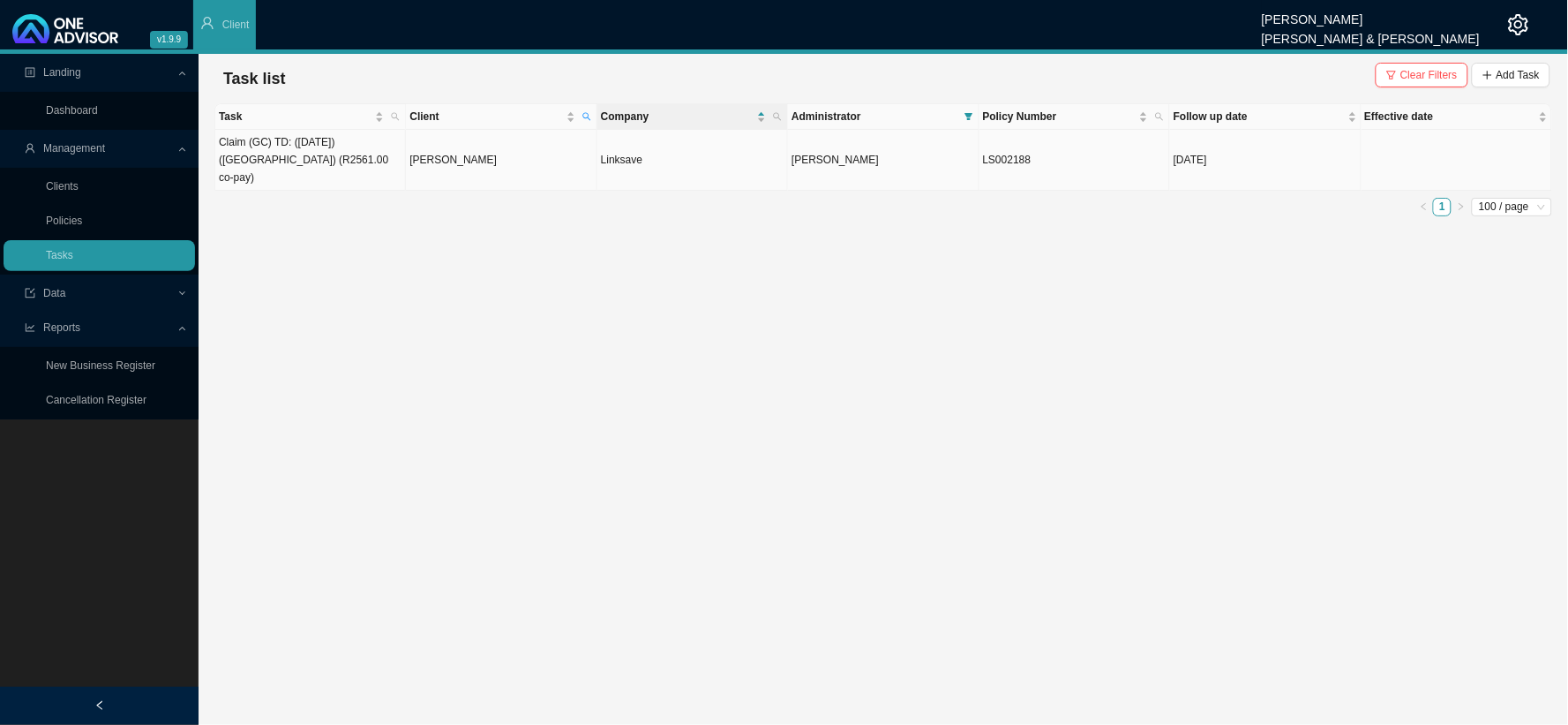
click at [453, 152] on td "[PERSON_NAME]" at bounding box center [500, 160] width 190 height 60
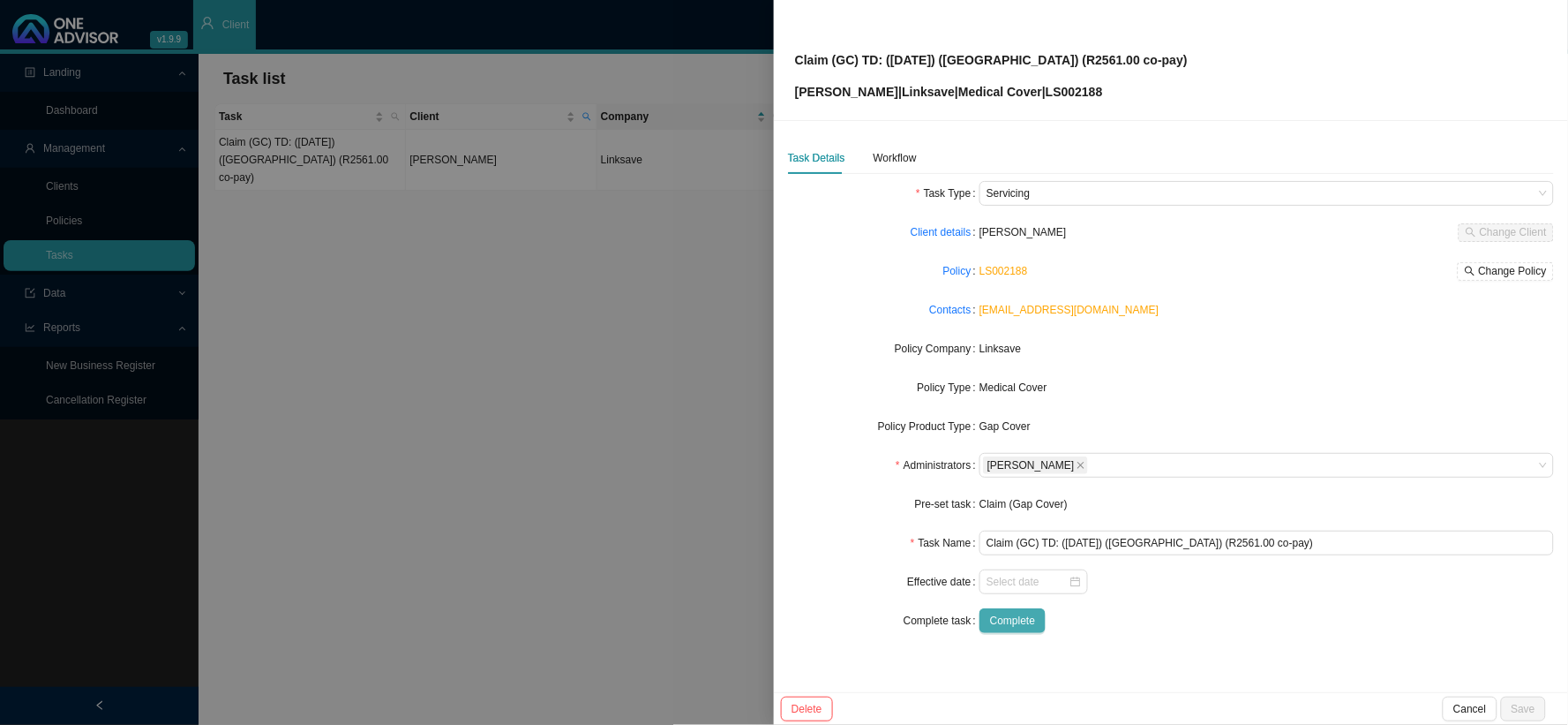
click at [1033, 594] on span "Complete" at bounding box center [1012, 621] width 45 height 18
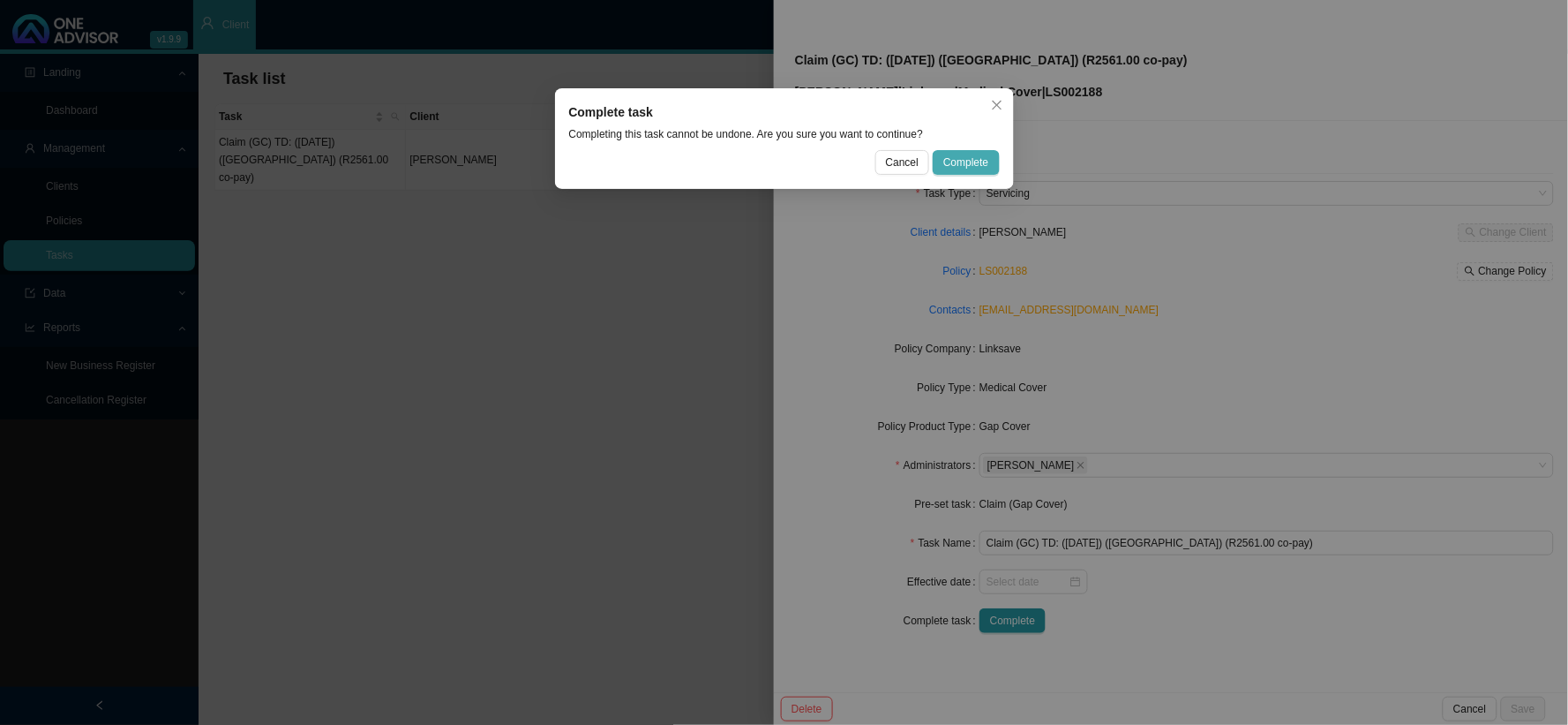
click at [954, 160] on span "Complete" at bounding box center [965, 162] width 45 height 18
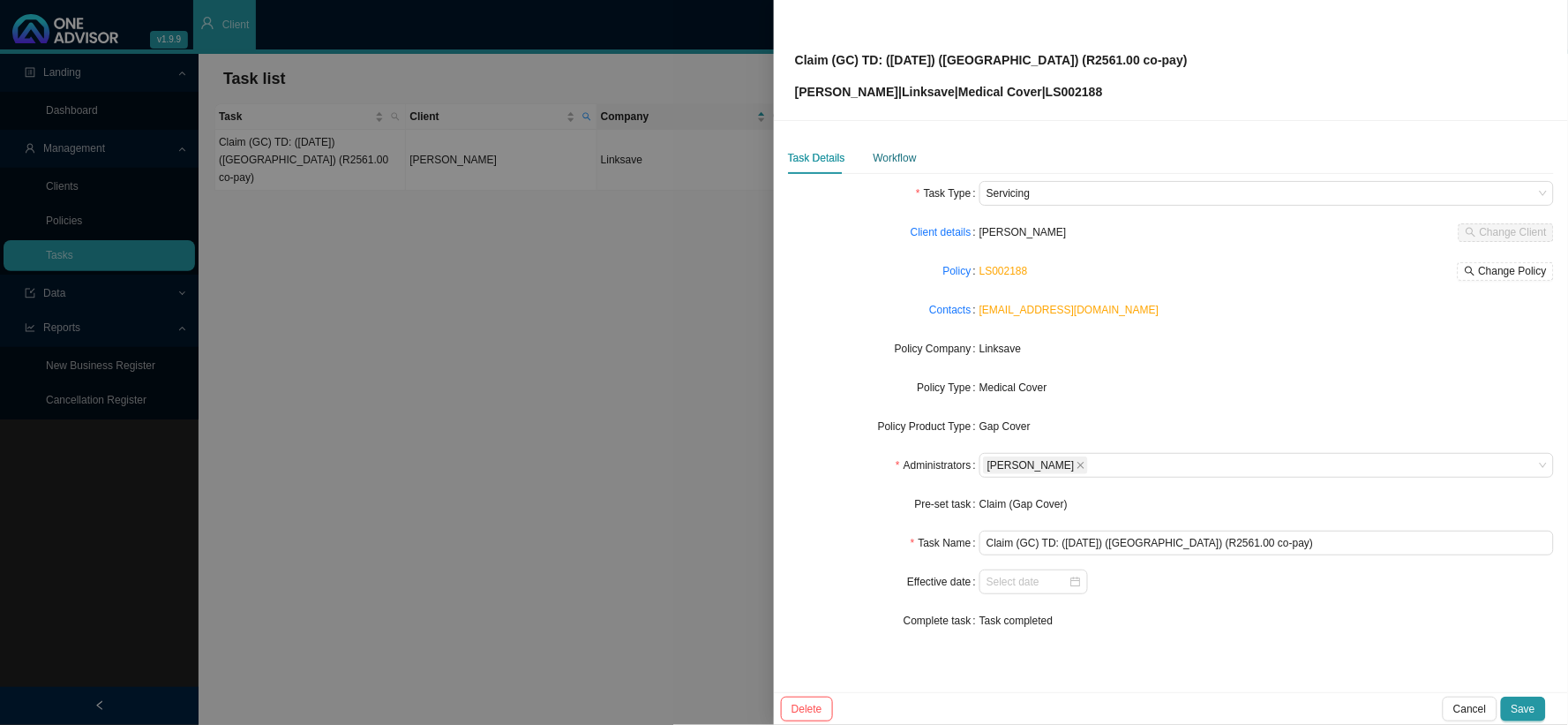
click at [905, 156] on div "Workflow" at bounding box center [895, 158] width 43 height 18
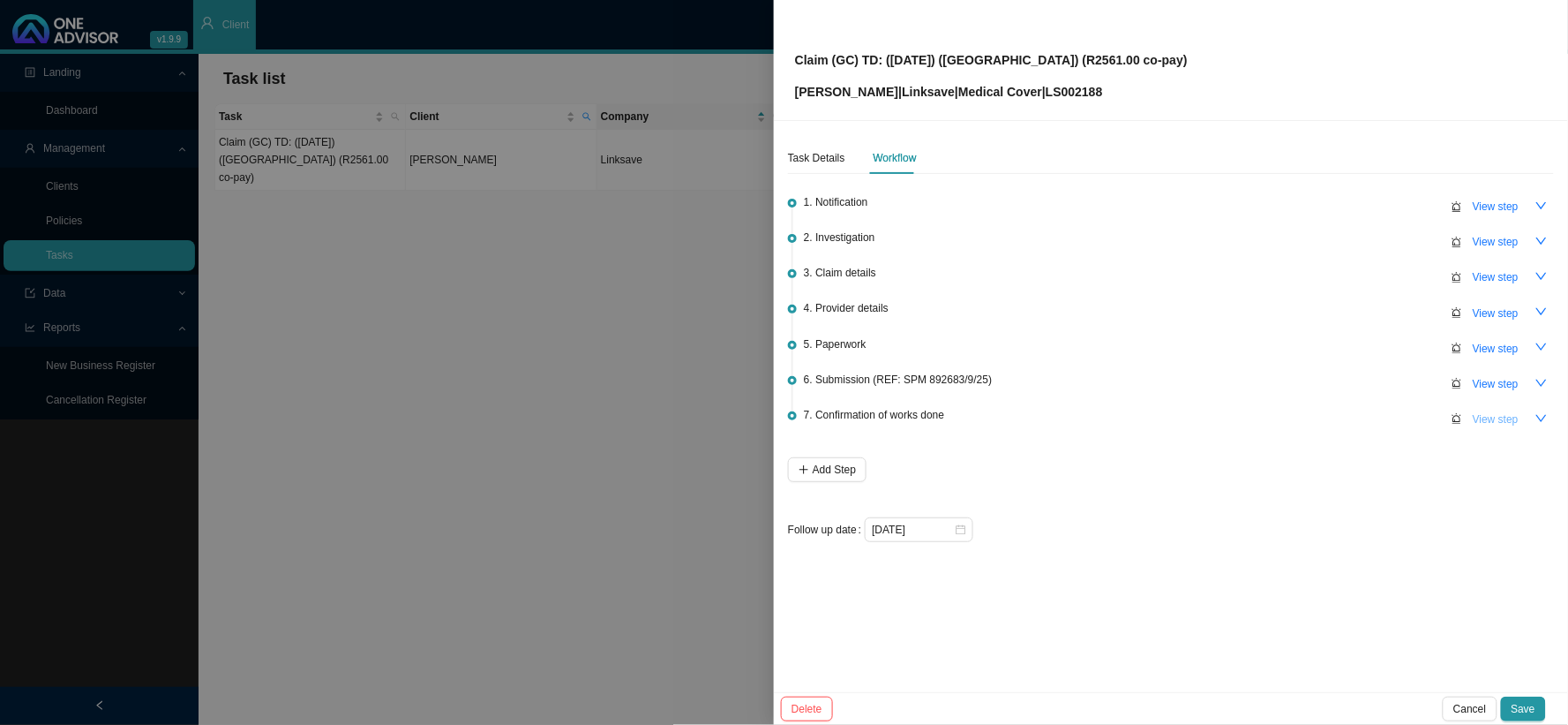
click at [1337, 411] on span "View step" at bounding box center [1495, 420] width 46 height 18
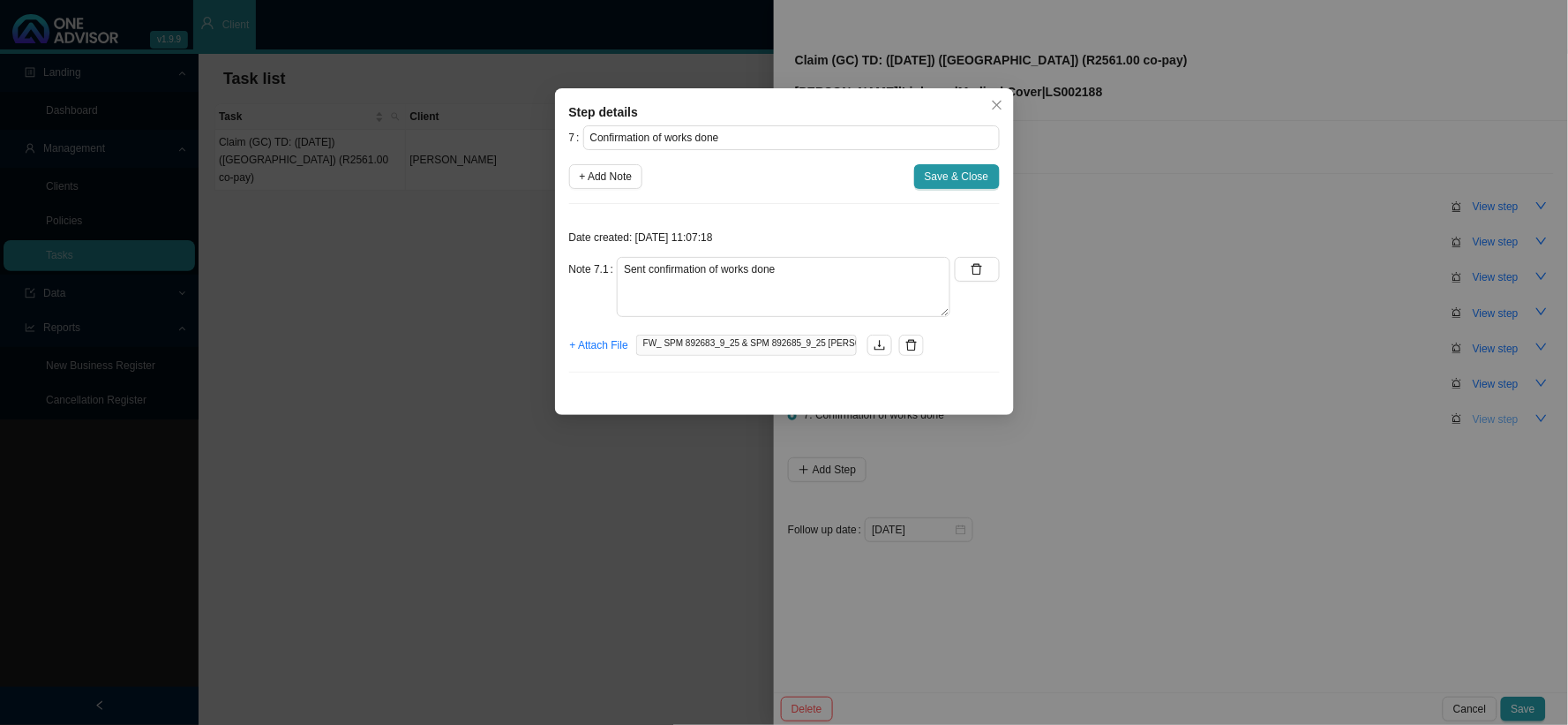
click at [1337, 409] on div "Step details 7 Confirmation of works done + Add Note Save & Close Date created:…" at bounding box center [784, 362] width 1568 height 725
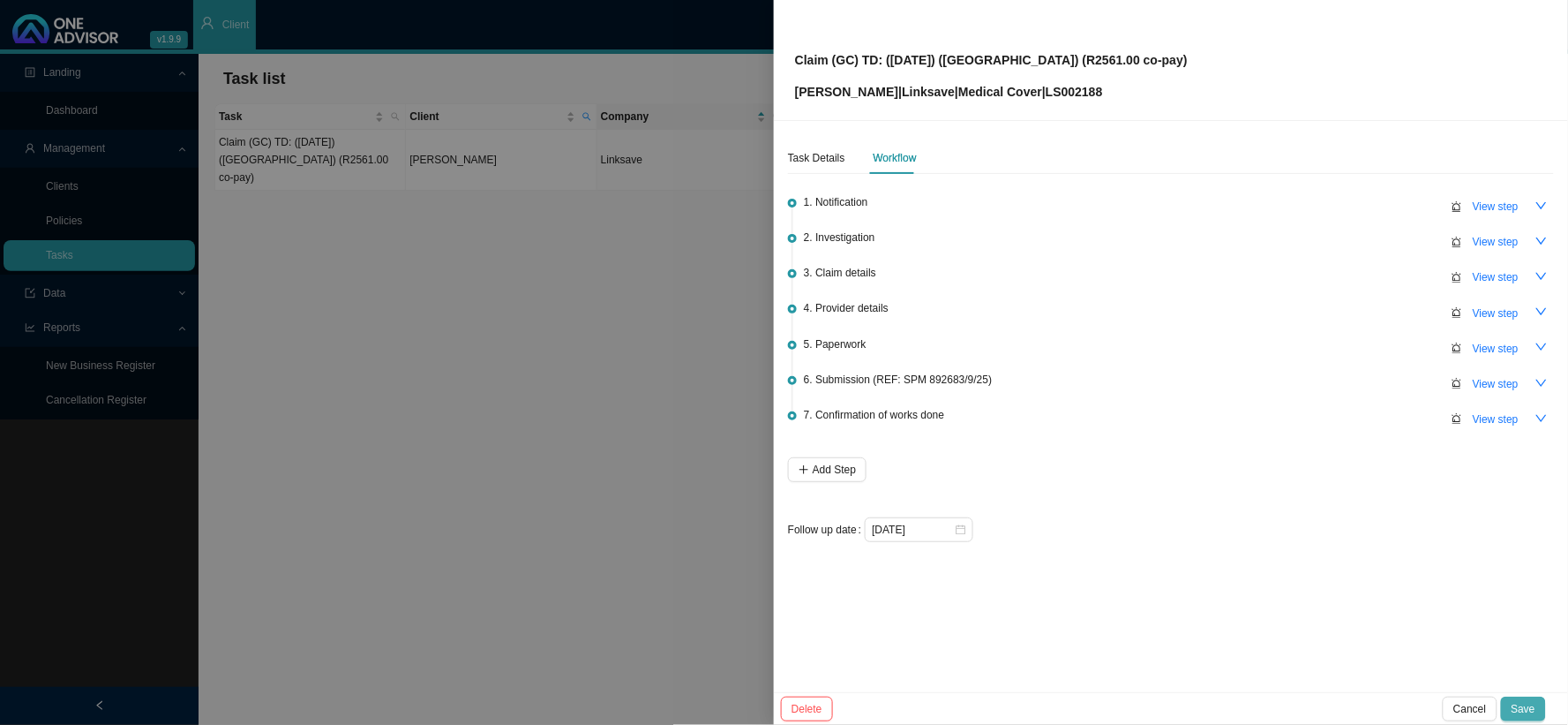
click at [1337, 594] on span "Save" at bounding box center [1523, 708] width 23 height 18
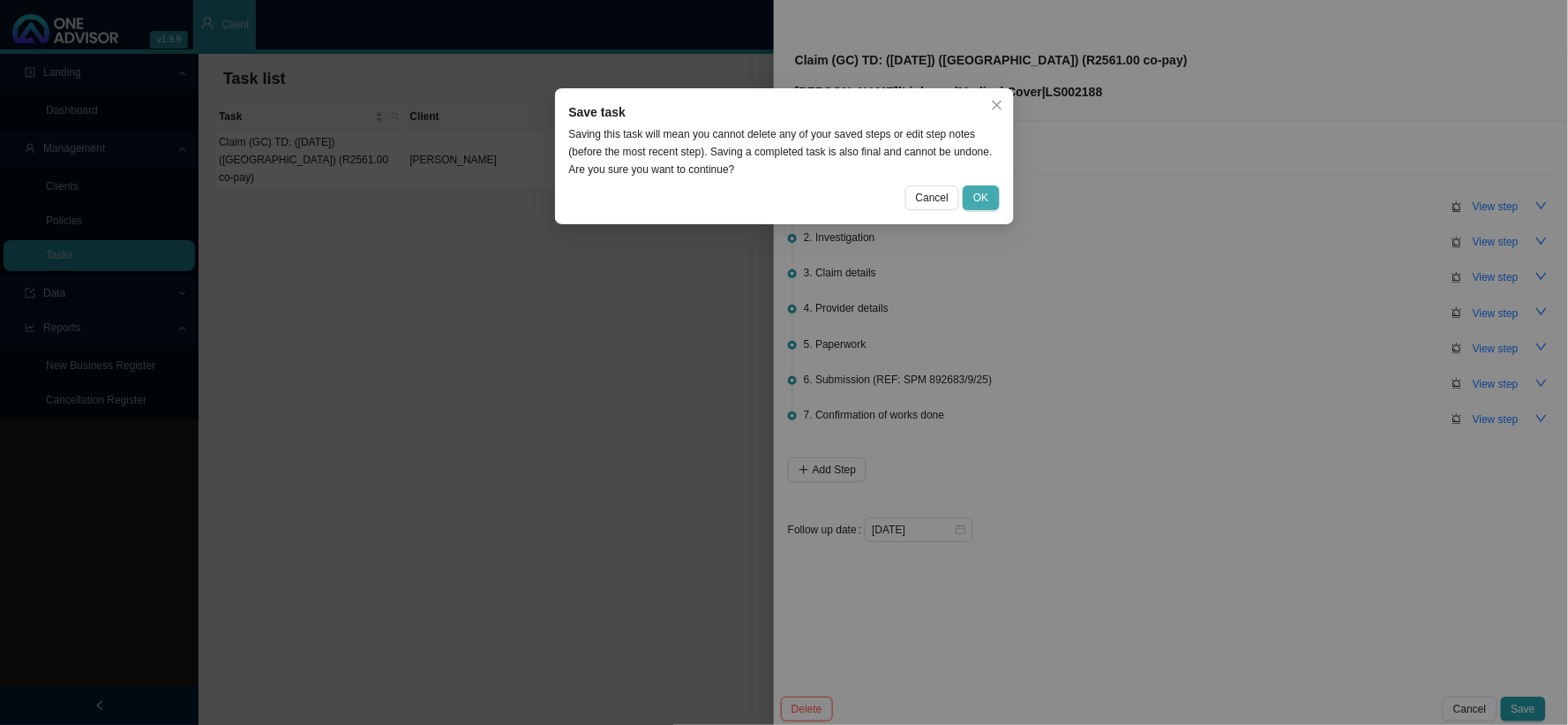
click at [971, 207] on button "OK" at bounding box center [980, 197] width 36 height 24
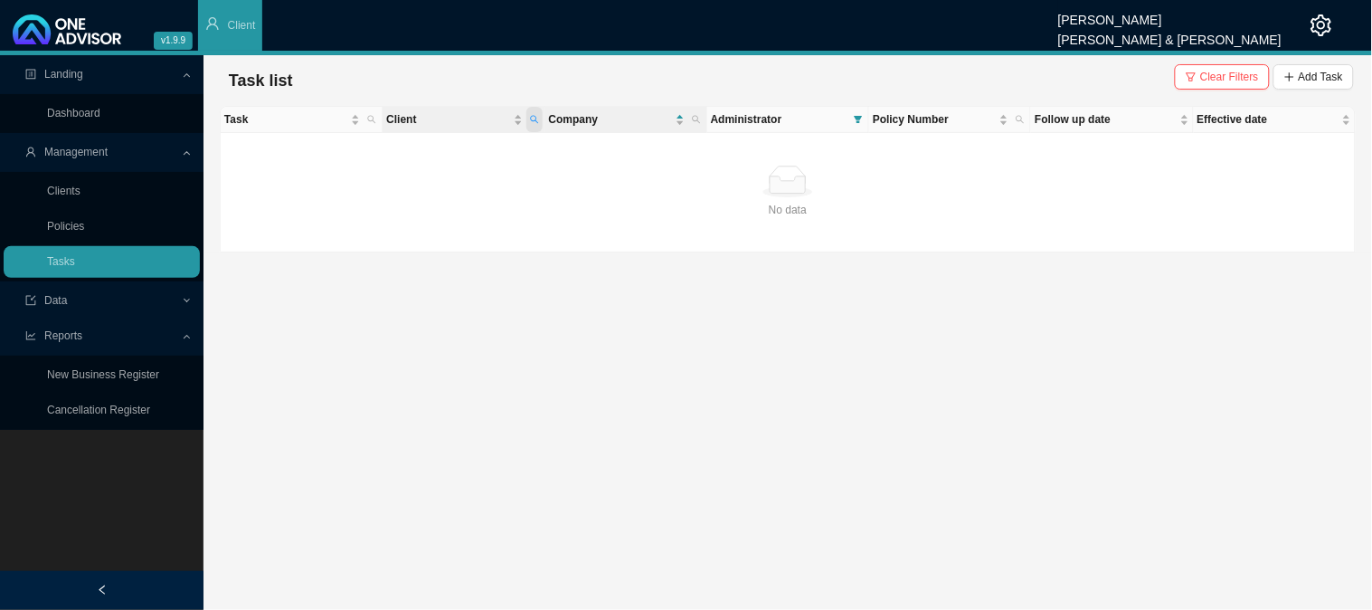
click at [536, 121] on icon "search" at bounding box center [534, 119] width 9 height 9
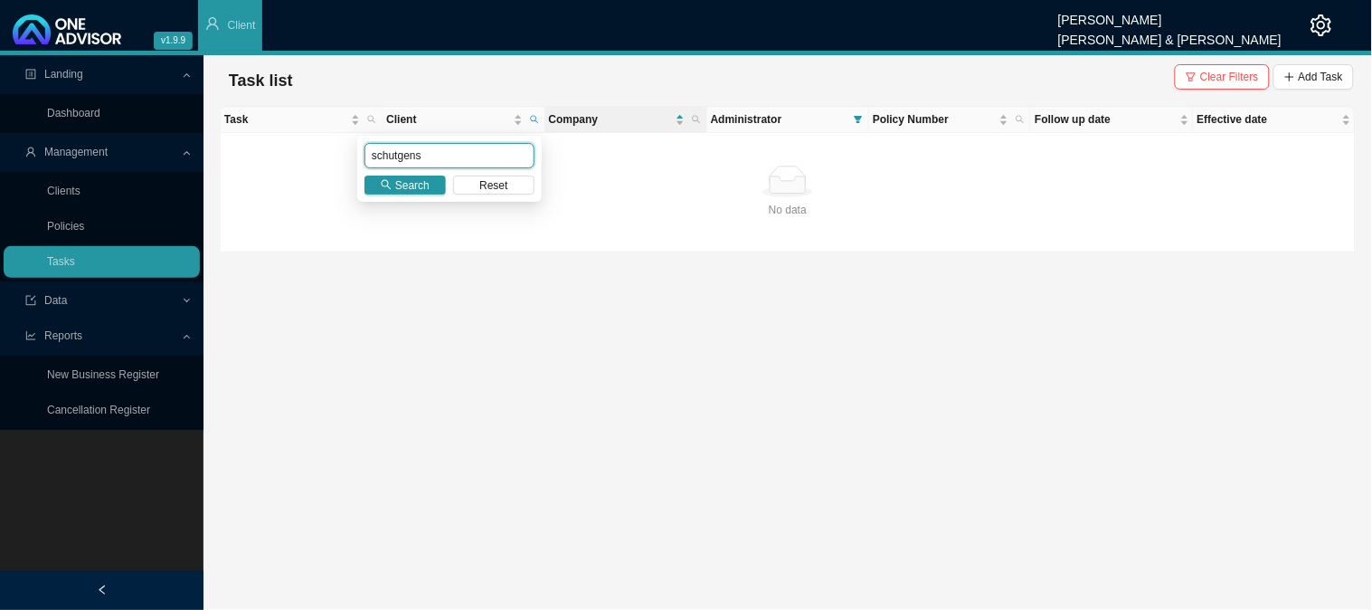
drag, startPoint x: 430, startPoint y: 151, endPoint x: 342, endPoint y: 151, distance: 87.8
click at [342, 151] on body "v1.9.9 [PERSON_NAME] [PERSON_NAME] & [PERSON_NAME] Client Landing Dashboard Man…" at bounding box center [686, 305] width 1372 height 610
type input "[PERSON_NAME]"
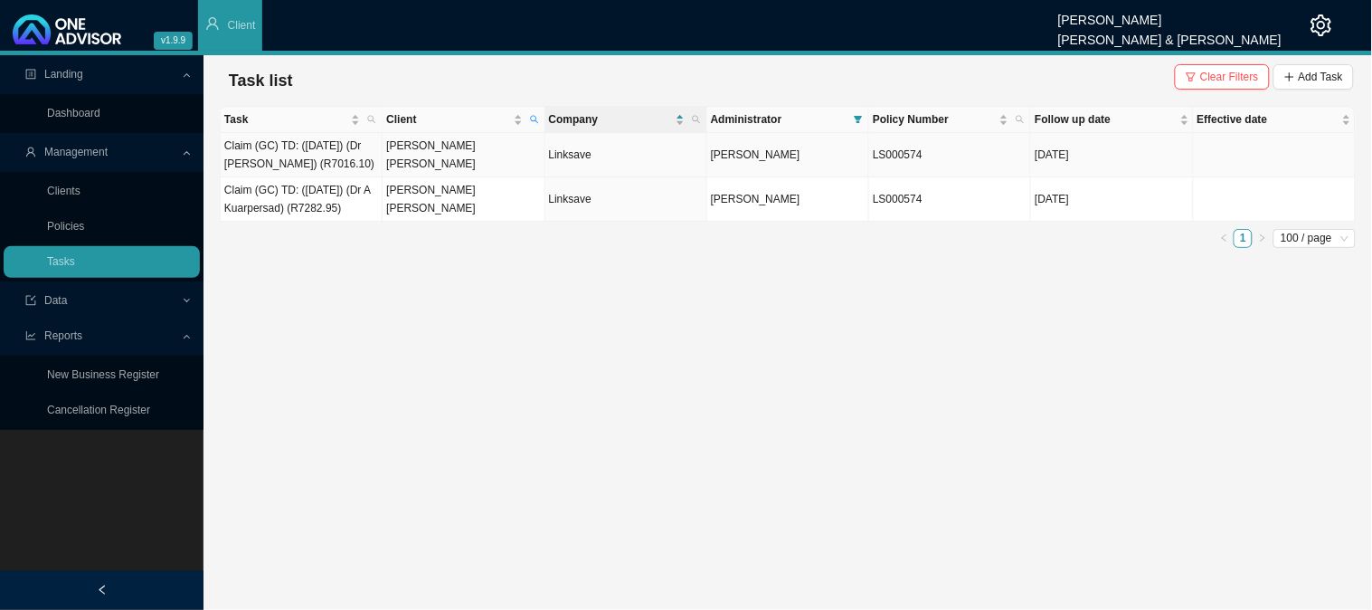
click at [428, 164] on td "[PERSON_NAME] [PERSON_NAME]" at bounding box center [464, 155] width 162 height 44
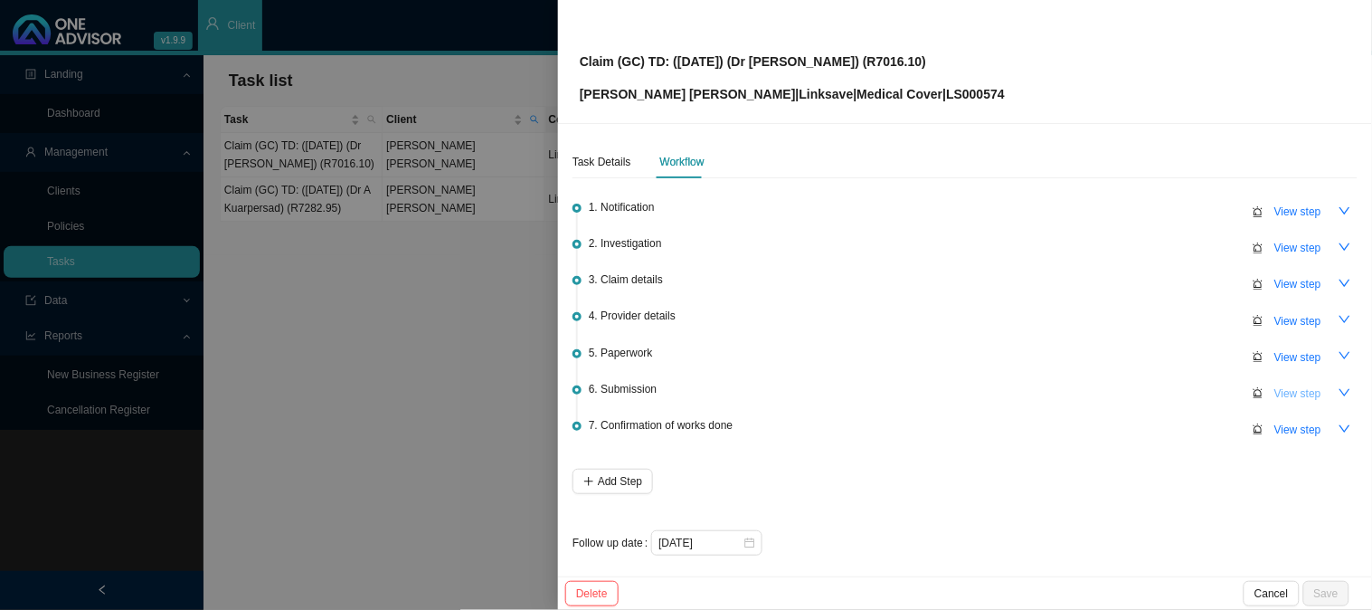
click at [1299, 396] on span "View step" at bounding box center [1298, 393] width 47 height 18
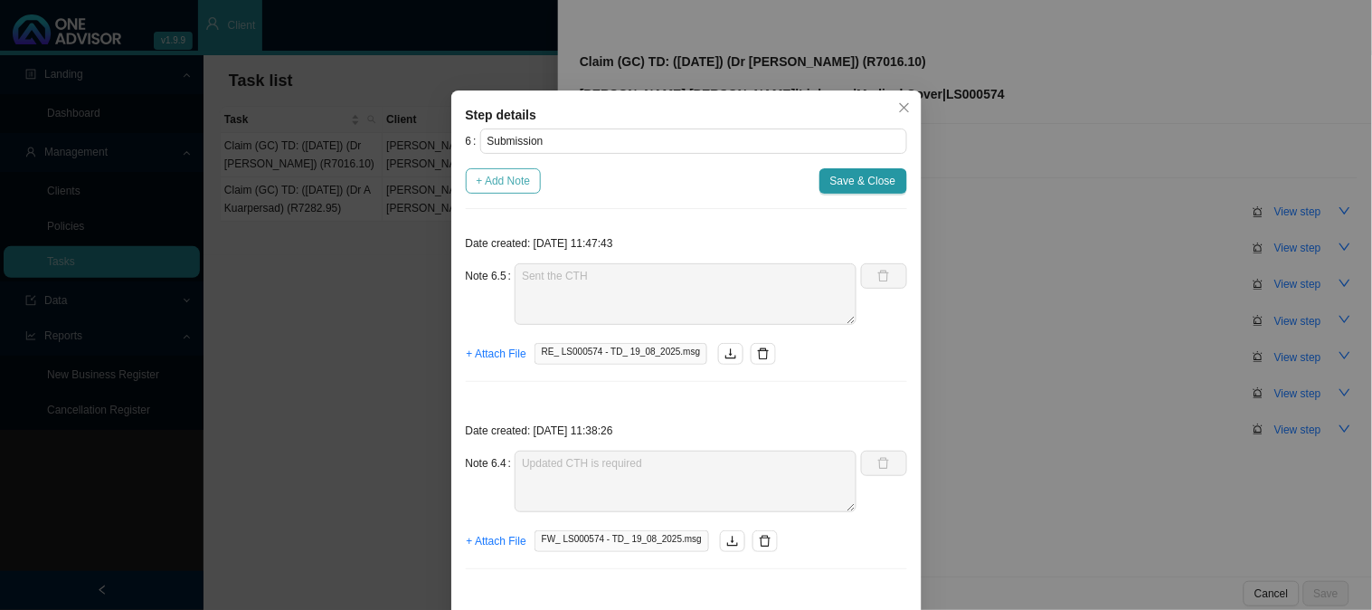
click at [517, 188] on span "+ Add Note" at bounding box center [504, 181] width 54 height 18
type textarea "Sent the CTH"
type textarea "Updated CTH is required"
type textarea "Claim has been received and registered"
type textarea "Sent feedback"
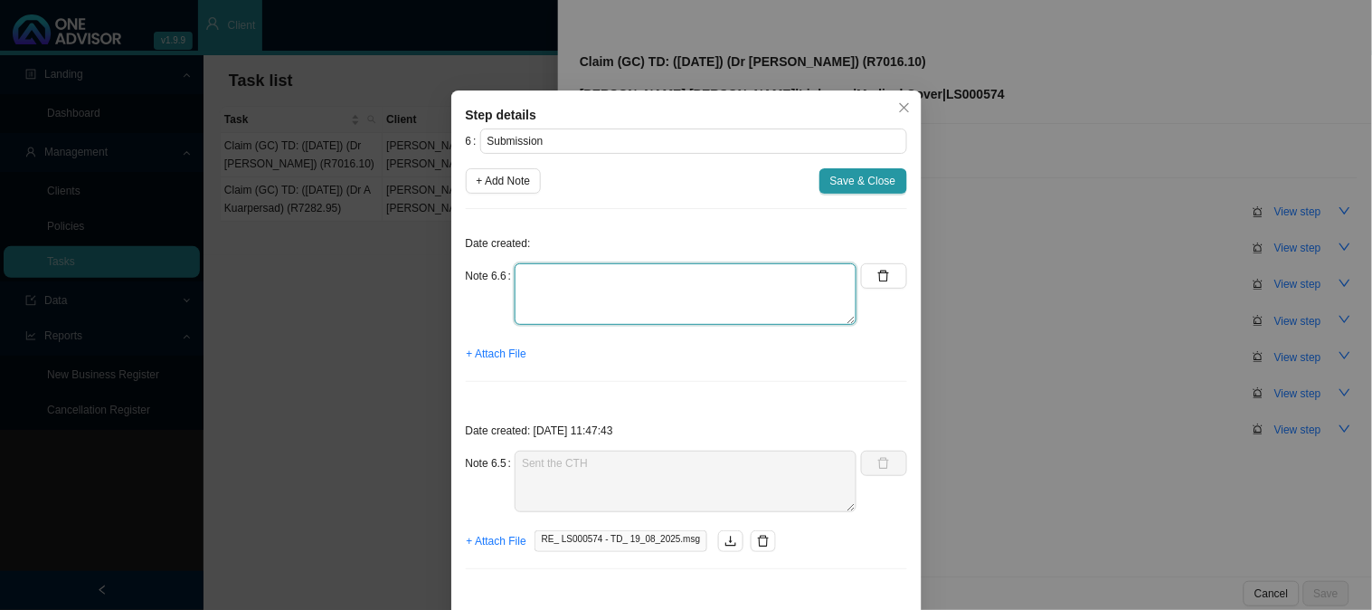
click at [581, 279] on textarea at bounding box center [686, 294] width 342 height 62
type textarea "Claim has been approved"
click at [489, 362] on span "+ Attach File" at bounding box center [497, 354] width 60 height 18
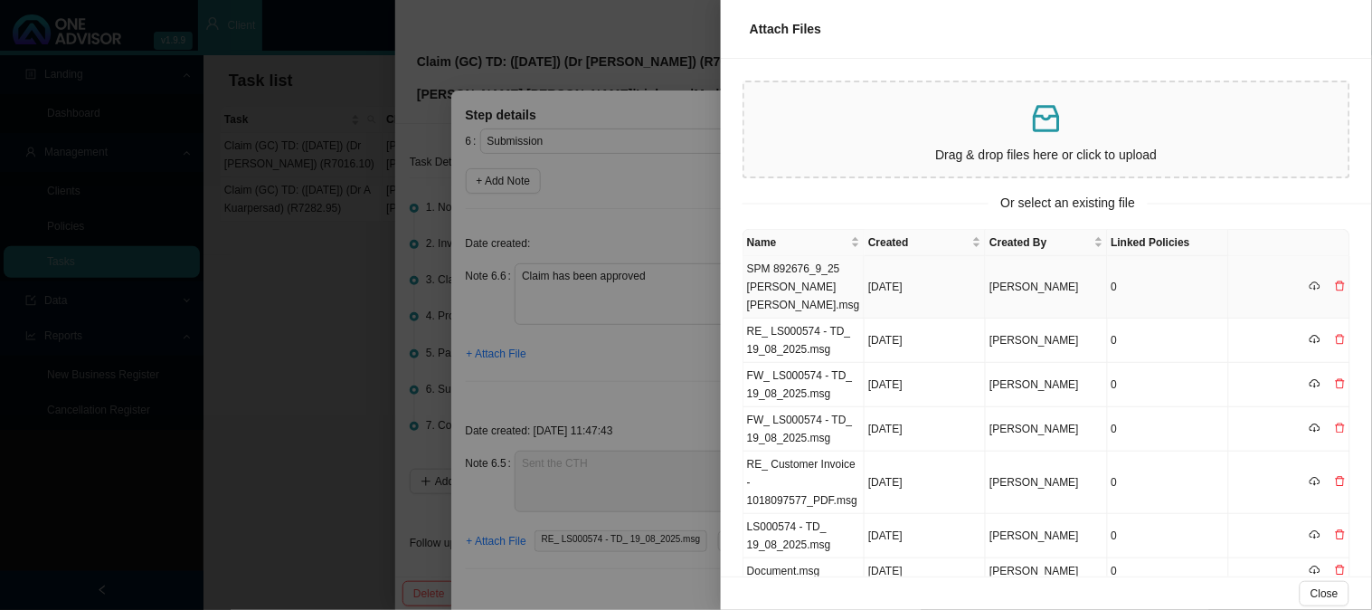
click at [797, 278] on td "SPM 892676_9_25 [PERSON_NAME] [PERSON_NAME].msg" at bounding box center [804, 287] width 121 height 62
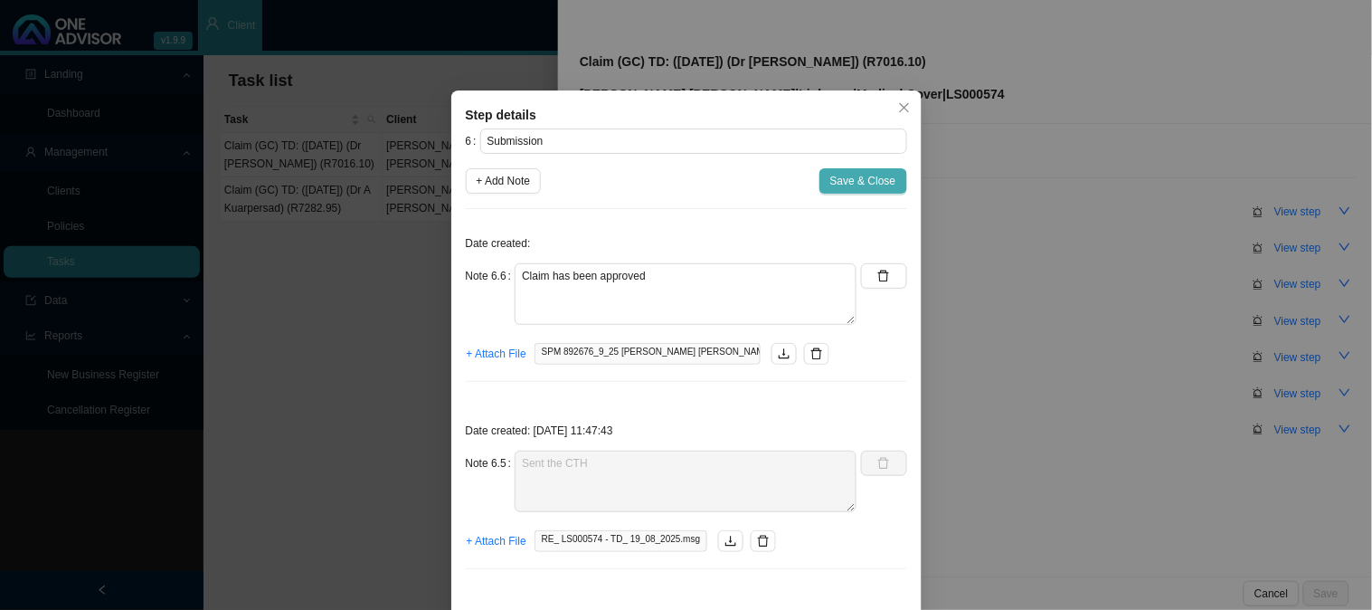
click at [835, 179] on span "Save & Close" at bounding box center [863, 181] width 66 height 18
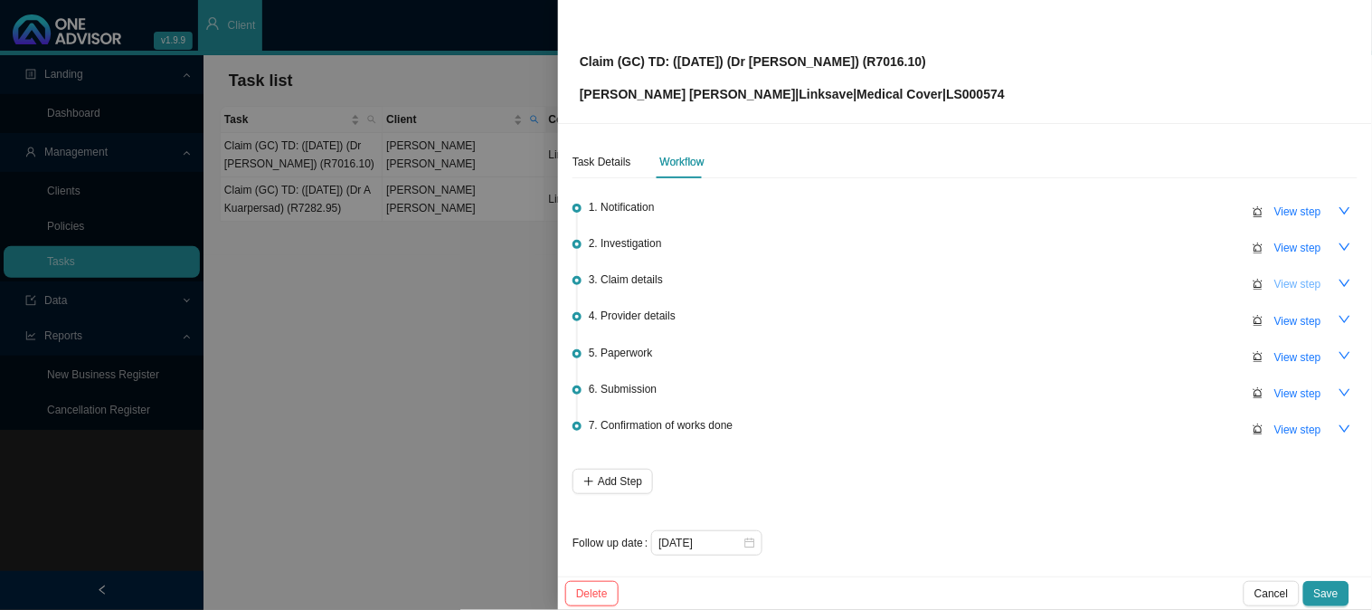
click at [1278, 280] on span "View step" at bounding box center [1298, 284] width 47 height 18
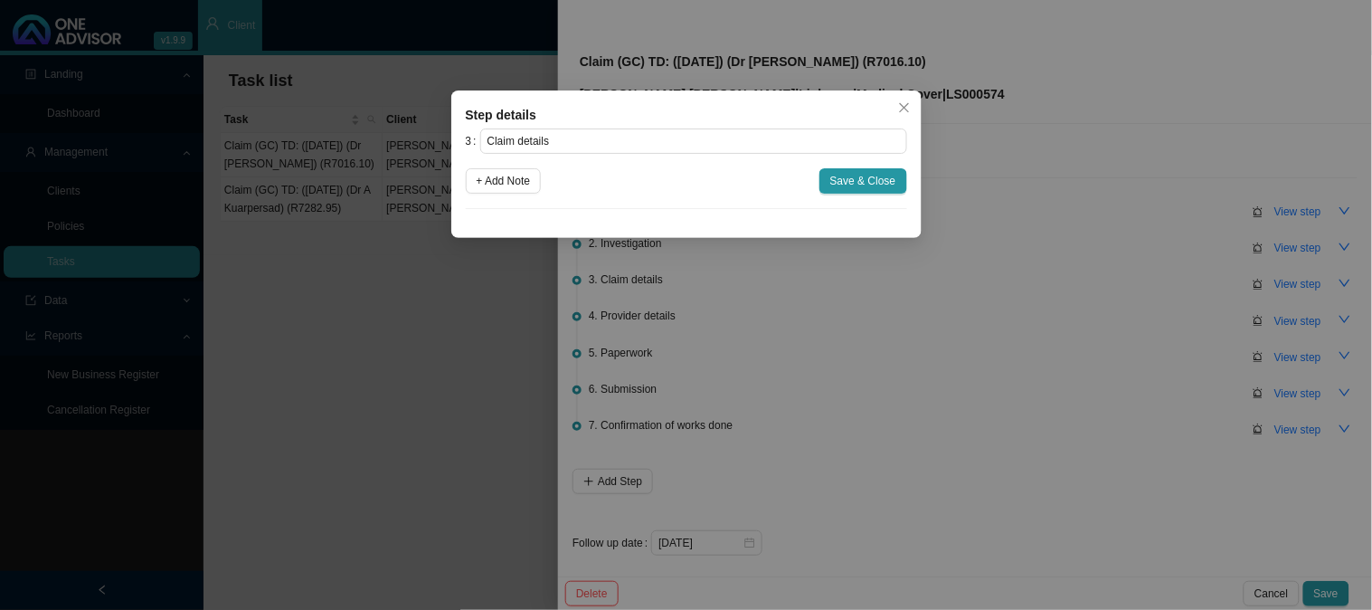
click at [1032, 282] on div "Step details 3 Claim details + Add Note Save & Close Cancel OK" at bounding box center [686, 305] width 1372 height 610
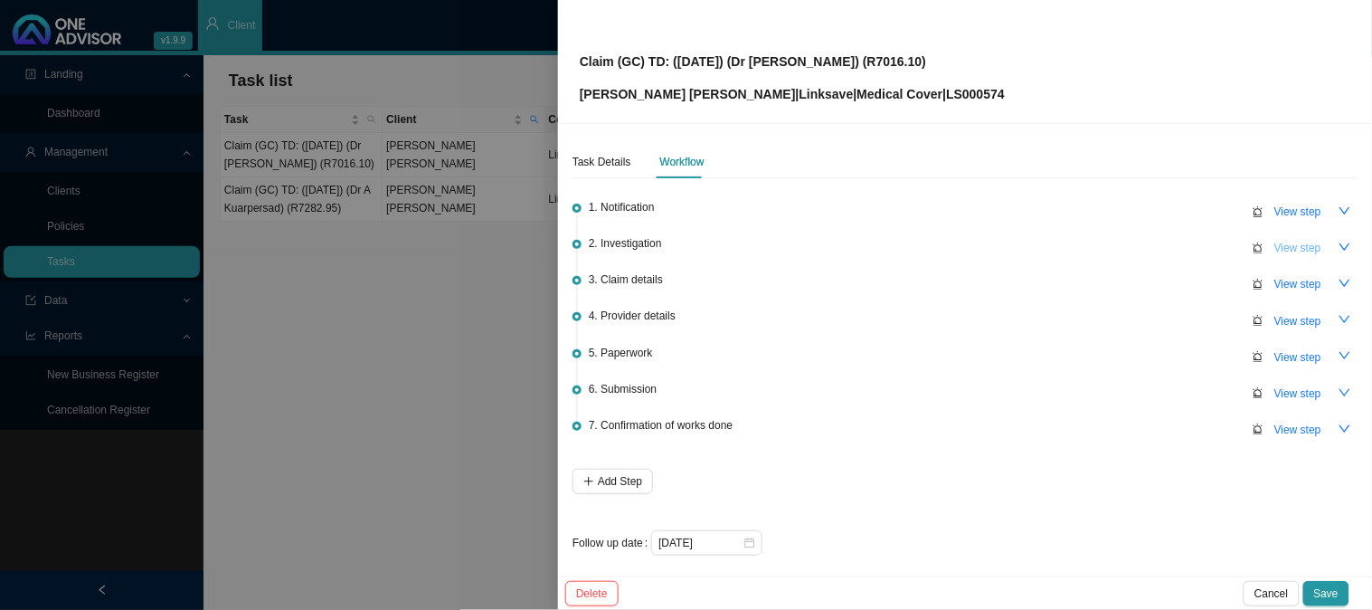
click at [1275, 246] on span "View step" at bounding box center [1298, 248] width 47 height 18
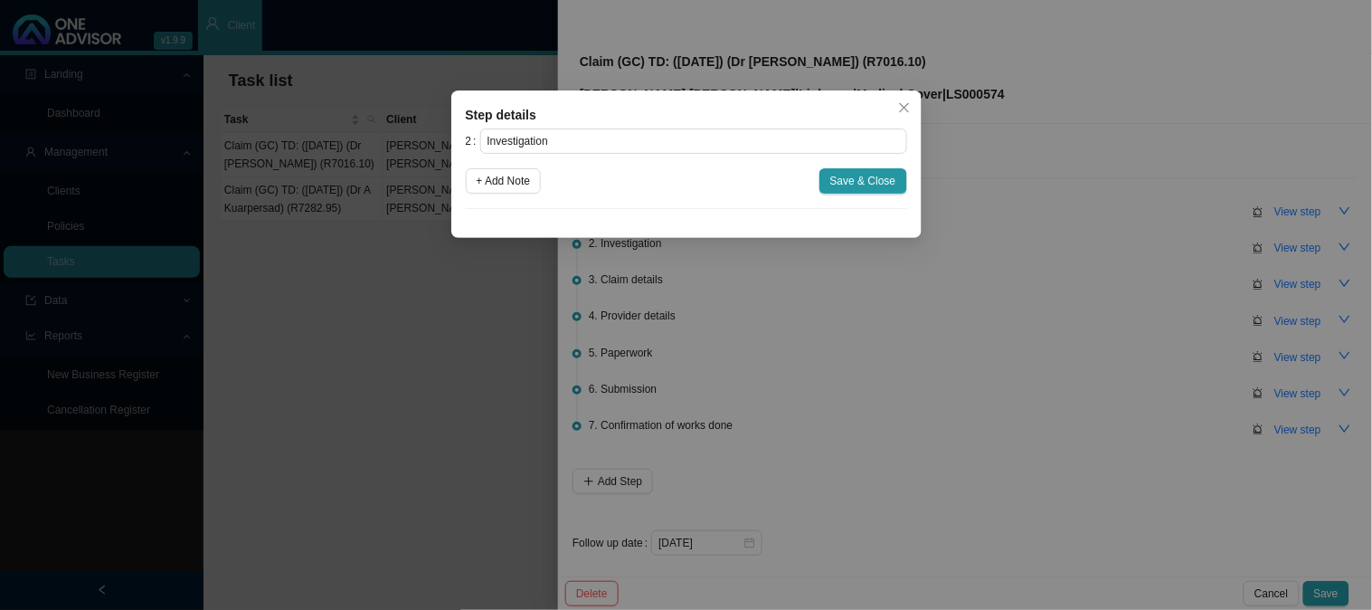
click at [1016, 297] on div "Step details 2 Investigation + Add Note Save & Close Cancel OK" at bounding box center [686, 305] width 1372 height 610
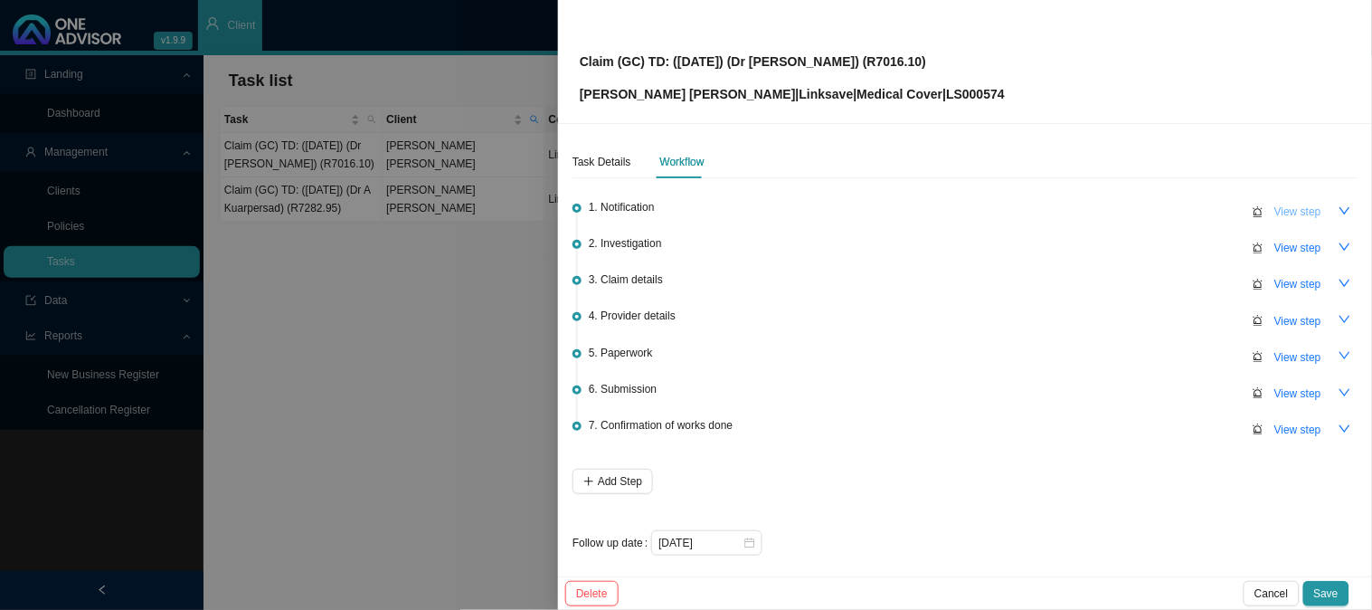
click at [1275, 206] on span "View step" at bounding box center [1298, 212] width 47 height 18
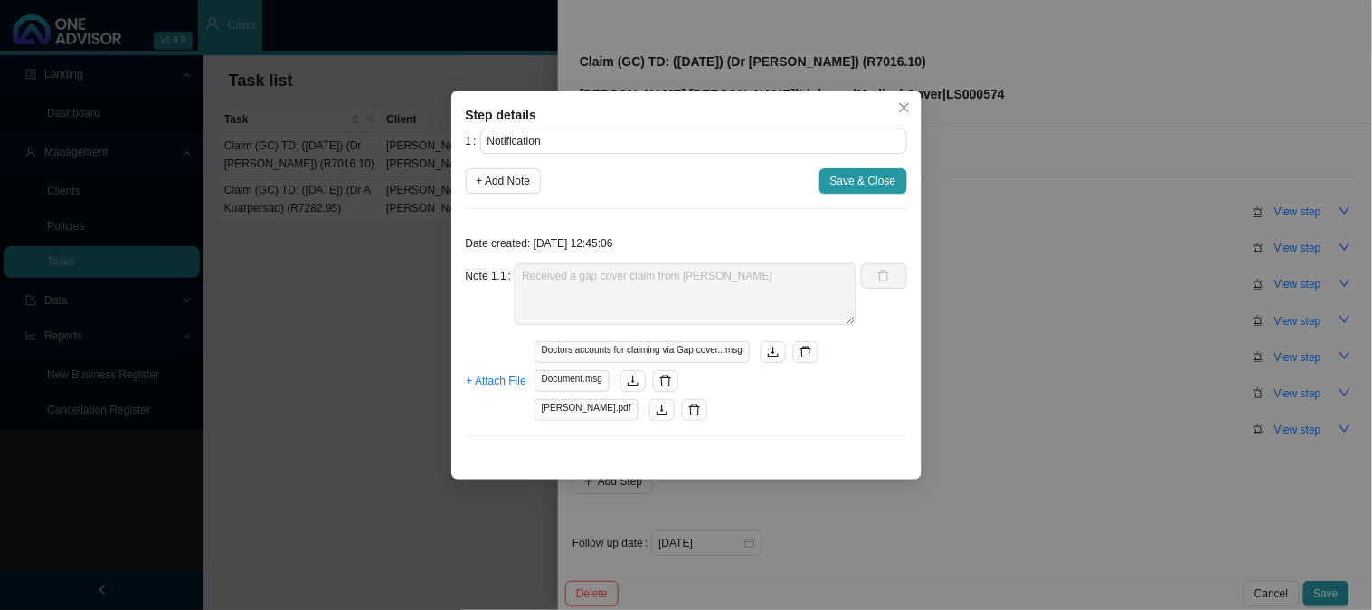
click at [995, 269] on div "Step details 1 Notification + Add Note Save & Close Date created: [DATE] 12:45:…" at bounding box center [686, 305] width 1372 height 610
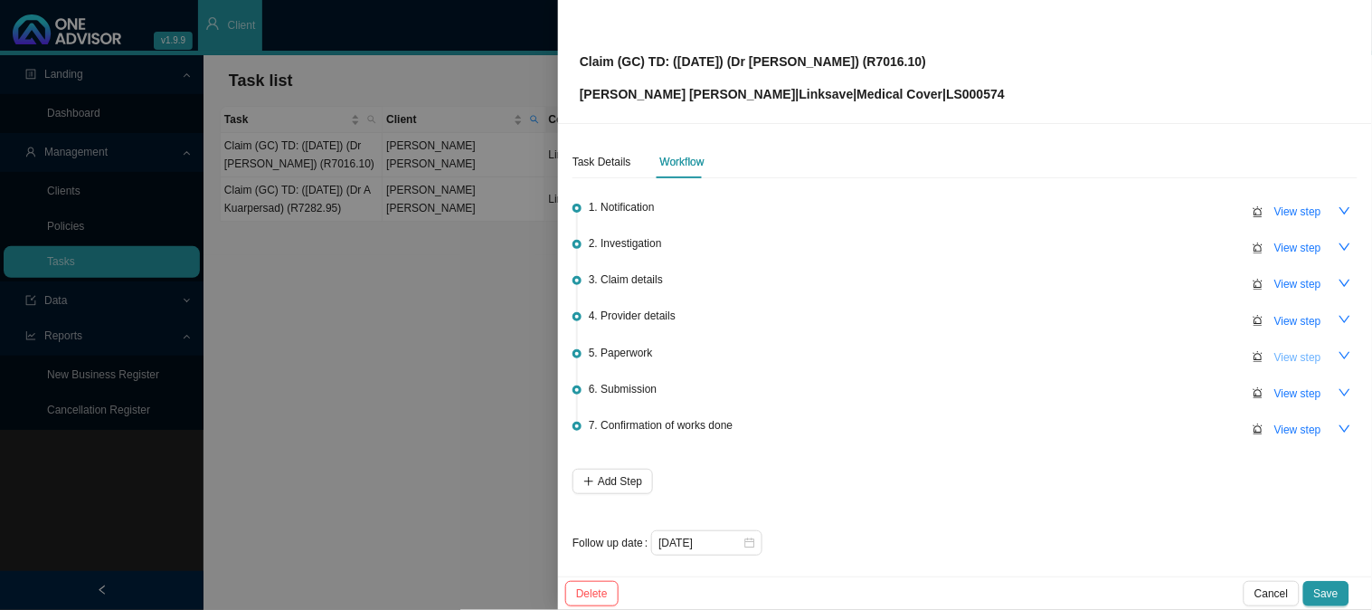
click at [1275, 354] on span "View step" at bounding box center [1298, 357] width 47 height 18
type input "Paperwork"
type textarea "Received claim form and hospital account"
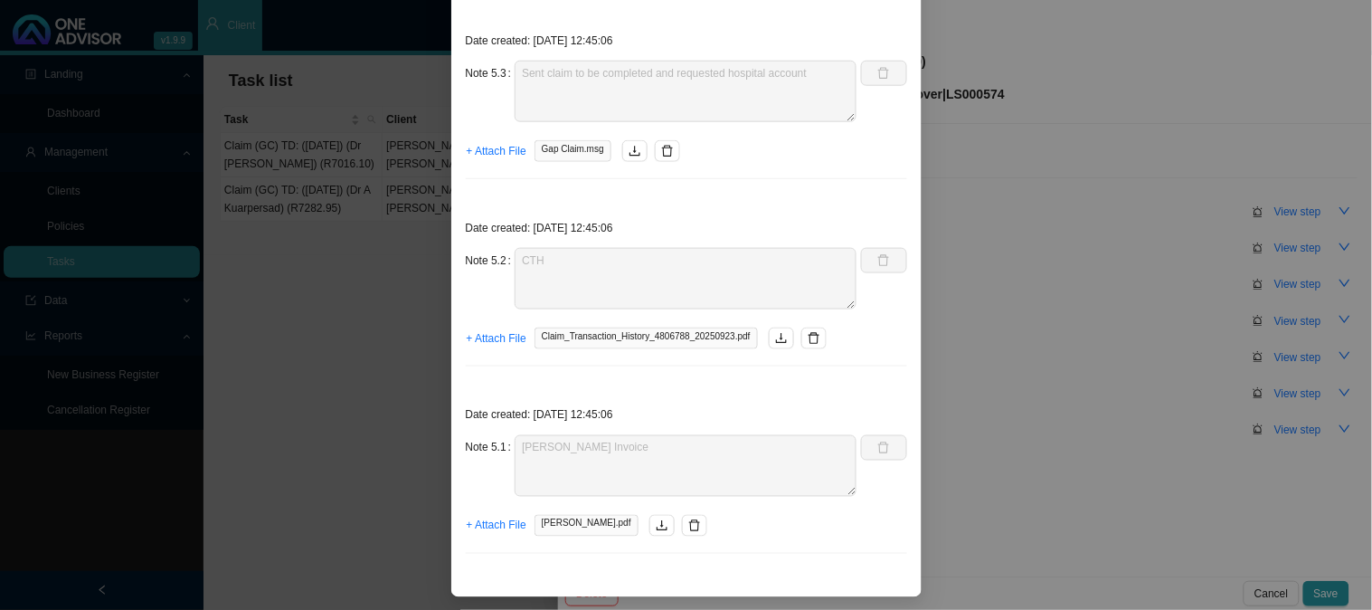
scroll to position [475, 0]
click at [775, 337] on icon "download" at bounding box center [781, 336] width 13 height 13
click at [1018, 214] on div "Step details 5 Paperwork + Add Note Save & Close Date created: [DATE] 13:52:04 …" at bounding box center [686, 305] width 1372 height 610
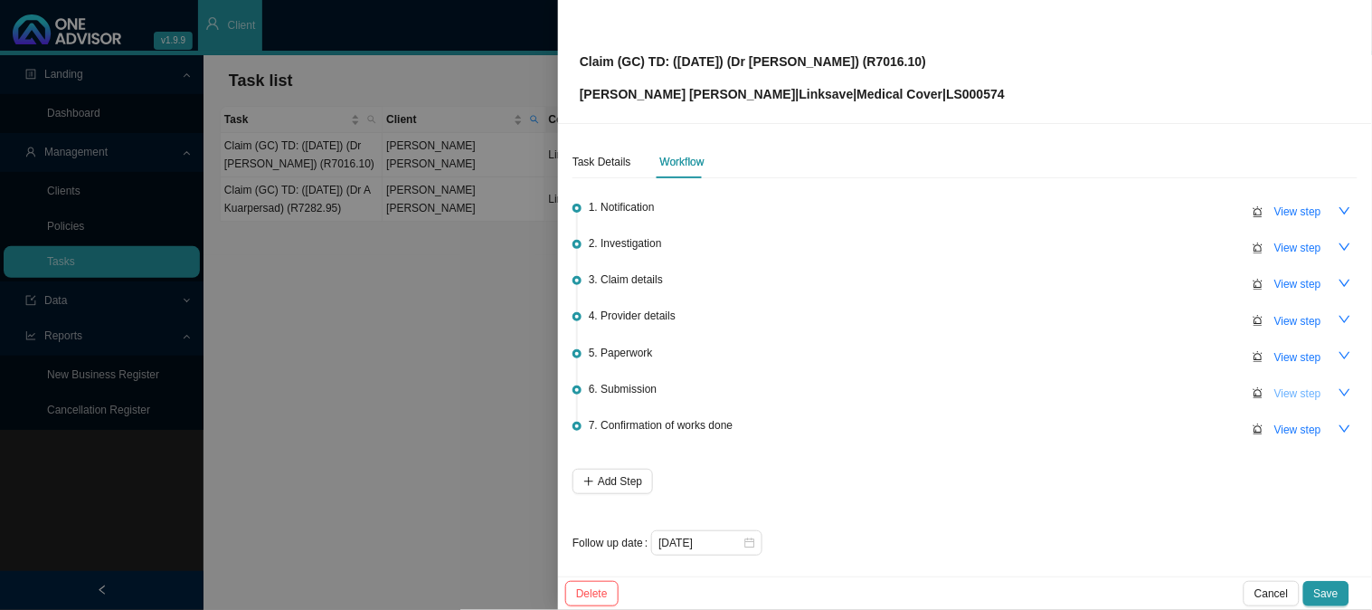
click at [1286, 386] on span "View step" at bounding box center [1298, 393] width 47 height 18
type input "Submission"
type textarea "Claim has been approved"
type textarea "Sent the CTH"
type textarea "Updated CTH is required"
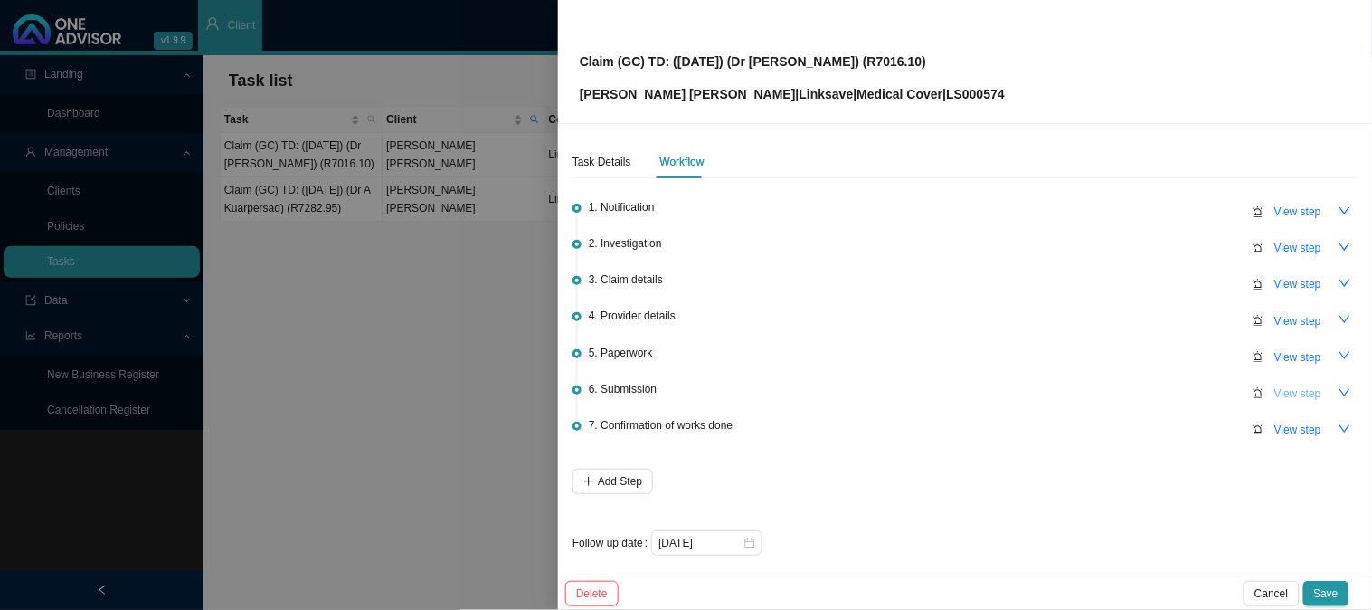
type textarea "Claim has been received and registered"
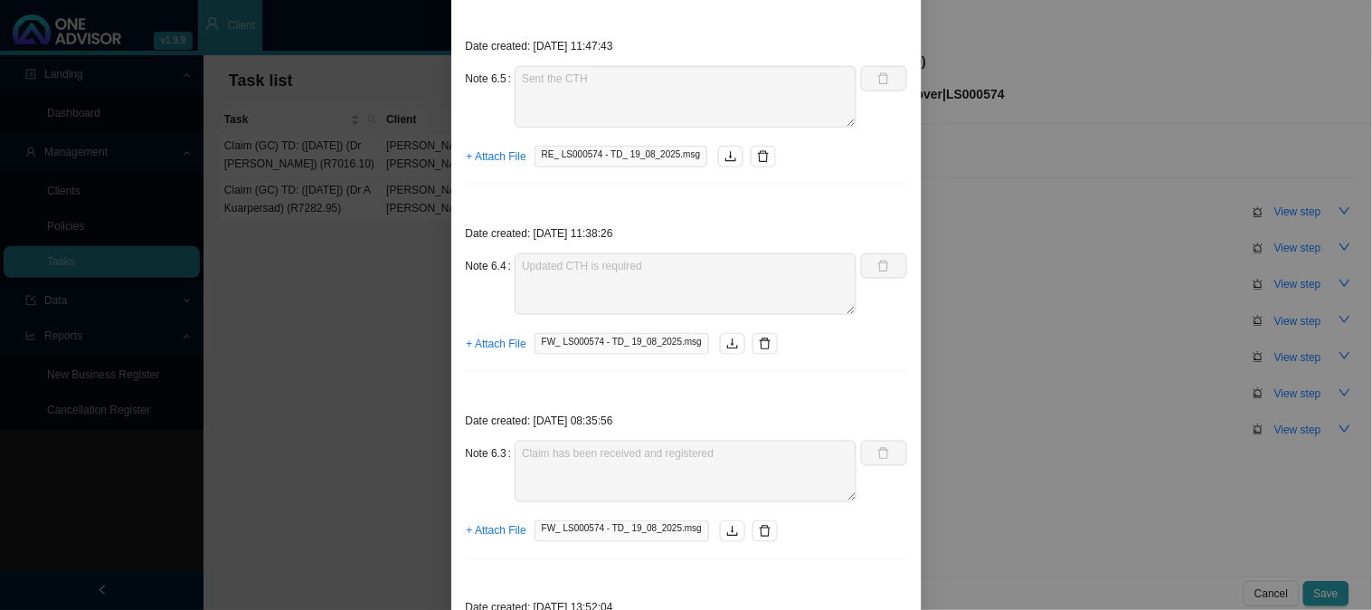
click at [1150, 375] on div "Step details 6 Submission + Add Note Save & Close Date created: Note 6.6 Claim …" at bounding box center [686, 305] width 1372 height 610
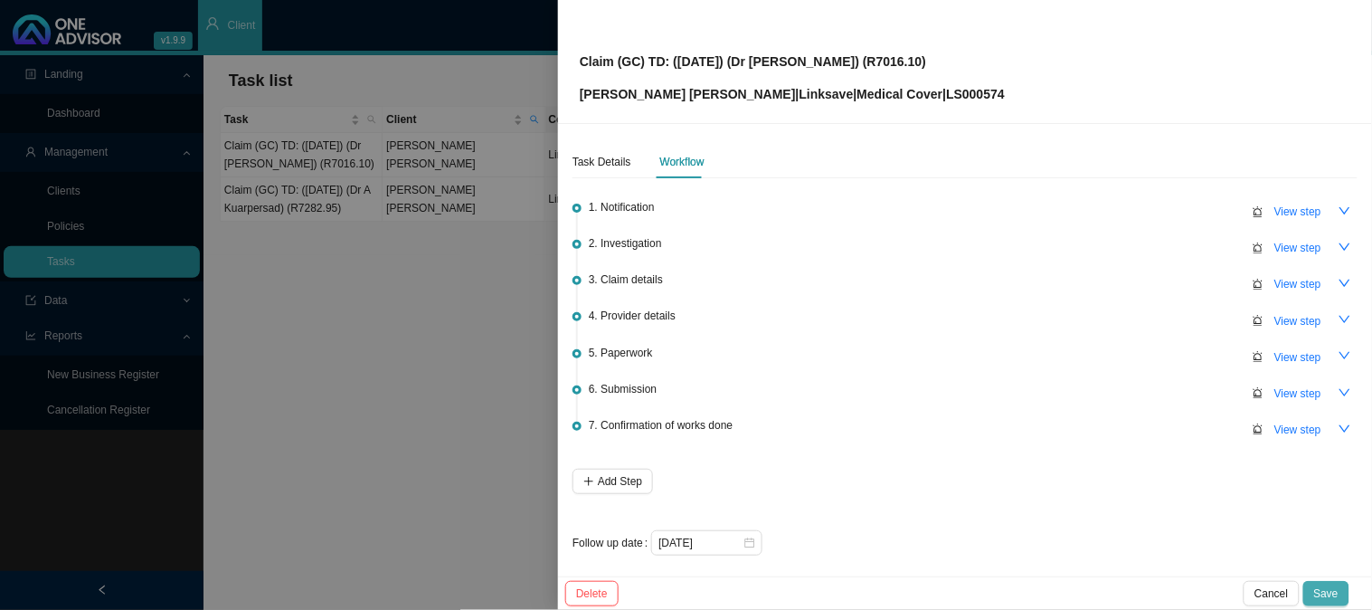
click at [1337, 590] on span "Save" at bounding box center [1326, 593] width 24 height 18
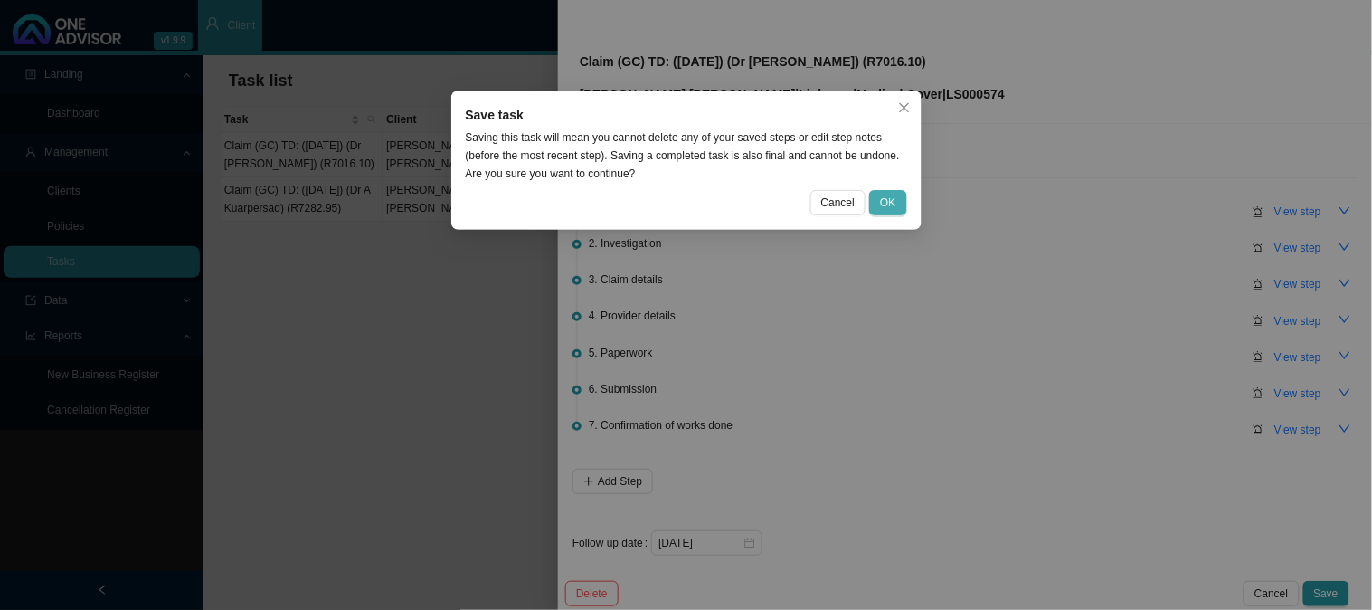
click at [887, 202] on span "OK" at bounding box center [887, 203] width 15 height 18
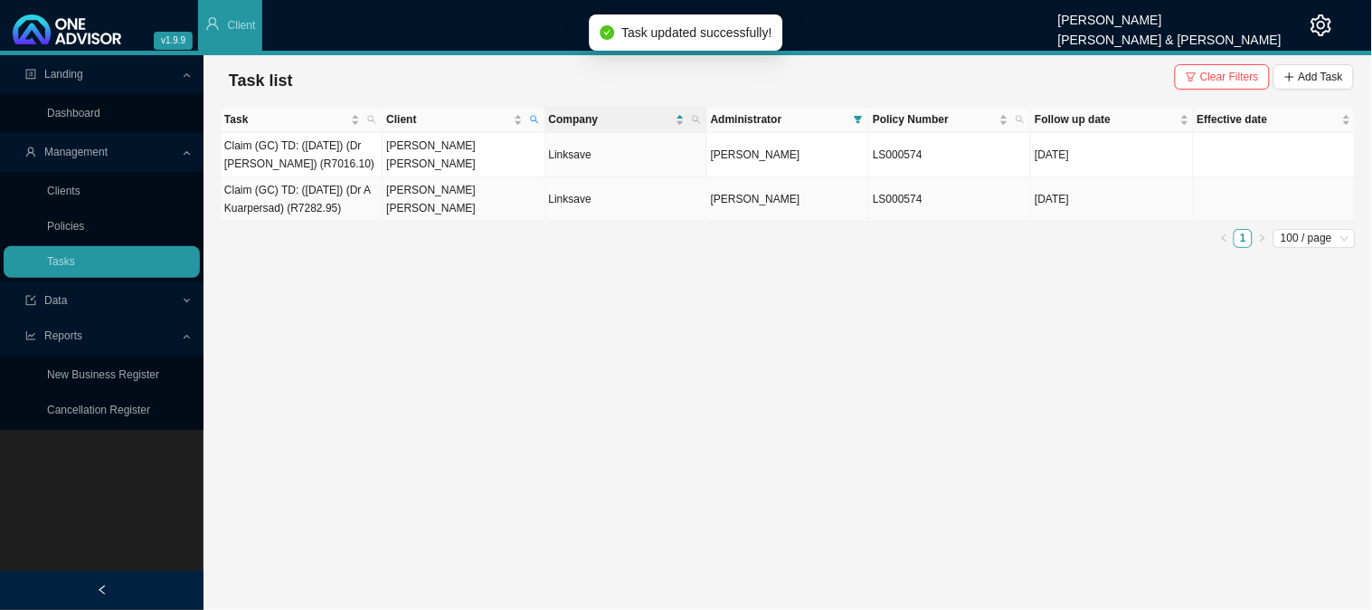
click at [305, 196] on td "Claim (GC) TD: ([DATE]) (Dr A Kuarpersad) (R7282.95)" at bounding box center [302, 199] width 162 height 44
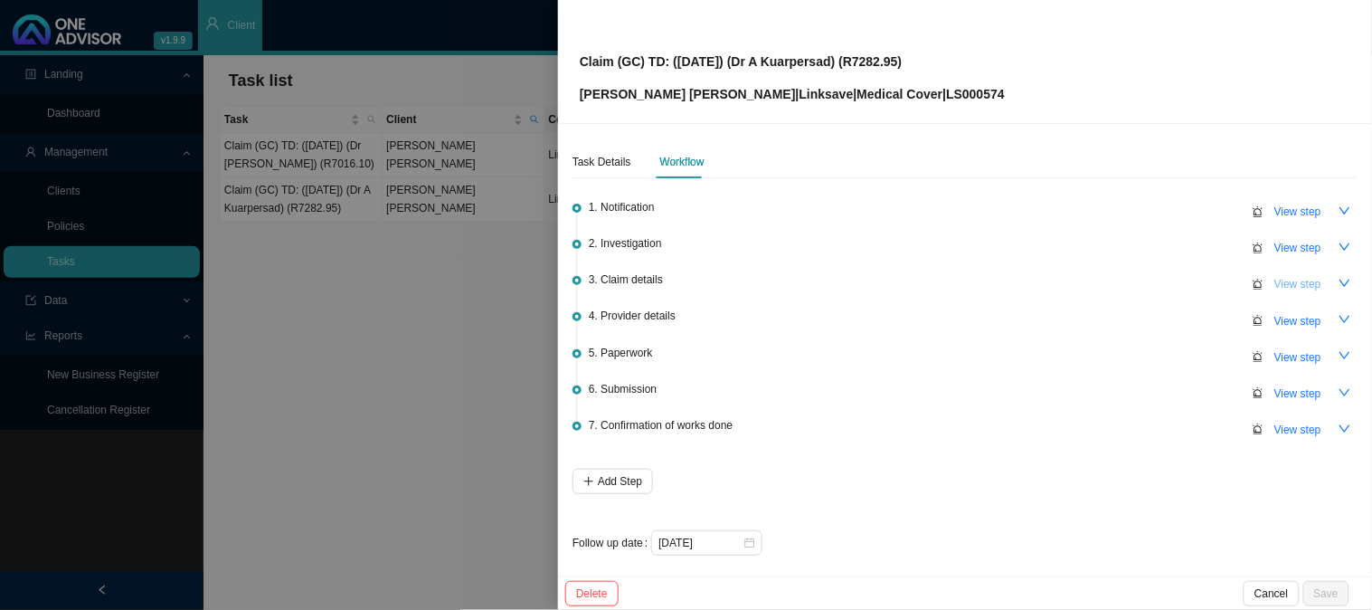
click at [1290, 280] on span "View step" at bounding box center [1298, 284] width 47 height 18
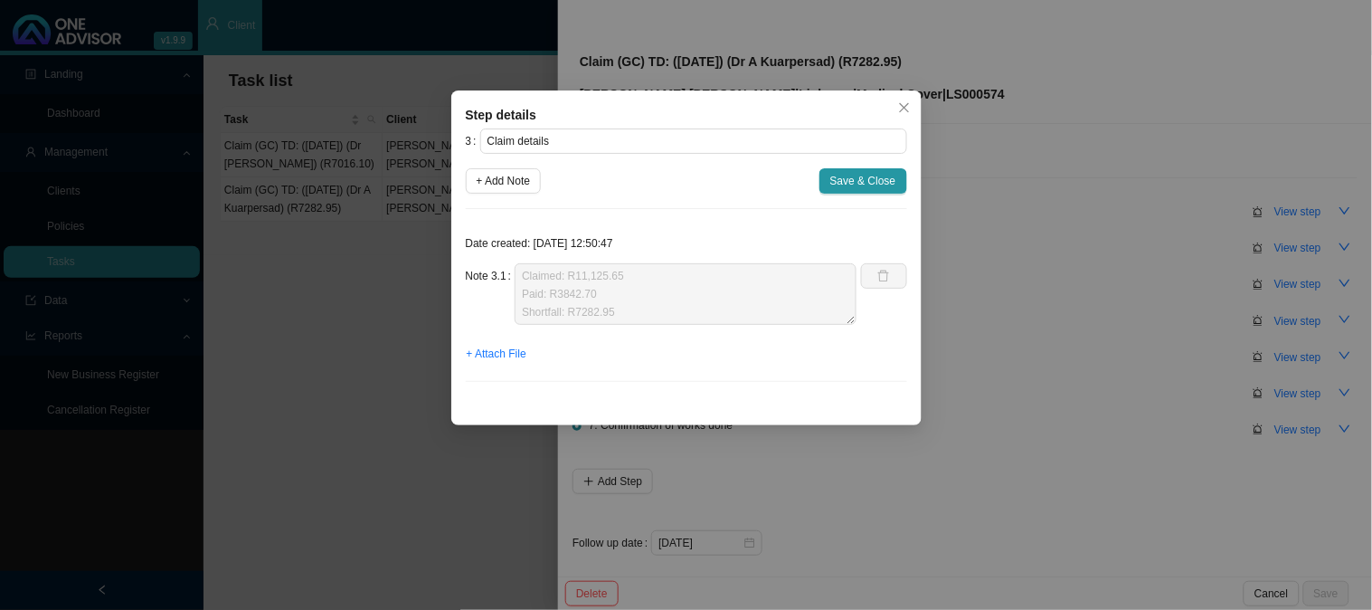
click at [1079, 160] on div "Step details 3 Claim details + Add Note Save & Close Date created: [DATE] 12:50…" at bounding box center [686, 305] width 1372 height 610
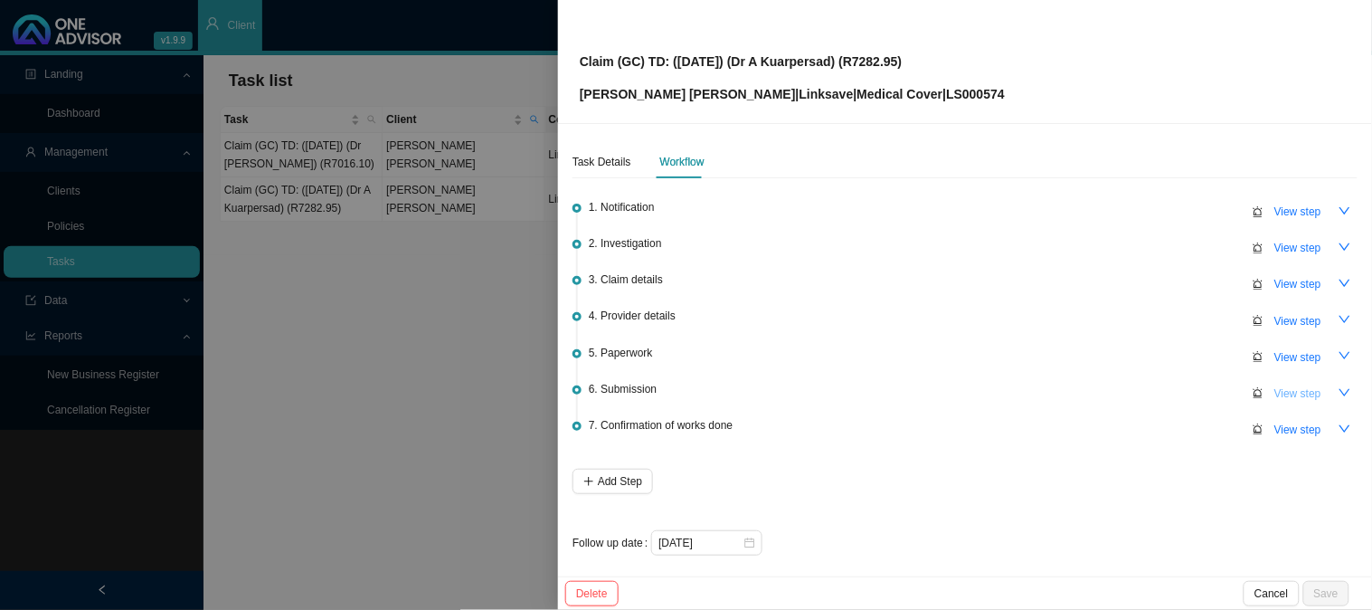
click at [1288, 390] on span "View step" at bounding box center [1298, 393] width 47 height 18
type input "Submission"
type textarea "Sent the CTH"
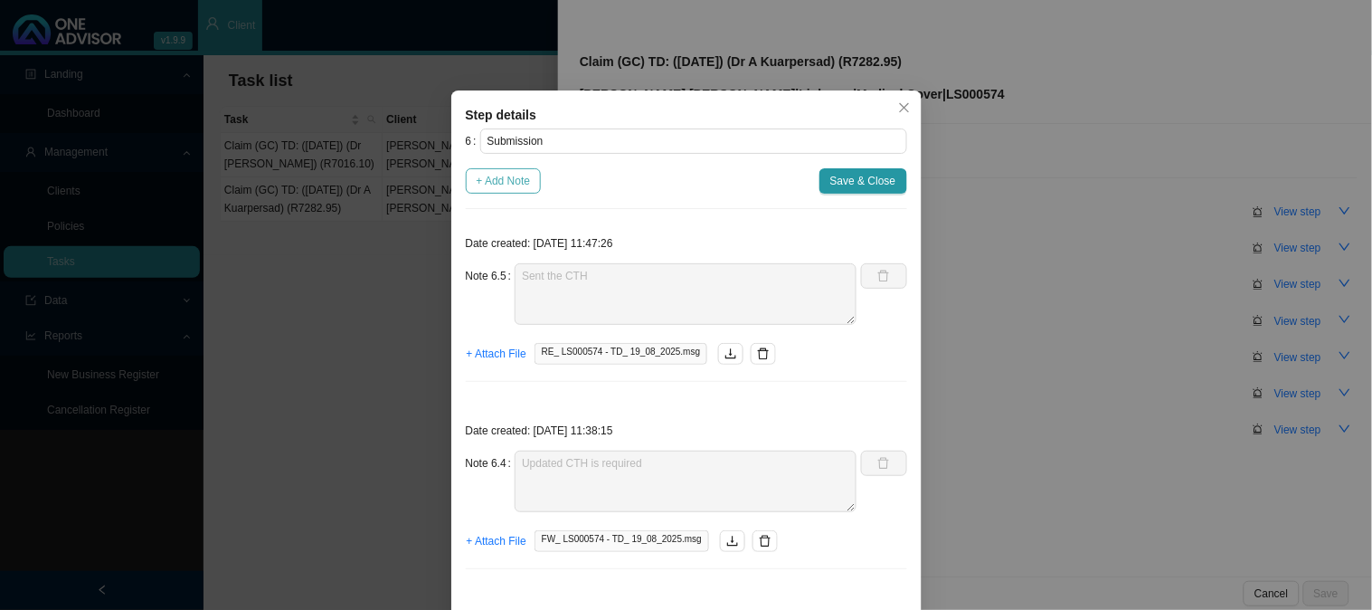
click at [503, 186] on span "+ Add Note" at bounding box center [504, 181] width 54 height 18
type textarea "Sent the CTH"
type textarea "Updated CTH is required"
type textarea "Claim has been received and registered"
type textarea "Sent [PERSON_NAME] feedback"
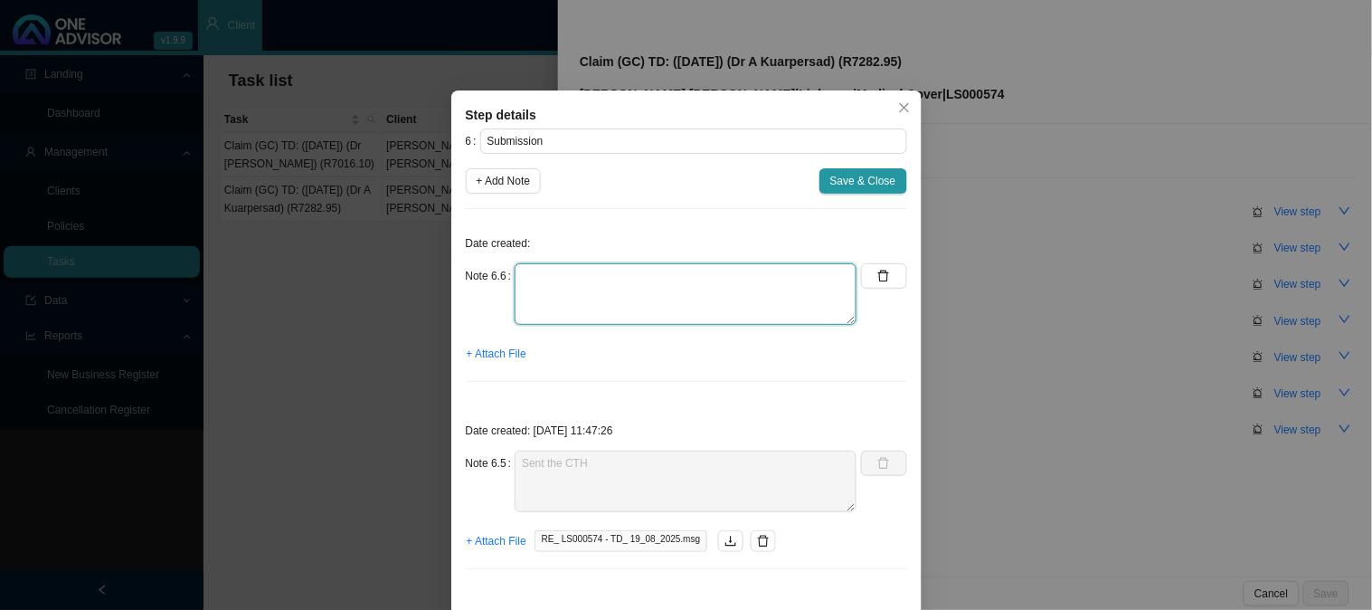
click at [559, 280] on textarea at bounding box center [686, 294] width 342 height 62
type textarea "Claim has been approved"
click at [504, 356] on span "+ Attach File" at bounding box center [497, 354] width 60 height 18
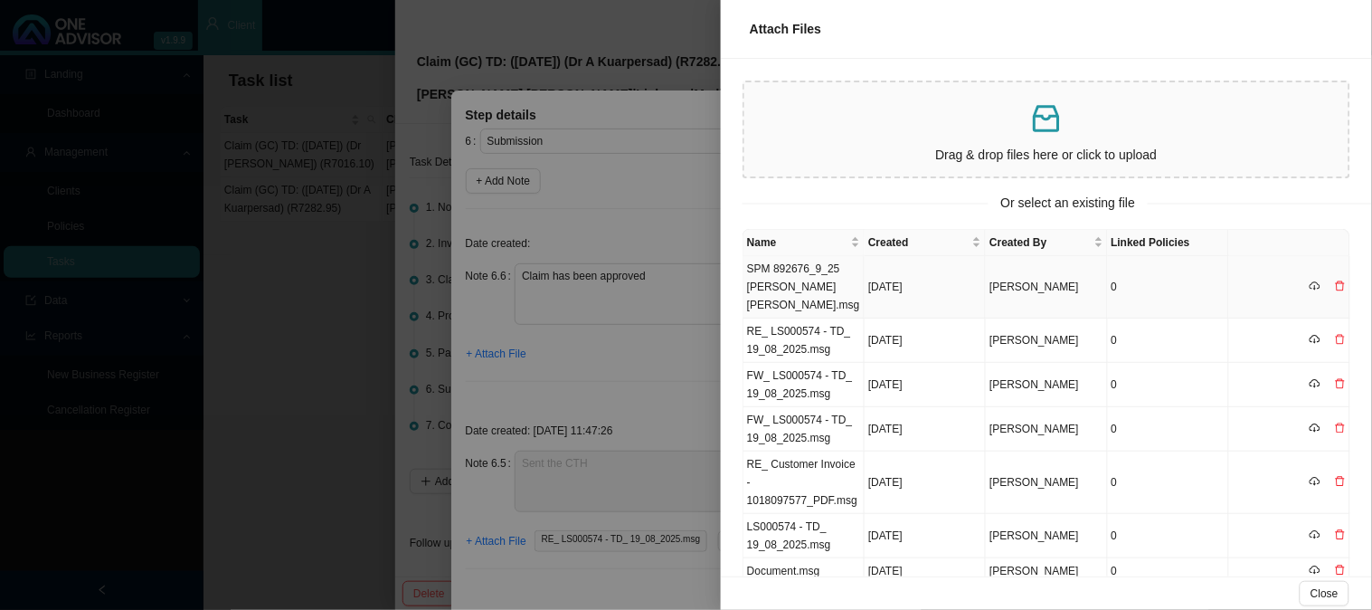
click at [778, 272] on td "SPM 892676_9_25 [PERSON_NAME] [PERSON_NAME].msg" at bounding box center [804, 287] width 121 height 62
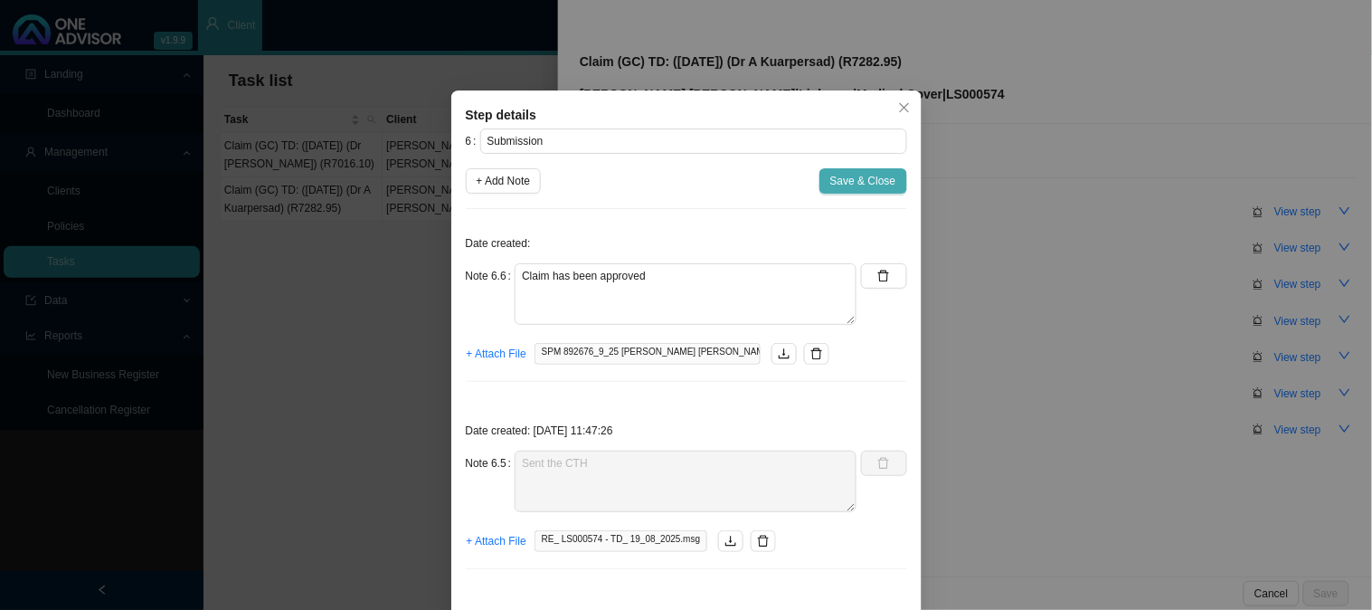
click at [850, 182] on span "Save & Close" at bounding box center [863, 181] width 66 height 18
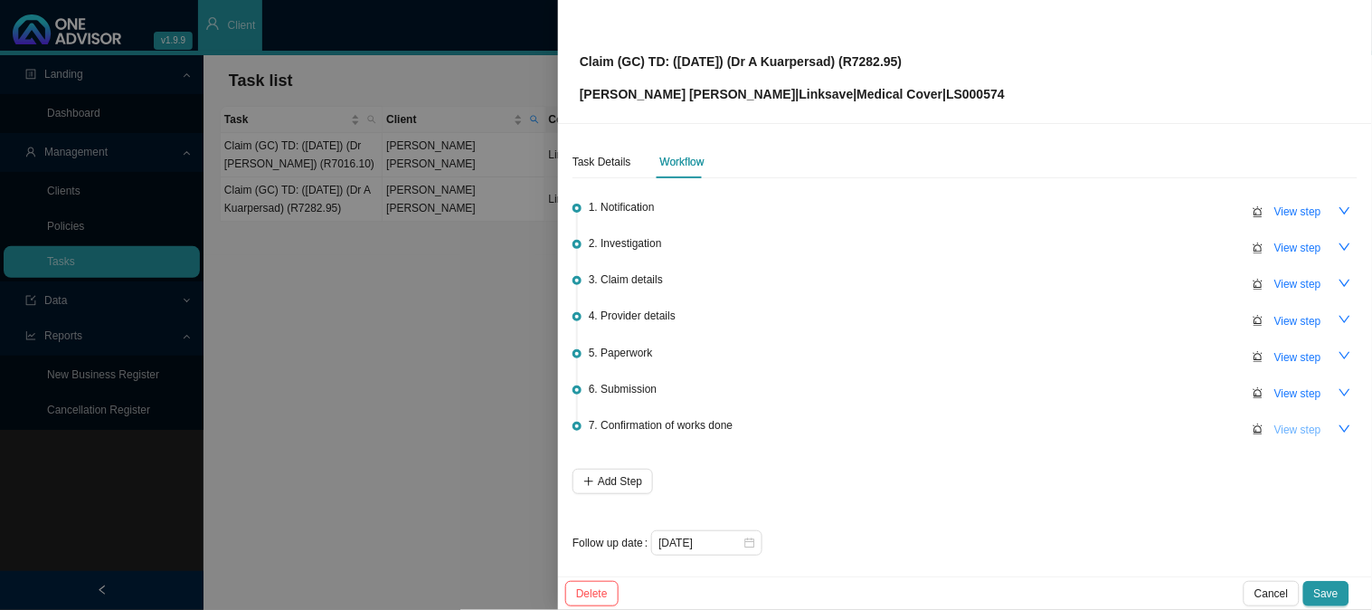
click at [1285, 421] on span "View step" at bounding box center [1298, 430] width 47 height 18
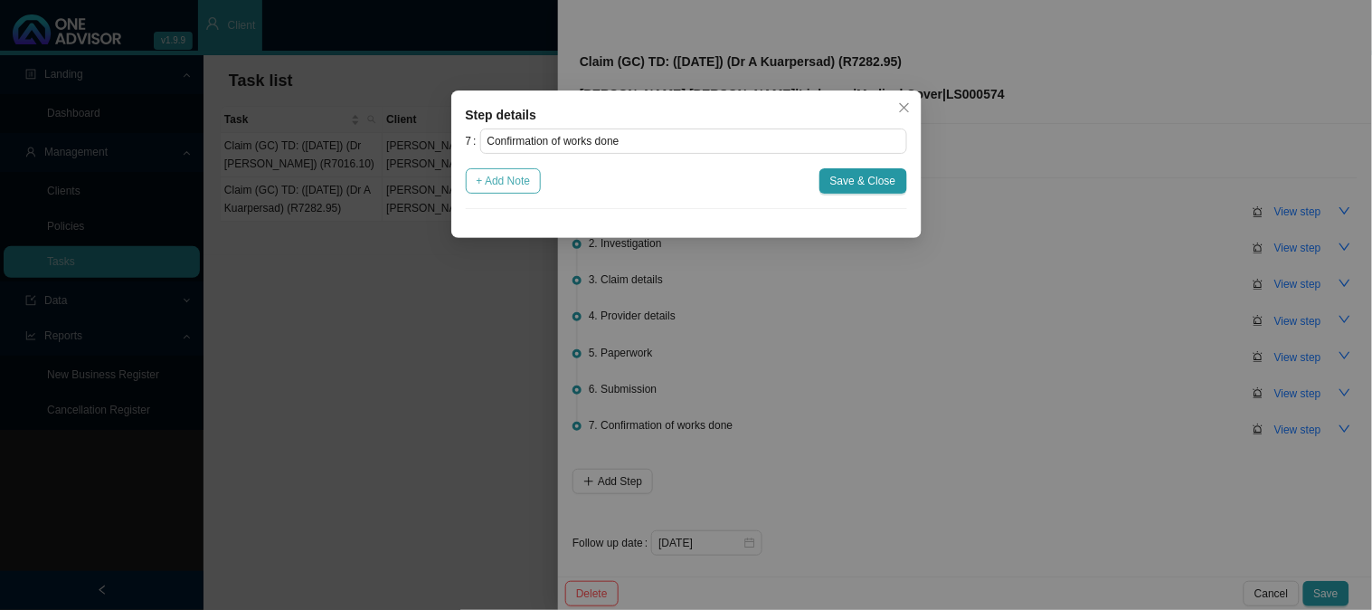
drag, startPoint x: 491, startPoint y: 177, endPoint x: 546, endPoint y: 215, distance: 67.0
click at [492, 177] on span "+ Add Note" at bounding box center [504, 181] width 54 height 18
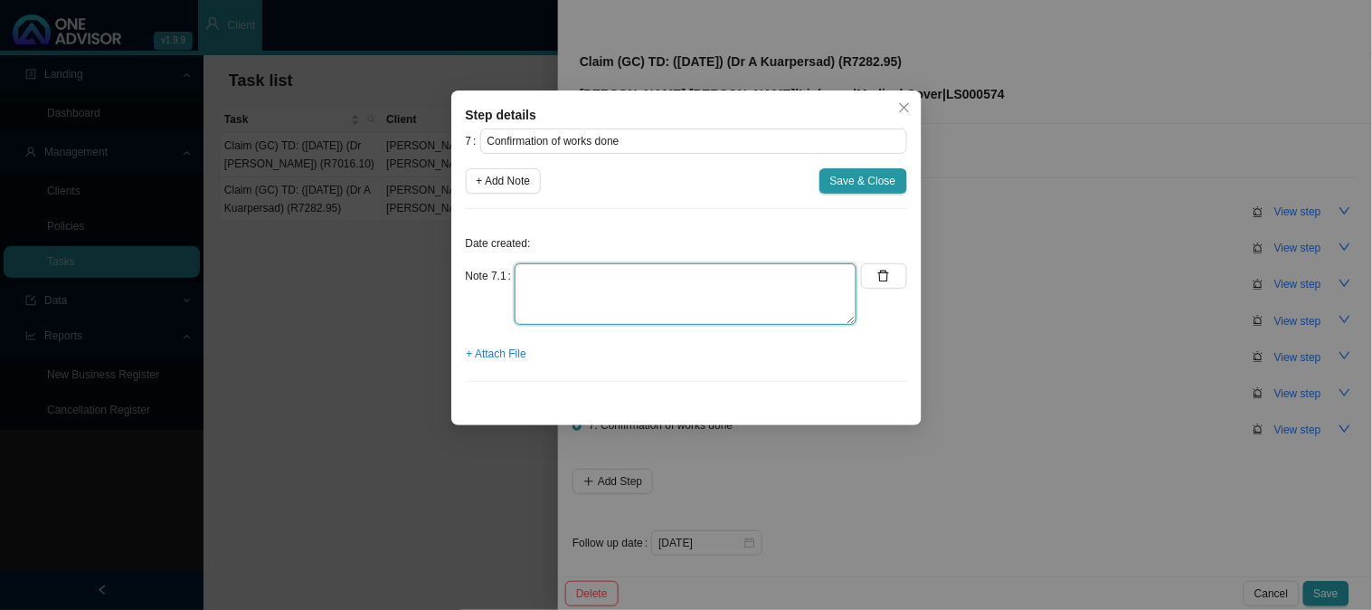
click at [579, 274] on textarea at bounding box center [686, 294] width 342 height 62
click at [650, 272] on textarea "Sent confirmation of worms done" at bounding box center [686, 294] width 342 height 62
type textarea "Sent confirmation of works done"
click at [517, 358] on span "+ Attach File" at bounding box center [497, 354] width 60 height 18
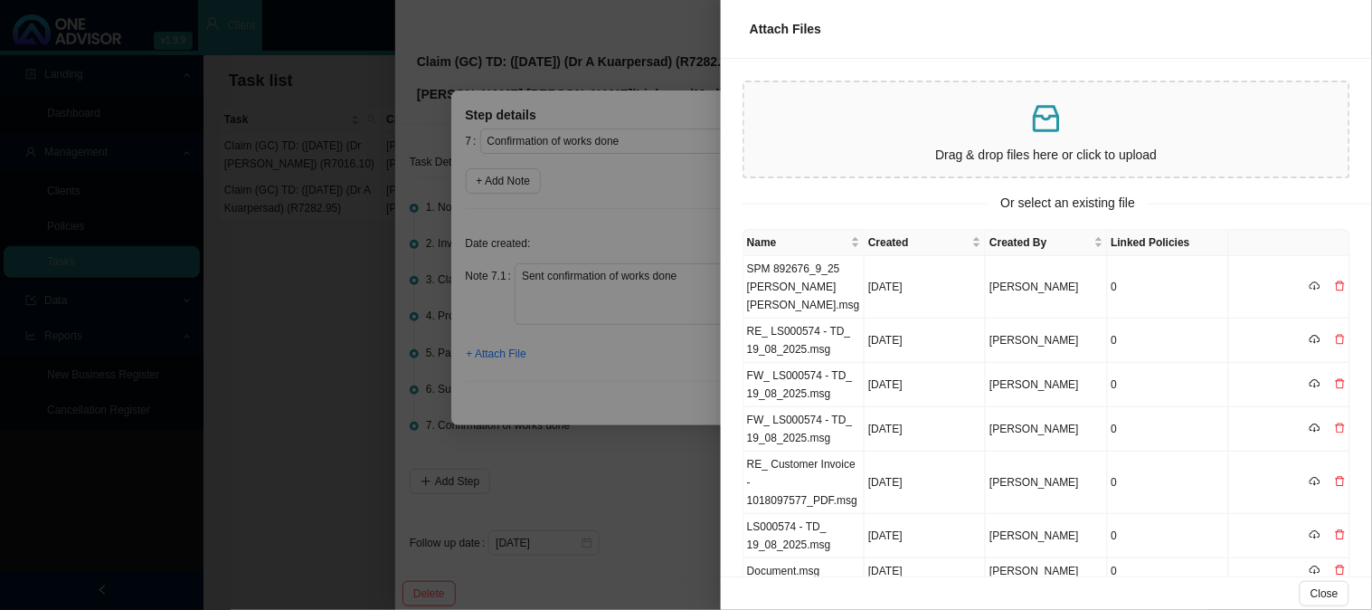
click at [925, 130] on p at bounding box center [1047, 118] width 590 height 37
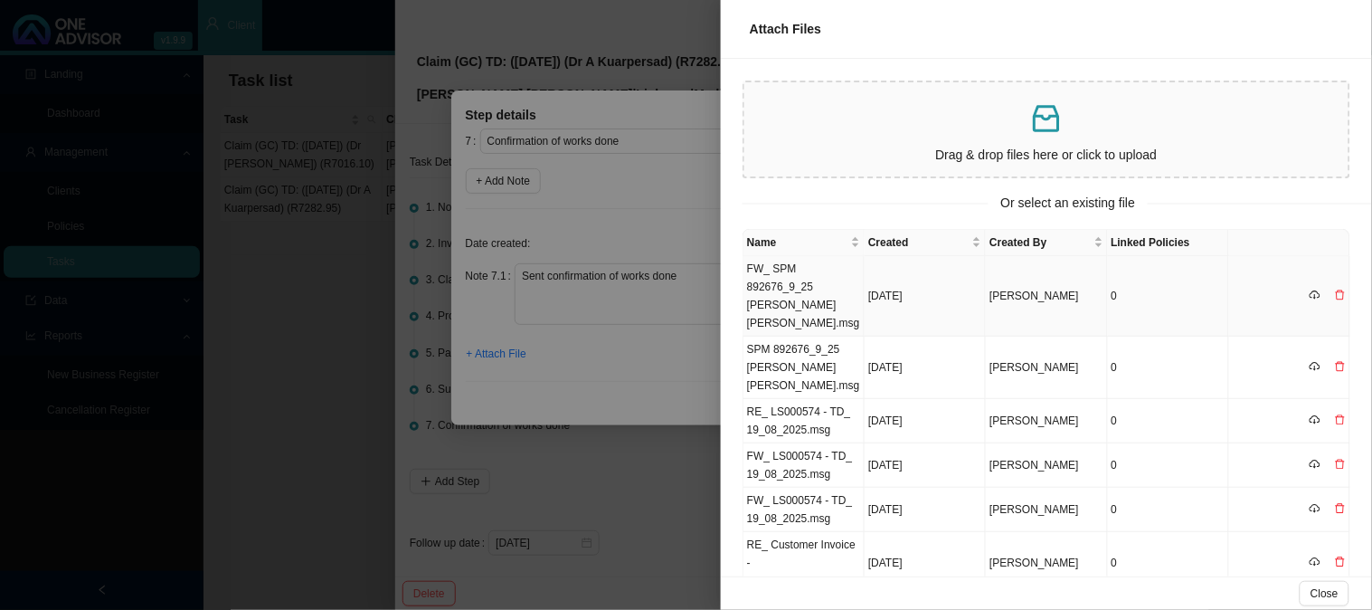
click at [825, 277] on td "FW_ SPM 892676_9_25 [PERSON_NAME] [PERSON_NAME].msg" at bounding box center [804, 296] width 121 height 81
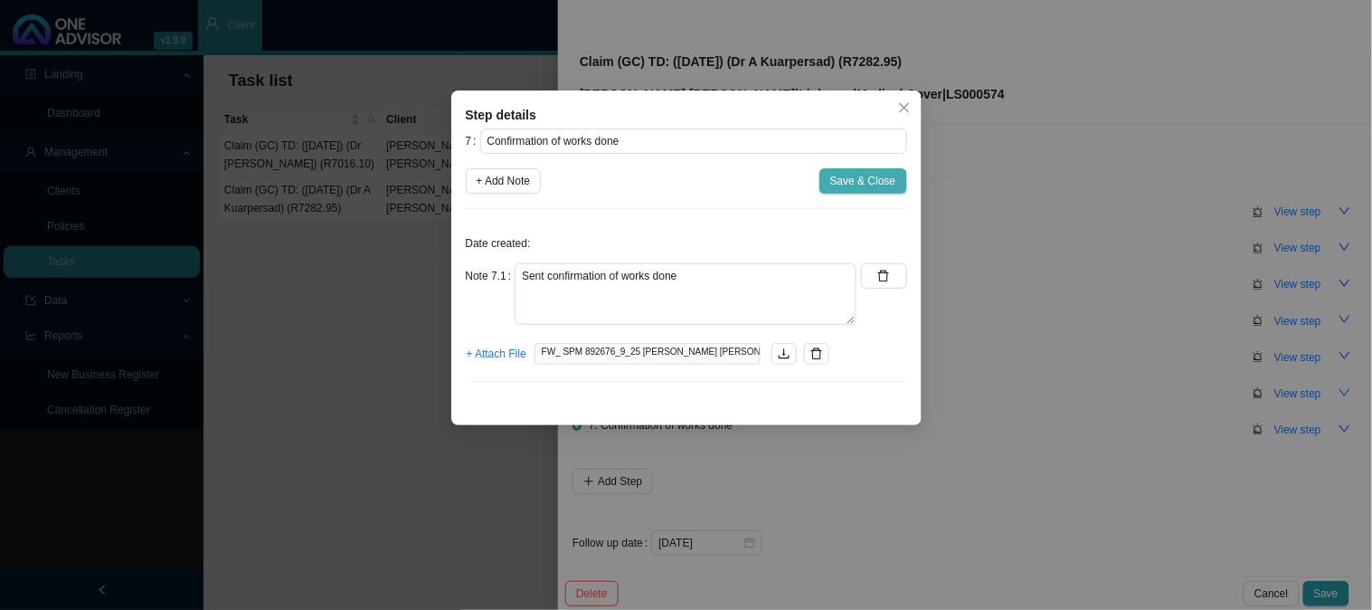
click at [862, 178] on span "Save & Close" at bounding box center [863, 181] width 66 height 18
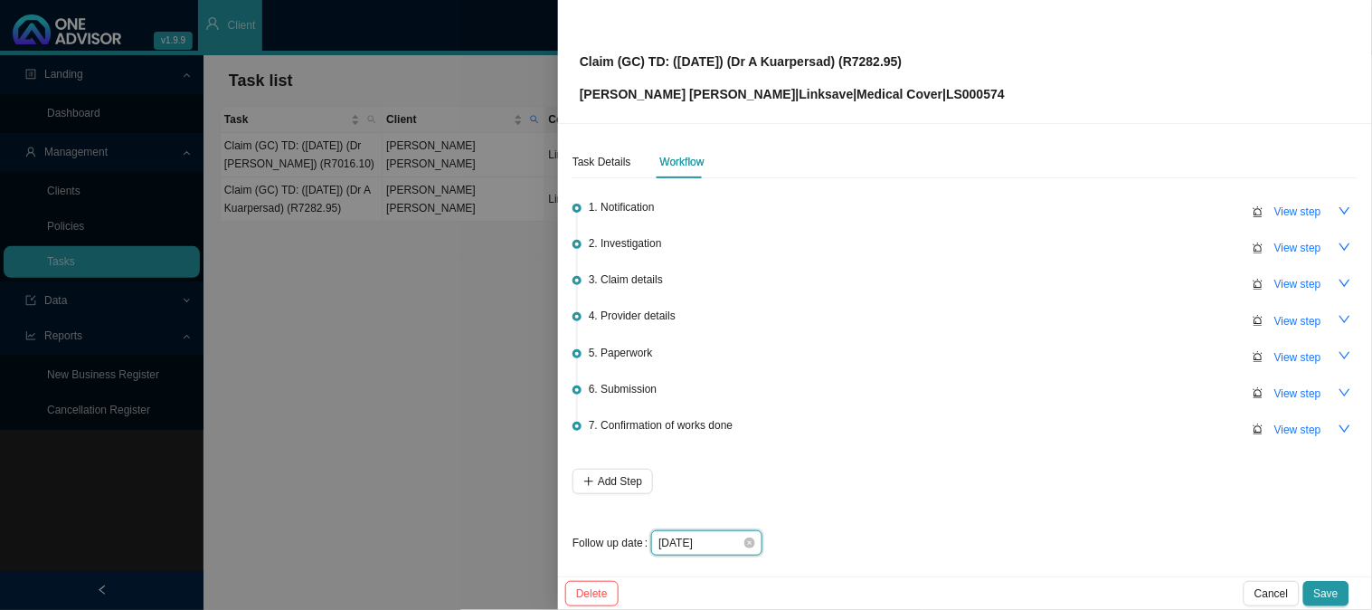
click at [721, 539] on input "[DATE]" at bounding box center [701, 543] width 84 height 18
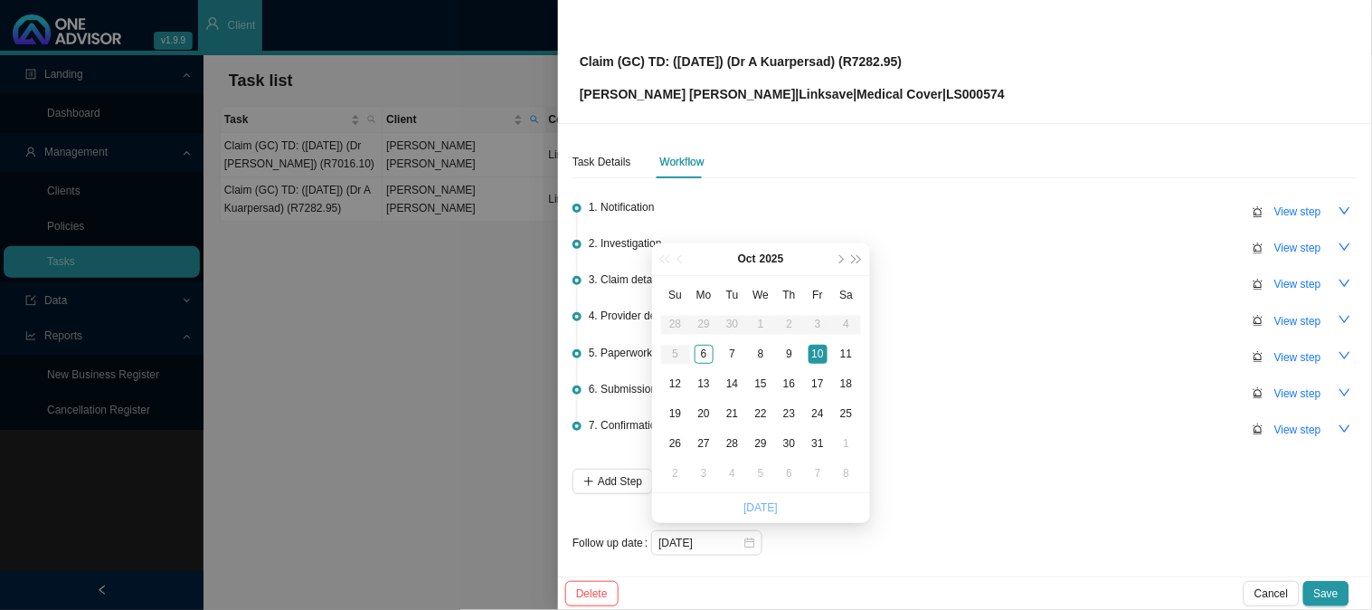
click at [765, 508] on link "[DATE]" at bounding box center [761, 507] width 34 height 13
type input "[DATE]"
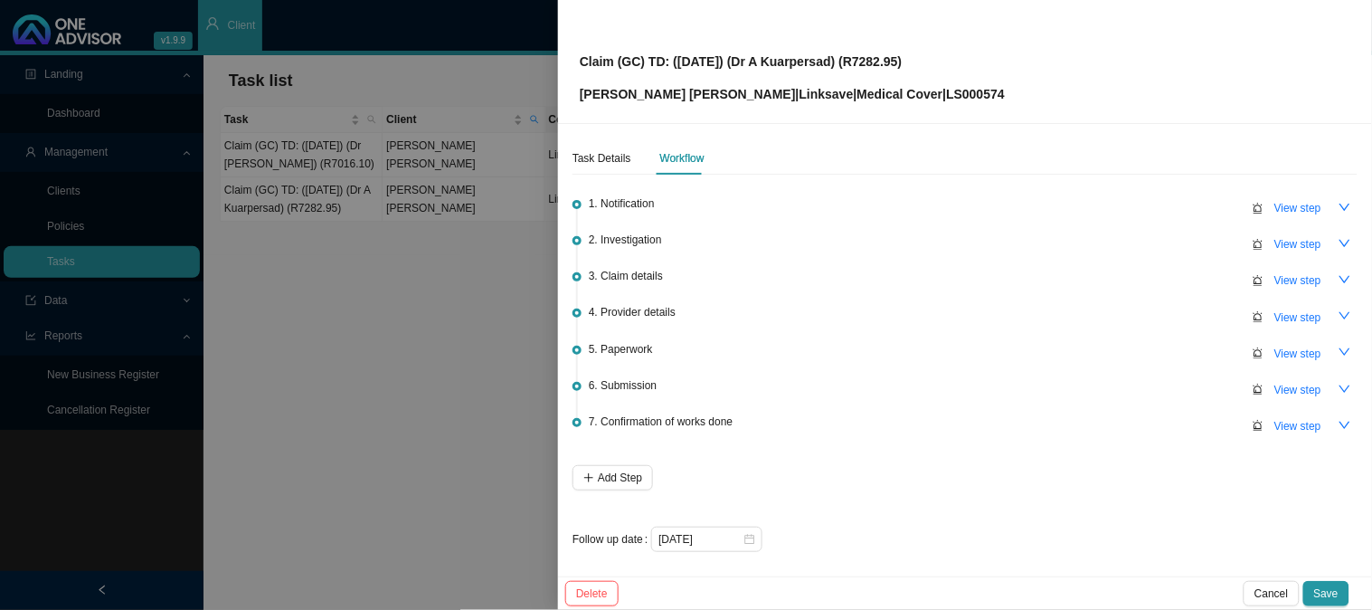
scroll to position [5, 0]
click at [603, 156] on div "Task Details" at bounding box center [602, 157] width 59 height 18
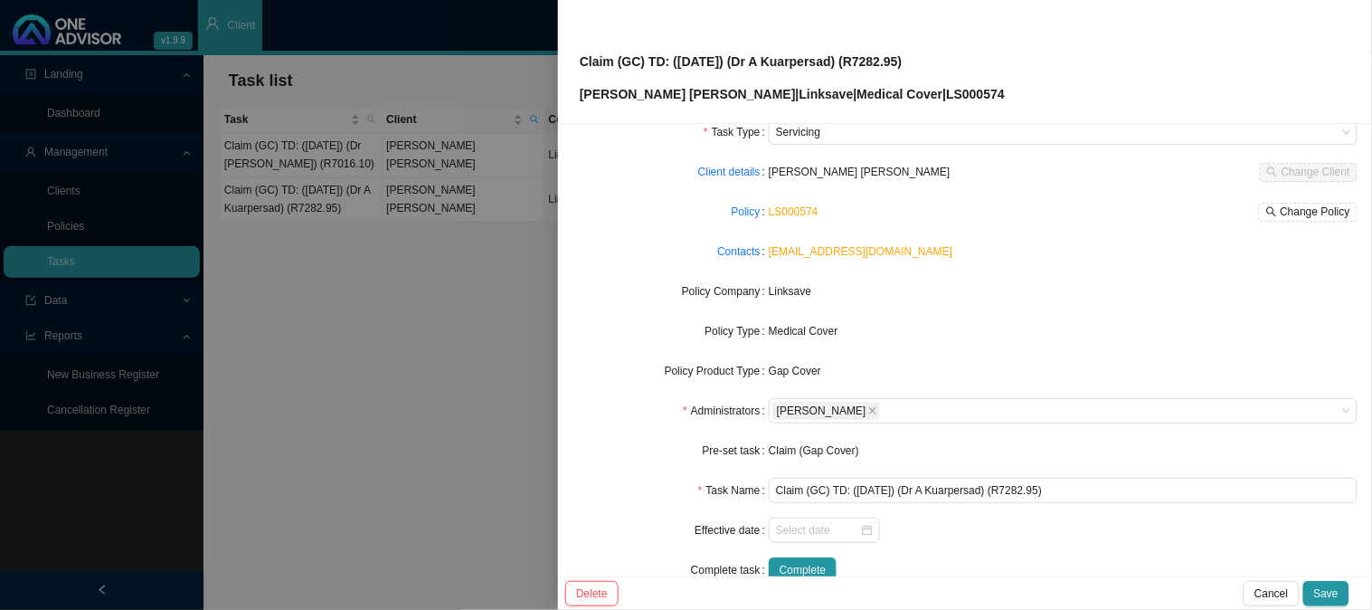
scroll to position [100, 0]
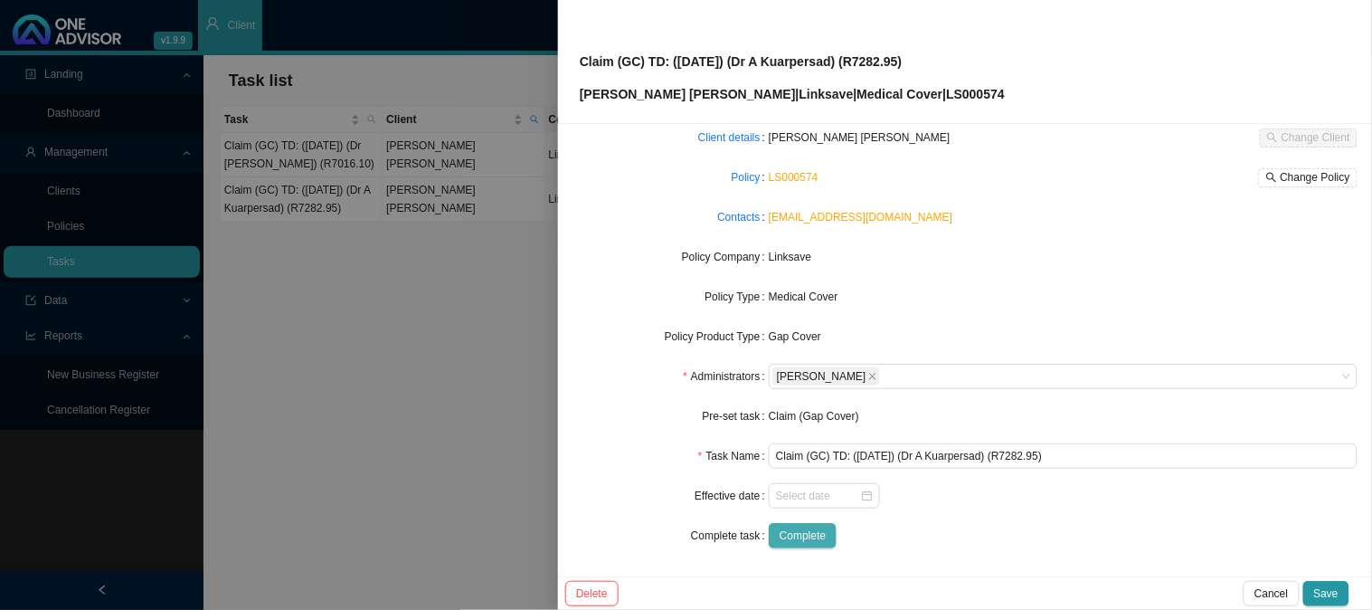
click at [787, 535] on span "Complete" at bounding box center [803, 536] width 46 height 18
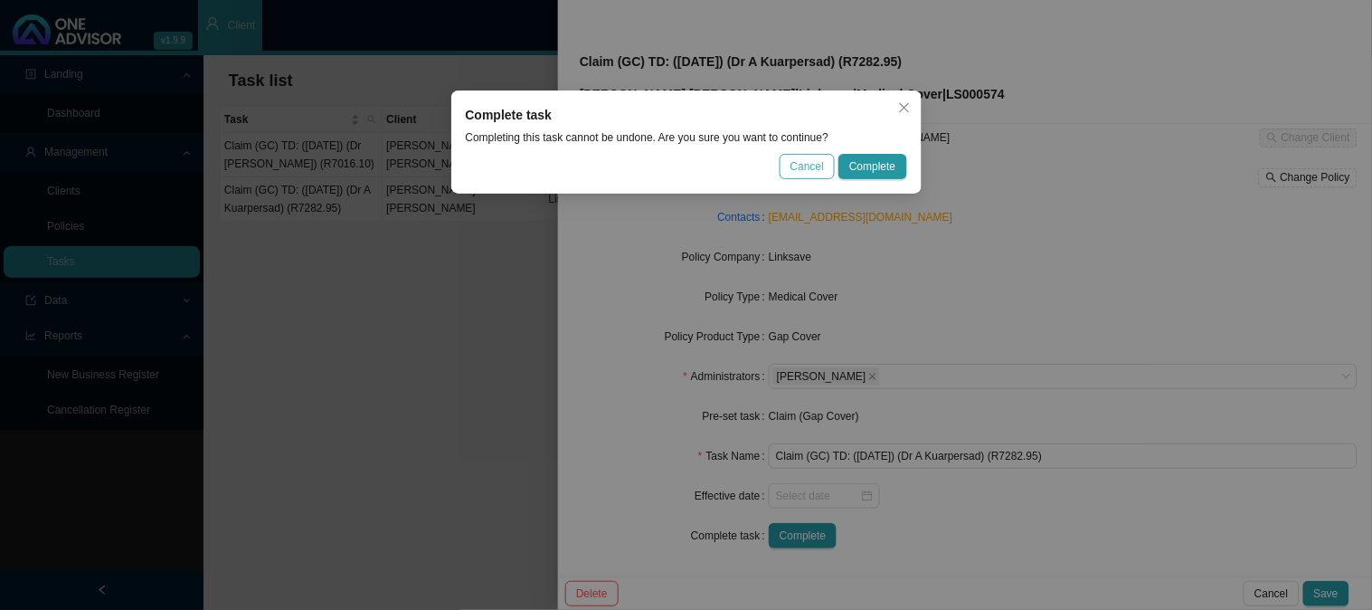
click at [809, 156] on button "Cancel" at bounding box center [807, 166] width 55 height 25
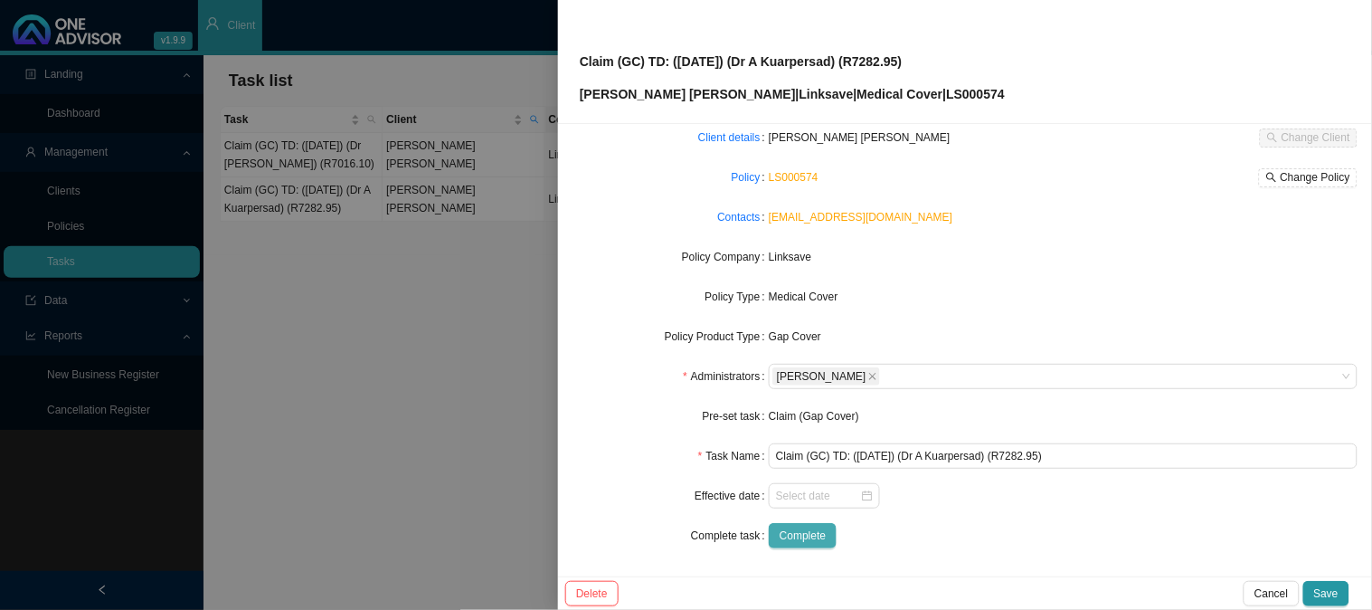
click at [802, 532] on span "Complete" at bounding box center [803, 536] width 46 height 18
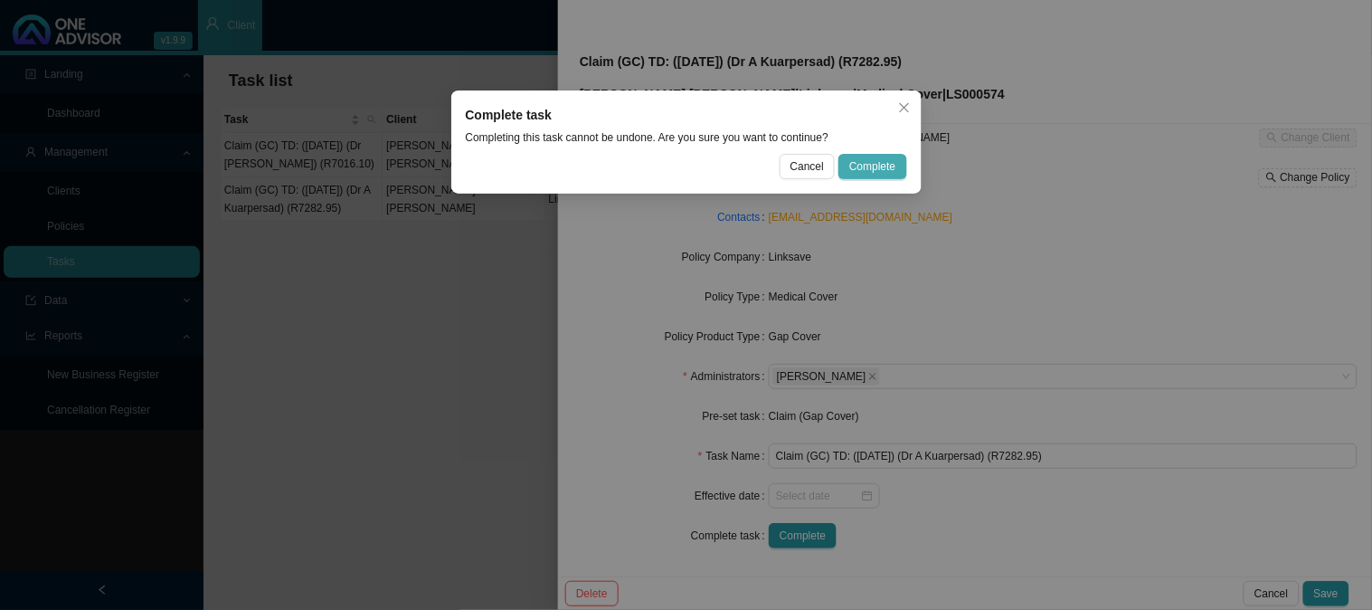
click at [870, 167] on span "Complete" at bounding box center [872, 166] width 46 height 18
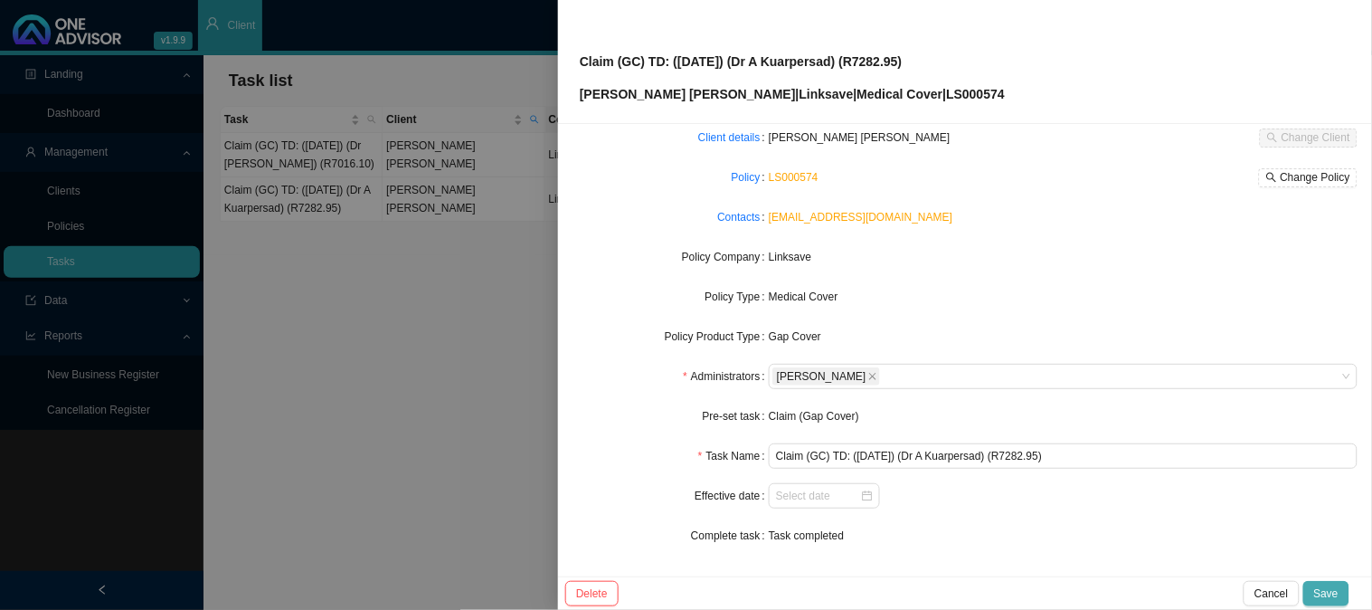
click at [1328, 586] on span "Save" at bounding box center [1326, 593] width 24 height 18
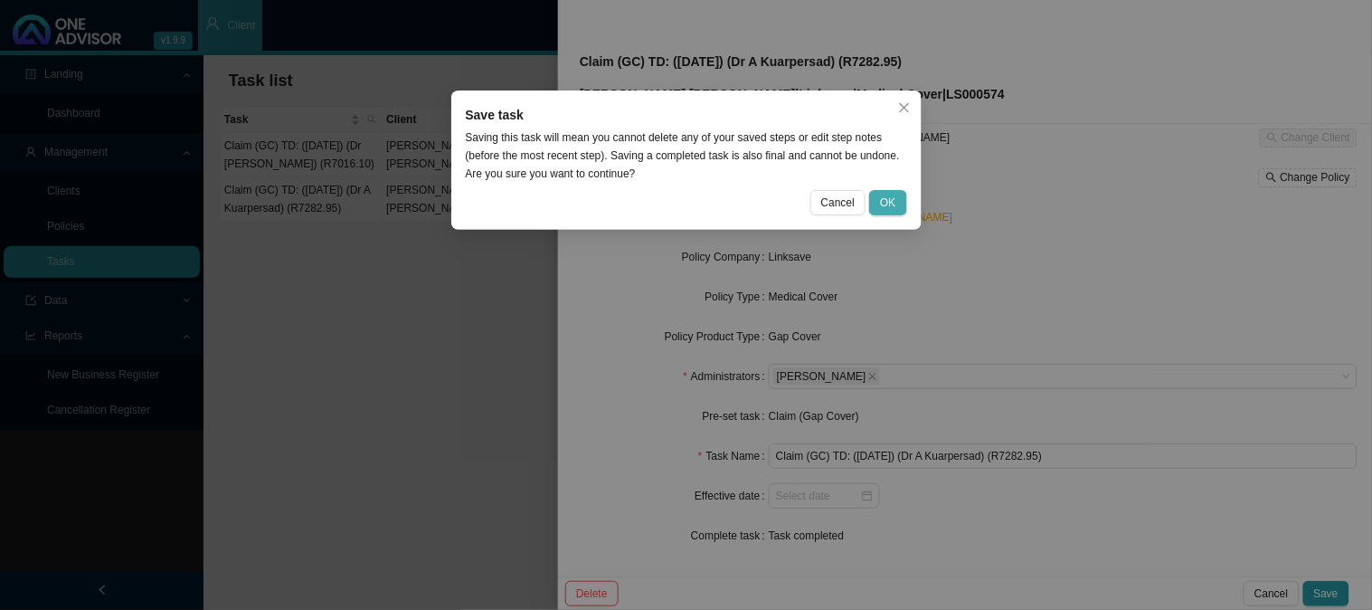
click at [890, 199] on span "OK" at bounding box center [887, 203] width 15 height 18
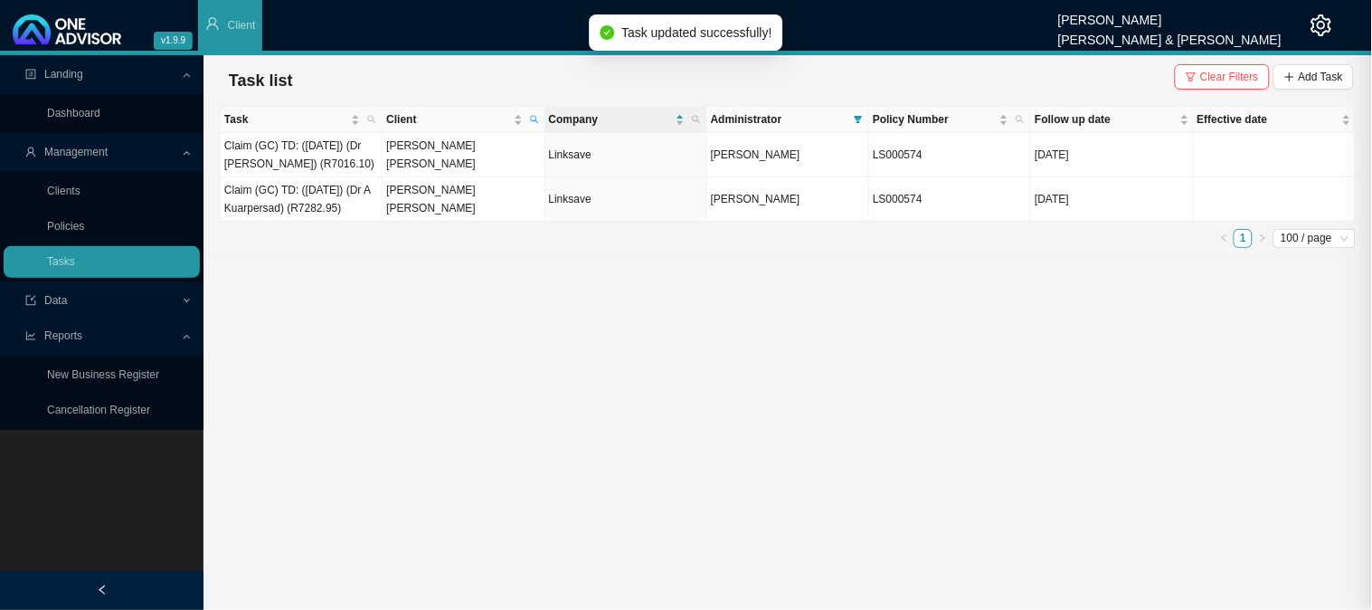
scroll to position [81, 0]
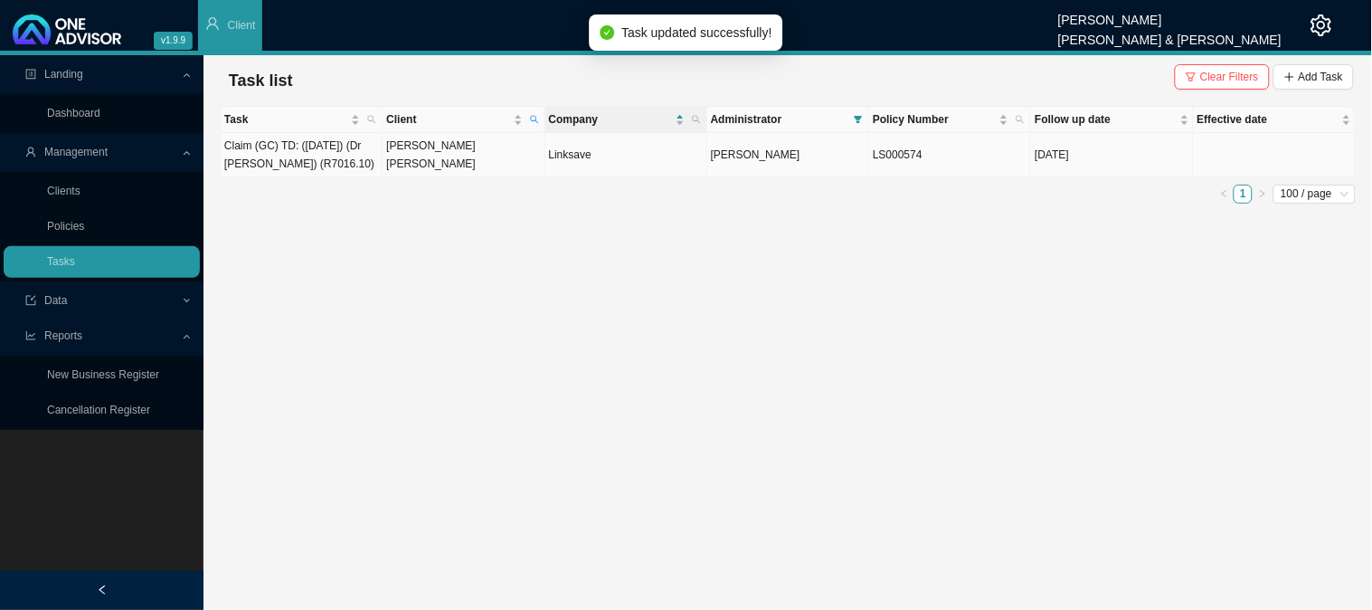
click at [396, 163] on td "[PERSON_NAME] [PERSON_NAME]" at bounding box center [464, 155] width 162 height 44
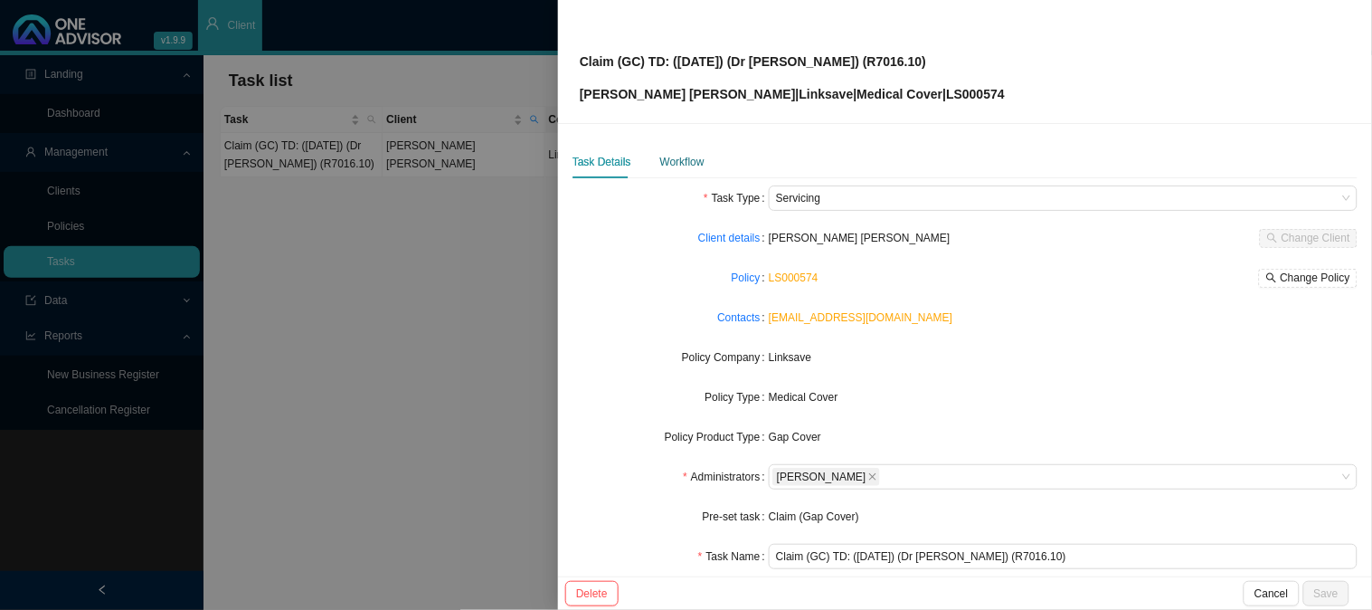
click at [685, 161] on div "Workflow" at bounding box center [682, 162] width 44 height 18
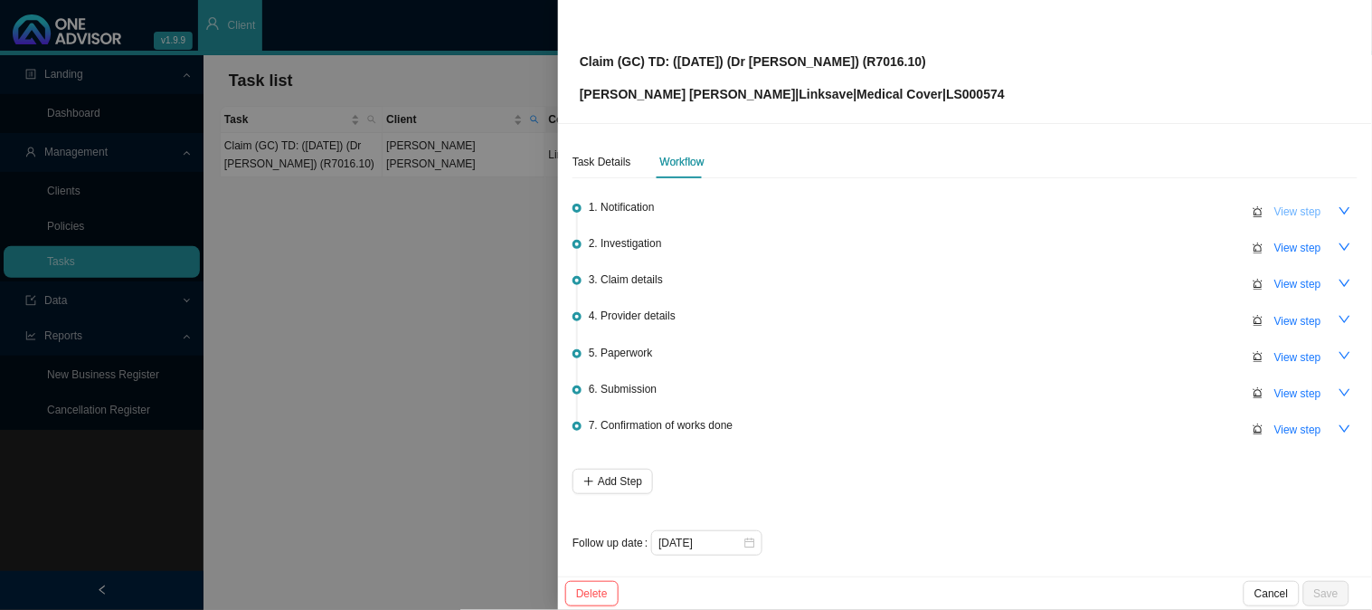
click at [1285, 204] on span "View step" at bounding box center [1298, 212] width 47 height 18
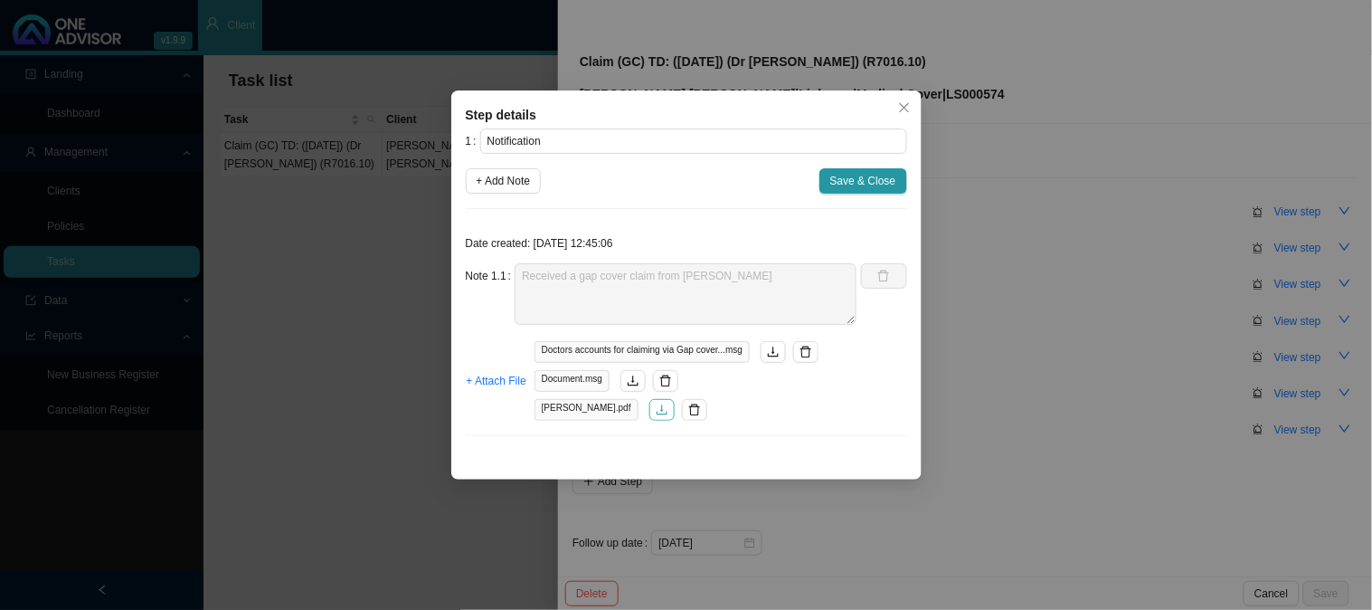
click at [650, 417] on button "button" at bounding box center [662, 410] width 25 height 22
click at [903, 104] on icon "close" at bounding box center [904, 107] width 13 height 13
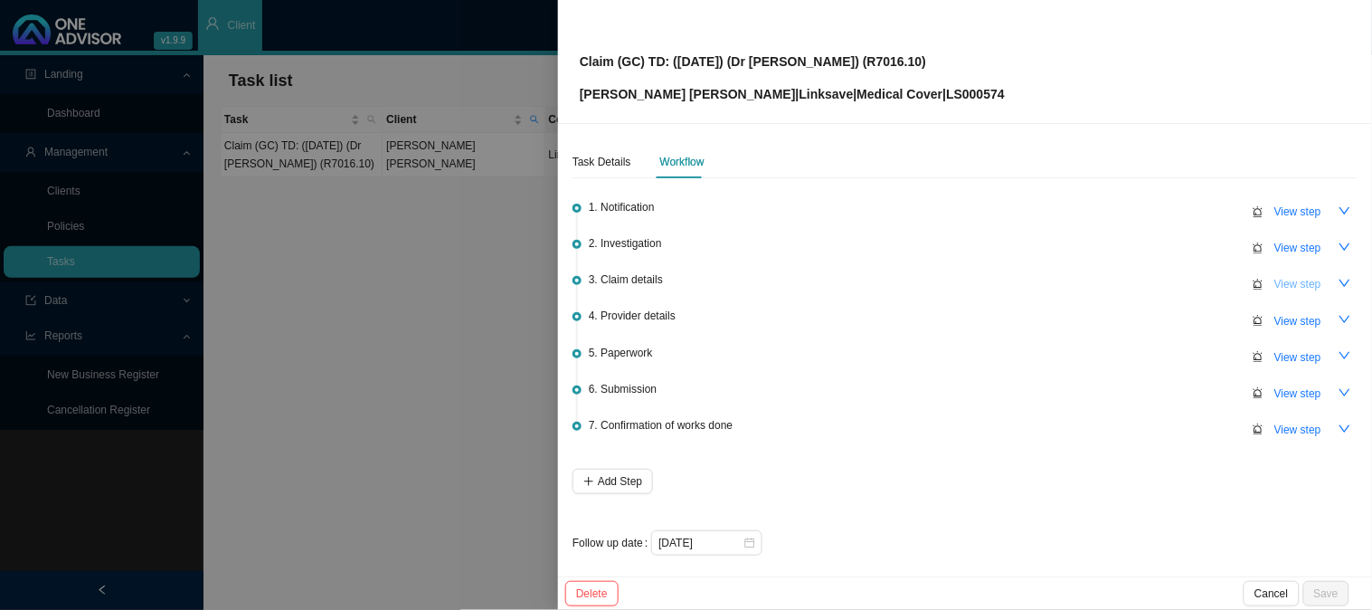
click at [1276, 282] on span "View step" at bounding box center [1298, 284] width 47 height 18
type input "Claim details"
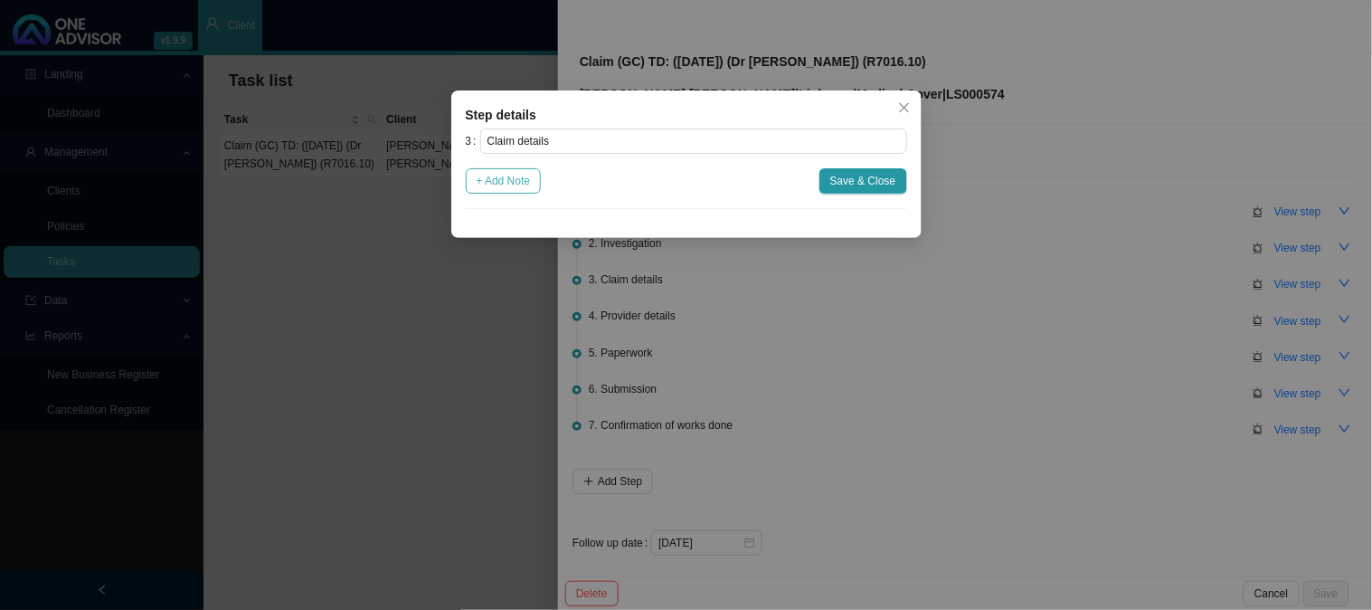
click at [490, 183] on span "+ Add Note" at bounding box center [504, 181] width 54 height 18
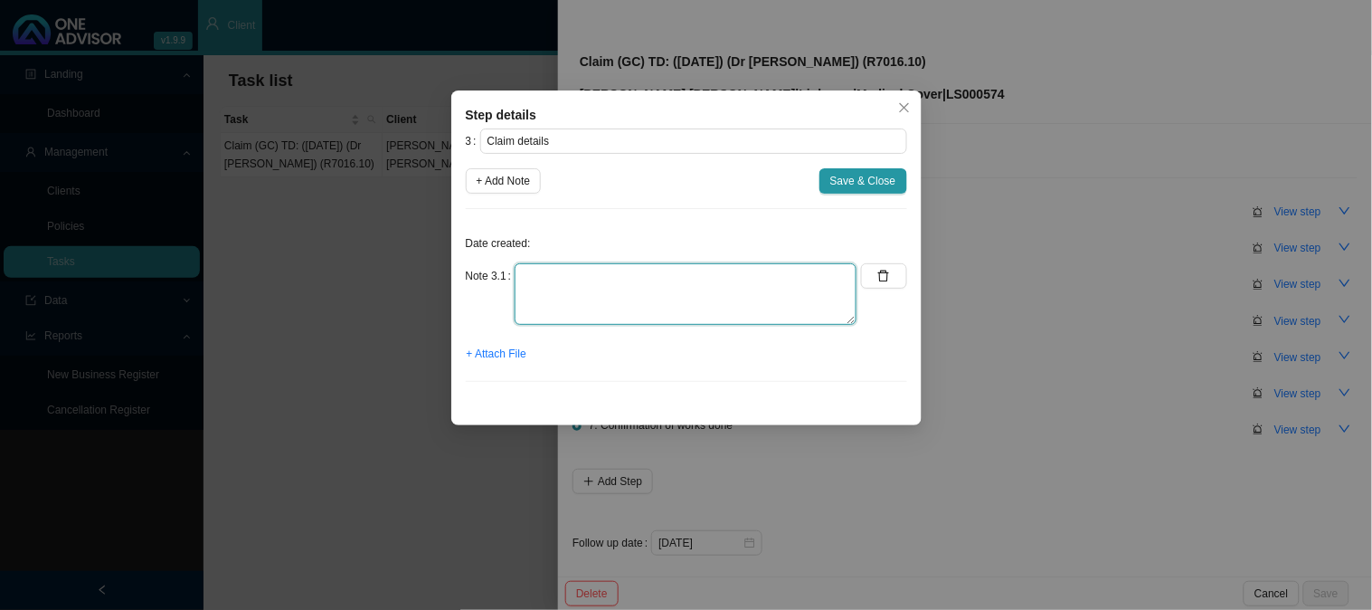
click at [570, 272] on textarea at bounding box center [686, 294] width 342 height 62
click at [522, 271] on textarea "18,441.10" at bounding box center [686, 294] width 342 height 62
click at [683, 278] on textarea "Claimed: R18,441.10" at bounding box center [686, 294] width 342 height 62
drag, startPoint x: 603, startPoint y: 315, endPoint x: 465, endPoint y: 314, distance: 137.5
click at [466, 314] on div "Note 3.1 Claimed: R18,441.10 Paid: R9187.90 sHORTFALL:" at bounding box center [662, 294] width 392 height 62
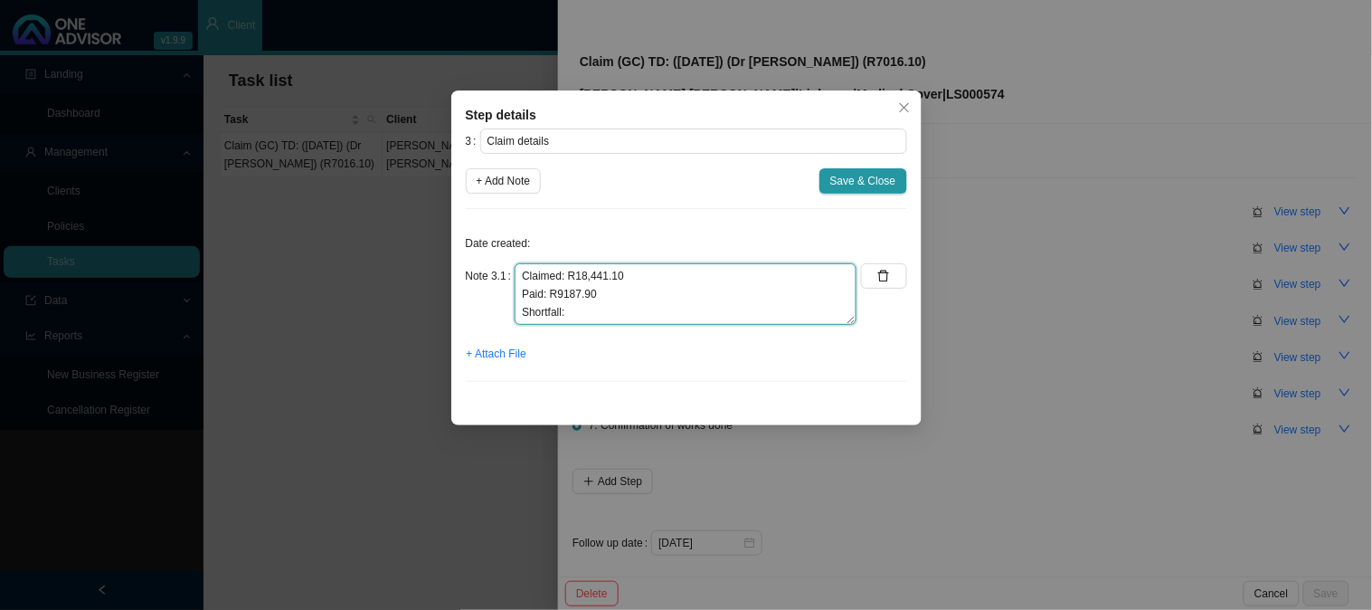
click at [592, 313] on textarea "Claimed: R18,441.10 Paid: R9187.90 Shortfall:" at bounding box center [686, 294] width 342 height 62
click at [567, 310] on textarea "Claimed: R18,441.10 Paid: R9187.90 Shortfall: 7016.10" at bounding box center [686, 294] width 342 height 62
click at [654, 305] on textarea "Claimed: R18,441.10 Paid: R9187.90 Shortfall: R7016.10" at bounding box center [686, 294] width 342 height 62
drag, startPoint x: 576, startPoint y: 318, endPoint x: 504, endPoint y: 314, distance: 72.5
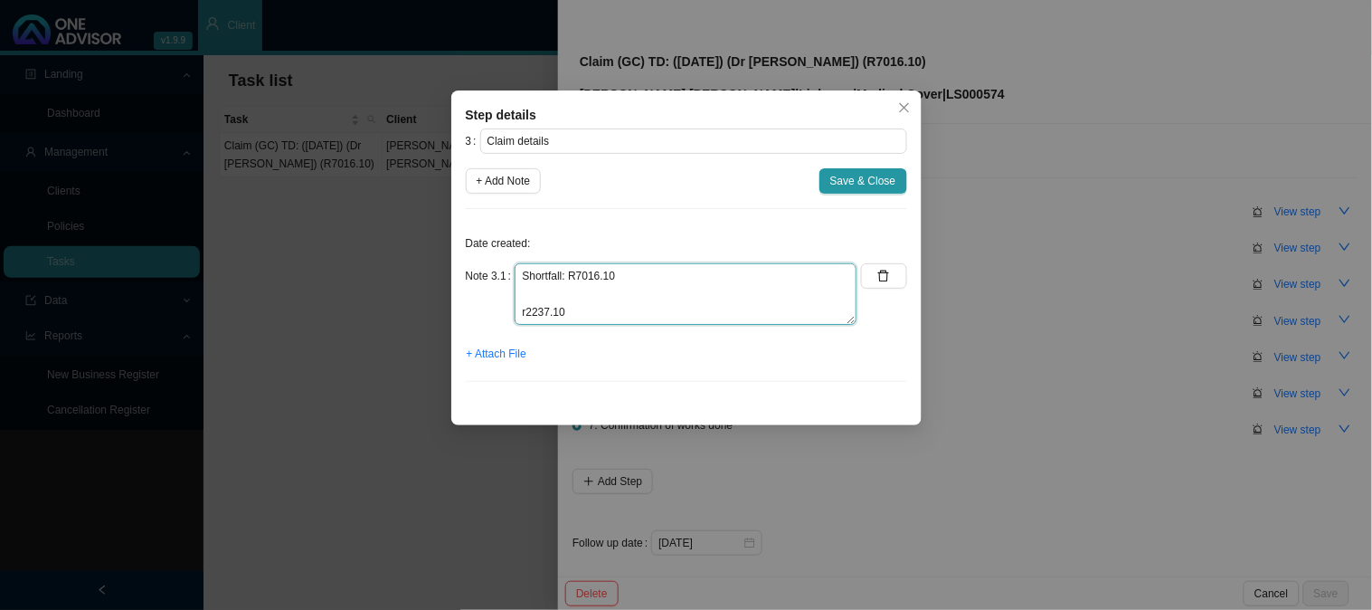
click at [504, 314] on div "Note 3.1 Claimed: R18,441.10 Paid: R9187.90 Shortfall: R7016.10 r2237.10" at bounding box center [662, 294] width 392 height 62
type textarea "Claimed: R18,441.10 Paid: R9187.90 Shortfall: R7016.10"
click at [510, 178] on span "+ Add Note" at bounding box center [504, 181] width 54 height 18
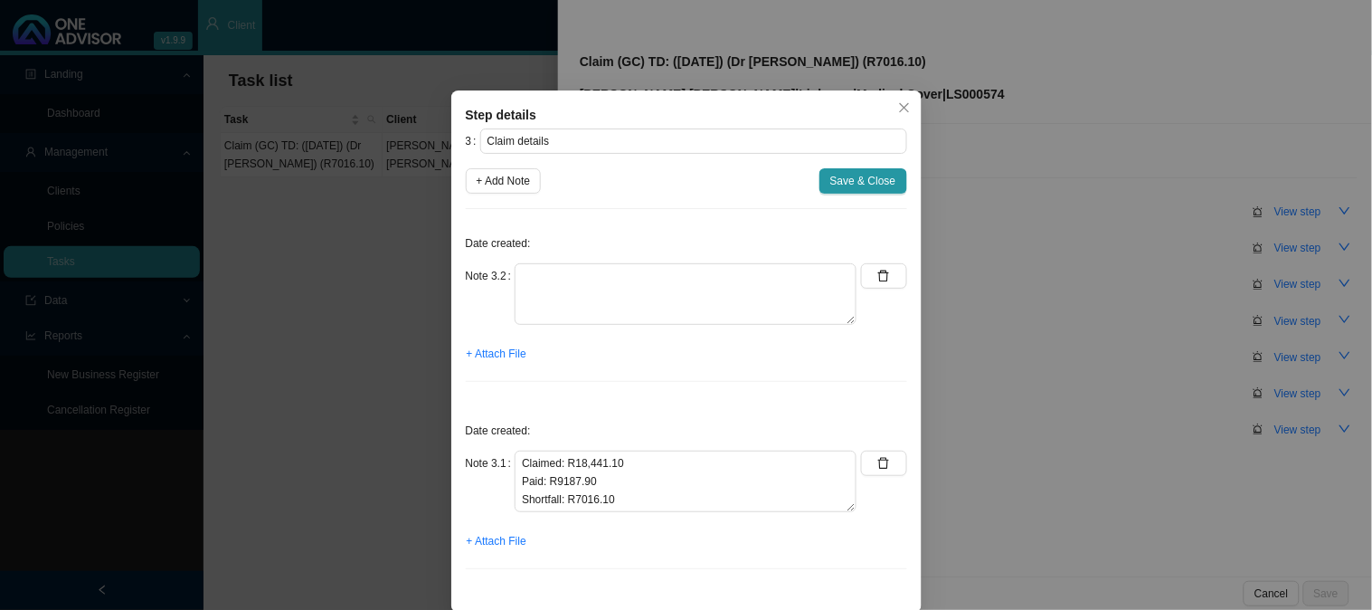
scroll to position [0, 0]
click at [536, 282] on textarea at bounding box center [686, 294] width 342 height 62
paste textarea "r2237.10"
click at [517, 275] on textarea "r2237.10" at bounding box center [686, 294] width 342 height 62
type textarea "r2237.10"
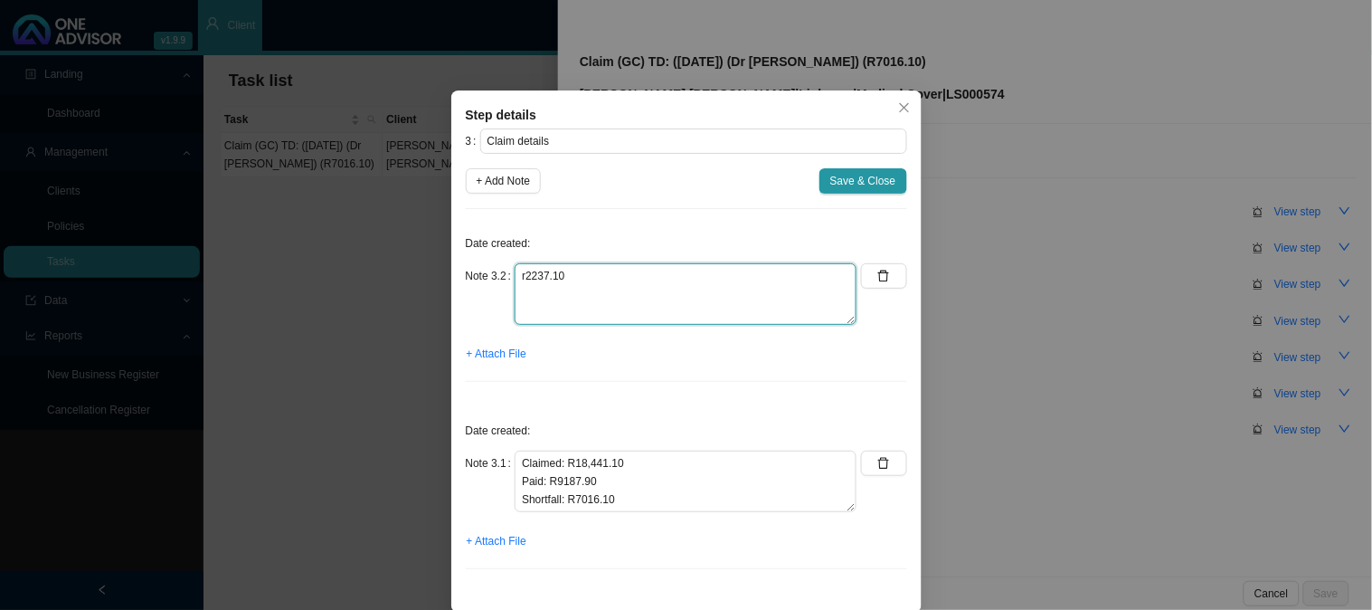
drag, startPoint x: 555, startPoint y: 274, endPoint x: 474, endPoint y: 270, distance: 81.5
click at [474, 270] on div "Note 3.2 r2237.10" at bounding box center [662, 294] width 392 height 62
click at [557, 274] on textarea at bounding box center [686, 294] width 342 height 62
type textarea "r"
type textarea "R7916.90 is not covered by the medical aid"
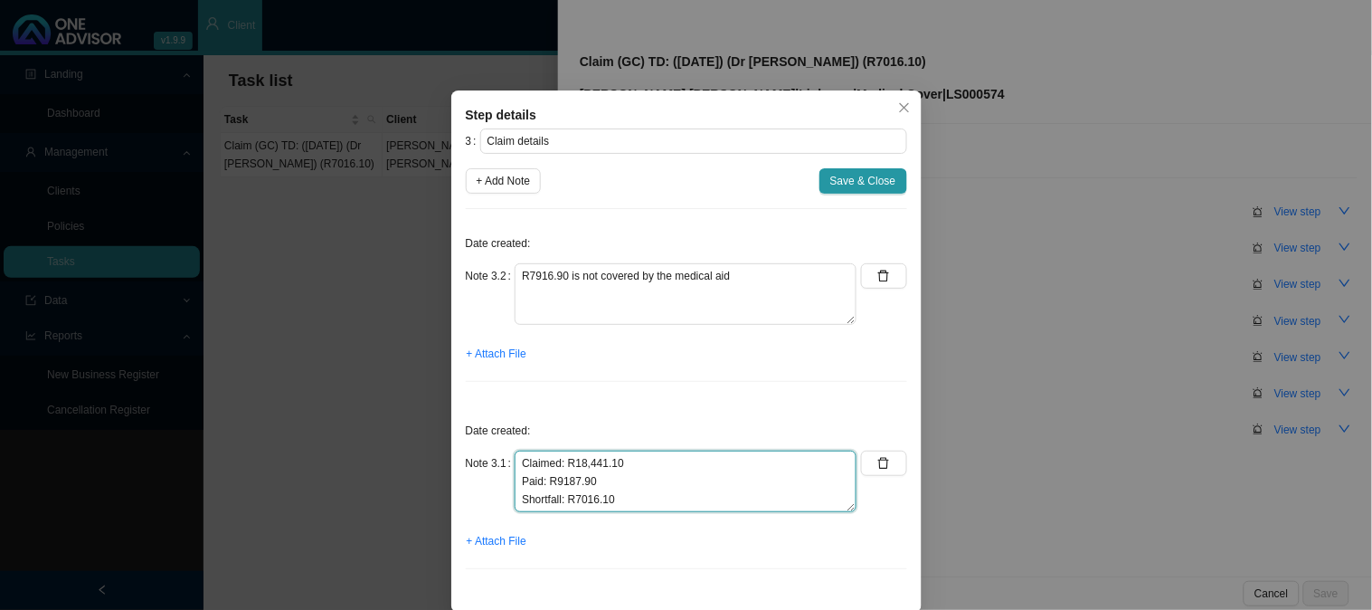
click at [588, 482] on textarea "Claimed: R18,441.10 Paid: R9187.90 Shortfall: R7016.10" at bounding box center [686, 482] width 342 height 62
type textarea "Claimed: R18,441.10 Paid: R3508.10 Shortfall: R7016.10"
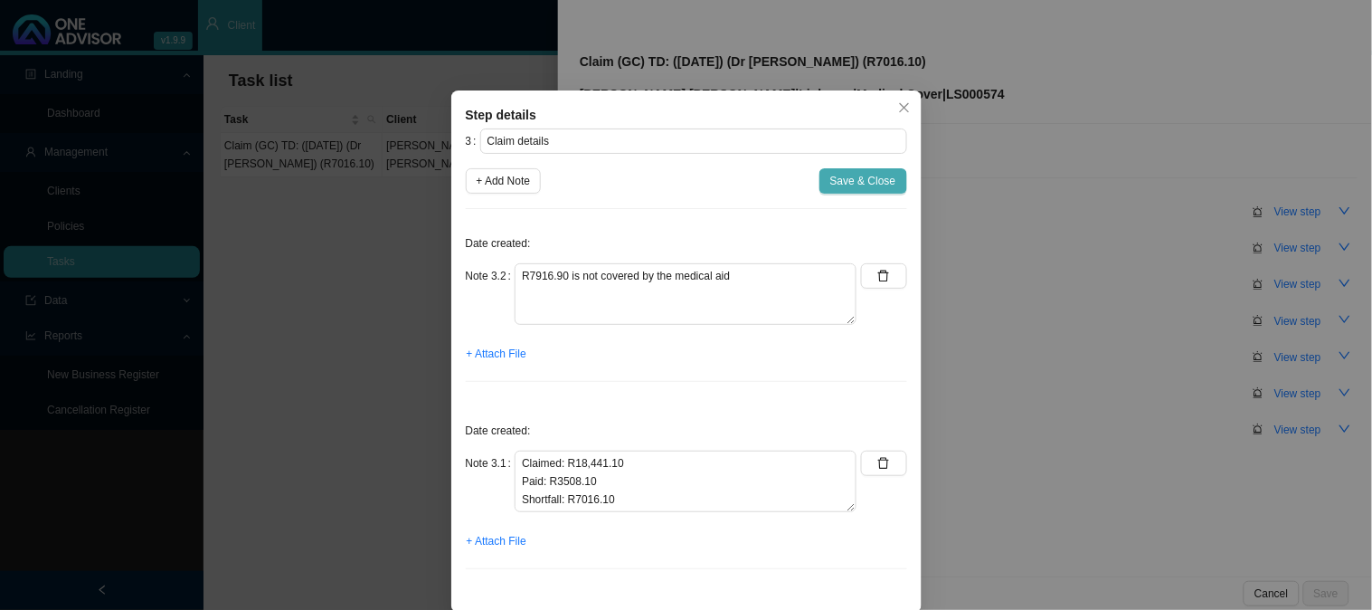
click at [844, 185] on span "Save & Close" at bounding box center [863, 181] width 66 height 18
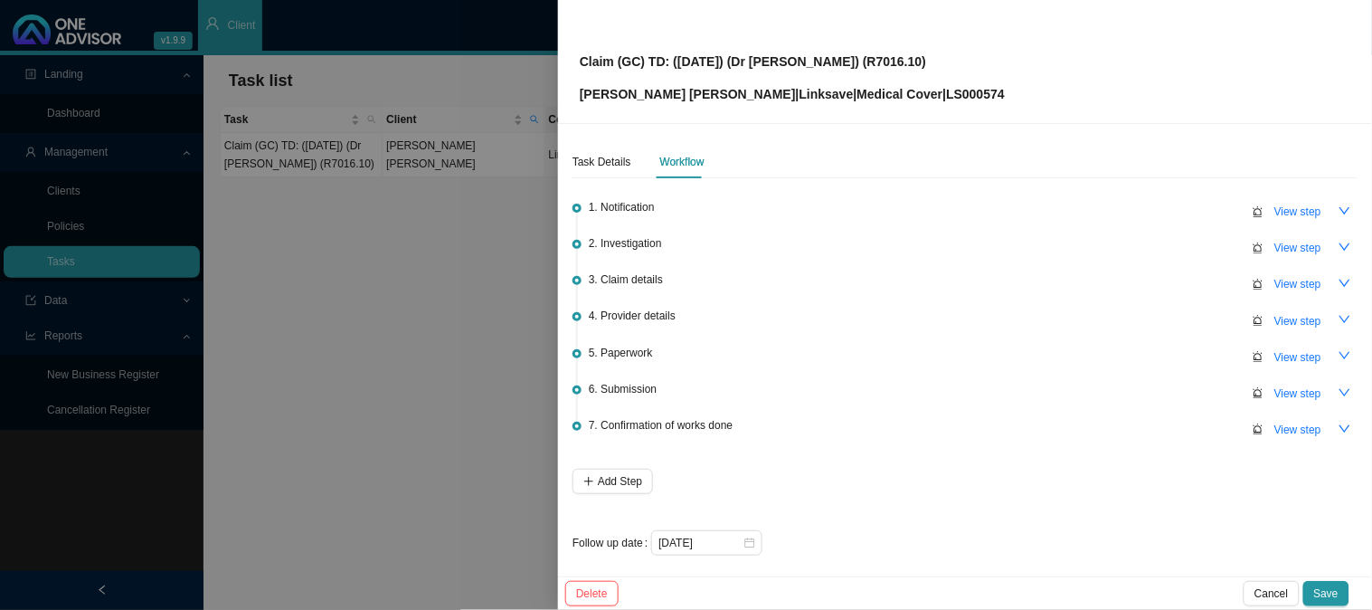
scroll to position [5, 0]
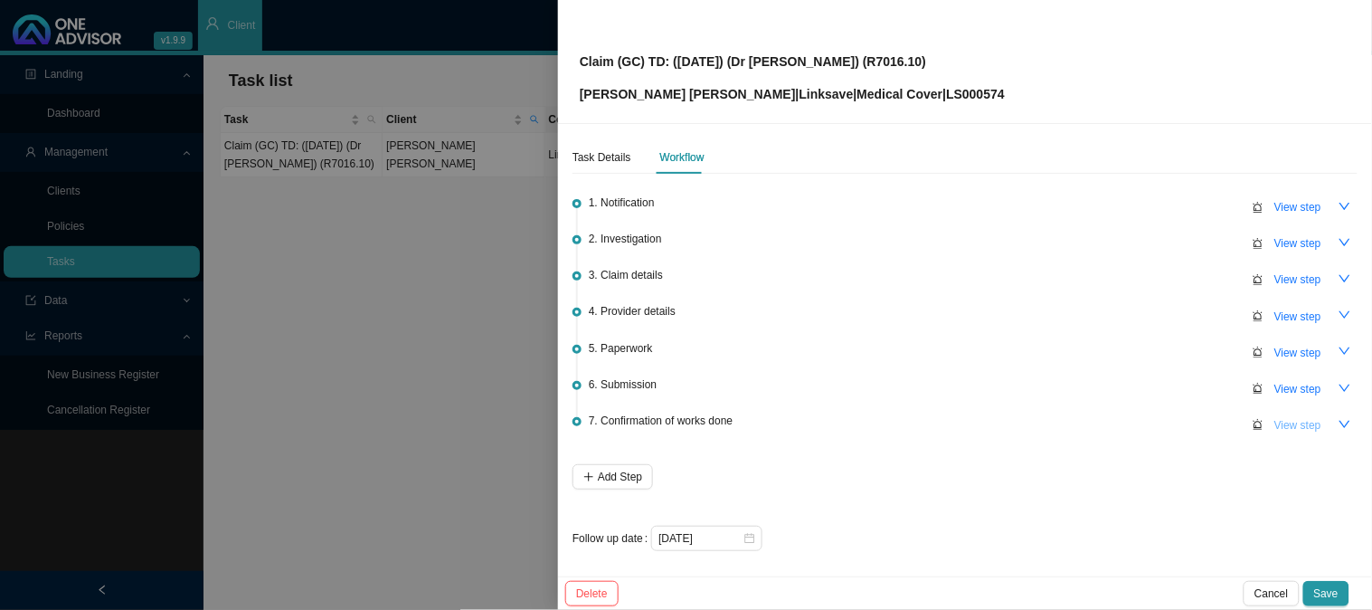
click at [1277, 413] on button "View step" at bounding box center [1298, 425] width 69 height 25
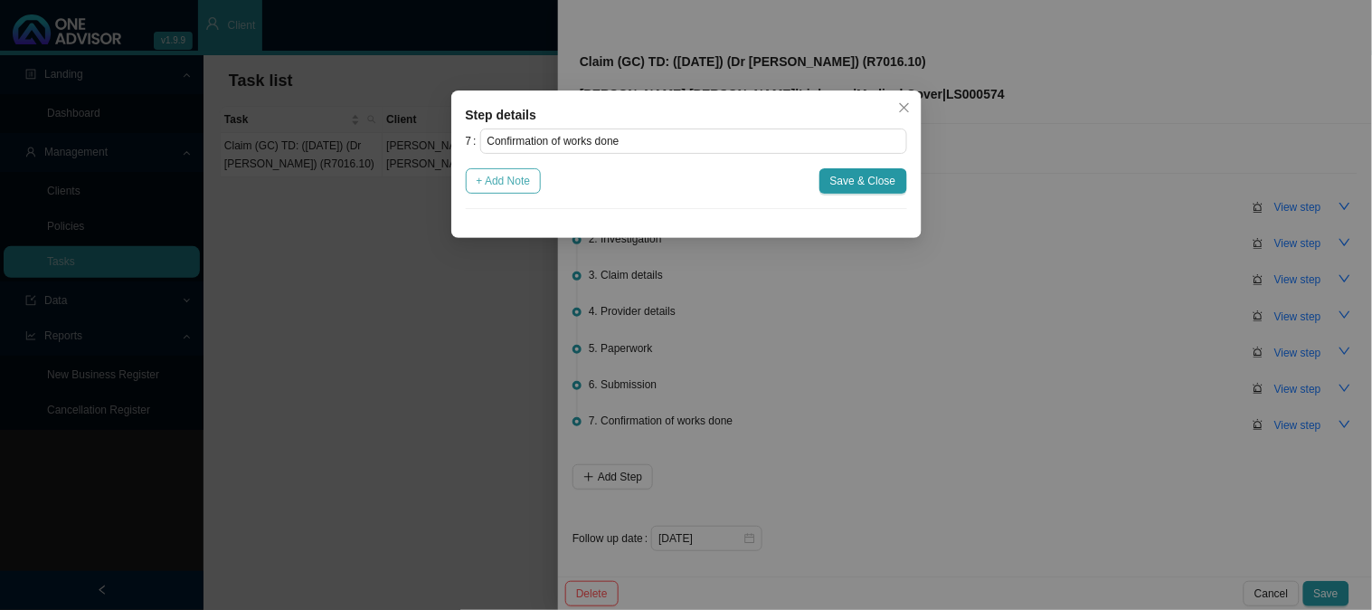
click at [513, 179] on span "+ Add Note" at bounding box center [504, 181] width 54 height 18
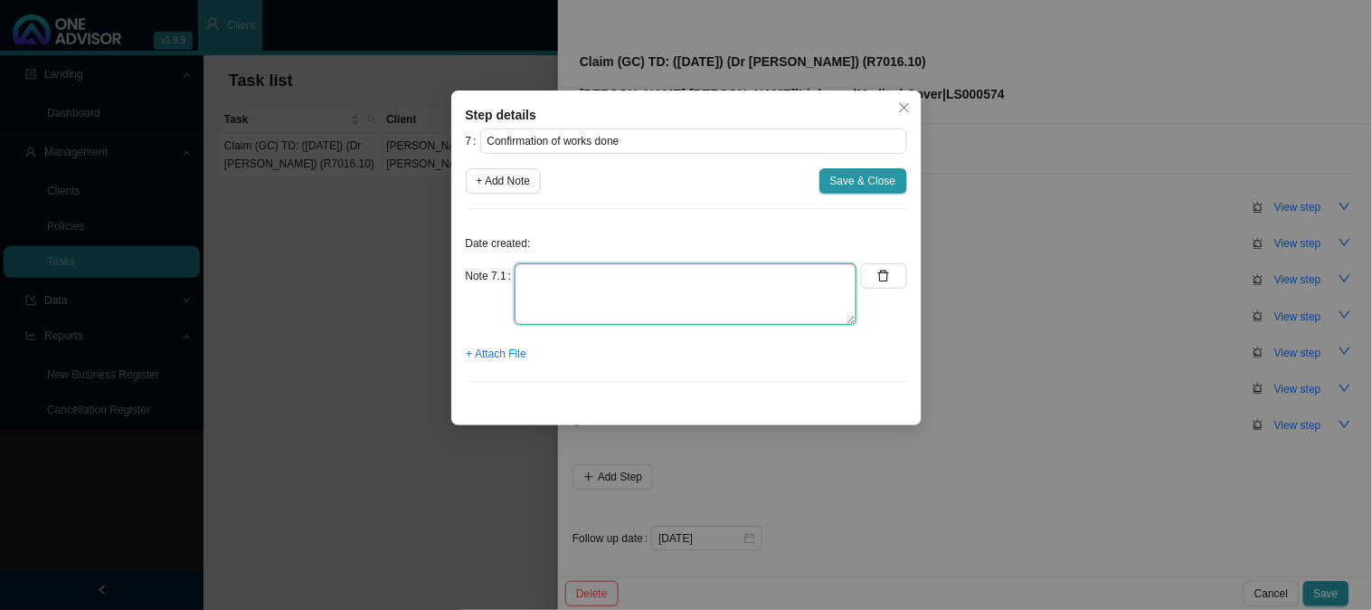
click at [584, 281] on textarea at bounding box center [686, 294] width 342 height 62
type textarea "Sent confirmation of works done"
click at [476, 360] on span "+ Attach File" at bounding box center [497, 354] width 60 height 18
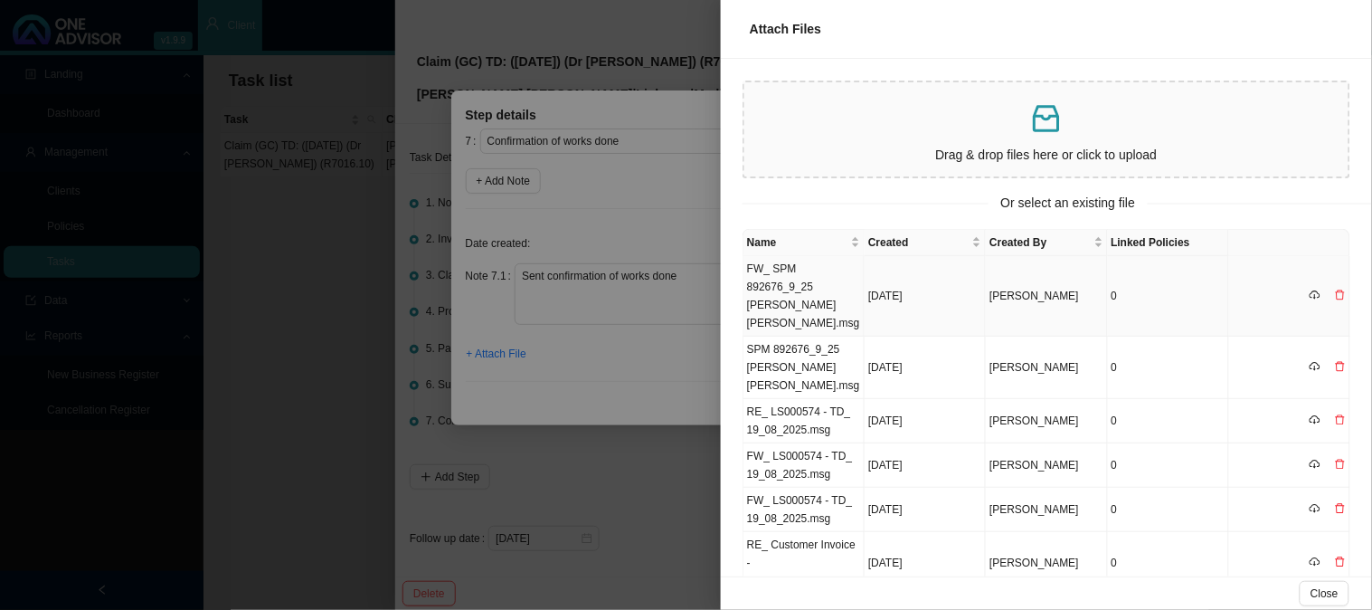
click at [788, 283] on td "FW_ SPM 892676_9_25 [PERSON_NAME] [PERSON_NAME].msg" at bounding box center [804, 296] width 121 height 81
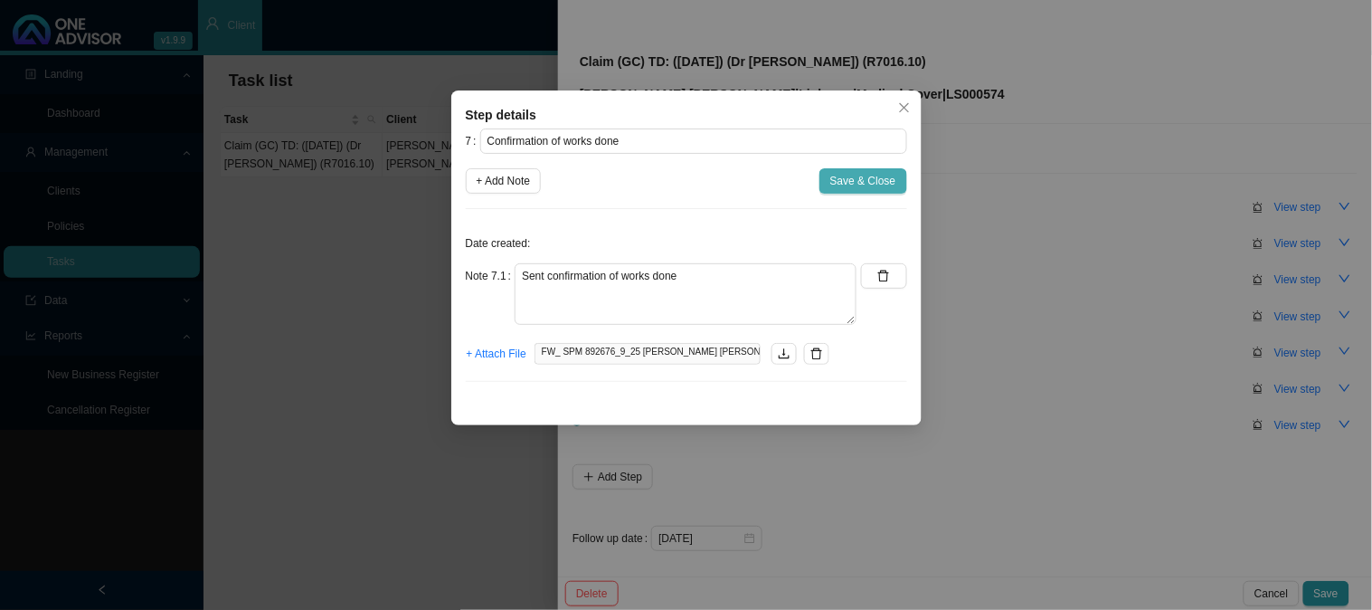
click at [868, 178] on span "Save & Close" at bounding box center [863, 181] width 66 height 18
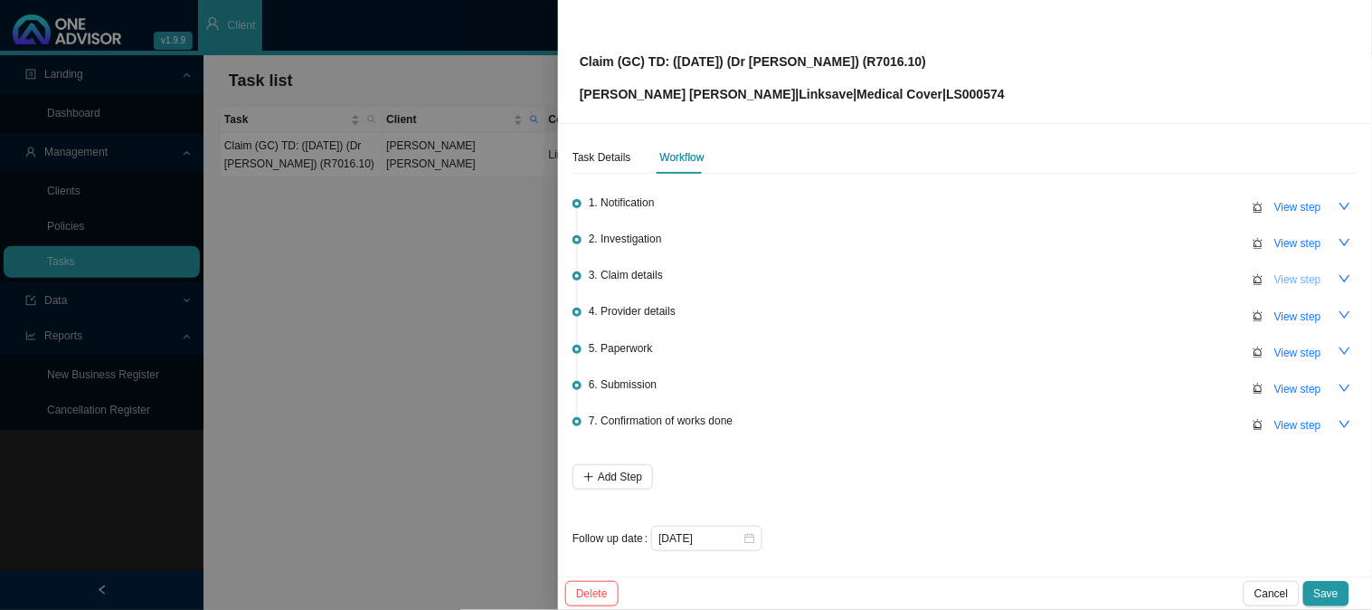
click at [1283, 273] on span "View step" at bounding box center [1298, 279] width 47 height 18
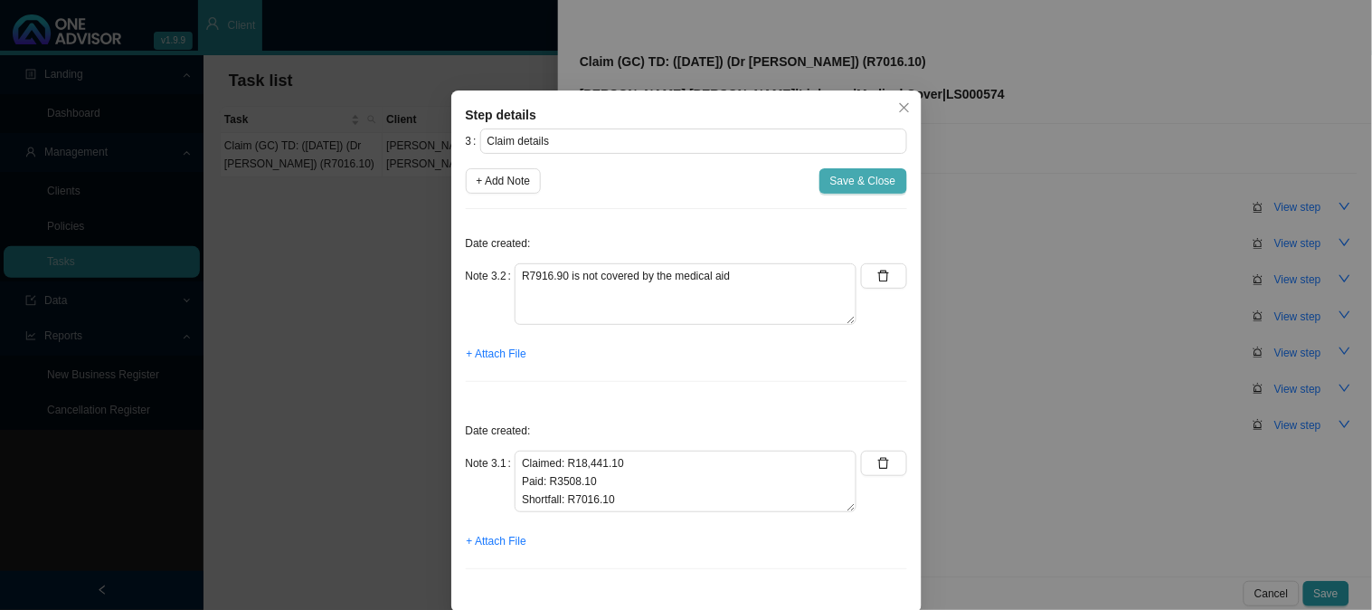
click at [871, 185] on span "Save & Close" at bounding box center [863, 181] width 66 height 18
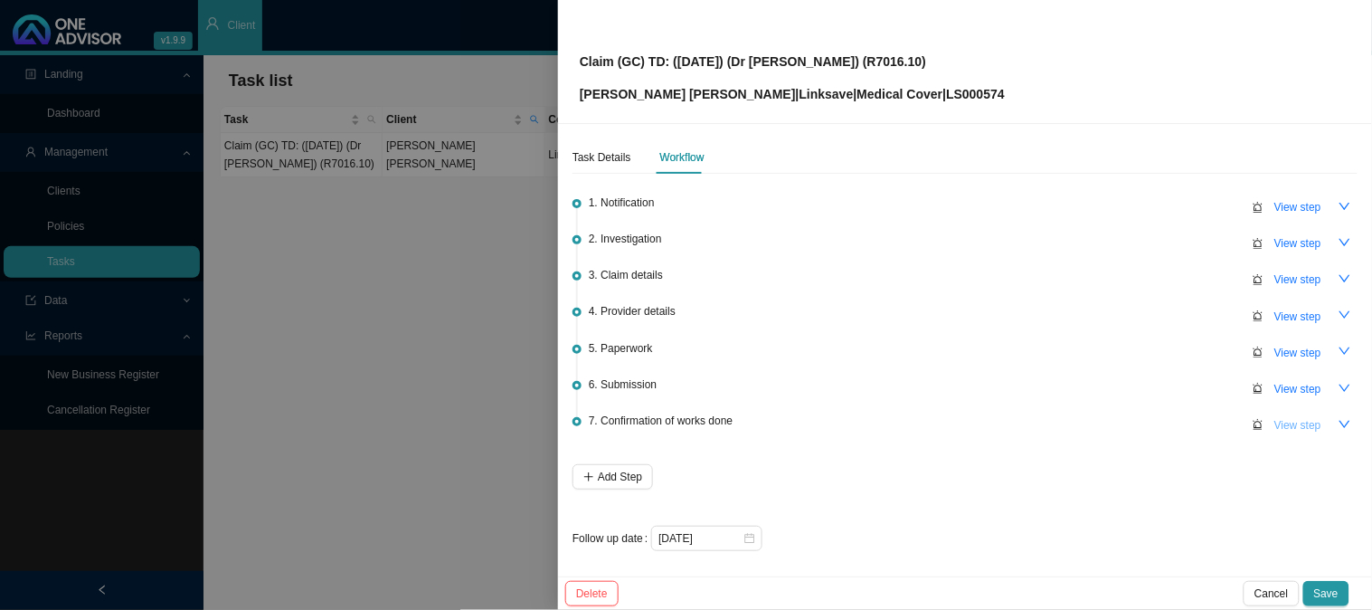
click at [1275, 419] on span "View step" at bounding box center [1298, 425] width 47 height 18
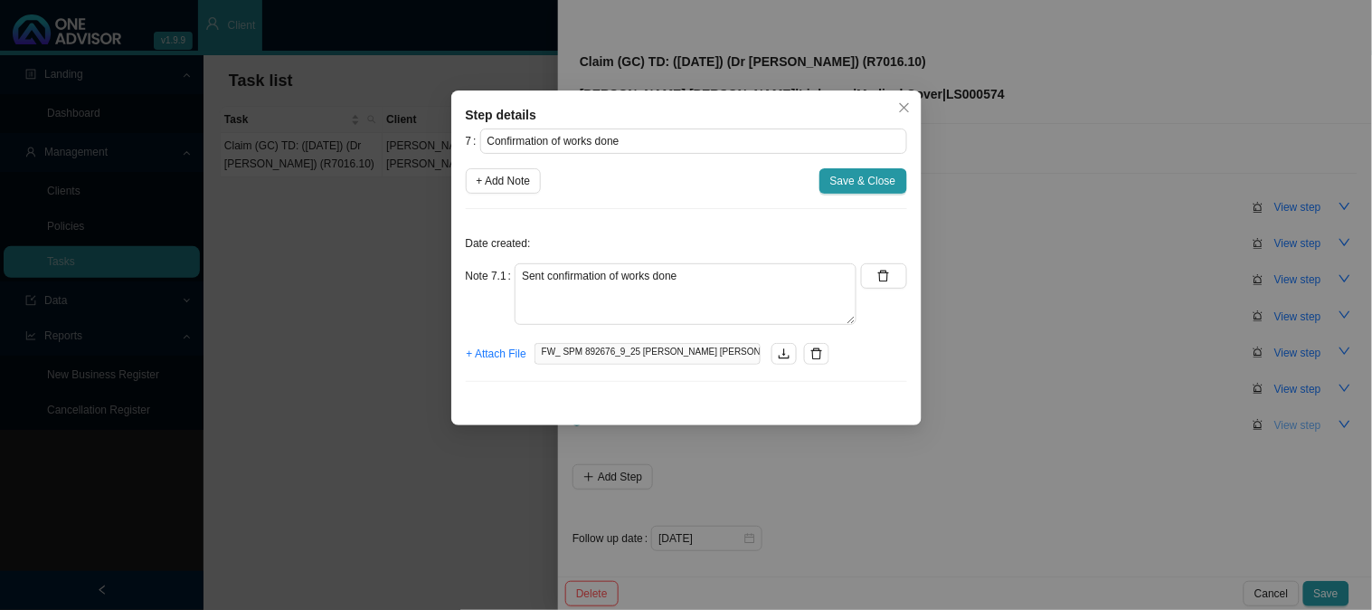
click at [1268, 419] on div "Step details 7 Confirmation of works done + Add Note Save & Close Date created:…" at bounding box center [686, 305] width 1372 height 610
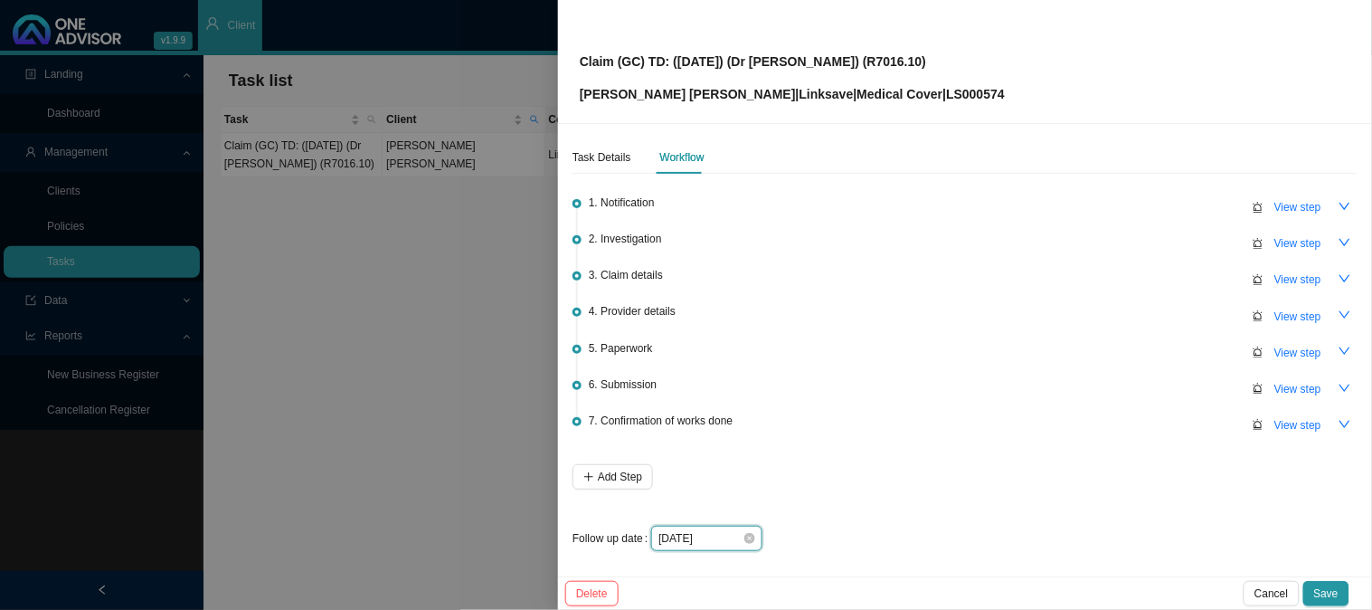
click at [729, 534] on input "[DATE]" at bounding box center [701, 538] width 84 height 18
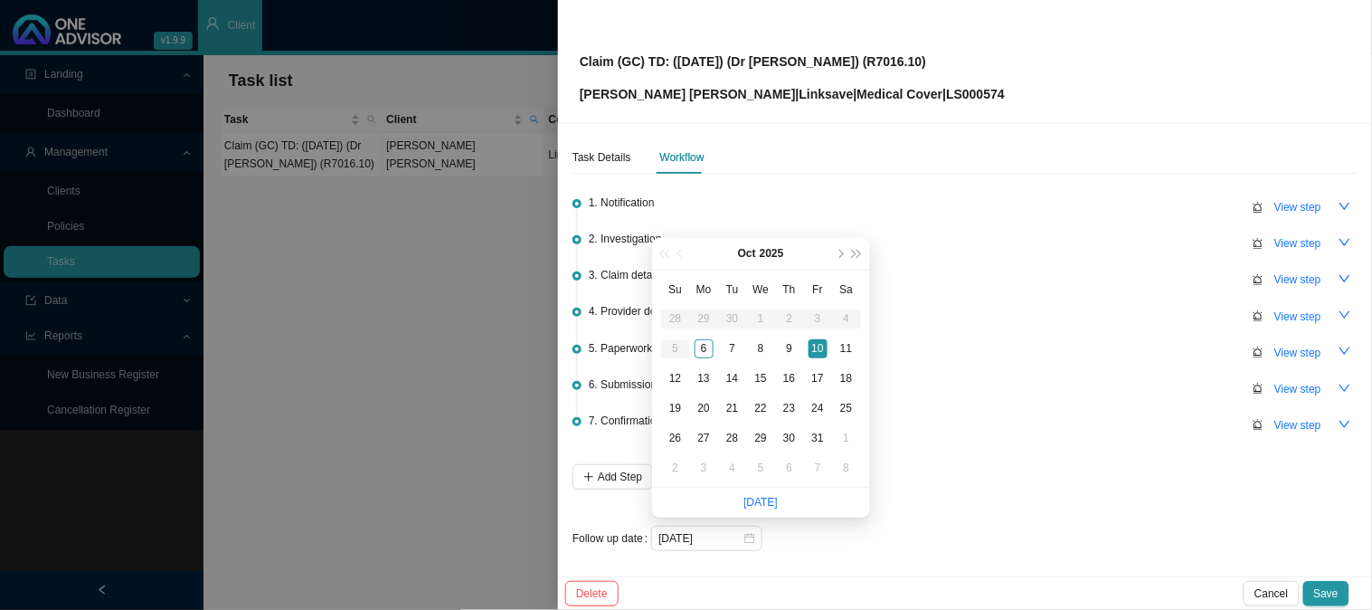
click at [752, 493] on li "[DATE]" at bounding box center [761, 503] width 34 height 30
click at [588, 147] on div "Task Details" at bounding box center [602, 157] width 59 height 33
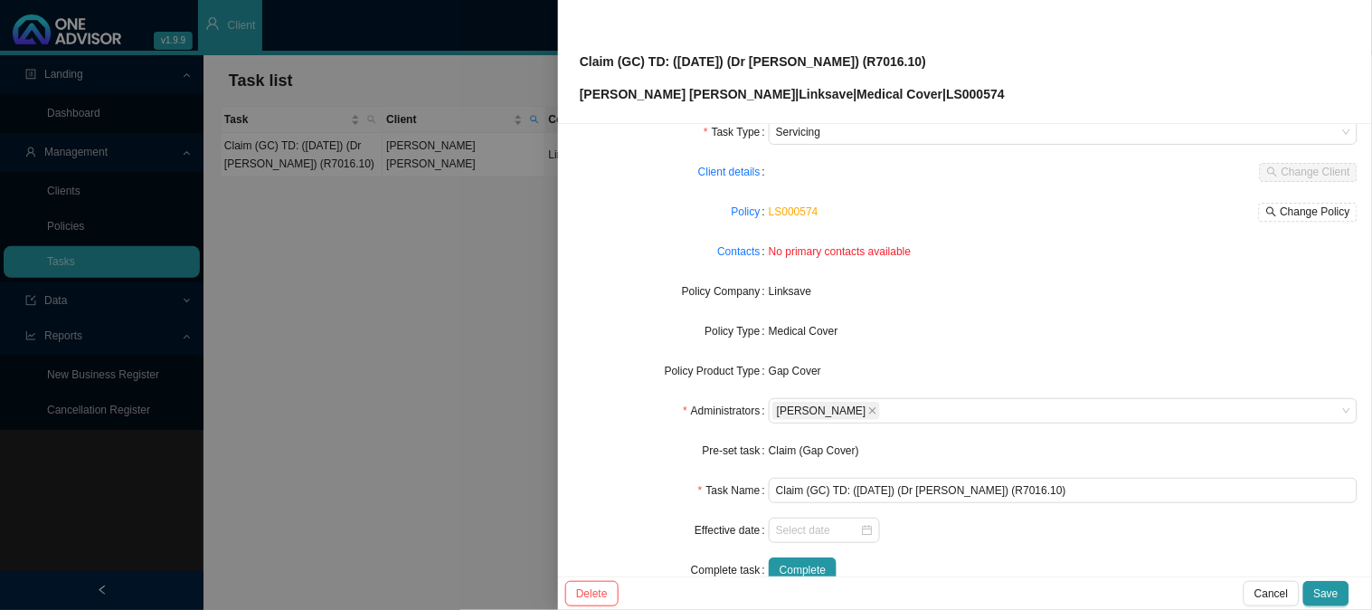
scroll to position [100, 0]
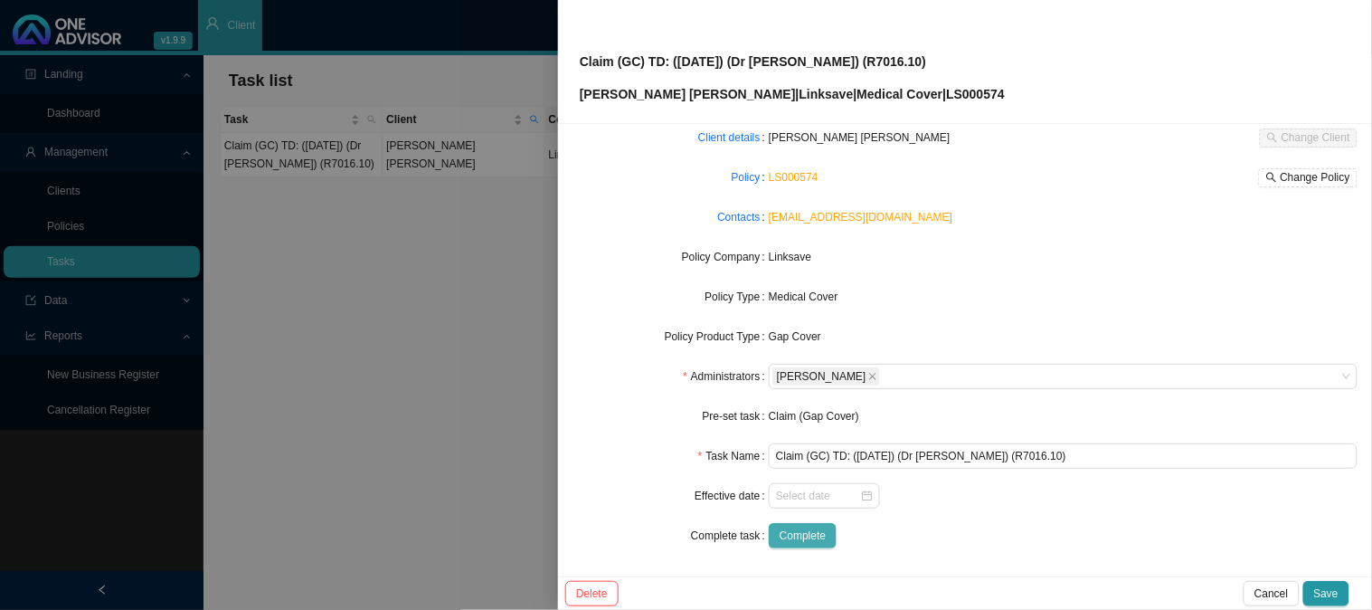
click at [803, 535] on span "Complete" at bounding box center [803, 536] width 46 height 18
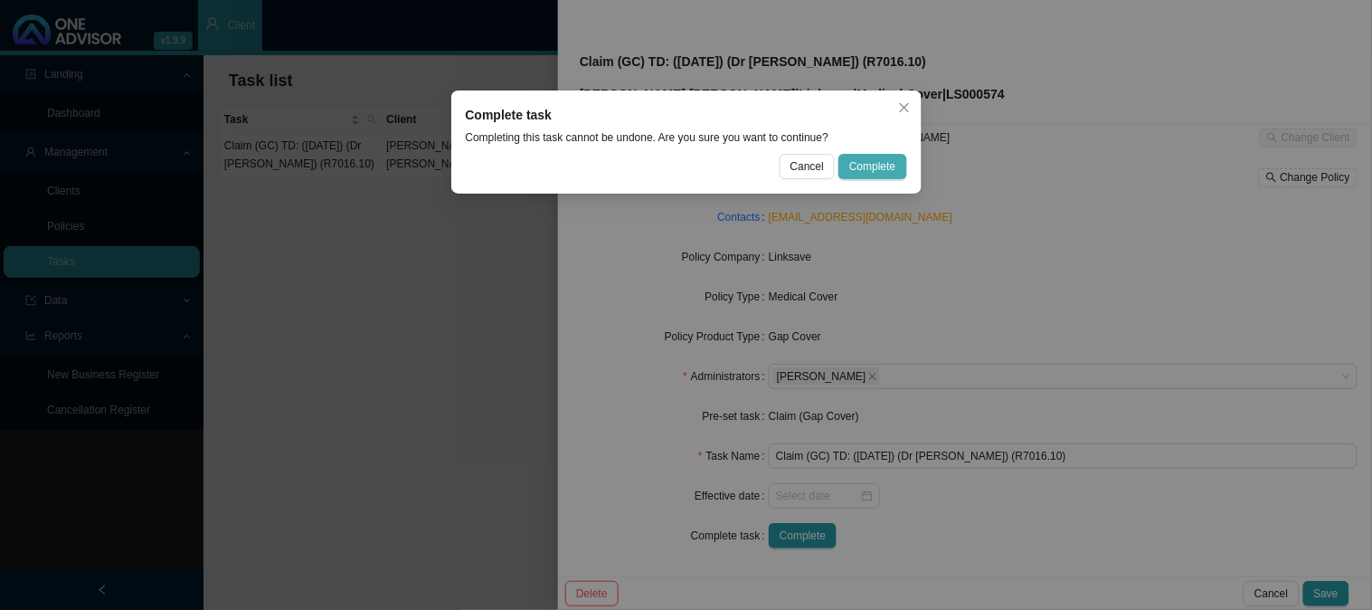
click at [862, 158] on span "Complete" at bounding box center [872, 166] width 46 height 18
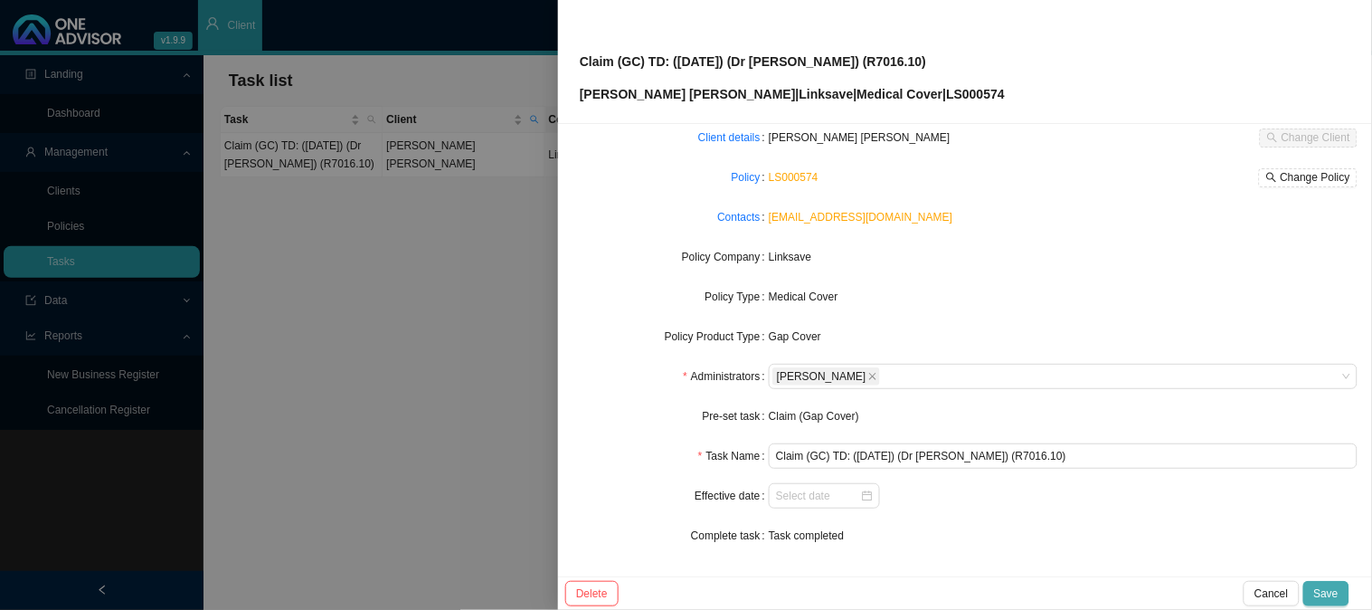
click at [1327, 592] on span "Save" at bounding box center [1326, 593] width 24 height 18
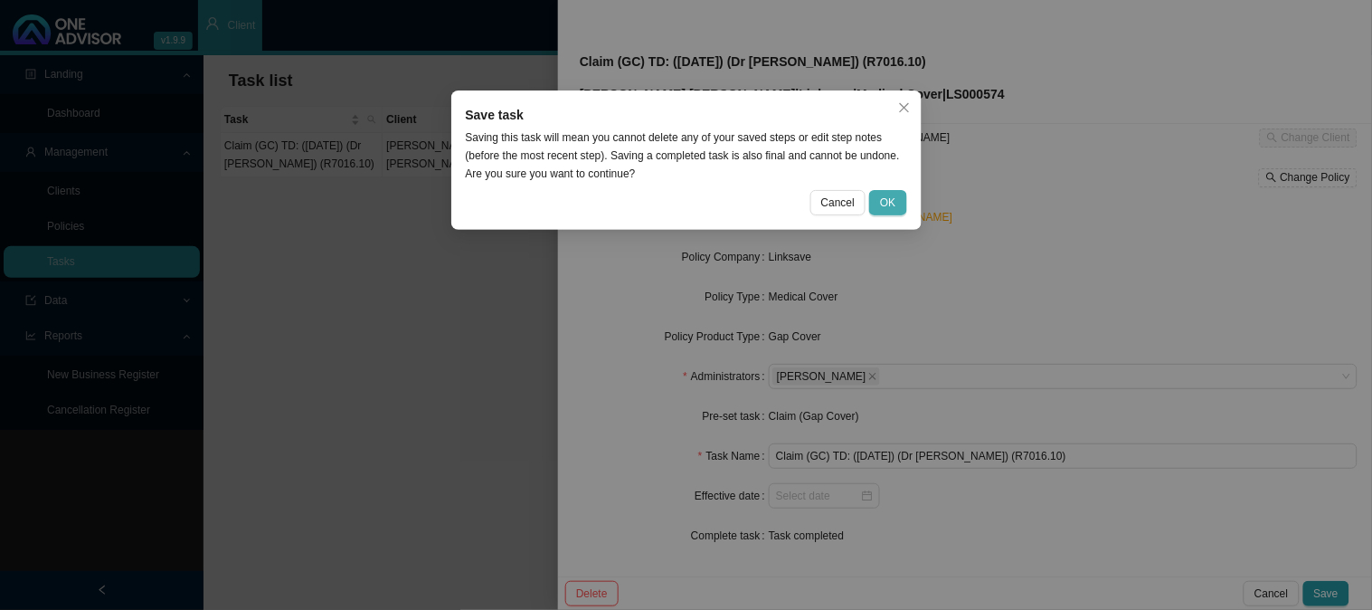
click at [890, 194] on span "OK" at bounding box center [887, 203] width 15 height 18
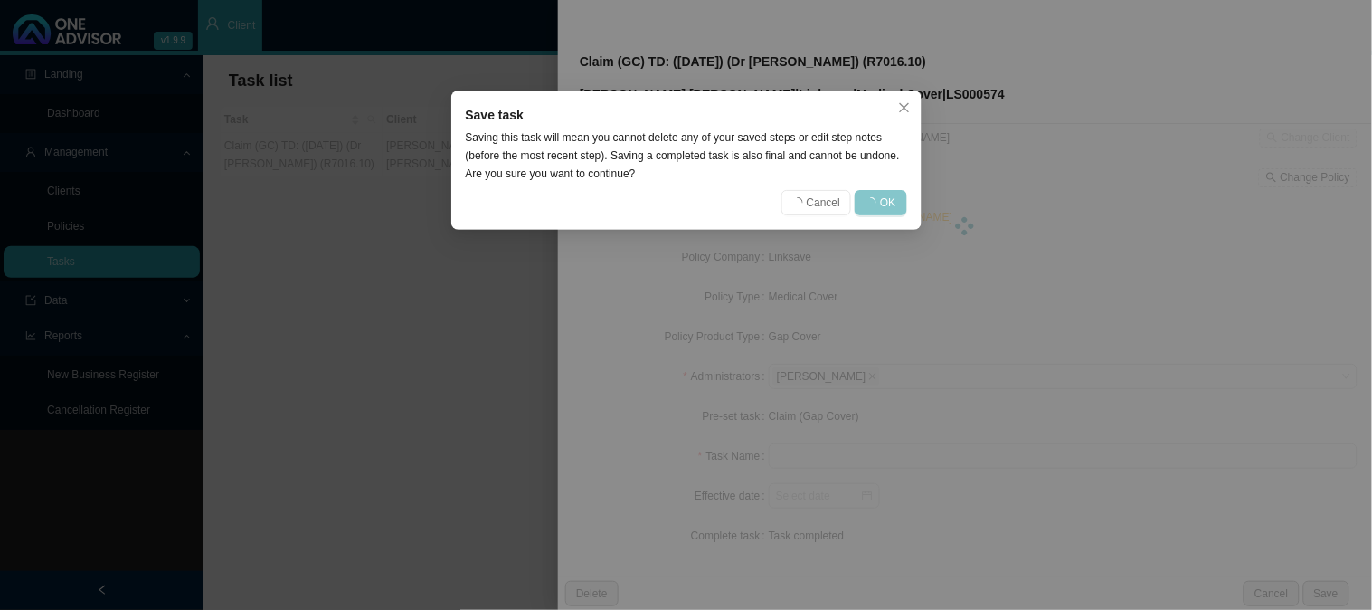
scroll to position [81, 0]
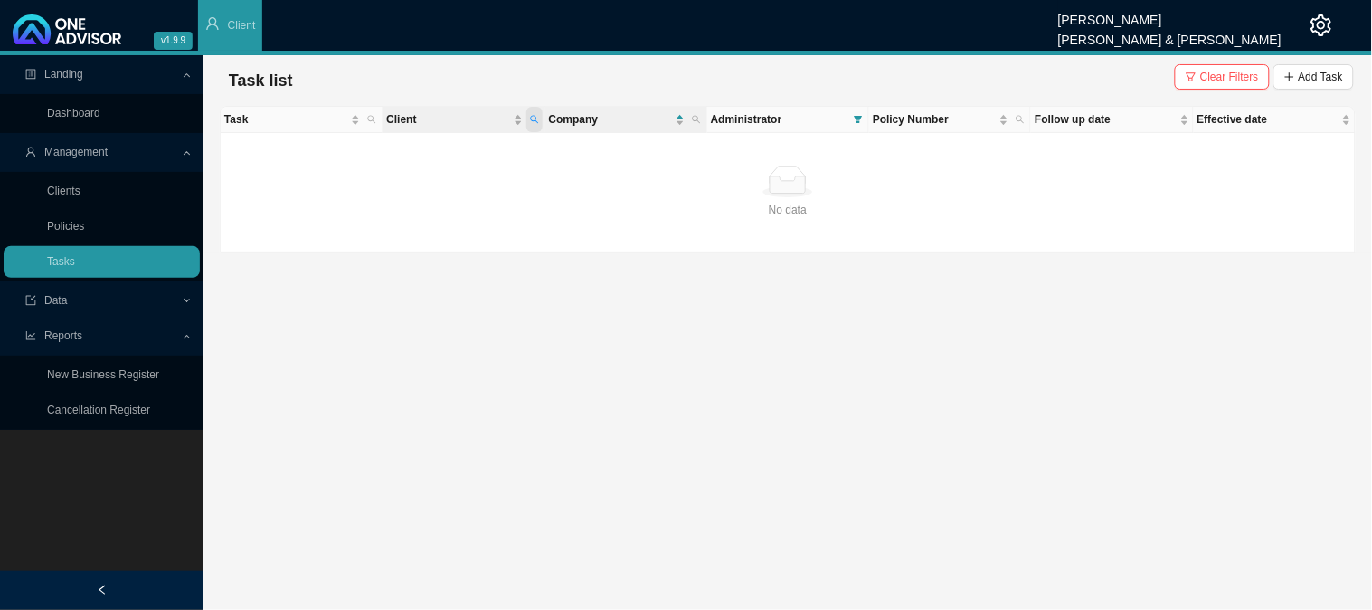
click at [535, 116] on icon "search" at bounding box center [534, 120] width 8 height 8
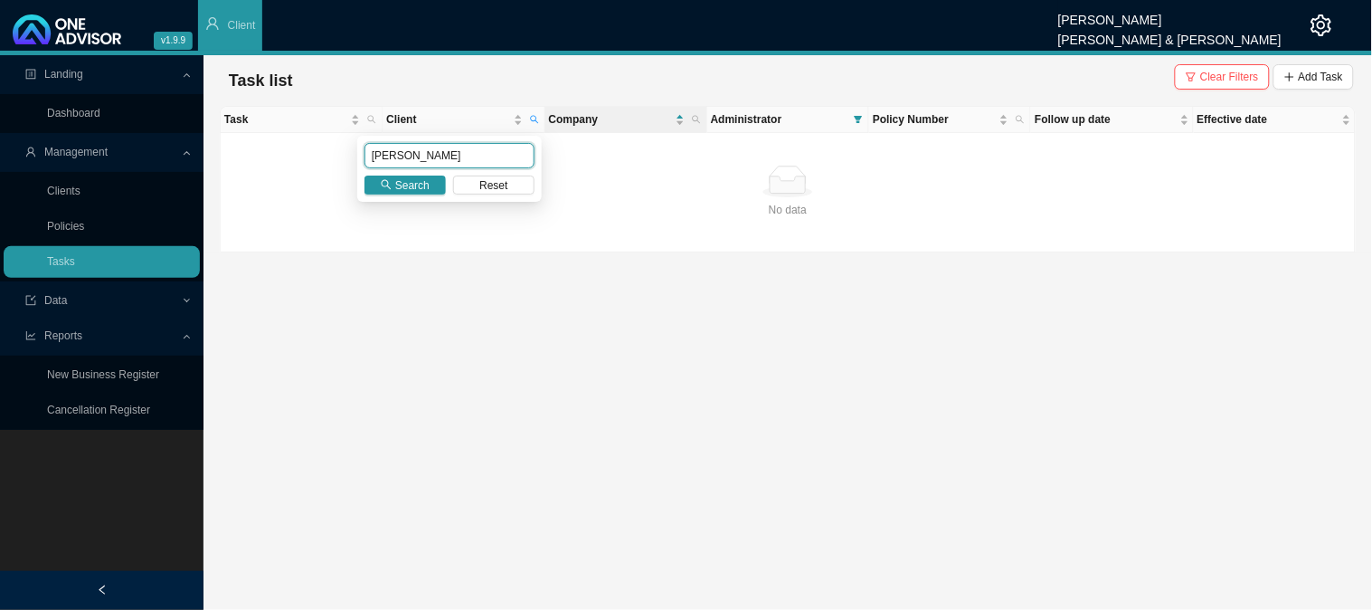
drag, startPoint x: 425, startPoint y: 149, endPoint x: 327, endPoint y: 147, distance: 97.7
click at [327, 147] on body "v1.9.9 [PERSON_NAME] [PERSON_NAME] & [PERSON_NAME] Client Landing Dashboard Man…" at bounding box center [686, 305] width 1372 height 610
type input "van der merwe"
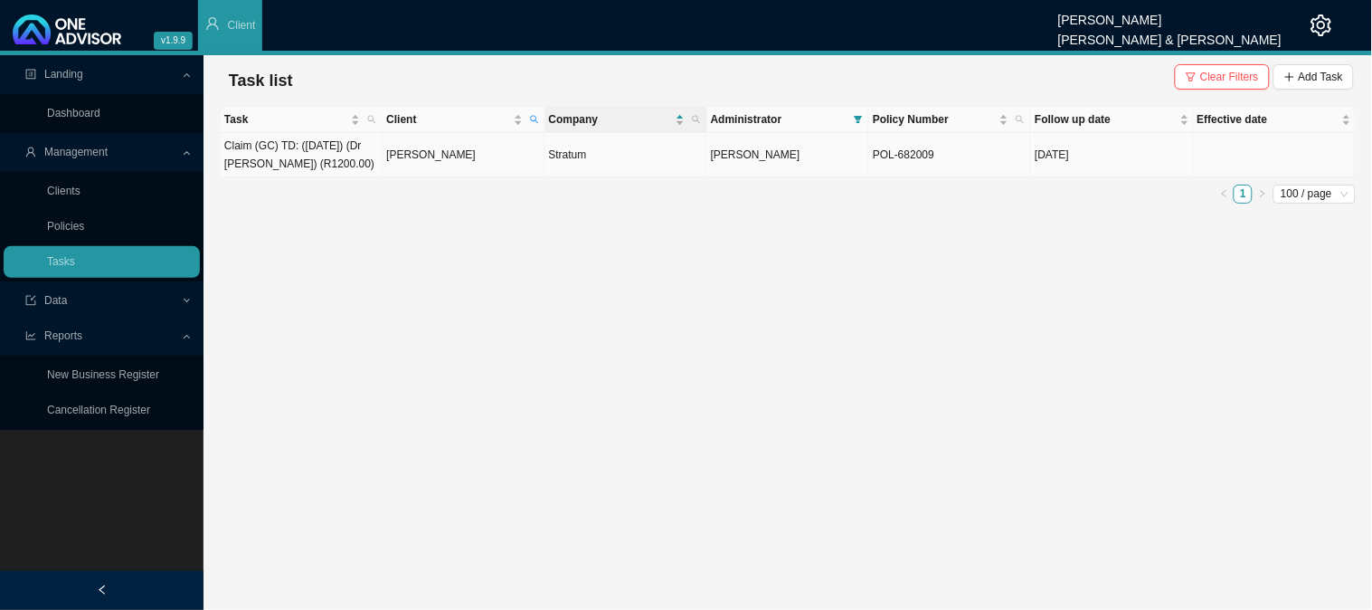
click at [394, 157] on td "[PERSON_NAME]" at bounding box center [464, 155] width 162 height 44
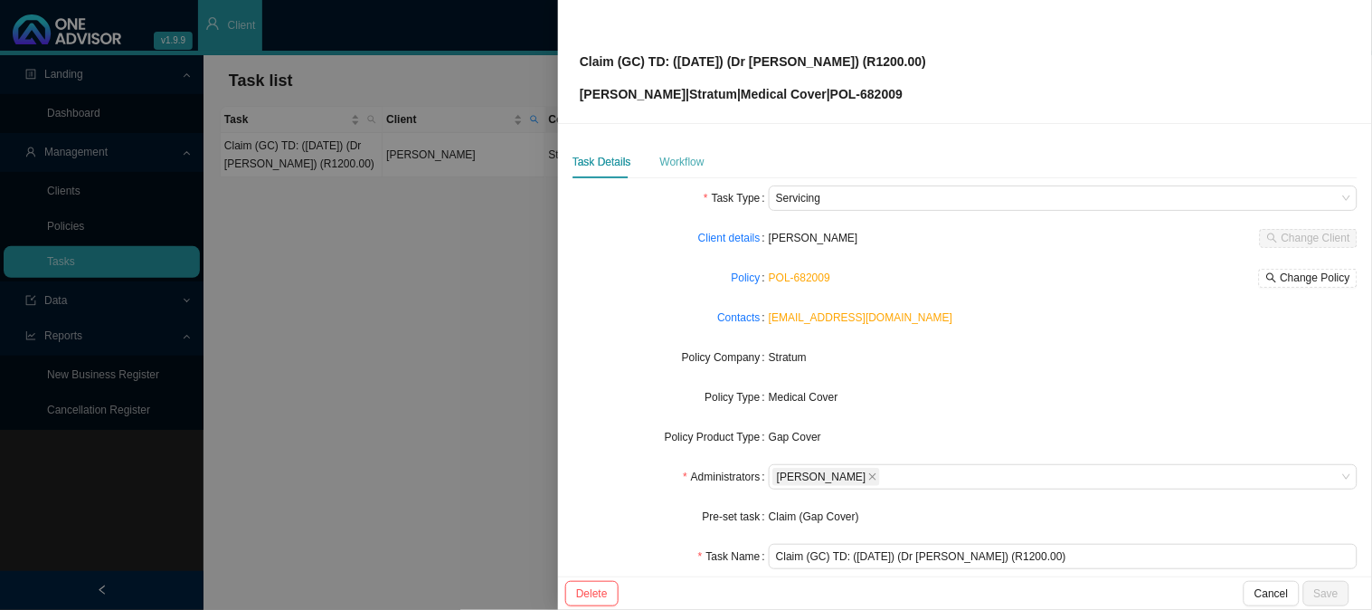
click at [665, 149] on div "Workflow" at bounding box center [682, 162] width 44 height 33
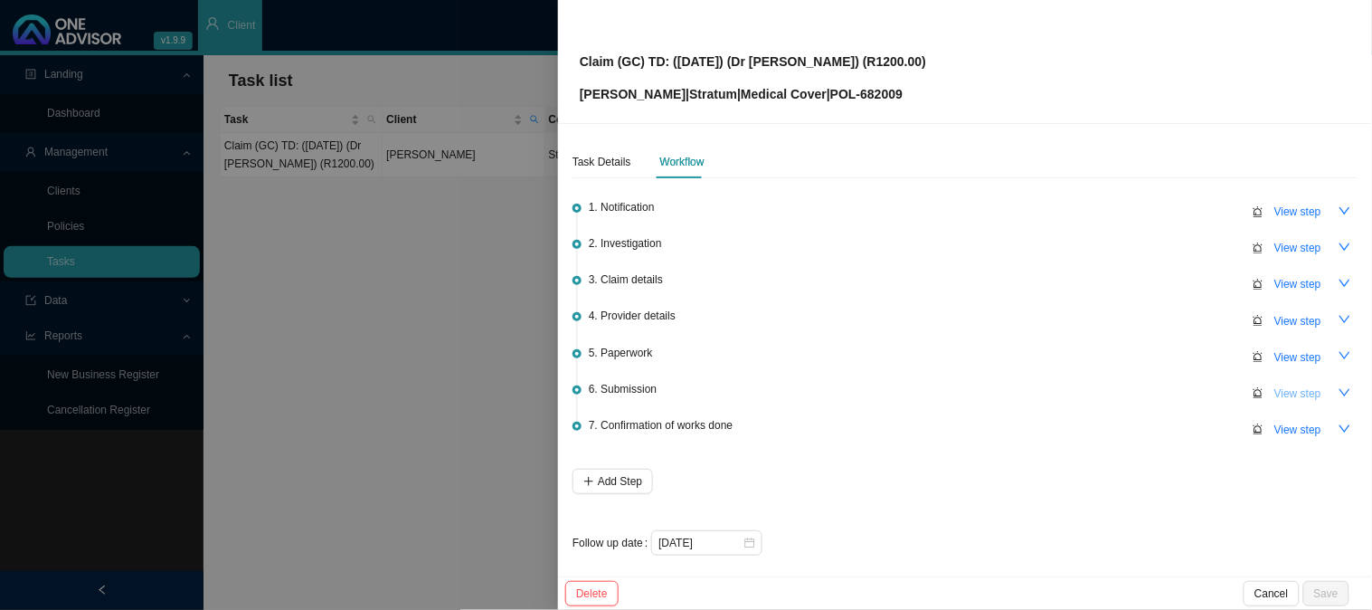
click at [1282, 386] on span "View step" at bounding box center [1298, 393] width 47 height 18
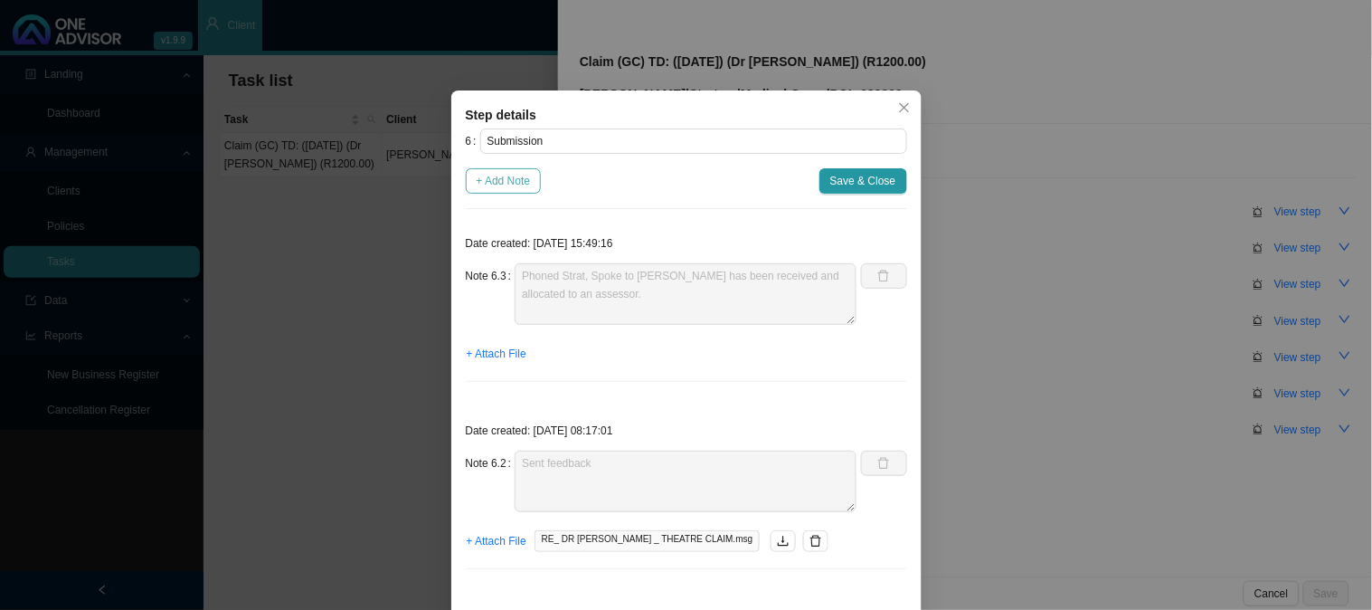
click at [498, 179] on span "+ Add Note" at bounding box center [504, 181] width 54 height 18
type textarea "Phoned Strat, Spoke to [PERSON_NAME] has been received and allocated to an asse…"
type textarea "Sent feedback"
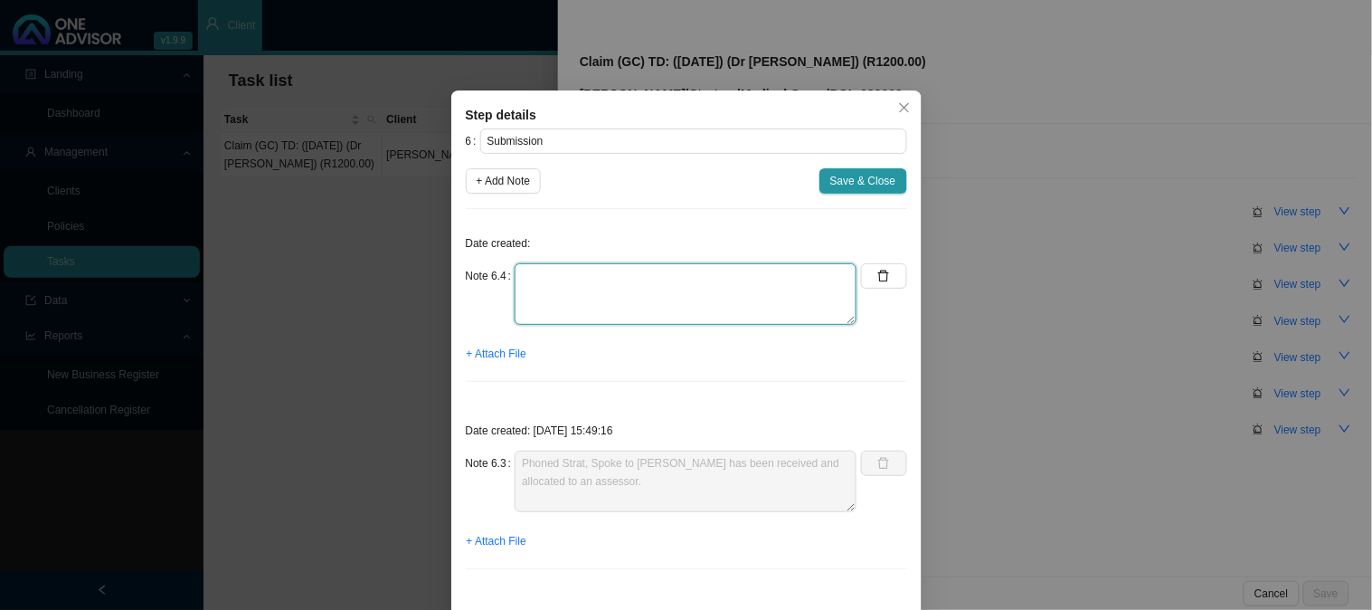
click at [549, 283] on textarea at bounding box center [686, 294] width 342 height 62
type textarea "c"
type textarea "Claim has been approved"
click at [496, 356] on span "+ Attach File" at bounding box center [497, 354] width 60 height 18
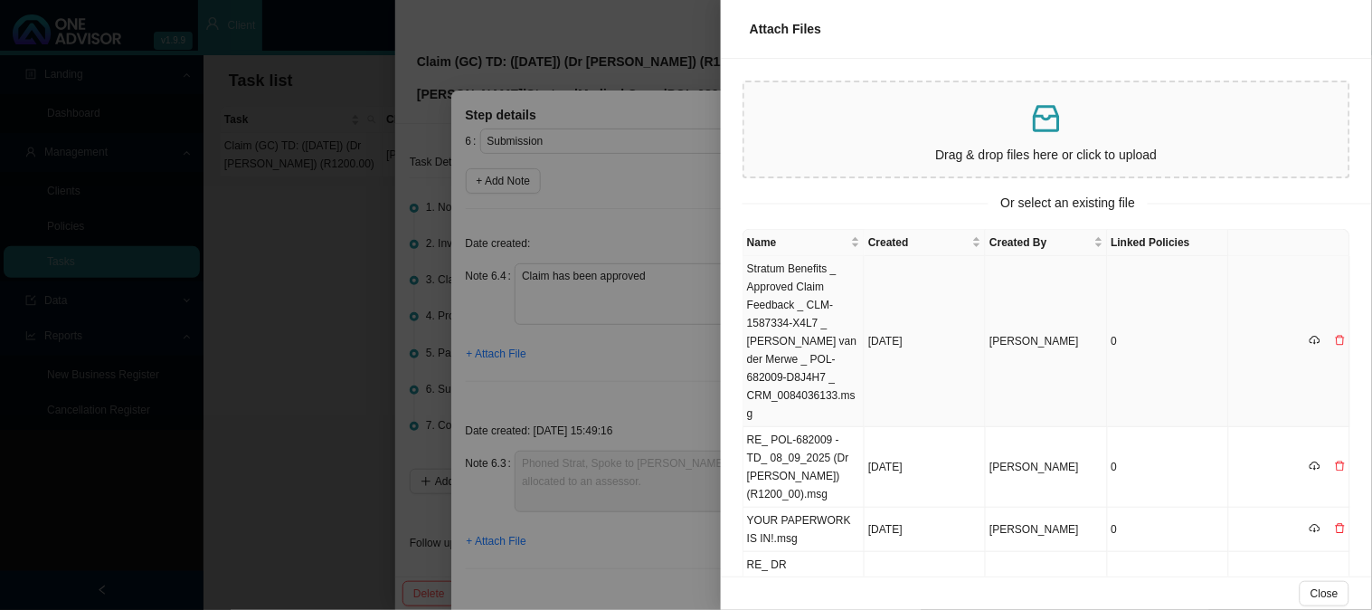
click at [814, 299] on td "Stratum Benefits _ Approved Claim Feedback _ CLM-1587334-X4L7 _ [PERSON_NAME] v…" at bounding box center [804, 341] width 121 height 171
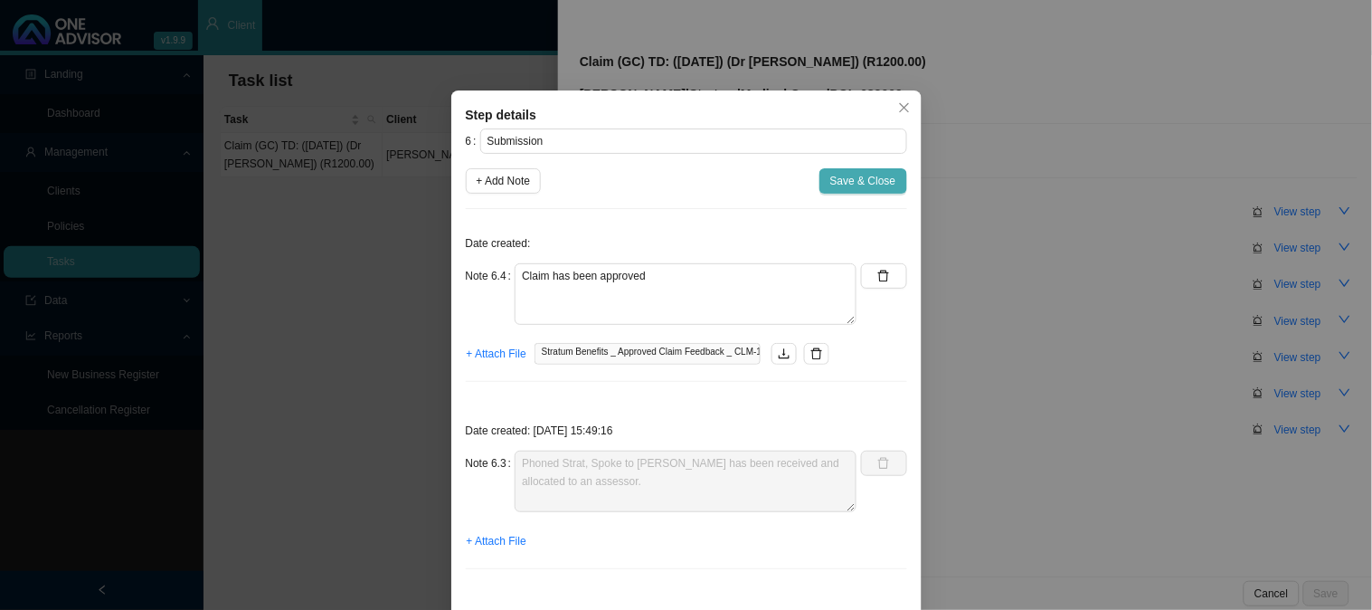
click at [861, 185] on span "Save & Close" at bounding box center [863, 181] width 66 height 18
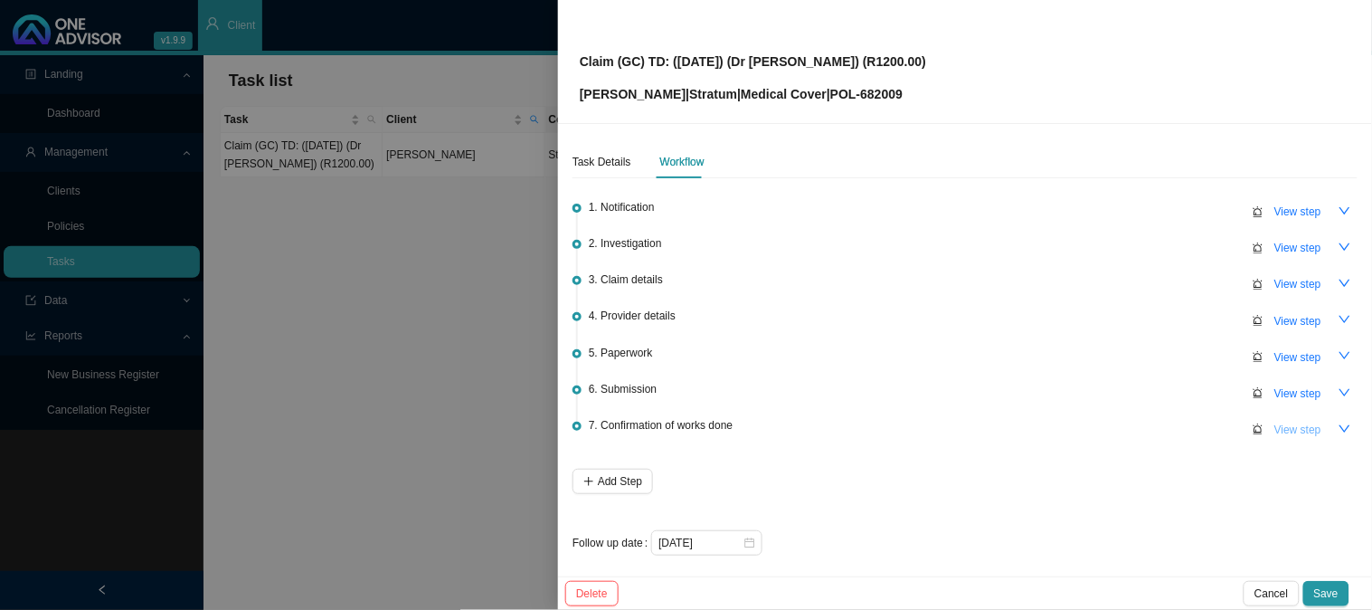
click at [1287, 427] on span "View step" at bounding box center [1298, 430] width 47 height 18
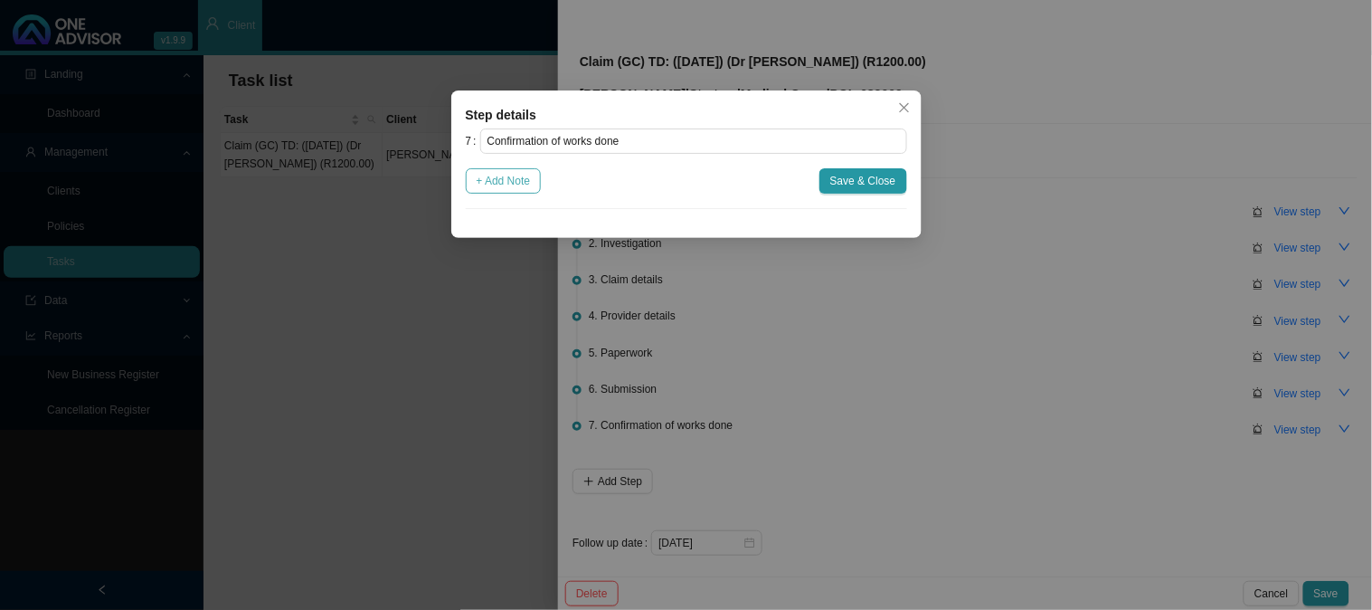
click at [480, 175] on span "+ Add Note" at bounding box center [504, 181] width 54 height 18
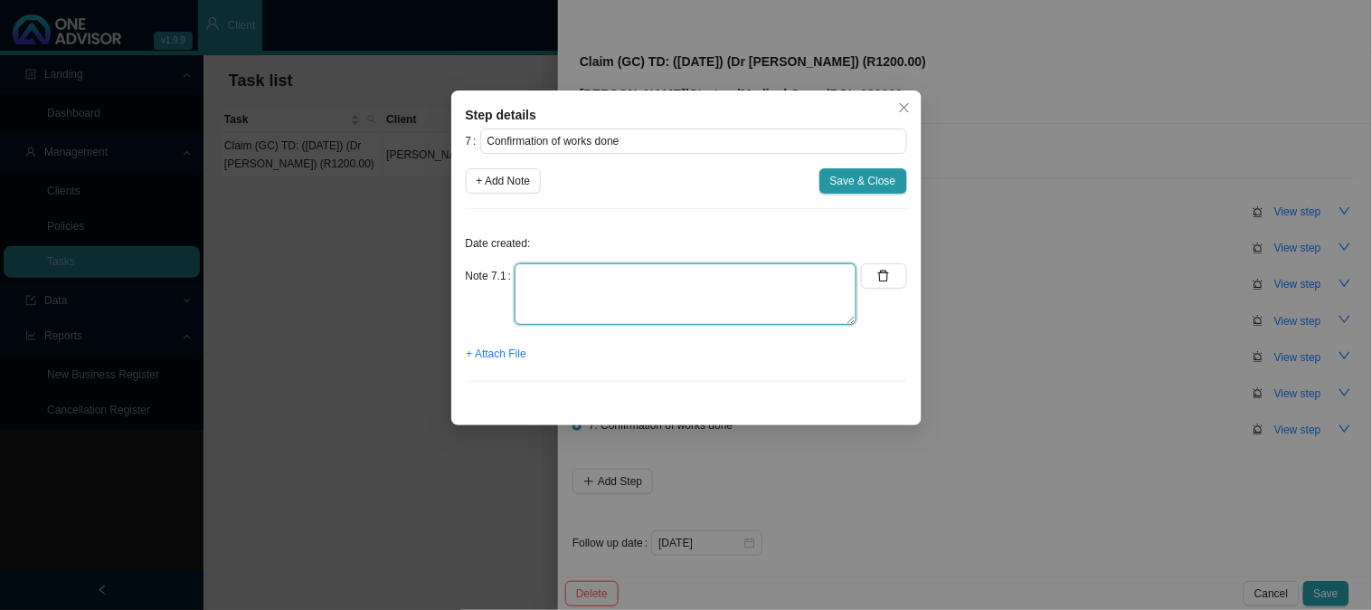
click at [636, 268] on textarea at bounding box center [686, 294] width 342 height 62
type textarea "Sent confirmation of works done"
click at [499, 347] on span "+ Attach File" at bounding box center [497, 354] width 60 height 18
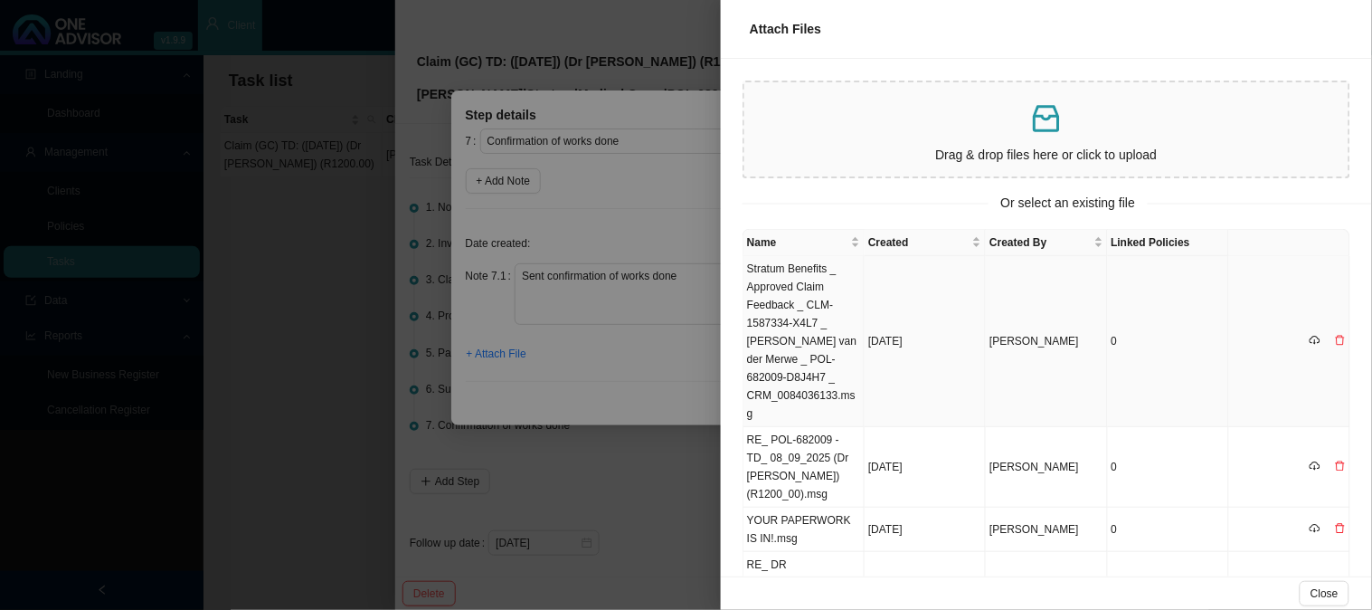
click at [820, 299] on td "Stratum Benefits _ Approved Claim Feedback _ CLM-1587334-X4L7 _ [PERSON_NAME] v…" at bounding box center [804, 341] width 121 height 171
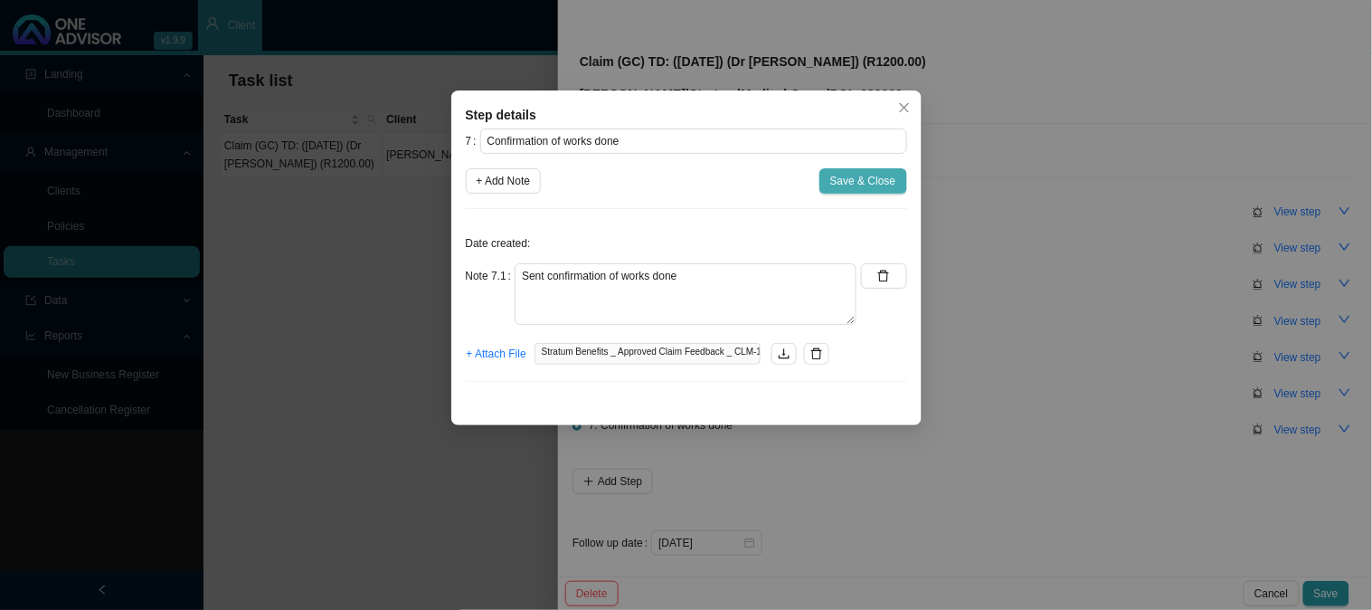
click at [868, 185] on span "Save & Close" at bounding box center [863, 181] width 66 height 18
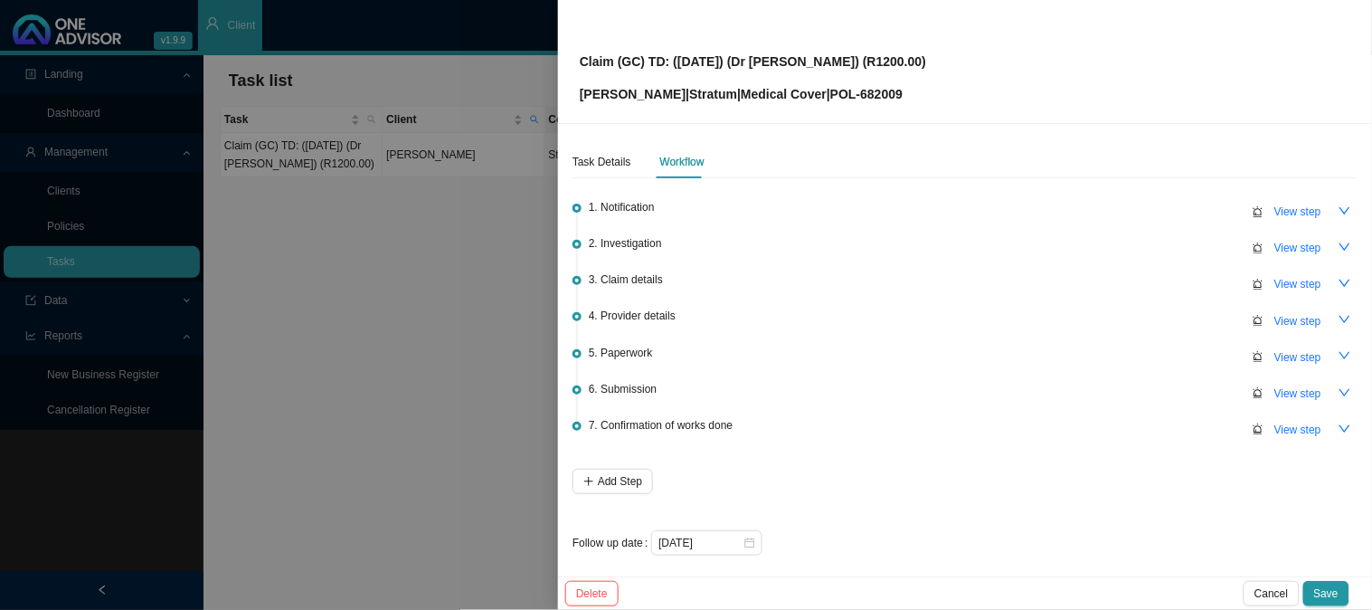
click at [1283, 441] on div "7. Confirmation of works done View step" at bounding box center [973, 434] width 769 height 38
click at [1283, 428] on span "View step" at bounding box center [1298, 430] width 47 height 18
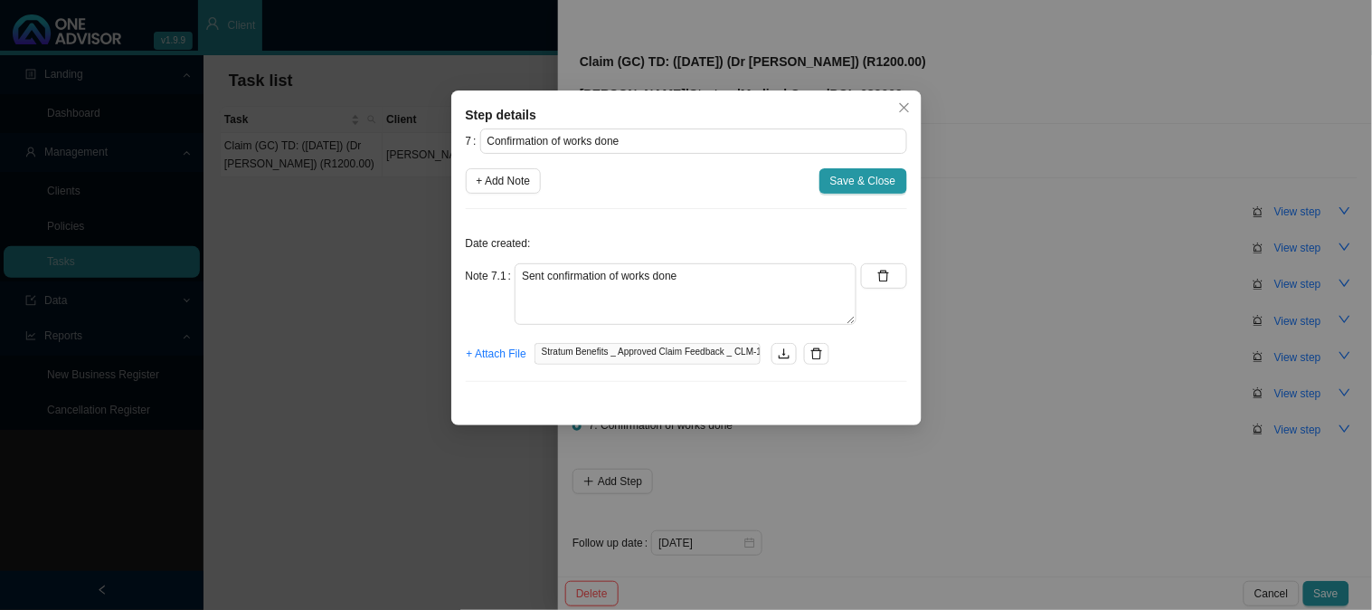
click at [975, 349] on div "Step details 7 Confirmation of works done + Add Note Save & Close Date created:…" at bounding box center [686, 305] width 1372 height 610
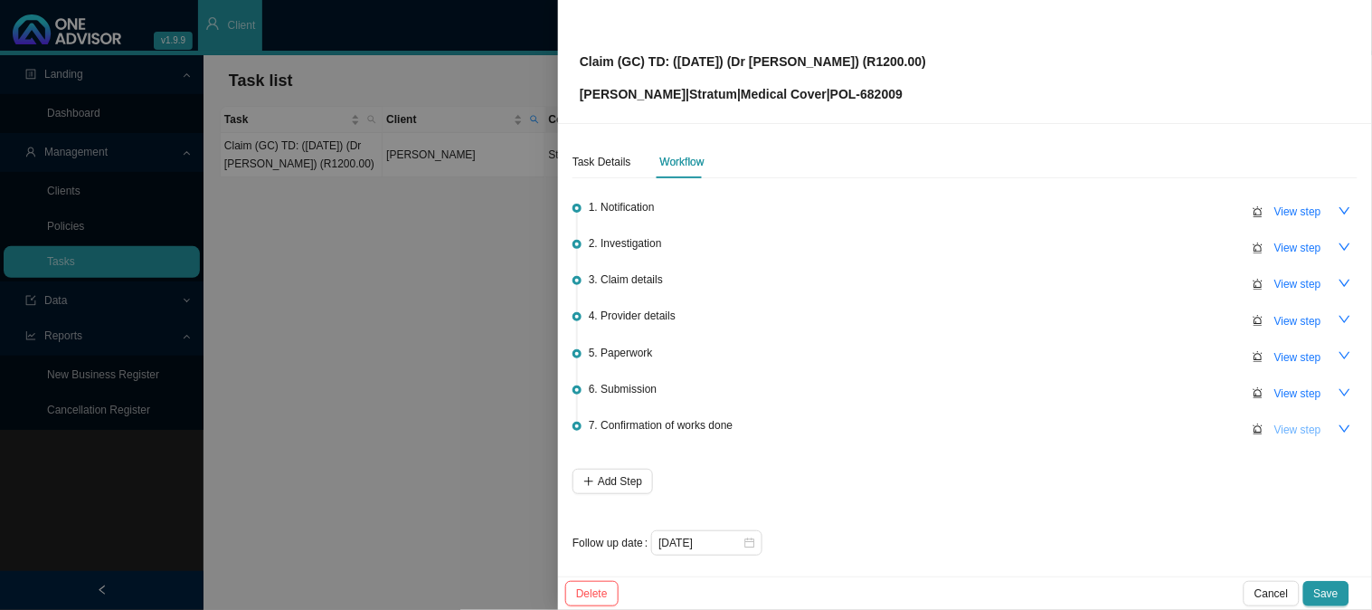
click at [1295, 431] on span "View step" at bounding box center [1298, 430] width 47 height 18
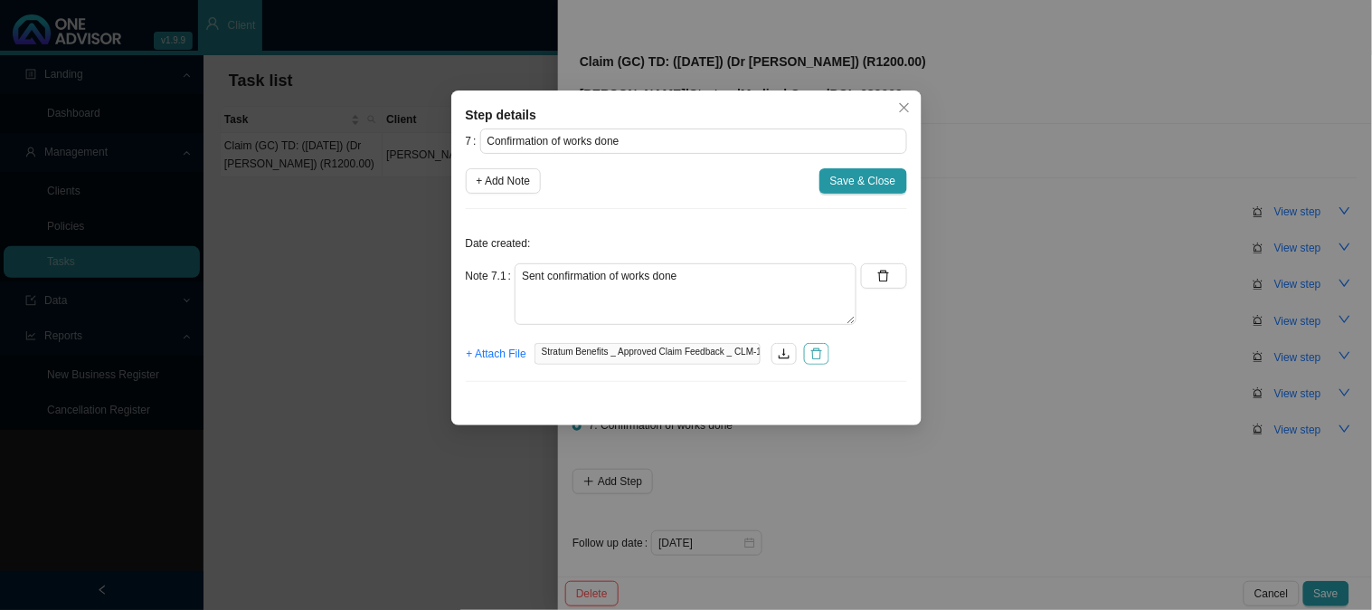
click at [823, 353] on icon "delete" at bounding box center [817, 353] width 13 height 13
click at [1307, 393] on div "Step details 7 Confirmation of works done + Add Note Save & Close Date created:…" at bounding box center [686, 305] width 1372 height 610
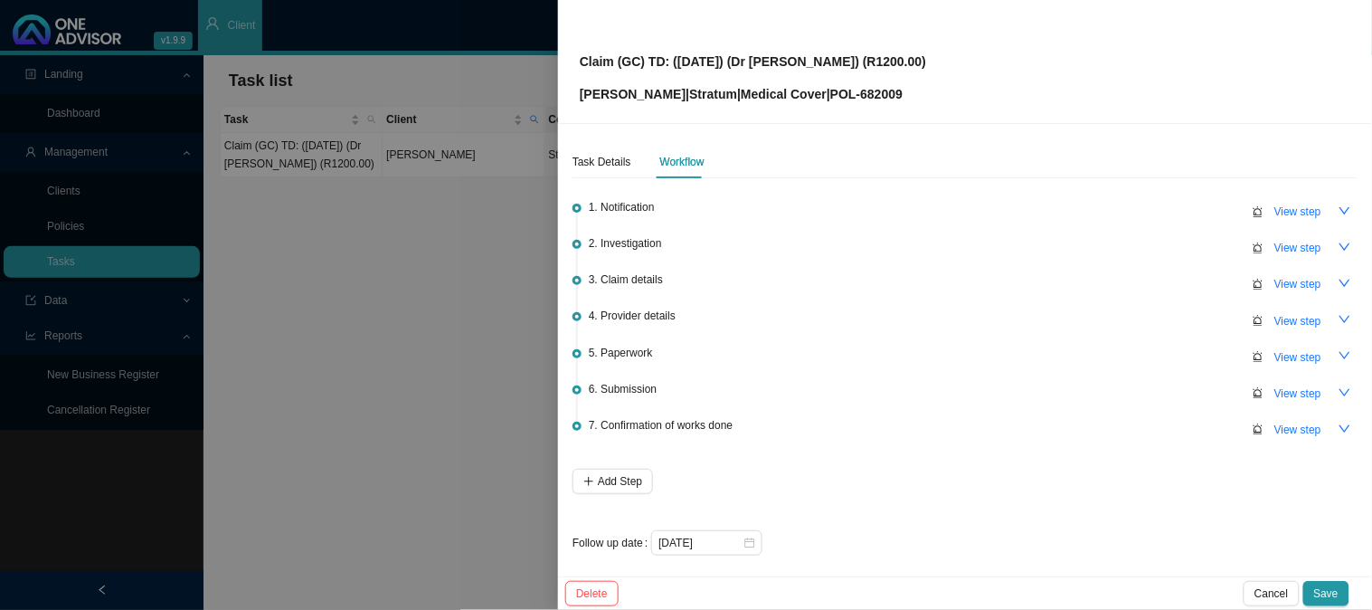
click at [1291, 390] on span "View step" at bounding box center [1298, 393] width 47 height 18
type input "Submission"
type textarea "Claim has been approved"
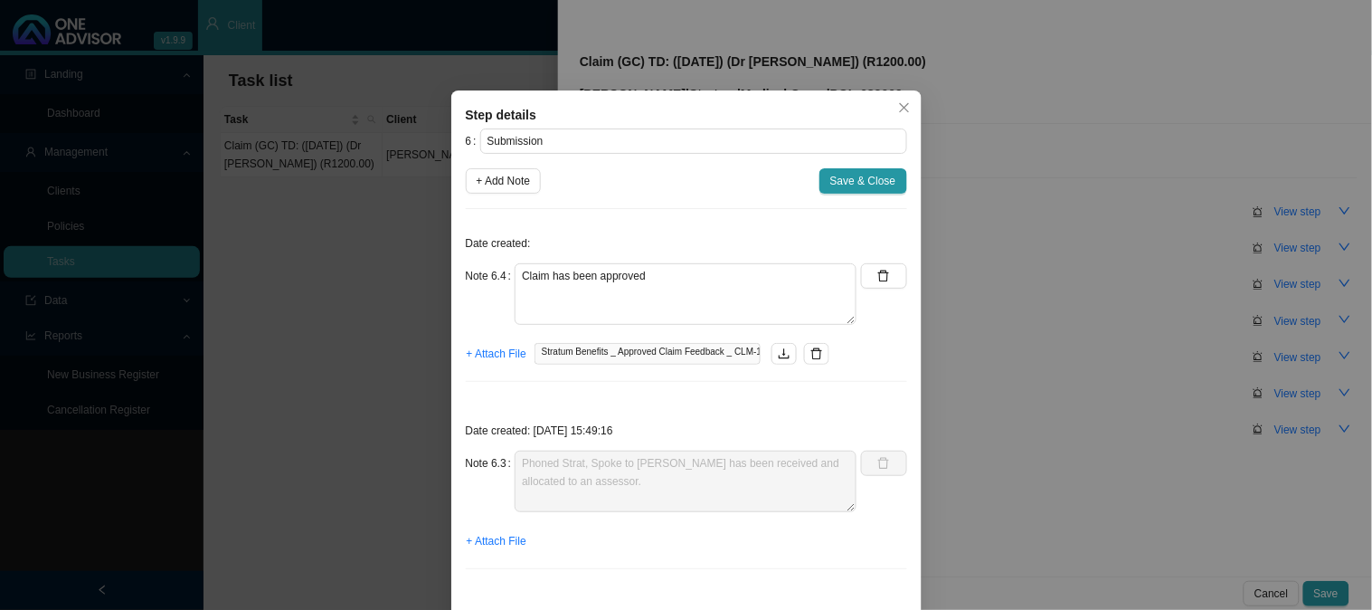
click at [1036, 402] on div "Step details 6 Submission + Add Note Save & Close Date created: Note 6.4 Claim …" at bounding box center [686, 305] width 1372 height 610
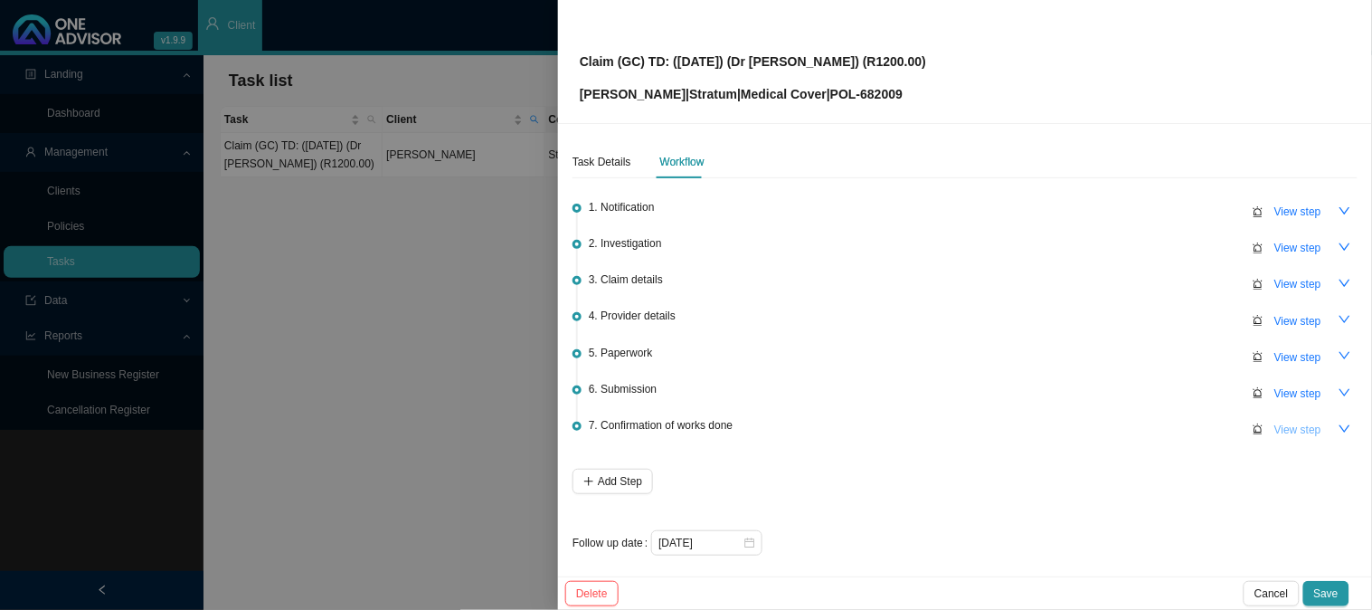
click at [1292, 421] on span "View step" at bounding box center [1298, 430] width 47 height 18
type input "Confirmation of works done"
type textarea "Sent confirmation of works done"
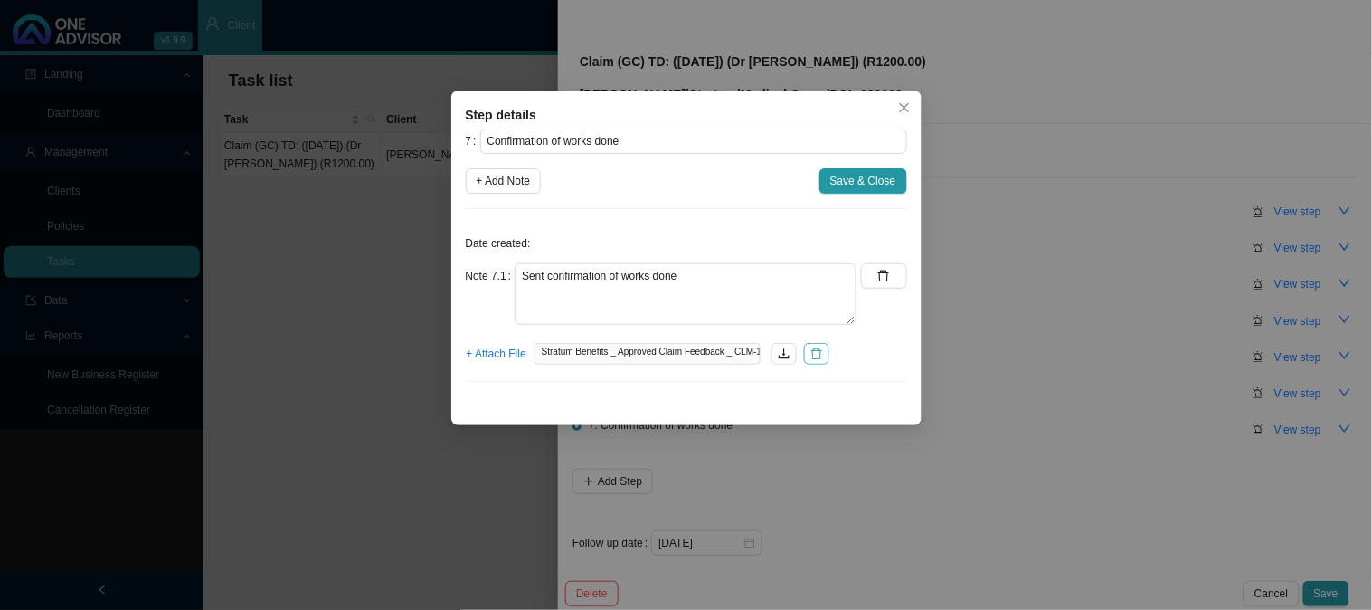
click at [818, 351] on icon "delete" at bounding box center [817, 353] width 13 height 13
click at [507, 357] on span "+ Attach File" at bounding box center [497, 354] width 60 height 18
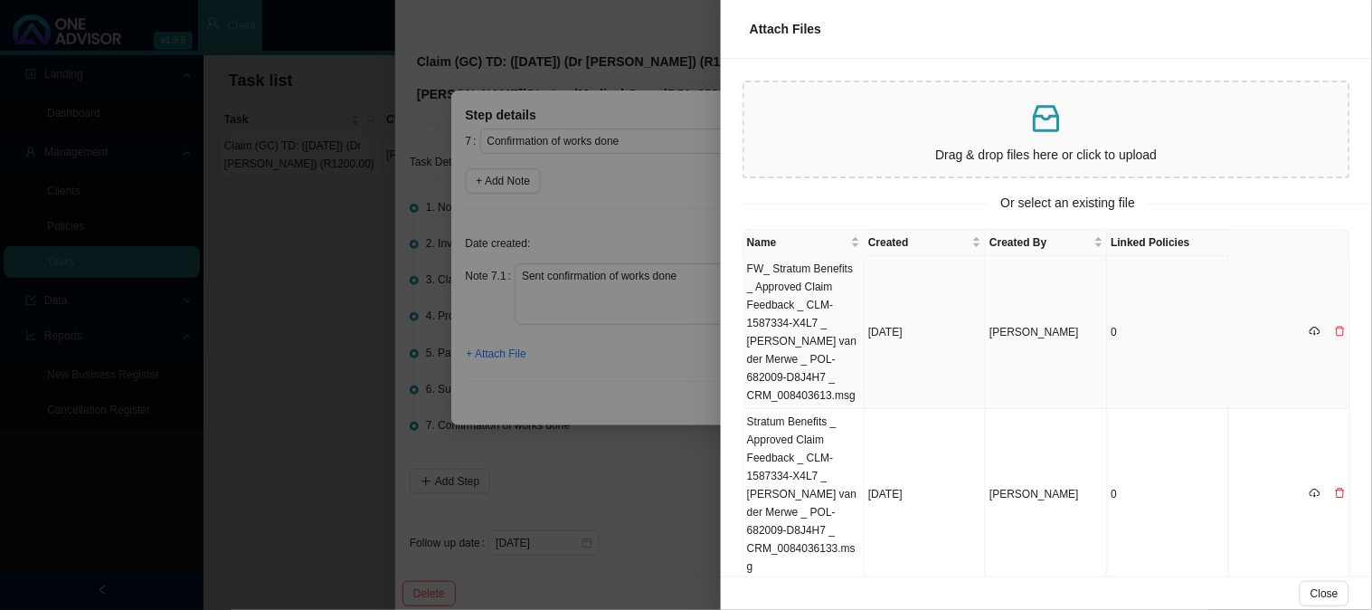
click at [801, 311] on td "FW_ Stratum Benefits _ Approved Claim Feedback _ CLM-1587334-X4L7 _ [PERSON_NAM…" at bounding box center [804, 332] width 121 height 153
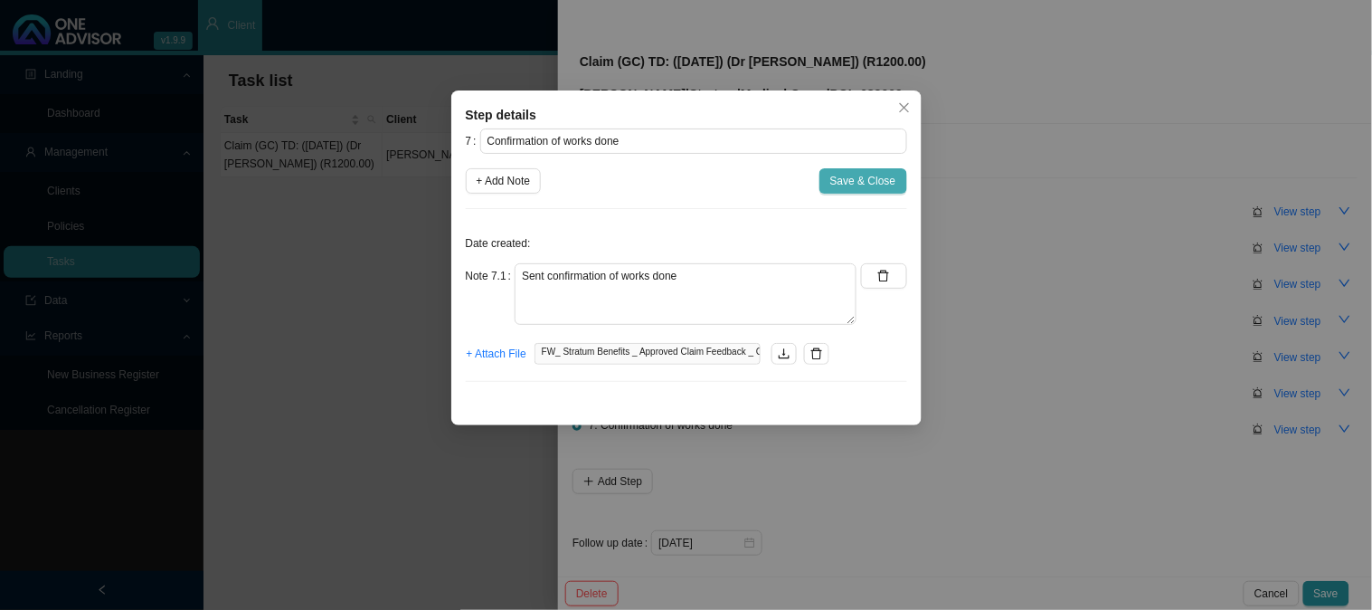
click at [856, 186] on span "Save & Close" at bounding box center [863, 181] width 66 height 18
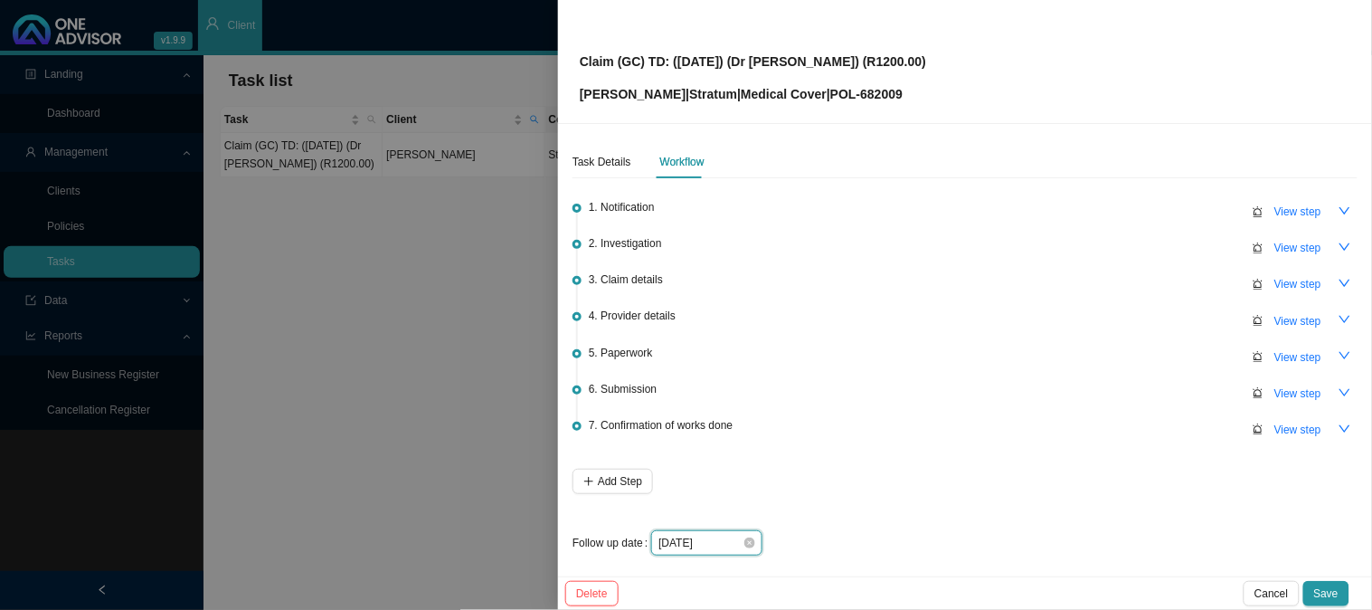
click at [731, 545] on input "[DATE]" at bounding box center [701, 543] width 84 height 18
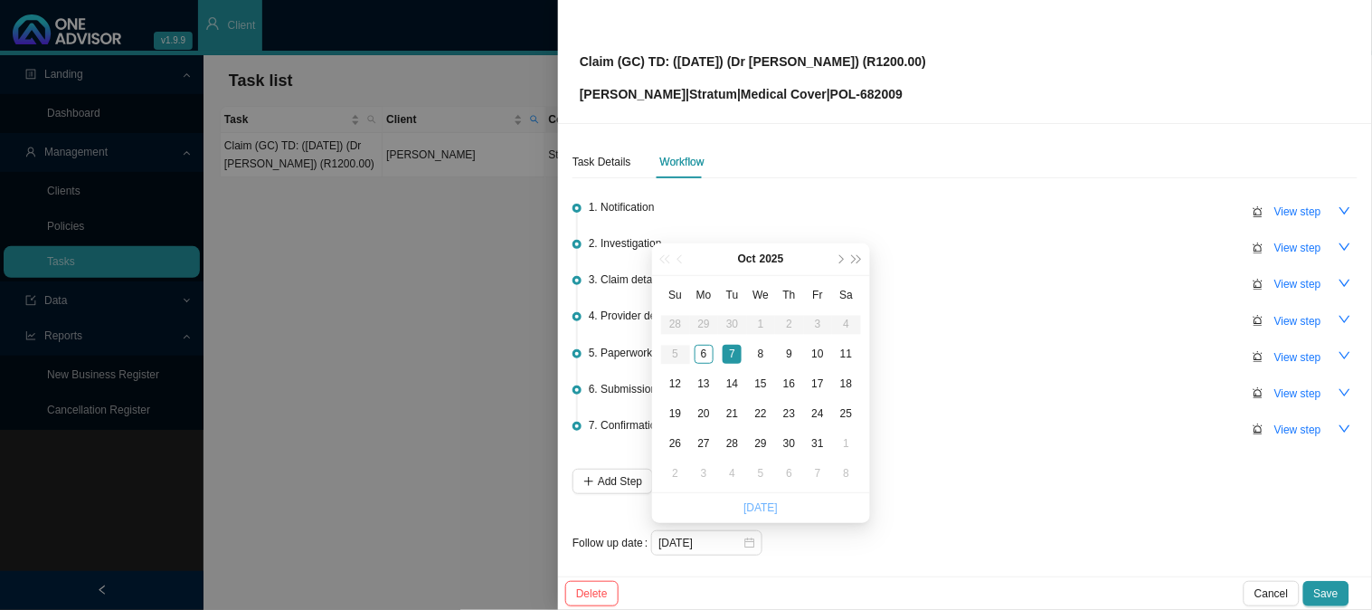
click at [754, 513] on link "[DATE]" at bounding box center [761, 507] width 34 height 13
type input "[DATE]"
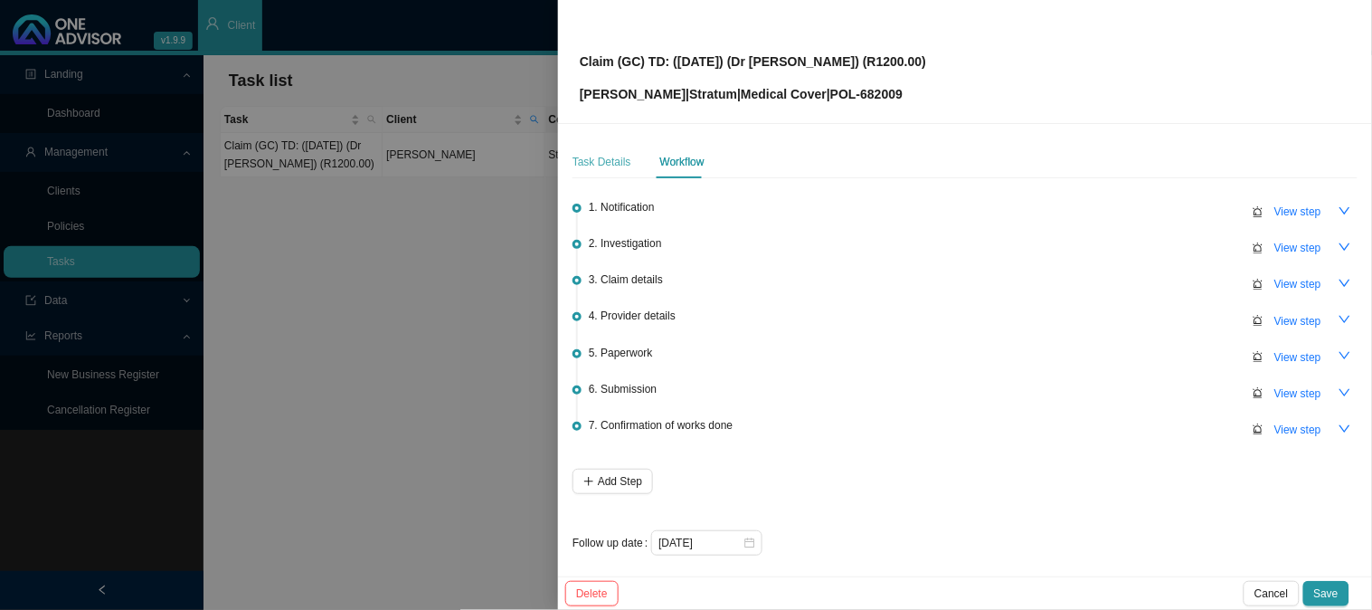
click at [600, 150] on div "Task Details" at bounding box center [602, 162] width 59 height 33
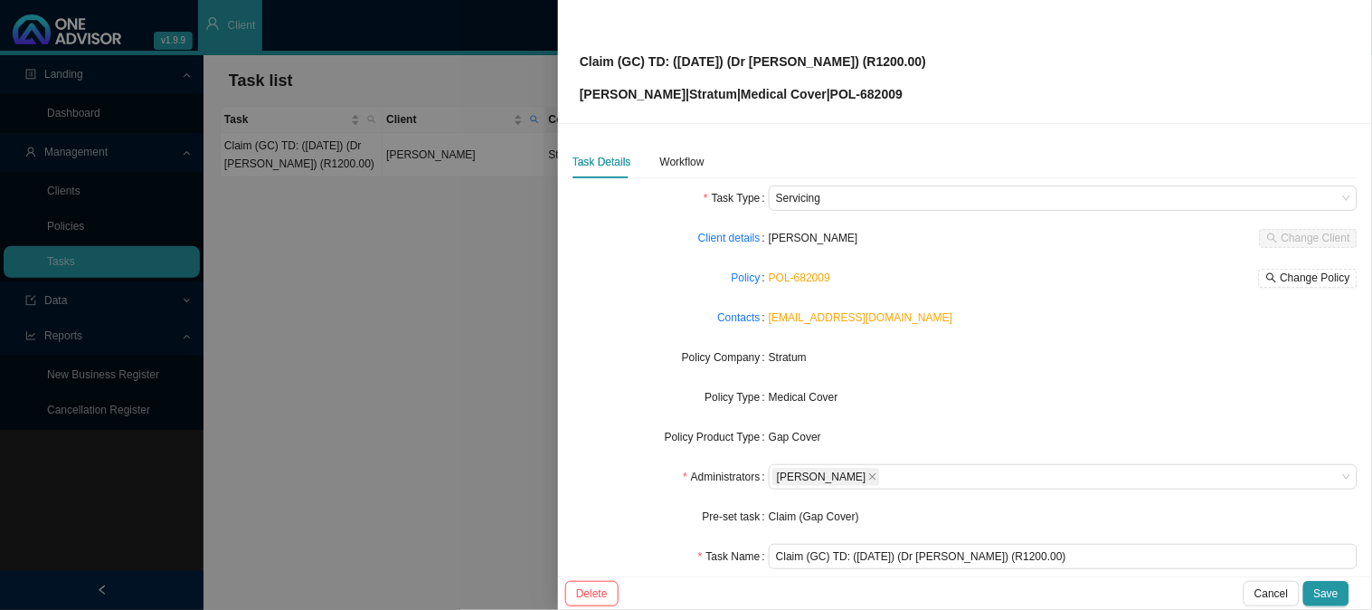
scroll to position [100, 0]
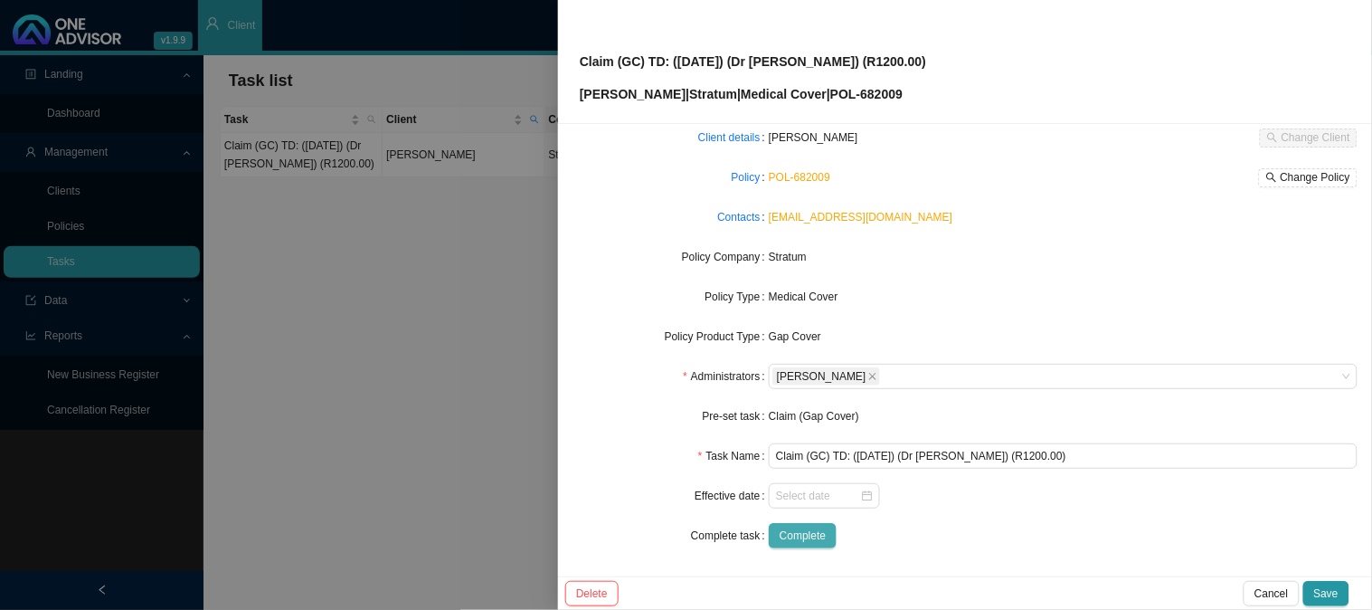
click at [811, 529] on span "Complete" at bounding box center [803, 536] width 46 height 18
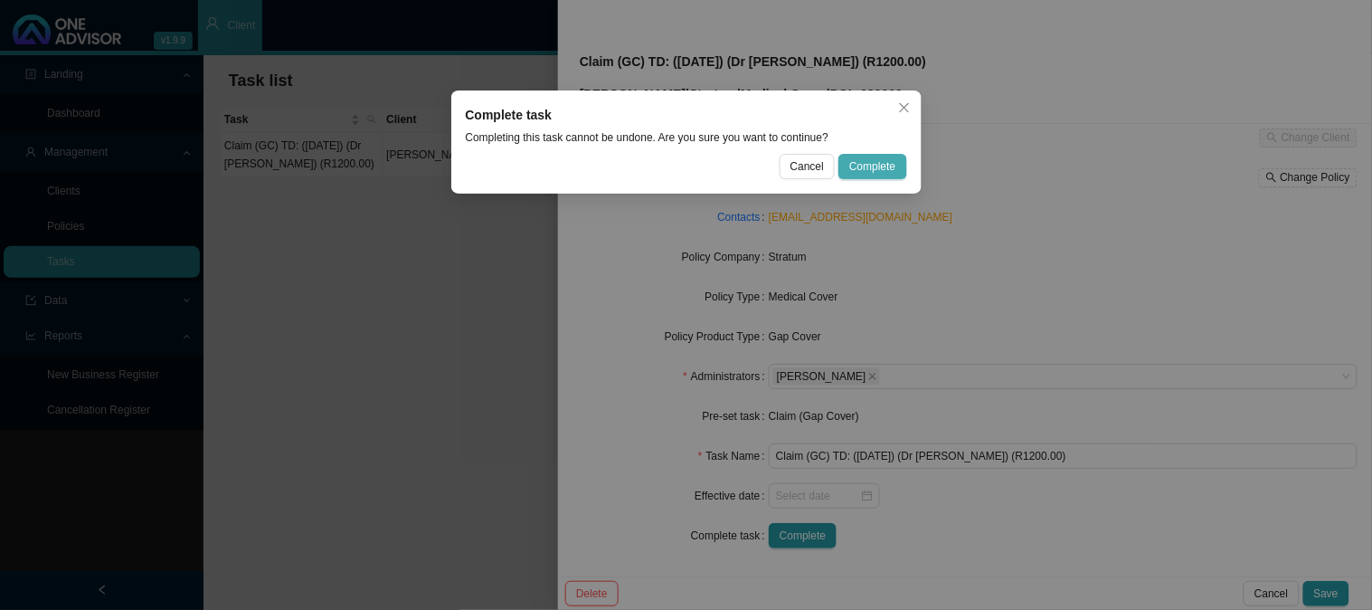
click at [855, 156] on button "Complete" at bounding box center [873, 166] width 68 height 25
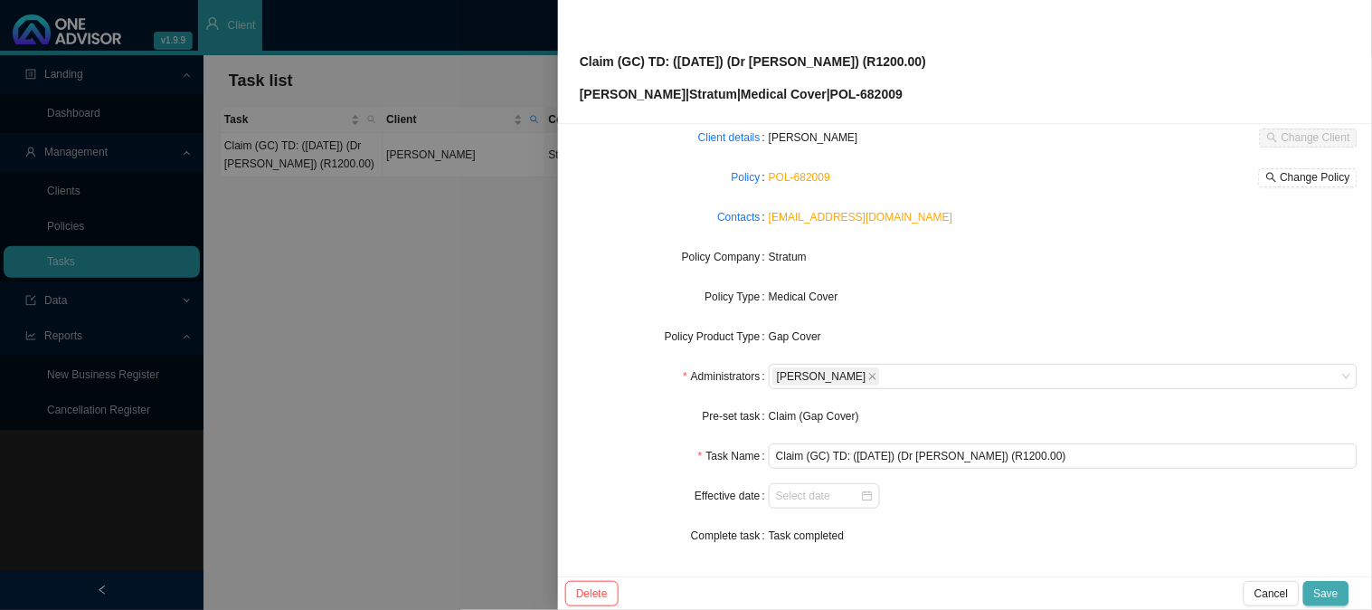
click at [1328, 589] on span "Save" at bounding box center [1326, 593] width 24 height 18
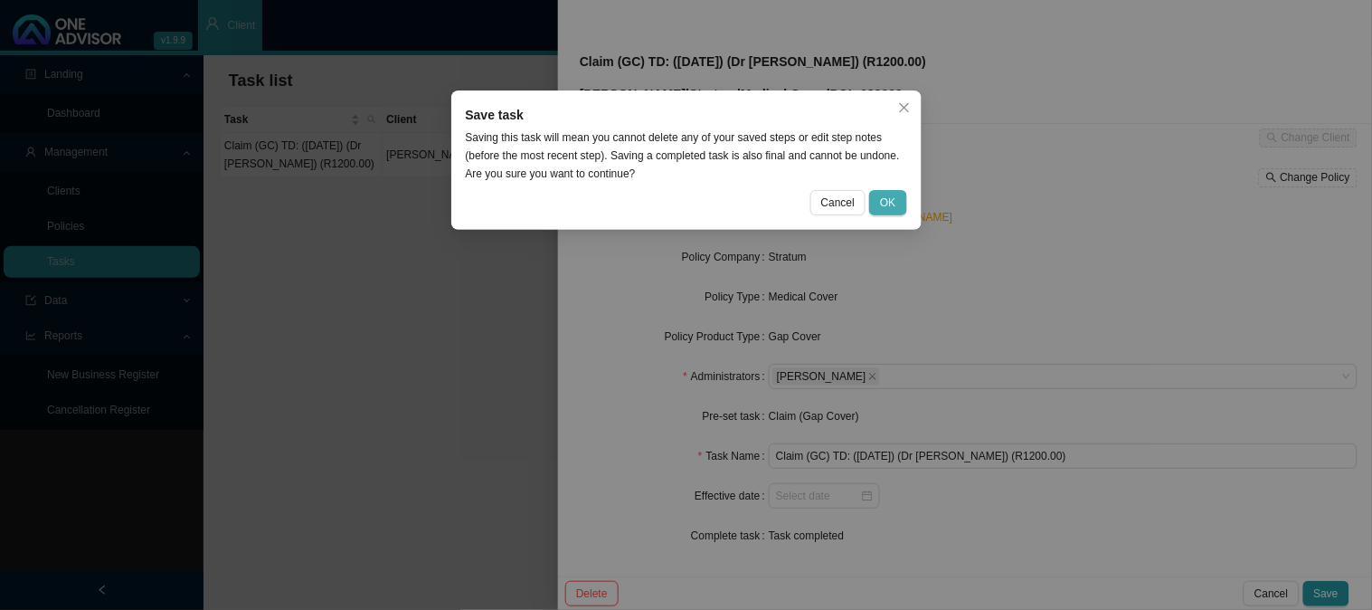
click at [888, 202] on span "OK" at bounding box center [887, 203] width 15 height 18
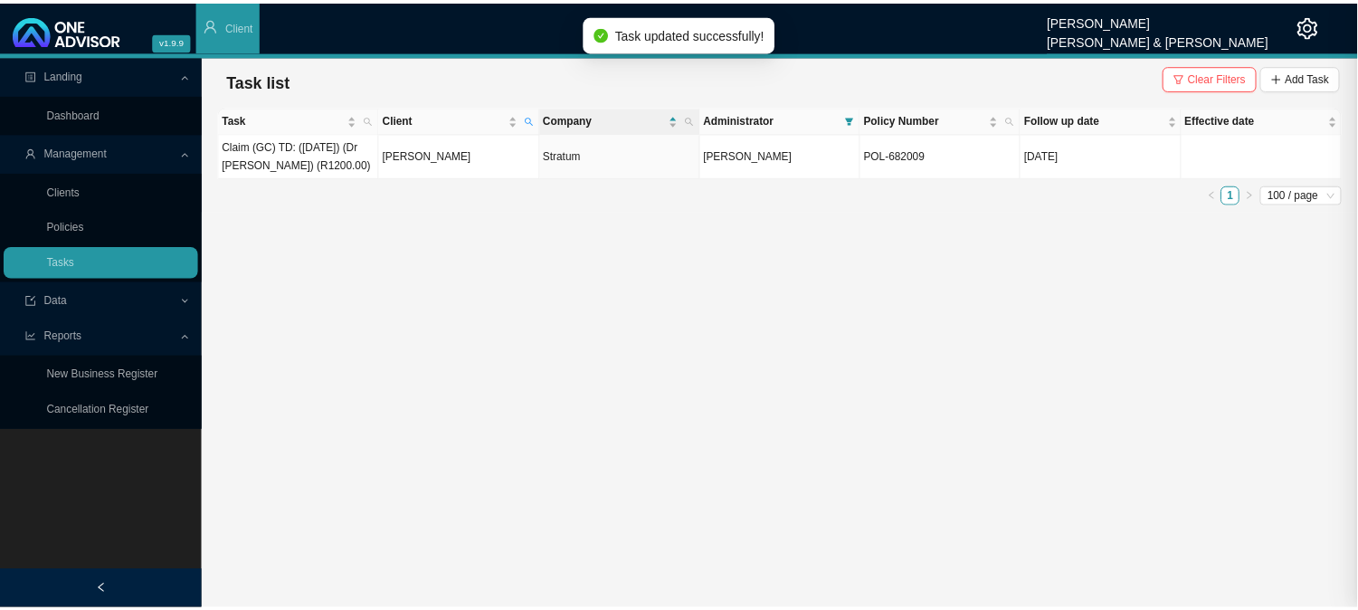
scroll to position [81, 0]
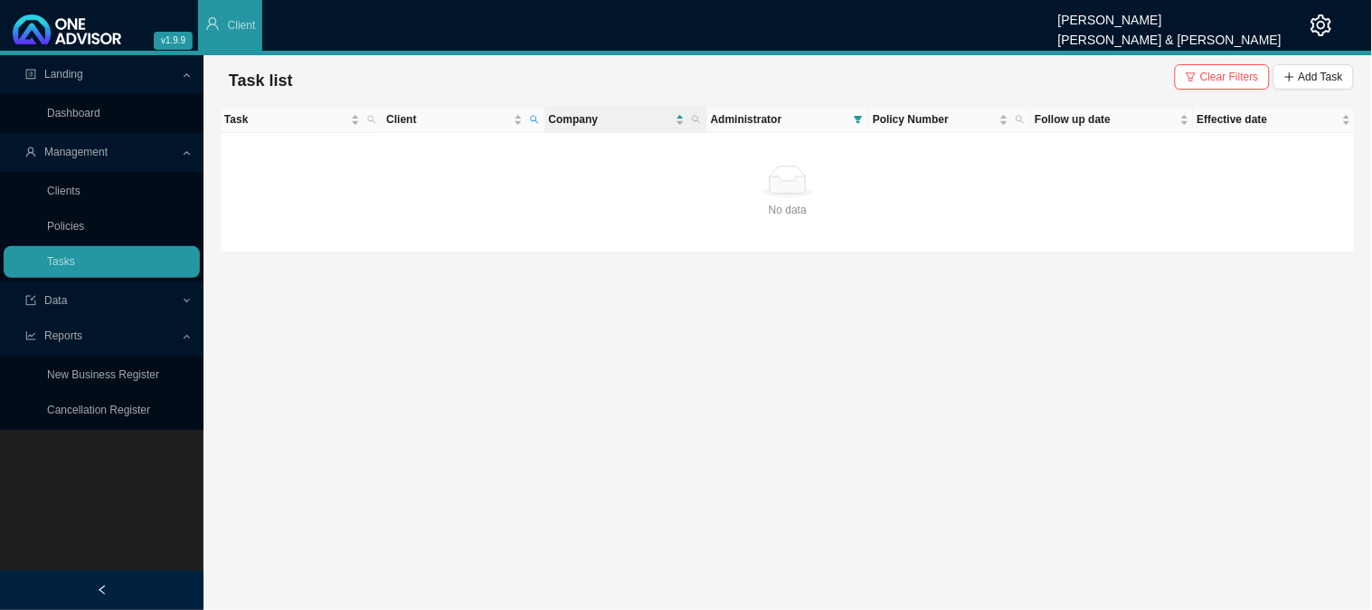
click at [516, 391] on main "Landing Dashboard Management Clients Policies Tasks Data Reports New Business R…" at bounding box center [686, 332] width 1372 height 555
click at [534, 116] on icon "search" at bounding box center [534, 119] width 9 height 9
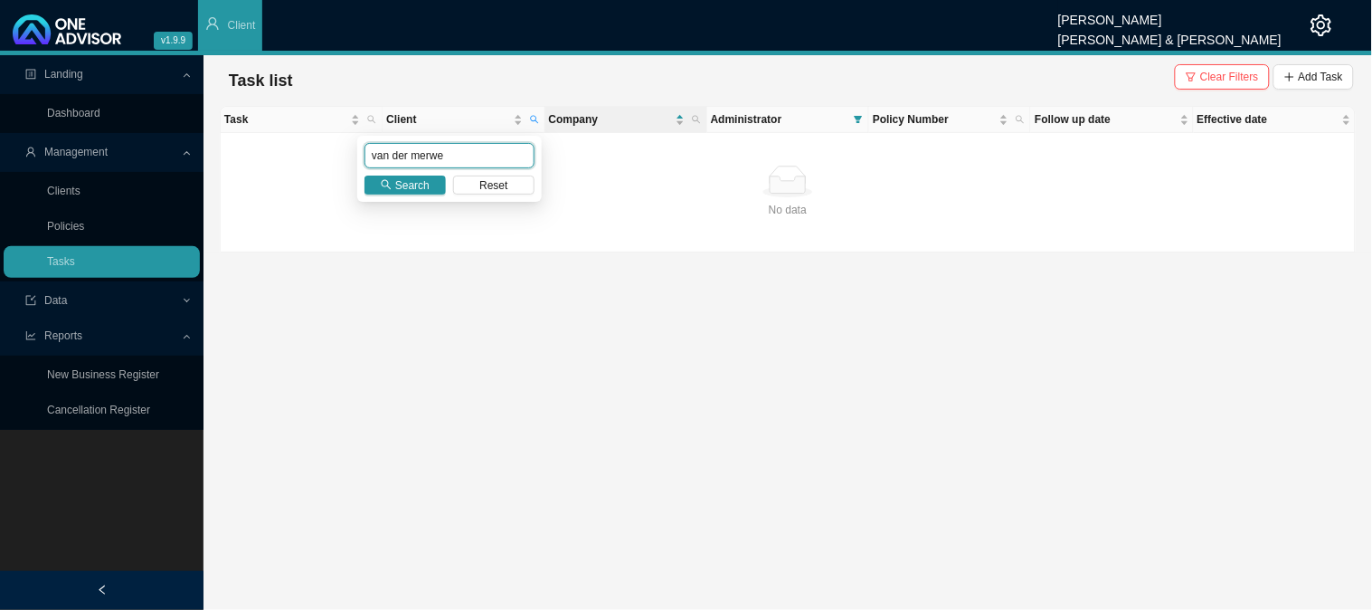
drag, startPoint x: 462, startPoint y: 155, endPoint x: 327, endPoint y: 157, distance: 134.8
click at [327, 157] on body "v1.9.9 [PERSON_NAME] [PERSON_NAME] & [PERSON_NAME] Client Landing Dashboard Man…" at bounding box center [686, 305] width 1372 height 610
click at [376, 179] on button "Search" at bounding box center [405, 185] width 81 height 19
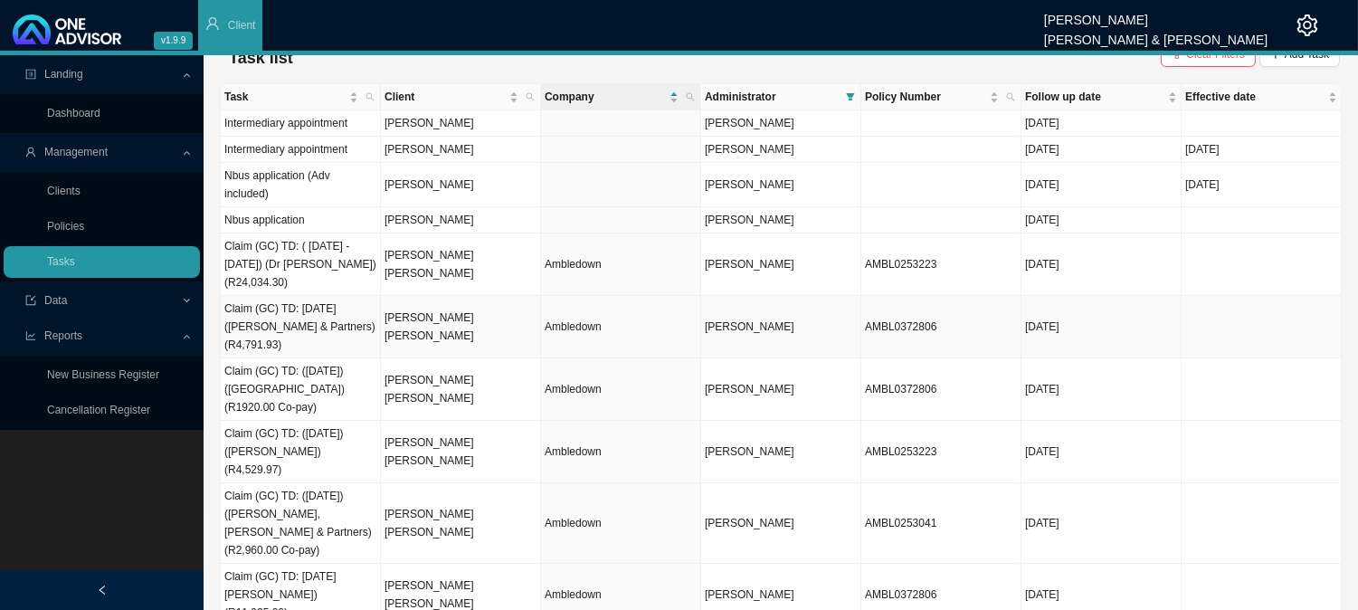
scroll to position [0, 0]
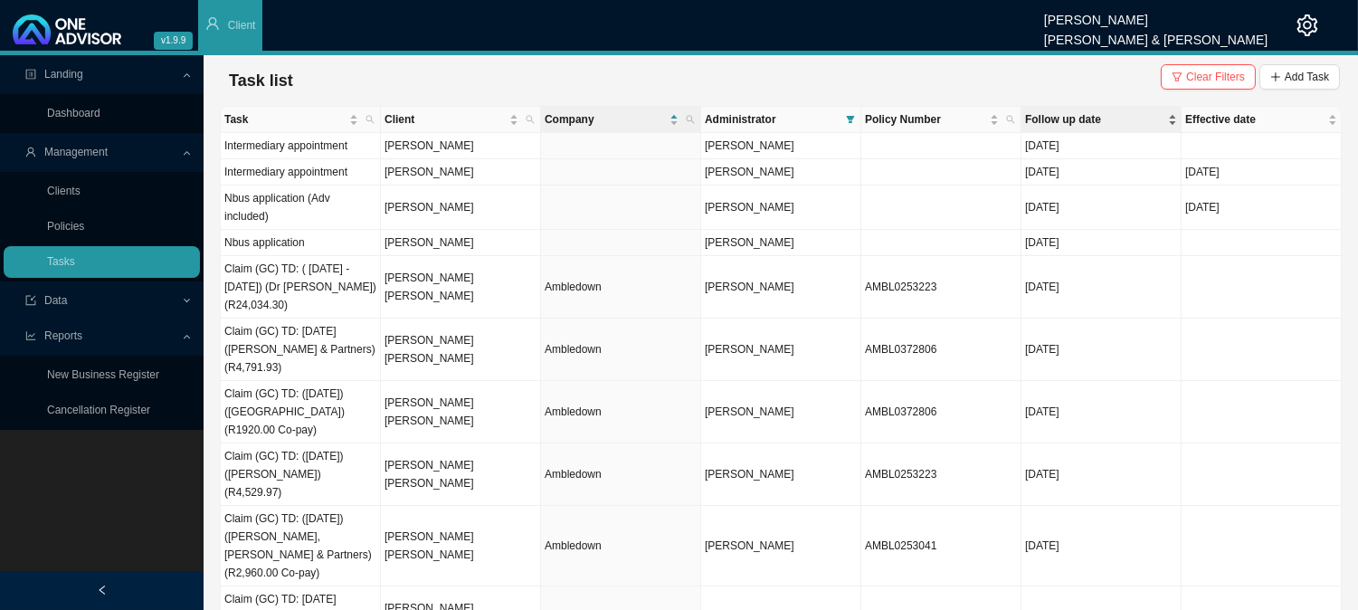
click at [1061, 113] on span "Follow up date" at bounding box center [1094, 119] width 139 height 18
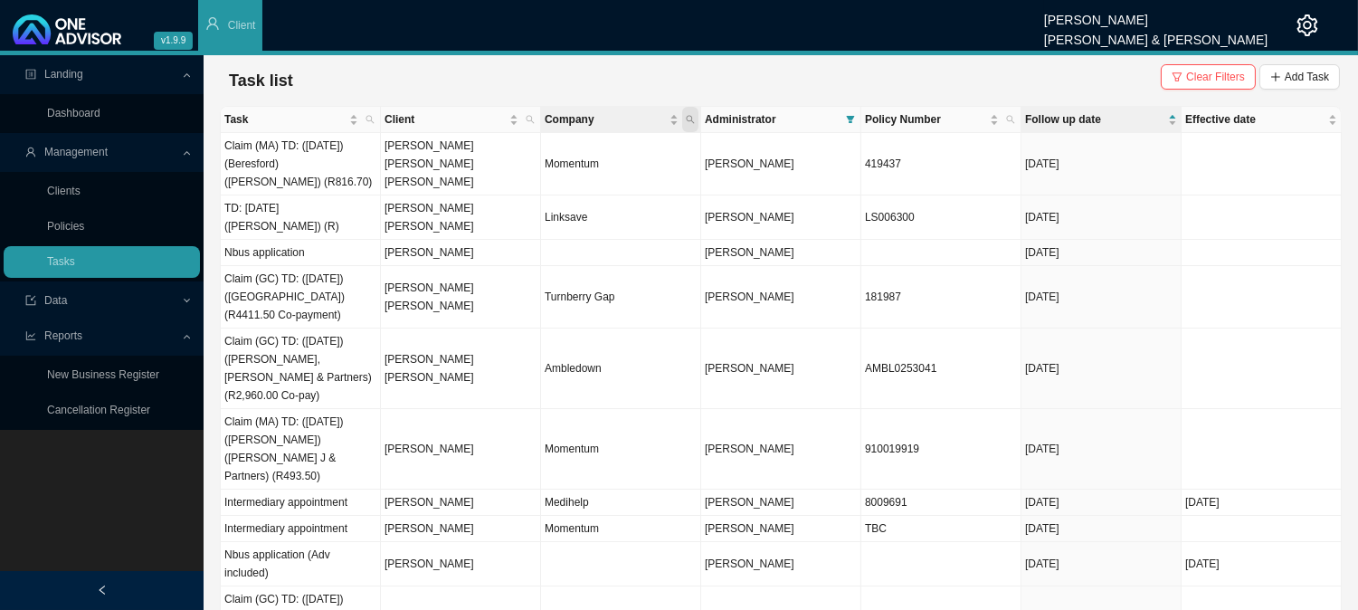
click at [689, 119] on icon "search" at bounding box center [690, 119] width 9 height 9
click at [528, 119] on icon "search" at bounding box center [530, 119] width 9 height 9
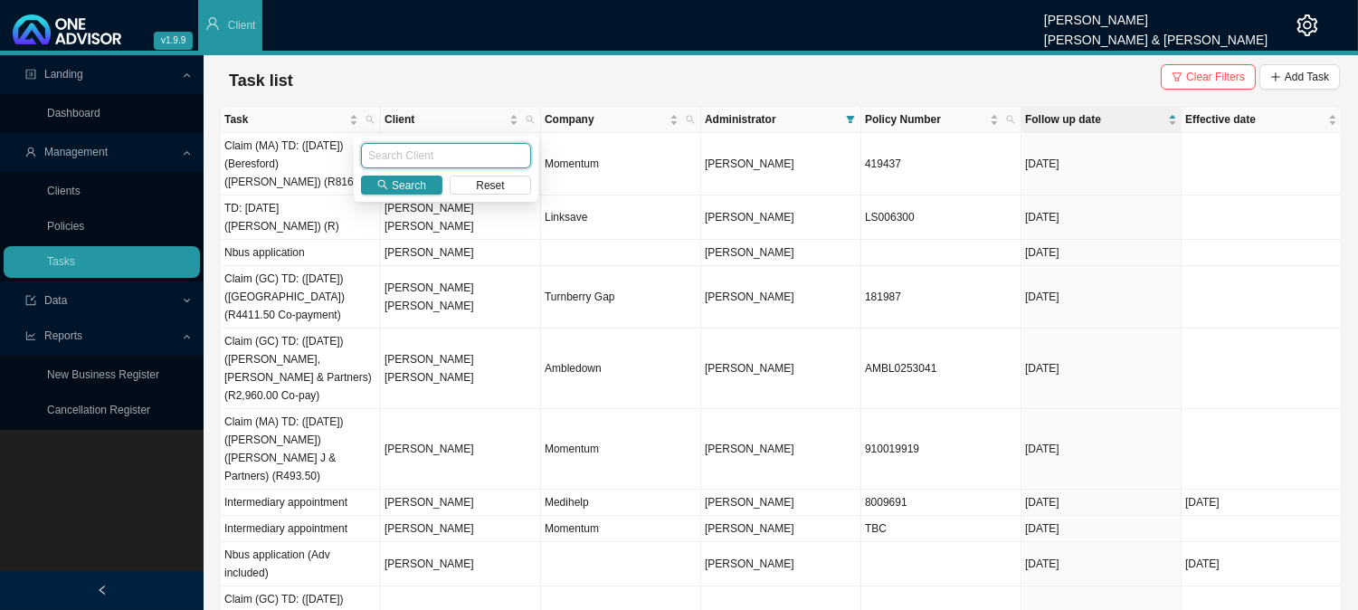
click at [427, 158] on input "text" at bounding box center [446, 155] width 170 height 25
type input "storah"
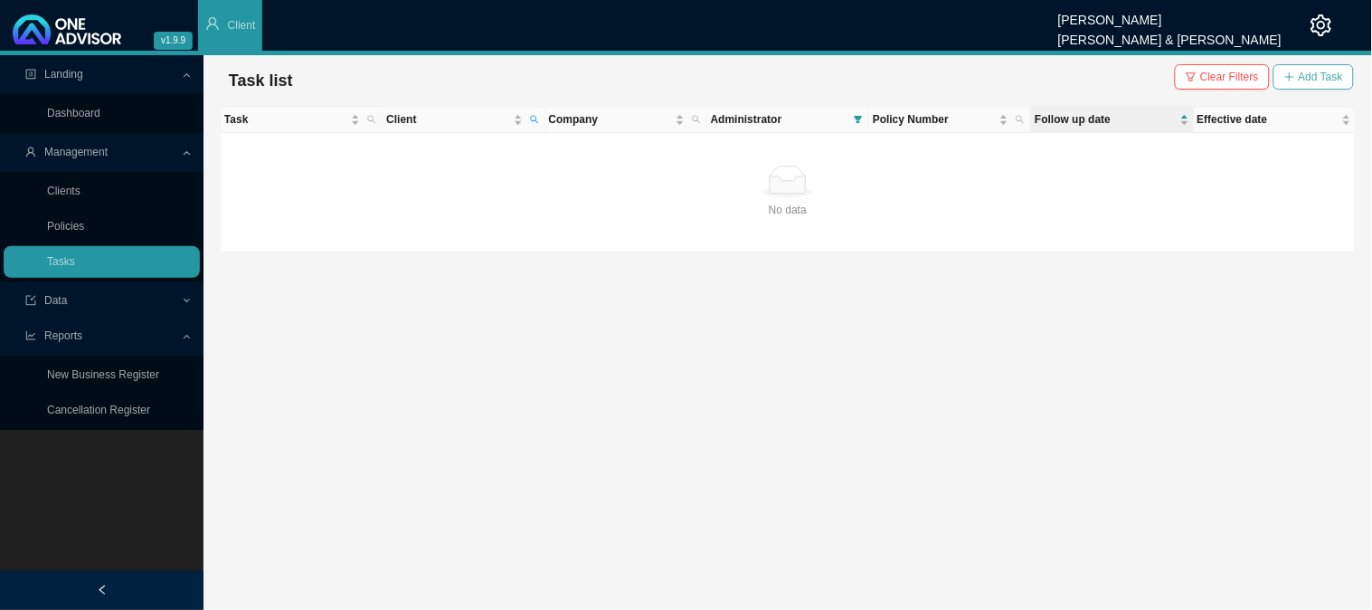
click at [1310, 74] on span "Add Task" at bounding box center [1321, 77] width 44 height 18
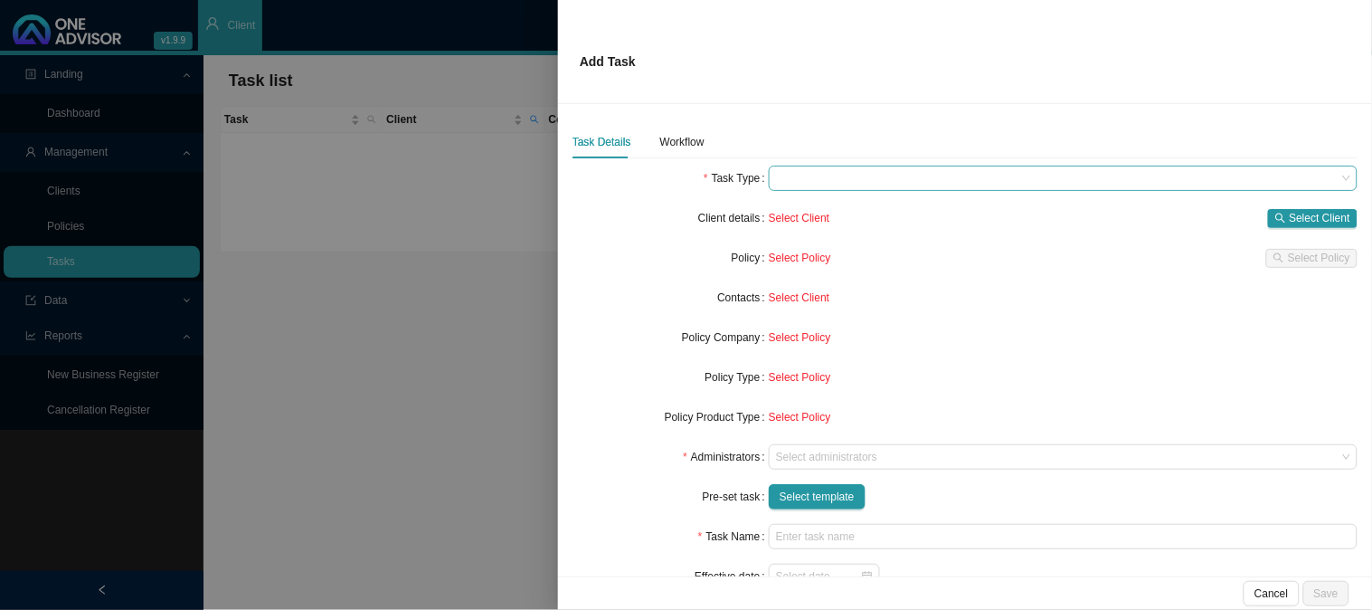
click at [796, 177] on span at bounding box center [1063, 178] width 574 height 24
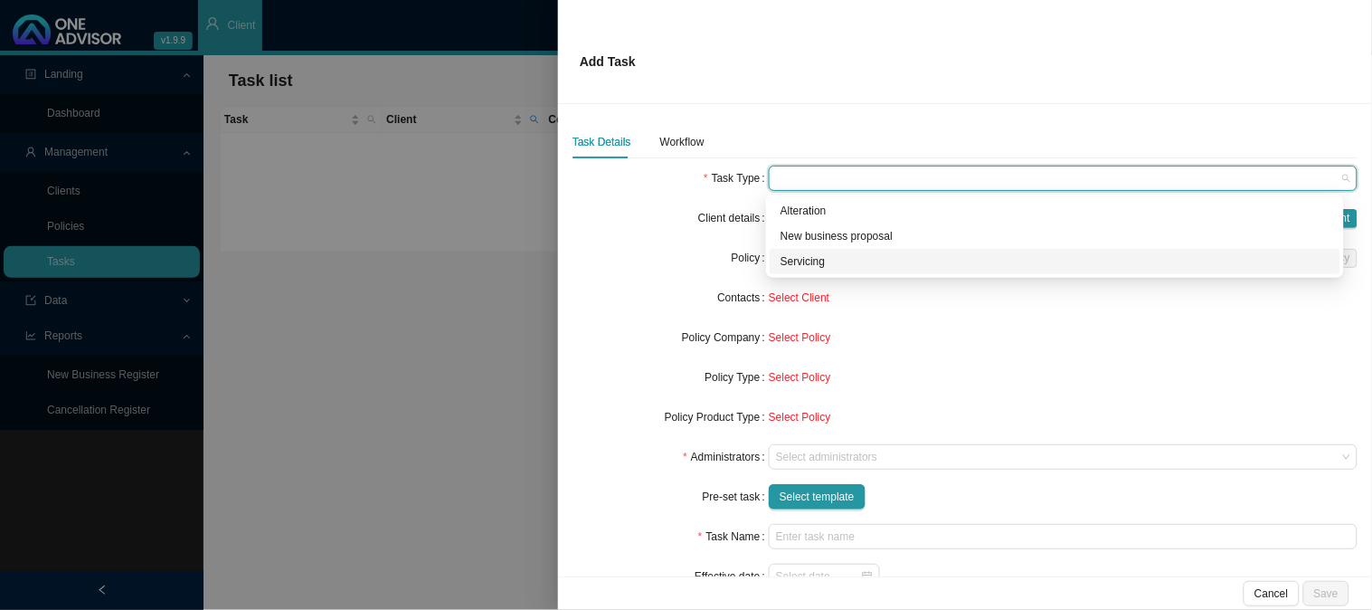
click at [796, 267] on div "Servicing" at bounding box center [1055, 261] width 549 height 18
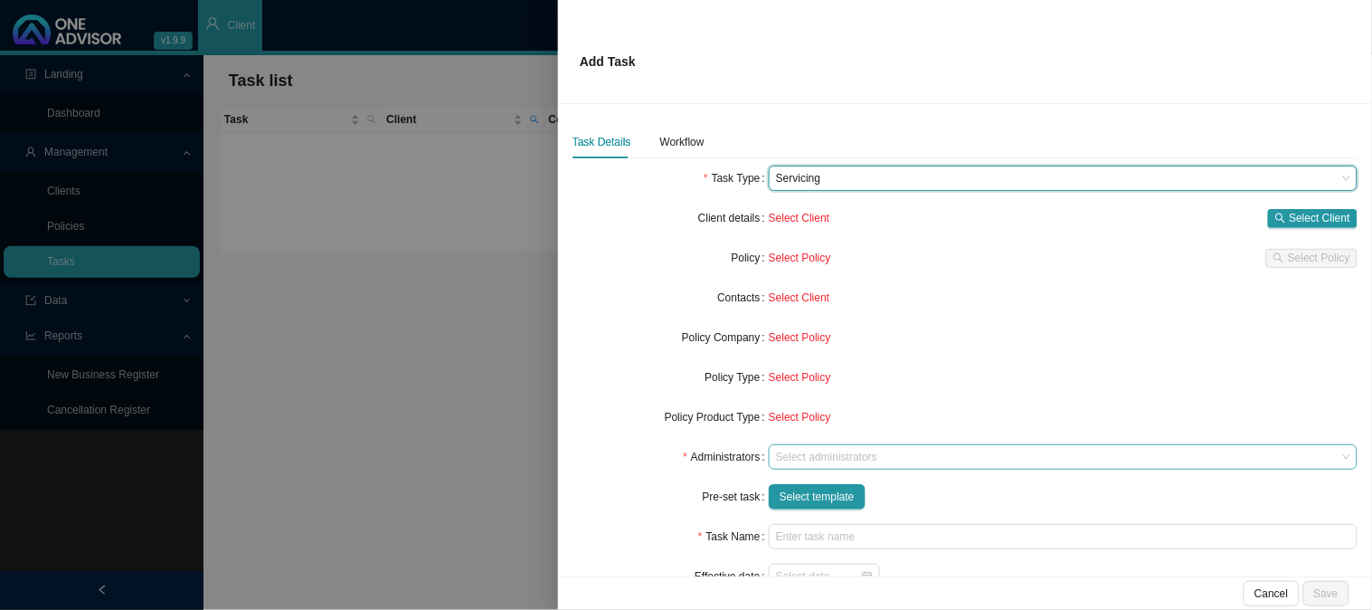
click at [799, 454] on div at bounding box center [1055, 458] width 565 height 14
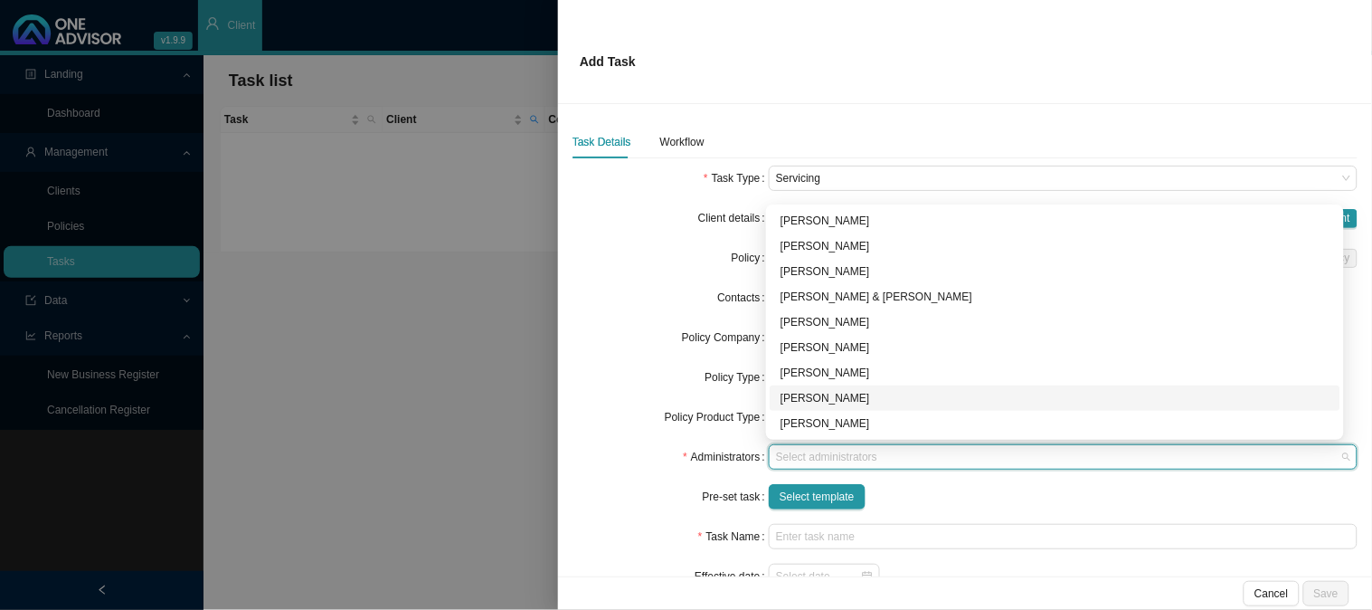
click at [809, 401] on div "[PERSON_NAME]" at bounding box center [1055, 398] width 549 height 18
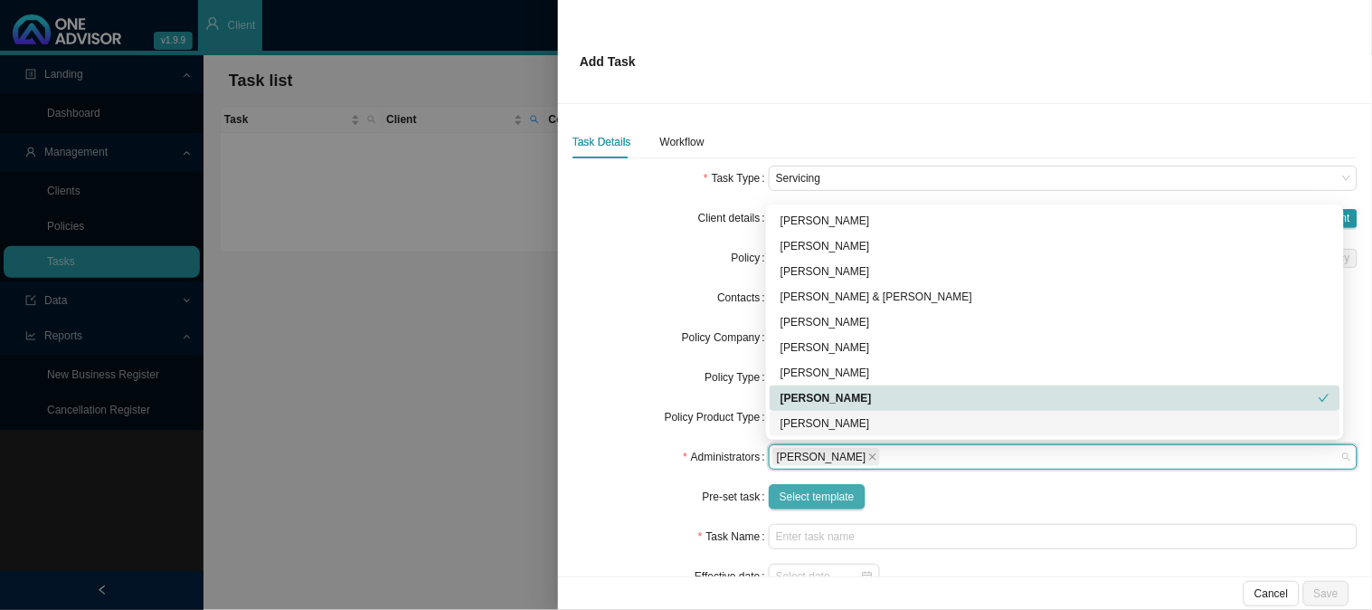
click at [807, 507] on button "Select template" at bounding box center [817, 496] width 97 height 25
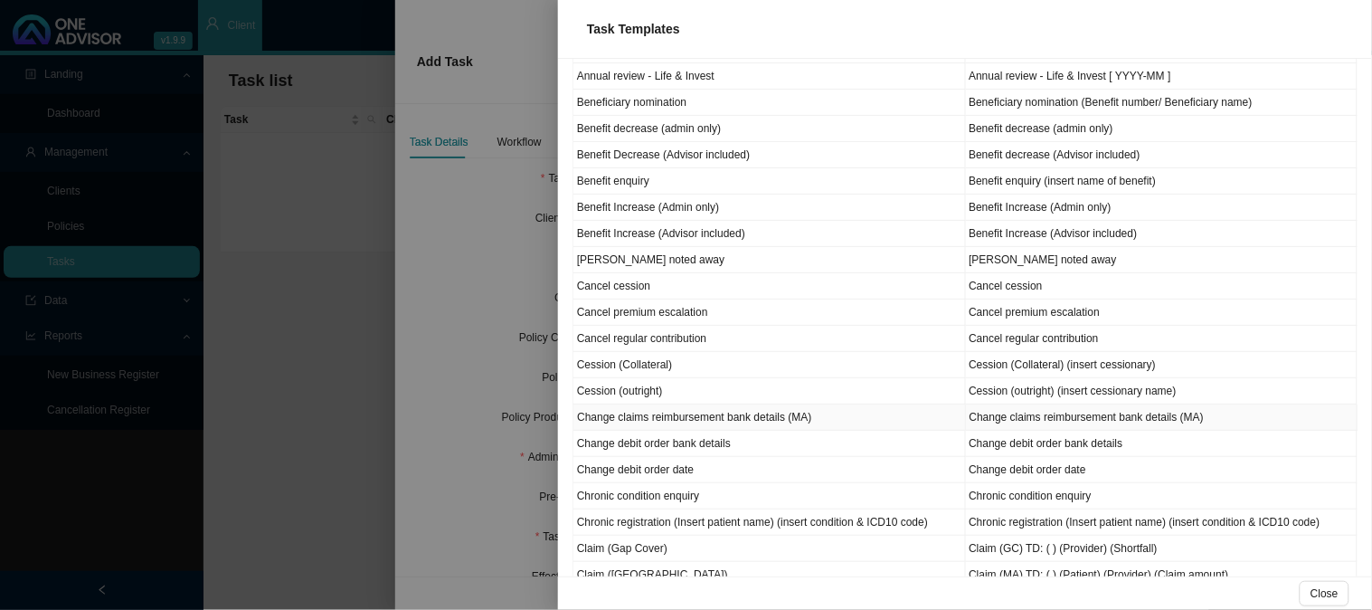
scroll to position [201, 0]
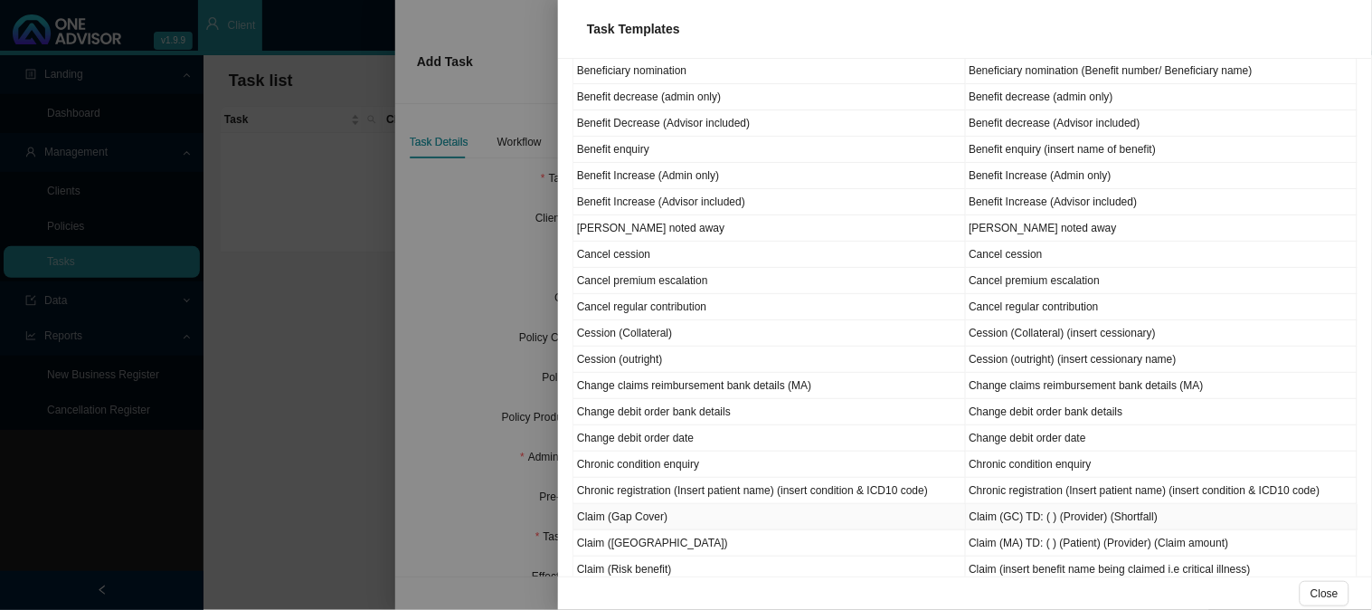
click at [658, 517] on td "Claim (Gap Cover)" at bounding box center [770, 517] width 393 height 26
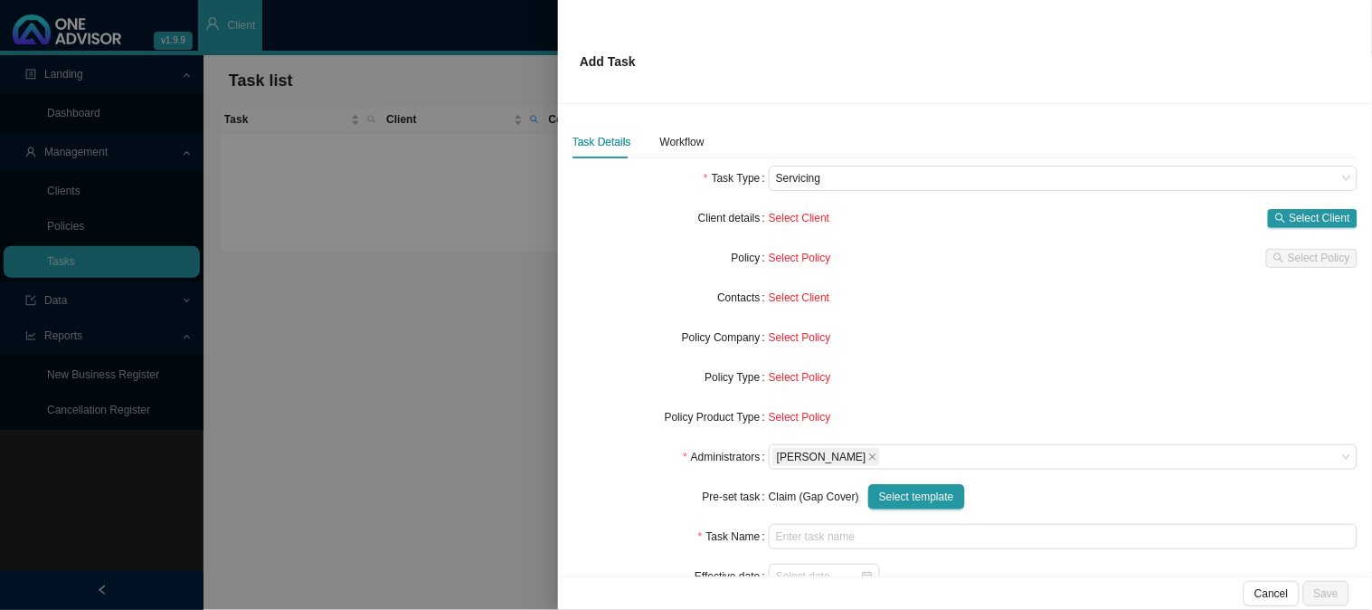
type input "Claim (GC) TD: ( ) (Provider) (Shortfall)"
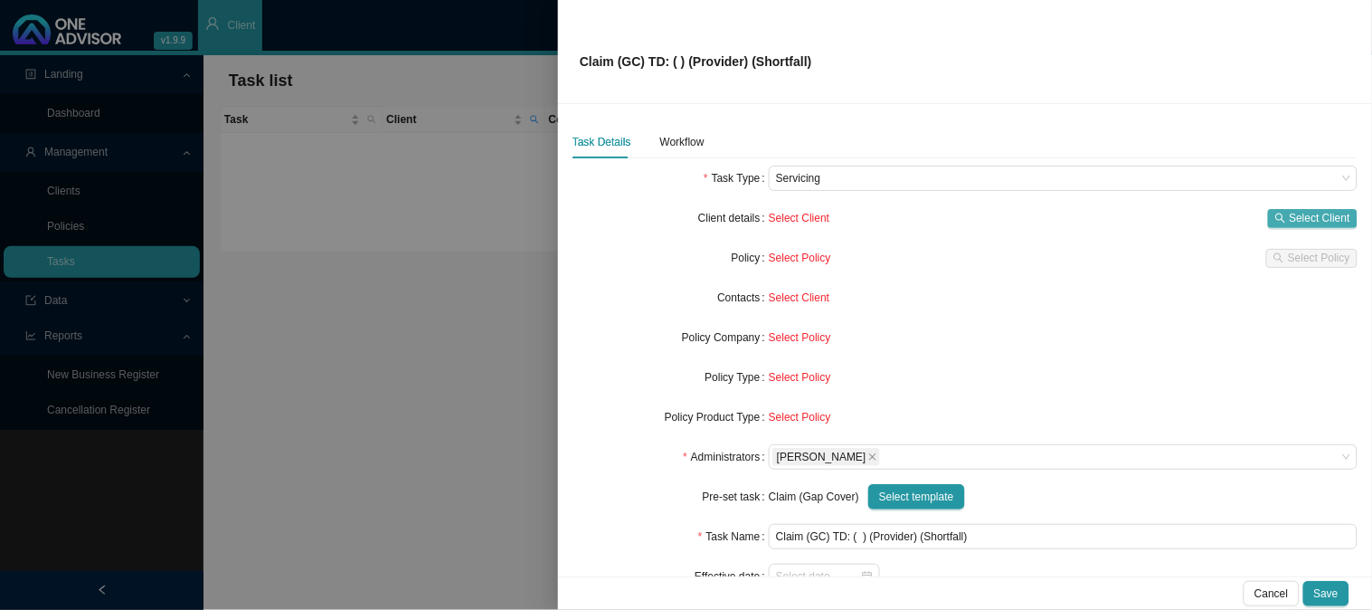
click at [1268, 212] on button "Select Client" at bounding box center [1313, 218] width 90 height 19
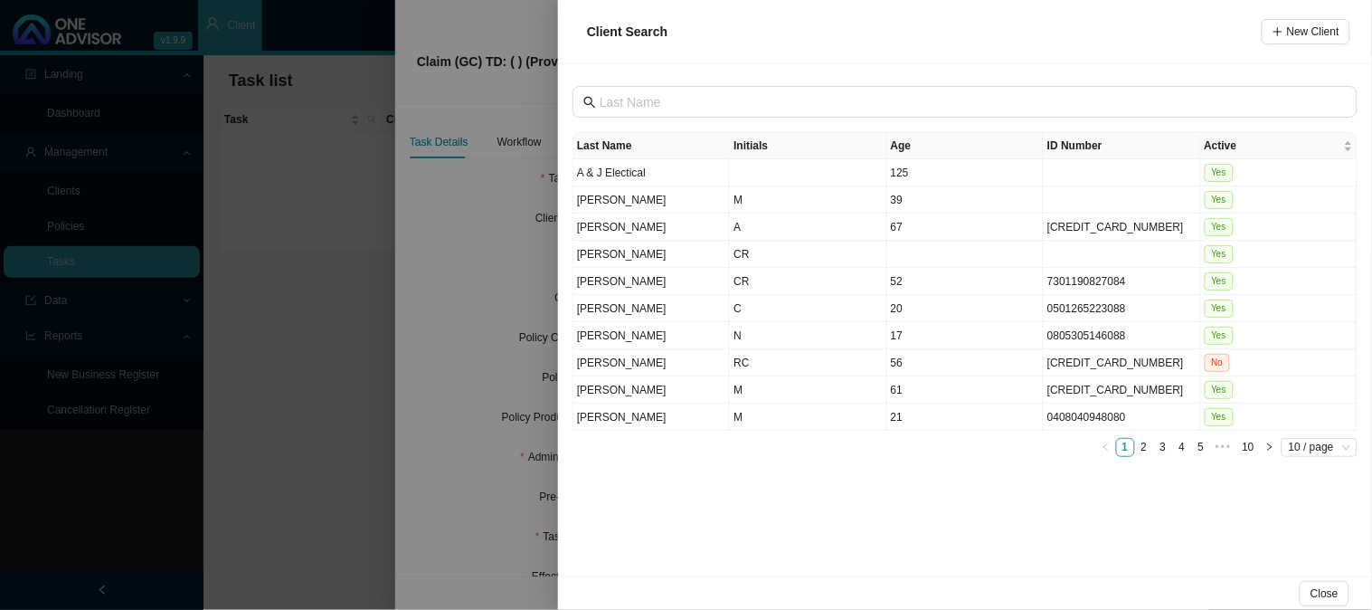
click at [437, 228] on div at bounding box center [686, 305] width 1372 height 610
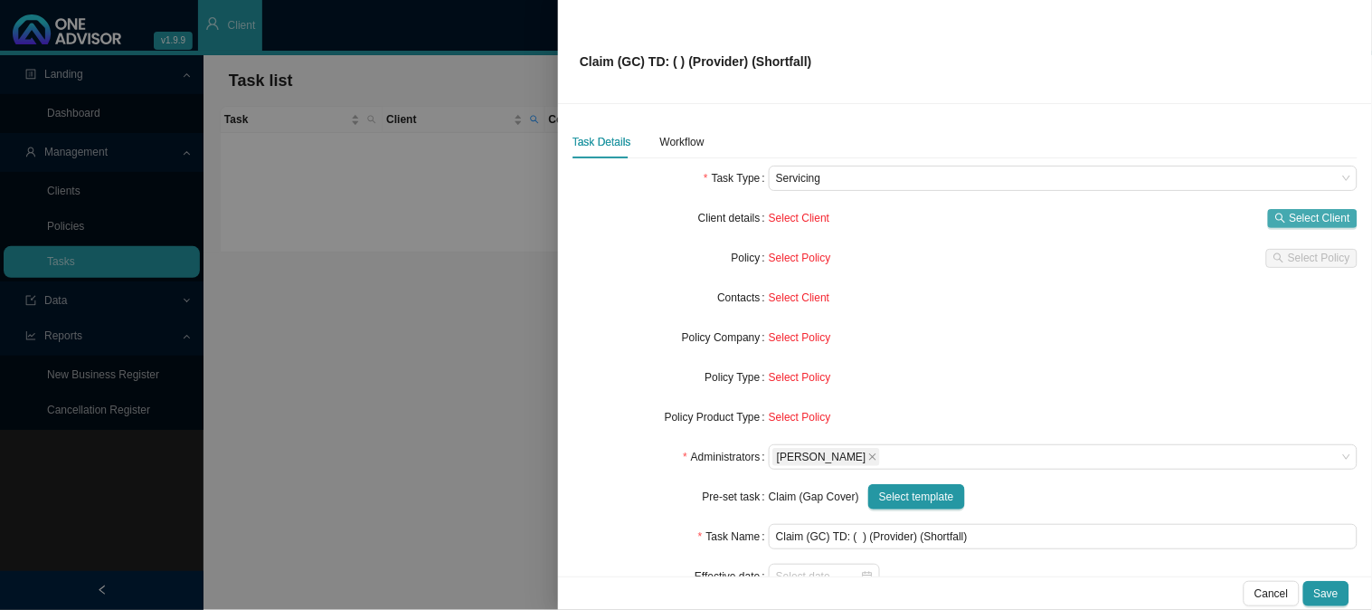
click at [1305, 218] on span "Select Client" at bounding box center [1320, 218] width 61 height 18
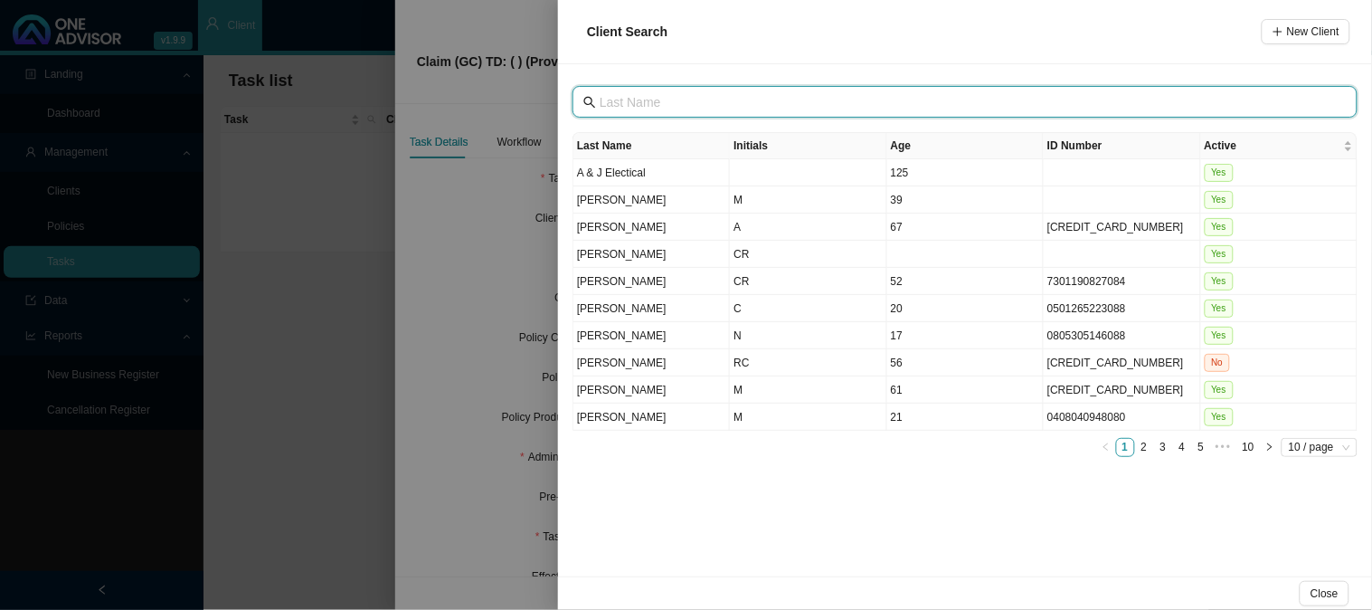
click at [703, 100] on input "text" at bounding box center [967, 102] width 735 height 20
type input "storah"
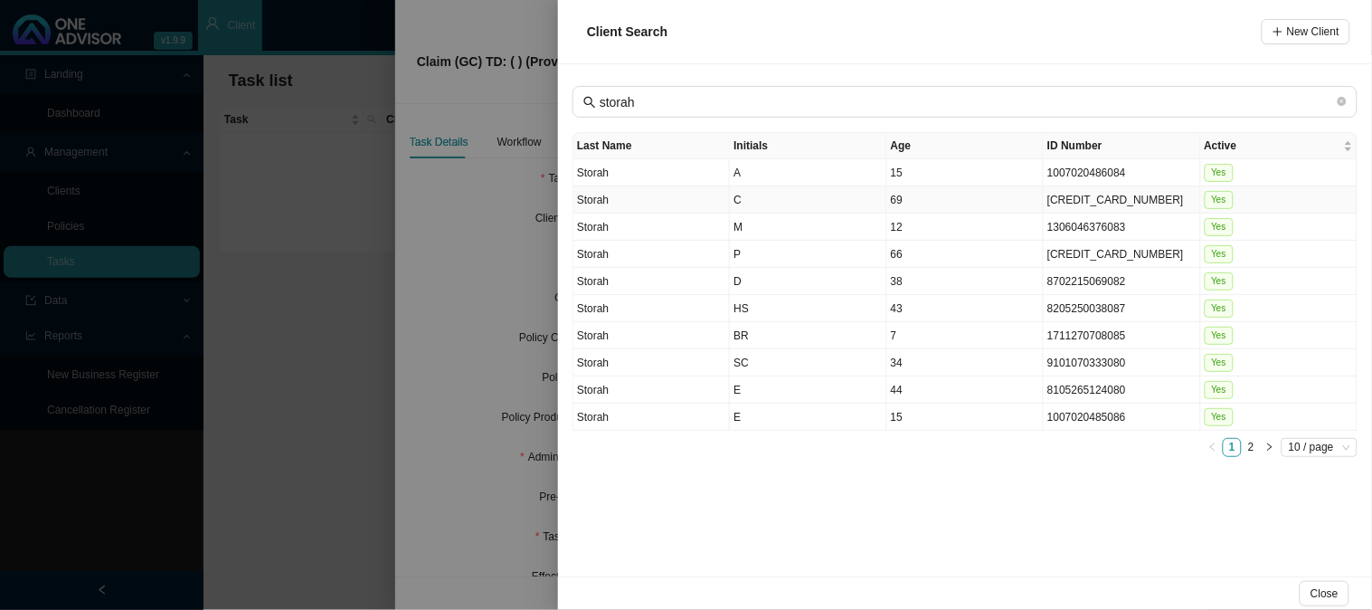
click at [764, 201] on td "C" at bounding box center [808, 199] width 157 height 27
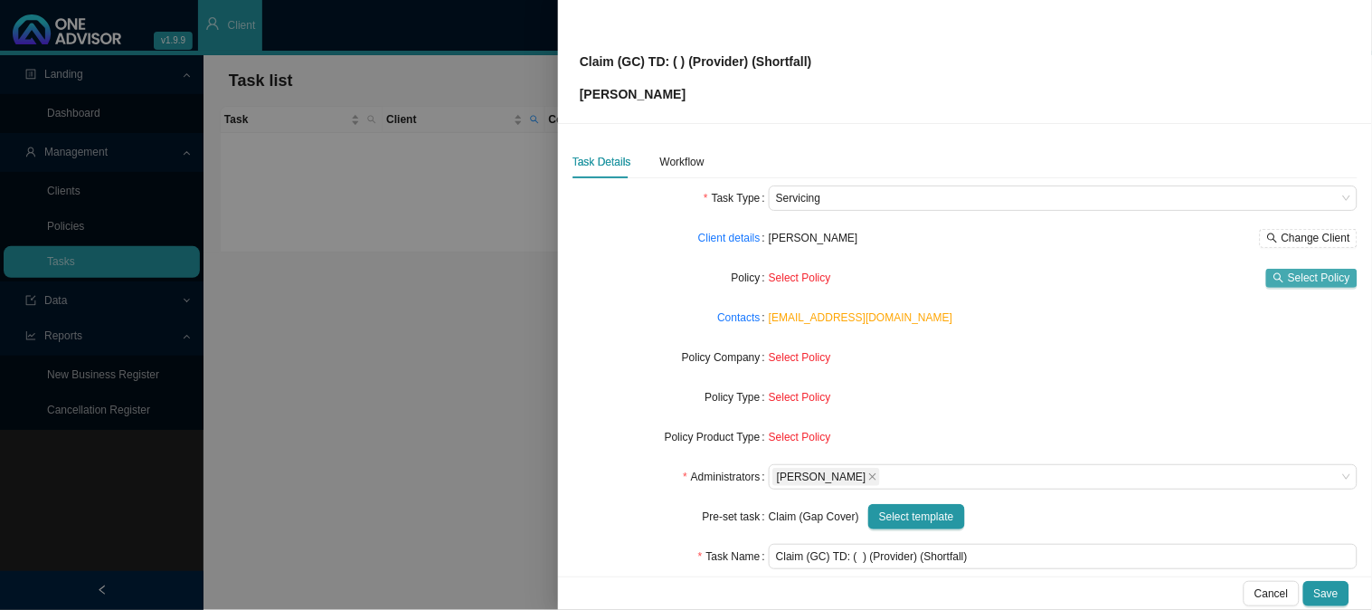
click at [1288, 277] on span "Select Policy" at bounding box center [1319, 278] width 62 height 18
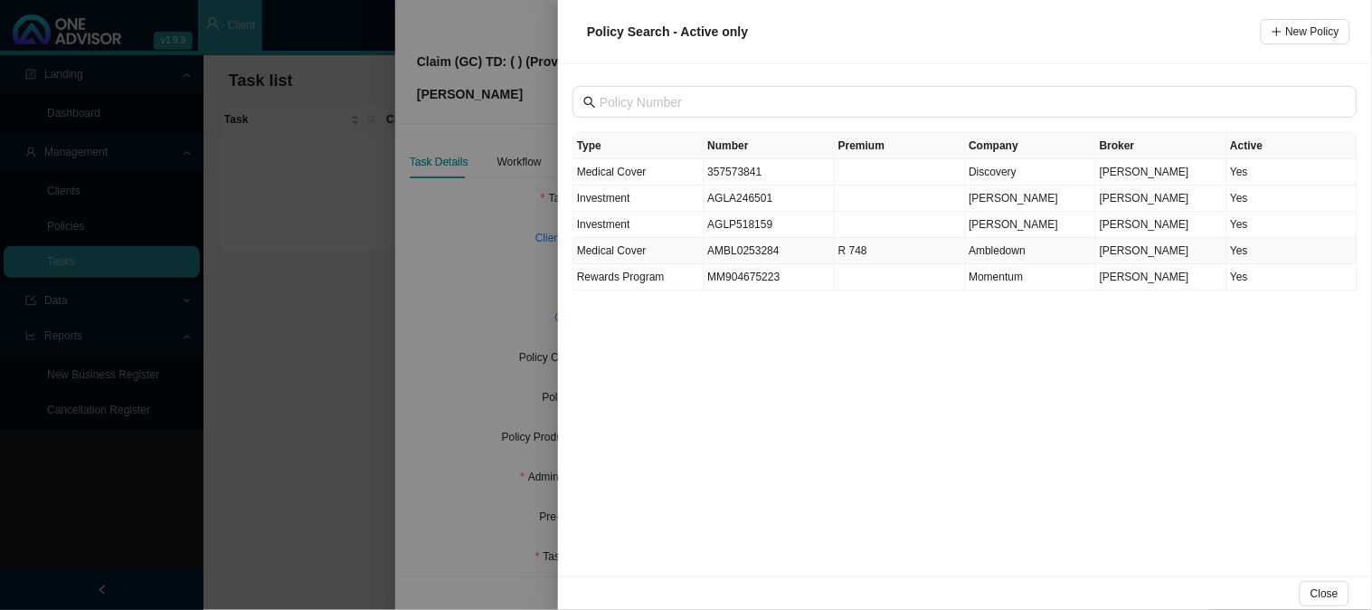
click at [733, 253] on td "AMBL0253284" at bounding box center [770, 251] width 131 height 26
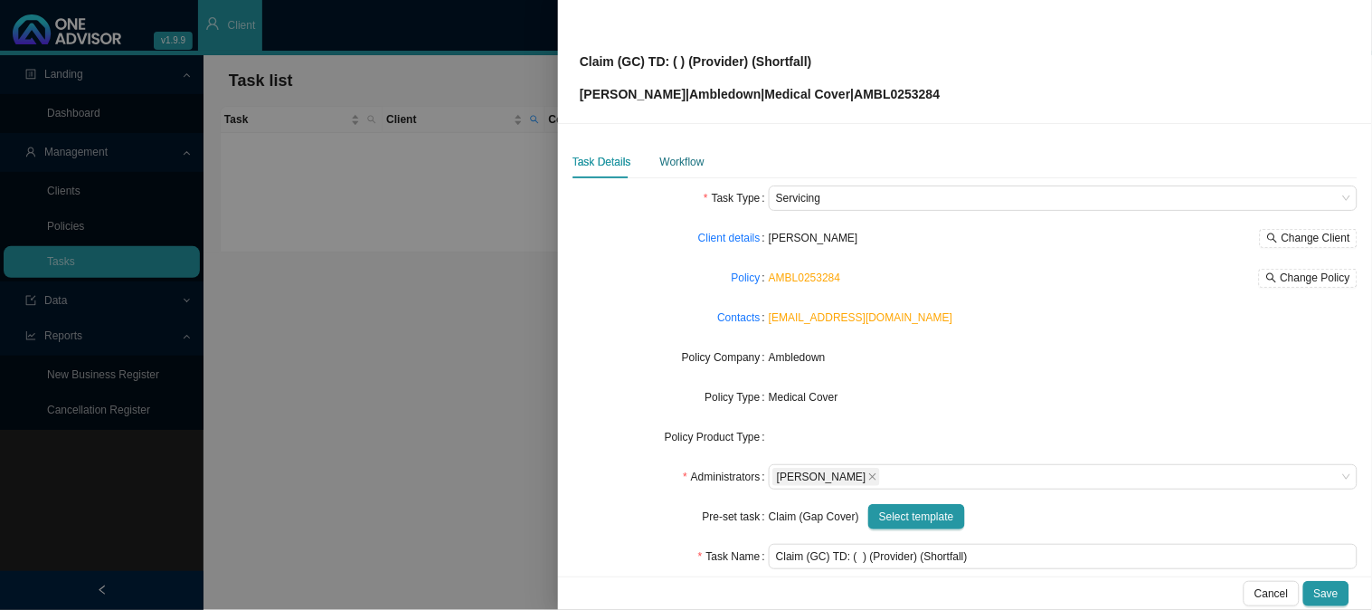
click at [699, 163] on div "Workflow" at bounding box center [682, 162] width 44 height 18
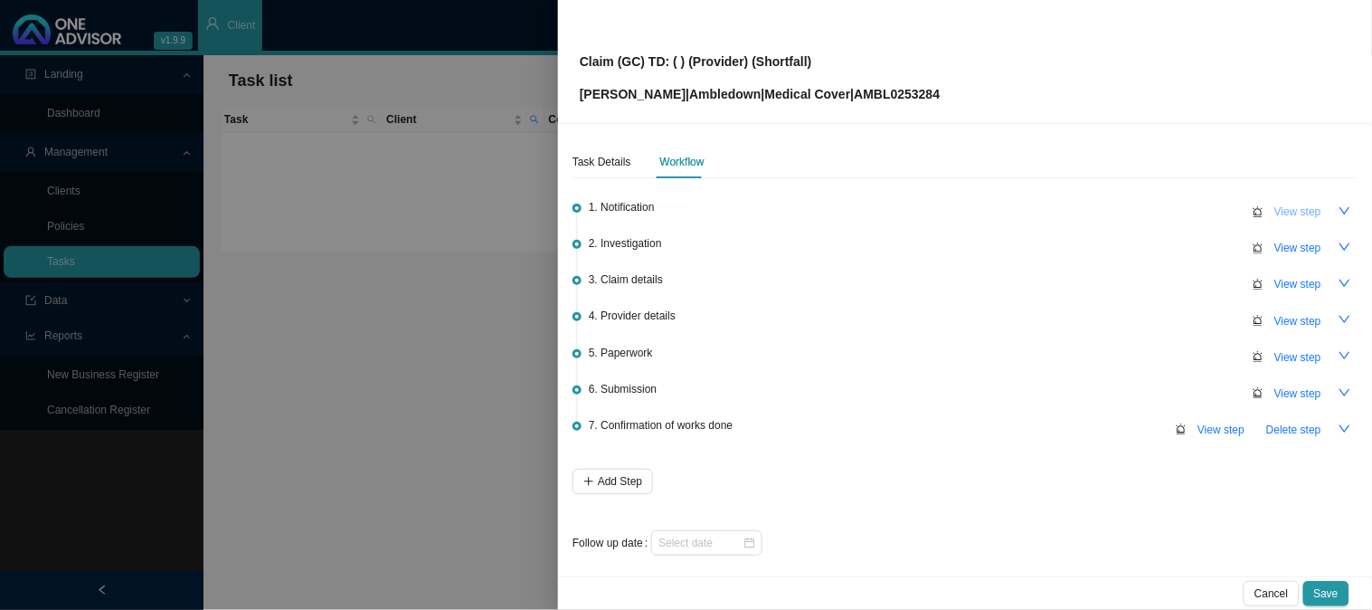
click at [1275, 205] on span "View step" at bounding box center [1298, 212] width 47 height 18
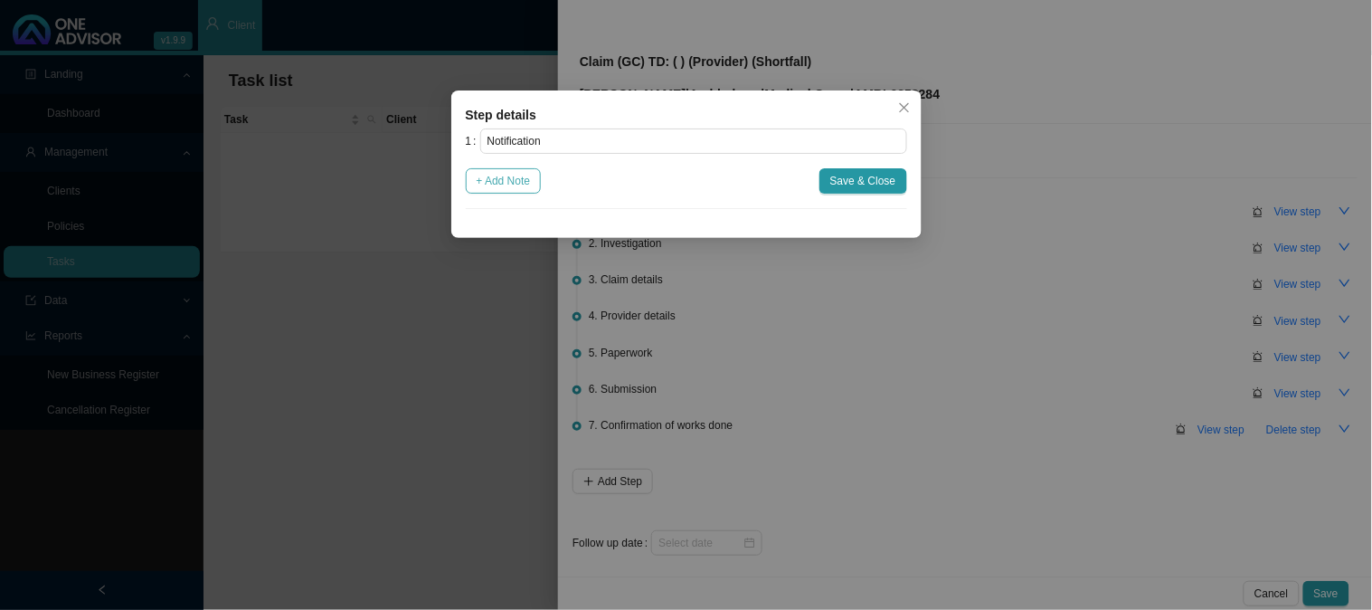
click at [530, 182] on span "+ Add Note" at bounding box center [504, 181] width 54 height 18
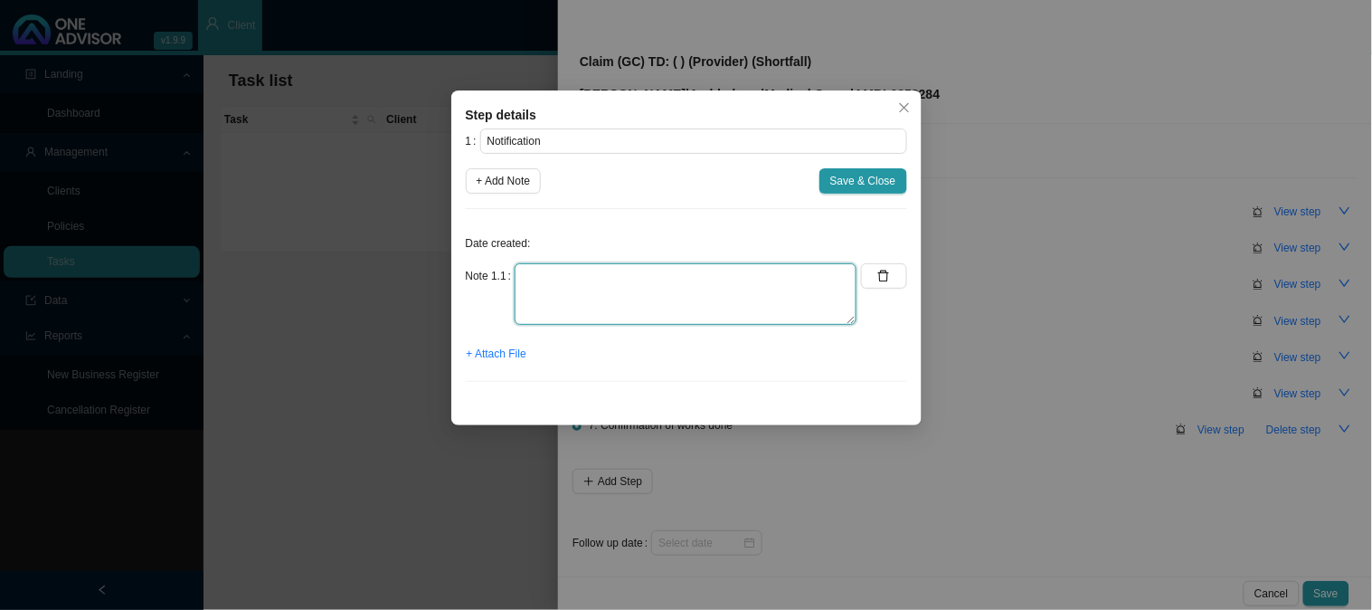
click at [558, 278] on textarea at bounding box center [686, 294] width 342 height 62
type textarea "Received a gap claim"
click at [906, 109] on icon "close" at bounding box center [904, 108] width 10 height 10
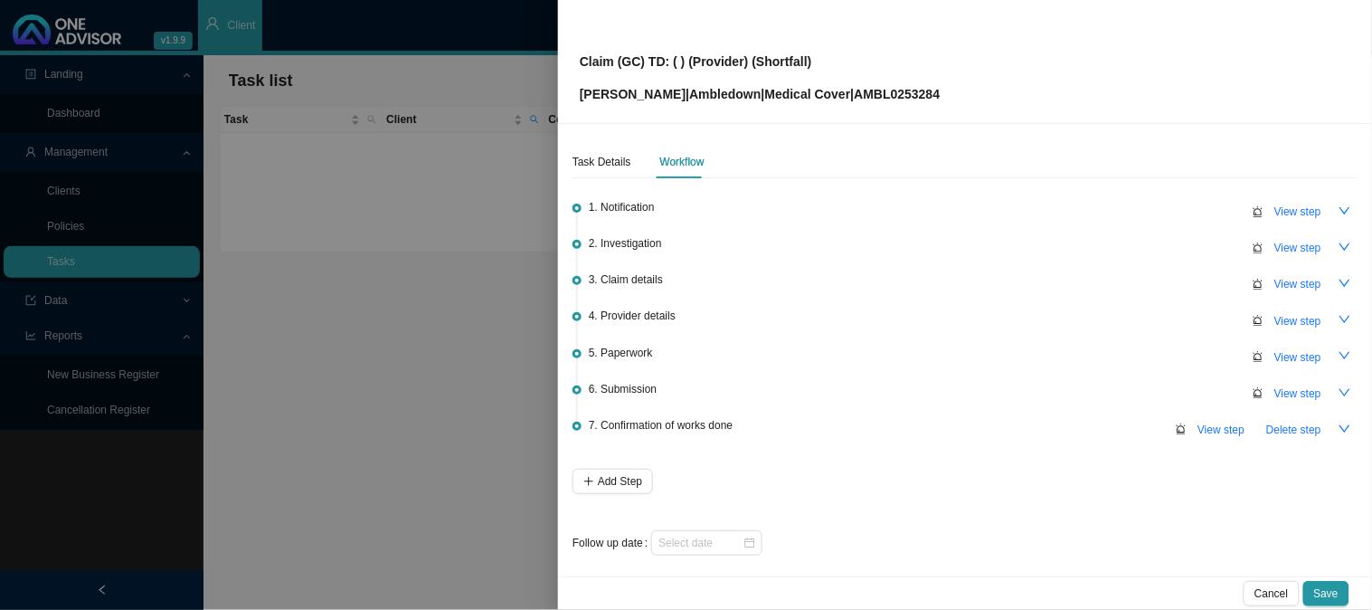
click at [489, 232] on div at bounding box center [686, 305] width 1372 height 610
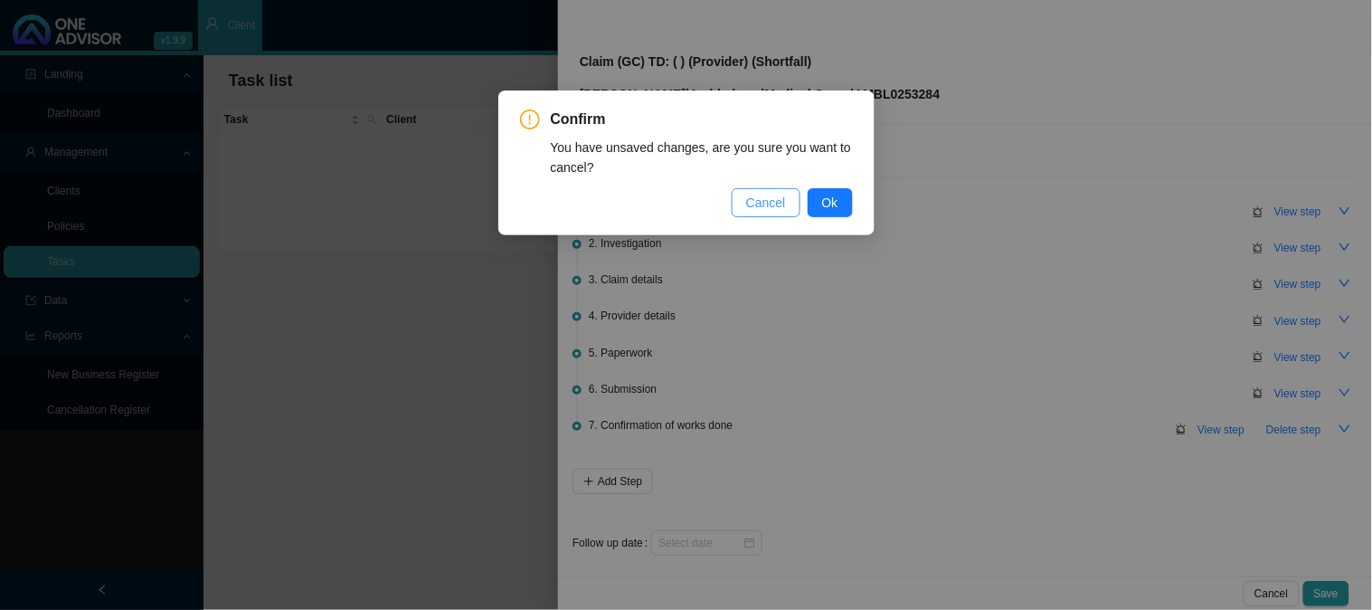
click at [780, 203] on span "Cancel" at bounding box center [766, 203] width 40 height 20
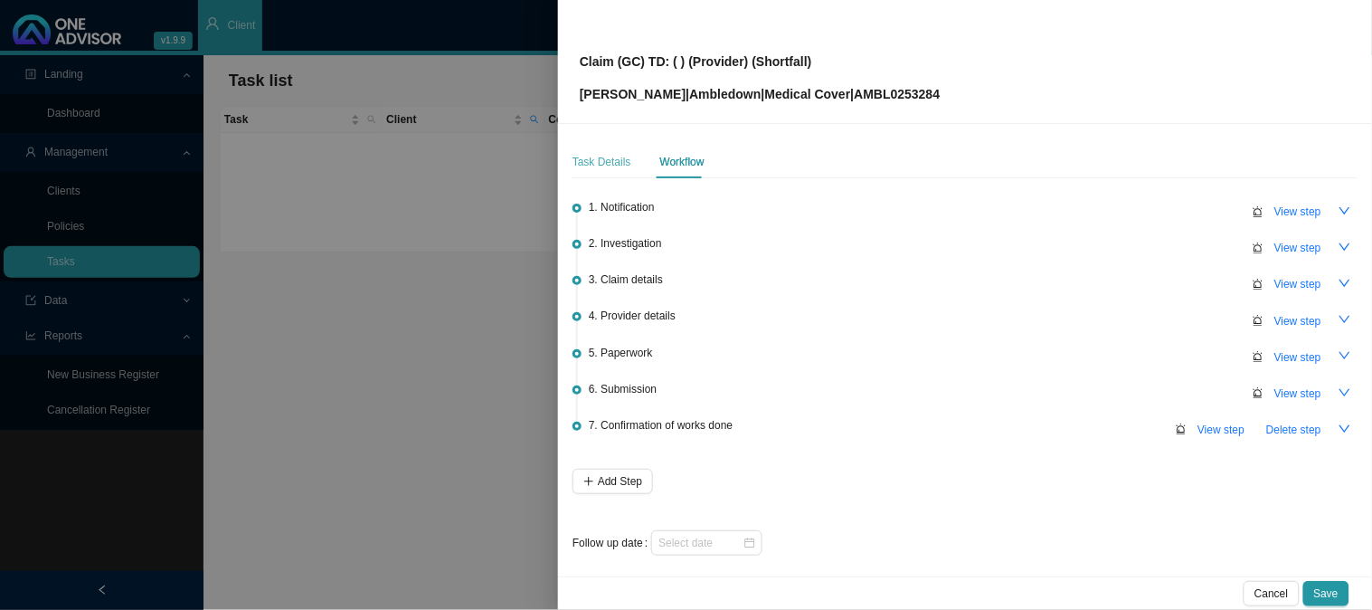
click at [577, 151] on div "Task Details" at bounding box center [602, 162] width 59 height 33
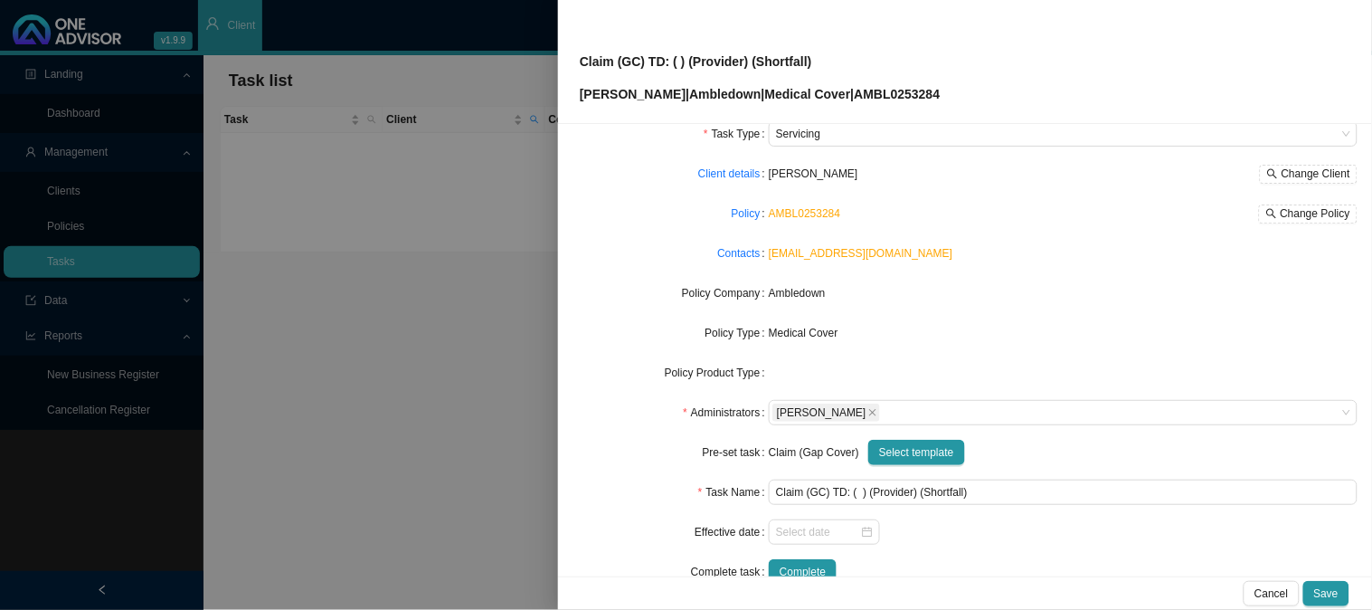
scroll to position [100, 0]
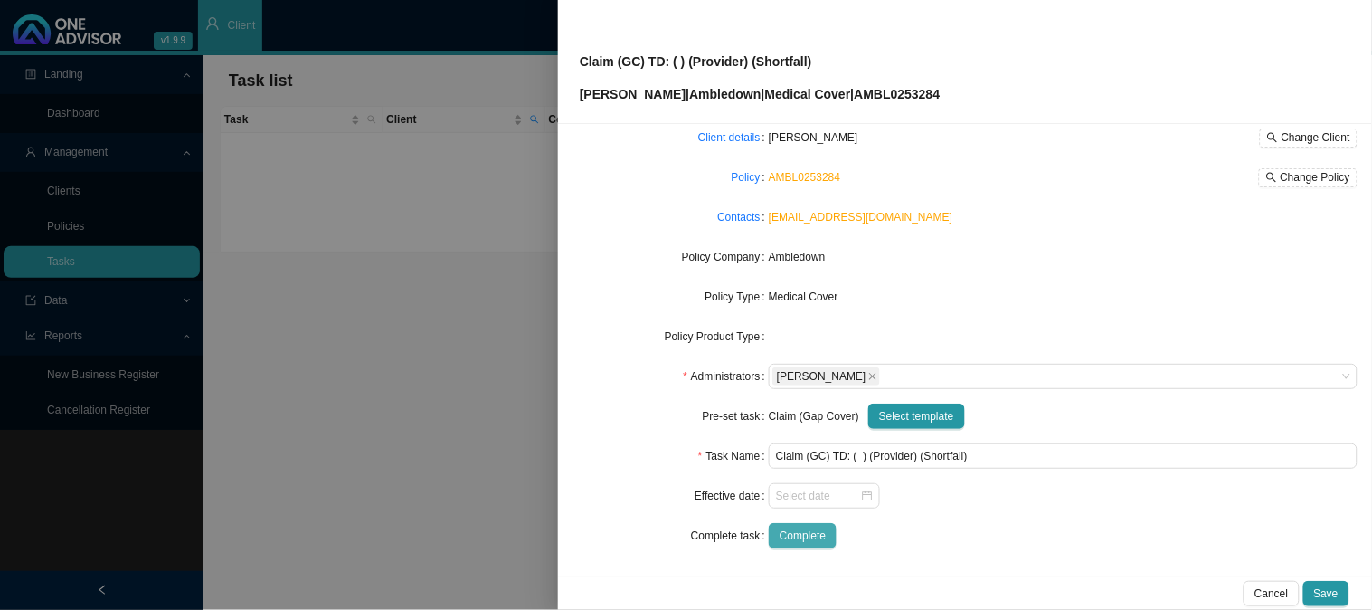
click at [784, 531] on span "Complete" at bounding box center [803, 536] width 46 height 18
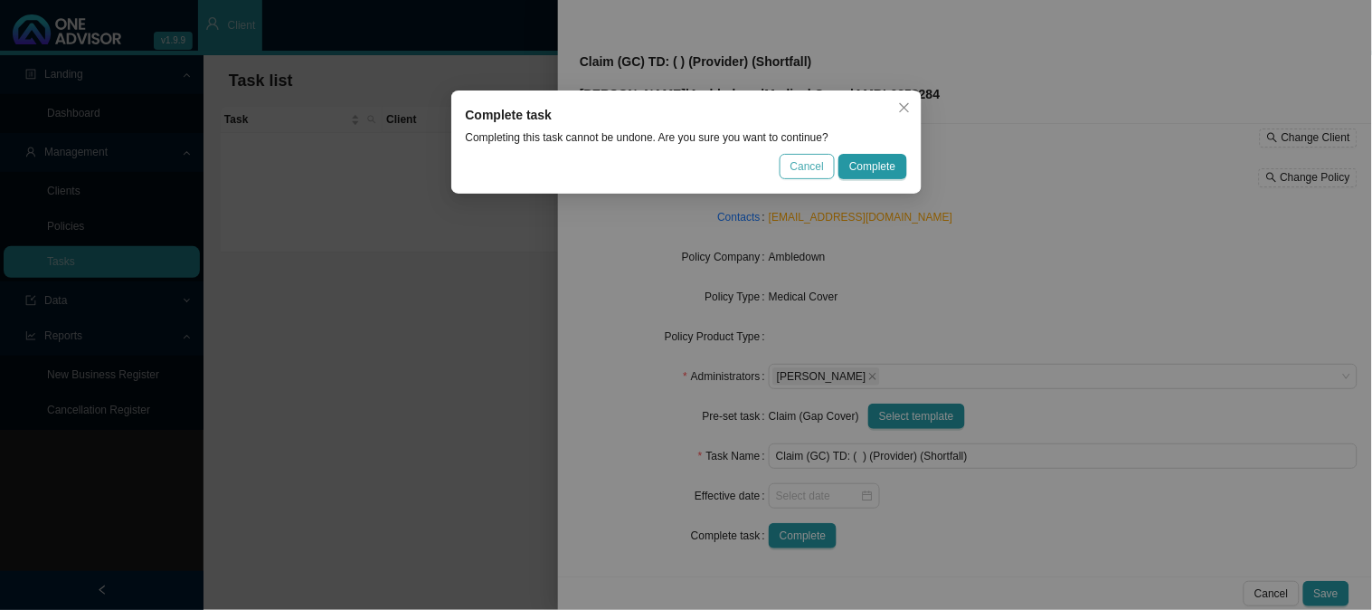
click at [801, 159] on span "Cancel" at bounding box center [807, 166] width 33 height 18
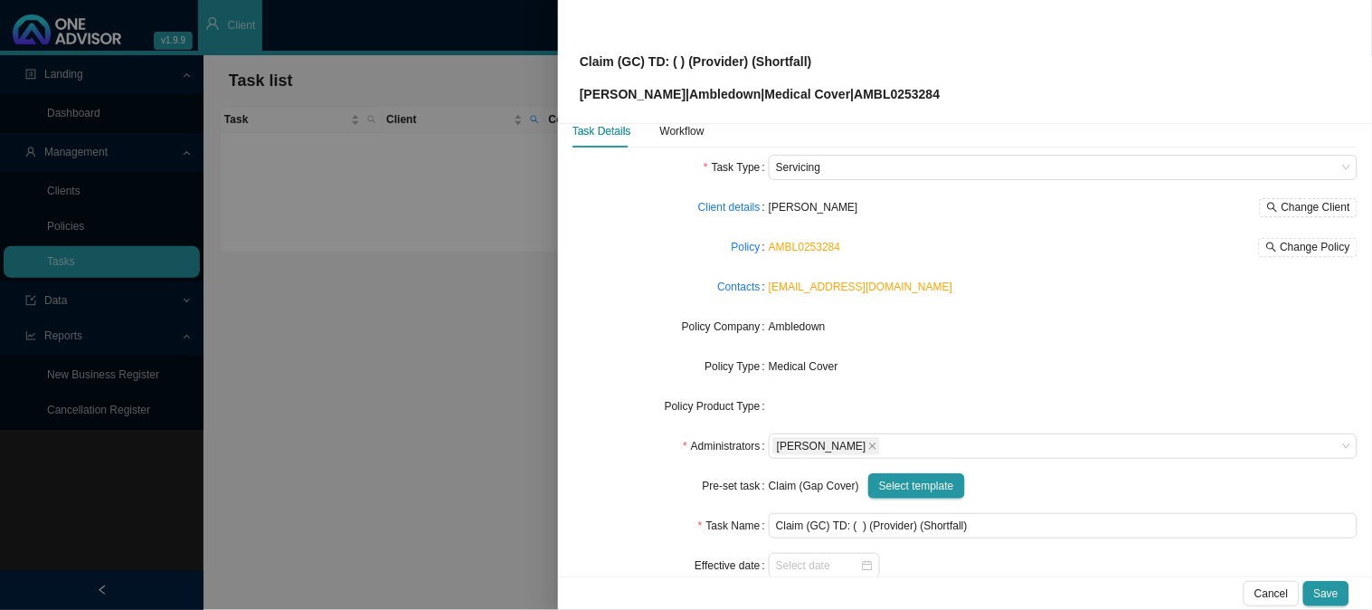
scroll to position [0, 0]
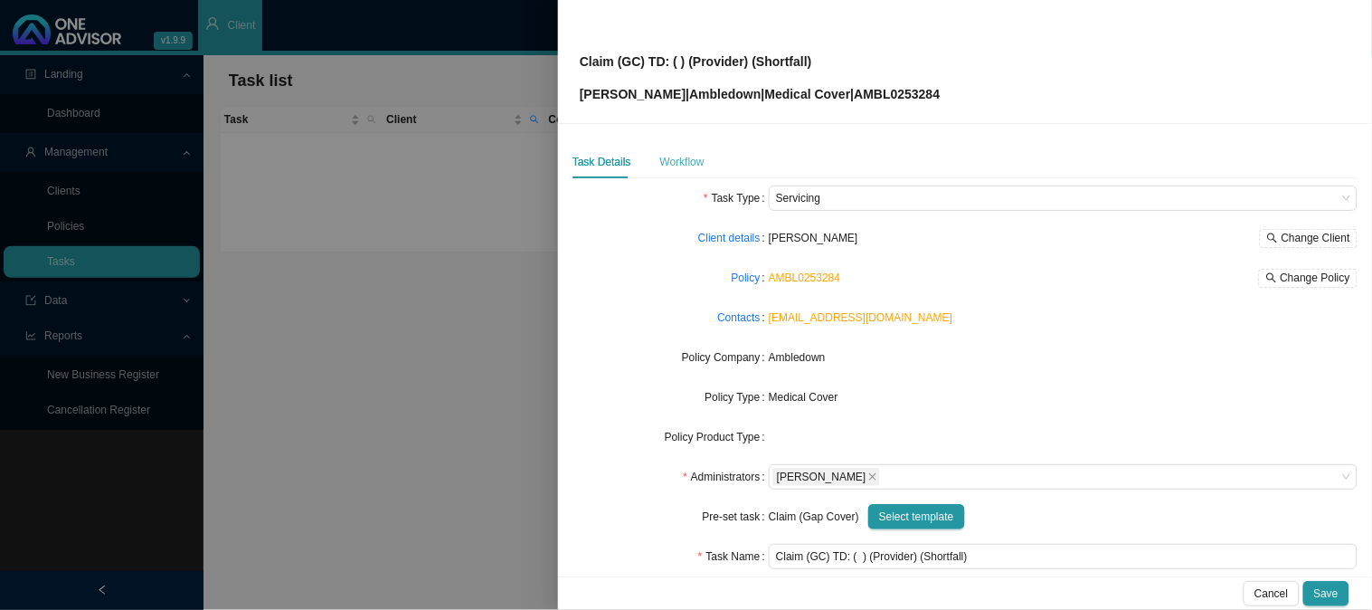
click at [677, 174] on div "Workflow" at bounding box center [682, 162] width 44 height 33
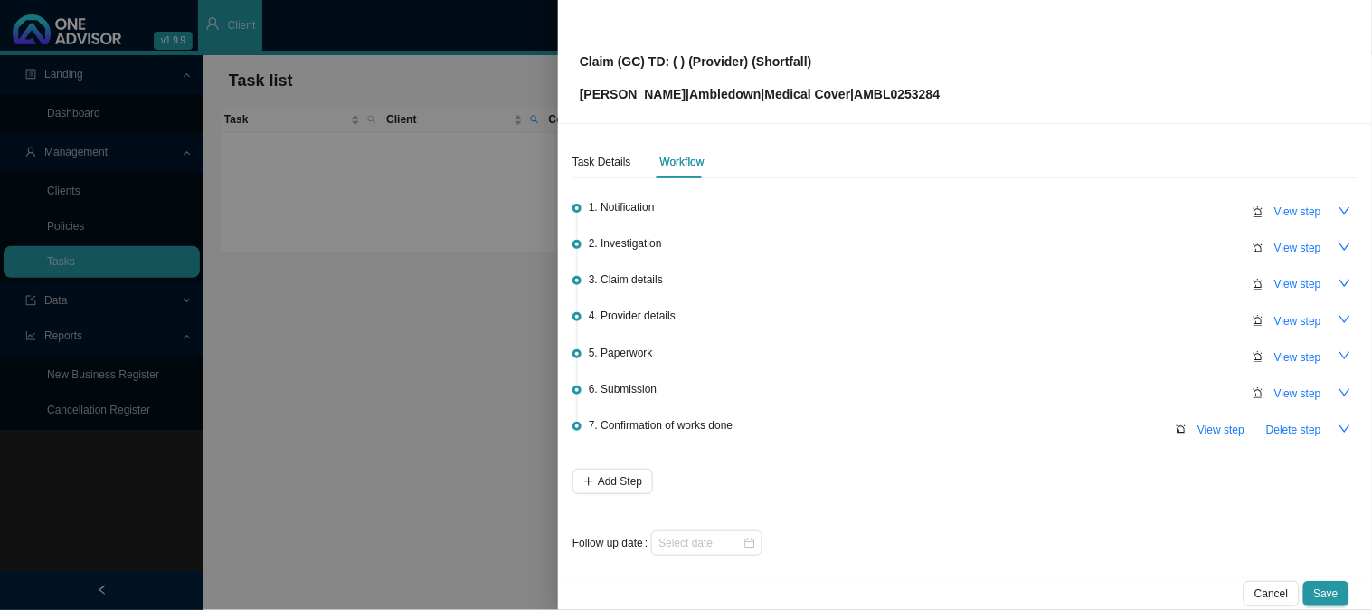
click at [461, 341] on div at bounding box center [686, 305] width 1372 height 610
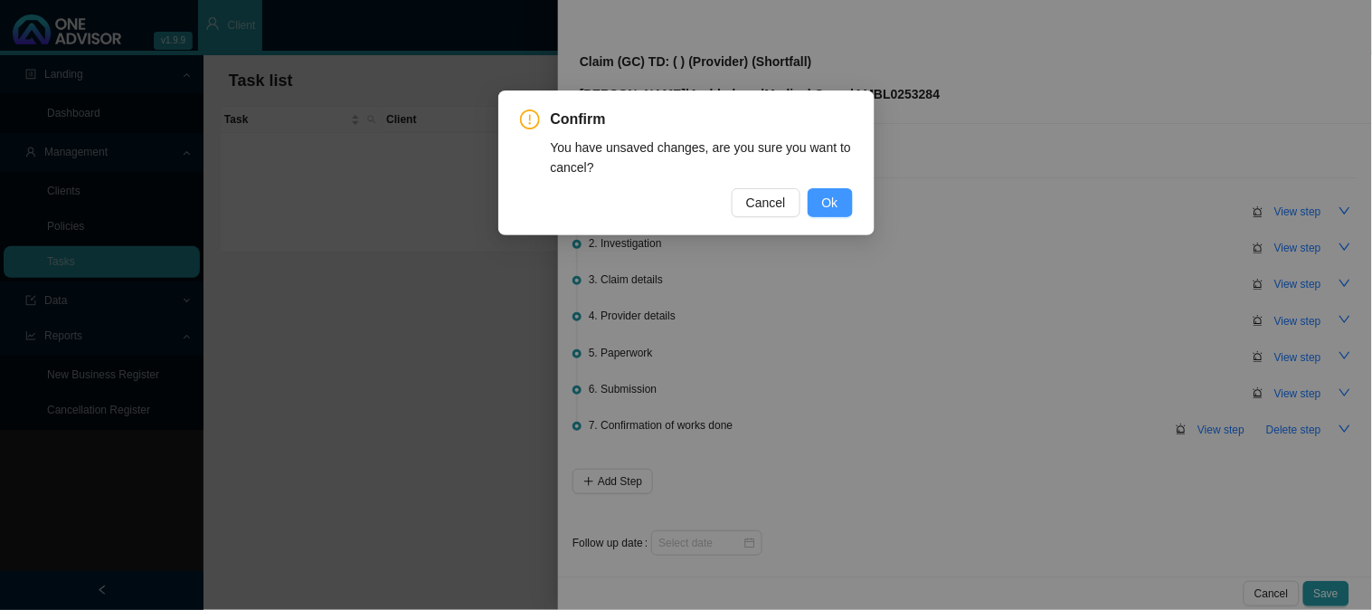
click at [832, 204] on span "Ok" at bounding box center [830, 203] width 16 height 20
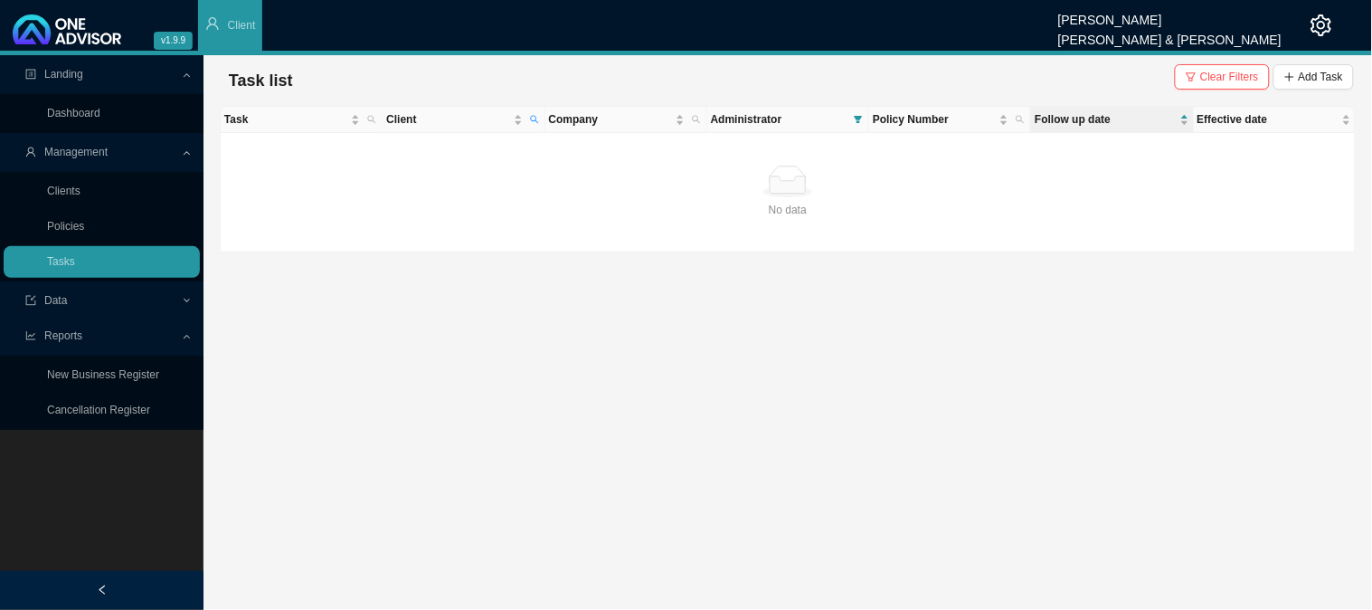
click at [405, 420] on main "Landing Dashboard Management Clients Policies Tasks Data Reports New Business R…" at bounding box center [686, 332] width 1372 height 555
click at [535, 116] on icon "search" at bounding box center [534, 120] width 8 height 8
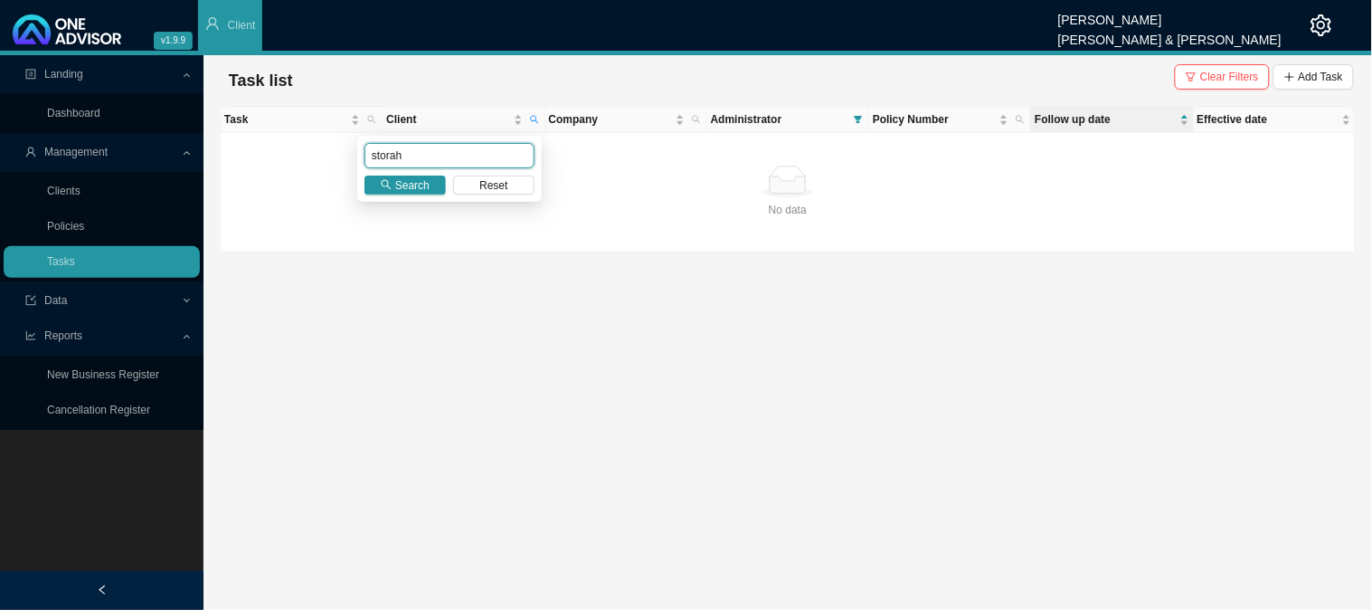
drag, startPoint x: 451, startPoint y: 156, endPoint x: 310, endPoint y: 159, distance: 140.3
click at [310, 159] on body "v1.9.9 [PERSON_NAME] [PERSON_NAME] & [PERSON_NAME] Client Landing Dashboard Man…" at bounding box center [686, 305] width 1372 height 610
type input "naude"
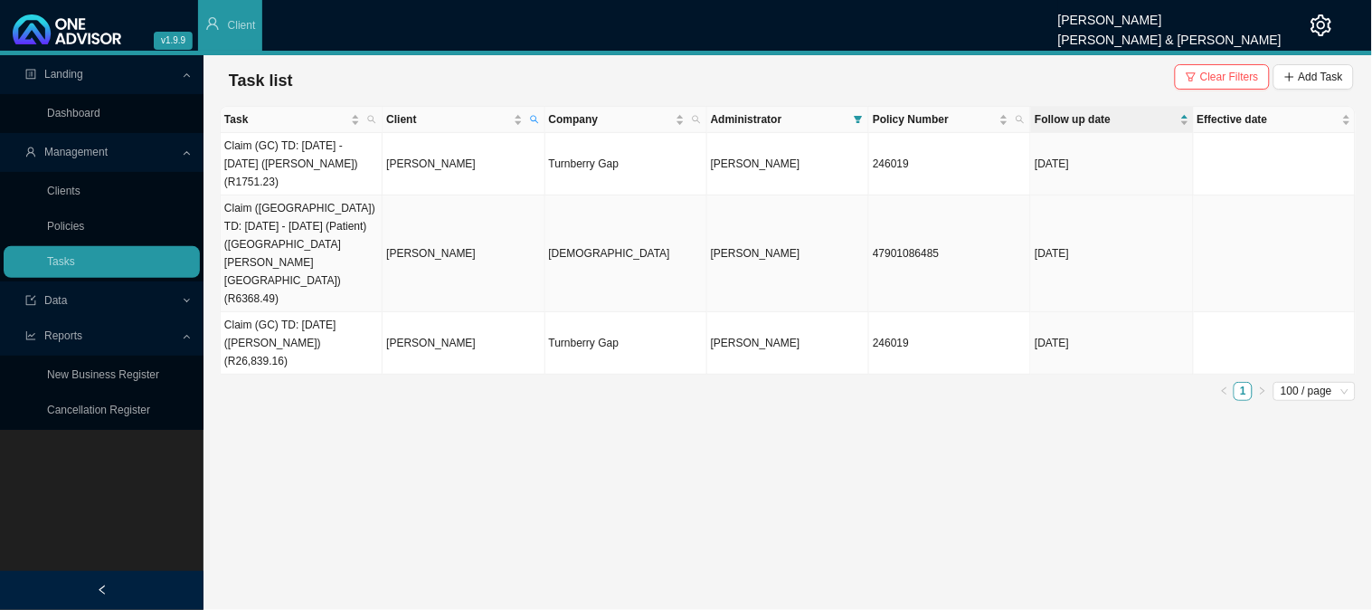
click at [421, 219] on td "[PERSON_NAME]" at bounding box center [464, 253] width 162 height 117
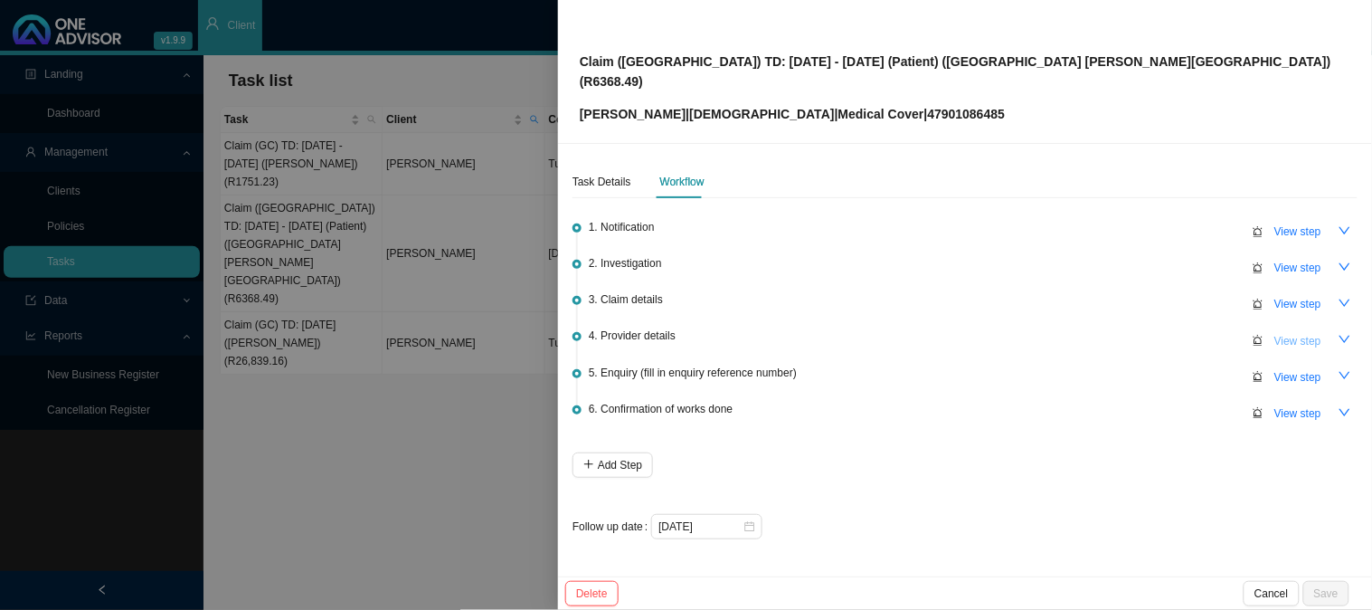
click at [1308, 332] on span "View step" at bounding box center [1298, 341] width 47 height 18
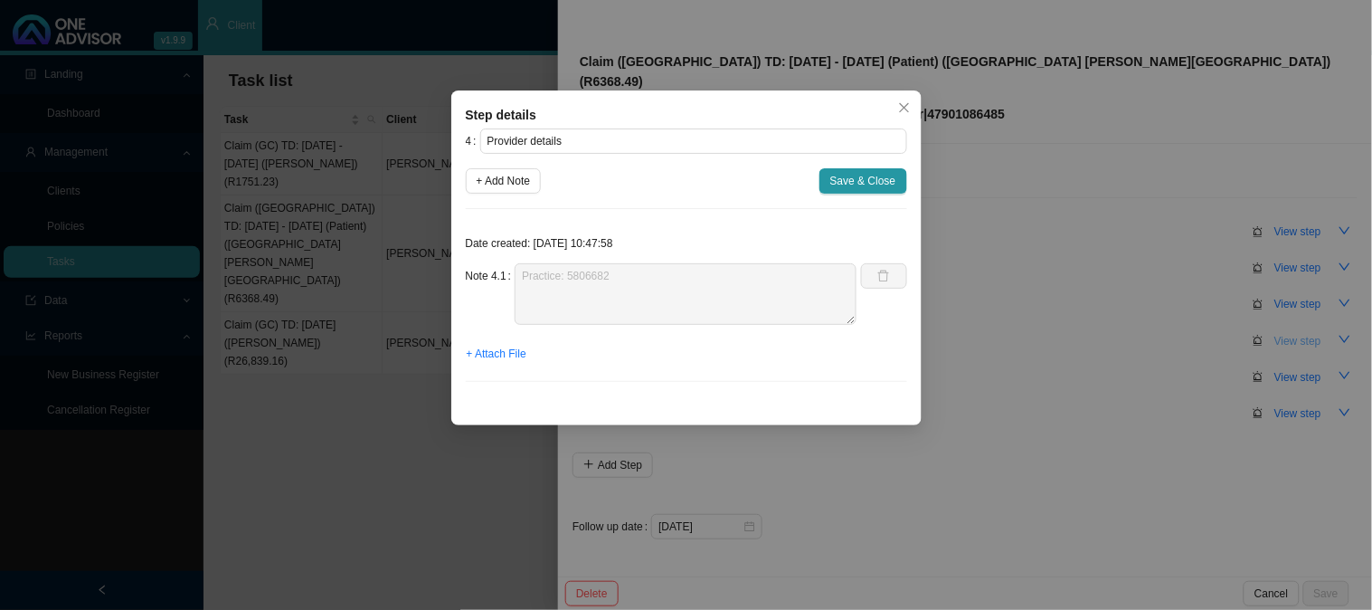
click at [1308, 321] on div "Step details 4 Provider details + Add Note Save & Close Date created: [DATE] 10…" at bounding box center [686, 305] width 1372 height 610
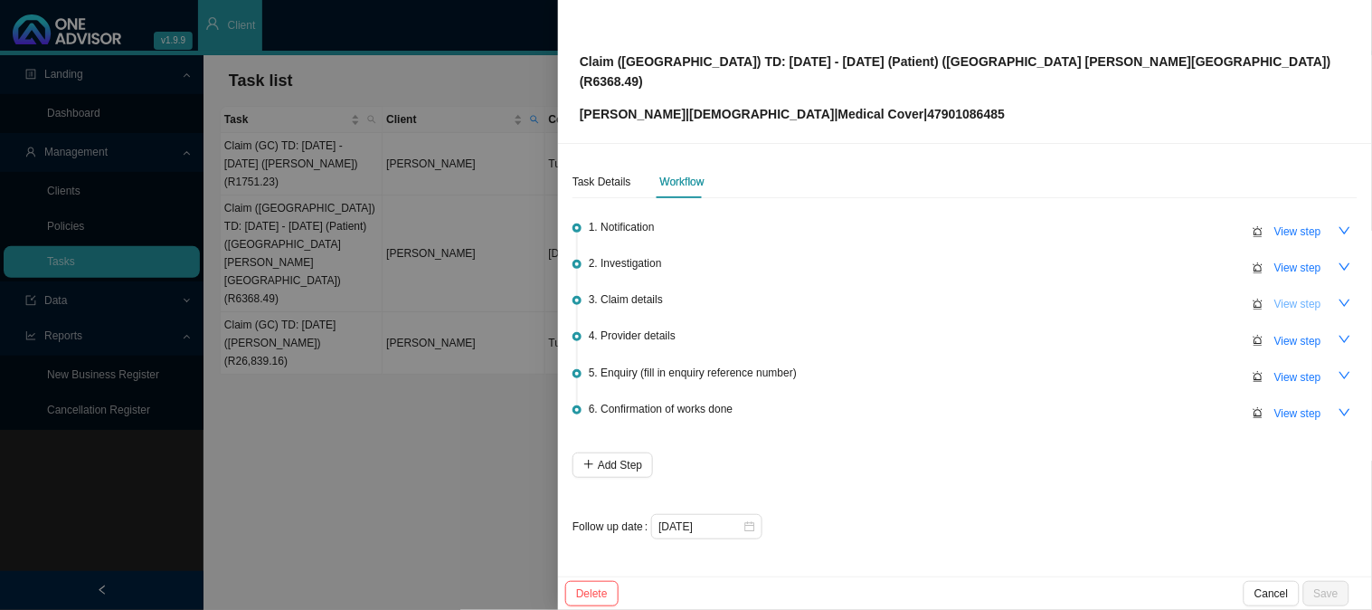
click at [1304, 295] on span "View step" at bounding box center [1298, 304] width 47 height 18
type input "Claim details"
type textarea "TD: [DATE] R117.81 Tariff code 58282 - Theatre Stock Reason code 9775 - CLAIM L…"
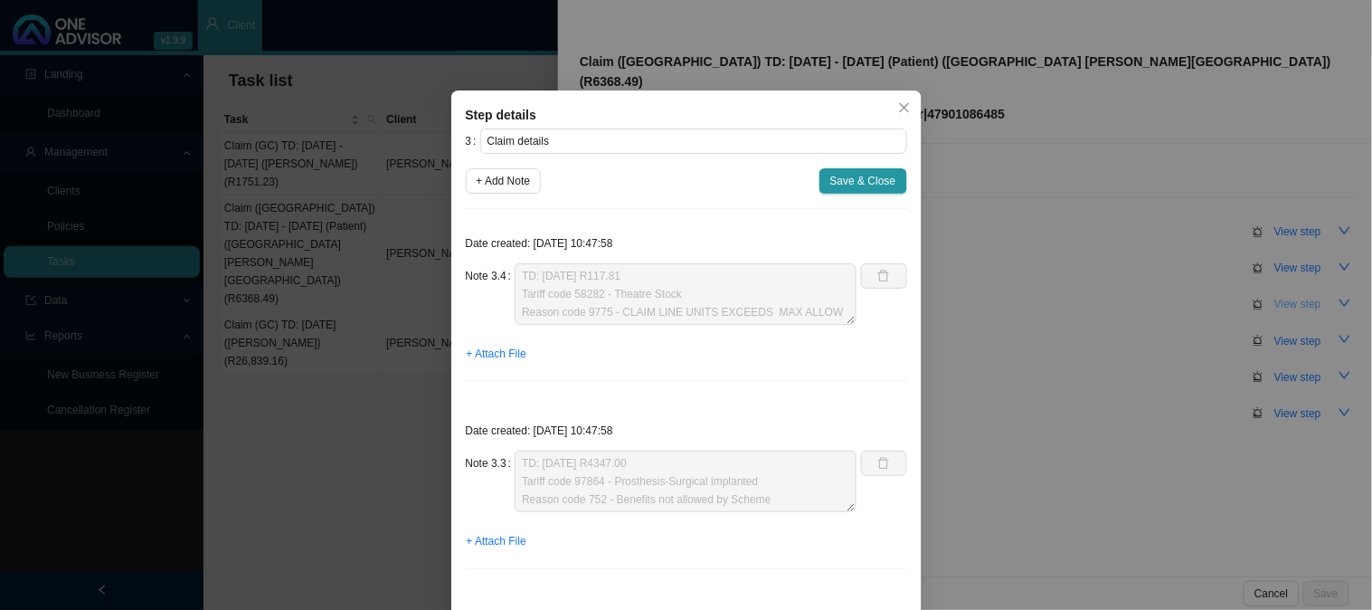
click at [1304, 283] on div "Step details 3 Claim details + Add Note Save & Close Date created: [DATE] 10:47…" at bounding box center [686, 305] width 1372 height 610
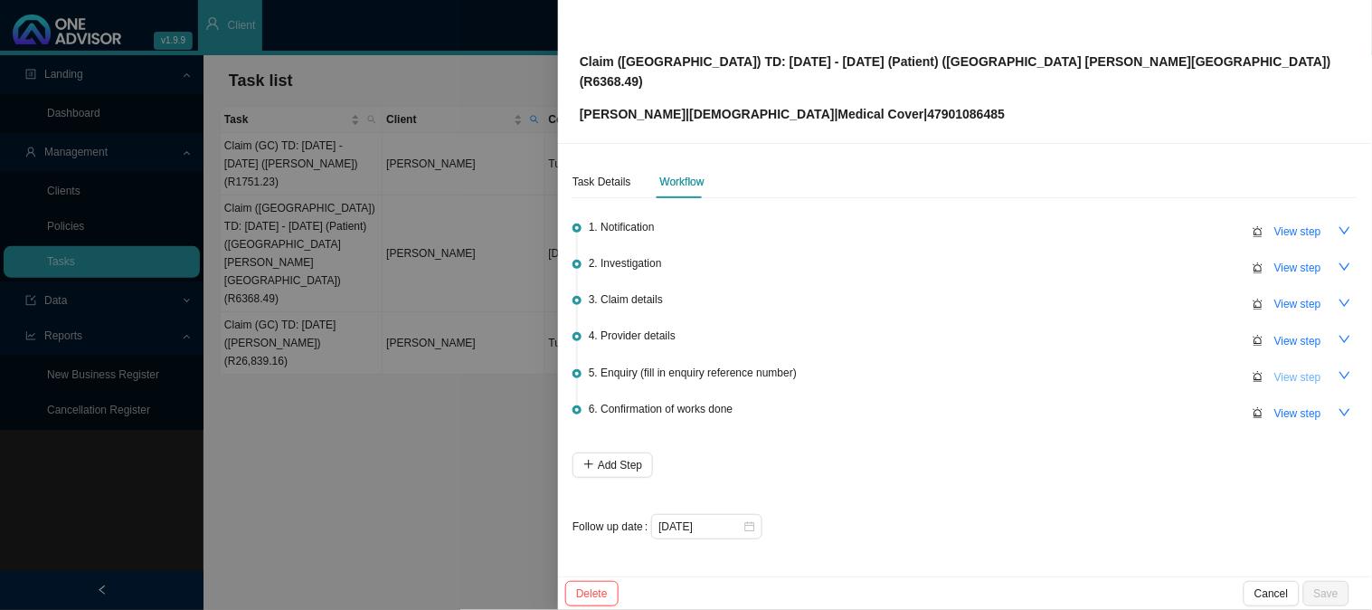
click at [1299, 368] on span "View step" at bounding box center [1298, 377] width 47 height 18
type input "Enquiry (fill in enquiry reference number)"
type textarea "Received the invoice from Leniza - she spoke to the hospital and they are curre…"
type textarea "Requested the invoice"
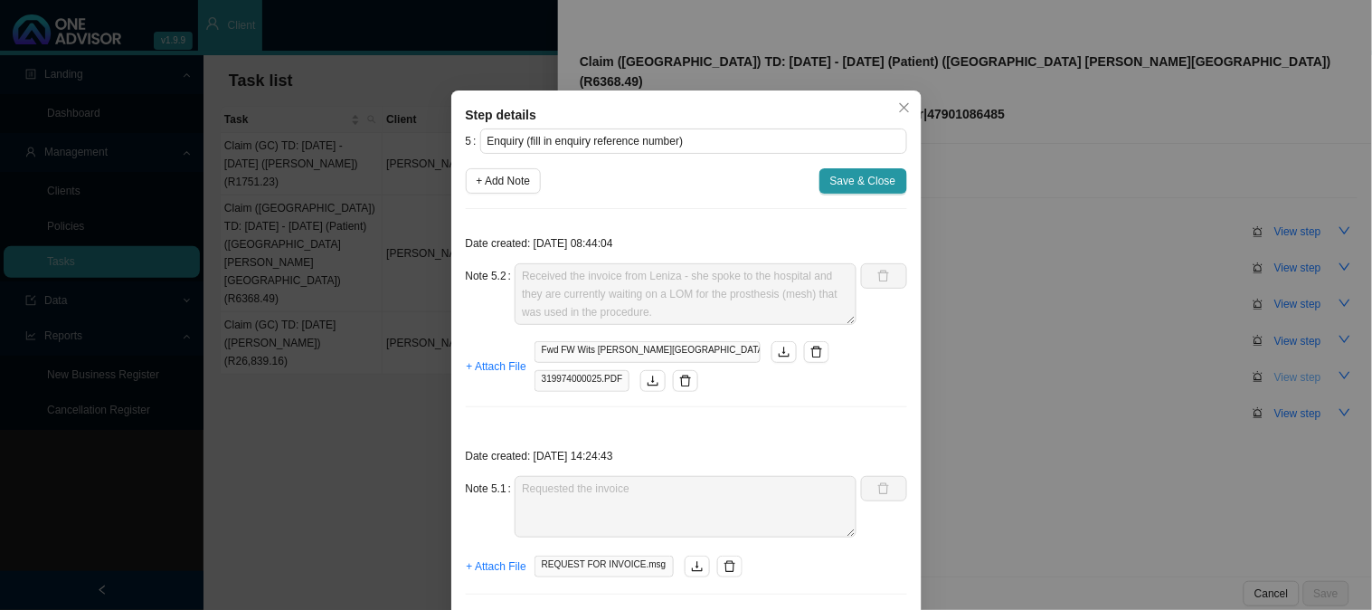
click at [1299, 357] on div "Step details 5 Enquiry (fill in enquiry reference number) + Add Note Save & Clo…" at bounding box center [686, 305] width 1372 height 610
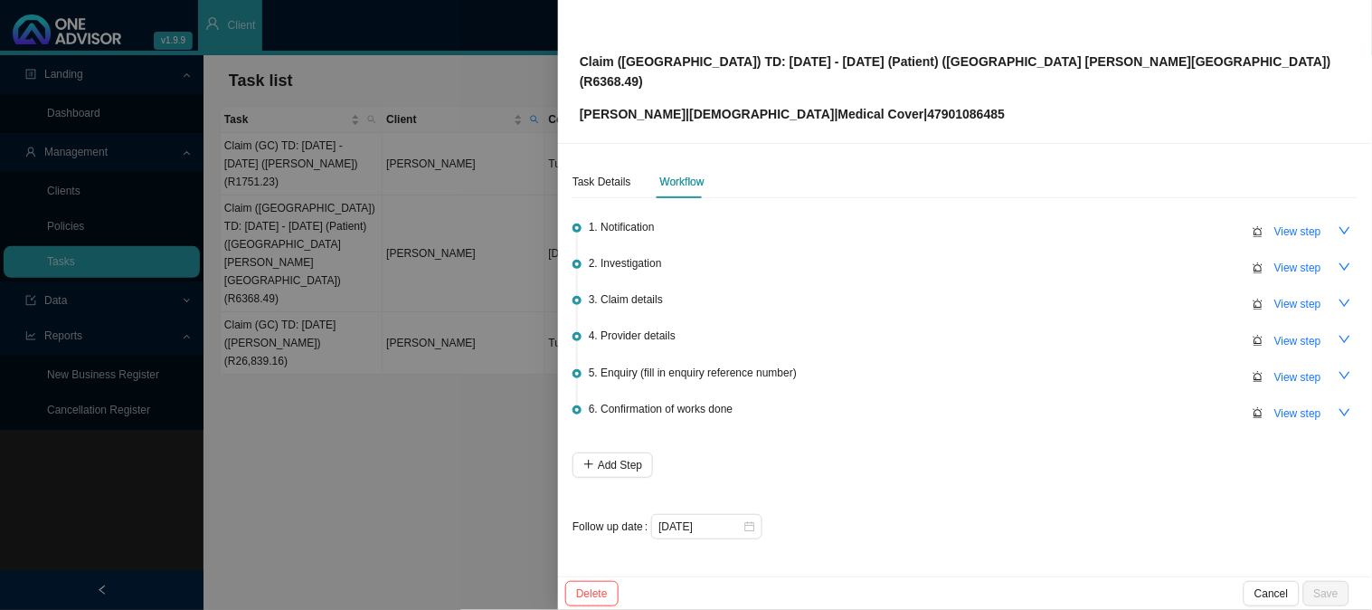
click at [453, 367] on div at bounding box center [686, 305] width 1372 height 610
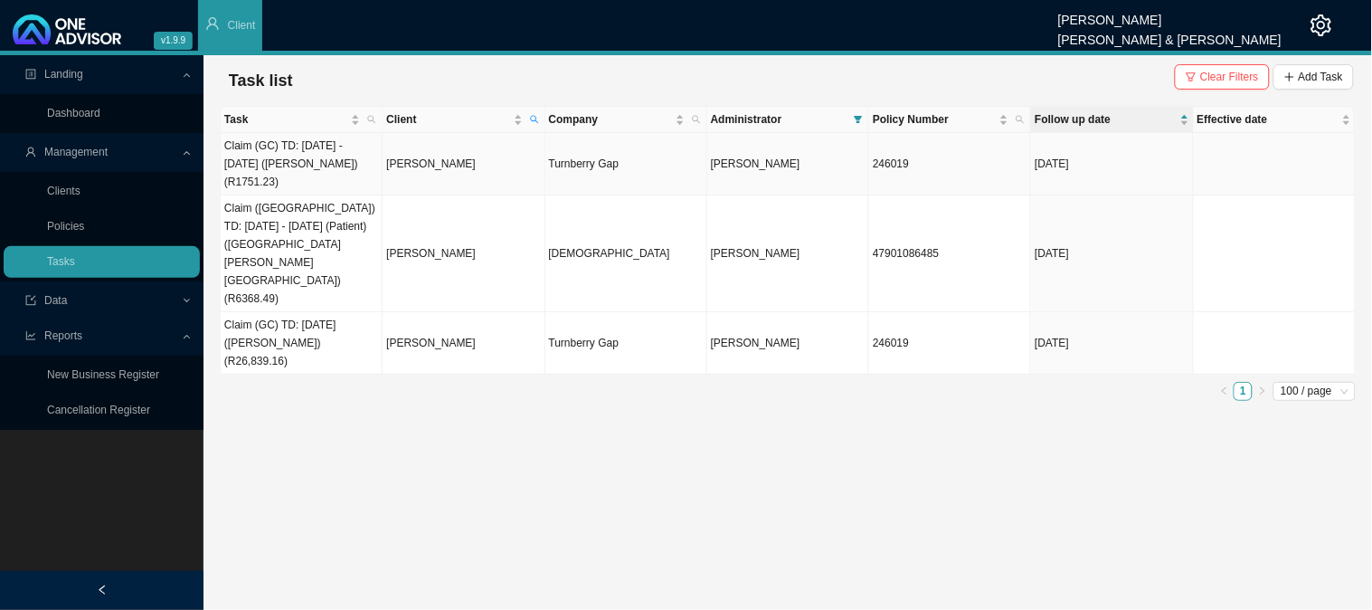
click at [345, 159] on td "Claim (GC) TD: [DATE] - [DATE] ([PERSON_NAME]) (R1751.23)" at bounding box center [302, 164] width 162 height 62
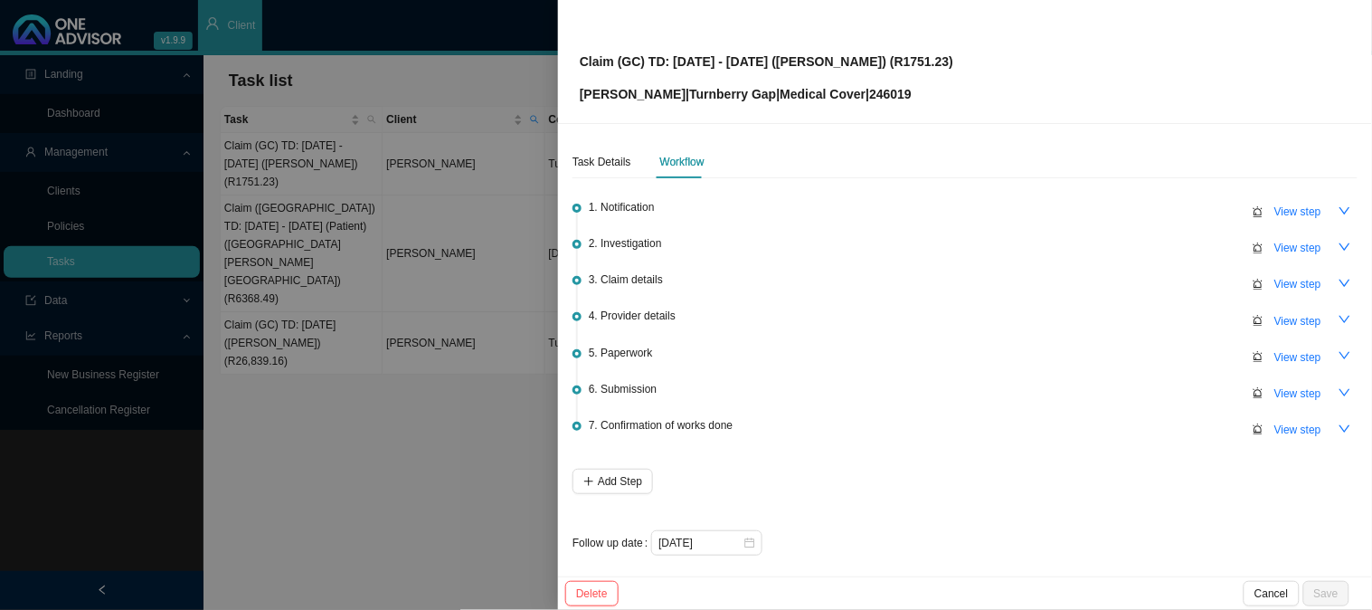
click at [510, 341] on div at bounding box center [686, 305] width 1372 height 610
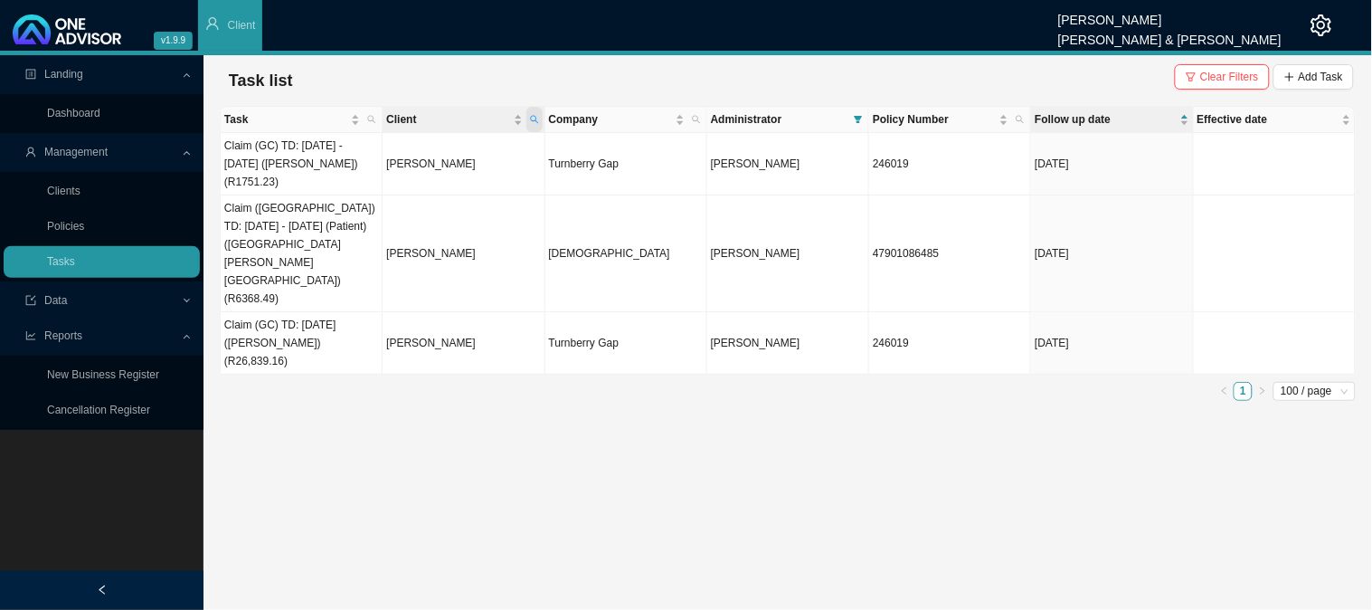
click at [540, 120] on span "Client" at bounding box center [535, 119] width 16 height 25
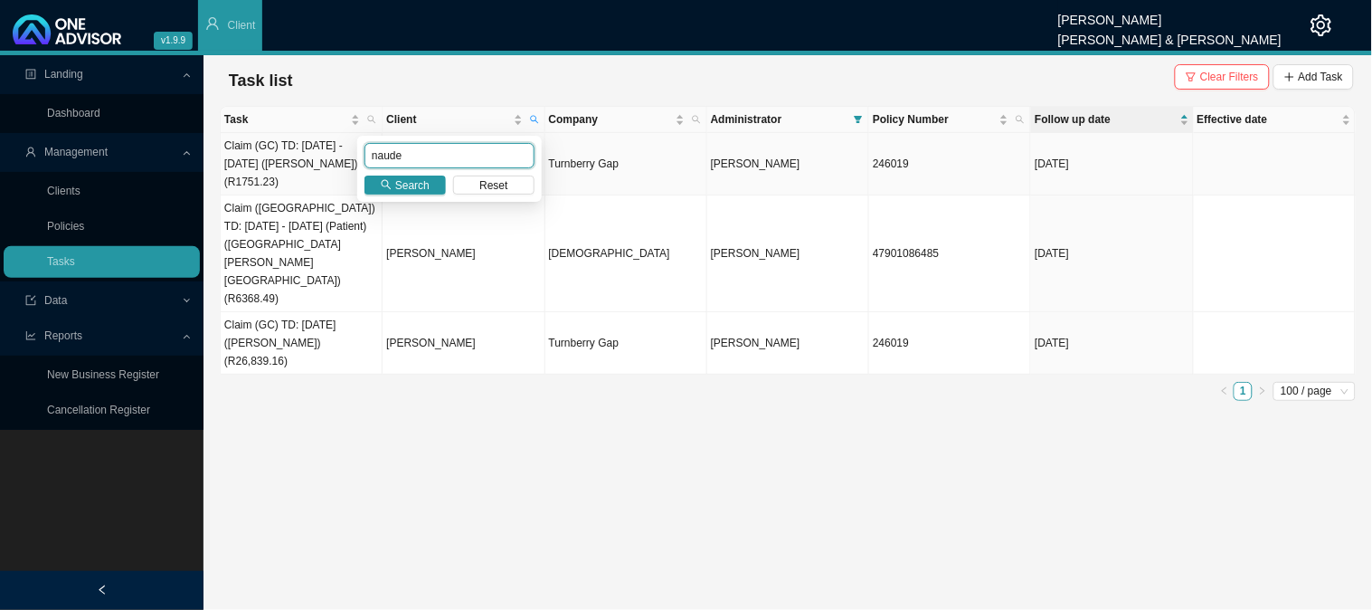
drag, startPoint x: 409, startPoint y: 156, endPoint x: 313, endPoint y: 157, distance: 95.9
click at [313, 157] on body "v1.9.9 [PERSON_NAME] [PERSON_NAME] & [PERSON_NAME] Client Landing Dashboard Man…" at bounding box center [686, 305] width 1372 height 610
type input "[PERSON_NAME]"
click at [394, 183] on button "Search" at bounding box center [405, 185] width 81 height 19
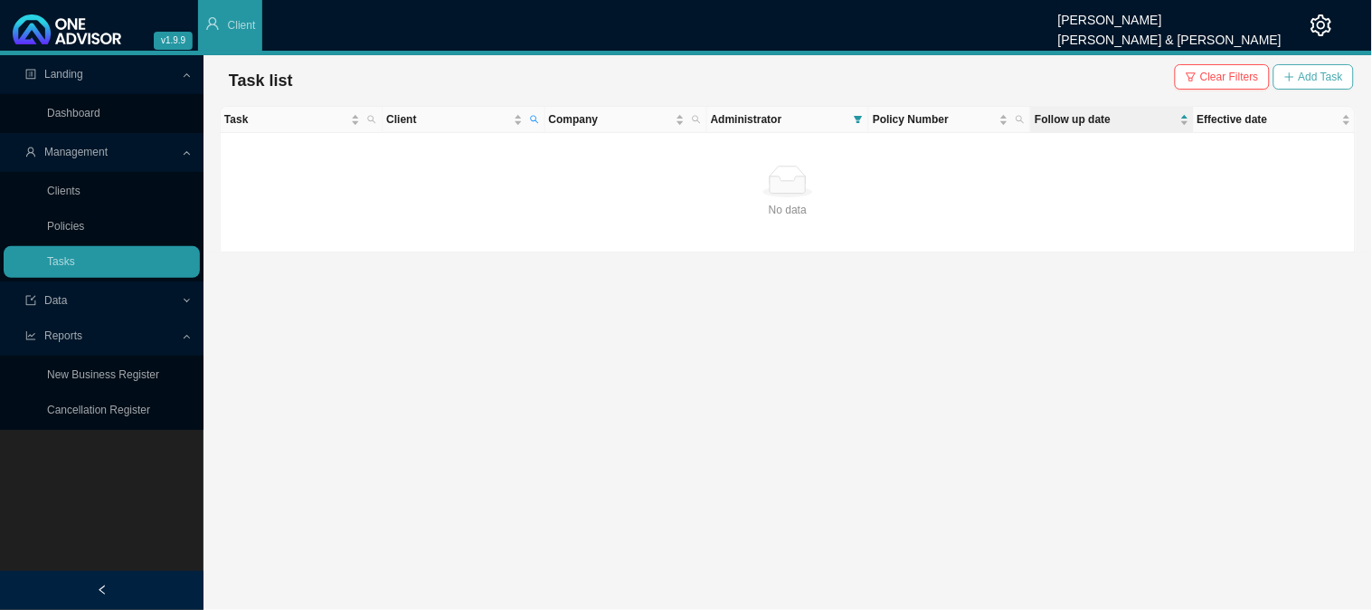
click at [1333, 74] on span "Add Task" at bounding box center [1321, 77] width 44 height 18
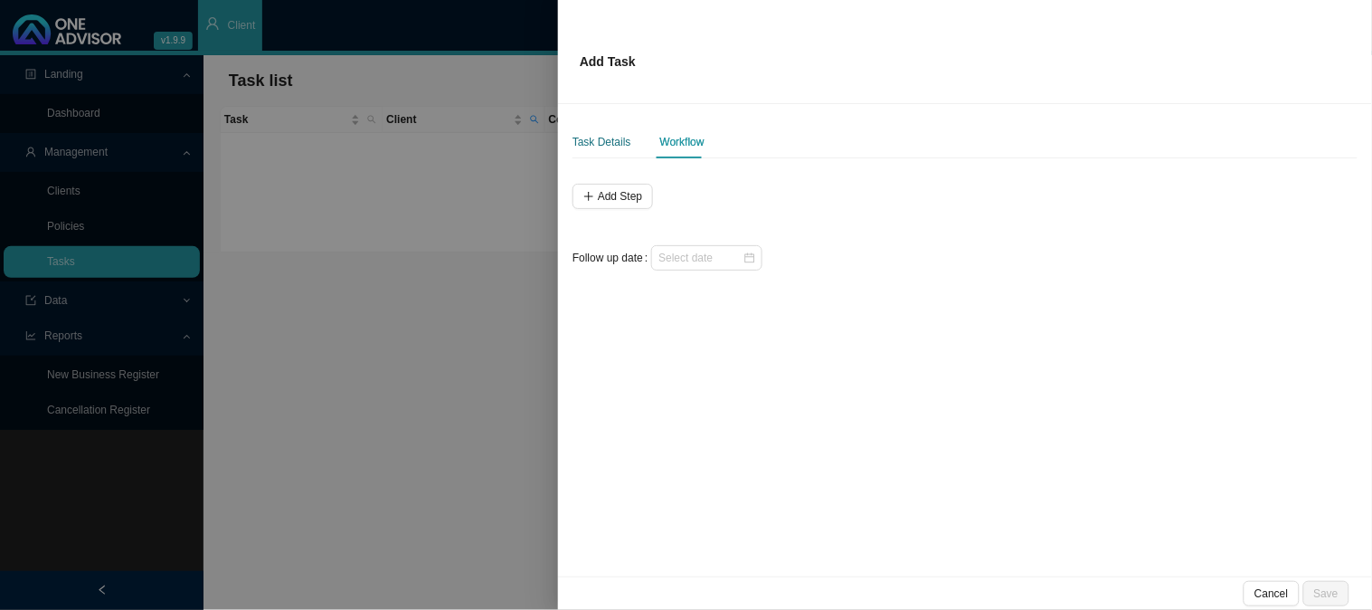
click at [615, 146] on div "Task Details" at bounding box center [602, 142] width 59 height 18
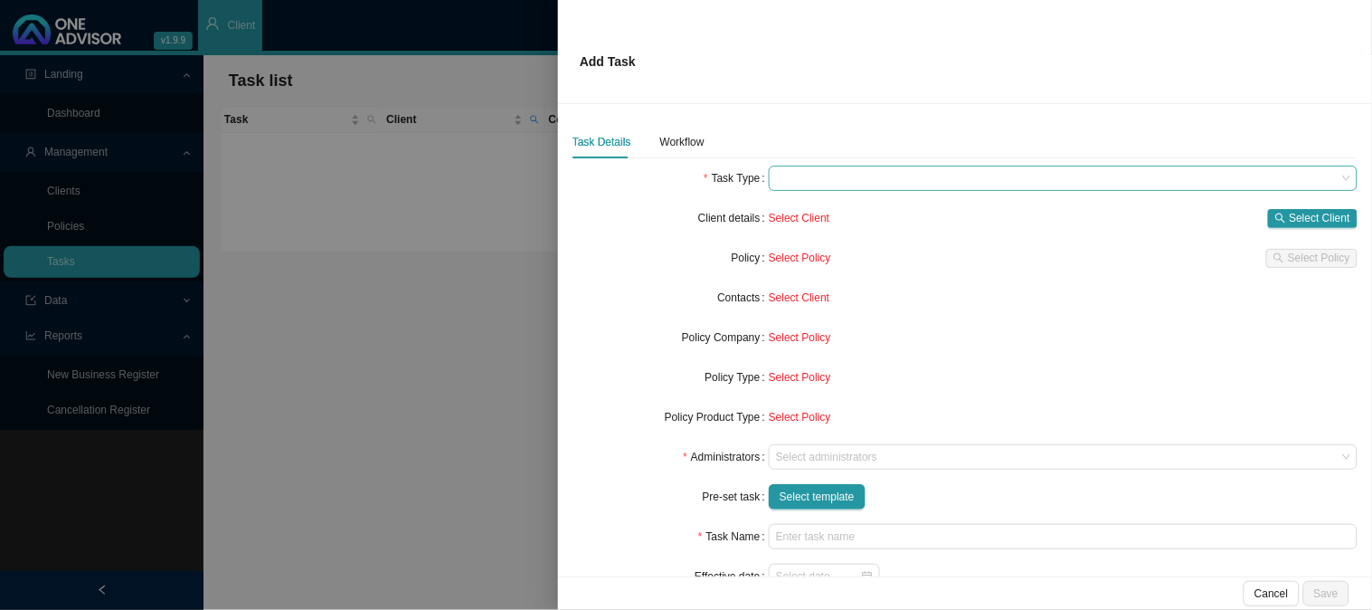
click at [802, 176] on span at bounding box center [1063, 178] width 574 height 24
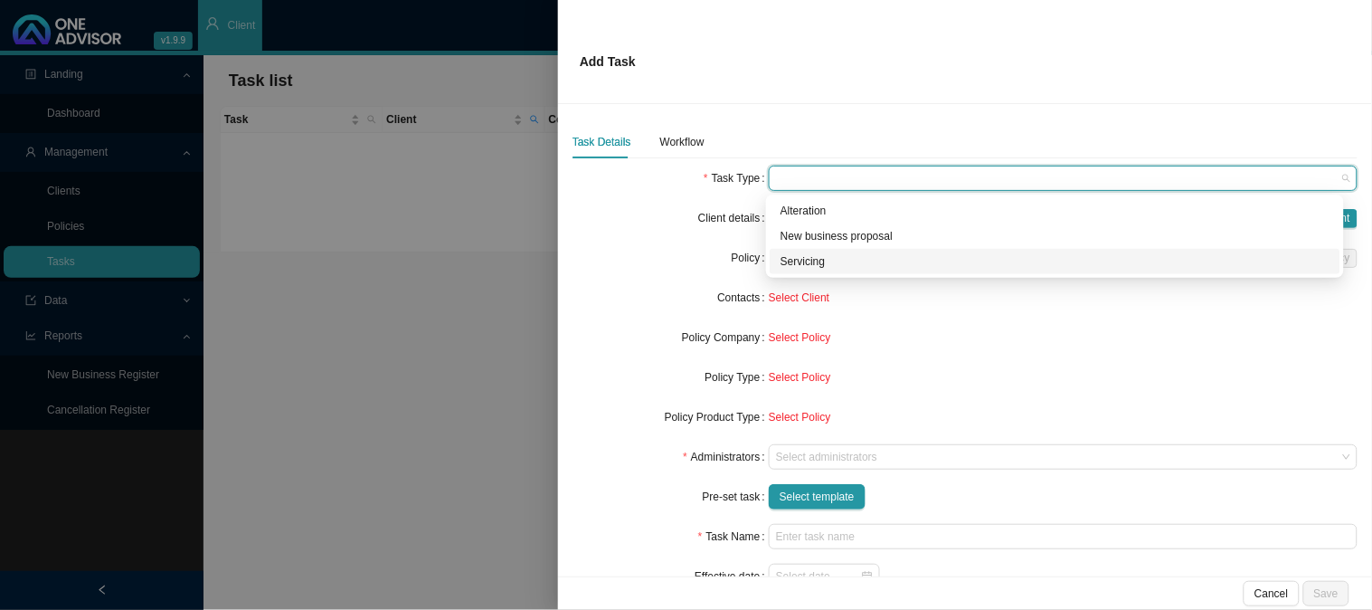
click at [792, 259] on div "Servicing" at bounding box center [1055, 261] width 549 height 18
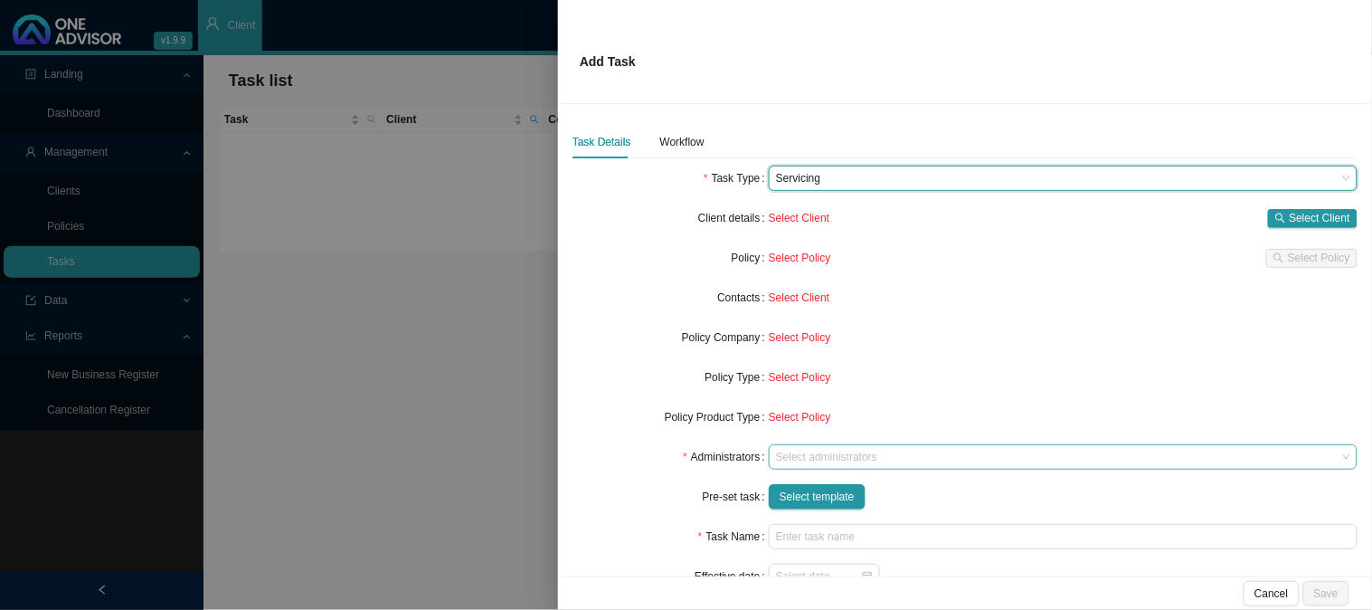
click at [796, 459] on div at bounding box center [1055, 458] width 565 height 14
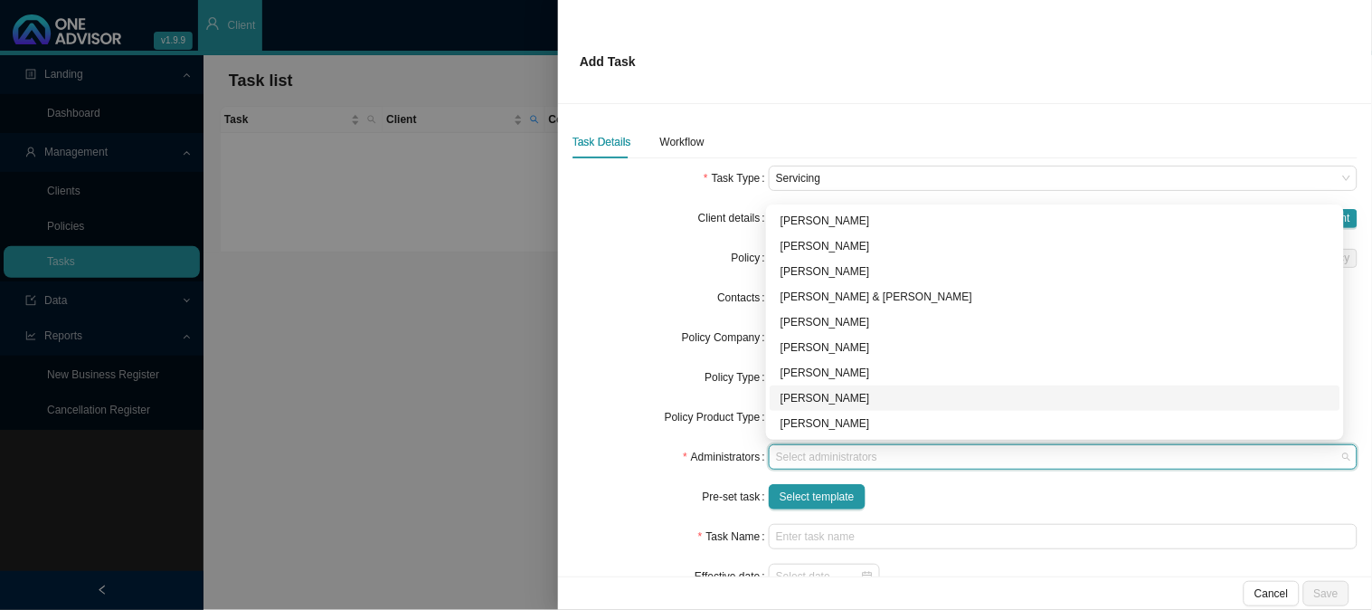
click at [805, 398] on div "[PERSON_NAME]" at bounding box center [1055, 398] width 549 height 18
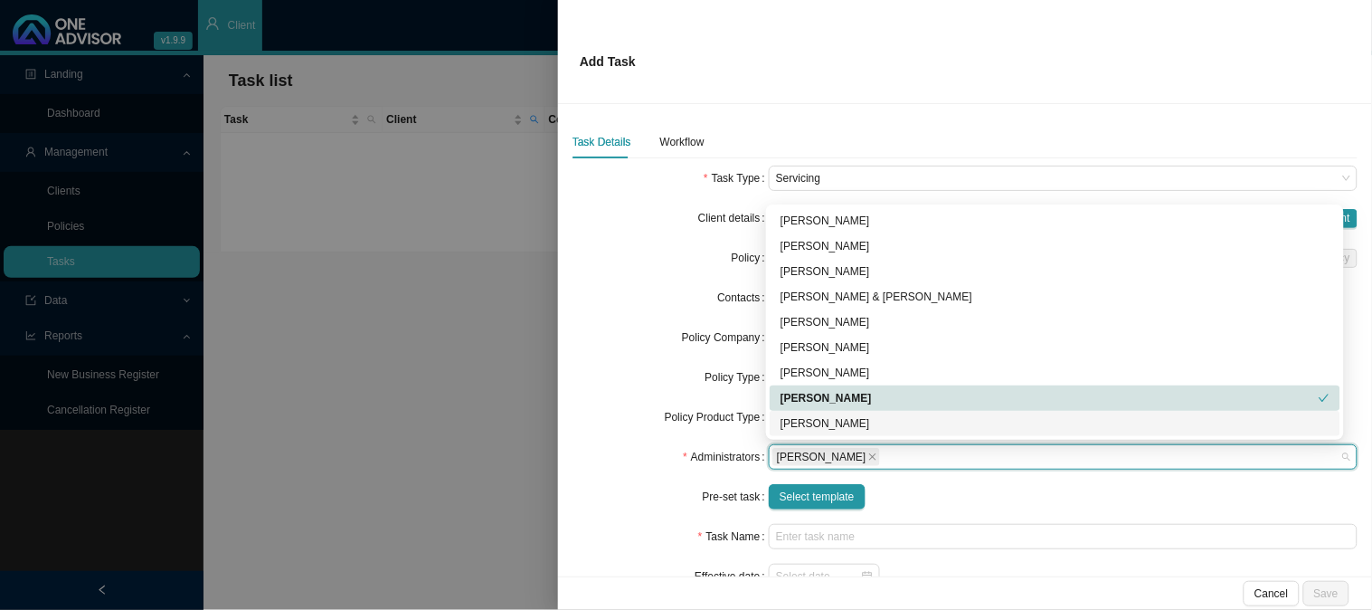
scroll to position [81, 0]
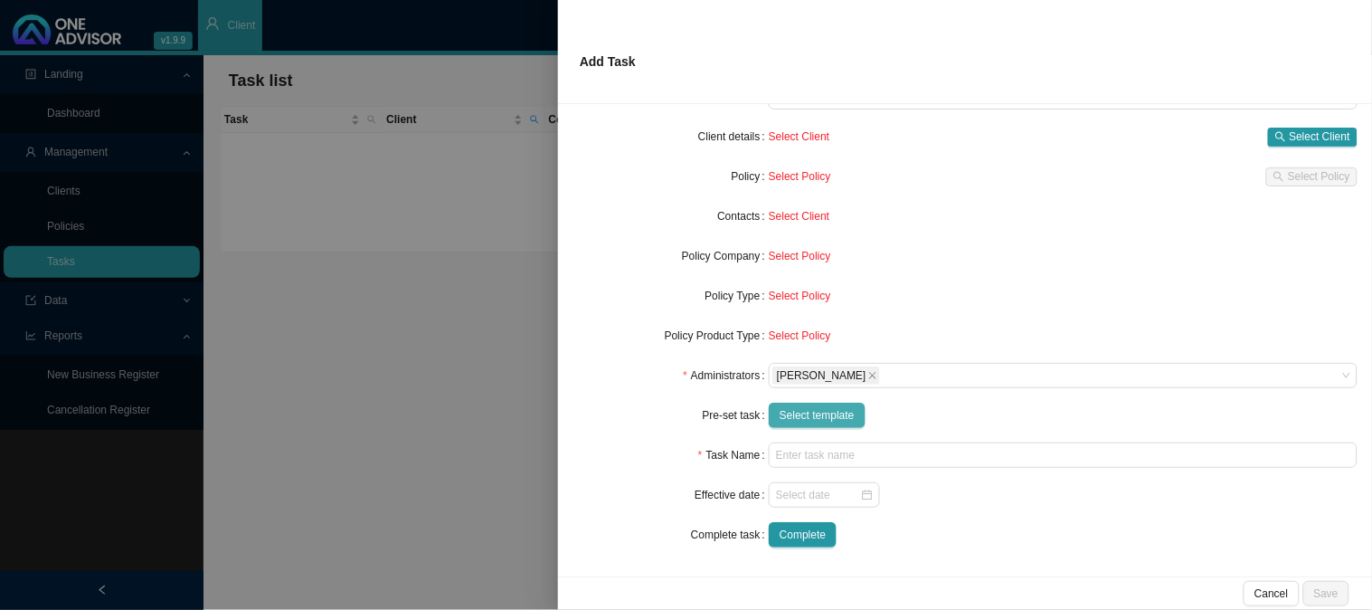
click at [820, 413] on span "Select template" at bounding box center [817, 415] width 75 height 18
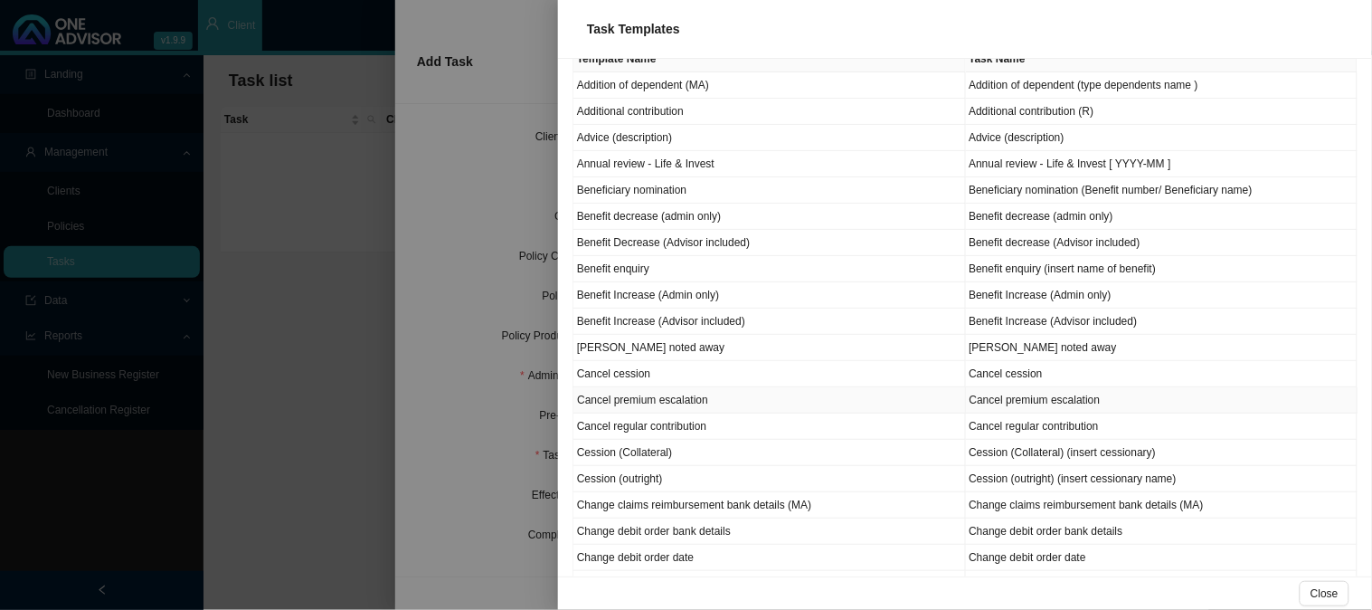
scroll to position [201, 0]
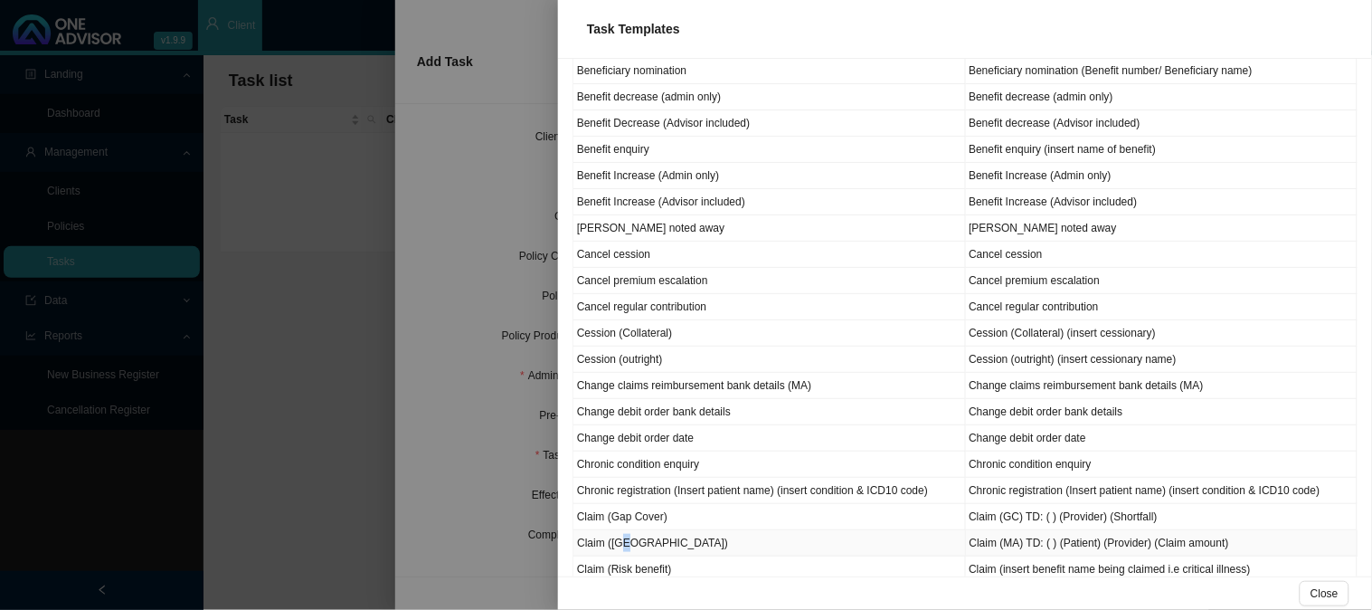
click at [629, 546] on td "Claim ([GEOGRAPHIC_DATA])" at bounding box center [770, 543] width 393 height 26
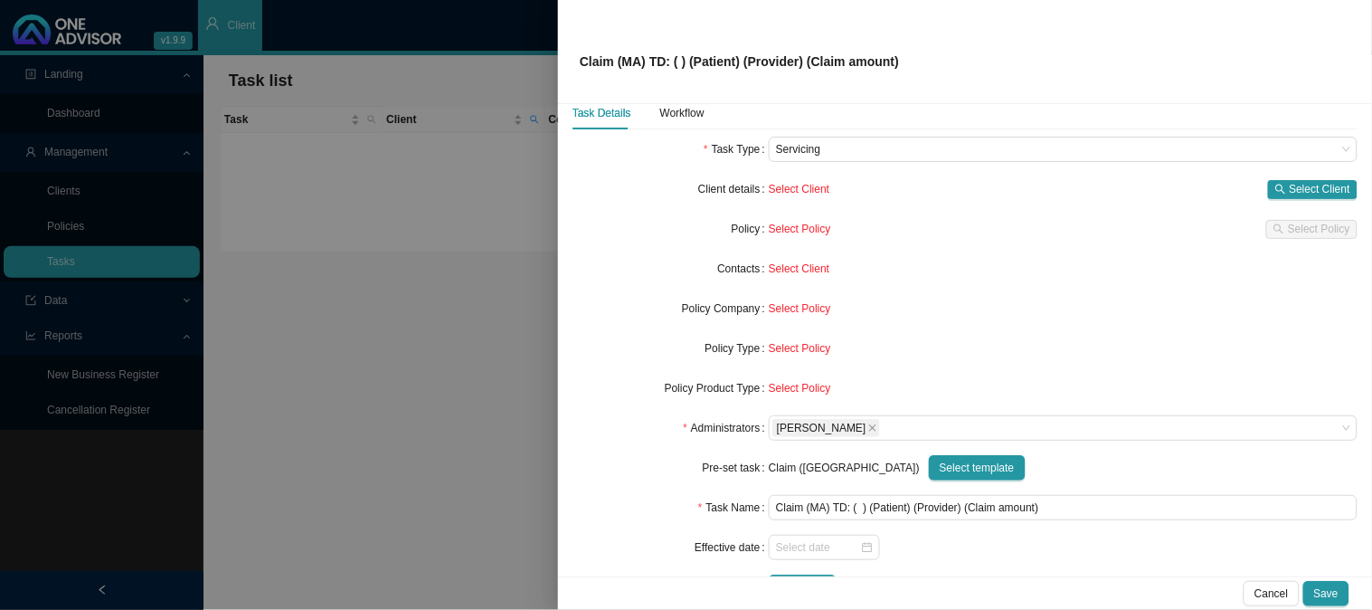
scroll to position [0, 0]
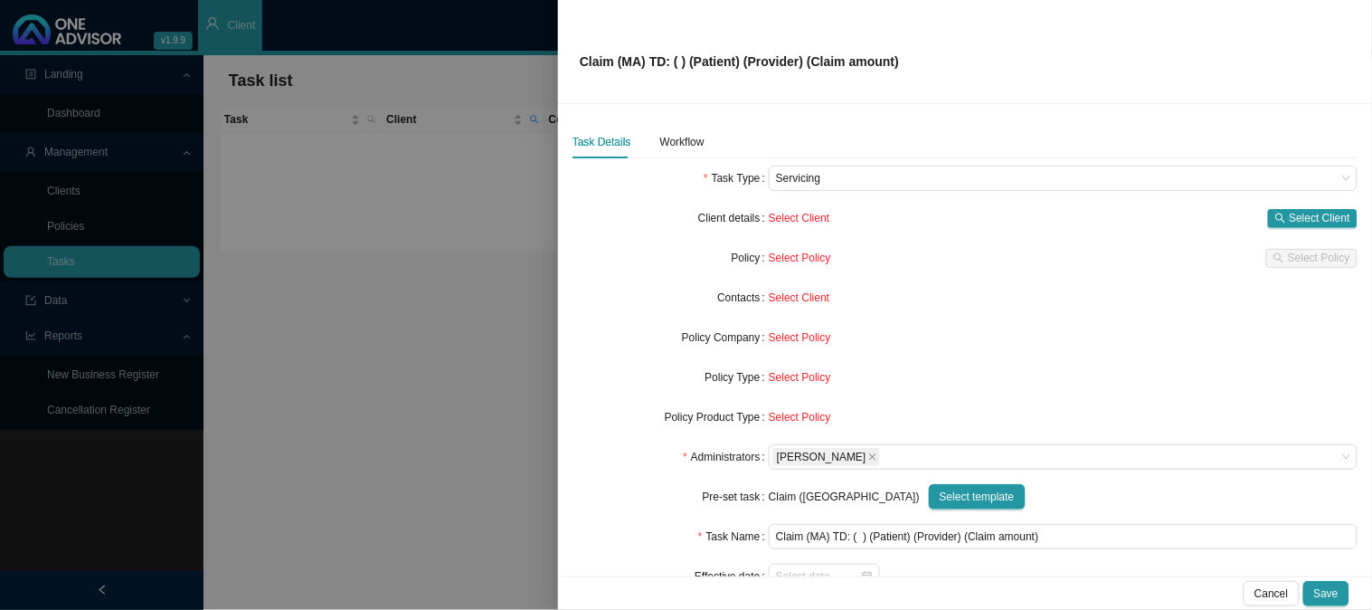
click at [676, 124] on div "Task Details Workflow Task Type Servicing Client details Select Client Select C…" at bounding box center [965, 340] width 814 height 472
click at [677, 138] on div "Workflow" at bounding box center [682, 142] width 44 height 18
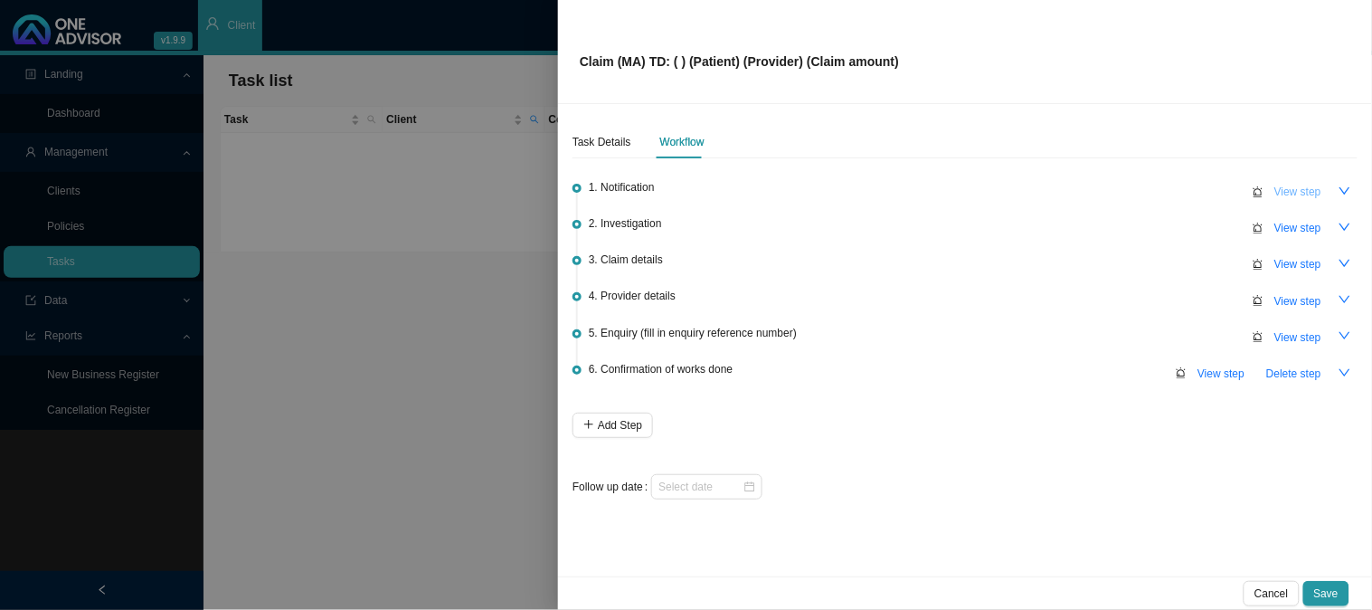
click at [1285, 187] on span "View step" at bounding box center [1298, 192] width 47 height 18
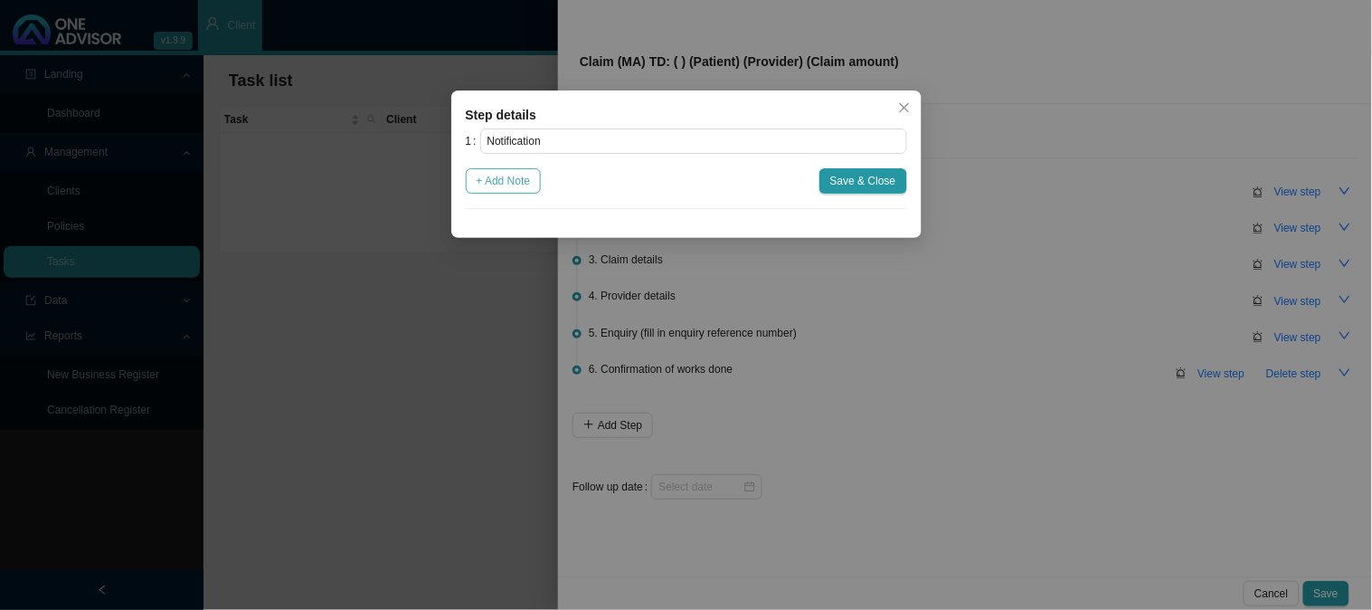
click at [519, 185] on span "+ Add Note" at bounding box center [504, 181] width 54 height 18
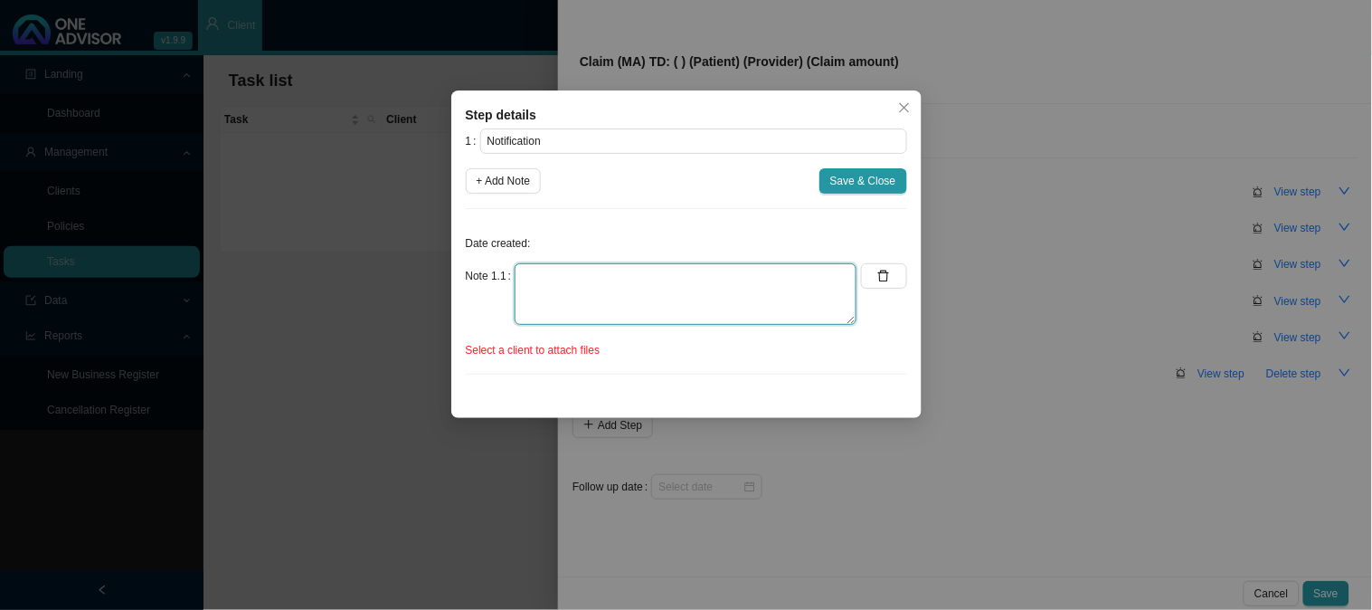
click at [545, 271] on textarea at bounding box center [686, 294] width 342 height 62
drag, startPoint x: 510, startPoint y: 275, endPoint x: 498, endPoint y: 273, distance: 12.8
click at [498, 273] on div "Note 1.1 REcxe" at bounding box center [662, 294] width 392 height 62
click at [906, 102] on icon "close" at bounding box center [904, 107] width 13 height 13
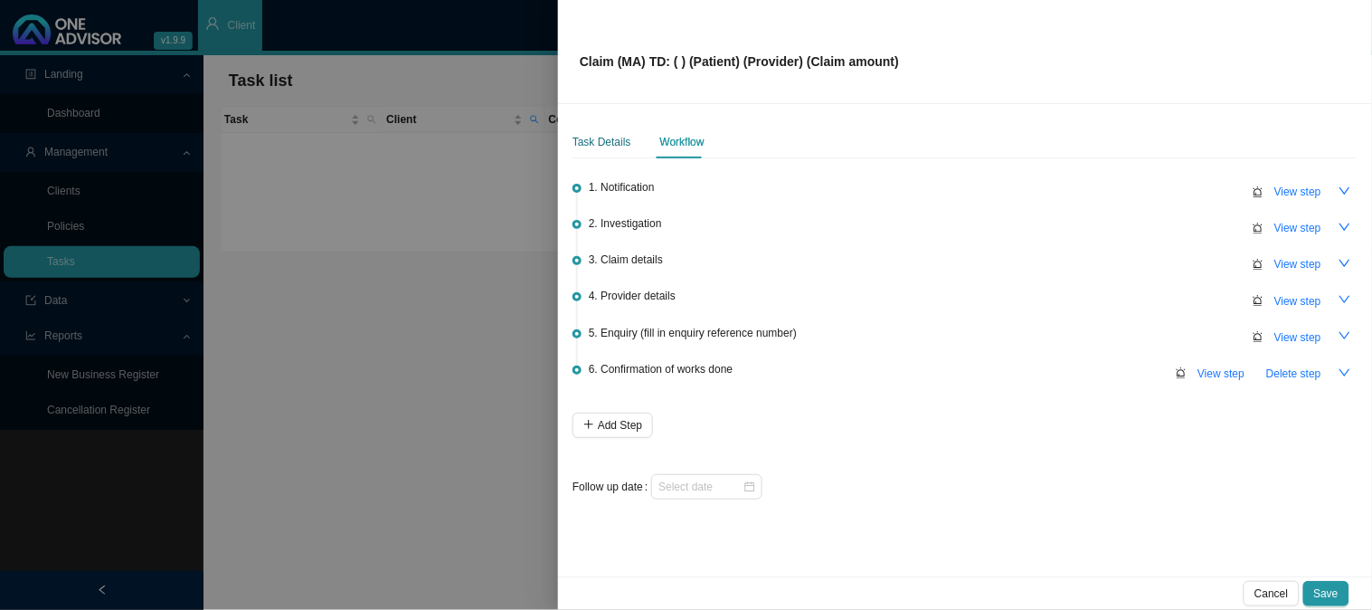
click at [593, 138] on div "Task Details" at bounding box center [602, 142] width 59 height 18
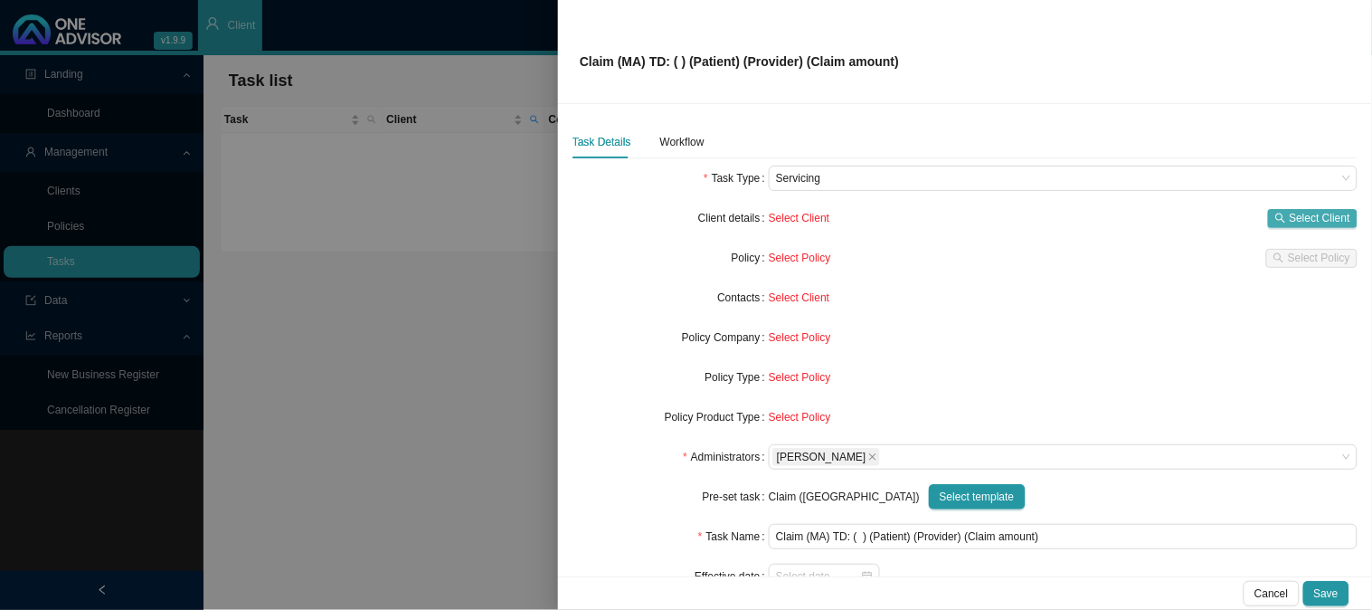
click at [1305, 210] on span "Select Client" at bounding box center [1320, 218] width 61 height 18
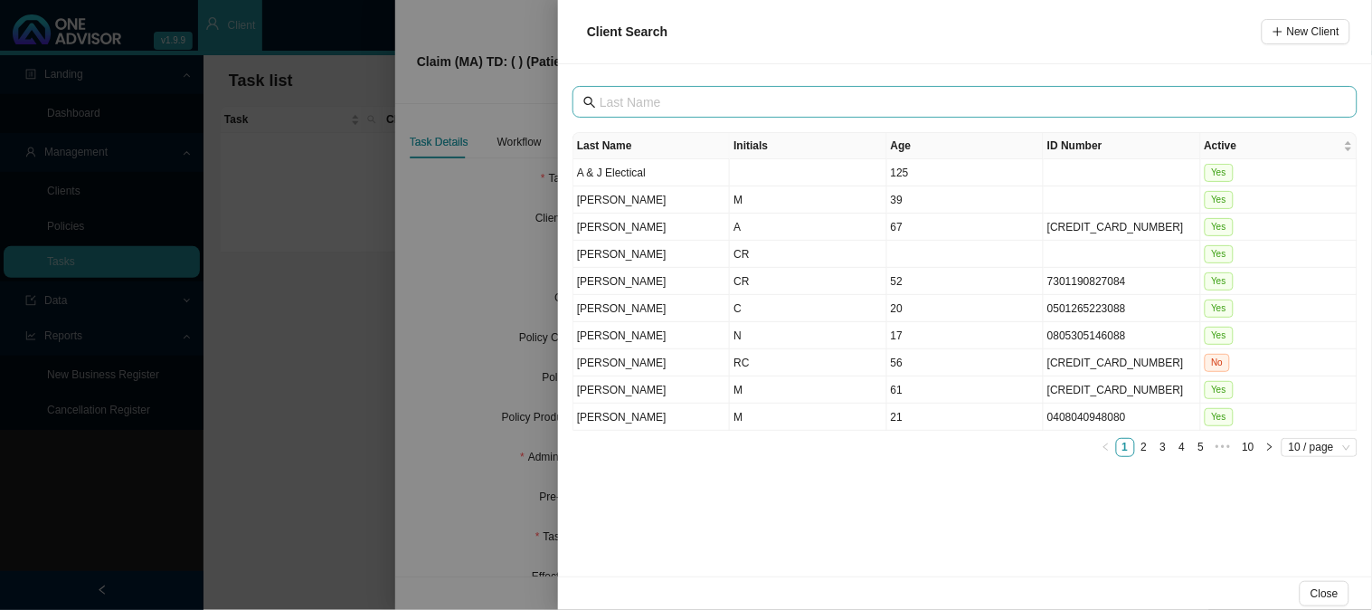
click at [677, 113] on span at bounding box center [965, 102] width 785 height 32
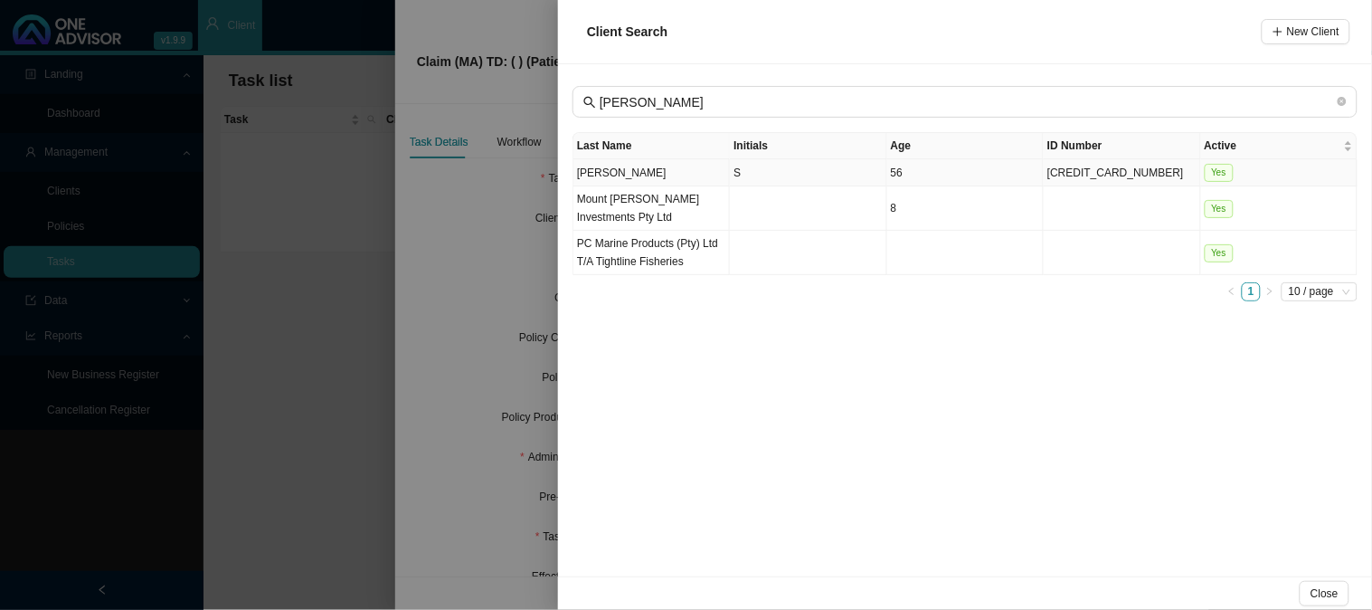
click at [677, 168] on td "[PERSON_NAME]" at bounding box center [652, 172] width 157 height 27
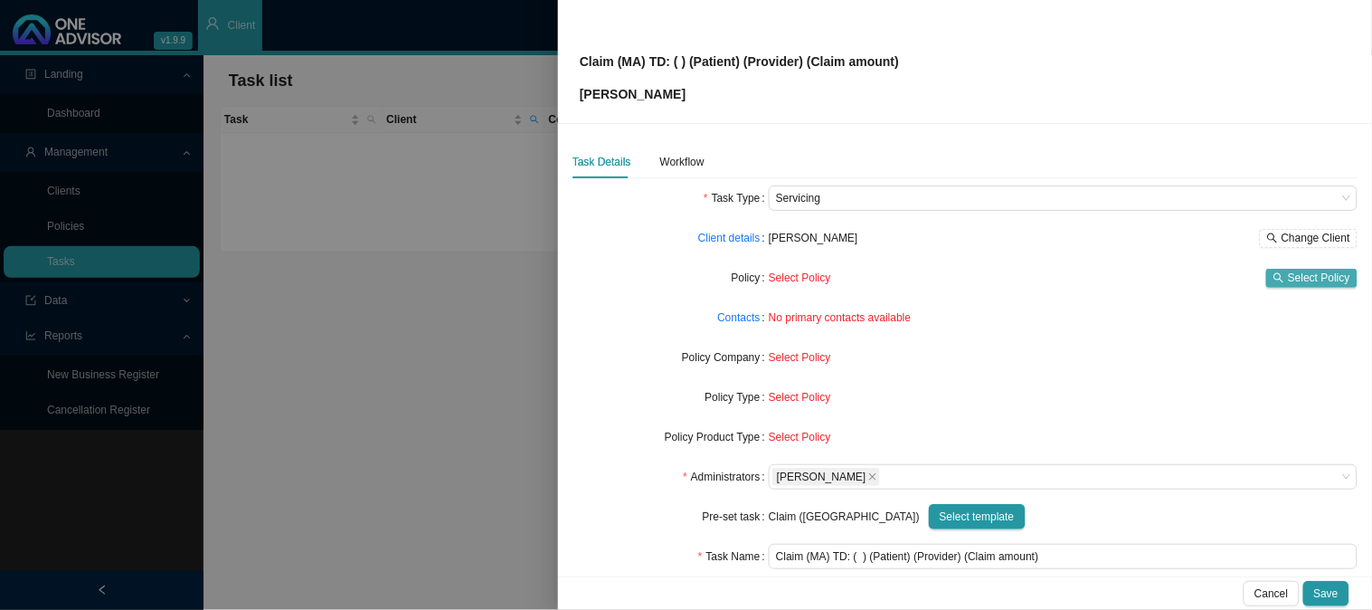
click at [1288, 284] on span "Select Policy" at bounding box center [1319, 278] width 62 height 18
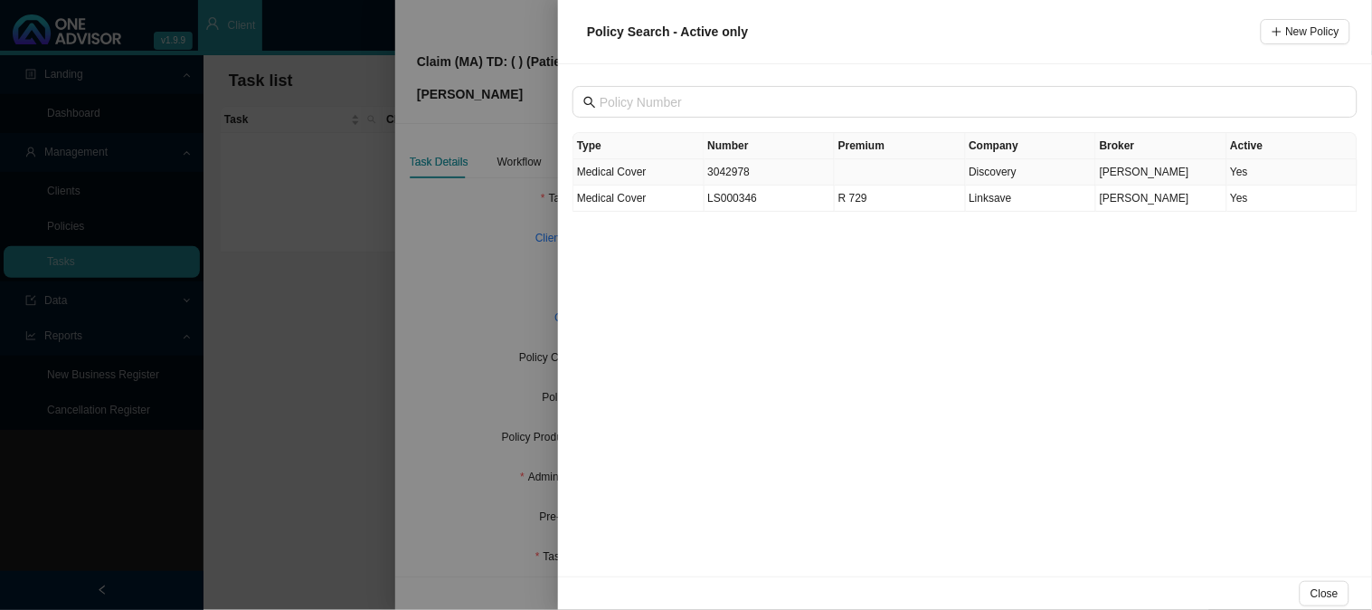
click at [746, 172] on td "3042978" at bounding box center [770, 172] width 131 height 26
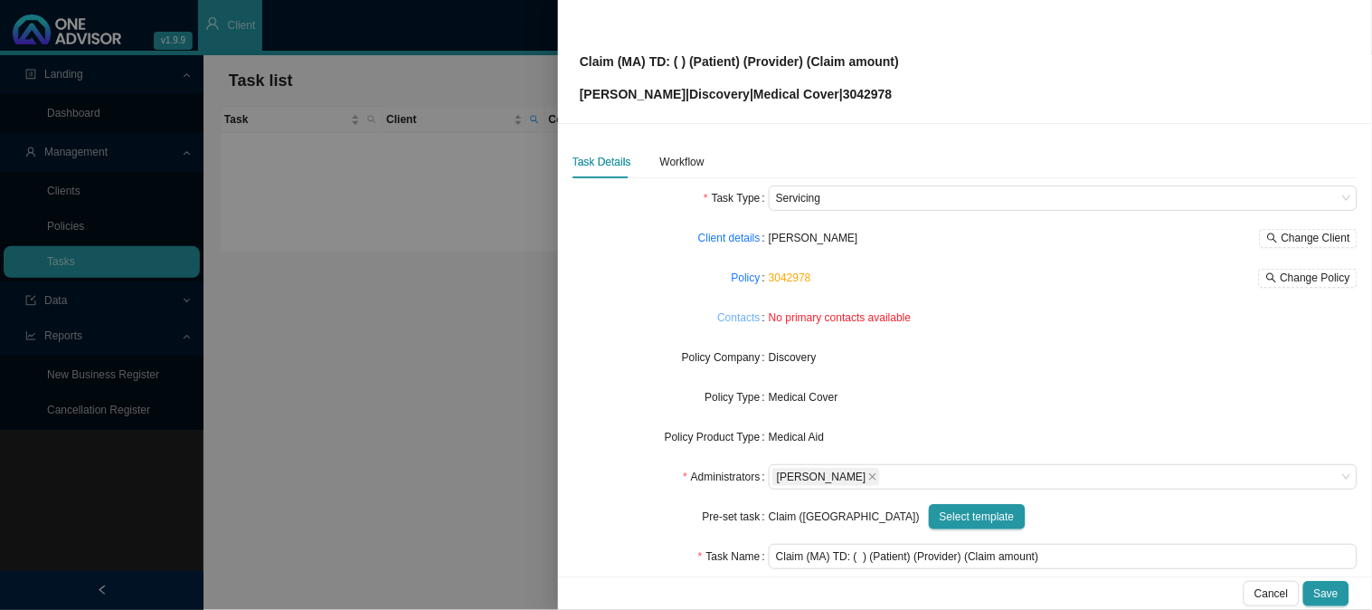
click at [739, 323] on link "Contacts" at bounding box center [738, 317] width 43 height 18
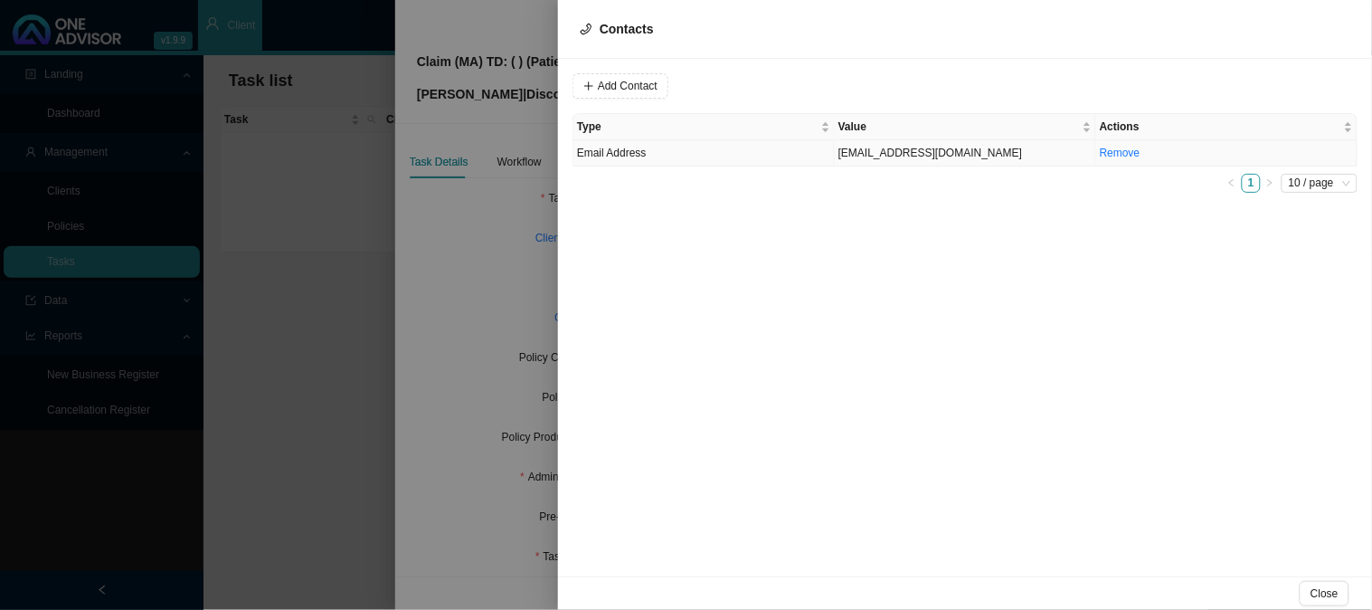
click at [738, 149] on td "Email Address" at bounding box center [704, 153] width 261 height 26
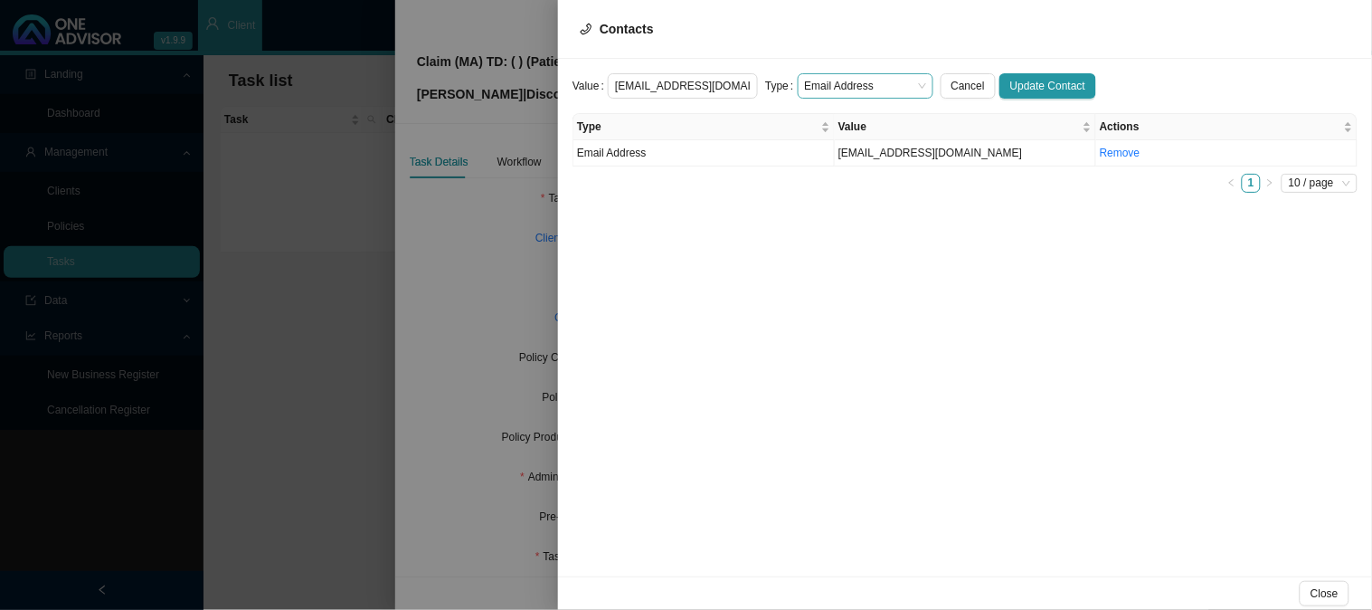
click at [890, 80] on span "Email Address" at bounding box center [865, 86] width 121 height 24
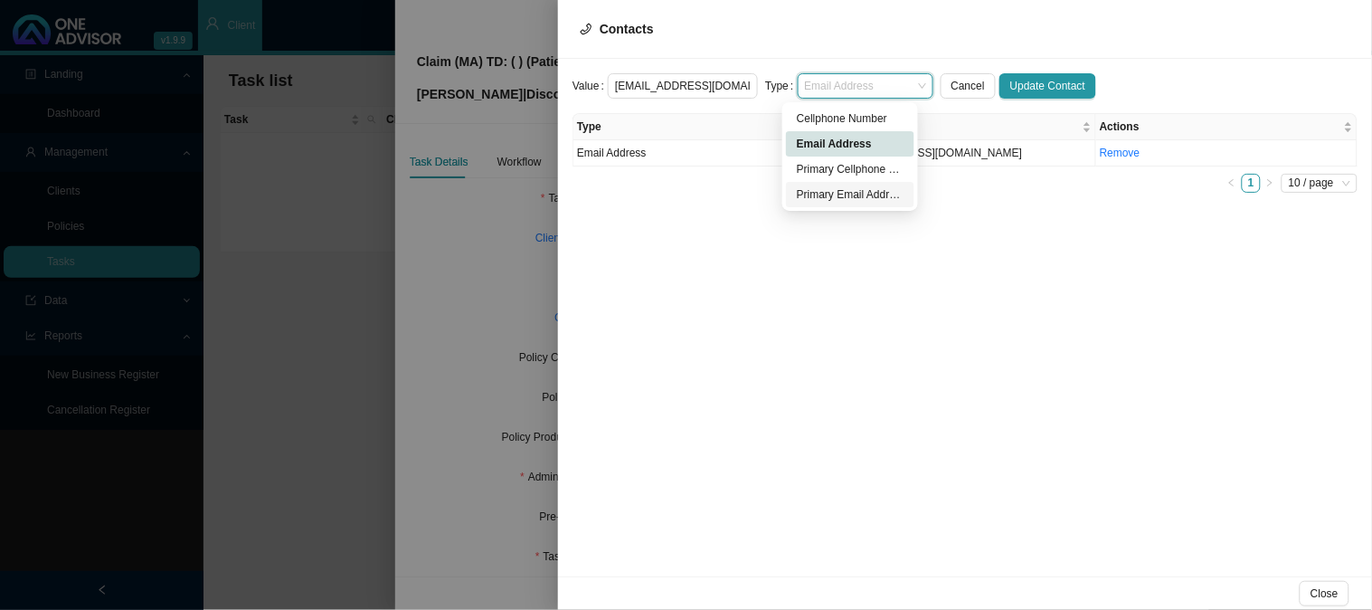
click at [838, 191] on div "Primary Email Address" at bounding box center [850, 194] width 107 height 18
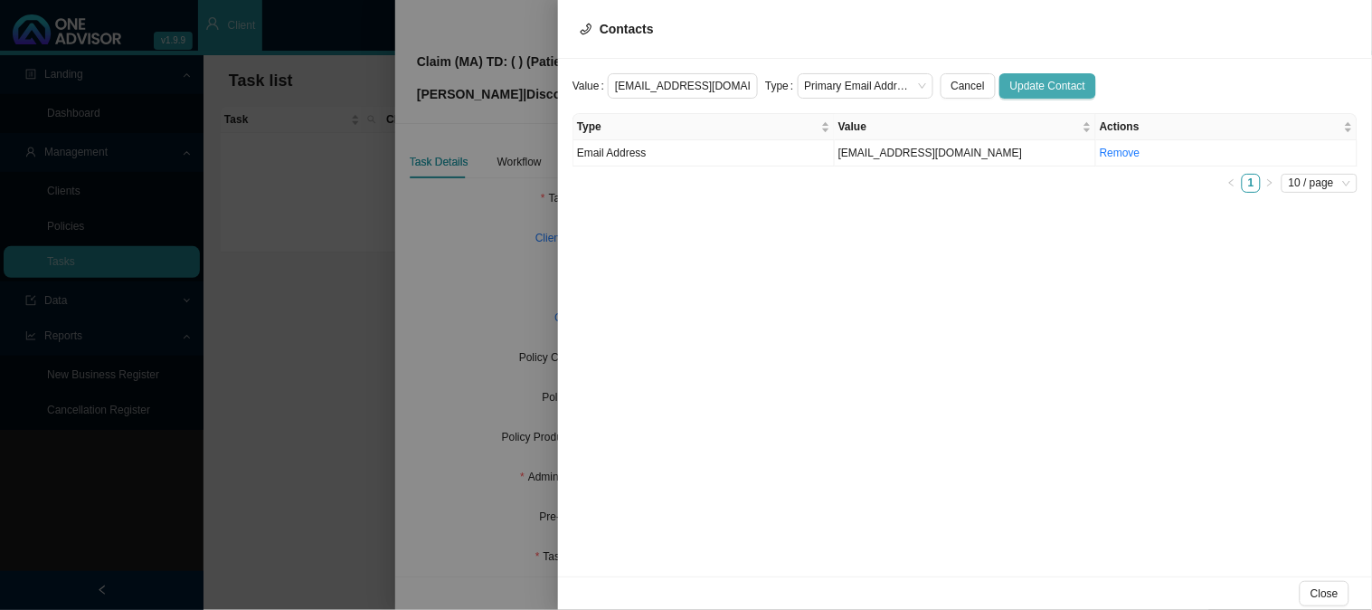
click at [1025, 77] on span "Update Contact" at bounding box center [1048, 86] width 75 height 18
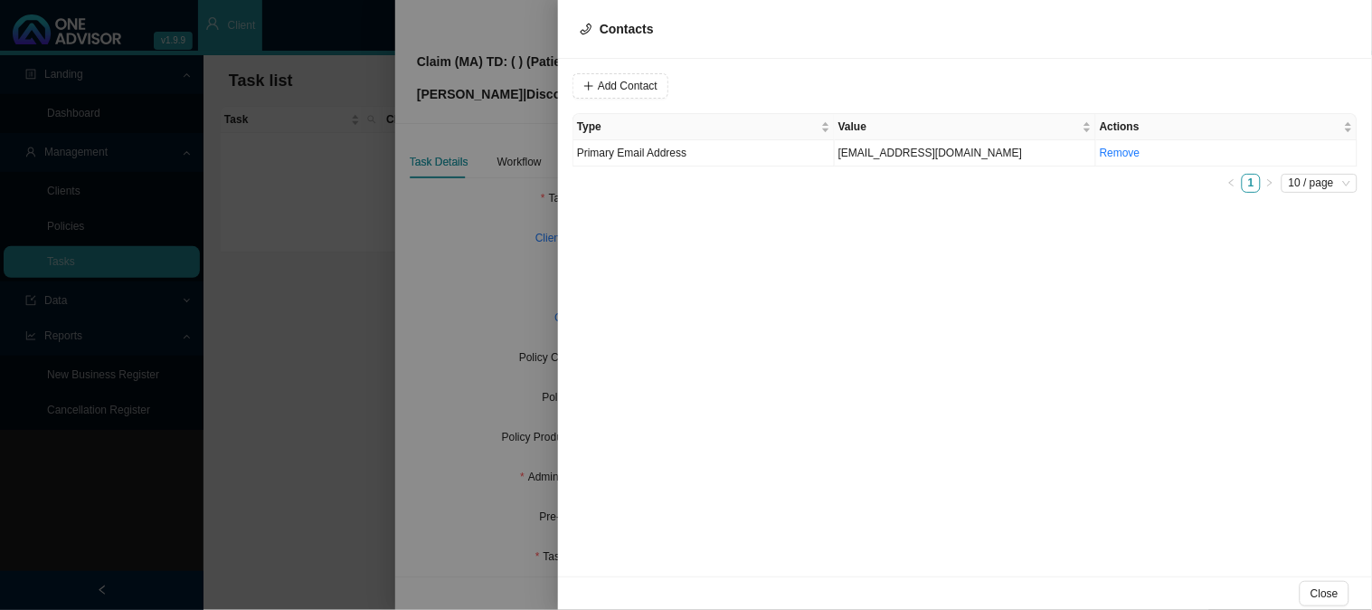
click at [492, 267] on div at bounding box center [686, 305] width 1372 height 610
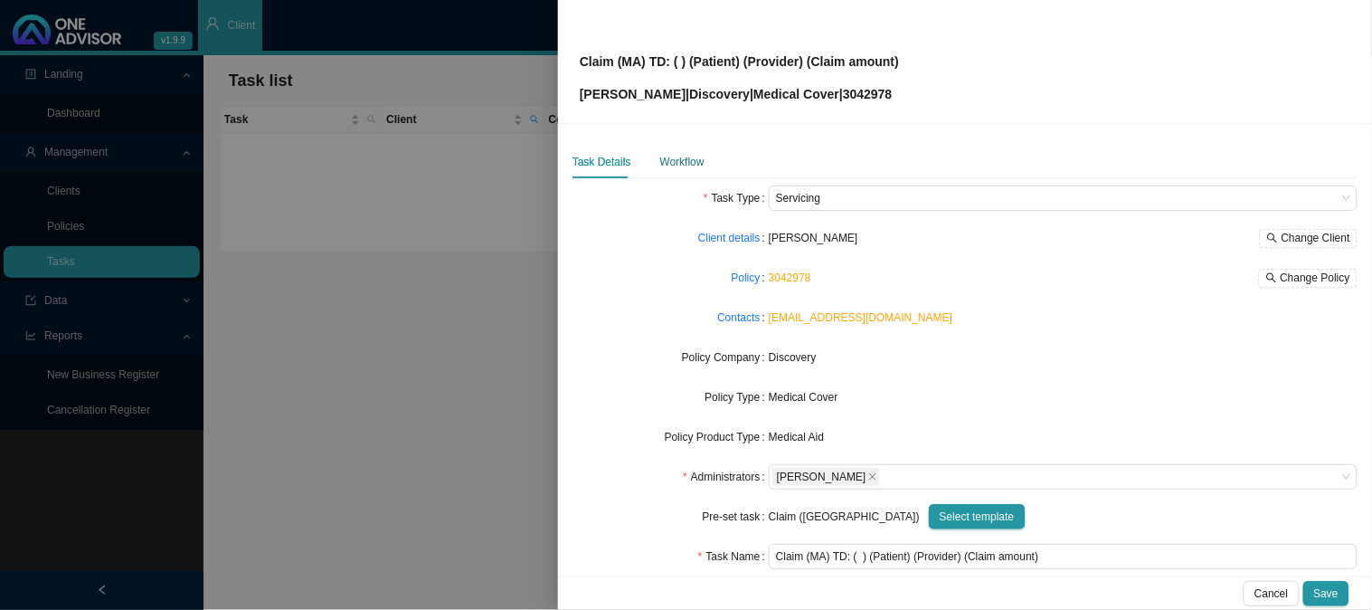
click at [692, 157] on div "Workflow" at bounding box center [682, 162] width 44 height 18
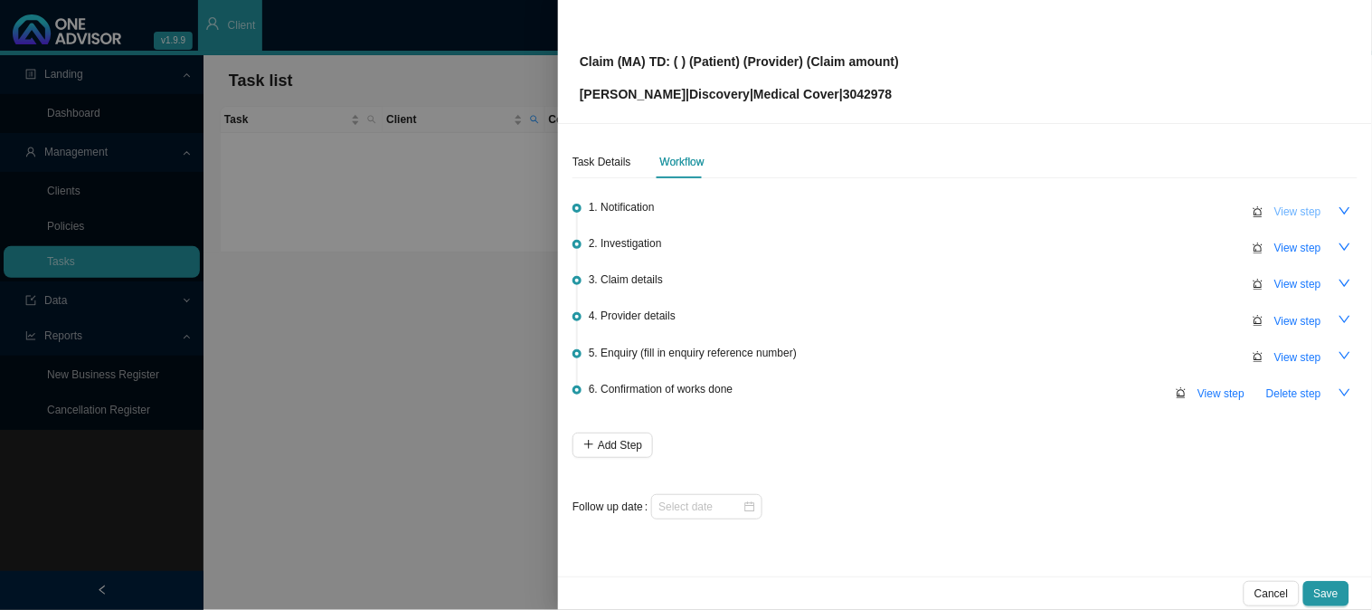
click at [1314, 214] on span "View step" at bounding box center [1298, 212] width 47 height 18
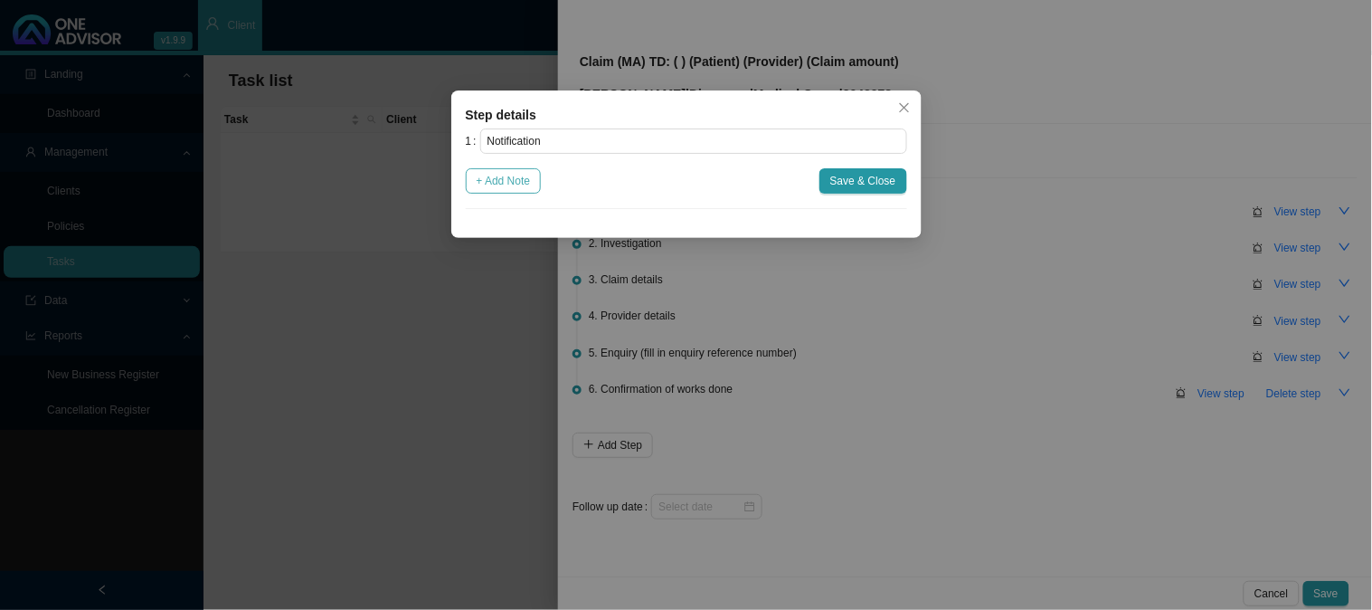
click at [530, 181] on span "+ Add Note" at bounding box center [504, 181] width 54 height 18
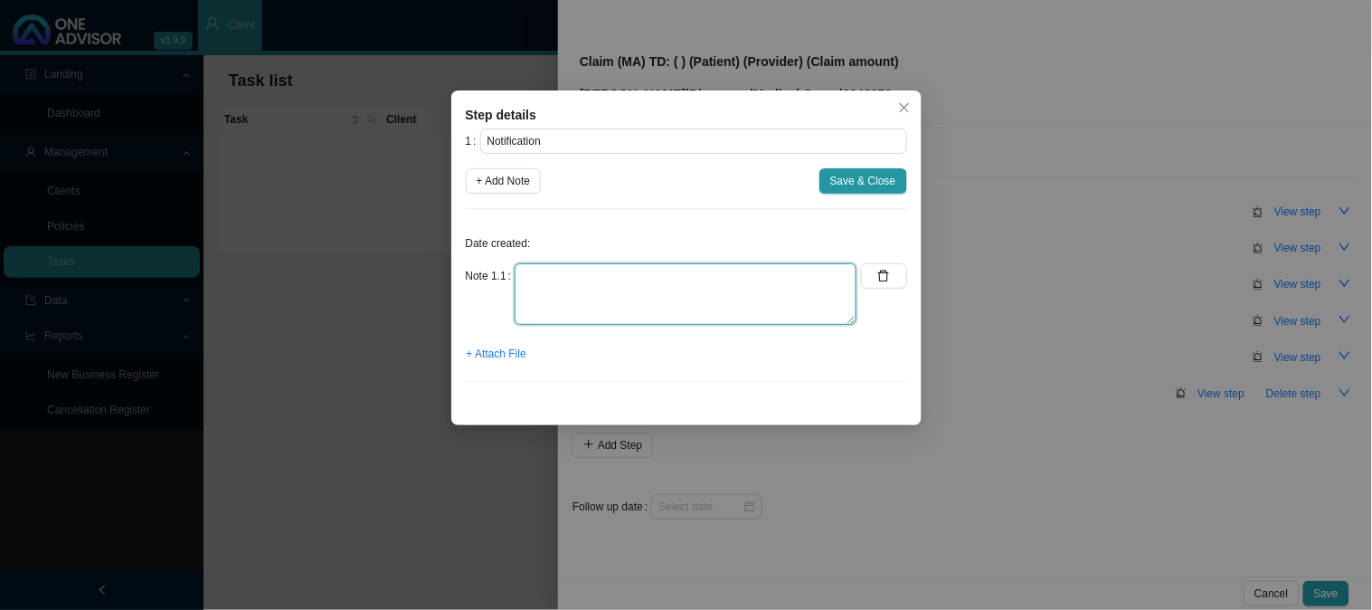
click at [566, 284] on textarea at bounding box center [686, 294] width 342 height 62
click at [501, 347] on span "+ Attach File" at bounding box center [497, 354] width 60 height 18
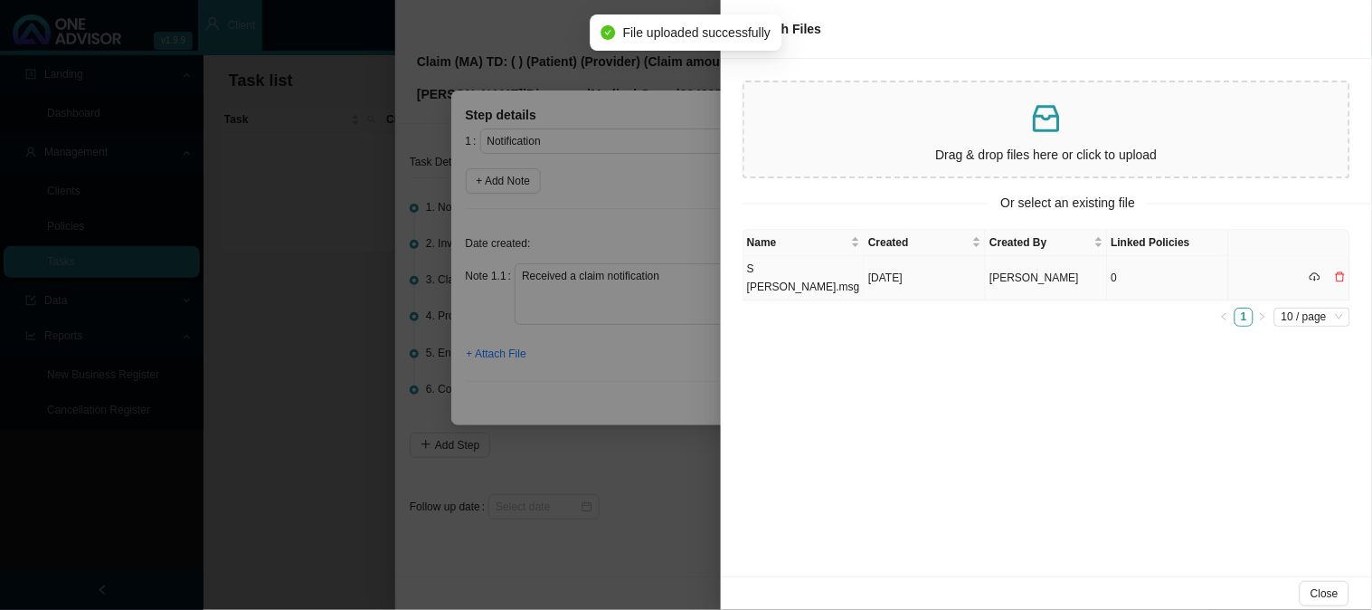
click at [803, 265] on td "S [PERSON_NAME].msg" at bounding box center [804, 278] width 121 height 44
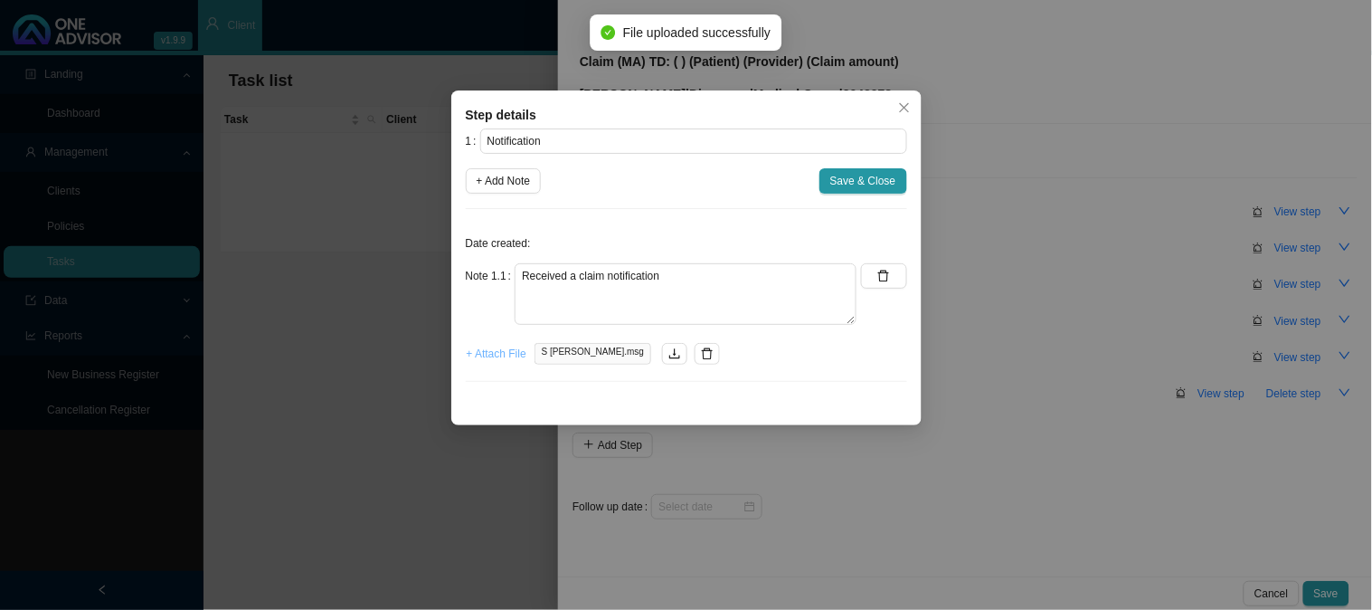
click at [508, 356] on span "+ Attach File" at bounding box center [497, 354] width 60 height 18
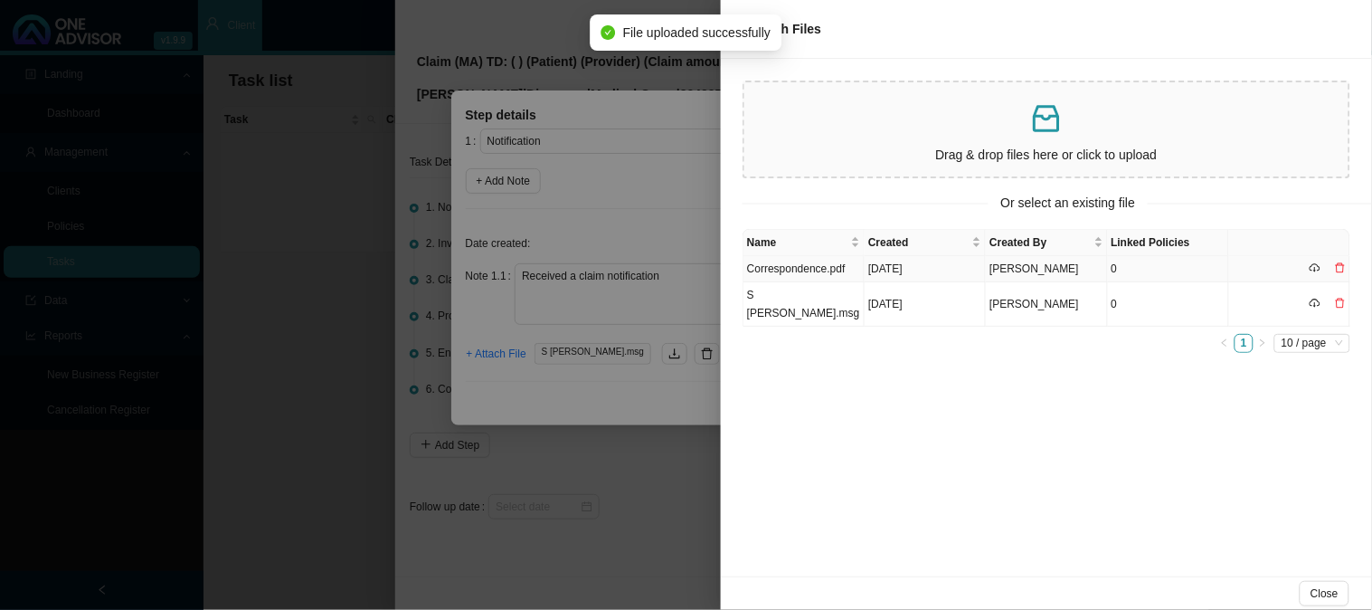
click at [836, 267] on td "Correspondence.pdf" at bounding box center [804, 269] width 121 height 26
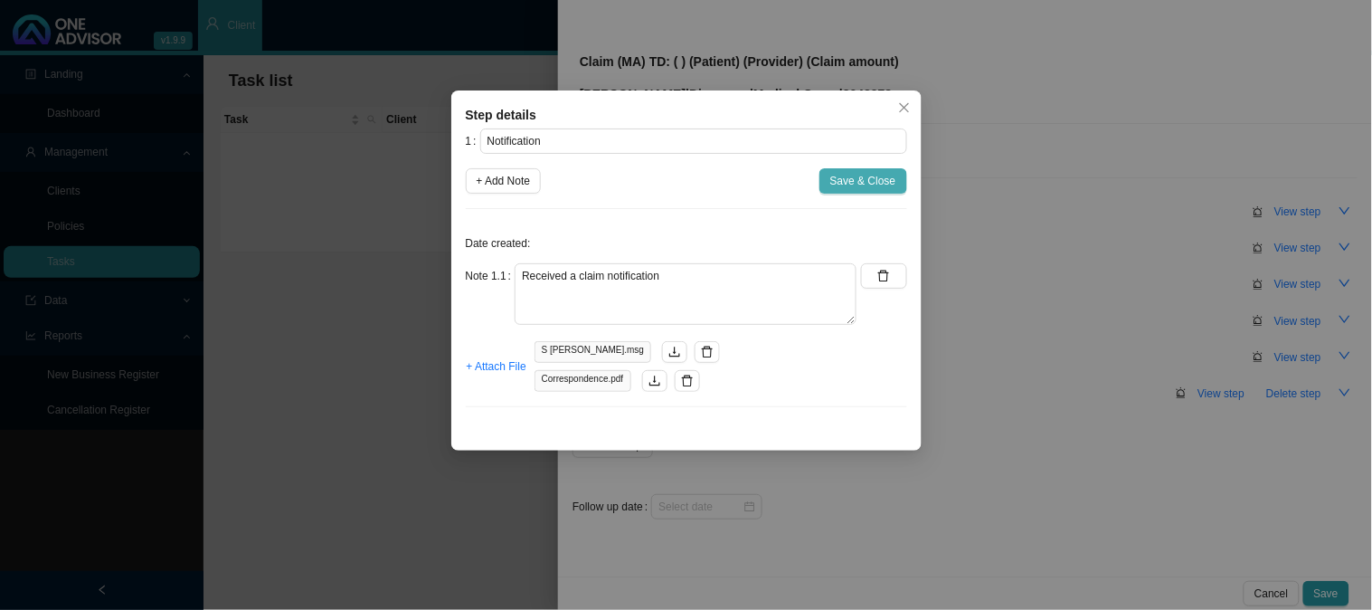
click at [854, 183] on span "Save & Close" at bounding box center [863, 181] width 66 height 18
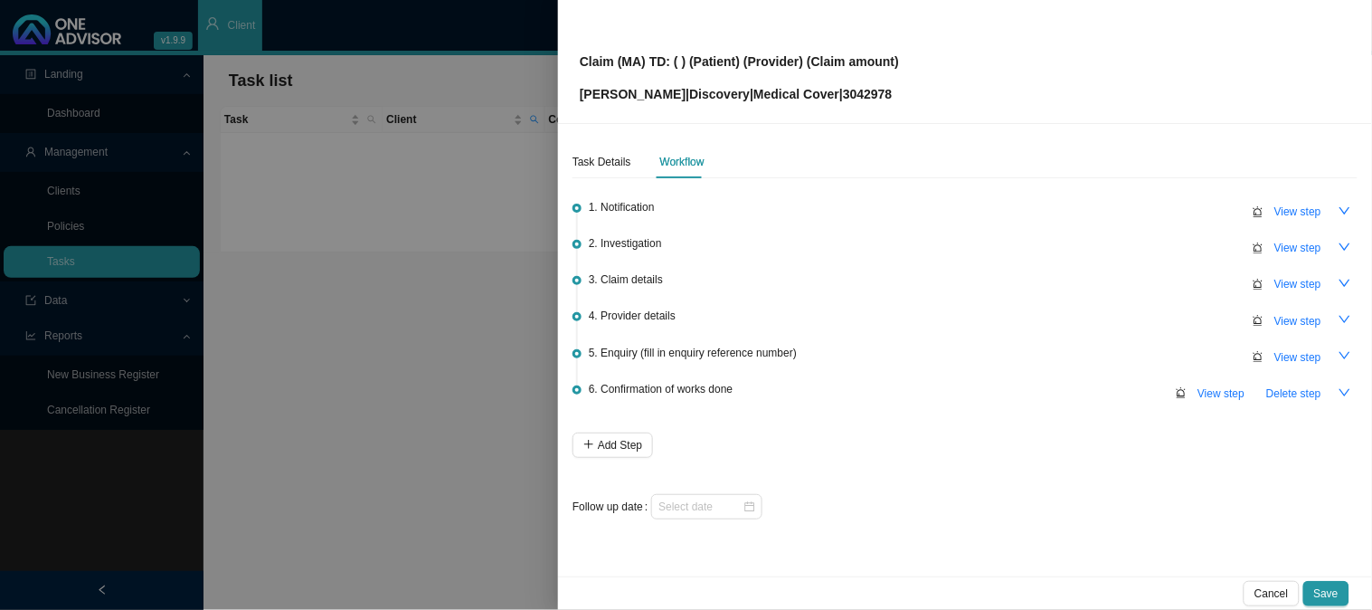
click at [1326, 591] on span "Save" at bounding box center [1326, 593] width 24 height 18
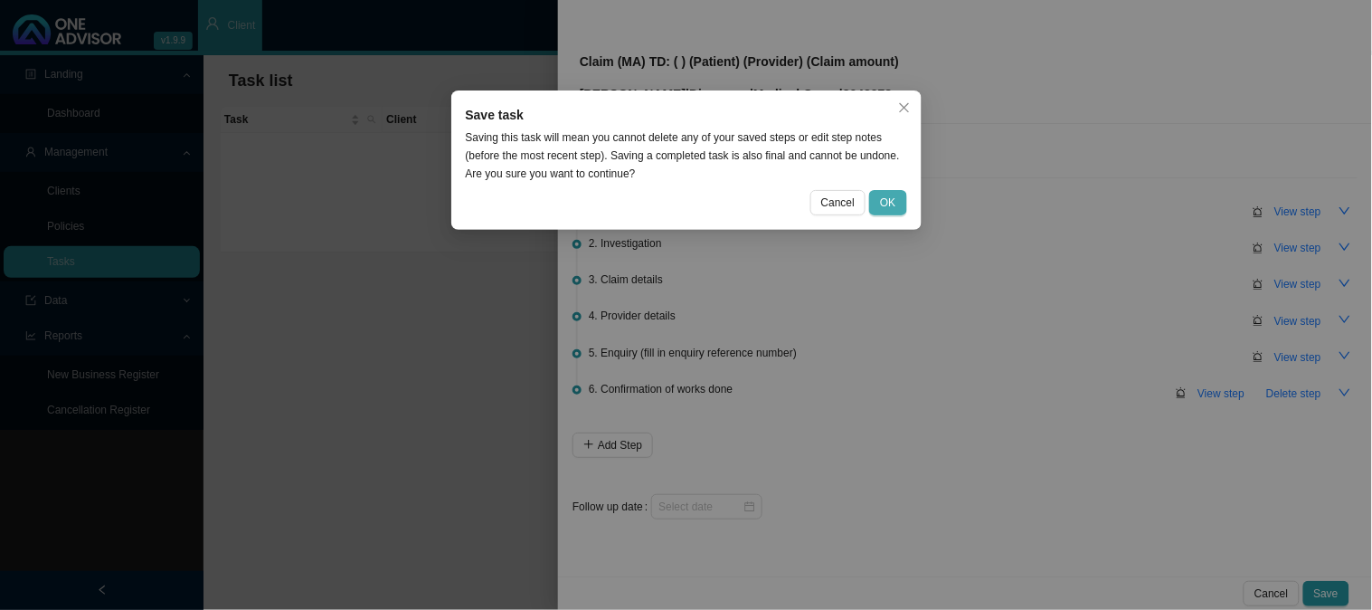
click at [897, 197] on button "OK" at bounding box center [887, 202] width 37 height 25
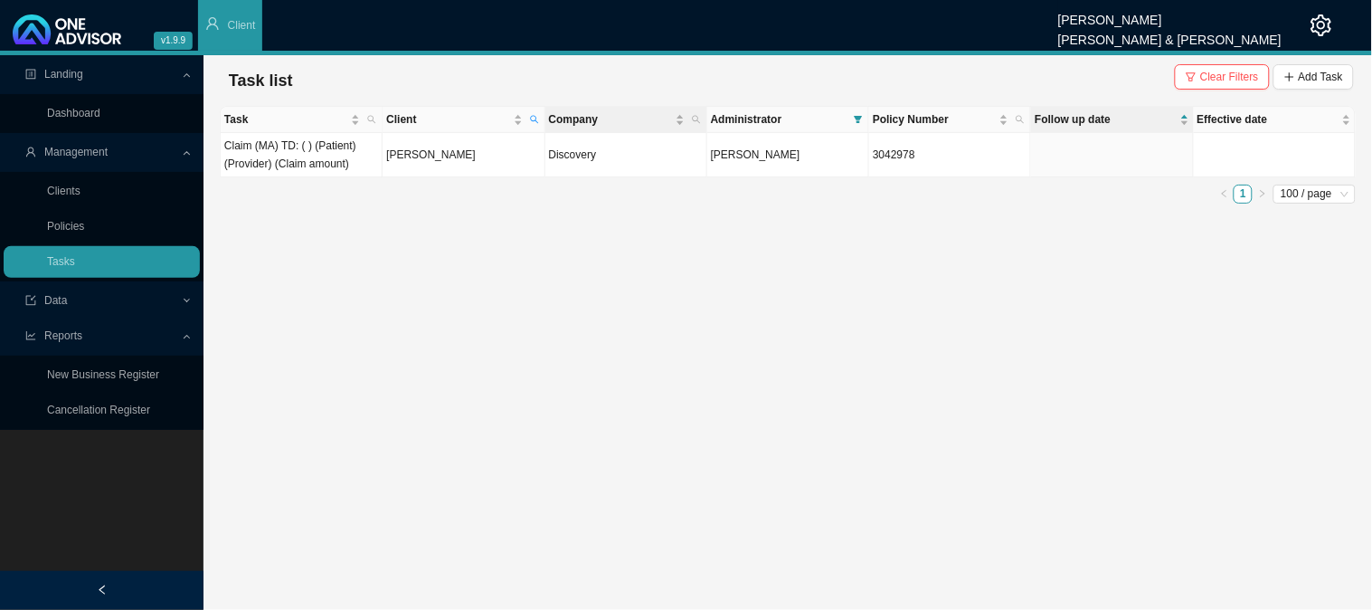
click at [546, 116] on th "Company" at bounding box center [627, 120] width 162 height 26
click at [536, 118] on icon "search" at bounding box center [534, 120] width 8 height 8
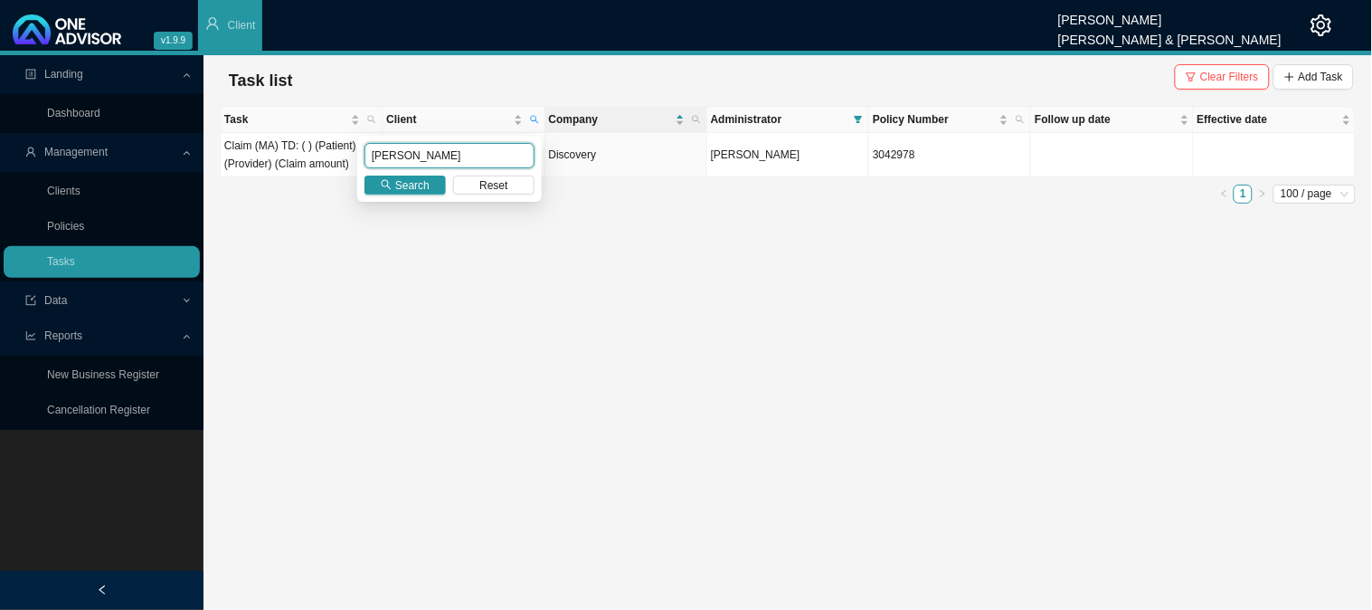
drag, startPoint x: 380, startPoint y: 155, endPoint x: 292, endPoint y: 161, distance: 88.0
click at [292, 161] on body "v1.9.9 [PERSON_NAME] [PERSON_NAME] & [PERSON_NAME] Client Landing Dashboard Man…" at bounding box center [686, 305] width 1372 height 610
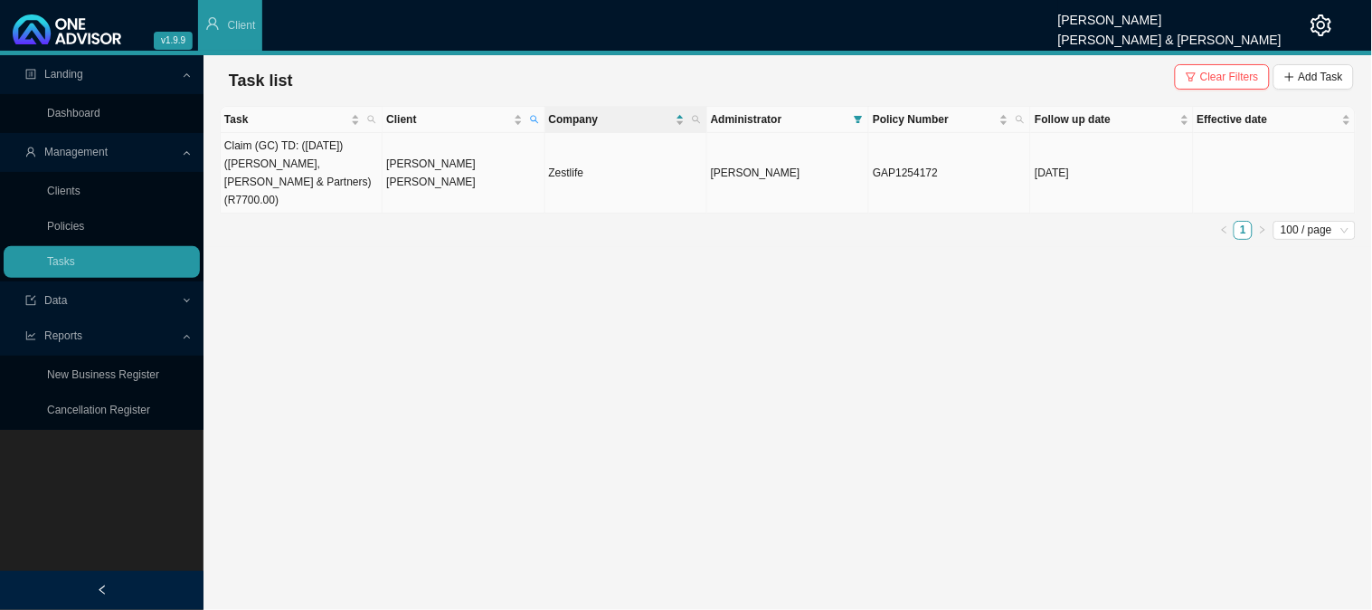
click at [331, 158] on td "Claim (GC) TD: ([DATE]) ([PERSON_NAME], [PERSON_NAME] & Partners) (R7700.00)" at bounding box center [302, 173] width 162 height 81
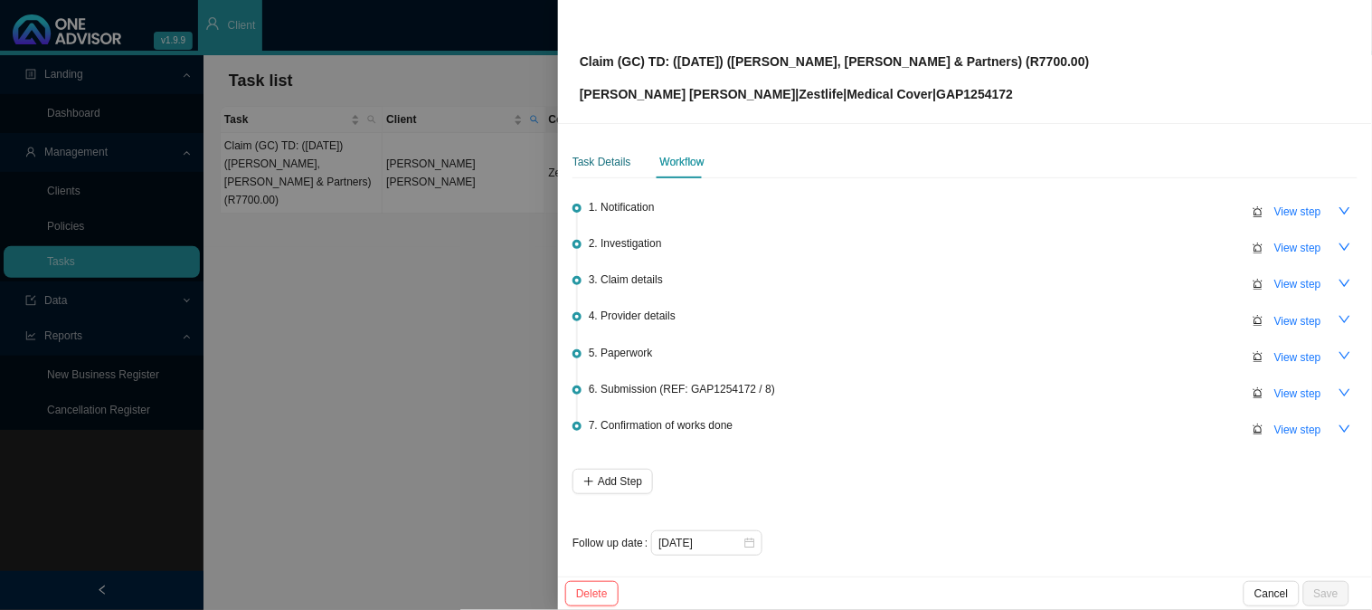
click at [602, 163] on div "Task Details" at bounding box center [602, 162] width 59 height 18
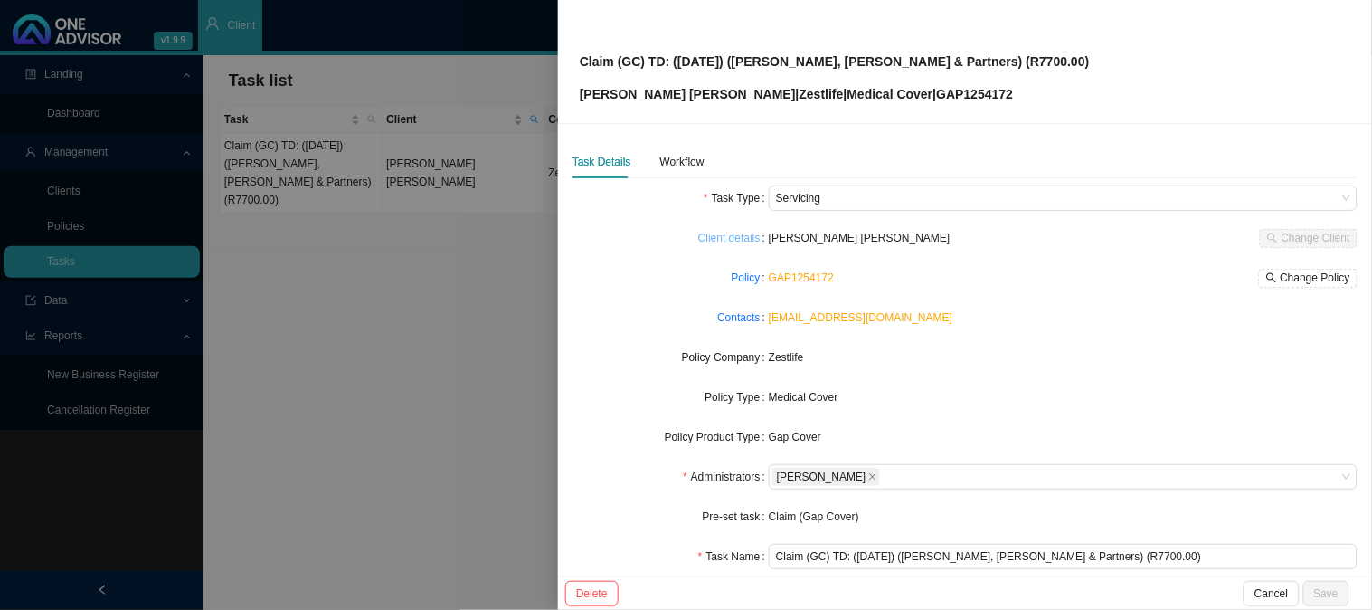
click at [736, 242] on link "Client details" at bounding box center [729, 238] width 62 height 18
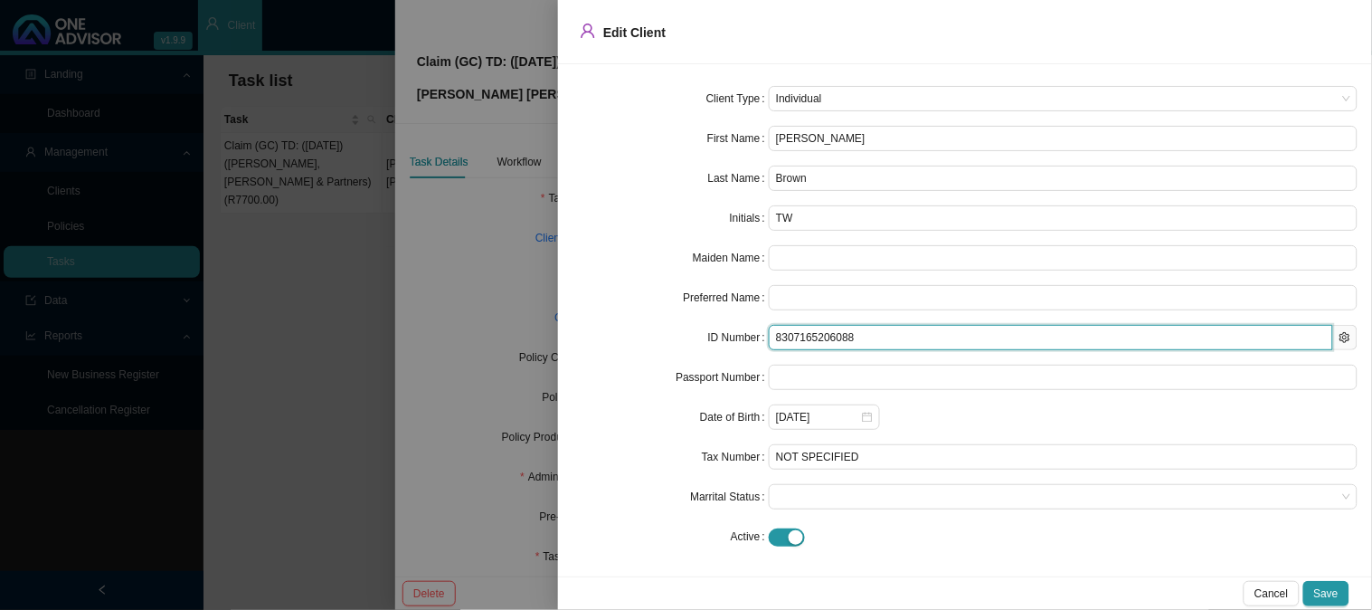
click at [821, 337] on input "8307165206088" at bounding box center [1051, 337] width 565 height 25
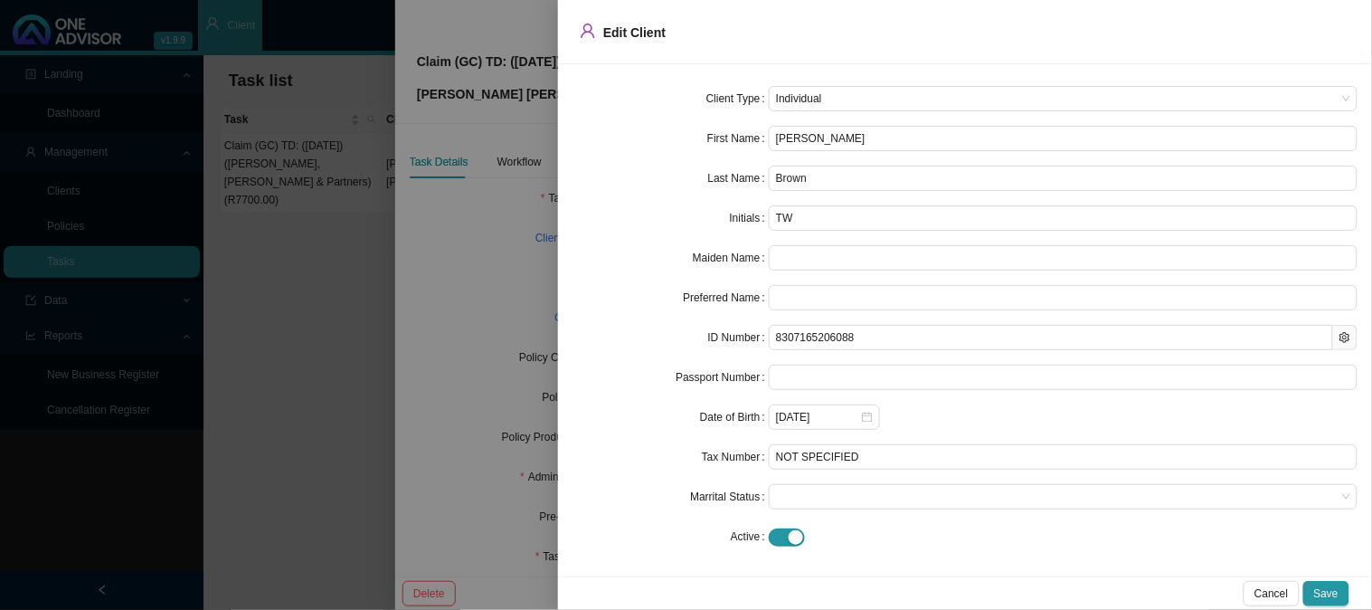
click at [541, 176] on div at bounding box center [686, 305] width 1372 height 610
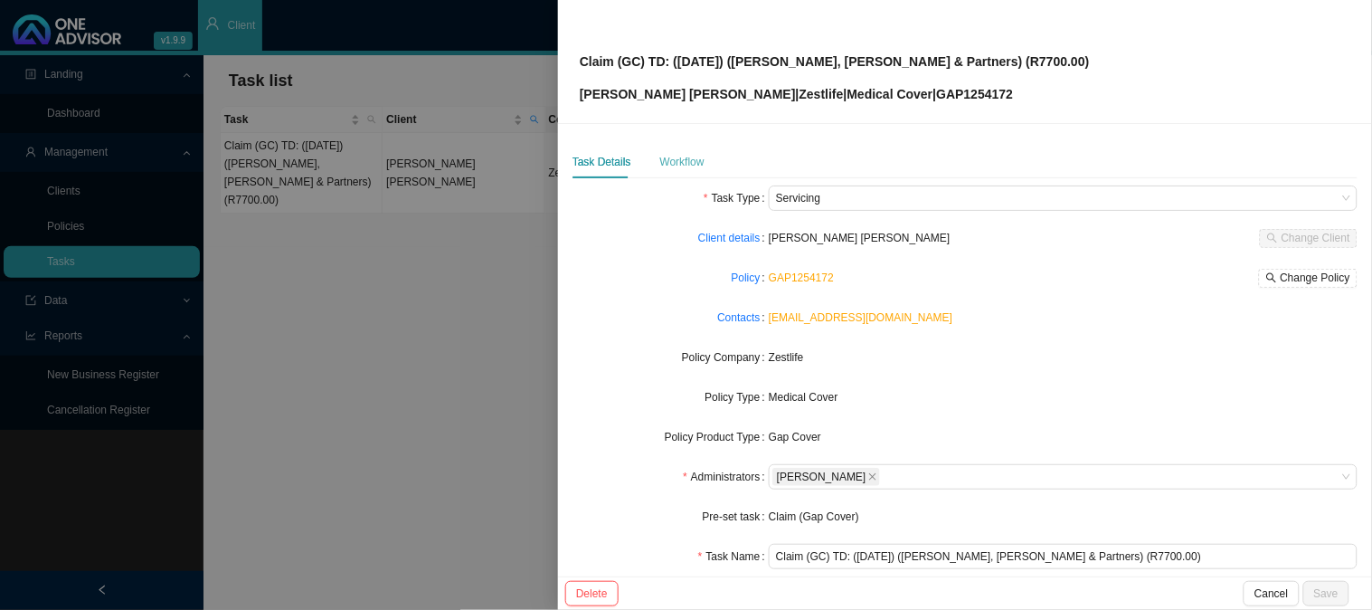
click at [686, 147] on div "Workflow" at bounding box center [682, 162] width 44 height 33
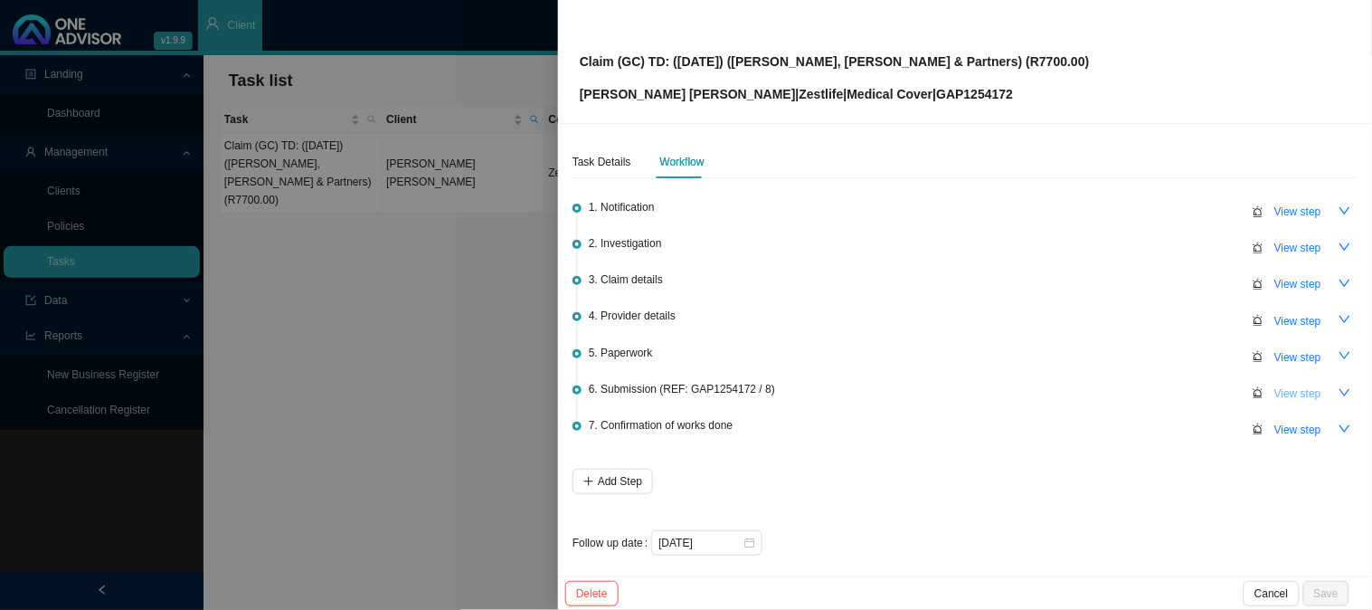
click at [1280, 384] on span "View step" at bounding box center [1298, 393] width 47 height 18
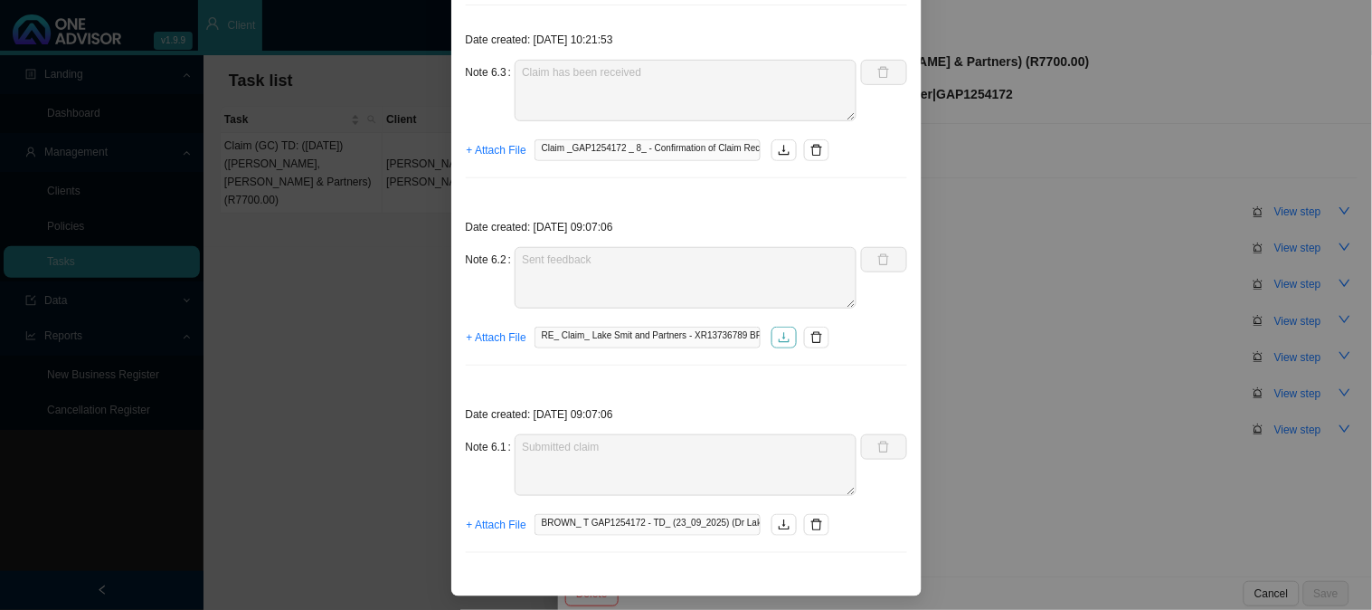
scroll to position [204, 0]
click at [778, 525] on icon "download" at bounding box center [784, 523] width 13 height 13
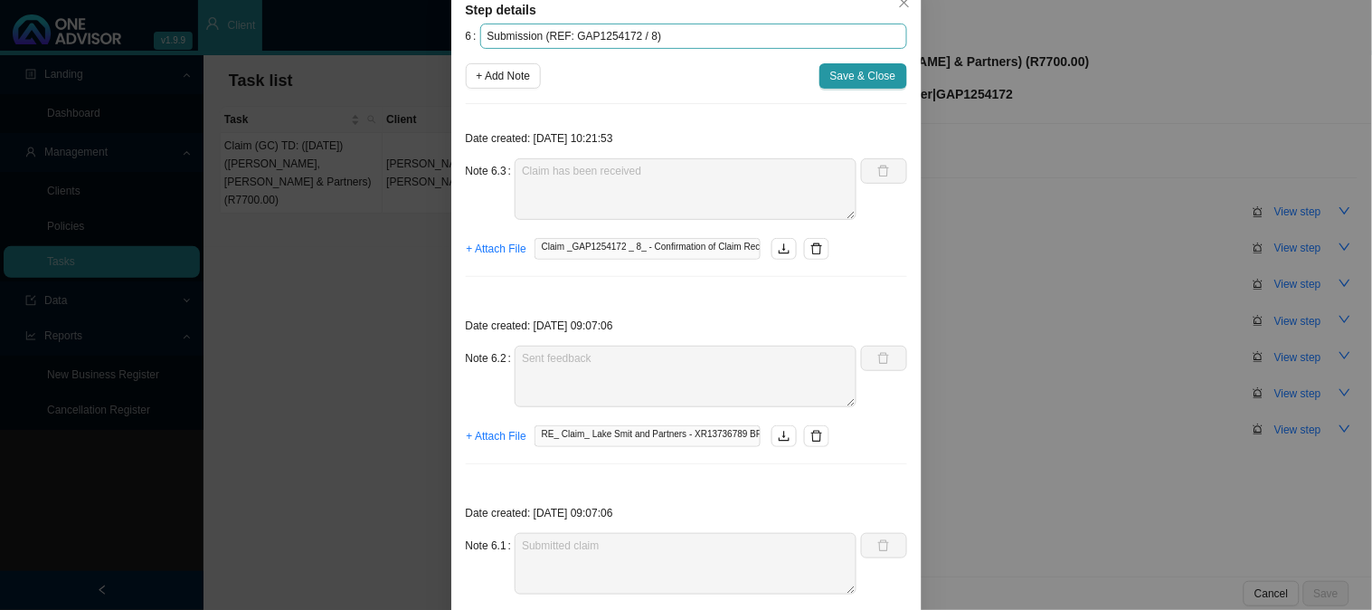
scroll to position [0, 0]
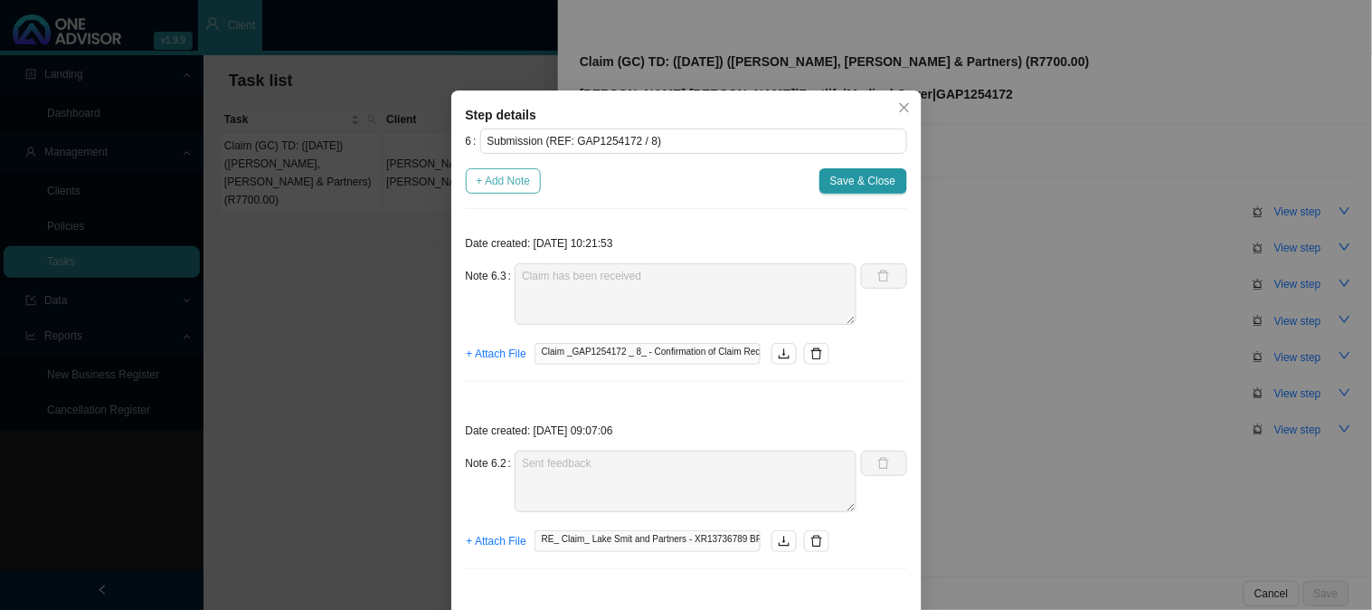
click at [513, 185] on span "+ Add Note" at bounding box center [504, 181] width 54 height 18
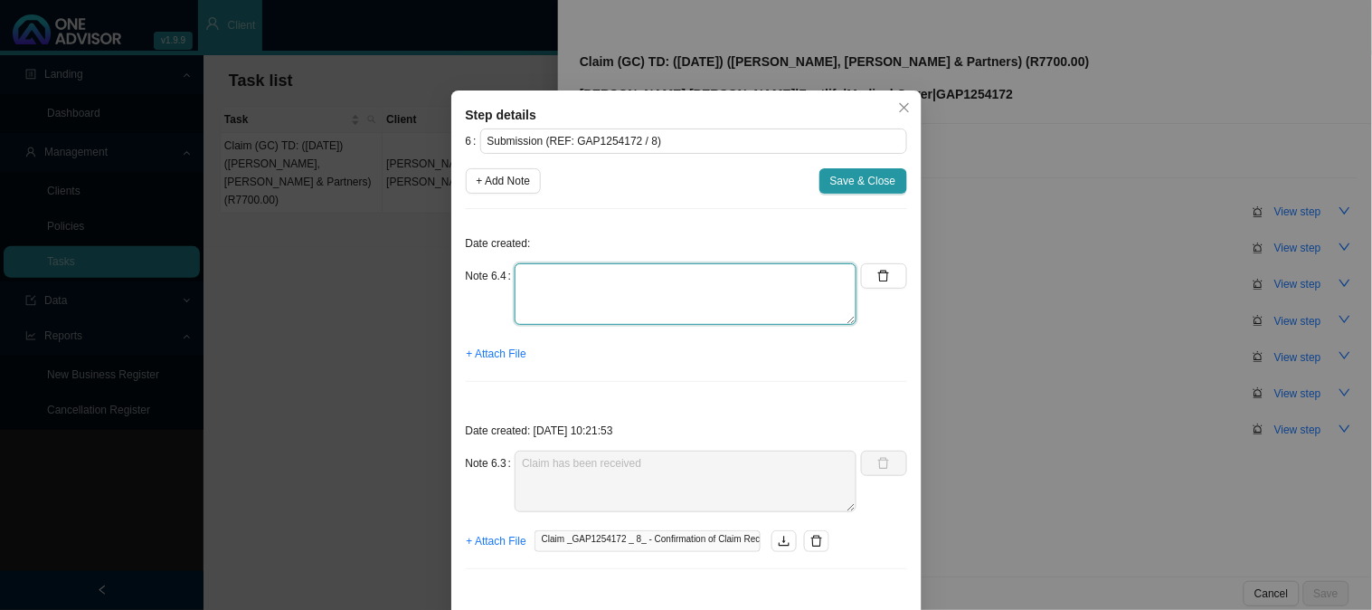
click at [557, 273] on textarea at bounding box center [686, 294] width 342 height 62
click at [504, 182] on span "+ Add Note" at bounding box center [504, 181] width 54 height 18
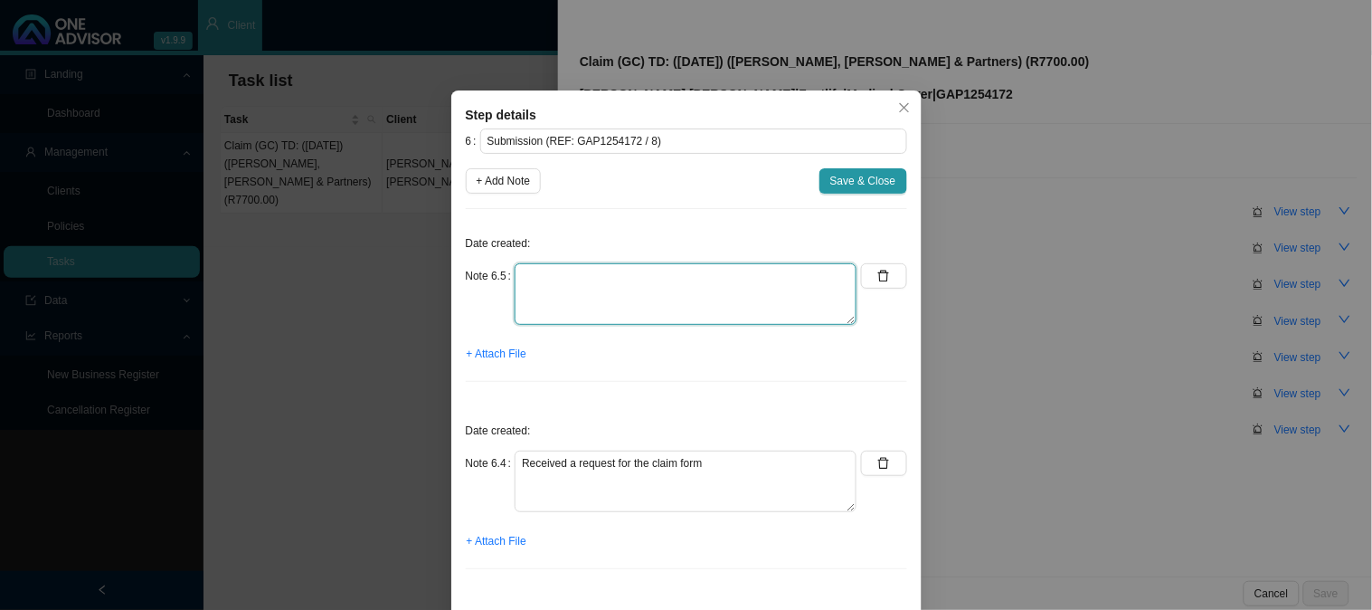
click at [543, 276] on textarea at bounding box center [686, 294] width 342 height 62
click at [504, 535] on span "+ Attach File" at bounding box center [497, 541] width 60 height 18
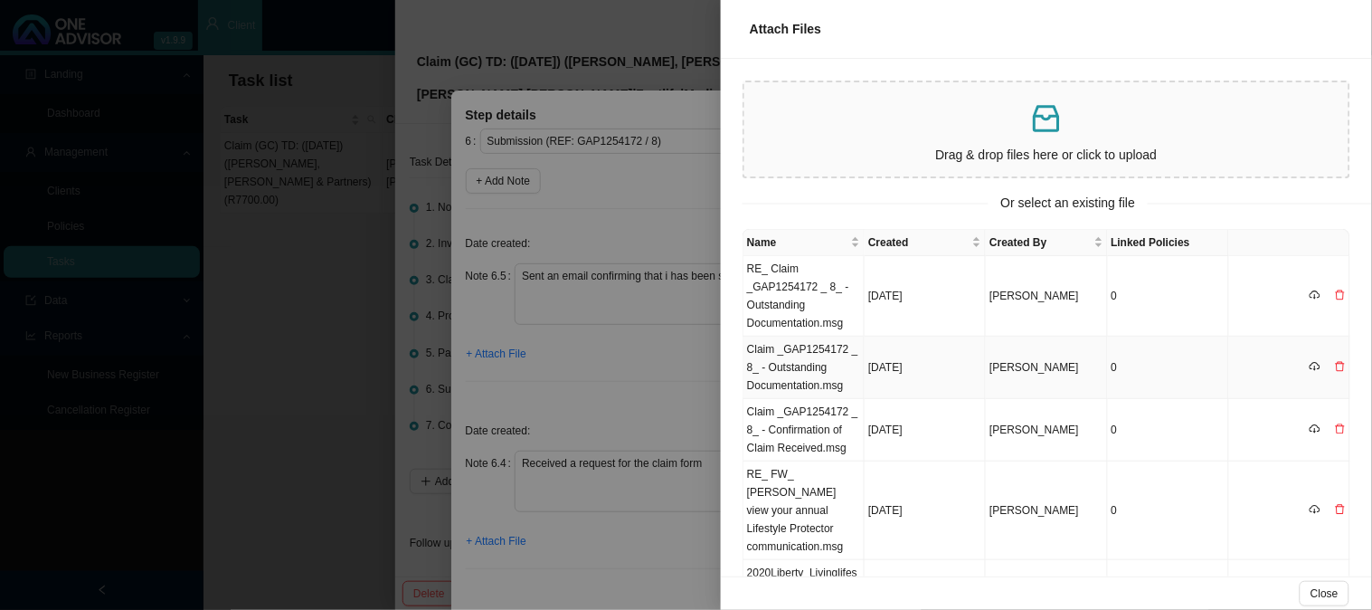
click at [807, 374] on td "Claim _GAP1254172 _ 8_ - Outstanding Documentation.msg" at bounding box center [804, 368] width 121 height 62
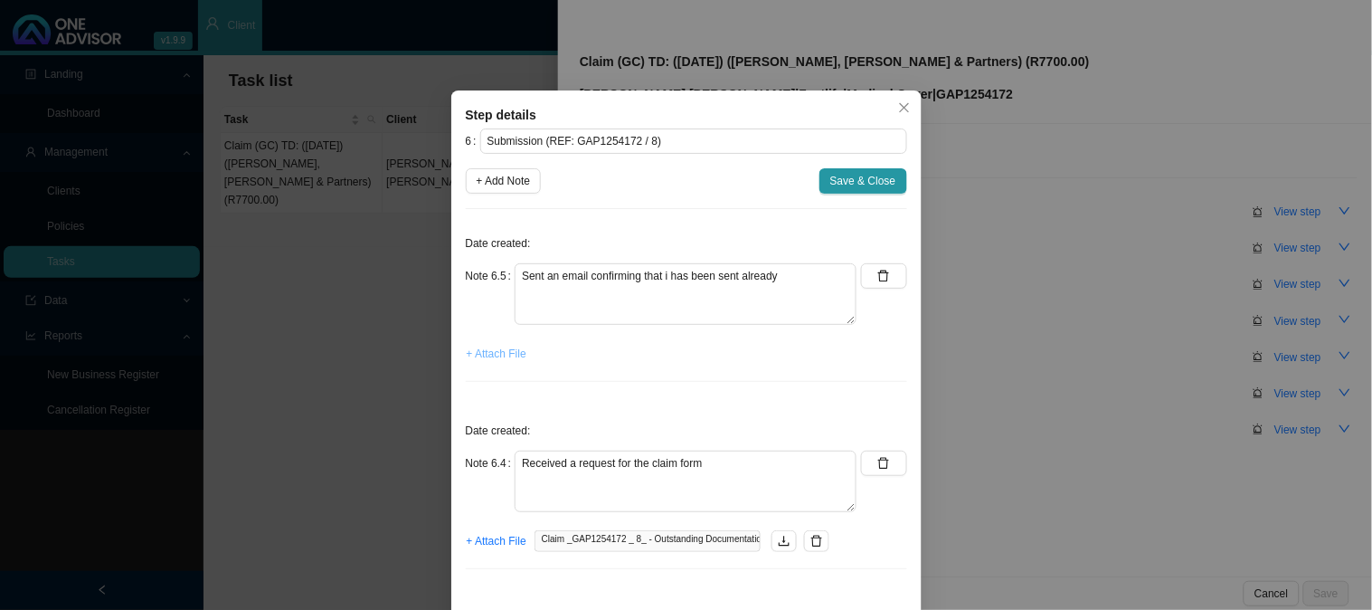
click at [486, 360] on span "+ Attach File" at bounding box center [497, 354] width 60 height 18
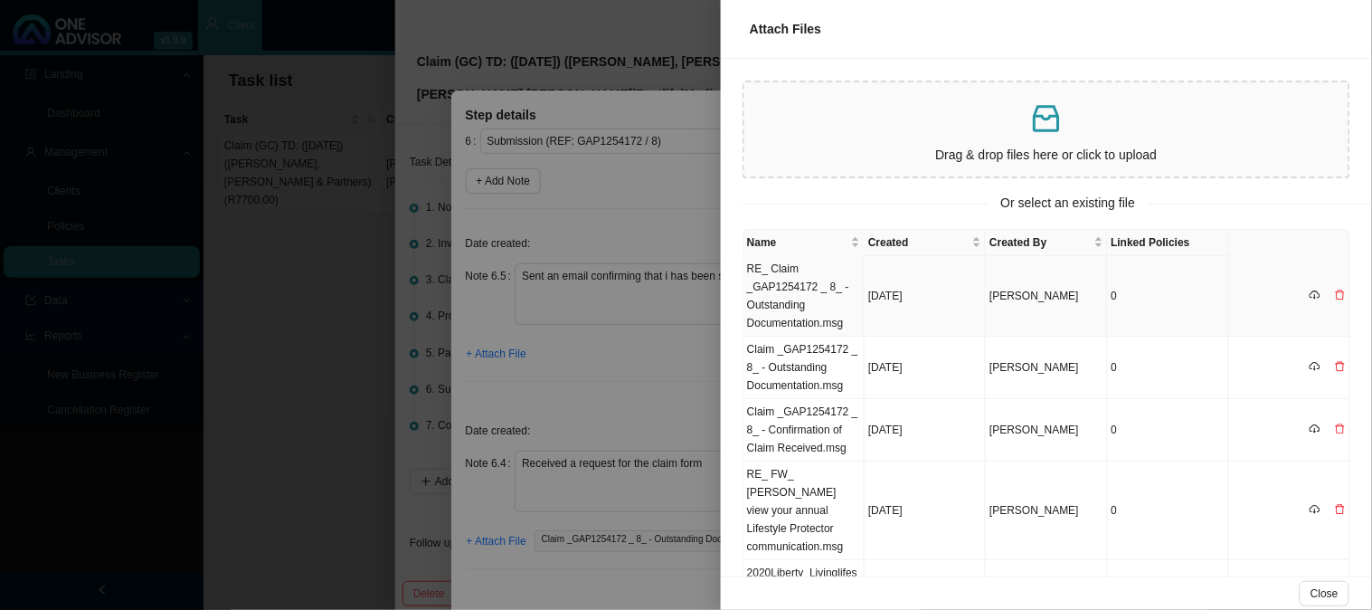
click at [806, 293] on td "RE_ Claim _GAP1254172 _ 8_ - Outstanding Documentation.msg" at bounding box center [804, 296] width 121 height 81
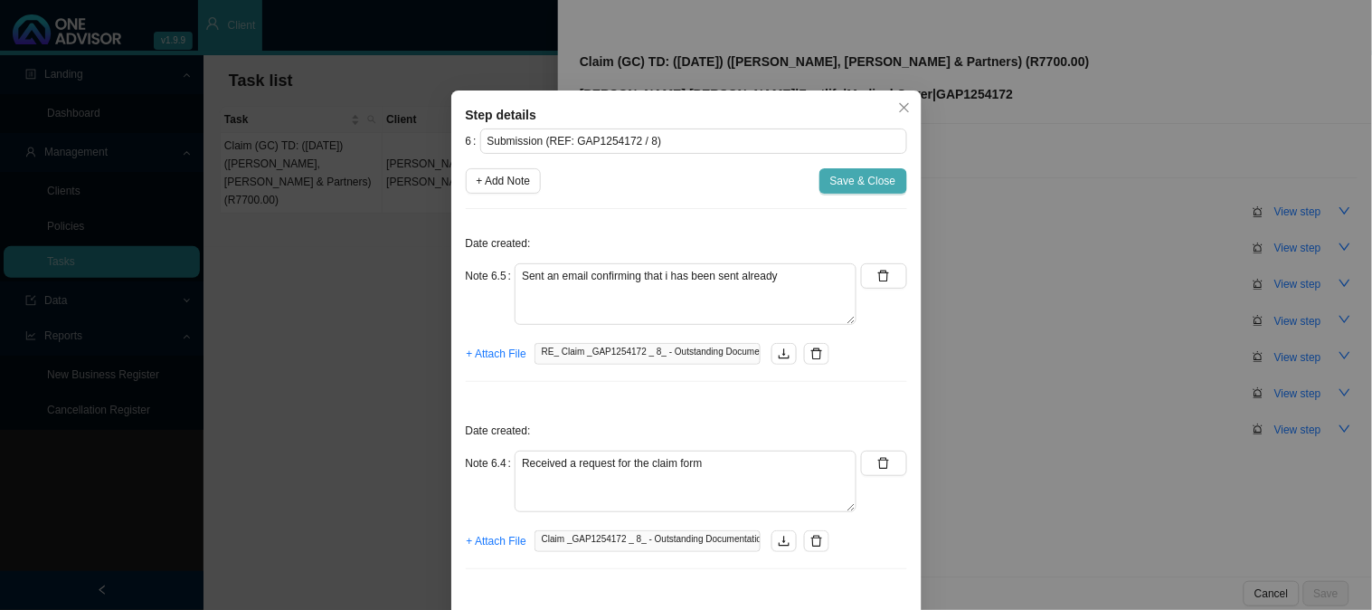
click at [849, 181] on span "Save & Close" at bounding box center [863, 181] width 66 height 18
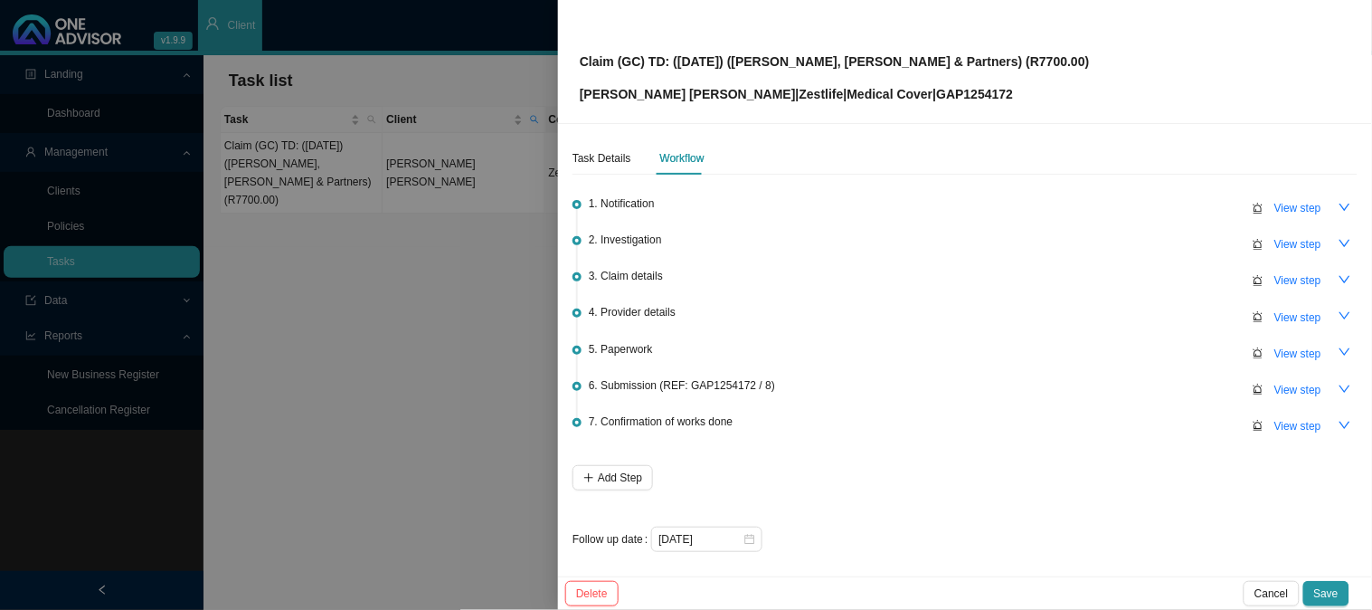
scroll to position [5, 0]
click at [713, 539] on input "[DATE]" at bounding box center [701, 538] width 84 height 18
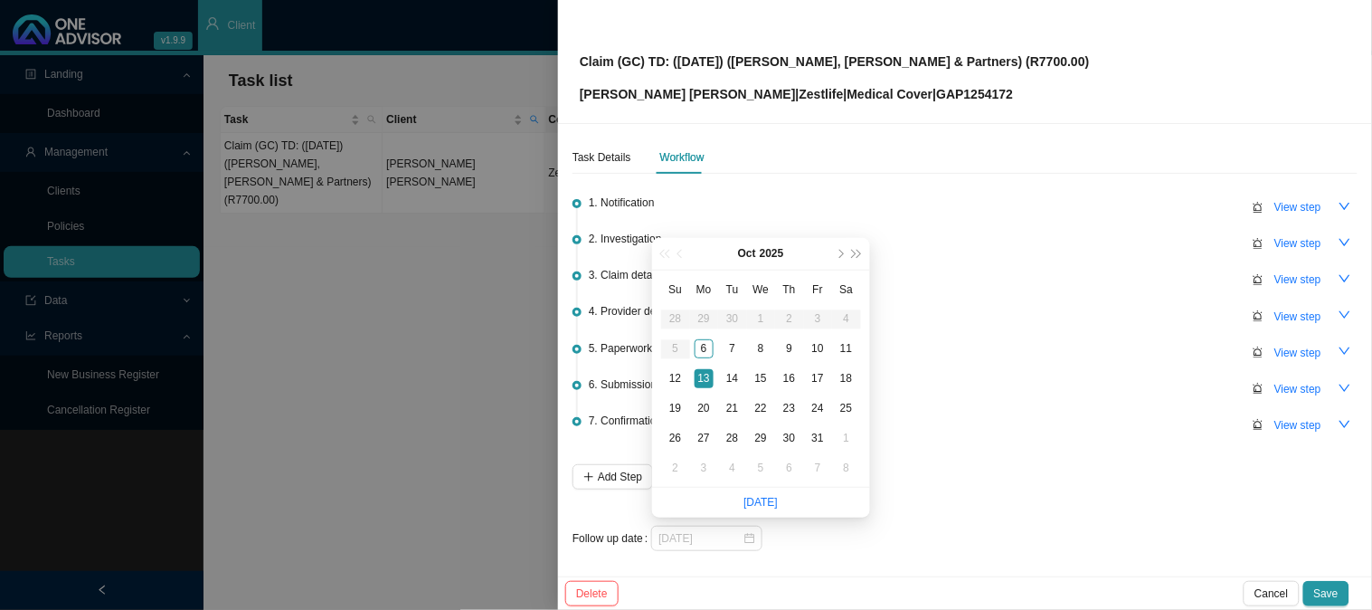
click at [703, 373] on div "13" at bounding box center [704, 378] width 19 height 19
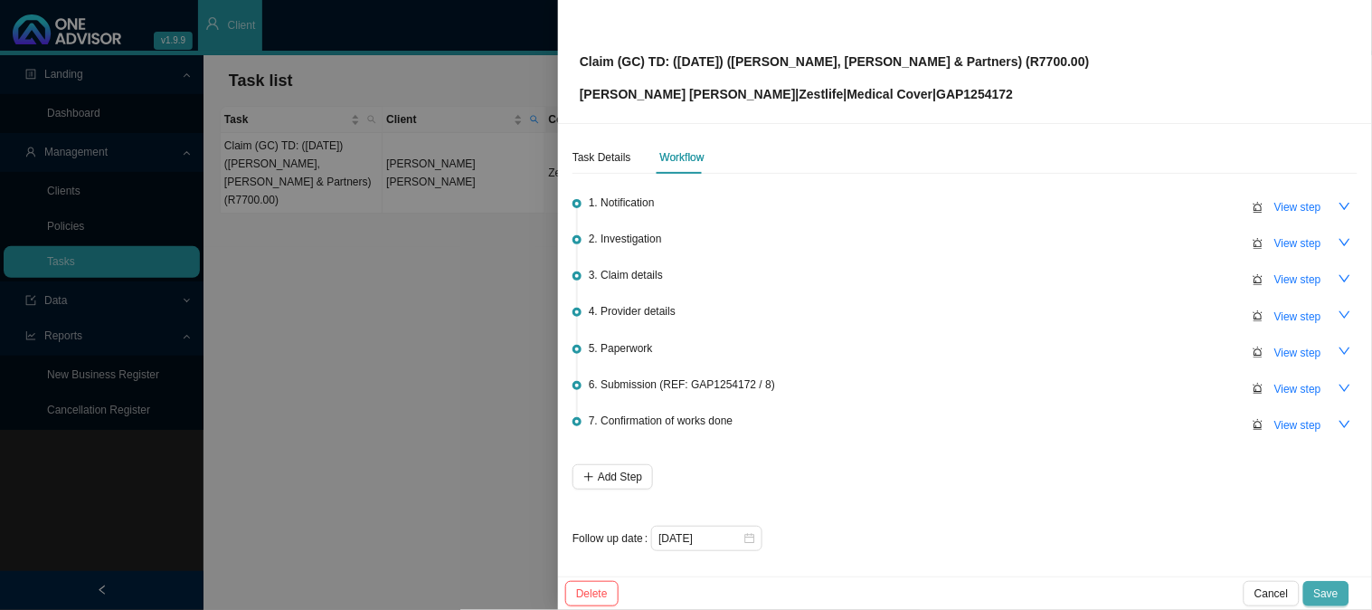
click at [1333, 599] on span "Save" at bounding box center [1326, 593] width 24 height 18
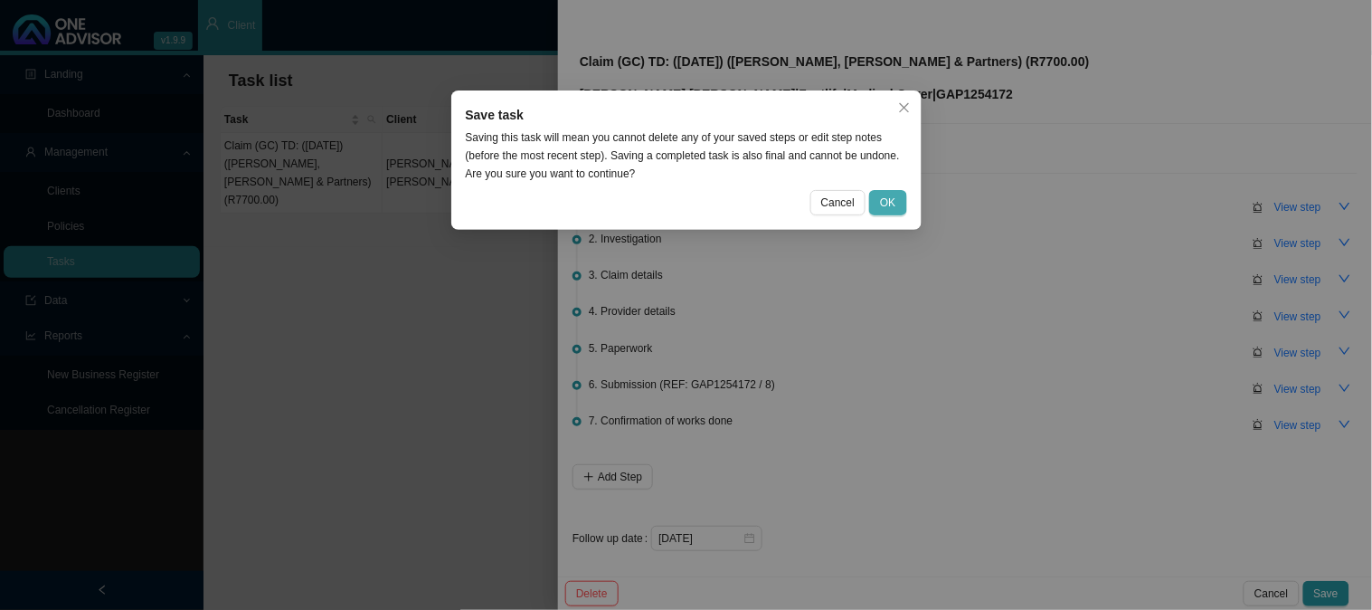
click at [894, 197] on span "OK" at bounding box center [887, 203] width 15 height 18
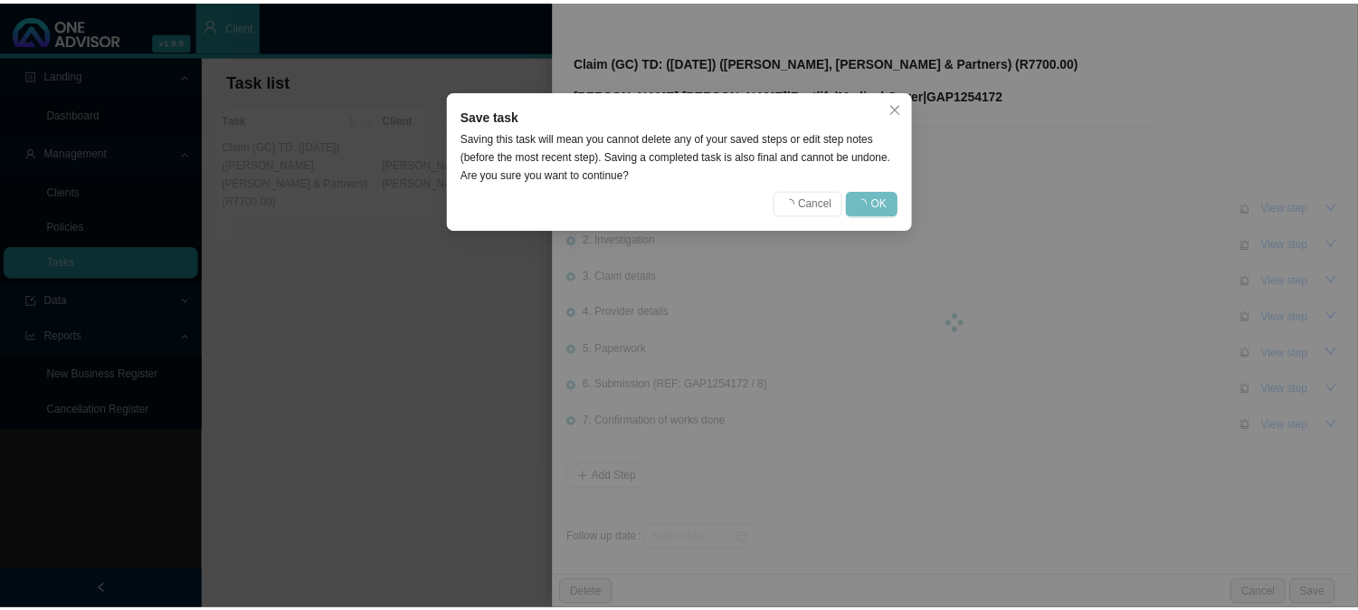
scroll to position [0, 0]
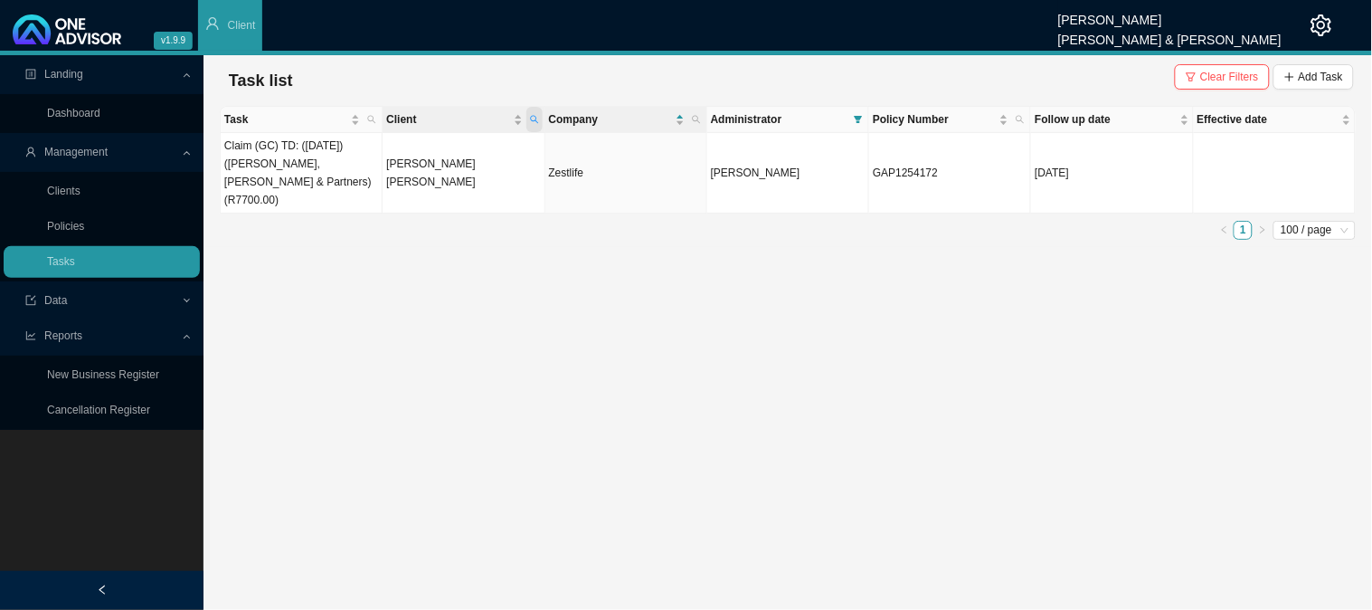
click at [532, 115] on icon "search" at bounding box center [534, 119] width 9 height 9
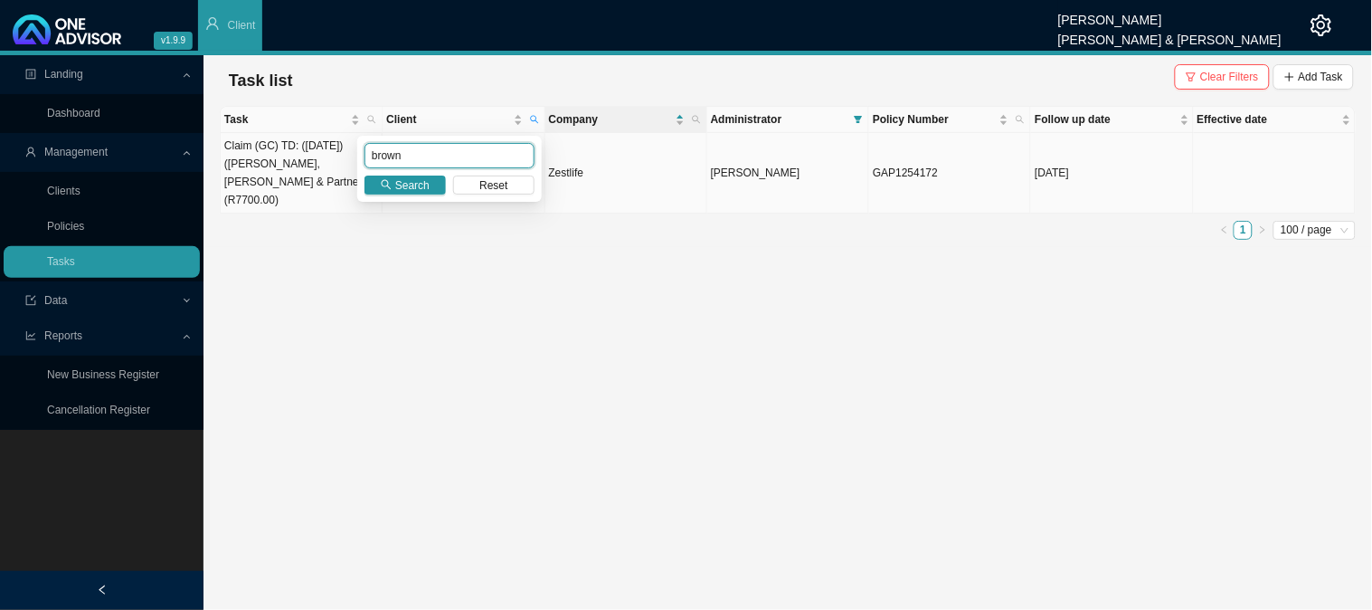
drag, startPoint x: 437, startPoint y: 147, endPoint x: 344, endPoint y: 156, distance: 93.5
click at [344, 156] on body "v1.9.9 [PERSON_NAME] [PERSON_NAME] & [PERSON_NAME] Client Landing Dashboard Man…" at bounding box center [686, 305] width 1372 height 610
click at [426, 184] on span "Search" at bounding box center [412, 185] width 34 height 18
